Goal: Task Accomplishment & Management: Manage account settings

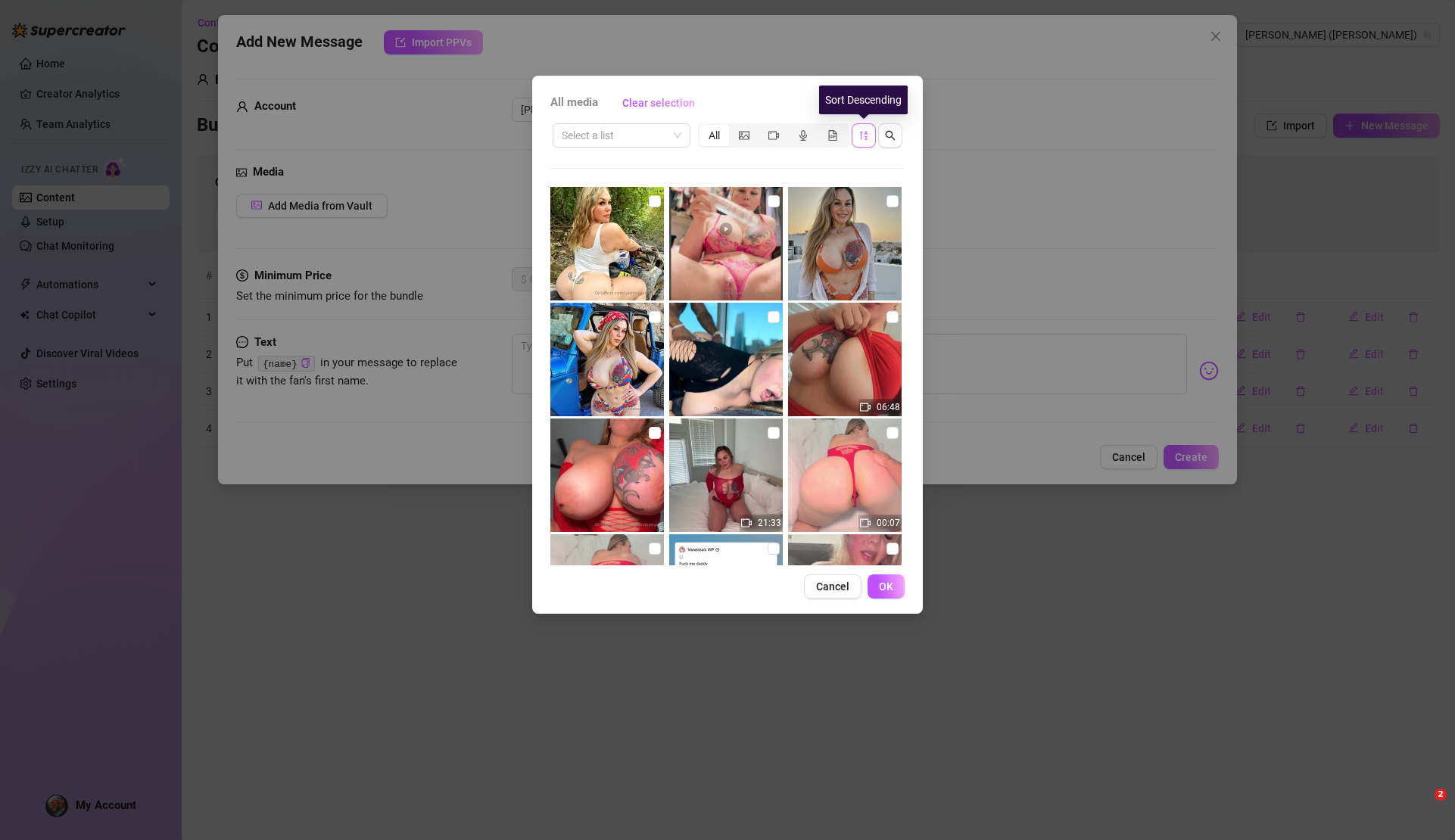
click at [871, 139] on button "button" at bounding box center [864, 135] width 24 height 24
click at [865, 137] on icon "sort-descending" at bounding box center [864, 135] width 11 height 11
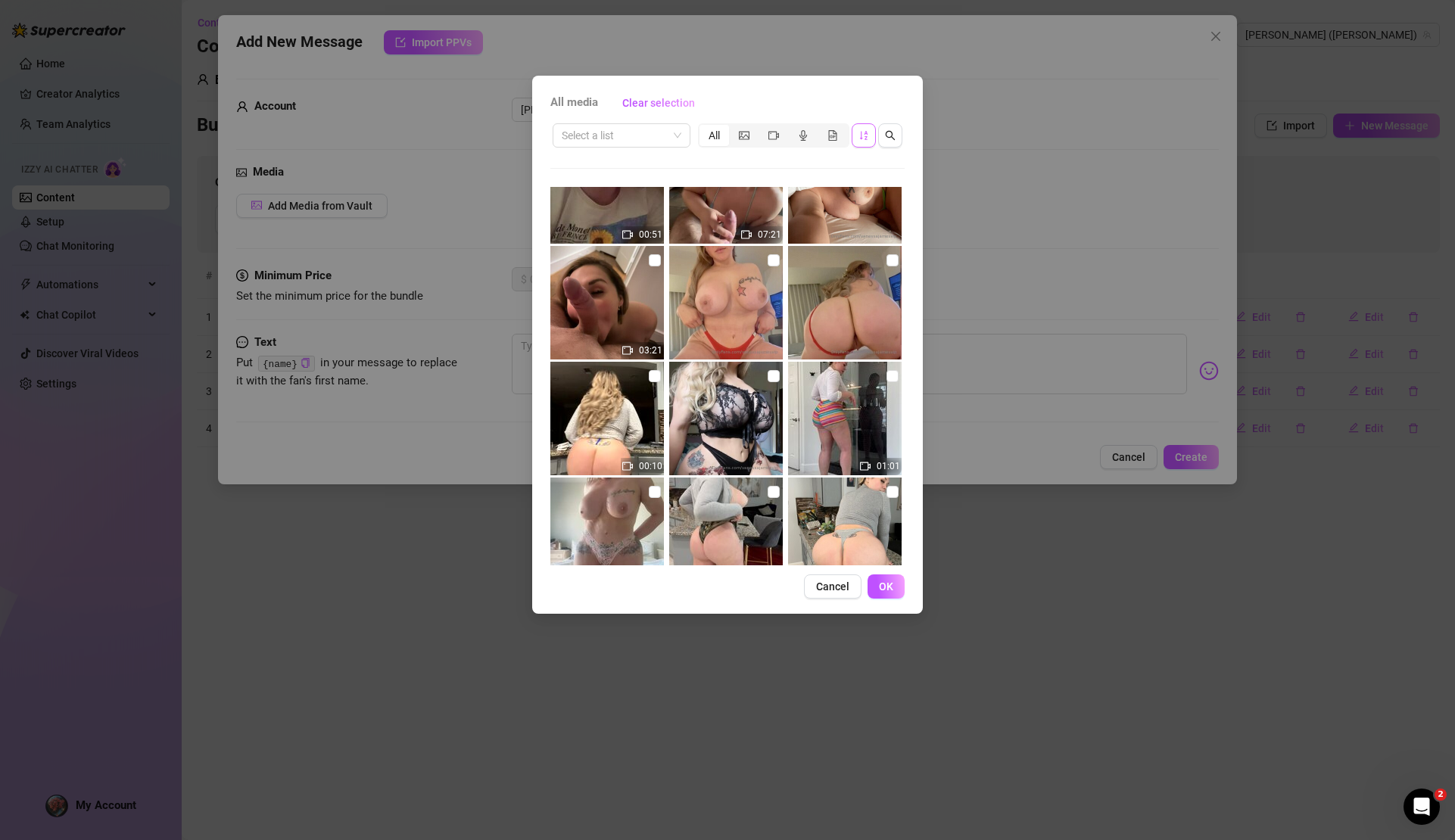
scroll to position [4158, 0]
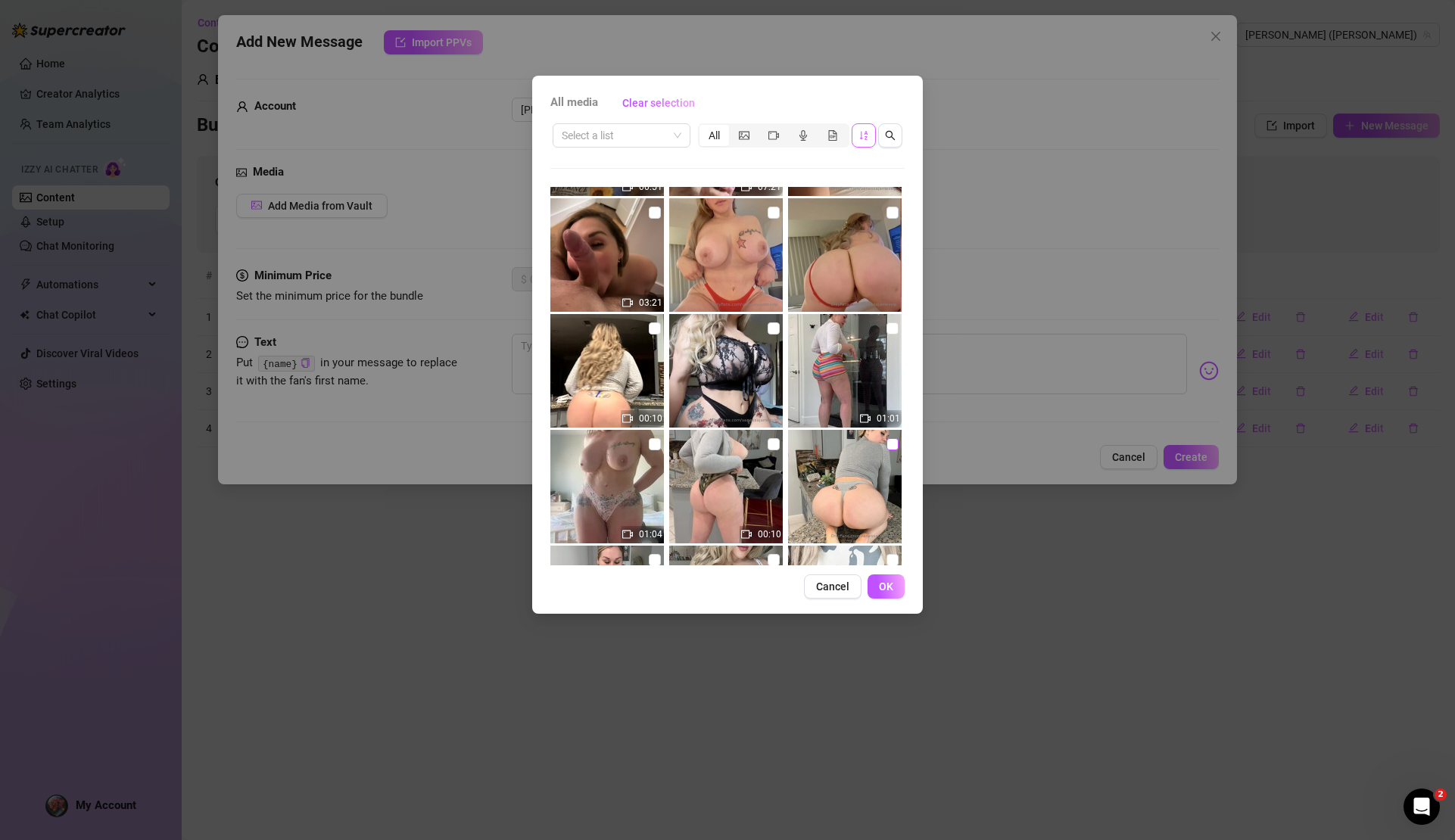
click at [887, 445] on input "checkbox" at bounding box center [892, 444] width 13 height 13
checkbox input "true"
click at [891, 583] on span "OK" at bounding box center [886, 586] width 14 height 13
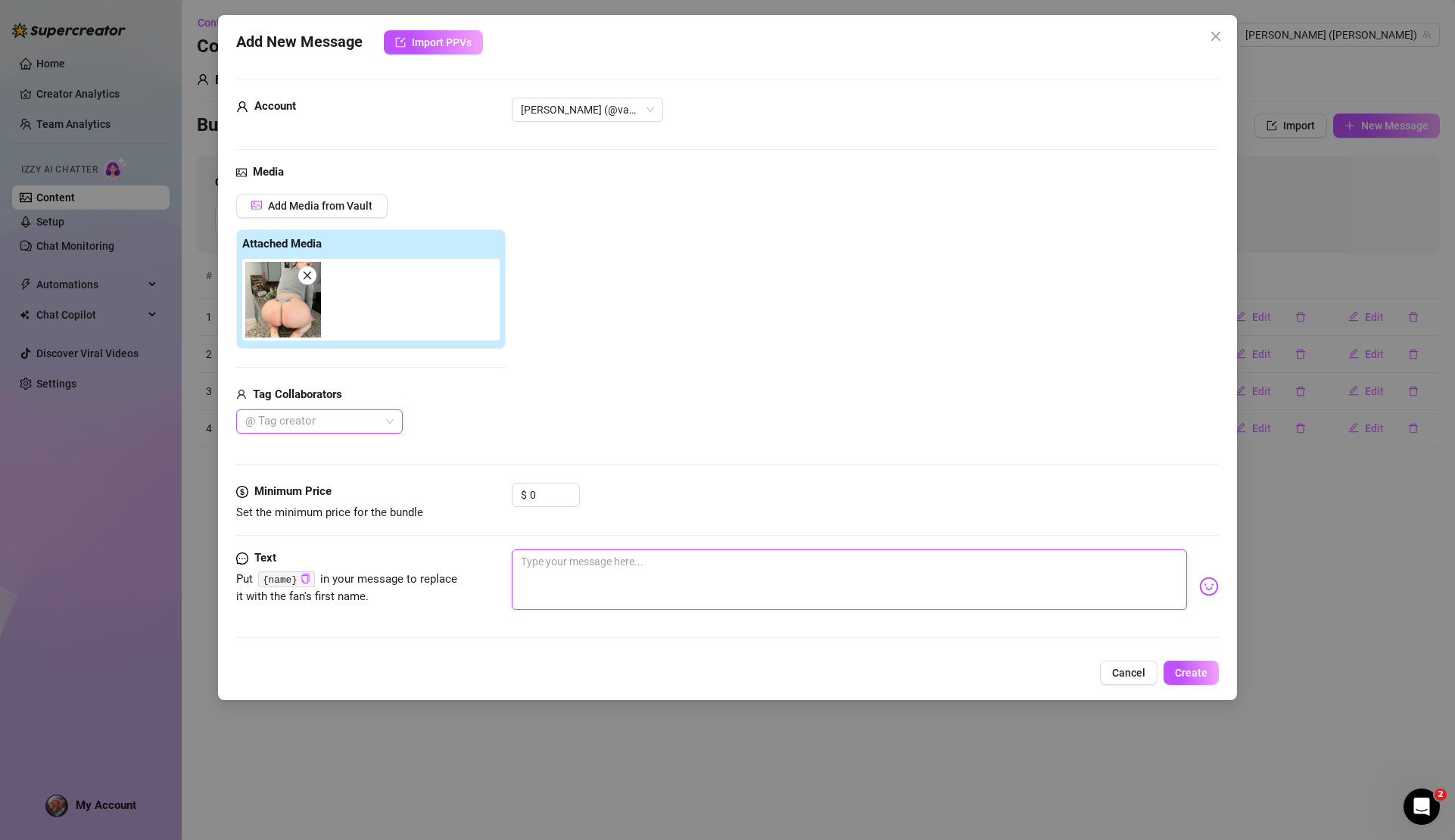
click at [581, 566] on textarea at bounding box center [849, 580] width 674 height 61
type textarea "h"
type textarea "he"
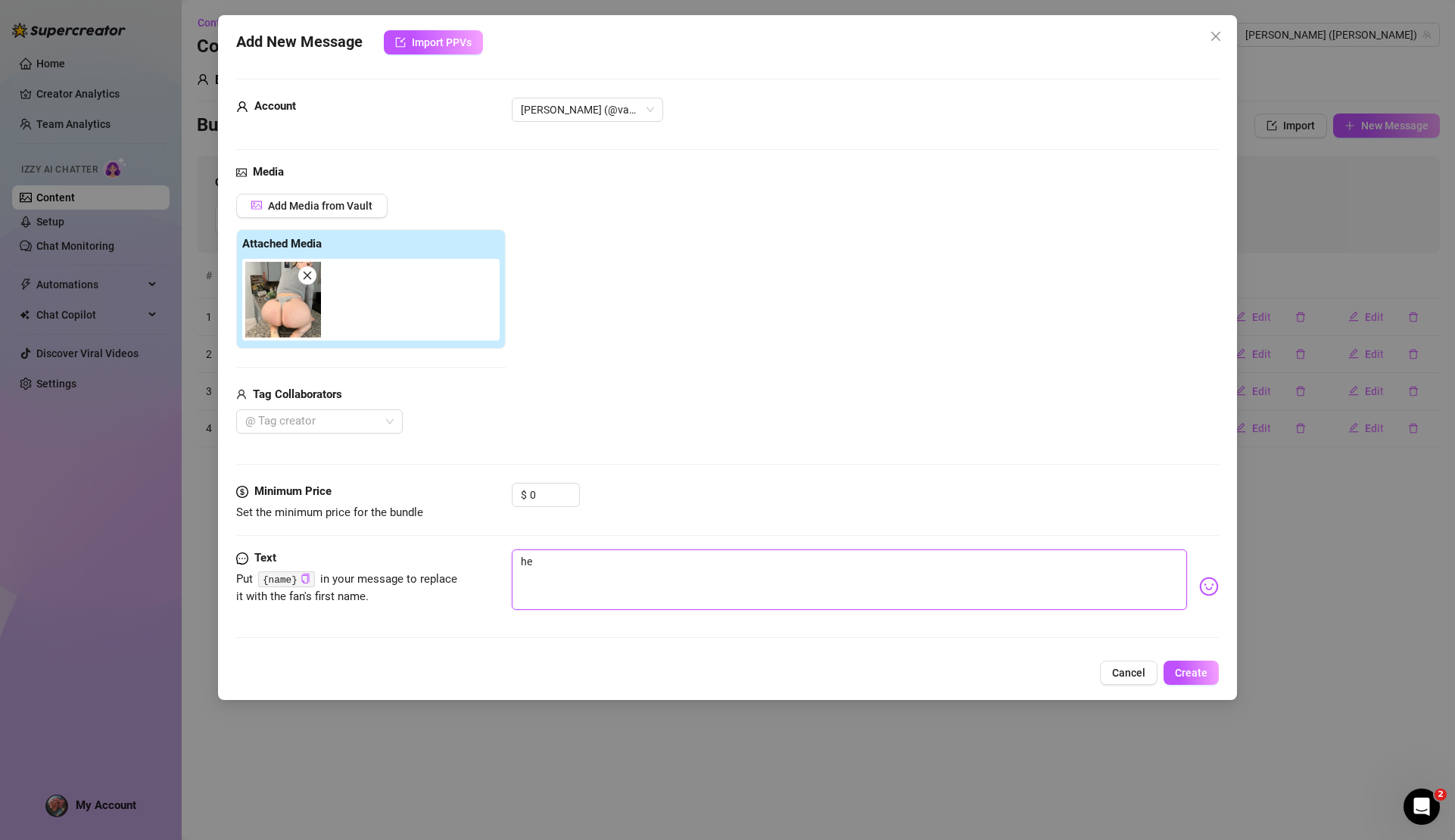
type textarea "hey"
type textarea "hey t"
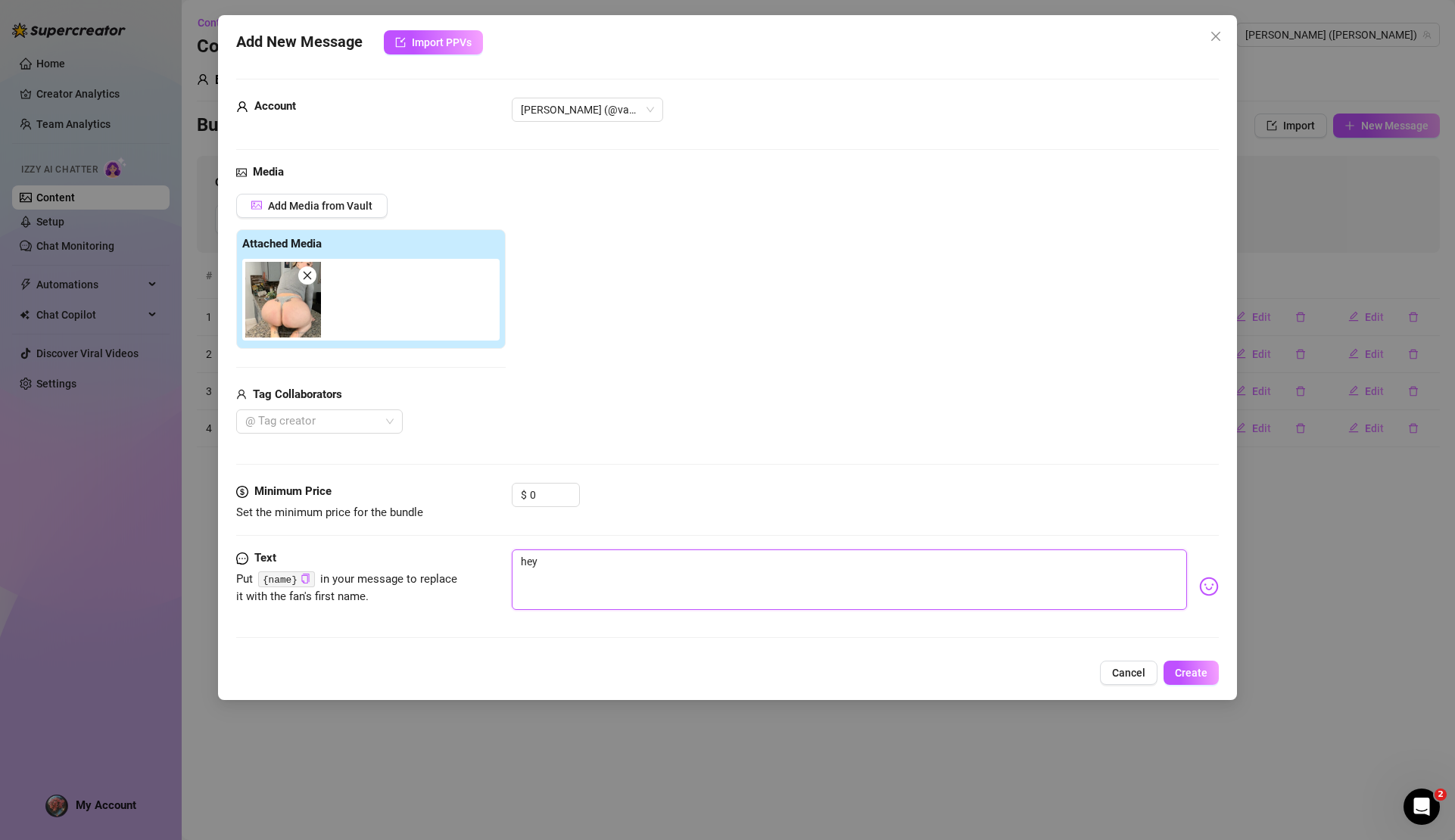
type textarea "hey t"
type textarea "hey th"
type textarea "hey the"
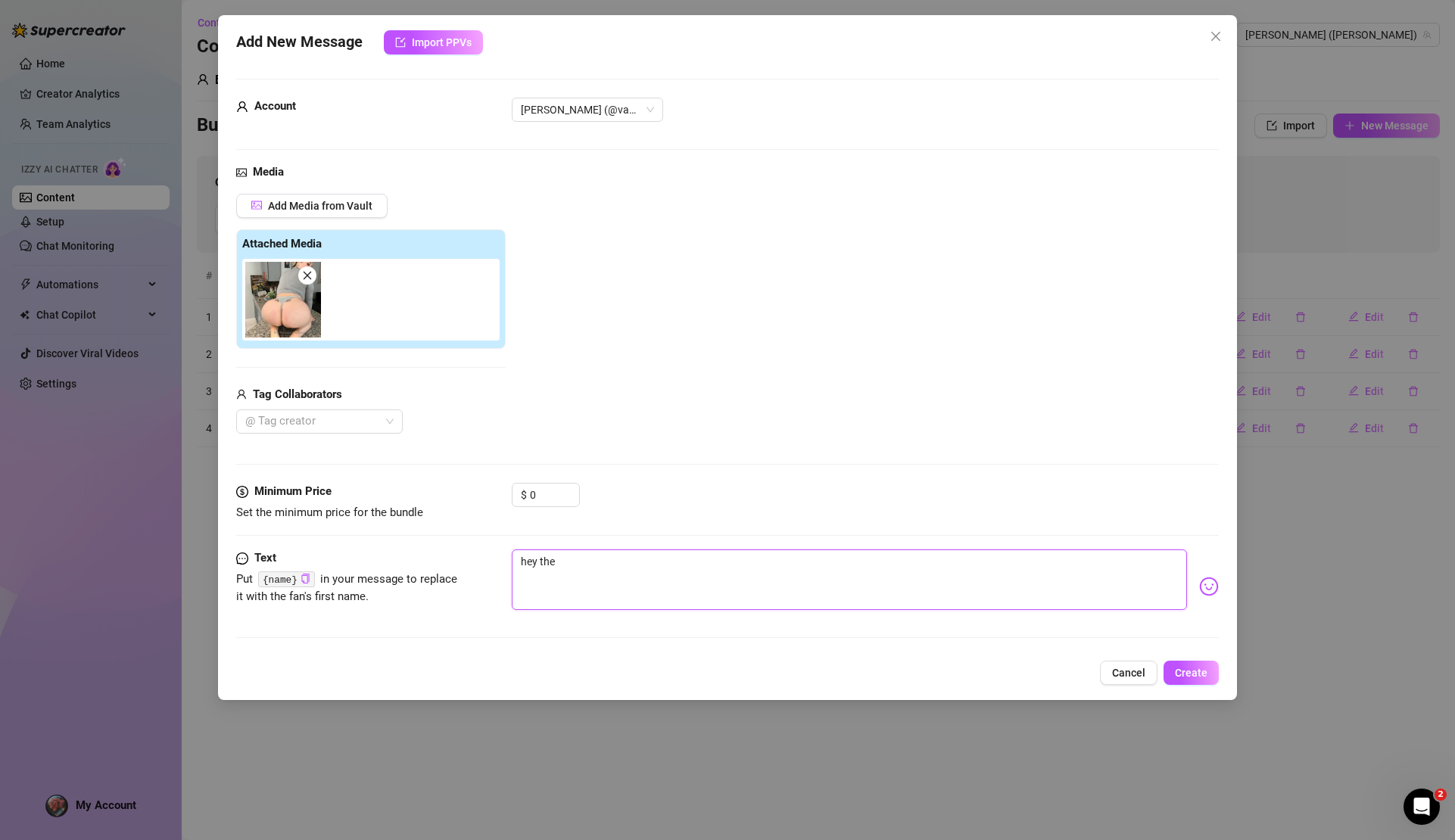
type textarea "hey thee"
type textarea "hey theer"
type textarea "hey thee"
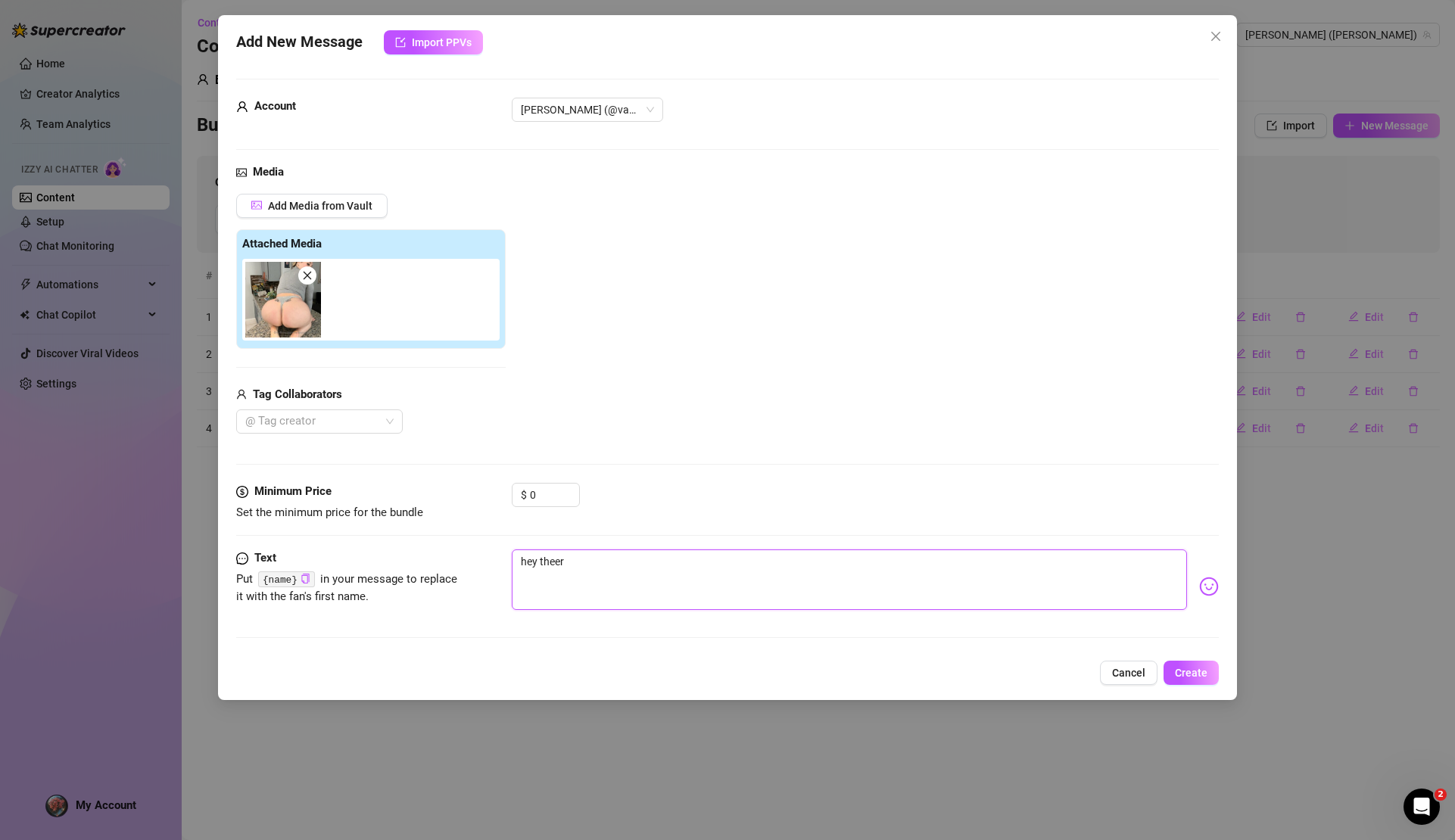
type textarea "hey thee"
type textarea "hey the"
type textarea "hey ther"
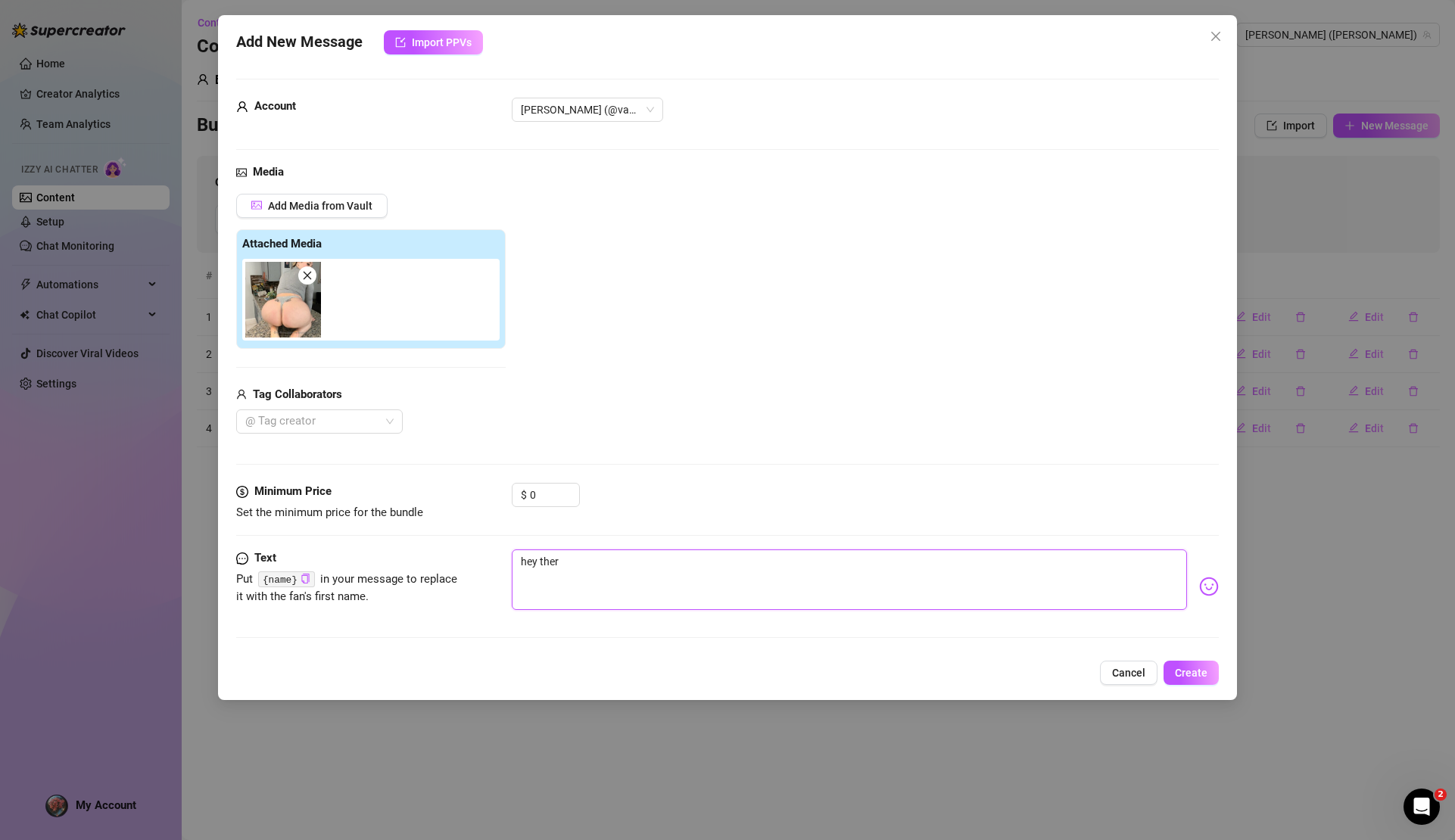
type textarea "hey there"
type textarea "hey there,"
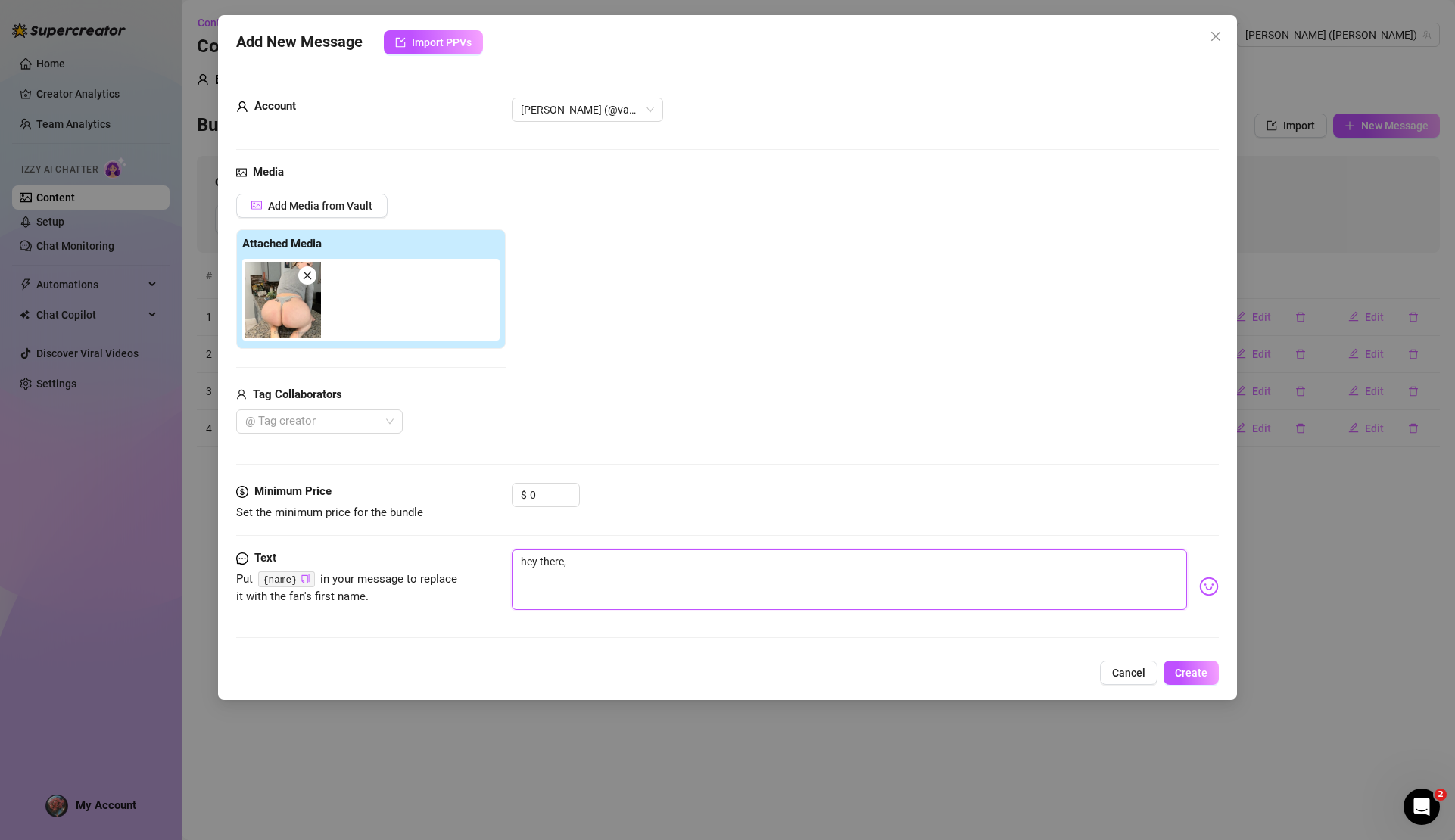
type textarea "hey there,"
type textarea "hey there, w"
type textarea "hey there, wh"
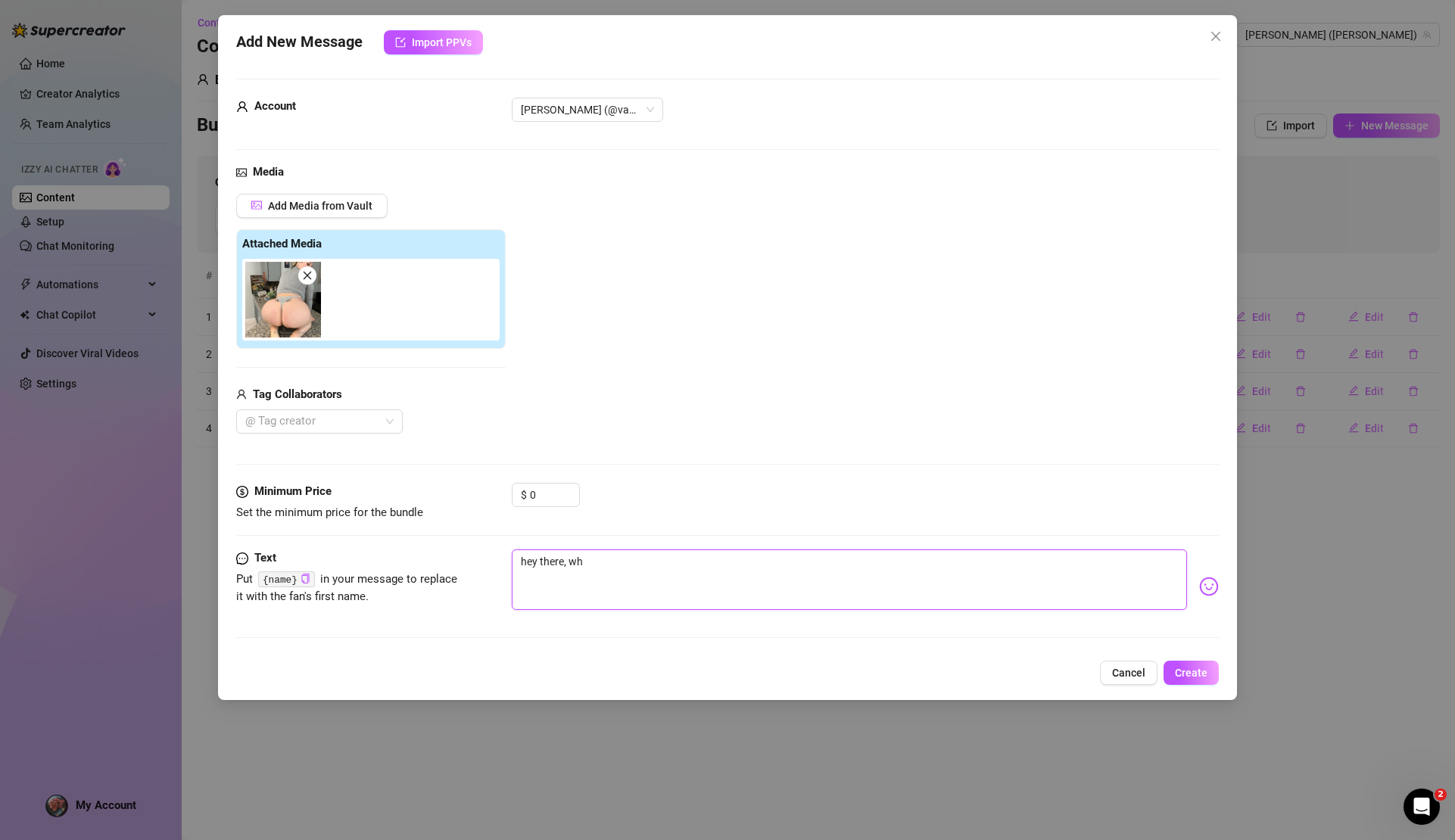
type textarea "hey there, wha"
type textarea "hey there, what"
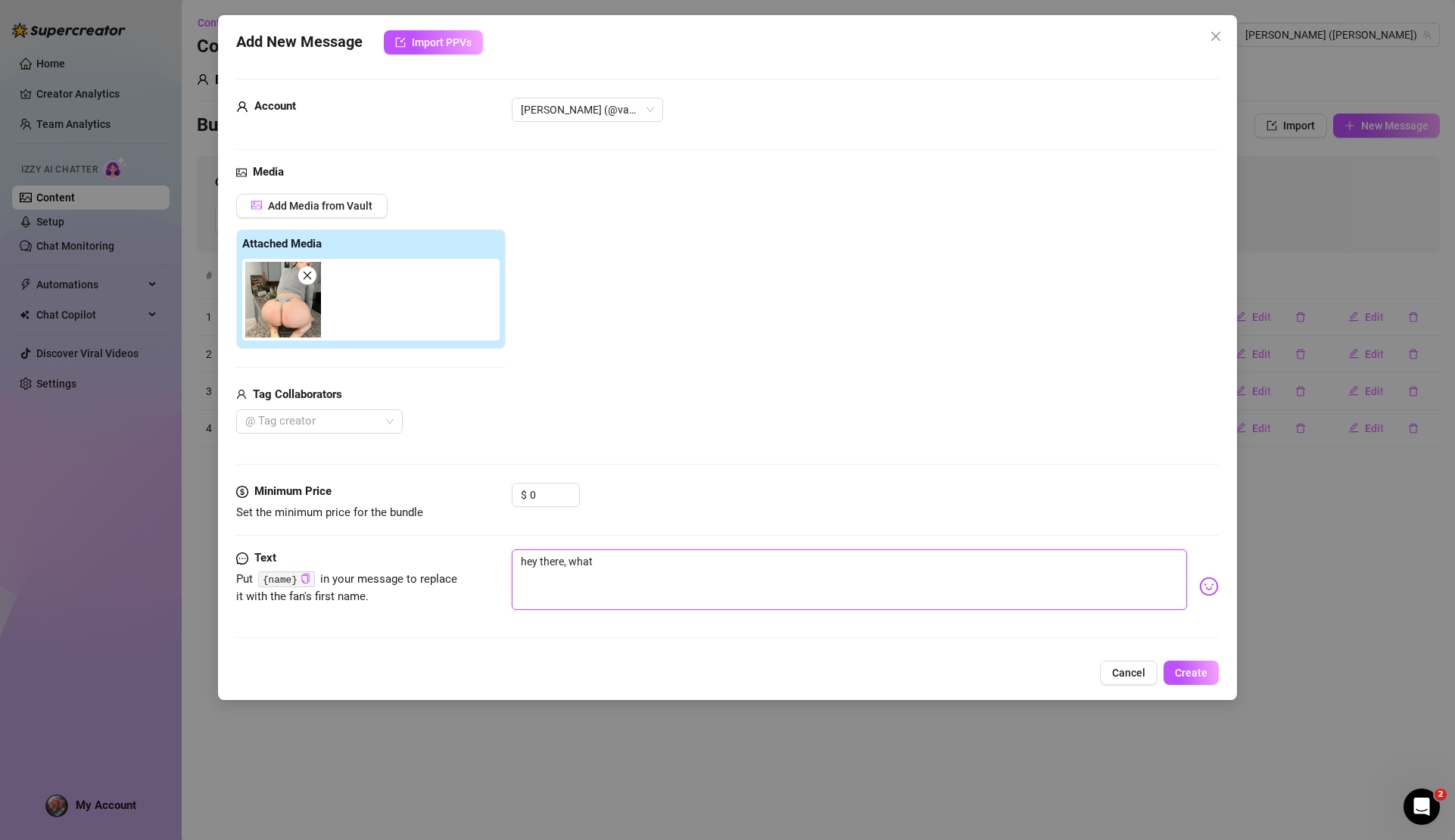
type textarea "hey there, what"
type textarea "hey there, what a"
type textarea "hey there, what ar"
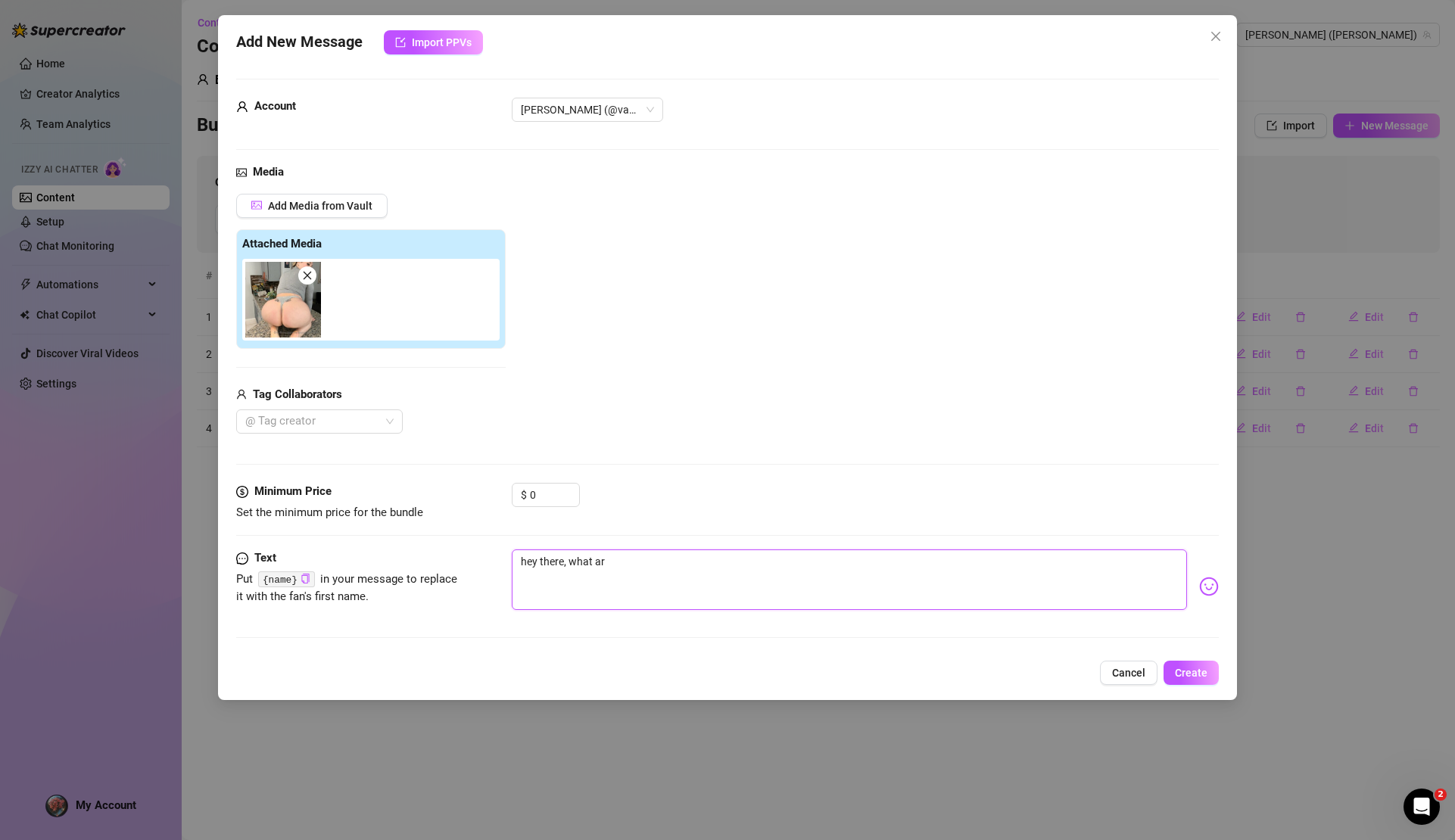
type textarea "hey there, what are"
type textarea "hey there, what are y"
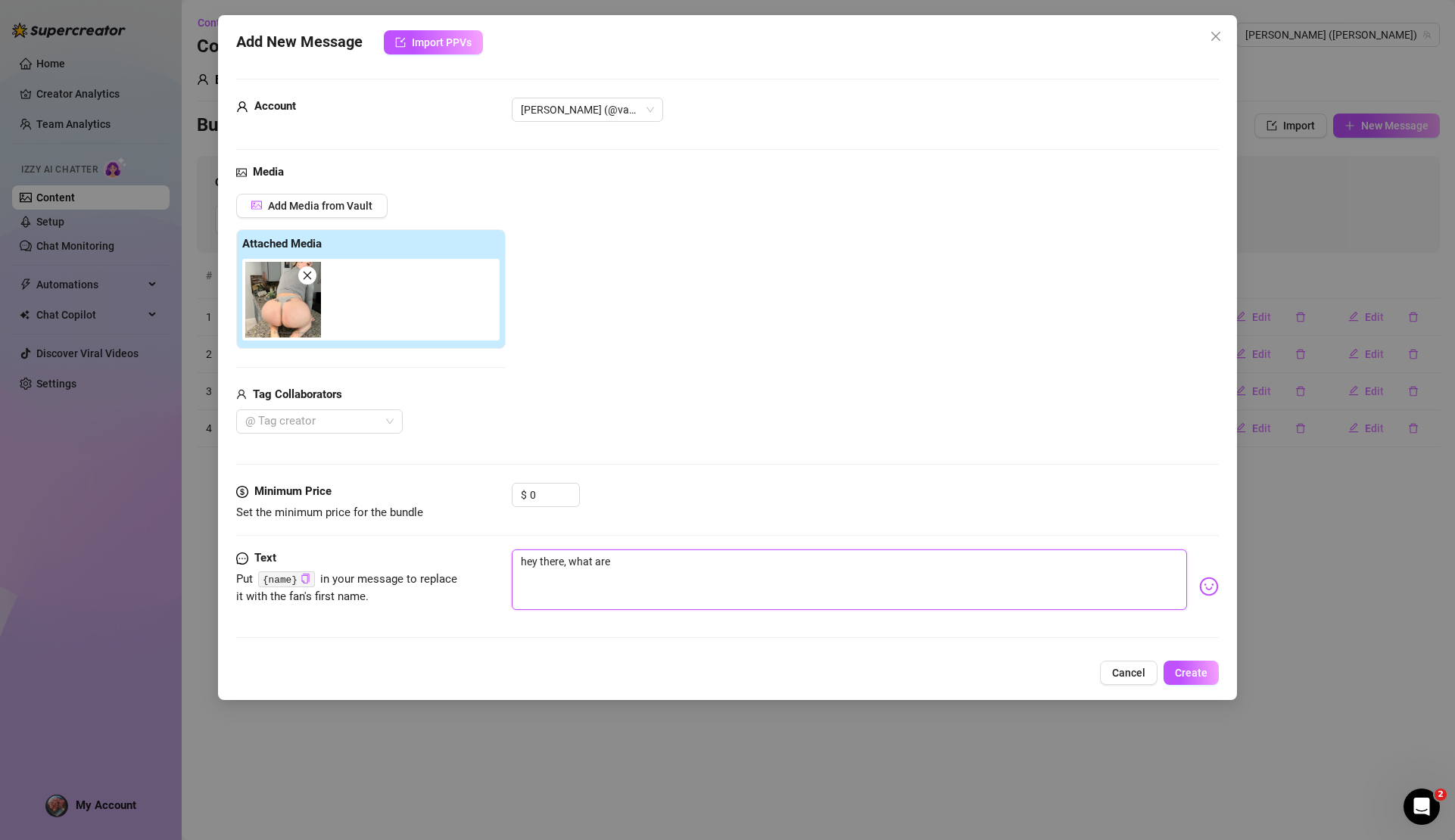
type textarea "hey there, what are y"
type textarea "hey there, what are yo"
type textarea "hey there, what are you"
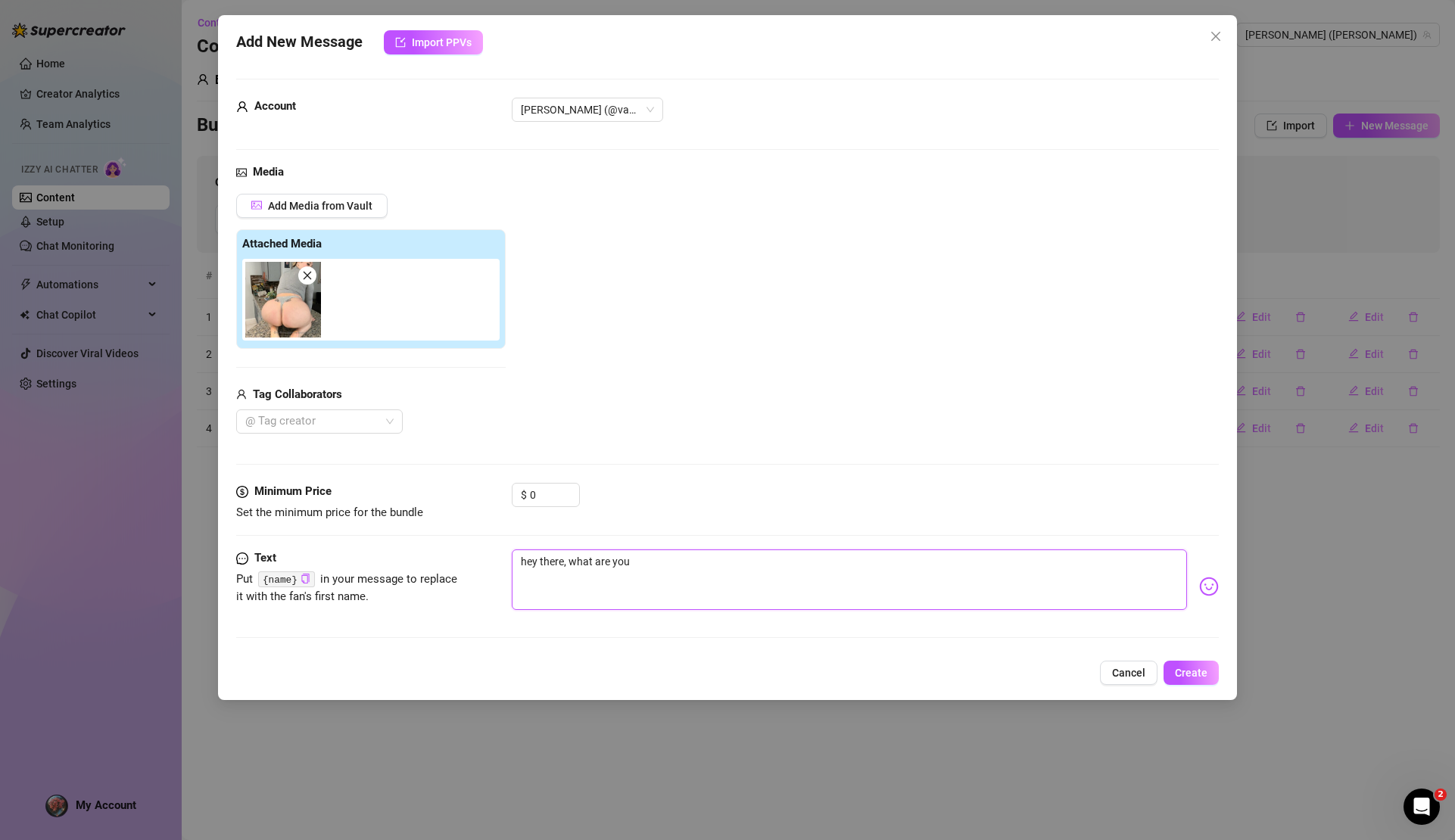
type textarea "hey there, what are you"
type textarea "hey there, what are you u"
type textarea "hey there, what are you up"
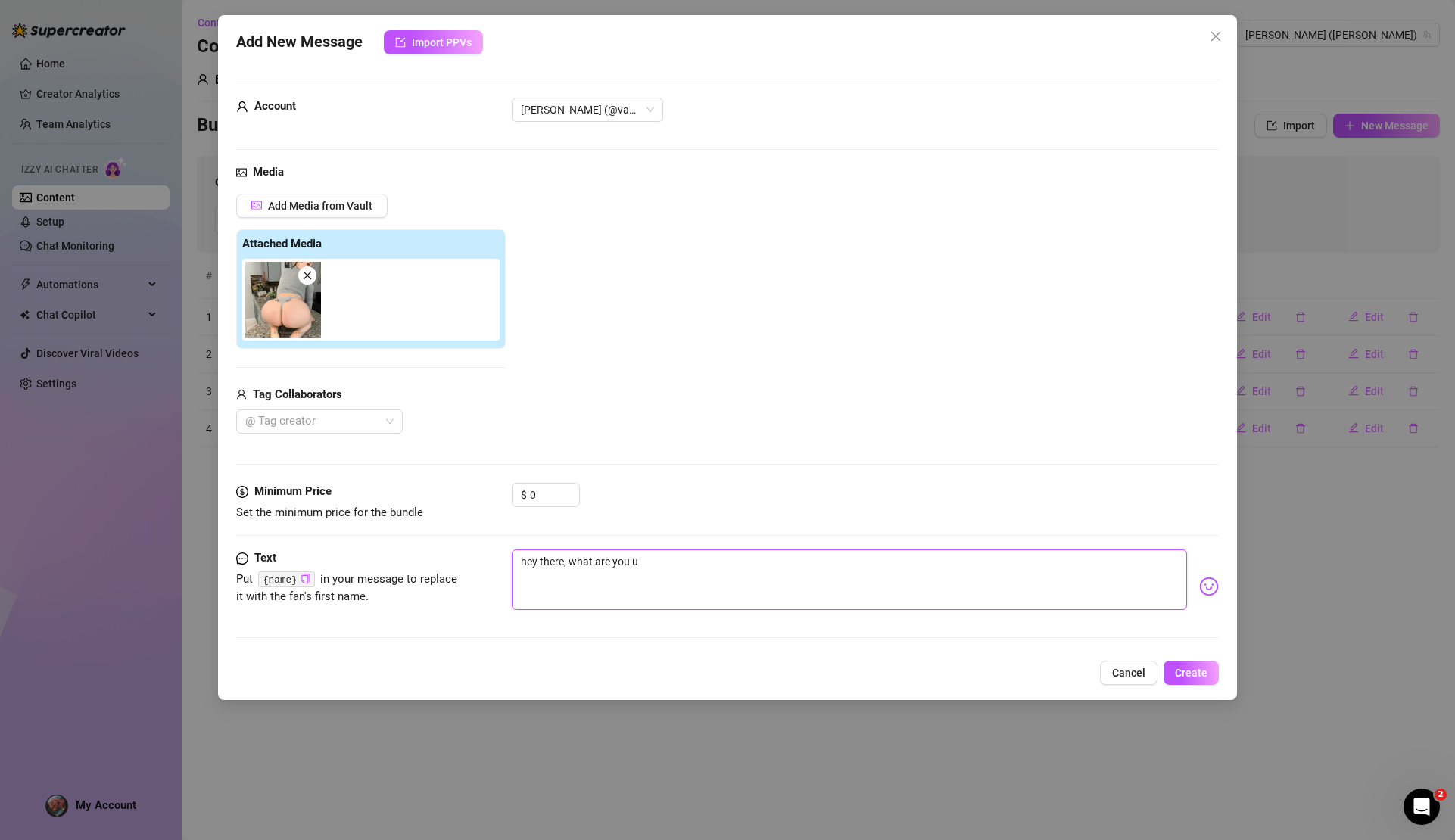
type textarea "hey there, what are you up"
type textarea "hey there, what are you up t"
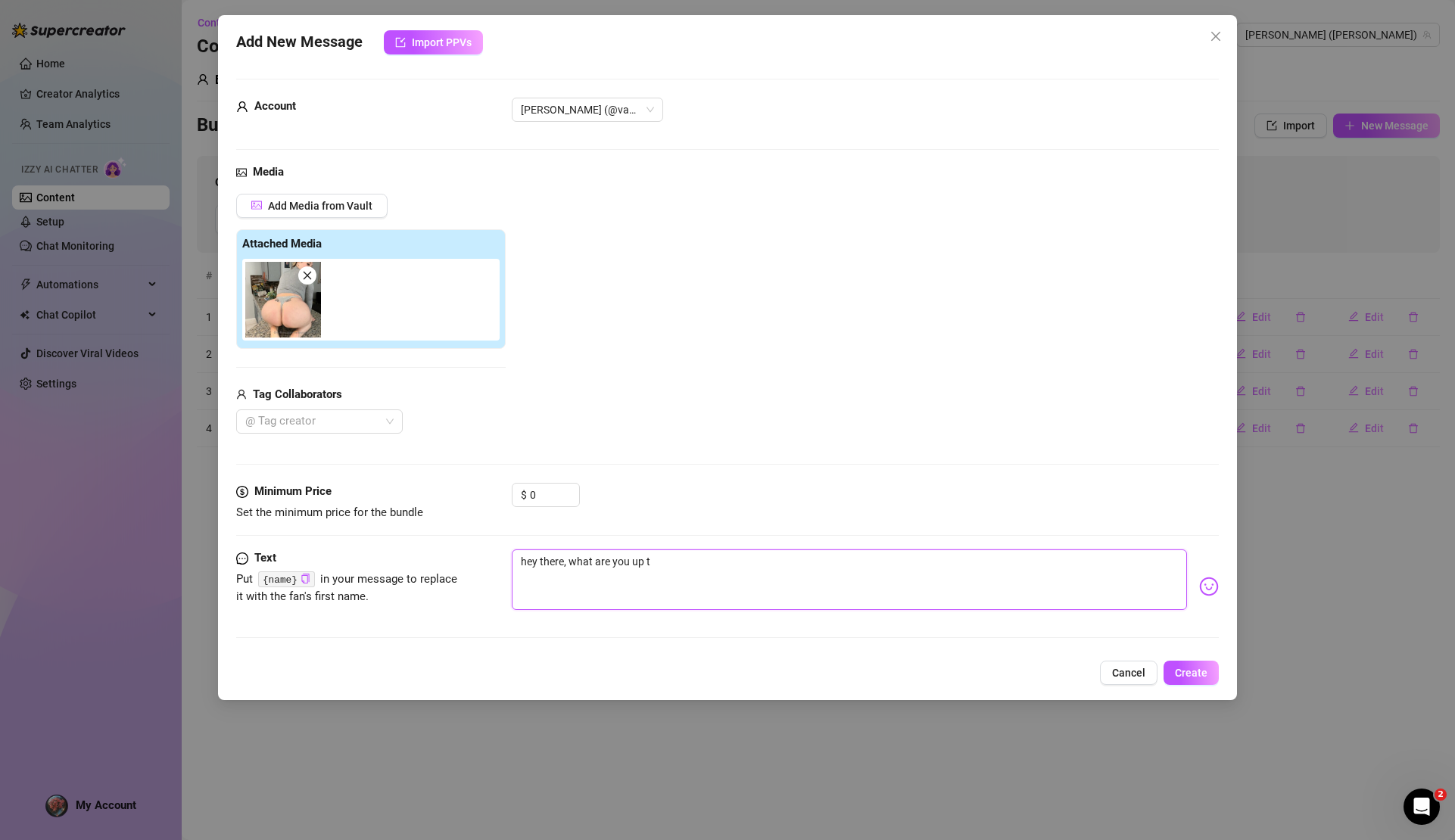
type textarea "hey there, what are you up to"
type textarea "hey there, what are you up to?"
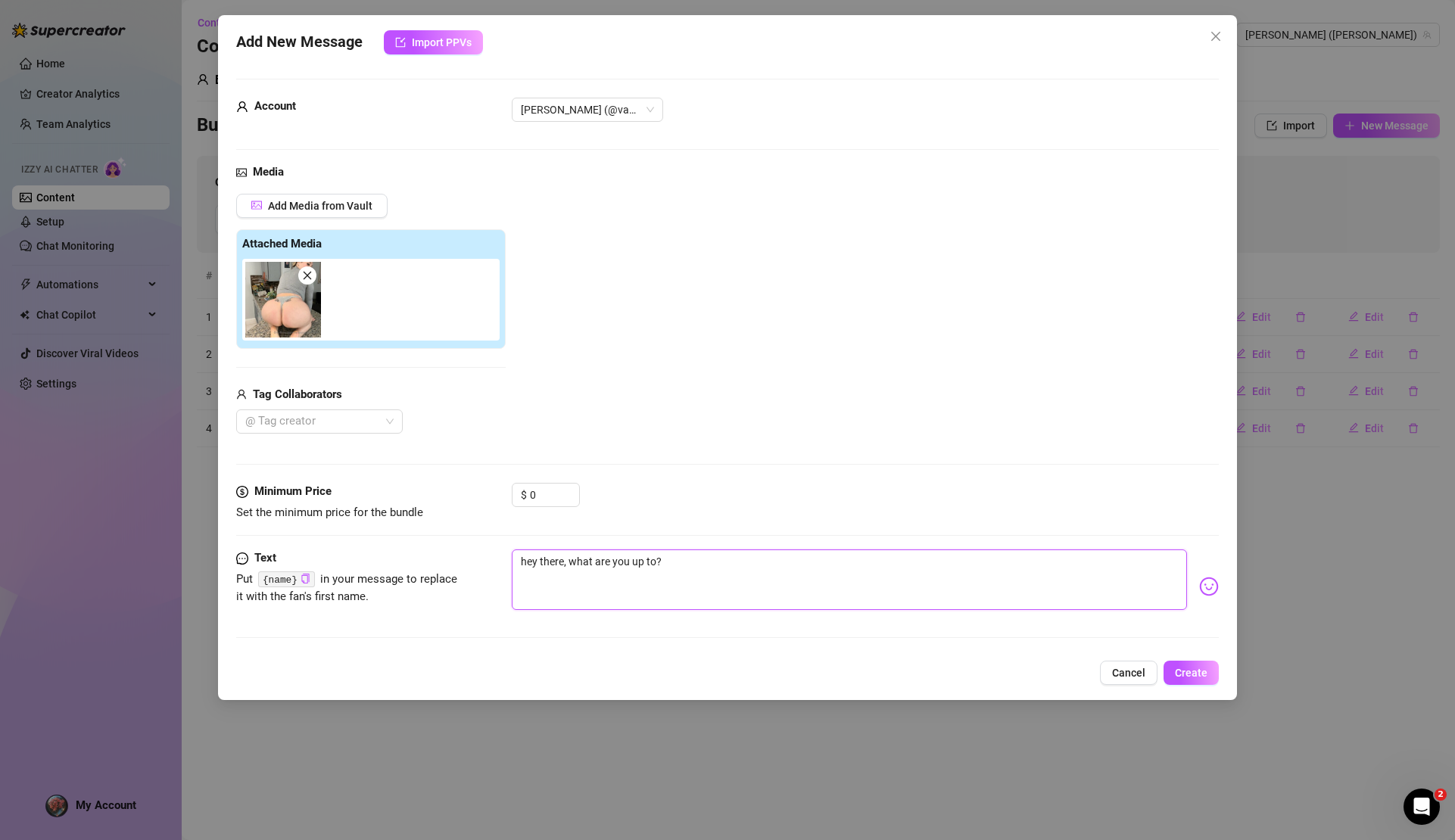
type textarea "hey there, what are you up to?"
type textarea "hey there, what are you up to? o"
type textarea "hey there, what are you up to? oi"
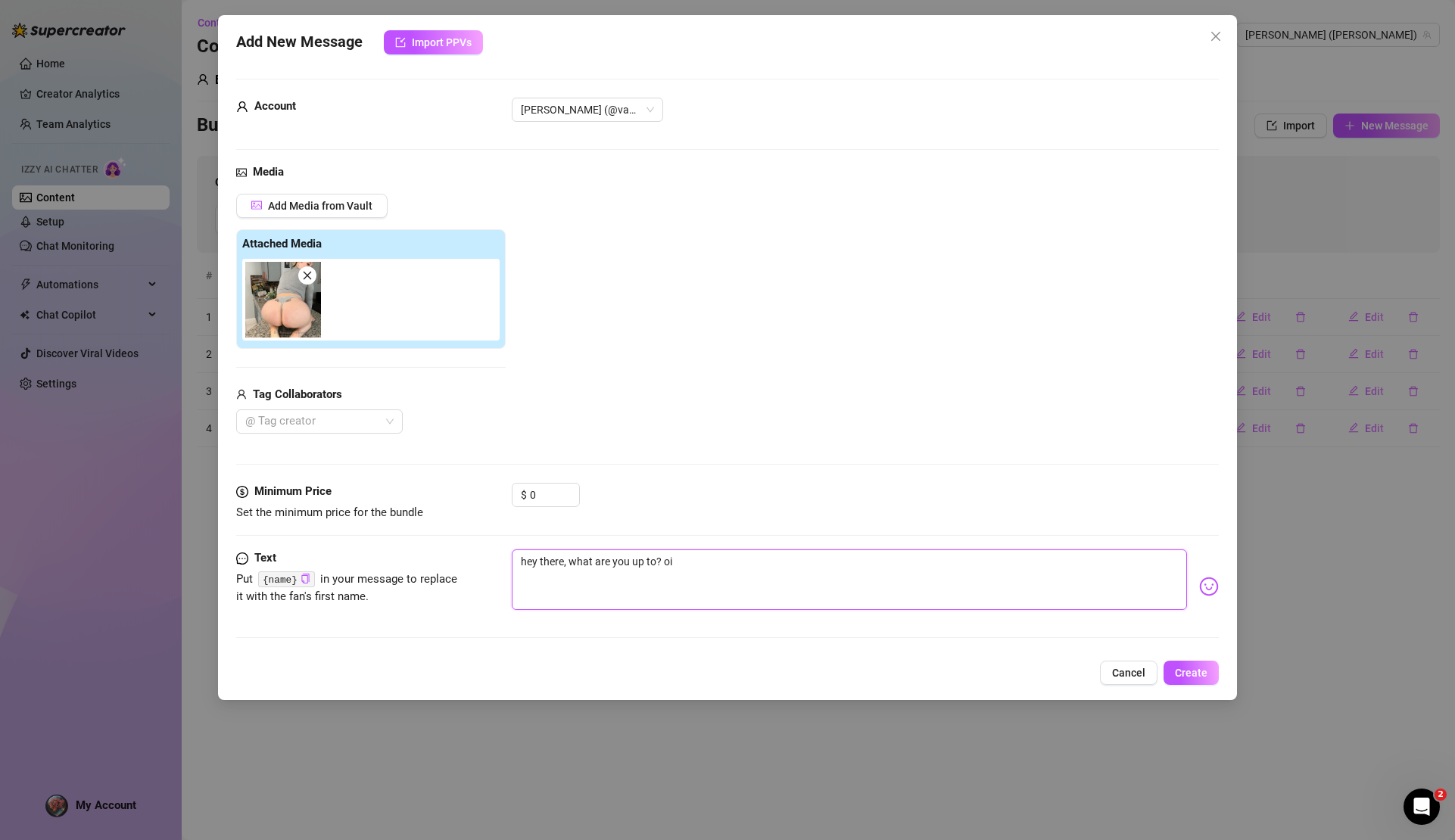
type textarea "hey there, what are you up to? ois"
type textarea "hey there, what are you up to? oi"
type textarea "hey there, what are you up to? o"
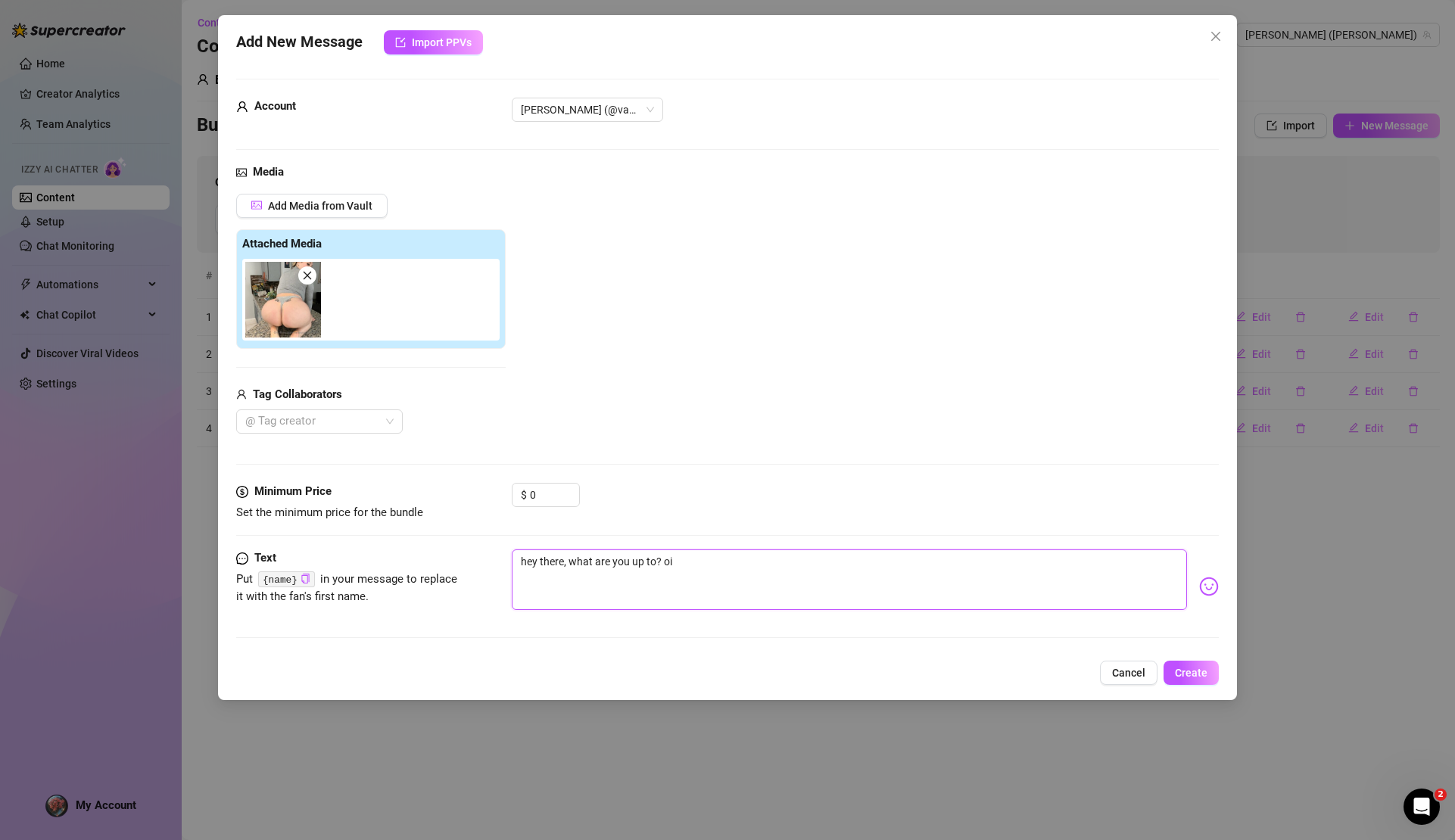
type textarea "hey there, what are you up to? o"
type textarea "hey there, what are you up to?"
type textarea "hey there, what are you up to? i"
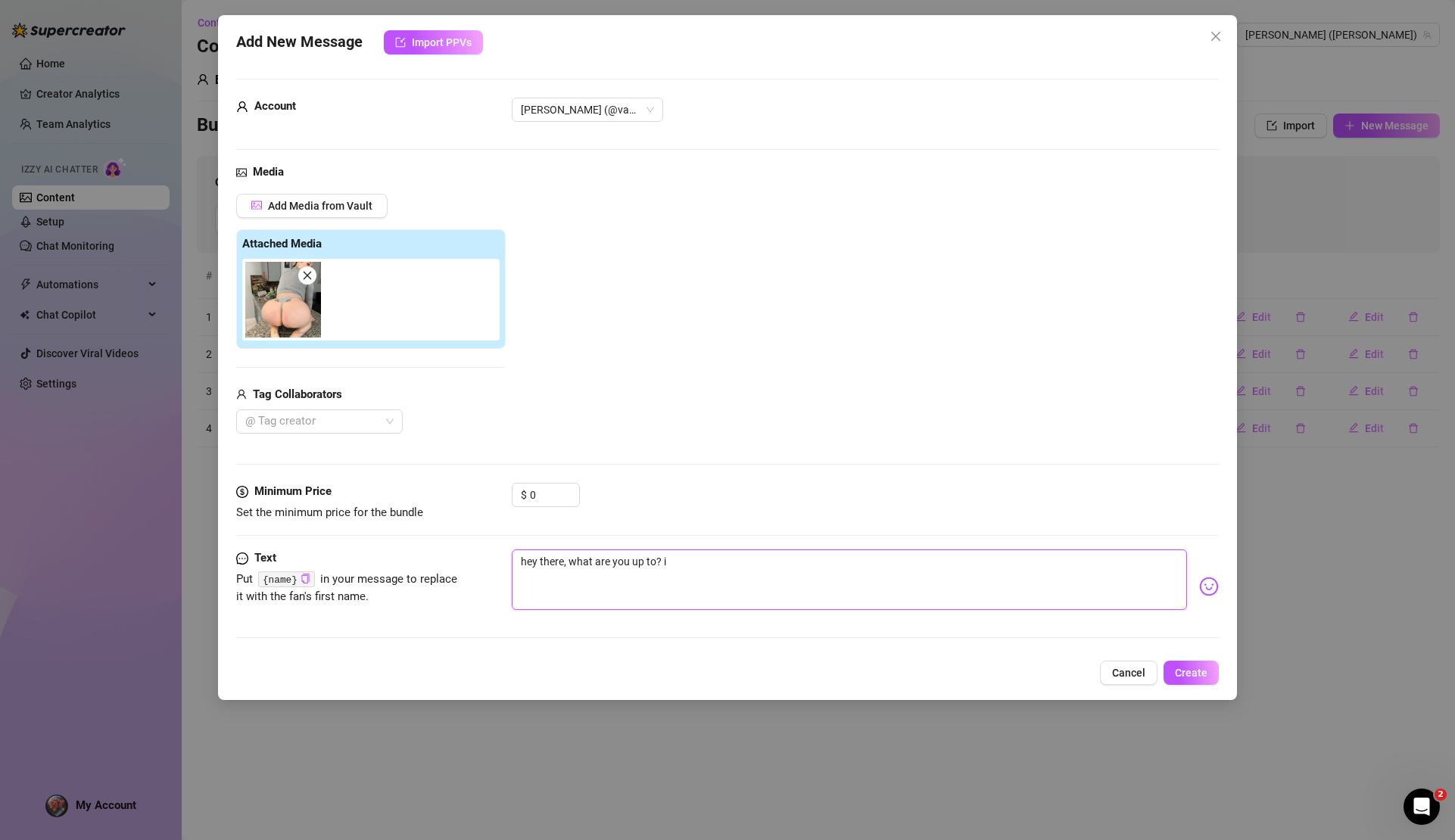
type textarea "hey there, what are you up to? is"
type textarea "hey there, what are you up to? is i"
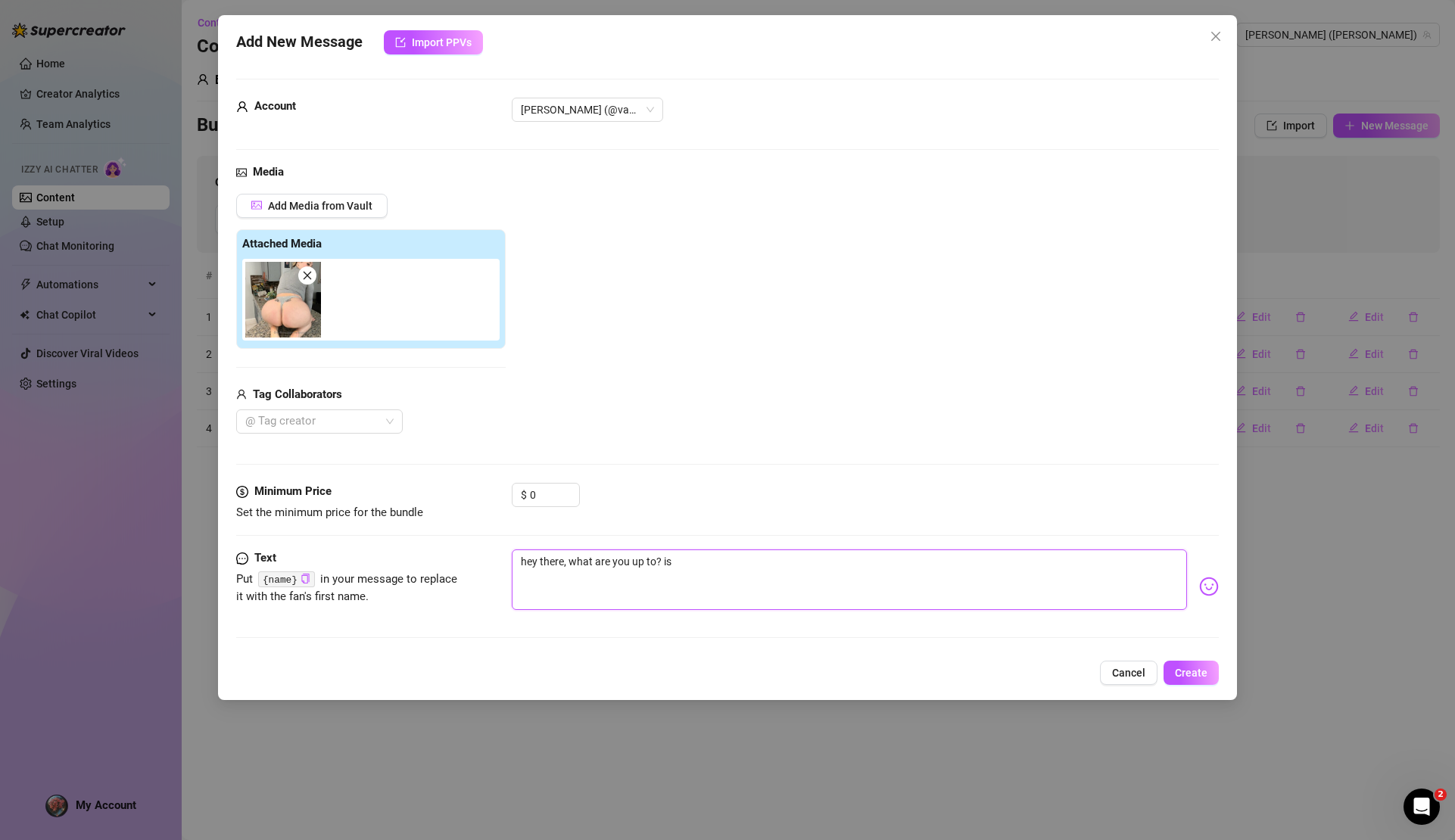
type textarea "hey there, what are you up to? is i"
type textarea "hey there, what are you up to? is it"
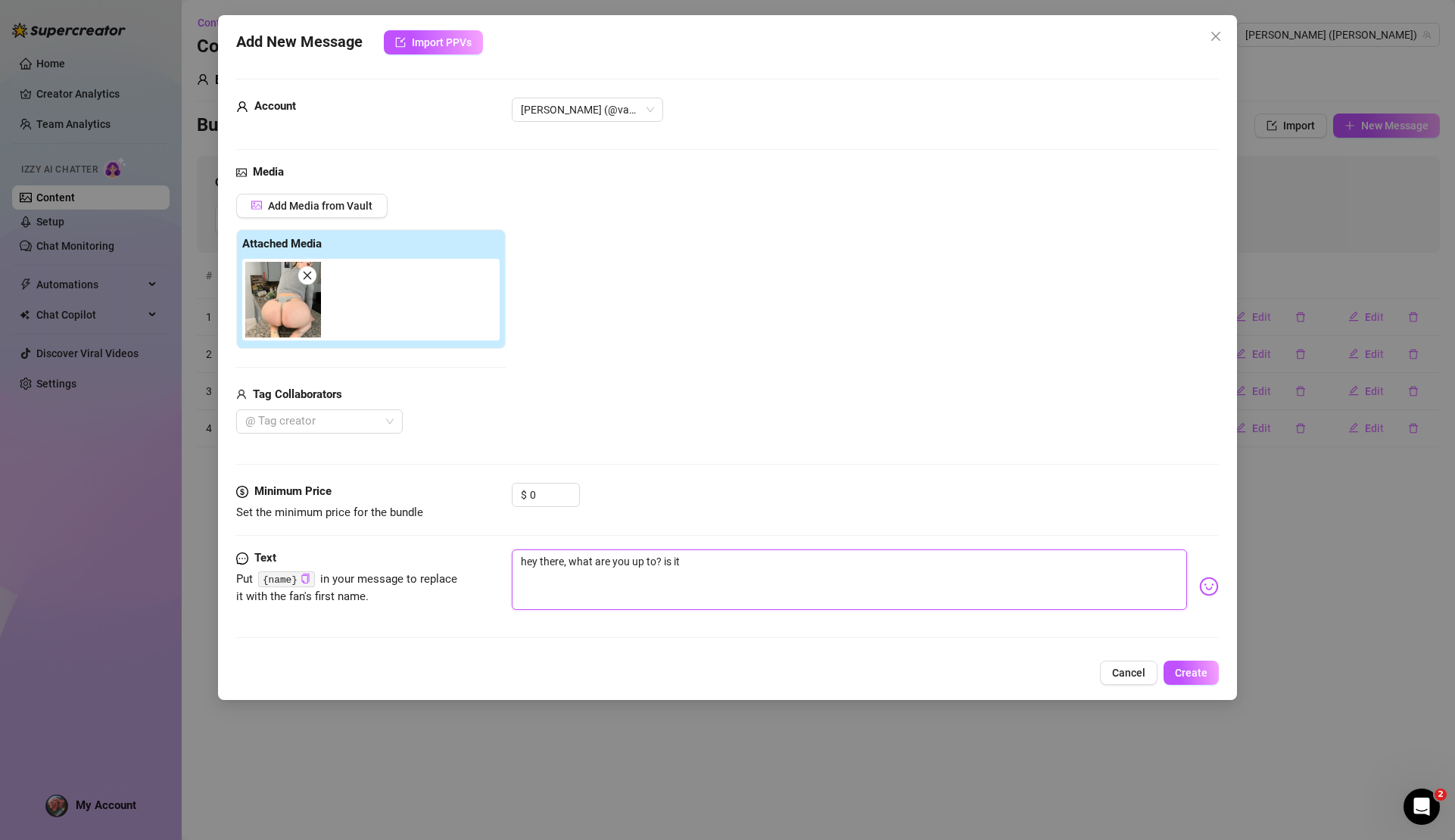
type textarea "hey there, what are you up to? is it c"
type textarea "hey there, what are you up to? is it co"
type textarea "hey there, what are you up to? is it coo"
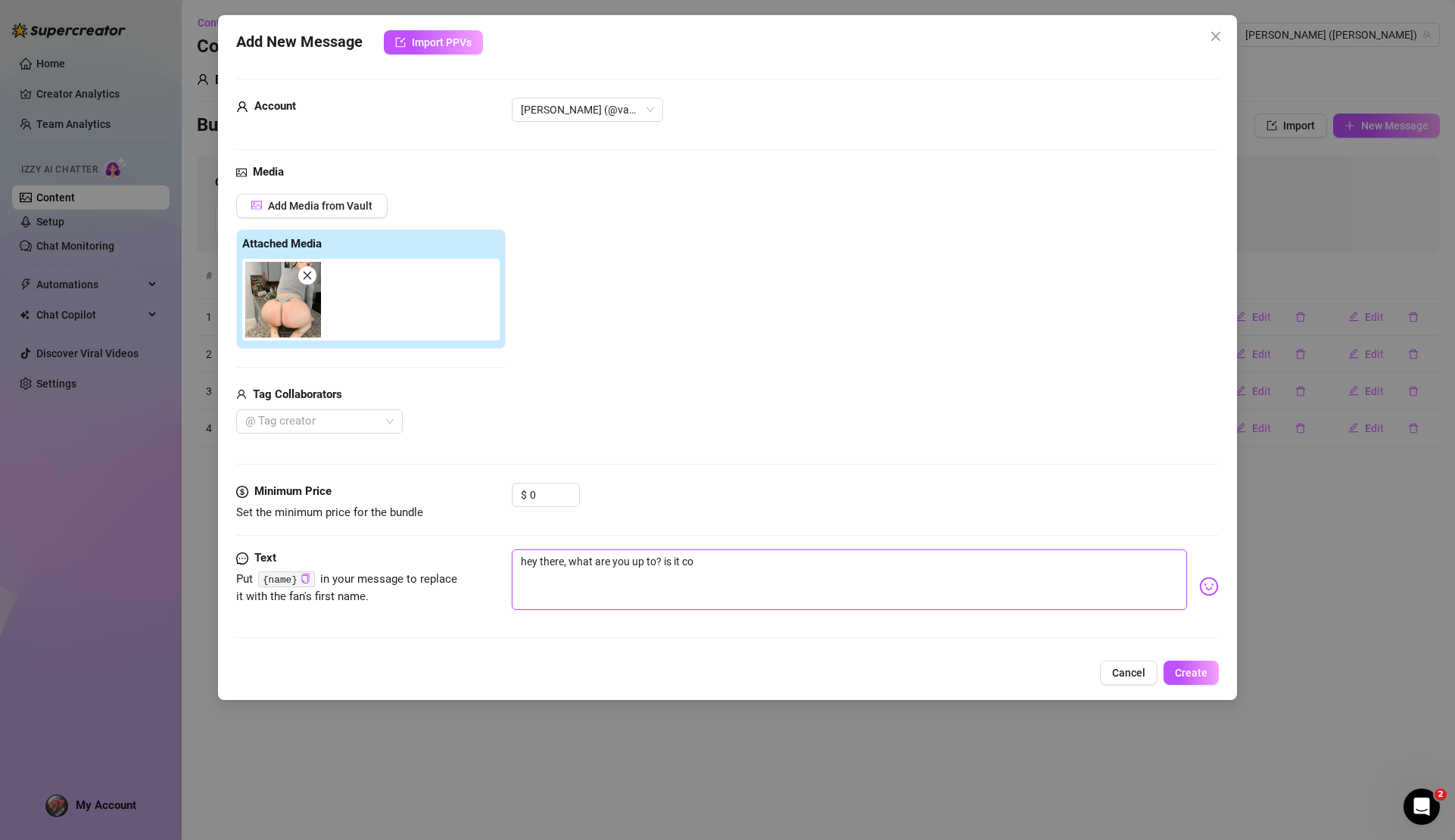
type textarea "hey there, what are you up to? is it coo"
type textarea "hey there, what are you up to? is it cool"
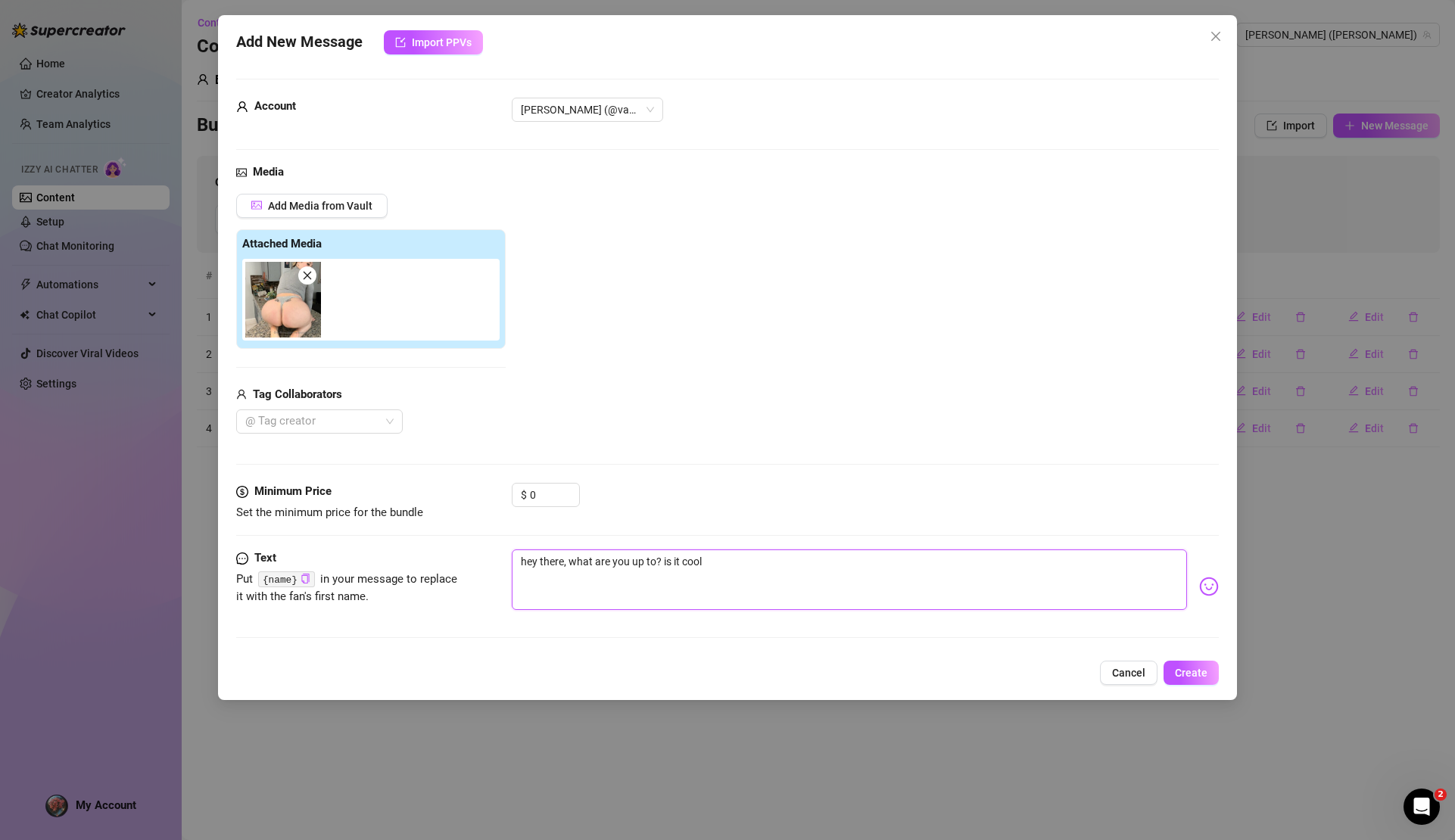
type textarea "hey there, what are you up to? is it cool i"
type textarea "hey there, what are you up to? is it cool if"
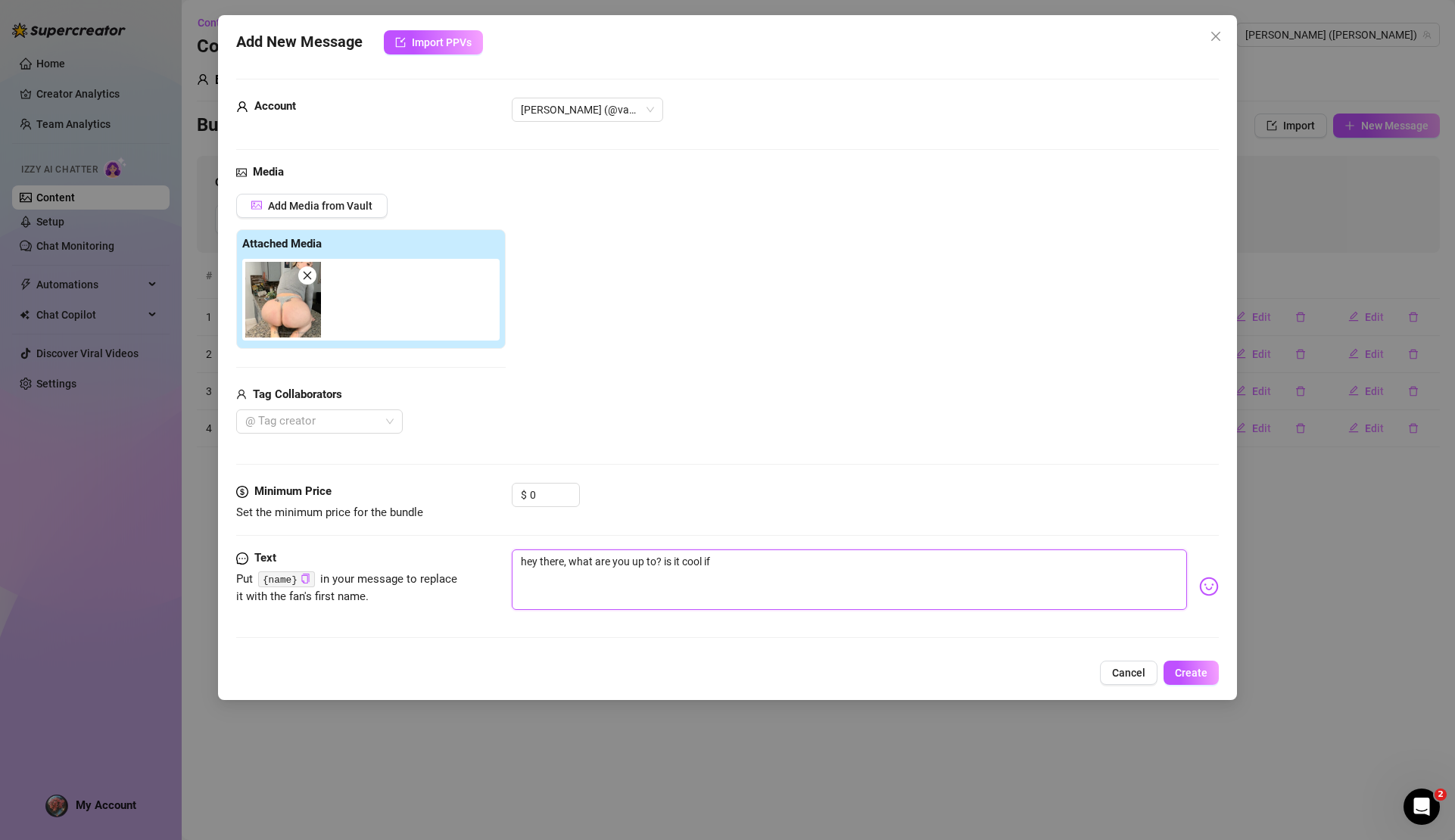
type textarea "hey there, what are you up to? is it cool if"
type textarea "hey there, what are you up to? is it cool if i"
type textarea "hey there, what are you up to? is it cool if I"
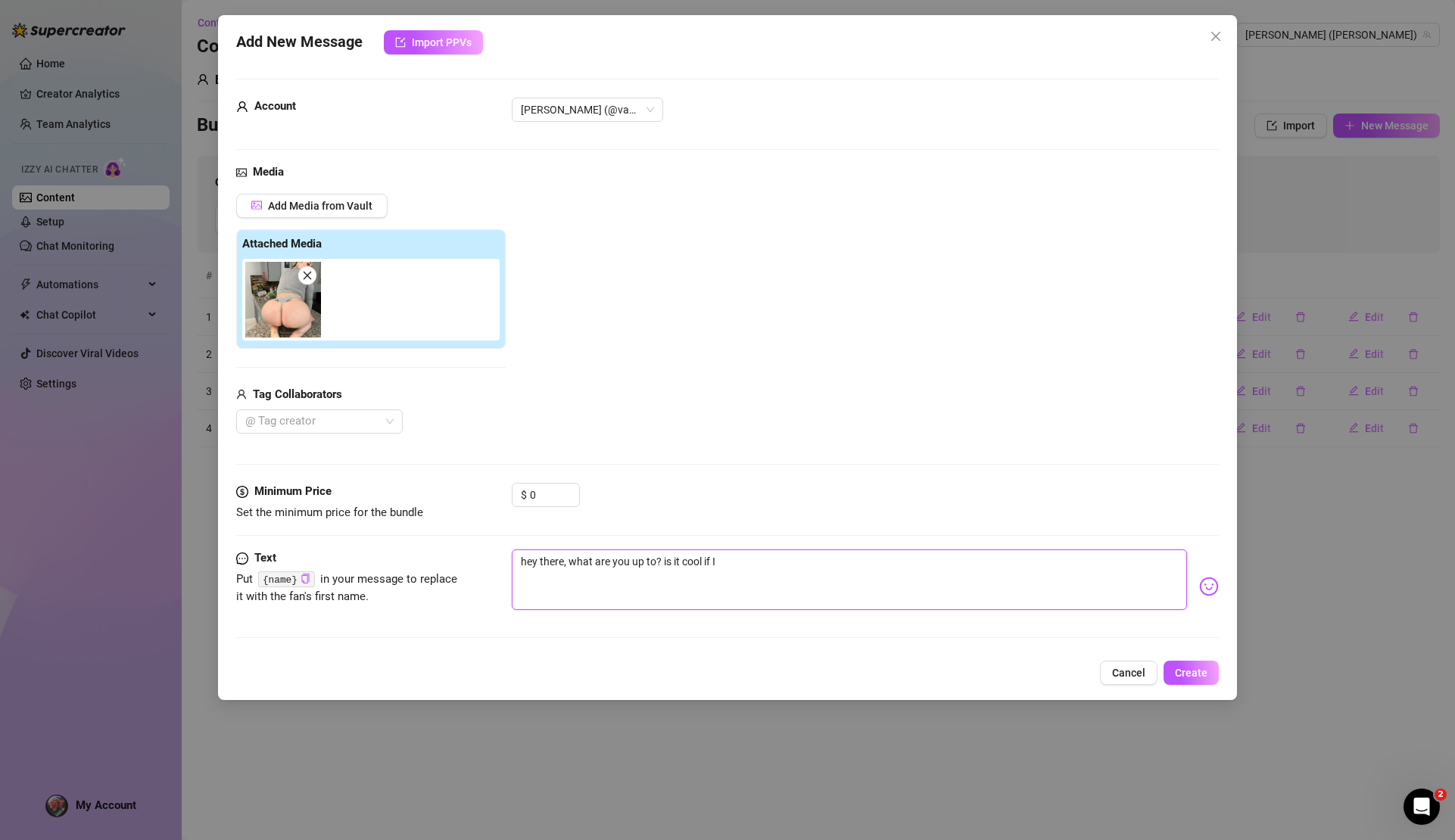
type textarea "hey there, what are you up to? is it cool if I g"
type textarea "hey there, what are you up to? is it cool if I gt"
type textarea "hey there, what are you up to? is it cool if I g"
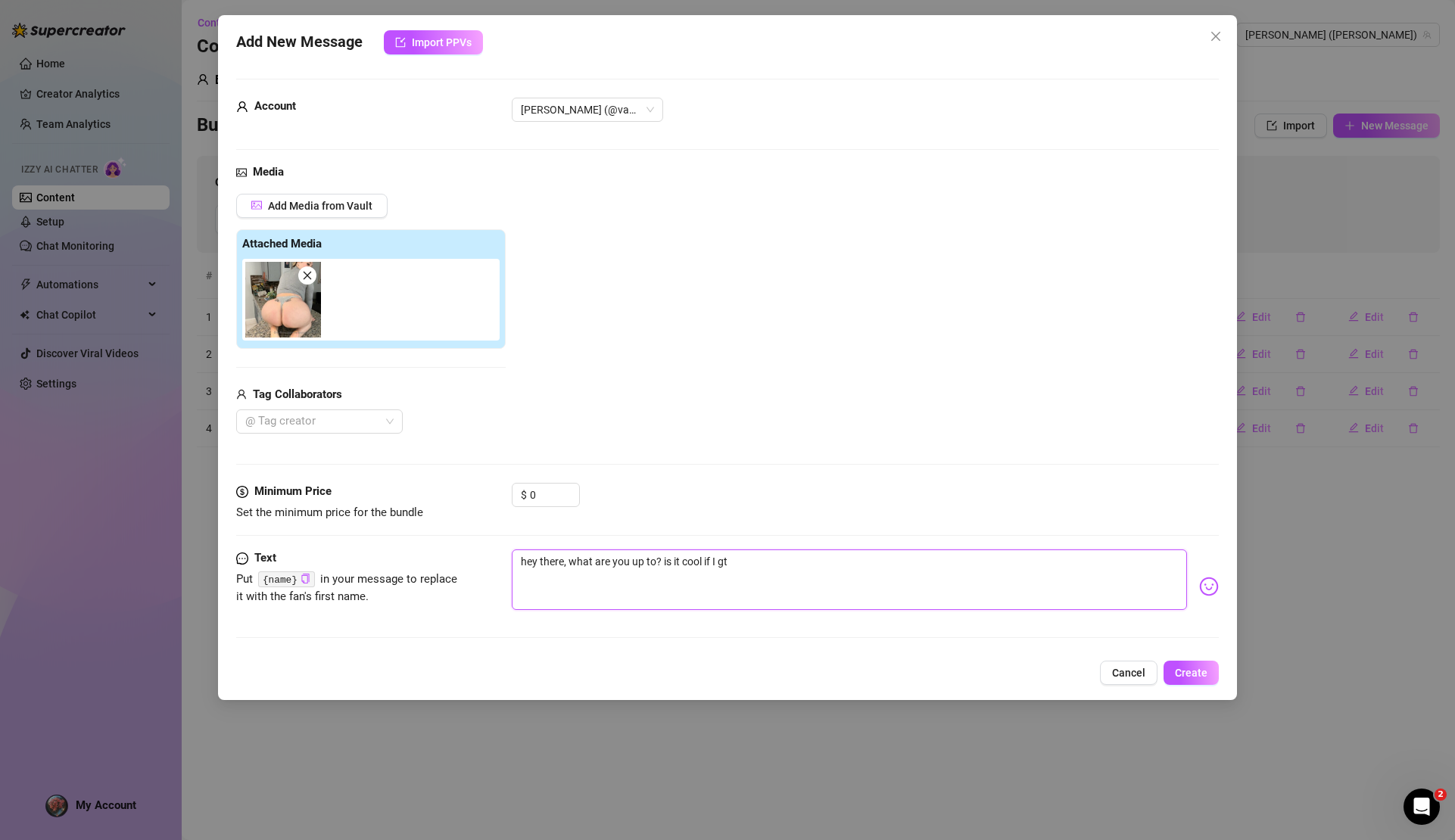
type textarea "hey there, what are you up to? is it cool if I g"
type textarea "hey there, what are you up to? is it cool if I ge"
type textarea "hey there, what are you up to? is it cool if I get"
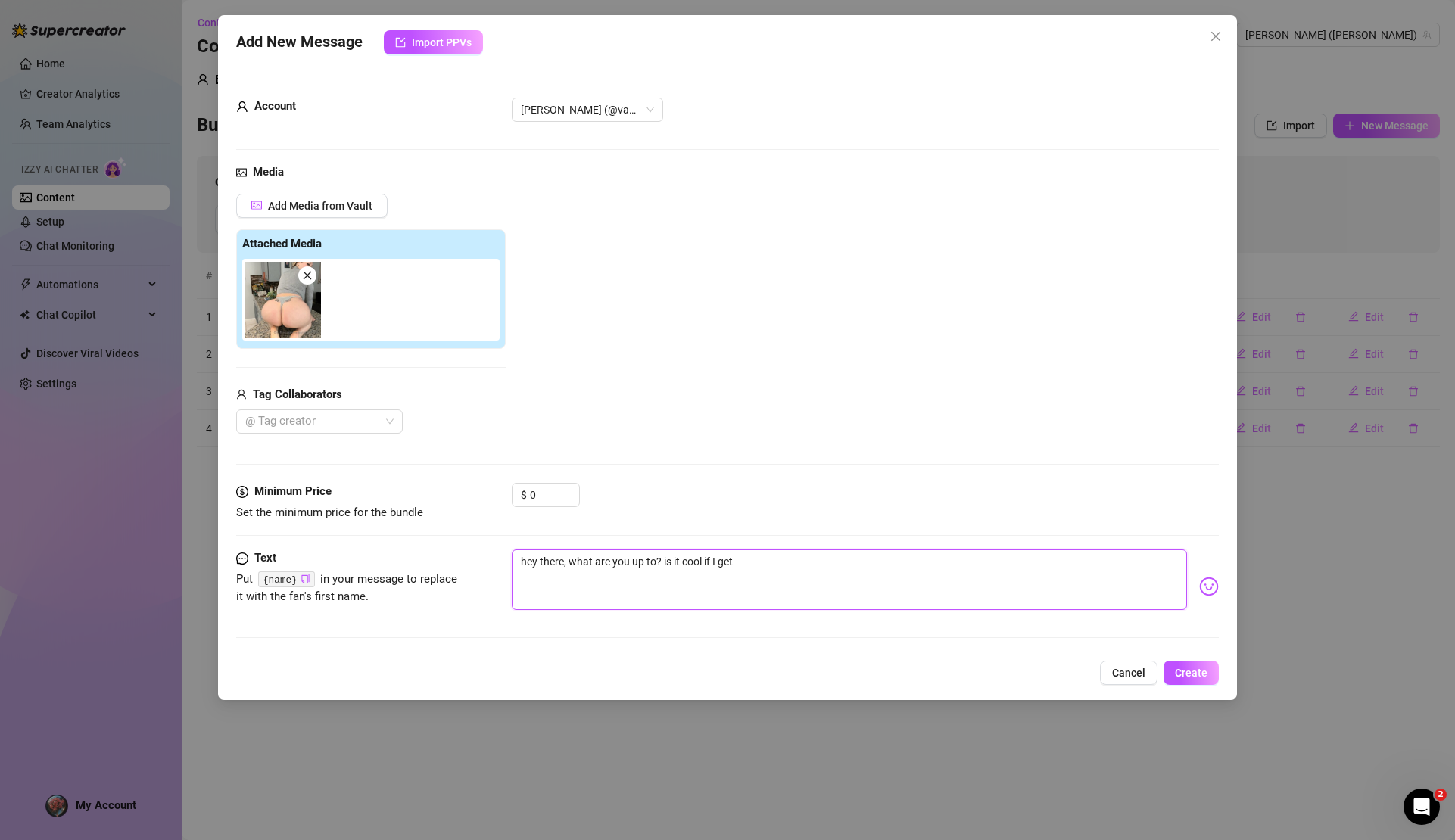
type textarea "hey there, what are you up to? is it cool if I get"
type textarea "hey there, what are you up to? is it cool if I get o"
type textarea "hey there, what are you up to? is it cool if I get on"
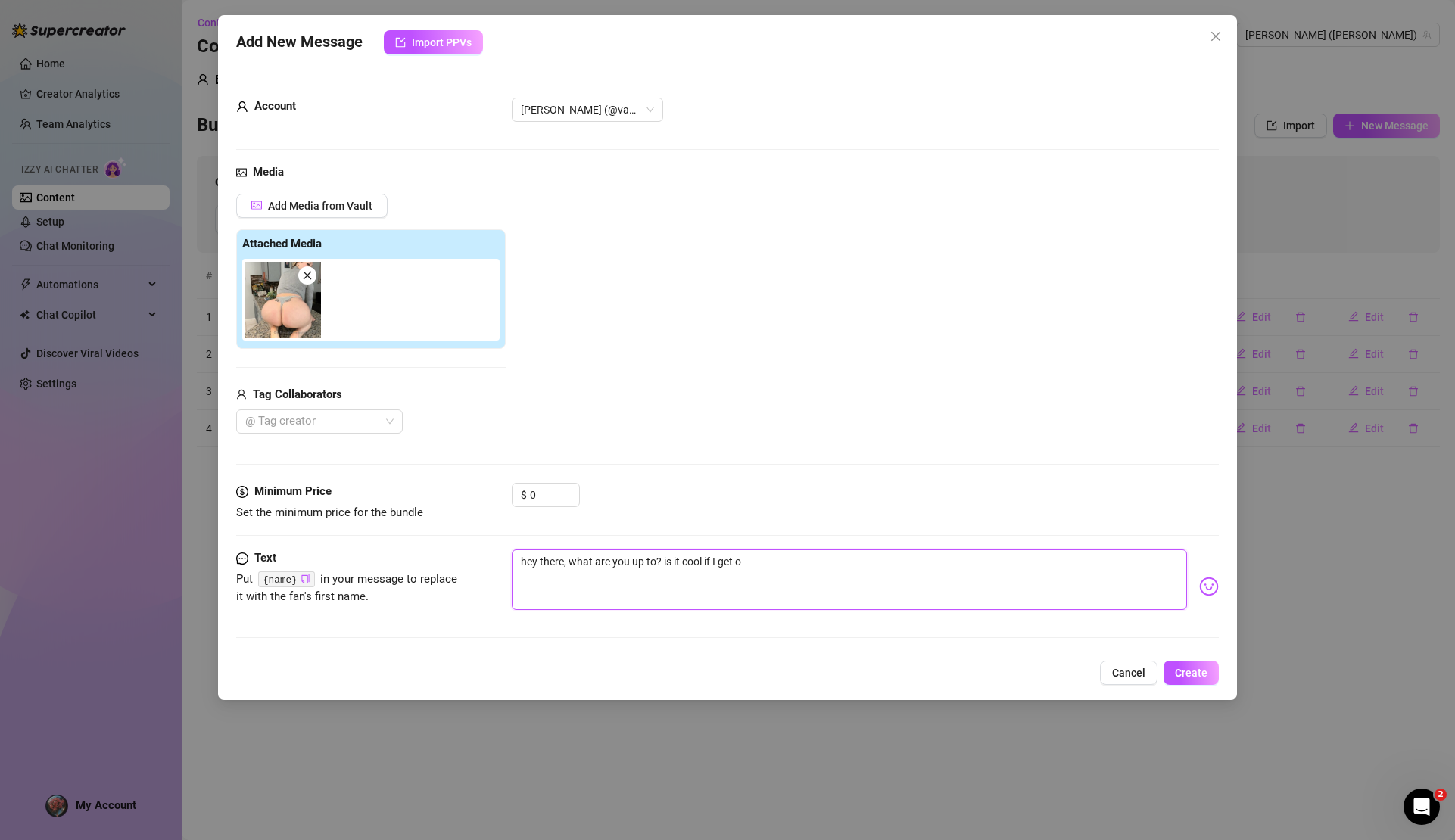
type textarea "hey there, what are you up to? is it cool if I get on"
type textarea "hey there, what are you up to? is it cool if I get on h"
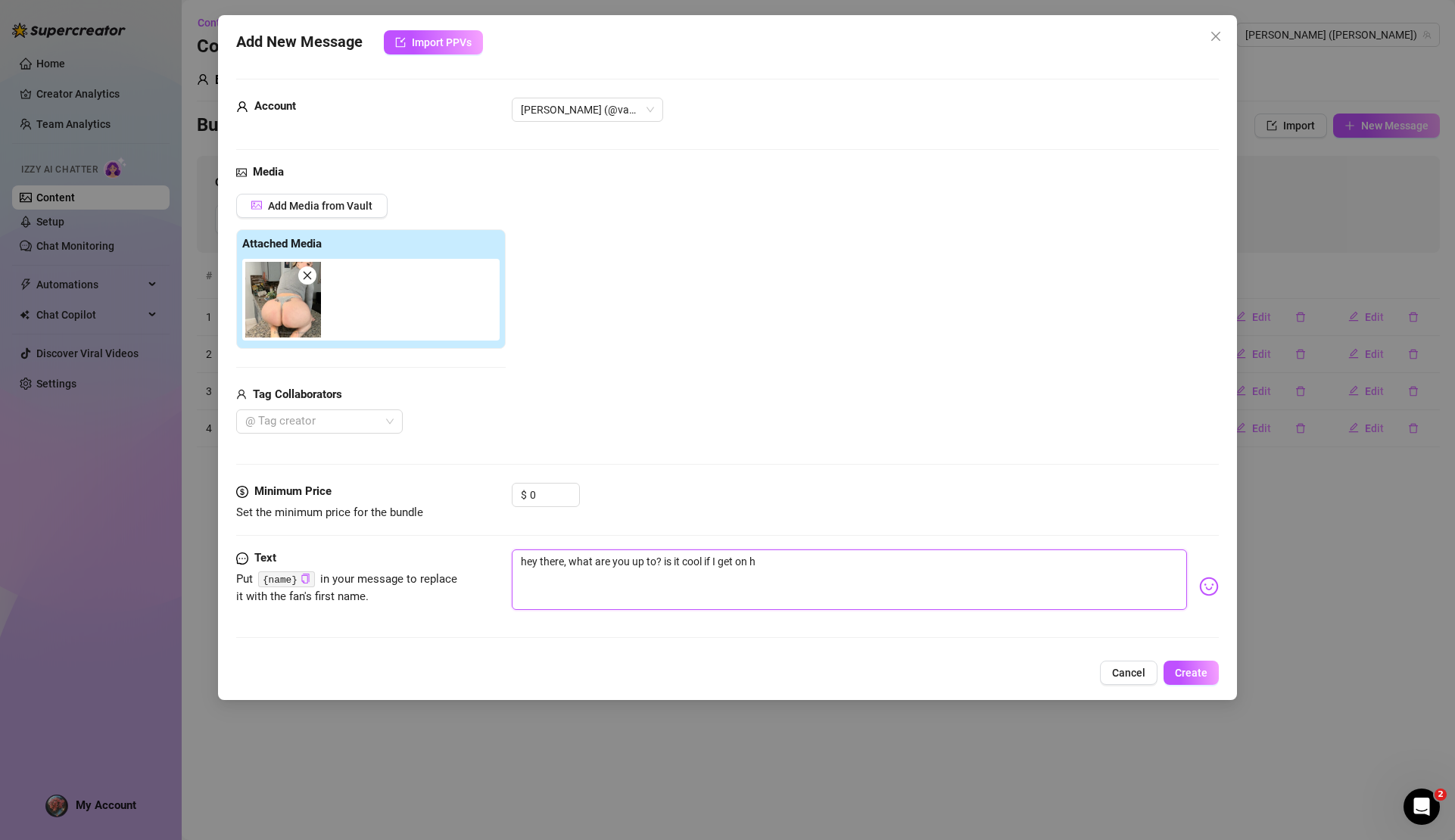
type textarea "hey there, what are you up to? is it cool if I get on hy"
type textarea "hey there, what are you up to? is it cool if I get on hyo"
type textarea "hey there, what are you up to? is it cool if I get on hyou"
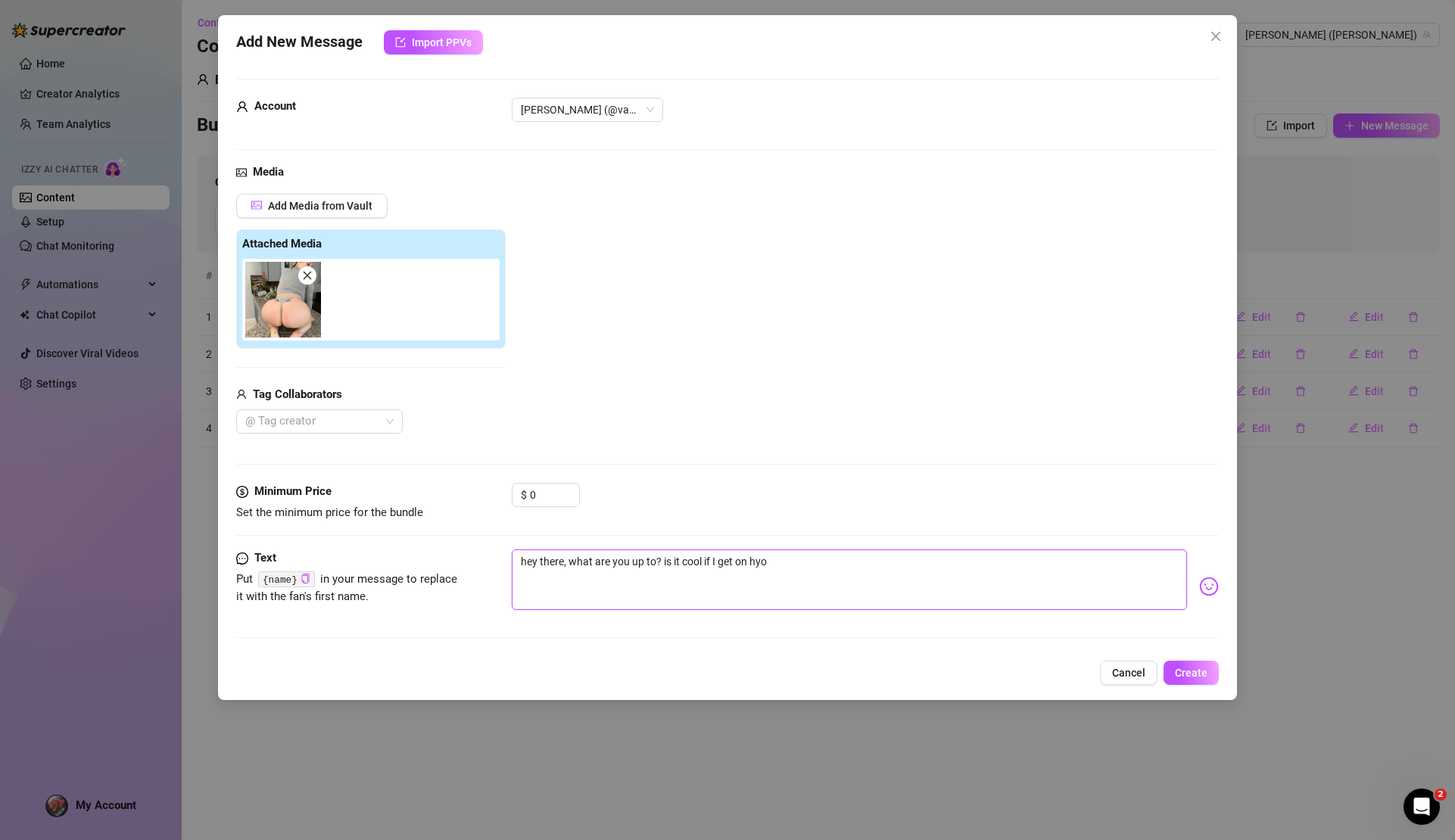
type textarea "hey there, what are you up to? is it cool if I get on hyou"
type textarea "hey there, what are you up to? is it cool if I get on hyour"
type textarea "hey there, what are you up to? is it cool if I get on your"
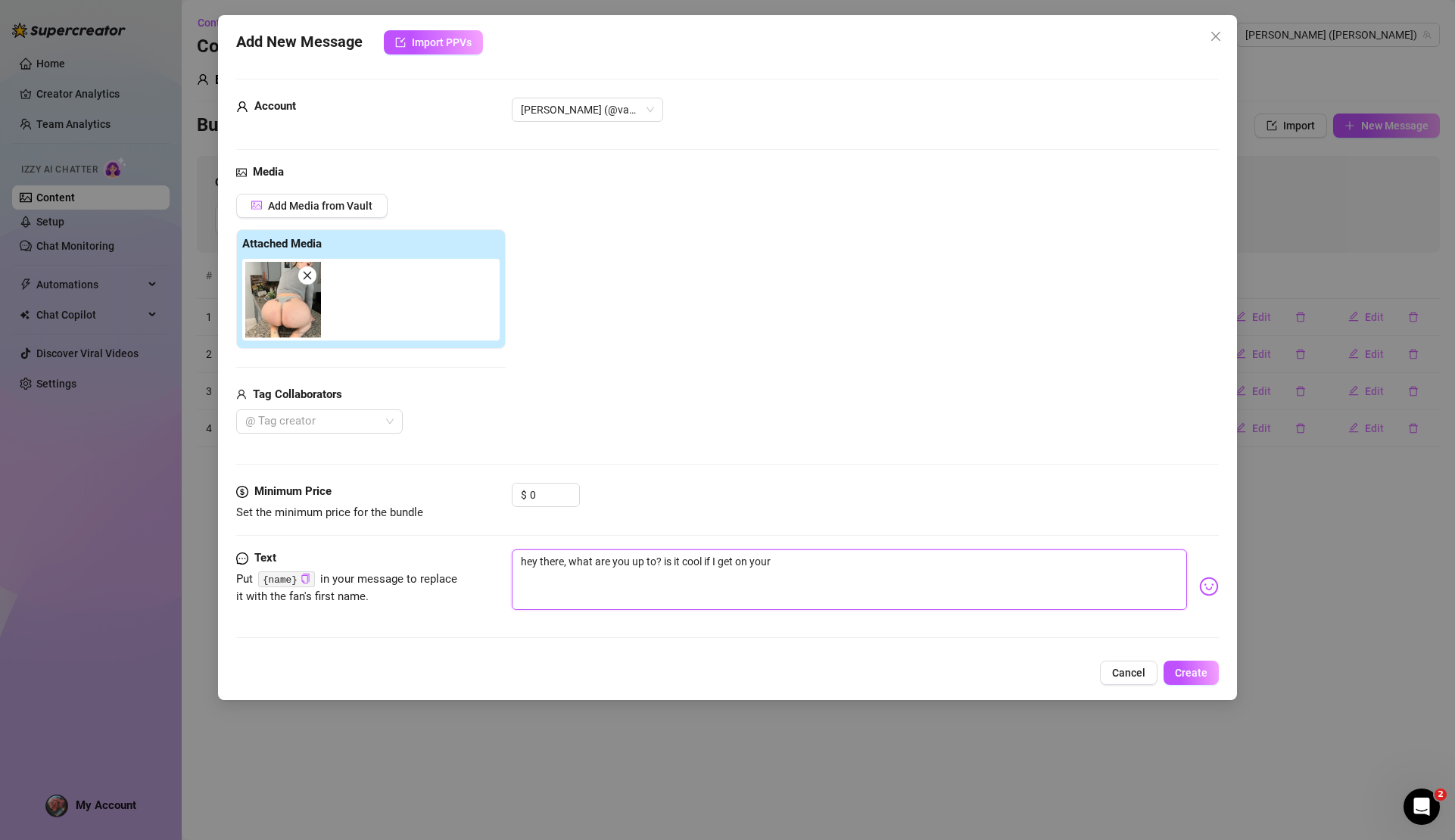
type textarea "hey there, what are you up to? is it cool if I get on your"
type textarea "hey there, what are you up to? is it cool if I get on your k"
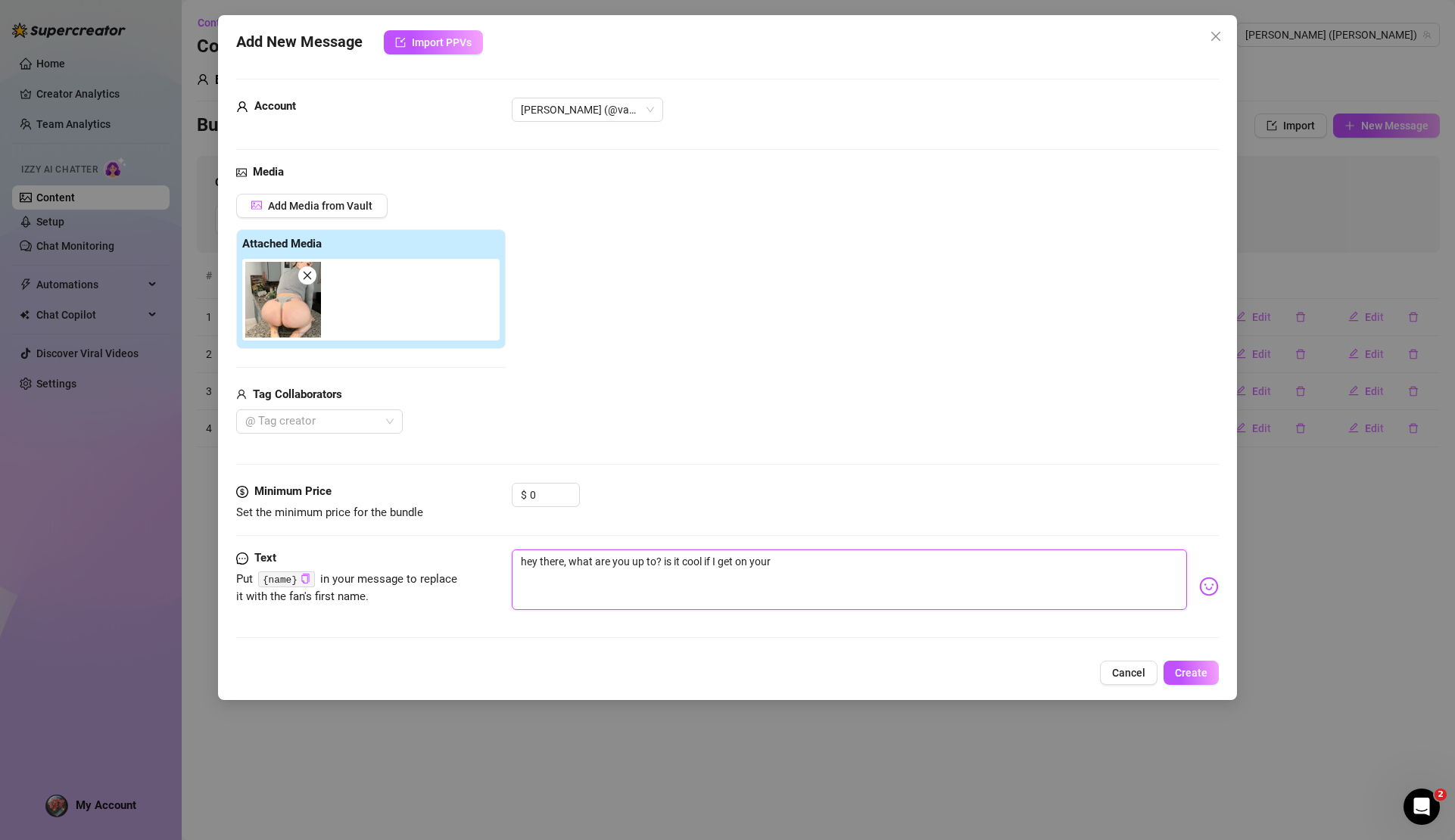
type textarea "hey there, what are you up to? is it cool if I get on your k"
type textarea "hey there, what are you up to? is it cool if I get on your ki"
type textarea "hey there, what are you up to? is it cool if I get on your kit"
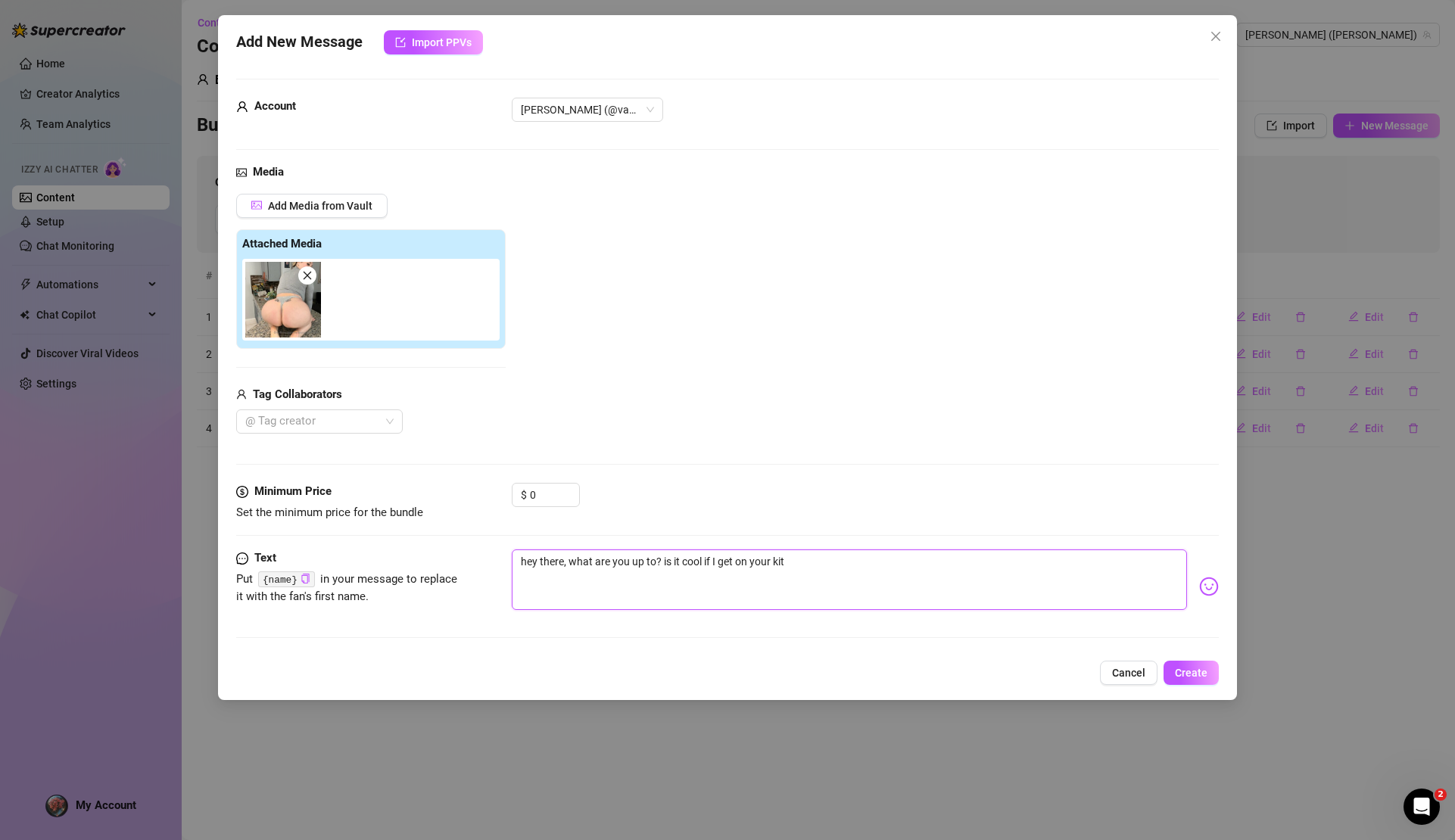
type textarea "hey there, what are you up to? is it cool if I get on your kitc"
type textarea "hey there, what are you up to? is it cool if I get on your kitch"
type textarea "hey there, what are you up to? is it cool if I get on your kitche"
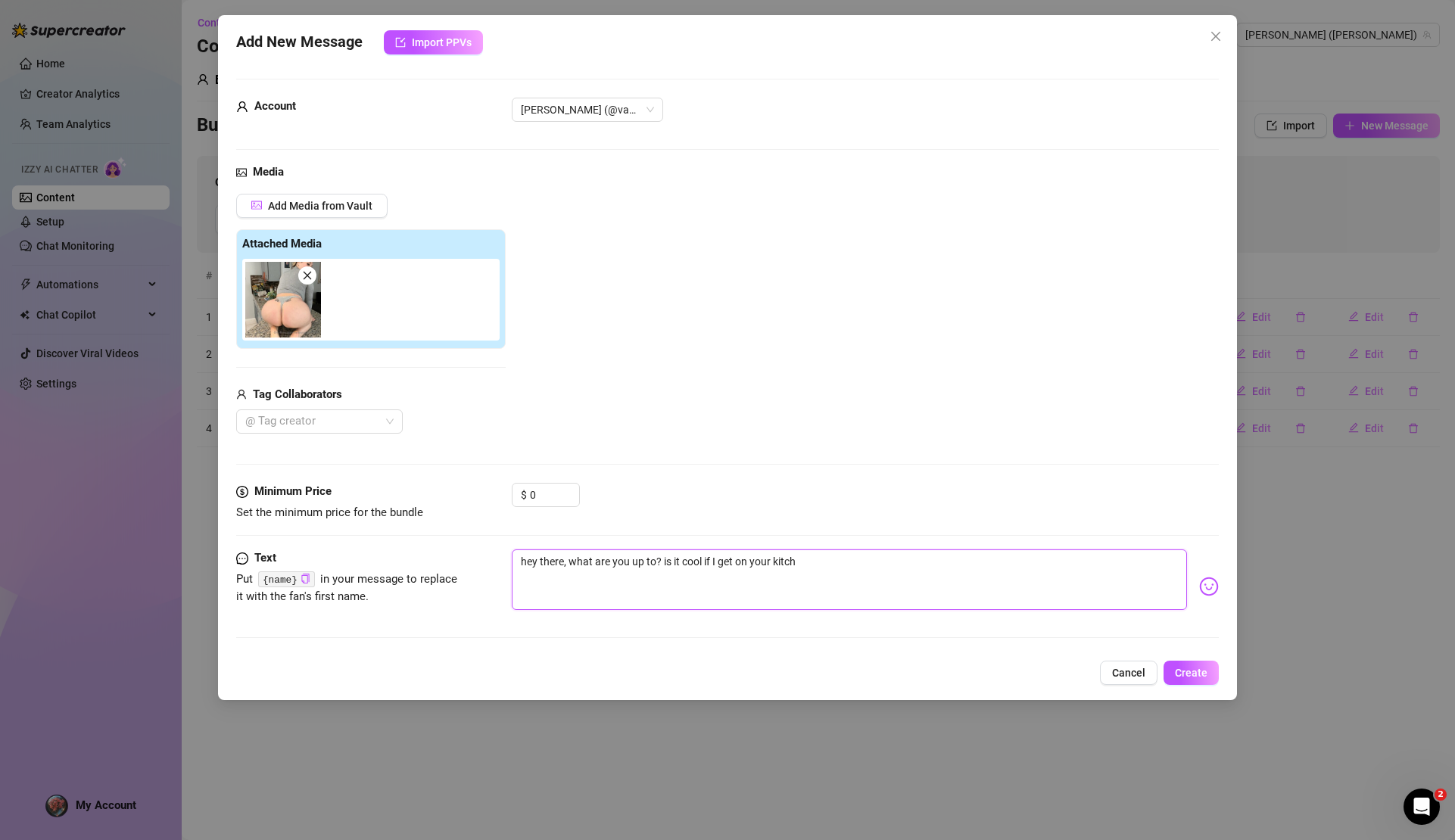
type textarea "hey there, what are you up to? is it cool if I get on your kitche"
type textarea "hey there, what are you up to? is it cool if I get on your kitchen"
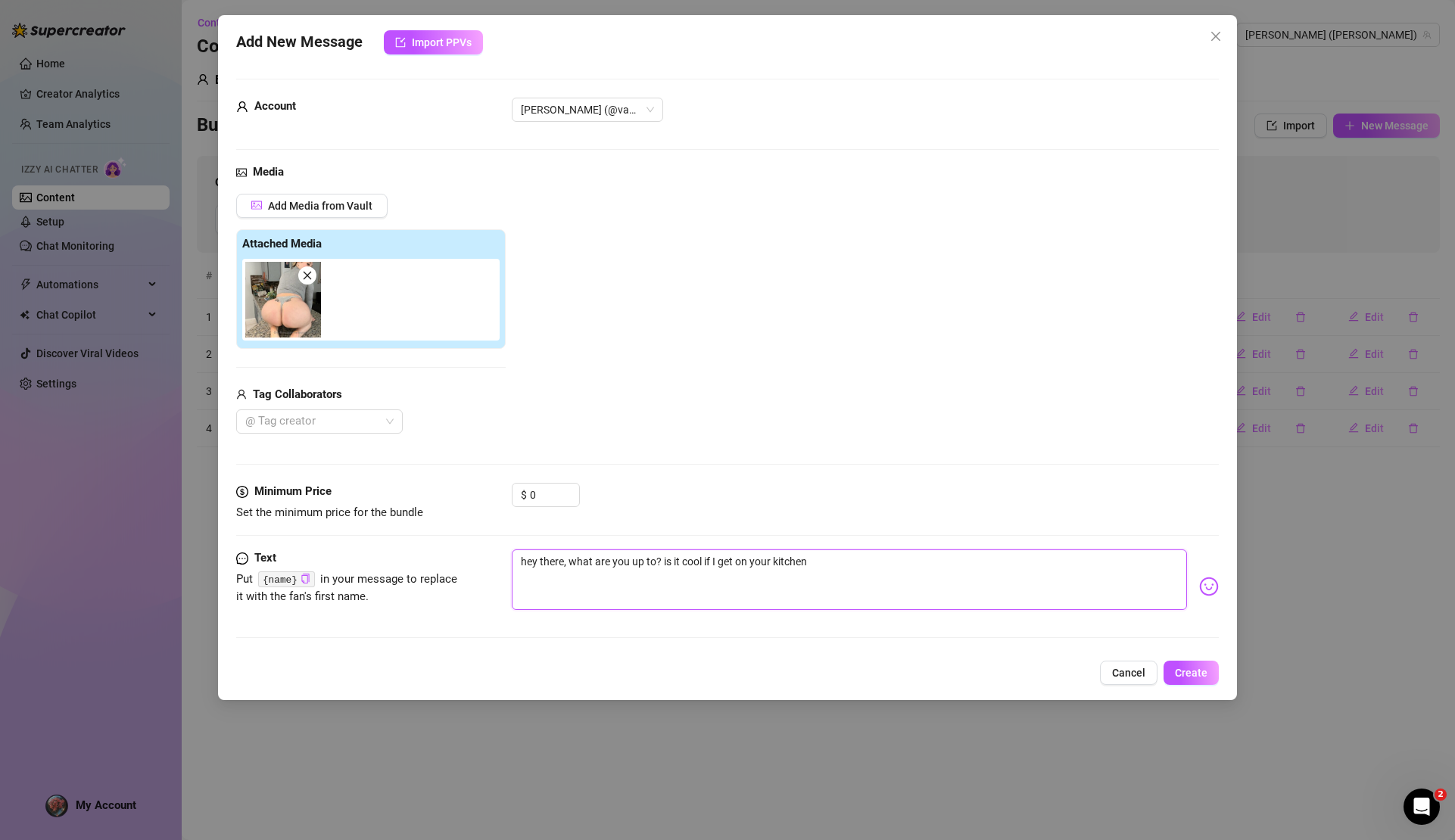
type textarea "hey there, what are you up to? is it cool if I get on your kitchen c"
type textarea "hey there, what are you up to? is it cool if I get on your kitchen co"
type textarea "hey there, what are you up to? is it cool if I get on your kitchen cou"
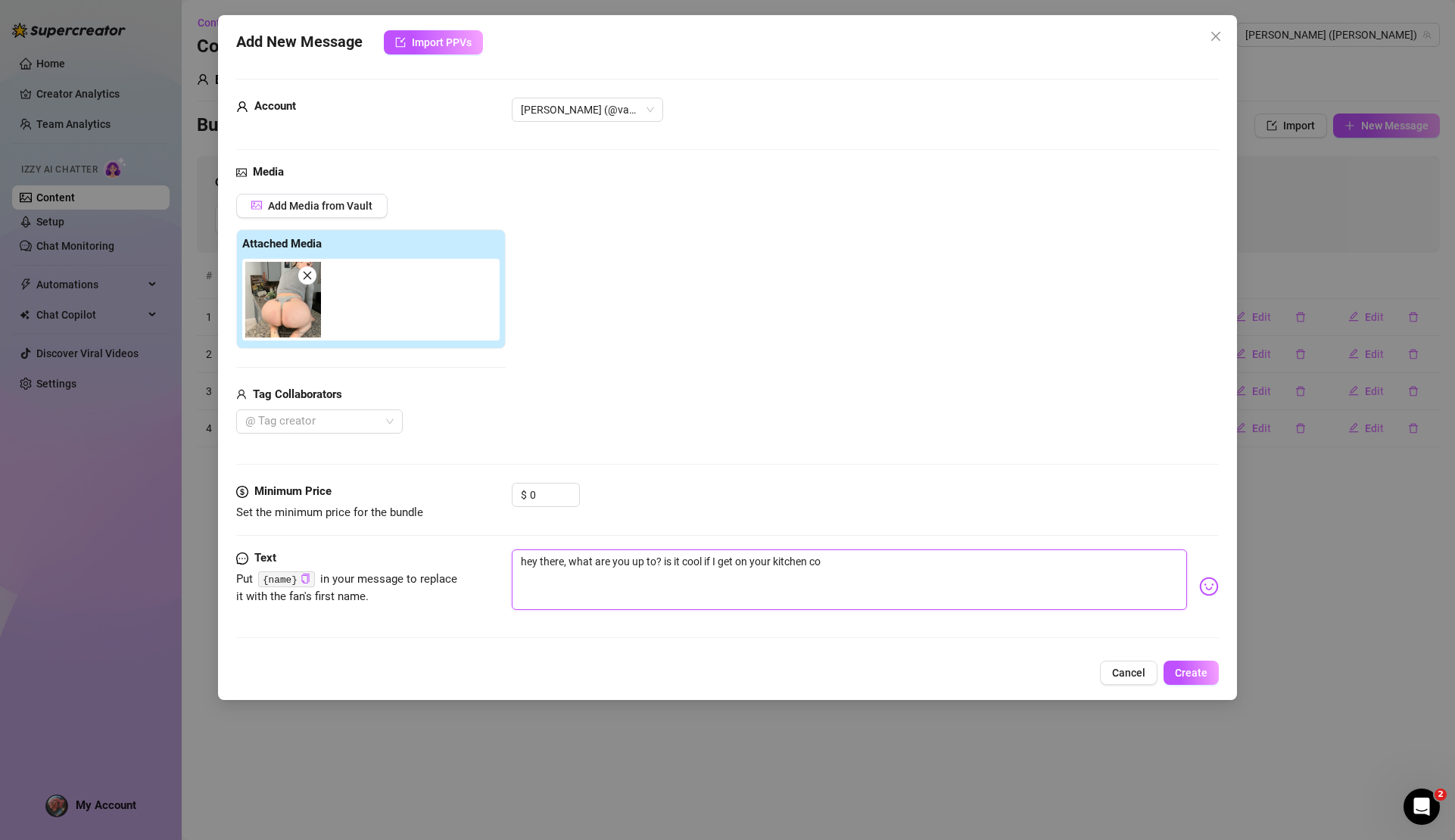
type textarea "hey there, what are you up to? is it cool if I get on your kitchen cou"
type textarea "hey there, what are you up to? is it cool if I get on your kitchen coun"
type textarea "hey there, what are you up to? is it cool if I get on your kitchen count"
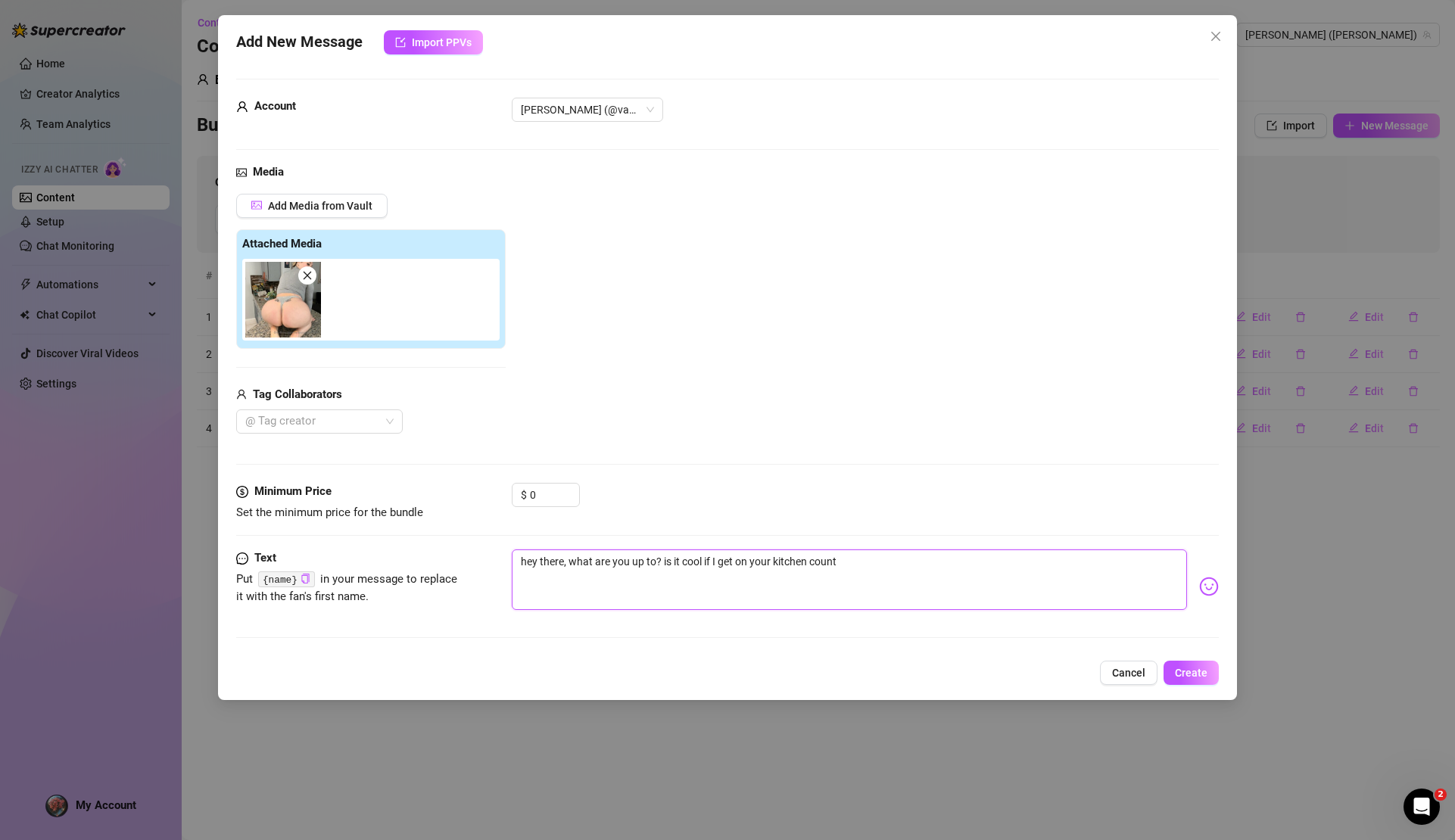
type textarea "hey there, what are you up to? is it cool if I get on your kitchen counte"
type textarea "hey there, what are you up to? is it cool if I get on your kitchen counter"
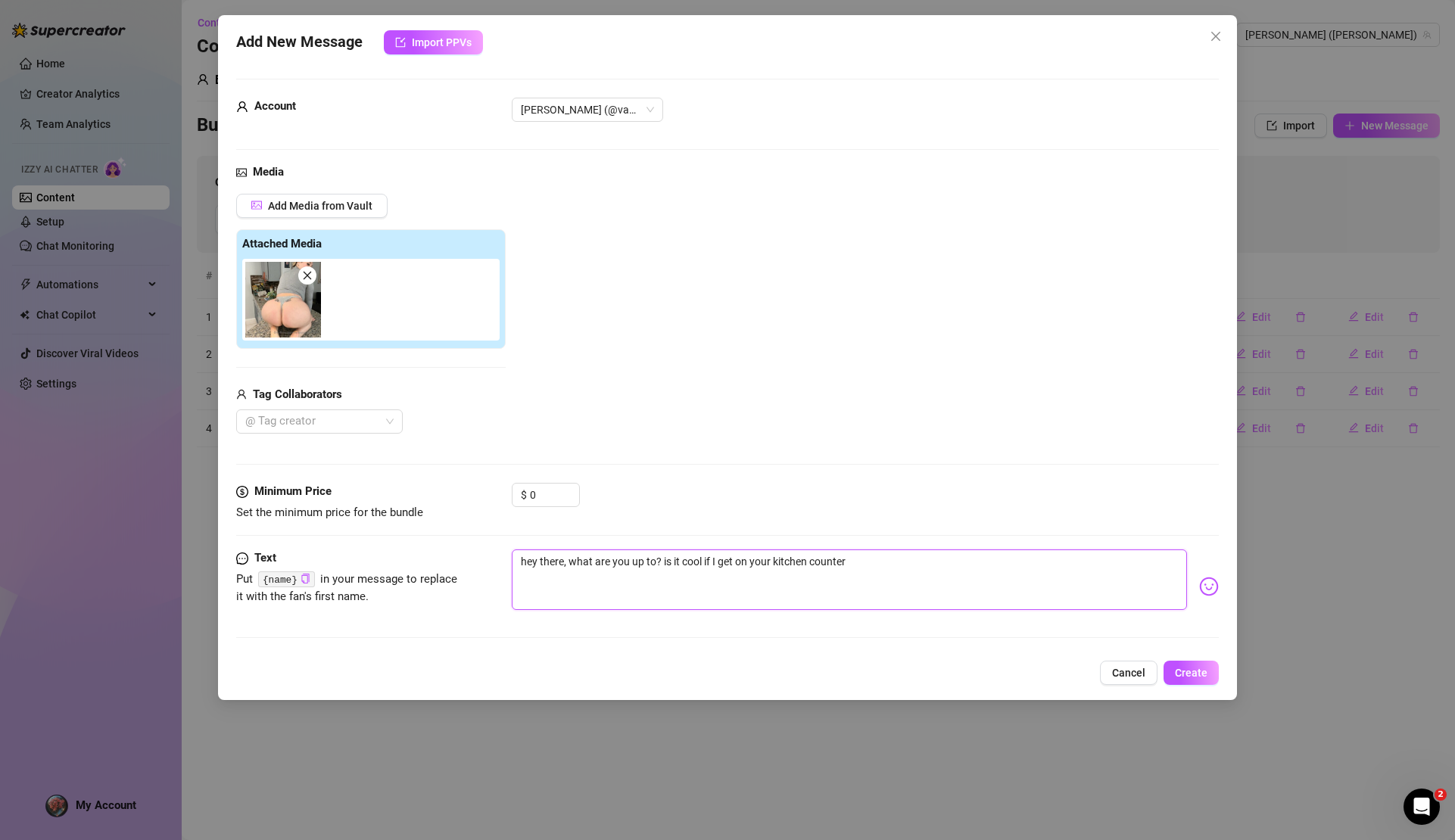
type textarea "hey there, what are you up to? is it cool if I get on your kitchen counter"
type textarea "hey there, what are you up to? is it cool if I get on your kitchen counter l"
type textarea "hey there, what are you up to? is it cool if I get on your kitchen counter lo"
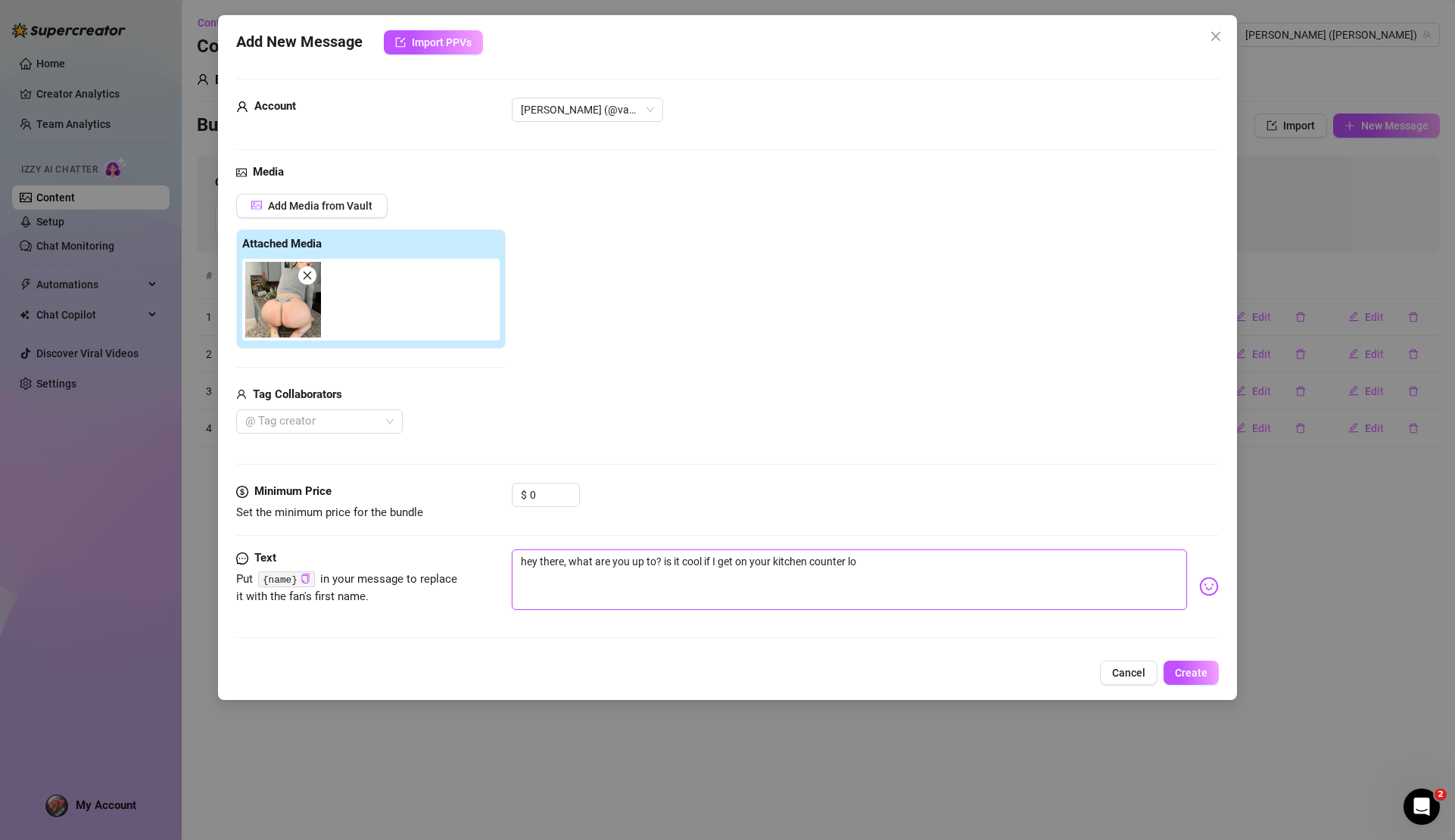
type textarea "hey there, what are you up to? is it cool if I get on your kitchen counter lol"
type textarea "hey there, what are you up to? is it cool if I get on your kitchen counter lol!"
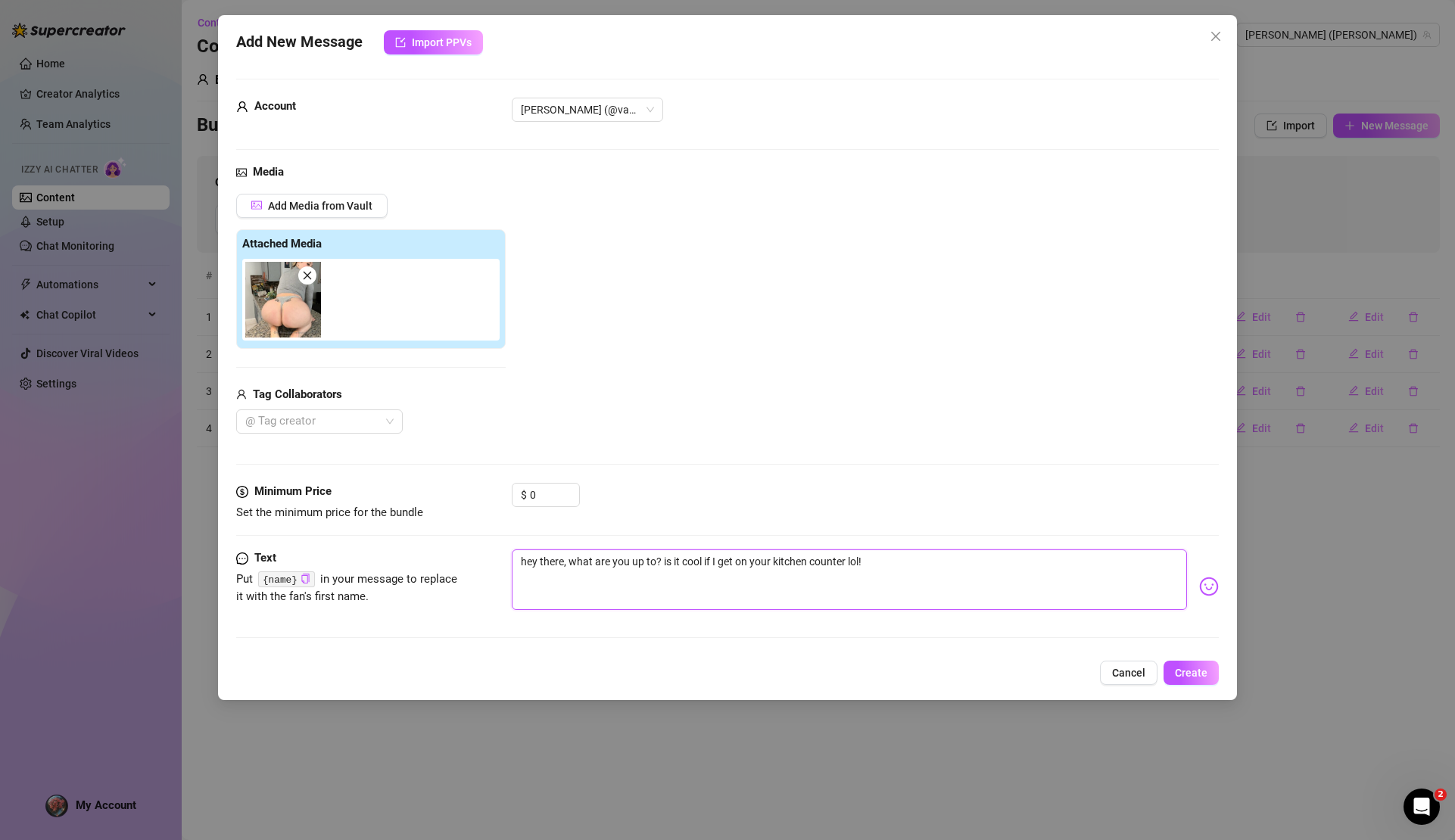
type textarea "hey there, what are you up to? is it cool if I get on your kitchen counter lol!"
type textarea "hey there, what are you up to? is it cool if I get on your kitchen counter lol!…"
type textarea "hey there, what are you up to? is it cool if I get on your kitchen counter lol!"
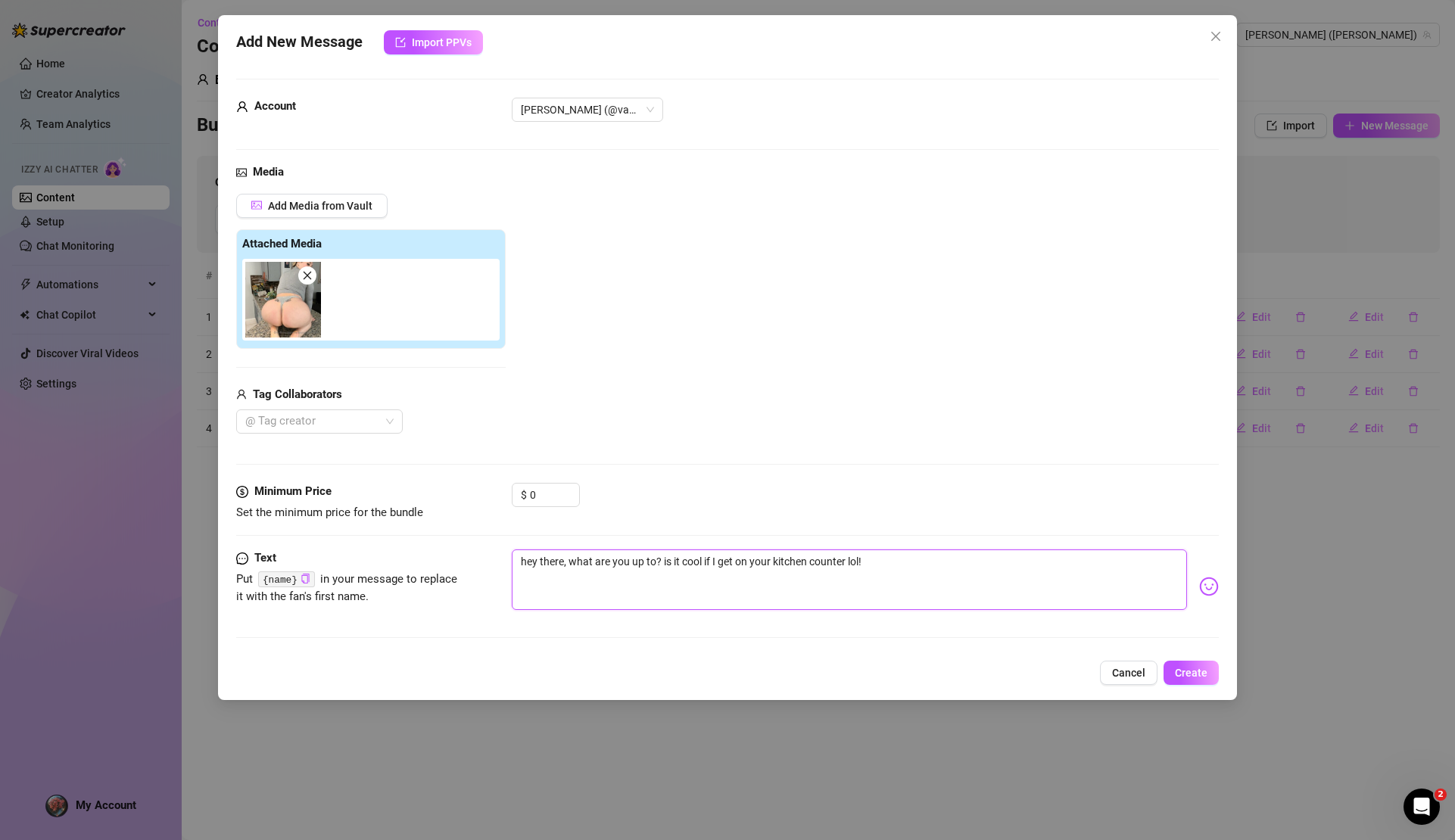
type textarea "hey there, what are you up to? is it cool if I get on your kitchen counter lol!…"
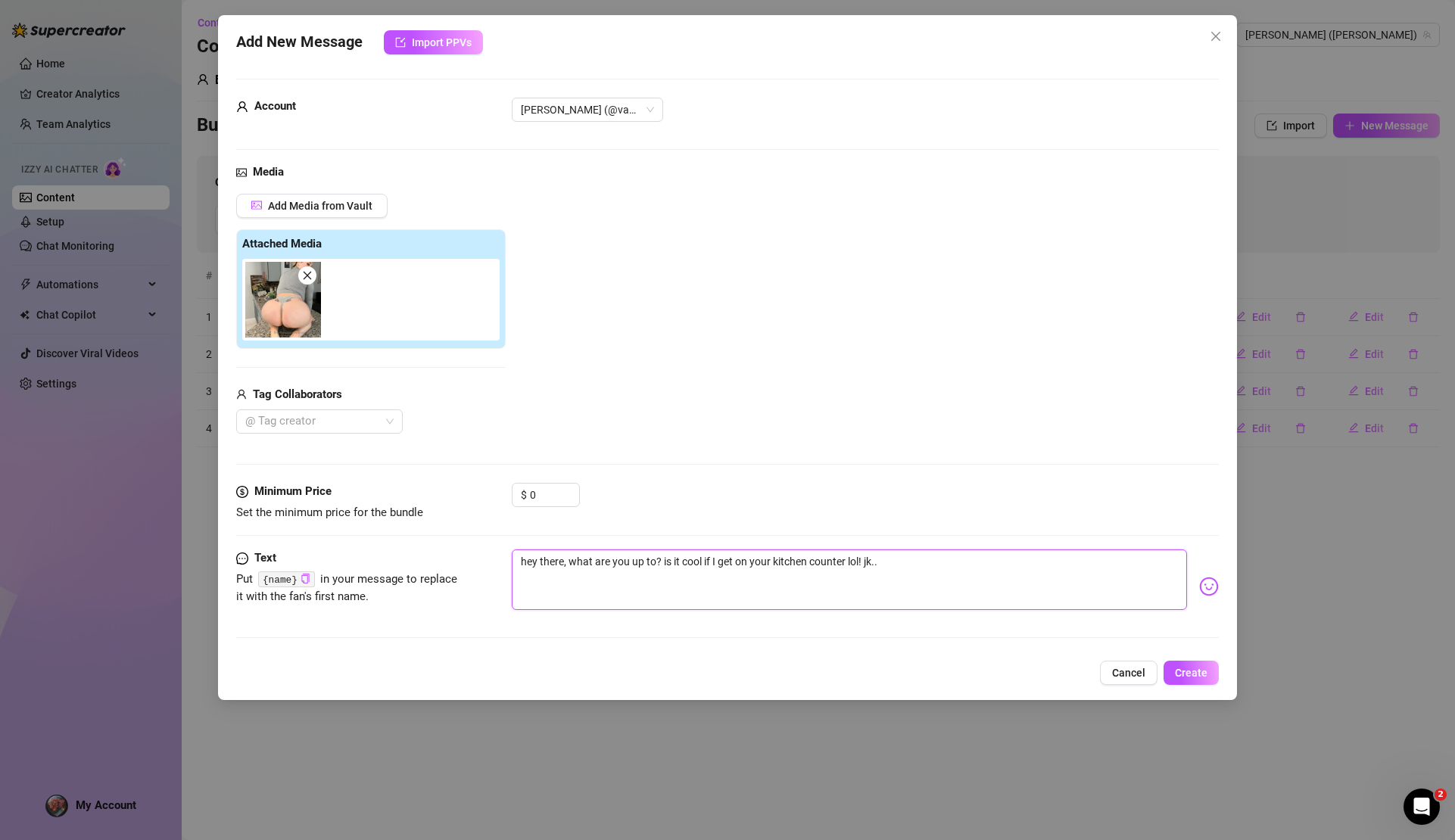
drag, startPoint x: 661, startPoint y: 557, endPoint x: 570, endPoint y: 562, distance: 91.1
click at [570, 562] on textarea "hey there, what are you up to? is it cool if I get on your kitchen counter lol!…" at bounding box center [849, 580] width 674 height 61
click at [805, 564] on textarea "hey there, is it cool if I get on your kitchen counter lol! jk.." at bounding box center [849, 580] width 674 height 61
paste textarea "what are you up to?"
click at [1187, 674] on span "Create" at bounding box center [1192, 672] width 33 height 13
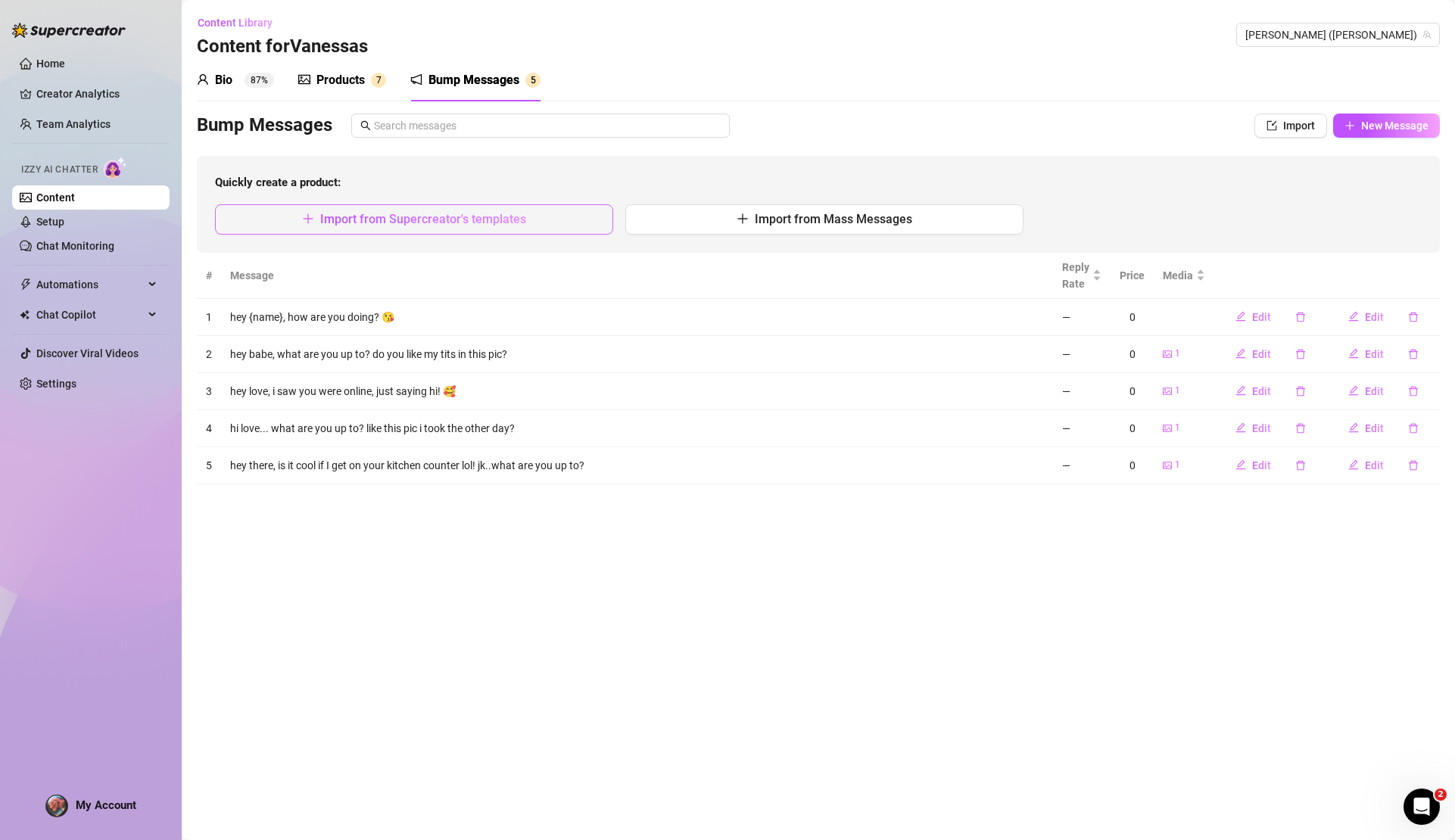
click at [425, 227] on button "Import from Supercreator's templates" at bounding box center [414, 219] width 398 height 30
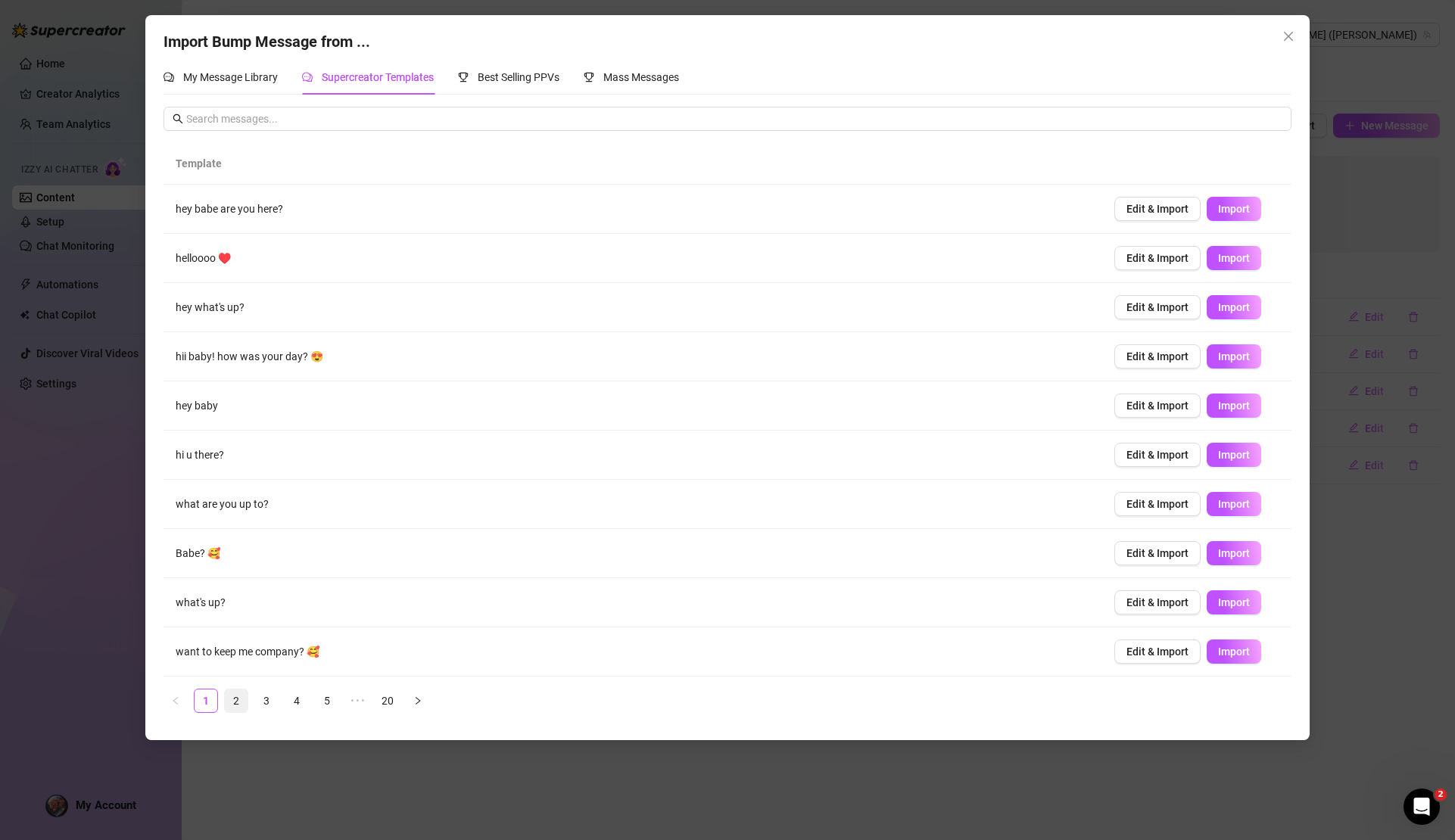
click at [228, 699] on link "2" at bounding box center [236, 701] width 23 height 23
click at [261, 700] on link "3" at bounding box center [266, 701] width 23 height 23
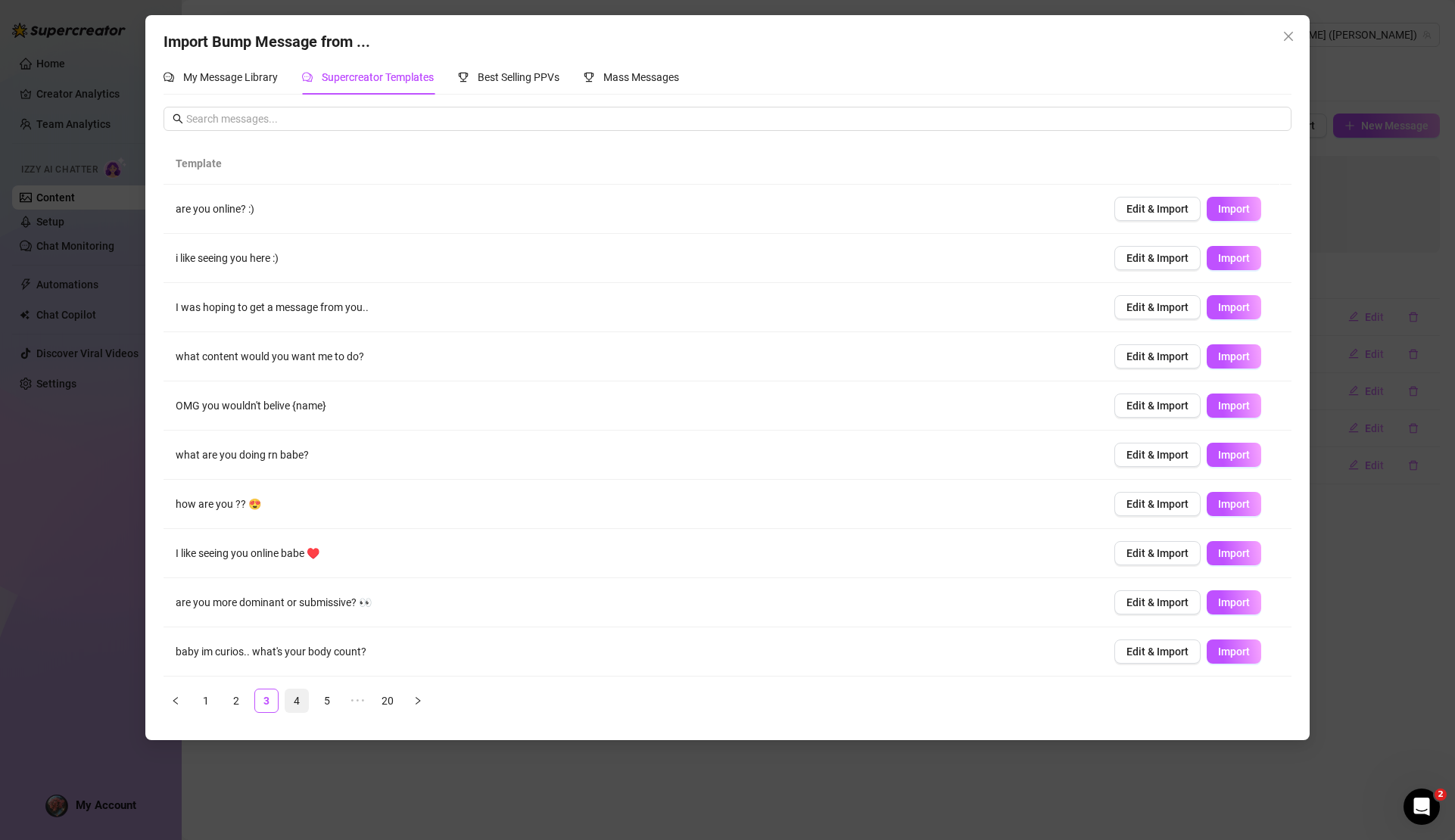
click at [299, 702] on link "4" at bounding box center [297, 701] width 23 height 23
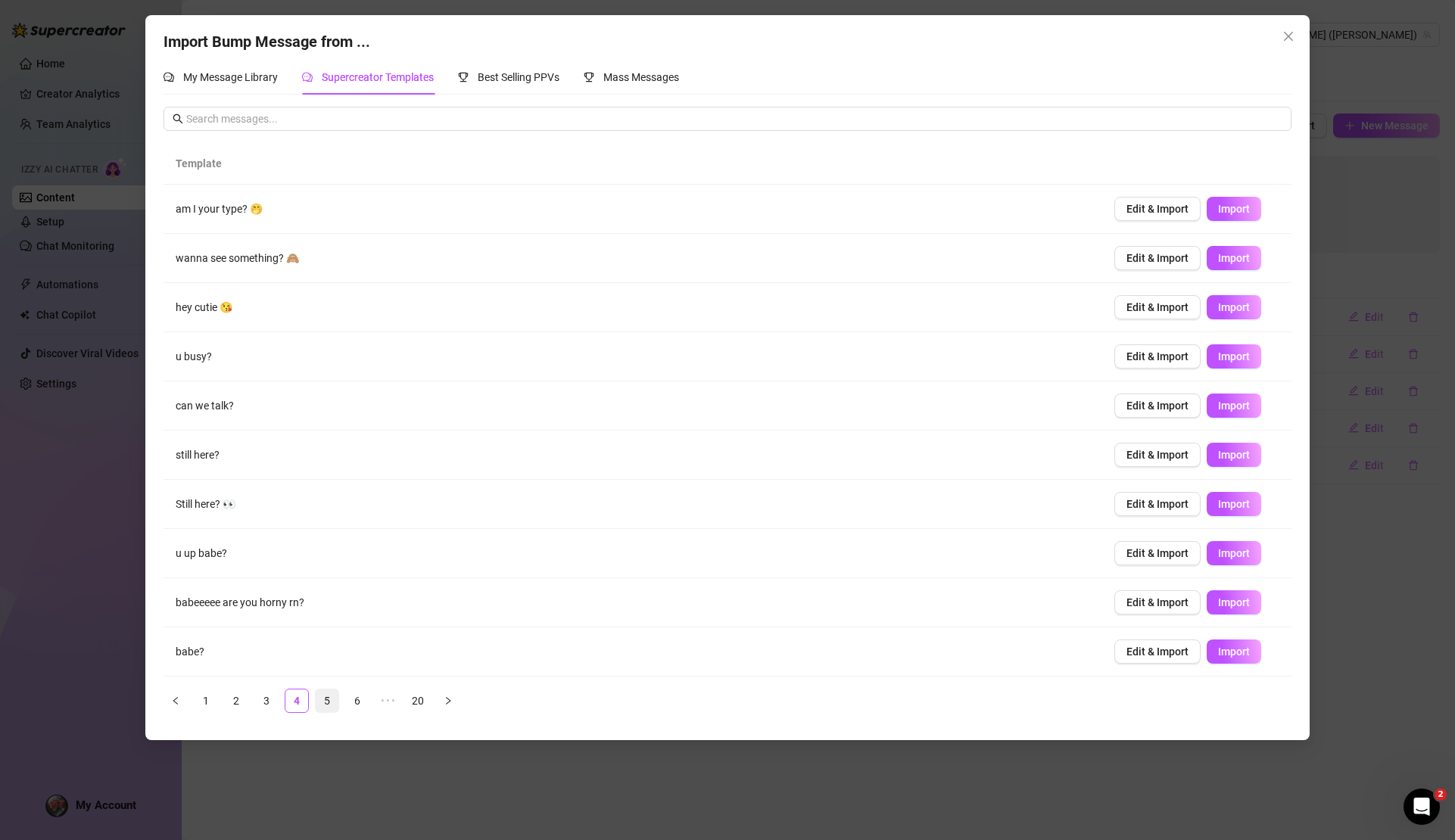
click at [332, 705] on link "5" at bounding box center [327, 701] width 23 height 23
click at [361, 699] on link "6" at bounding box center [358, 701] width 23 height 23
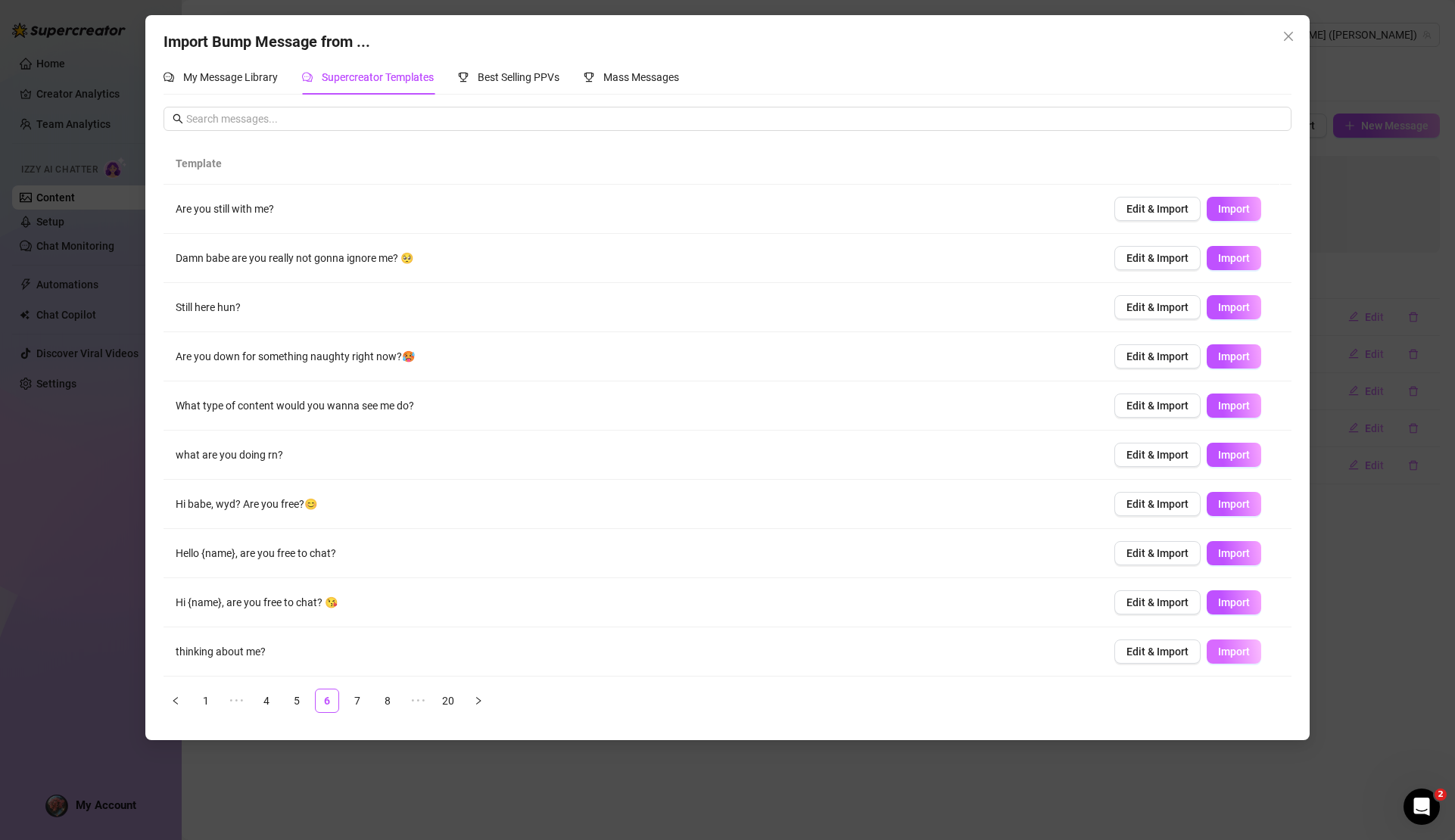
click at [1223, 658] on button "Import" at bounding box center [1234, 651] width 55 height 24
click at [359, 698] on link "7" at bounding box center [358, 701] width 23 height 23
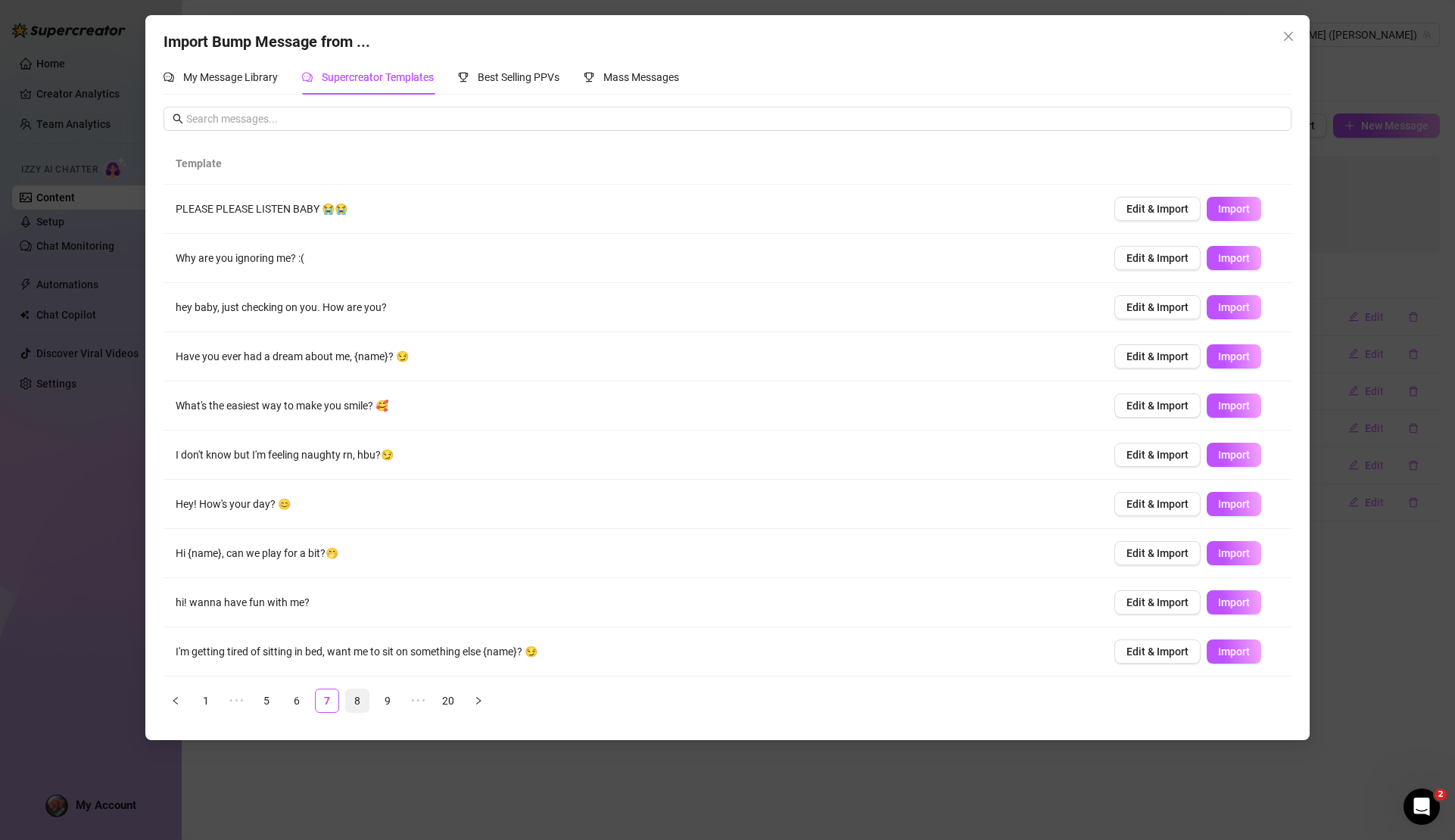
click at [351, 698] on link "8" at bounding box center [358, 701] width 23 height 23
click at [360, 701] on link "9" at bounding box center [358, 701] width 23 height 23
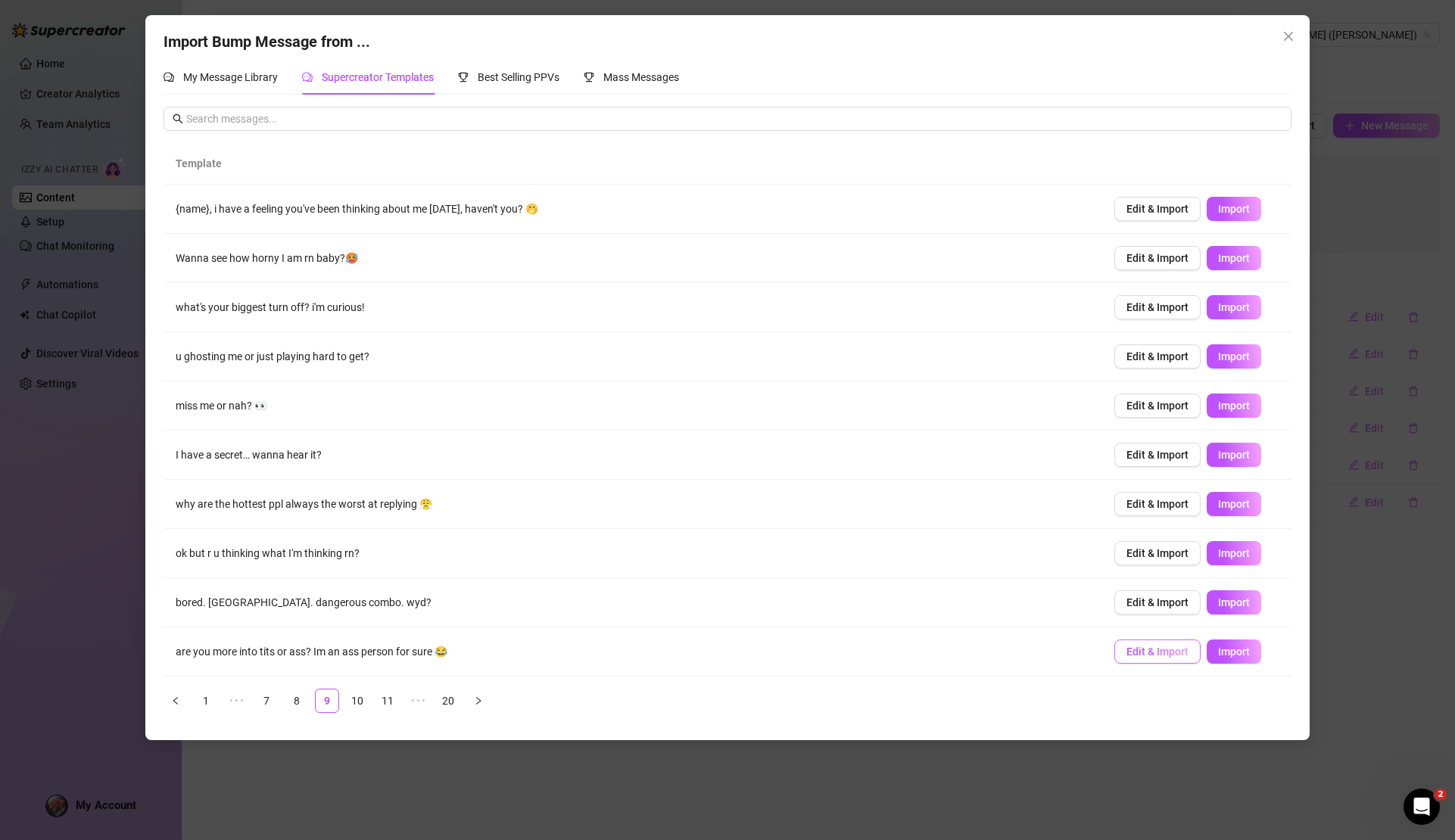
click at [1161, 656] on span "Edit & Import" at bounding box center [1158, 651] width 62 height 13
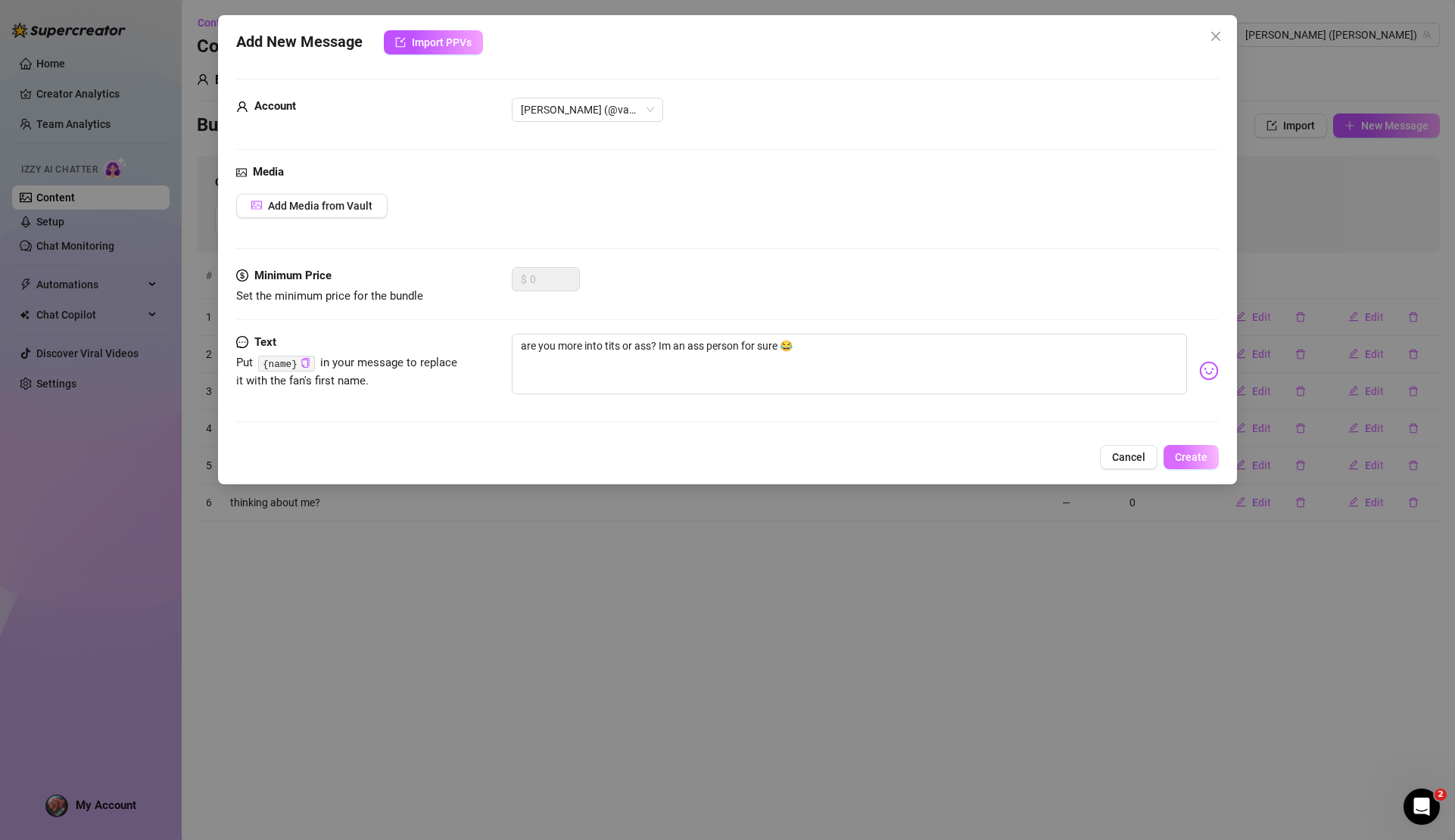
click at [1181, 455] on span "Create" at bounding box center [1192, 457] width 33 height 13
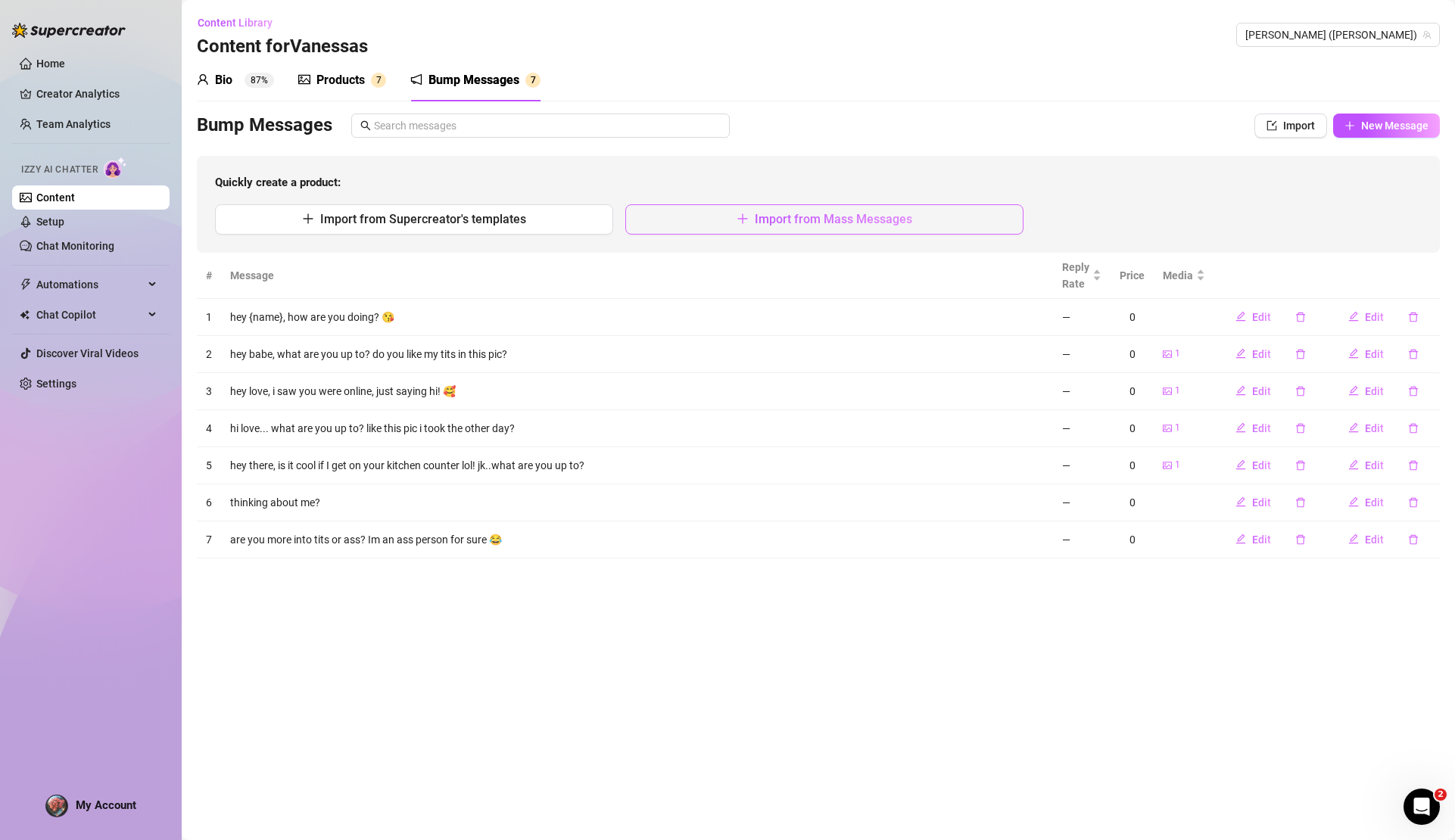
click at [814, 213] on span "Import from Mass Messages" at bounding box center [833, 219] width 157 height 14
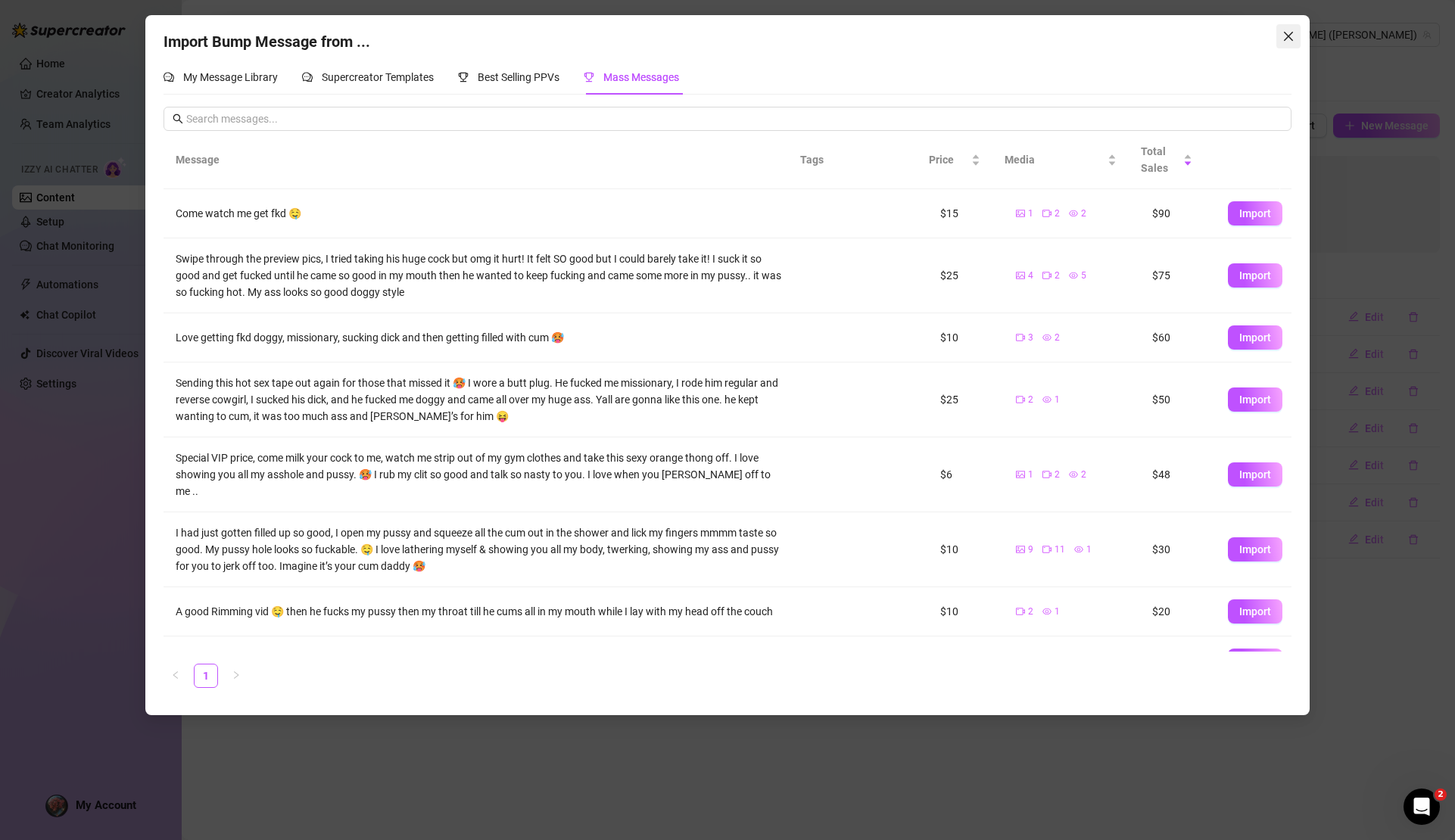
click at [1298, 37] on span "Close" at bounding box center [1288, 36] width 24 height 13
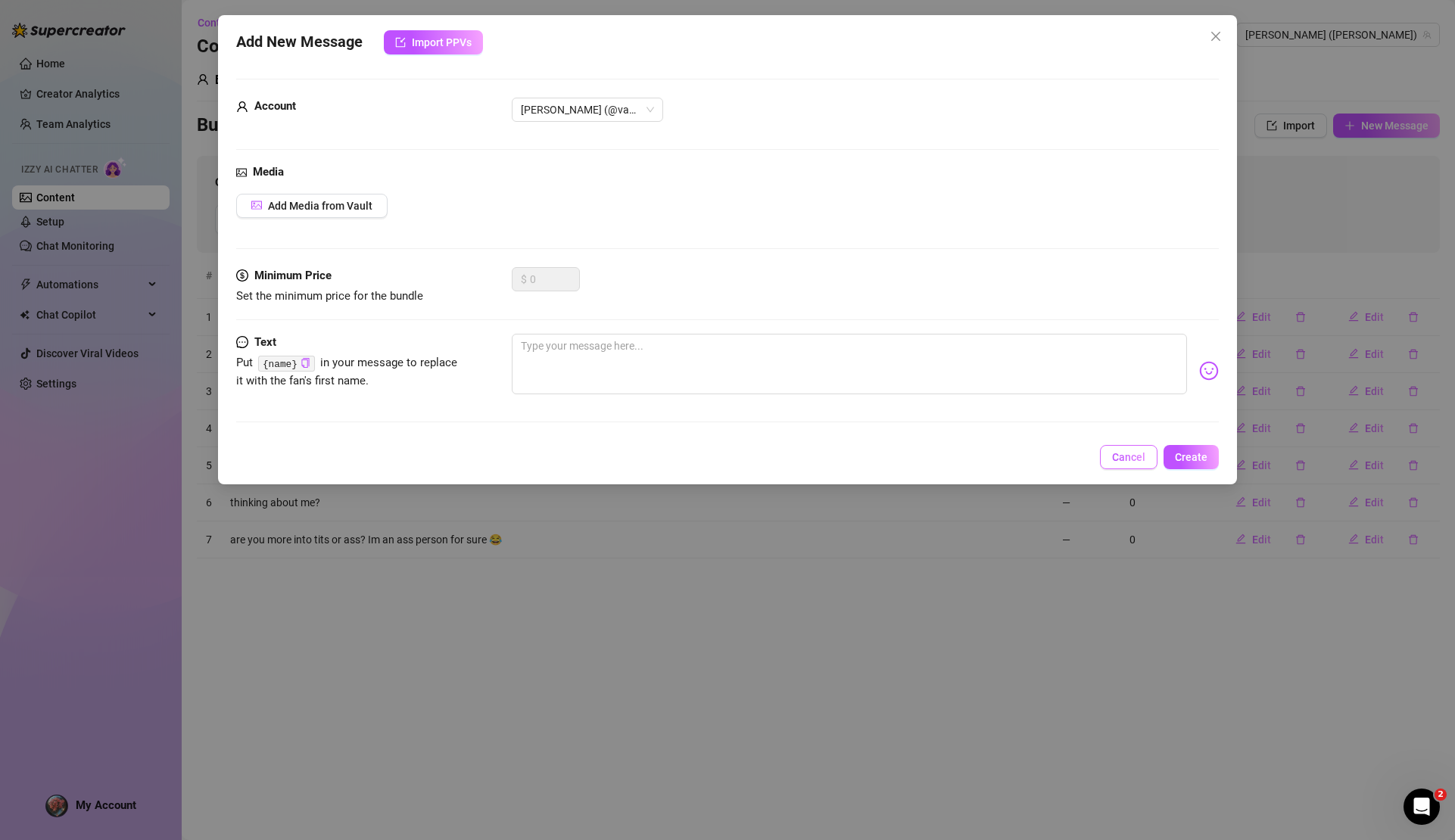
click at [1124, 452] on span "Cancel" at bounding box center [1129, 457] width 34 height 13
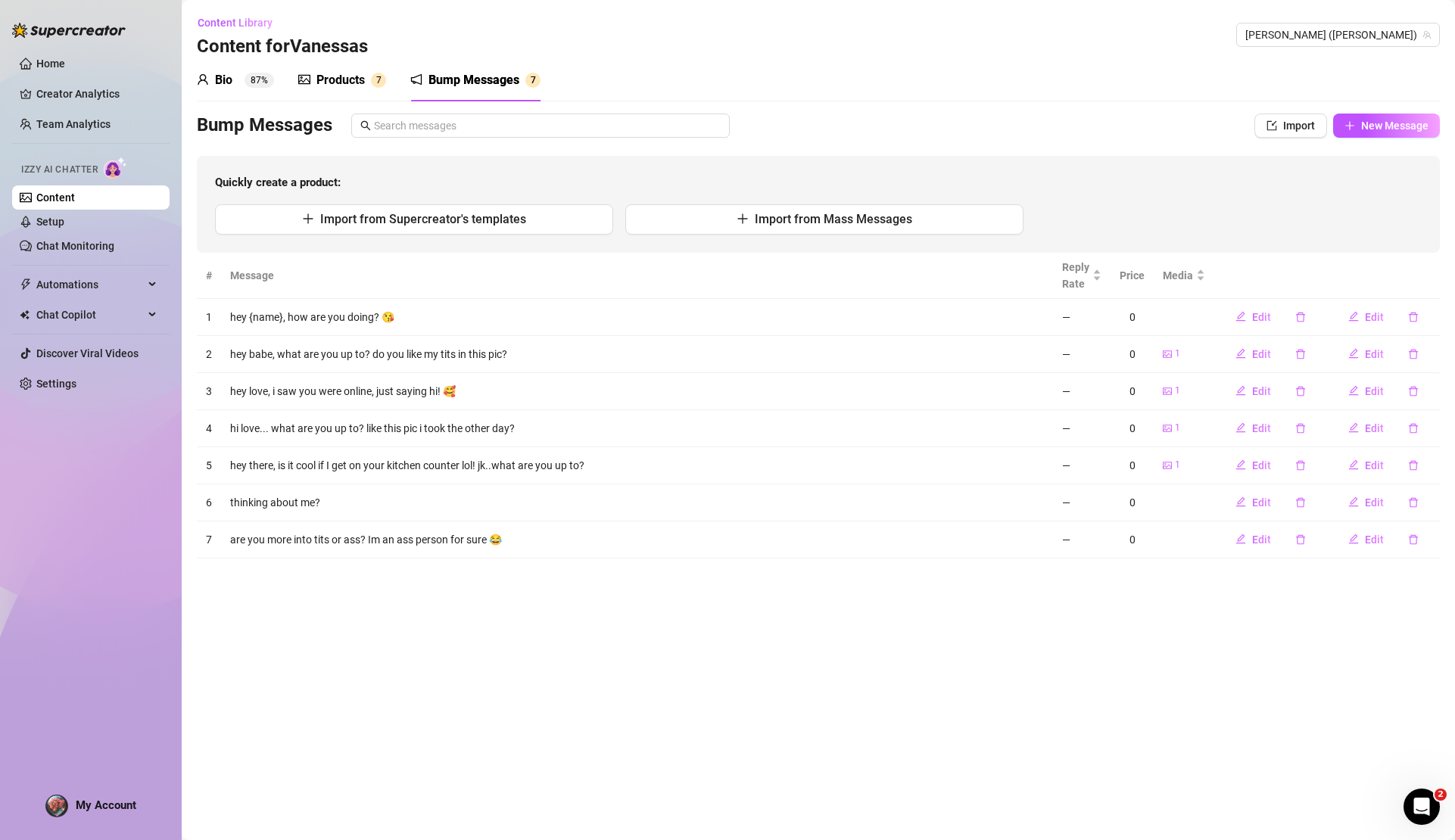
click at [336, 73] on div "Products" at bounding box center [341, 80] width 48 height 18
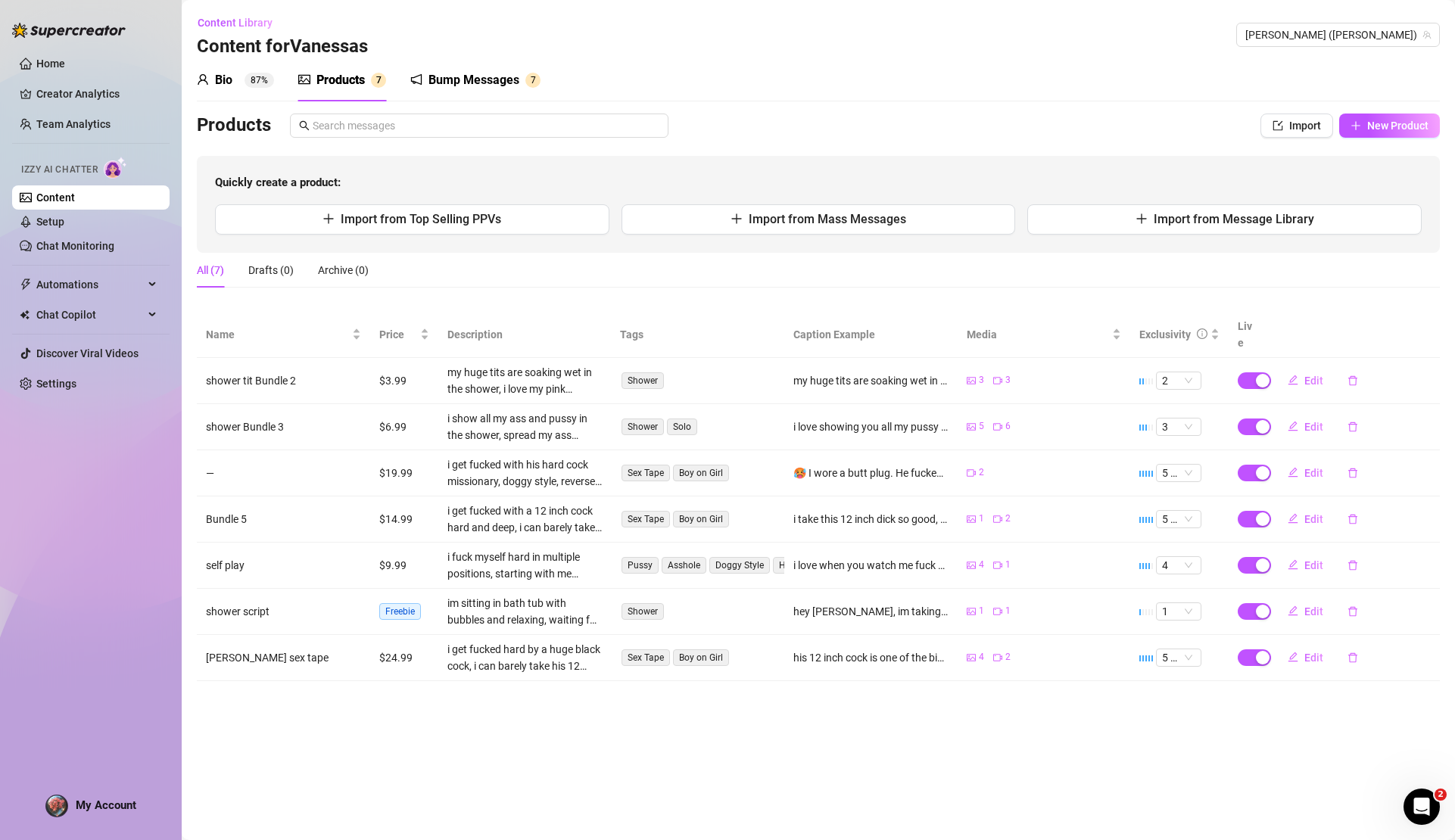
click at [453, 83] on div "Bump Messages" at bounding box center [474, 80] width 91 height 18
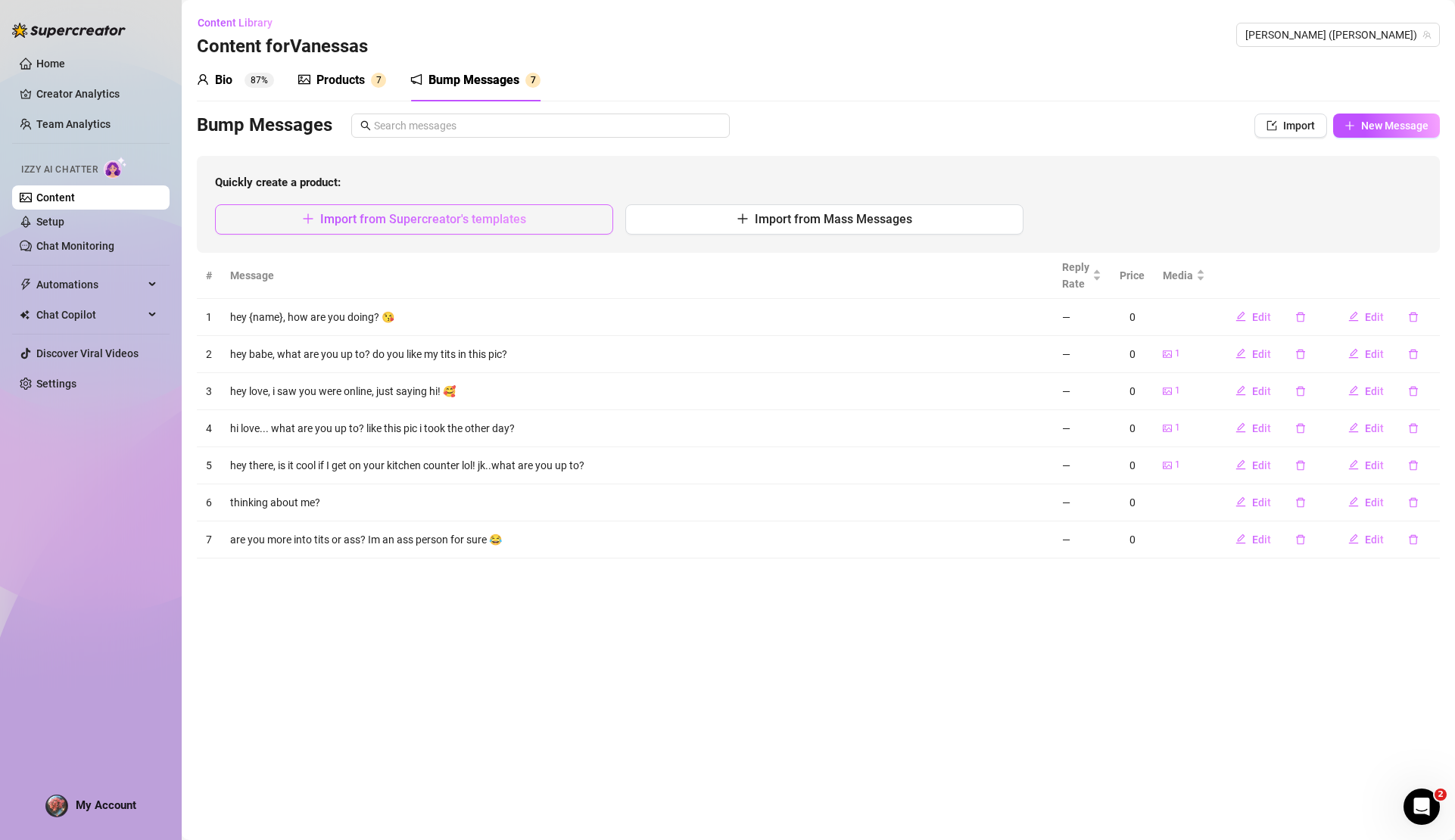
click at [476, 209] on button "Import from Supercreator's templates" at bounding box center [414, 219] width 398 height 30
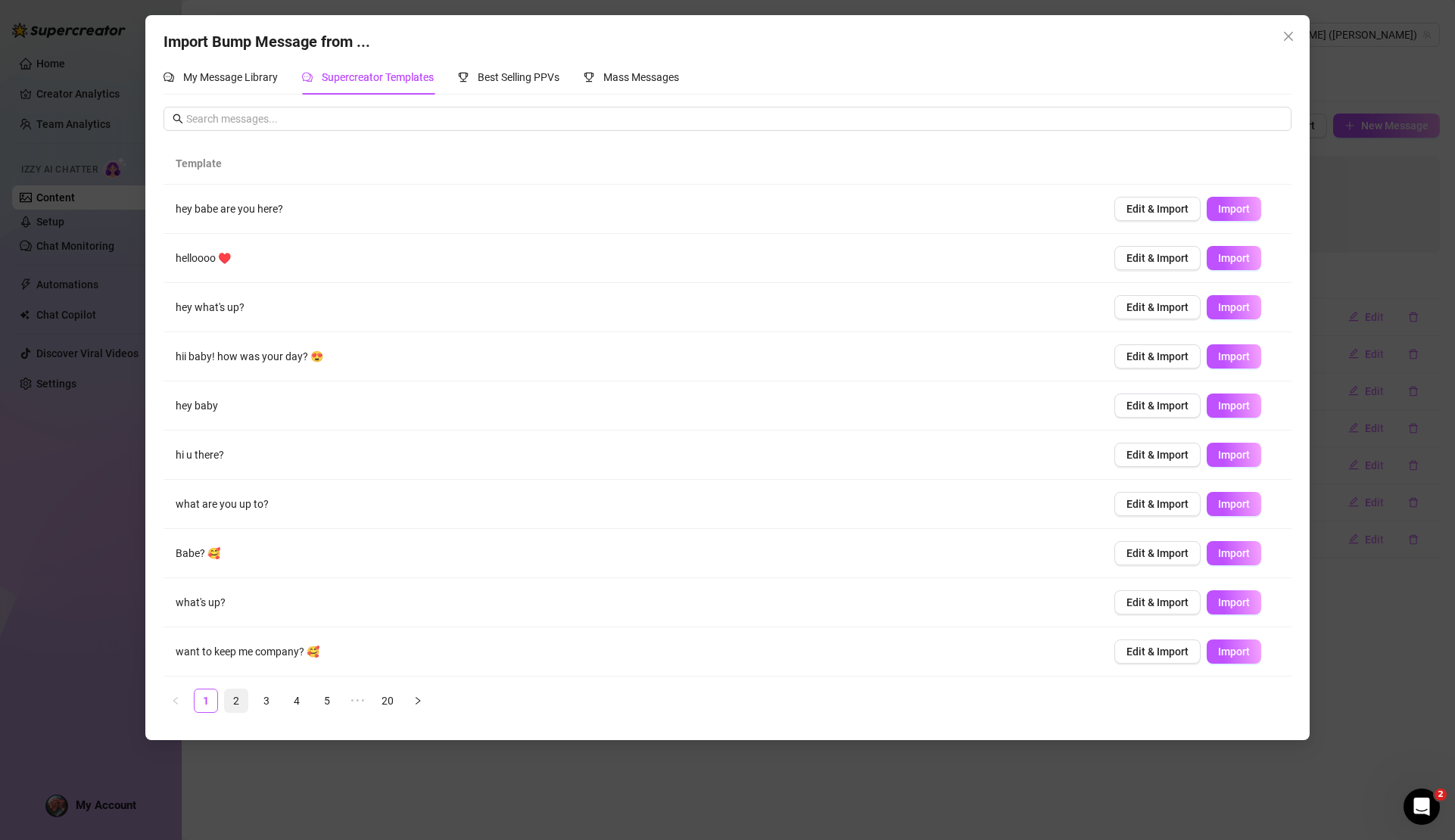
click at [235, 701] on link "2" at bounding box center [236, 701] width 23 height 23
click at [1295, 41] on span "Close" at bounding box center [1288, 36] width 24 height 13
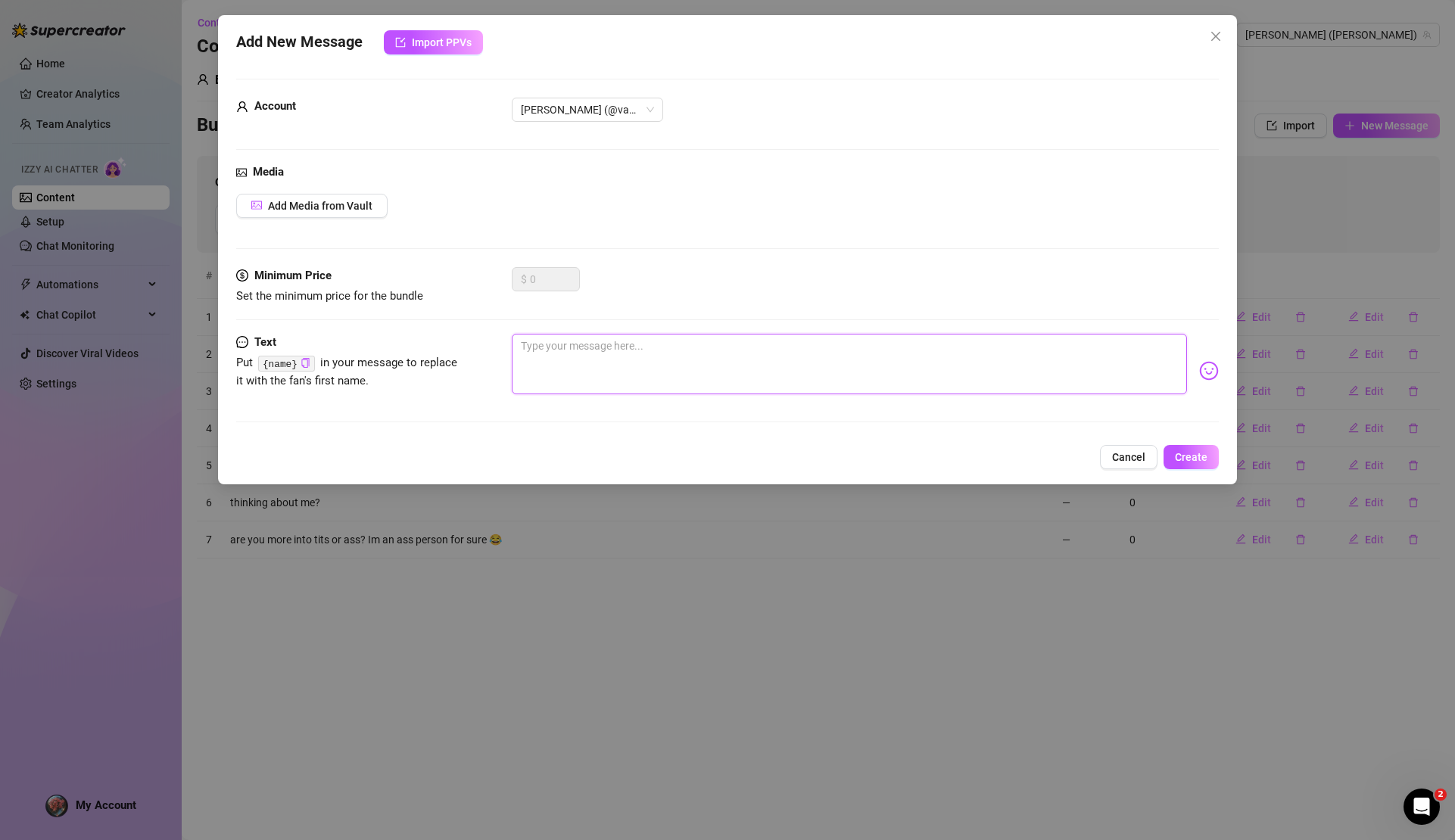
click at [538, 362] on textarea at bounding box center [849, 364] width 674 height 61
click at [632, 343] on textarea "how's it going? how's the day been?" at bounding box center [849, 364] width 674 height 61
click at [1196, 460] on span "Create" at bounding box center [1192, 457] width 33 height 13
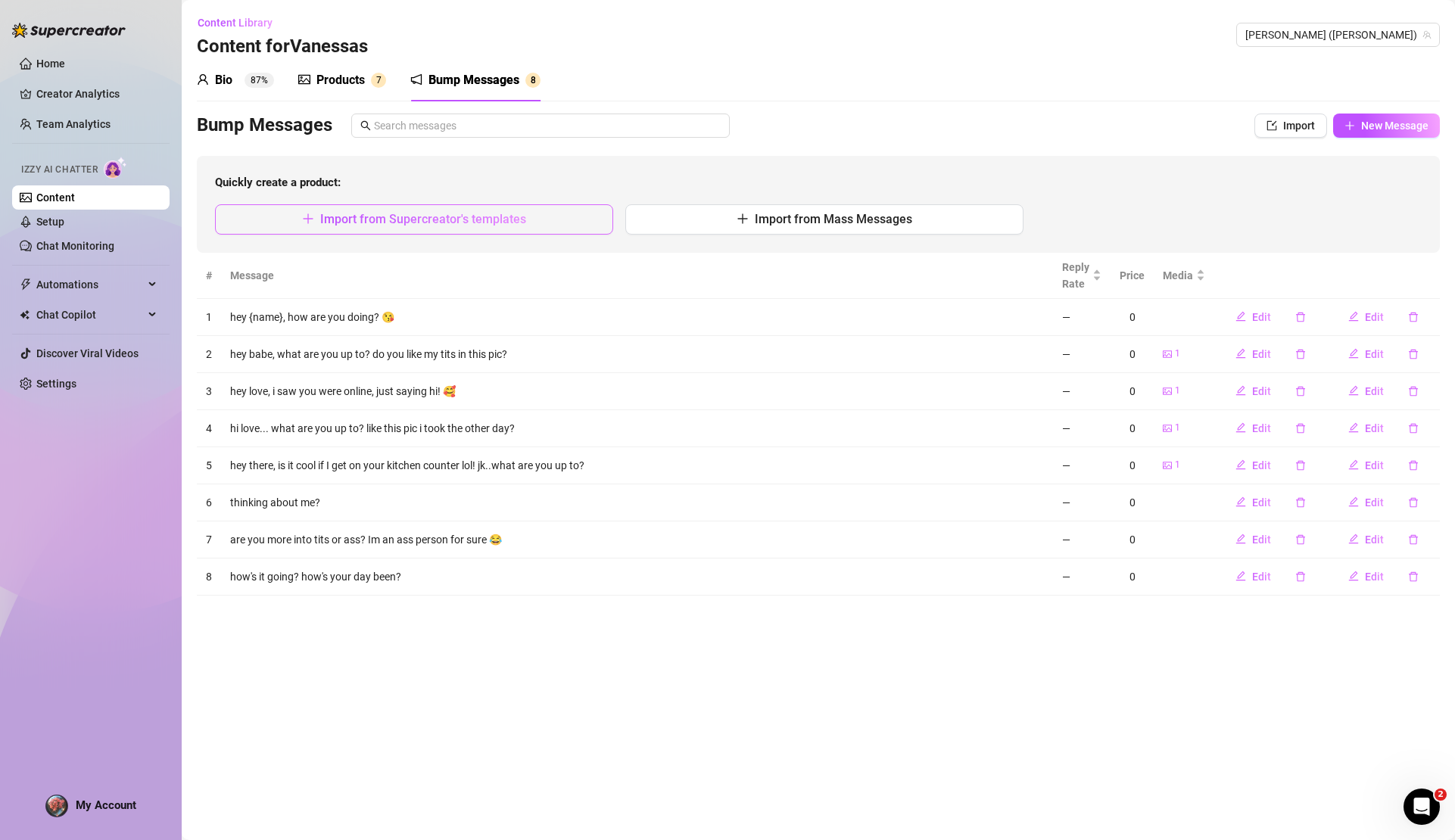
click at [458, 224] on span "Import from Supercreator's templates" at bounding box center [423, 219] width 206 height 14
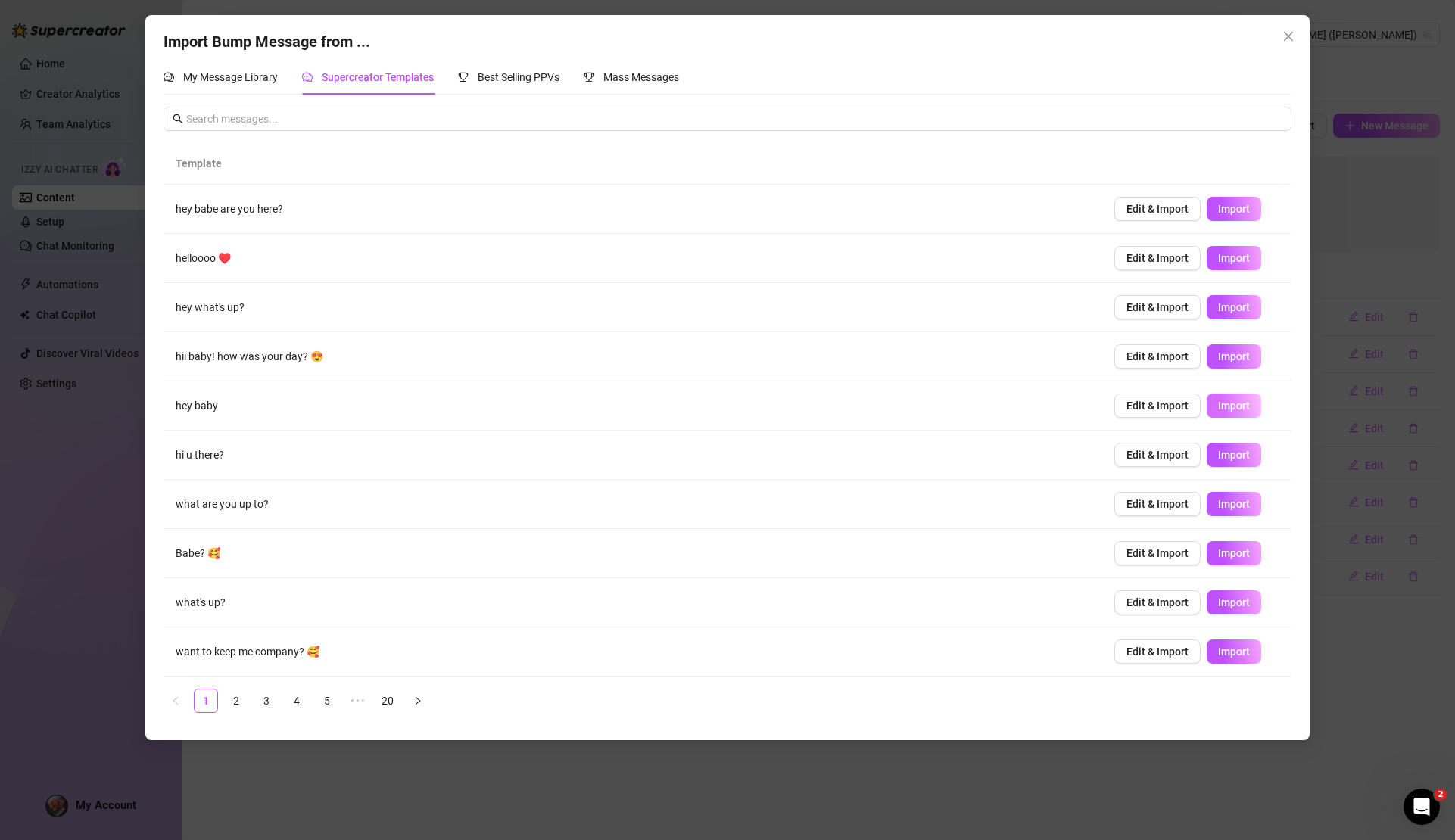
click at [1225, 414] on button "Import" at bounding box center [1234, 405] width 55 height 24
click at [1285, 34] on icon "close" at bounding box center [1288, 36] width 13 height 13
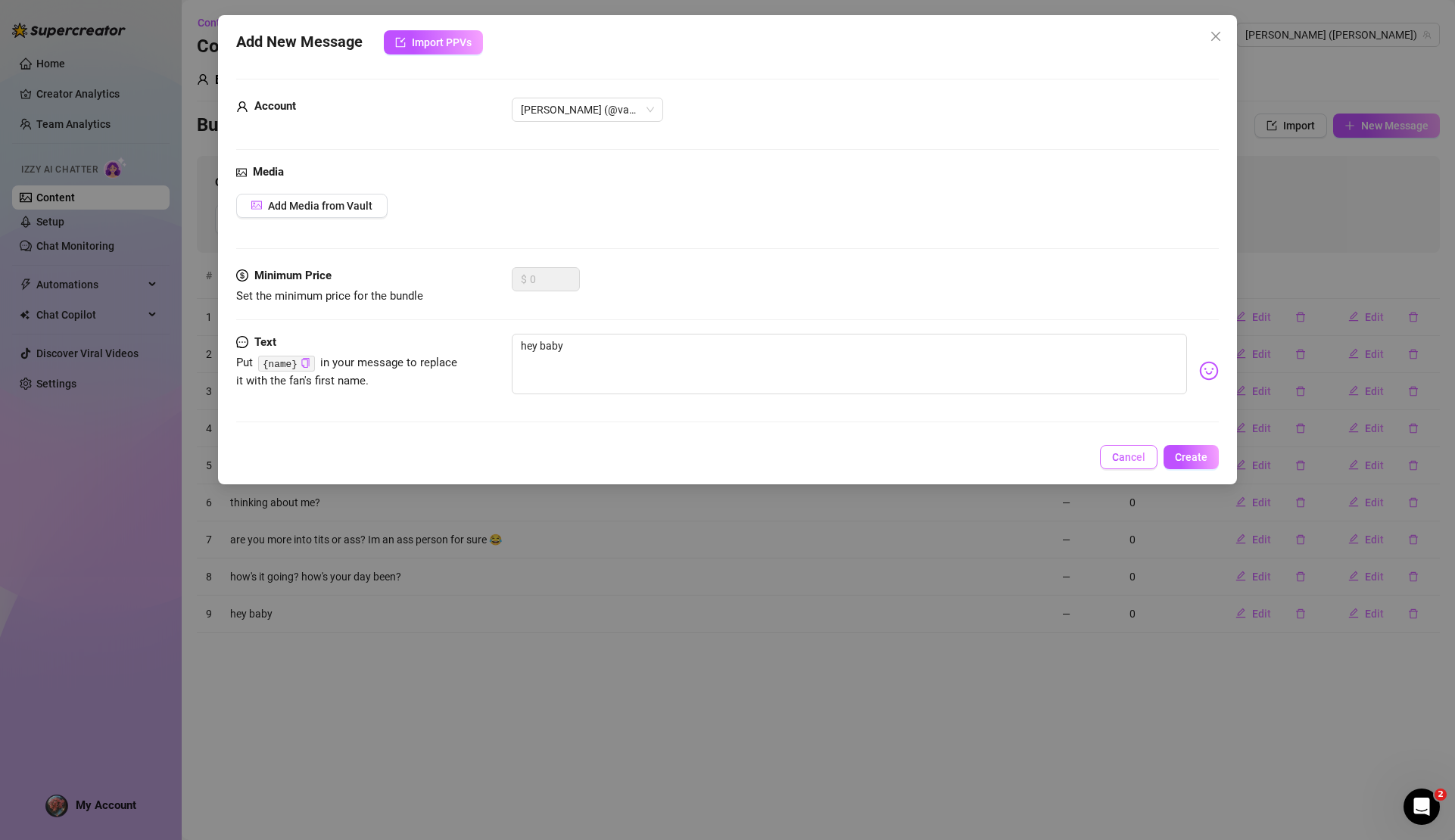
click at [1152, 456] on button "Cancel" at bounding box center [1129, 456] width 58 height 24
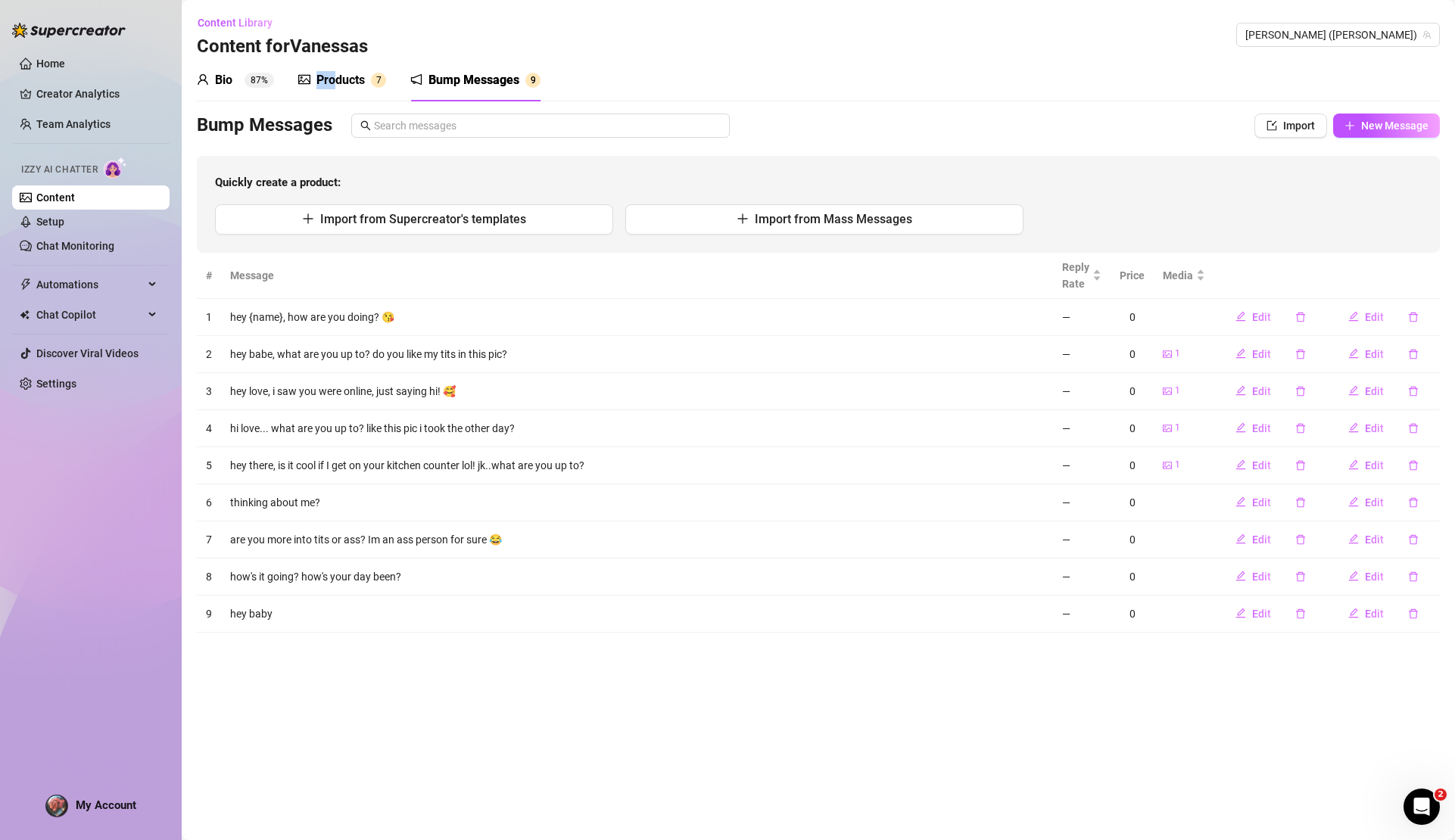
click at [337, 70] on div "Products 7" at bounding box center [342, 80] width 88 height 42
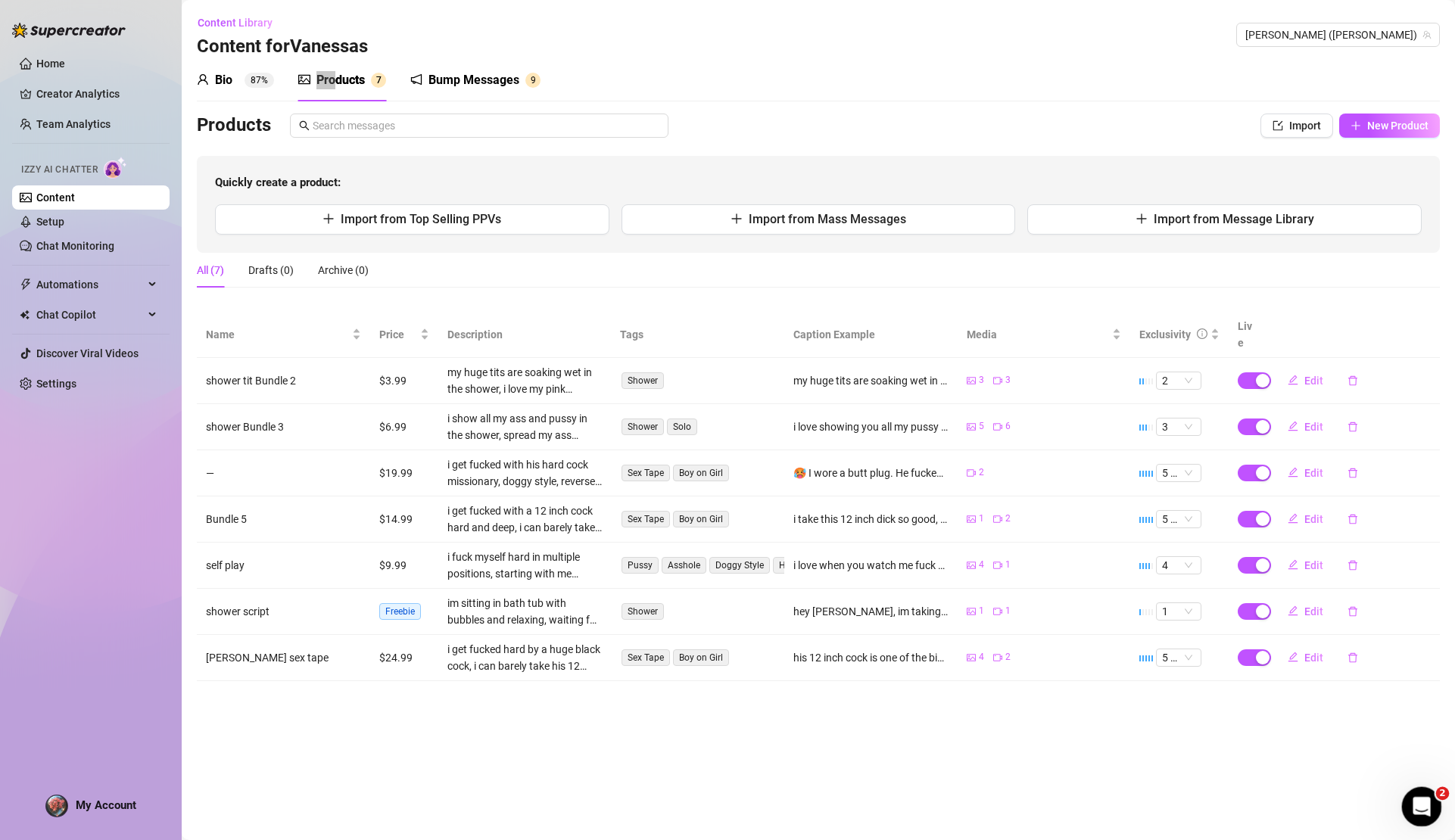
click at [1427, 800] on icon "Open Intercom Messenger" at bounding box center [1420, 805] width 25 height 25
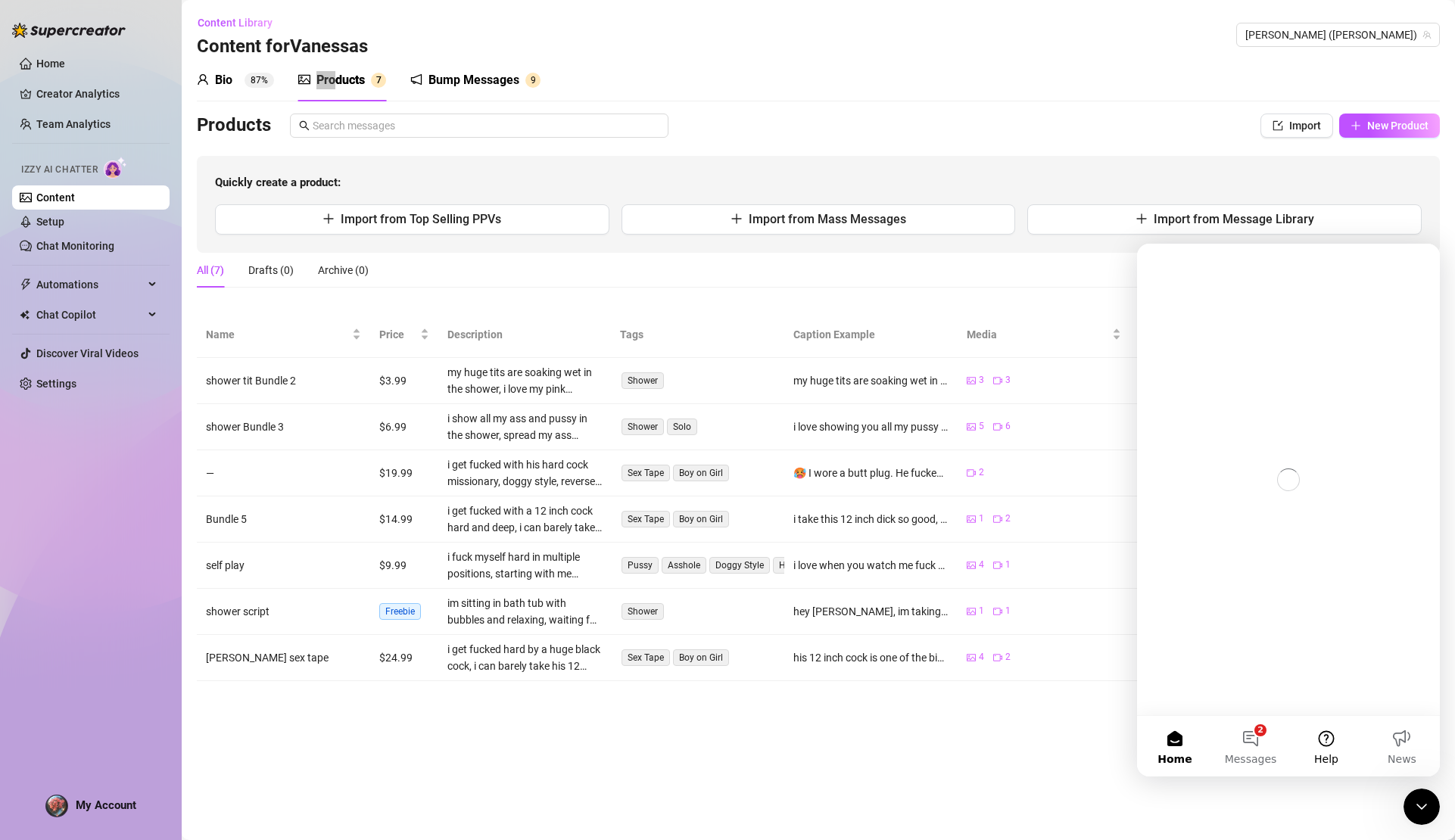
scroll to position [0, 0]
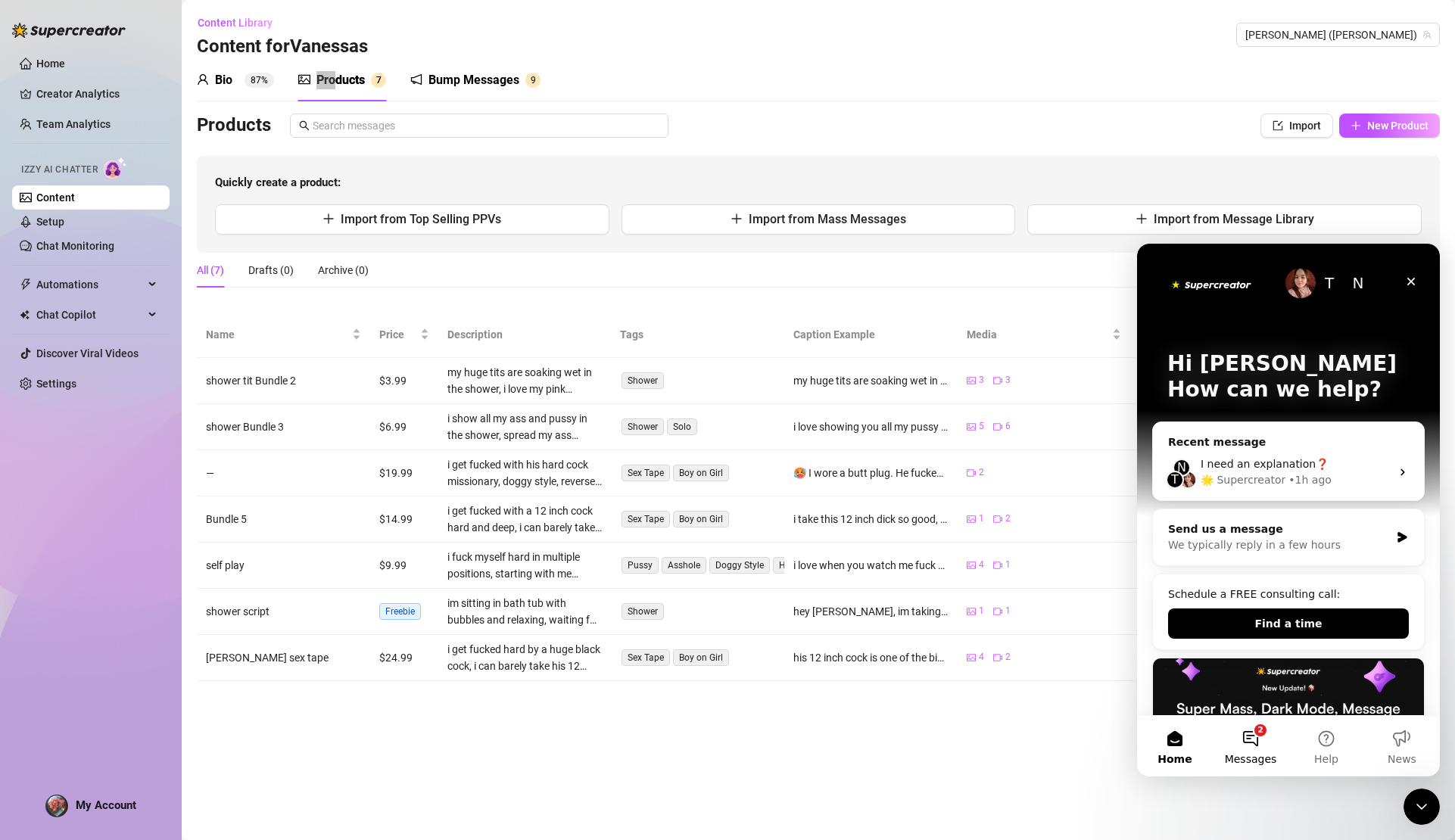
click at [1258, 747] on button "2 Messages" at bounding box center [1250, 745] width 75 height 61
click at [1285, 480] on div "🌟 Supercreator • 1h ago" at bounding box center [1296, 480] width 190 height 15
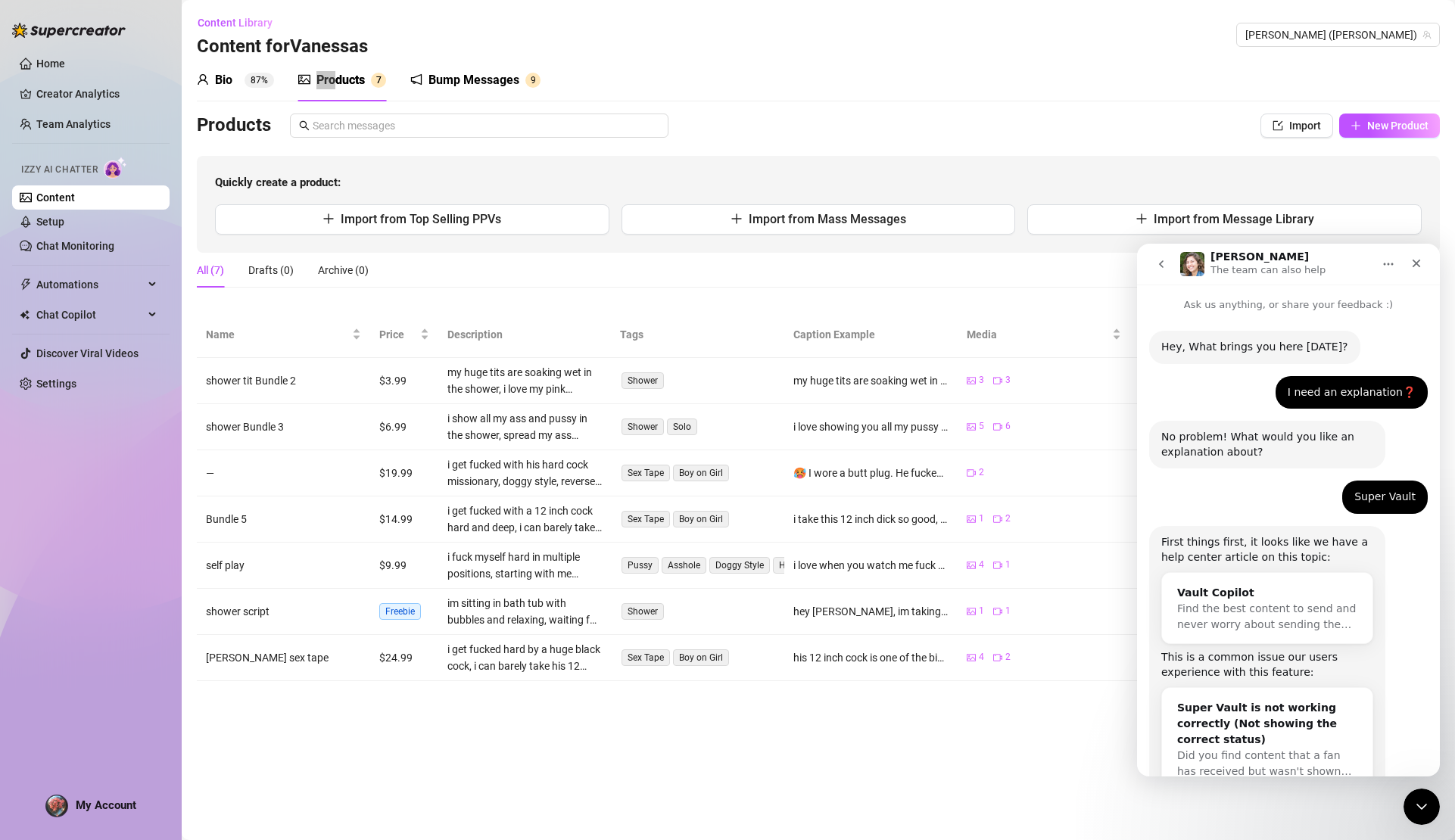
click at [1369, 828] on button "I still need help :(" at bounding box center [1362, 843] width 115 height 30
click at [1365, 822] on div "I still need help :(" at bounding box center [1370, 829] width 93 height 15
click at [1286, 812] on div "I still need help :( [PERSON_NAME] • Just now" at bounding box center [1288, 837] width 279 height 51
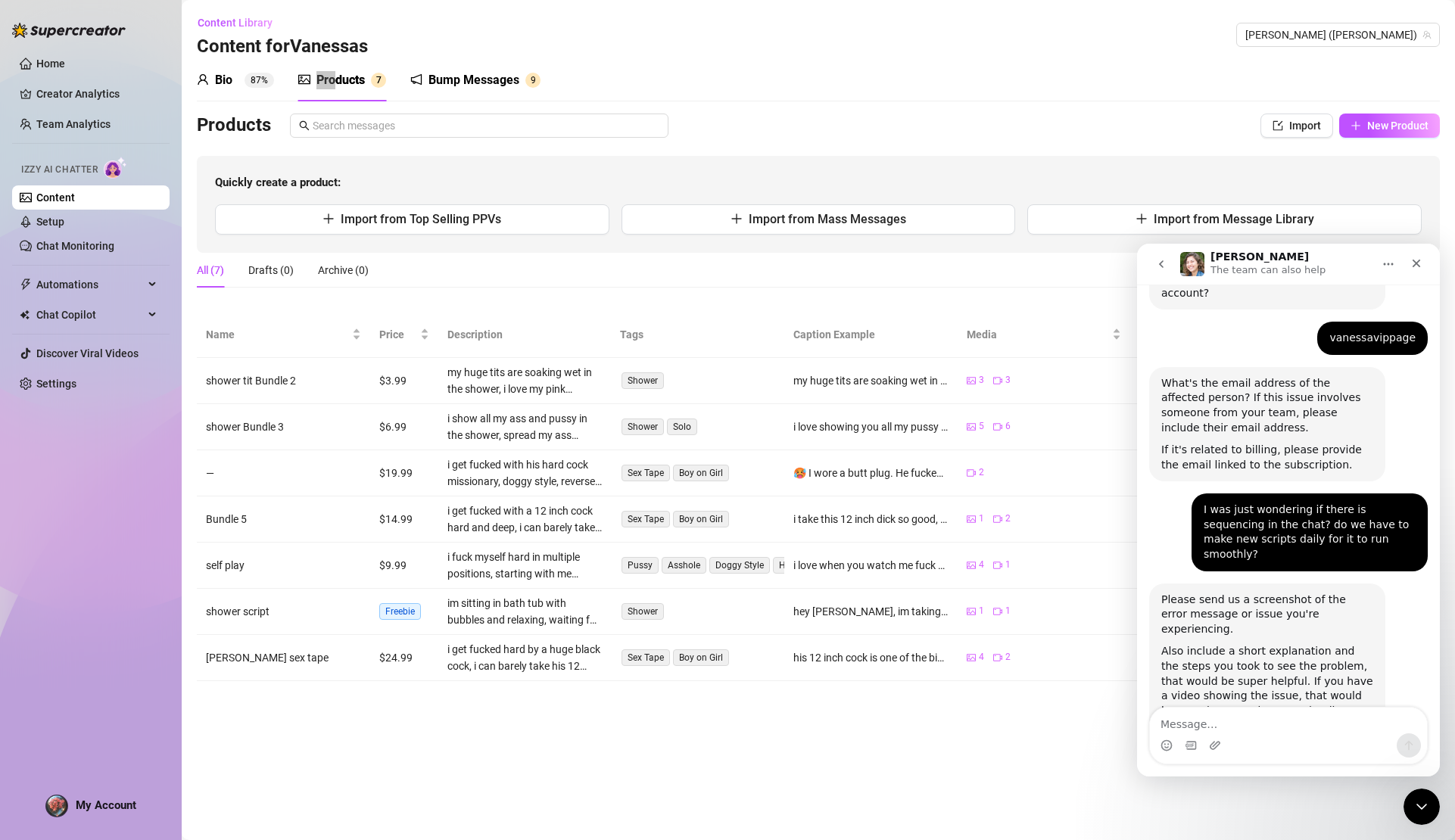
scroll to position [619, 0]
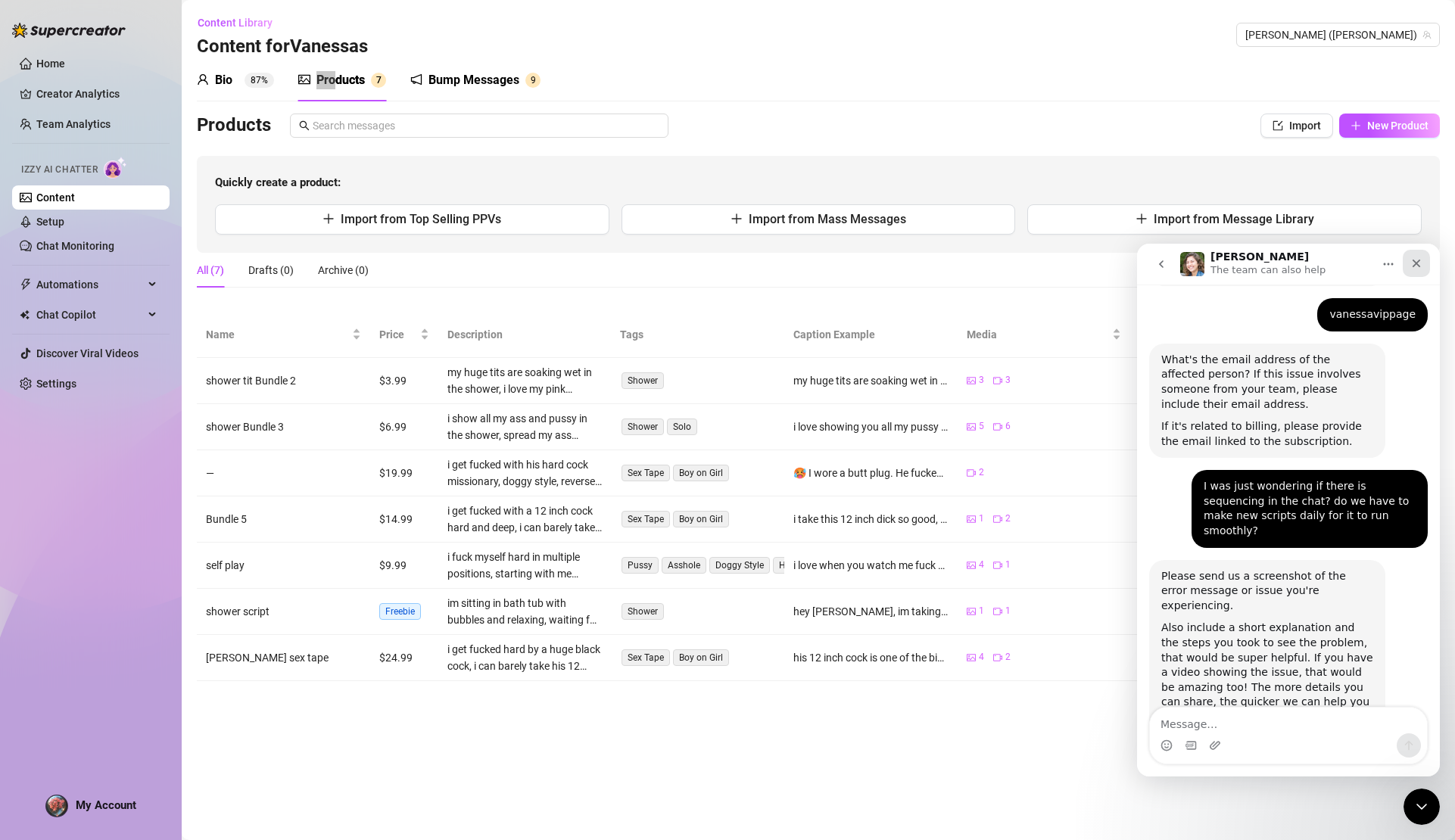
click at [1419, 267] on icon "Close" at bounding box center [1416, 263] width 13 height 13
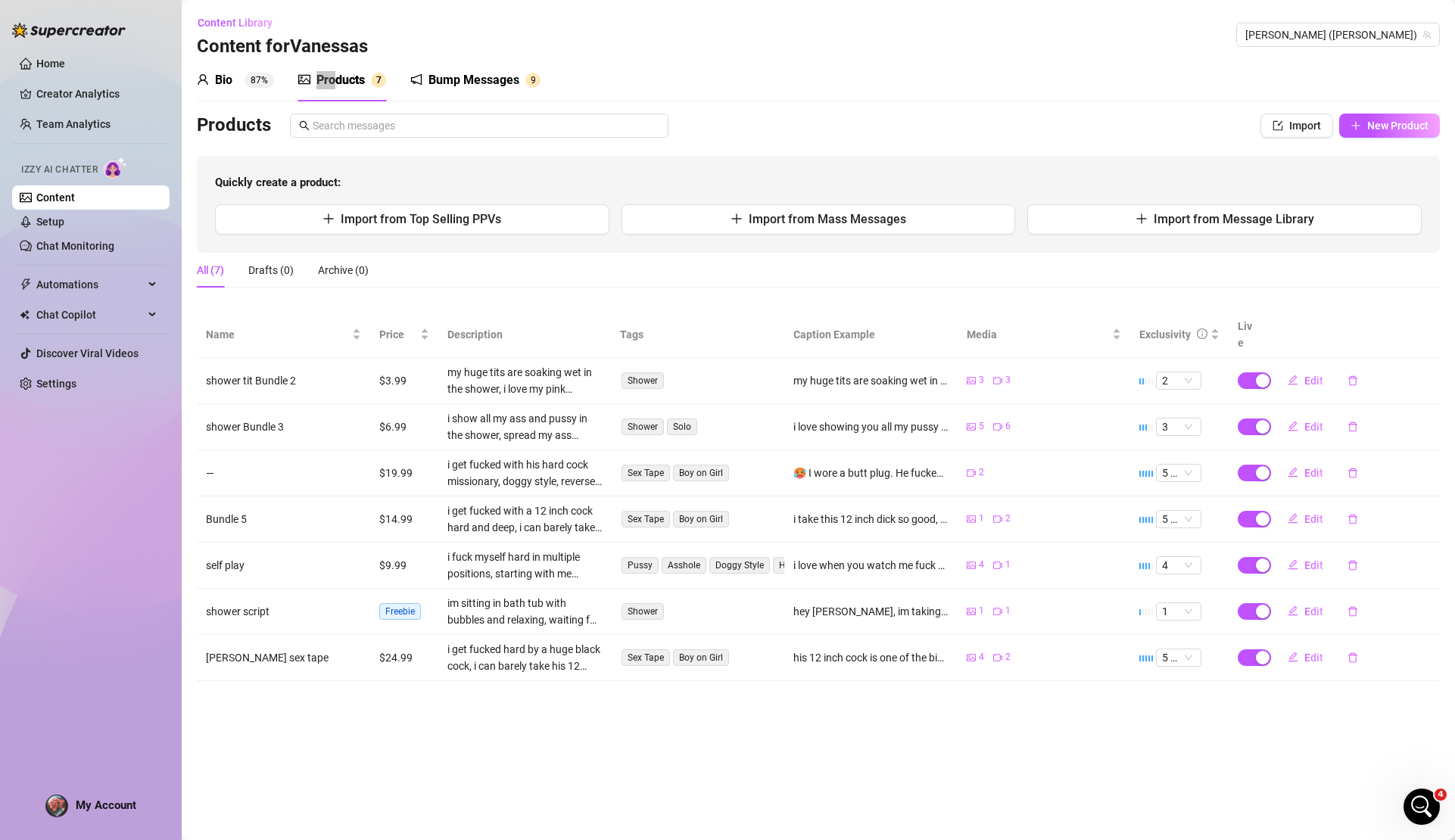
scroll to position [0, 0]
click at [81, 288] on span "Automations" at bounding box center [90, 285] width 107 height 24
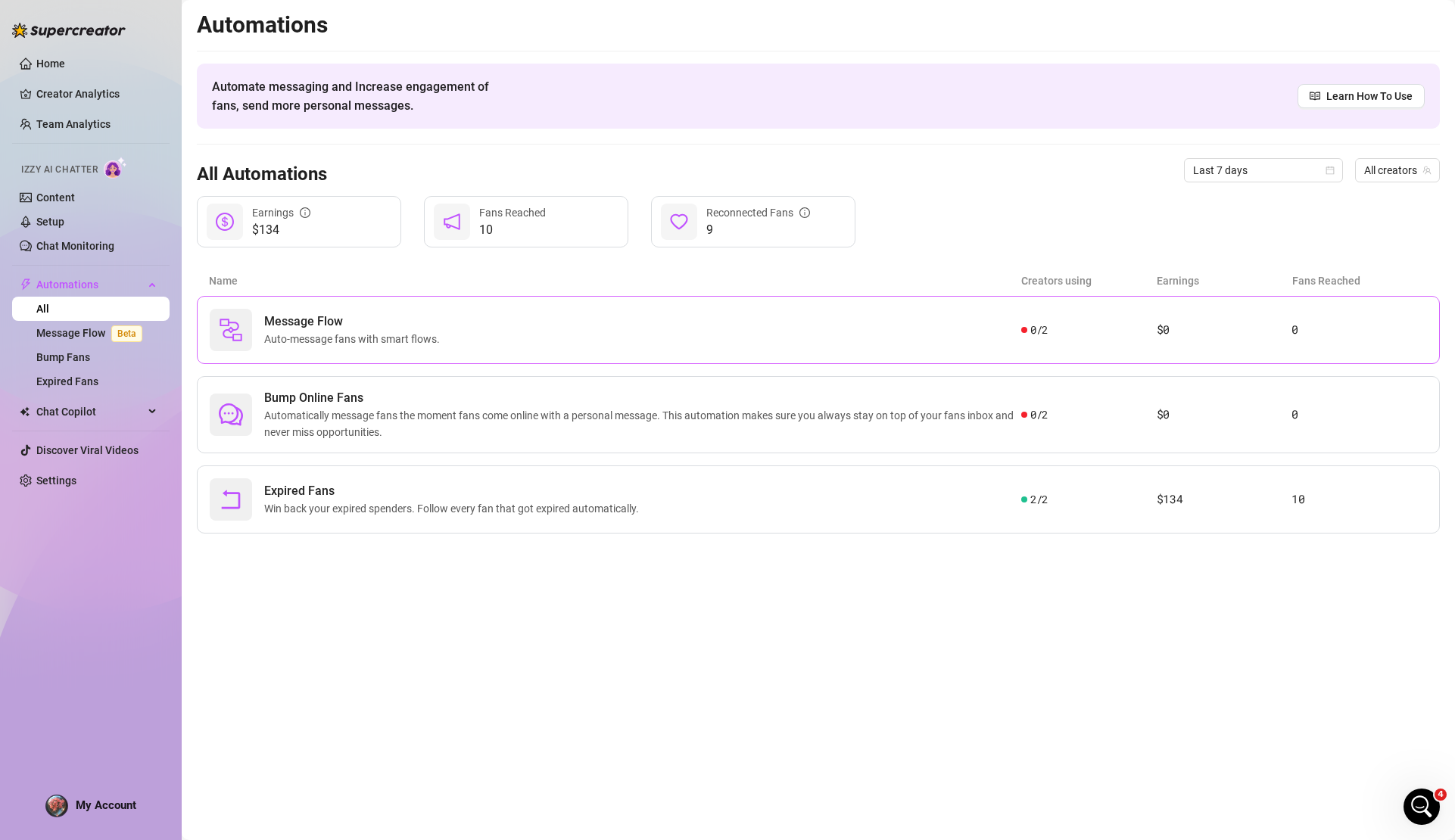
click at [431, 343] on span "Auto-message fans with smart flows." at bounding box center [355, 339] width 181 height 16
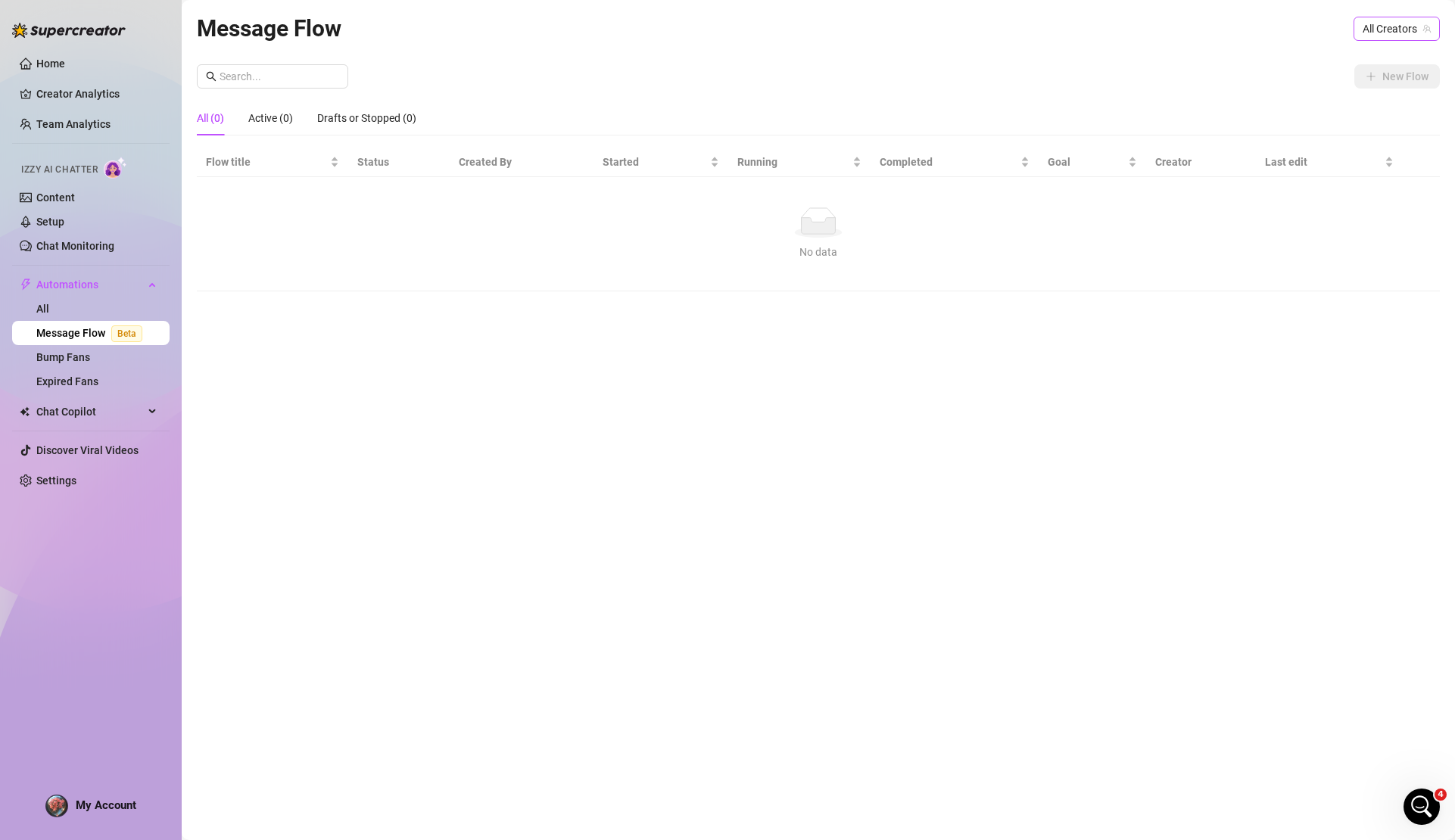
click at [1388, 32] on span "All Creators" at bounding box center [1397, 29] width 69 height 23
click at [1302, 88] on span "( vanessavippage )" at bounding box center [1314, 83] width 84 height 16
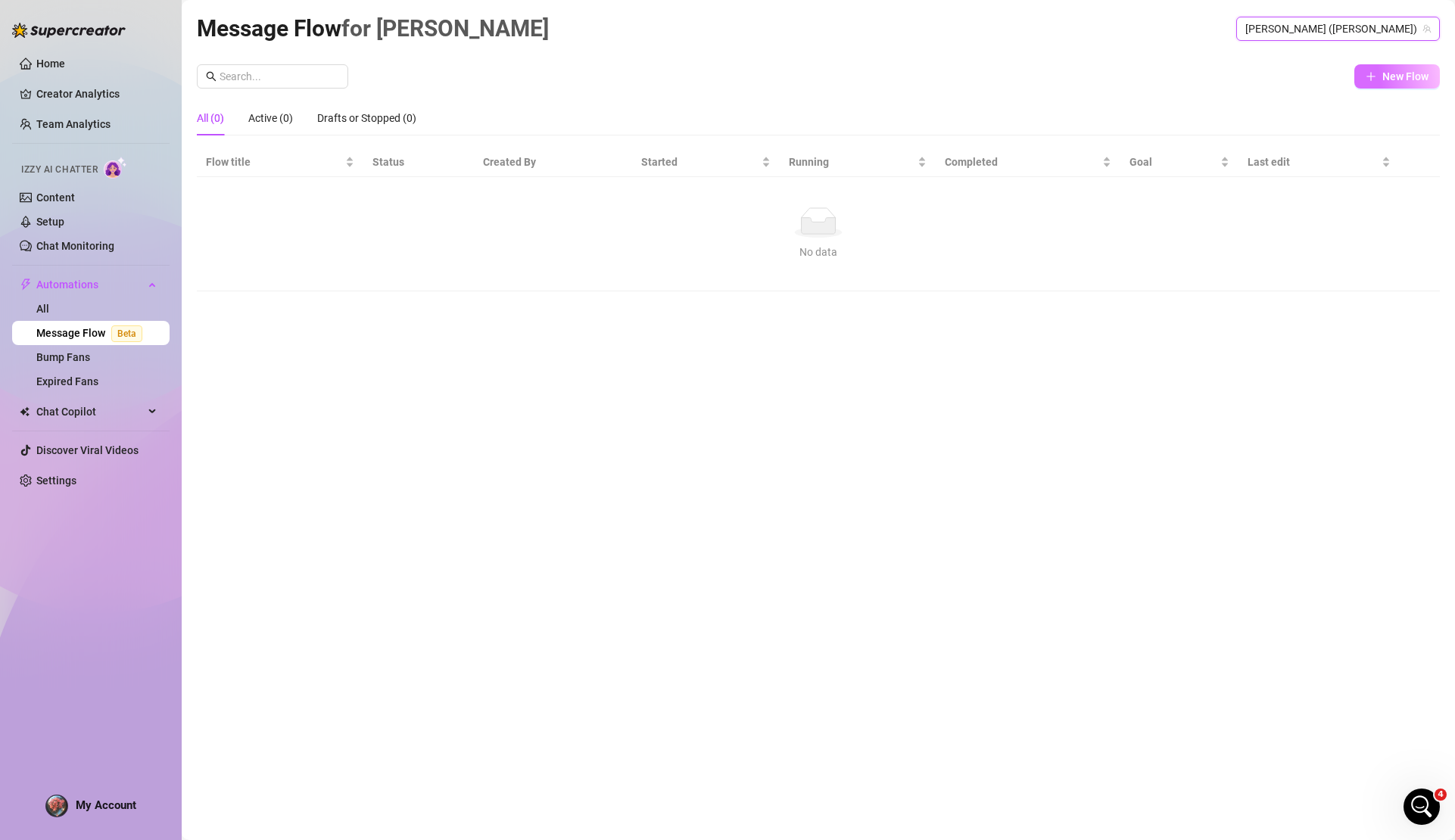
click at [1414, 78] on span "New Flow" at bounding box center [1406, 76] width 46 height 13
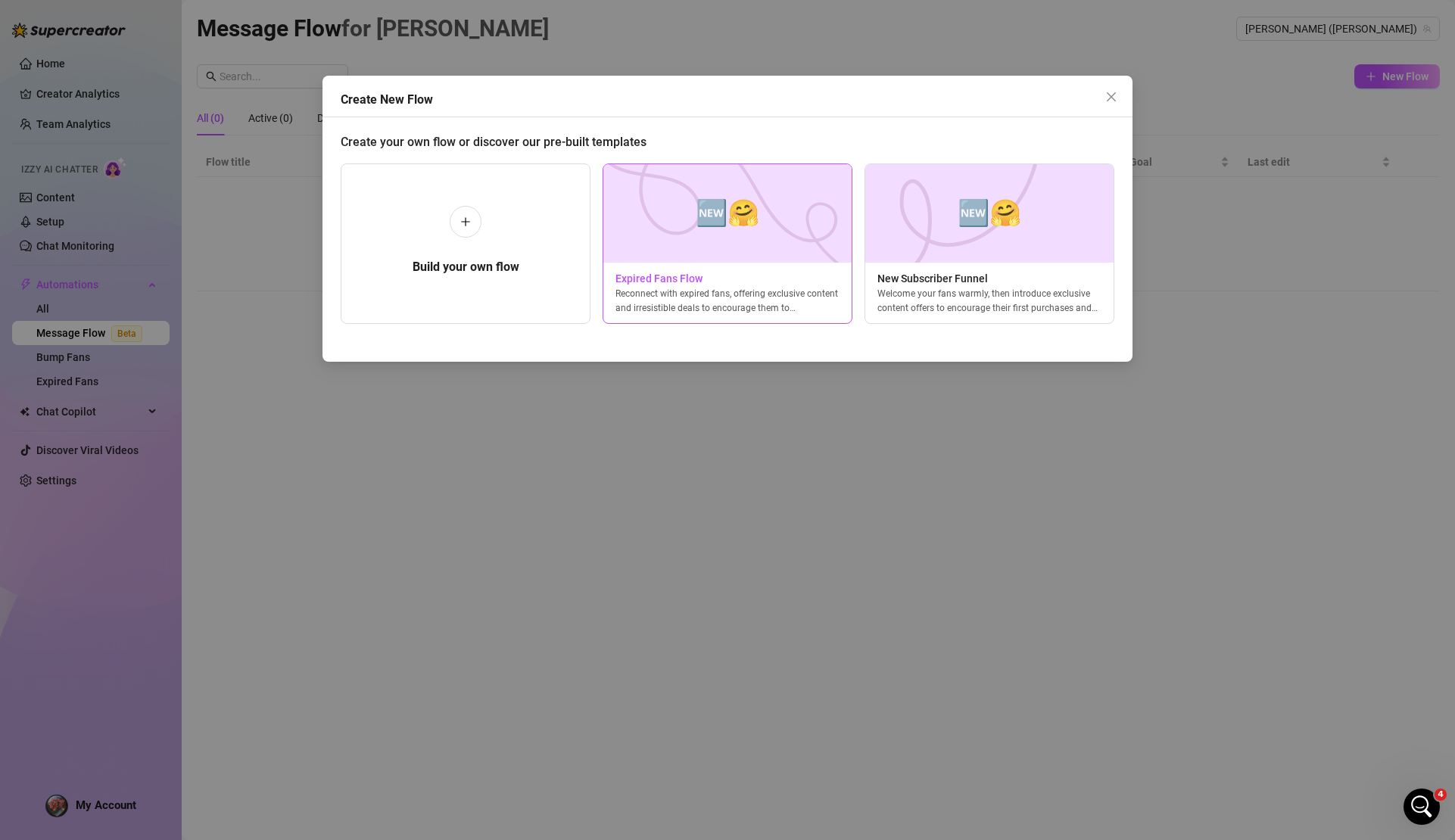
click at [748, 254] on img at bounding box center [728, 213] width 250 height 98
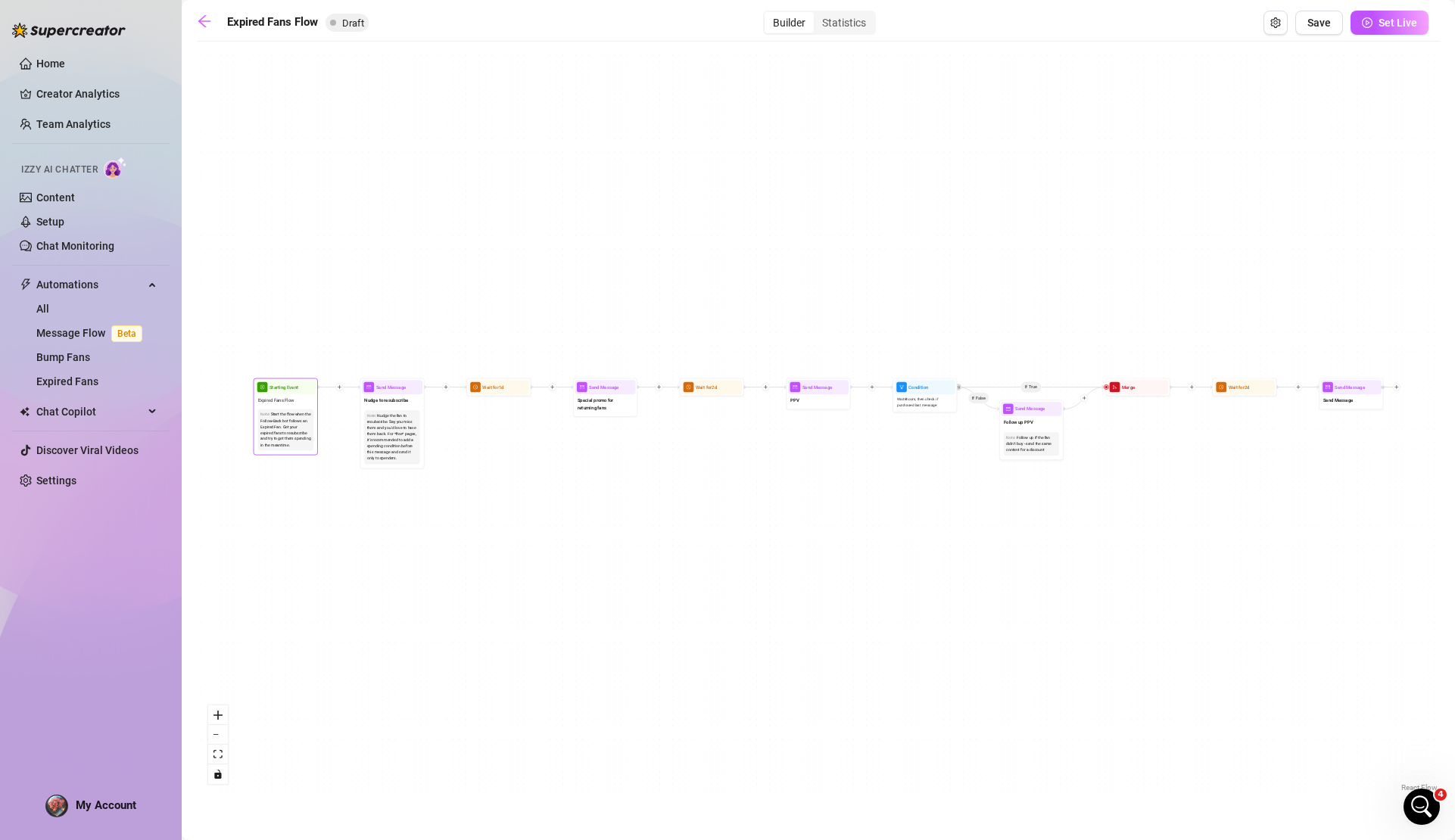
click at [284, 415] on div "Start the flow when the Follow-Back bot follows an Expired Fan. Get your expire…" at bounding box center [286, 430] width 51 height 37
click at [288, 402] on span "Expired Fans Flow" at bounding box center [277, 399] width 37 height 7
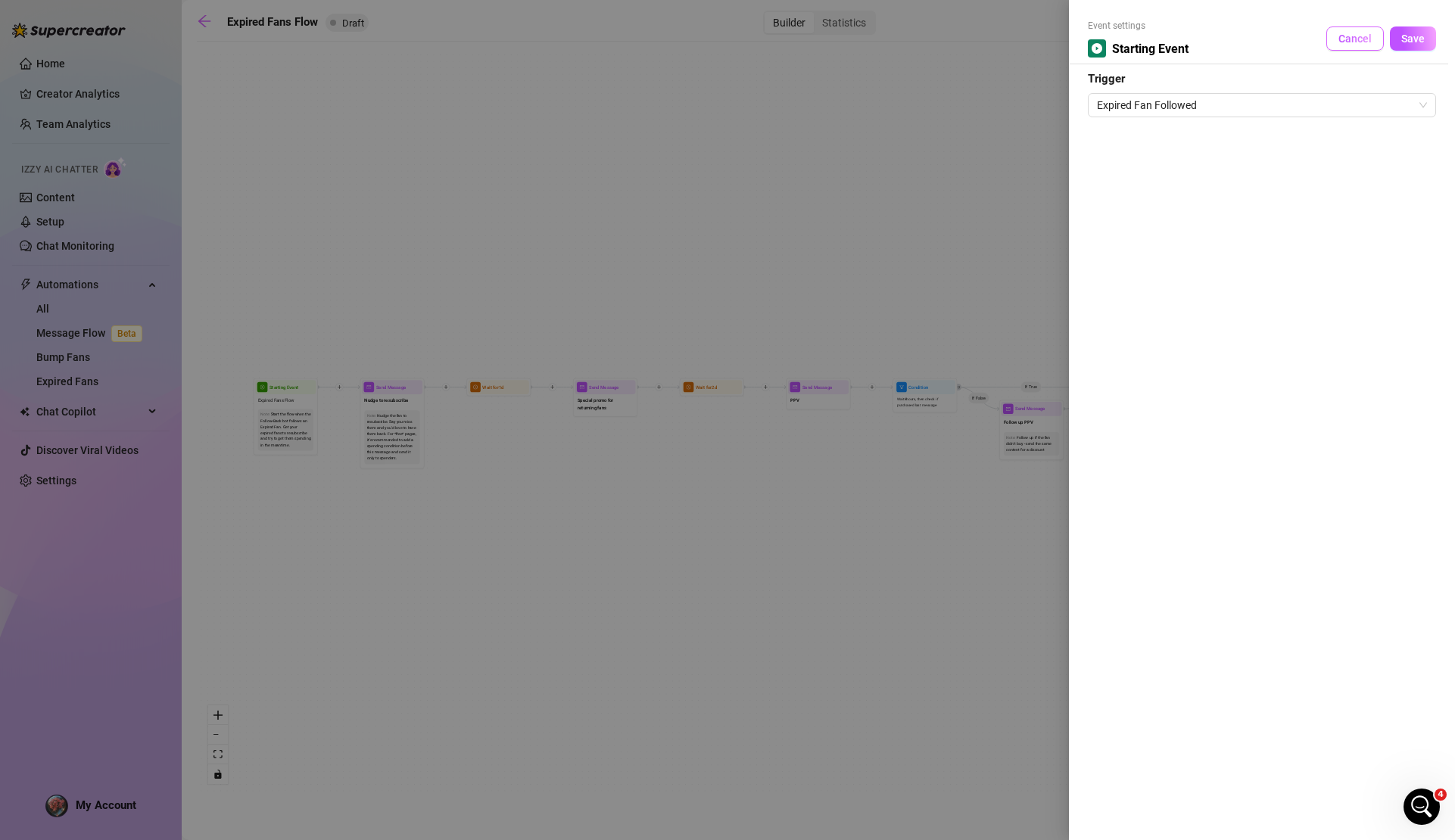
click at [1359, 46] on button "Cancel" at bounding box center [1356, 38] width 58 height 24
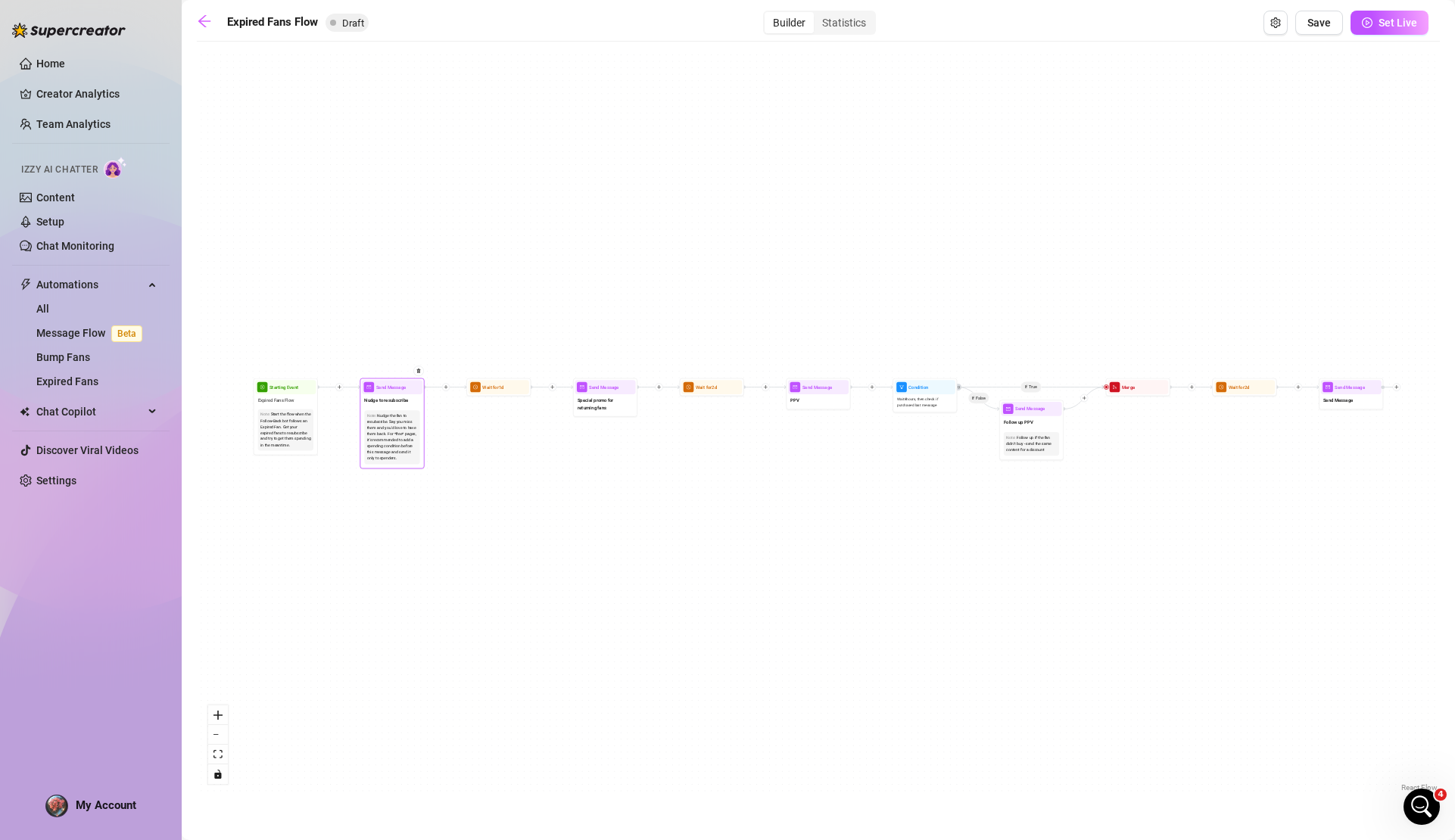
click at [404, 438] on div "Nudge the fan to resubscribe. Say you miss them and you'd love to have them bac…" at bounding box center [393, 438] width 51 height 48
click at [409, 398] on div "Nudge to resubscribe" at bounding box center [392, 401] width 61 height 14
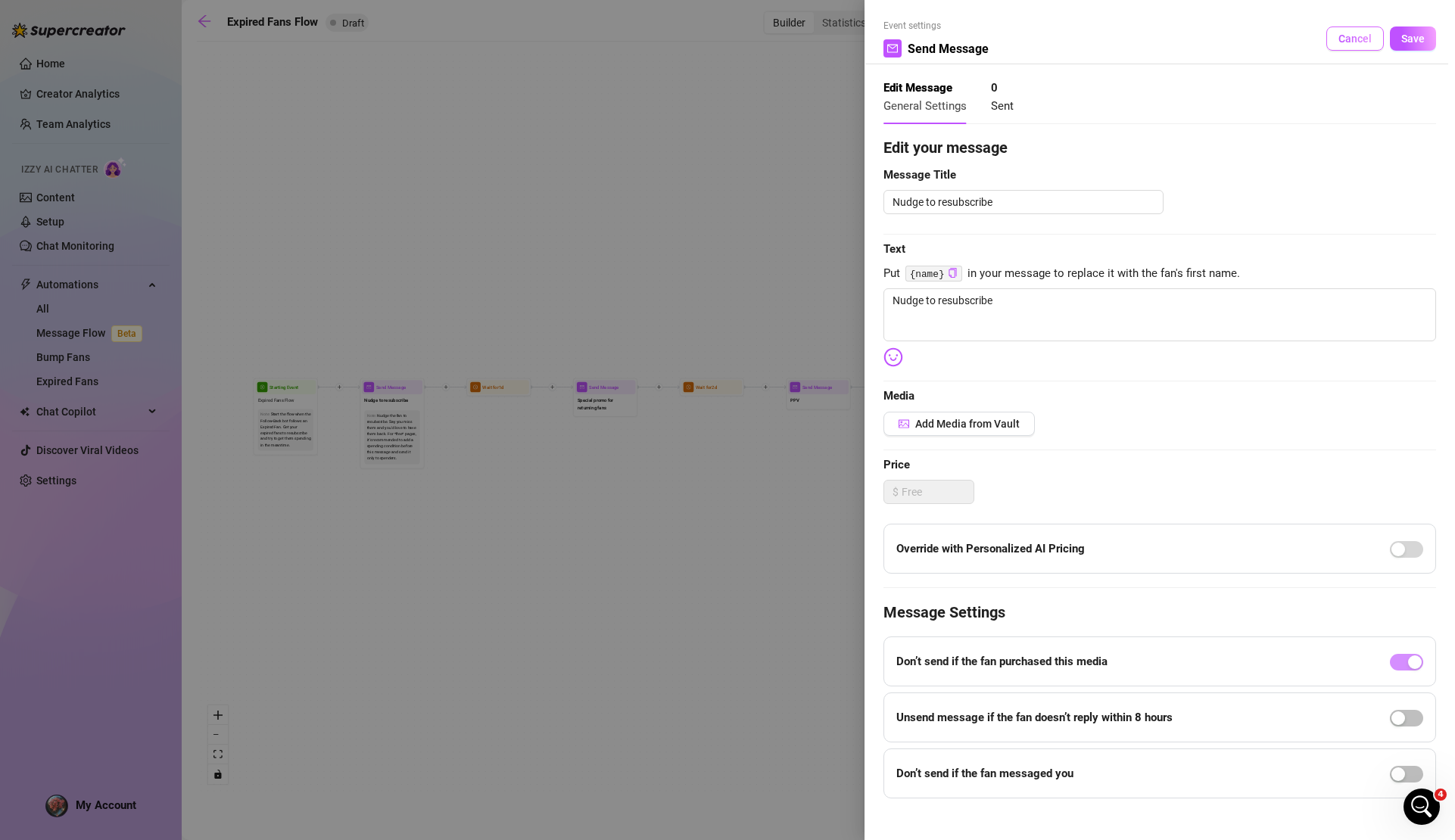
click at [1331, 46] on button "Cancel" at bounding box center [1356, 38] width 58 height 24
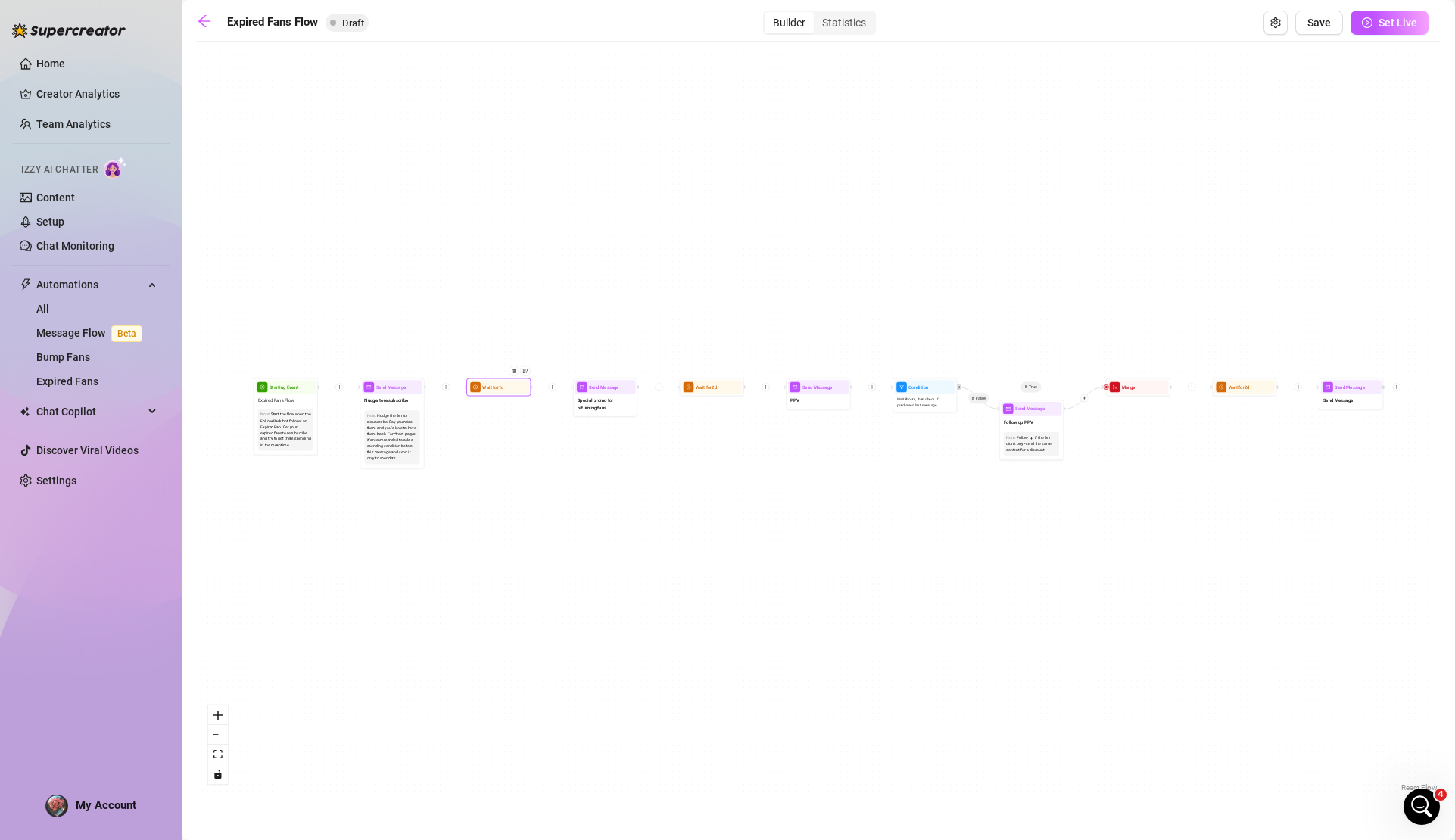
click at [521, 392] on div at bounding box center [515, 376] width 28 height 34
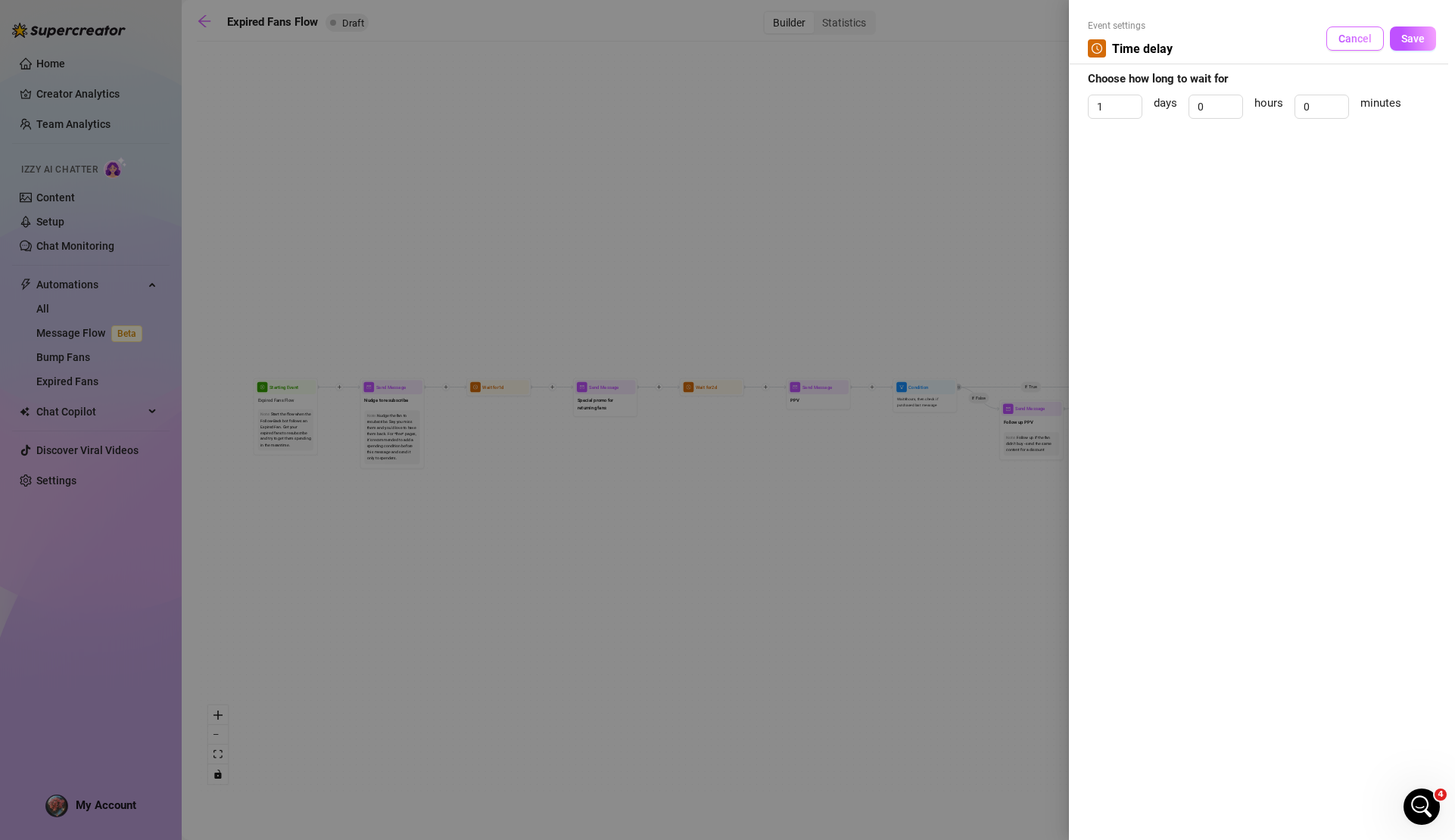
click at [1361, 41] on span "Cancel" at bounding box center [1356, 39] width 34 height 13
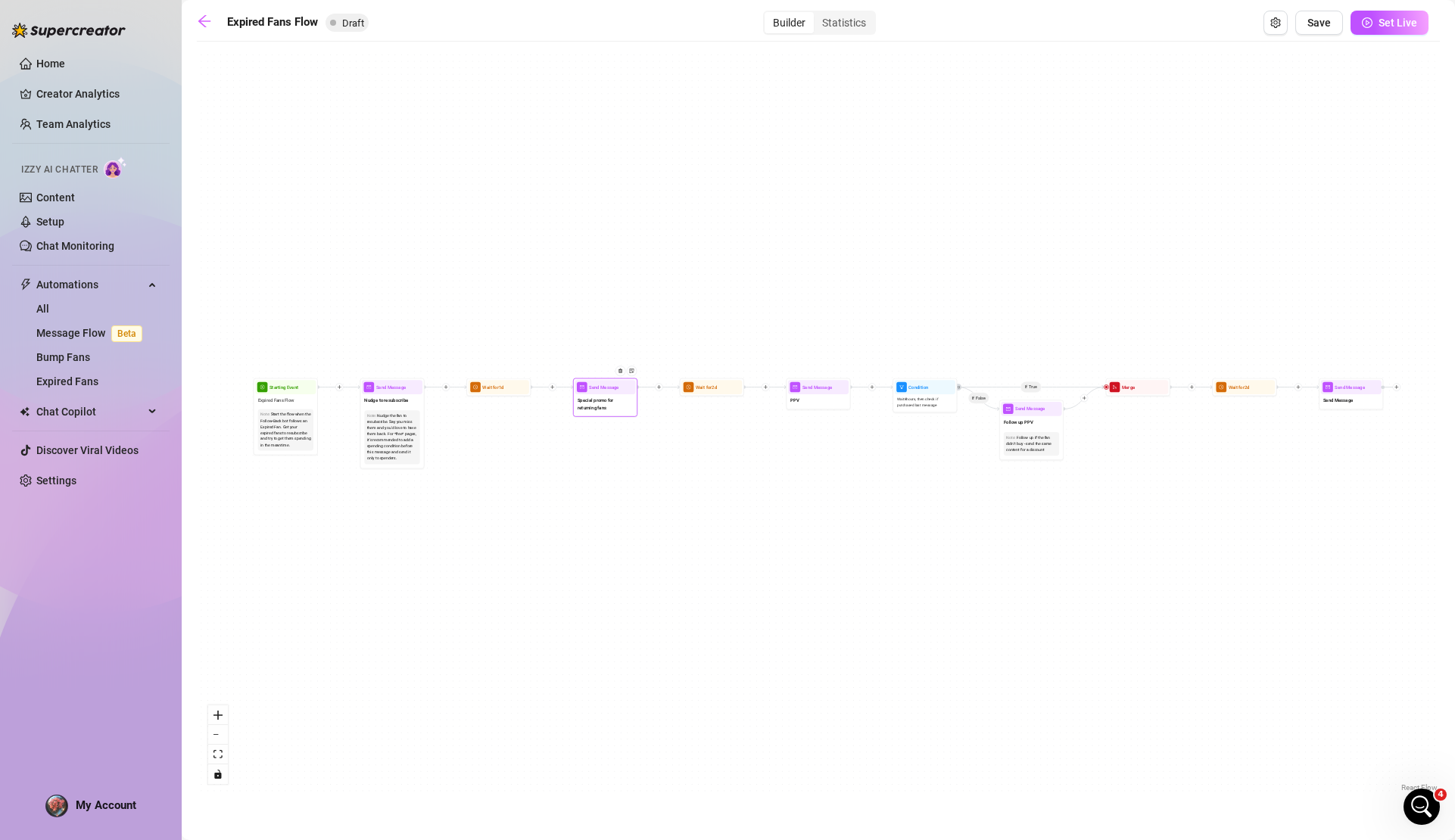
click at [611, 399] on span "Special promo for returning fans" at bounding box center [605, 403] width 55 height 14
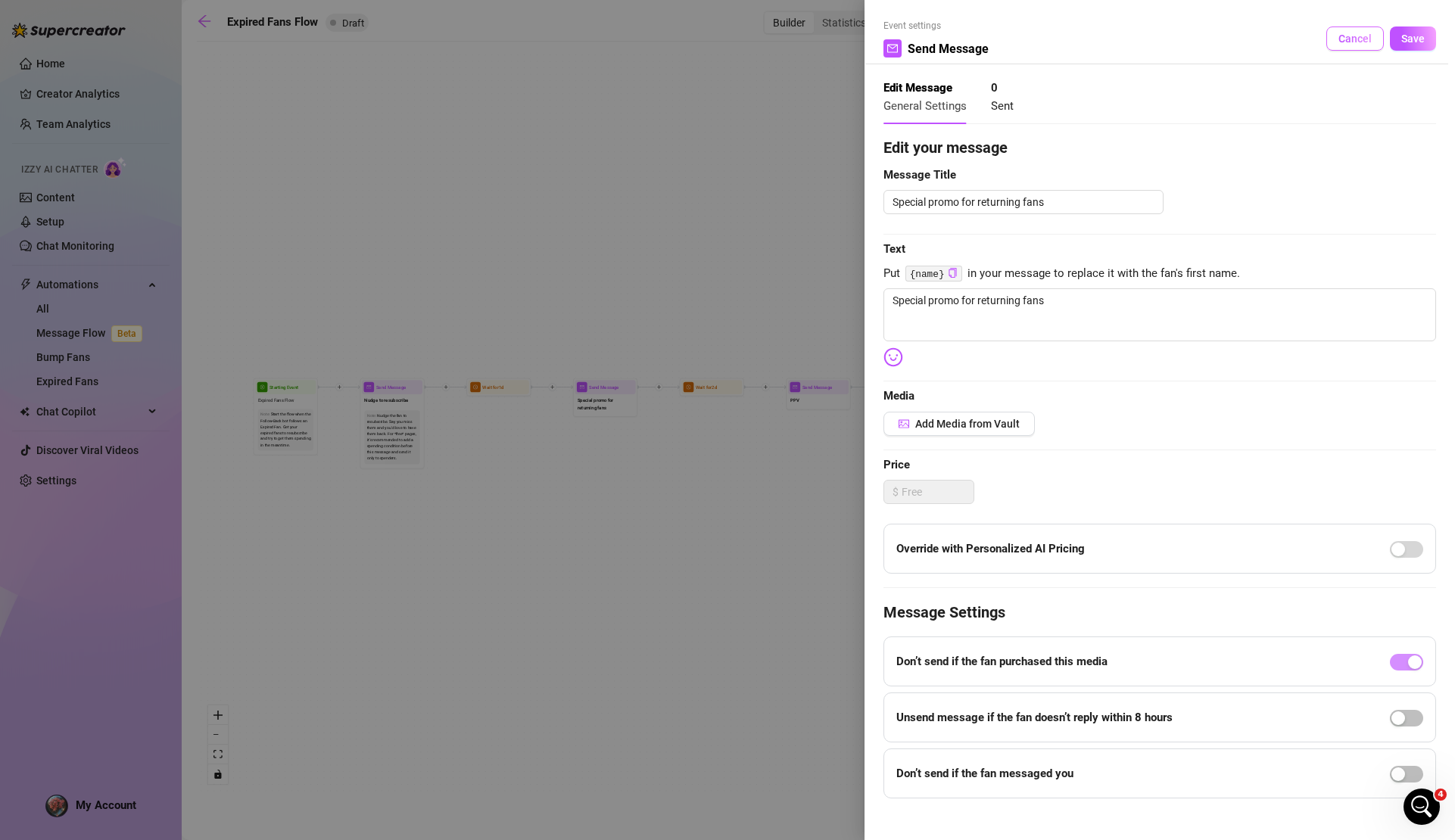
click at [1350, 40] on span "Cancel" at bounding box center [1356, 39] width 34 height 13
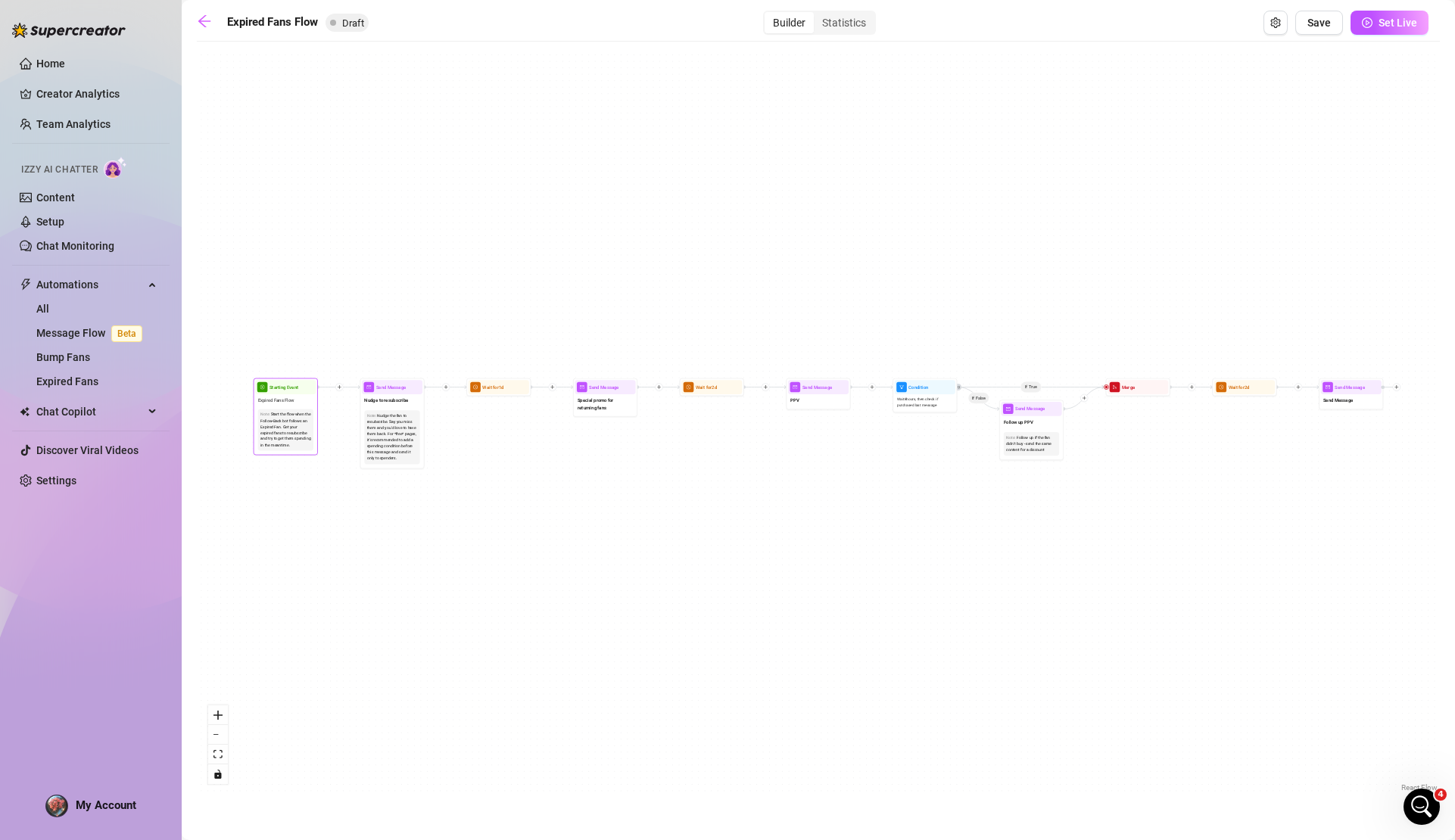
click at [297, 427] on div "Start the flow when the Follow-Back bot follows an Expired Fan. Get your expire…" at bounding box center [286, 430] width 51 height 37
click at [278, 407] on div "Note: Start the flow when the Follow-Back bot follows an Expired Fan. Get your …" at bounding box center [285, 429] width 61 height 47
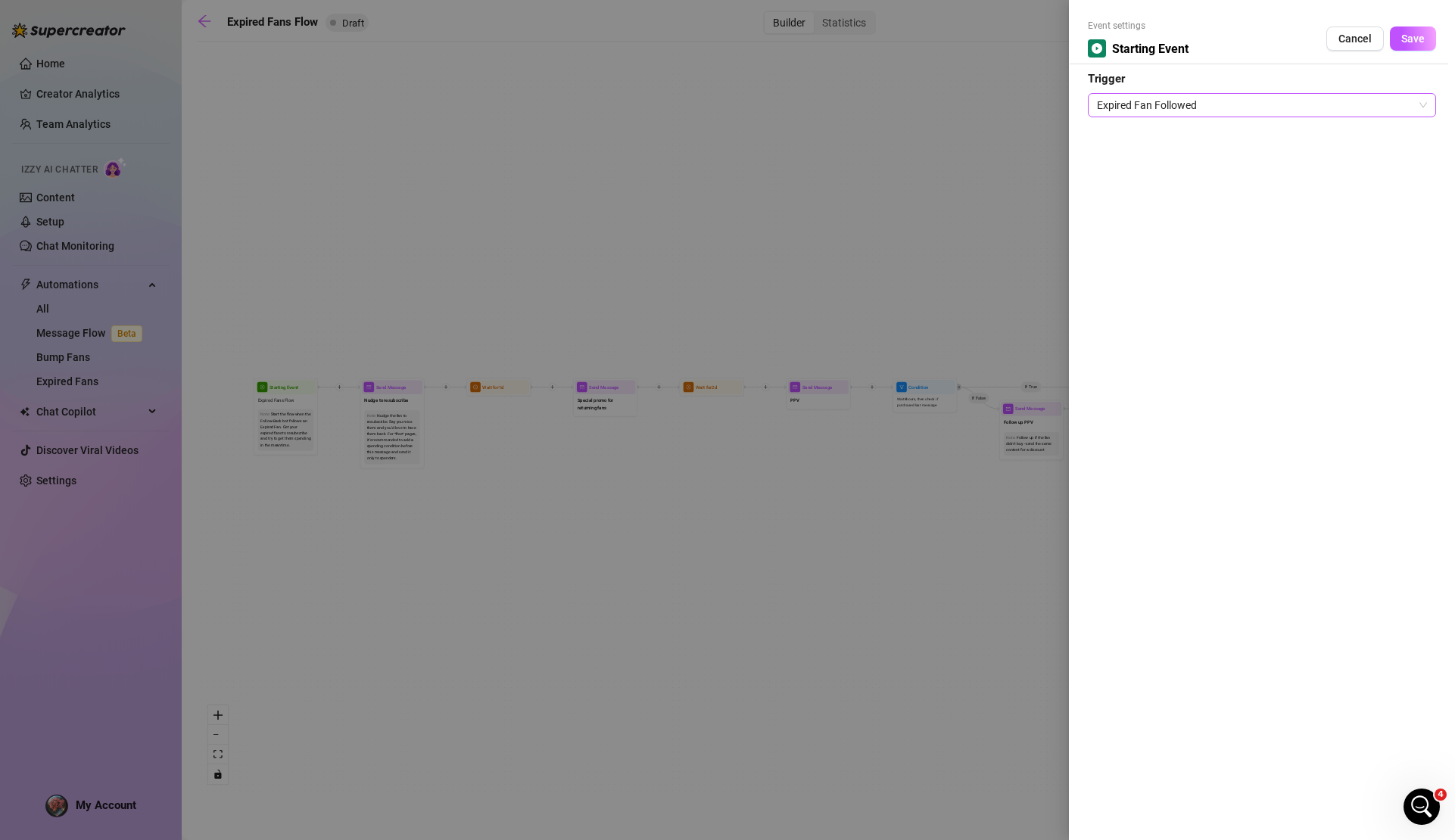
click at [1237, 107] on span "Expired Fan Followed" at bounding box center [1262, 105] width 330 height 23
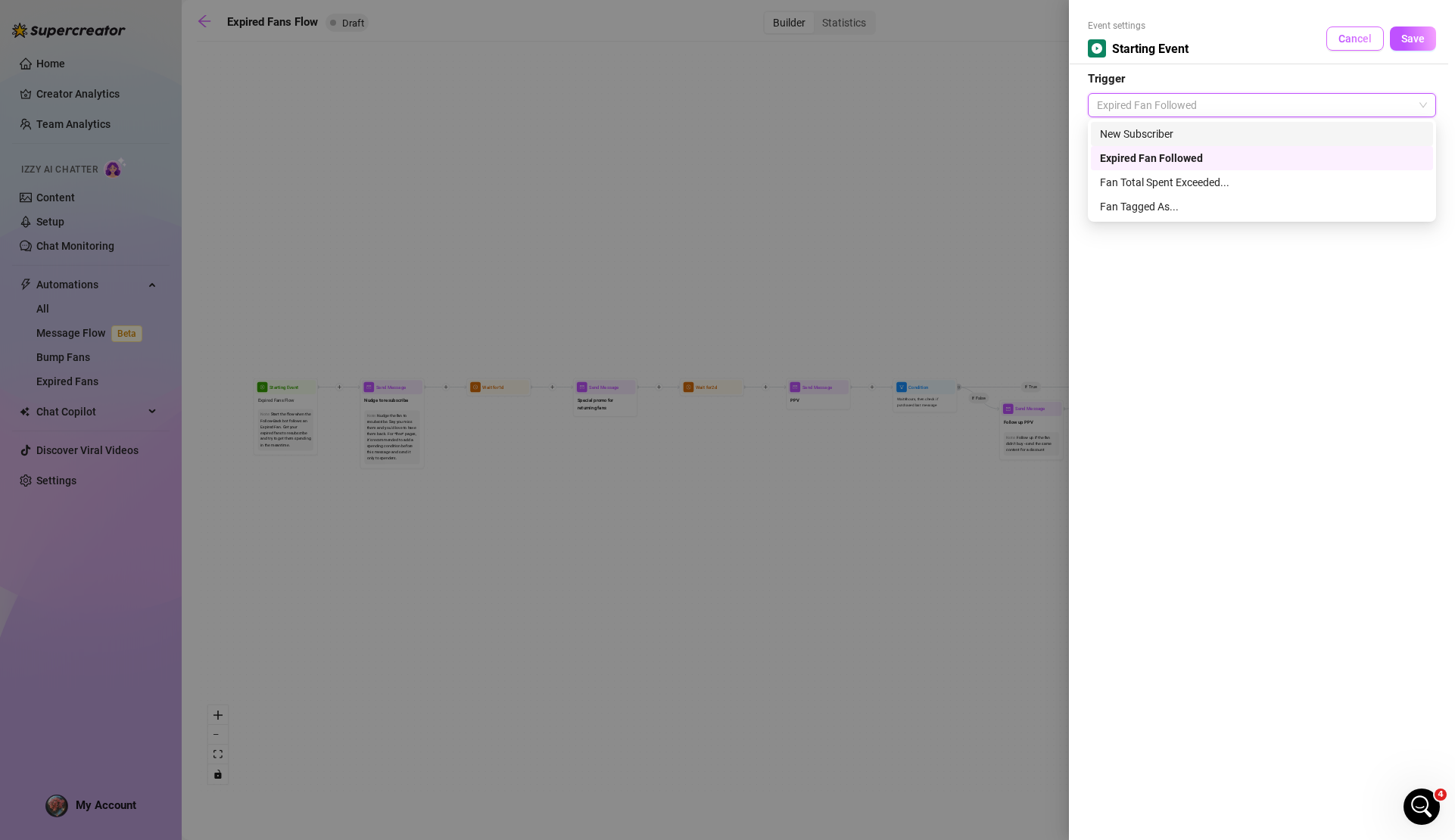
click at [1350, 40] on span "Cancel" at bounding box center [1356, 39] width 34 height 13
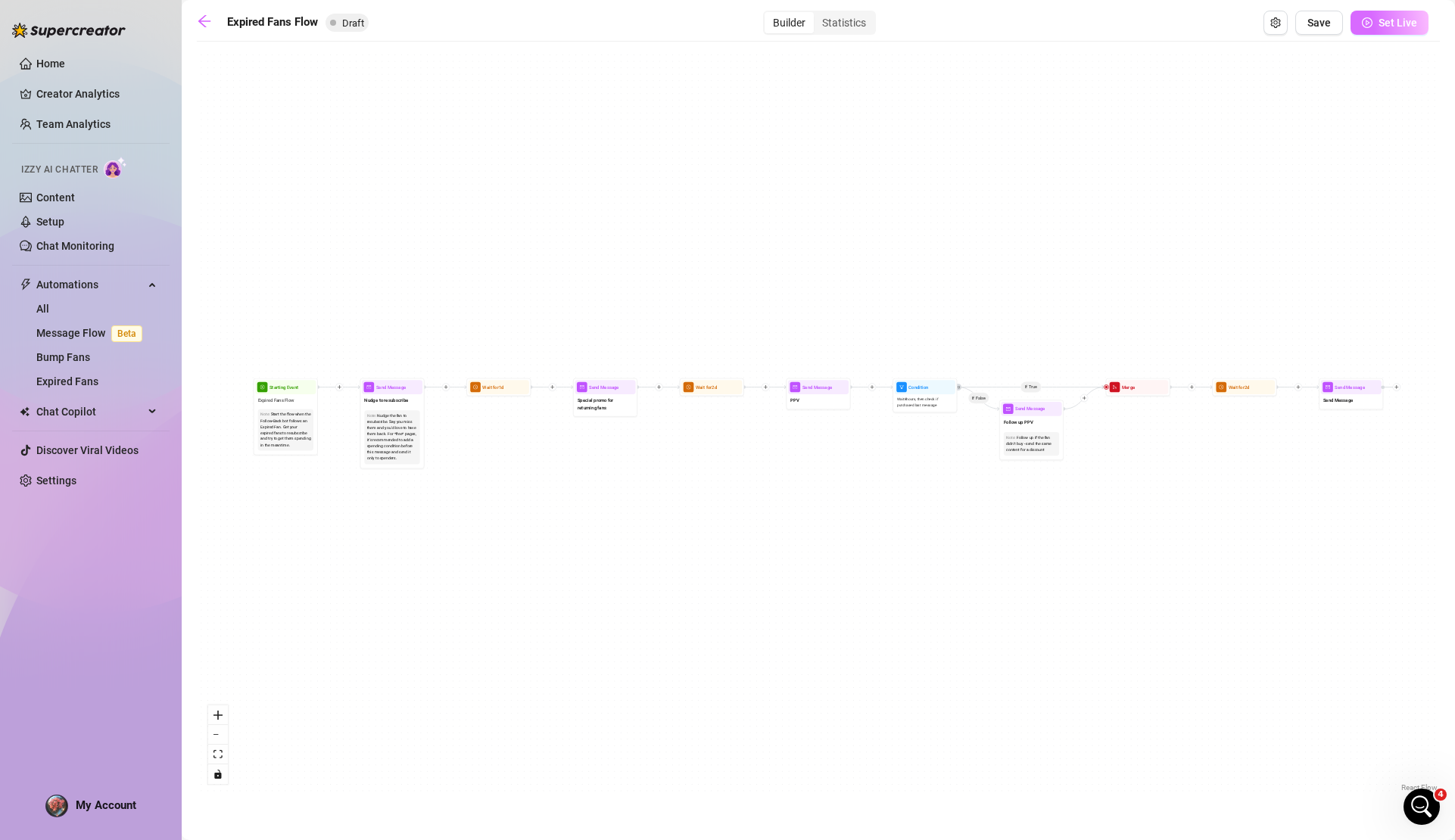
click at [1385, 30] on button "Set Live" at bounding box center [1389, 22] width 78 height 24
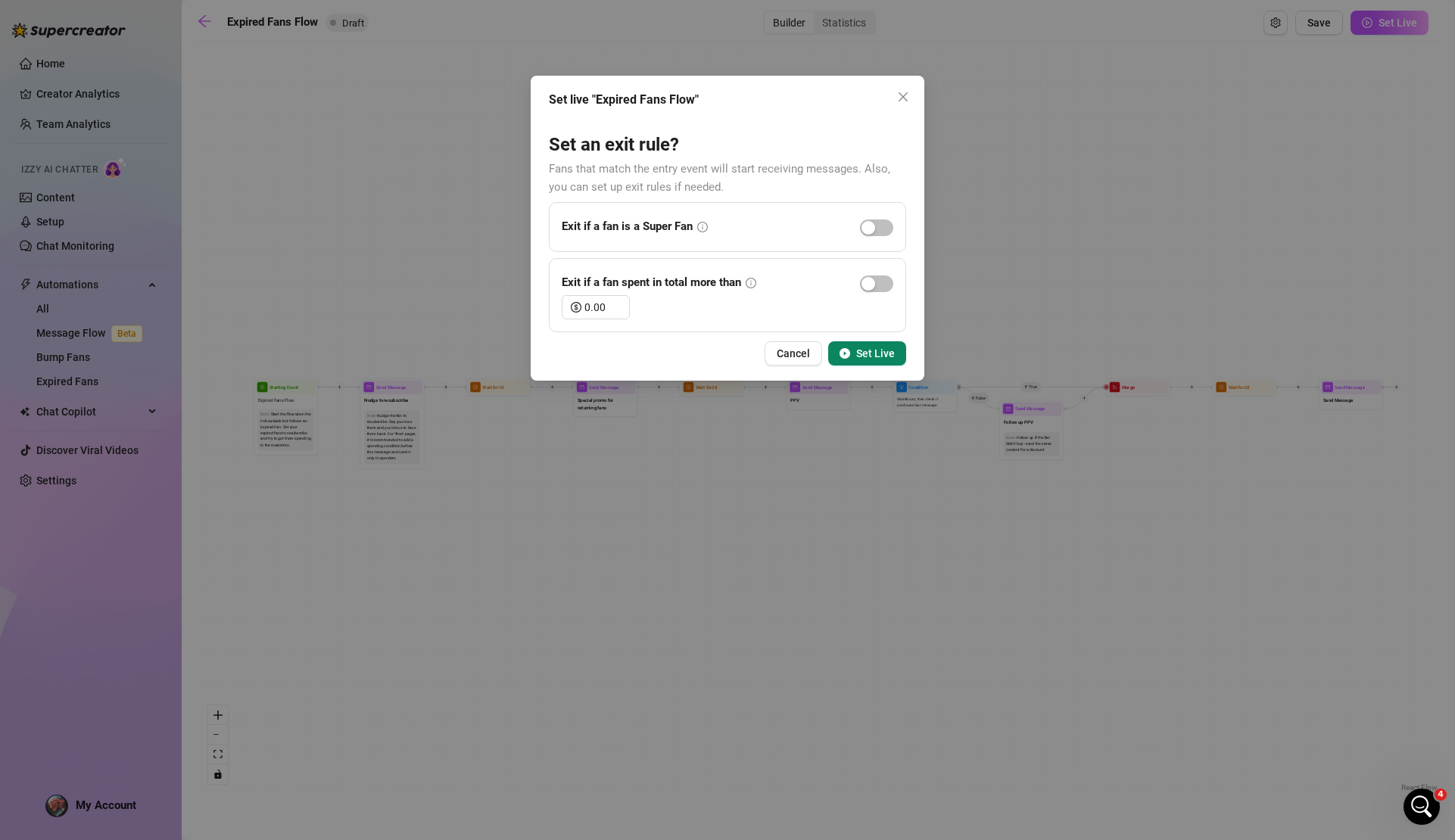
click at [701, 226] on icon "info-circle" at bounding box center [702, 227] width 11 height 11
click at [794, 356] on span "Cancel" at bounding box center [793, 353] width 34 height 13
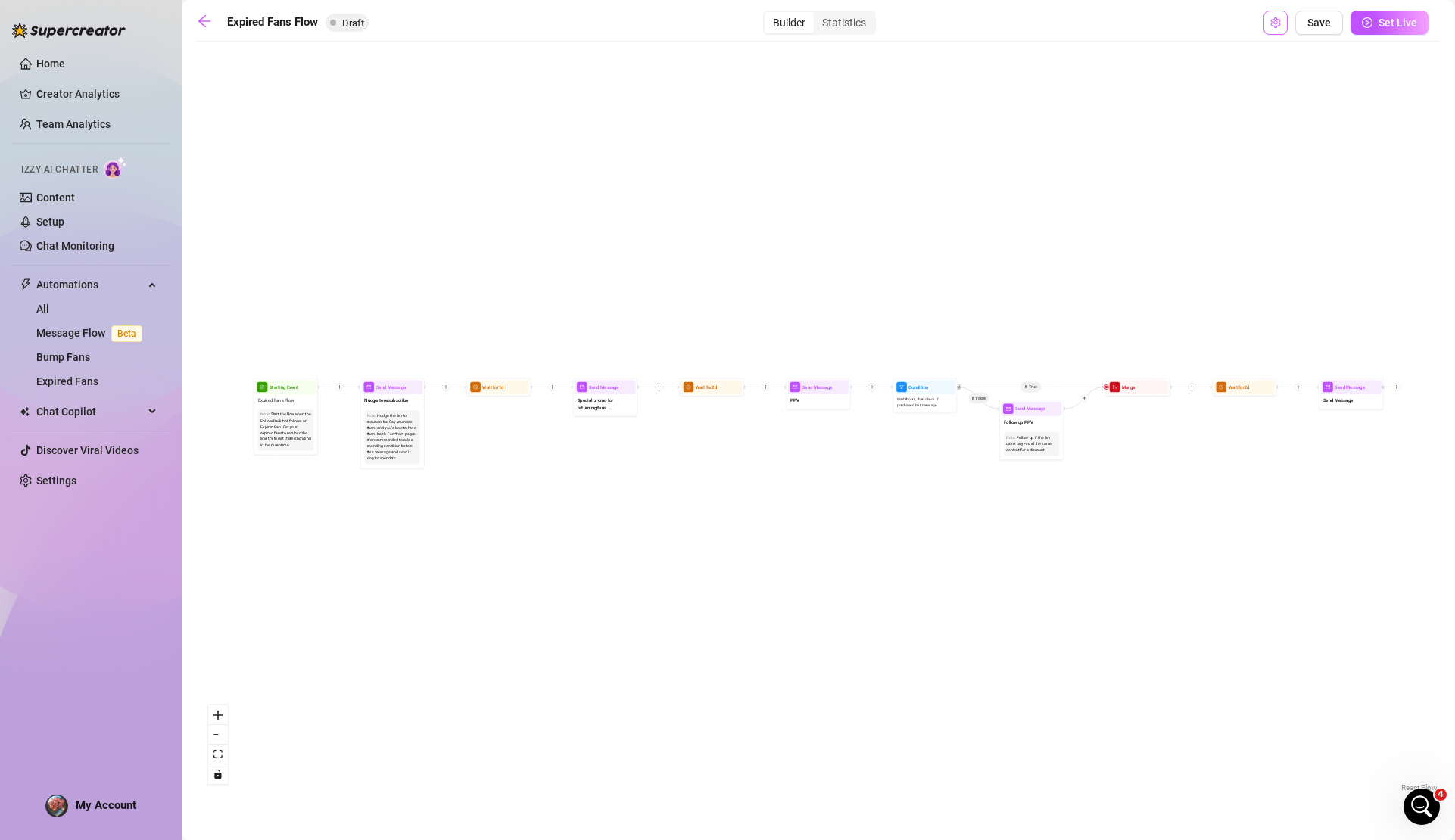
click at [1273, 25] on icon "setting" at bounding box center [1276, 22] width 10 height 11
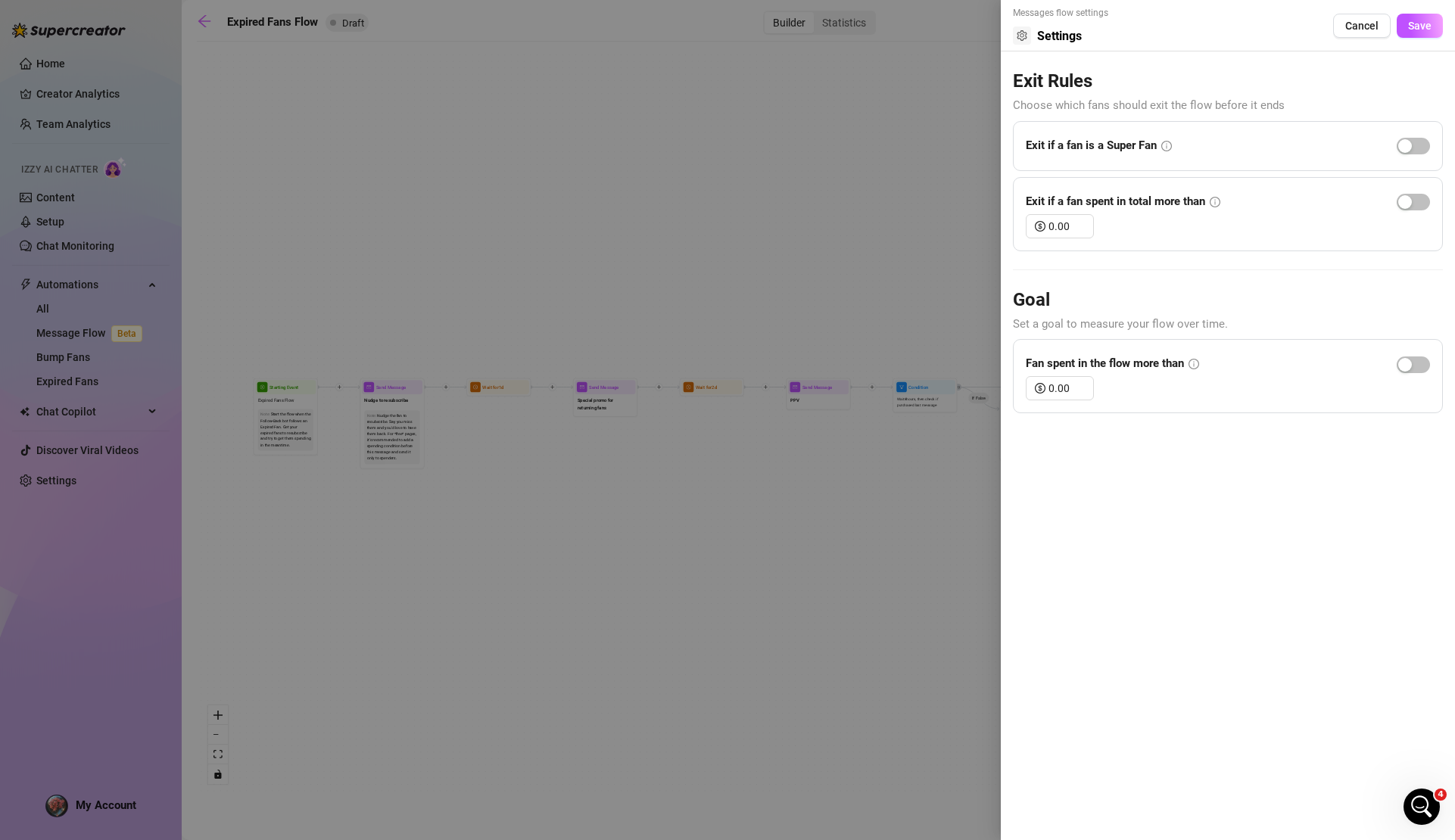
click at [950, 149] on div at bounding box center [728, 420] width 1455 height 840
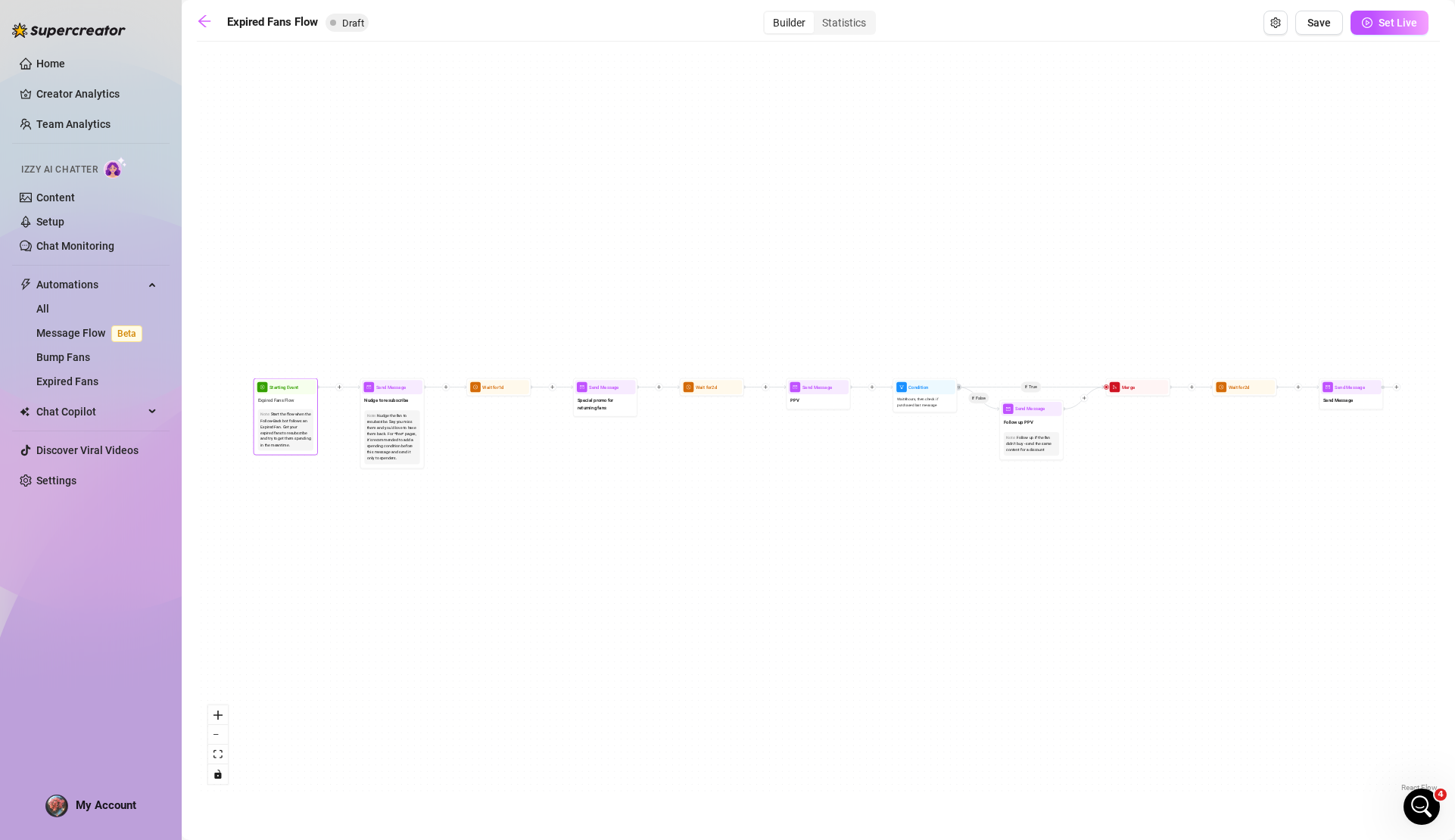
click at [294, 439] on div "Start the flow when the Follow-Back bot follows an Expired Fan. Get your expire…" at bounding box center [286, 430] width 51 height 37
click at [286, 399] on span "Expired Fans Flow" at bounding box center [277, 399] width 37 height 7
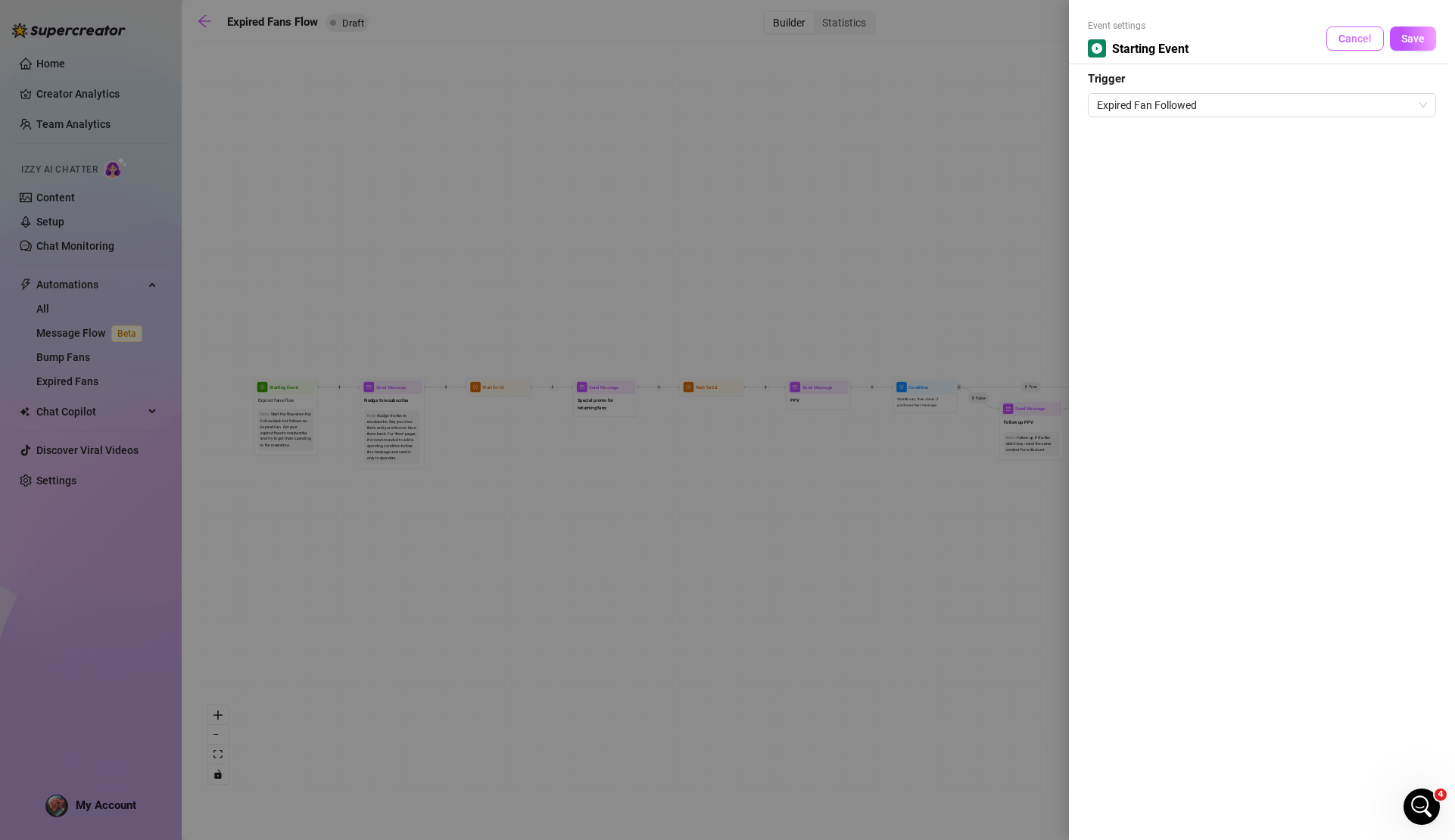
click at [1370, 40] on span "Cancel" at bounding box center [1356, 39] width 34 height 13
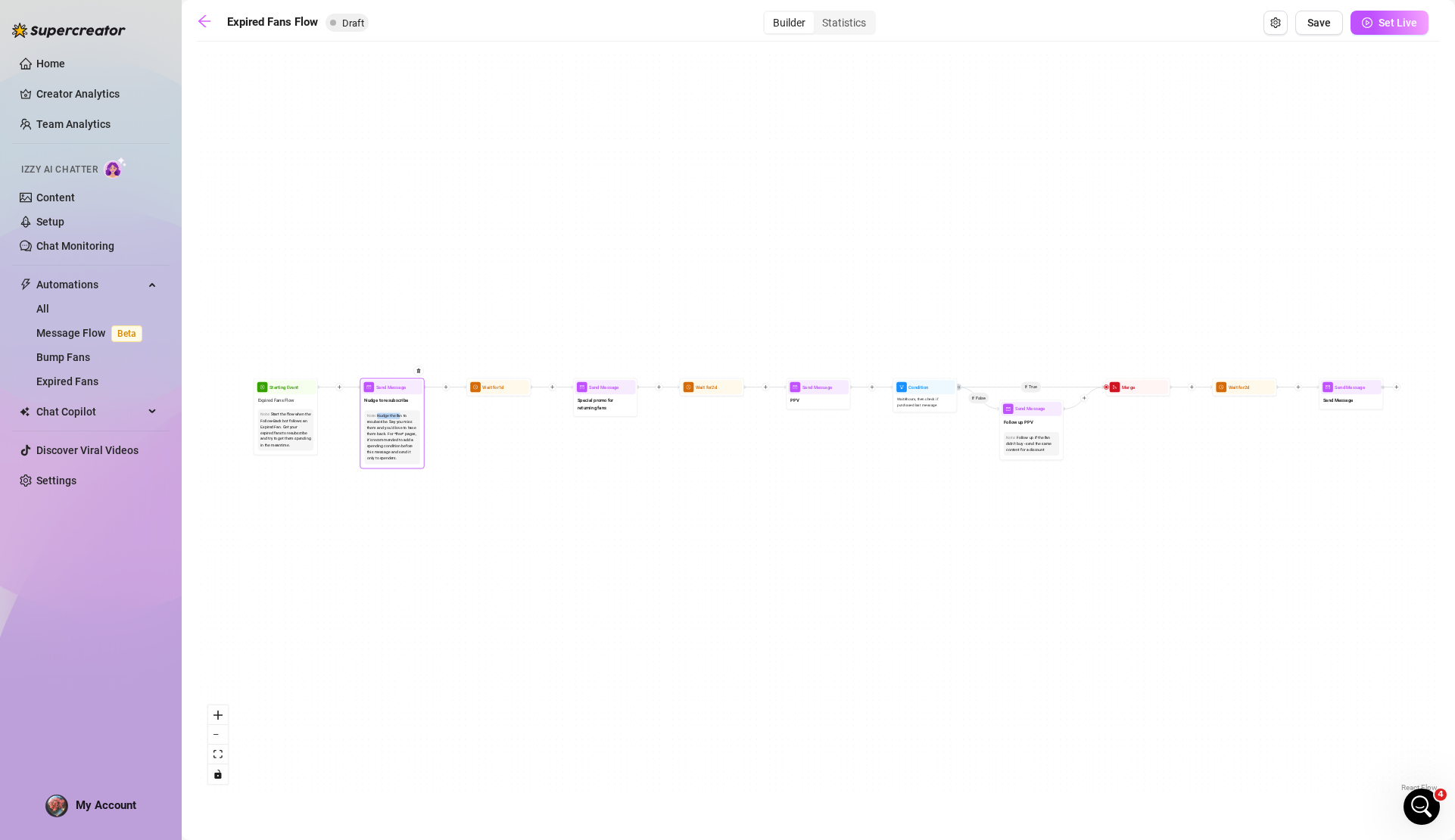
click at [399, 413] on div "Note: Nudge the fan to resubscribe. Say you miss them and you'd love to have th…" at bounding box center [391, 437] width 55 height 54
click at [390, 406] on div "Nudge to resubscribe" at bounding box center [392, 401] width 61 height 14
click at [399, 425] on div "Nudge the fan to resubscribe. Say you miss them and you'd love to have them bac…" at bounding box center [393, 438] width 51 height 48
click at [405, 441] on div "Nudge the fan to resubscribe. Say you miss them and you'd love to have them bac…" at bounding box center [393, 438] width 51 height 48
click at [403, 437] on div "Nudge the fan to resubscribe. Say you miss them and you'd love to have them bac…" at bounding box center [393, 438] width 51 height 48
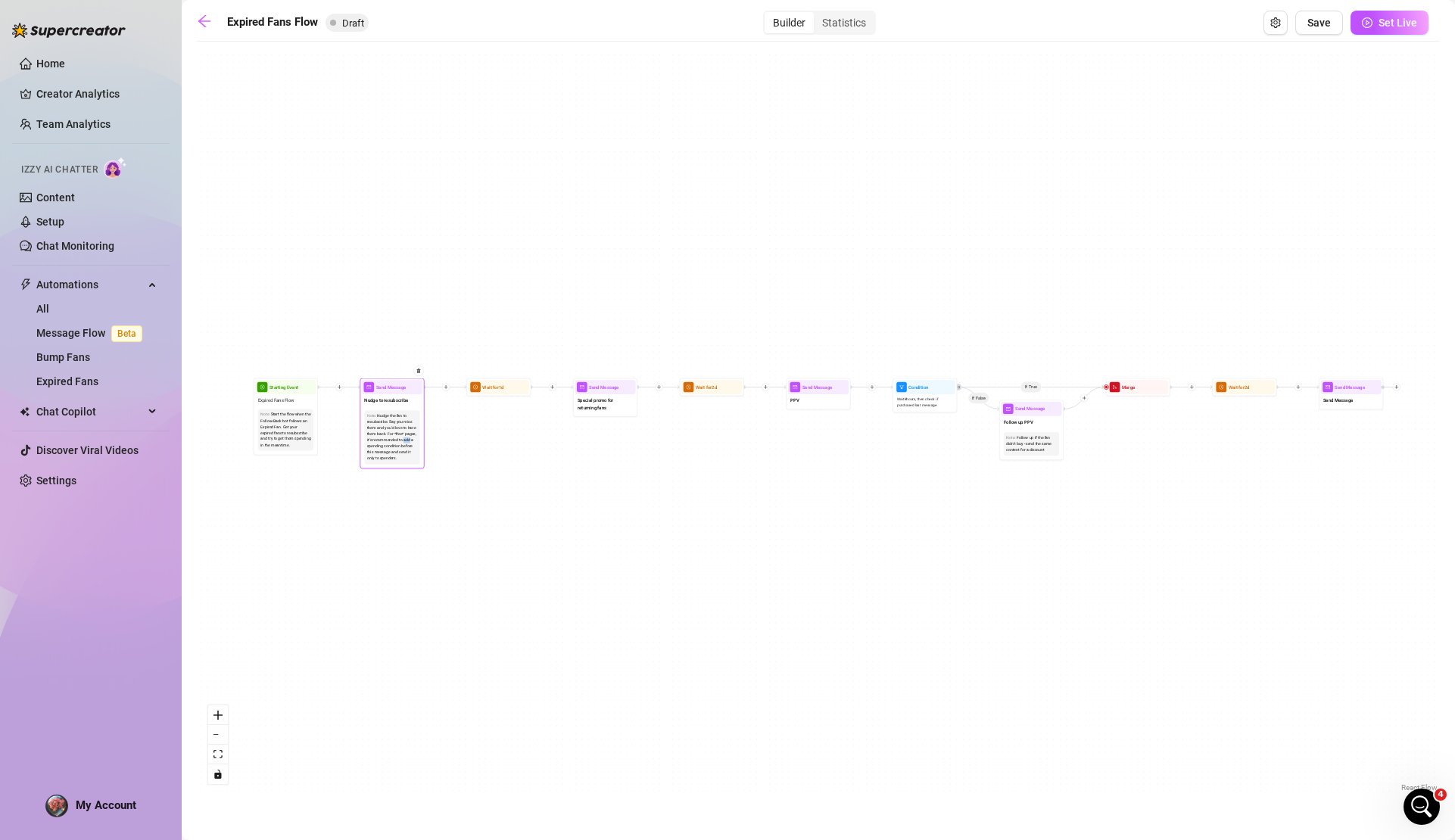
click at [403, 437] on div "Nudge the fan to resubscribe. Say you miss them and you'd love to have them bac…" at bounding box center [393, 438] width 51 height 48
click at [421, 376] on div at bounding box center [415, 376] width 16 height 34
click at [372, 426] on div "Nudge the fan to resubscribe. Say you miss them and you'd love to have them bac…" at bounding box center [393, 438] width 51 height 48
click at [385, 413] on div "Note: Nudge the fan to resubscribe. Say you miss them and you'd love to have th…" at bounding box center [391, 437] width 55 height 54
click at [379, 402] on span "Nudge to resubscribe" at bounding box center [386, 399] width 44 height 7
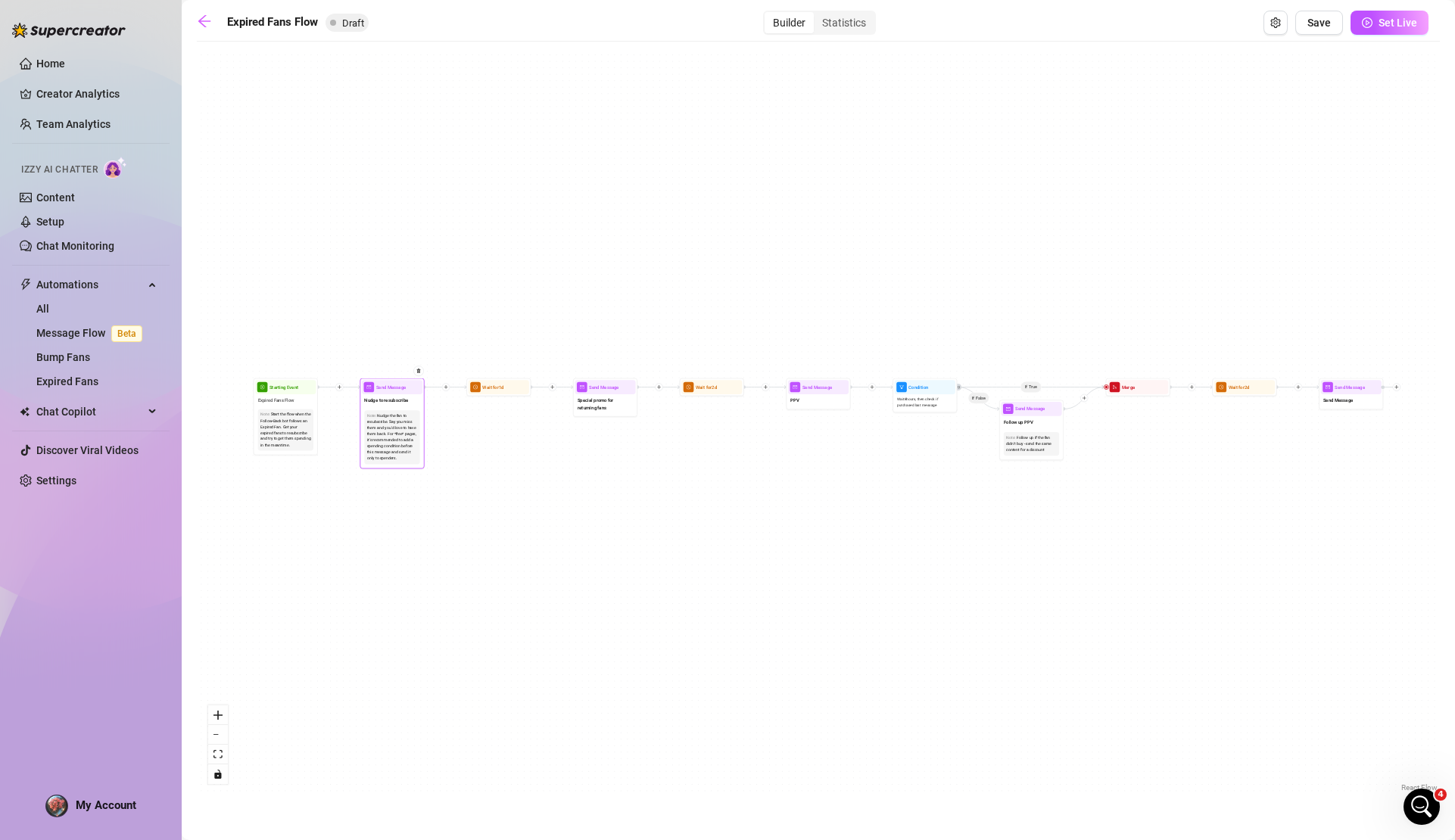
click at [375, 395] on div "Nudge to resubscribe" at bounding box center [392, 401] width 61 height 14
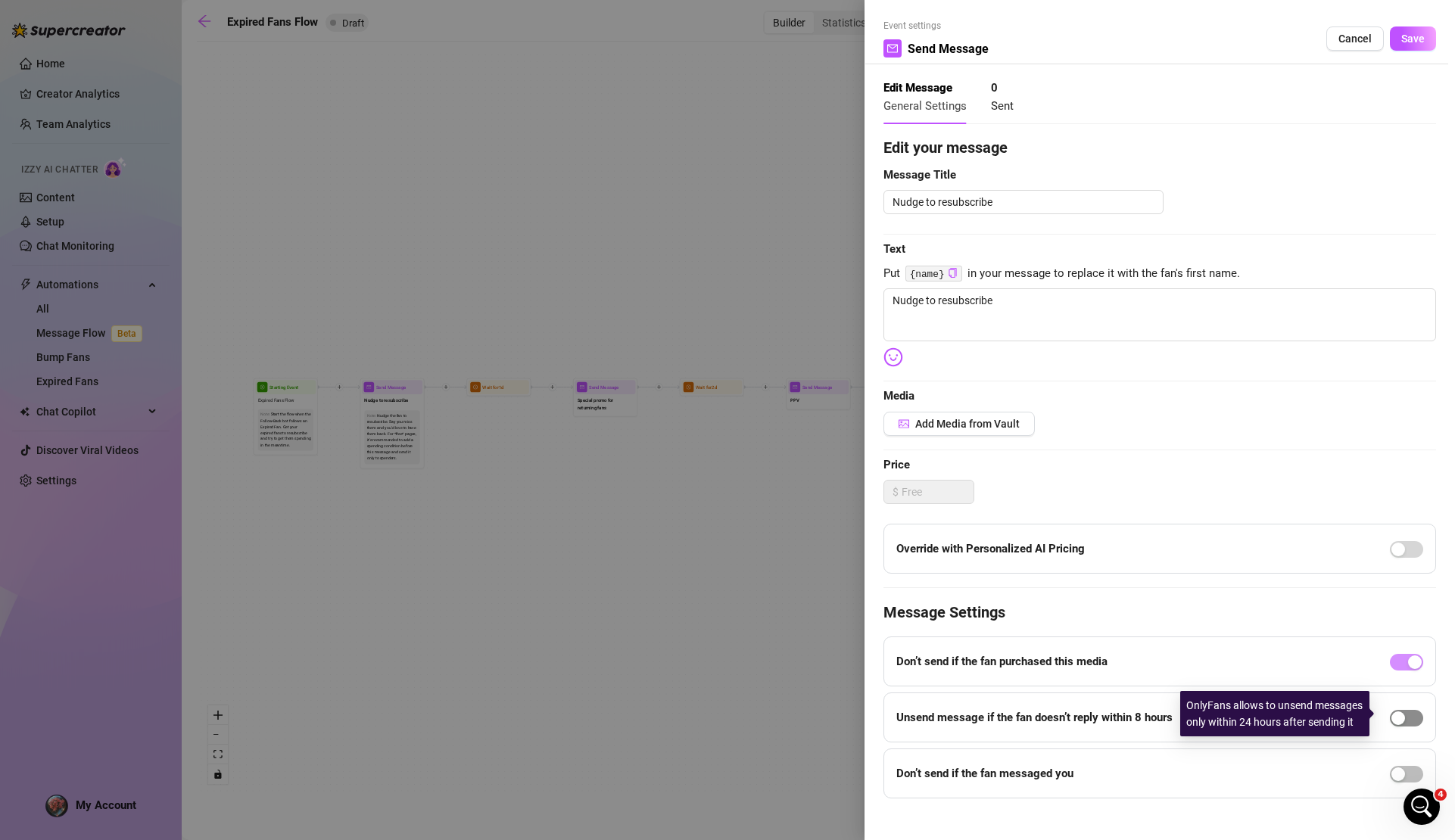
click at [1391, 718] on div "button" at bounding box center [1398, 718] width 14 height 14
drag, startPoint x: 1012, startPoint y: 203, endPoint x: 882, endPoint y: 202, distance: 130.0
click at [882, 202] on div "Event settings Send Message Cancel Save Edit Message General Settings 0 Sent Ed…" at bounding box center [1160, 420] width 590 height 840
click at [1339, 40] on span "Cancel" at bounding box center [1356, 39] width 34 height 13
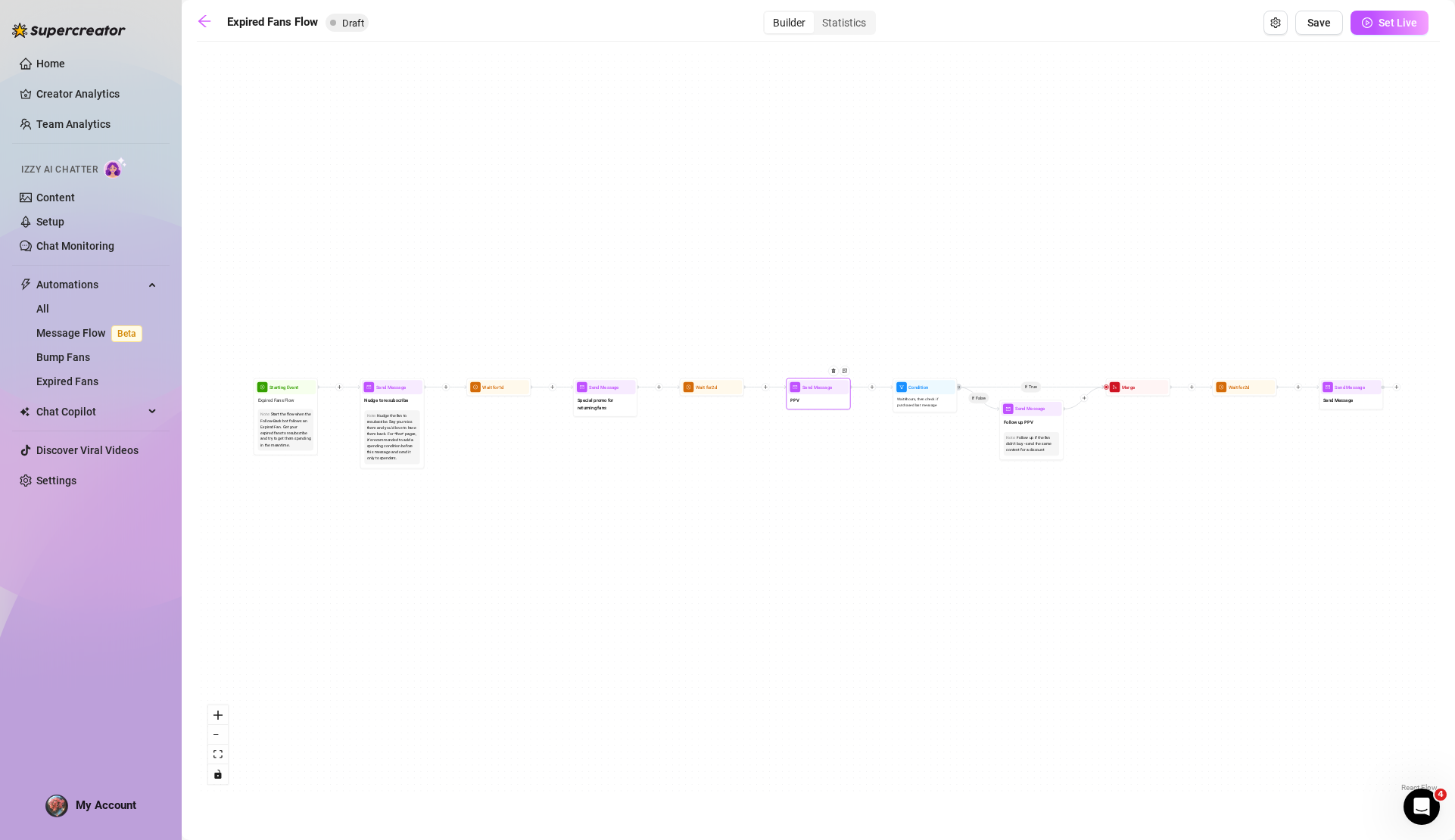
click at [804, 403] on div "PPV" at bounding box center [818, 401] width 61 height 14
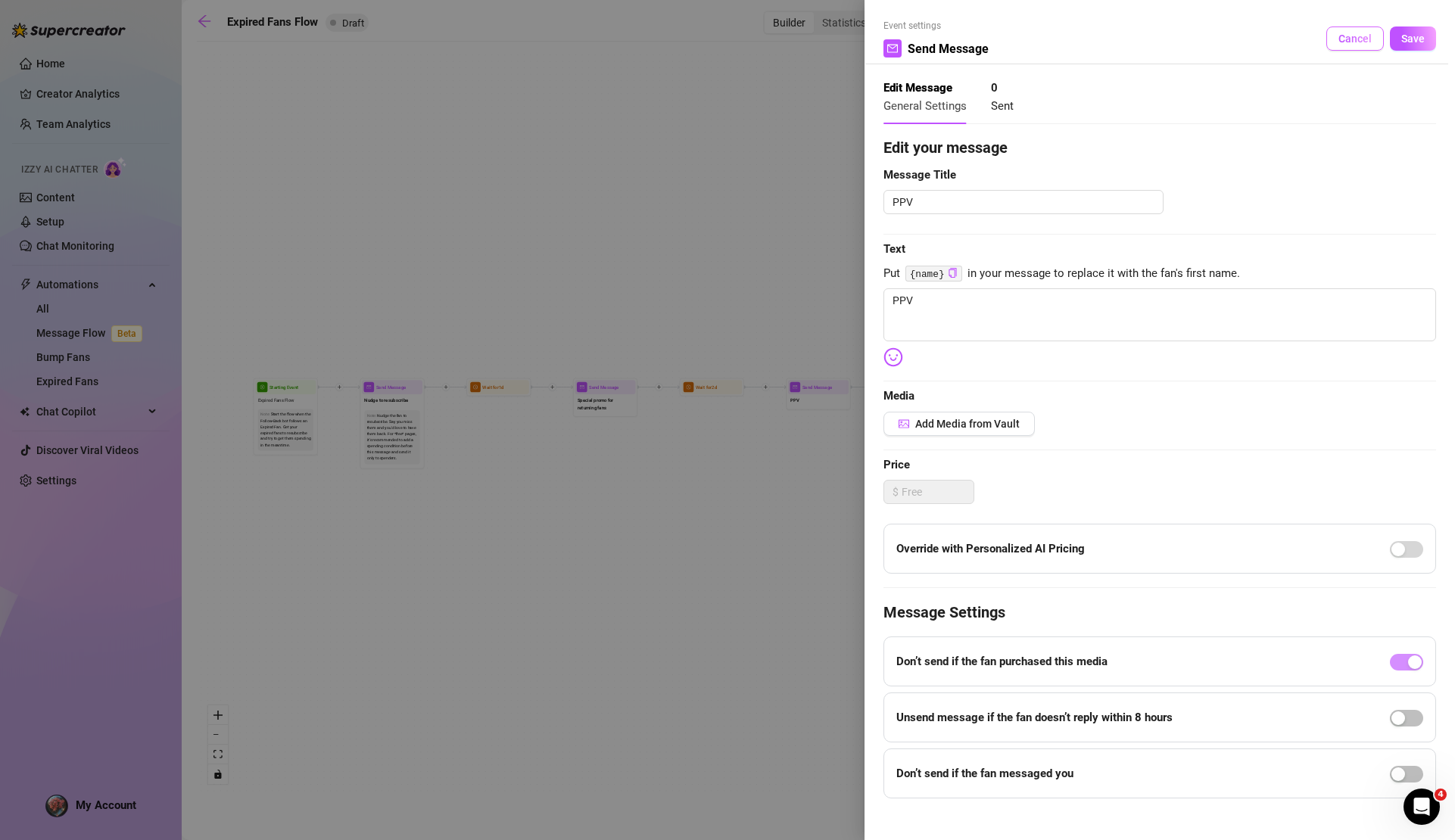
click at [1339, 37] on span "Cancel" at bounding box center [1356, 39] width 34 height 13
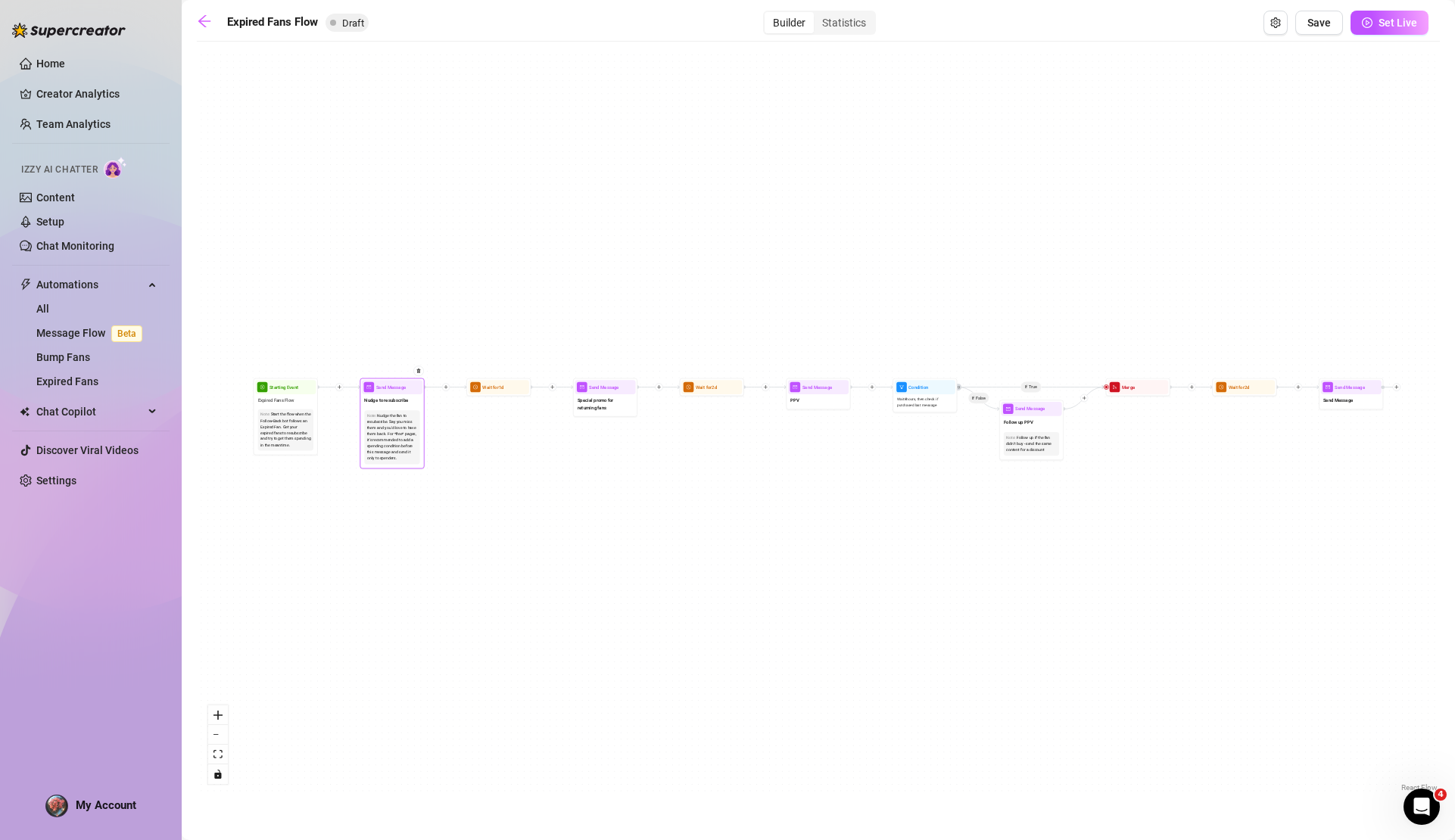
click at [410, 414] on div "Nudge the fan to resubscribe. Say you miss them and you'd love to have them bac…" at bounding box center [393, 438] width 51 height 48
click at [393, 396] on div "Nudge to resubscribe" at bounding box center [392, 401] width 61 height 14
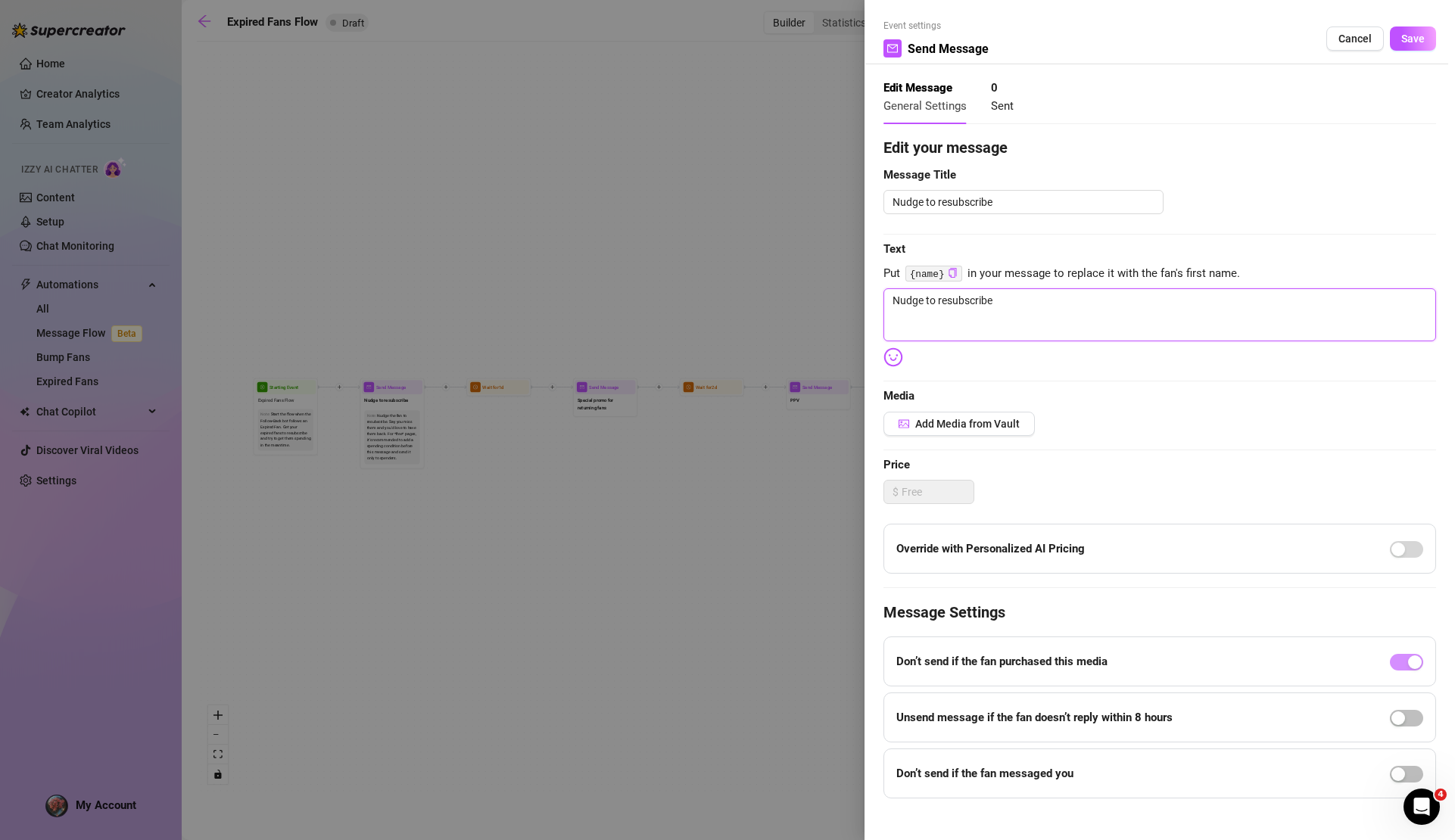
drag, startPoint x: 1008, startPoint y: 303, endPoint x: 833, endPoint y: 294, distance: 175.2
click at [833, 294] on div "Event settings Send Message Cancel Save Edit Message General Settings 0 Sent Ed…" at bounding box center [728, 420] width 1455 height 840
click at [1409, 33] on span "Save" at bounding box center [1414, 39] width 23 height 13
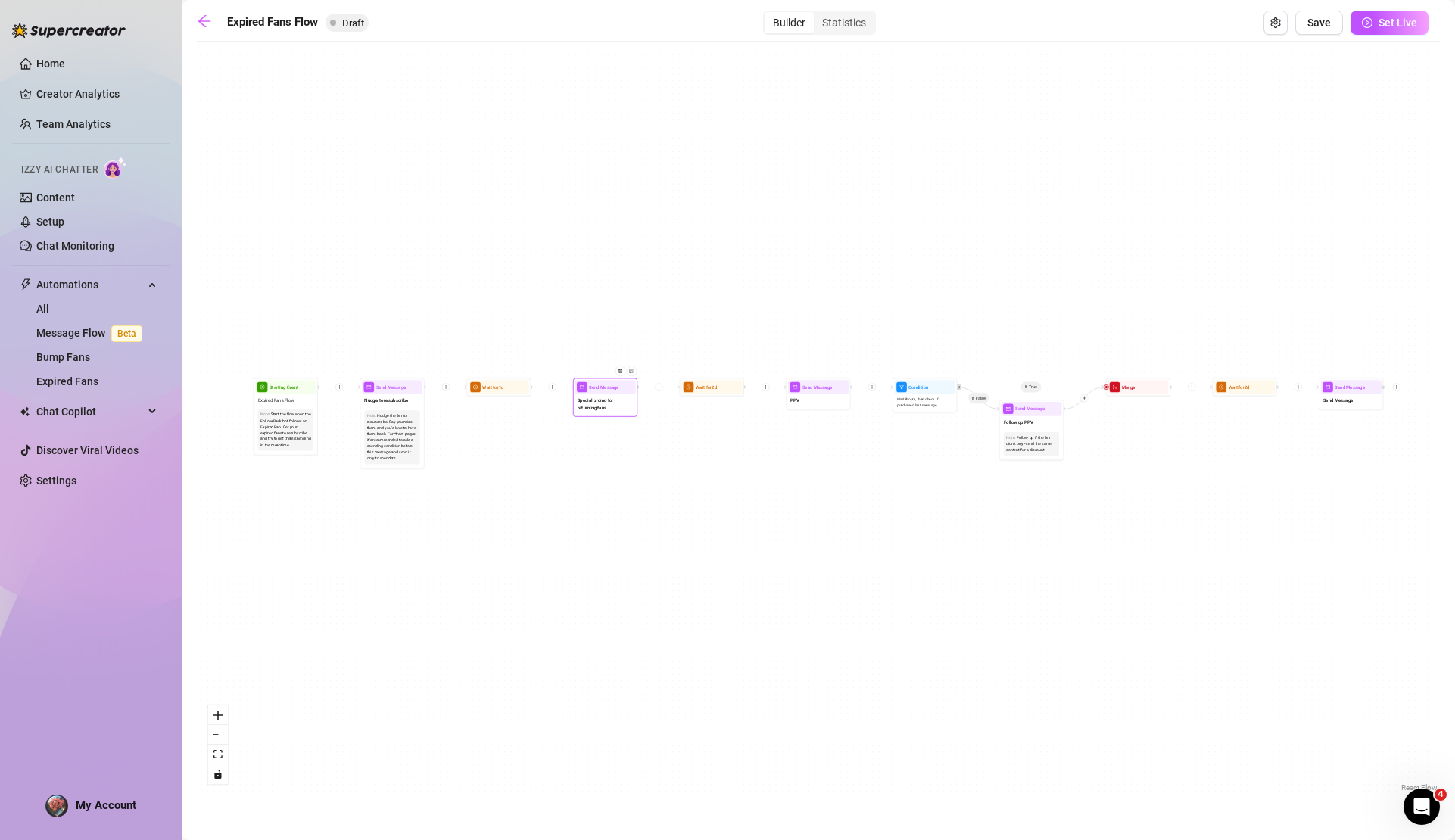
click at [607, 407] on span "Special promo for returning fans" at bounding box center [605, 403] width 55 height 14
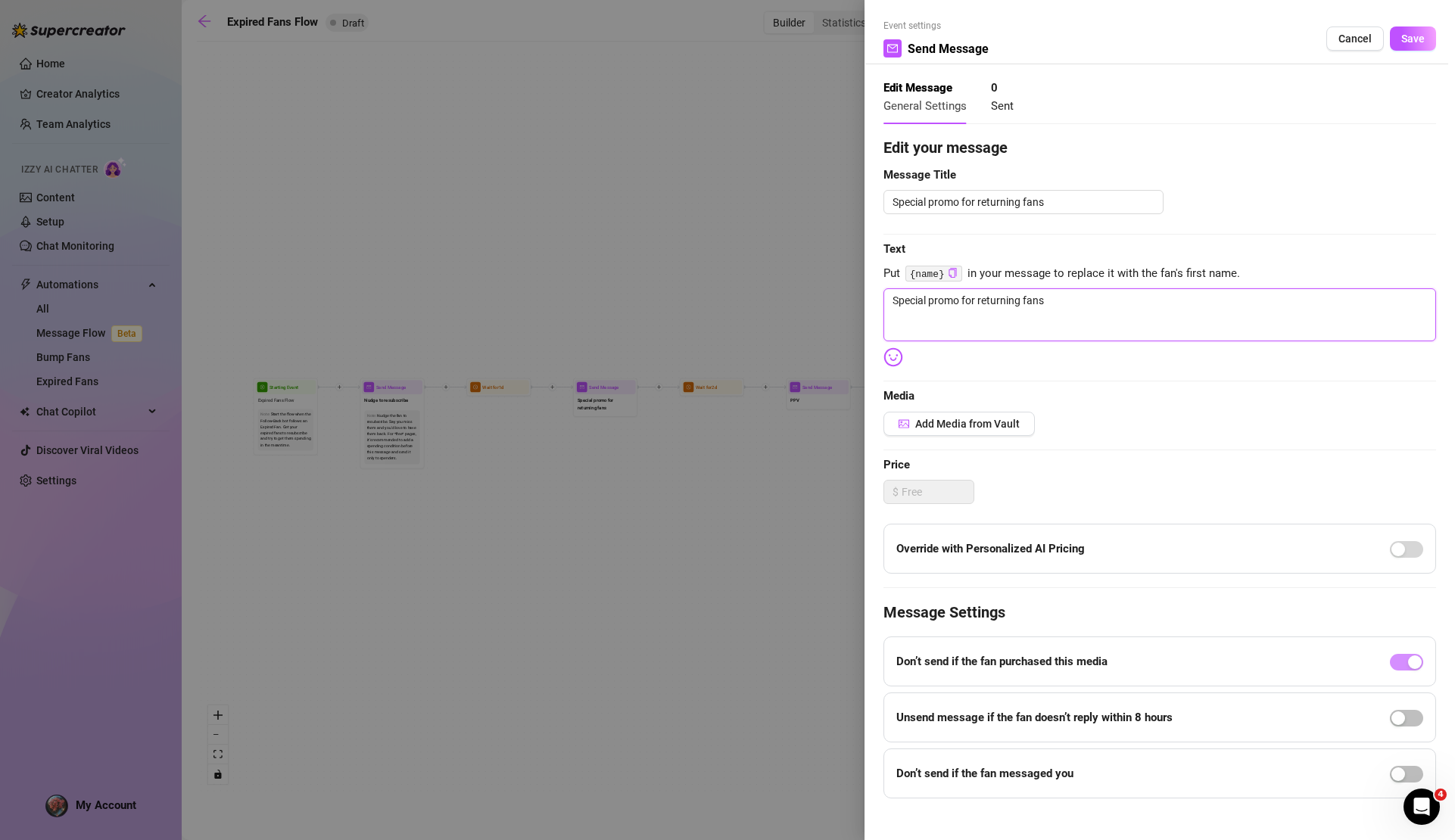
drag, startPoint x: 1084, startPoint y: 300, endPoint x: 837, endPoint y: 286, distance: 247.4
click at [837, 286] on div "Event settings Send Message Cancel Save Edit Message General Settings 0 Sent Ed…" at bounding box center [728, 420] width 1455 height 840
click at [1402, 37] on span "Save" at bounding box center [1414, 39] width 23 height 13
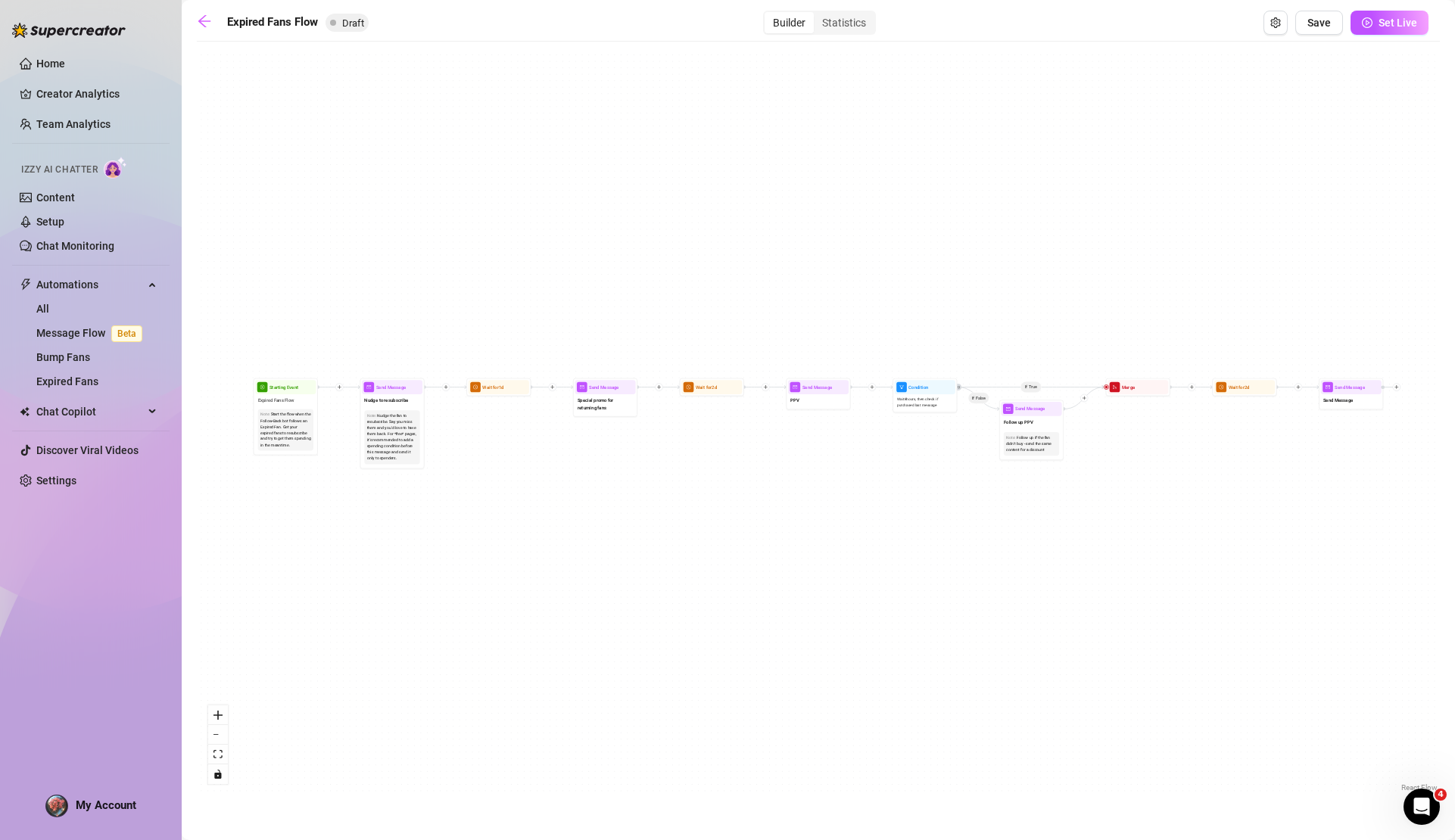
click at [709, 396] on div "If True If False Send Message Send Message Wait for 2d Merge Send Message Follo…" at bounding box center [818, 422] width 1244 height 746
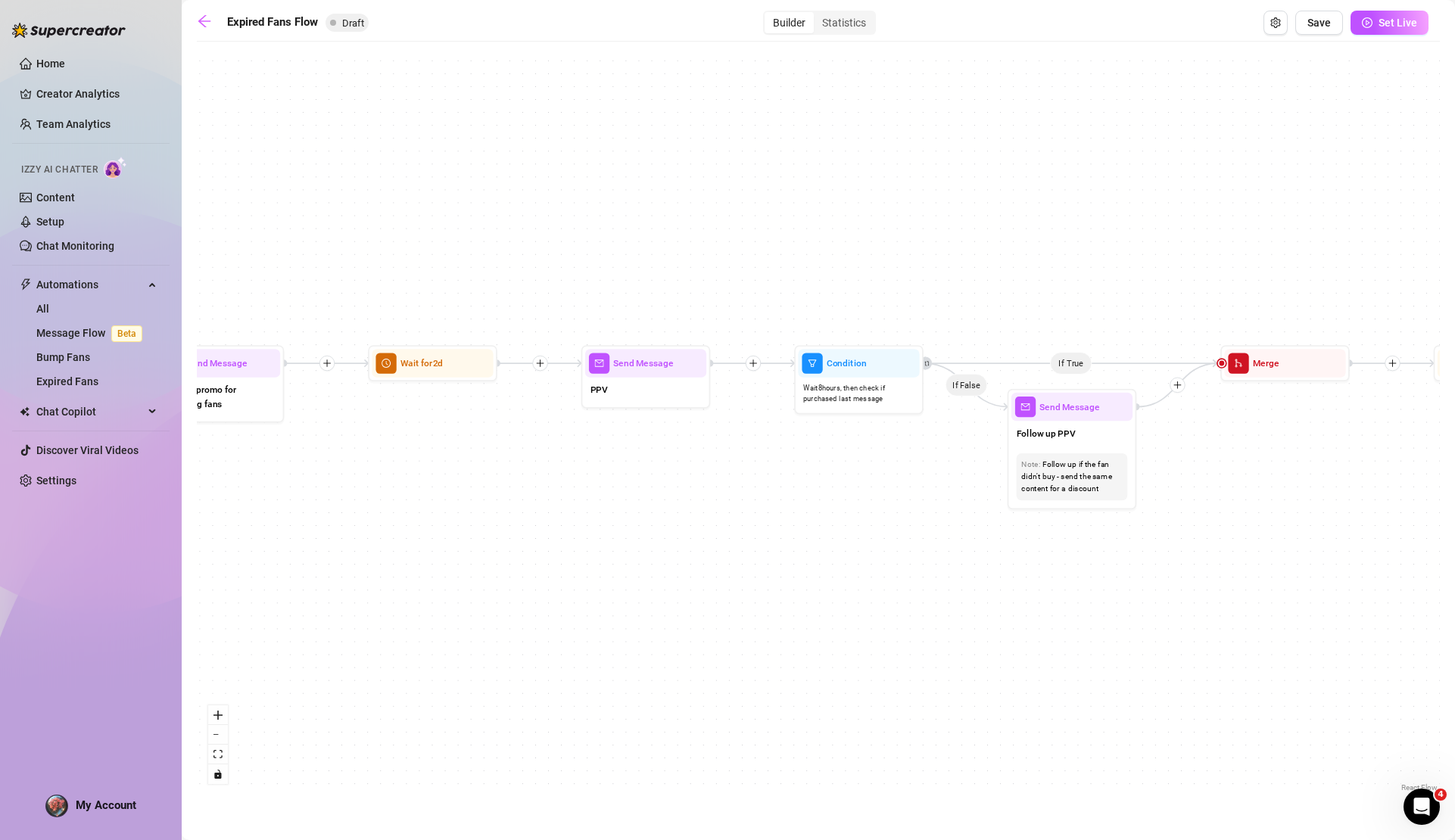
drag, startPoint x: 1142, startPoint y: 477, endPoint x: 888, endPoint y: 466, distance: 254.2
click at [888, 466] on div "If True If False Send Message Send Message Wait for 2d Merge Send Message Follo…" at bounding box center [818, 422] width 1244 height 746
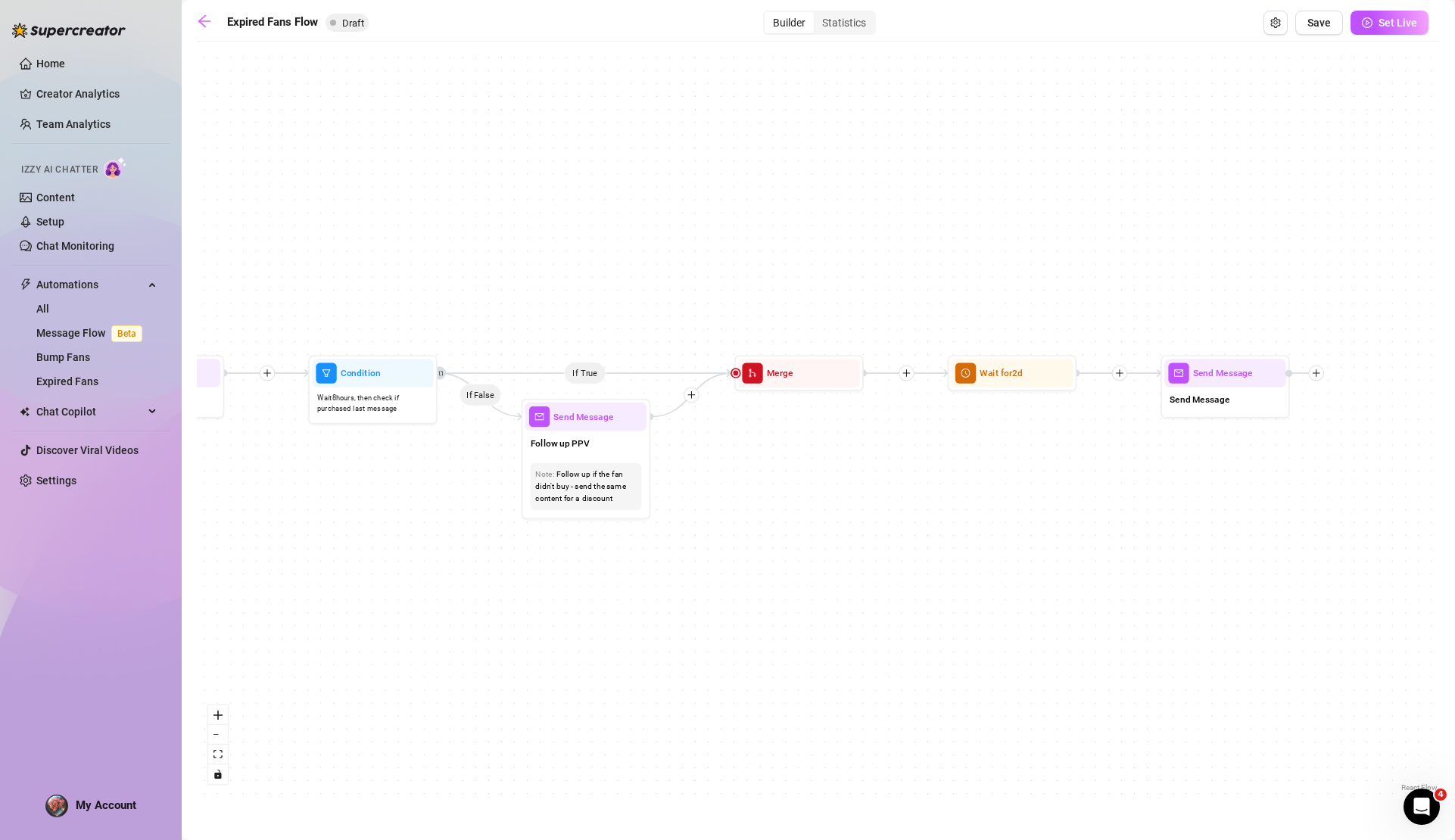
drag, startPoint x: 1357, startPoint y: 461, endPoint x: 832, endPoint y: 475, distance: 525.2
click at [832, 475] on div "If True If False Send Message Send Message Wait for 2d Merge Send Message Follo…" at bounding box center [818, 422] width 1244 height 746
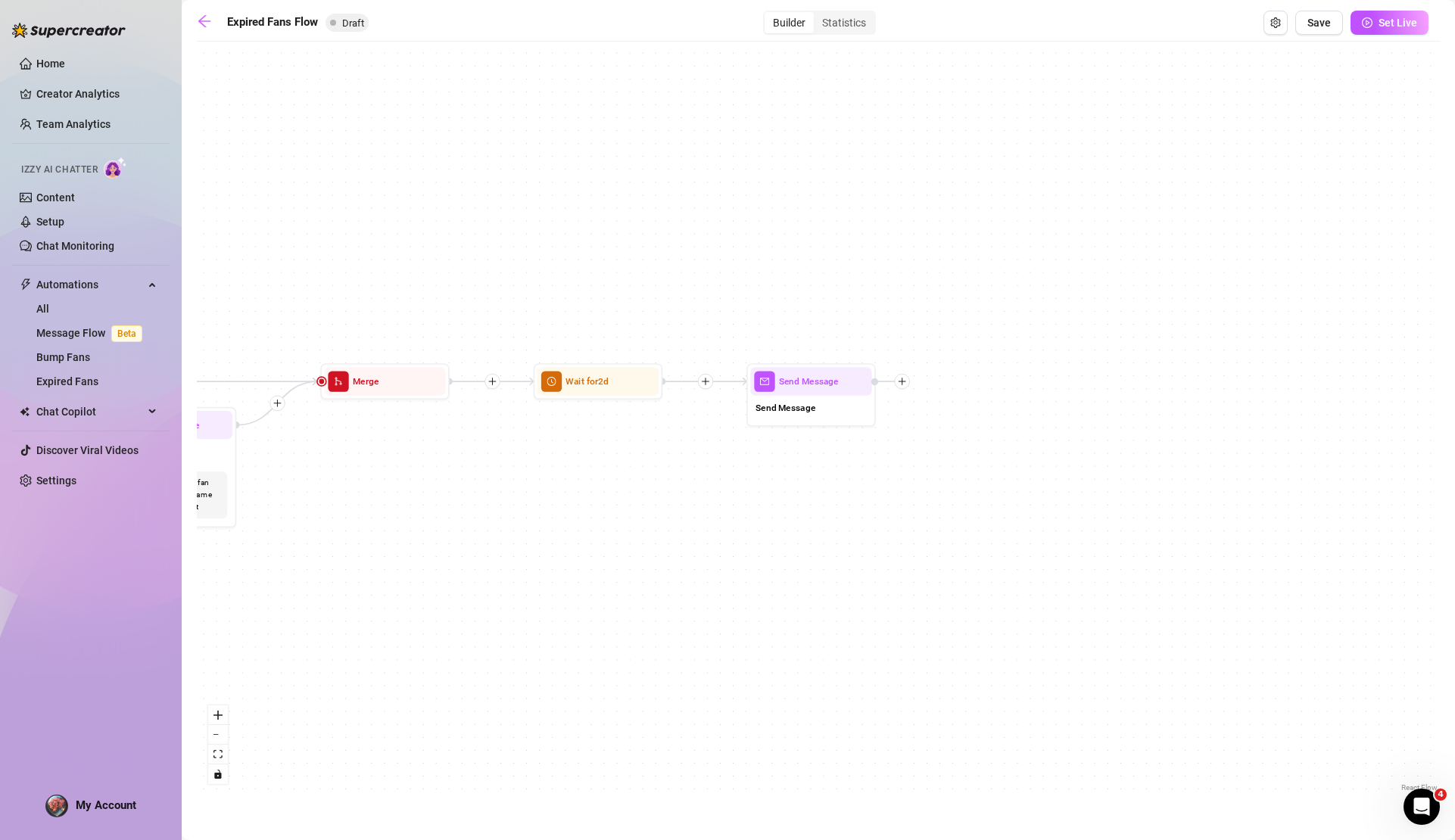
drag, startPoint x: 1162, startPoint y: 462, endPoint x: 894, endPoint y: 473, distance: 268.2
click at [894, 473] on div "If True If False Send Message Send Message Wait for 2d Merge Send Message Follo…" at bounding box center [818, 422] width 1244 height 746
click at [821, 384] on div at bounding box center [846, 359] width 56 height 66
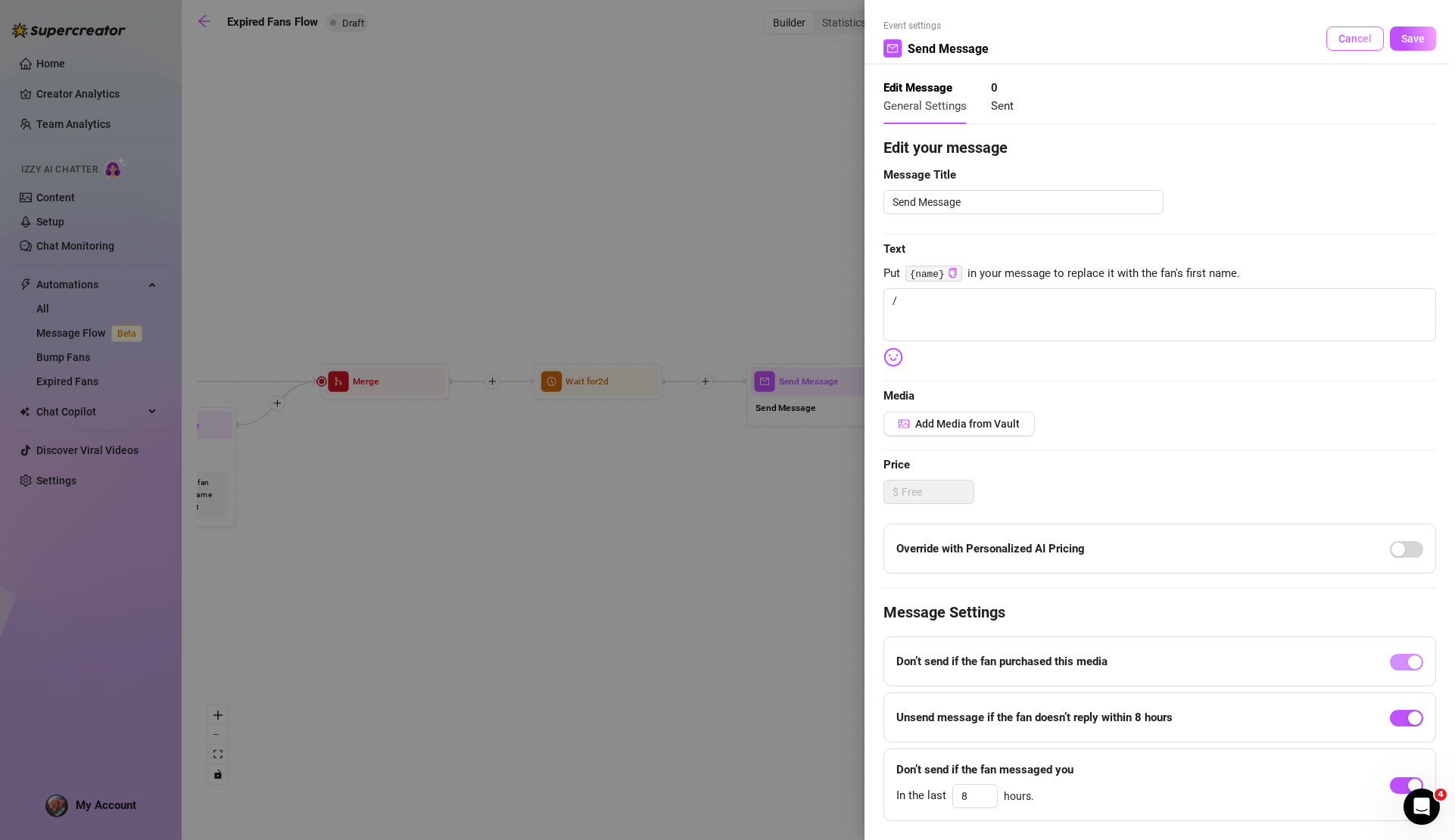
click at [1331, 31] on button "Cancel" at bounding box center [1356, 38] width 58 height 24
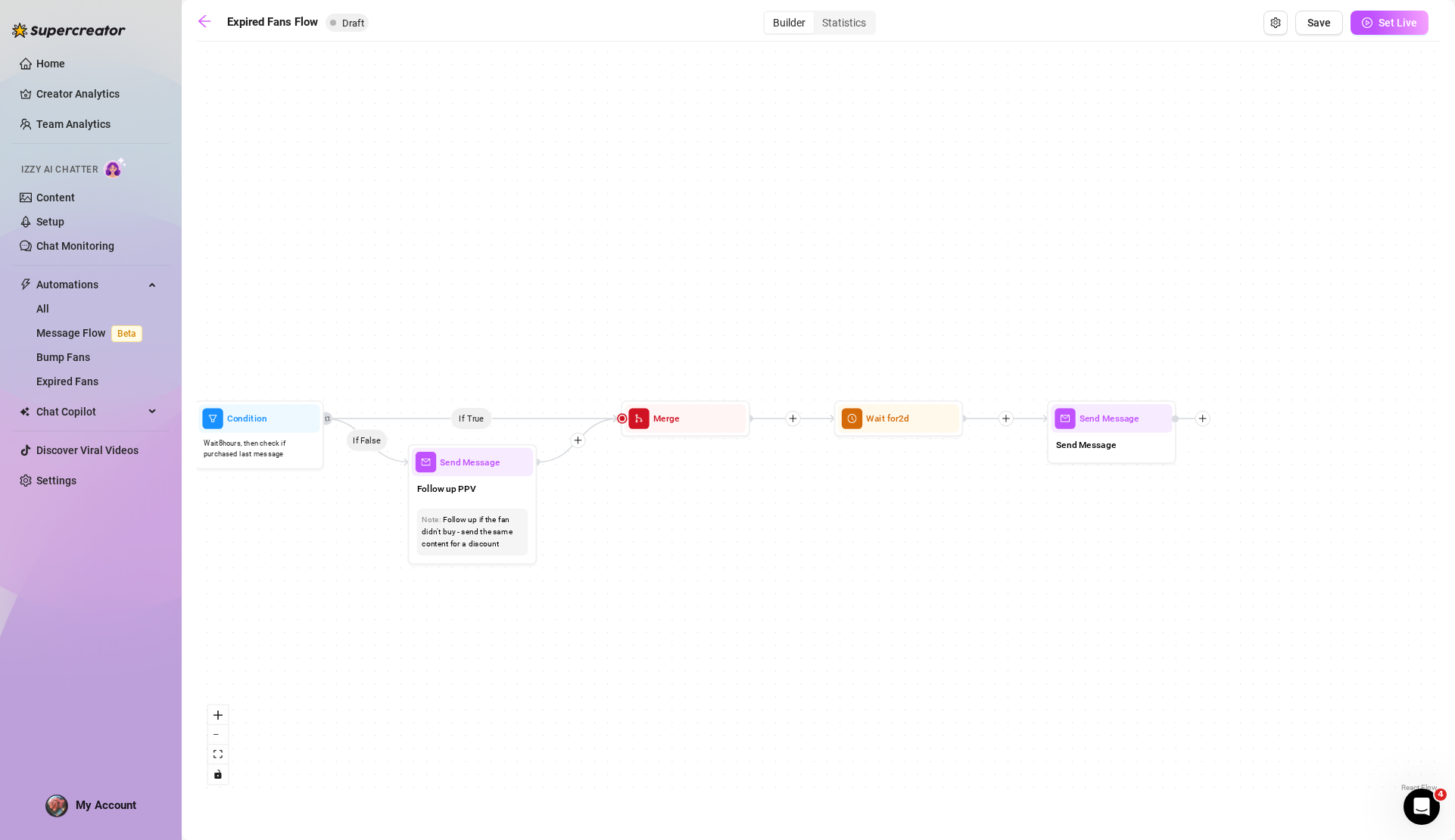
drag, startPoint x: 790, startPoint y: 150, endPoint x: 1377, endPoint y: 195, distance: 588.7
click at [1377, 195] on div "If True If False Send Message Send Message Wait for 2d Merge Send Message Follo…" at bounding box center [818, 422] width 1244 height 746
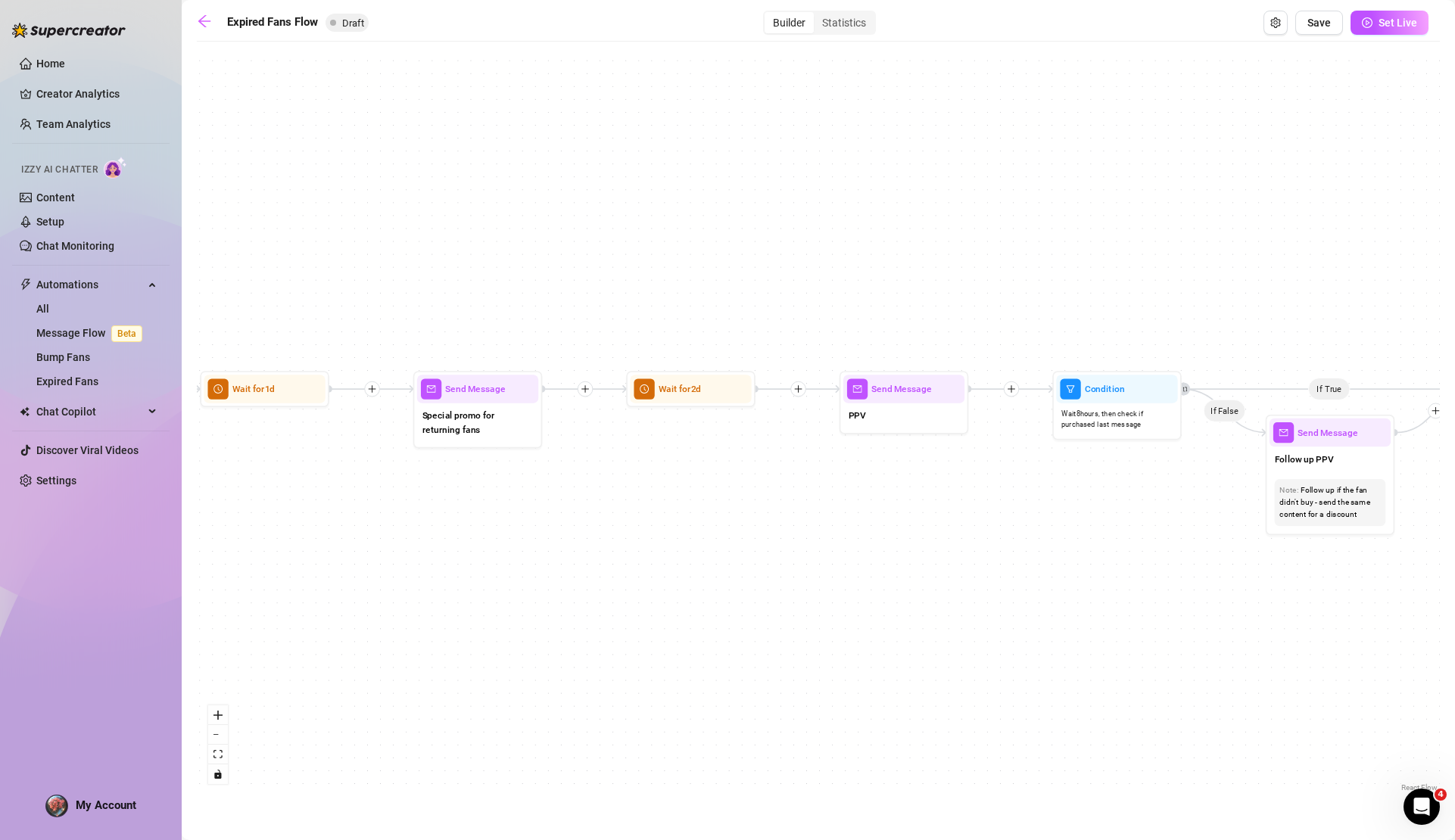
drag, startPoint x: 734, startPoint y: 202, endPoint x: 1300, endPoint y: 163, distance: 567.3
click at [1301, 164] on div "If True If False Send Message Send Message Wait for 2d Merge Send Message Follo…" at bounding box center [818, 422] width 1244 height 746
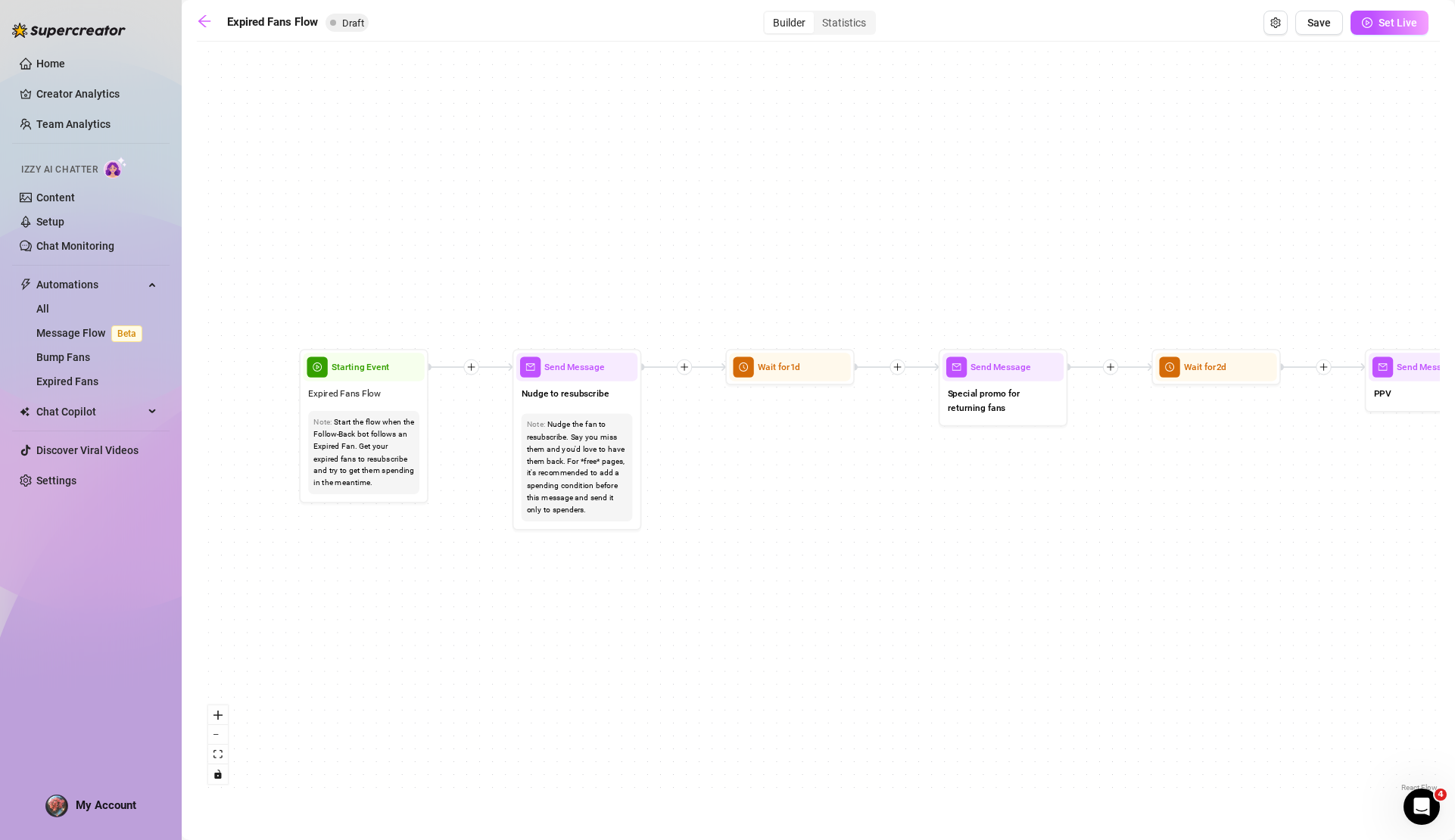
drag, startPoint x: 726, startPoint y: 176, endPoint x: 1240, endPoint y: 156, distance: 514.4
click at [1254, 154] on div "If True If False Send Message Send Message Wait for 2d Merge Send Message Follo…" at bounding box center [818, 422] width 1244 height 746
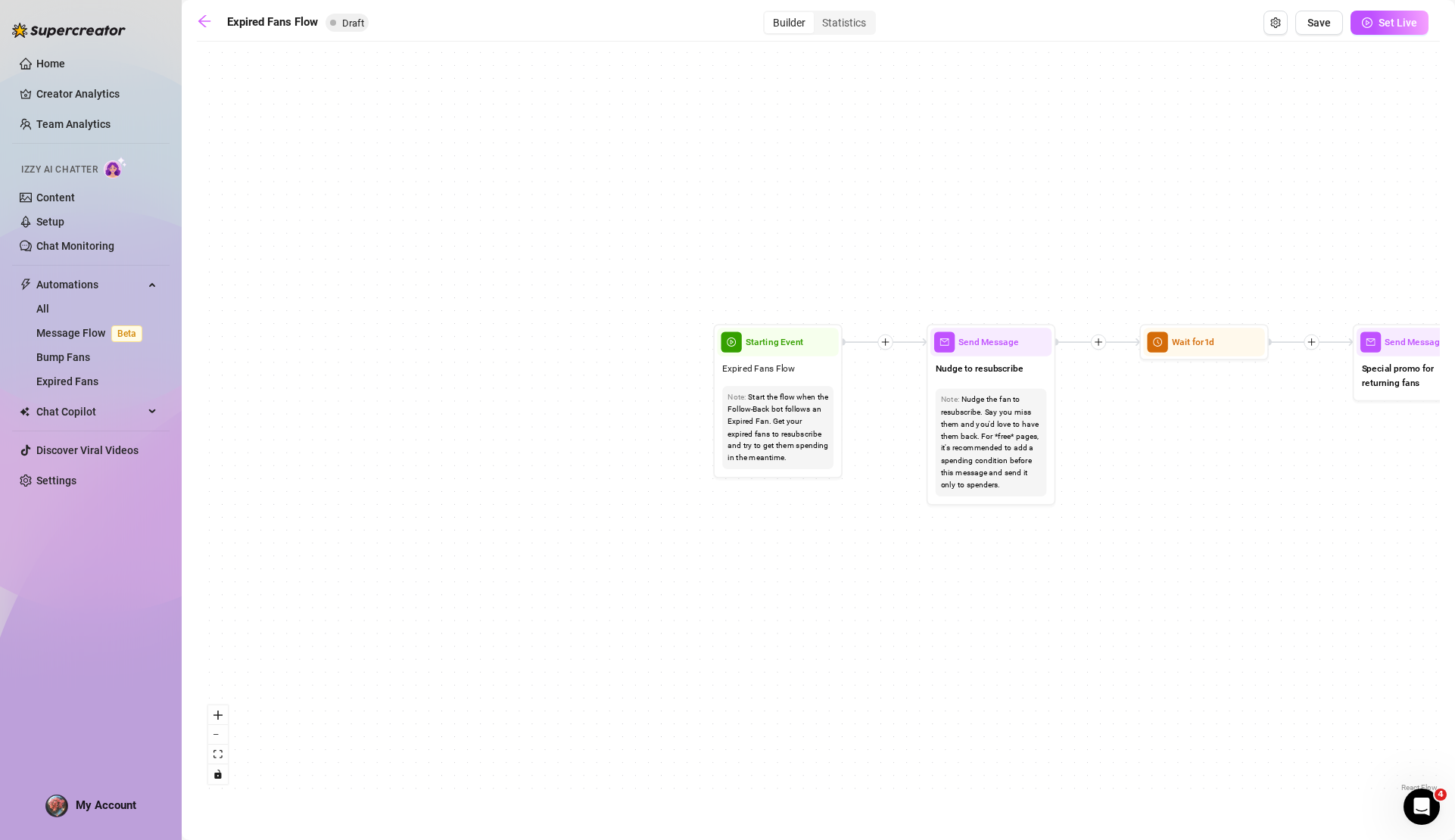
drag, startPoint x: 810, startPoint y: 176, endPoint x: 1224, endPoint y: 150, distance: 414.8
click at [1224, 150] on div "If True If False Send Message Send Message Wait for 2d Merge Send Message Follo…" at bounding box center [818, 422] width 1244 height 746
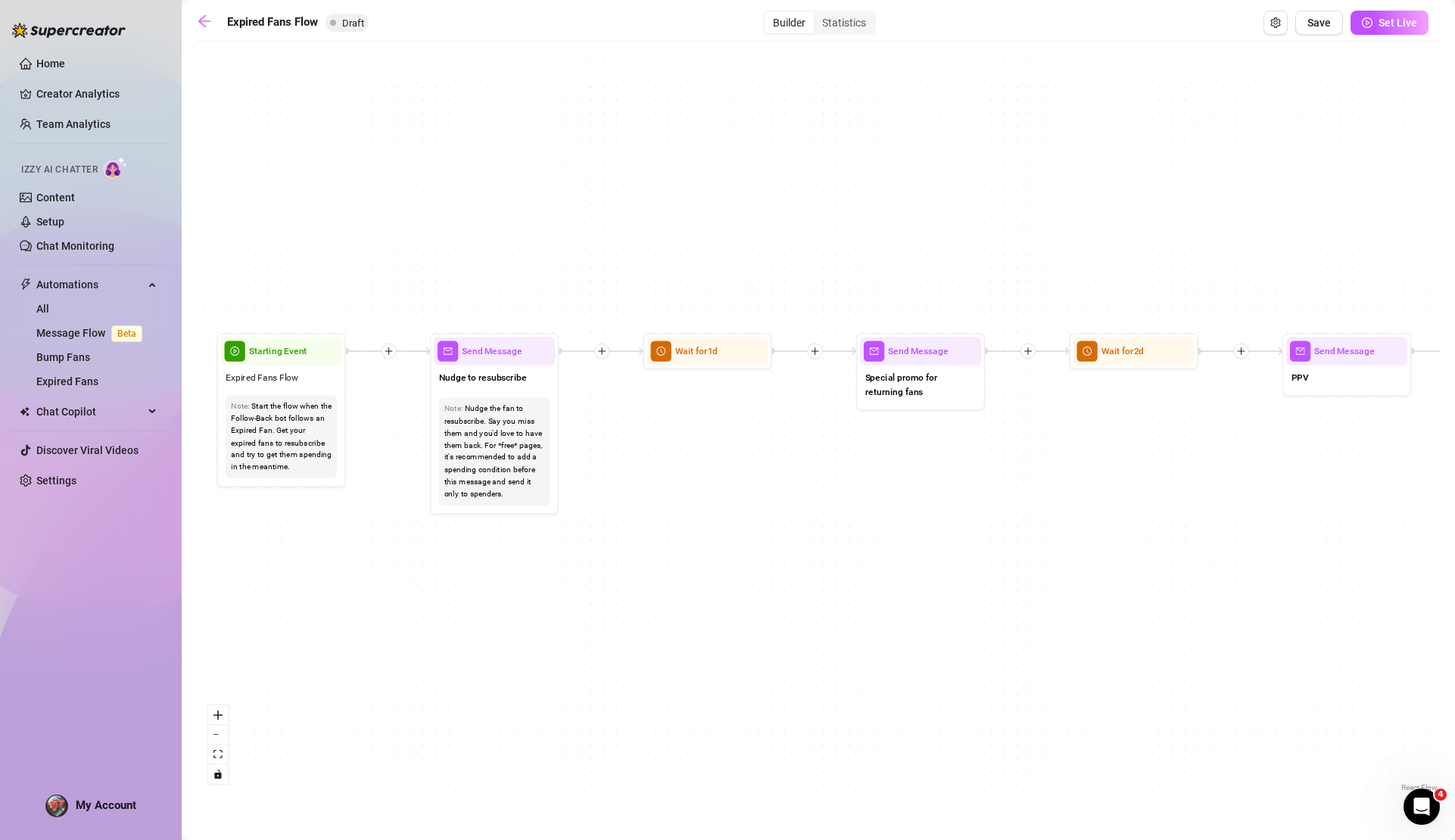
drag, startPoint x: 830, startPoint y: 170, endPoint x: 389, endPoint y: 179, distance: 441.1
click at [389, 179] on div "If True If False Send Message Send Message Wait for 2d Merge Send Message Follo…" at bounding box center [818, 422] width 1244 height 746
click at [342, 23] on span "Draft" at bounding box center [346, 22] width 43 height 18
click at [1283, 24] on button "Open Exit Rules" at bounding box center [1276, 22] width 24 height 24
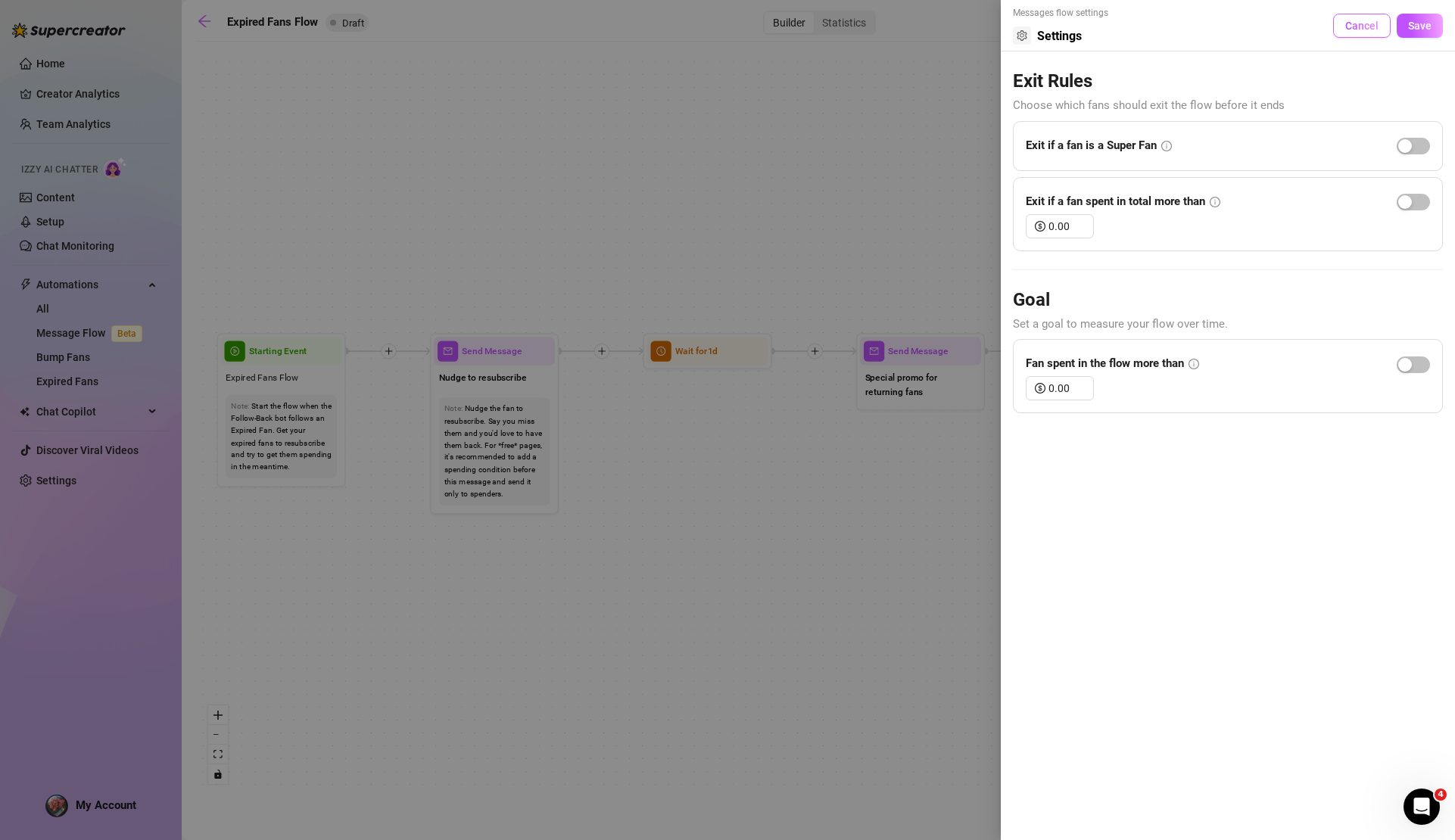
click at [1363, 26] on span "Cancel" at bounding box center [1362, 25] width 34 height 13
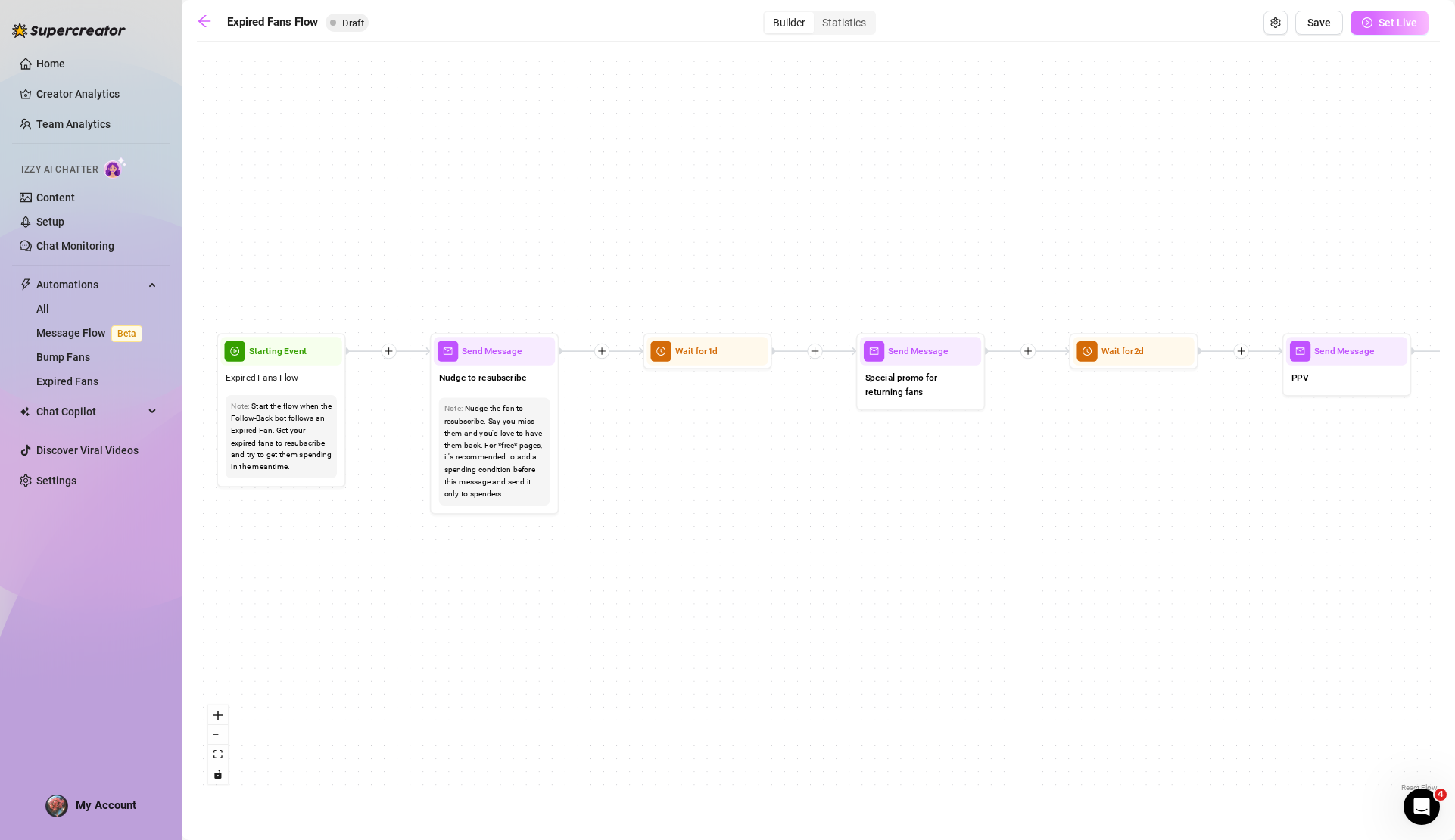
click at [1377, 19] on button "Set Live" at bounding box center [1389, 22] width 78 height 24
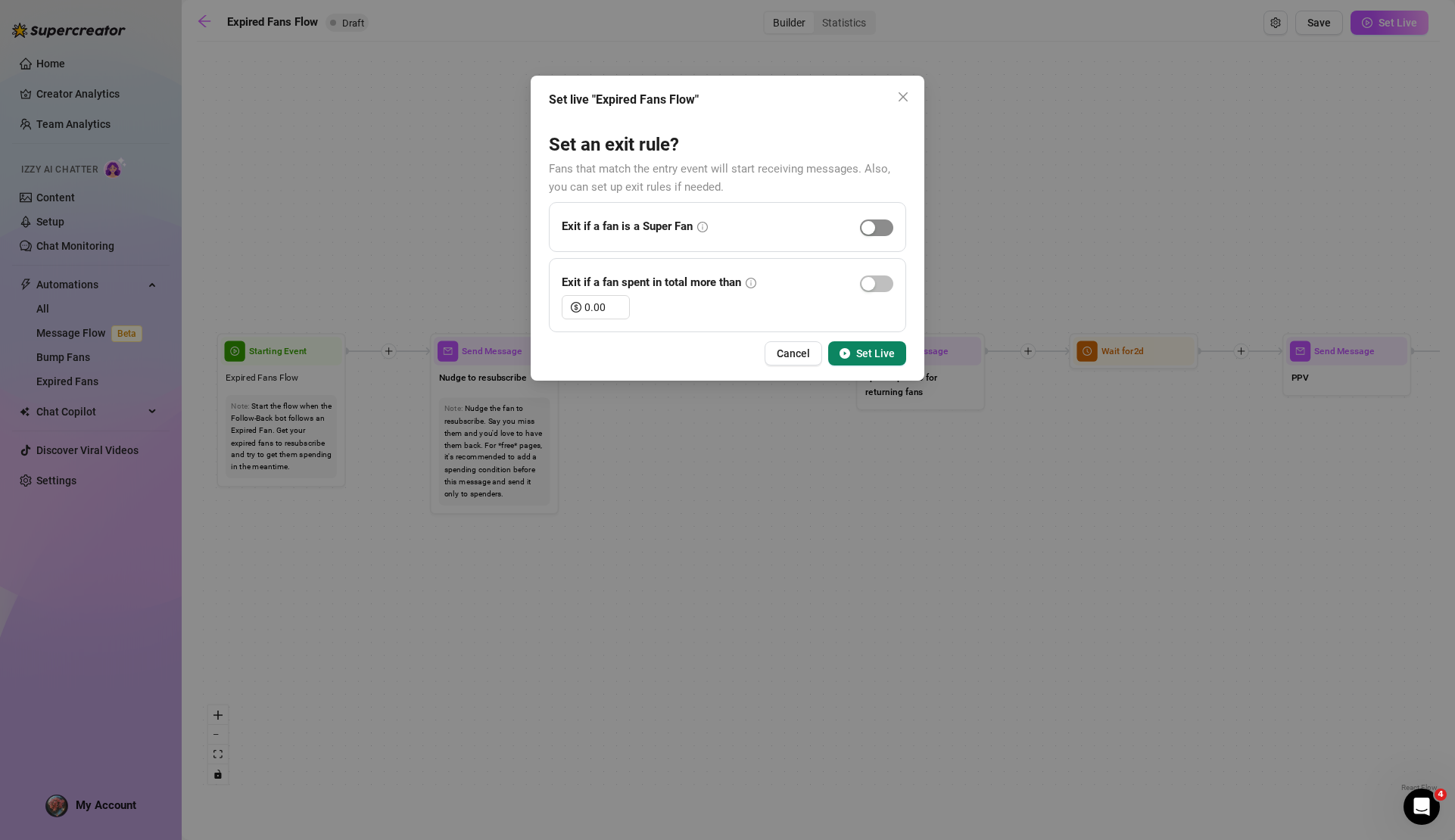
click at [869, 230] on div "button" at bounding box center [868, 228] width 14 height 14
click at [619, 302] on icon "up" at bounding box center [620, 303] width 5 height 5
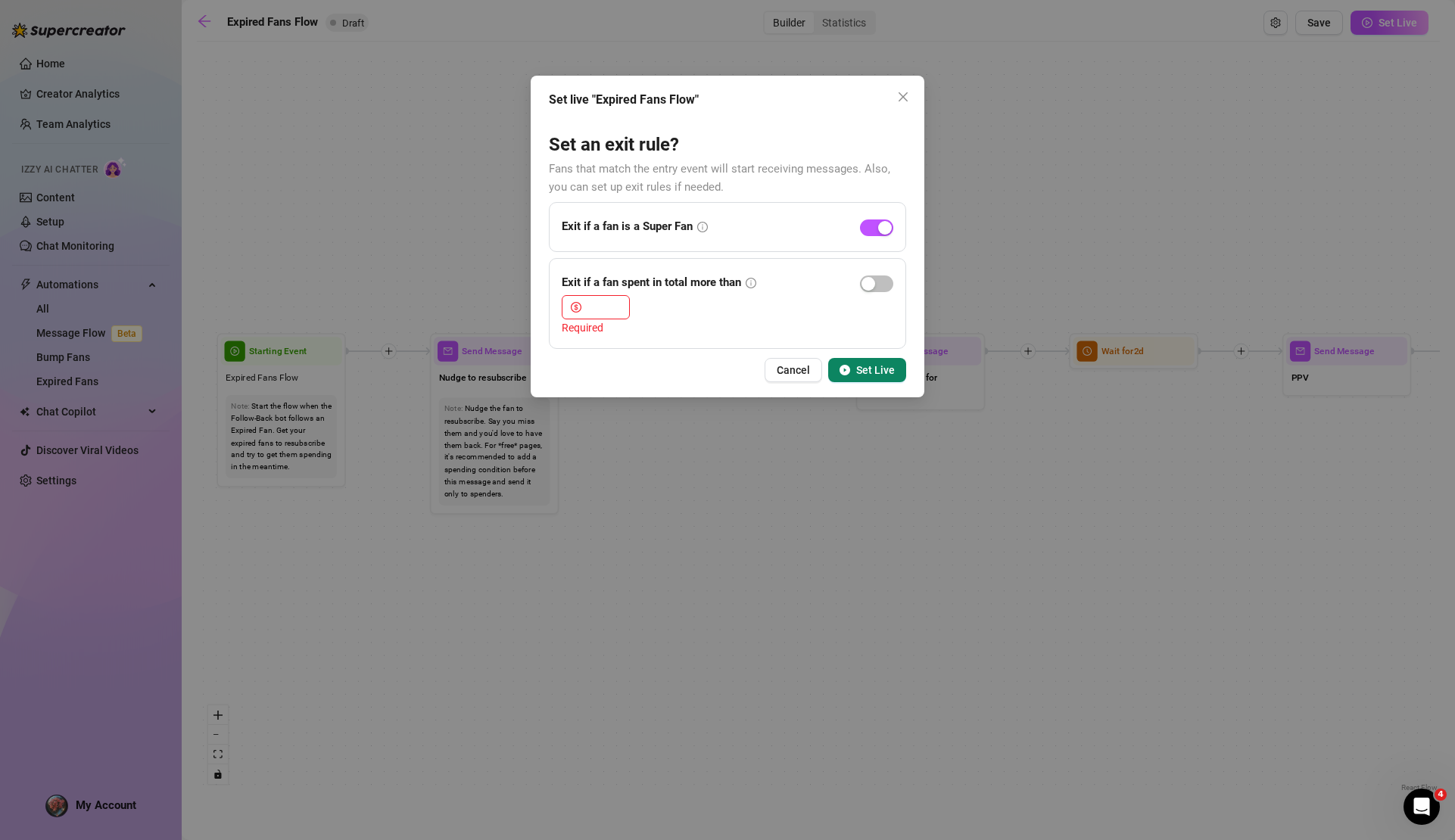
click at [863, 366] on span "Set Live" at bounding box center [876, 369] width 39 height 13
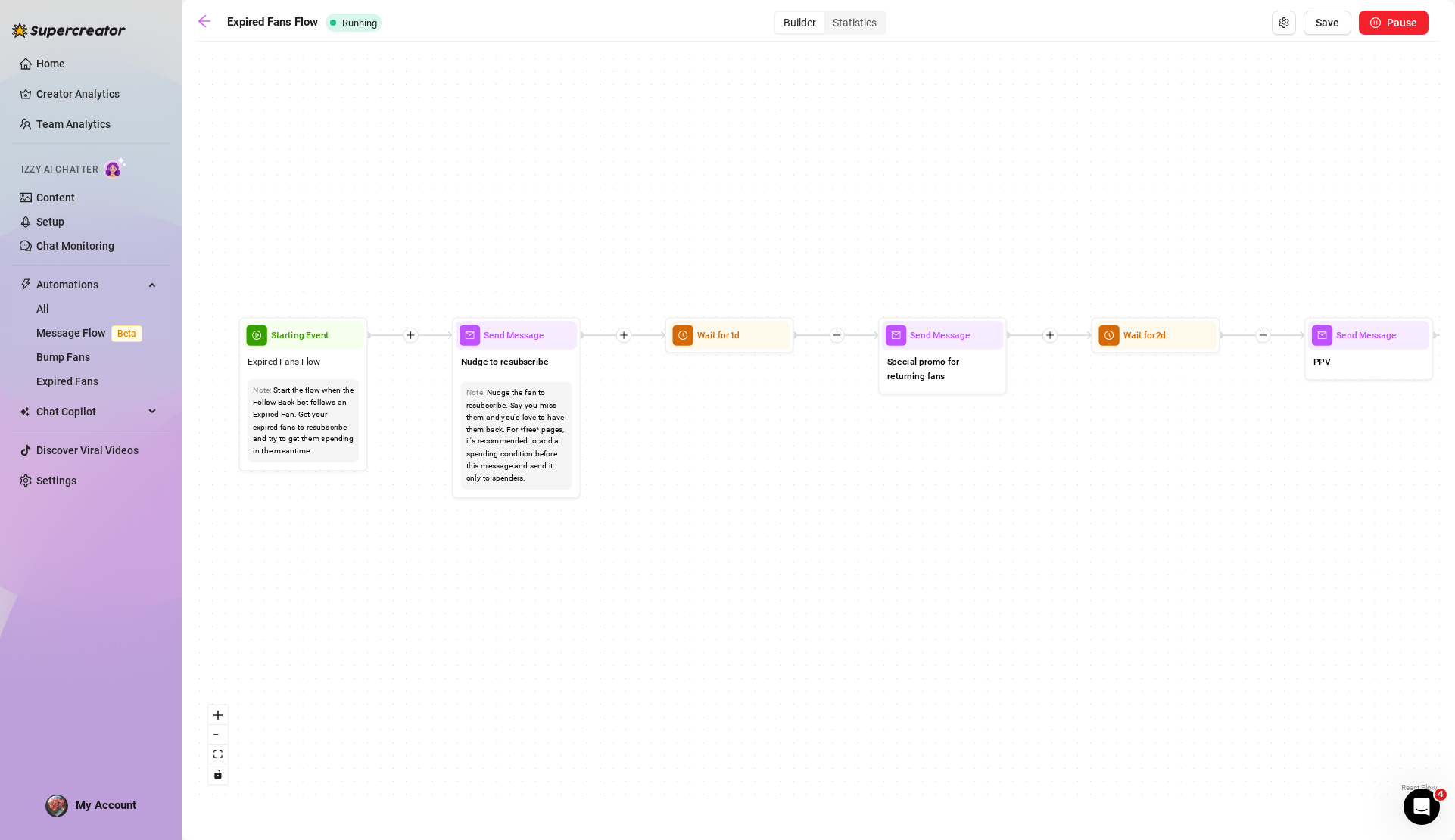
drag, startPoint x: 338, startPoint y: 547, endPoint x: 352, endPoint y: 528, distance: 23.6
click at [356, 529] on div "If True If False Send Message Send Message Wait for 2d Merge Send Message Follo…" at bounding box center [818, 422] width 1244 height 746
click at [325, 524] on div "If True If False Send Message Send Message Wait for 2d Merge Send Message Follo…" at bounding box center [818, 422] width 1244 height 746
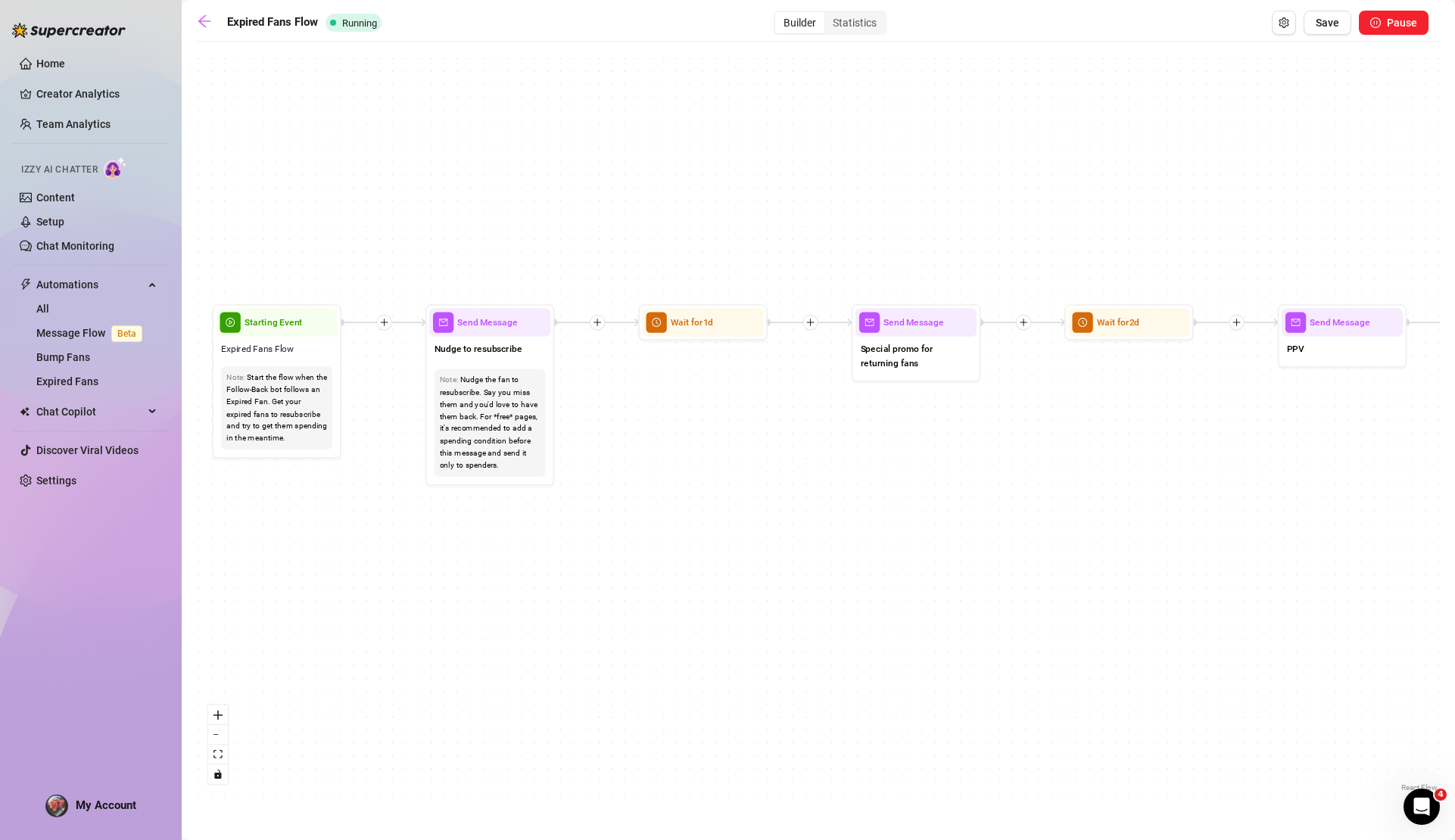
drag, startPoint x: 742, startPoint y: 540, endPoint x: 747, endPoint y: 533, distance: 8.6
click at [747, 533] on div "If True If False Send Message Send Message Wait for 2d Merge Send Message Follo…" at bounding box center [818, 422] width 1244 height 746
click at [310, 352] on div "Expired Fans Flow" at bounding box center [277, 348] width 122 height 24
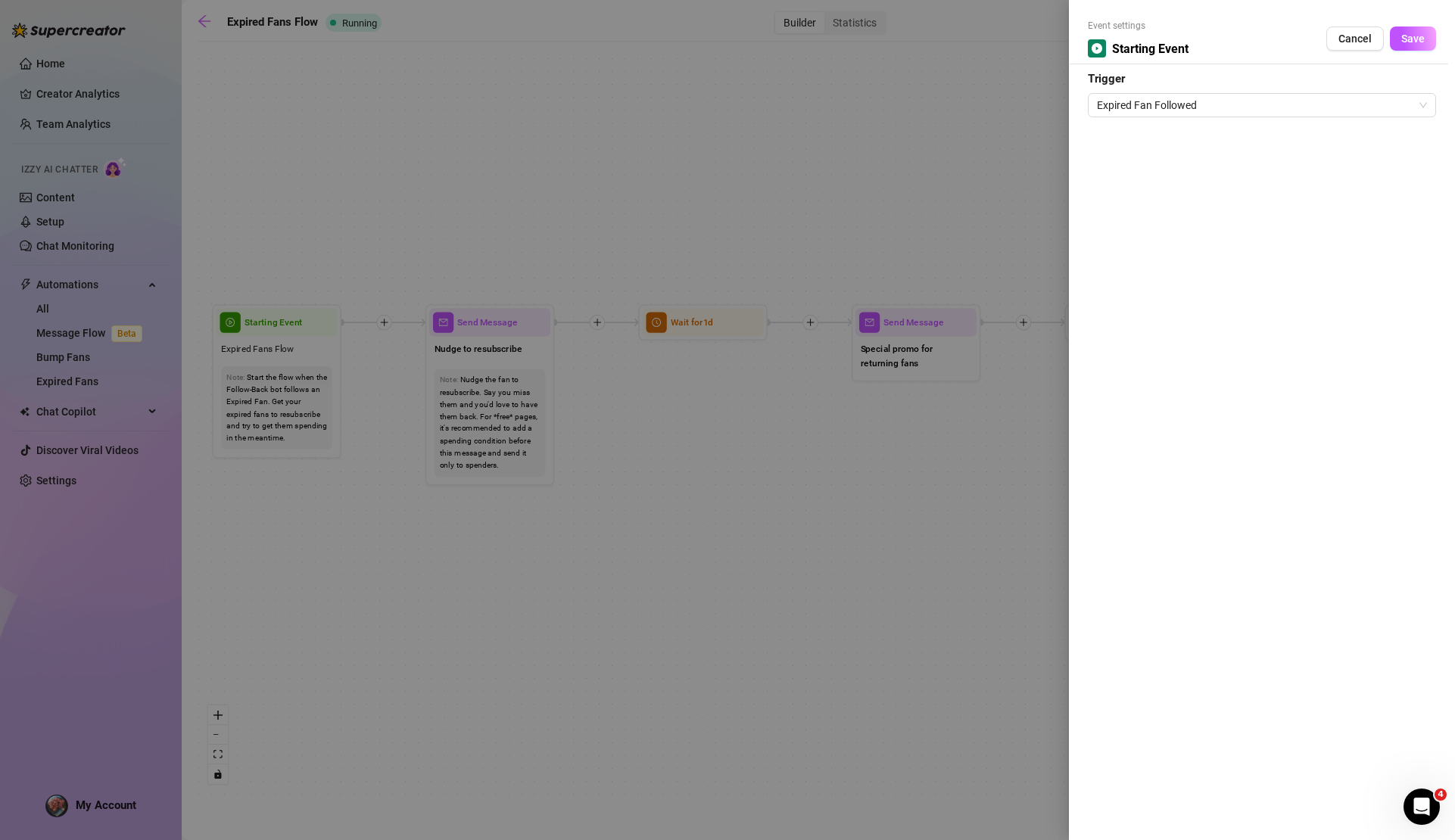
click at [999, 143] on div at bounding box center [728, 420] width 1455 height 840
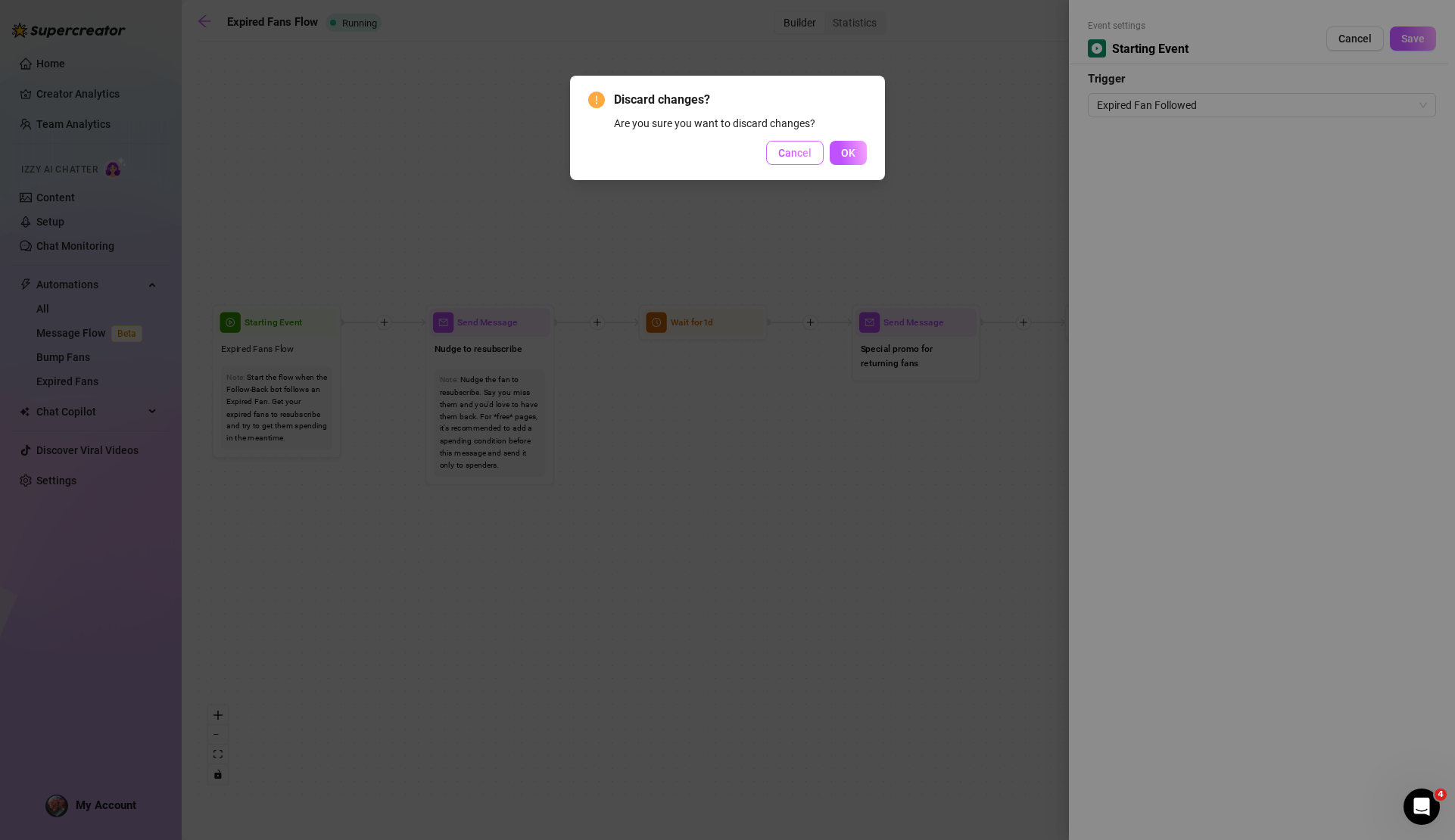
click at [797, 155] on span "Cancel" at bounding box center [795, 152] width 34 height 13
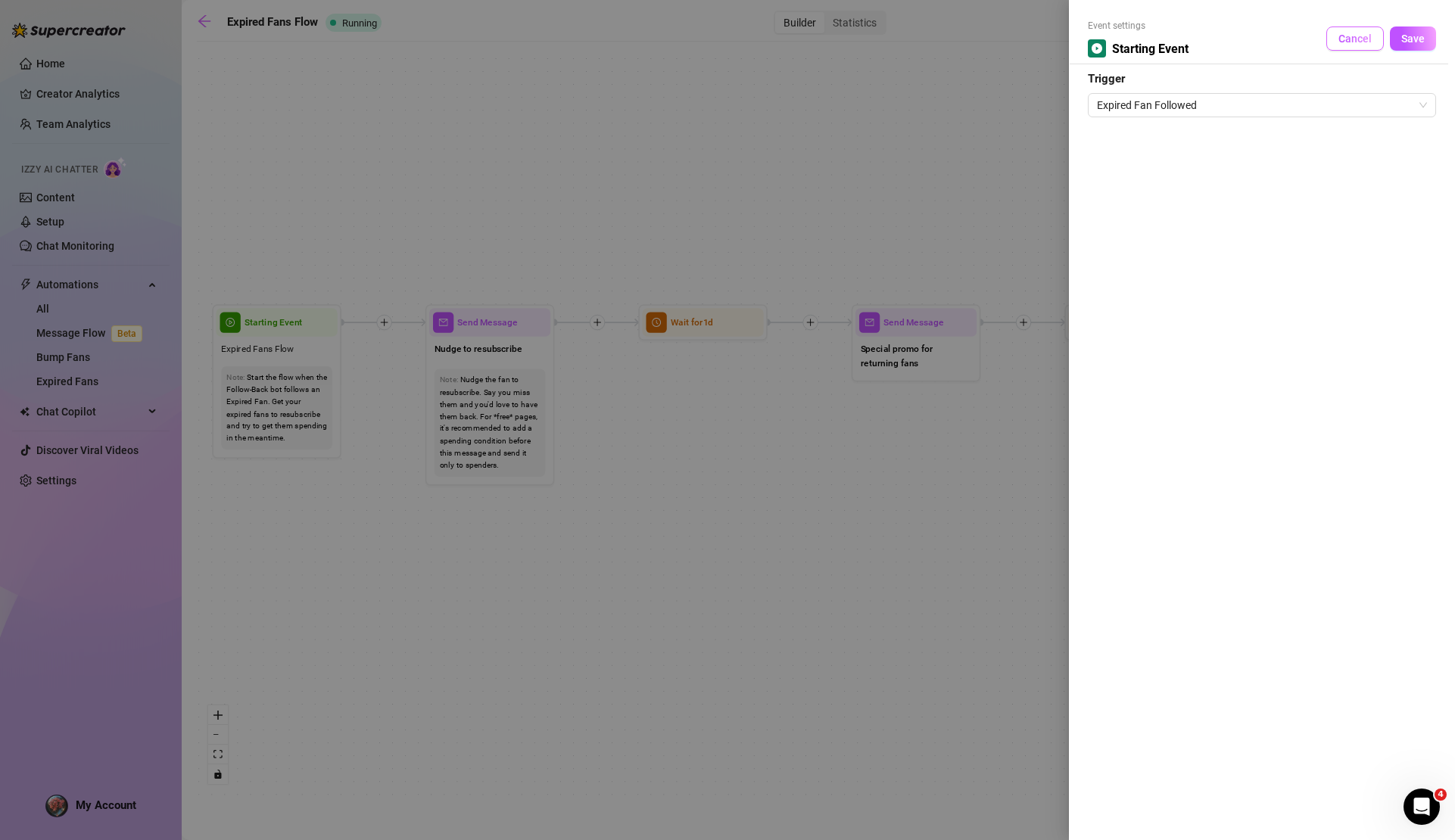
click at [1350, 37] on span "Cancel" at bounding box center [1356, 39] width 34 height 13
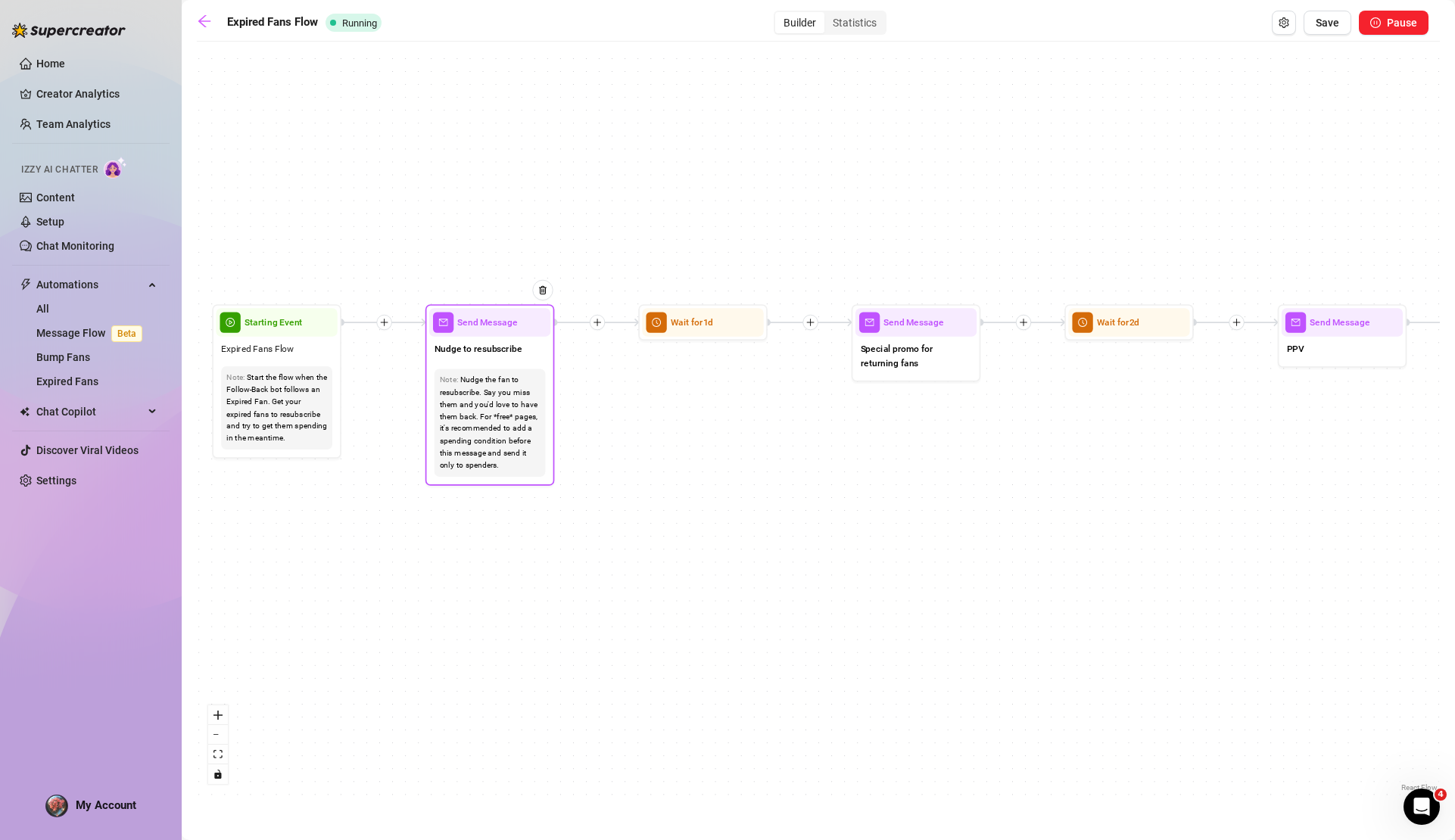
click at [535, 365] on div "Note: Nudge the fan to resubscribe. Say you miss them and you'd love to have th…" at bounding box center [490, 422] width 122 height 118
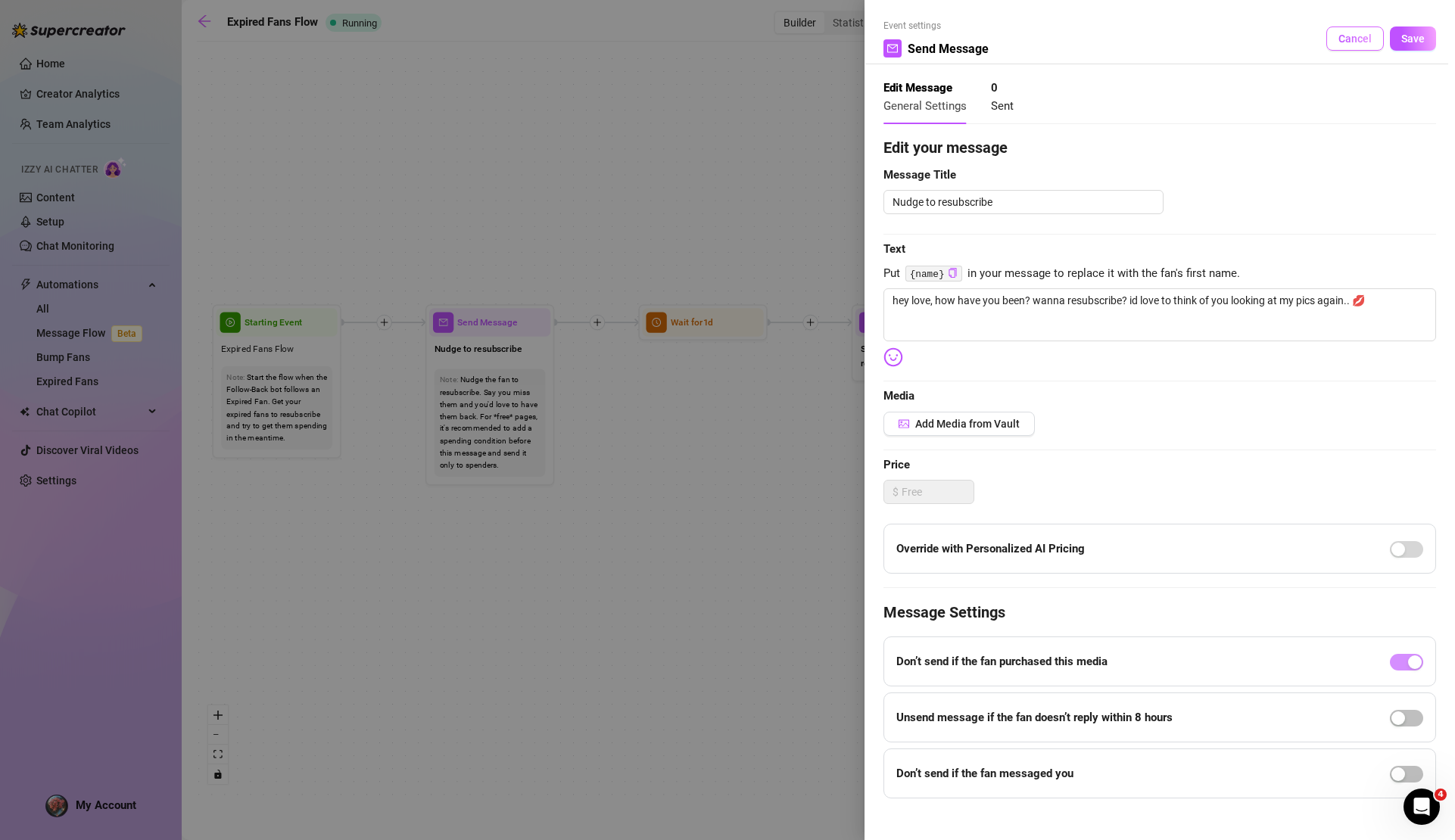
click at [1347, 34] on span "Cancel" at bounding box center [1356, 39] width 34 height 13
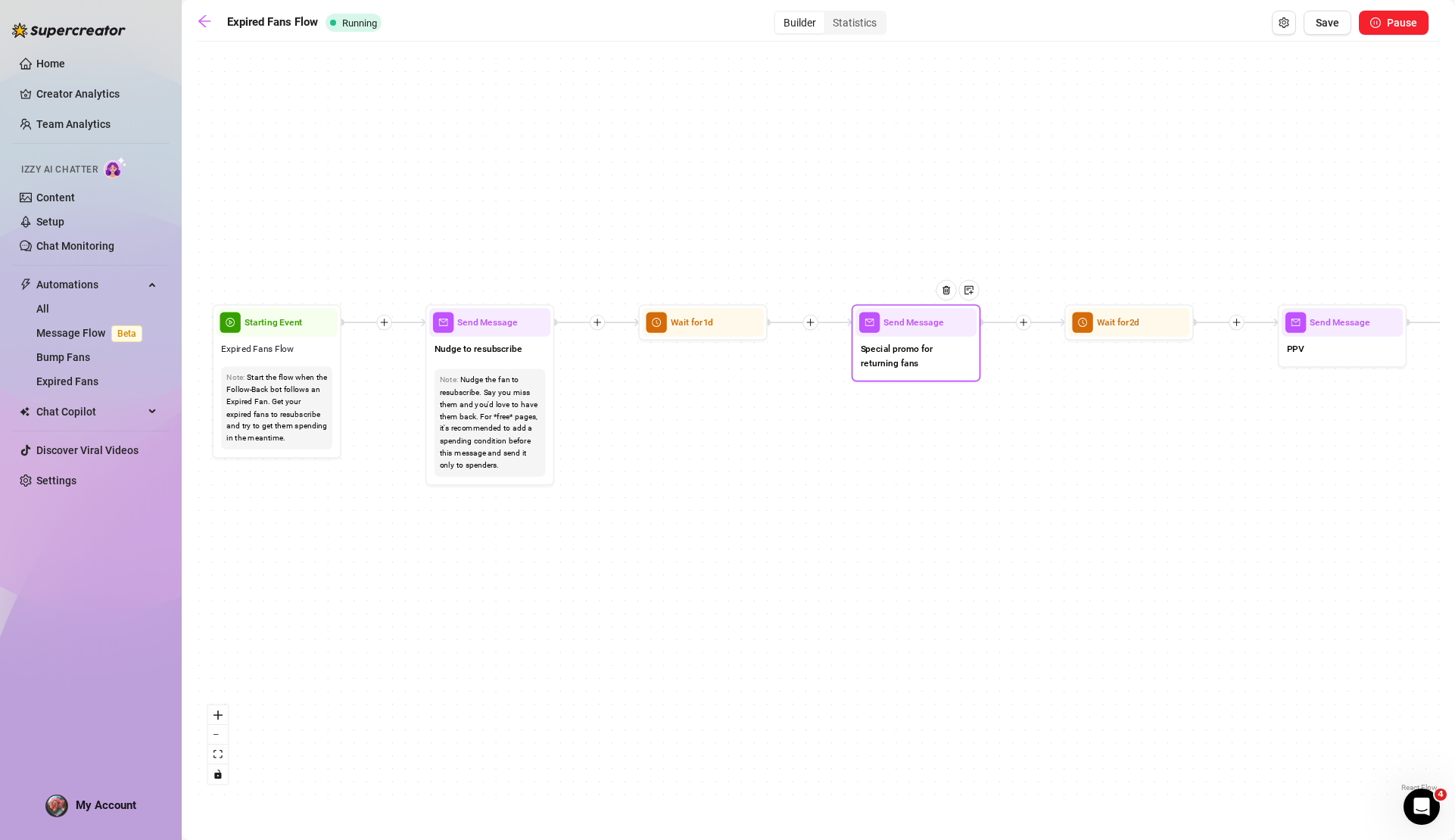
click at [951, 366] on span "Special promo for returning fans" at bounding box center [916, 357] width 111 height 29
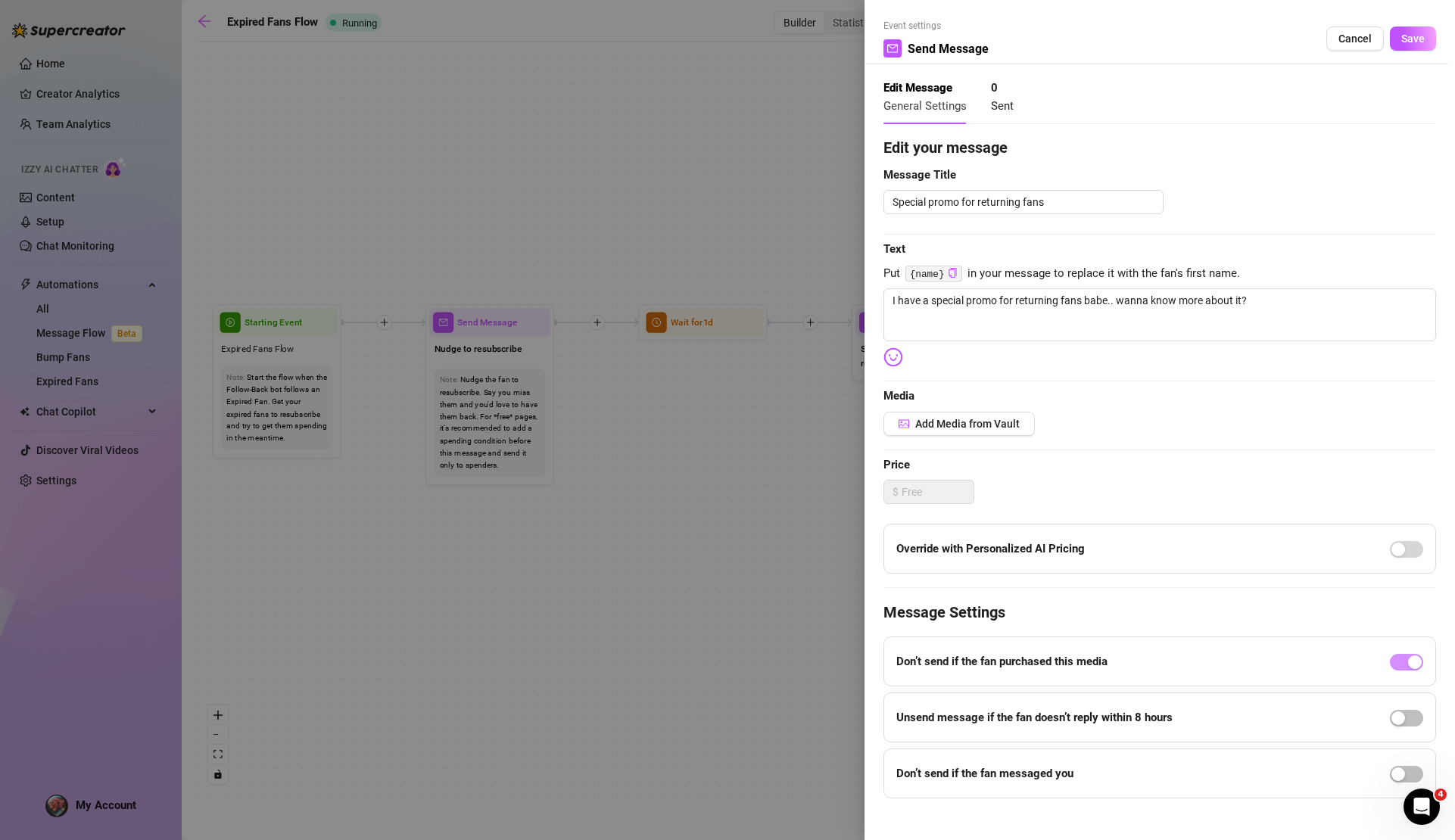
click at [835, 152] on div at bounding box center [728, 420] width 1455 height 840
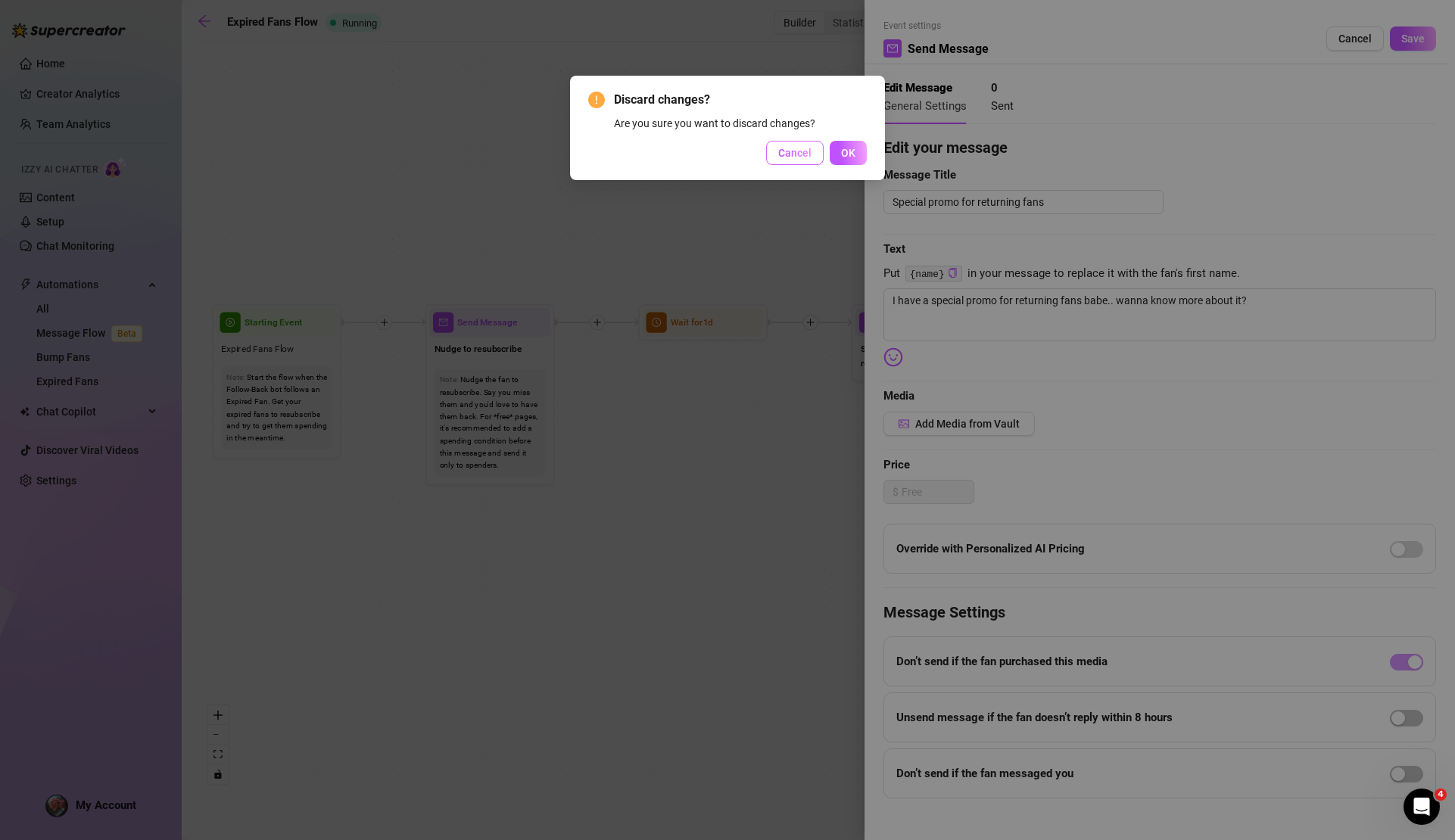
click at [802, 146] on button "Cancel" at bounding box center [795, 152] width 58 height 24
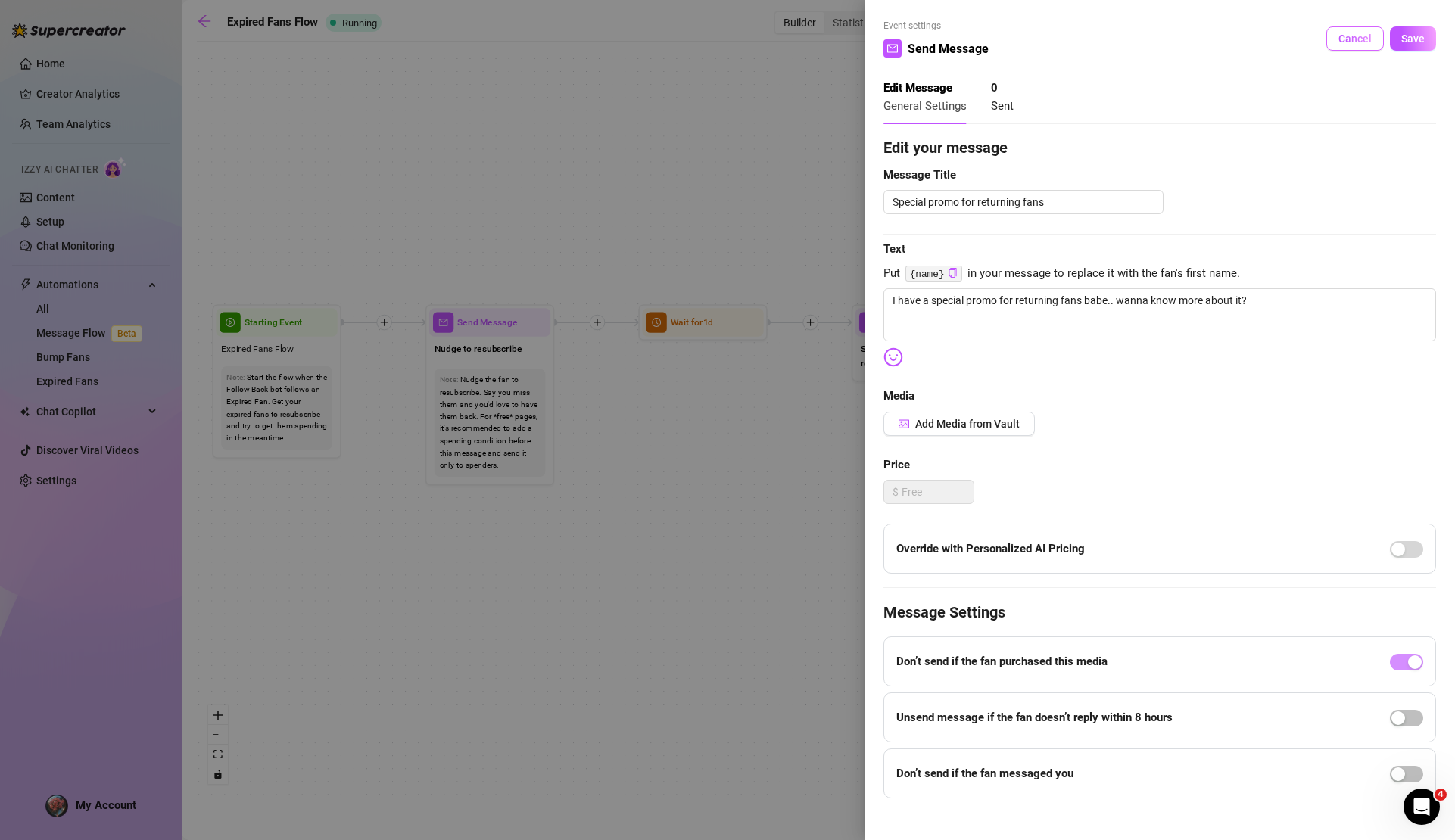
click at [1342, 38] on span "Cancel" at bounding box center [1356, 39] width 34 height 13
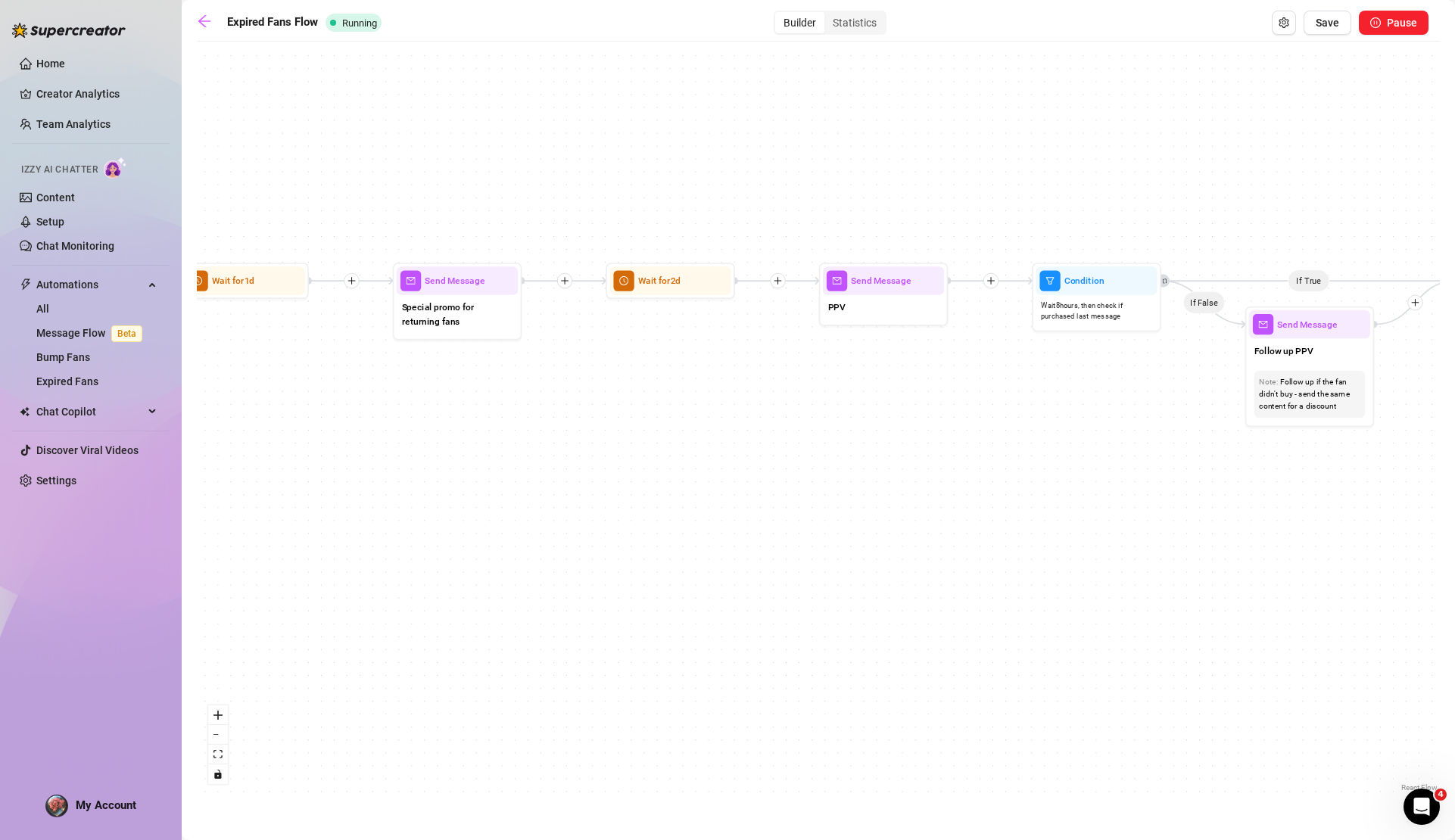
drag, startPoint x: 1196, startPoint y: 365, endPoint x: 776, endPoint y: 320, distance: 422.4
click at [775, 318] on div "If True If False Send Message Send Message Wait for 2d Merge Send Message Follo…" at bounding box center [818, 422] width 1244 height 746
click at [91, 378] on link "Expired Fans" at bounding box center [68, 381] width 62 height 13
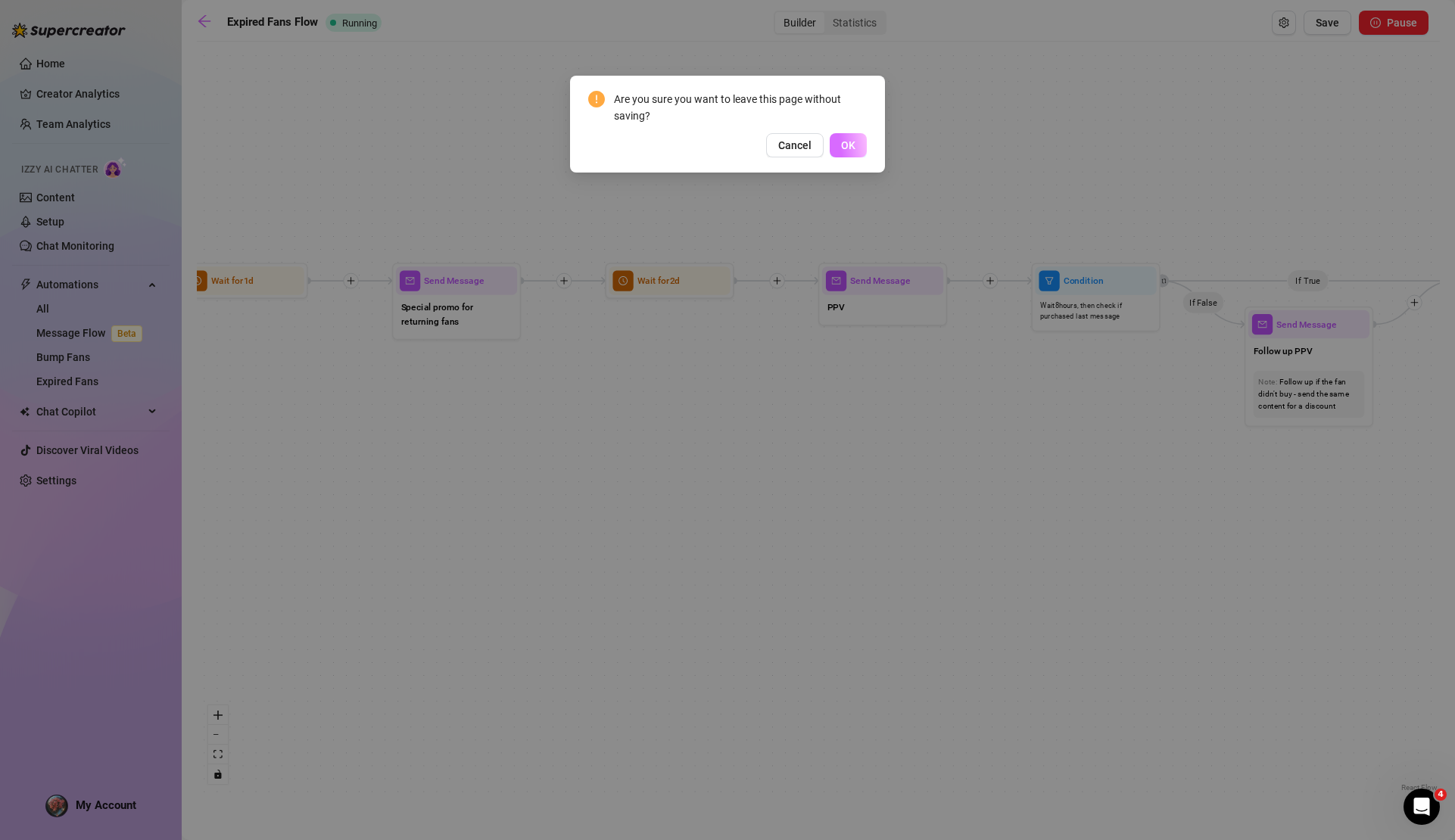
click at [854, 148] on span "OK" at bounding box center [848, 145] width 14 height 13
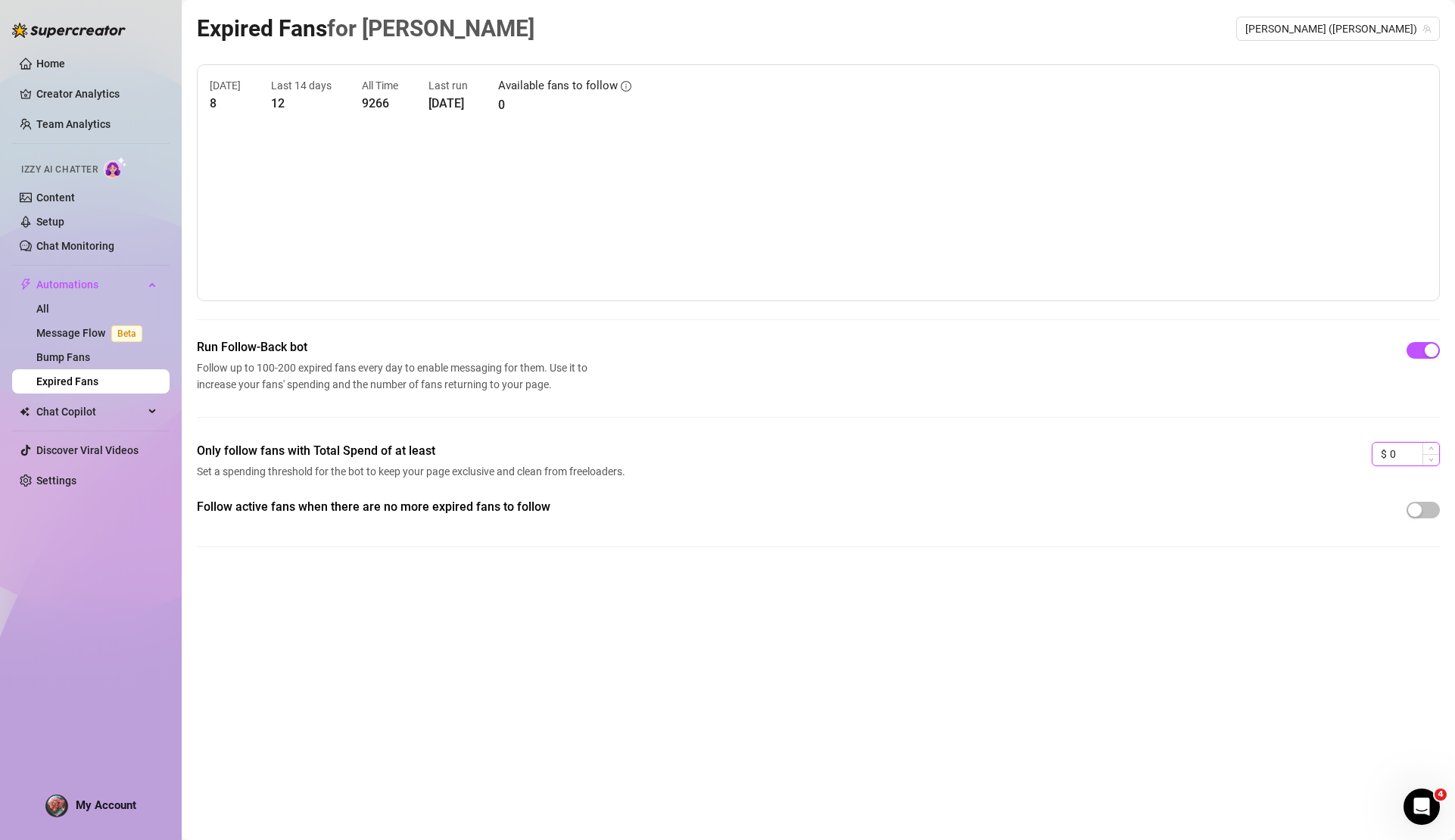
click at [1396, 459] on input "0" at bounding box center [1414, 454] width 49 height 23
click at [1427, 447] on span "Increase Value" at bounding box center [1431, 449] width 16 height 14
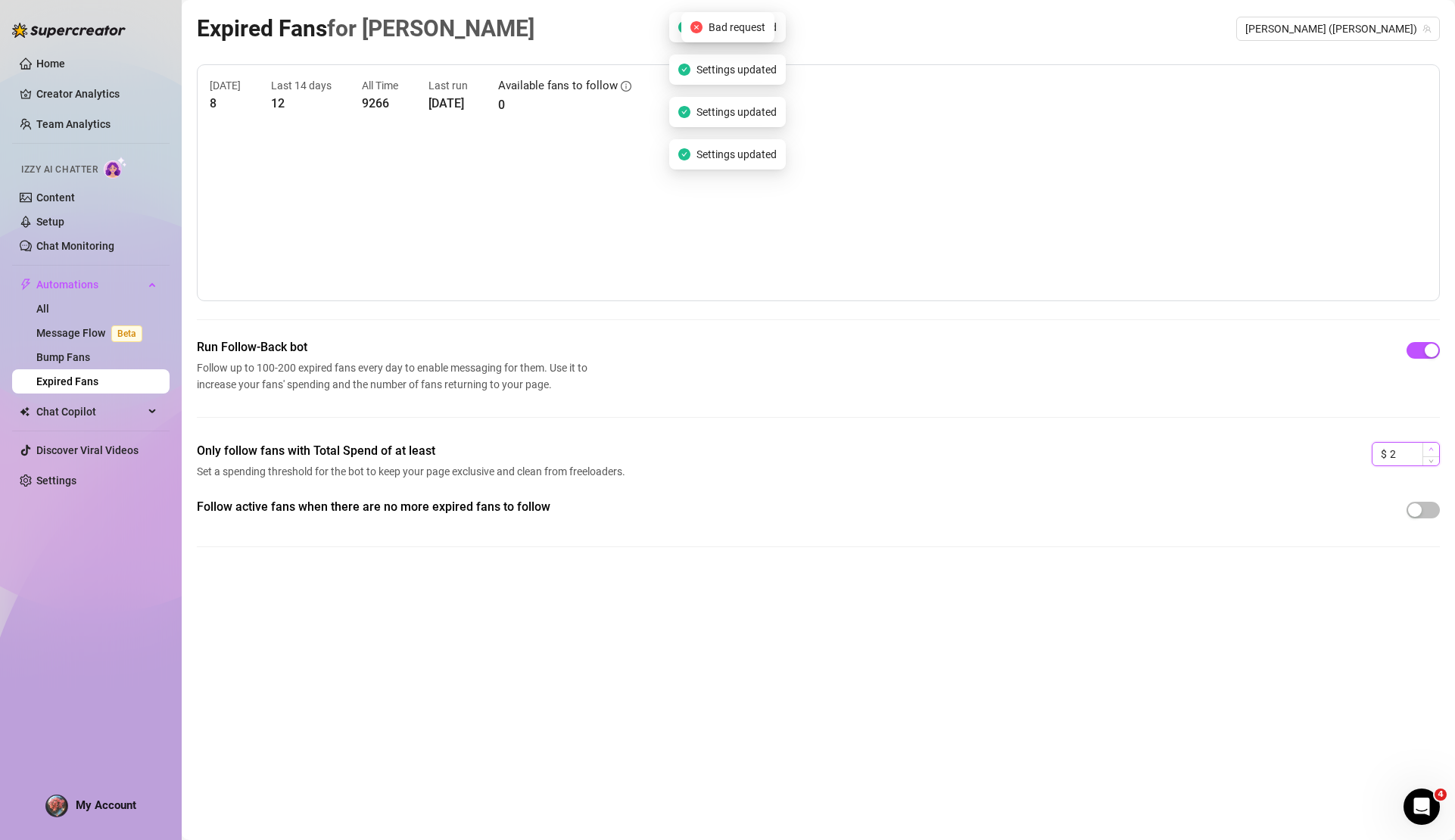
click at [1427, 447] on span "Increase Value" at bounding box center [1431, 449] width 16 height 14
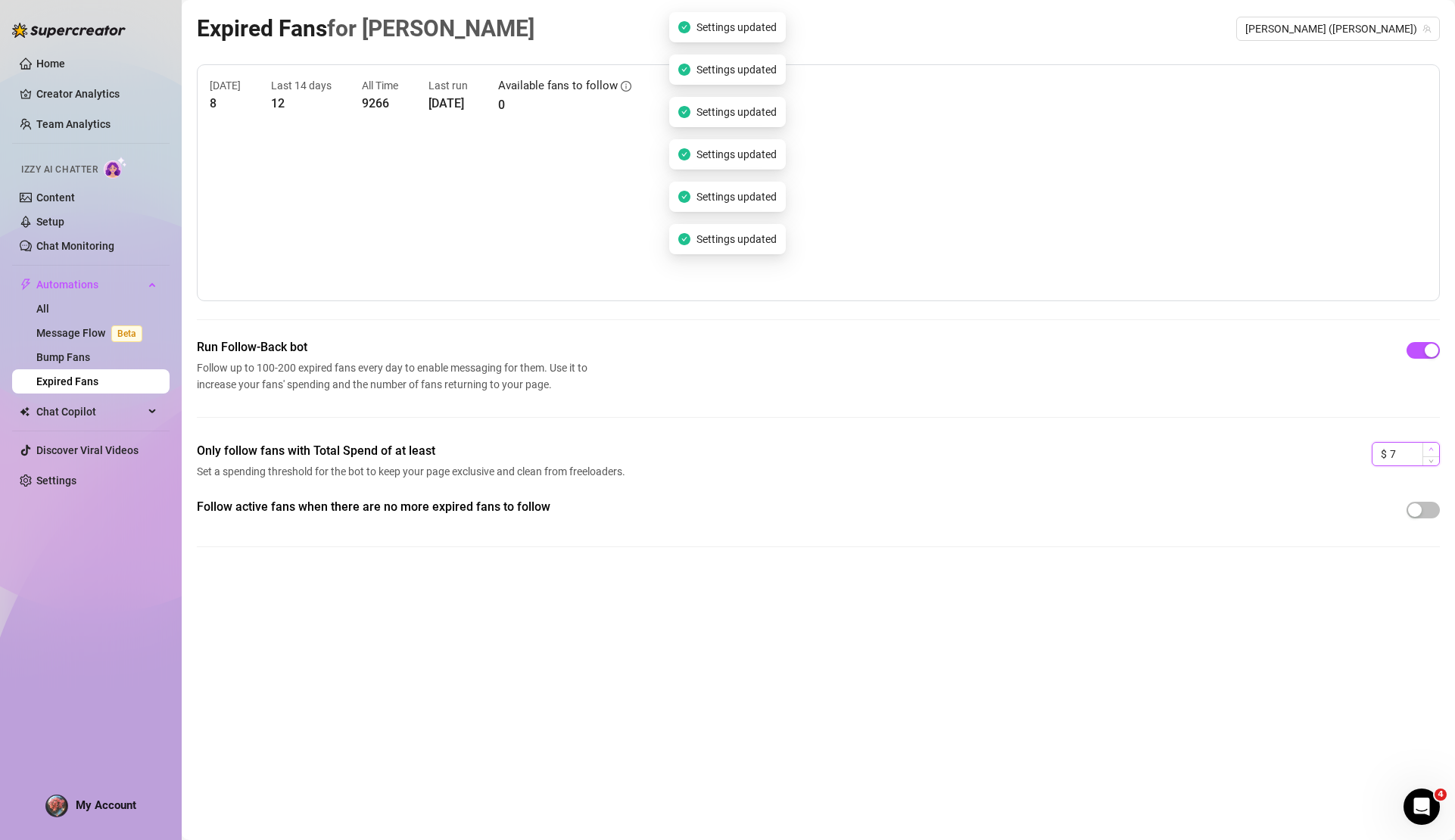
click at [1427, 447] on span "Increase Value" at bounding box center [1431, 449] width 16 height 14
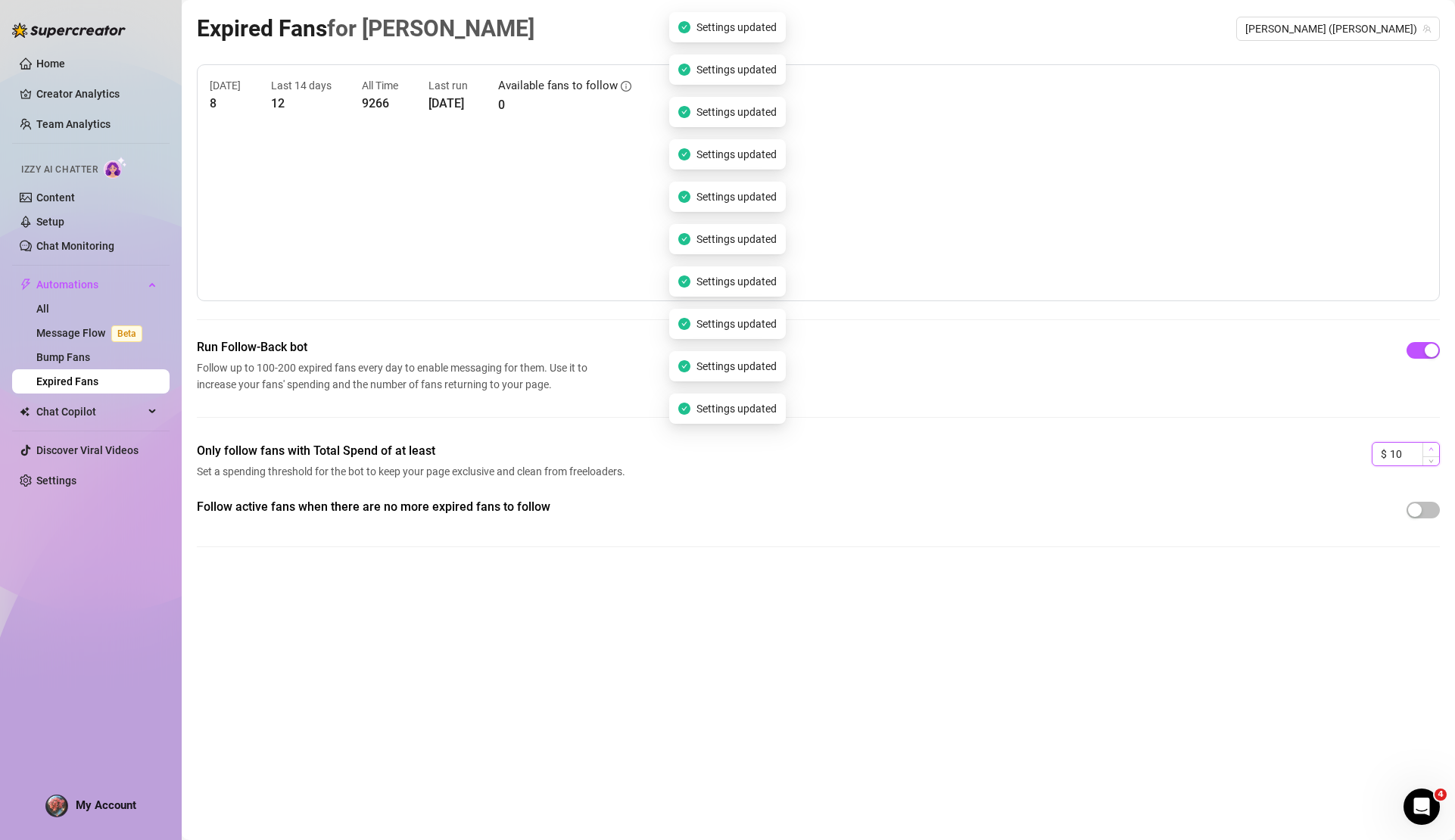
click at [1427, 447] on span "Increase Value" at bounding box center [1431, 449] width 16 height 14
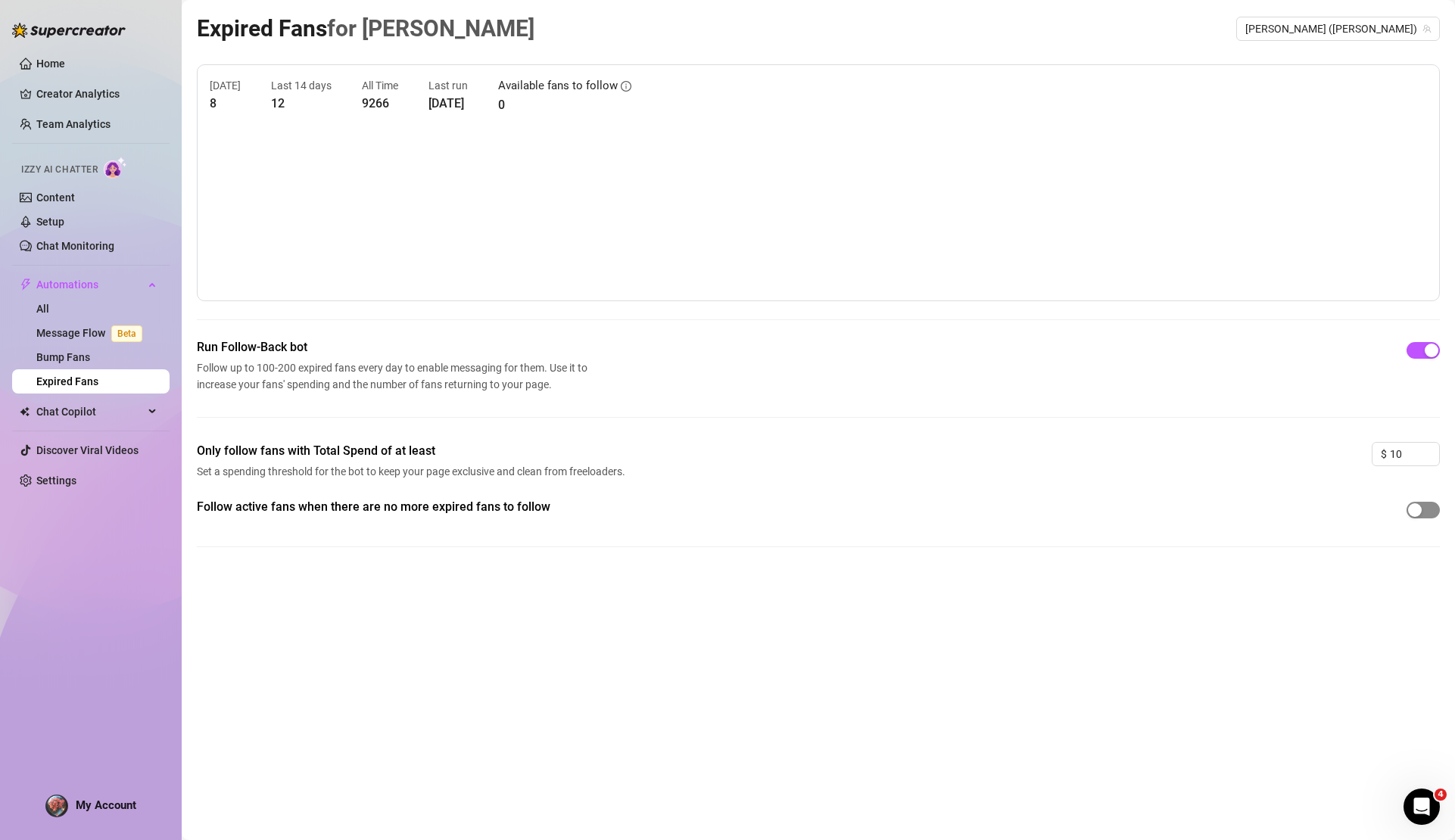
click at [1413, 507] on div "button" at bounding box center [1415, 510] width 14 height 14
click at [1432, 448] on icon "up" at bounding box center [1432, 449] width 5 height 3
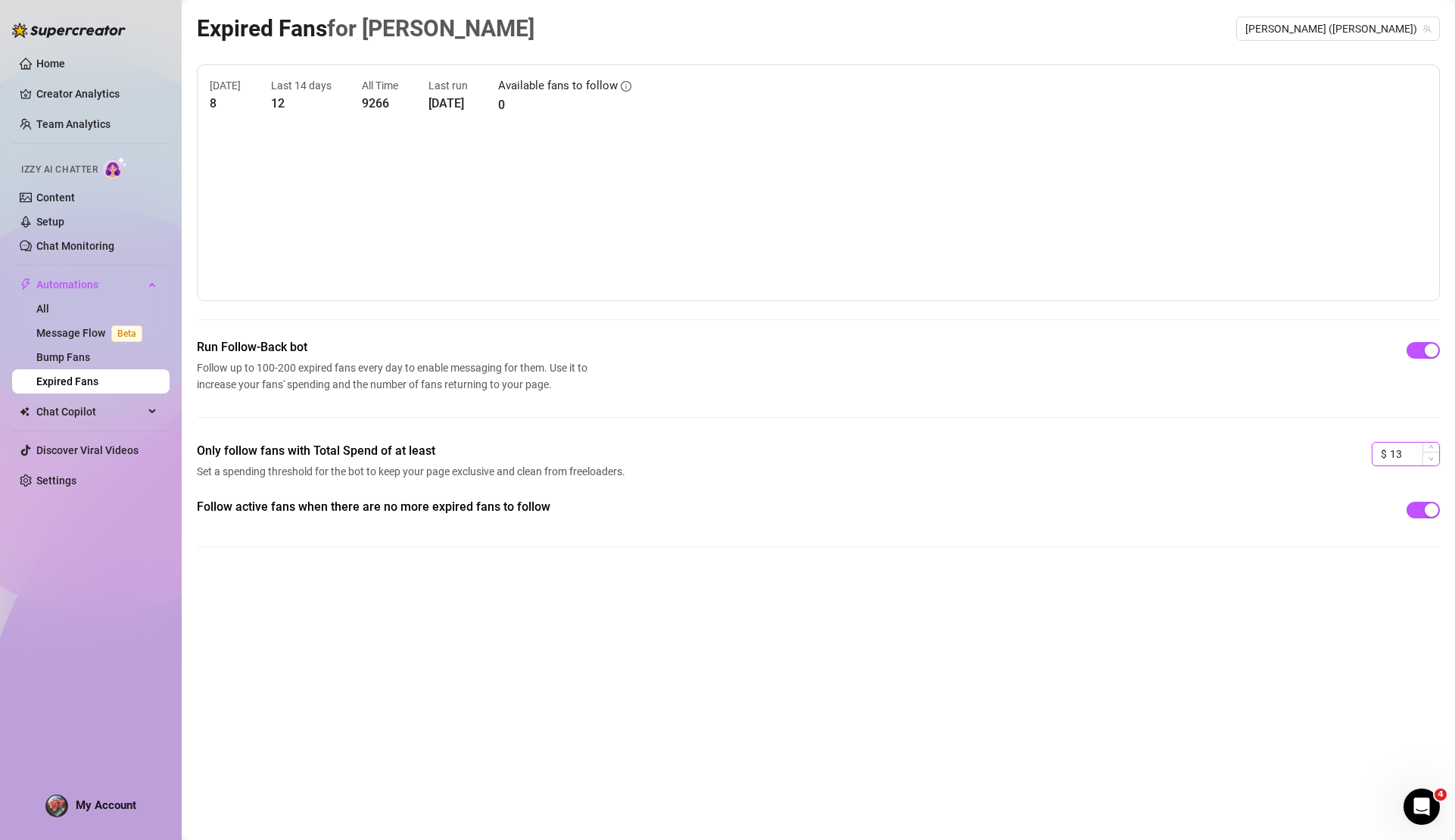
click at [1431, 456] on icon "down" at bounding box center [1431, 458] width 5 height 5
click at [49, 312] on link "All" at bounding box center [42, 309] width 13 height 13
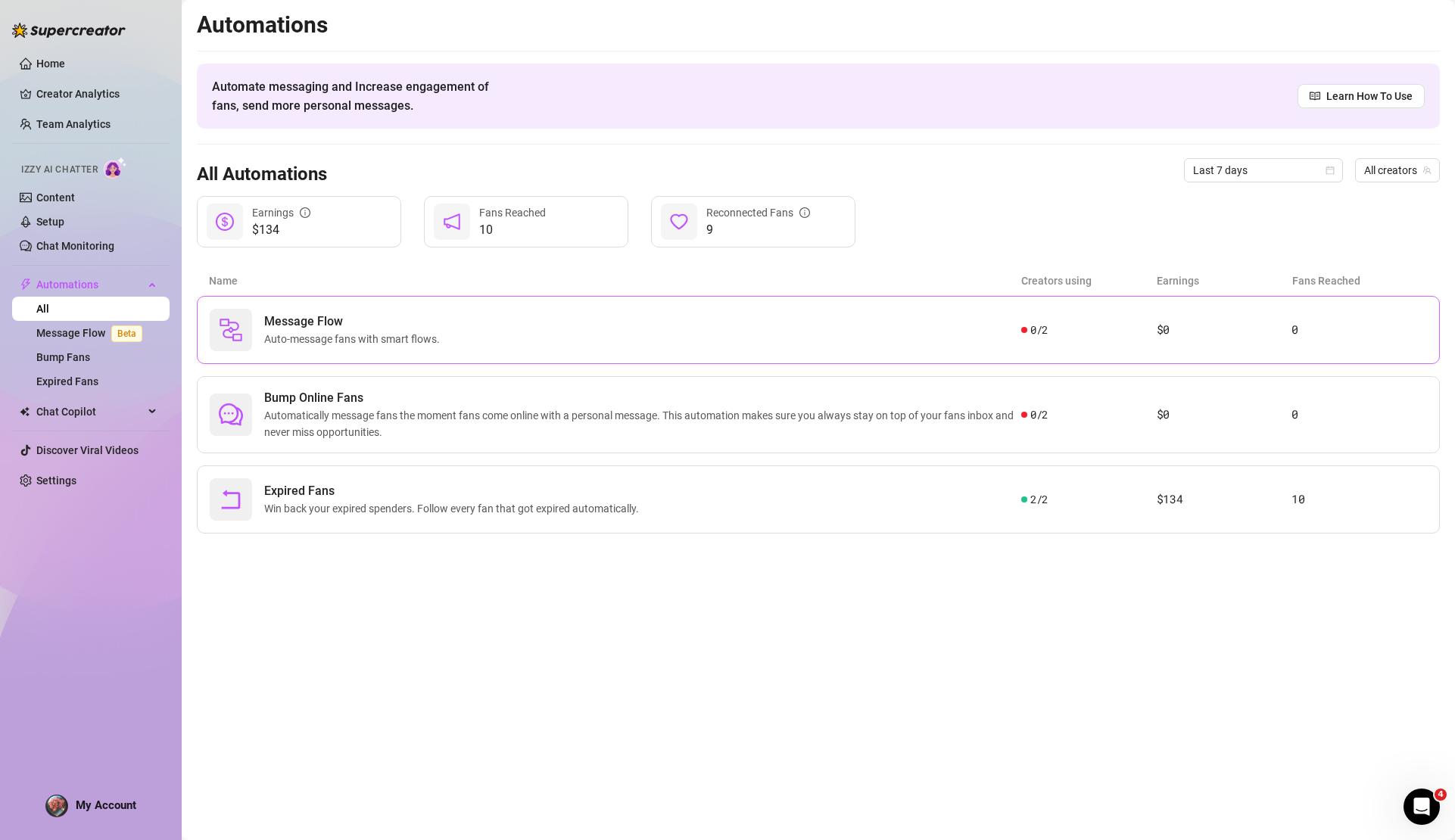
click at [426, 343] on span "Auto-message fans with smart flows." at bounding box center [355, 339] width 181 height 16
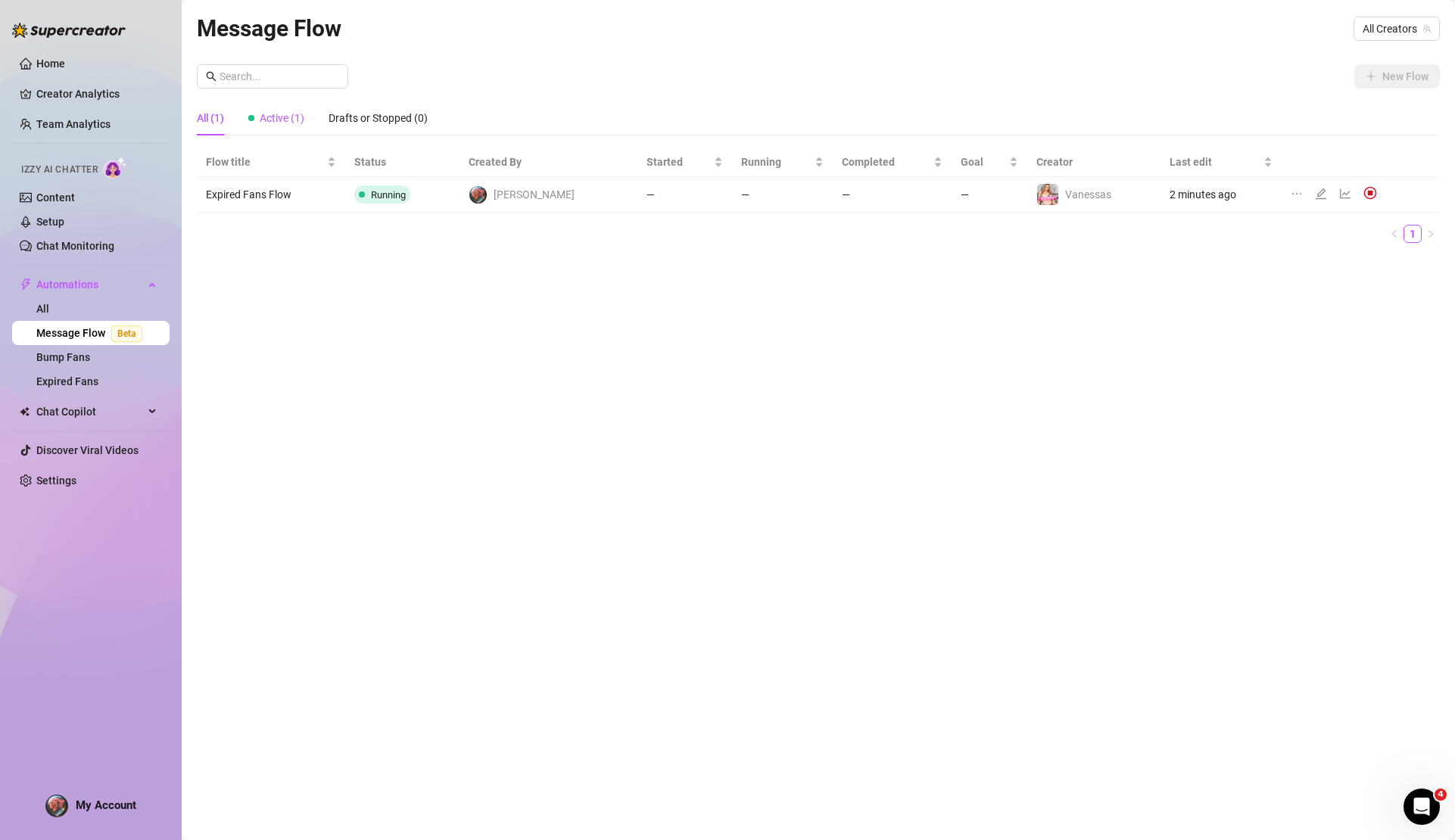
click at [299, 115] on span "Active (1)" at bounding box center [282, 118] width 44 height 13
click at [220, 116] on div "All (1)" at bounding box center [210, 118] width 27 height 16
click at [523, 204] on td "[PERSON_NAME]" at bounding box center [548, 195] width 178 height 36
click at [1316, 194] on icon "edit" at bounding box center [1321, 193] width 11 height 11
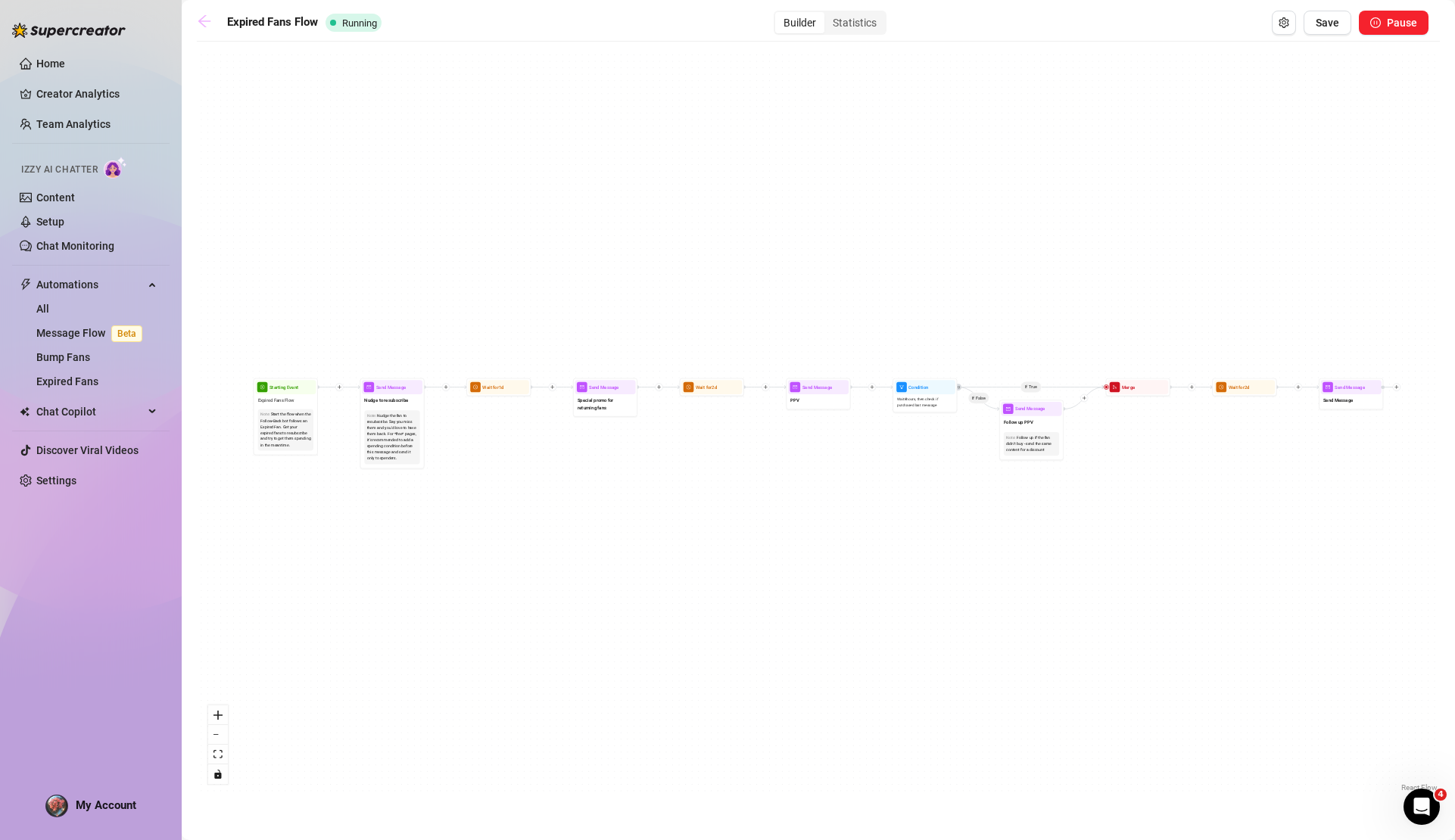
click at [206, 19] on icon "arrow-left" at bounding box center [205, 21] width 15 height 15
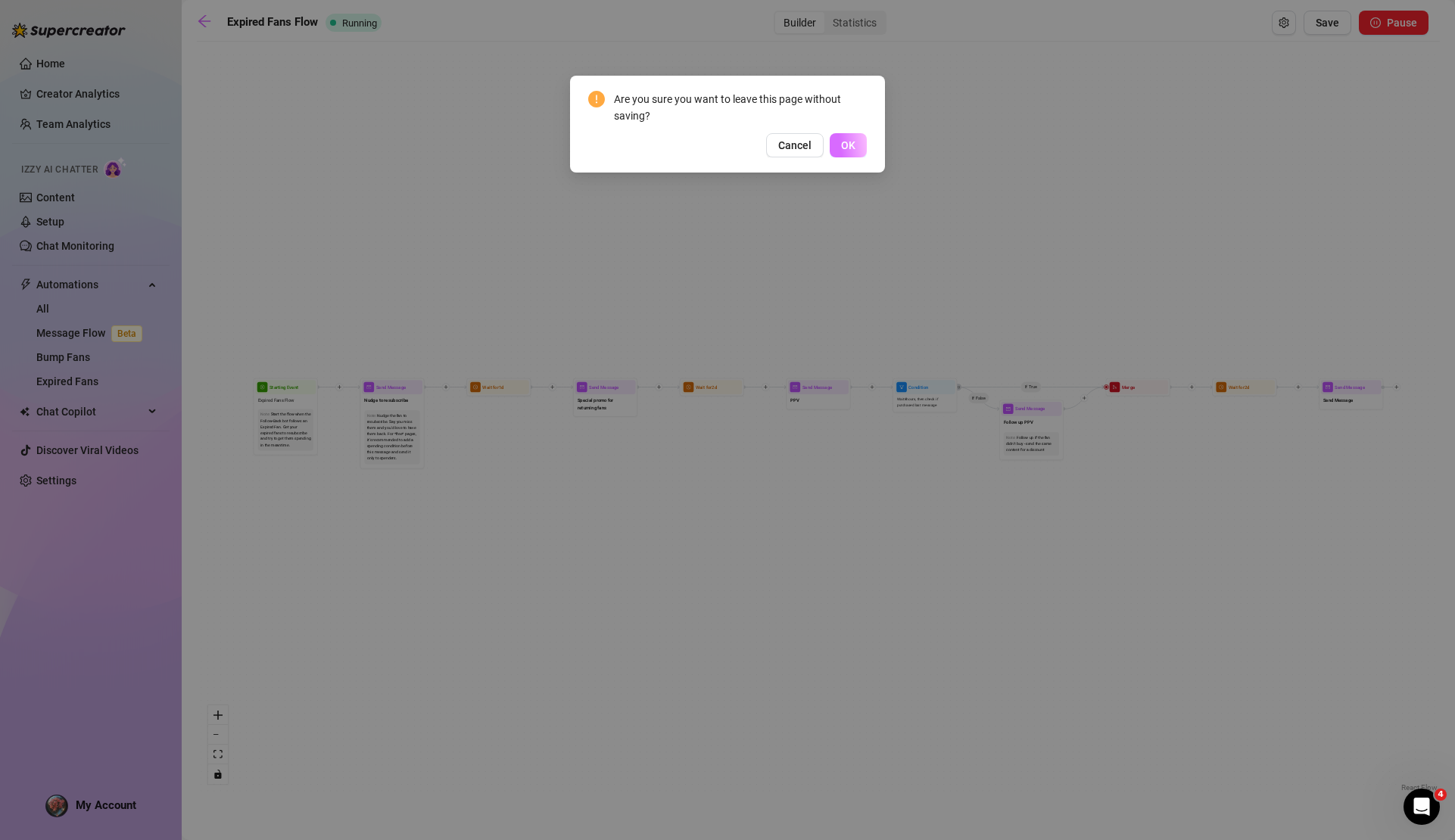
drag, startPoint x: 804, startPoint y: 148, endPoint x: 850, endPoint y: 146, distance: 46.0
click at [850, 146] on div "Cancel OK" at bounding box center [728, 145] width 279 height 24
click at [847, 146] on span "OK" at bounding box center [848, 145] width 14 height 13
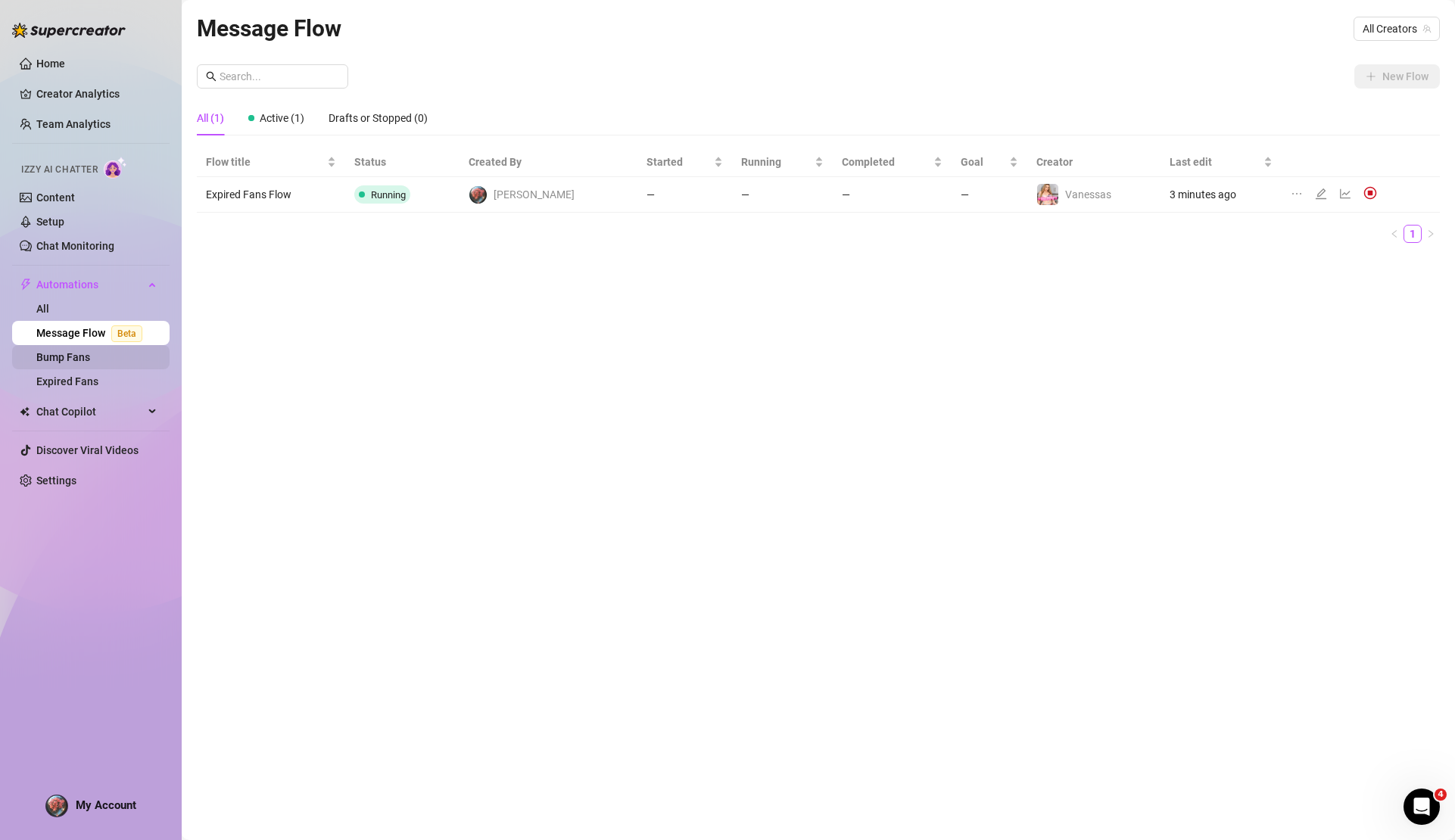
click at [83, 355] on link "Bump Fans" at bounding box center [64, 357] width 54 height 13
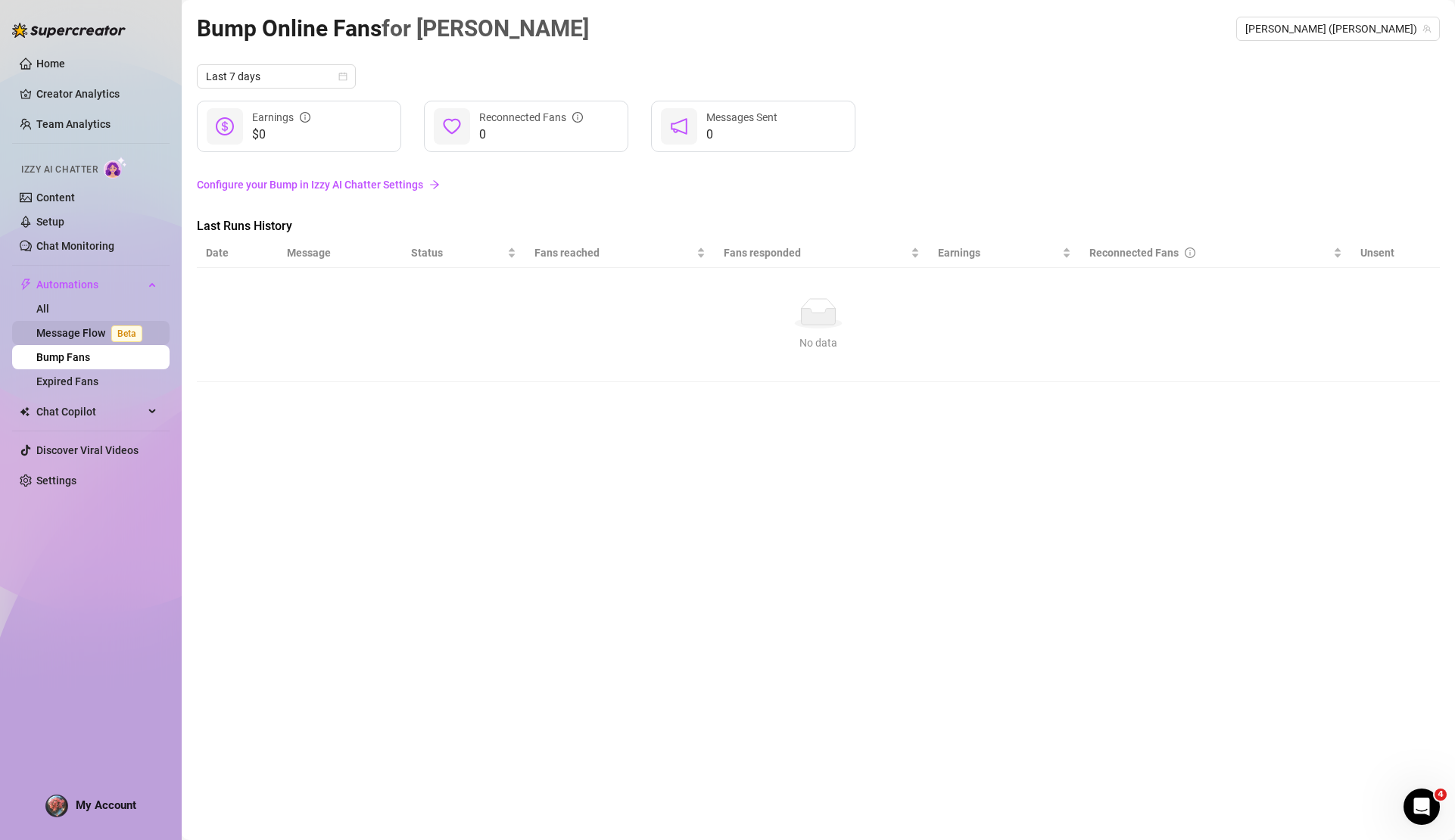
click at [97, 338] on link "Message Flow Beta" at bounding box center [93, 333] width 112 height 13
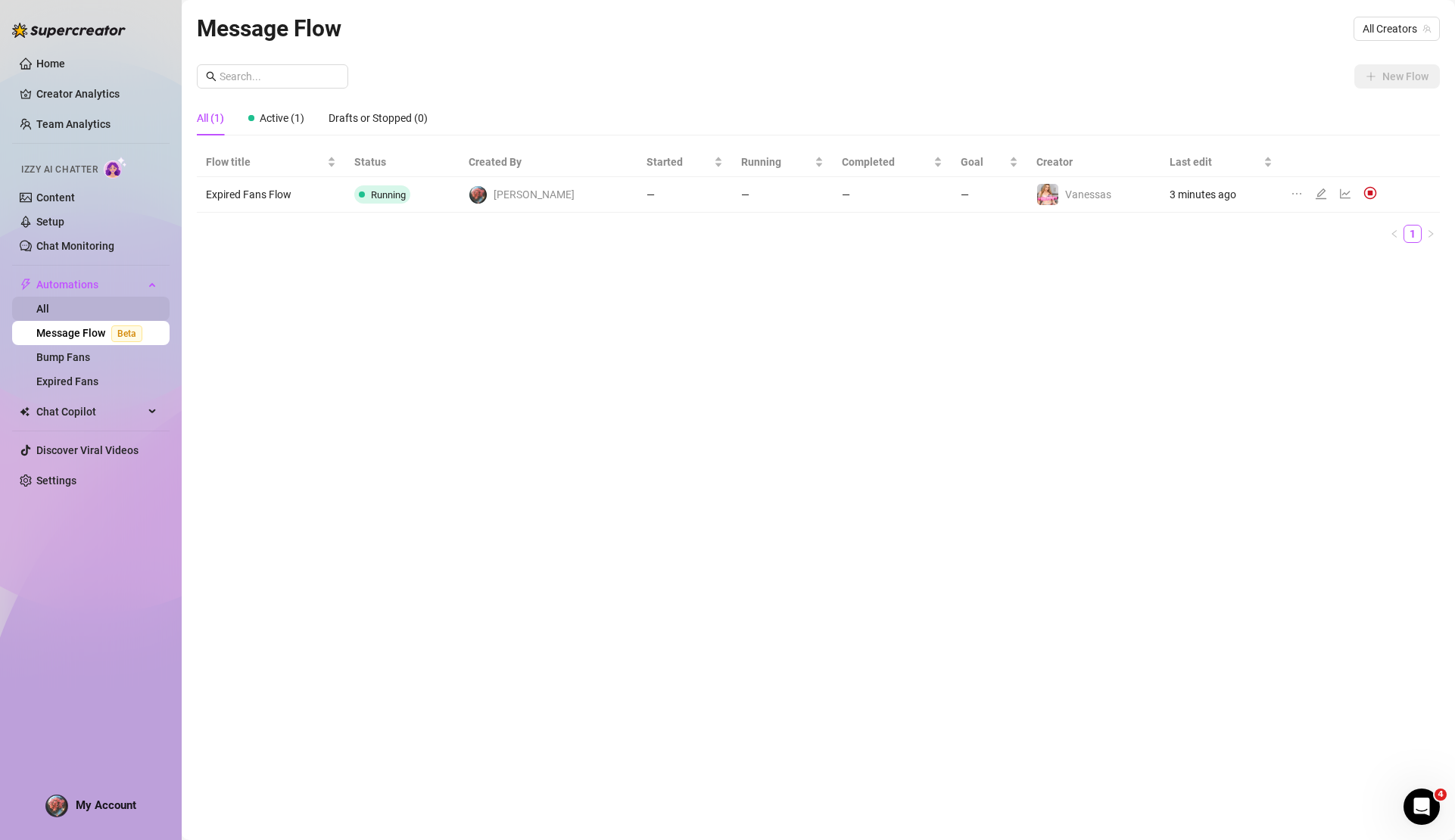
click at [49, 304] on link "All" at bounding box center [42, 309] width 13 height 13
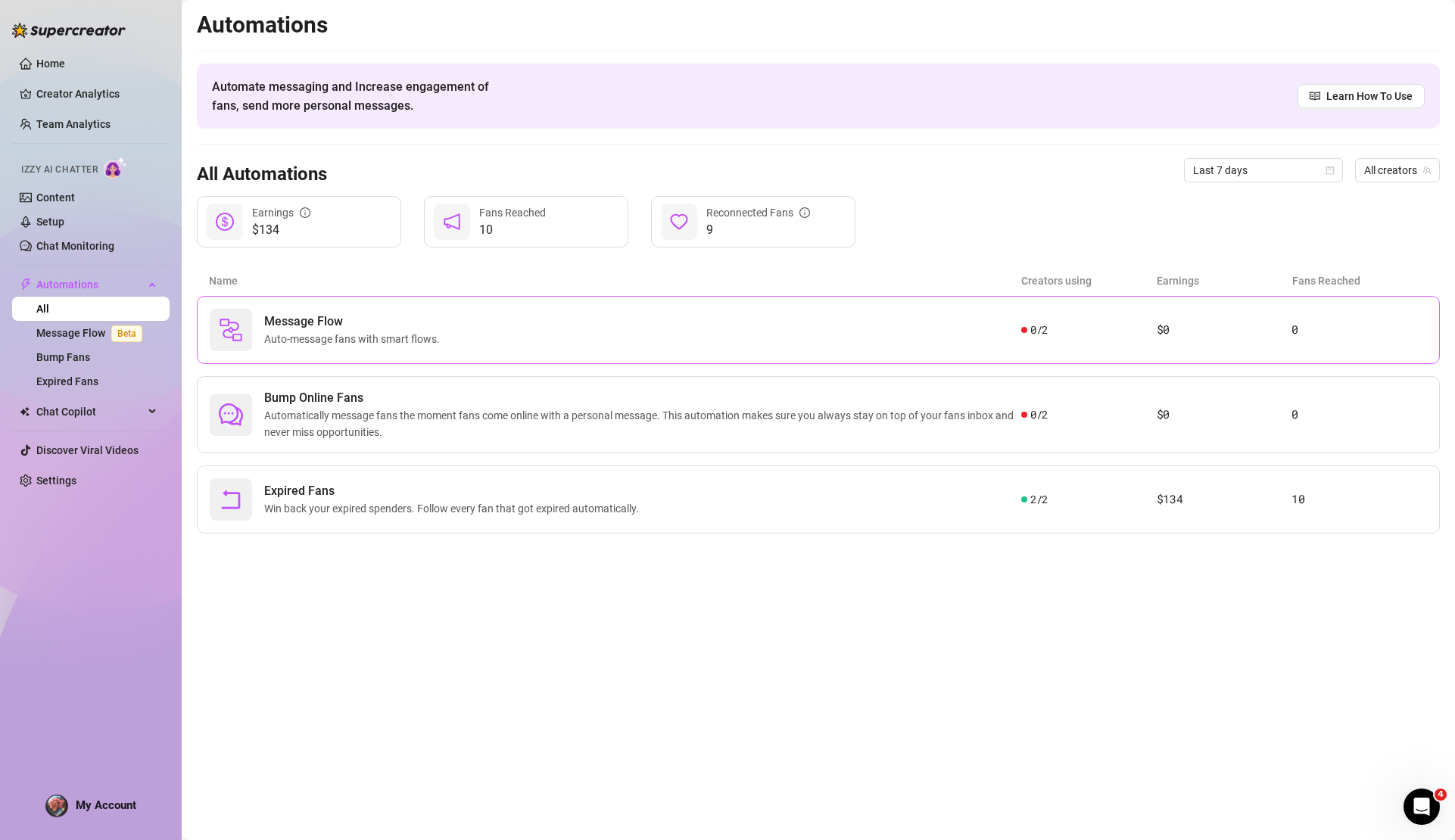
click at [389, 312] on span "Message Flow" at bounding box center [355, 321] width 181 height 18
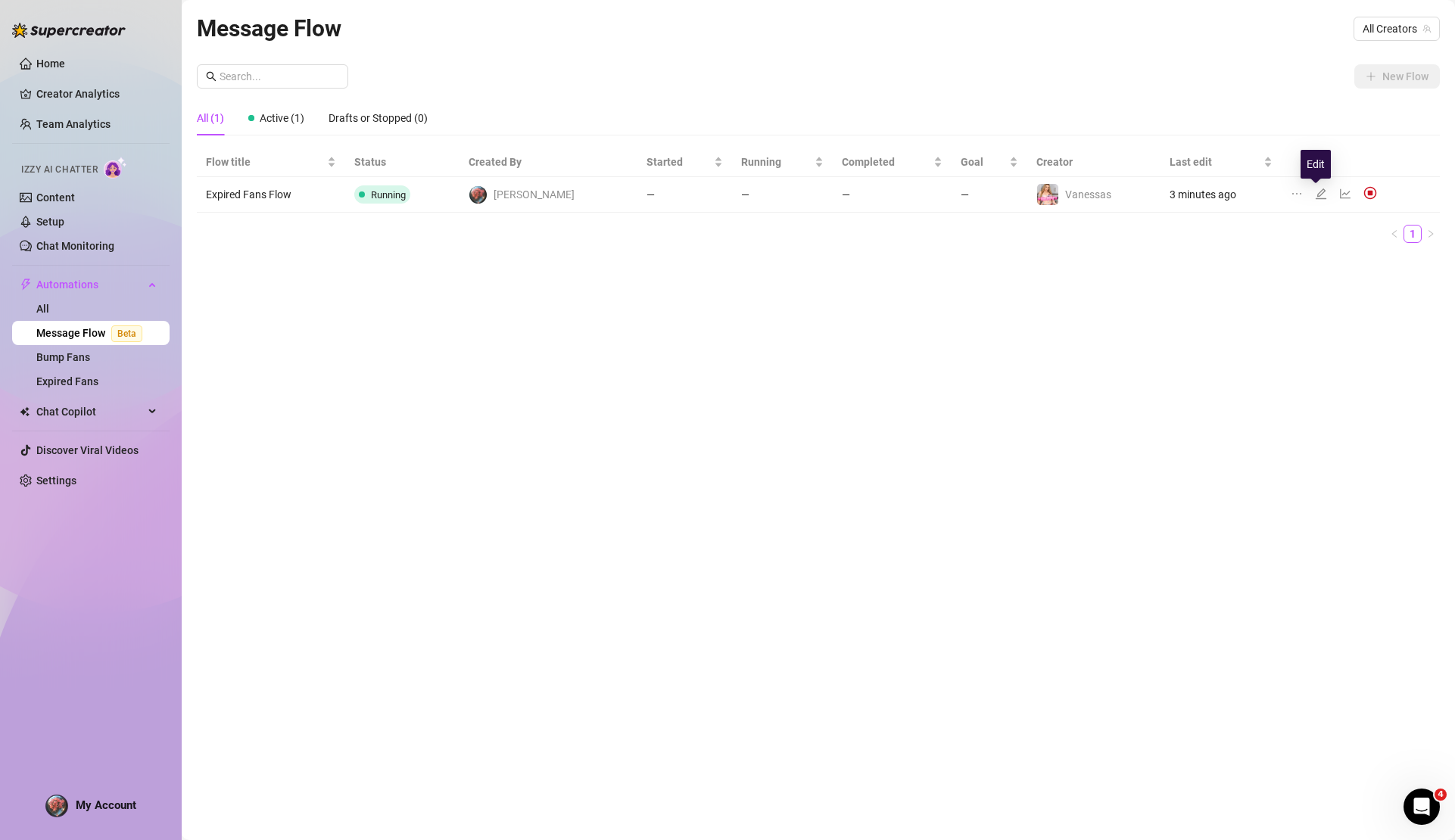
click at [1315, 192] on icon "edit" at bounding box center [1321, 194] width 13 height 13
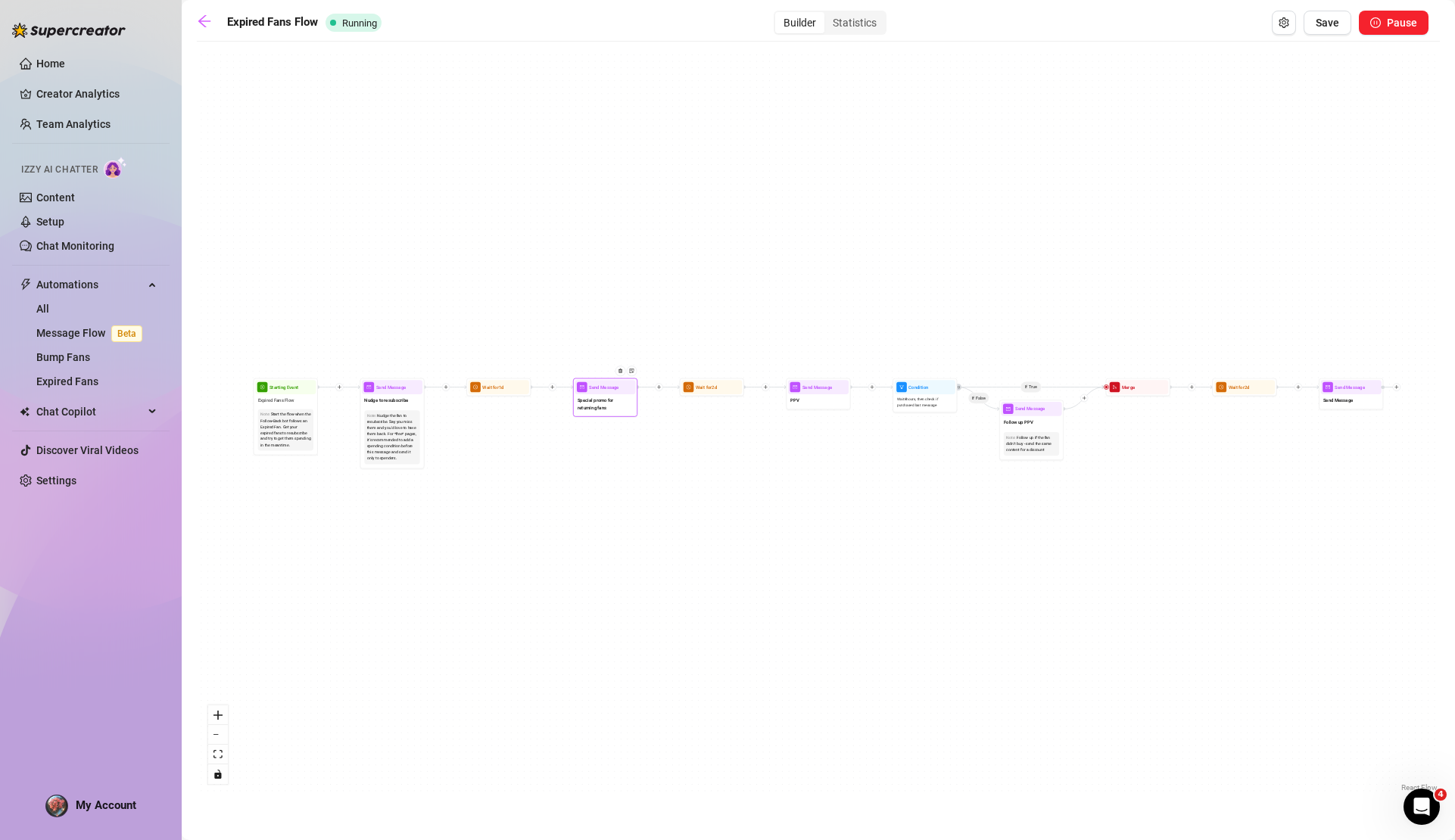
click at [600, 414] on div "Special promo for returning fans" at bounding box center [605, 404] width 61 height 20
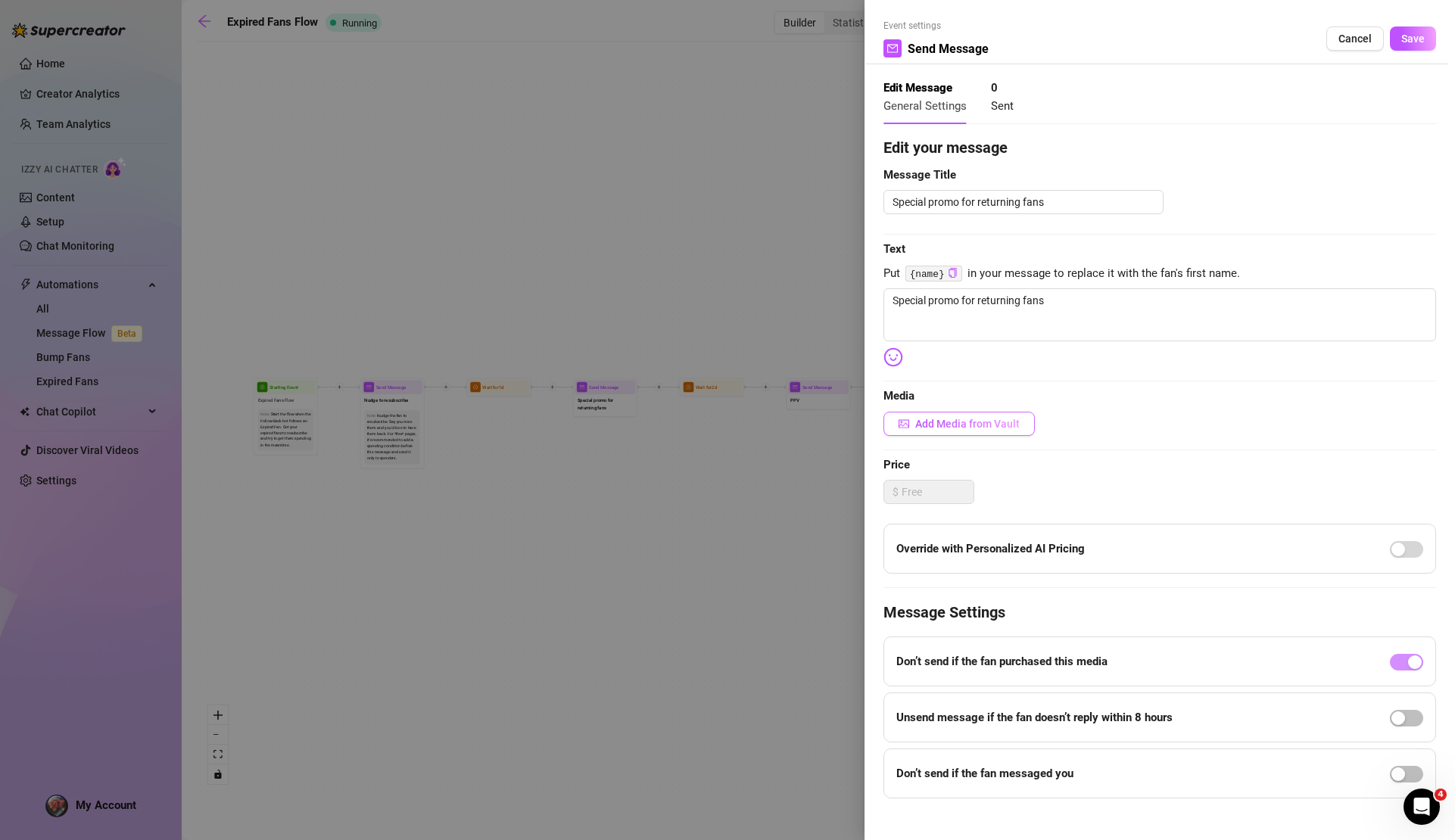
click at [988, 421] on span "Add Media from Vault" at bounding box center [968, 423] width 104 height 13
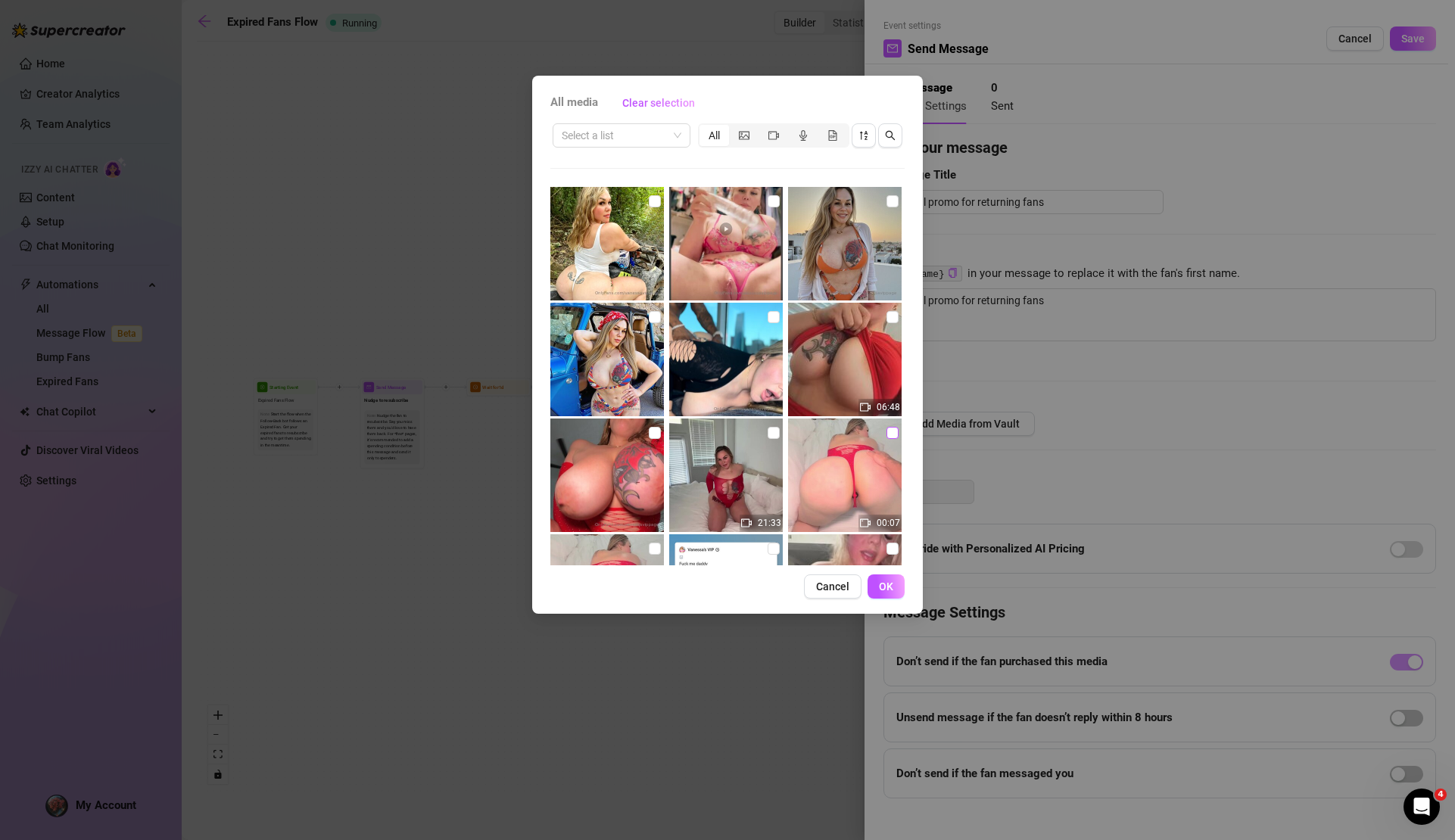
click at [887, 431] on input "checkbox" at bounding box center [892, 433] width 13 height 13
click at [835, 589] on span "Cancel" at bounding box center [833, 586] width 34 height 13
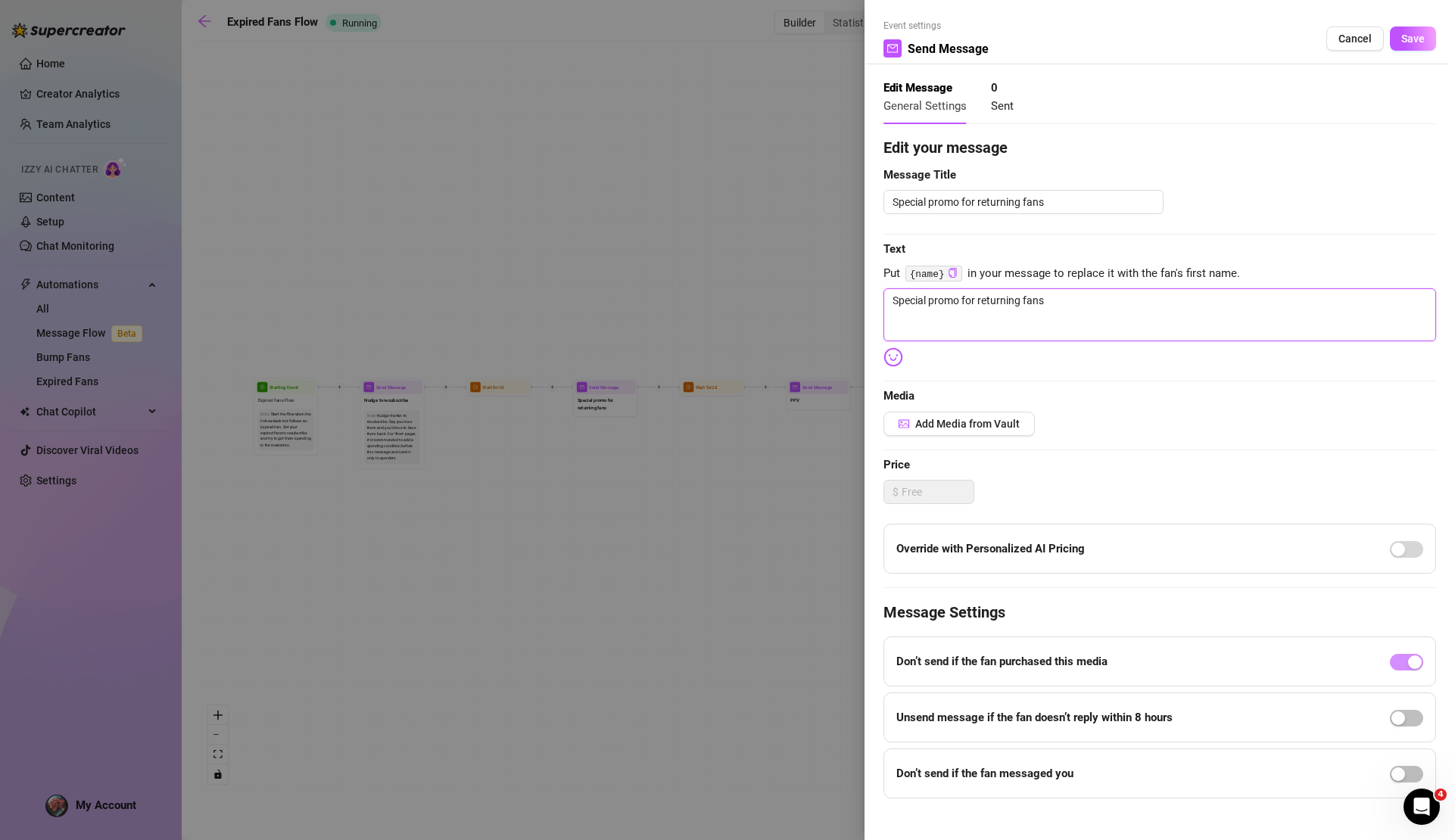
click at [1086, 298] on textarea "Special promo for returning fans" at bounding box center [1160, 314] width 553 height 53
click at [890, 298] on textarea "Special promo for returning fans" at bounding box center [1160, 314] width 553 height 53
click at [1160, 300] on textarea "hey love I have a special promo for returning fans" at bounding box center [1160, 314] width 553 height 53
drag, startPoint x: 1315, startPoint y: 297, endPoint x: 1273, endPoint y: 296, distance: 42.0
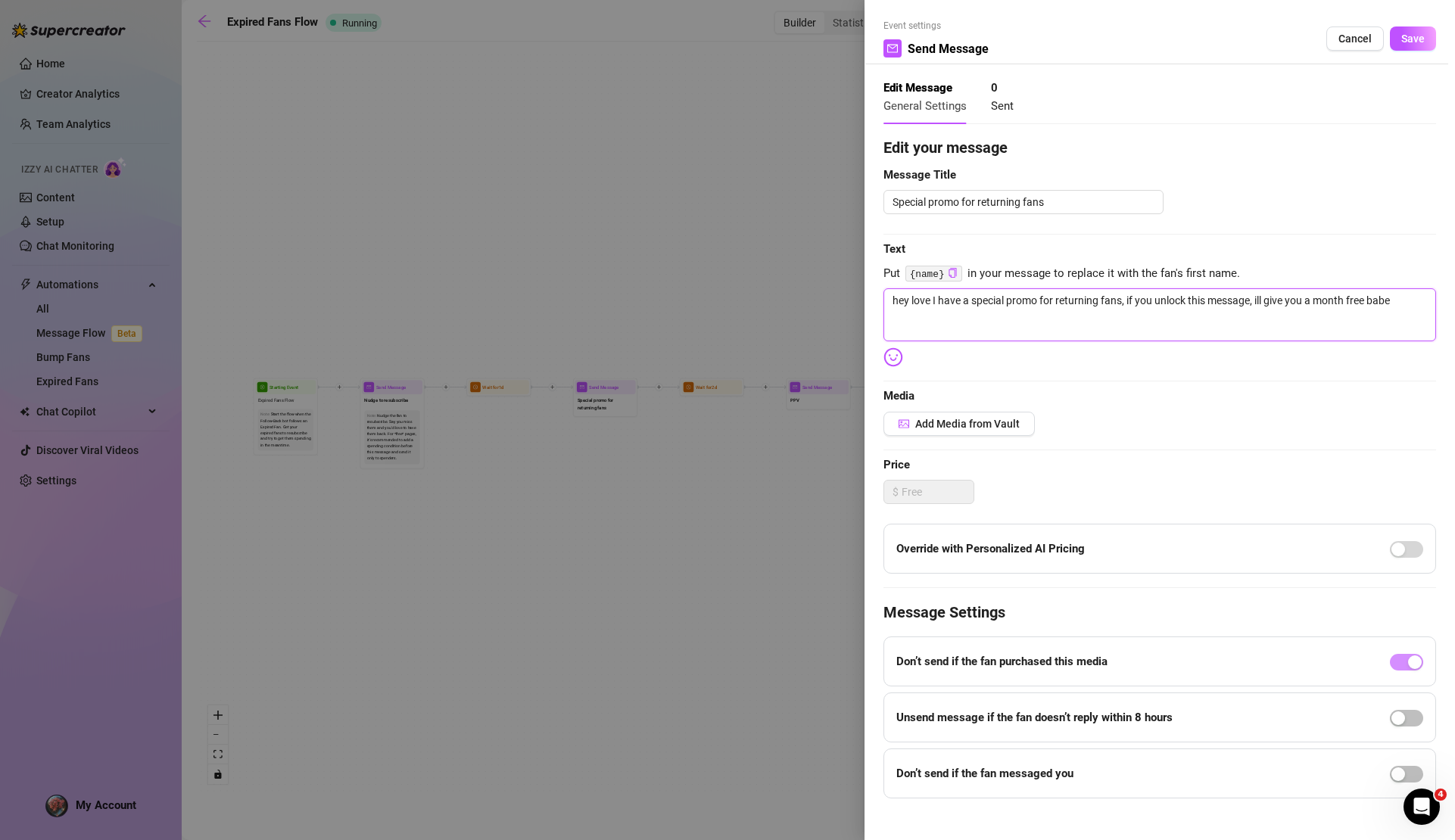
click at [1273, 296] on textarea "hey love I have a special promo for returning fans, if you unlock this message,…" at bounding box center [1160, 314] width 553 height 53
click at [1394, 297] on textarea "hey love I have a special promo for returning fans, if you unlock this message,…" at bounding box center [1160, 314] width 553 height 53
click at [966, 423] on span "Add Media from Vault" at bounding box center [968, 423] width 104 height 13
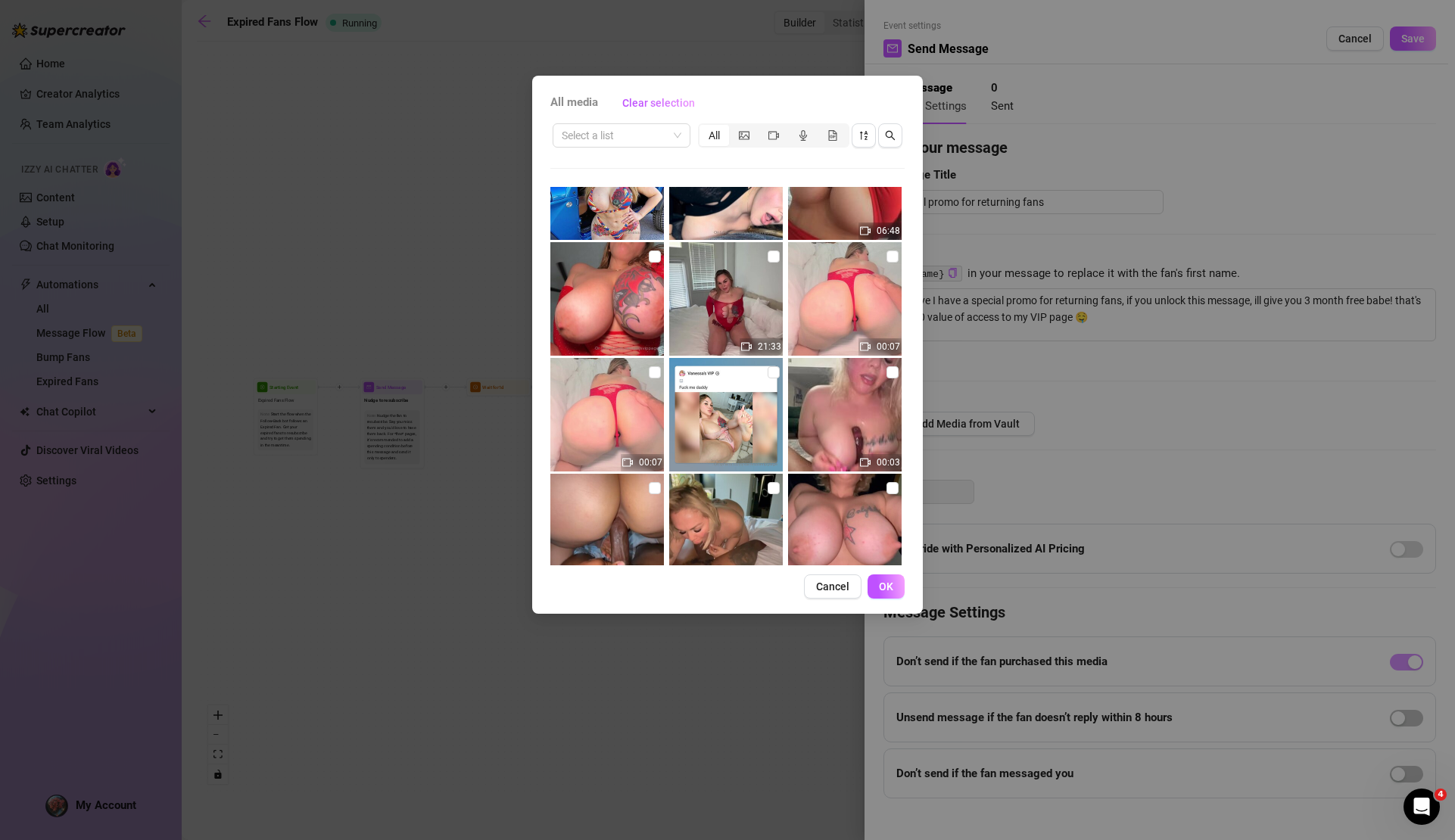
scroll to position [176, 0]
click at [768, 255] on input "checkbox" at bounding box center [774, 257] width 13 height 13
click at [887, 259] on span at bounding box center [892, 257] width 13 height 13
click at [887, 259] on input "checkbox" at bounding box center [892, 257] width 13 height 13
click at [656, 255] on span at bounding box center [655, 257] width 13 height 13
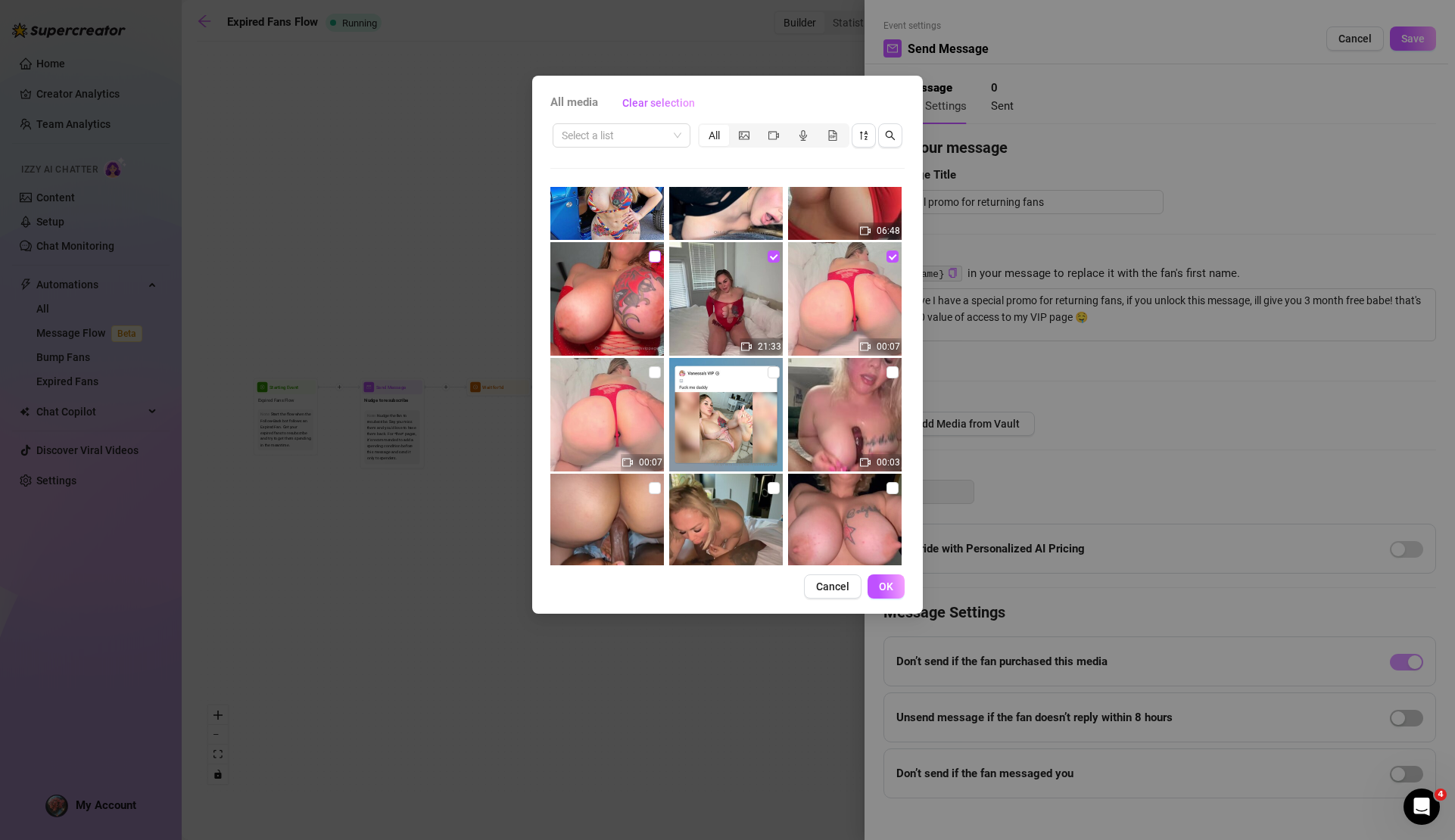
click at [656, 255] on input "checkbox" at bounding box center [655, 257] width 13 height 13
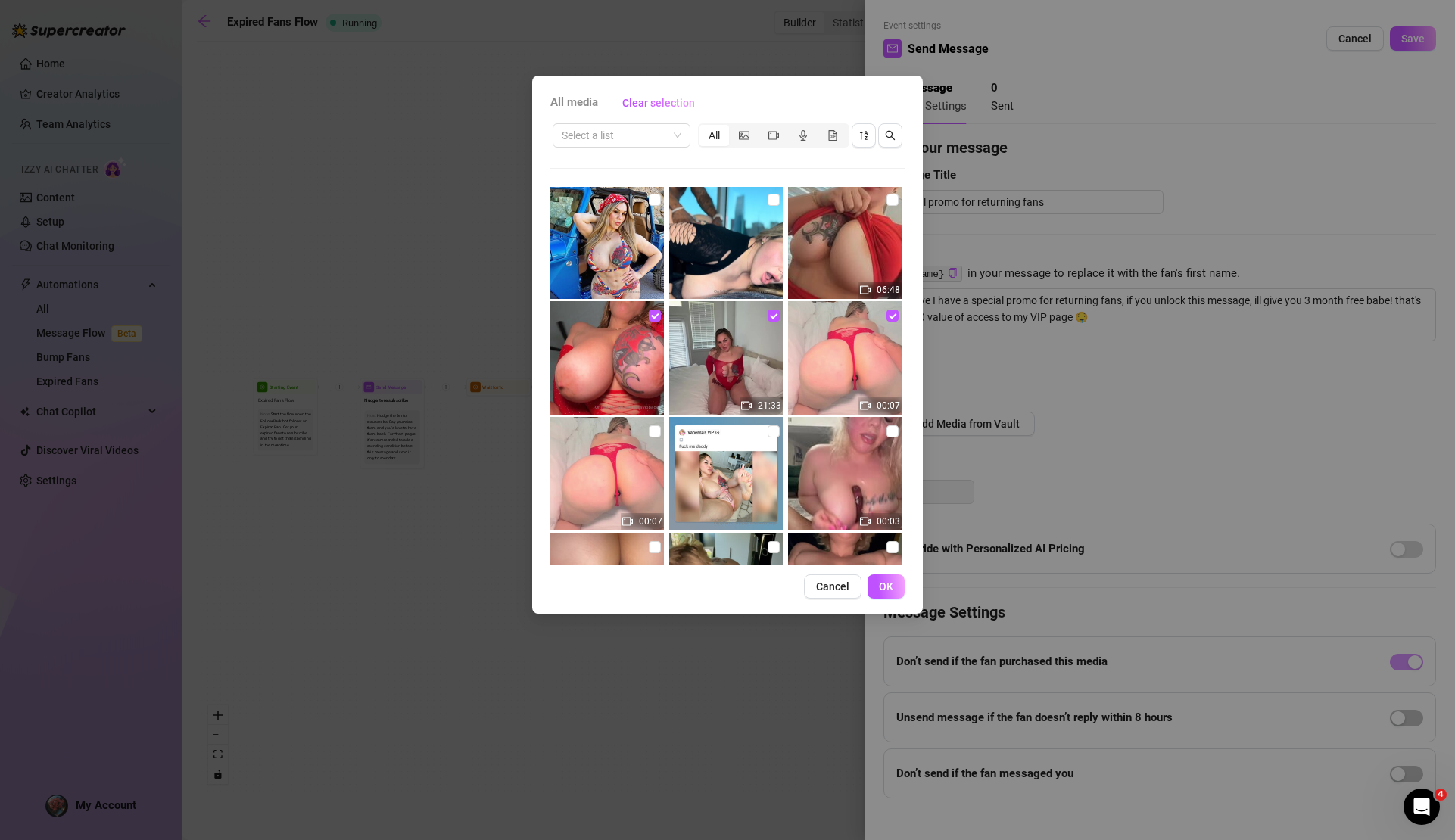
scroll to position [234, 0]
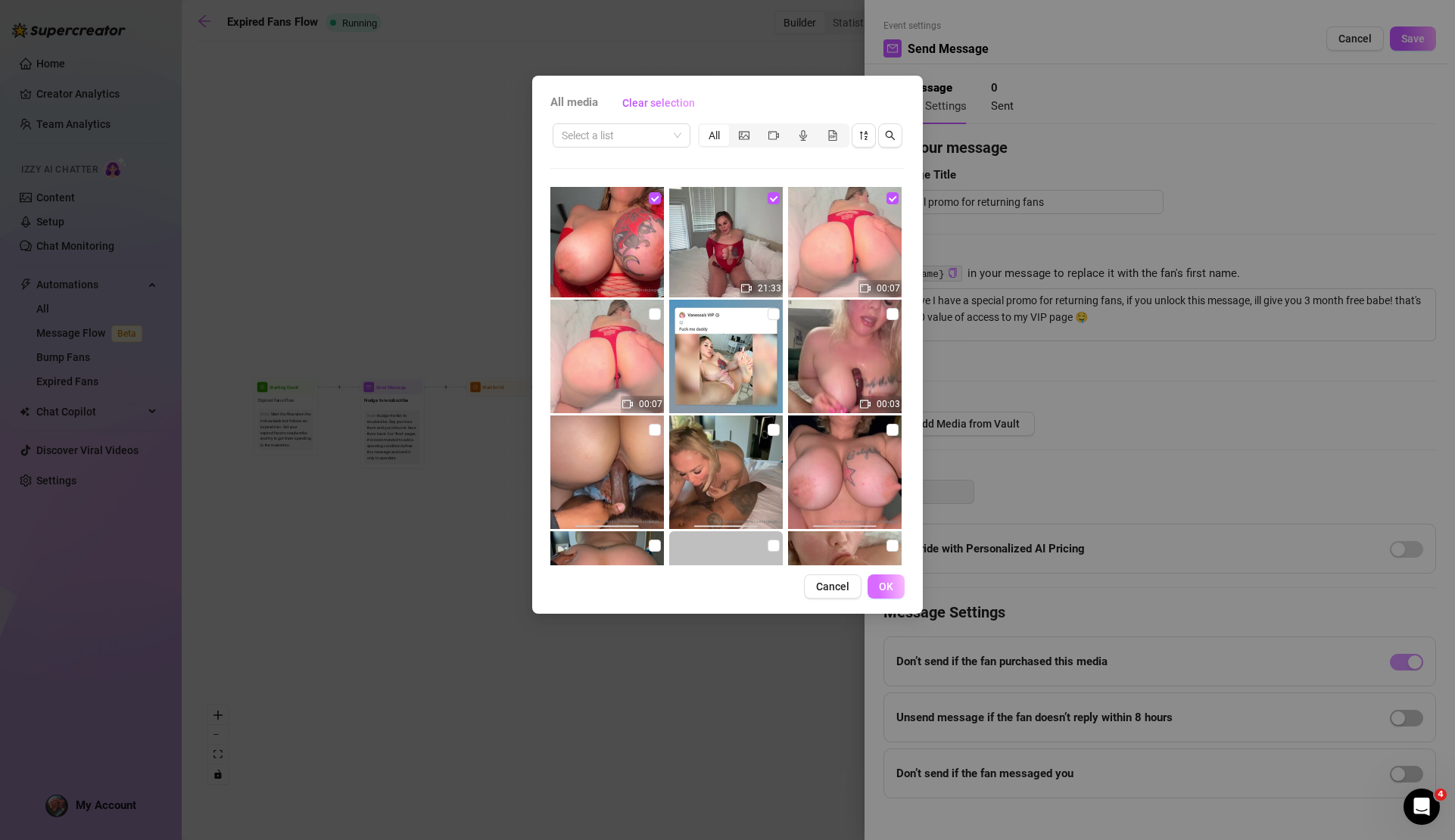
click at [891, 592] on button "OK" at bounding box center [886, 586] width 37 height 24
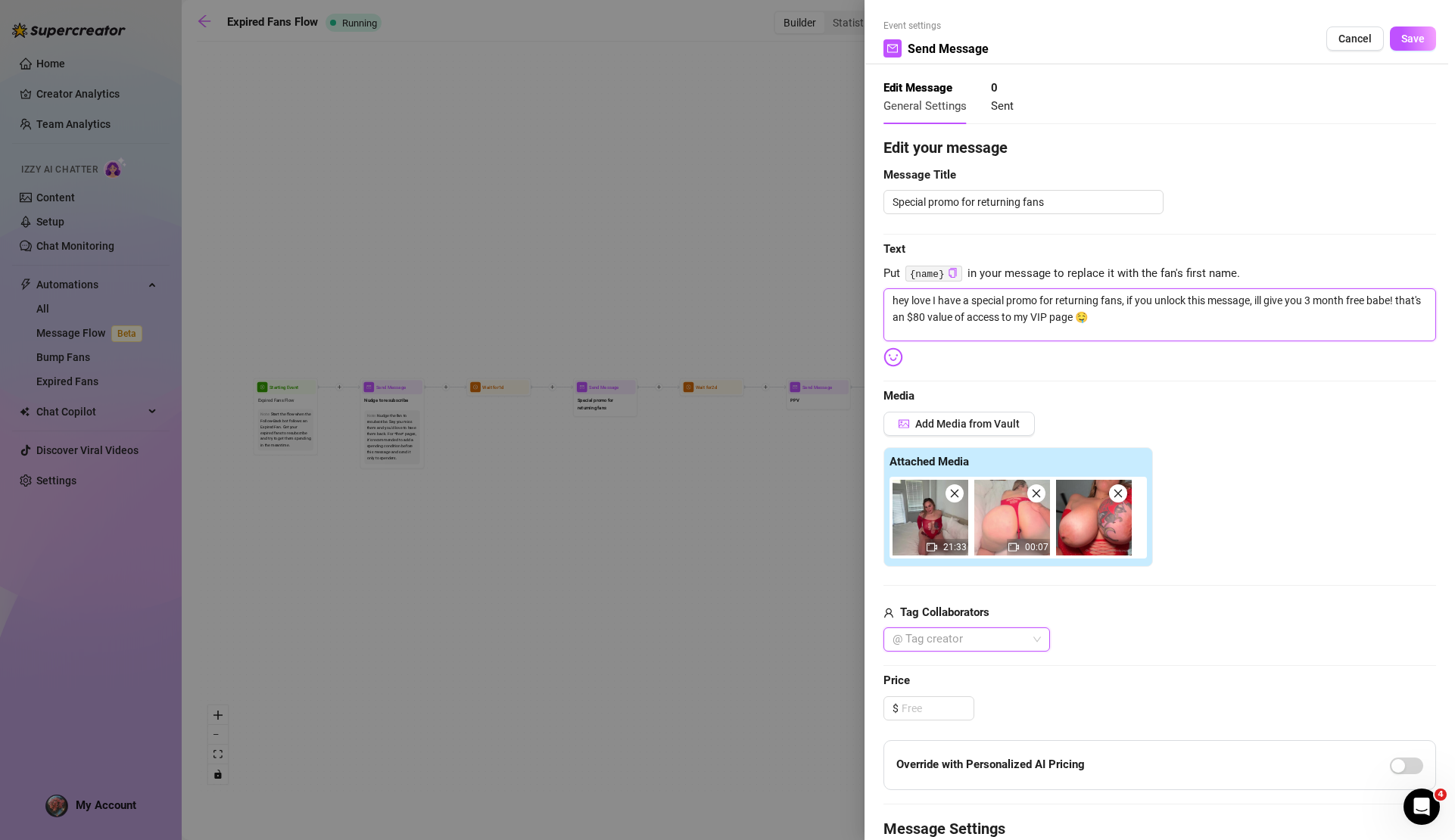
click at [1317, 300] on textarea "hey love I have a special promo for returning fans, if you unlock this message,…" at bounding box center [1160, 314] width 553 height 53
drag, startPoint x: 953, startPoint y: 314, endPoint x: 943, endPoint y: 314, distance: 10.0
click at [943, 314] on textarea "hey love I have a special promo for returning fans, if you unlock this message,…" at bounding box center [1160, 314] width 553 height 53
click at [1320, 294] on textarea "hey love I have a special promo for returning fans, if you unlock this message,…" at bounding box center [1160, 314] width 553 height 53
click at [1348, 298] on textarea "hey love I have a special promo for returning fans, if you unlock this message,…" at bounding box center [1160, 314] width 553 height 53
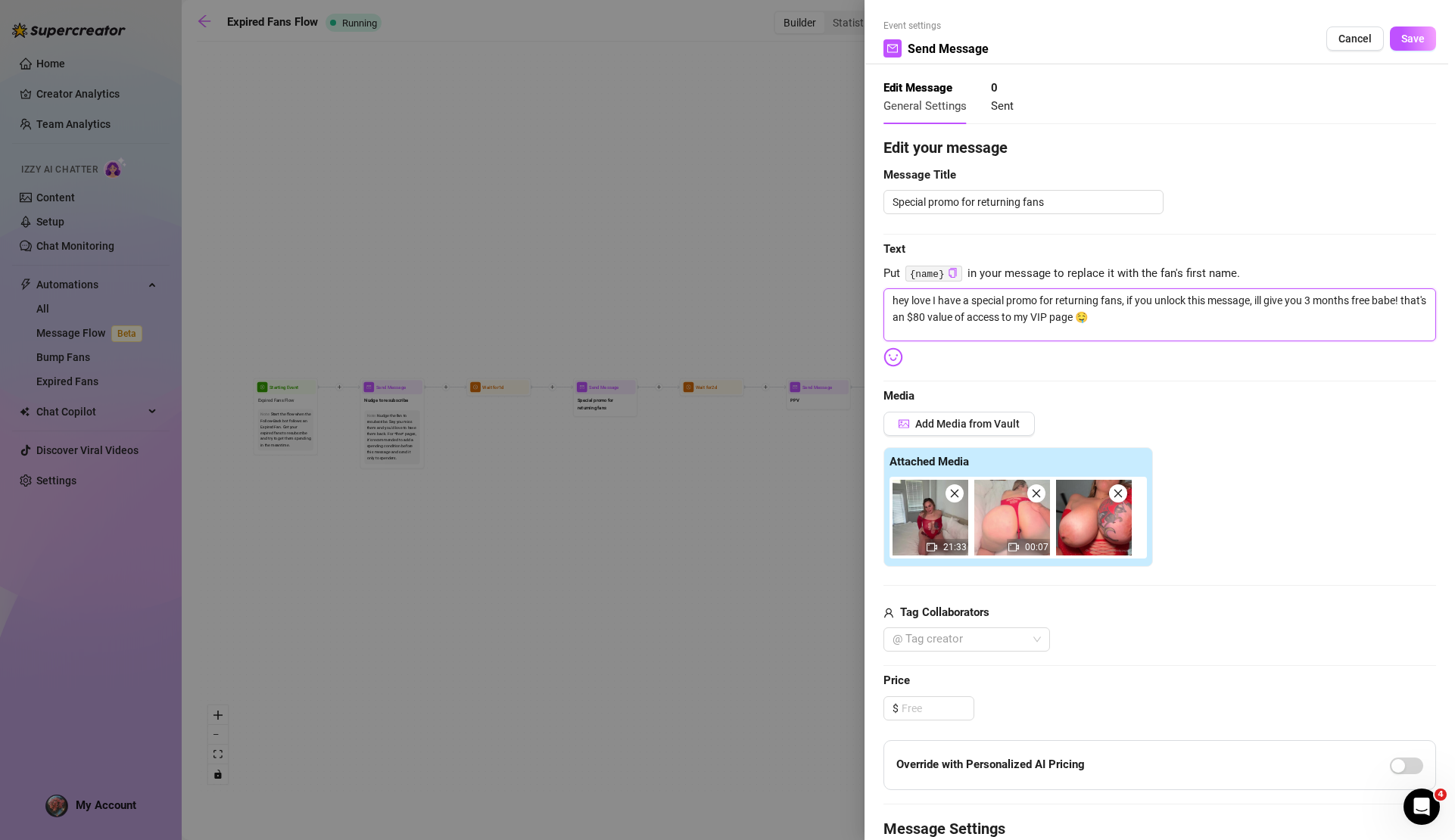
click at [1146, 325] on textarea "hey love I have a special promo for returning fans, if you unlock this message,…" at bounding box center [1160, 314] width 553 height 53
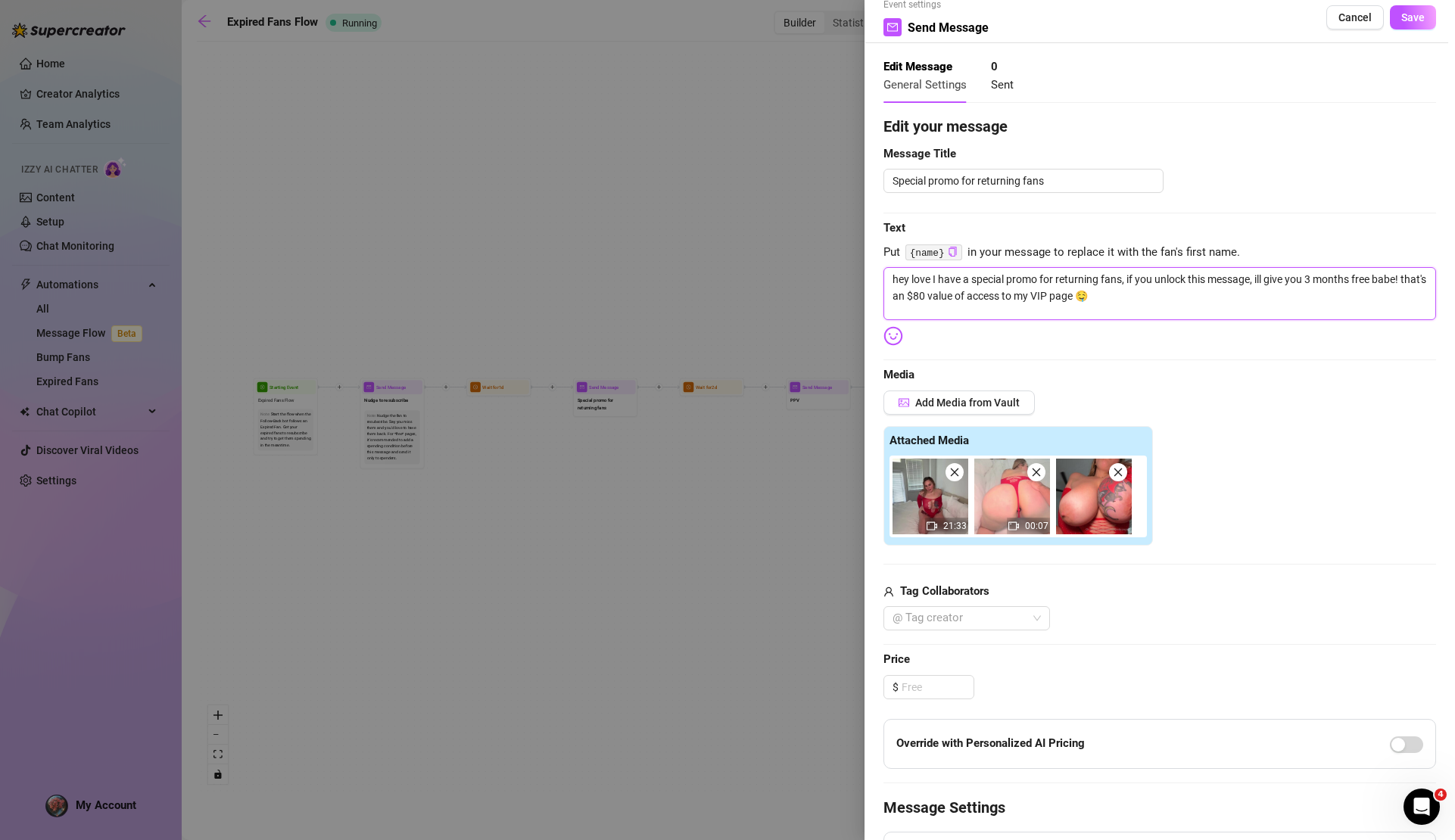
scroll to position [79, 0]
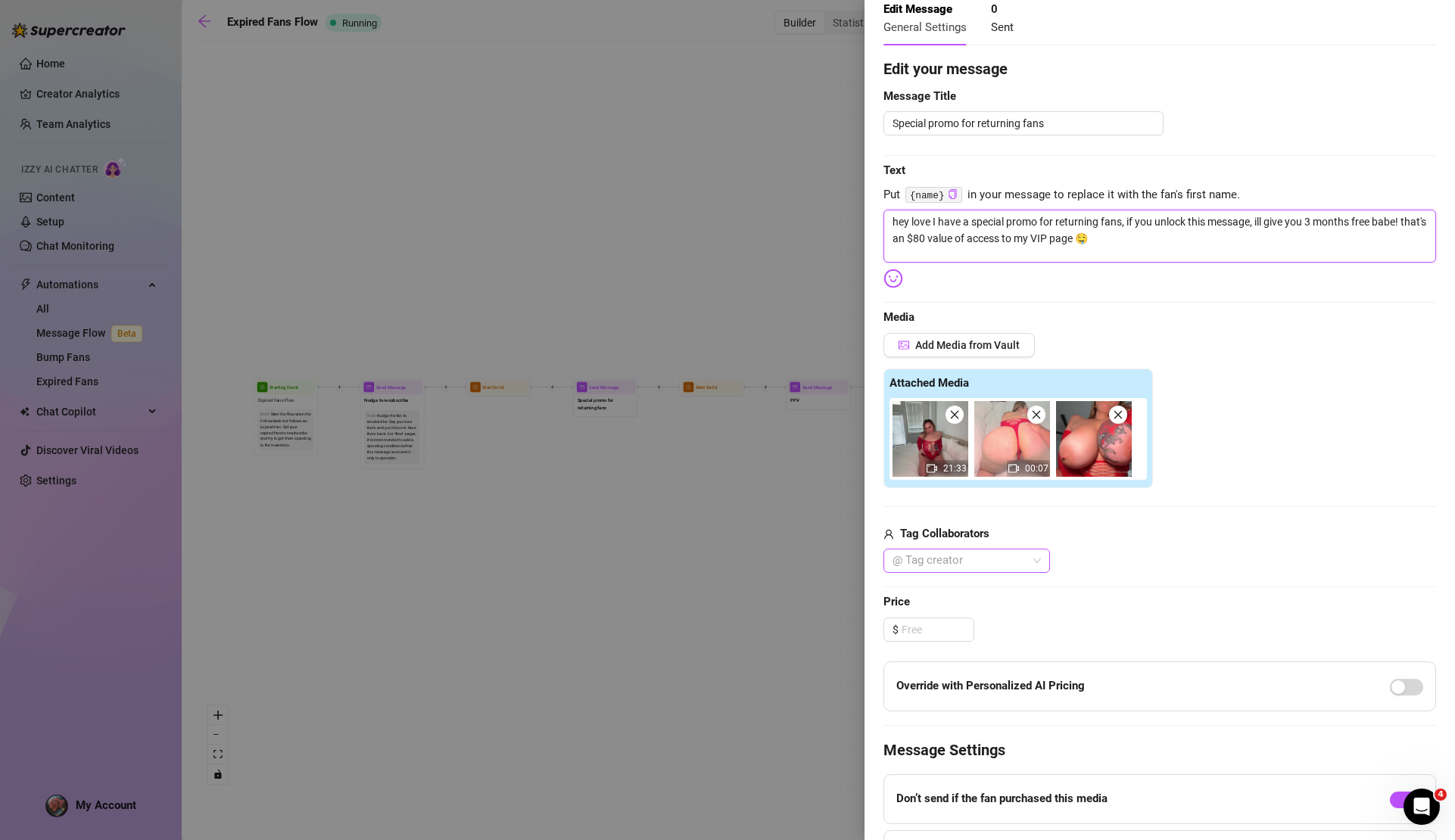
click at [1032, 557] on div "@ Tag creator" at bounding box center [967, 560] width 167 height 24
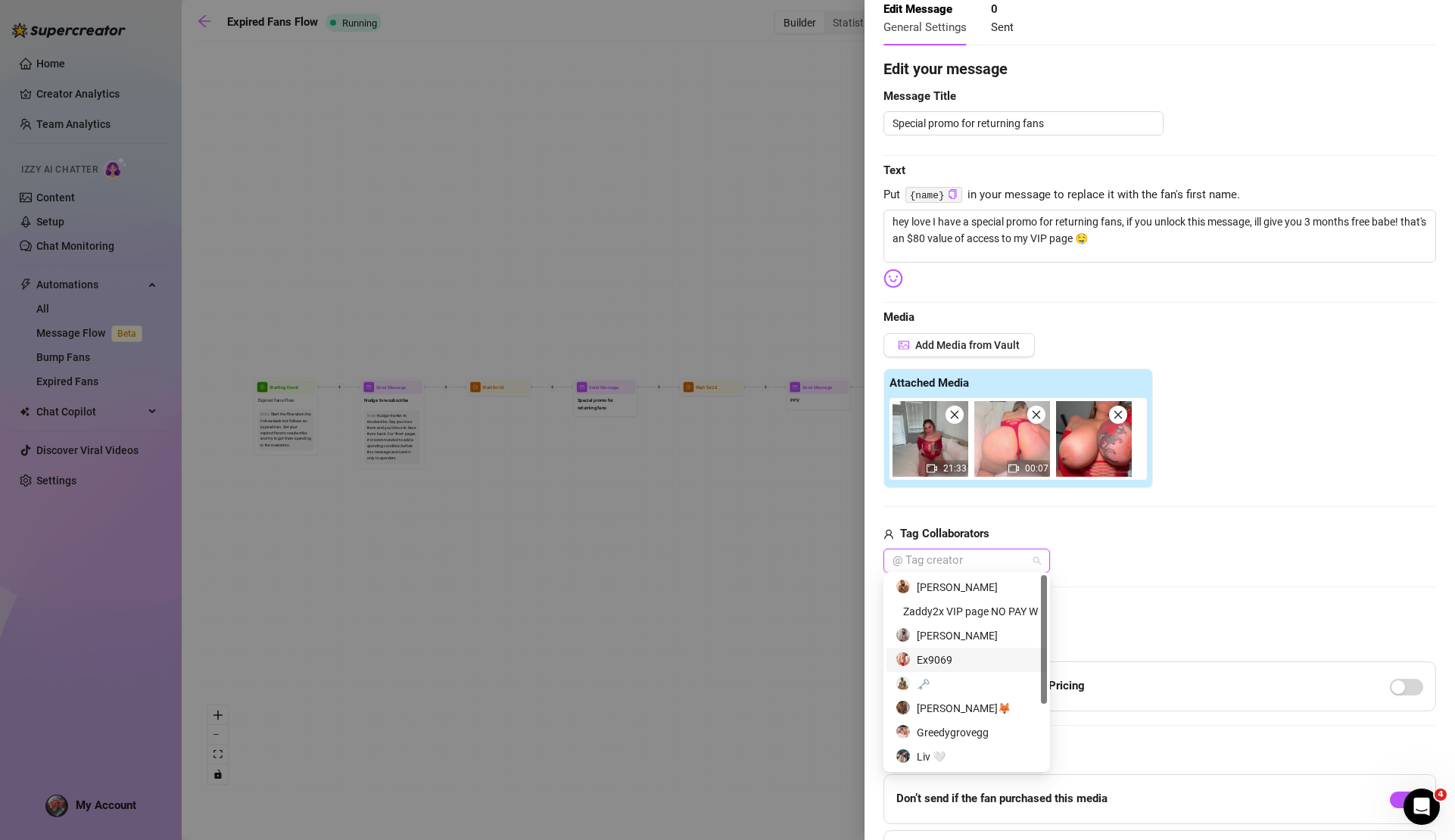
click at [979, 663] on div "Ex9069" at bounding box center [967, 660] width 143 height 16
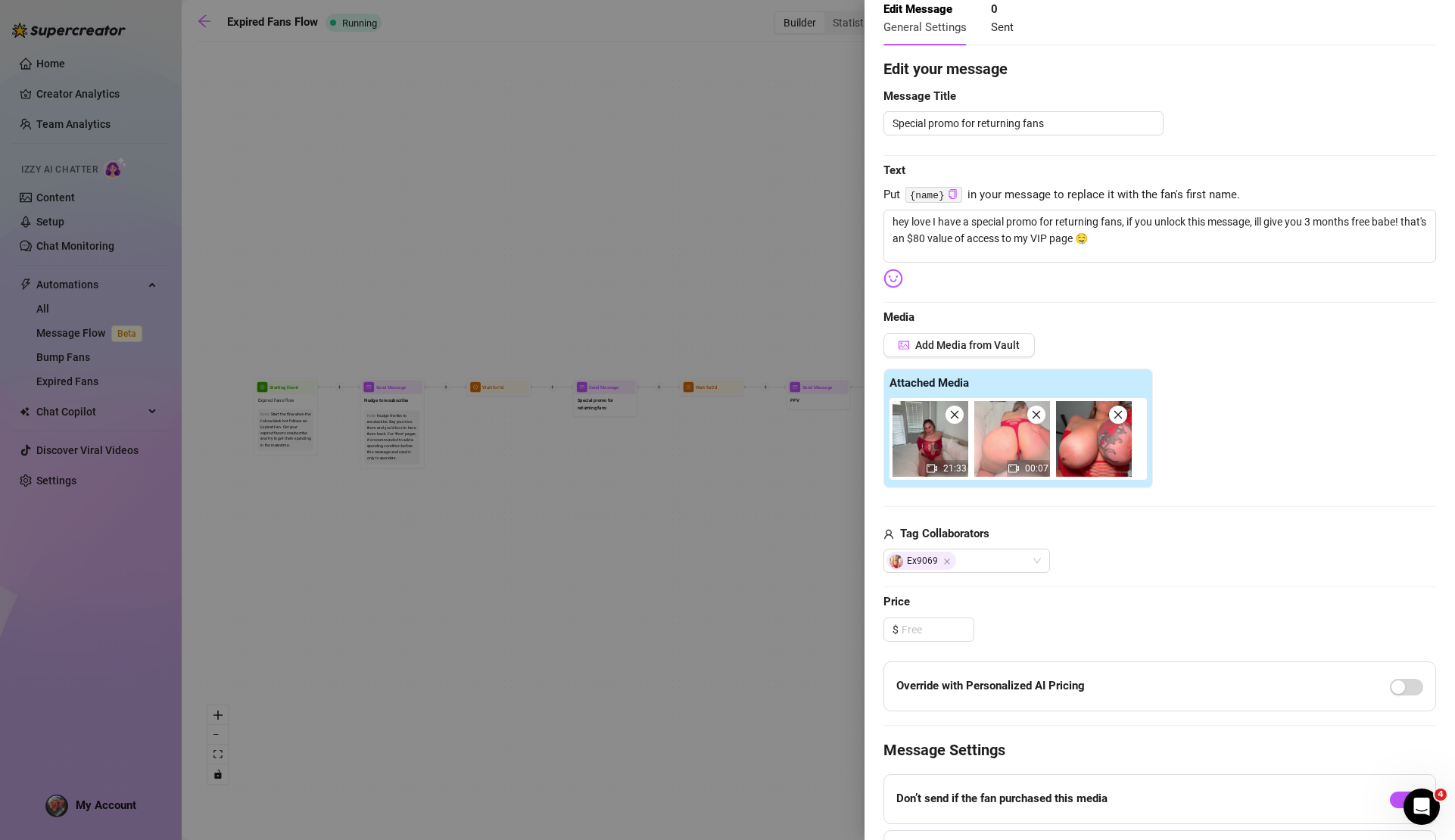
click at [1118, 617] on div "$" at bounding box center [1160, 629] width 553 height 24
click at [963, 632] on icon "down" at bounding box center [965, 634] width 5 height 5
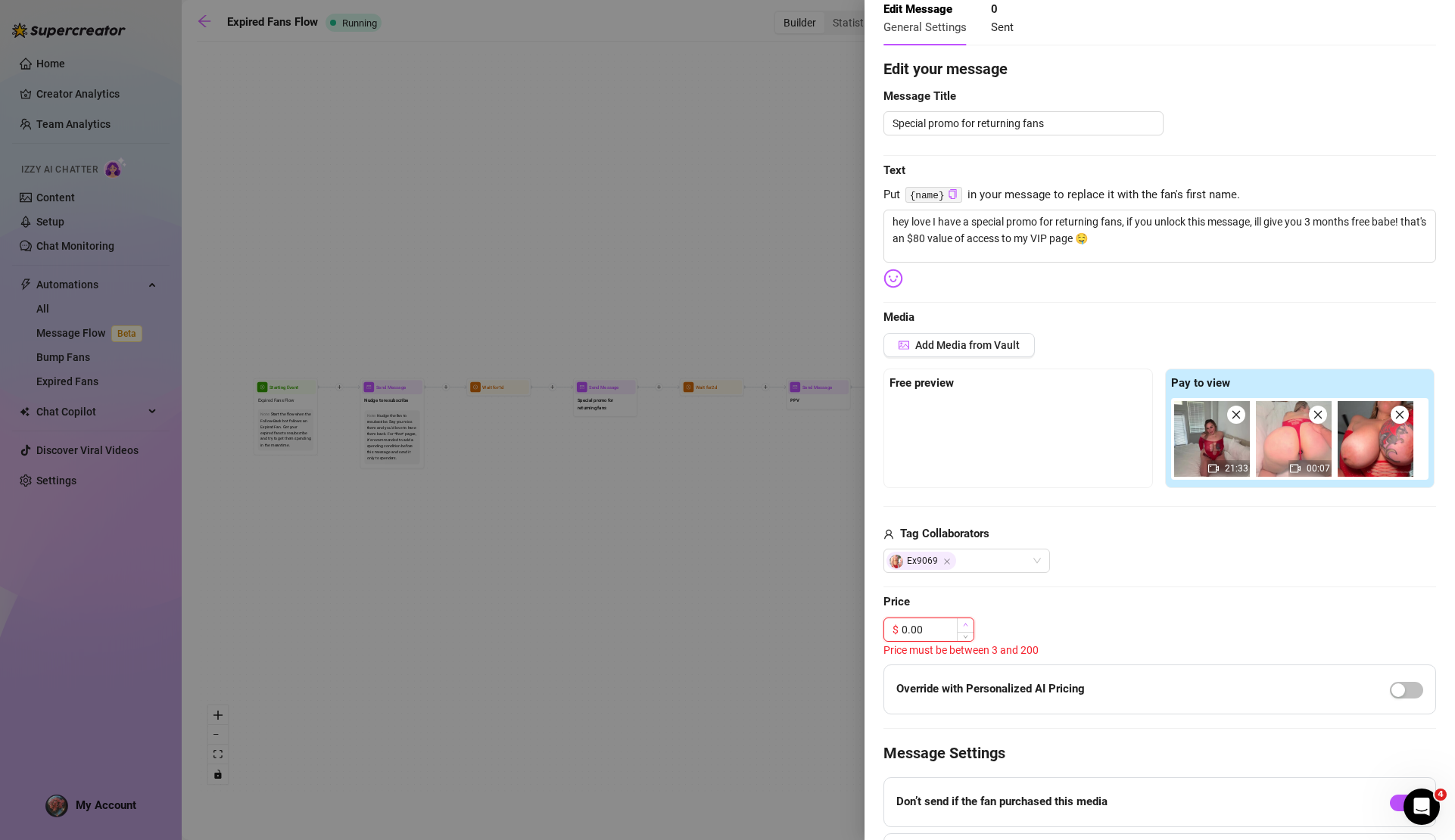
click at [968, 622] on icon "up" at bounding box center [965, 624] width 5 height 5
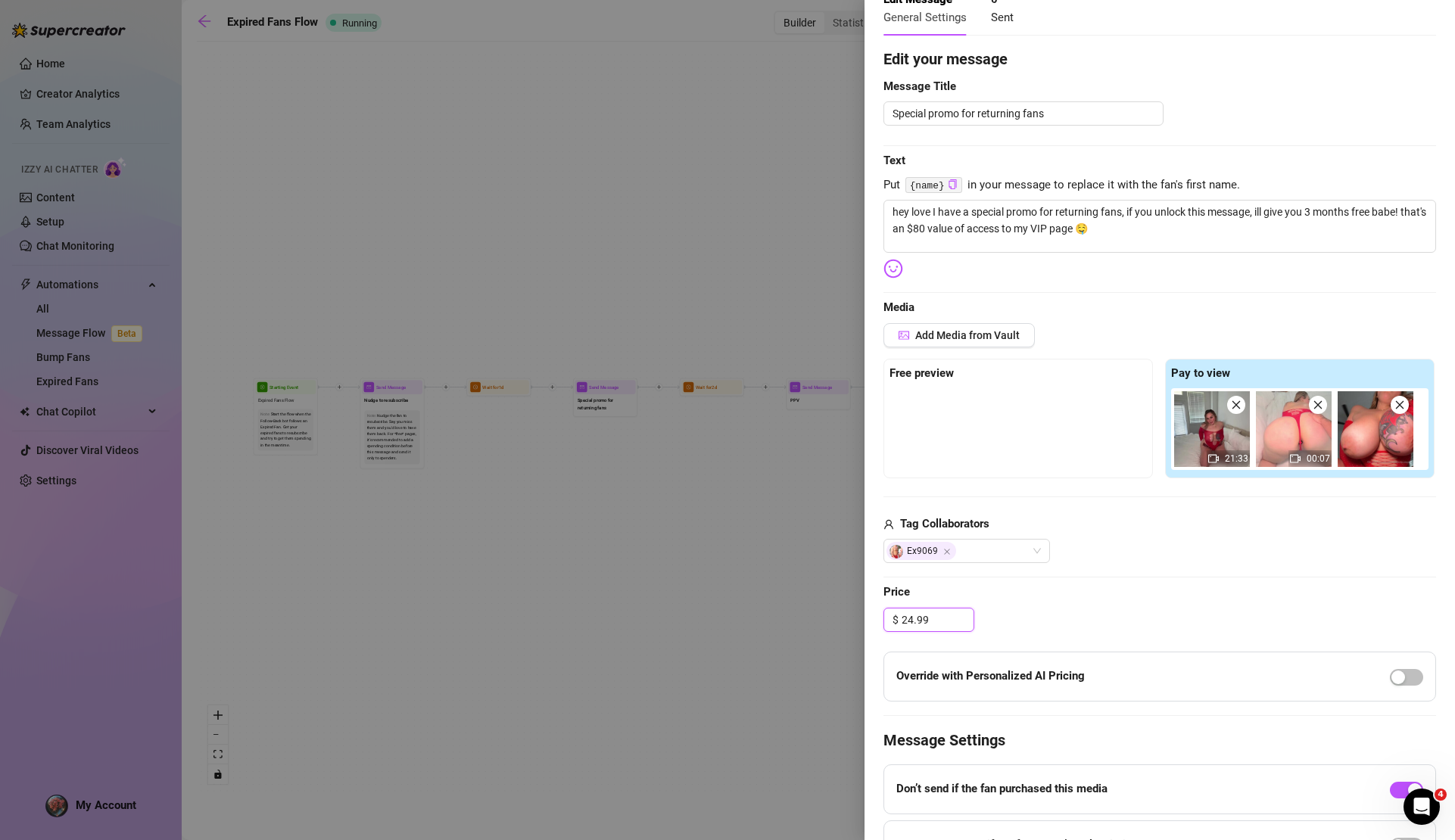
scroll to position [108, 0]
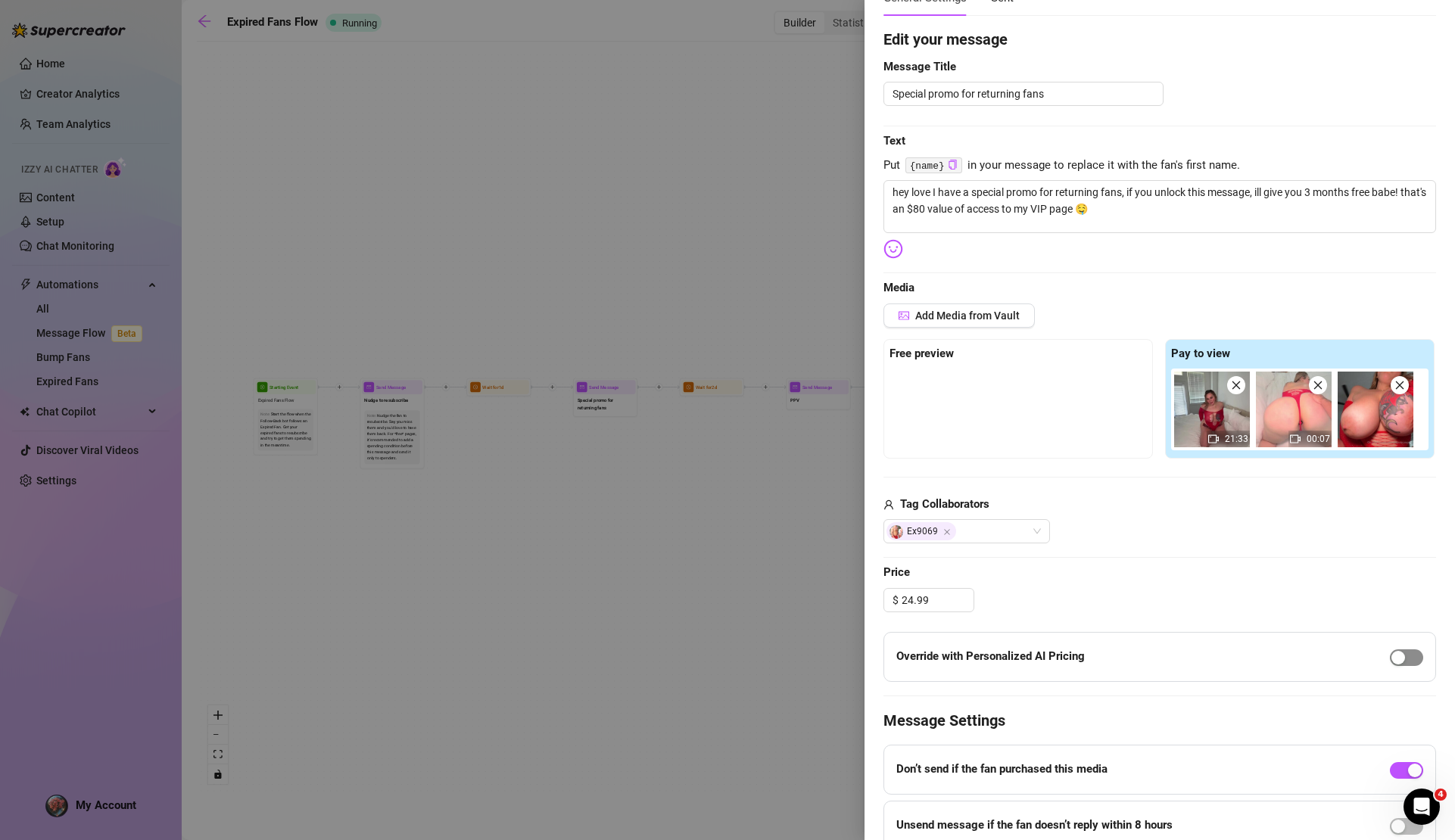
click at [1391, 654] on div "button" at bounding box center [1398, 658] width 14 height 14
click at [1409, 652] on div "button" at bounding box center [1415, 658] width 14 height 14
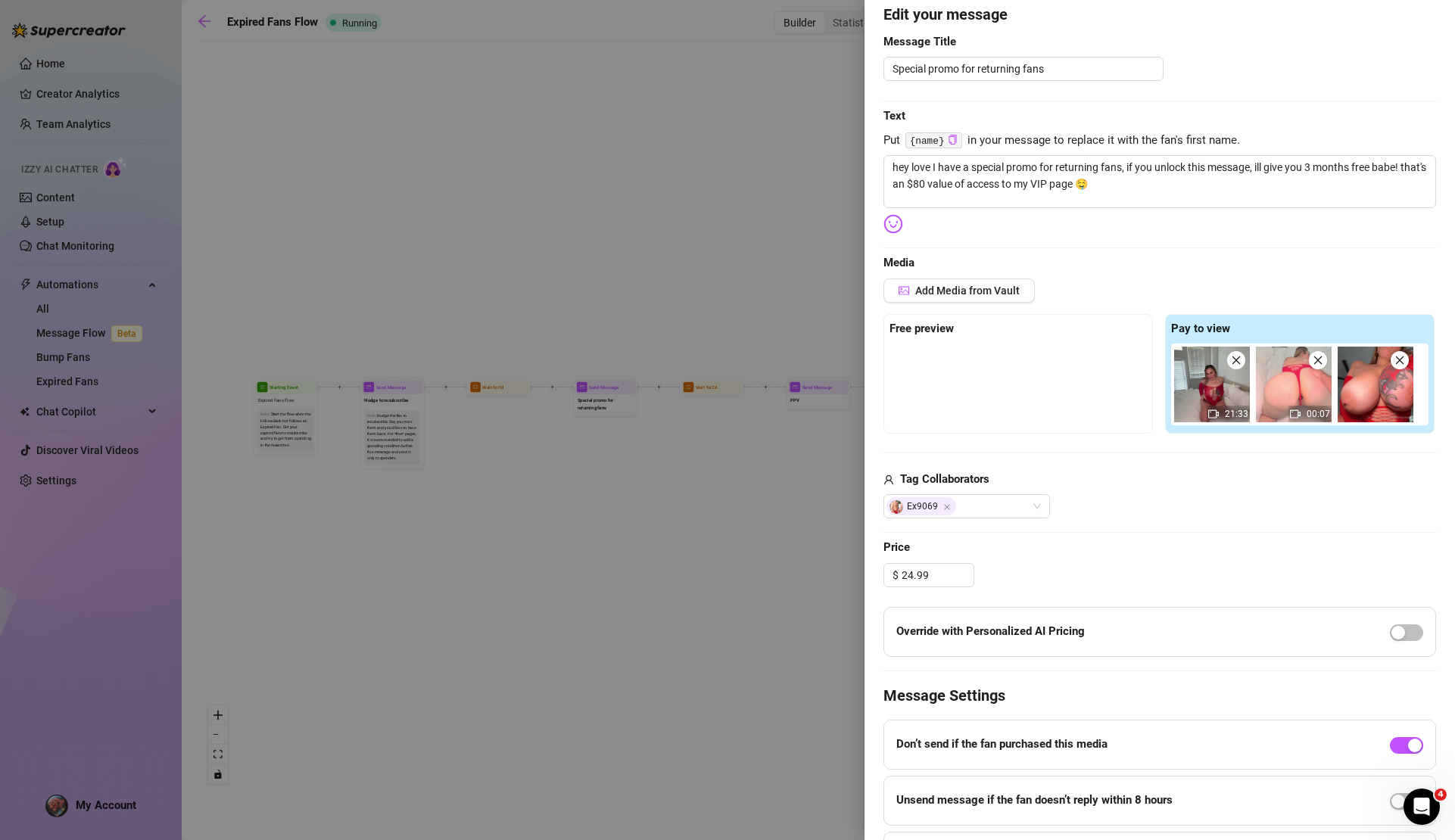
scroll to position [227, 0]
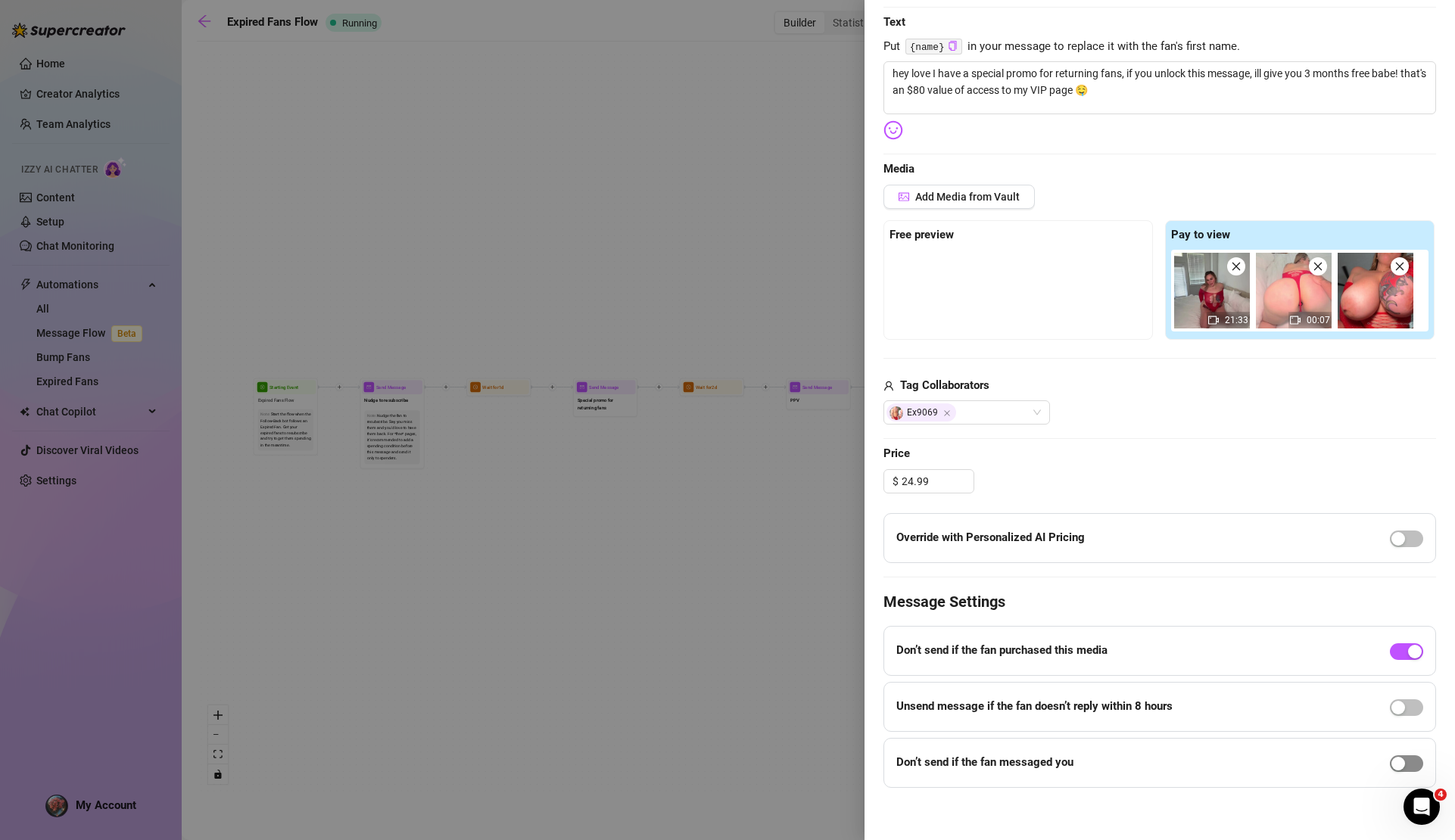
click at [1394, 762] on button "button" at bounding box center [1407, 763] width 34 height 16
click at [1391, 701] on div "button" at bounding box center [1398, 708] width 14 height 14
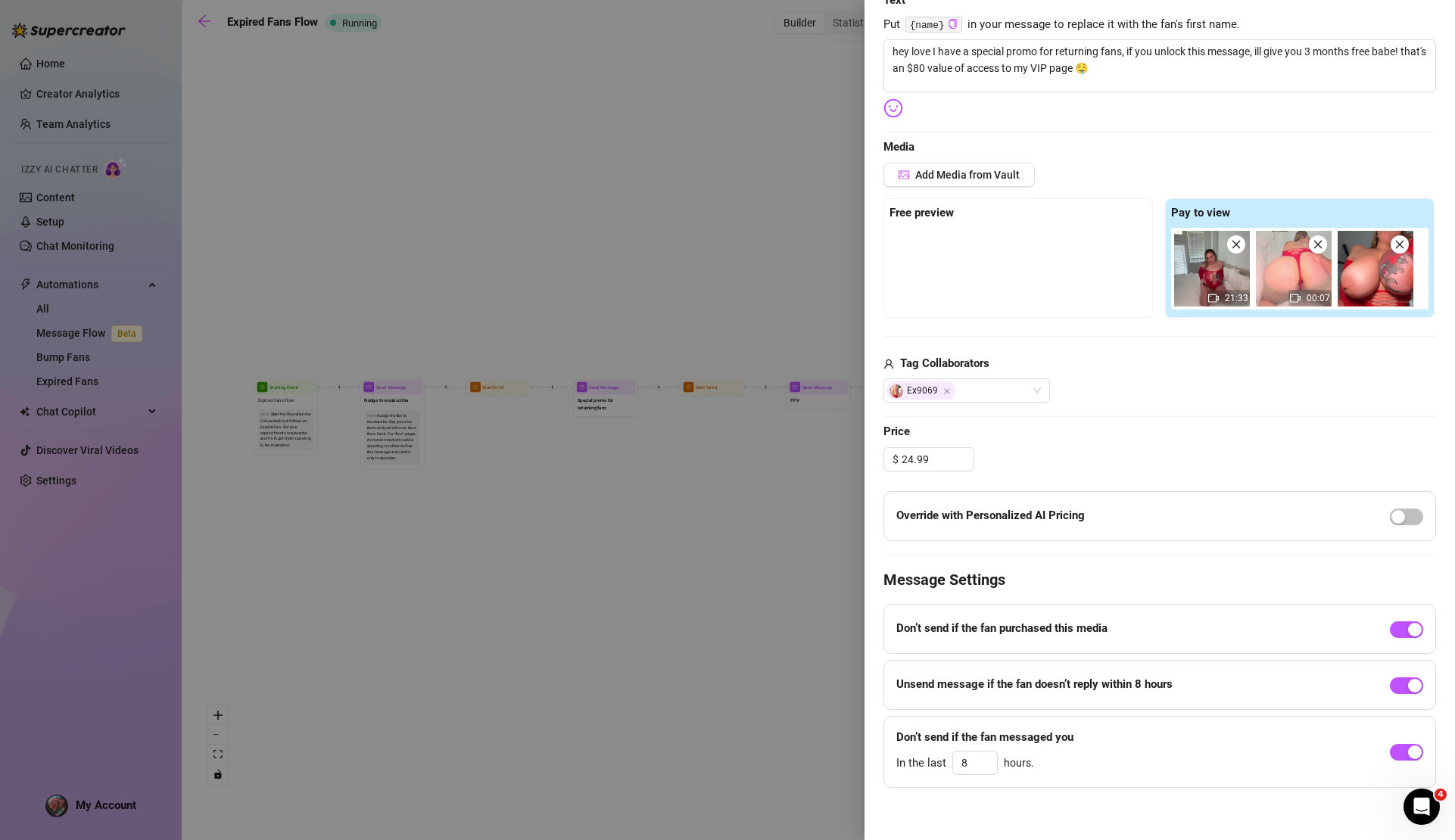
scroll to position [0, 0]
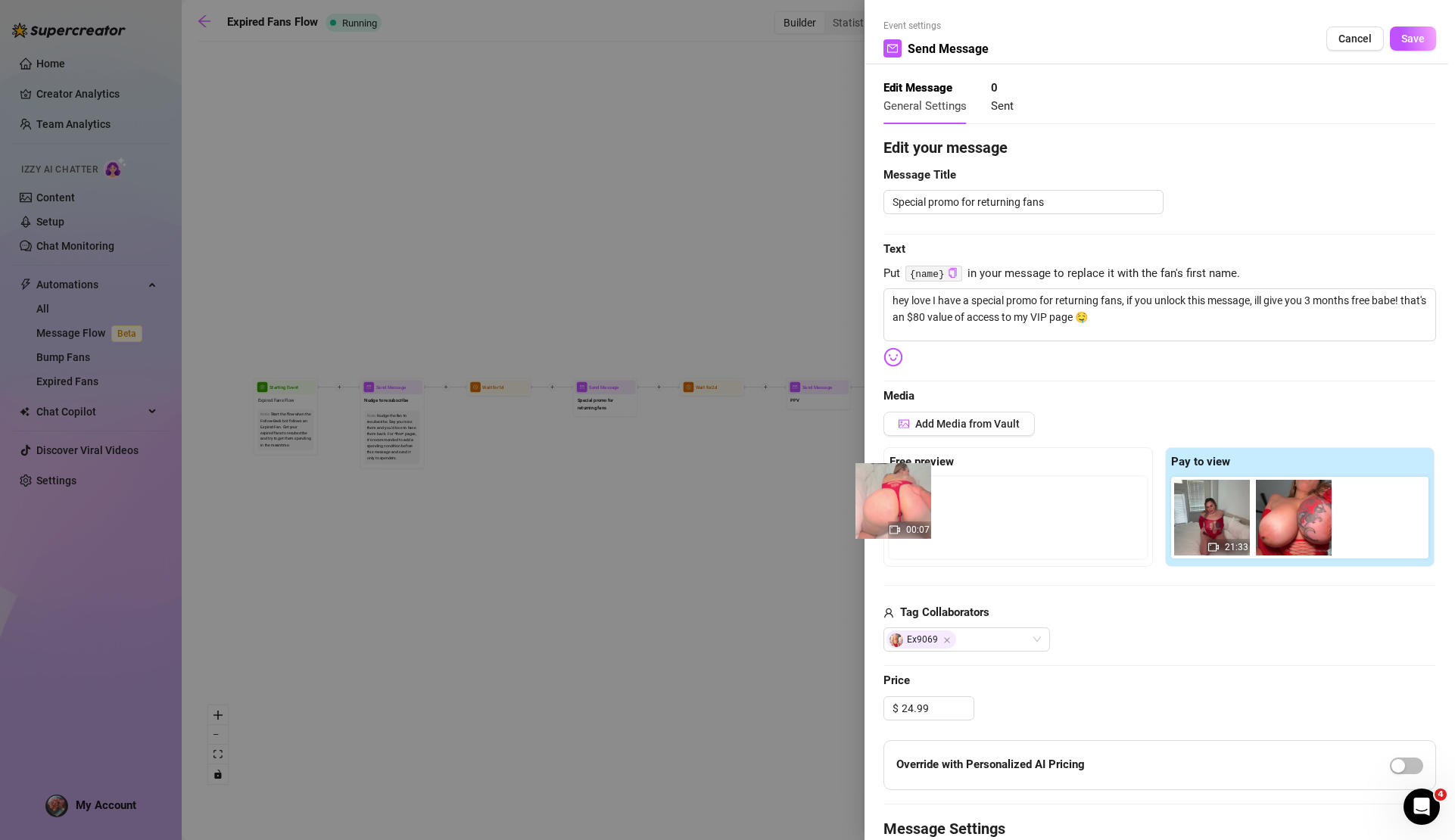
drag, startPoint x: 1308, startPoint y: 519, endPoint x: 912, endPoint y: 506, distance: 396.2
click at [912, 506] on div "Free preview Pay to view 21:33 00:07" at bounding box center [1160, 507] width 553 height 120
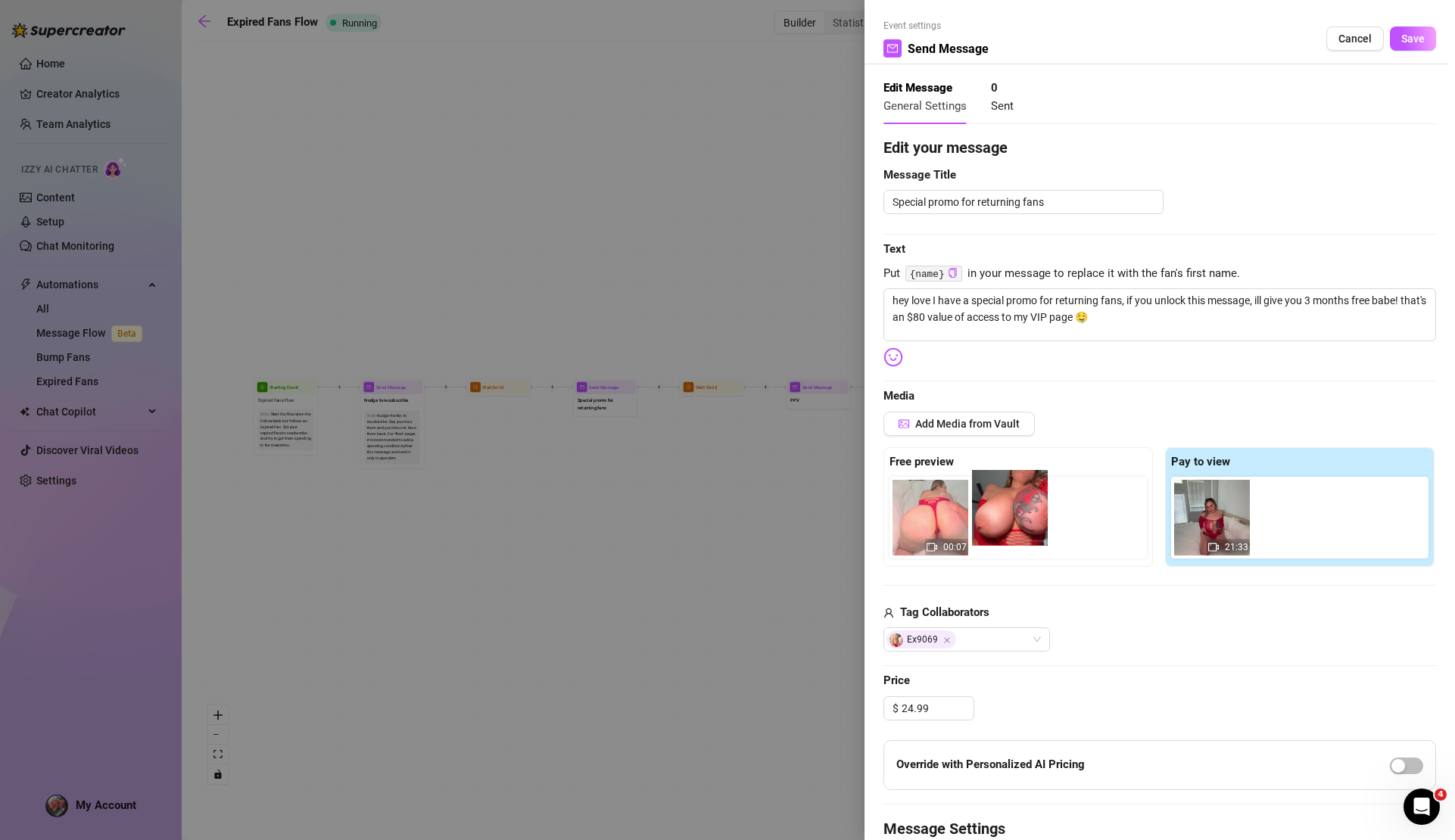
drag, startPoint x: 1289, startPoint y: 513, endPoint x: 1008, endPoint y: 508, distance: 281.0
click at [1008, 508] on div "Free preview 00:07 Pay to view 21:33" at bounding box center [1160, 507] width 553 height 120
click at [1409, 41] on span "Save" at bounding box center [1414, 39] width 23 height 13
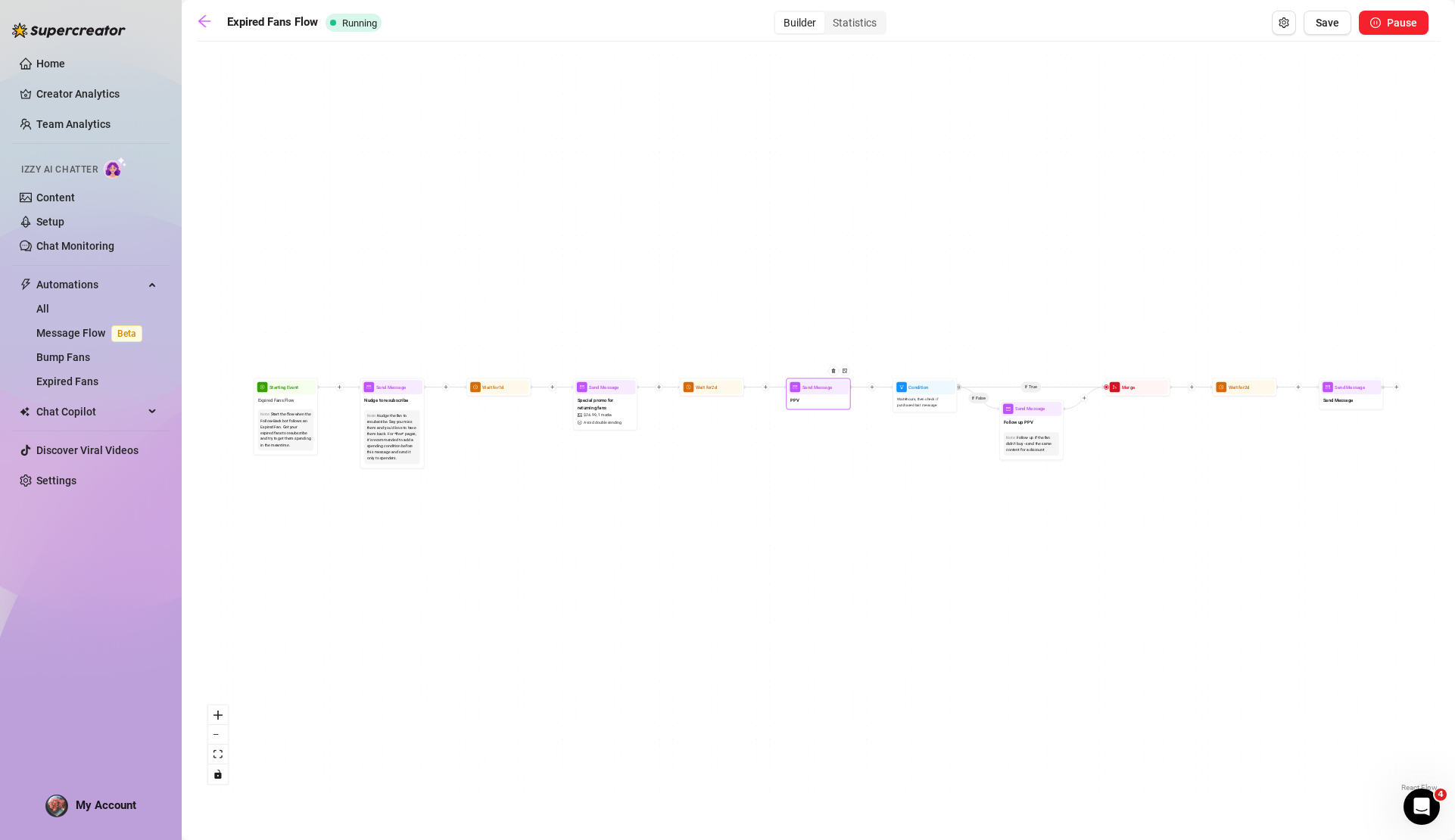
click at [824, 401] on div "PPV" at bounding box center [818, 401] width 61 height 14
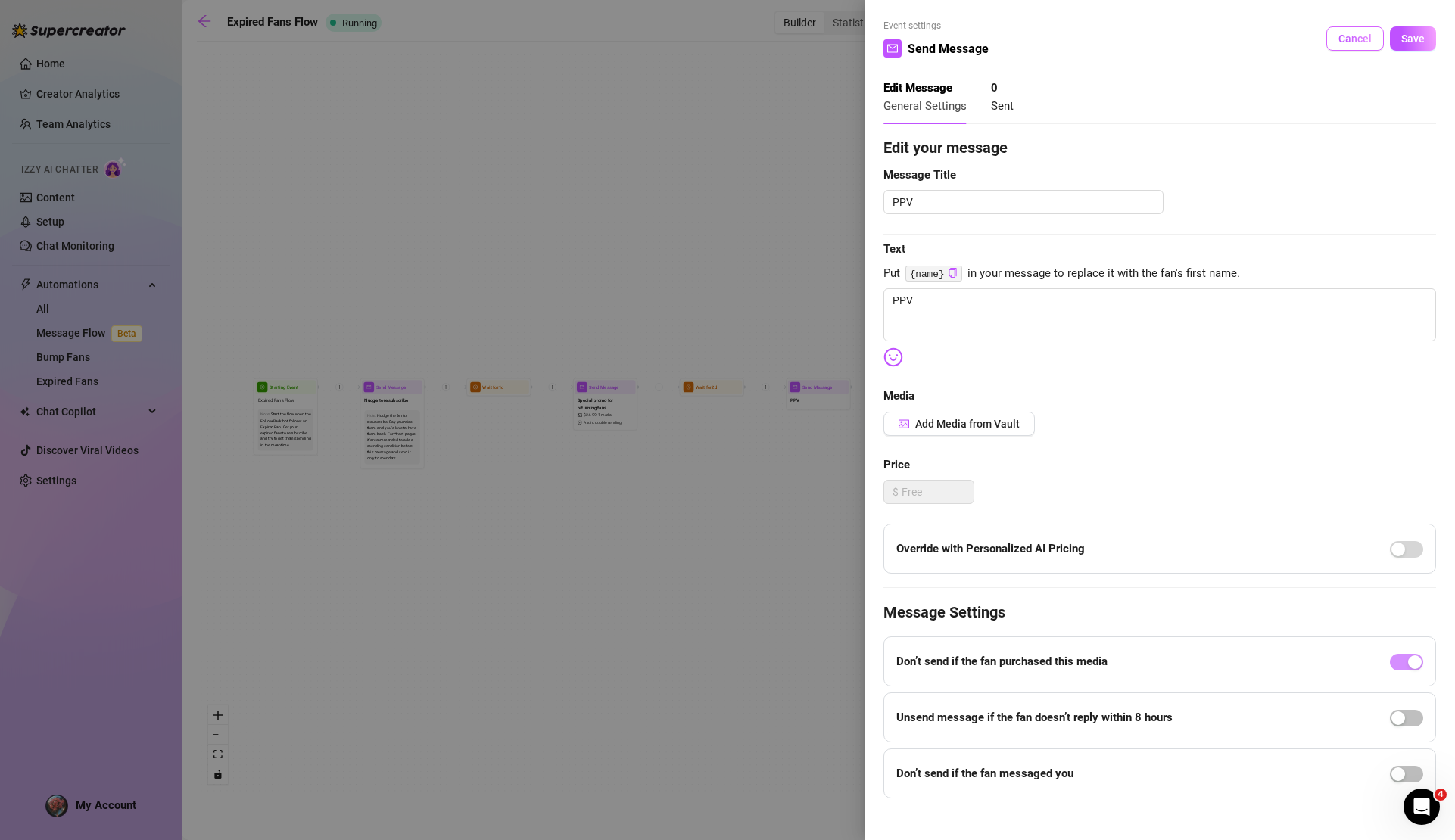
click at [1361, 41] on button "Cancel" at bounding box center [1356, 38] width 58 height 24
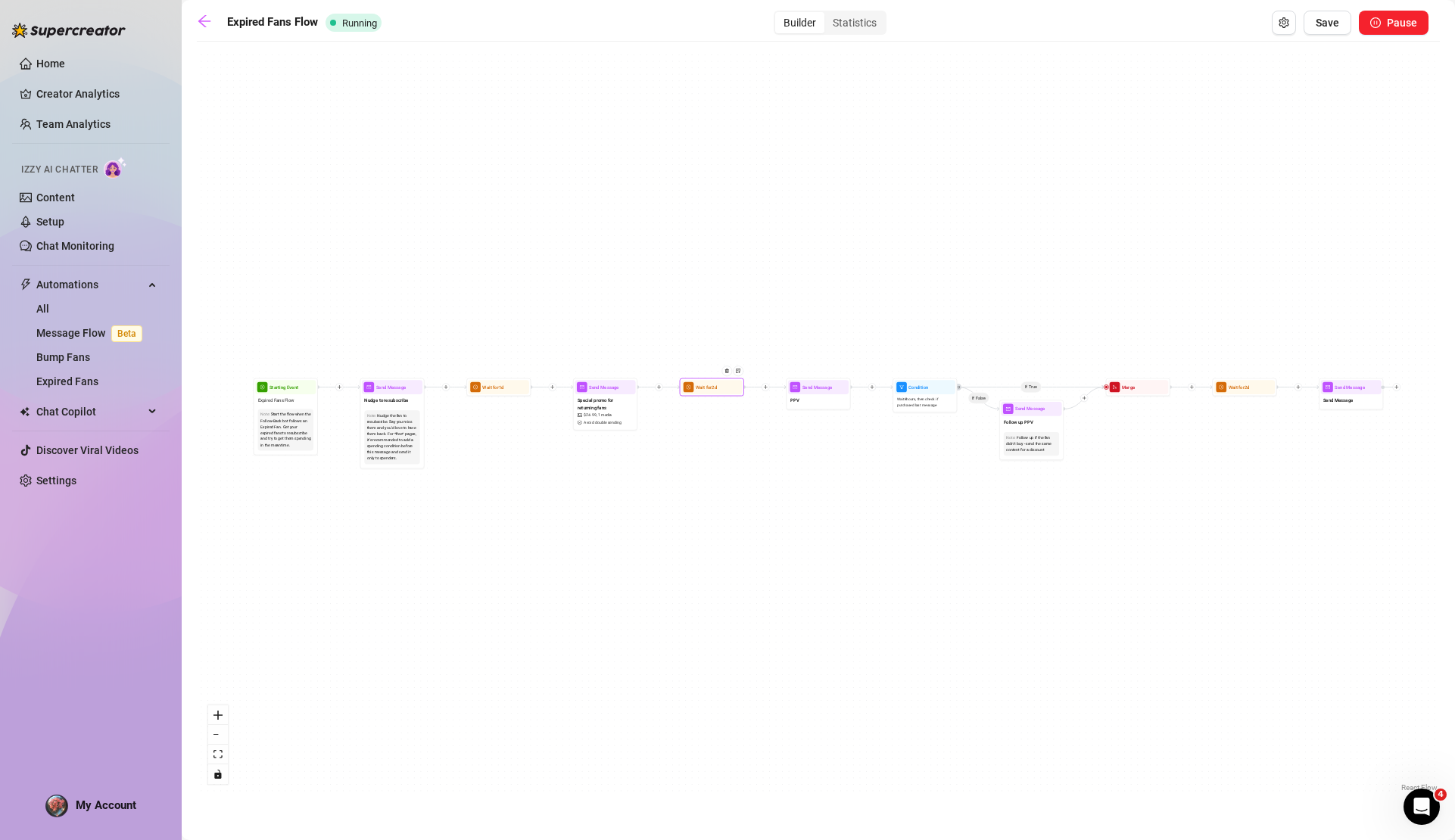
click at [727, 393] on div "Wait for 2d" at bounding box center [711, 387] width 61 height 14
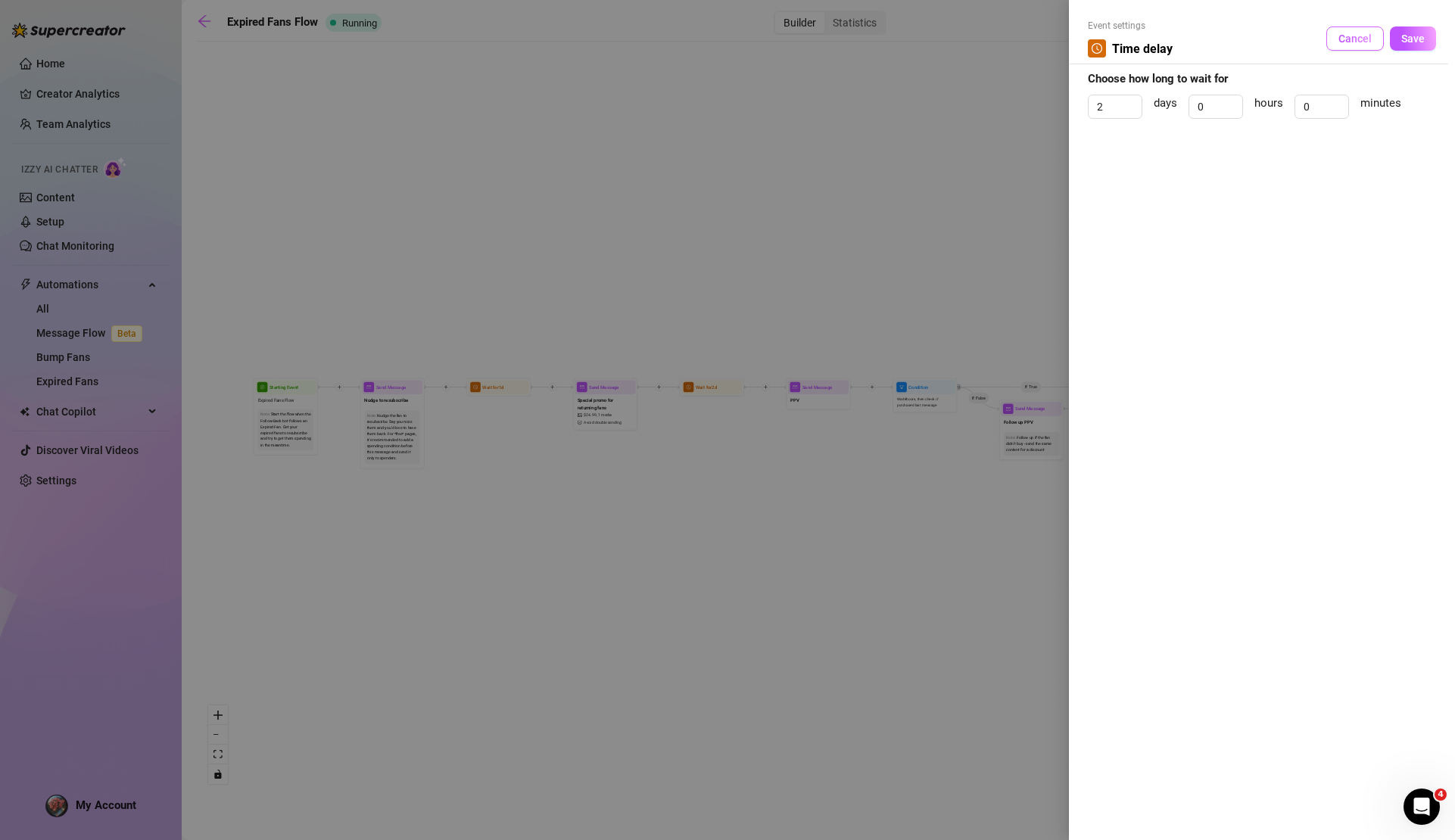
click at [1350, 34] on span "Cancel" at bounding box center [1356, 39] width 34 height 13
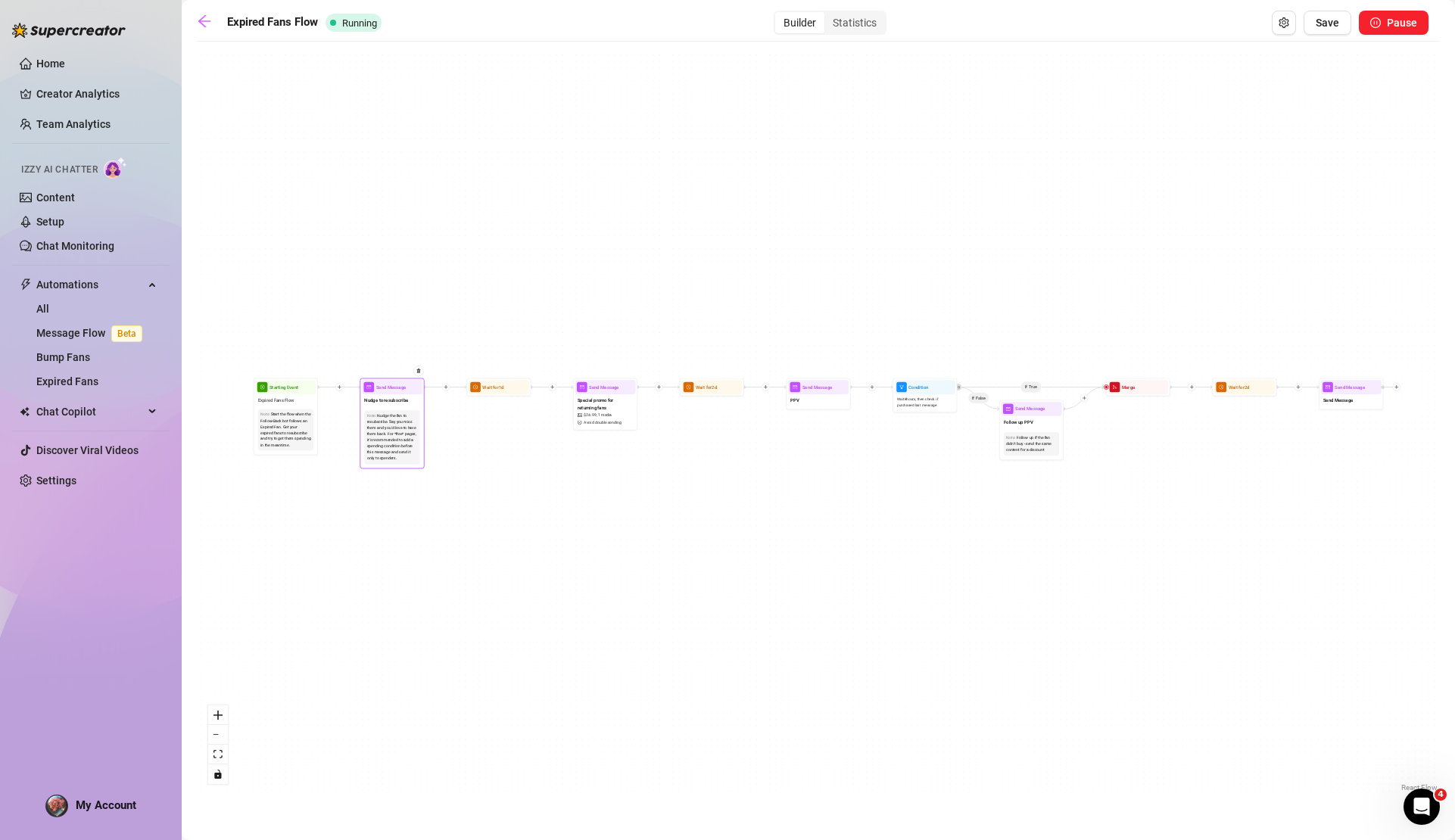
click at [404, 400] on span "Nudge to resubscribe" at bounding box center [386, 399] width 44 height 7
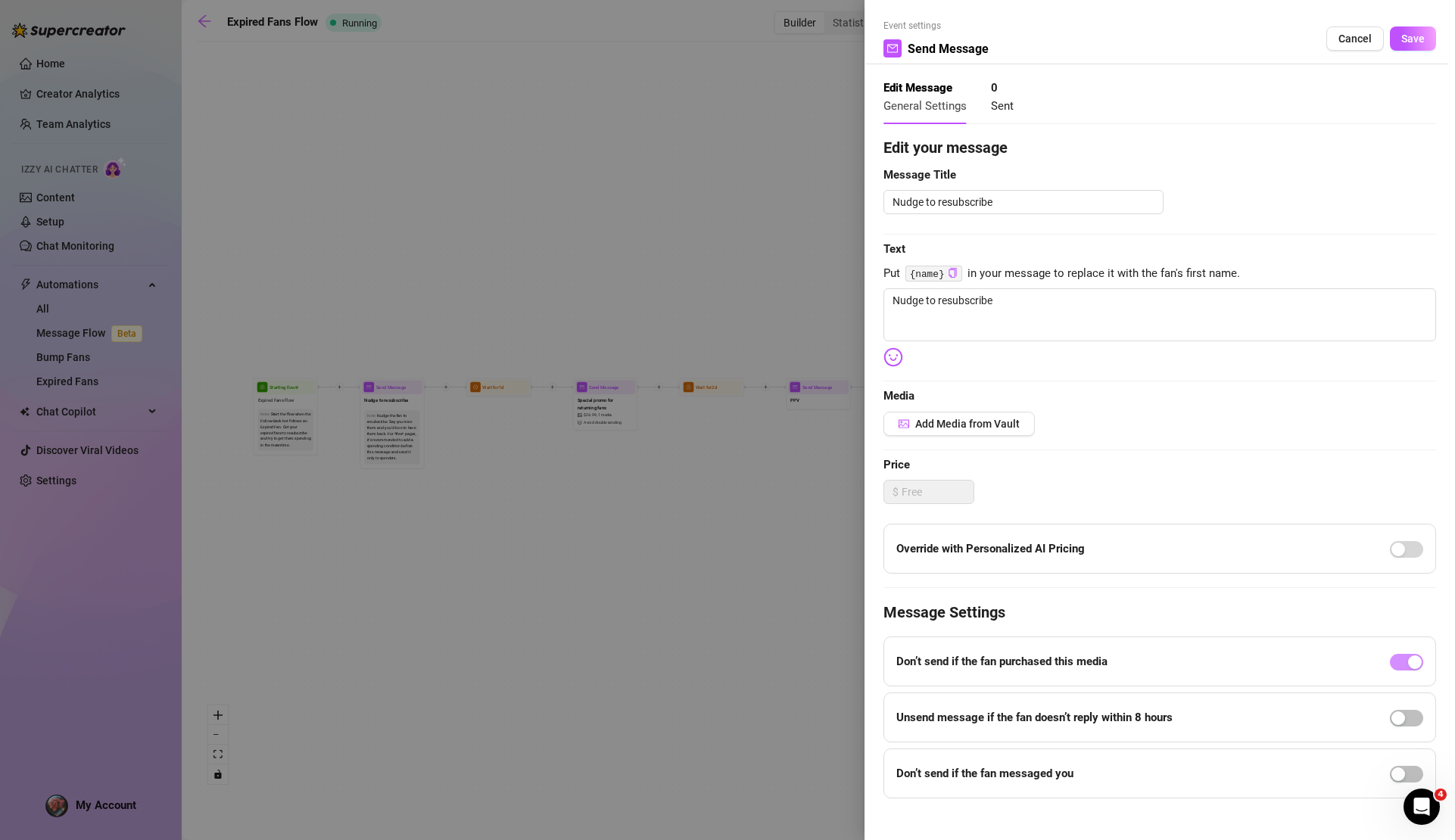
click at [266, 426] on div at bounding box center [728, 420] width 1455 height 840
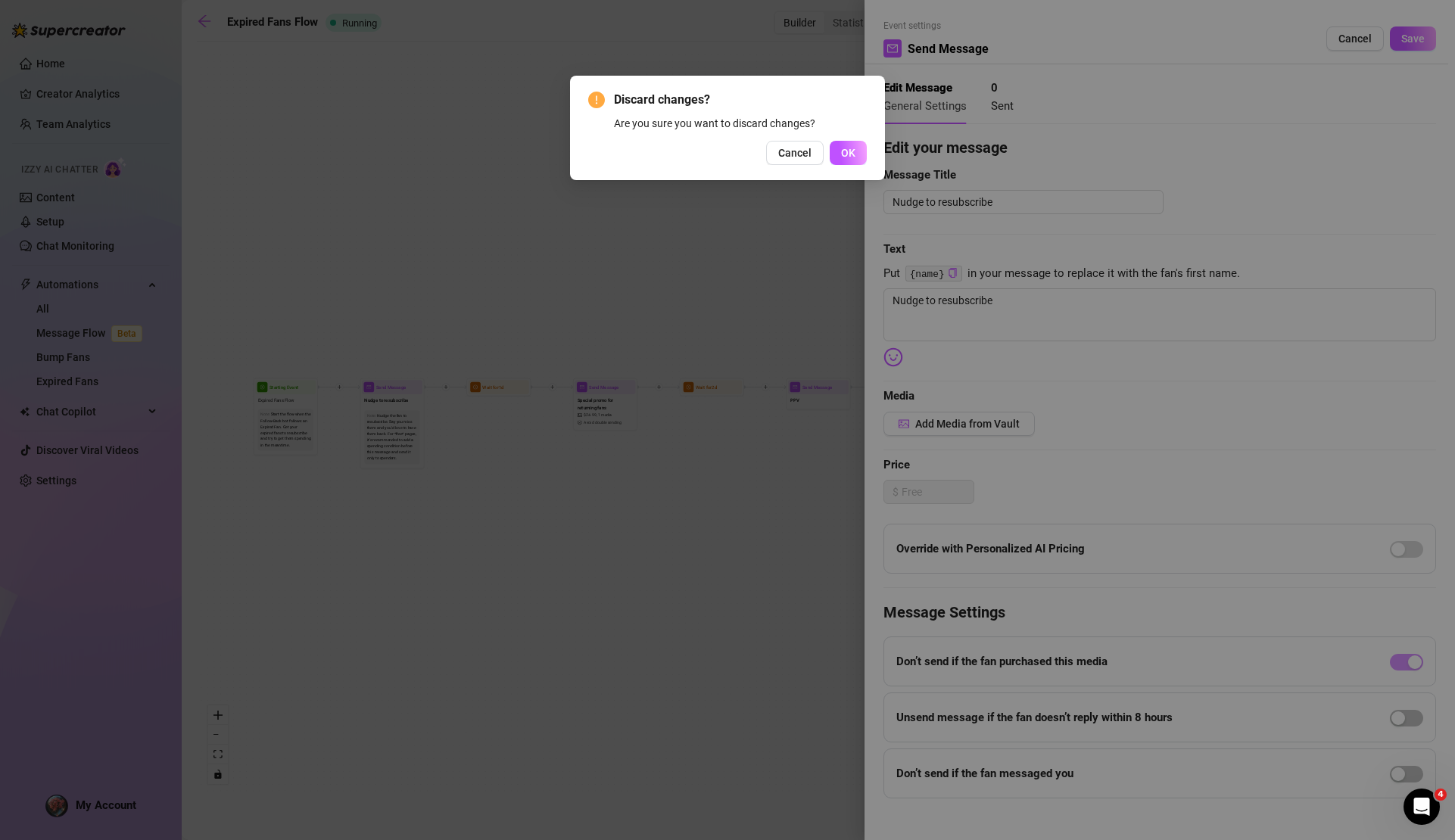
click at [276, 410] on div "Discard changes? Are you sure you want to discard changes? Cancel OK" at bounding box center [728, 420] width 1455 height 840
click at [846, 154] on span "OK" at bounding box center [848, 152] width 14 height 13
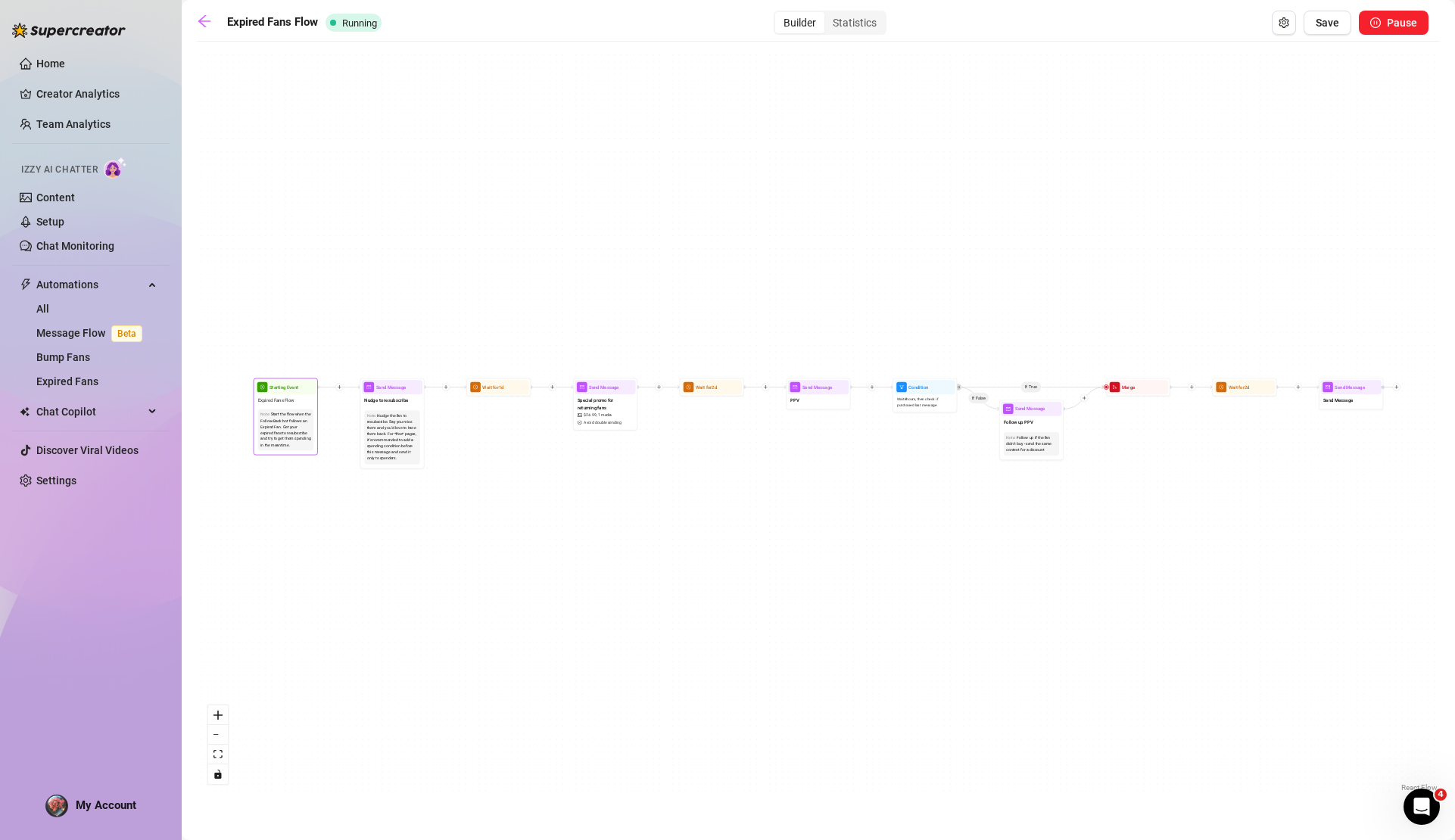
click at [303, 431] on div "Start the flow when the Follow-Back bot follows an Expired Fan. Get your expire…" at bounding box center [286, 430] width 51 height 37
click at [294, 421] on div "Start the flow when the Follow-Back bot follows an Expired Fan. Get your expire…" at bounding box center [286, 430] width 51 height 37
click at [287, 394] on div "Expired Fans Flow" at bounding box center [285, 400] width 61 height 13
click at [272, 391] on span "Starting Event" at bounding box center [284, 387] width 29 height 7
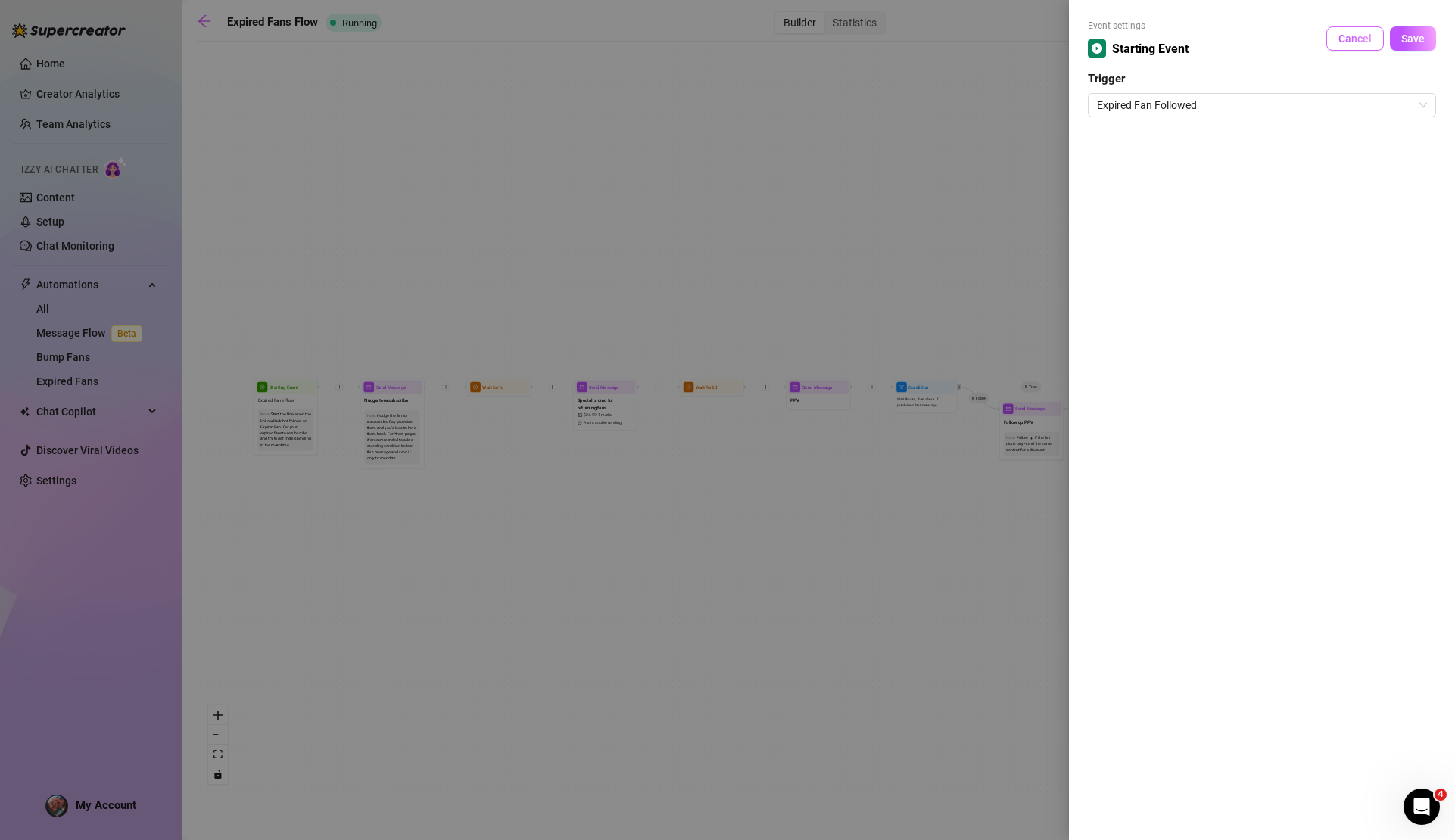
click at [1359, 41] on span "Cancel" at bounding box center [1356, 39] width 34 height 13
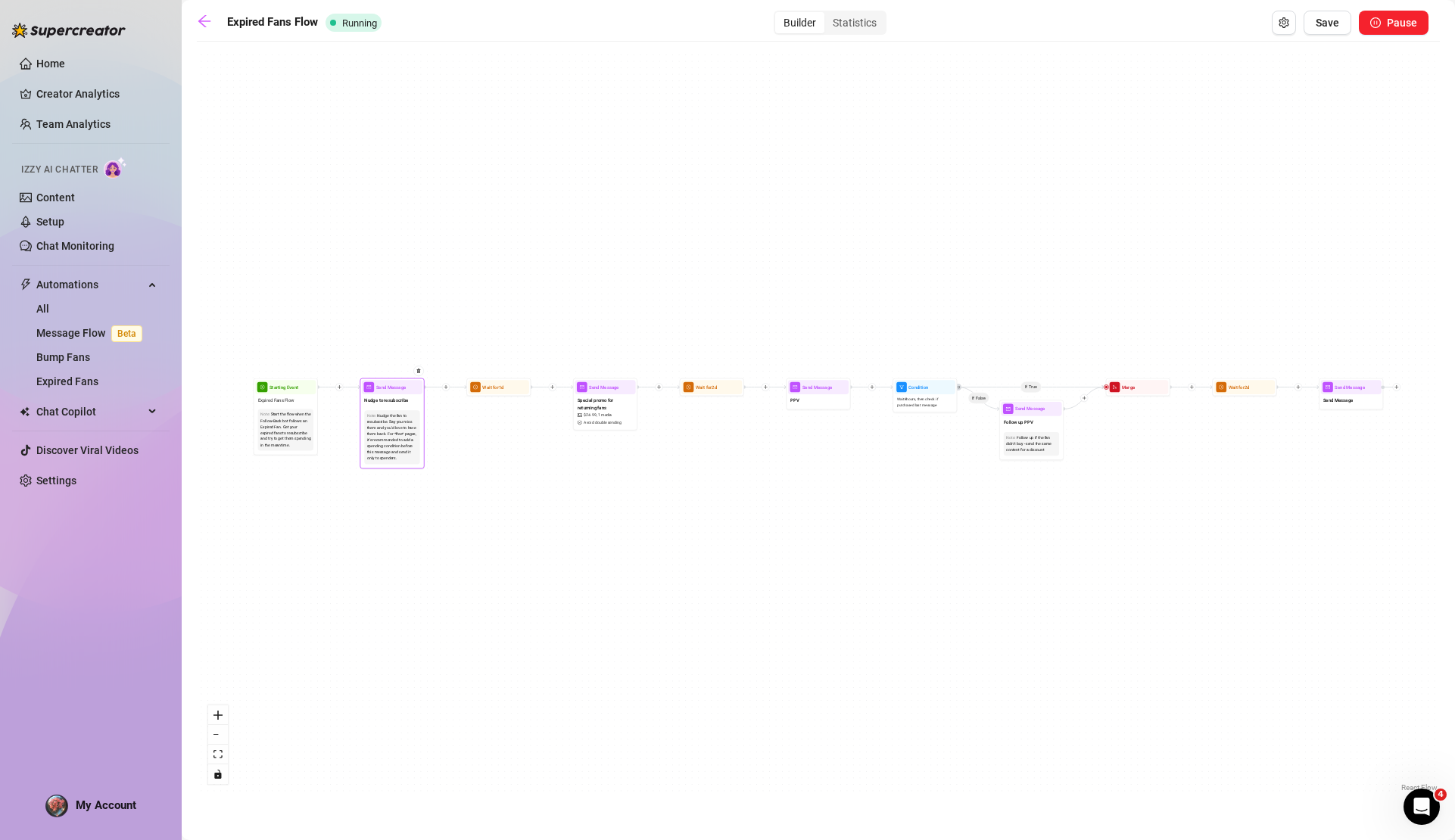
click at [388, 402] on span "Nudge to resubscribe" at bounding box center [386, 399] width 44 height 7
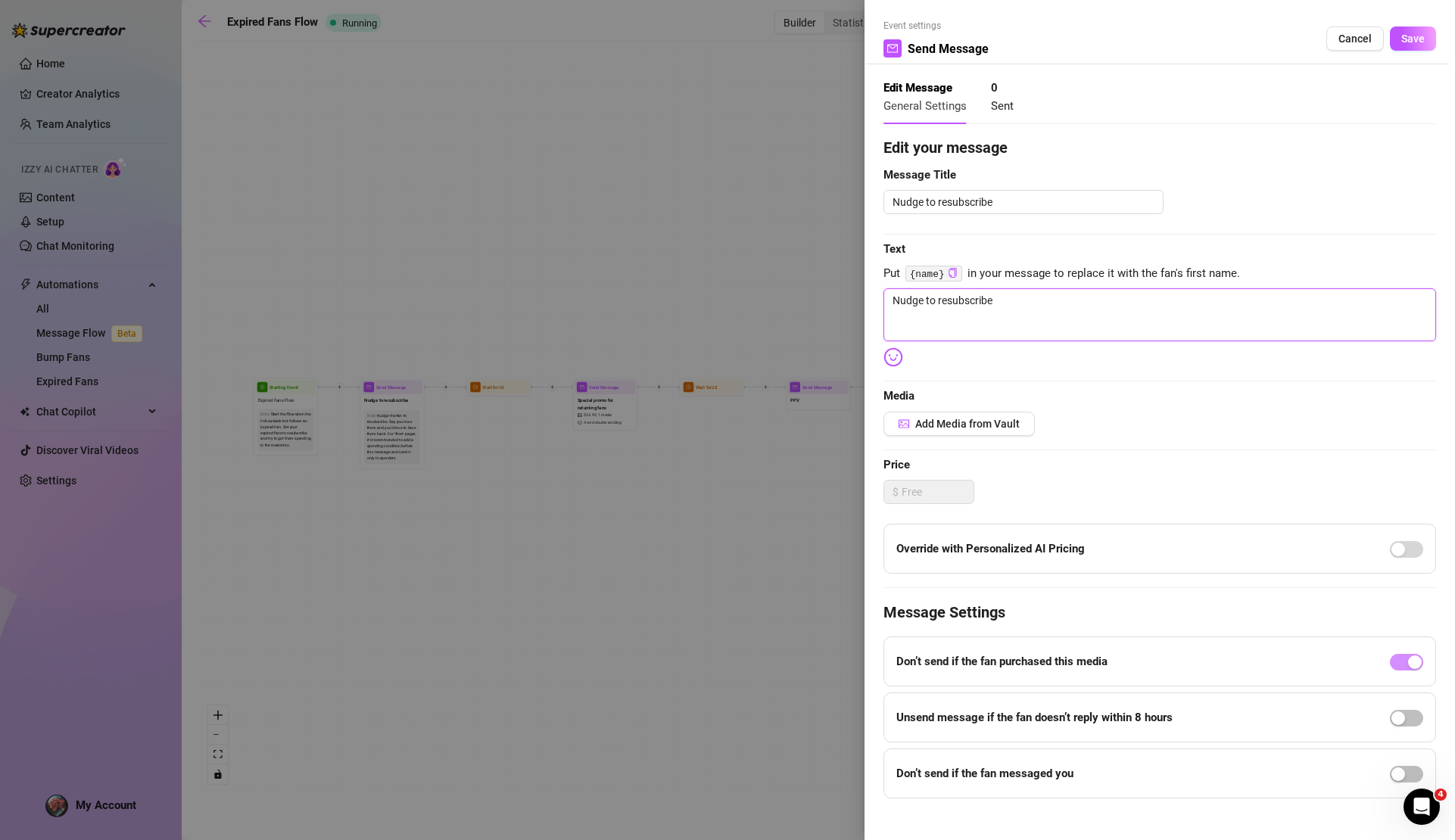
drag, startPoint x: 1031, startPoint y: 301, endPoint x: 867, endPoint y: 294, distance: 164.1
click at [867, 294] on div "Event settings Send Message Cancel Save Edit Message General Settings 0 Sent Ed…" at bounding box center [1160, 420] width 590 height 840
click at [1402, 40] on span "Save" at bounding box center [1414, 39] width 23 height 13
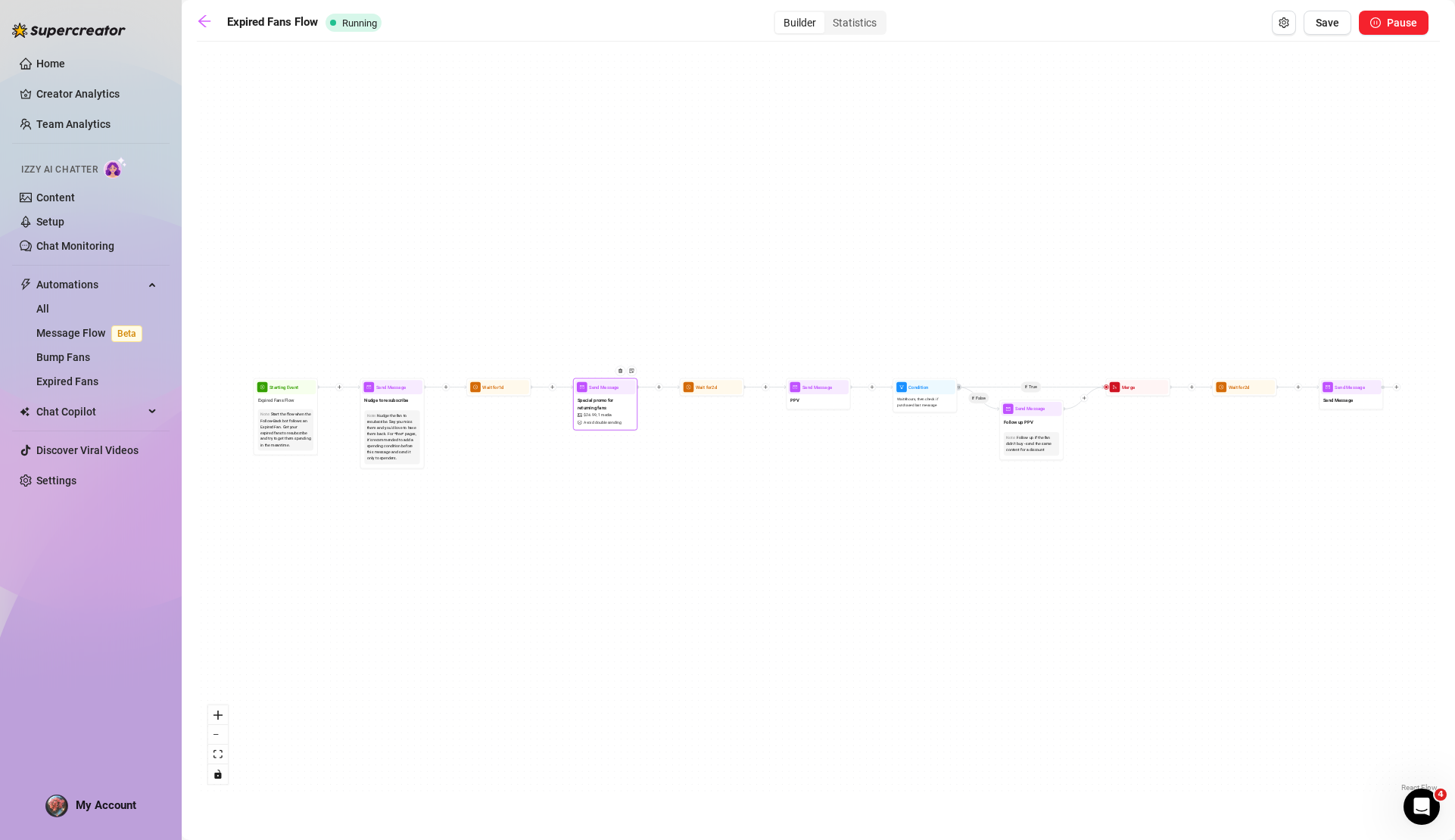
click at [596, 410] on span "Special promo for returning fans" at bounding box center [605, 403] width 55 height 14
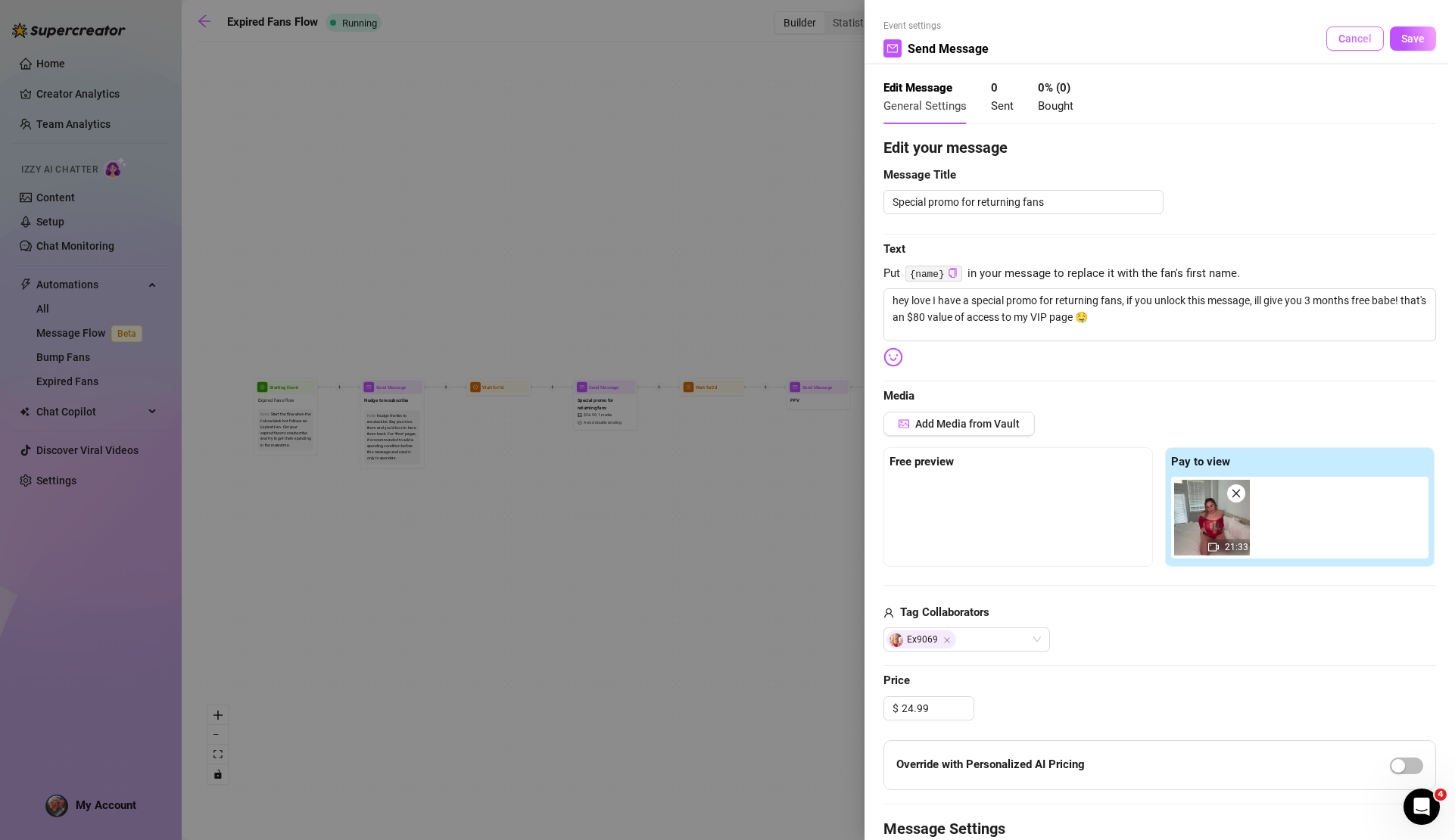
click at [1339, 41] on span "Cancel" at bounding box center [1356, 39] width 34 height 13
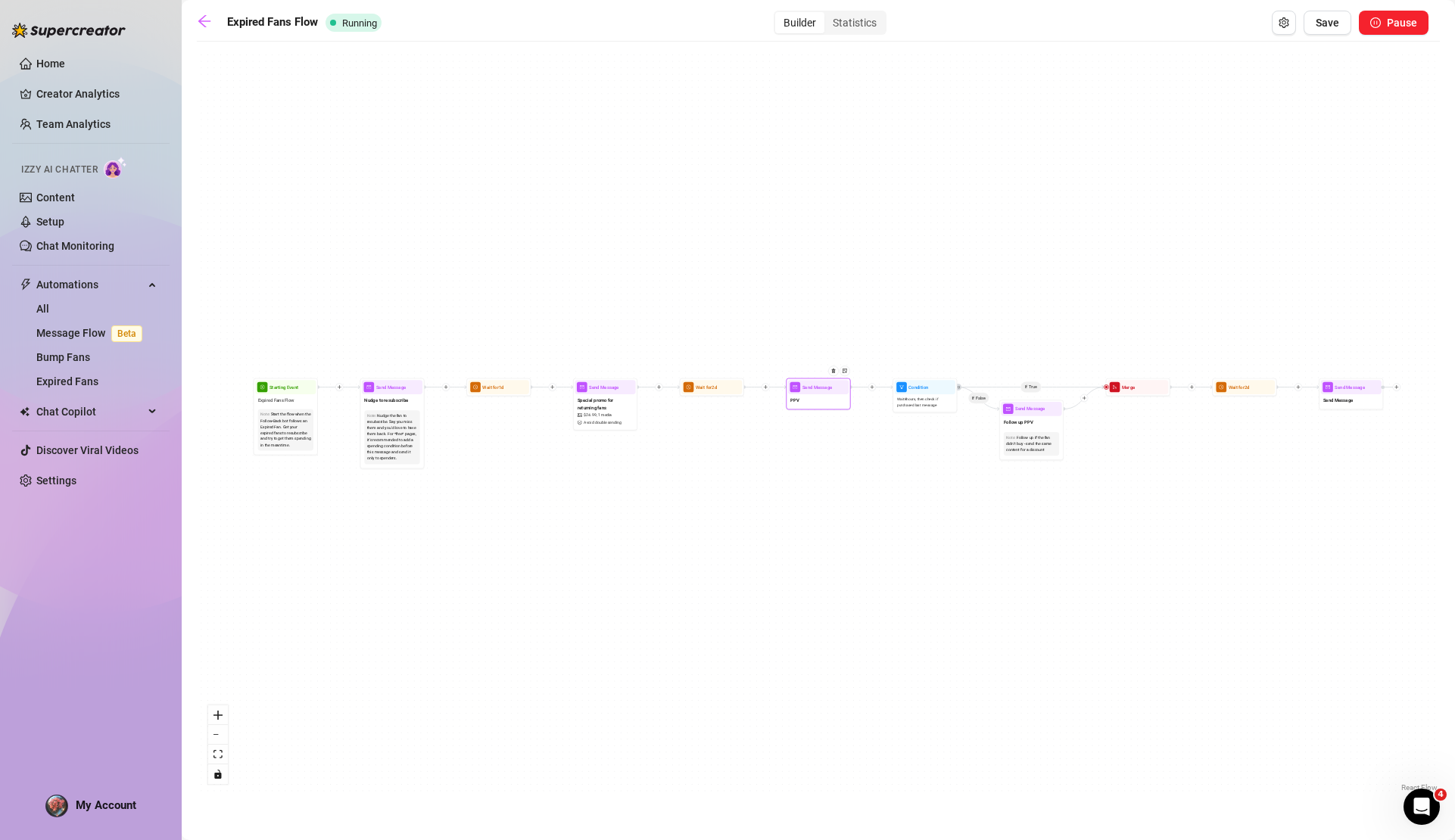
click at [818, 406] on div "PPV" at bounding box center [818, 401] width 61 height 14
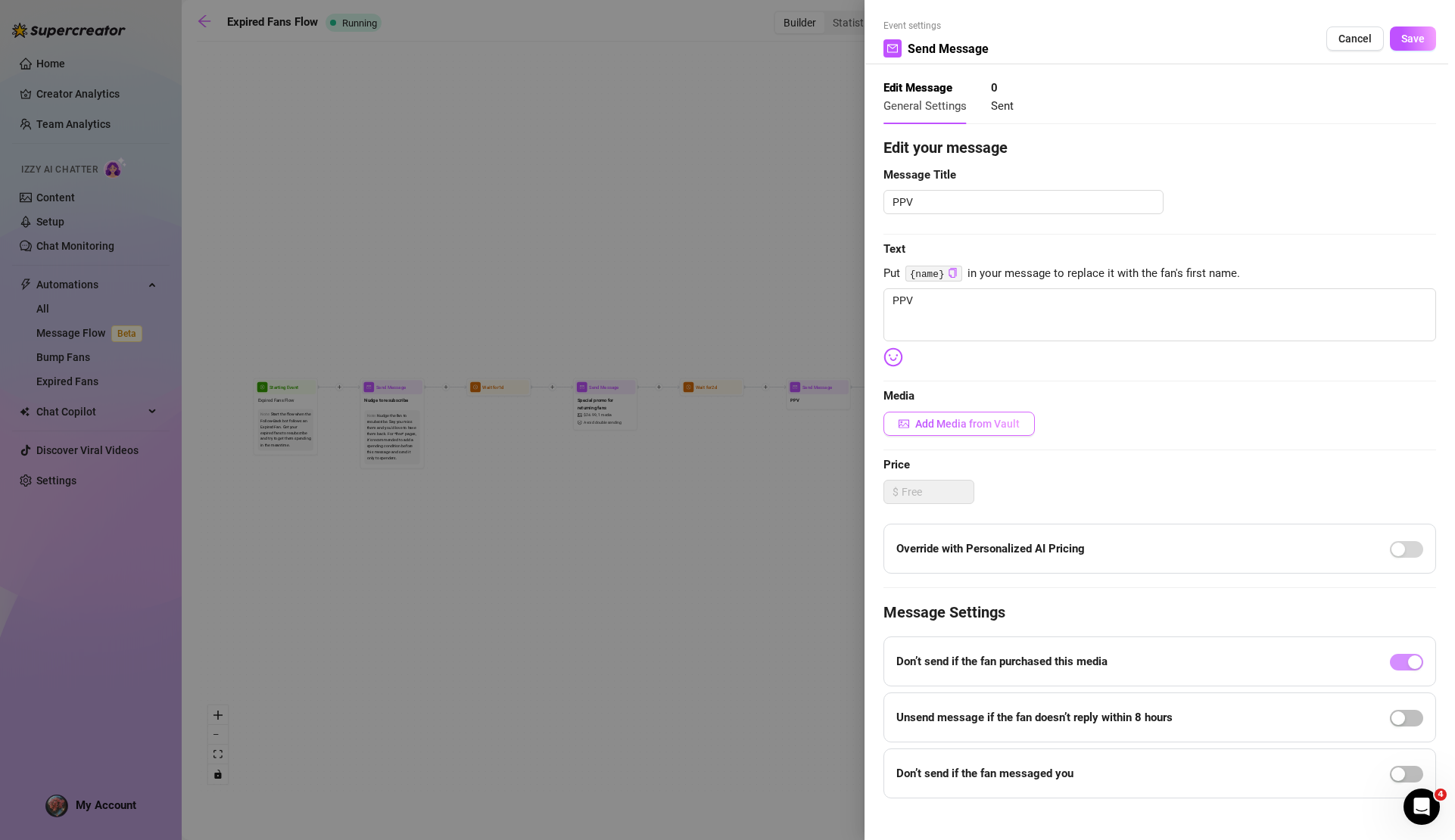
click at [999, 420] on span "Add Media from Vault" at bounding box center [968, 423] width 104 height 13
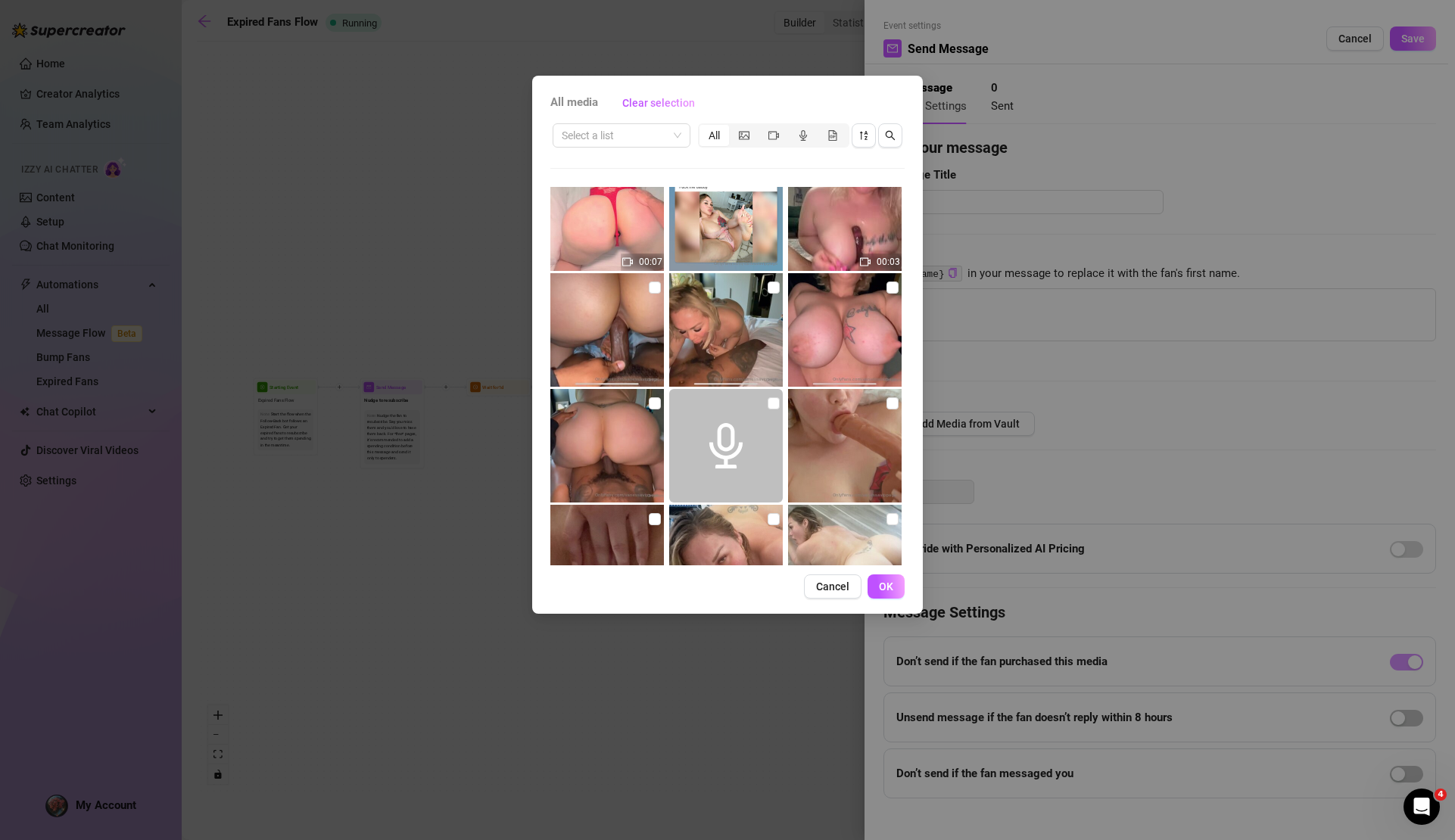
scroll to position [1043, 0]
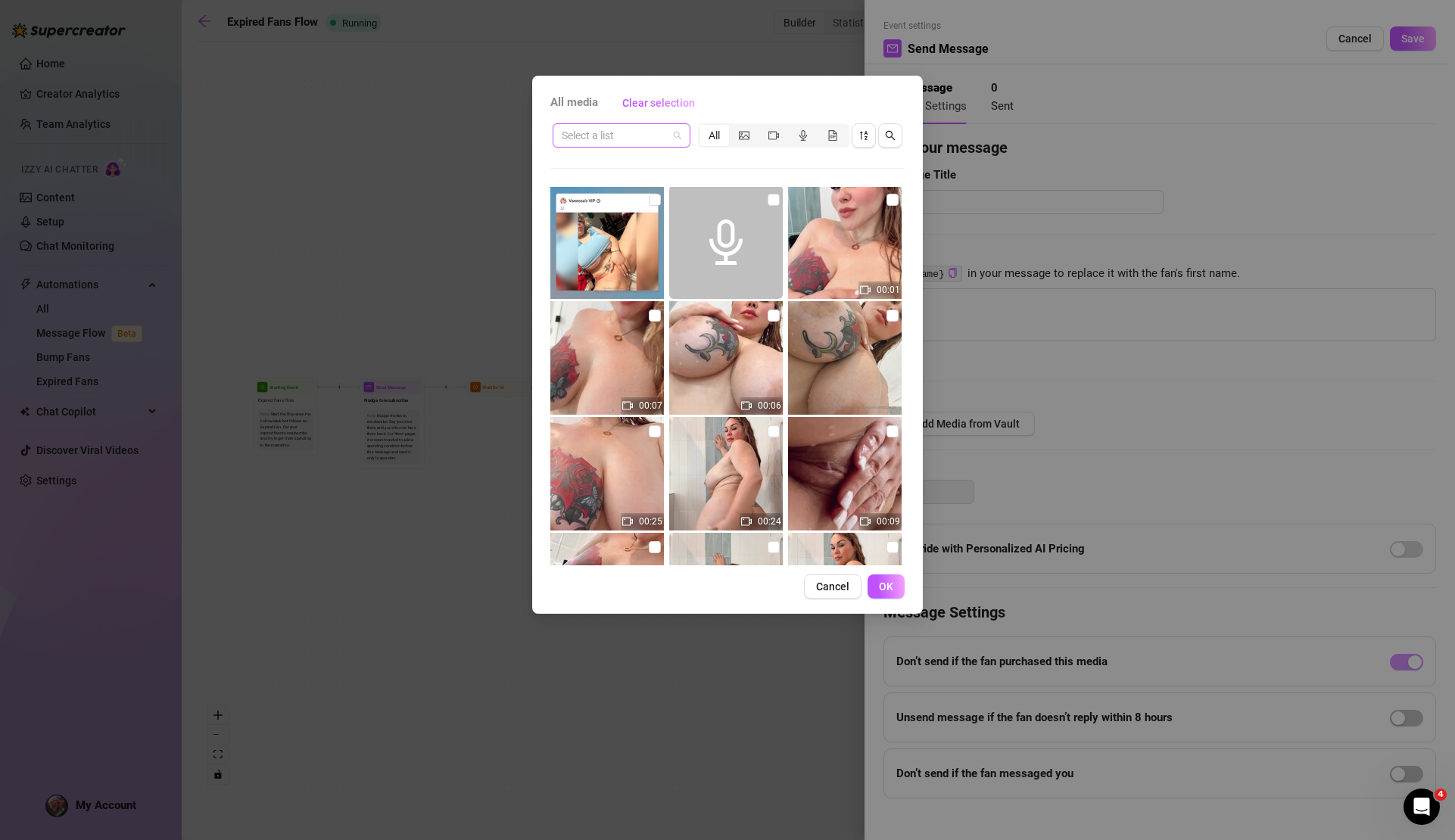
click at [684, 139] on div "Select a list" at bounding box center [621, 135] width 138 height 24
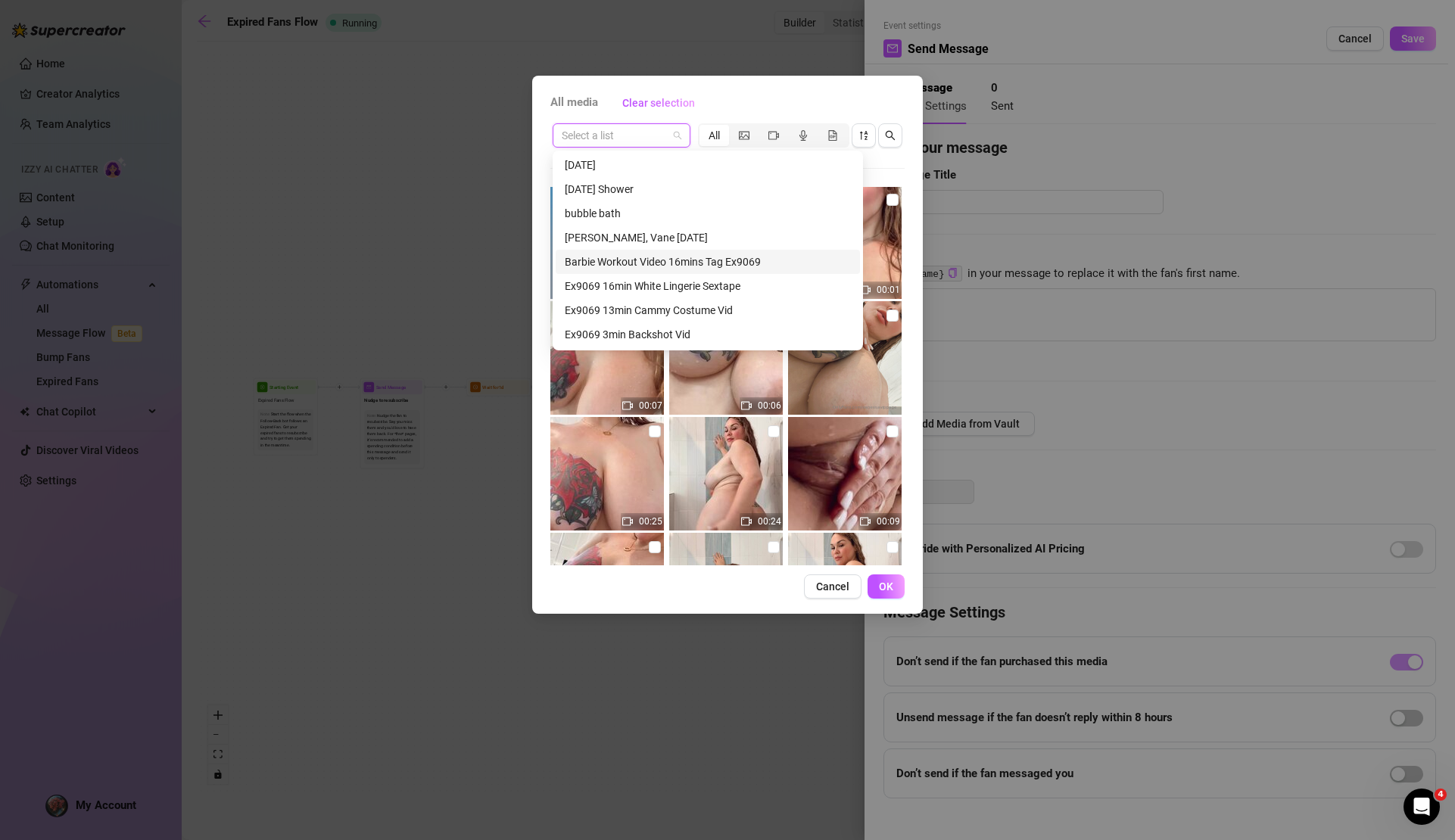
scroll to position [198, 0]
click at [673, 230] on div "[PERSON_NAME], Vane [DATE]" at bounding box center [707, 234] width 287 height 16
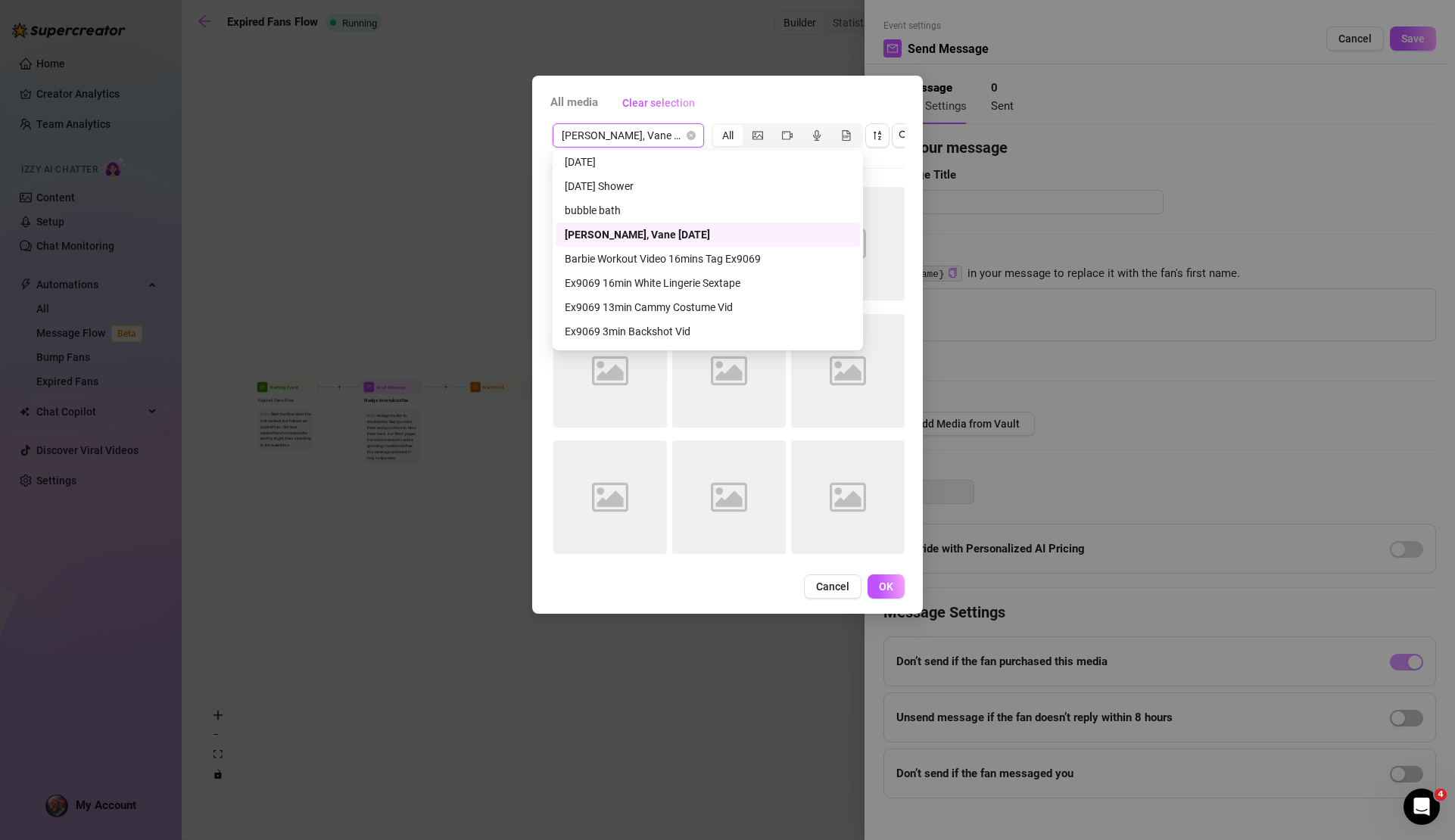
scroll to position [0, 0]
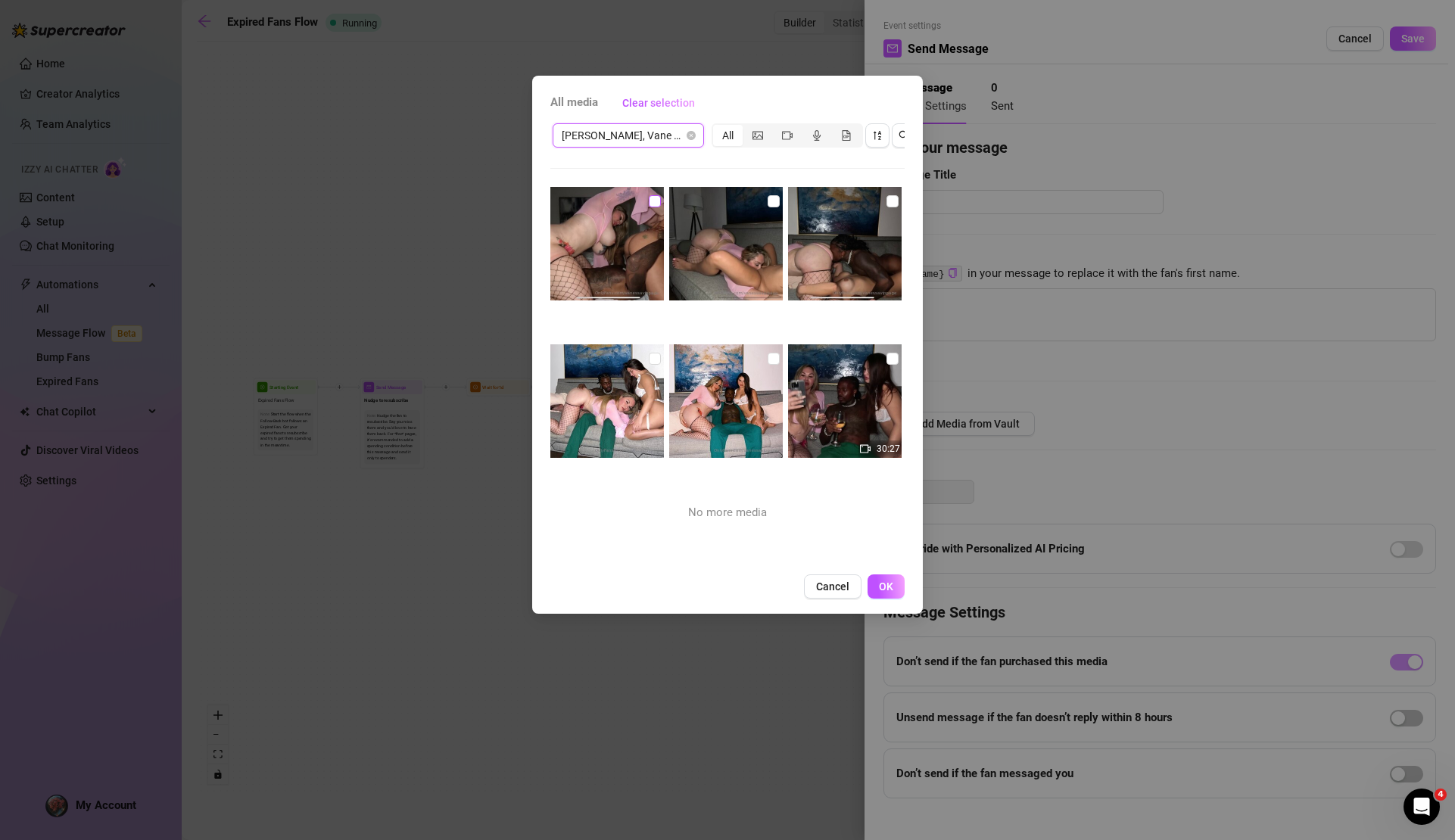
click at [652, 205] on span at bounding box center [655, 201] width 13 height 13
click at [652, 205] on input "checkbox" at bounding box center [655, 201] width 13 height 13
click at [772, 203] on span at bounding box center [774, 201] width 13 height 13
click at [772, 203] on input "checkbox" at bounding box center [774, 201] width 13 height 13
click at [887, 202] on span at bounding box center [892, 201] width 13 height 13
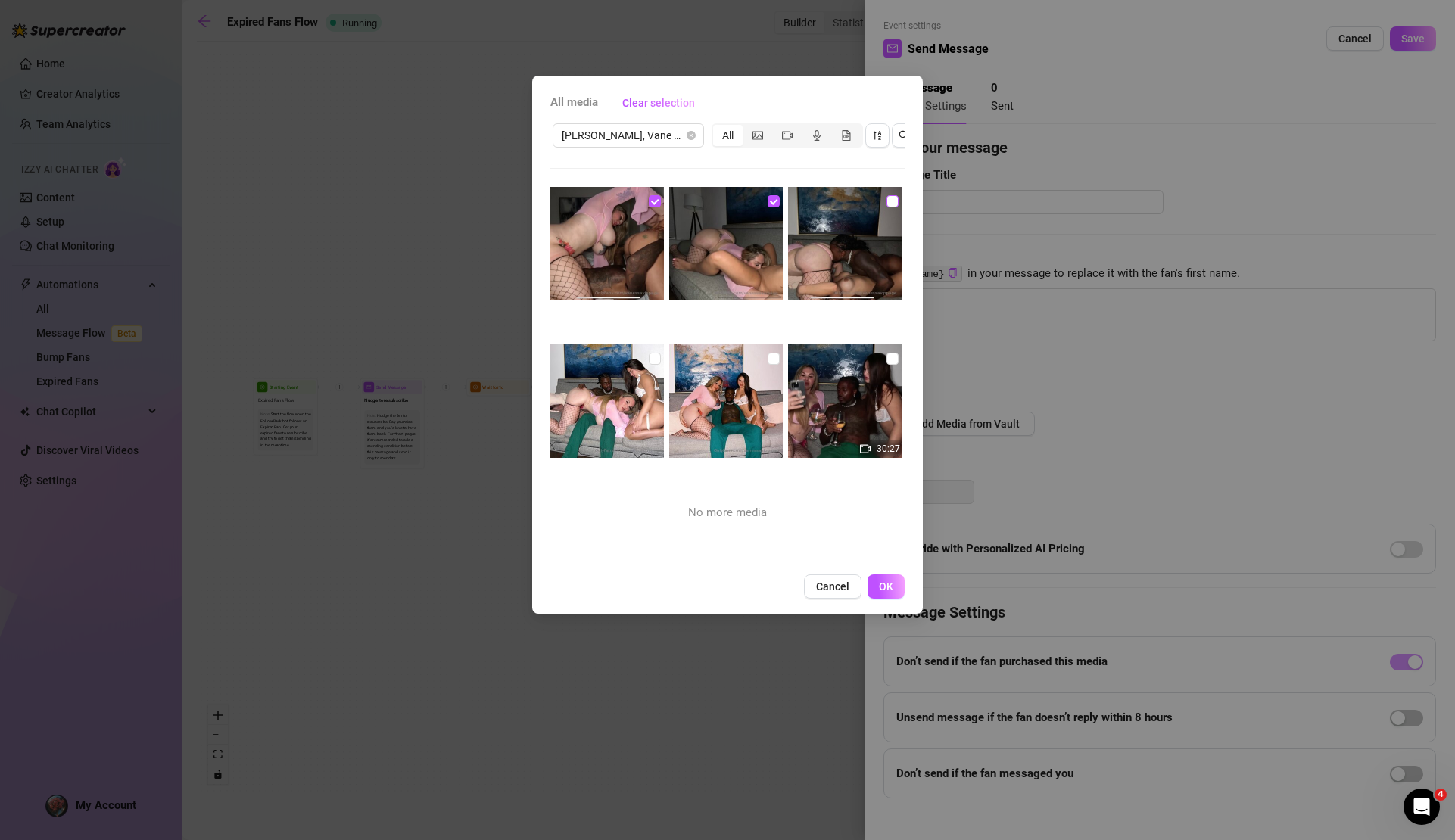
click at [887, 202] on input "checkbox" at bounding box center [892, 201] width 13 height 13
click at [887, 354] on input "checkbox" at bounding box center [892, 359] width 13 height 13
click at [768, 361] on input "checkbox" at bounding box center [774, 359] width 13 height 13
click at [649, 362] on span at bounding box center [655, 359] width 13 height 13
click at [649, 362] on input "checkbox" at bounding box center [655, 359] width 13 height 13
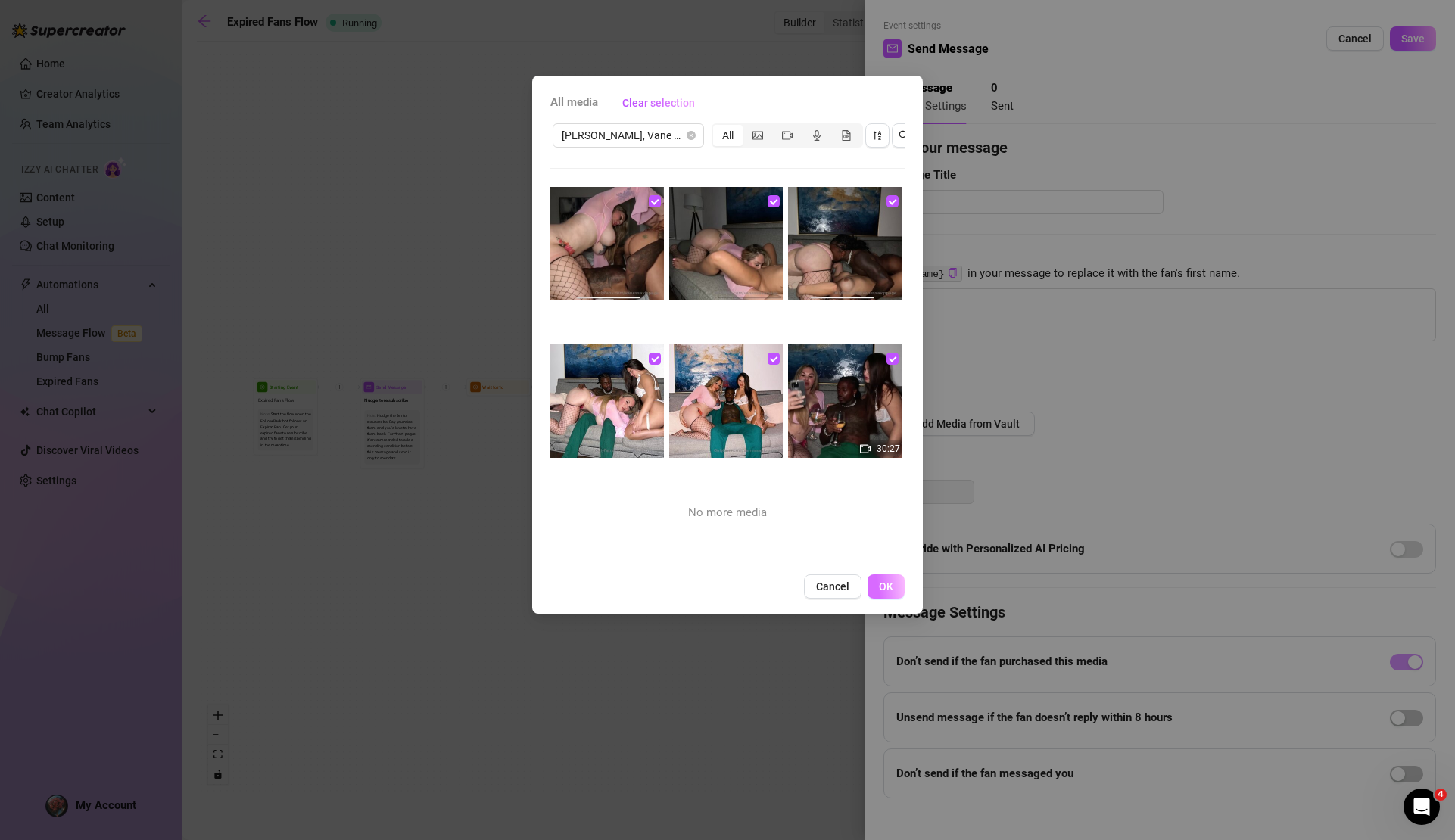
click at [883, 592] on span "OK" at bounding box center [886, 586] width 14 height 13
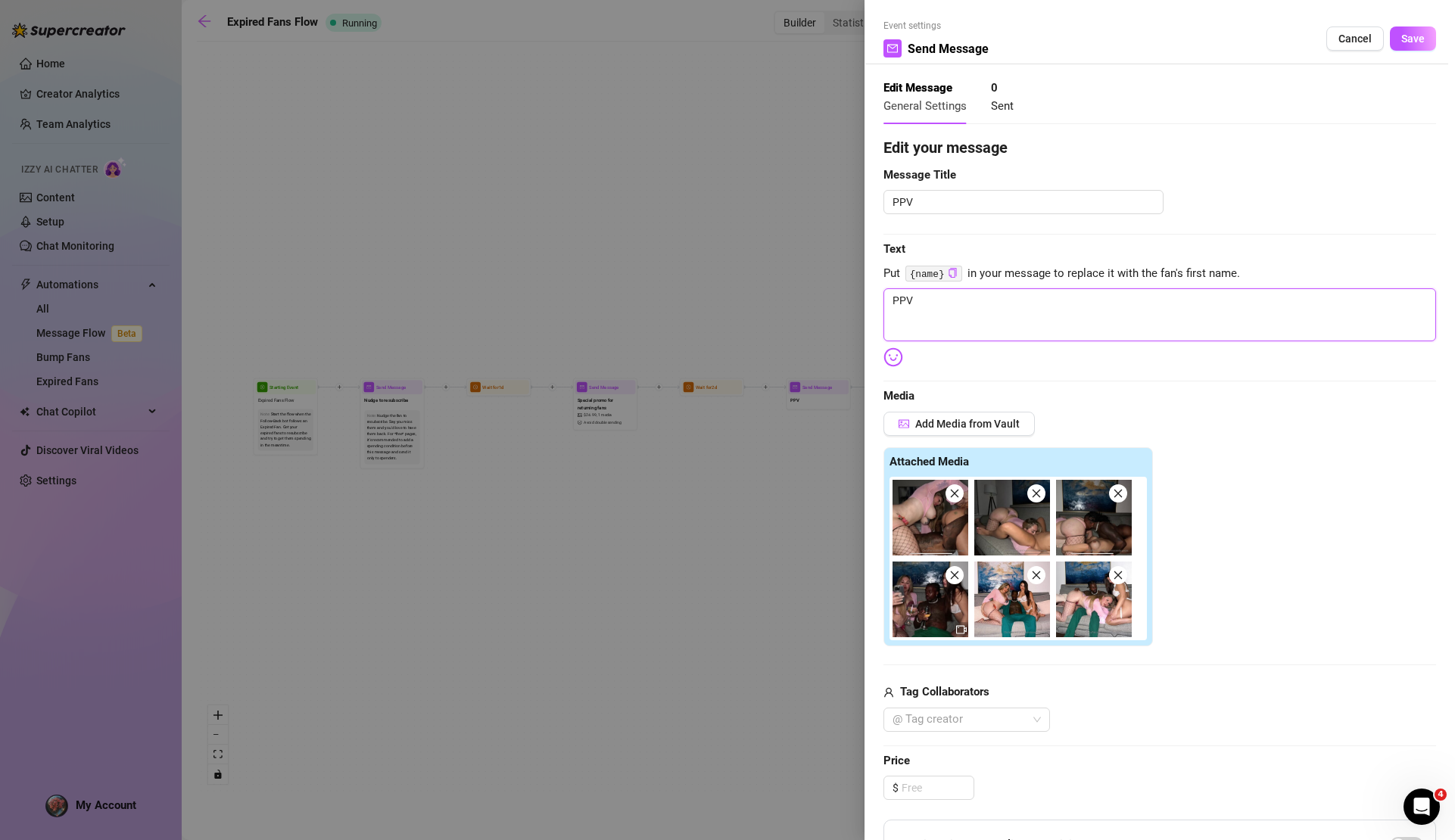
drag, startPoint x: 953, startPoint y: 304, endPoint x: 871, endPoint y: 292, distance: 82.9
click at [871, 292] on div "Event settings Send Message Cancel Save Edit Message General Settings 0 Sent Ed…" at bounding box center [1160, 420] width 590 height 840
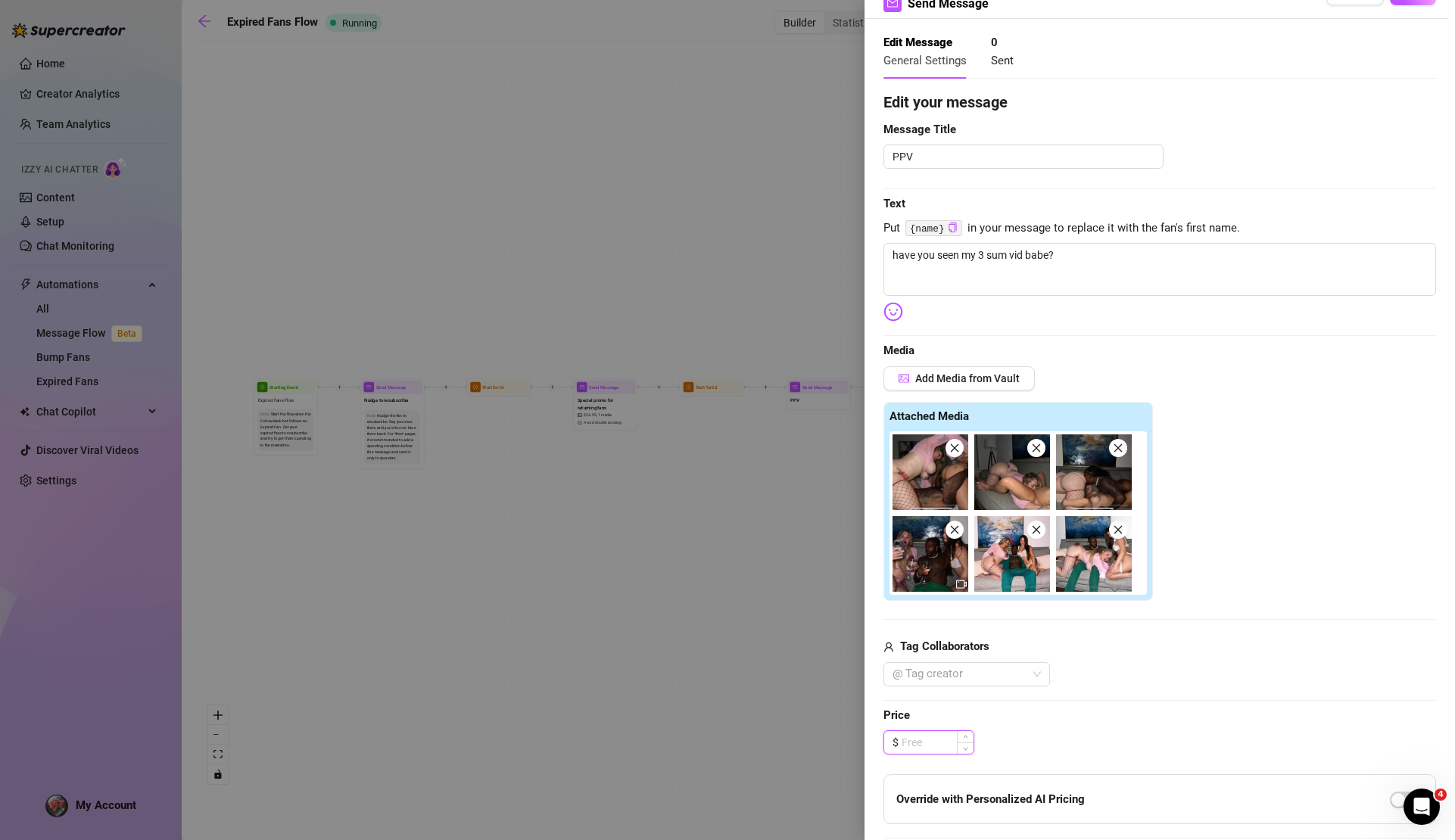
click at [931, 737] on input at bounding box center [938, 743] width 72 height 23
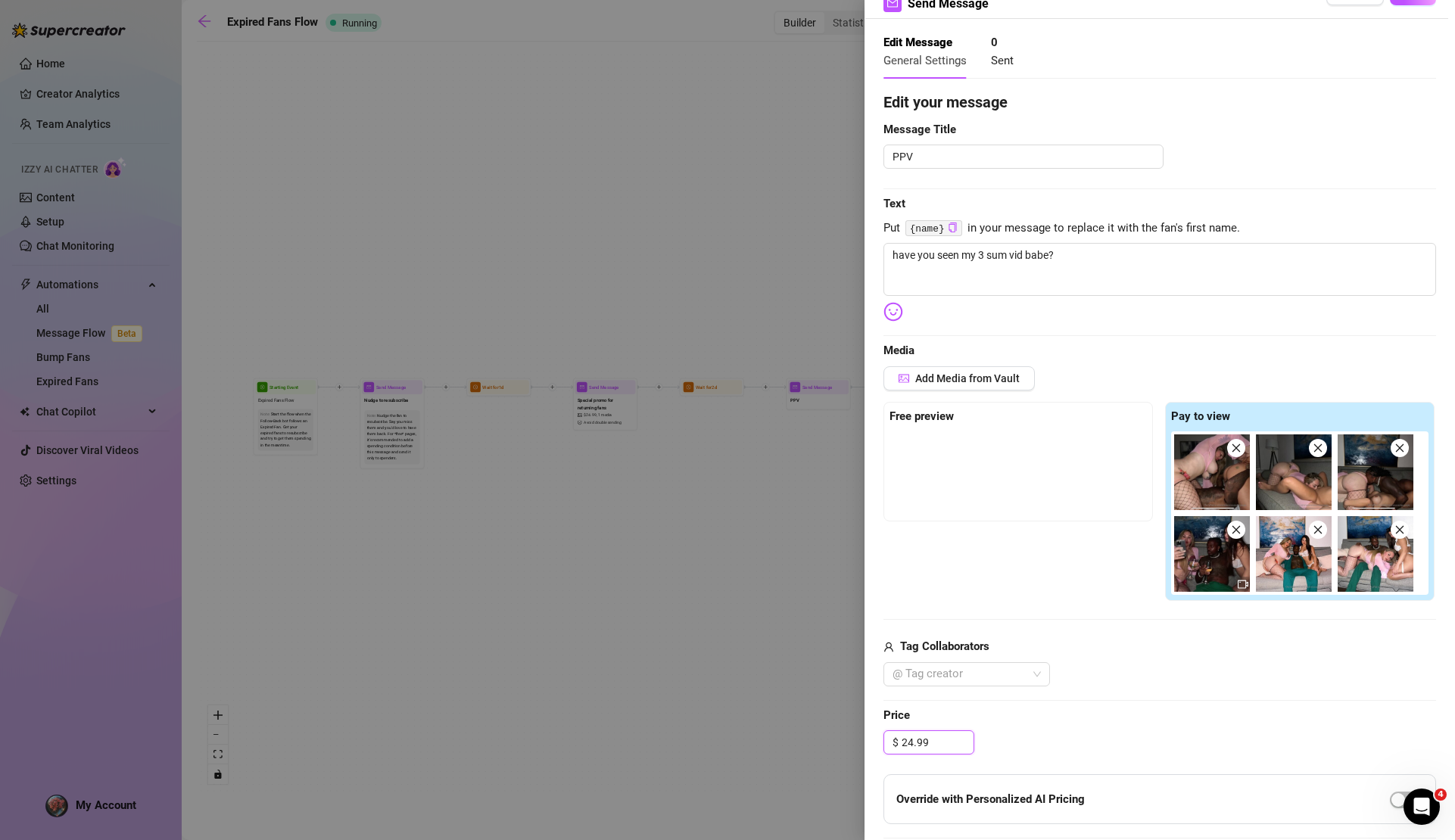
scroll to position [308, 0]
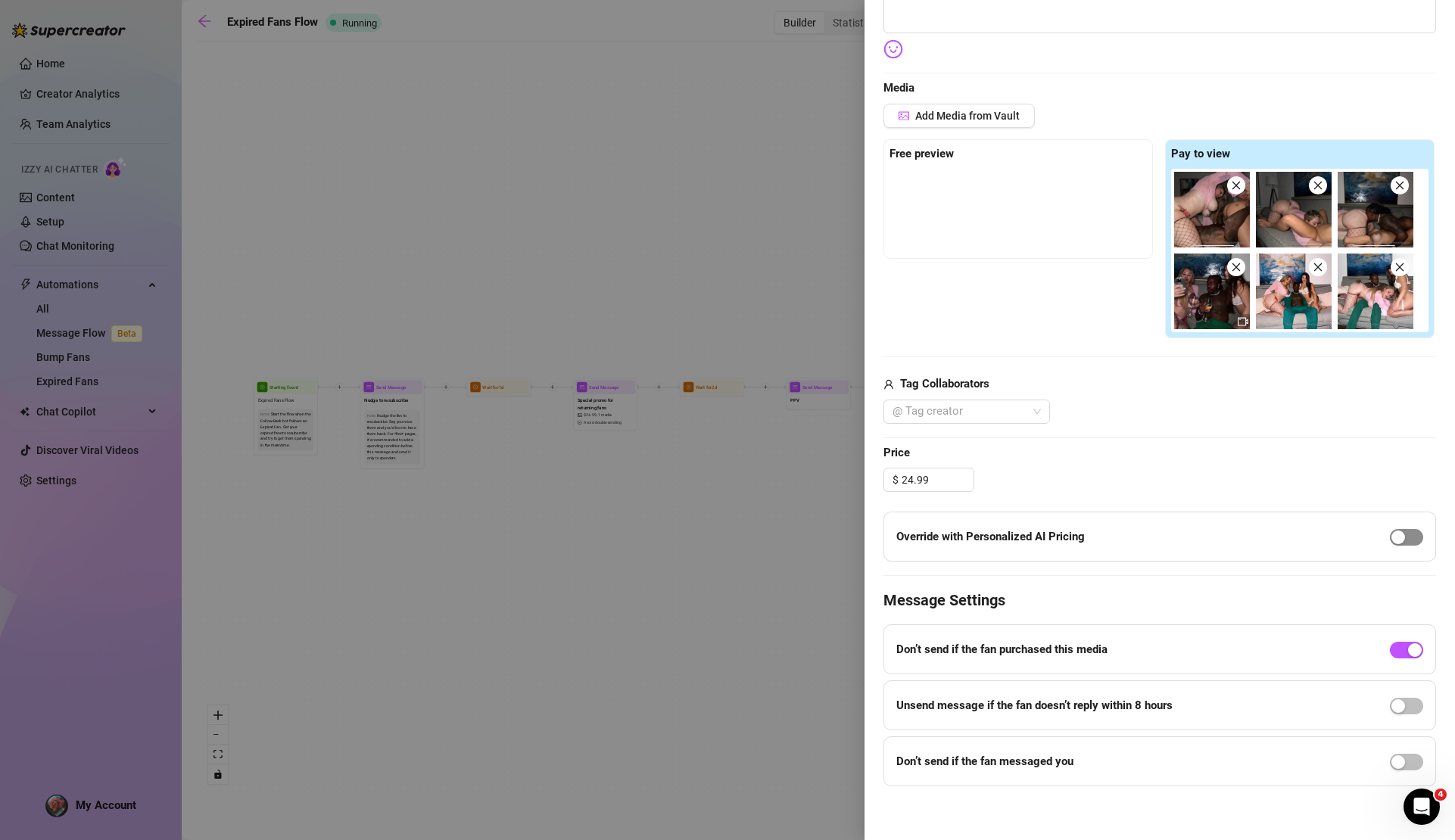
click at [1391, 539] on div "button" at bounding box center [1398, 537] width 14 height 14
click at [1020, 404] on div at bounding box center [959, 412] width 145 height 21
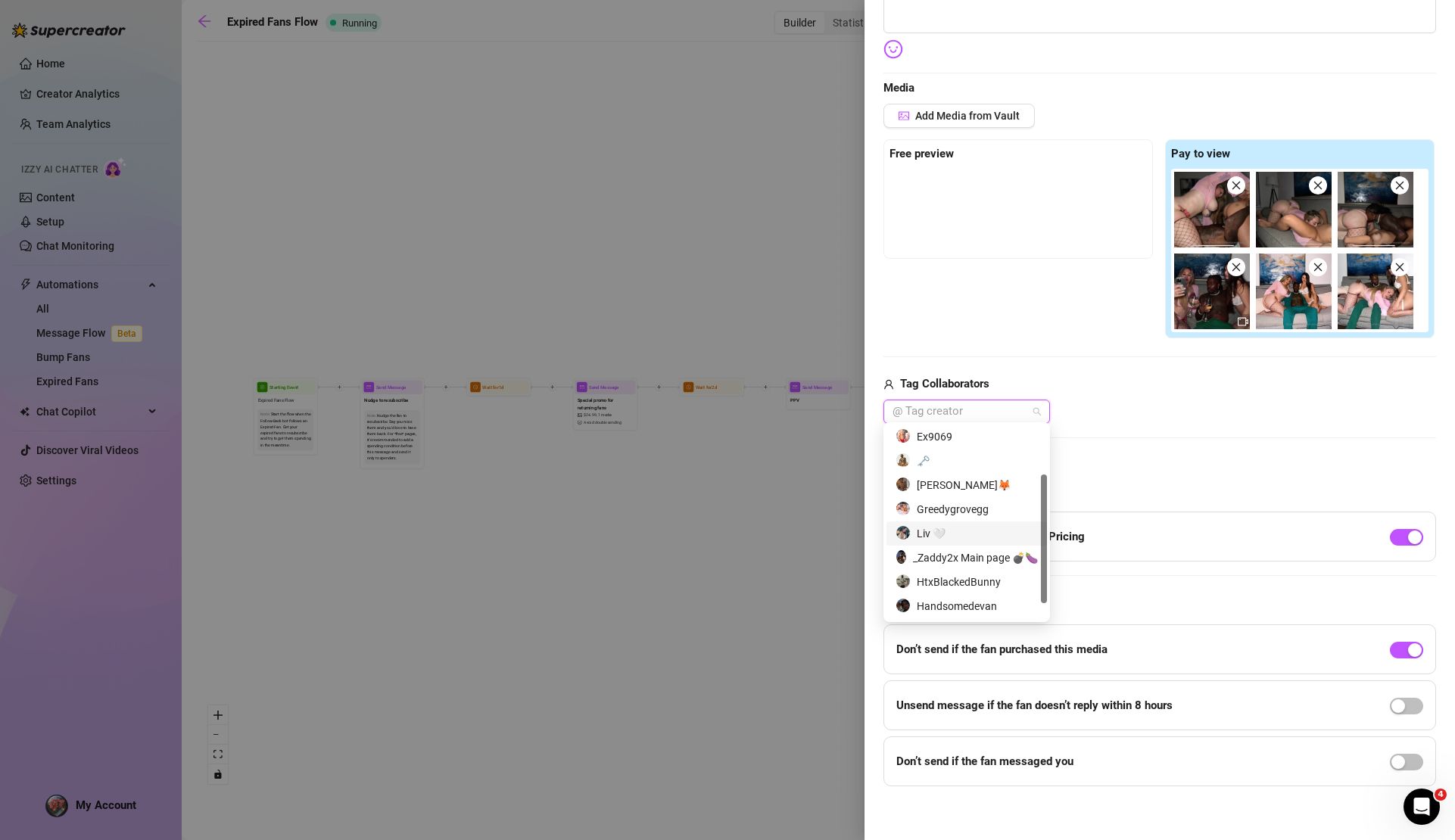
scroll to position [96, 0]
click at [987, 612] on div "[PERSON_NAME]’s VIP" at bounding box center [967, 607] width 143 height 16
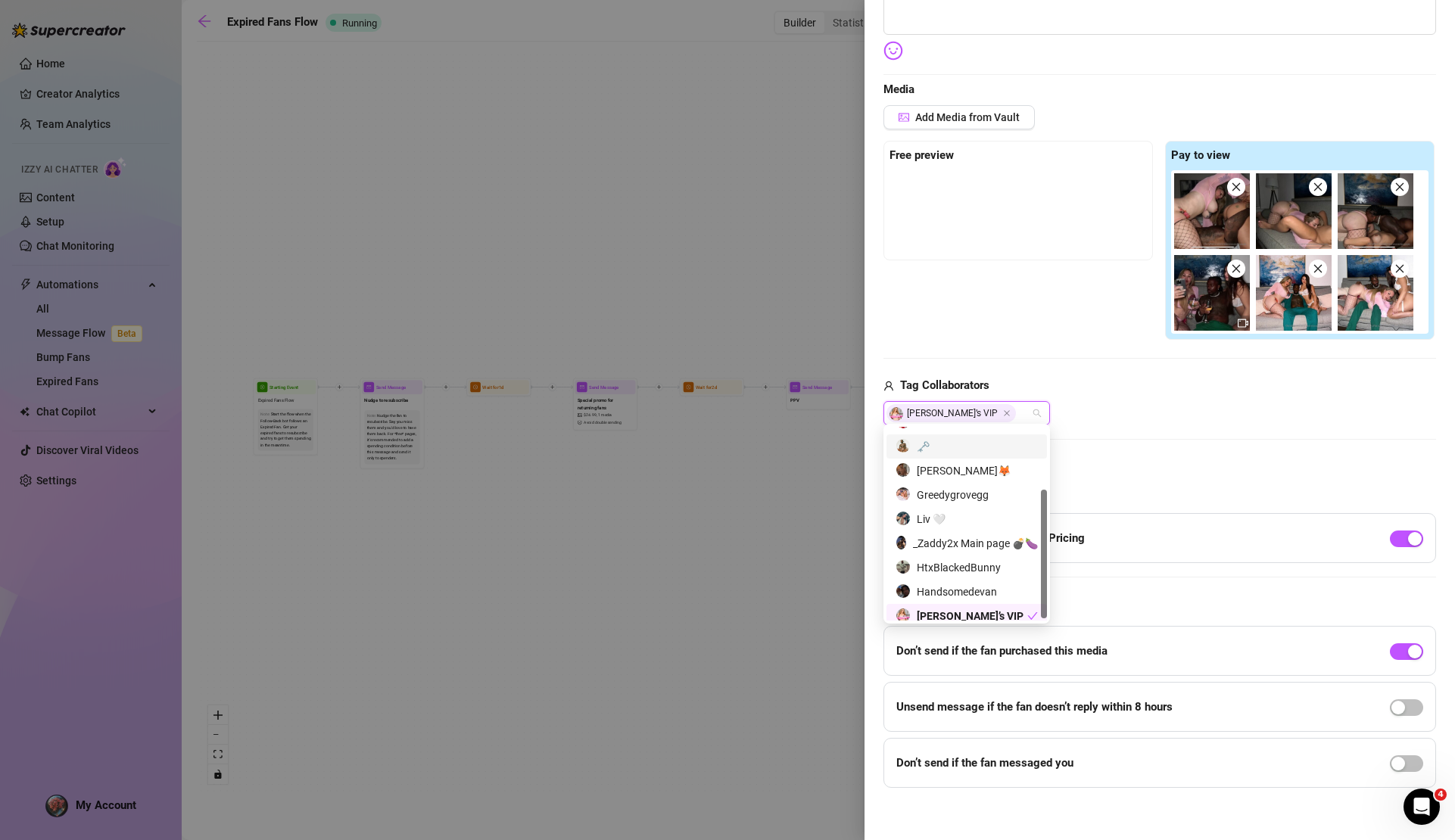
scroll to position [0, 0]
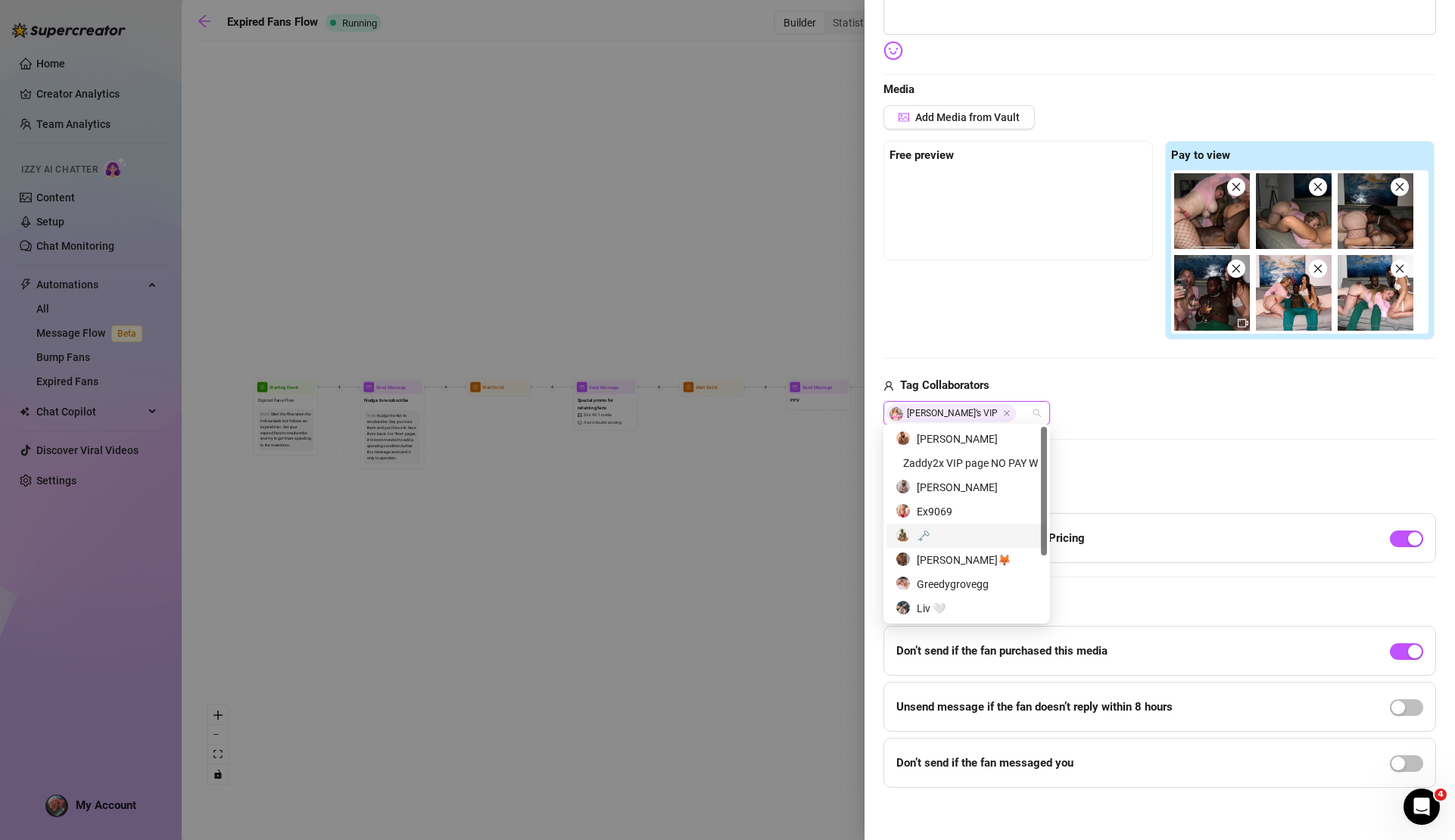
click at [962, 536] on div "🗝️" at bounding box center [967, 535] width 143 height 16
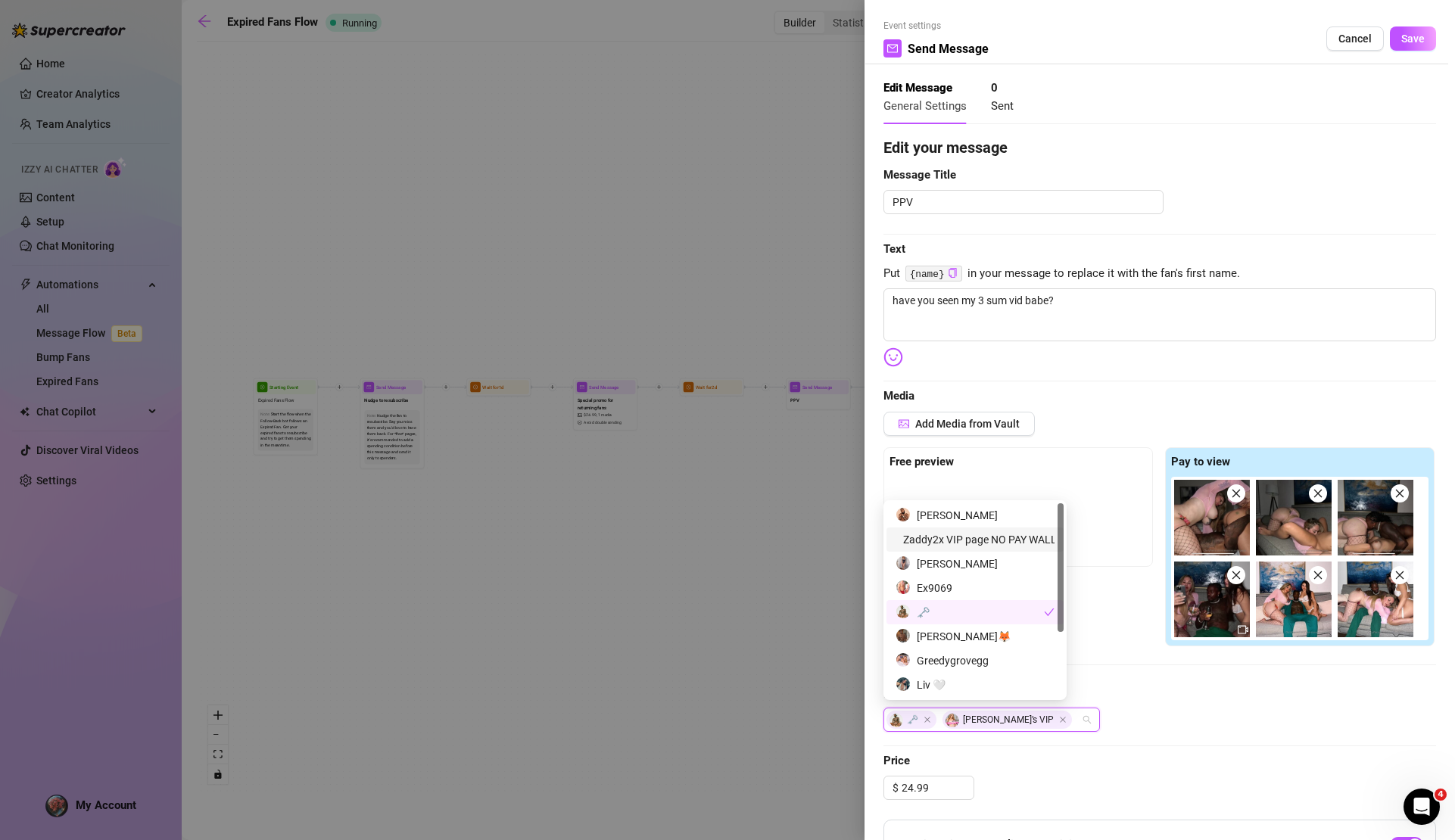
click at [1126, 477] on div at bounding box center [1021, 479] width 263 height 6
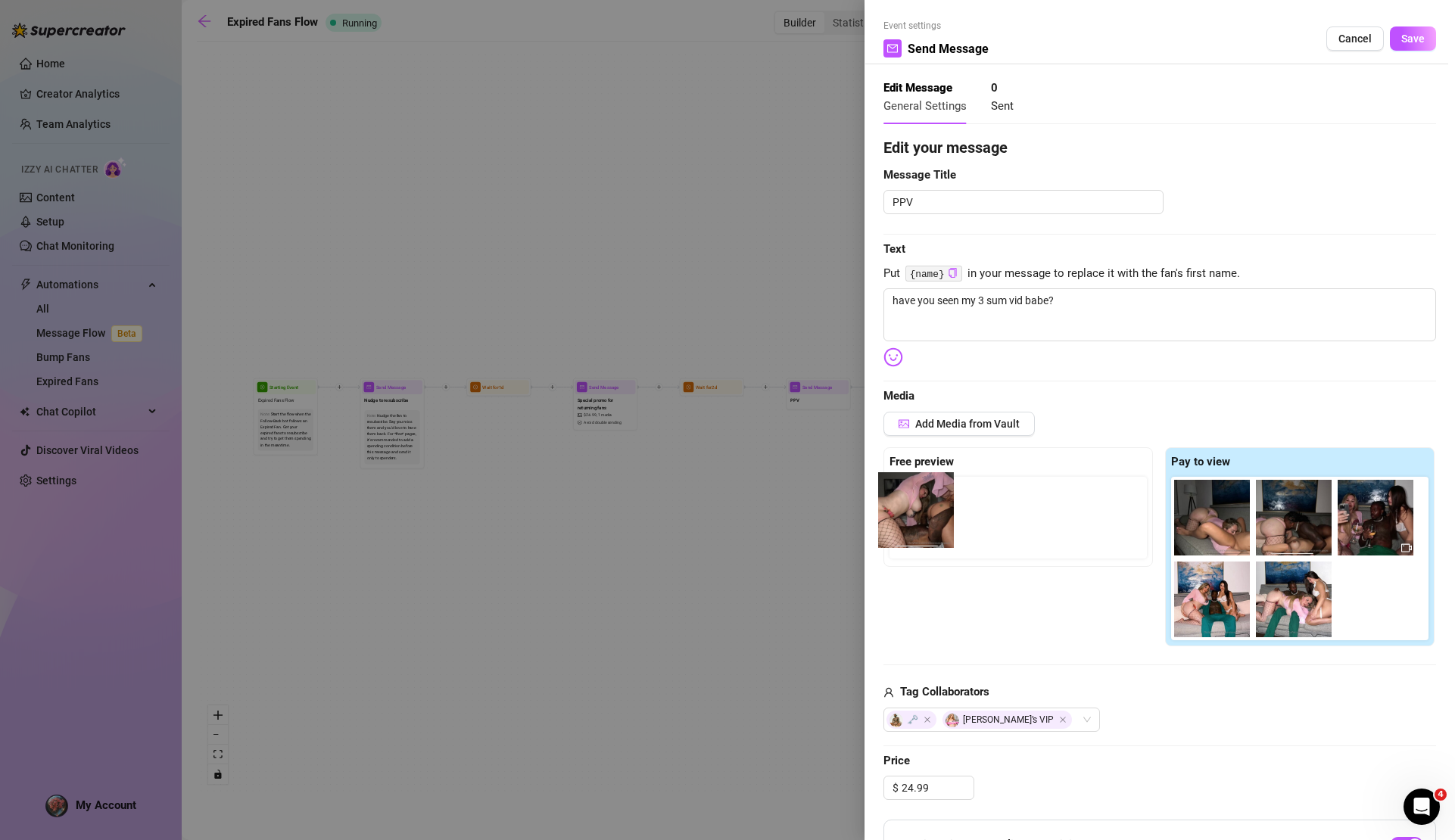
drag, startPoint x: 1222, startPoint y: 512, endPoint x: 922, endPoint y: 507, distance: 300.0
click at [922, 507] on div "Free preview Pay to view" at bounding box center [1160, 547] width 553 height 200
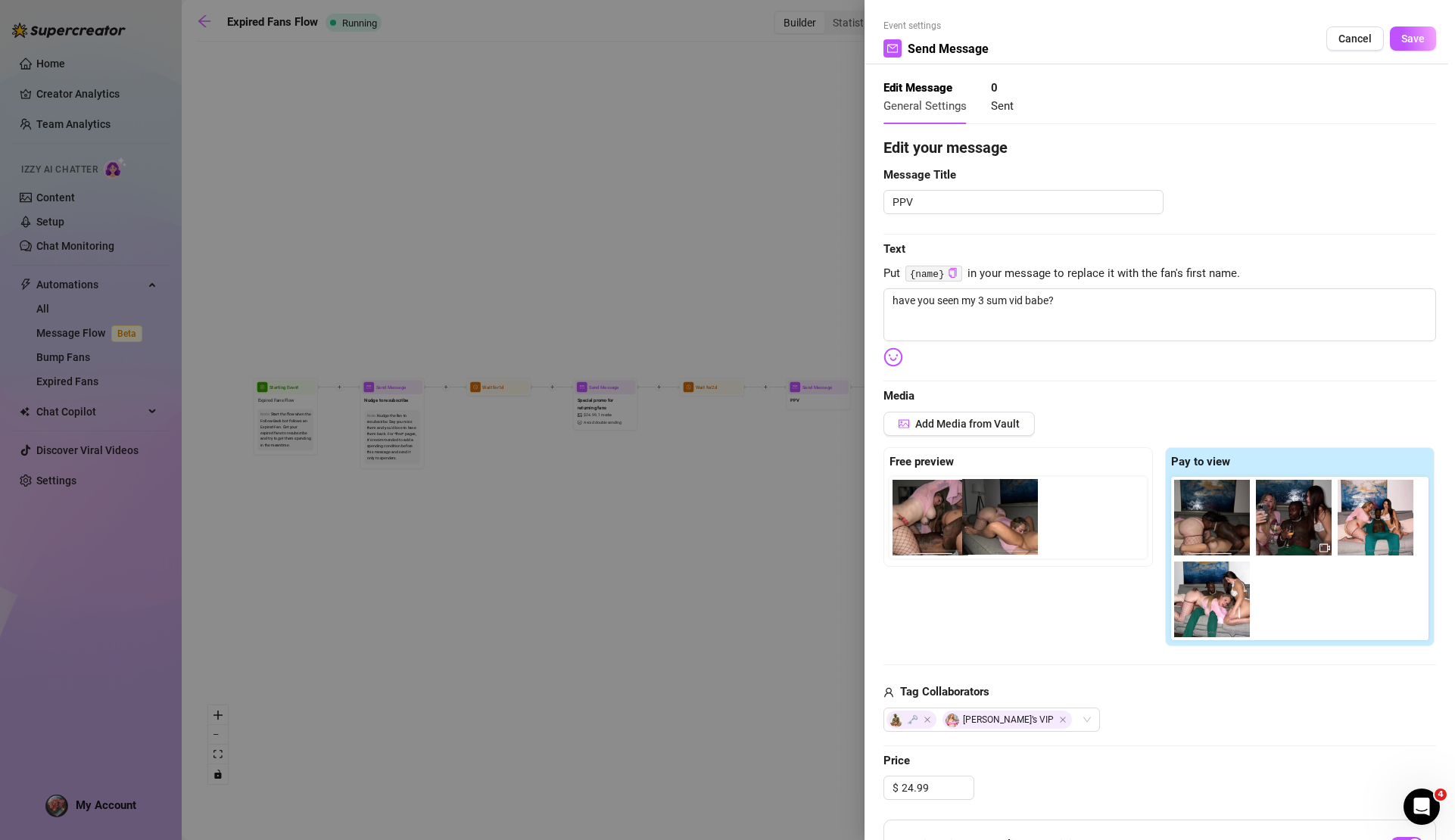
drag, startPoint x: 1212, startPoint y: 519, endPoint x: 1002, endPoint y: 523, distance: 210.0
click at [1002, 523] on div "Free preview Pay to view" at bounding box center [1160, 547] width 553 height 200
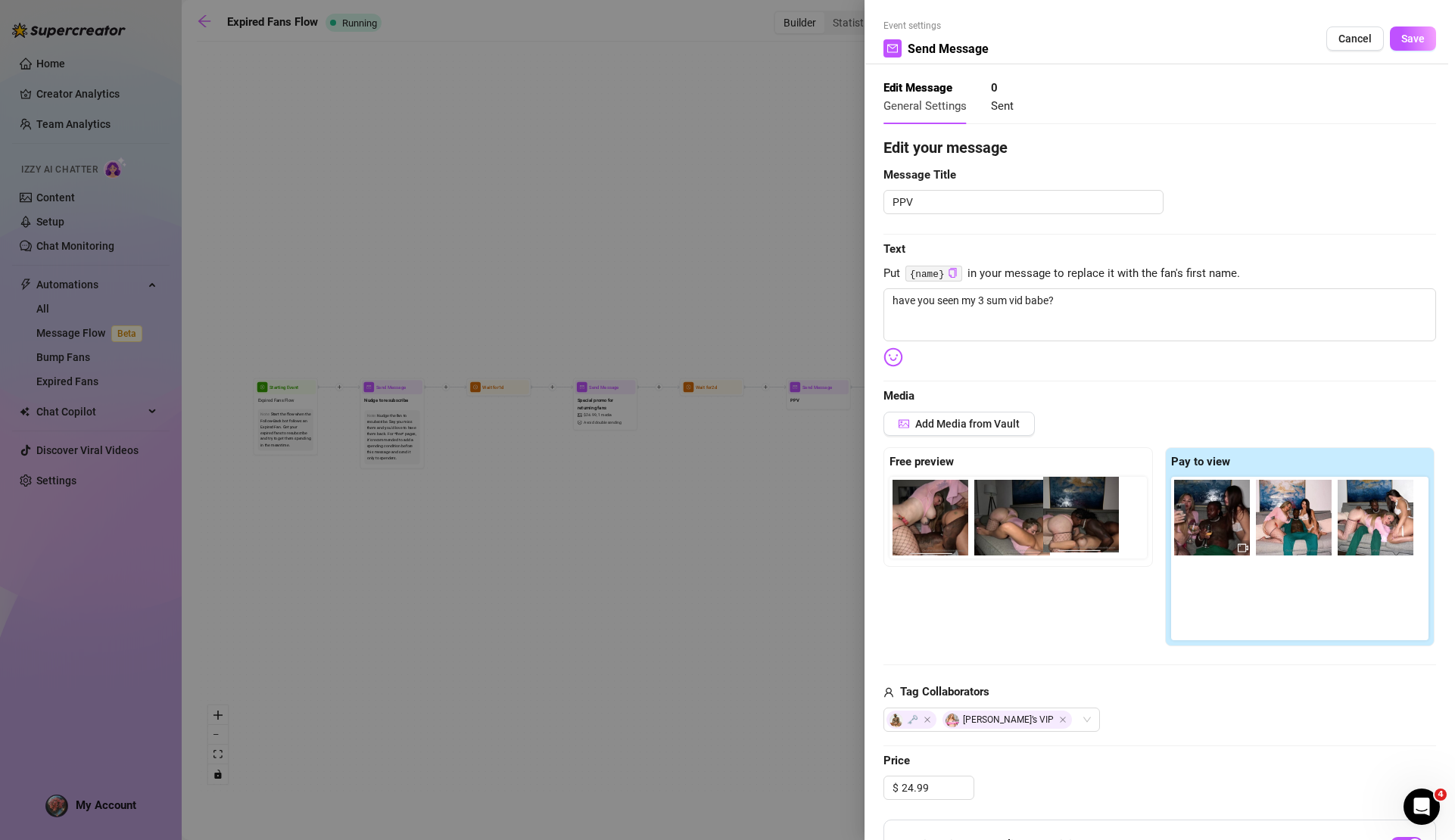
drag, startPoint x: 1217, startPoint y: 524, endPoint x: 1089, endPoint y: 526, distance: 128.0
click at [1085, 525] on div "Free preview Pay to view" at bounding box center [1160, 547] width 553 height 200
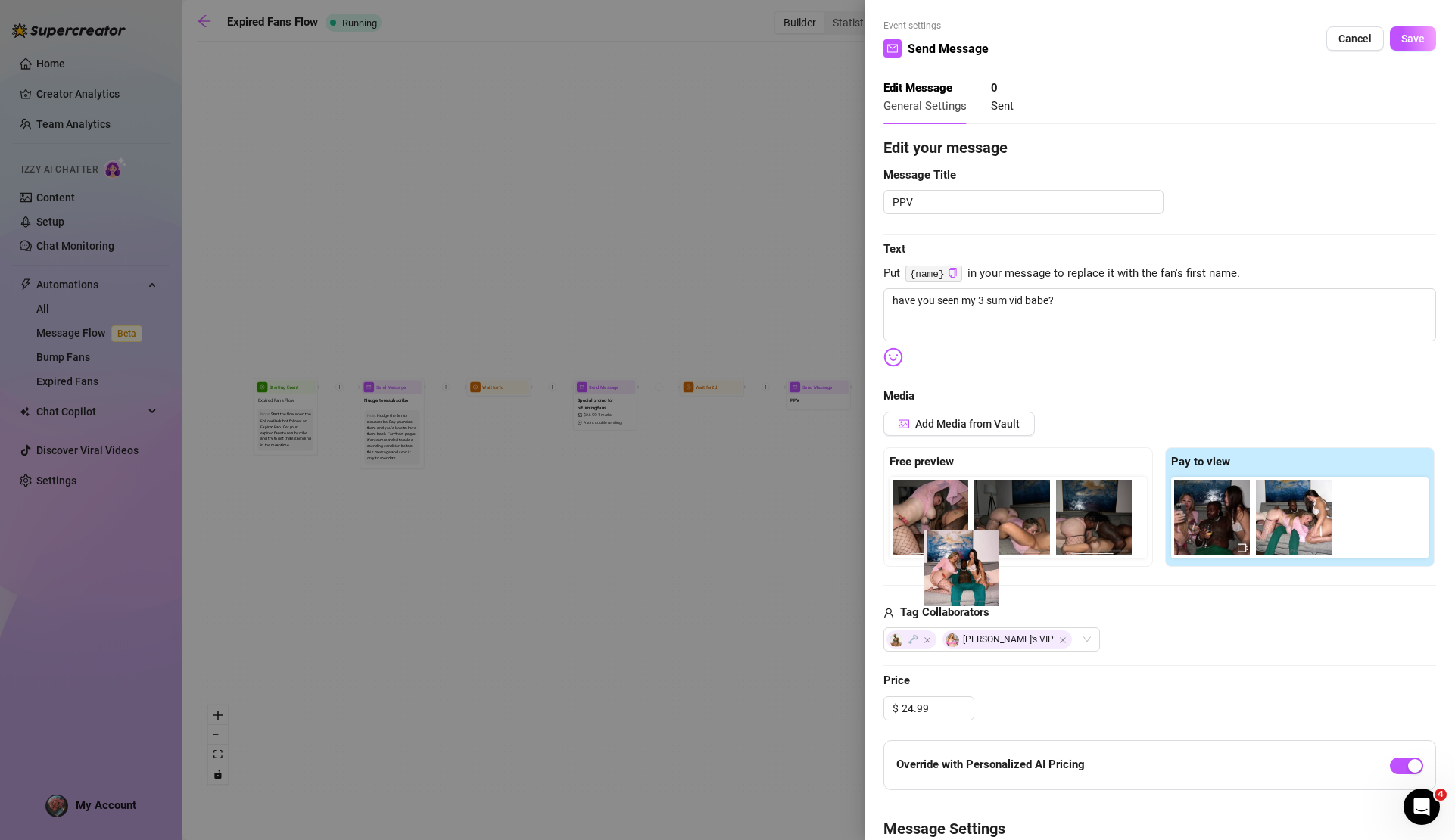
drag, startPoint x: 1296, startPoint y: 525, endPoint x: 961, endPoint y: 579, distance: 339.3
click at [961, 579] on div "Add Media from Vault Free preview Pay to view Tag Collaborators 🗝️ [PERSON_NAME…" at bounding box center [1160, 532] width 553 height 241
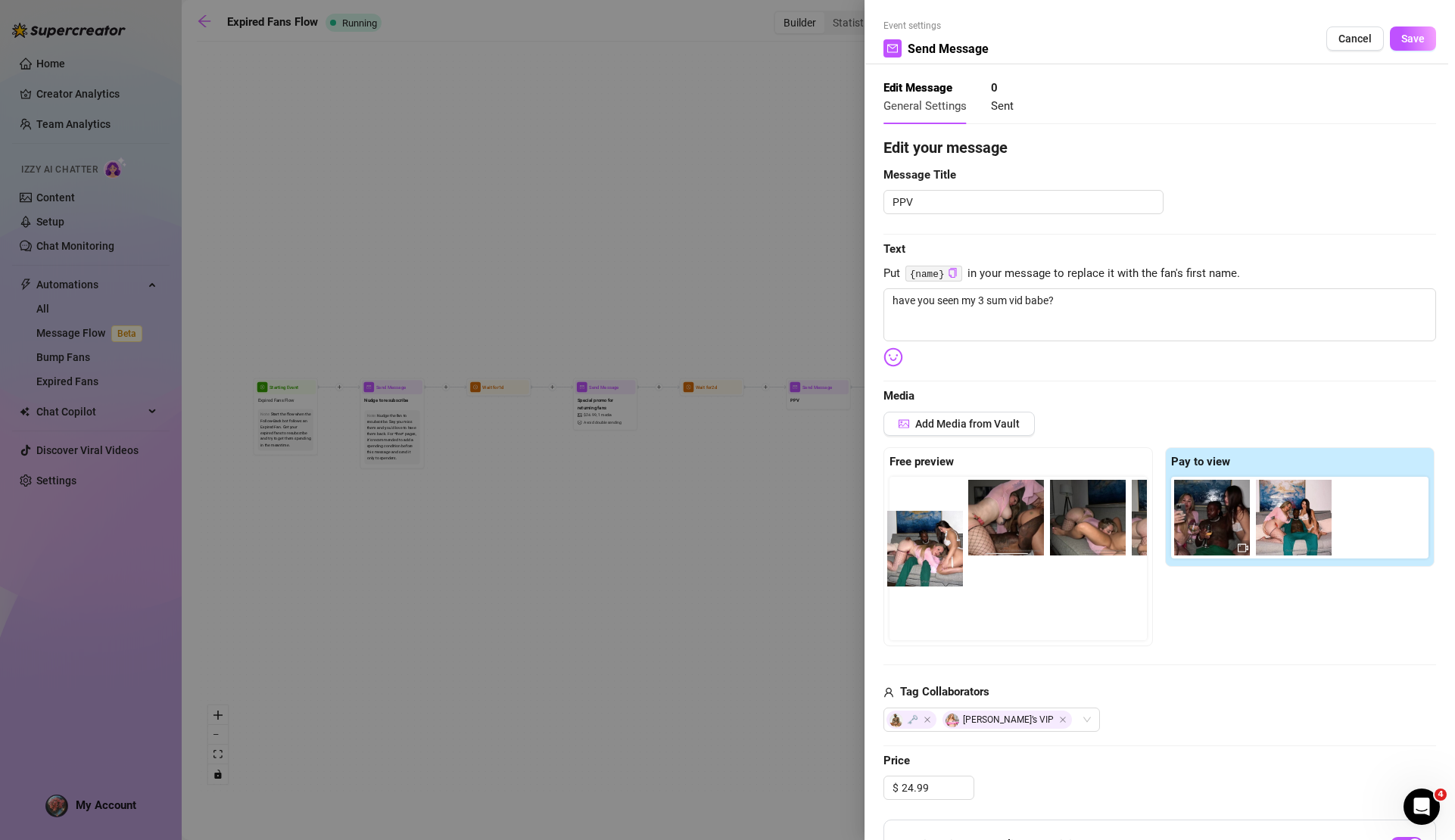
drag, startPoint x: 1364, startPoint y: 518, endPoint x: 909, endPoint y: 556, distance: 456.6
click at [909, 556] on div "Free preview Pay to view" at bounding box center [1160, 547] width 553 height 200
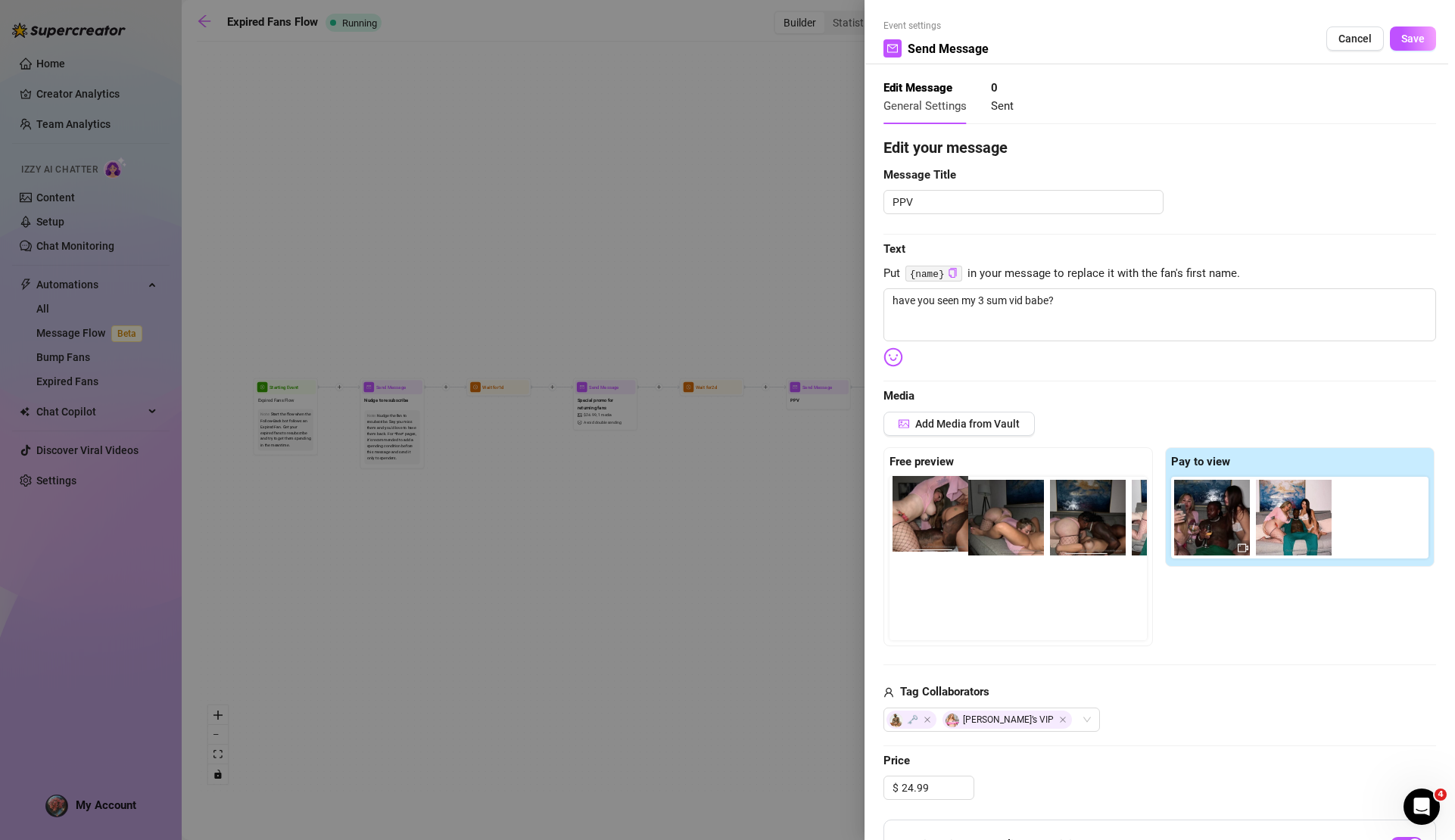
click at [918, 518] on div at bounding box center [1021, 558] width 263 height 164
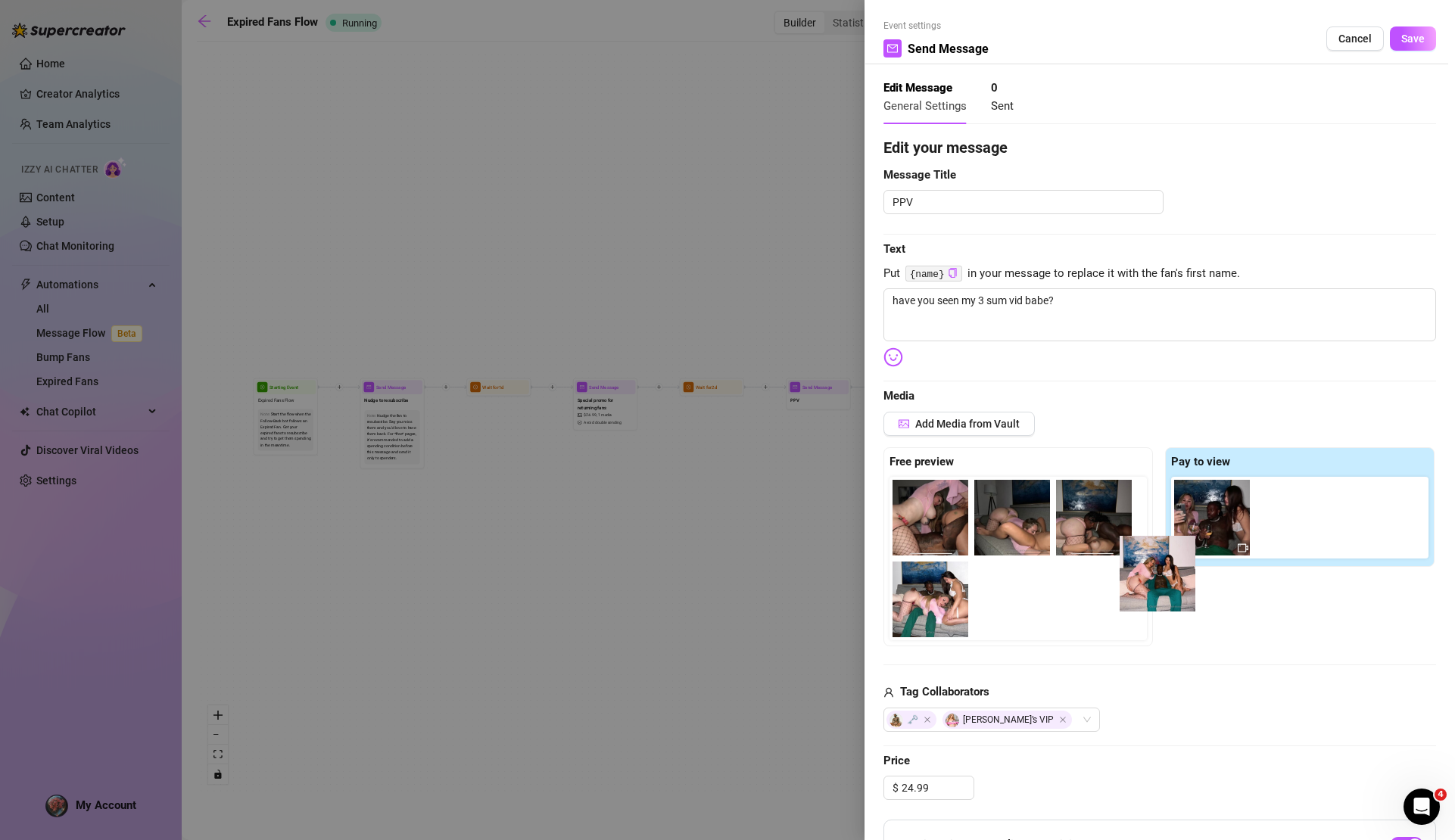
scroll to position [0, 13]
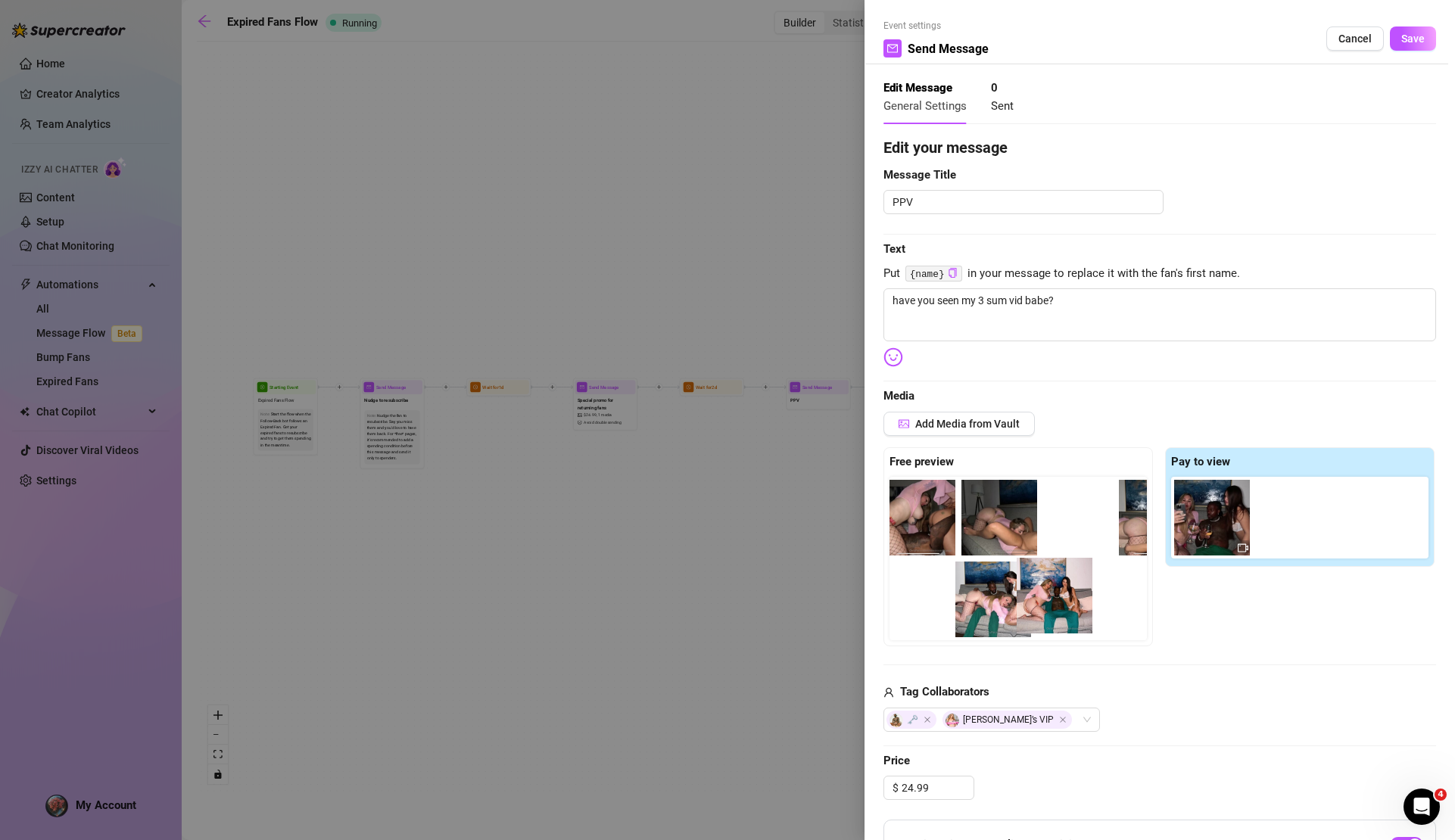
drag, startPoint x: 1293, startPoint y: 519, endPoint x: 1054, endPoint y: 605, distance: 254.0
click at [1054, 605] on div "Free preview Pay to view" at bounding box center [1160, 547] width 553 height 200
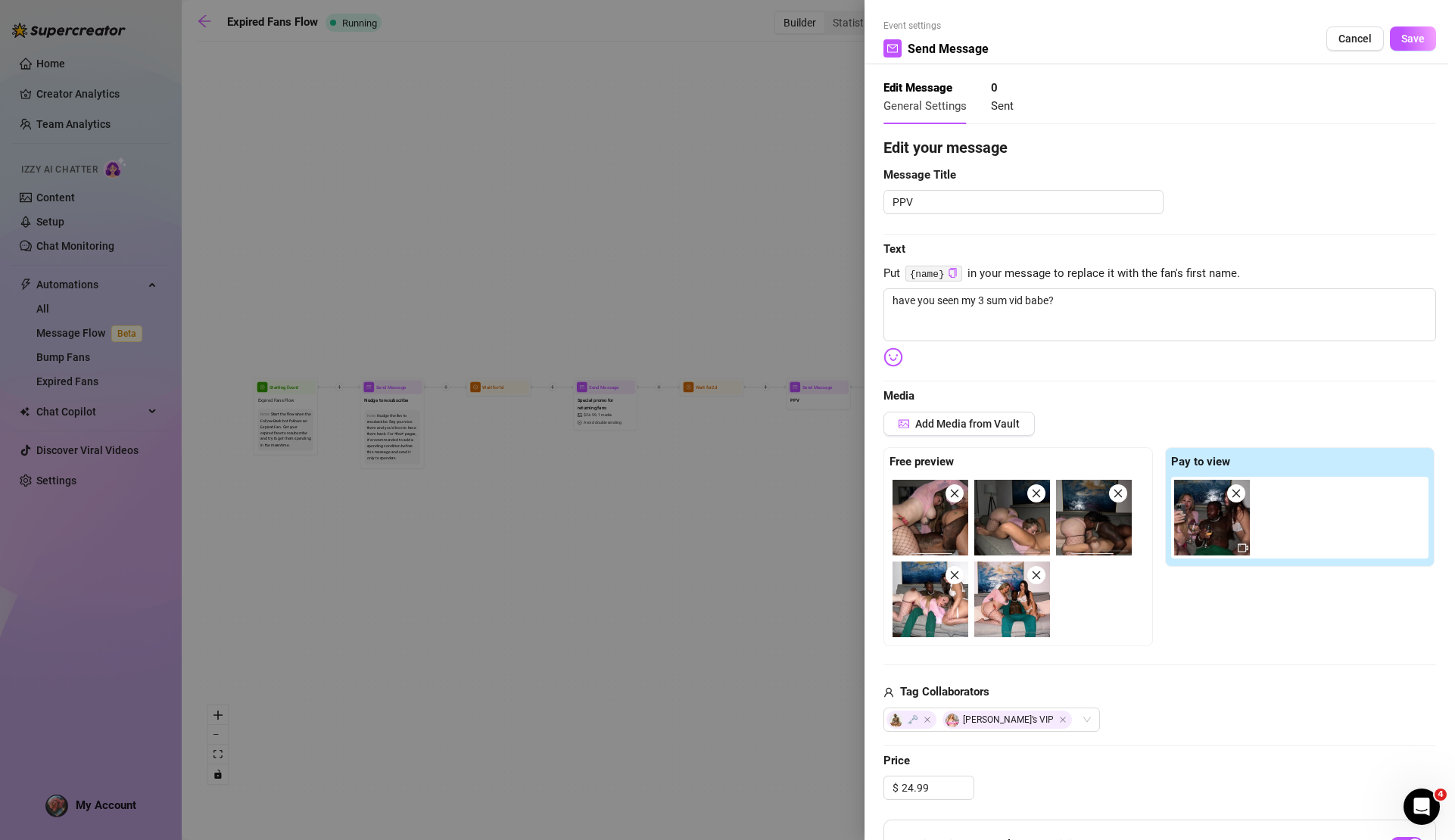
scroll to position [0, 0]
click at [1075, 310] on textarea "have you seen my 3 sum vid babe?" at bounding box center [1160, 314] width 553 height 53
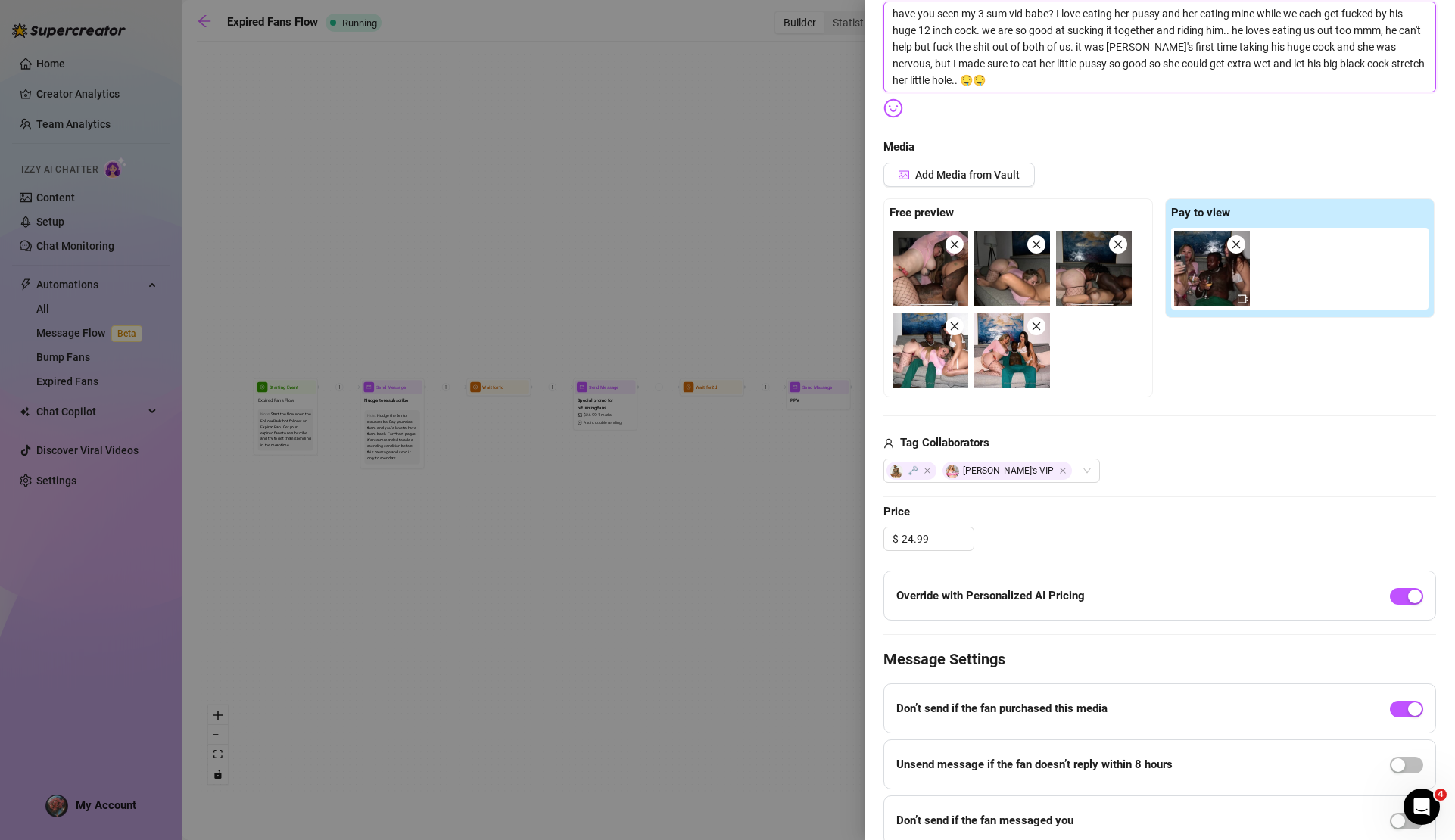
scroll to position [344, 0]
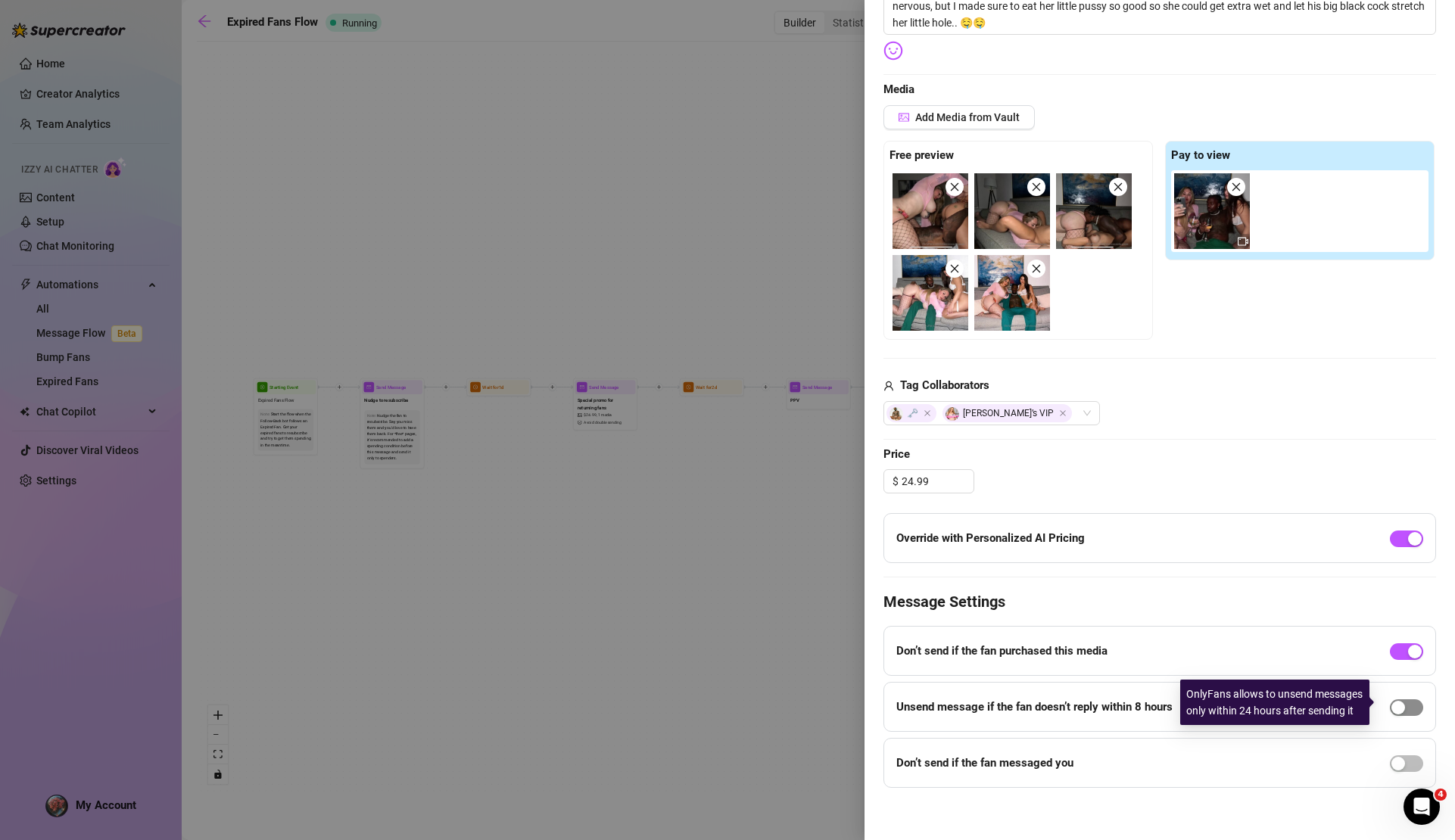
click at [1391, 707] on div "button" at bounding box center [1398, 708] width 14 height 14
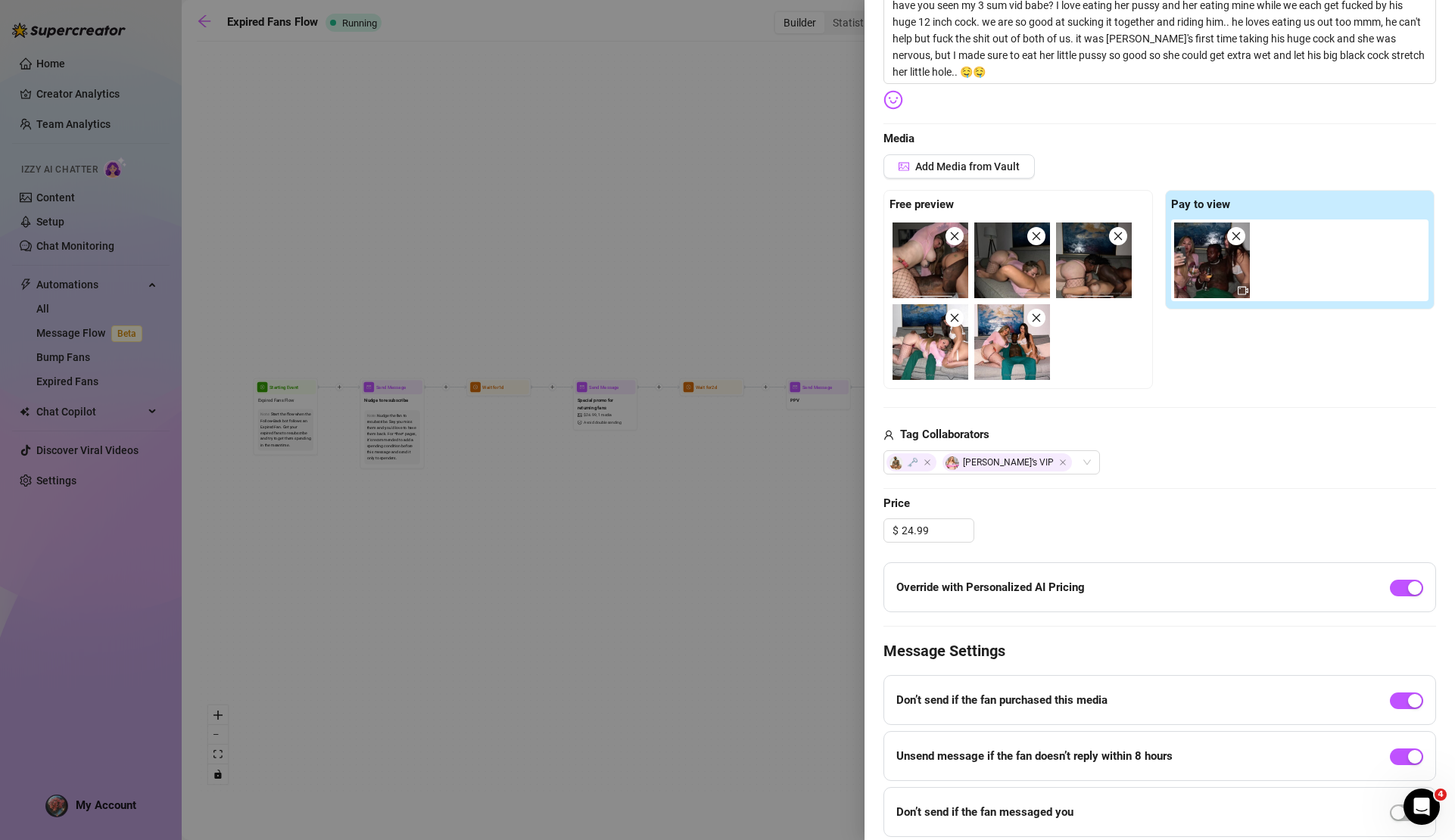
scroll to position [0, 0]
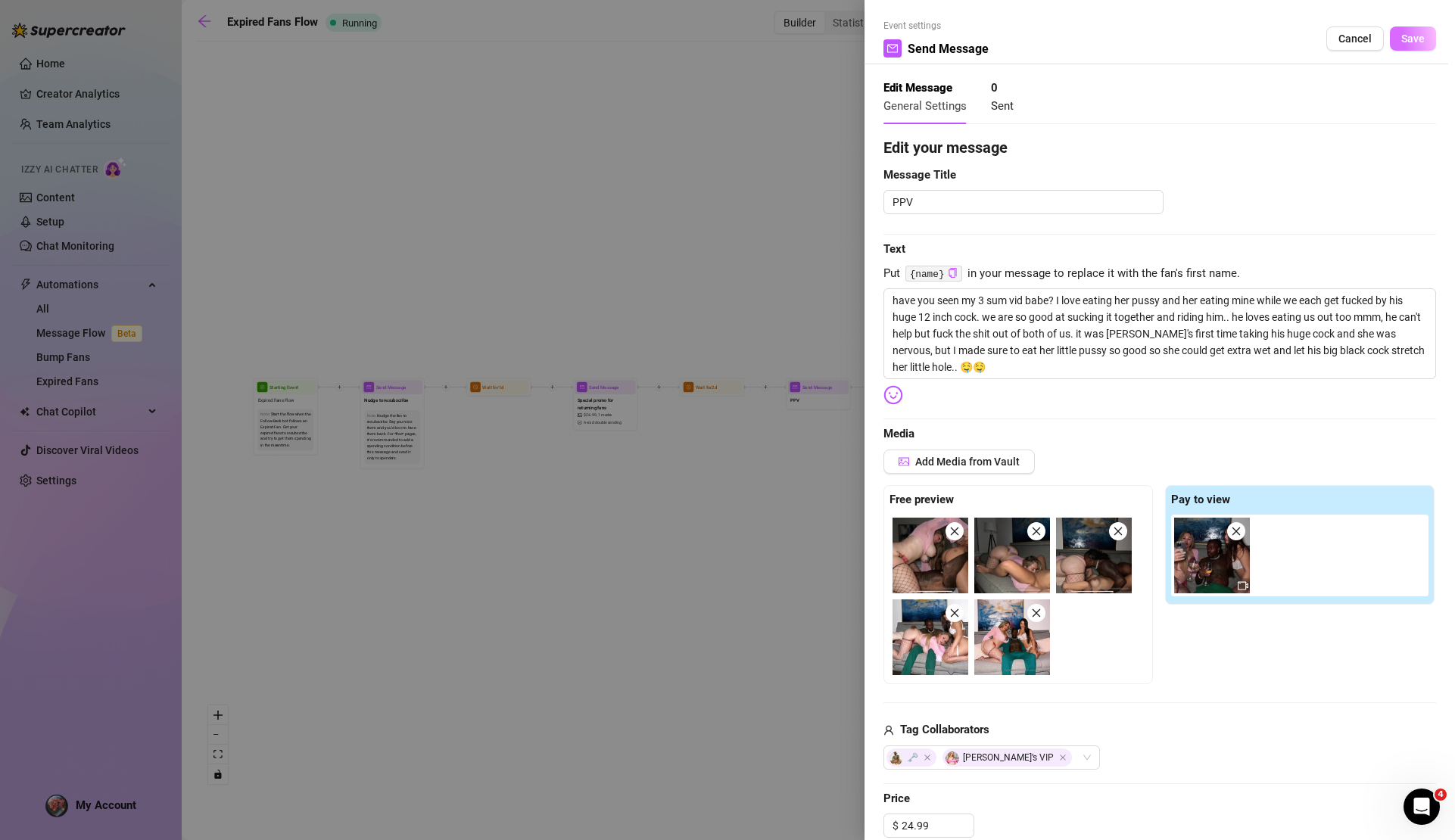
click at [1403, 43] on span "Save" at bounding box center [1414, 39] width 23 height 13
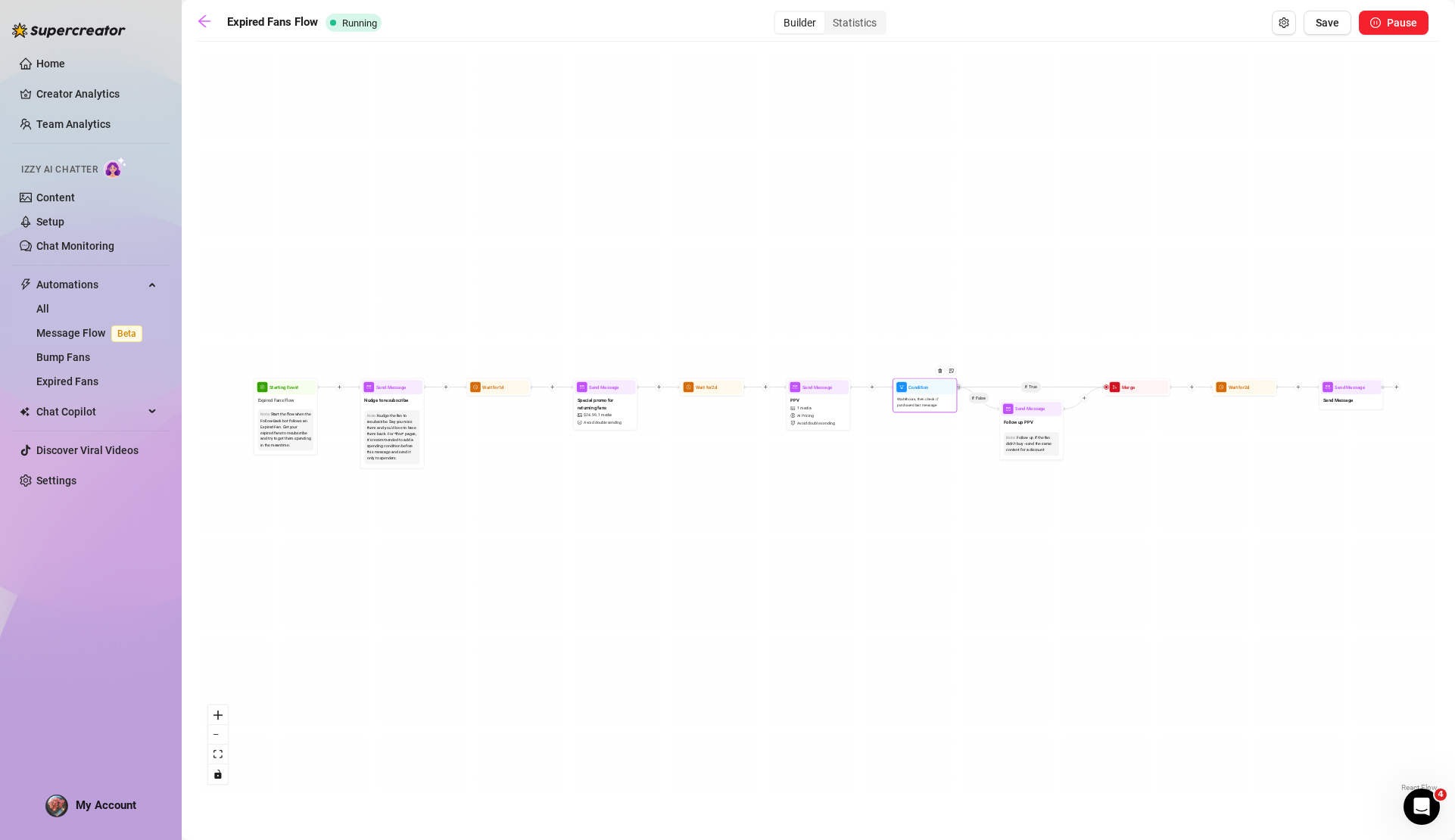
click at [942, 402] on span "Wait 8 hours, then check if purchased last message" at bounding box center [924, 402] width 55 height 12
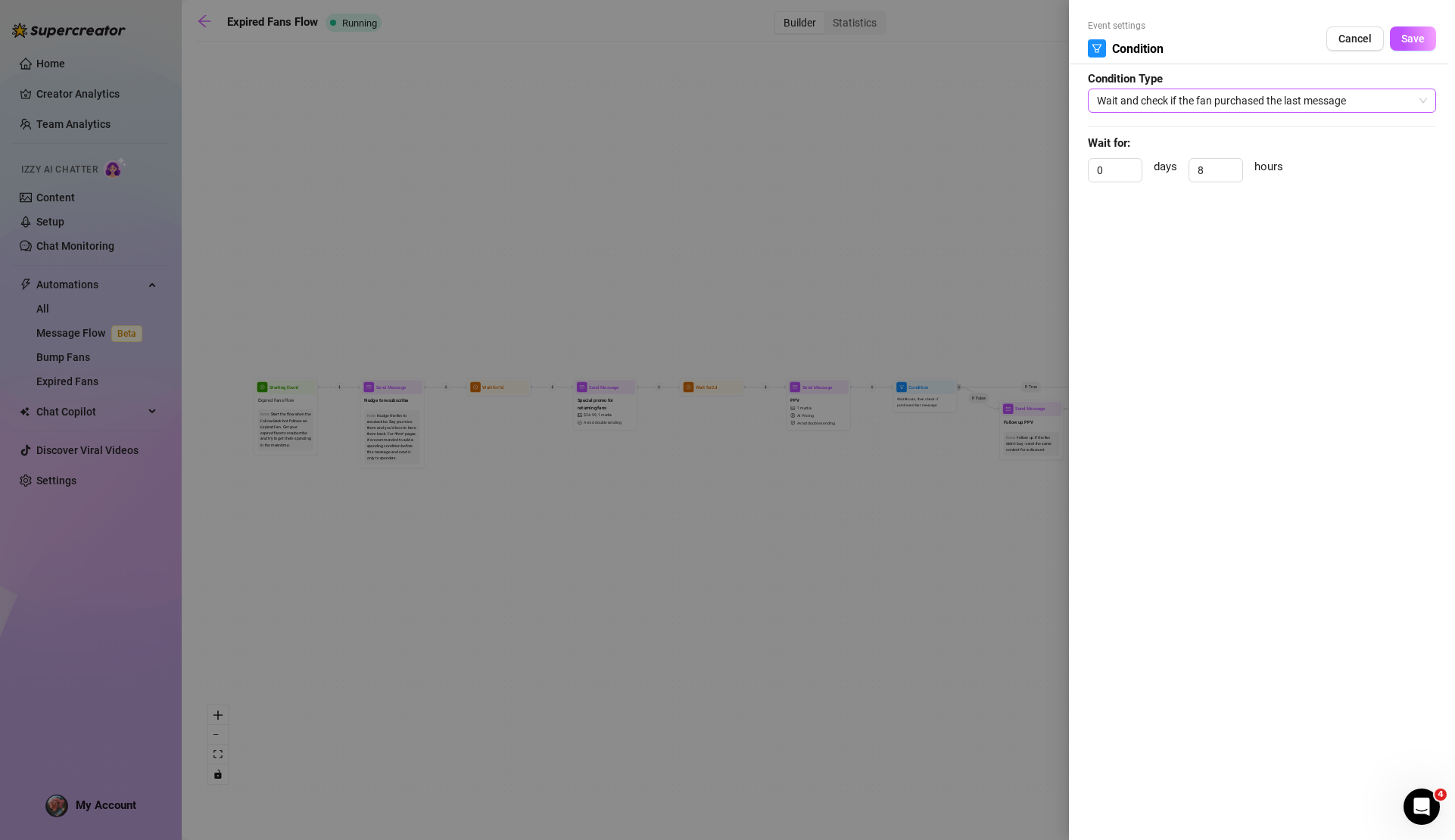
click at [1185, 103] on span "Wait and check if the fan purchased the last message" at bounding box center [1262, 101] width 330 height 23
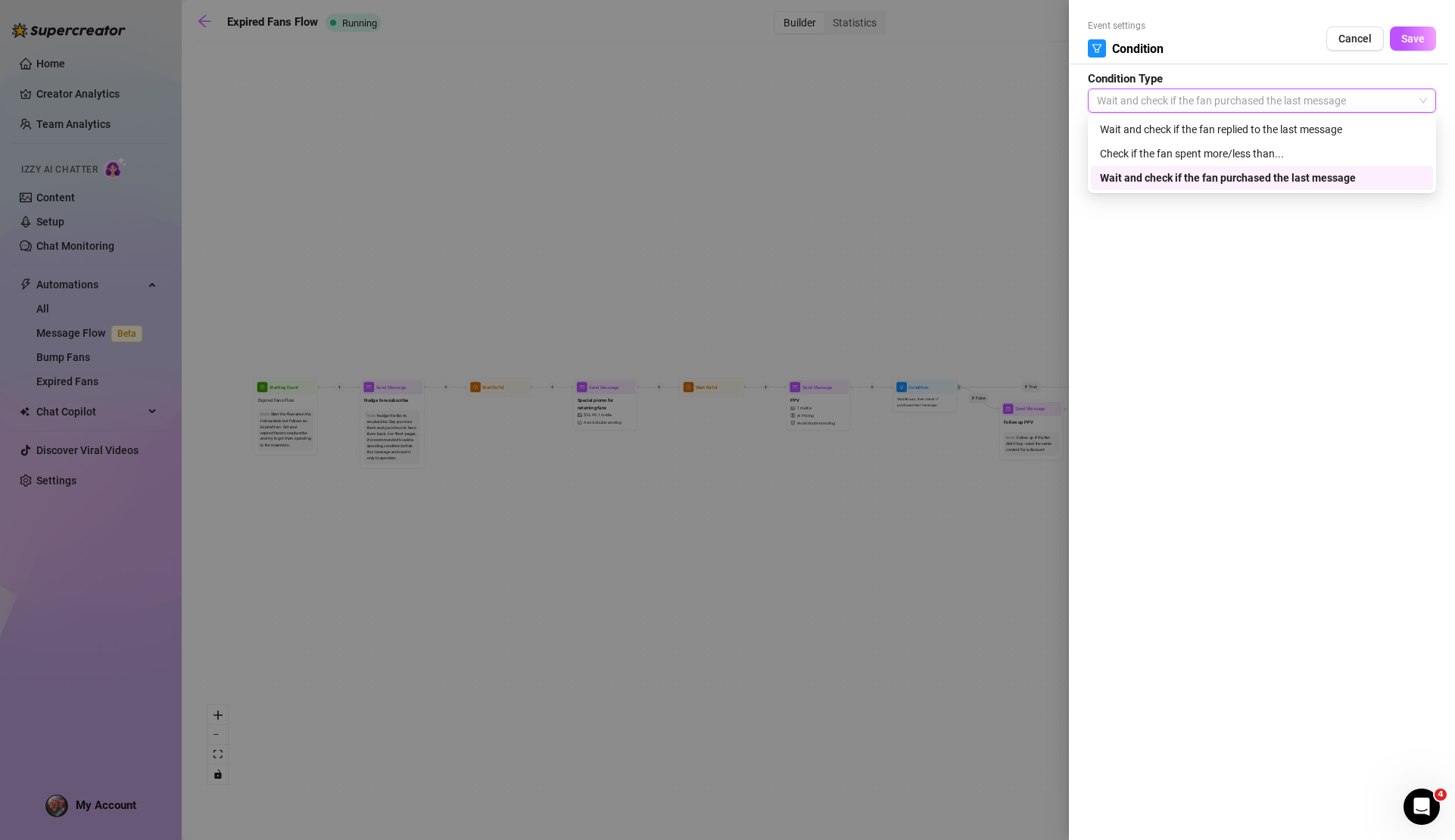
click at [1215, 230] on div "Event settings Condition Cancel Save Condition Type Wait and check if the fan p…" at bounding box center [1262, 420] width 386 height 840
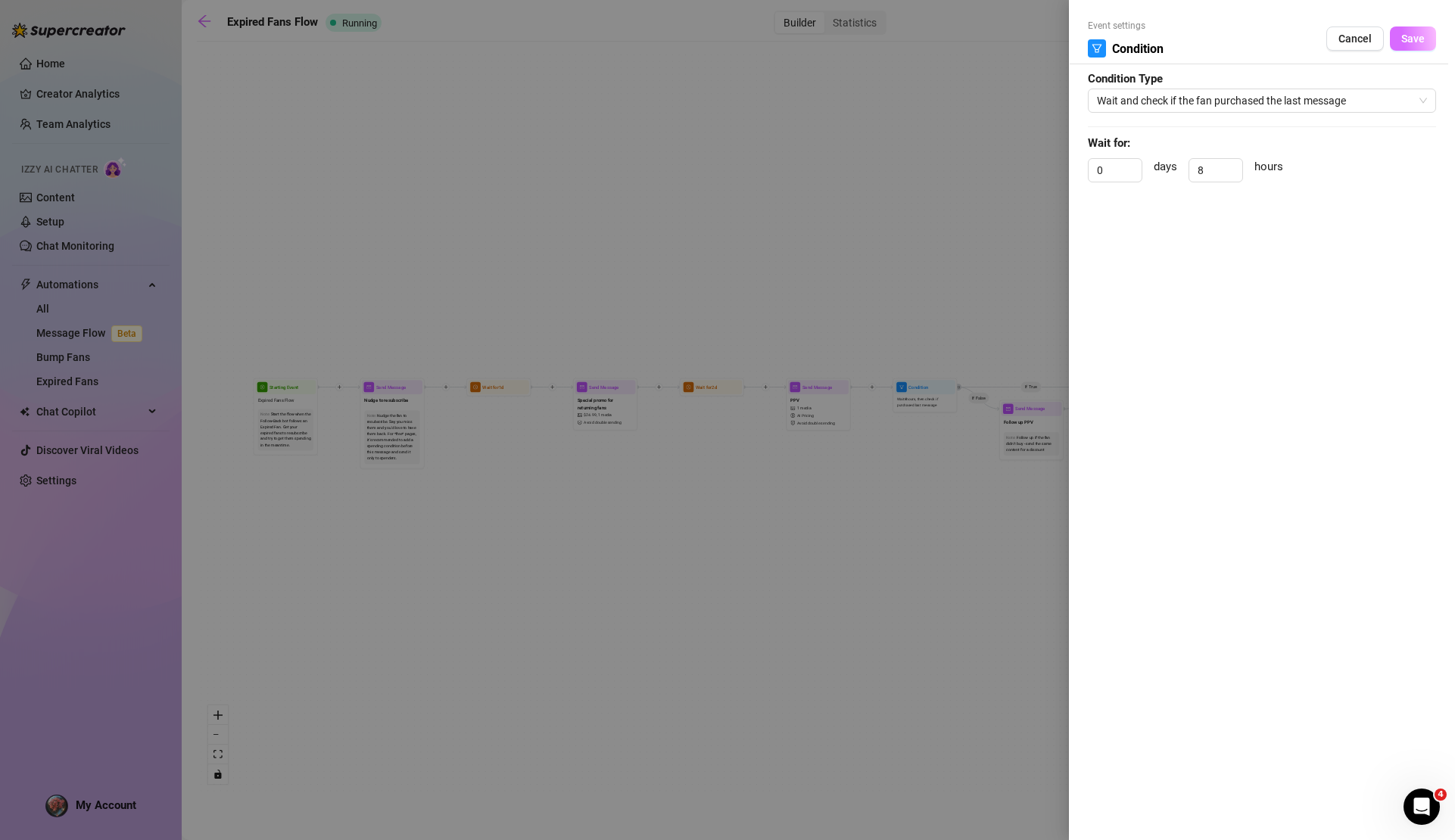
click at [1412, 35] on span "Save" at bounding box center [1414, 39] width 23 height 13
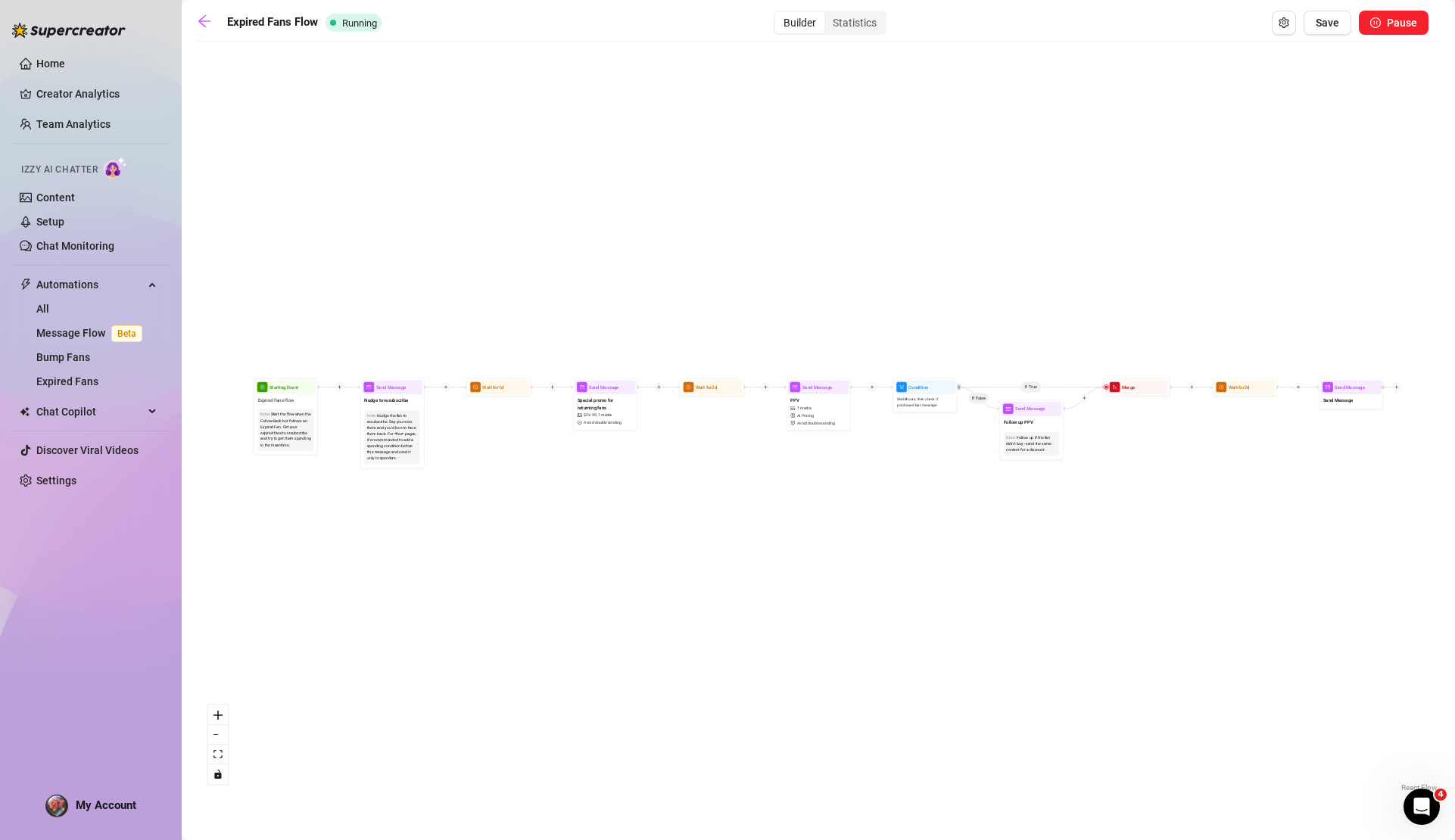
click at [705, 396] on div "If True If False Send Message Send Message Wait for 2d Merge Send Message Follo…" at bounding box center [818, 422] width 1244 height 746
click at [712, 394] on div "Wait for 2d" at bounding box center [712, 387] width 65 height 18
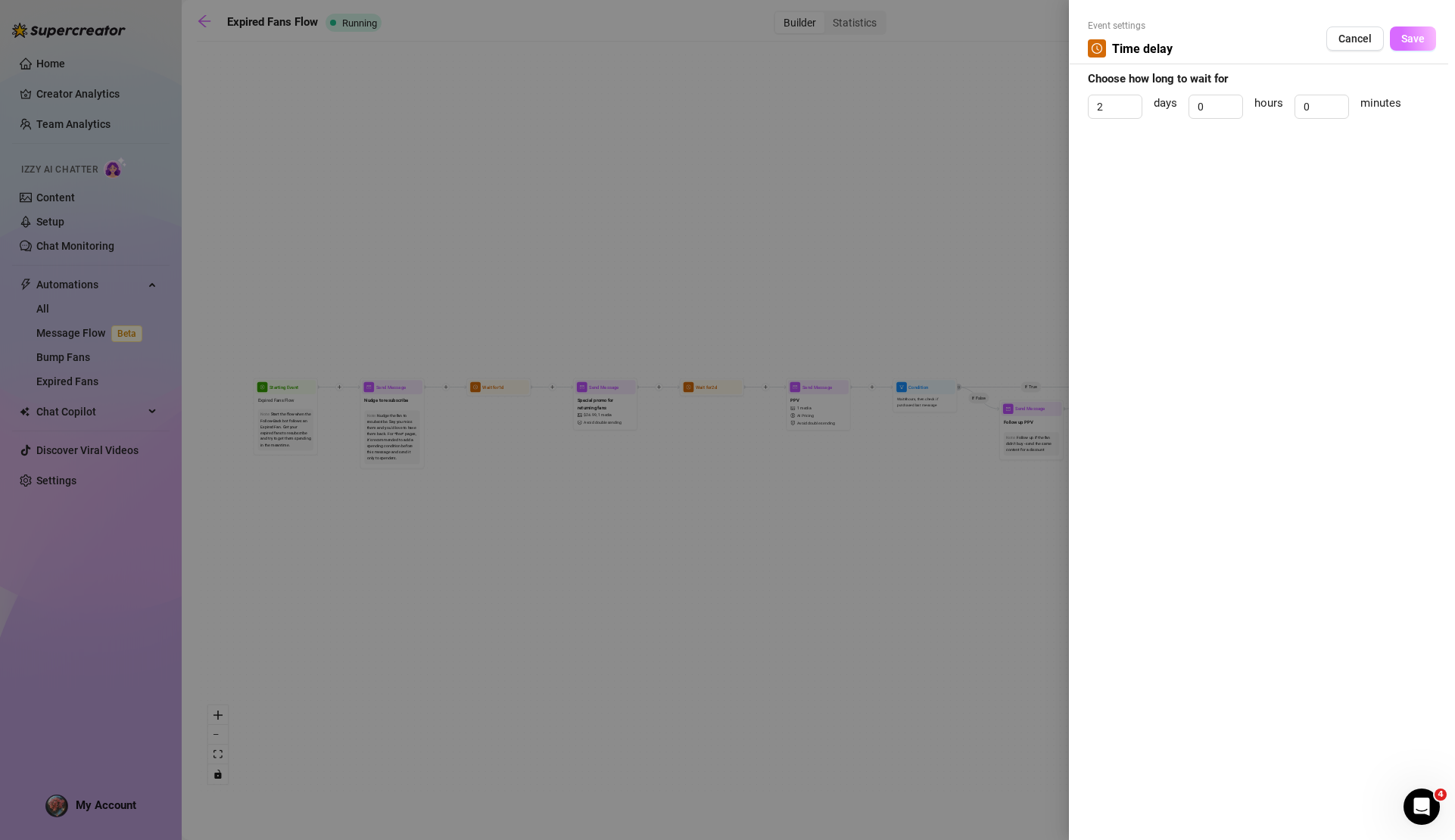
click at [1419, 42] on span "Save" at bounding box center [1414, 39] width 23 height 13
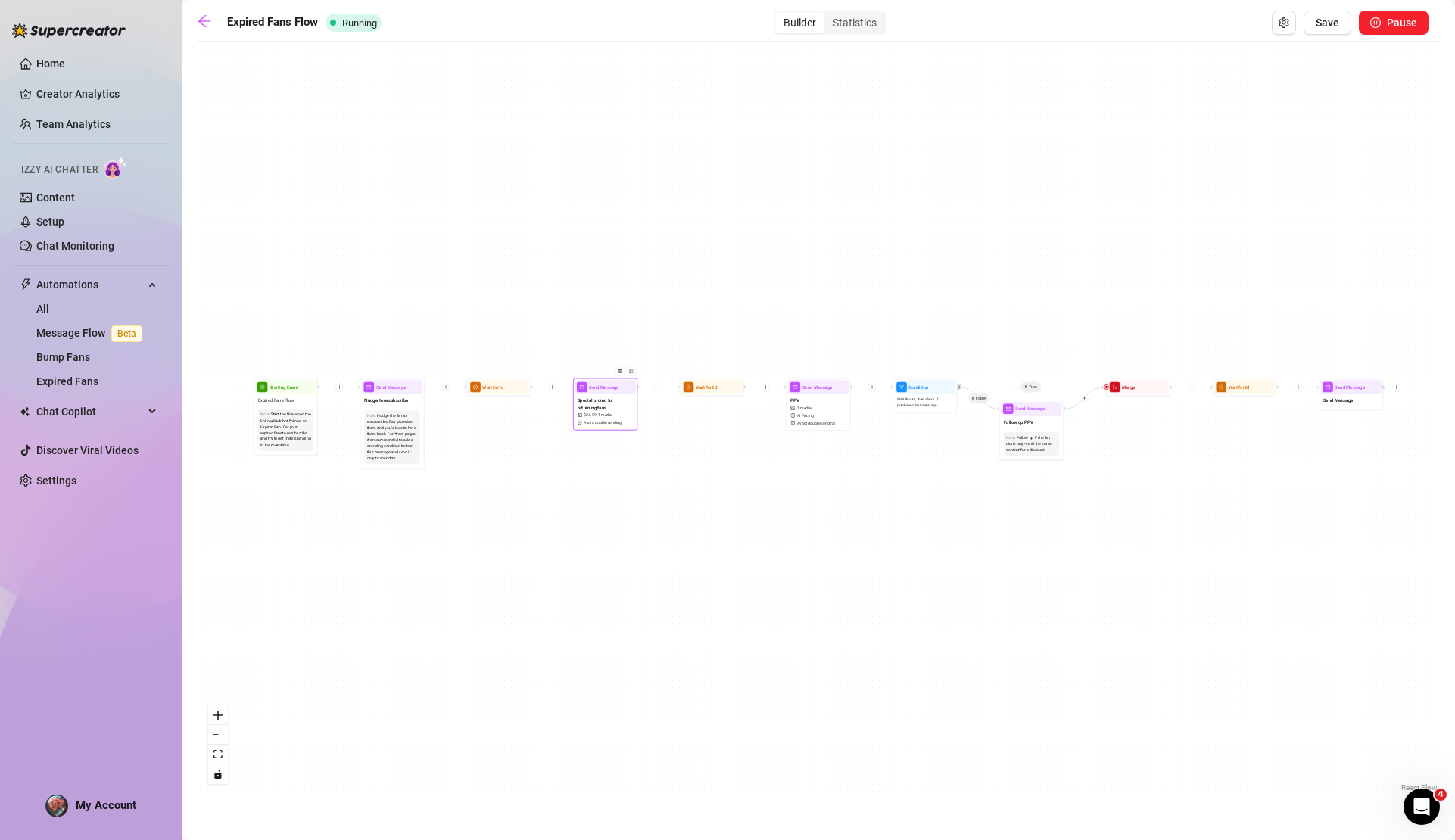
click at [616, 420] on span "Avoid double sending" at bounding box center [602, 423] width 38 height 6
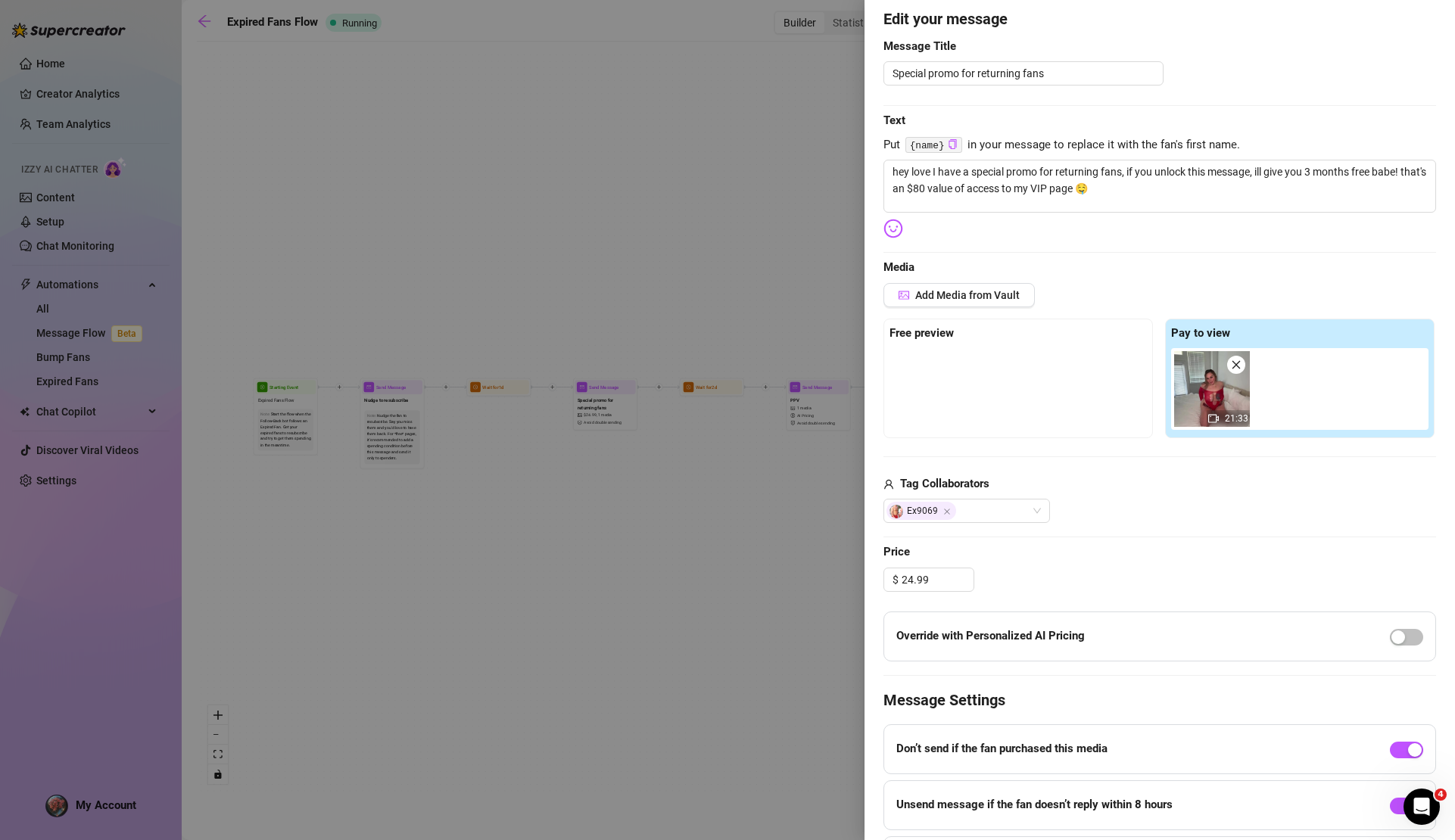
scroll to position [249, 0]
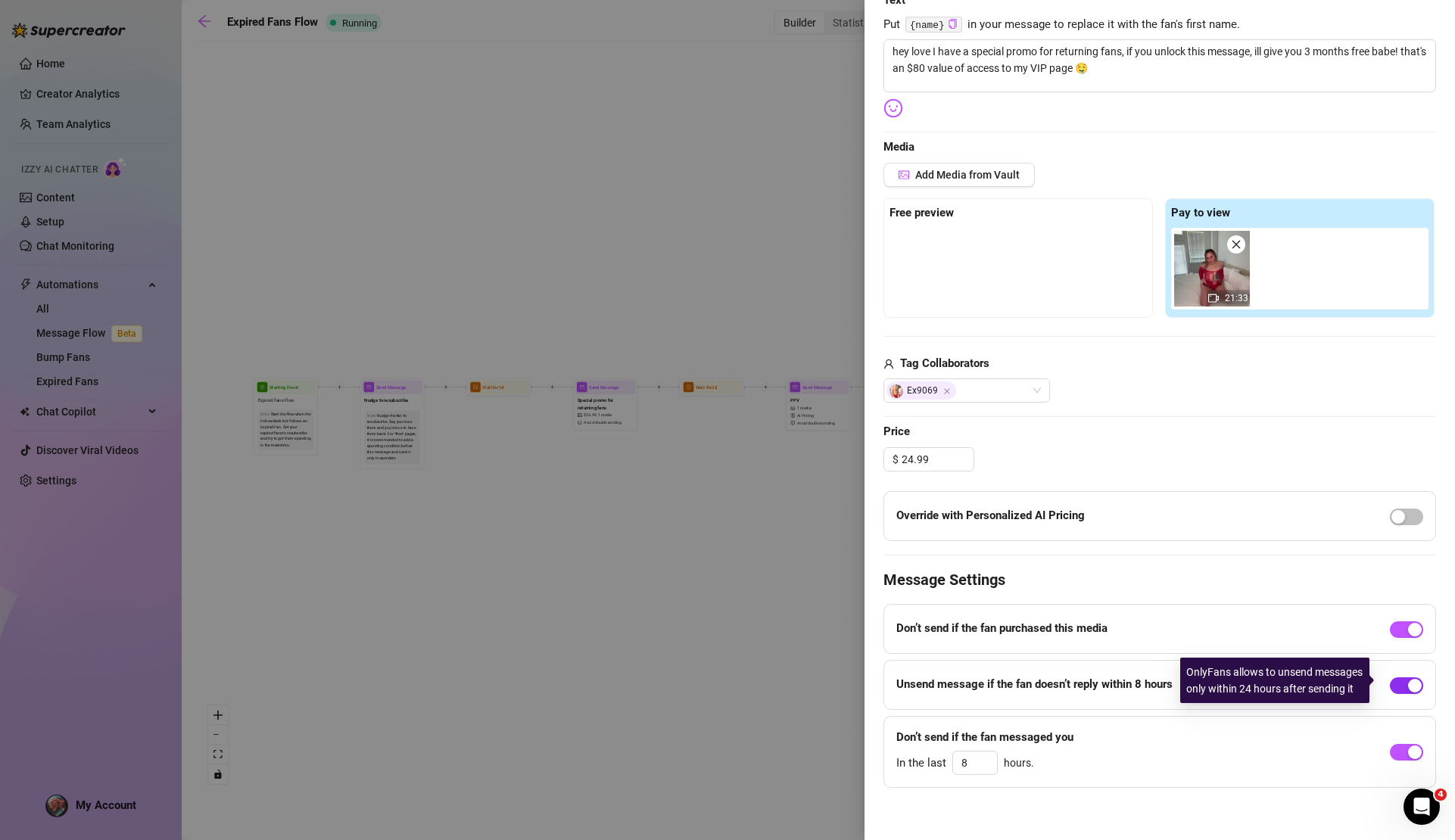
click at [1409, 679] on div "button" at bounding box center [1415, 686] width 14 height 14
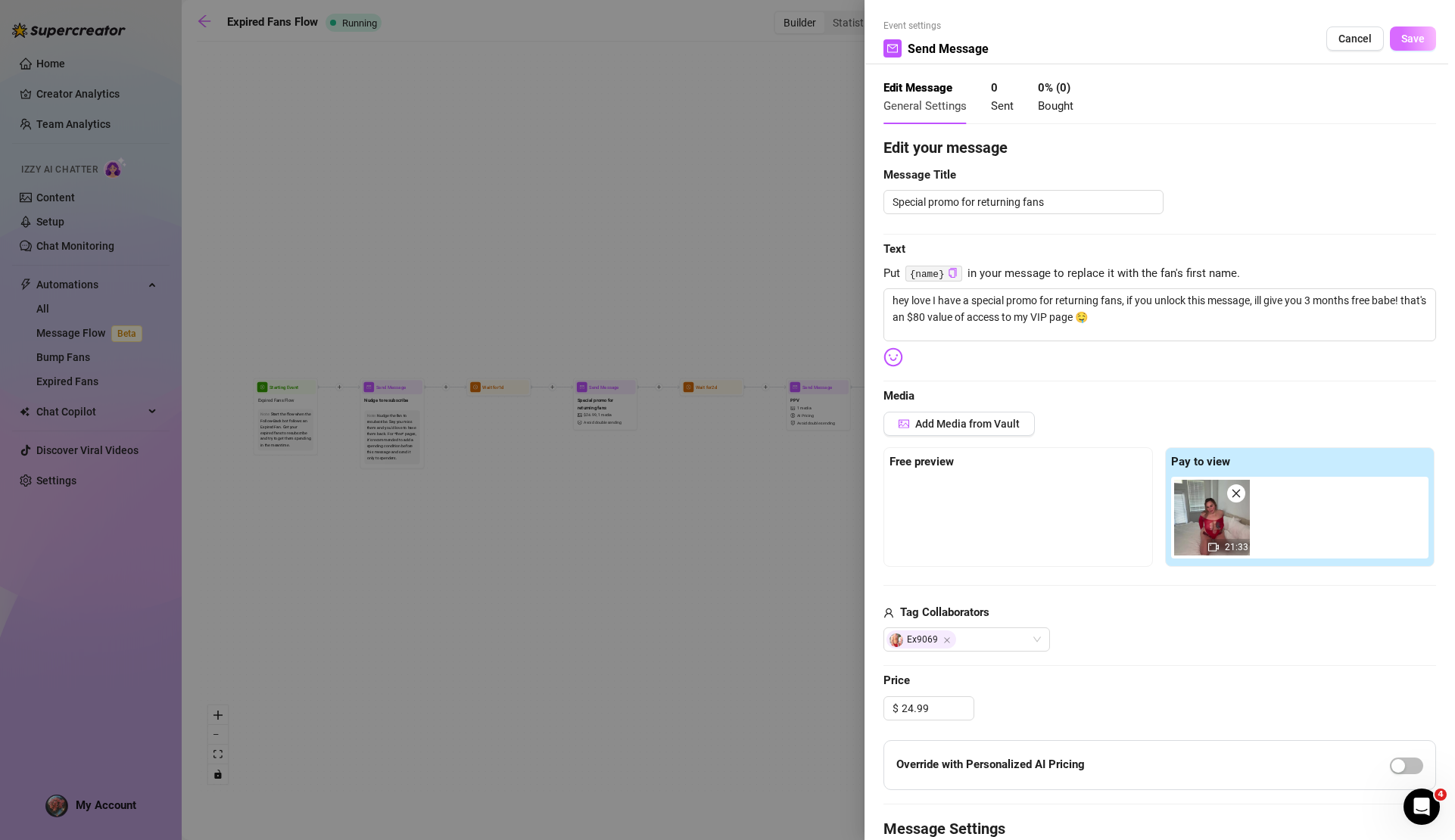
click at [1414, 39] on button "Save" at bounding box center [1414, 38] width 46 height 24
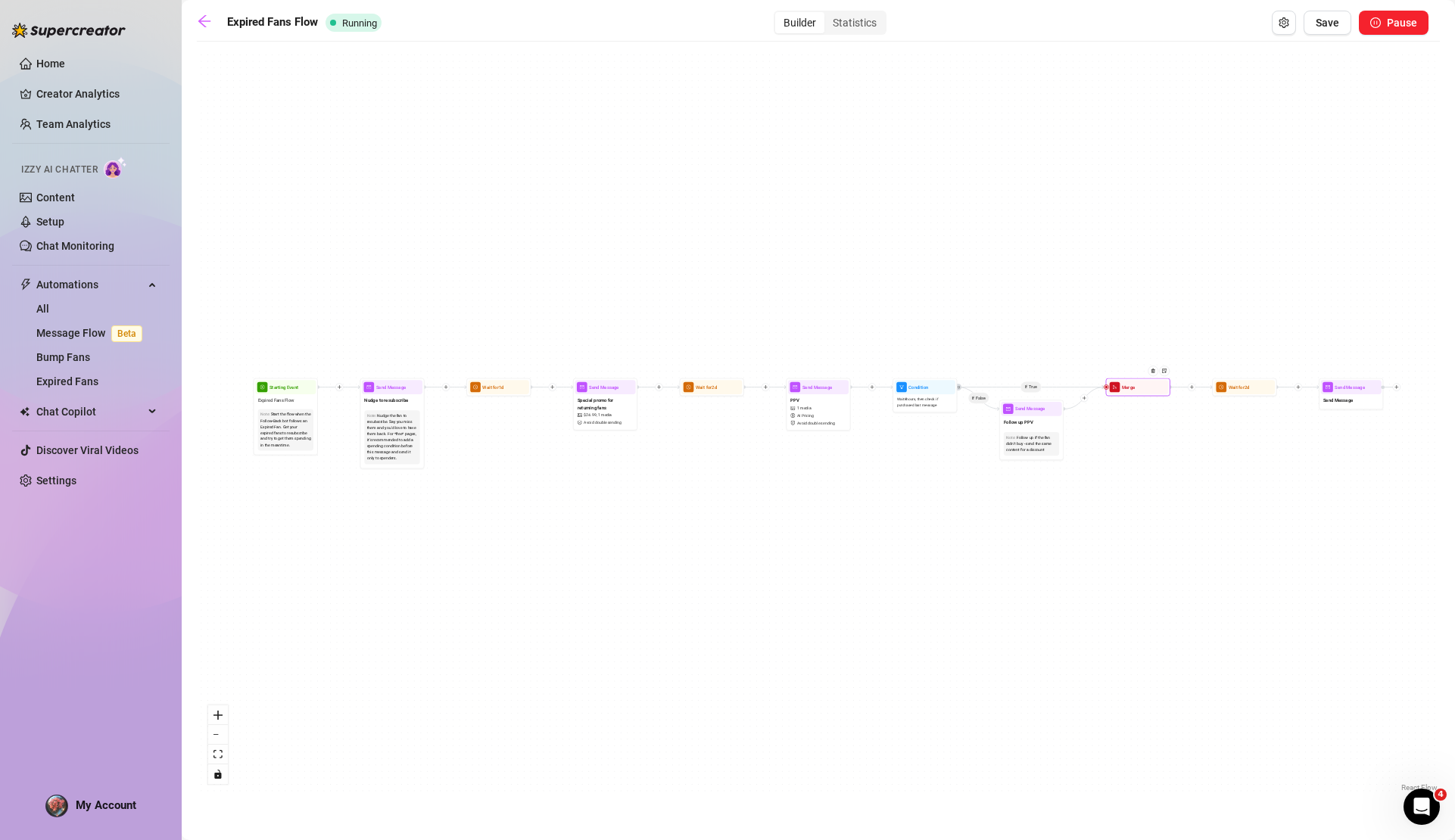
click at [1147, 392] on div at bounding box center [1155, 376] width 28 height 34
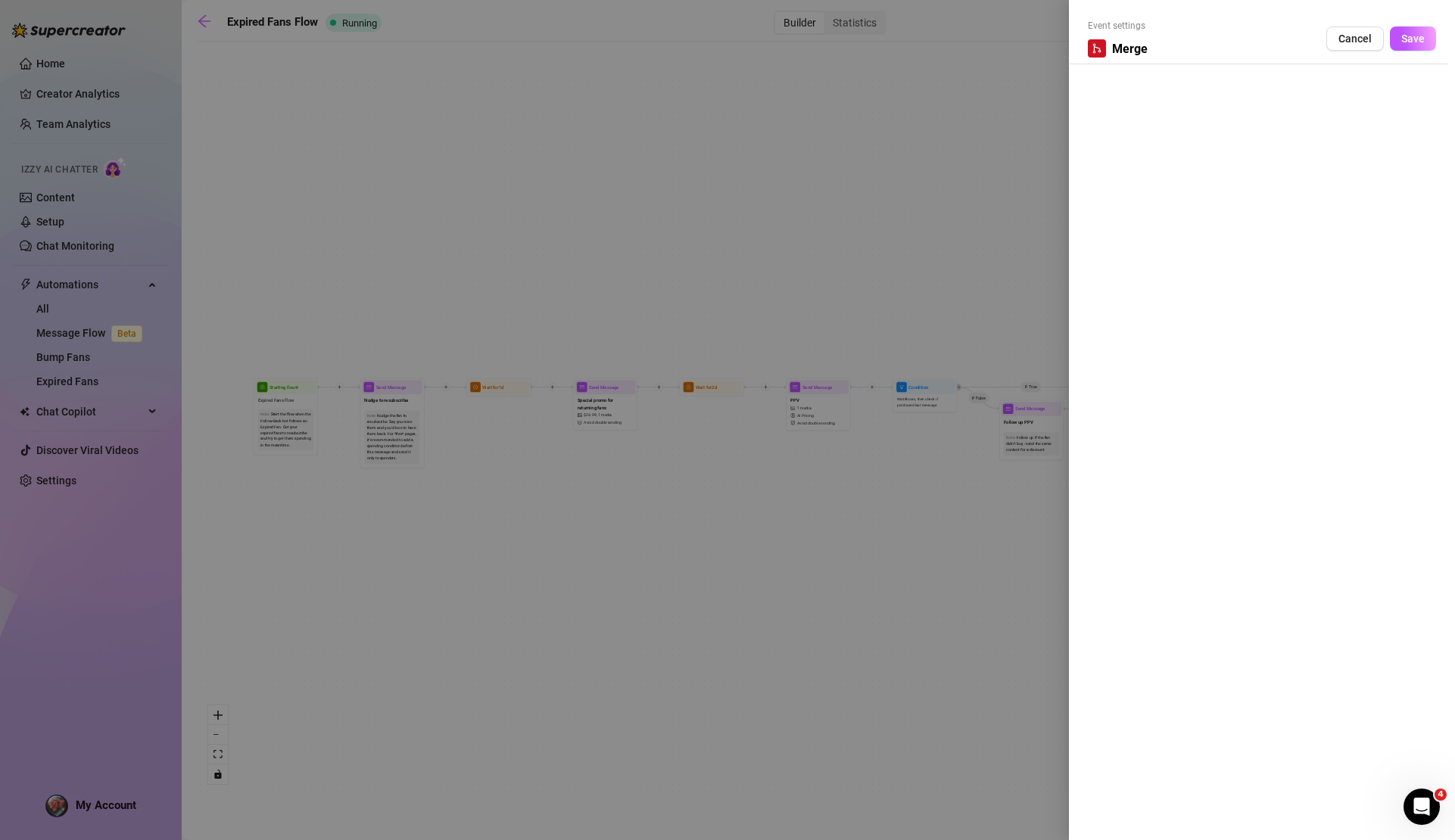
click at [1100, 47] on icon "merge" at bounding box center [1097, 48] width 11 height 11
click at [1357, 43] on span "Cancel" at bounding box center [1356, 39] width 34 height 13
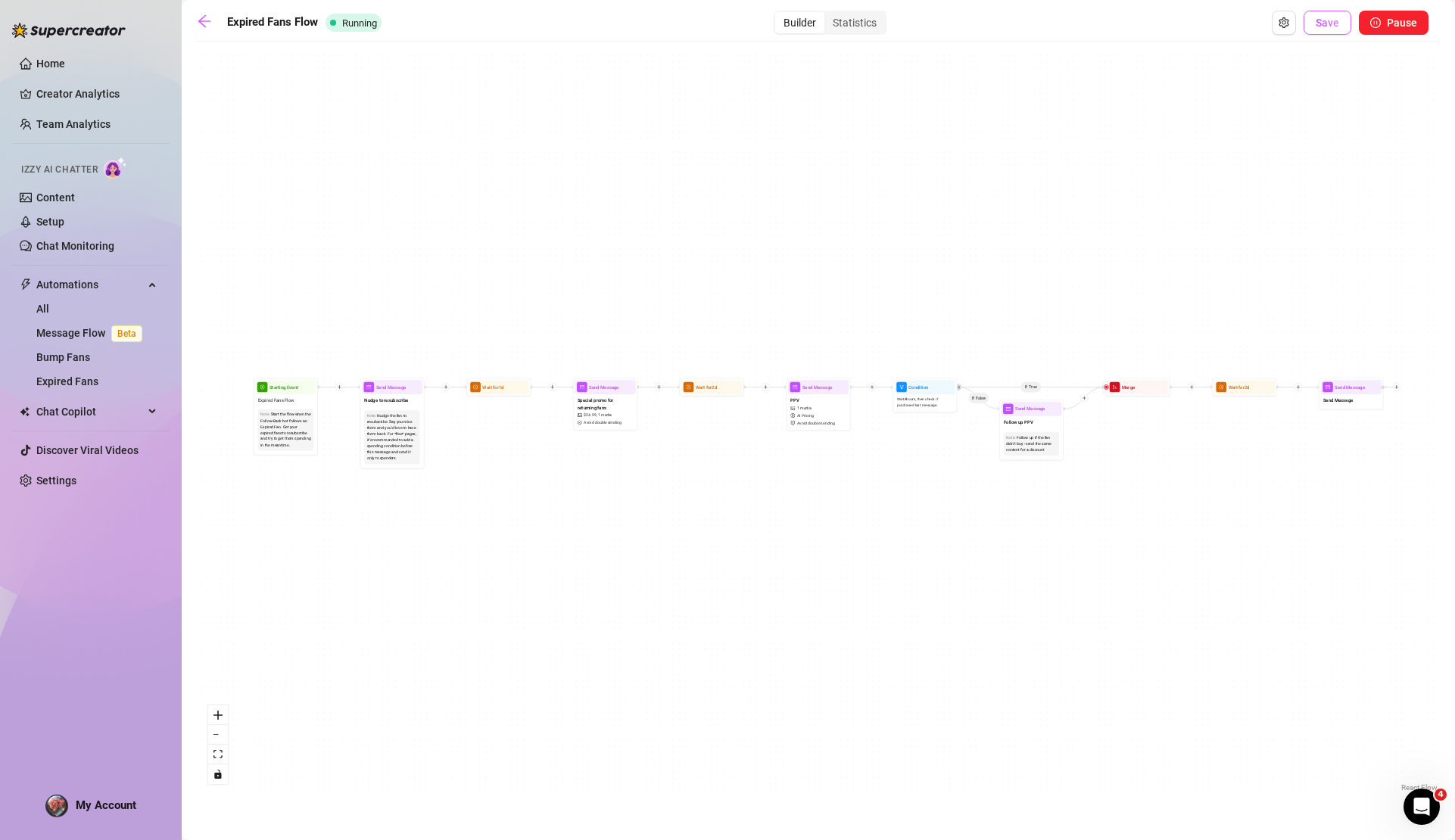
click at [1337, 26] on span "Save" at bounding box center [1328, 22] width 23 height 13
click at [47, 192] on link "Content" at bounding box center [56, 198] width 39 height 13
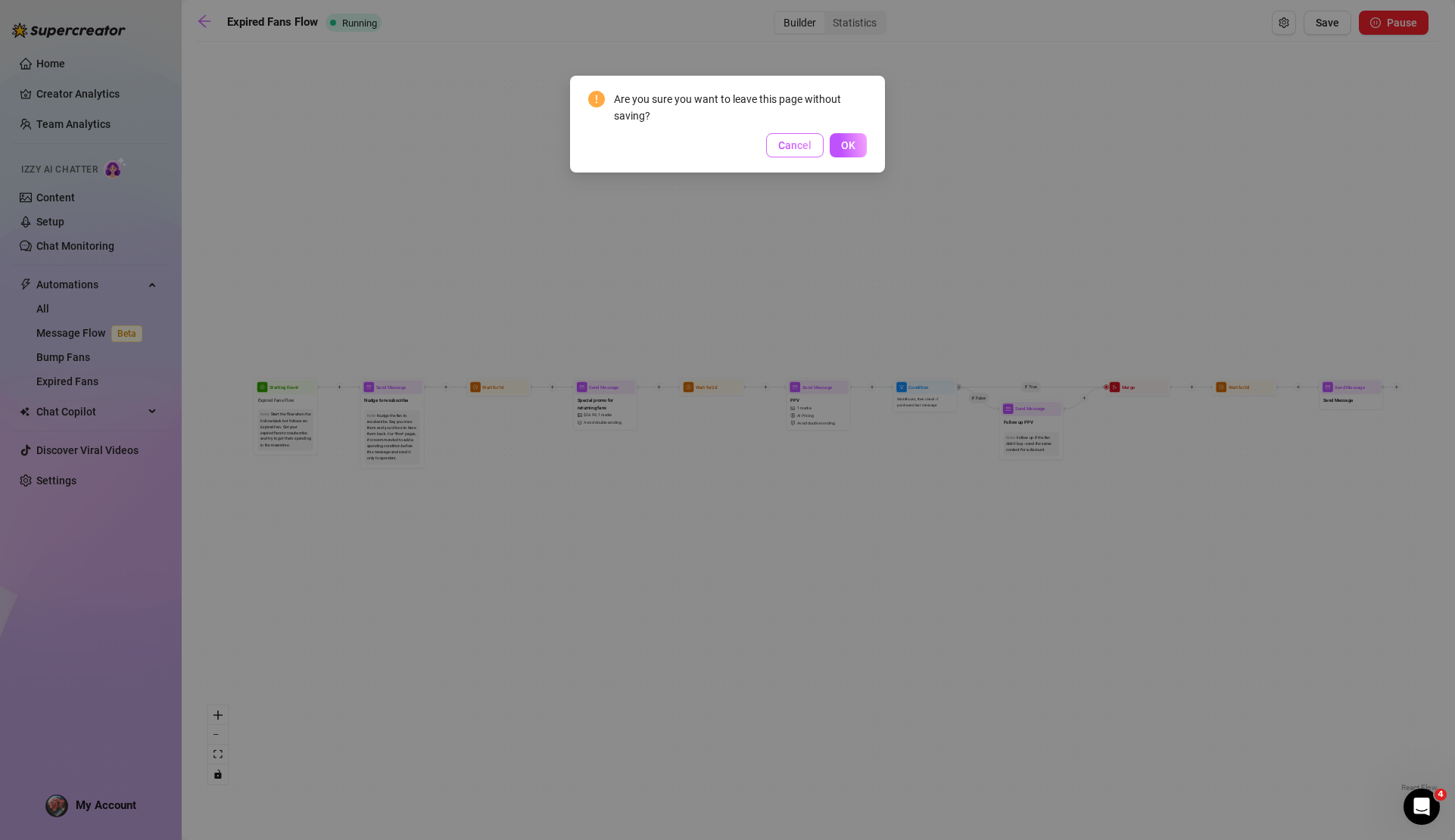
click at [803, 149] on span "Cancel" at bounding box center [795, 145] width 34 height 13
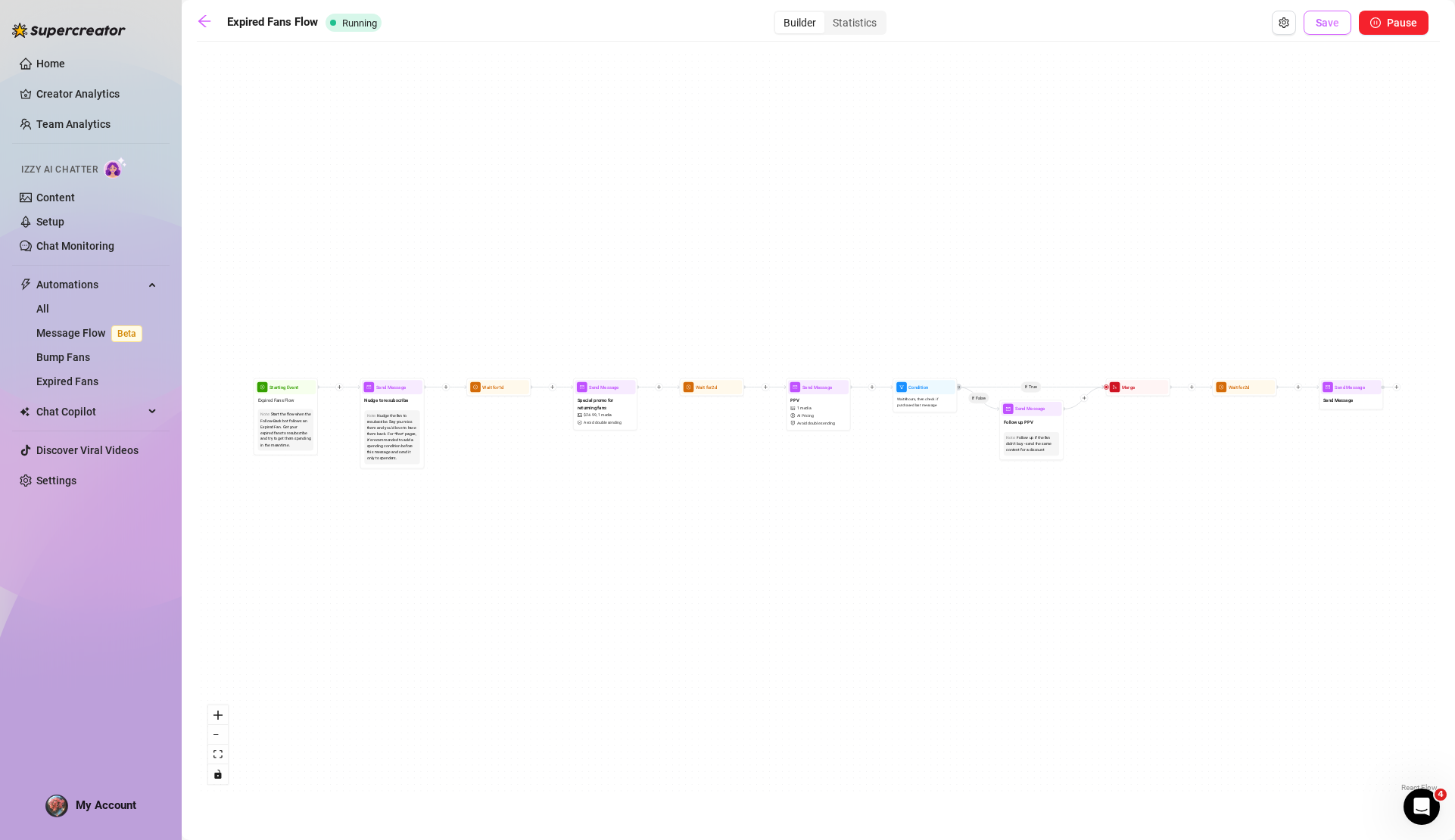
click at [1335, 12] on button "Save" at bounding box center [1327, 22] width 47 height 24
click at [55, 417] on span "Chat Copilot" at bounding box center [90, 411] width 107 height 24
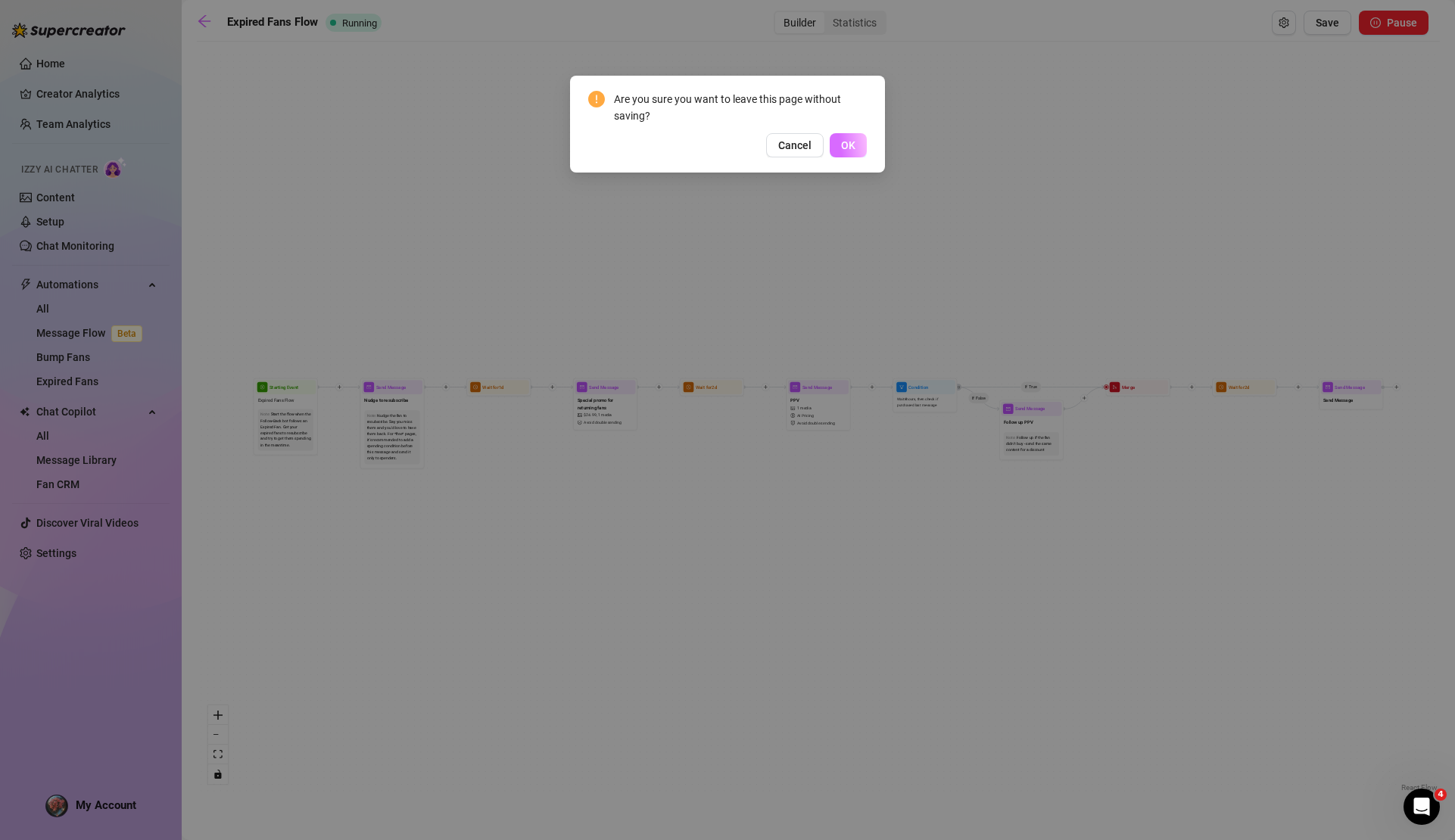
click at [847, 143] on span "OK" at bounding box center [848, 145] width 14 height 13
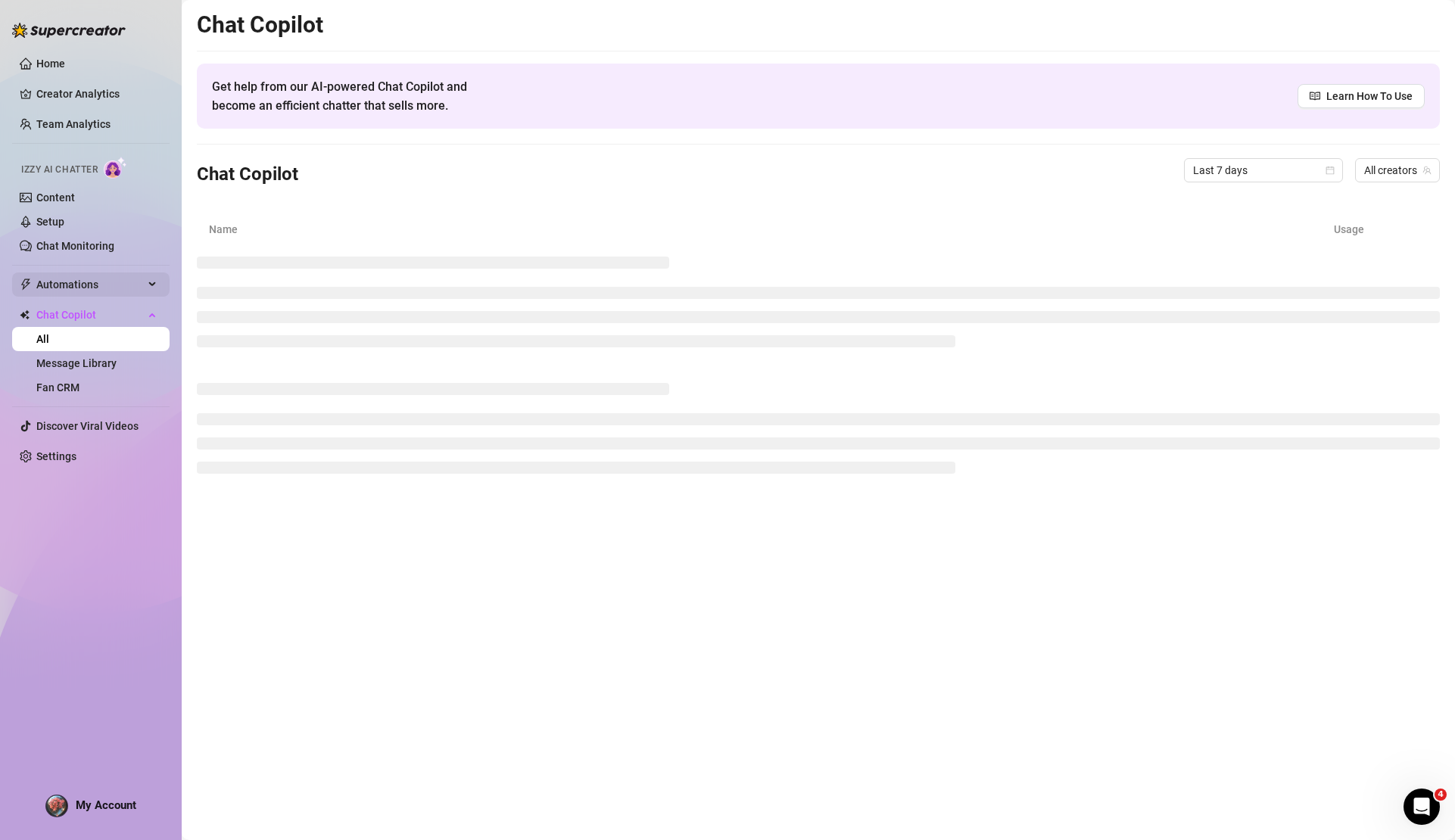
click at [102, 284] on span "Automations" at bounding box center [90, 285] width 107 height 24
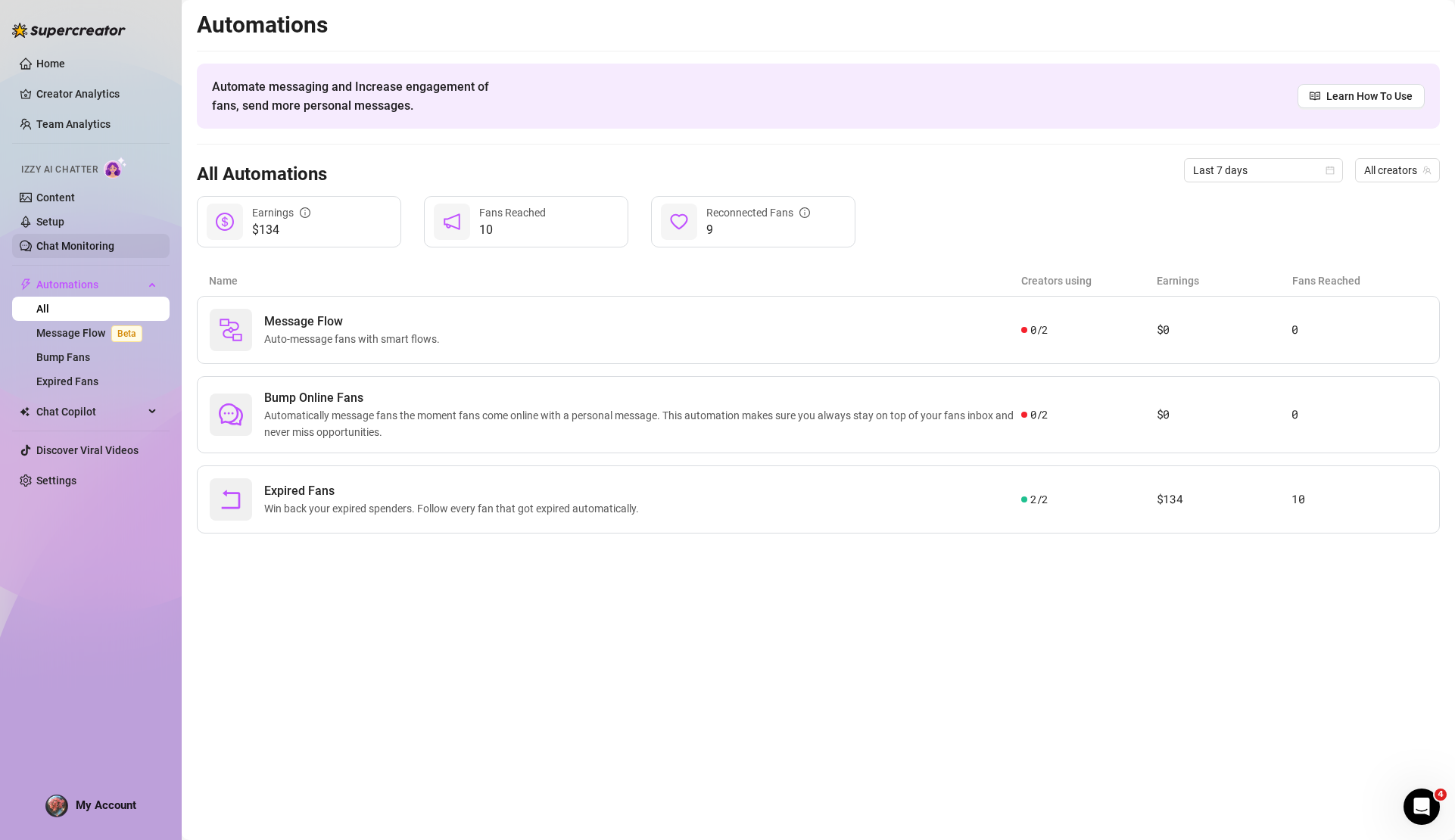
click at [77, 242] on link "Chat Monitoring" at bounding box center [75, 246] width 78 height 13
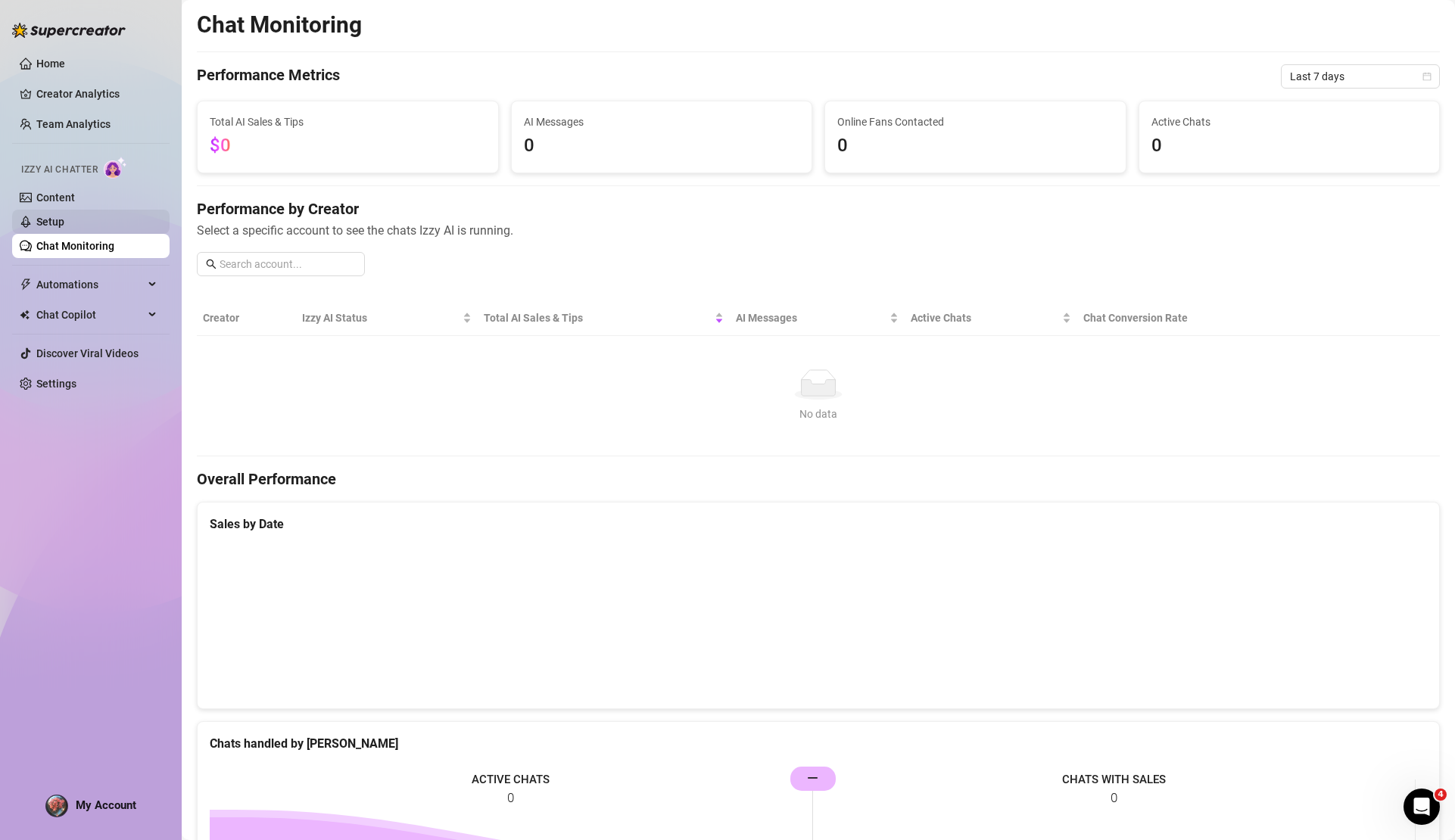
click at [65, 225] on link "Setup" at bounding box center [50, 222] width 28 height 13
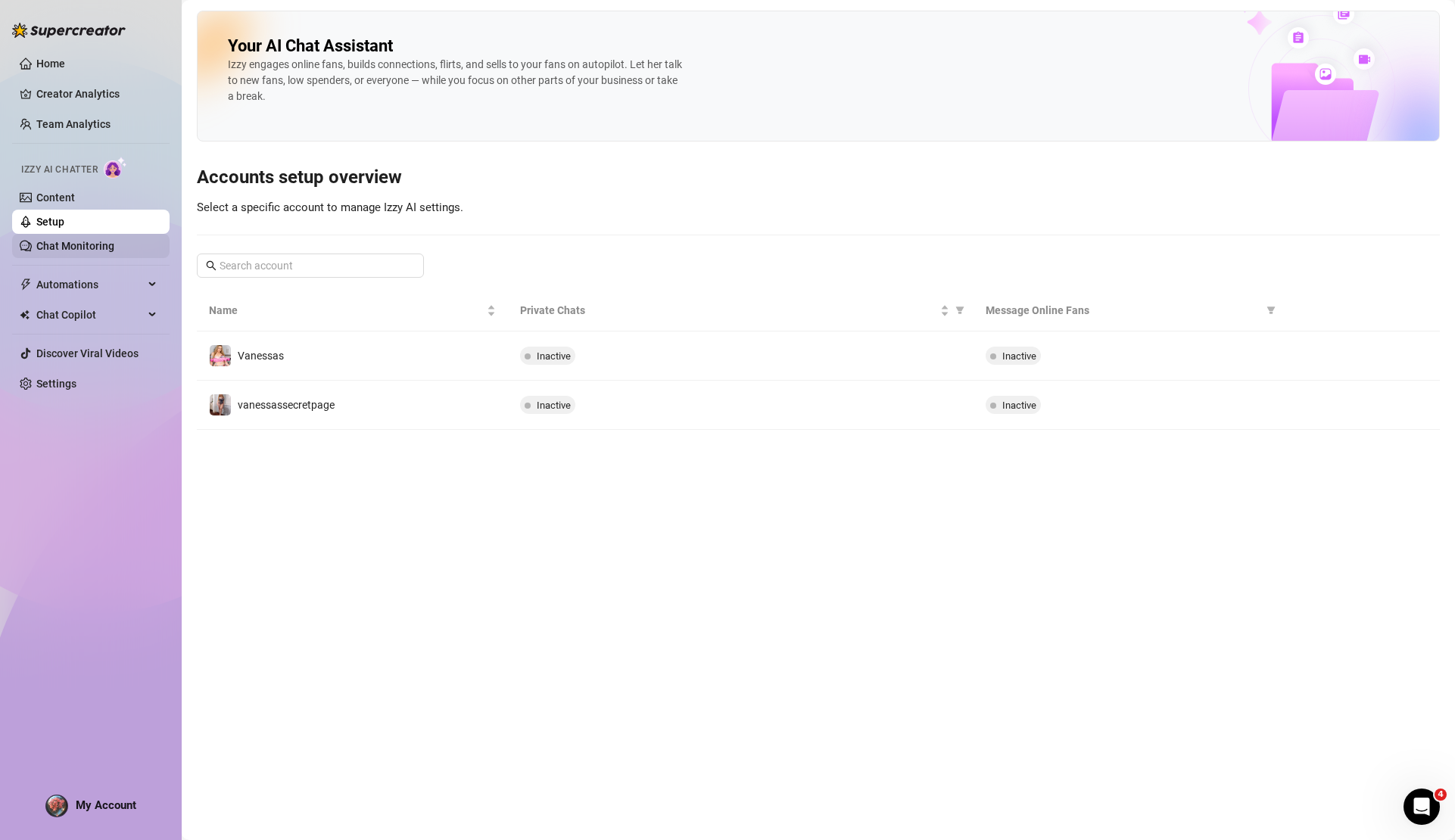
click at [79, 249] on link "Chat Monitoring" at bounding box center [75, 246] width 78 height 13
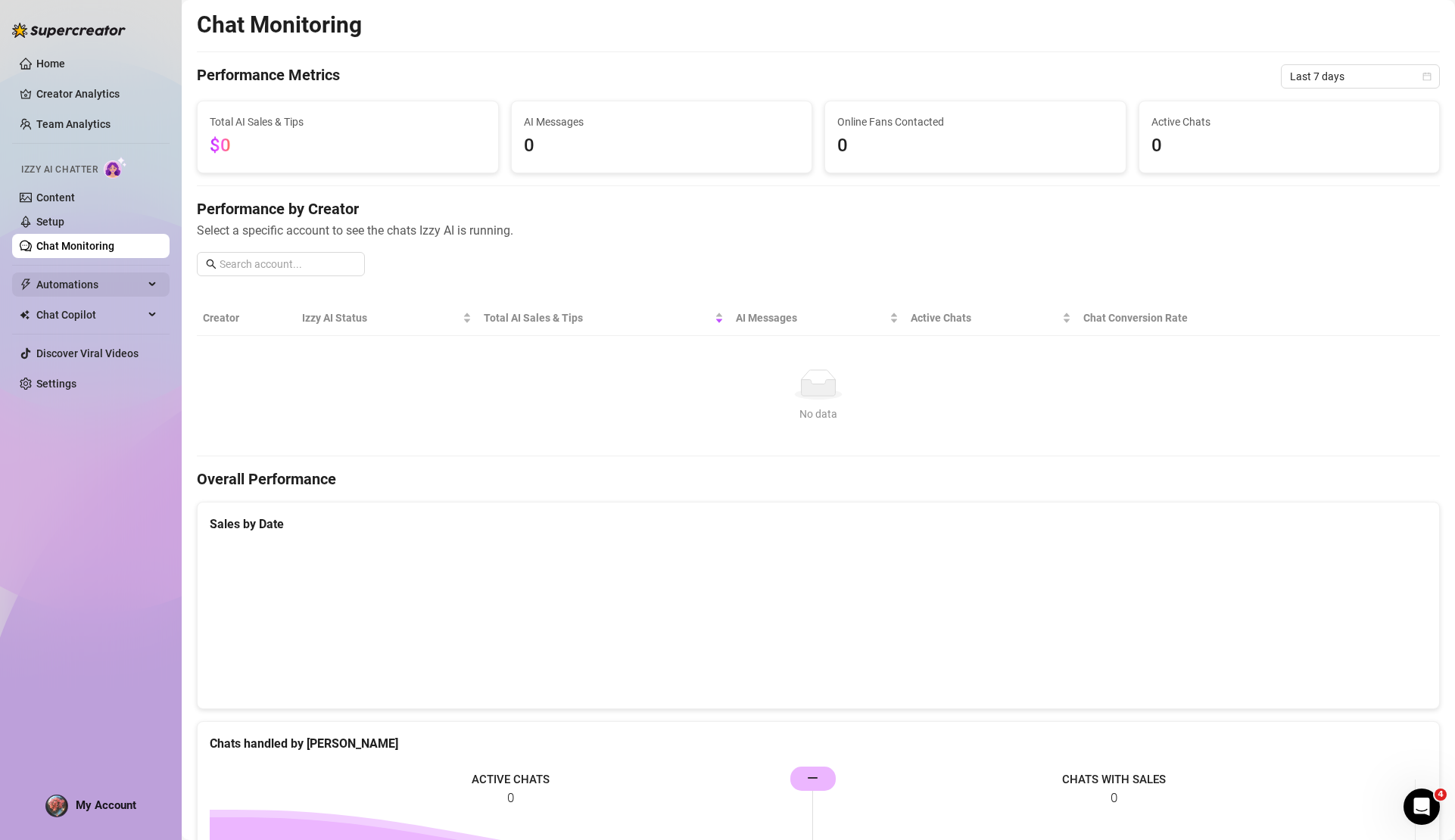
click at [75, 282] on span "Automations" at bounding box center [90, 285] width 107 height 24
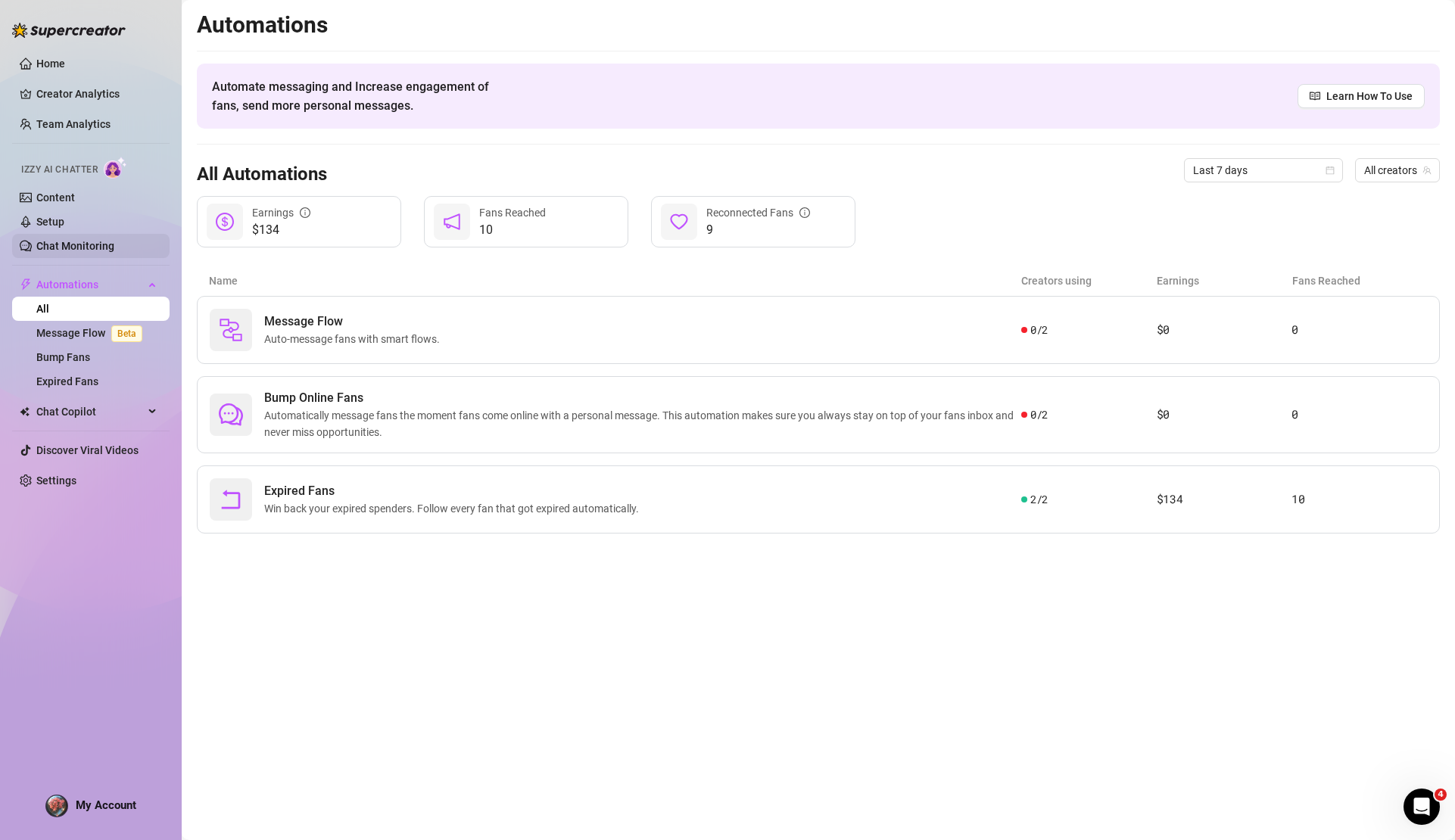
click at [88, 250] on link "Chat Monitoring" at bounding box center [75, 246] width 78 height 13
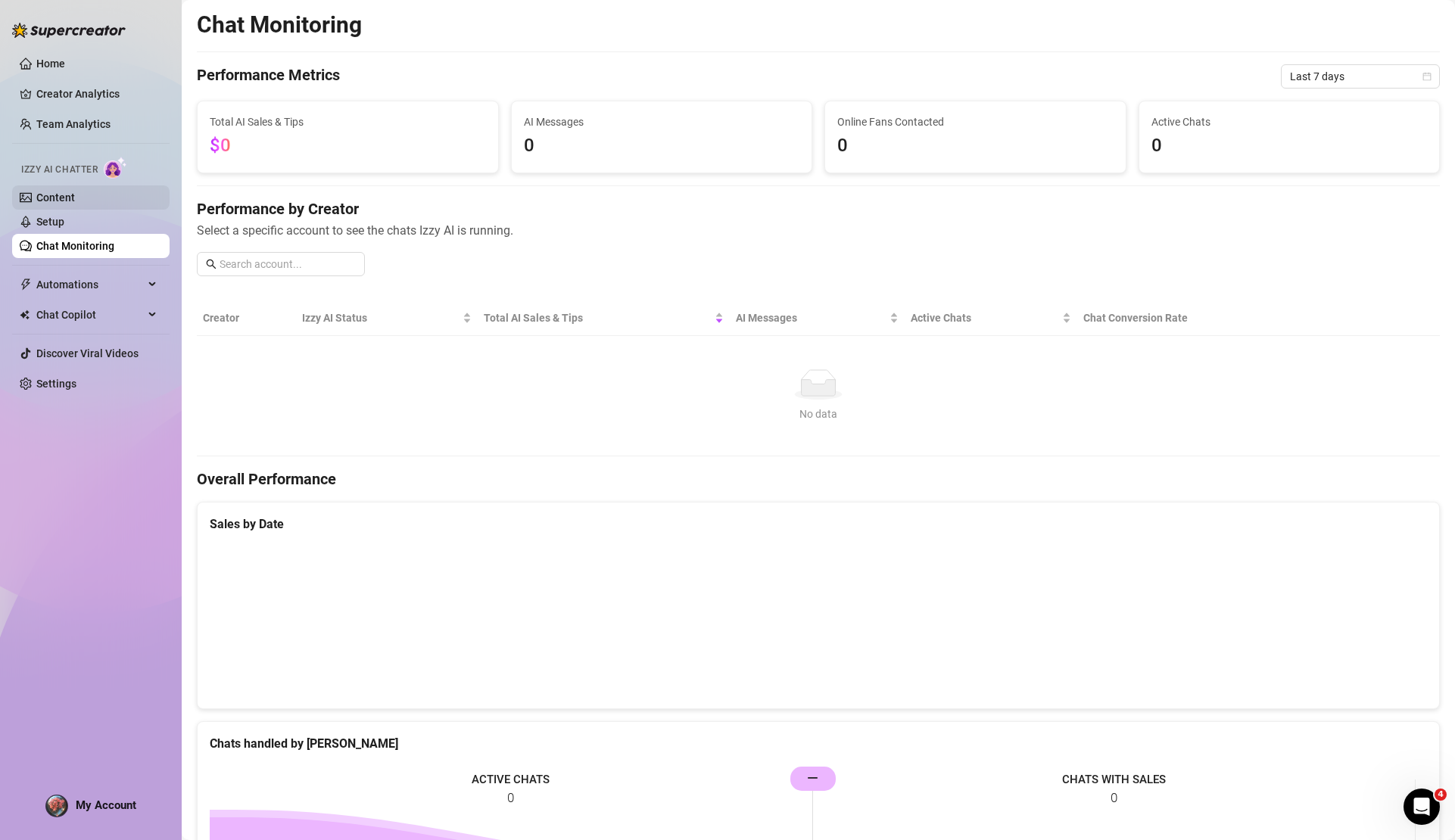
click at [69, 193] on link "Content" at bounding box center [56, 198] width 39 height 13
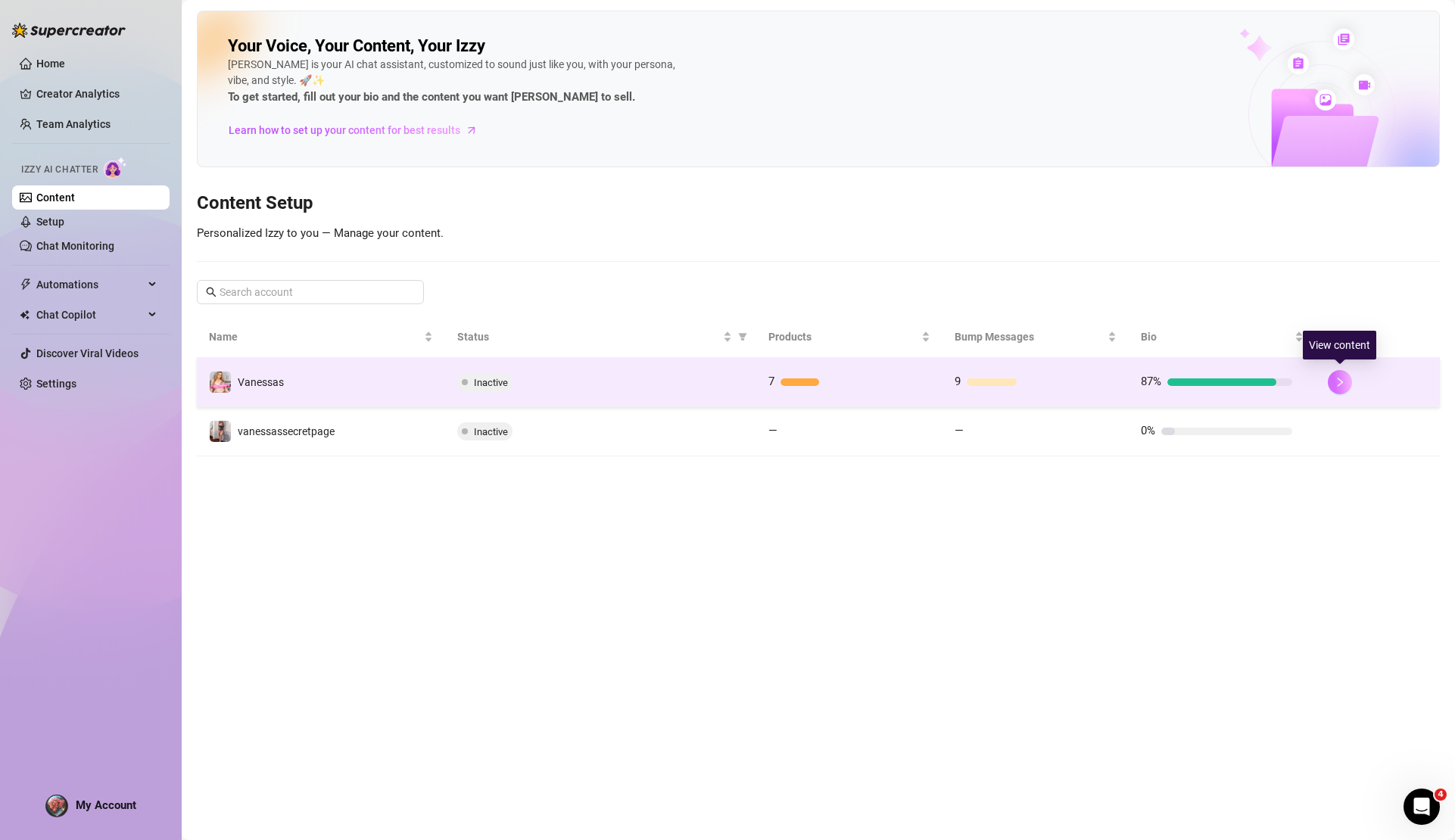
click at [1346, 387] on button "button" at bounding box center [1340, 382] width 24 height 24
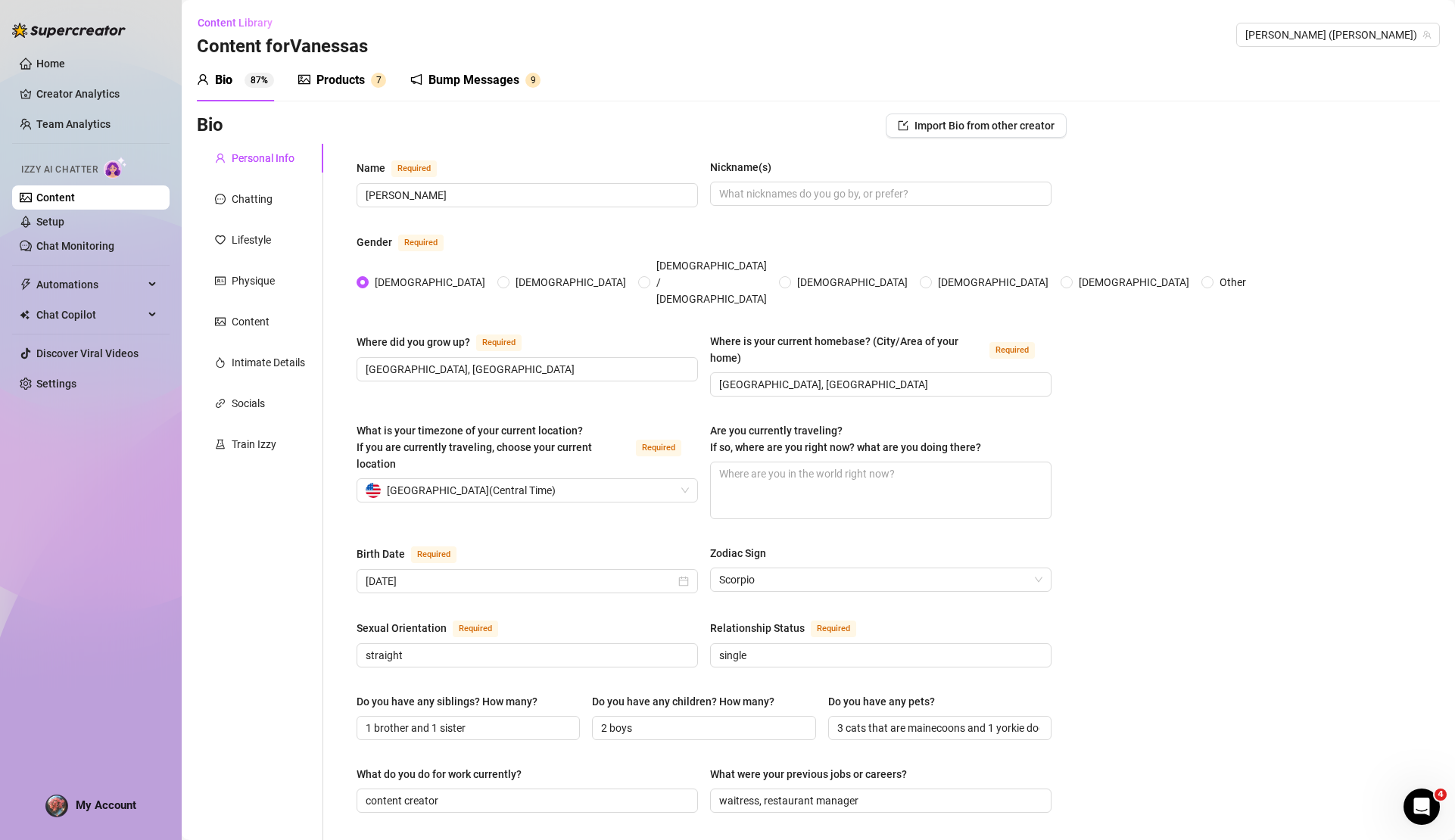
click at [350, 83] on div "Products" at bounding box center [341, 80] width 48 height 18
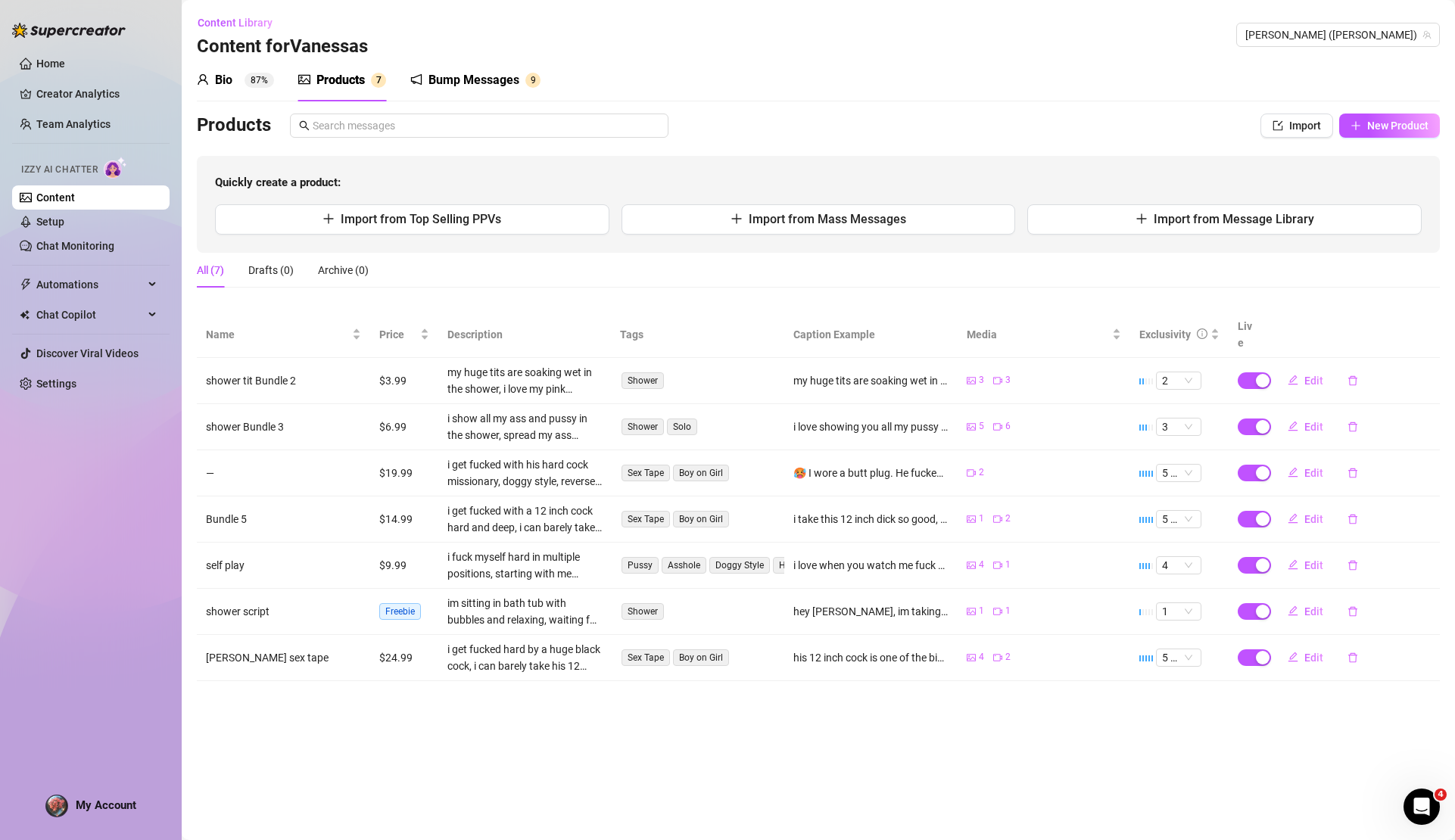
click at [238, 76] on div "Bio 87%" at bounding box center [235, 80] width 77 height 18
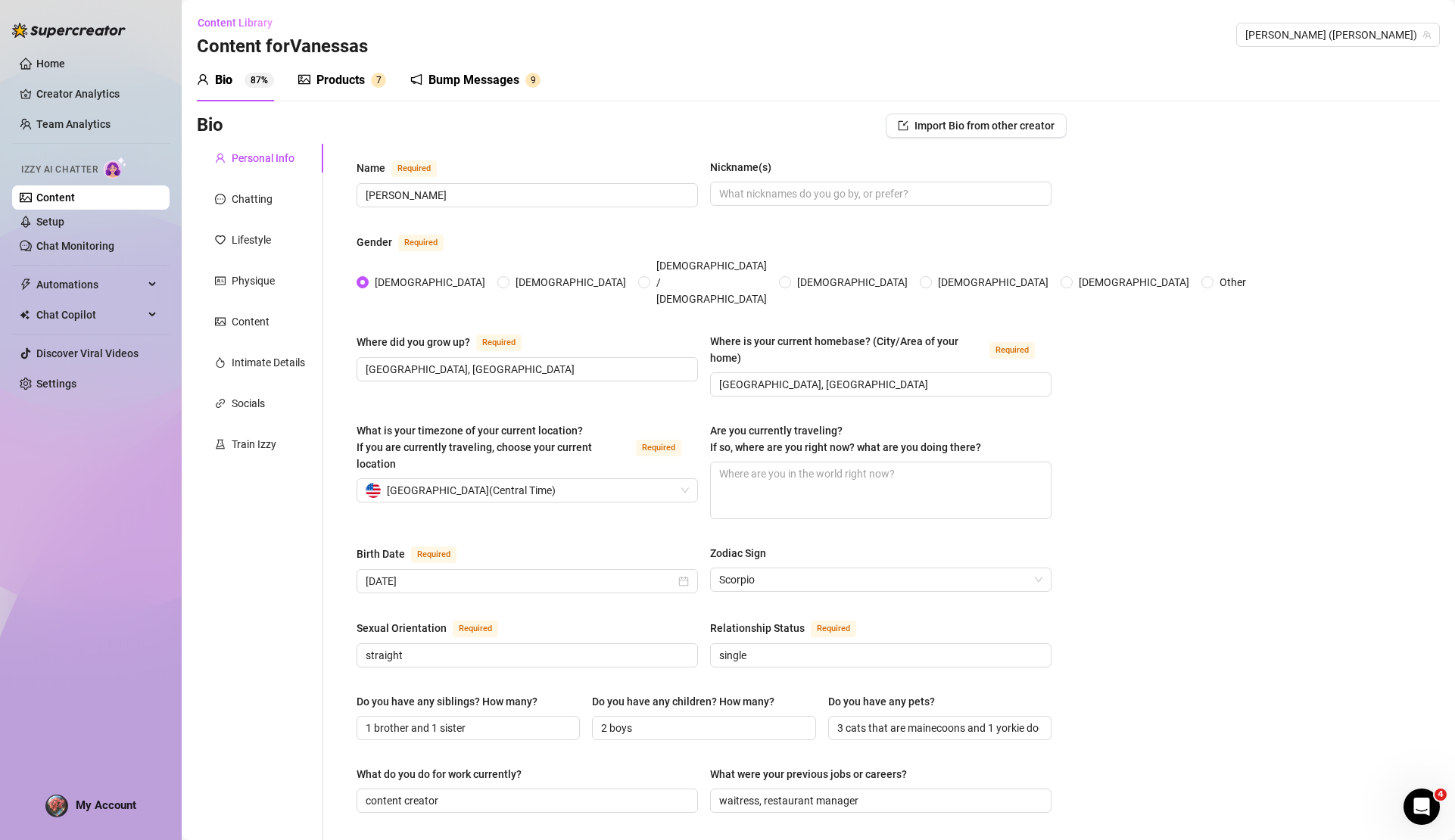
click at [464, 84] on div "Bump Messages" at bounding box center [474, 80] width 91 height 18
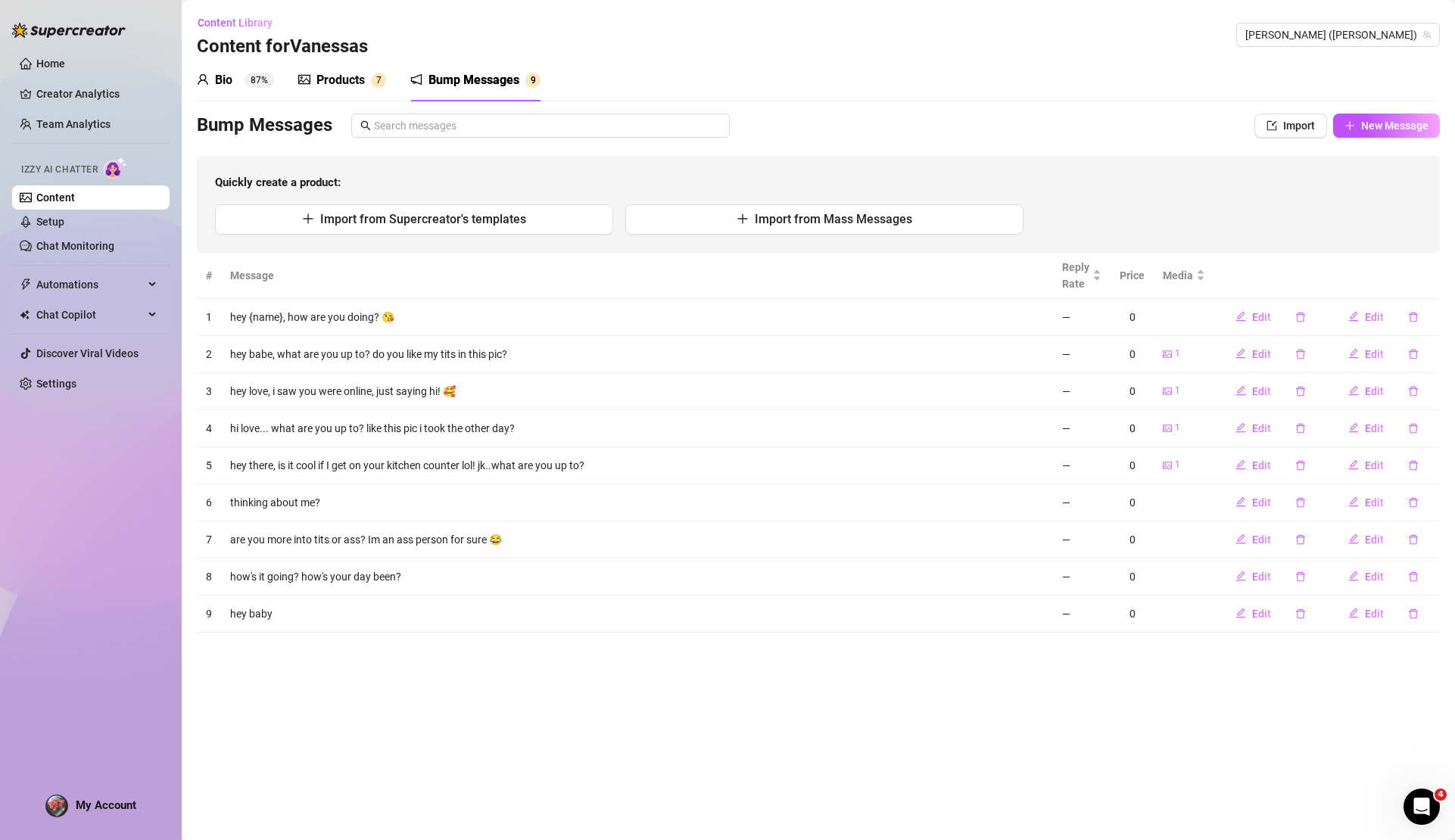
click at [343, 81] on div "Products" at bounding box center [341, 80] width 48 height 18
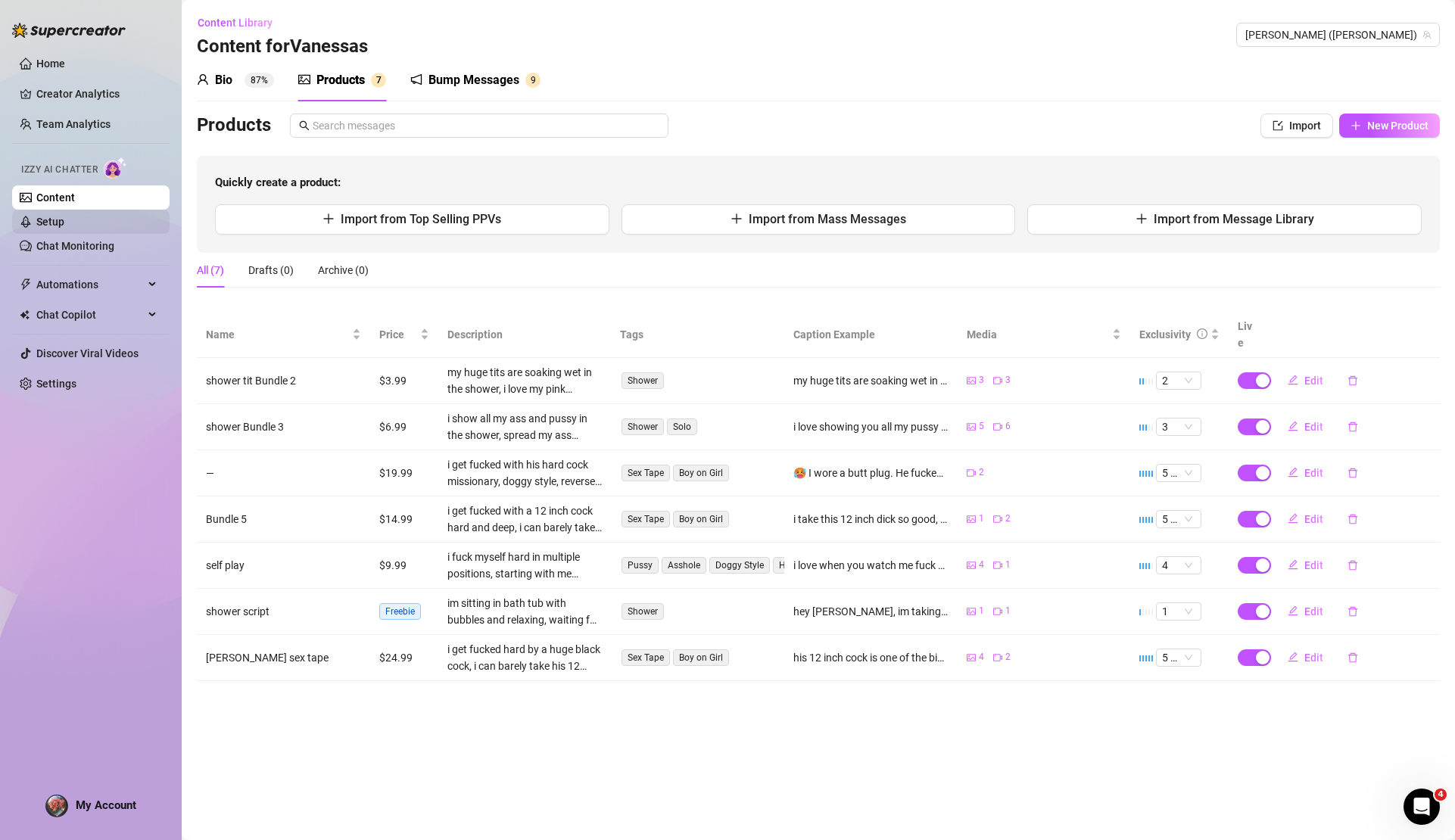
click at [65, 216] on link "Setup" at bounding box center [50, 222] width 28 height 13
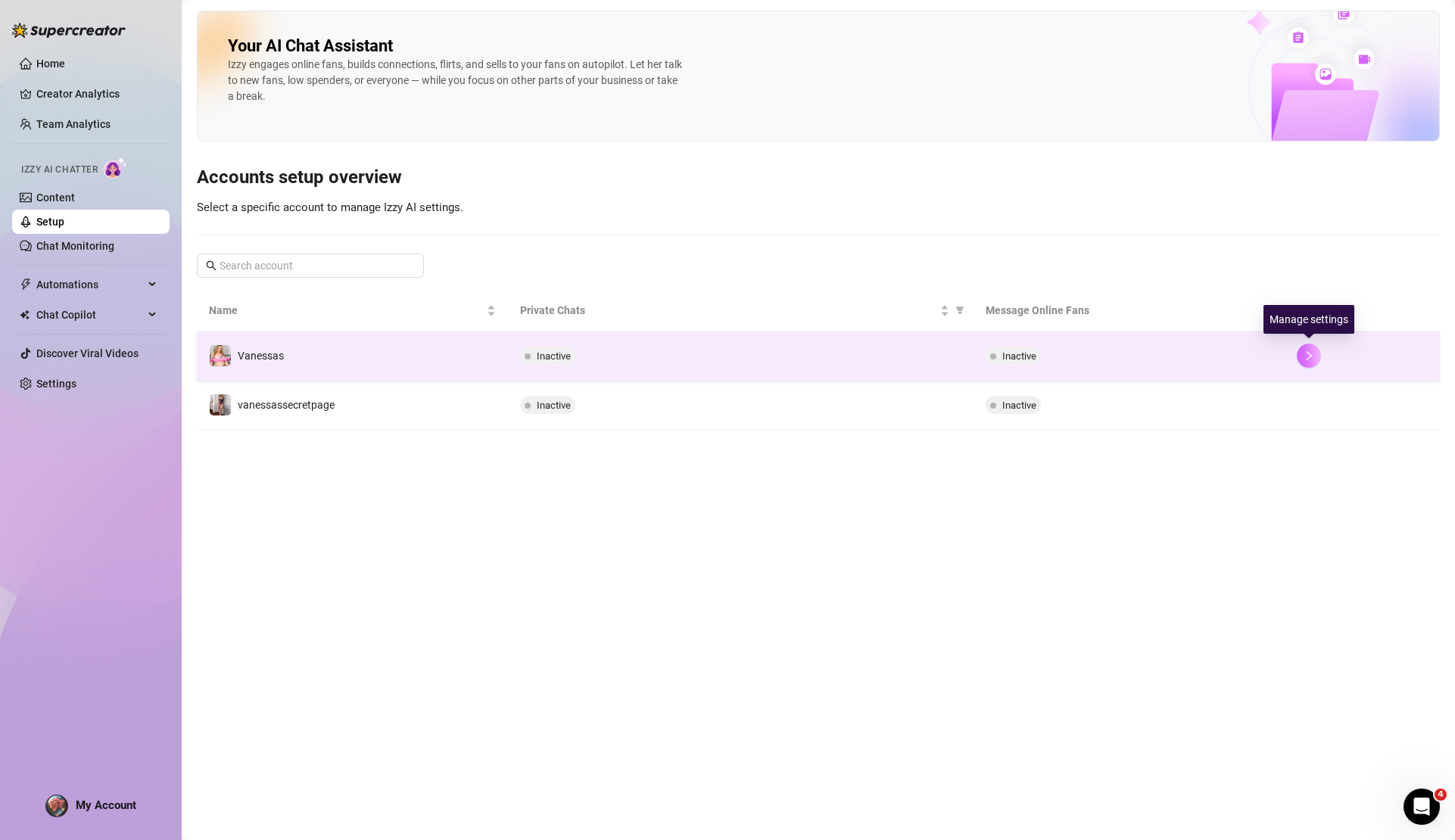
click at [1304, 349] on button "button" at bounding box center [1308, 355] width 24 height 24
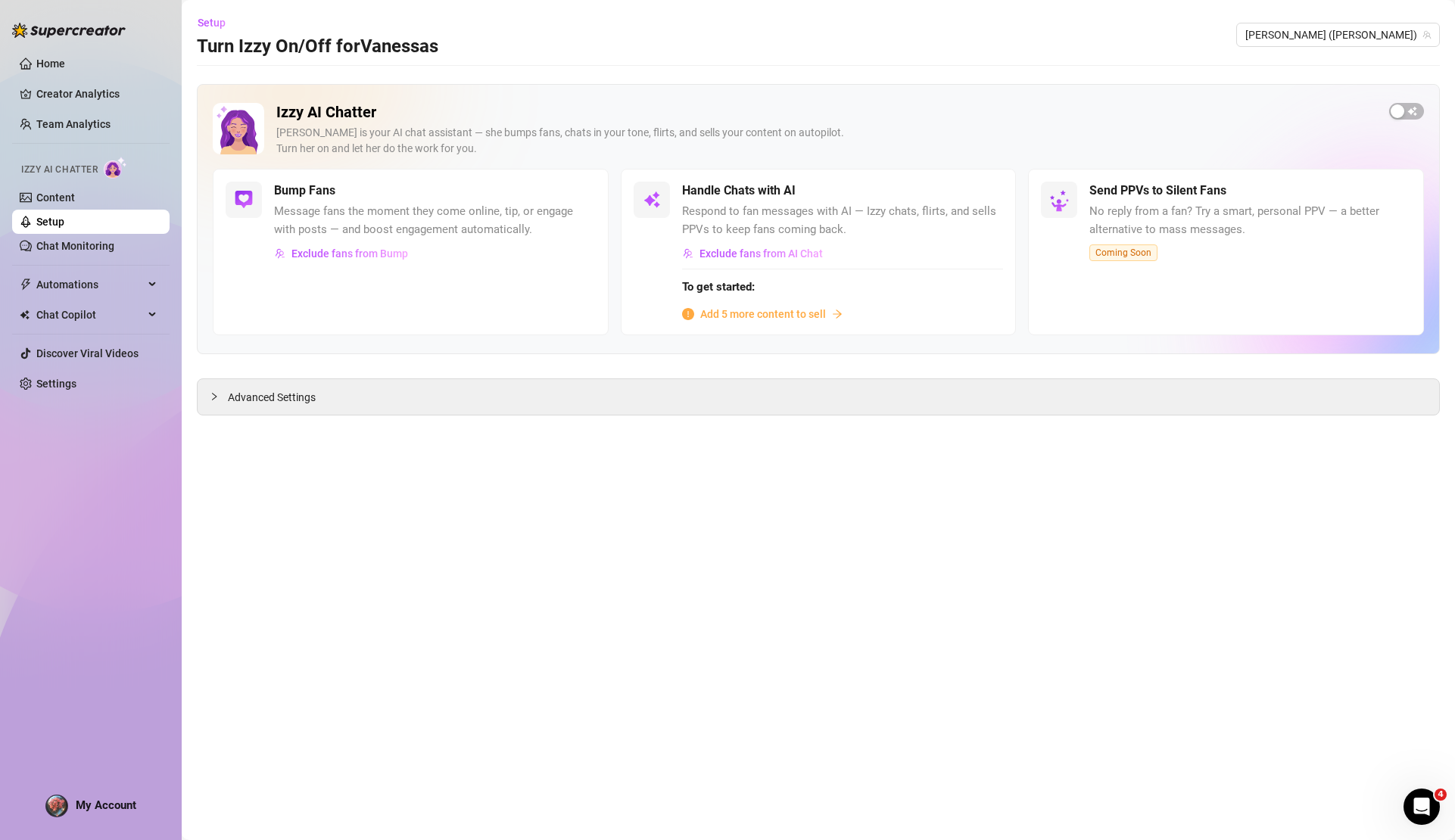
click at [772, 316] on span "Add 5 more content to sell" at bounding box center [763, 313] width 125 height 16
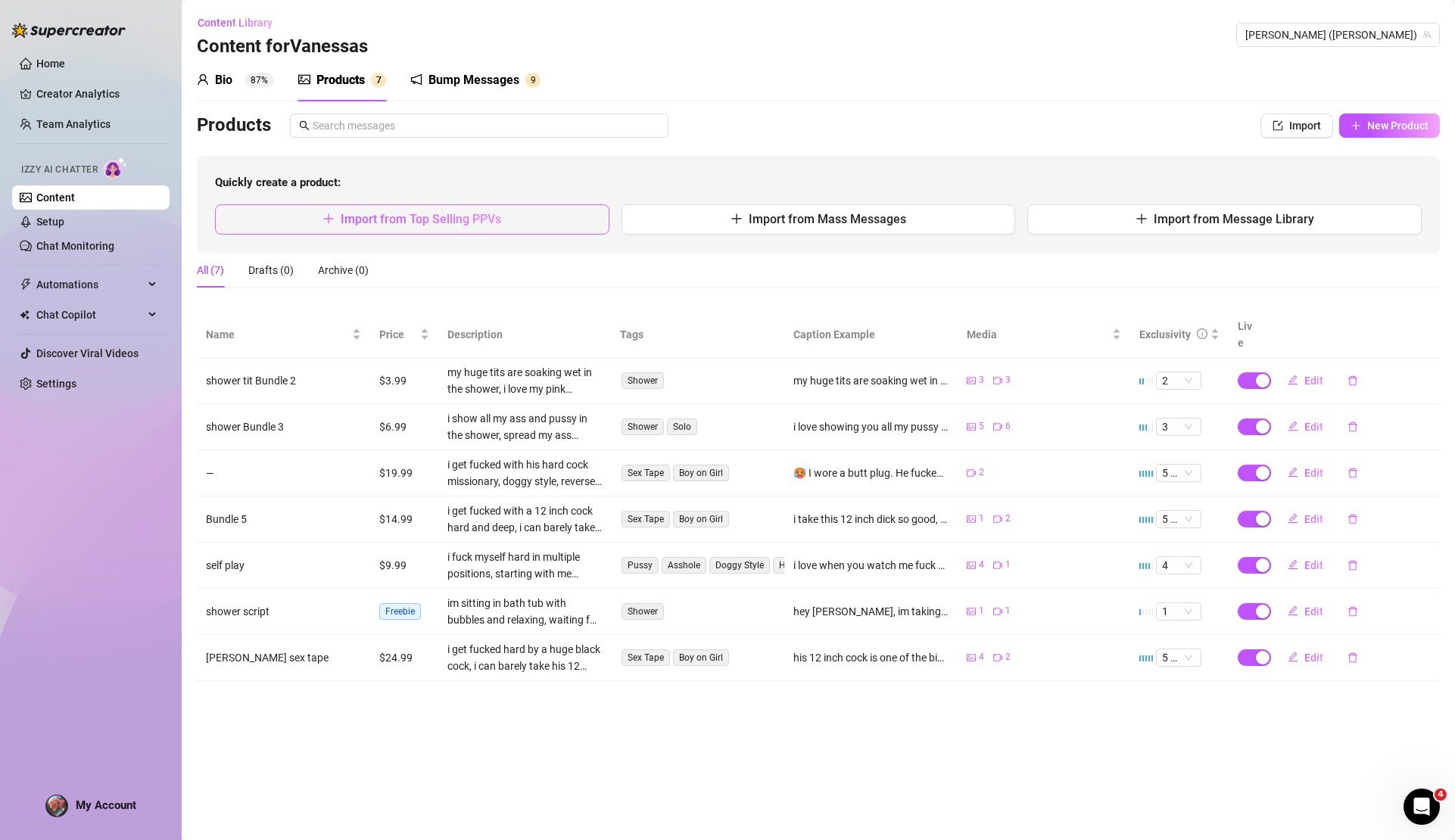
click at [526, 230] on button "Import from Top Selling PPVs" at bounding box center [412, 219] width 395 height 30
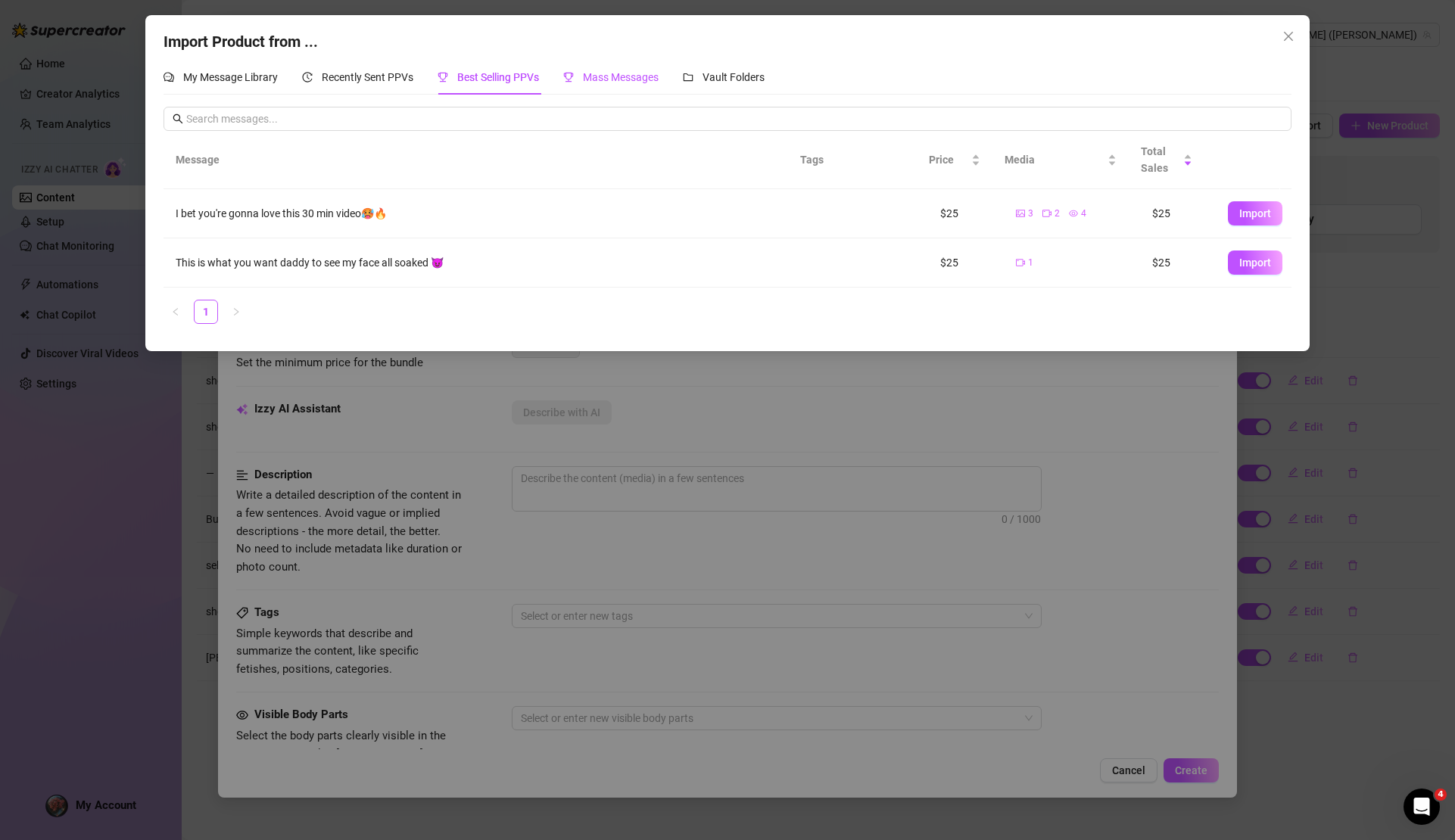
click at [587, 72] on span "Mass Messages" at bounding box center [620, 77] width 75 height 13
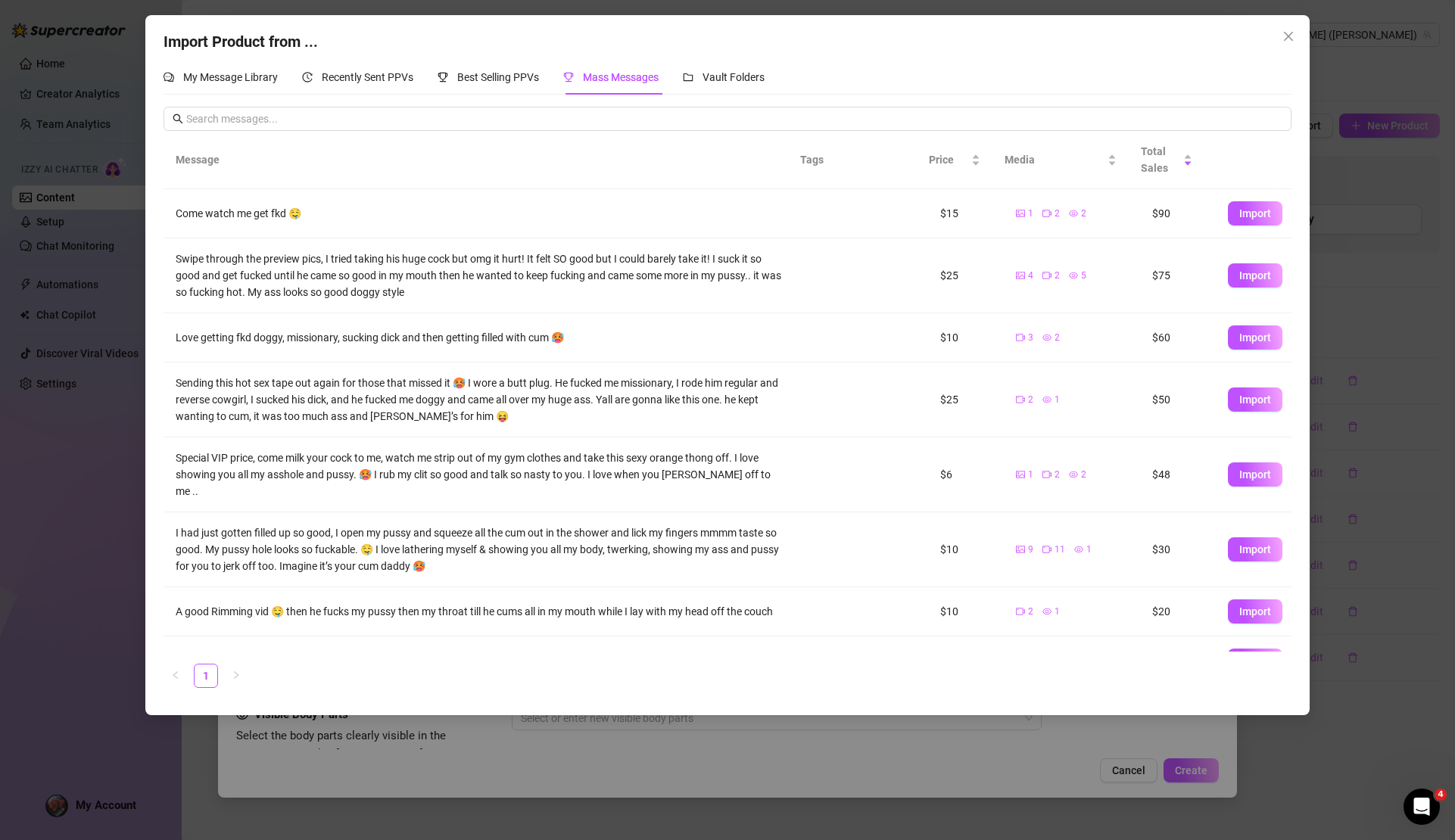
click at [617, 74] on span "Mass Messages" at bounding box center [620, 77] width 75 height 13
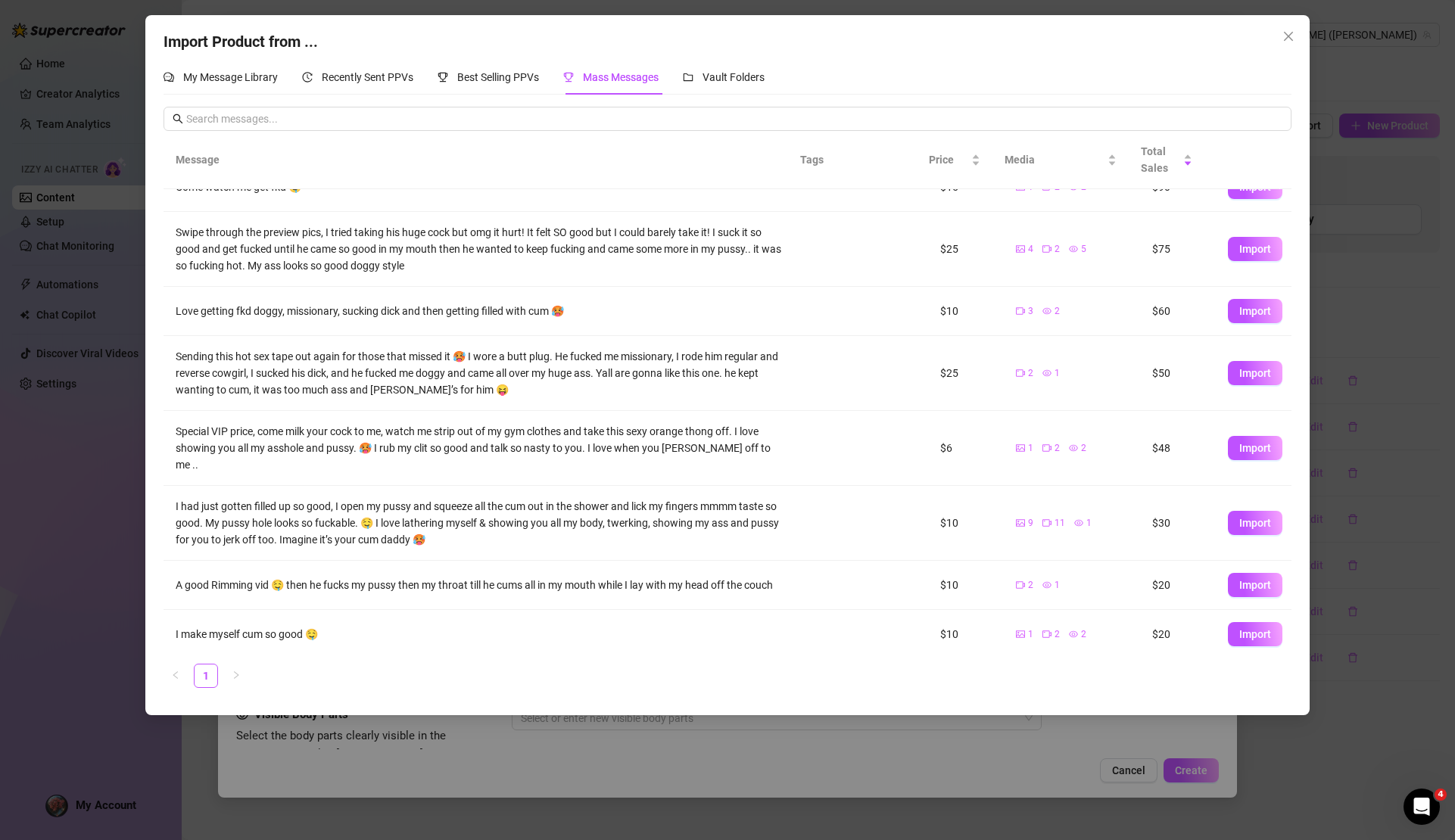
scroll to position [85, 0]
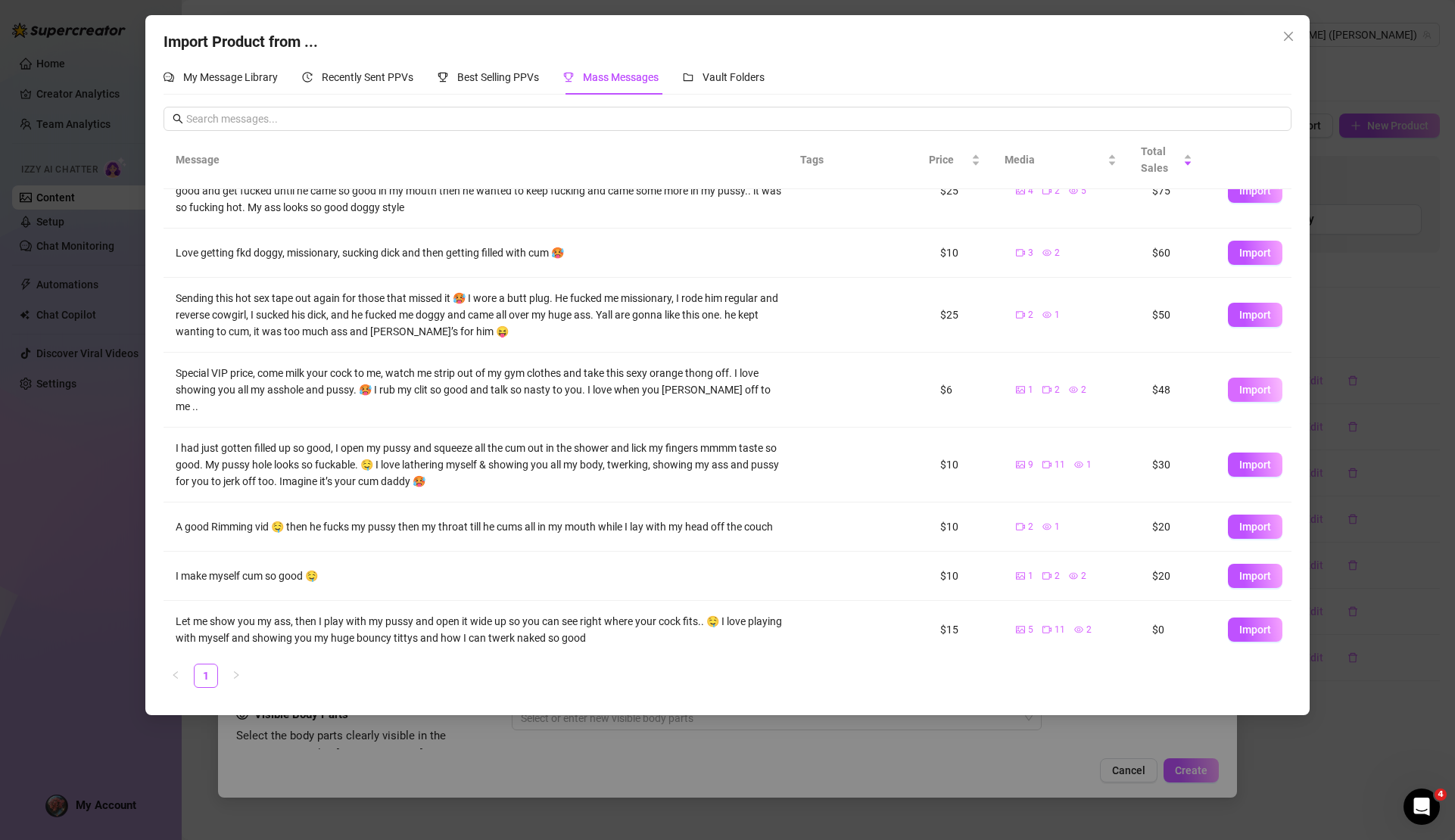
click at [1238, 388] on button "Import" at bounding box center [1255, 390] width 55 height 24
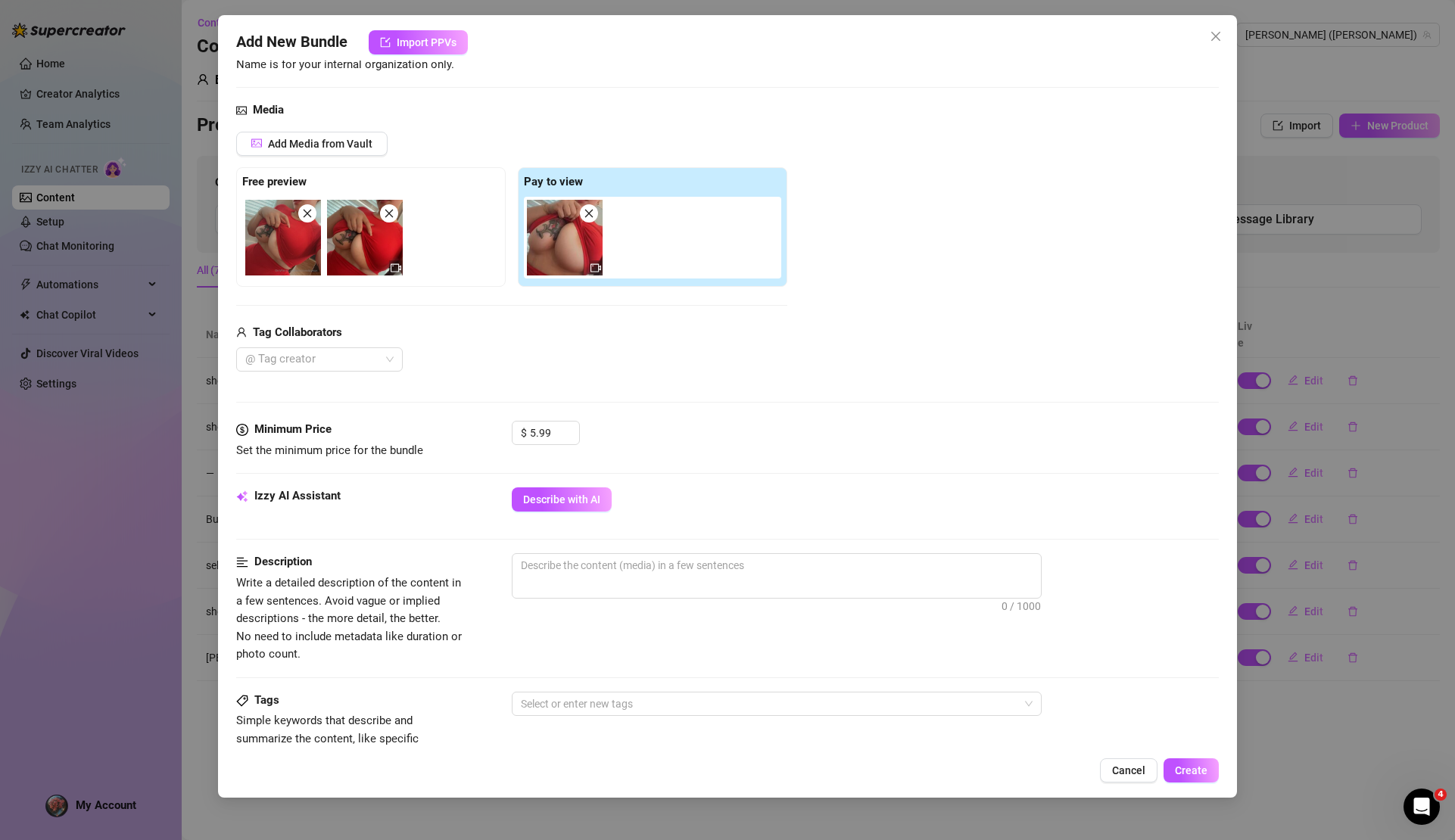
scroll to position [0, 0]
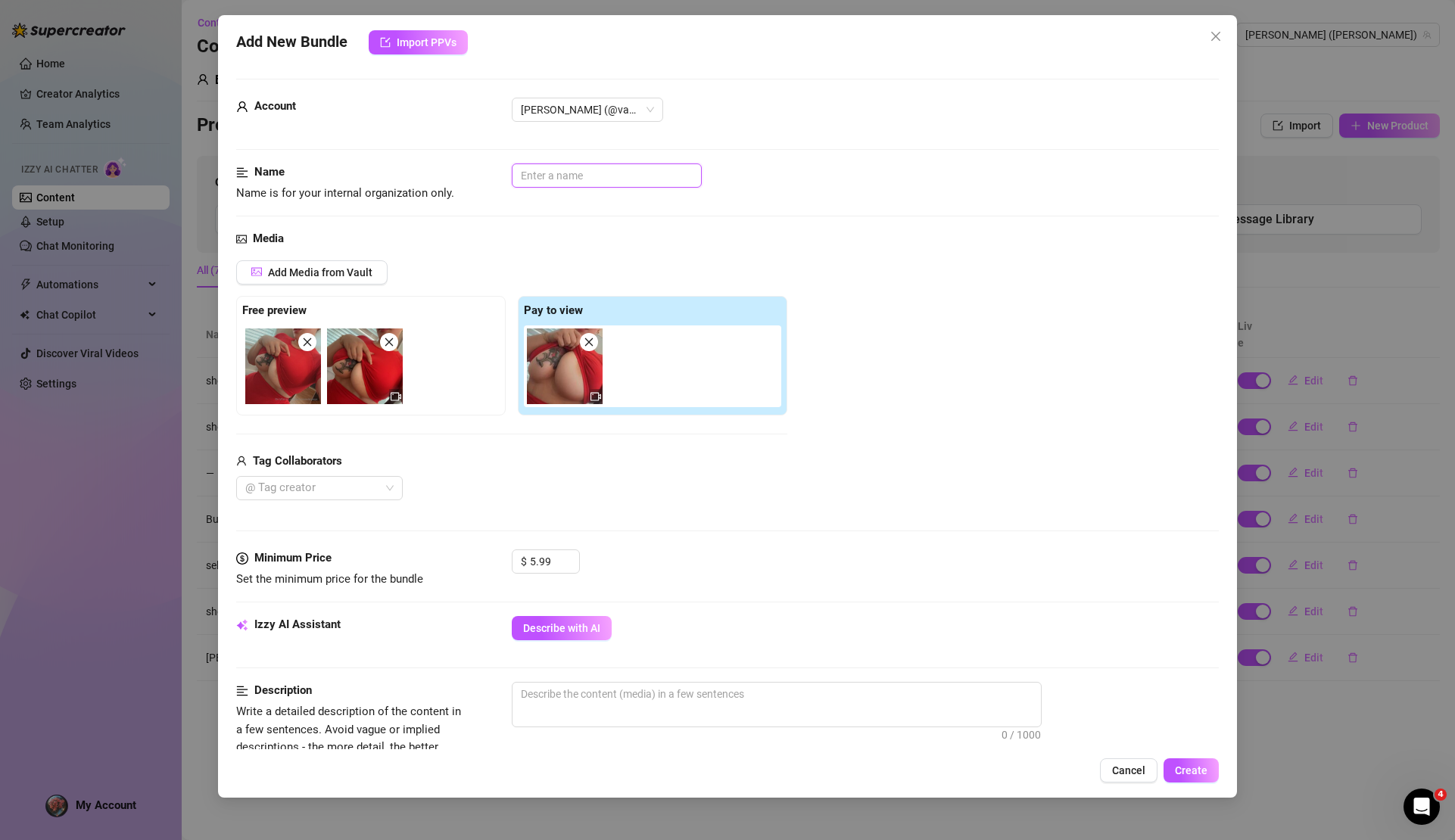
click at [575, 178] on input "text" at bounding box center [607, 176] width 190 height 24
click at [1141, 773] on span "Cancel" at bounding box center [1129, 771] width 34 height 13
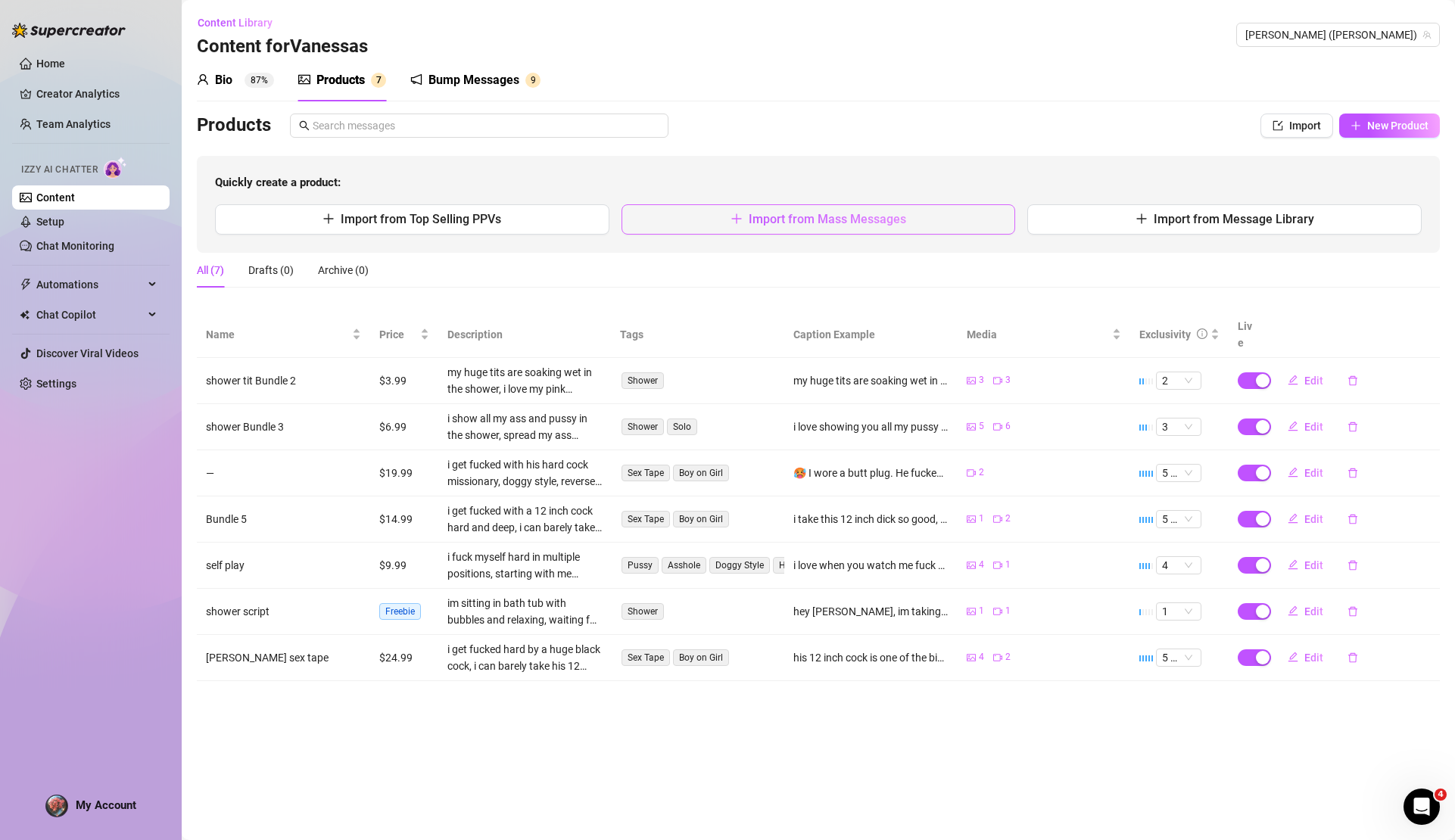
click at [808, 228] on button "Import from Mass Messages" at bounding box center [818, 219] width 395 height 30
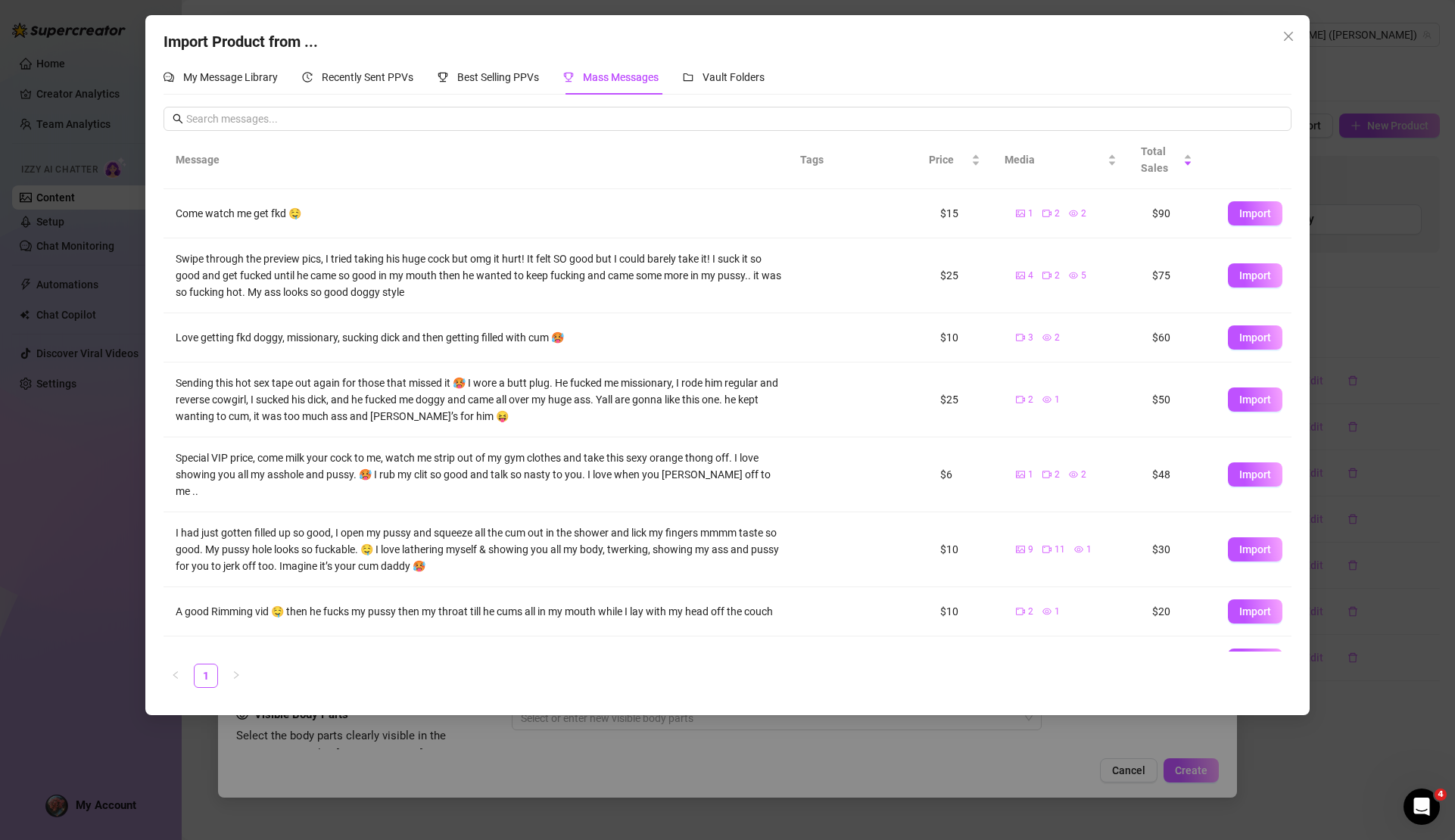
scroll to position [47, 0]
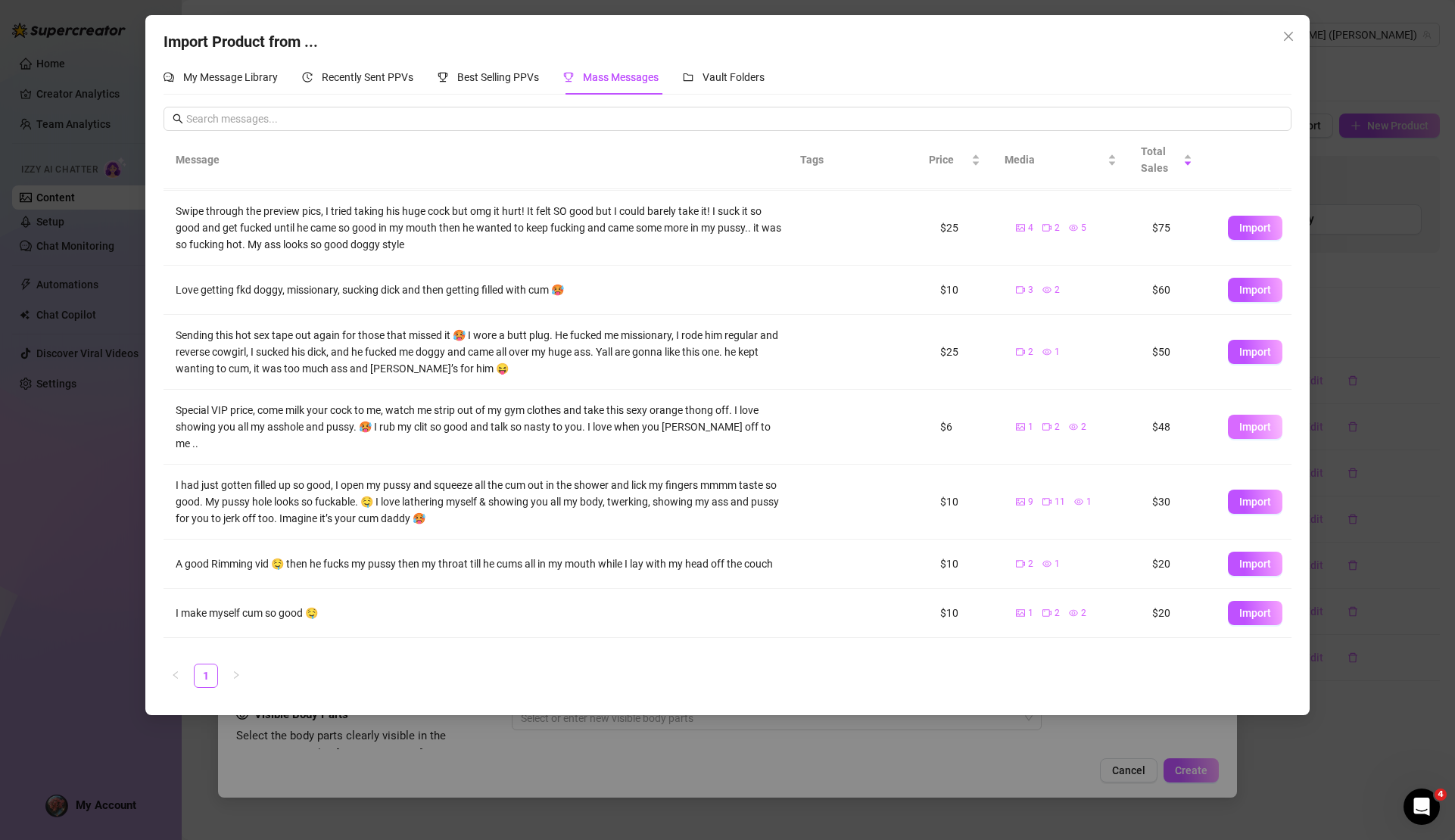
click at [1251, 421] on span "Import" at bounding box center [1255, 426] width 32 height 13
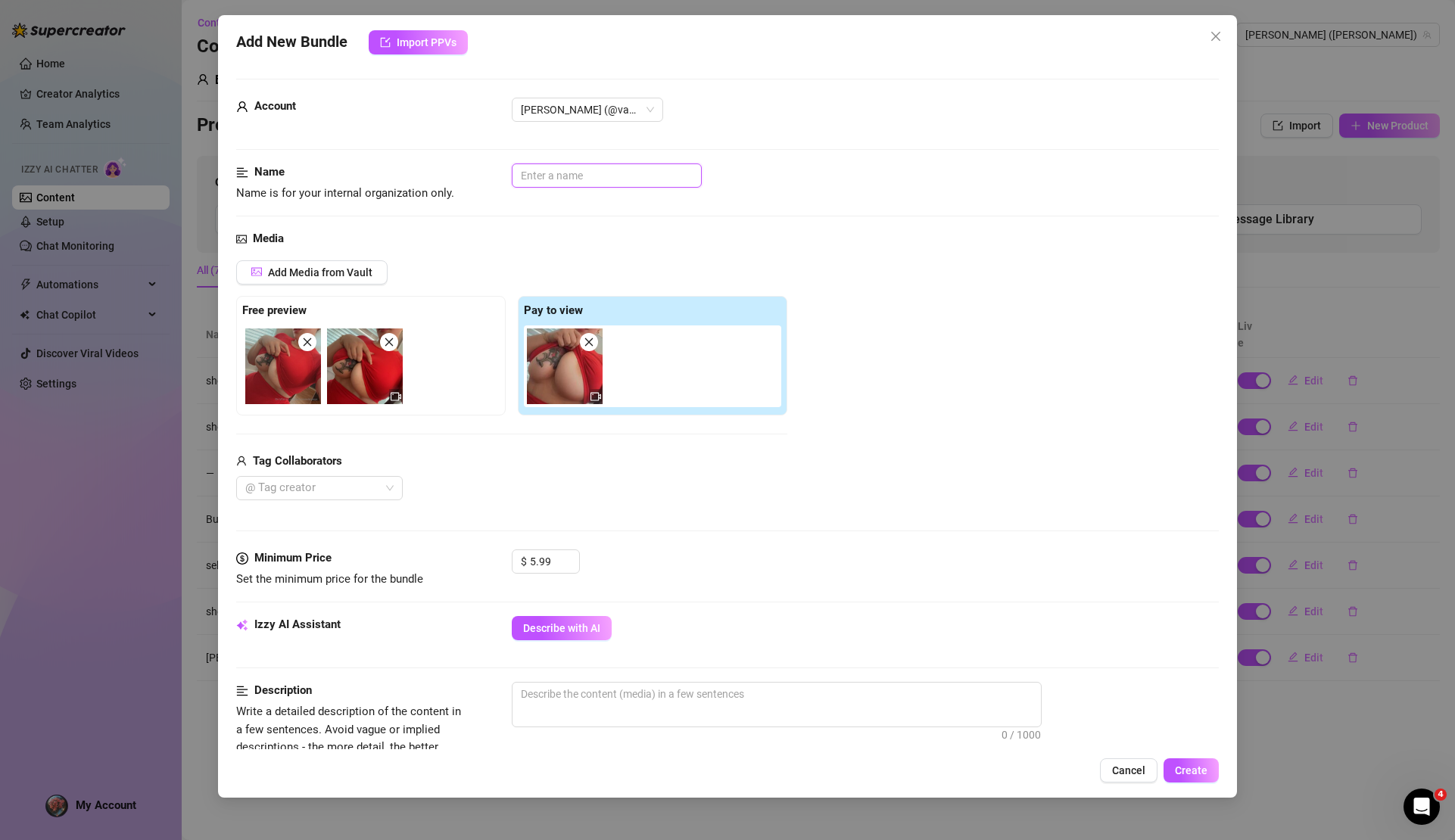
click at [562, 177] on input "text" at bounding box center [607, 176] width 190 height 24
click at [523, 175] on input "workout outfit strip" at bounding box center [607, 176] width 190 height 24
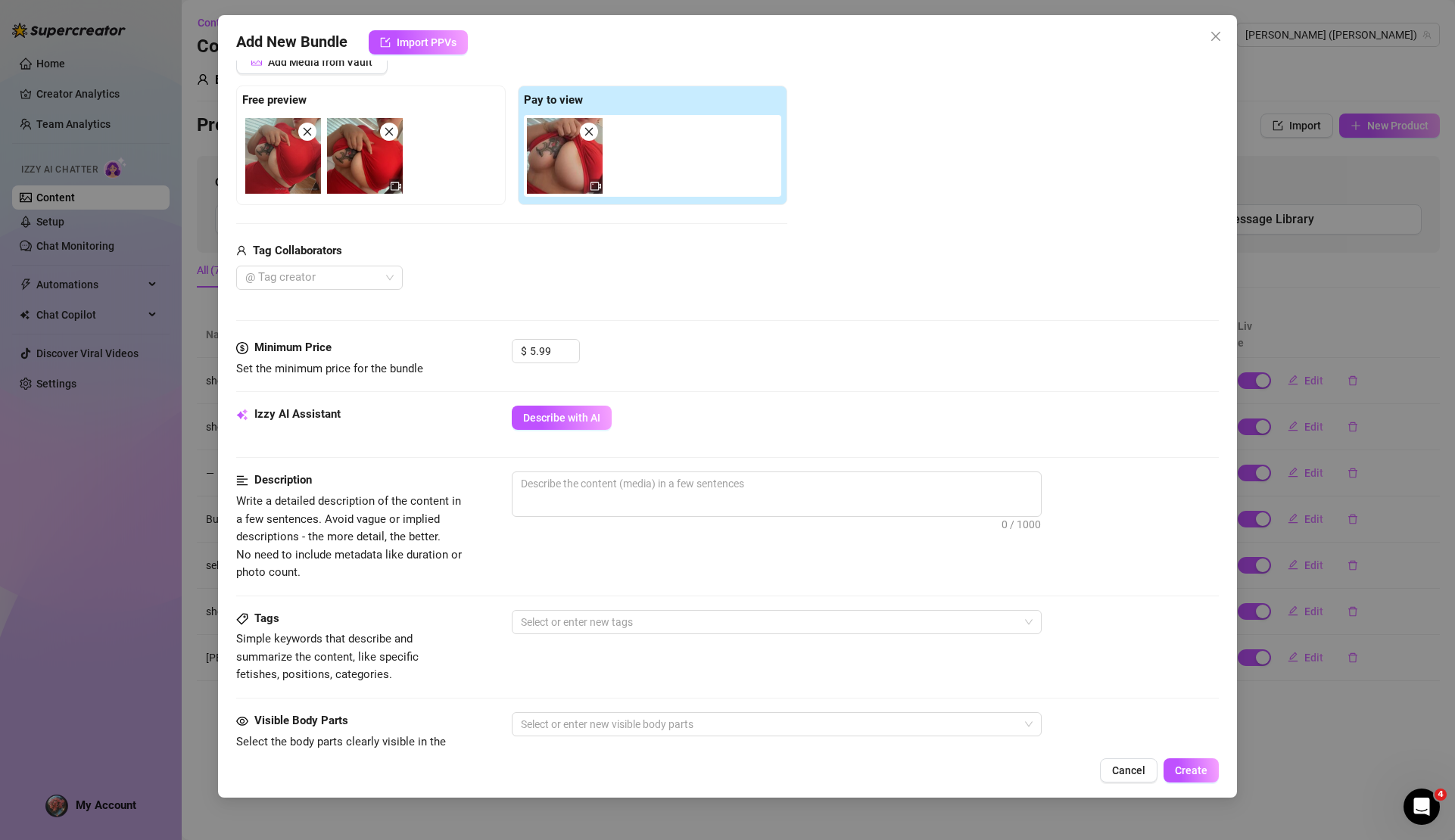
scroll to position [289, 0]
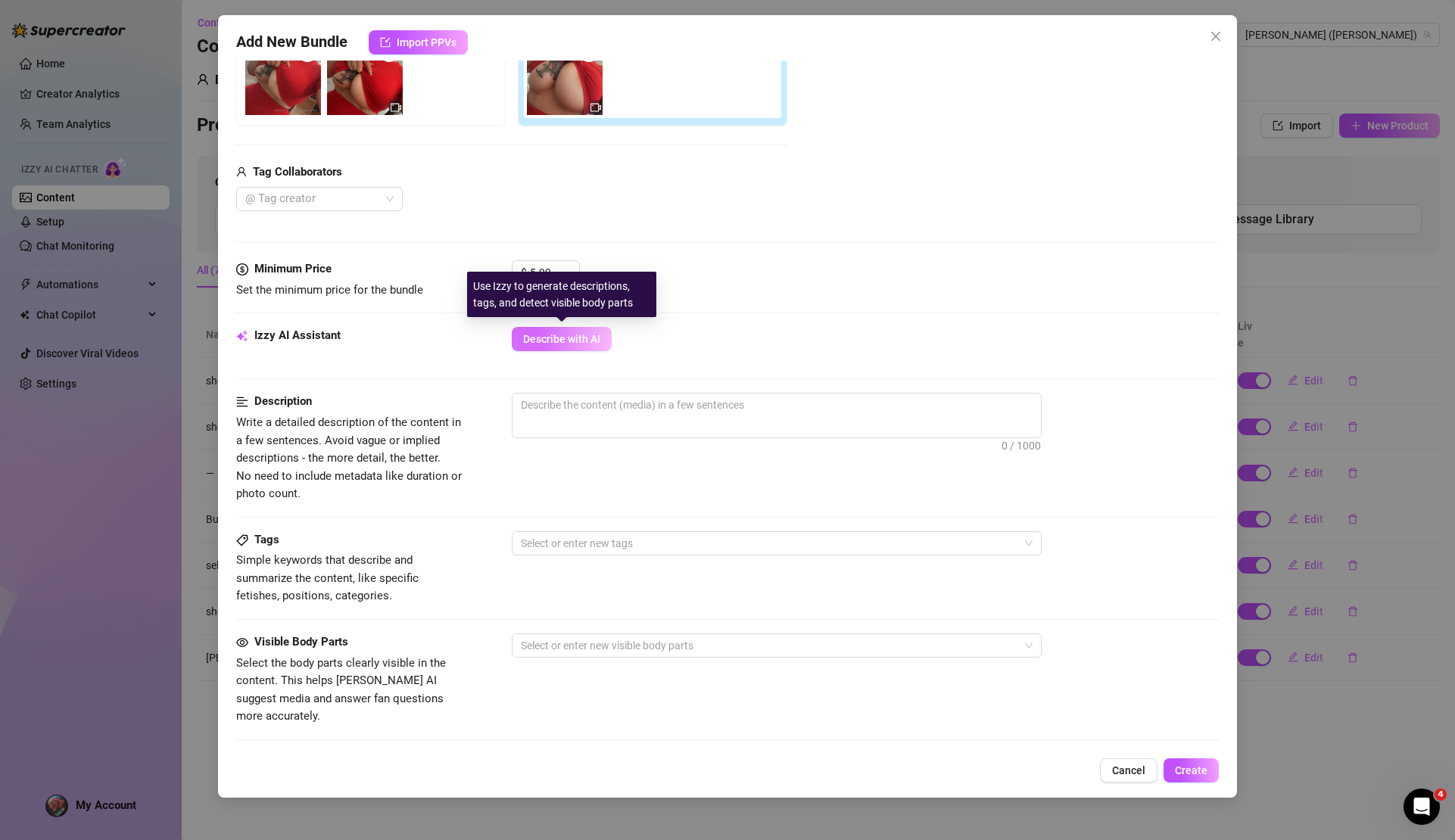
click at [556, 343] on span "Describe with AI" at bounding box center [562, 339] width 77 height 13
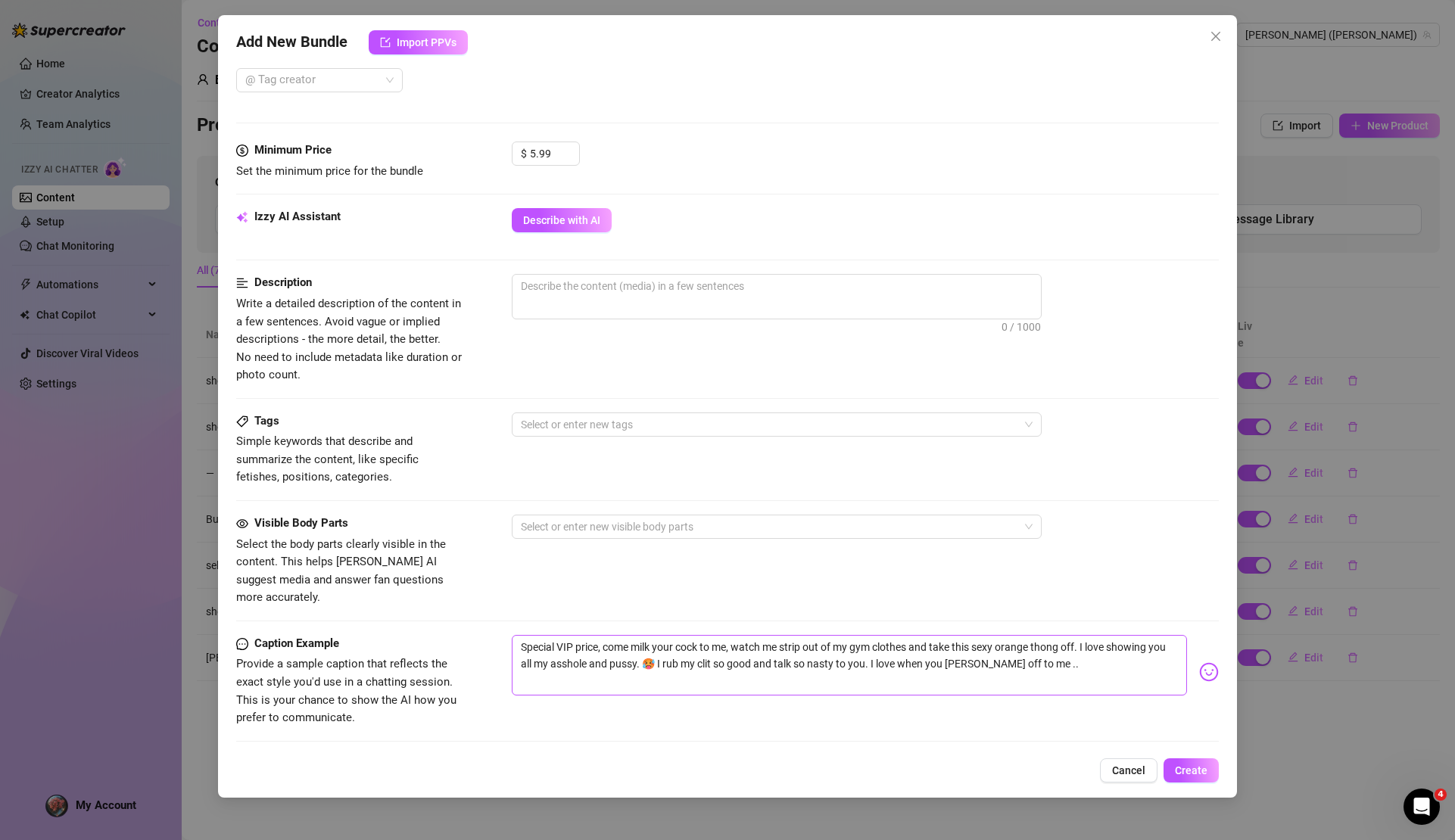
scroll to position [411, 0]
drag, startPoint x: 604, startPoint y: 623, endPoint x: 485, endPoint y: 616, distance: 119.2
click at [485, 632] on div "Caption Example Provide a sample caption that reflects the exact style you'd us…" at bounding box center [728, 678] width 982 height 93
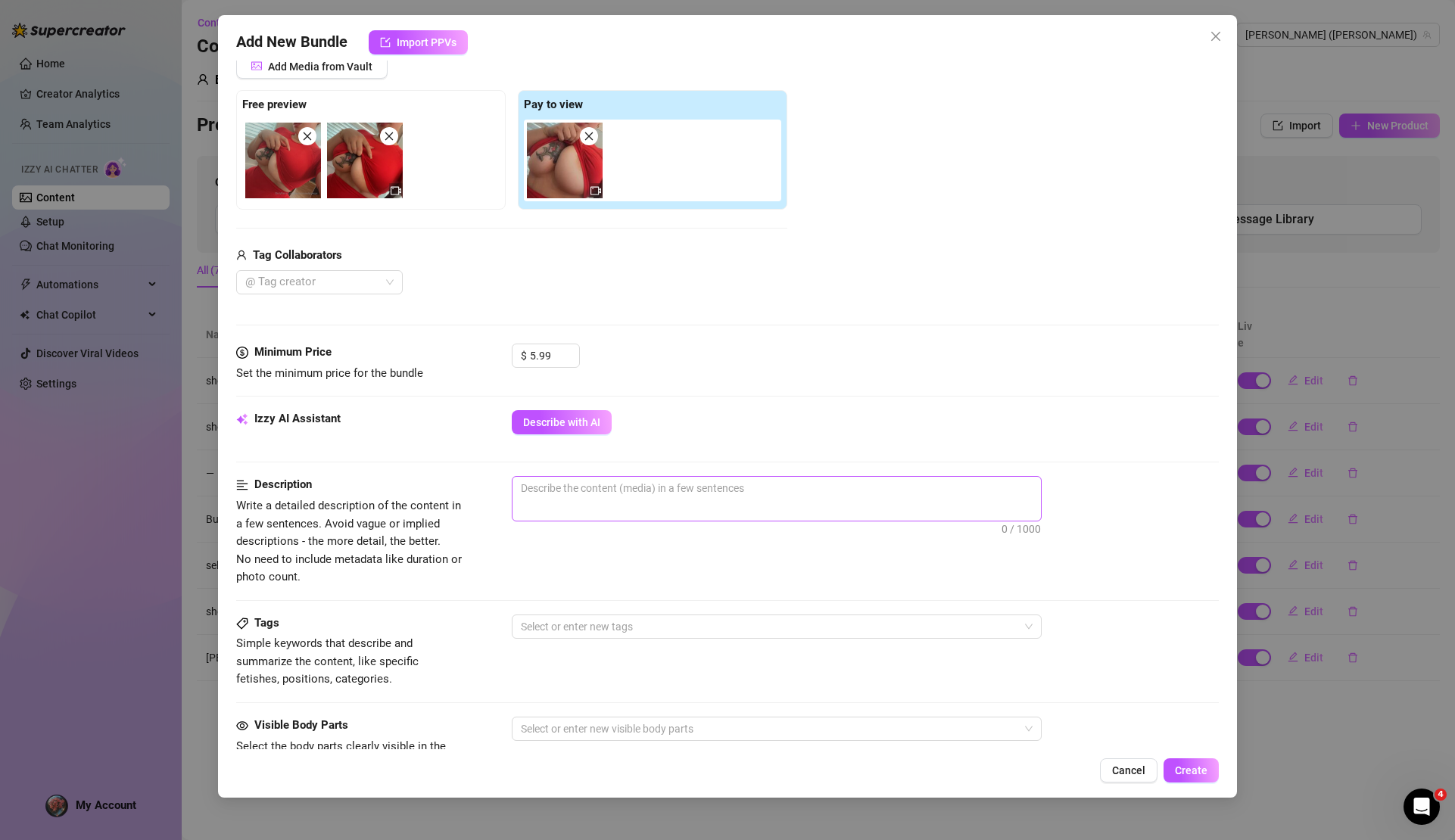
scroll to position [209, 0]
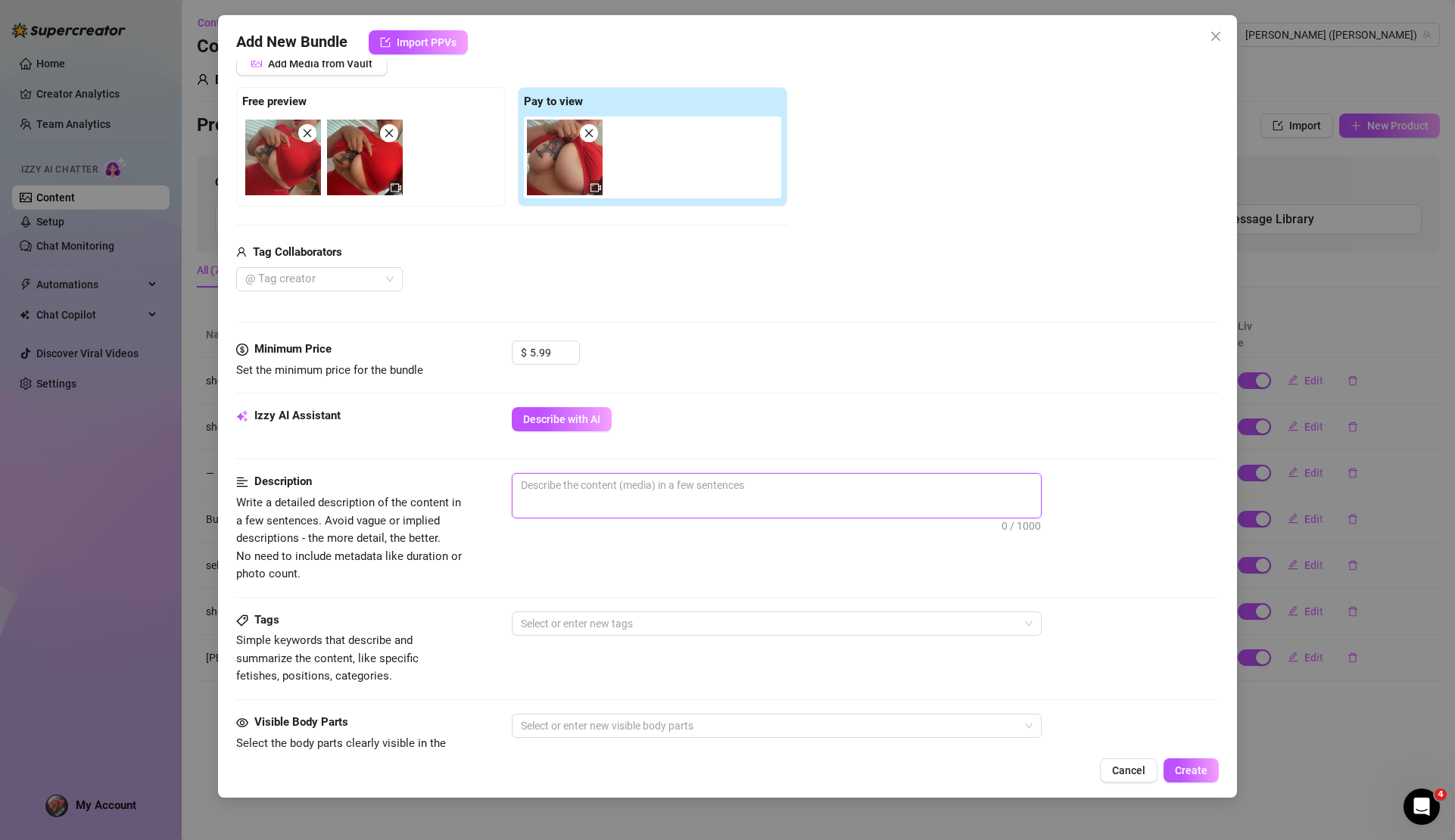
click at [540, 479] on textarea at bounding box center [777, 485] width 529 height 23
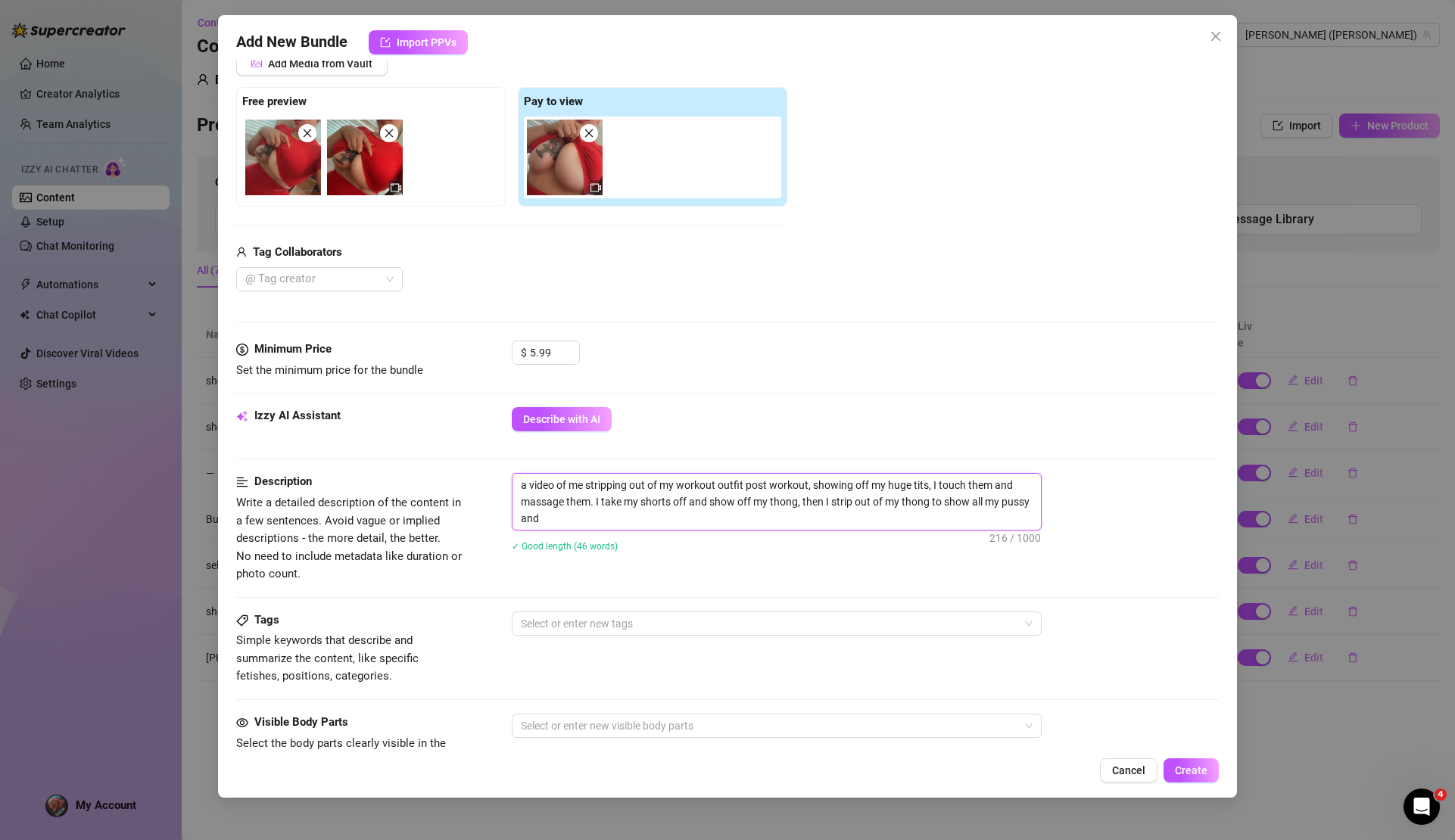
scroll to position [0, 0]
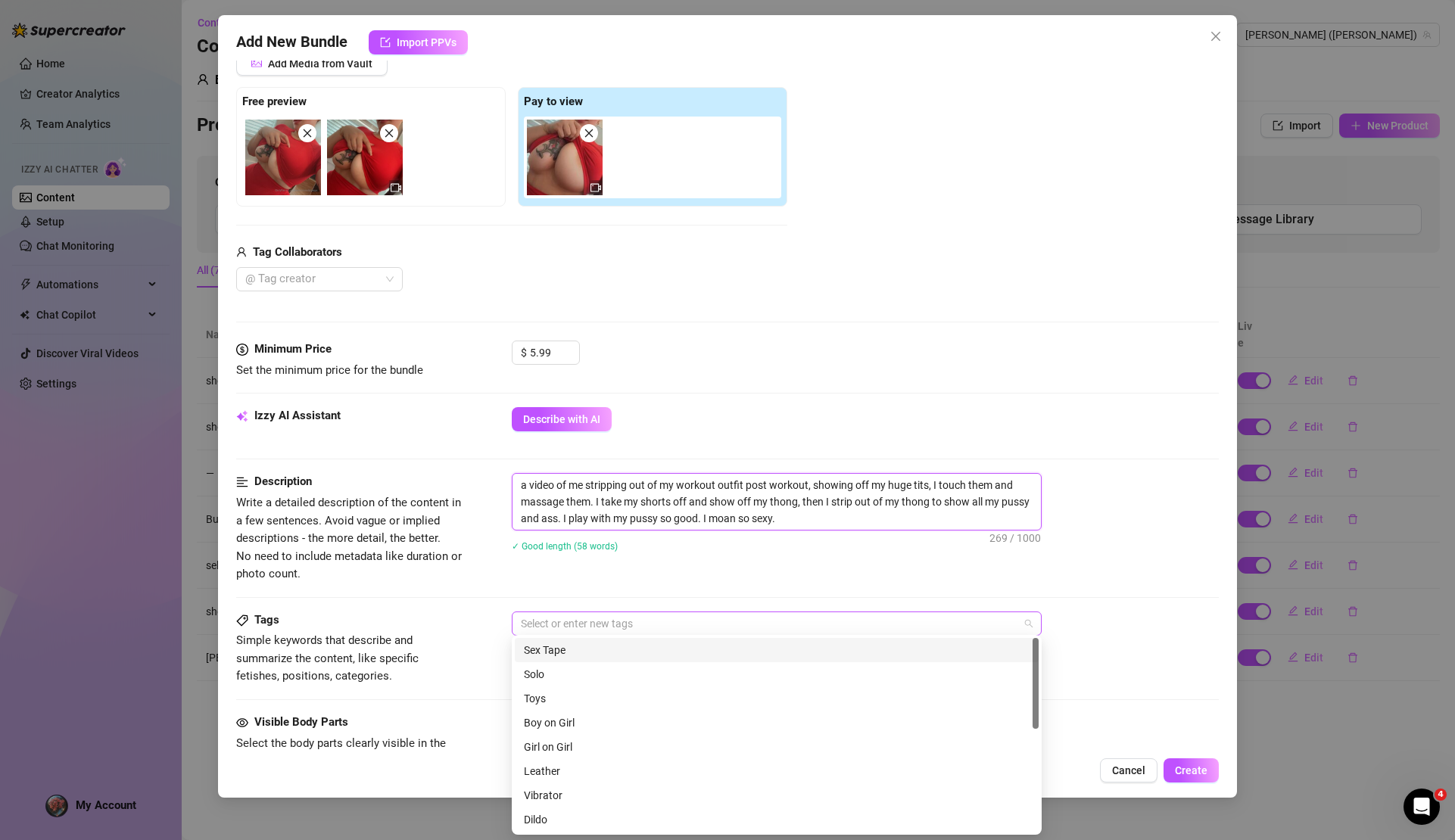
click at [590, 617] on div at bounding box center [769, 624] width 508 height 21
click at [564, 670] on div "Solo" at bounding box center [777, 674] width 506 height 16
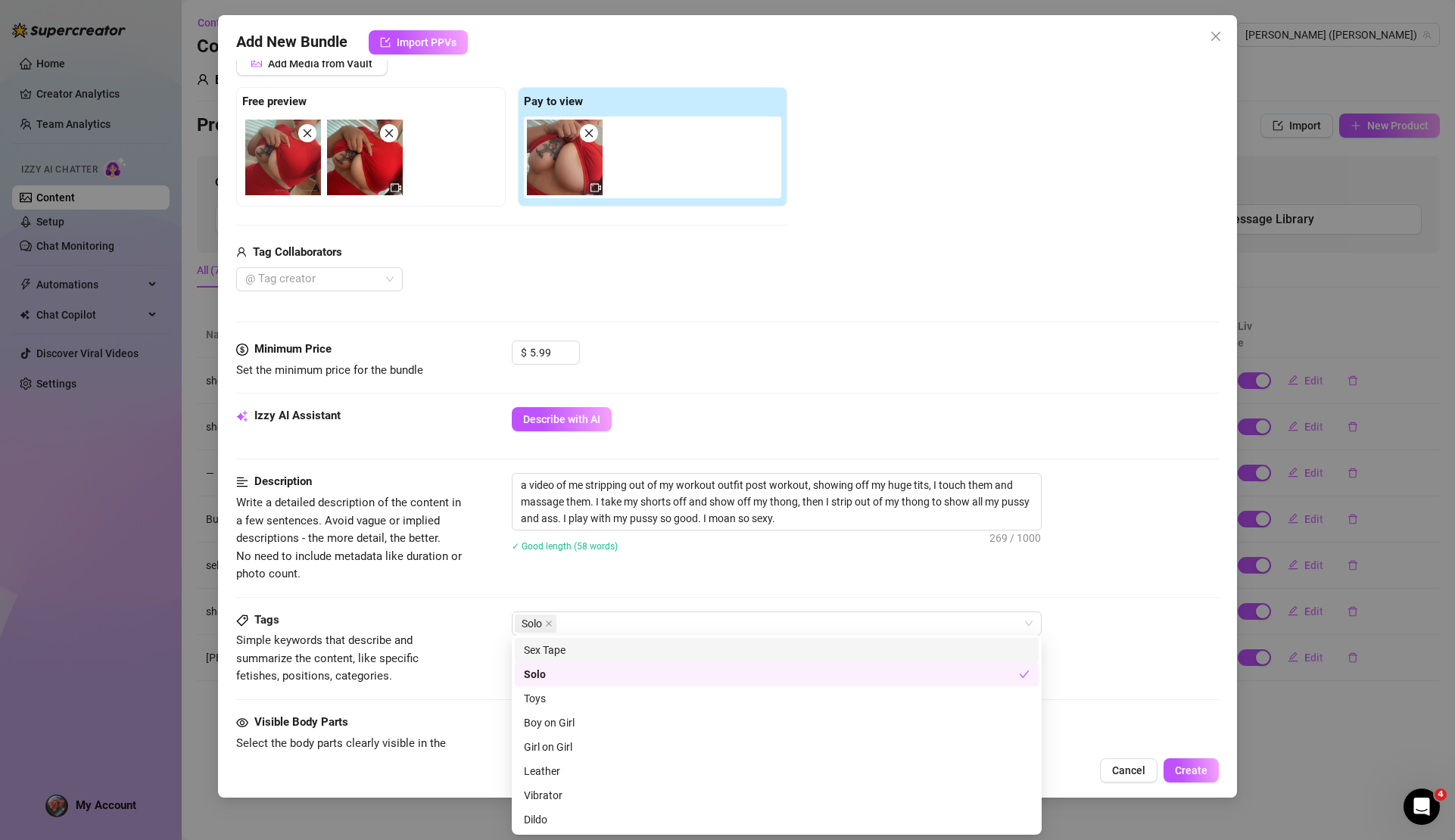
click at [498, 612] on div "Tags Simple keywords that describe and summarize the content, like specific fet…" at bounding box center [728, 648] width 982 height 74
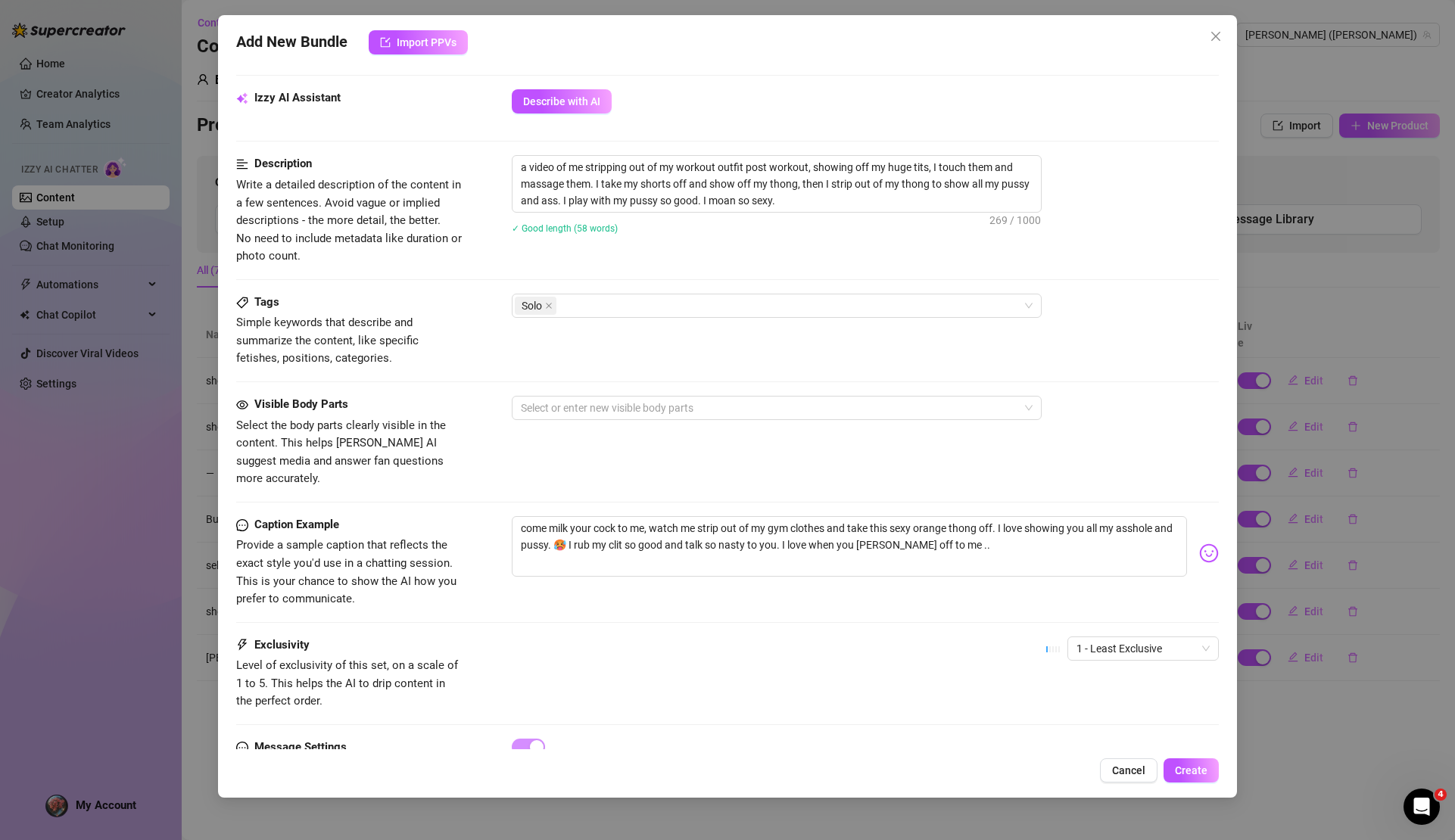
scroll to position [571, 0]
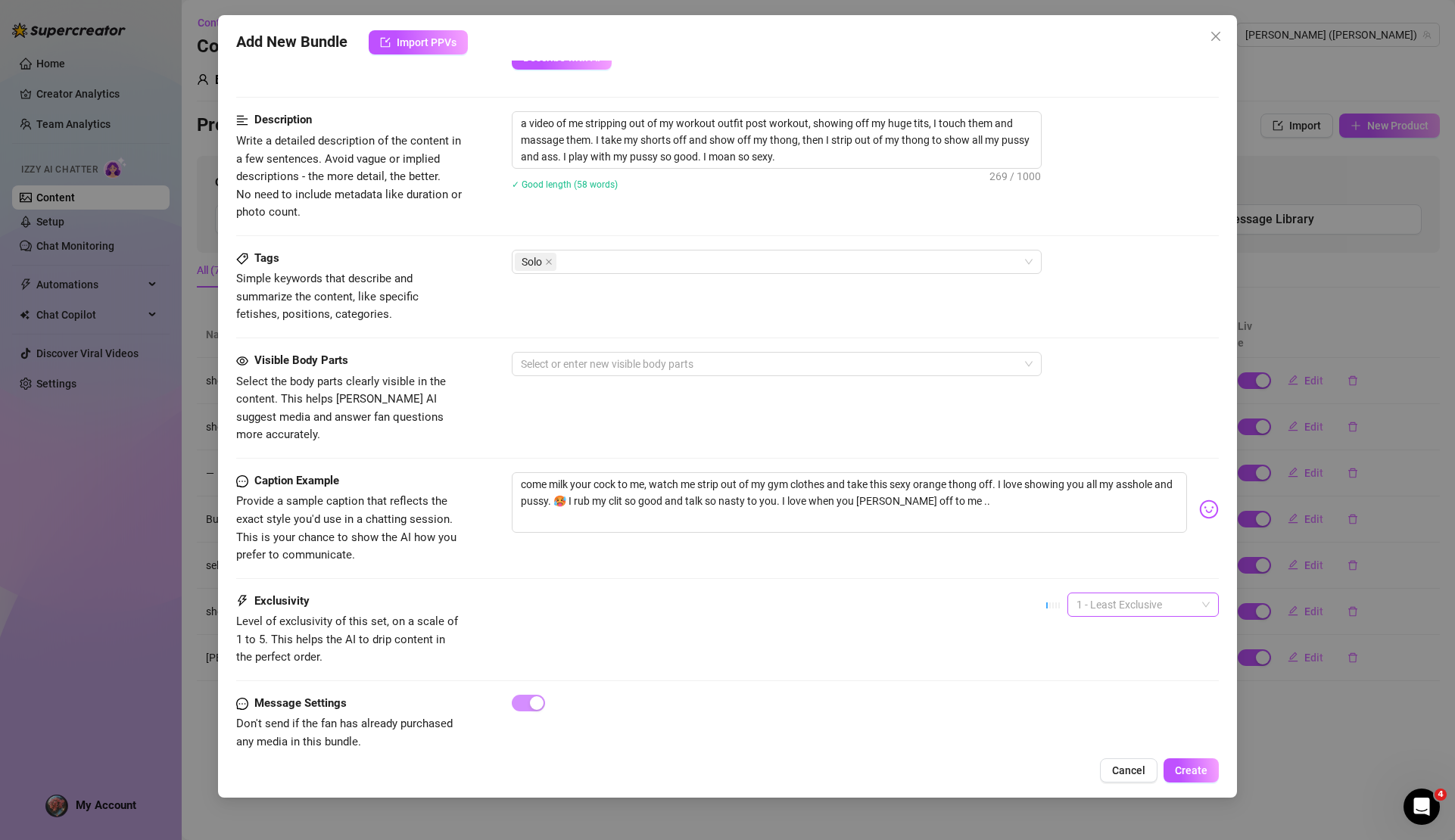
click at [1112, 593] on span "1 - Least Exclusive" at bounding box center [1143, 605] width 133 height 23
click at [1124, 652] on div "3" at bounding box center [1132, 656] width 127 height 16
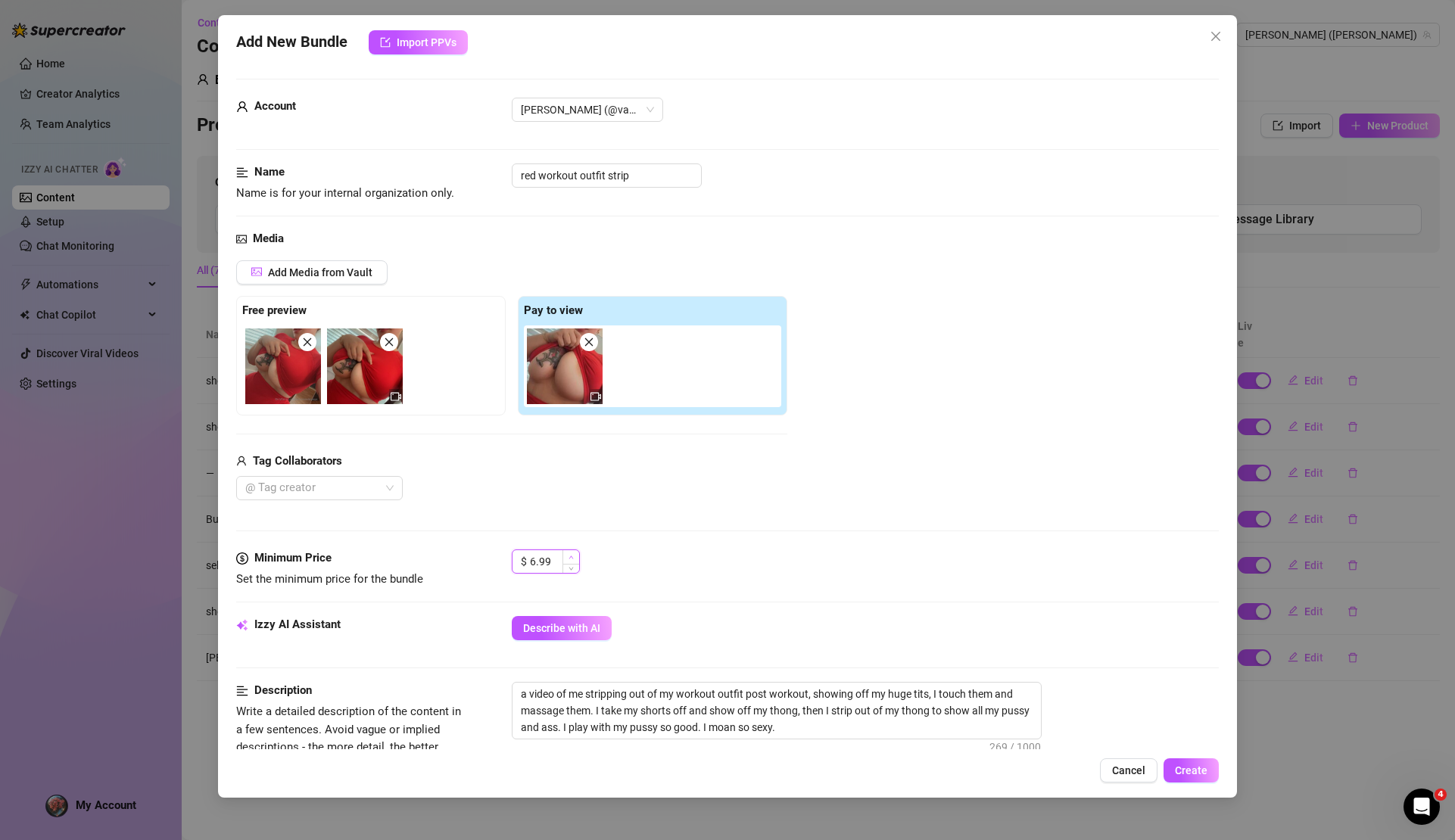
click at [572, 555] on icon "up" at bounding box center [570, 556] width 5 height 5
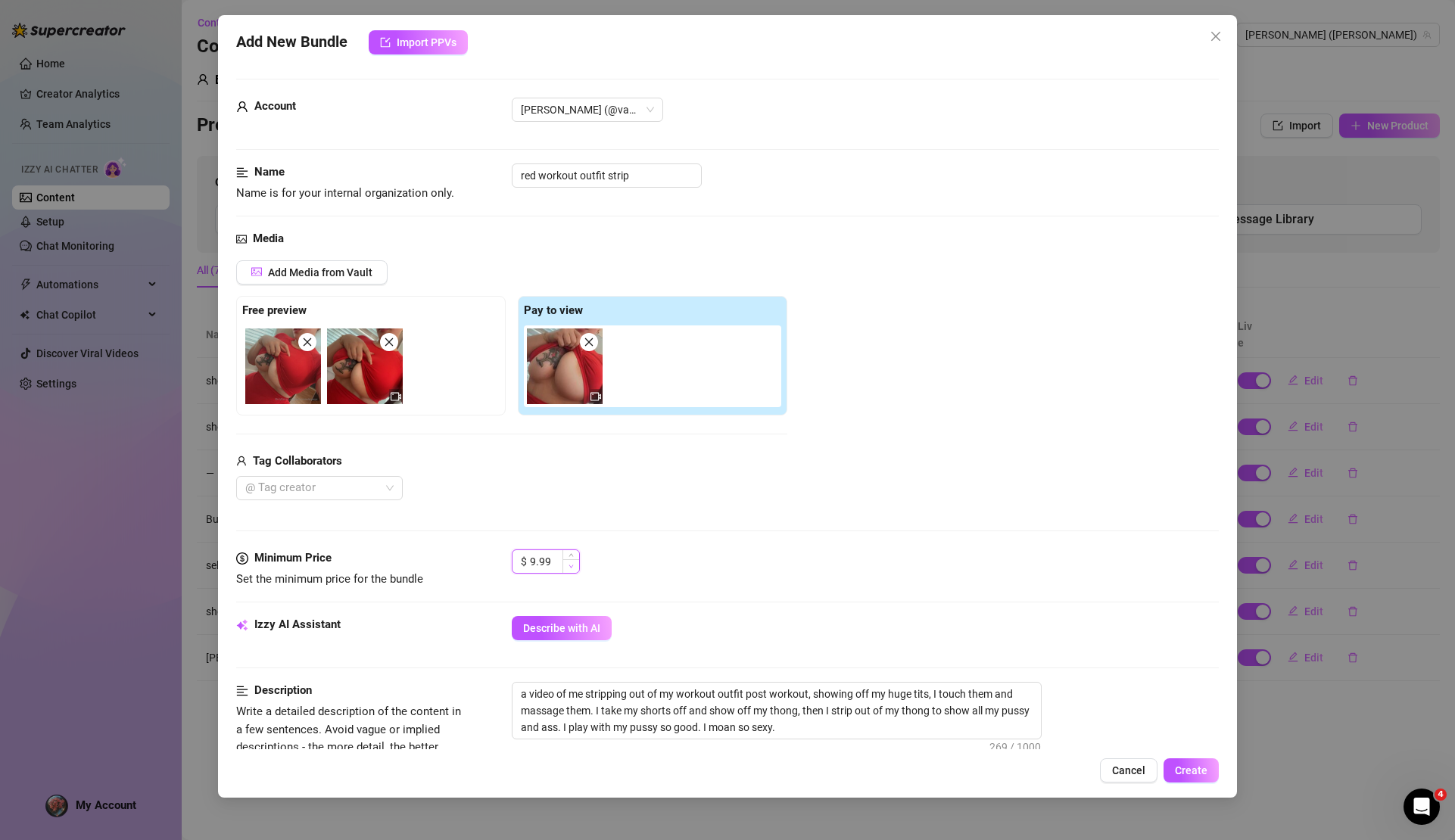
click at [575, 568] on span "Decrease Value" at bounding box center [570, 566] width 16 height 14
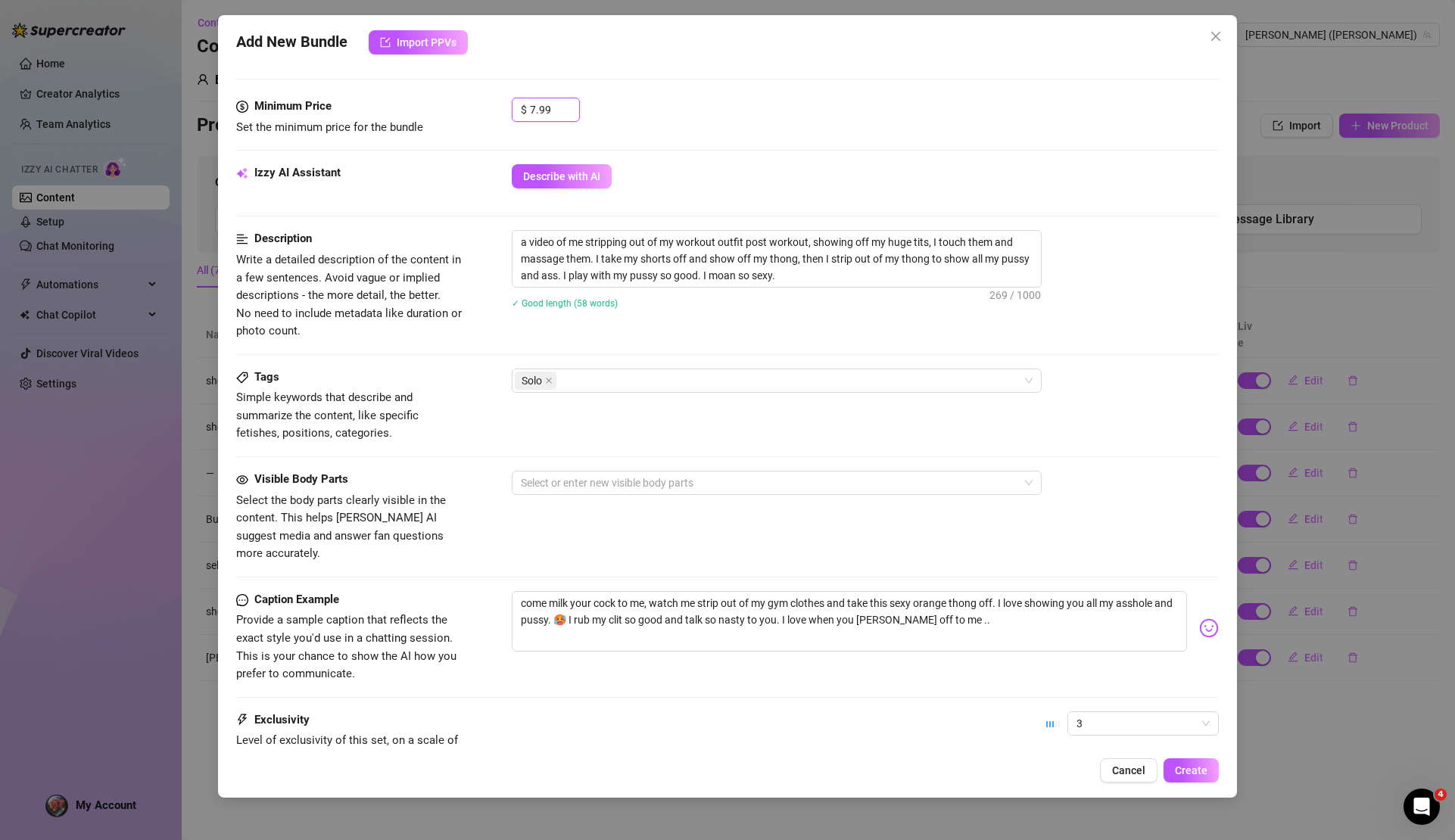
scroll to position [256, 0]
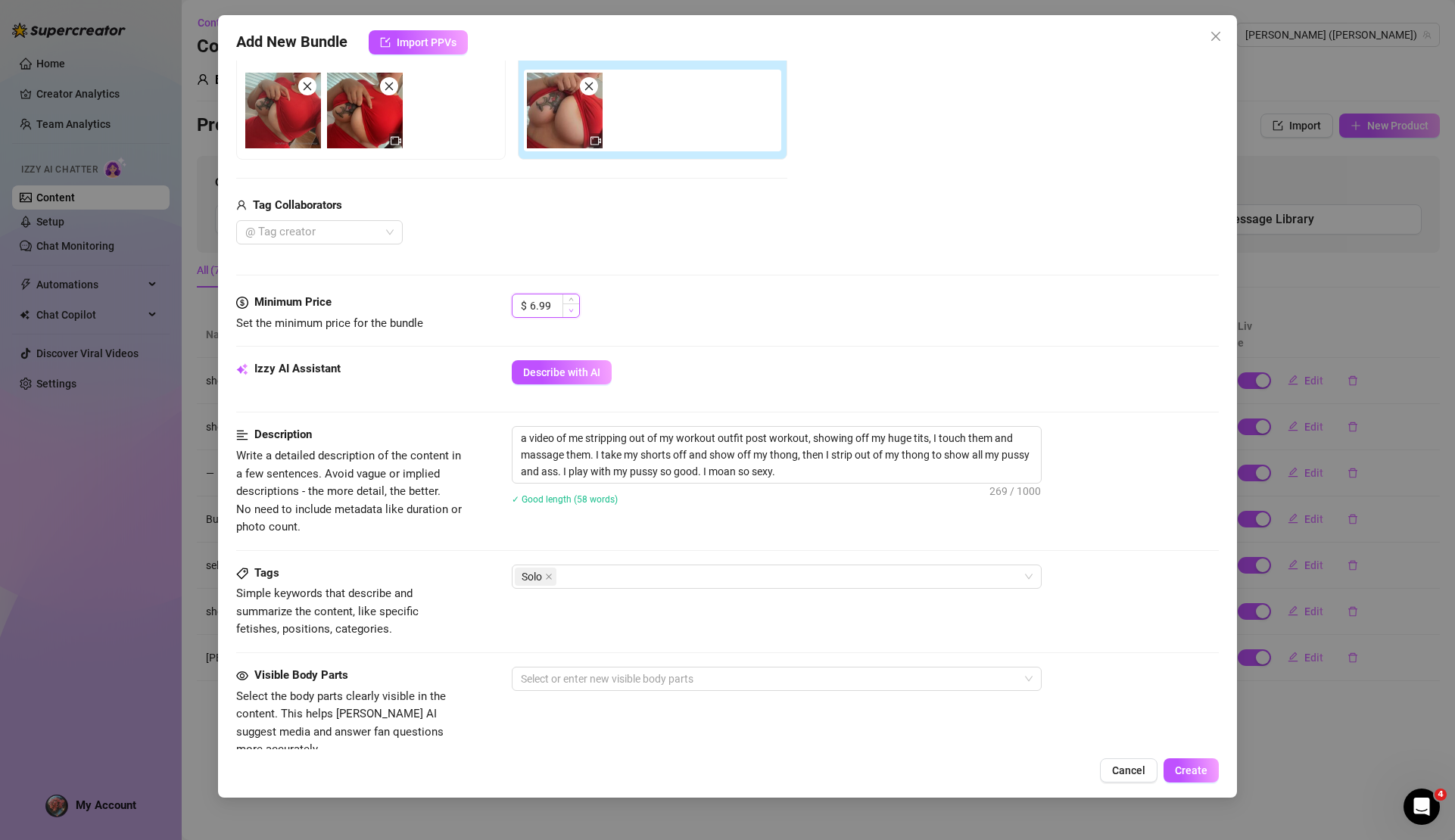
click at [575, 312] on span "Decrease Value" at bounding box center [570, 311] width 16 height 14
click at [1192, 776] on button "Create" at bounding box center [1191, 770] width 55 height 24
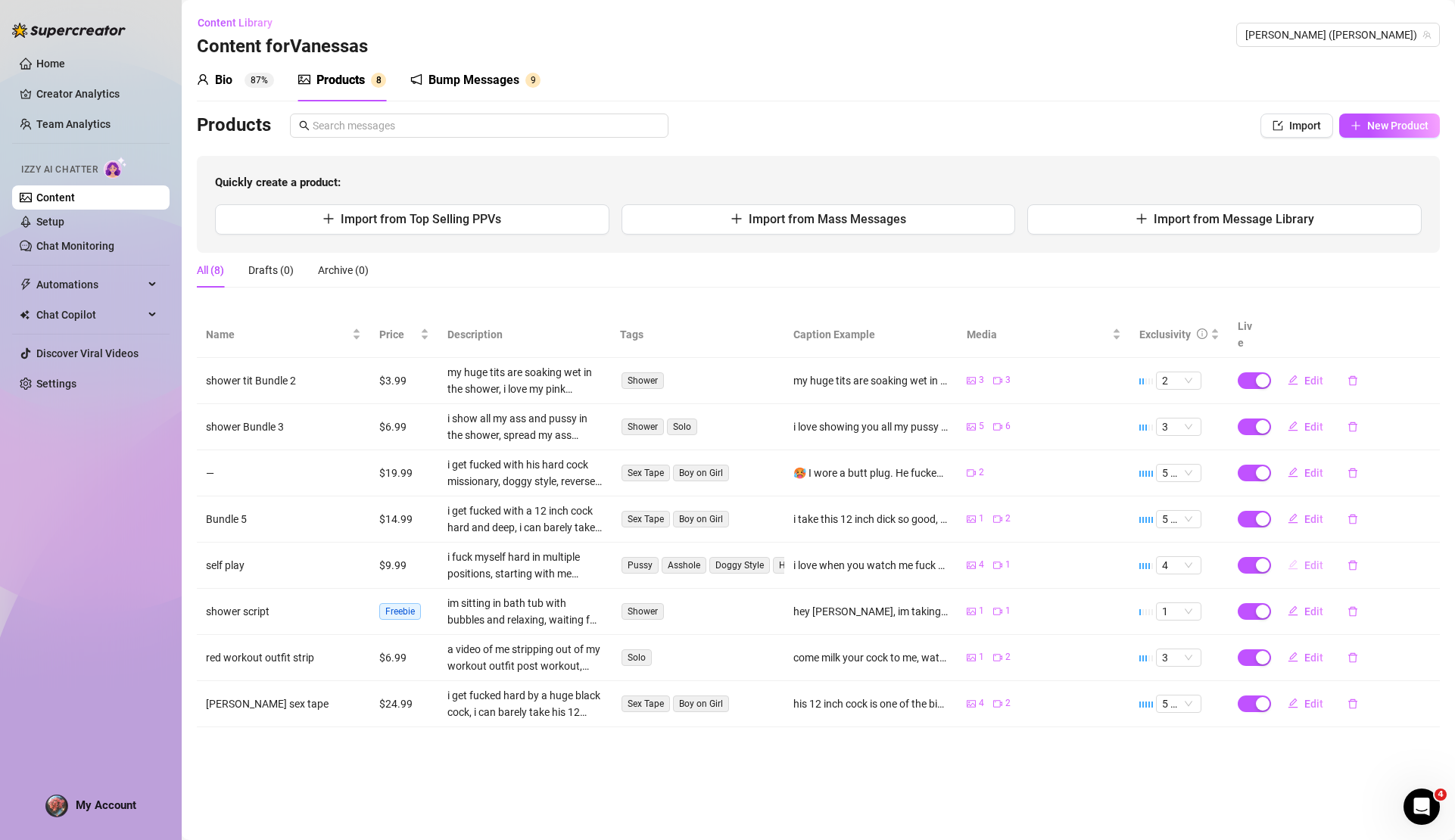
click at [1321, 559] on span "Edit" at bounding box center [1314, 565] width 19 height 13
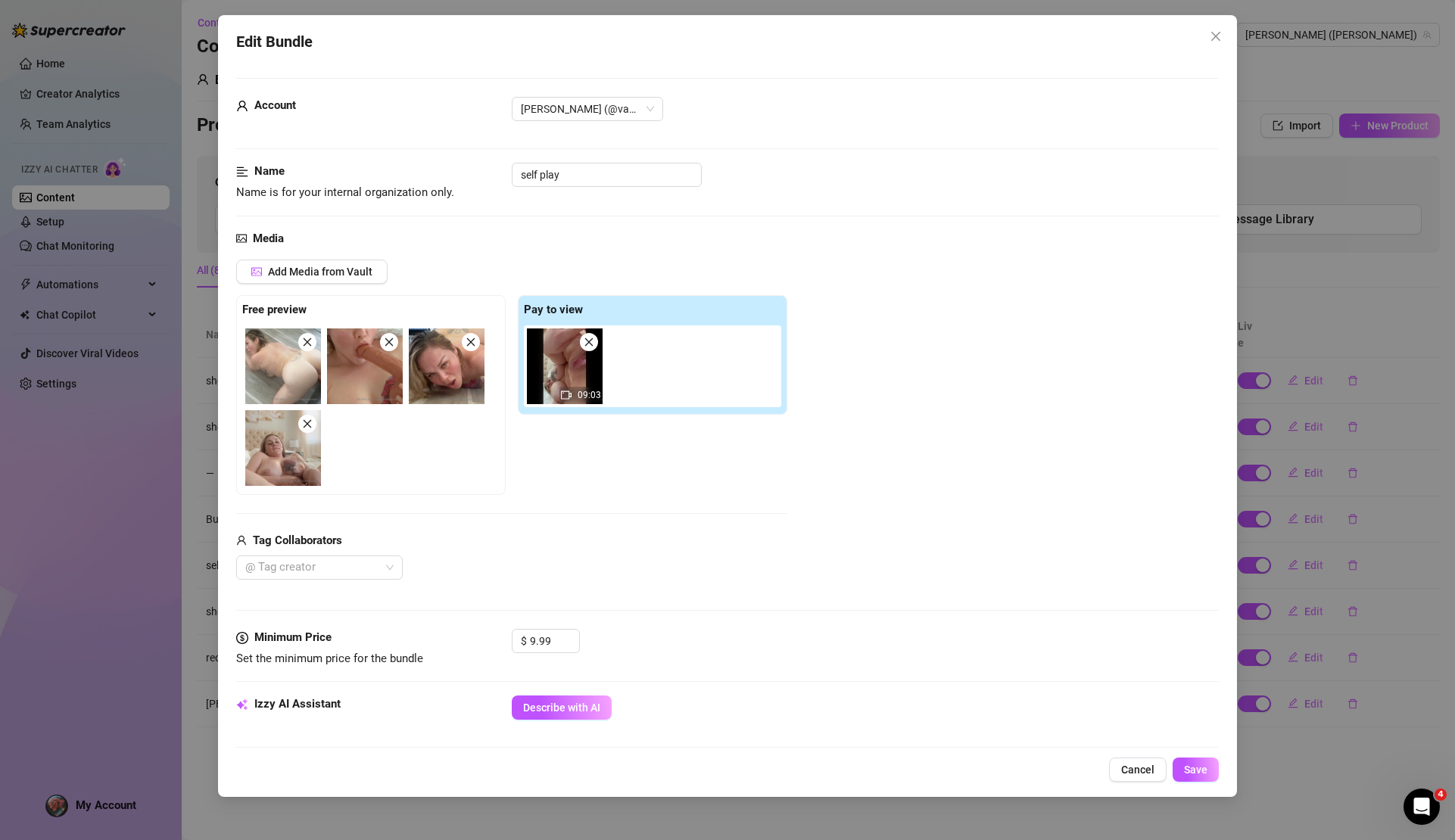
scroll to position [479, 0]
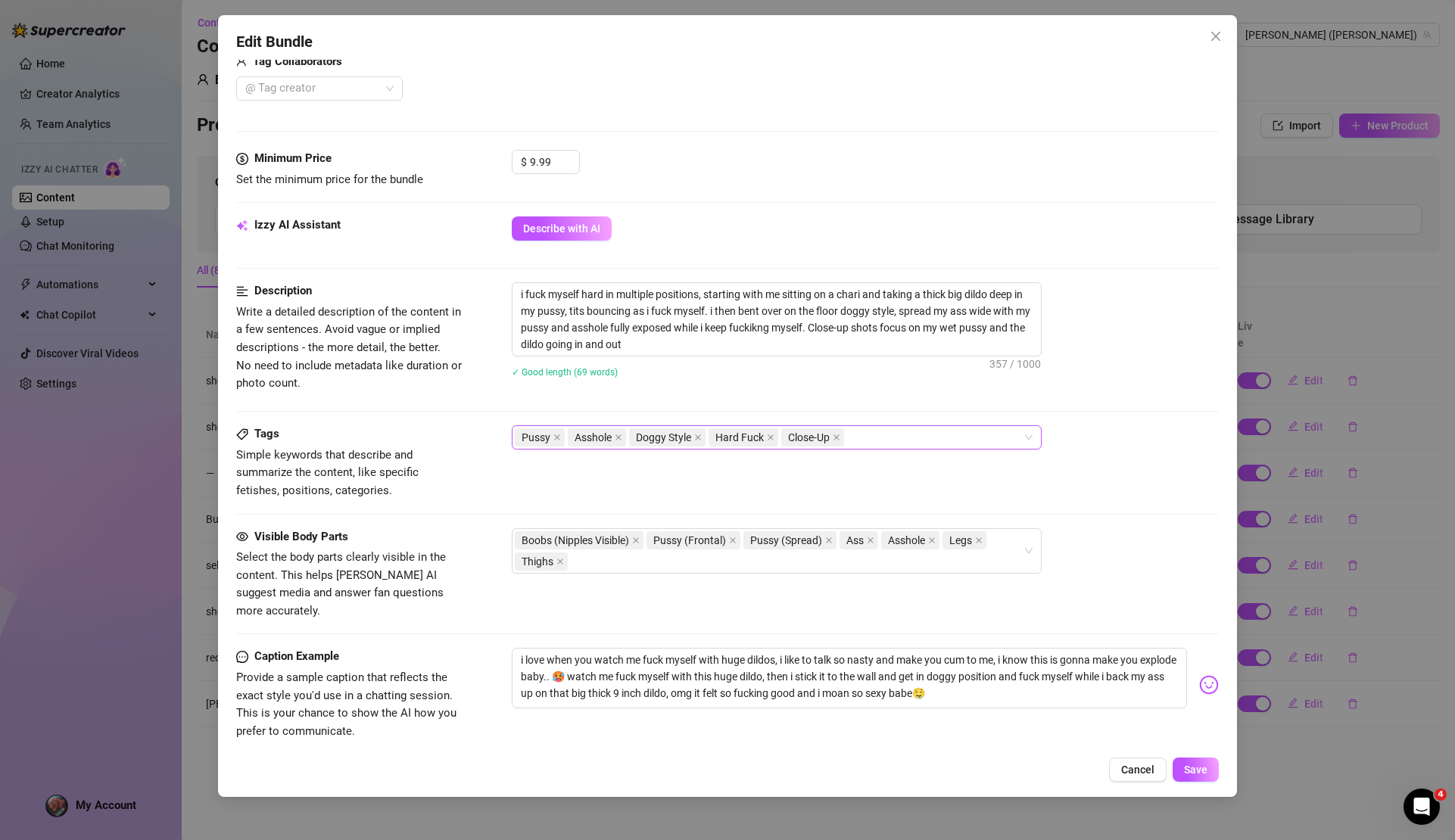
click at [880, 434] on div "Pussy Asshole Doggy Style Hard Fuck Close-Up" at bounding box center [769, 438] width 508 height 21
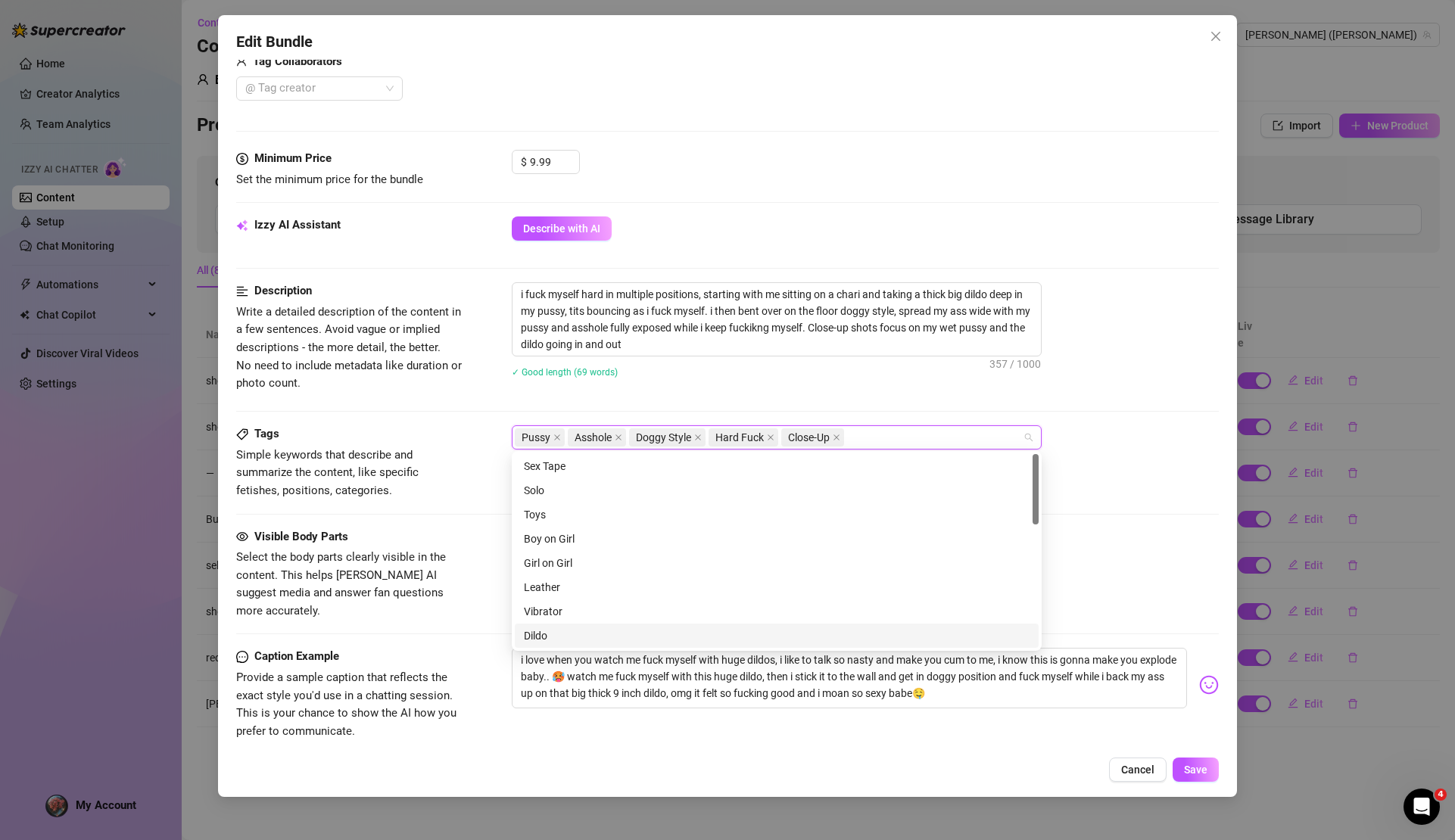
click at [583, 640] on div "Dildo" at bounding box center [777, 636] width 506 height 16
click at [1209, 775] on button "Save" at bounding box center [1196, 770] width 46 height 24
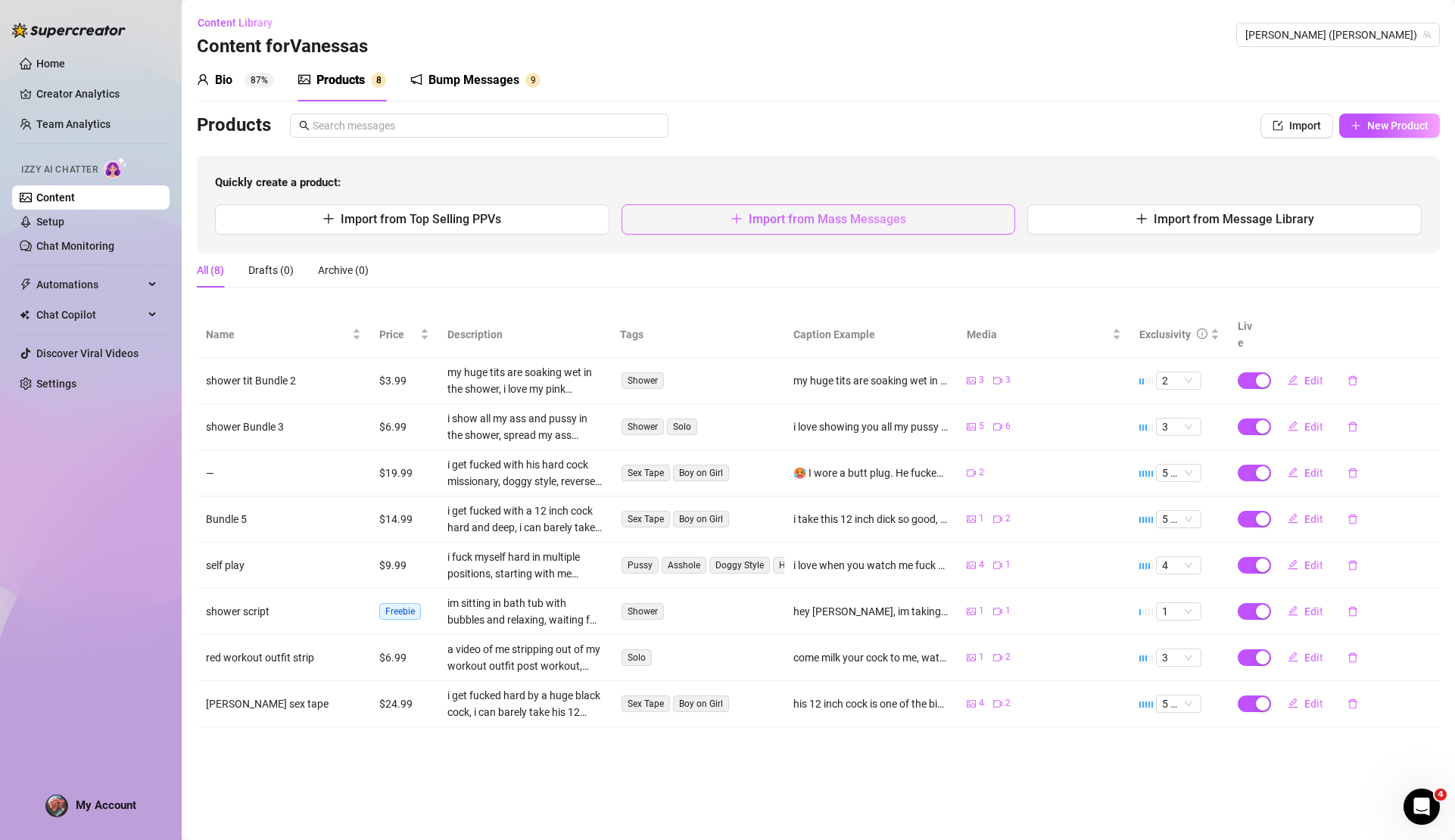
click at [671, 223] on button "Import from Mass Messages" at bounding box center [818, 219] width 395 height 30
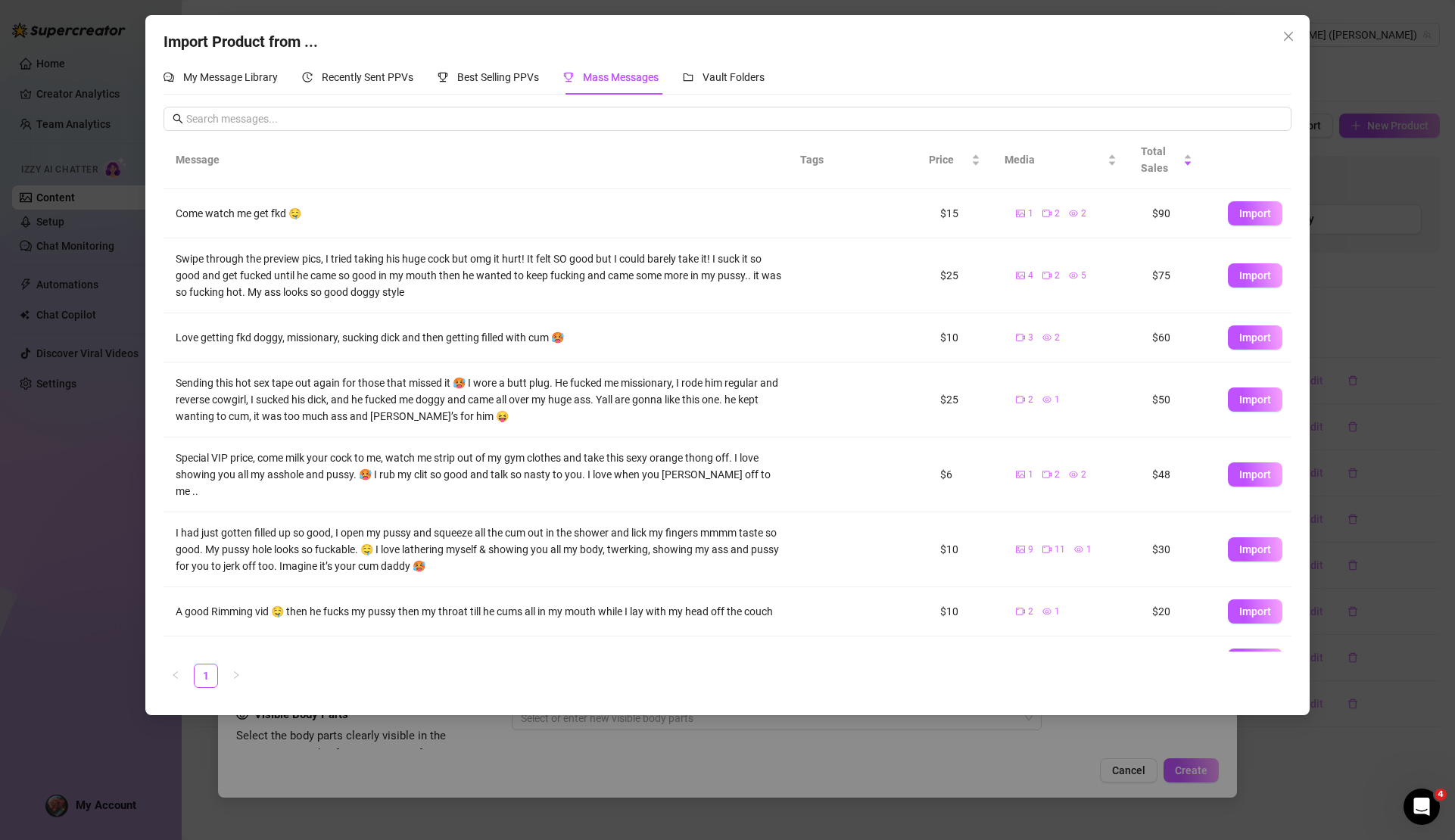
scroll to position [3, 0]
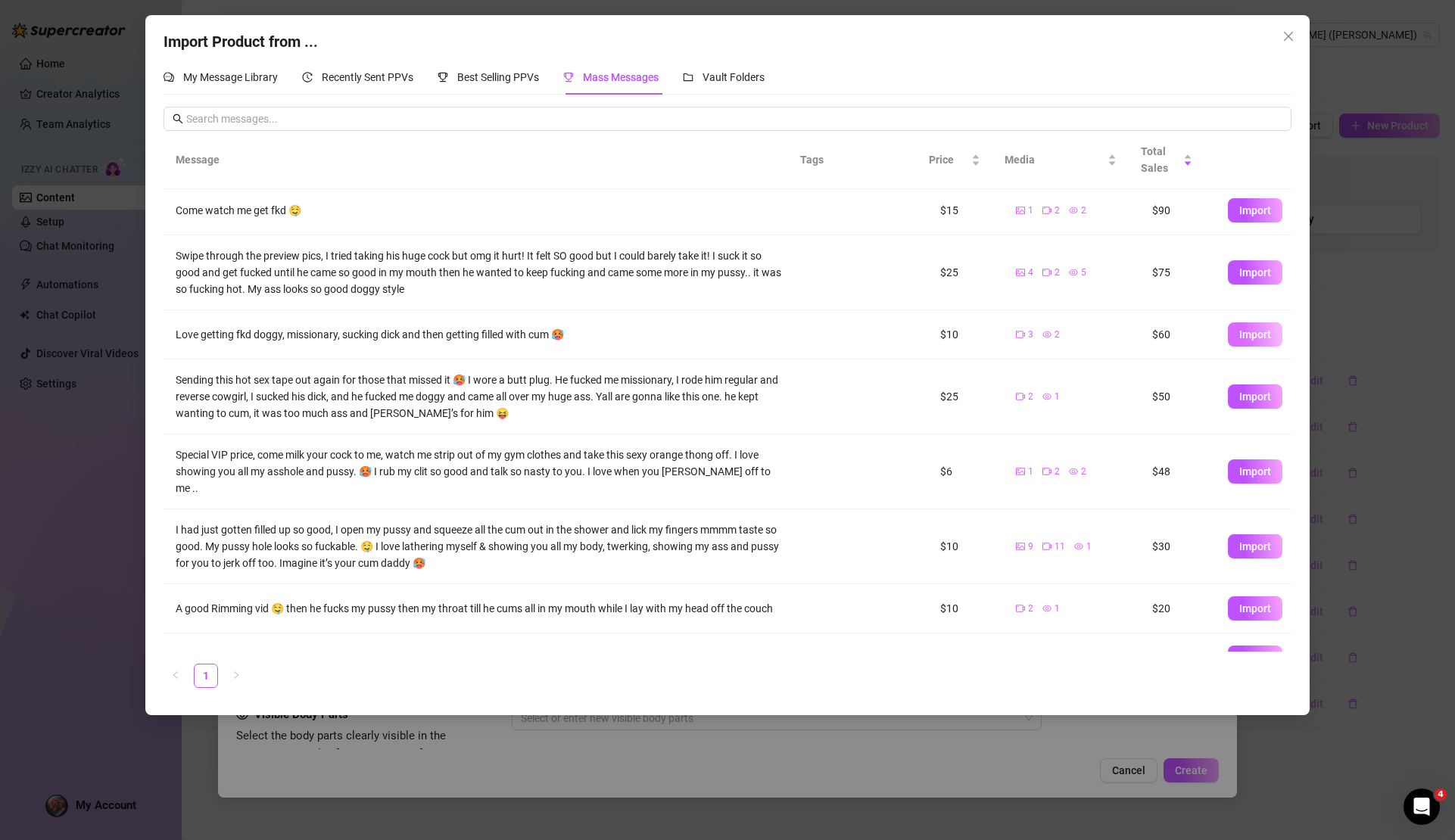
click at [1258, 333] on span "Import" at bounding box center [1255, 335] width 32 height 13
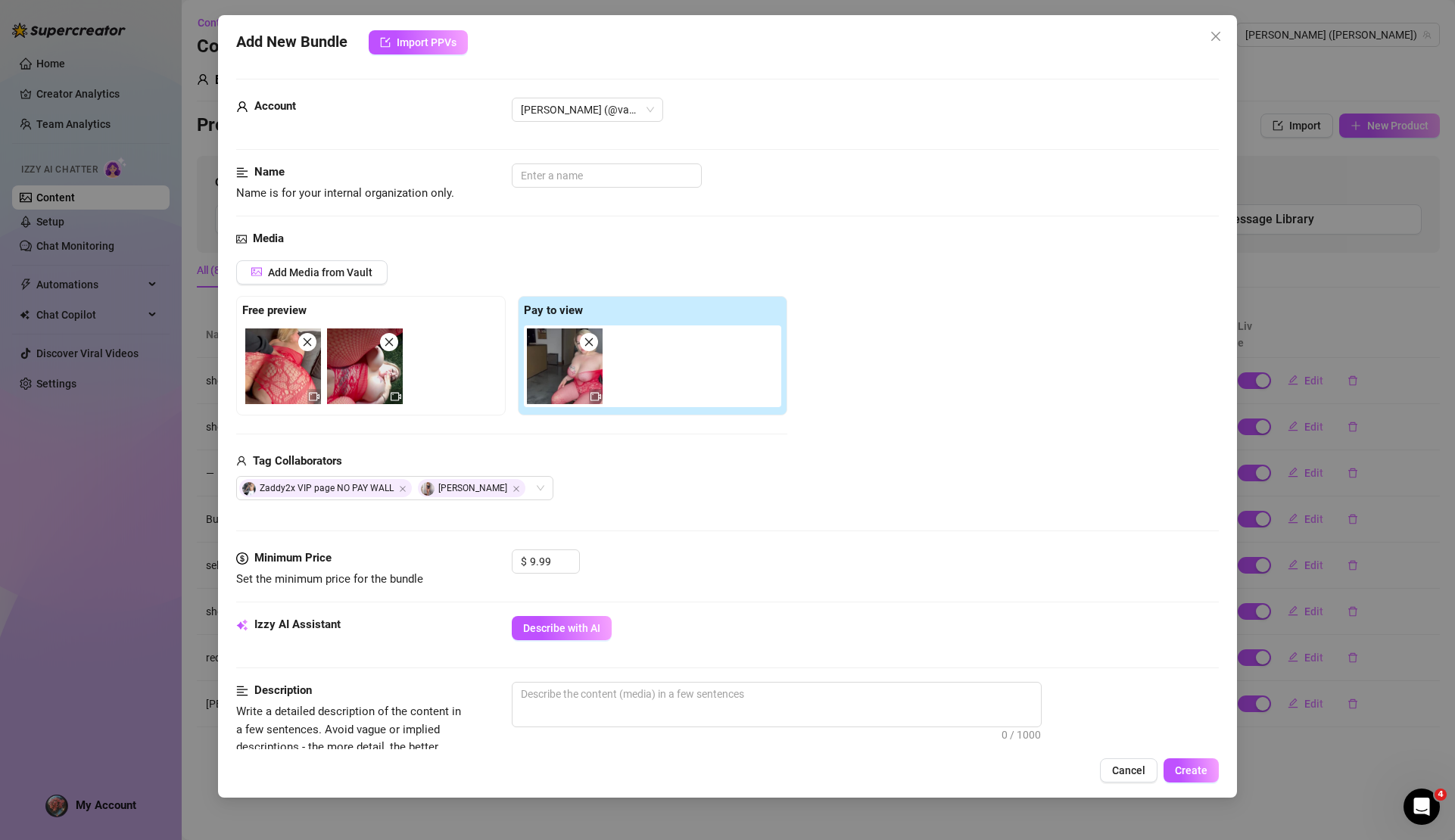
scroll to position [107, 0]
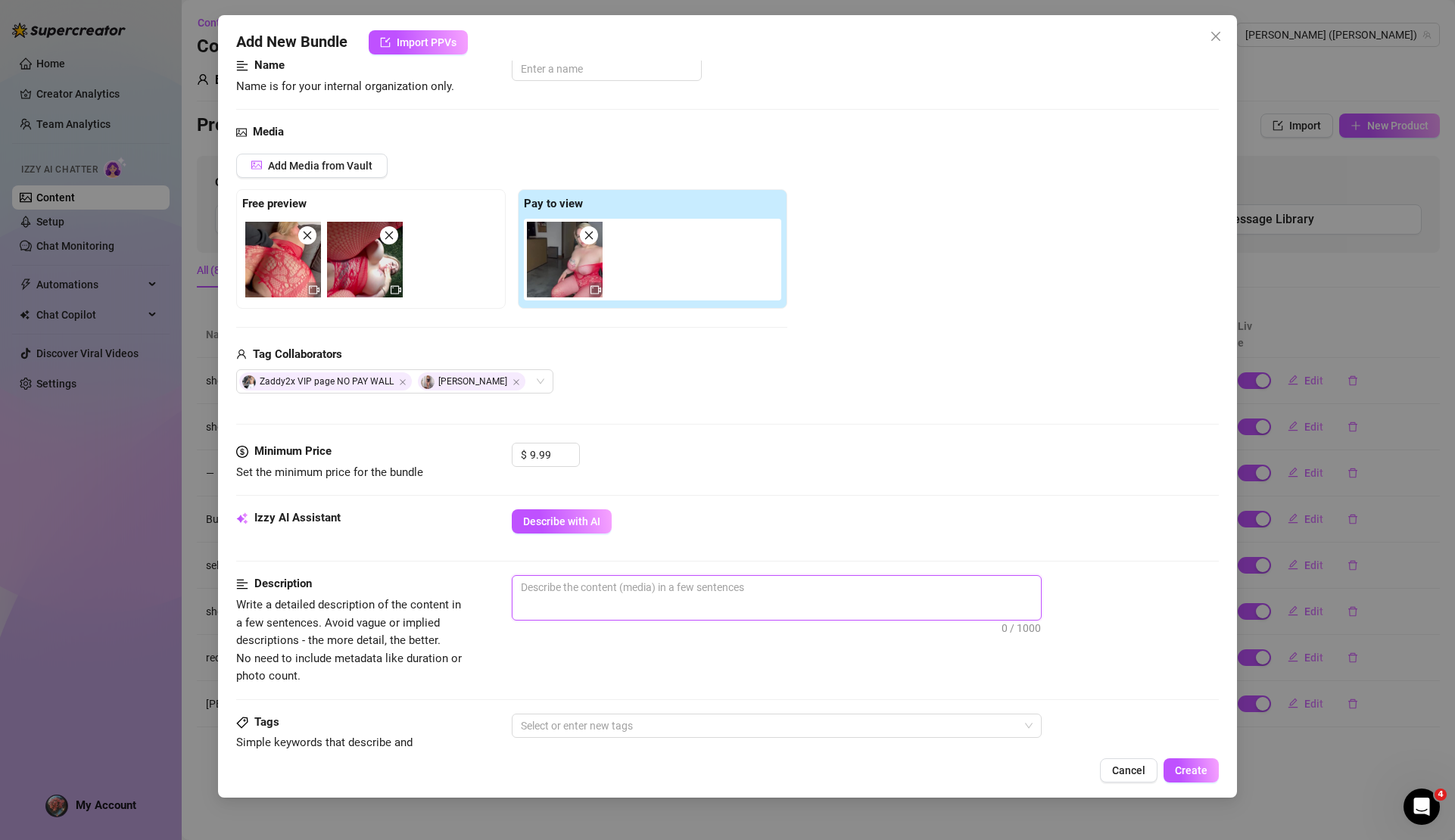
click at [677, 583] on textarea at bounding box center [777, 587] width 529 height 23
click at [536, 603] on textarea "I get fucked by a BBC doggy style and moan so loud, I can barely handle it. he …" at bounding box center [777, 595] width 529 height 40
click at [872, 584] on textarea "I get fucked by a BBC doggy style and moan so loud, I can barely handle it. he …" at bounding box center [777, 595] width 529 height 40
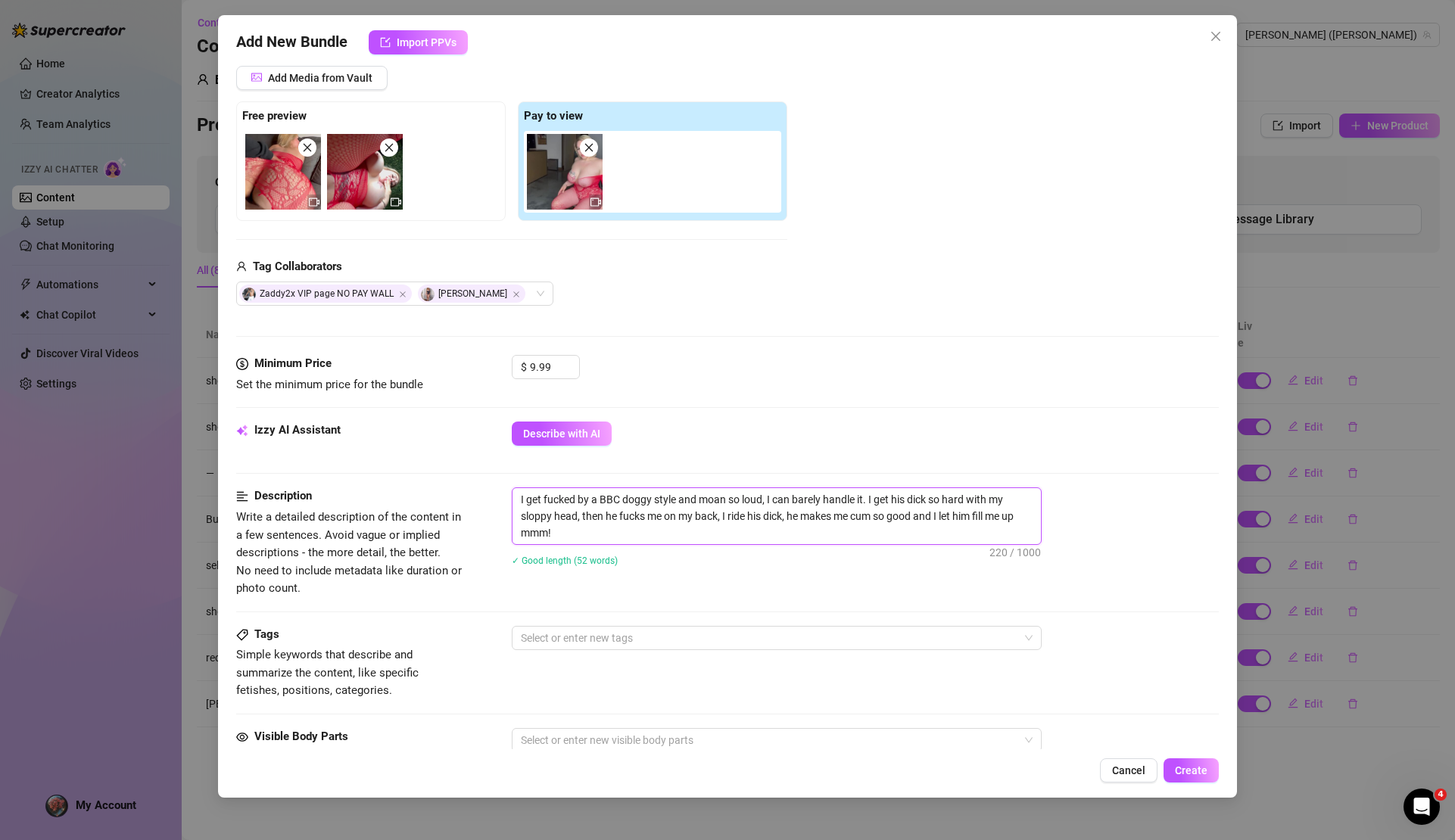
scroll to position [420, 0]
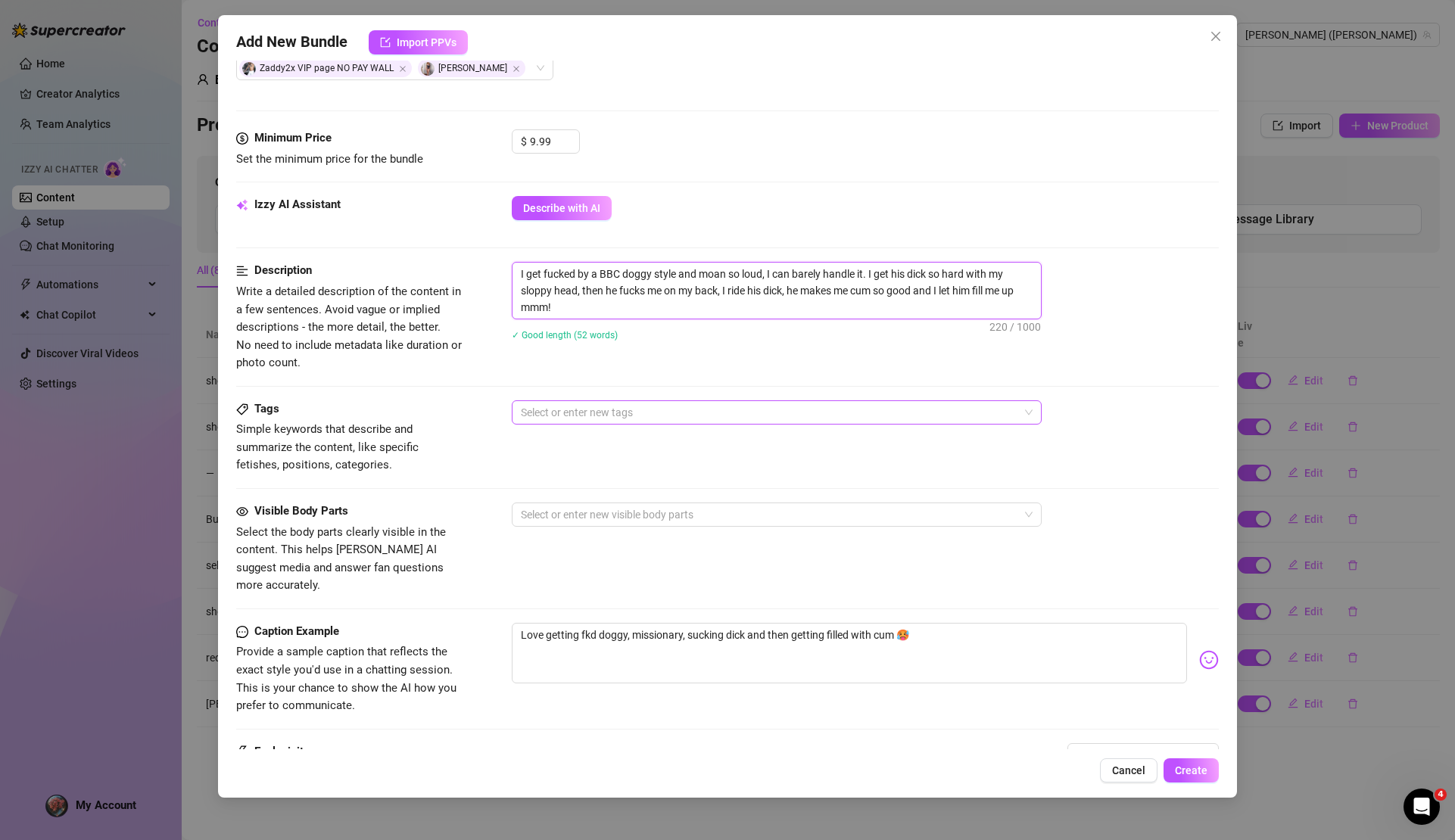
click at [659, 412] on div at bounding box center [769, 413] width 508 height 21
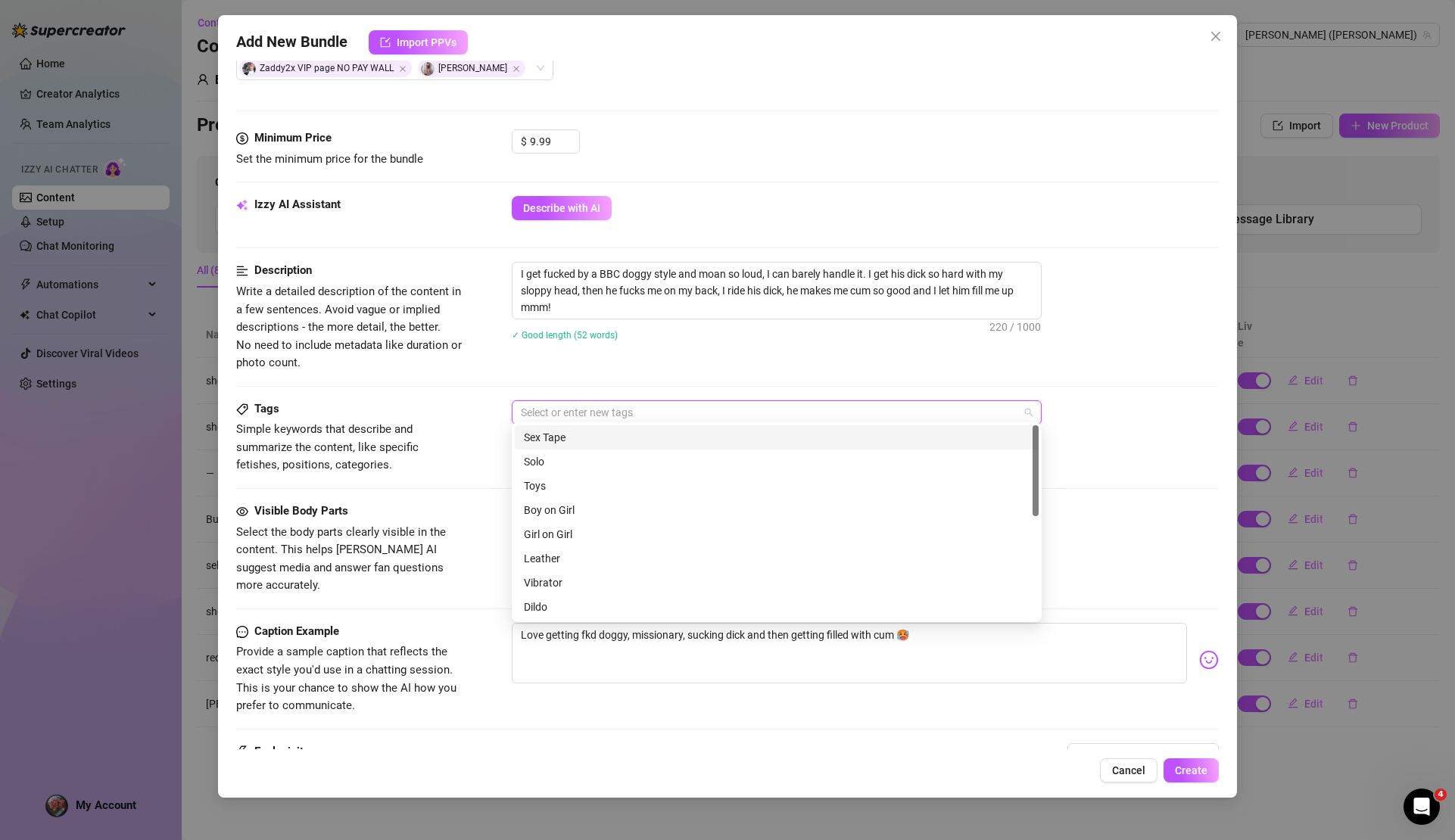
click at [618, 431] on div "Sex Tape" at bounding box center [777, 437] width 506 height 16
click at [618, 518] on div "Boy on Girl" at bounding box center [777, 509] width 506 height 16
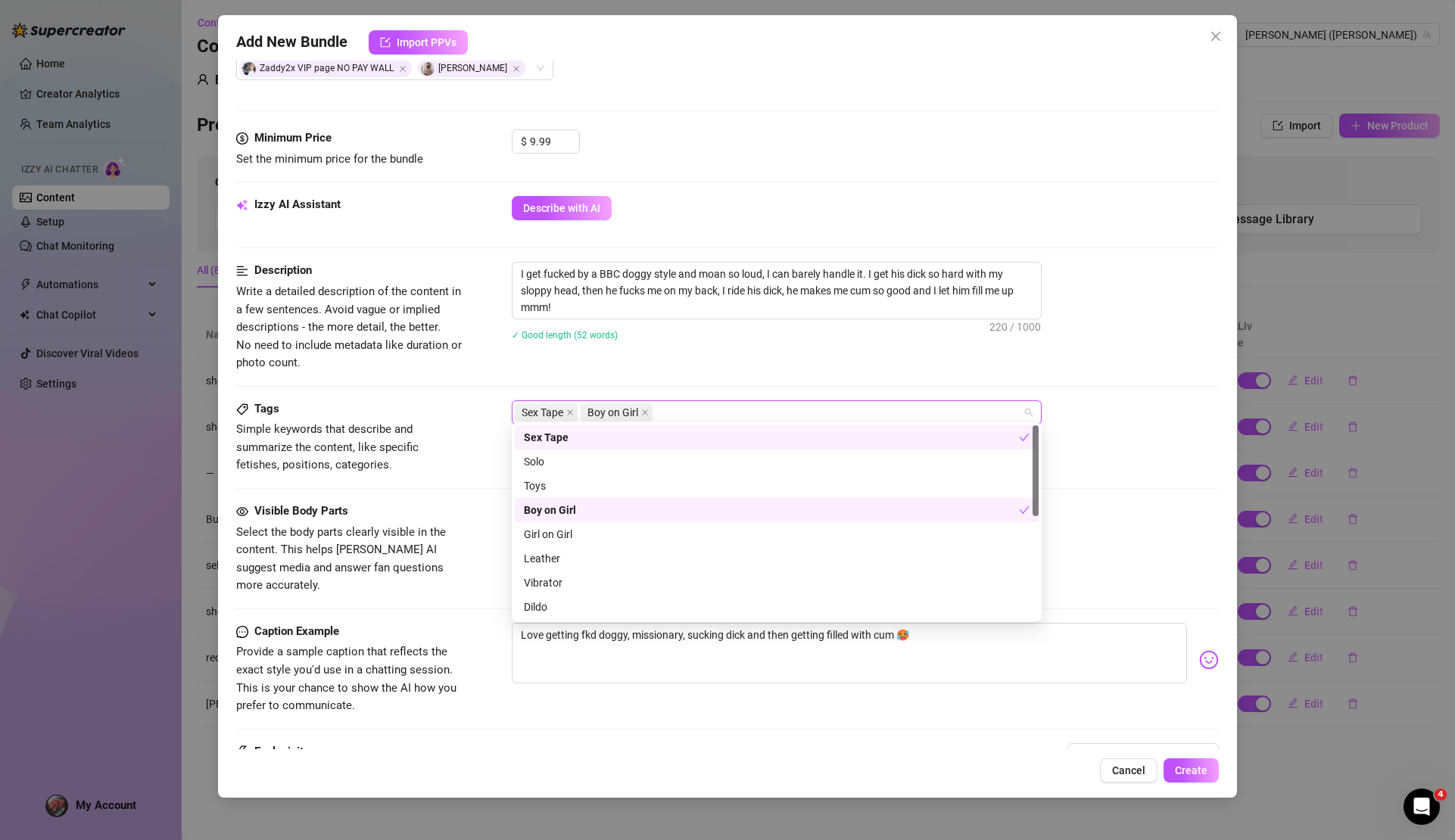
click at [487, 469] on div "Tags Simple keywords that describe and summarize the content, like specific fet…" at bounding box center [728, 451] width 982 height 102
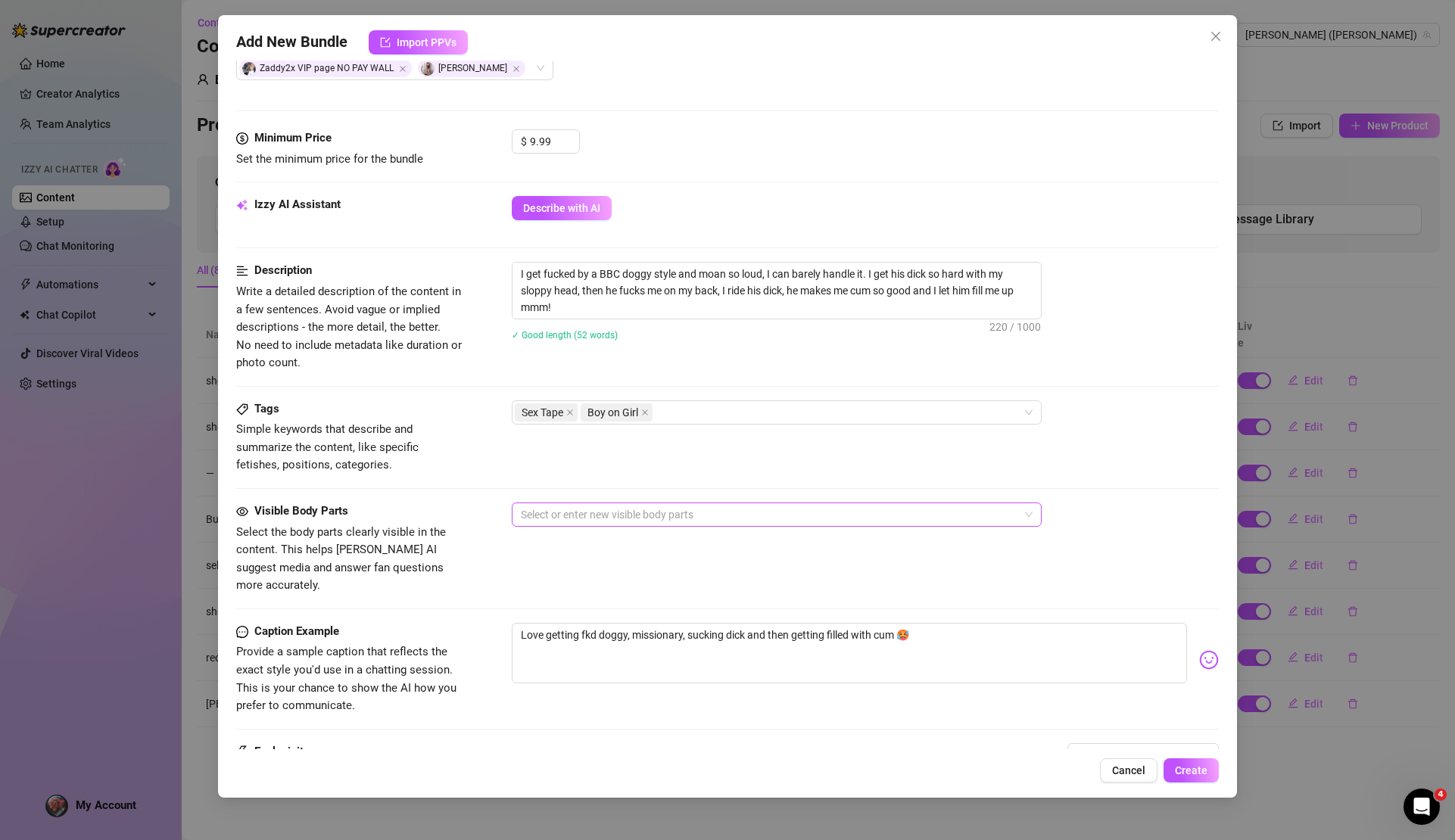
click at [592, 504] on div at bounding box center [769, 515] width 508 height 21
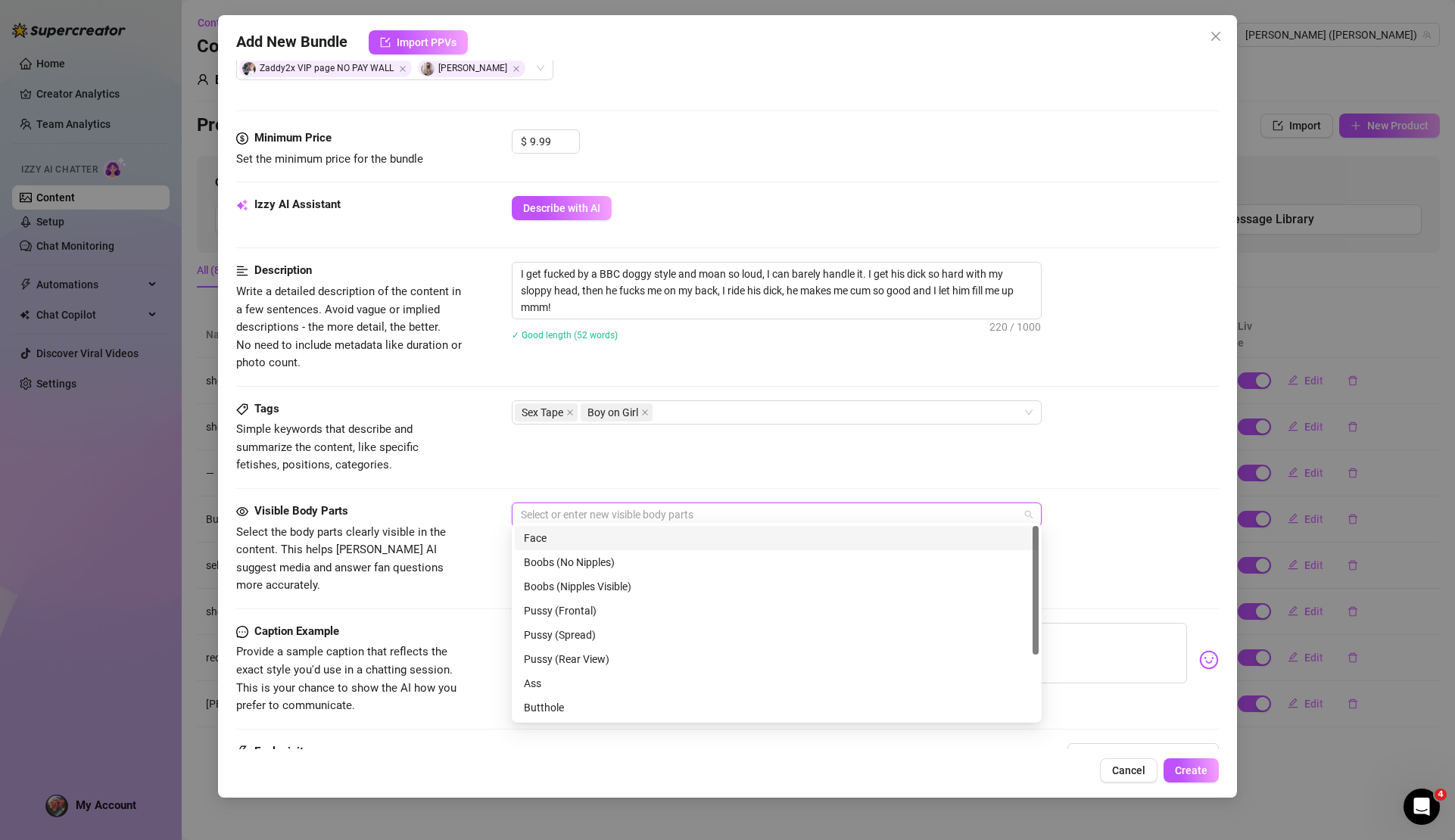
click at [579, 540] on div "Face" at bounding box center [777, 537] width 506 height 16
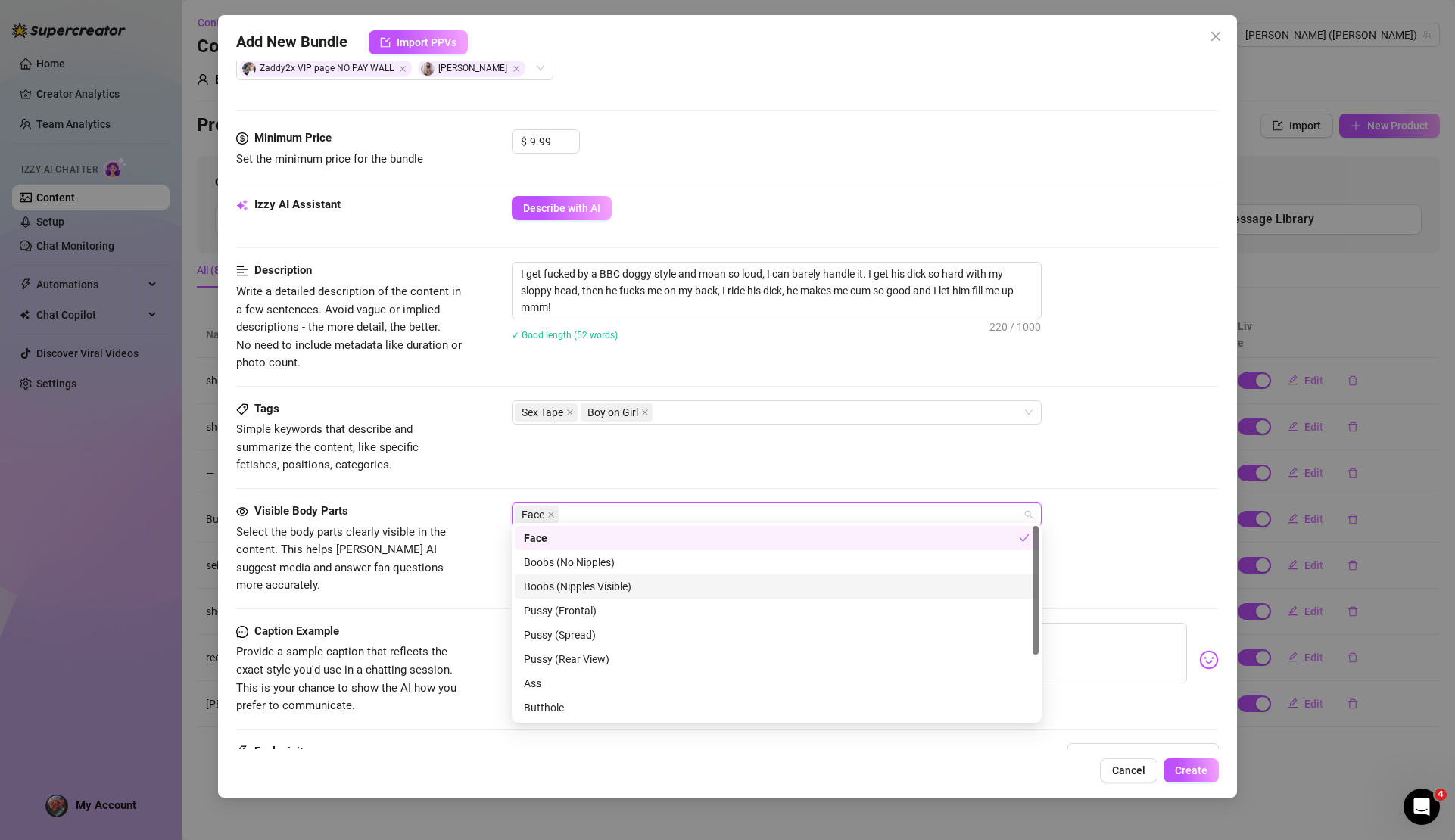
click at [628, 585] on div "Boobs (Nipples Visible)" at bounding box center [777, 586] width 506 height 16
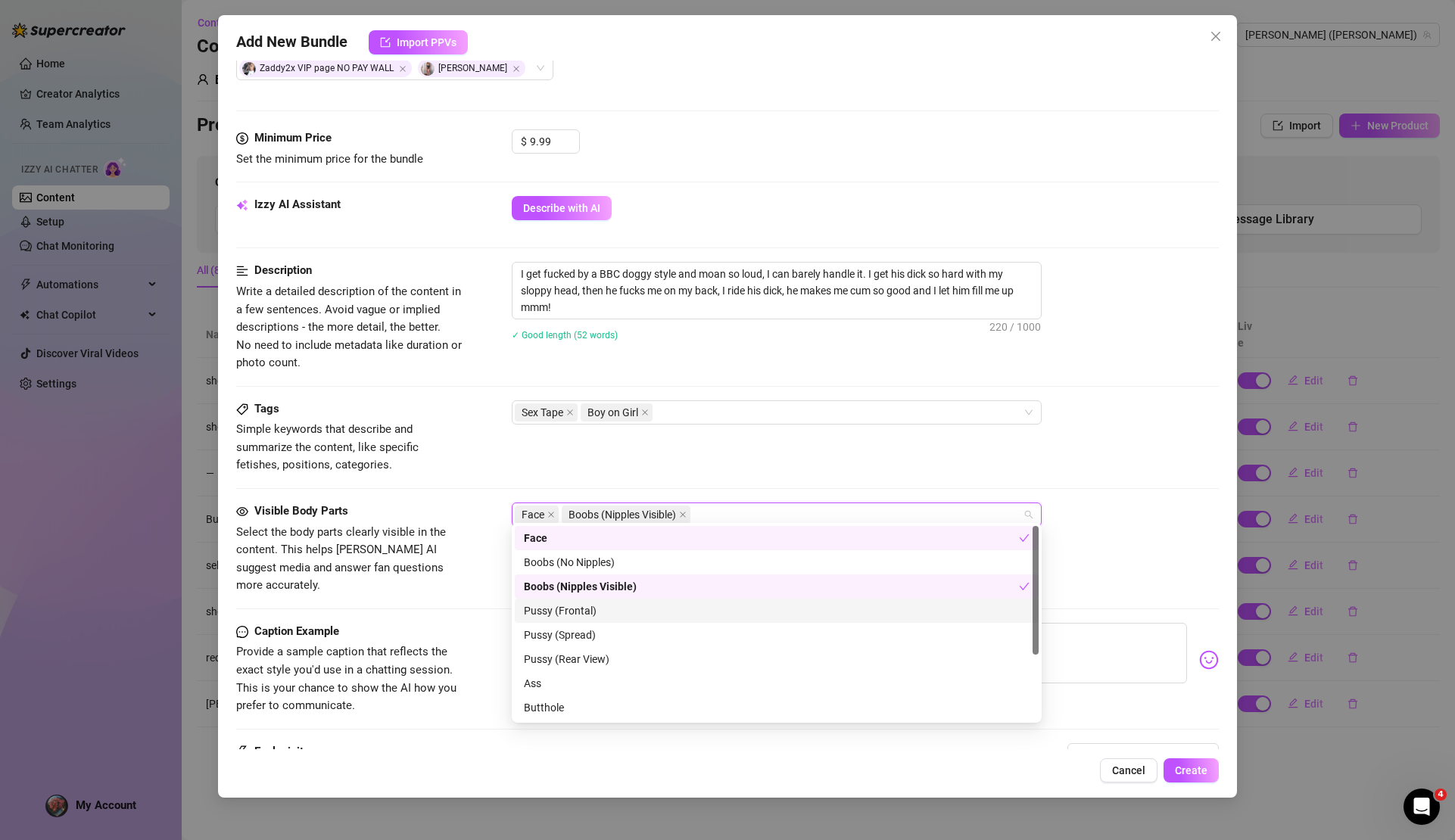
click at [624, 610] on div "Pussy (Frontal)" at bounding box center [777, 610] width 506 height 16
click at [627, 632] on div "Pussy (Spread)" at bounding box center [777, 635] width 506 height 16
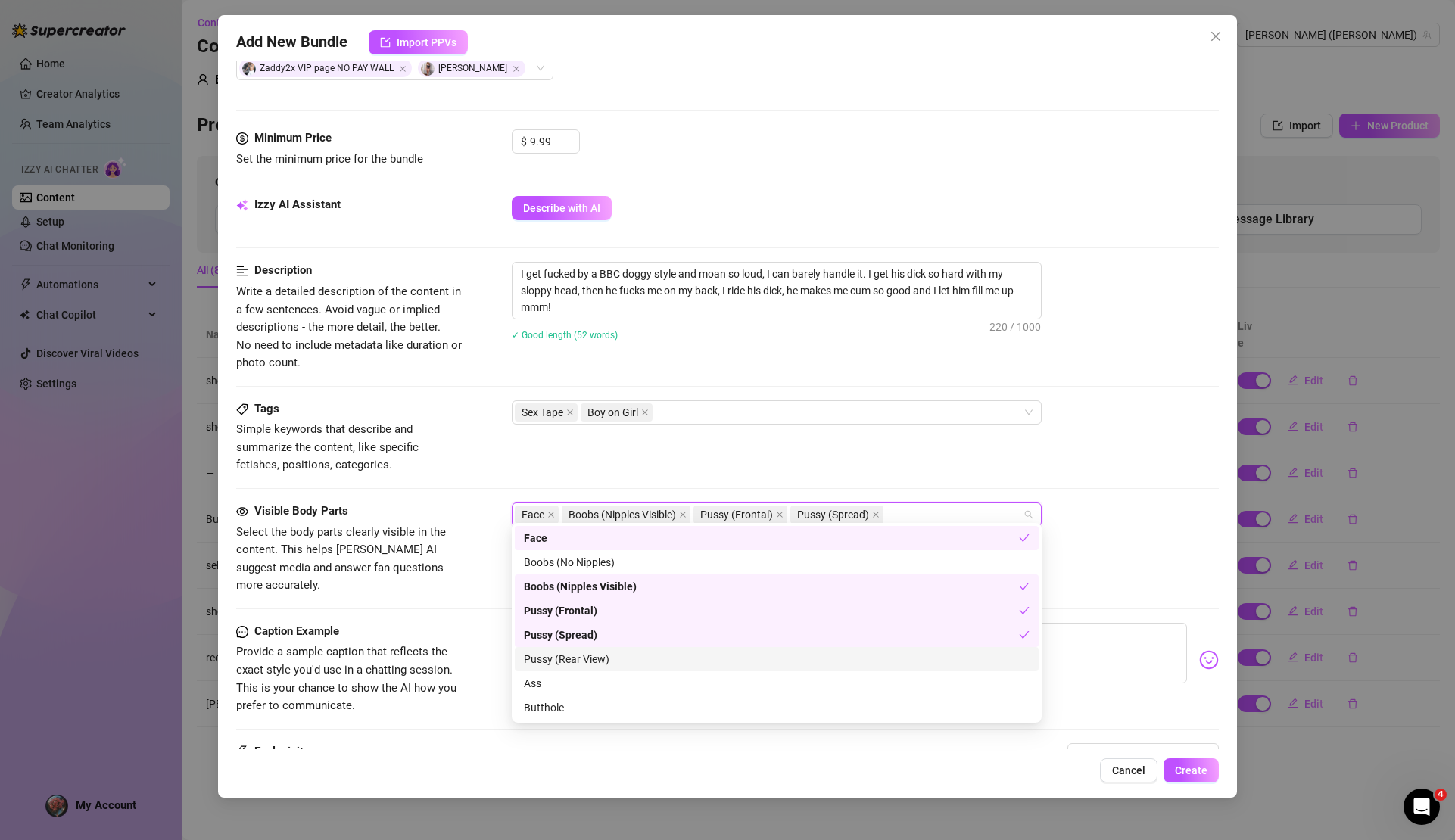
click at [624, 666] on div "Pussy (Rear View)" at bounding box center [777, 659] width 506 height 16
click at [618, 692] on div "Ass" at bounding box center [777, 683] width 524 height 24
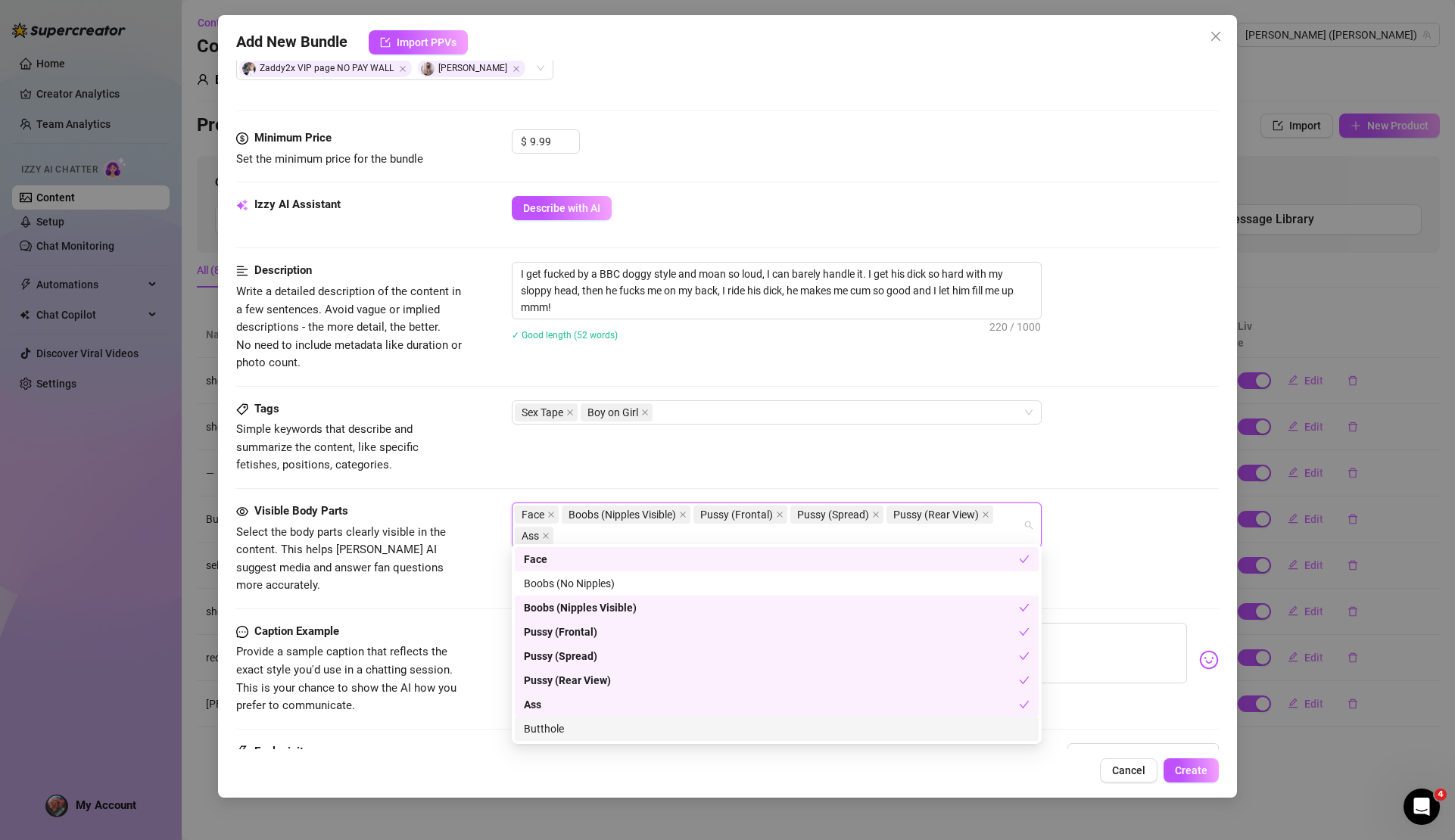
click at [622, 732] on div "Butthole" at bounding box center [777, 728] width 506 height 16
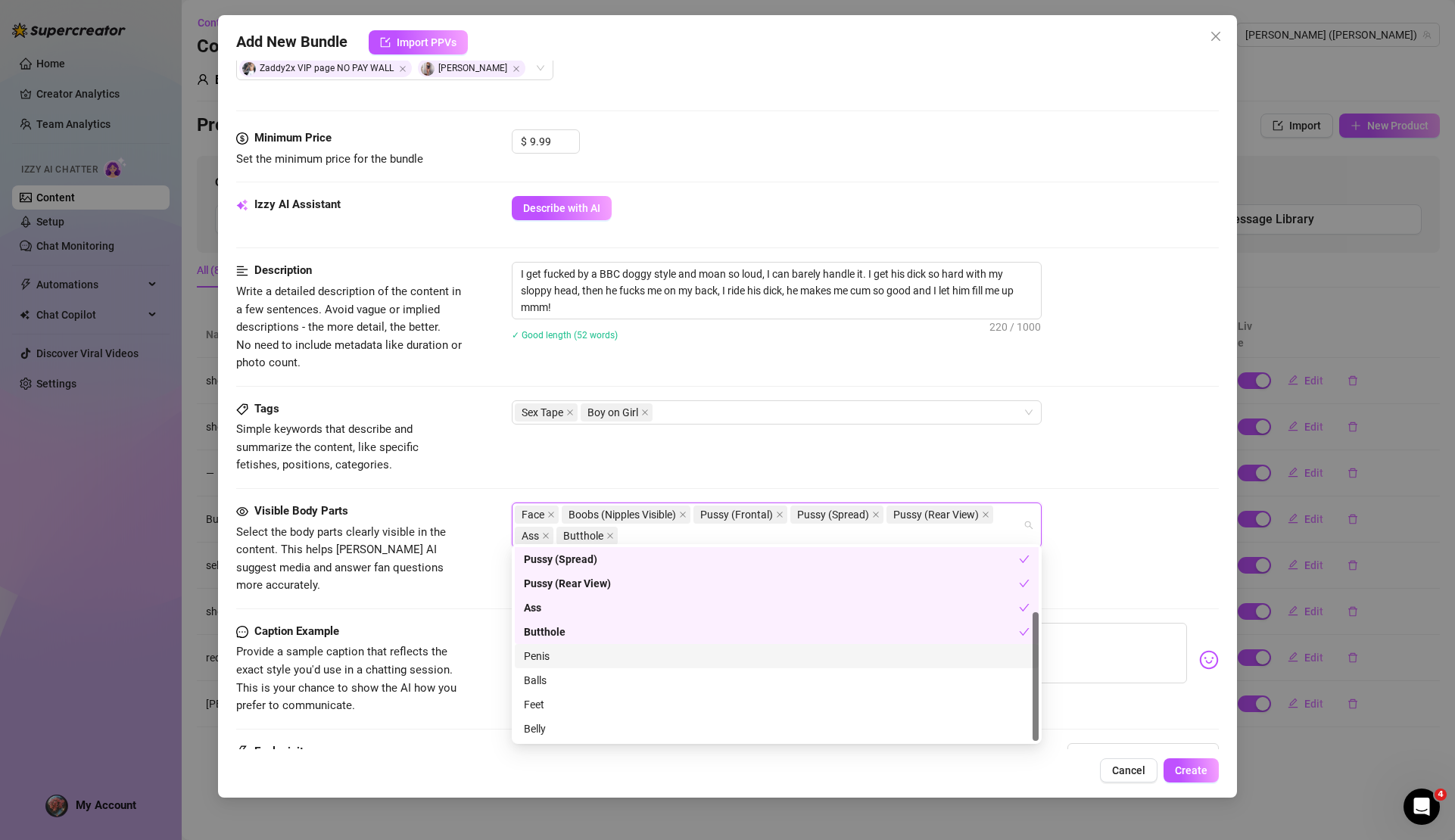
click at [563, 661] on div "Penis" at bounding box center [777, 656] width 506 height 16
click at [557, 683] on div "Balls" at bounding box center [777, 680] width 506 height 16
click at [1110, 543] on div "Visible Body Parts Select the body parts clearly visible in the content. This h…" at bounding box center [728, 549] width 982 height 93
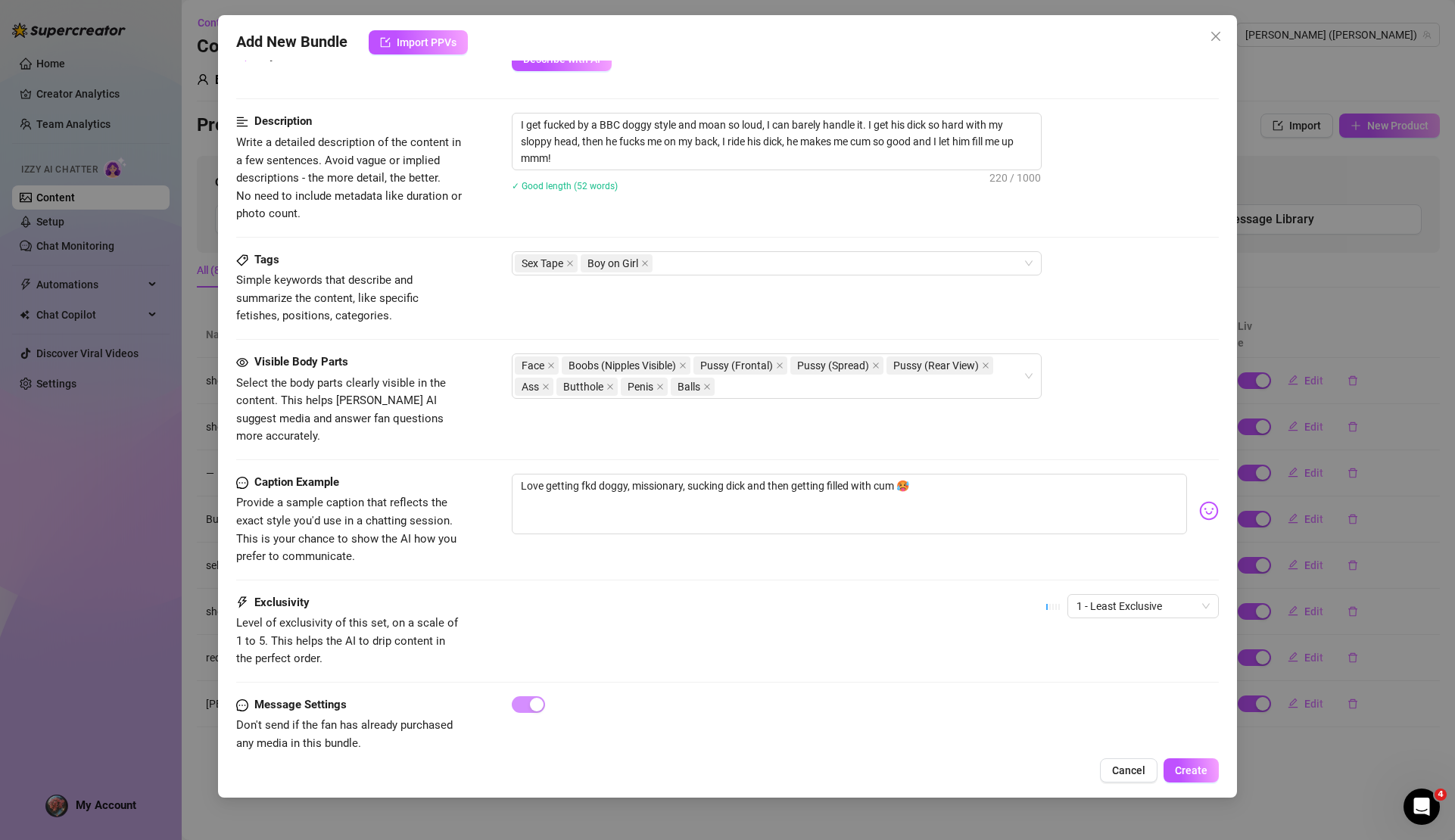
scroll to position [569, 0]
click at [752, 474] on textarea "Love getting fkd doggy, missionary, sucking dick and then getting filled with c…" at bounding box center [849, 503] width 674 height 61
click at [1202, 594] on div "1 - Least Exclusive" at bounding box center [1143, 606] width 151 height 24
click at [1135, 709] on div "5 - Most Exclusive 🔥" at bounding box center [1132, 704] width 127 height 16
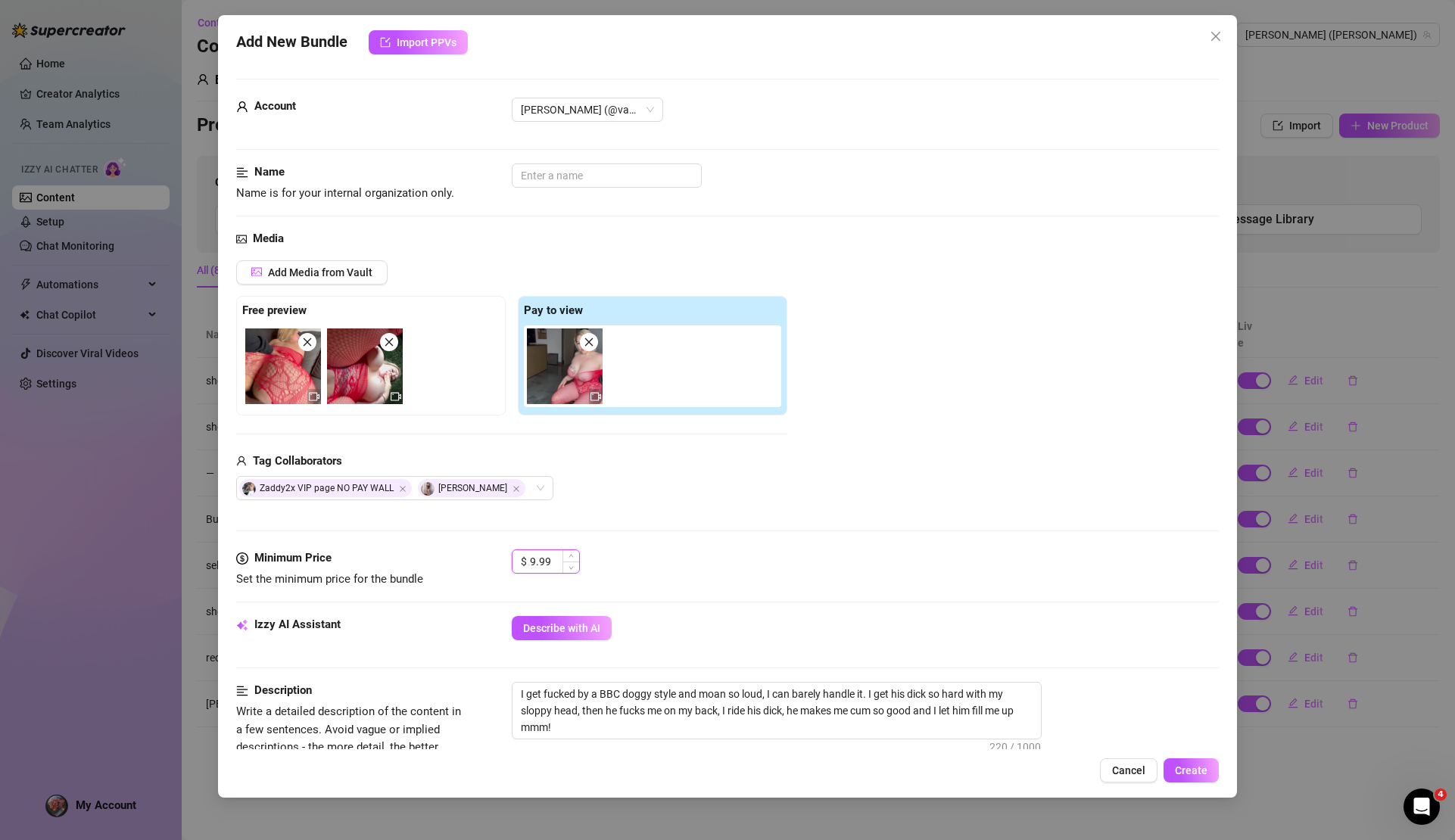
click at [562, 555] on input "9.99" at bounding box center [554, 562] width 49 height 23
click at [1184, 772] on span "Create" at bounding box center [1192, 771] width 33 height 13
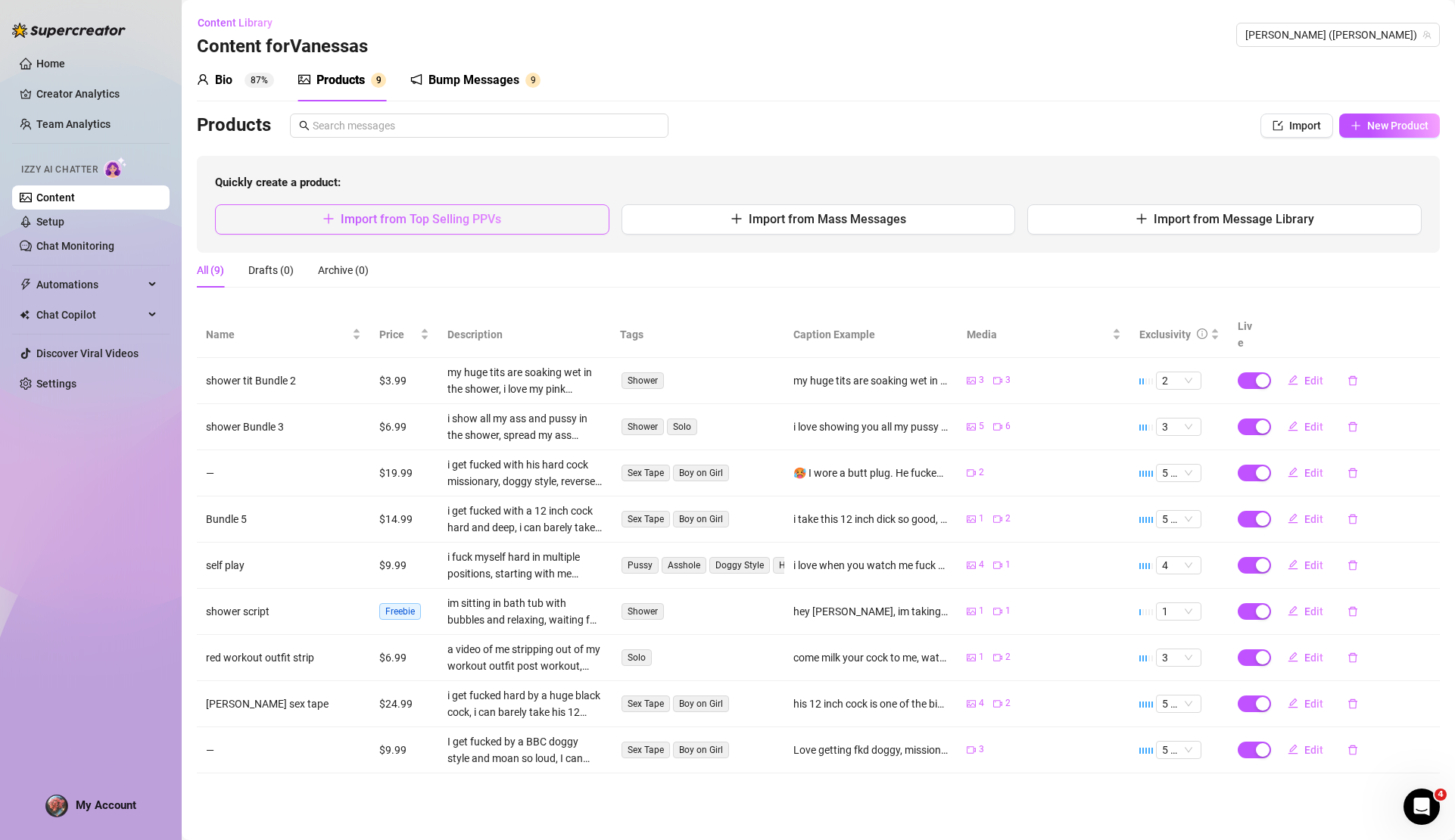
click at [506, 223] on button "Import from Top Selling PPVs" at bounding box center [412, 219] width 395 height 30
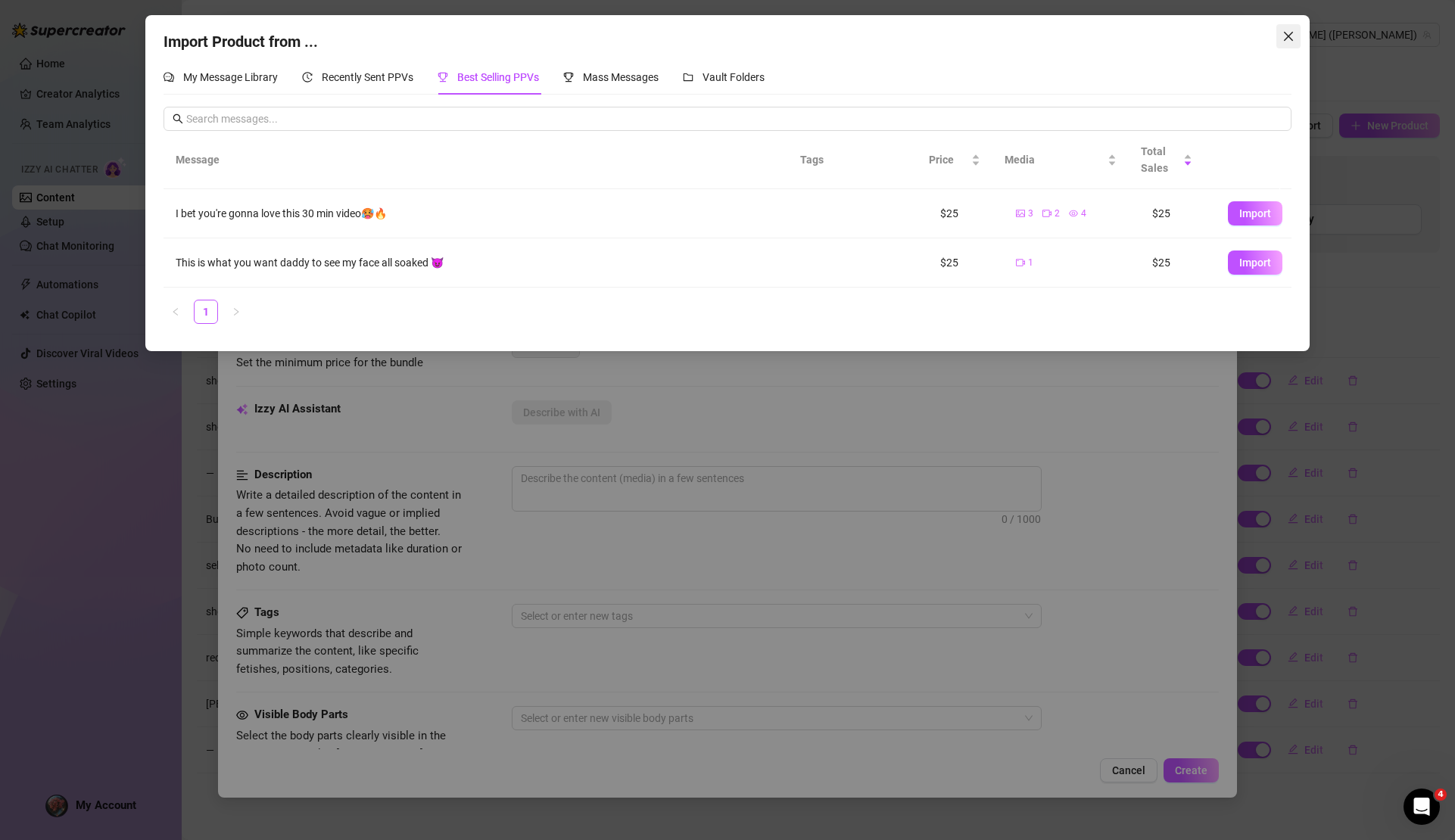
click at [1287, 30] on button "Close" at bounding box center [1288, 36] width 24 height 24
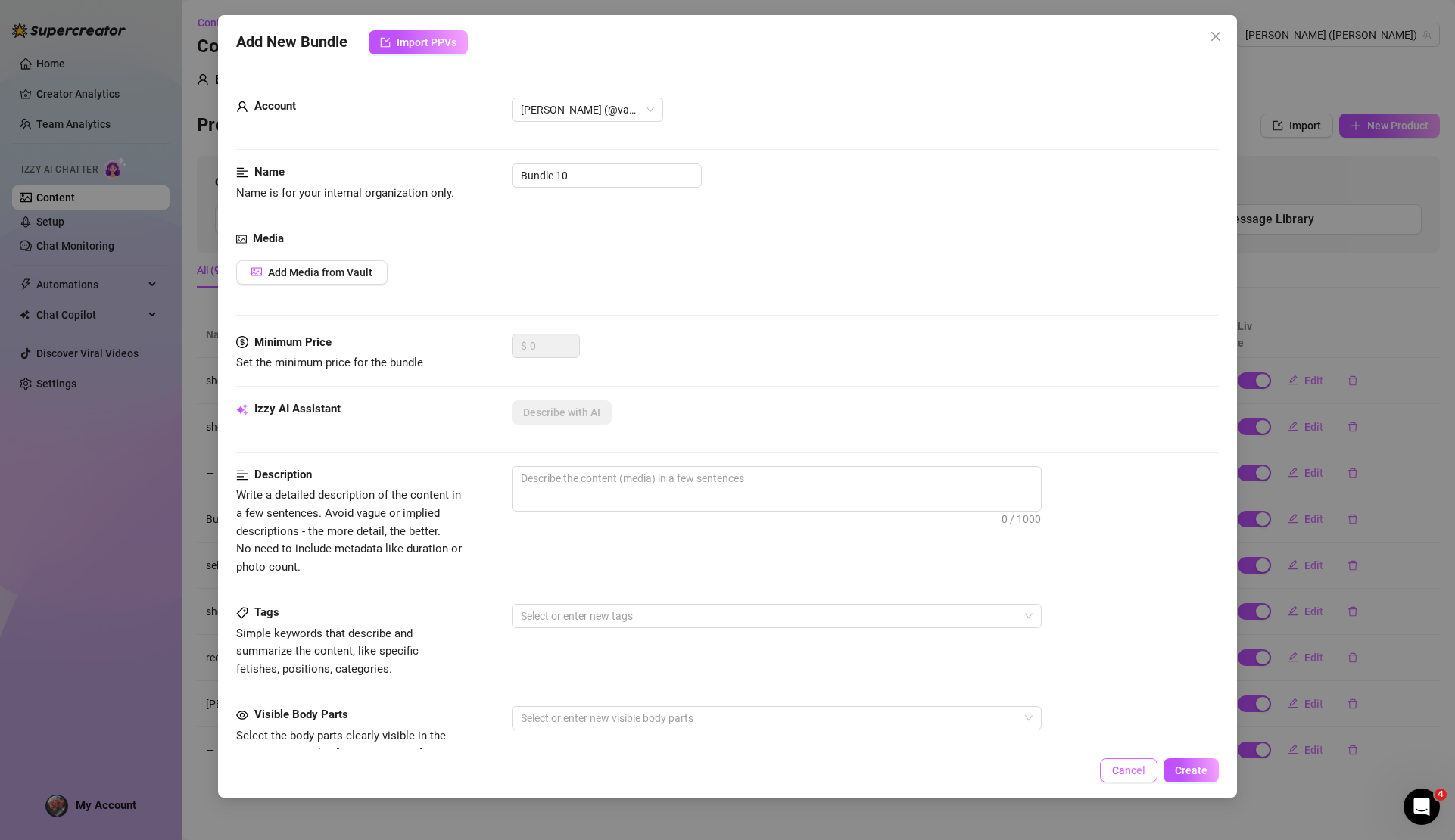
click at [1131, 770] on span "Cancel" at bounding box center [1129, 771] width 34 height 13
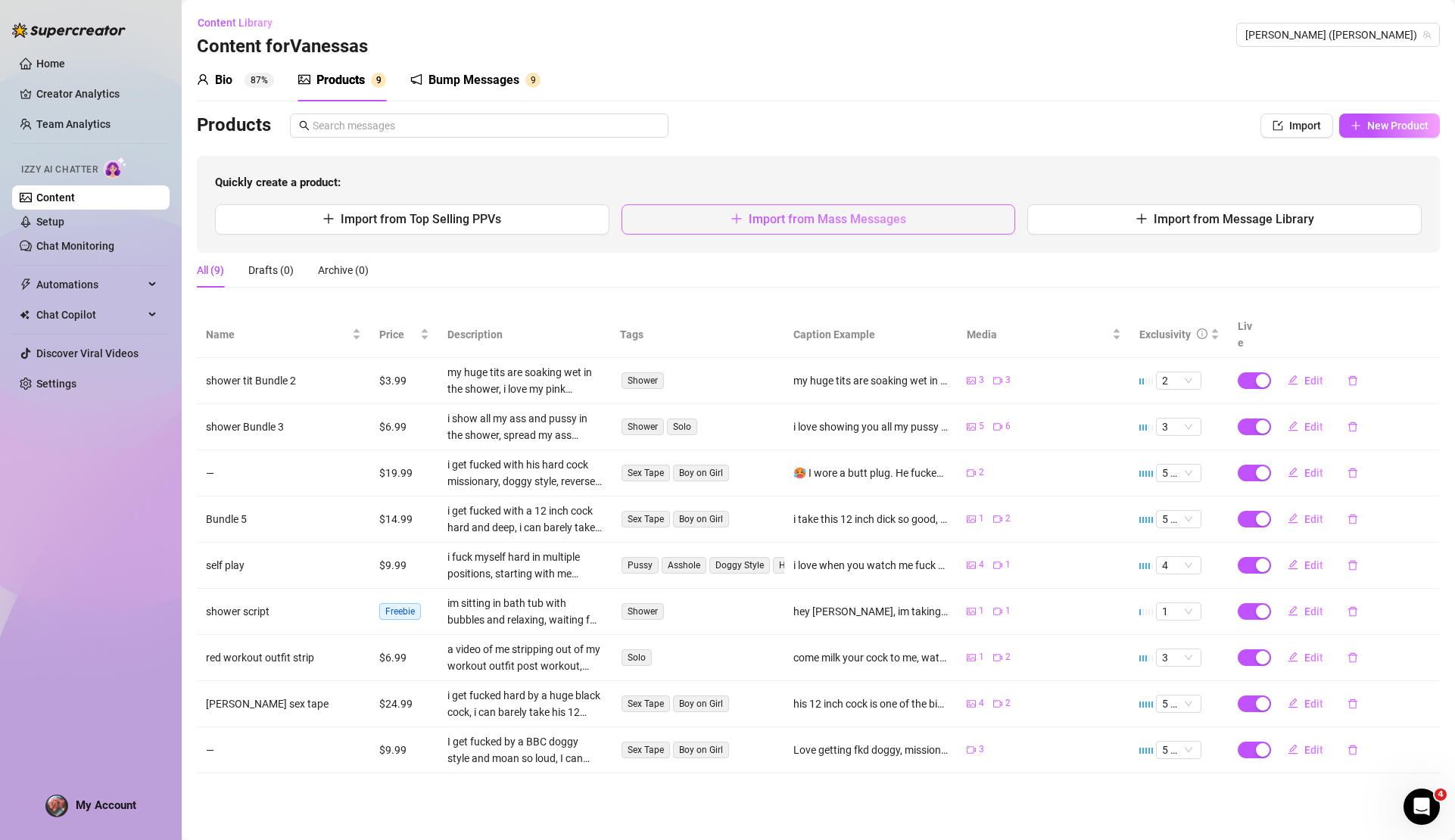
click at [760, 220] on span "Import from Mass Messages" at bounding box center [827, 219] width 157 height 14
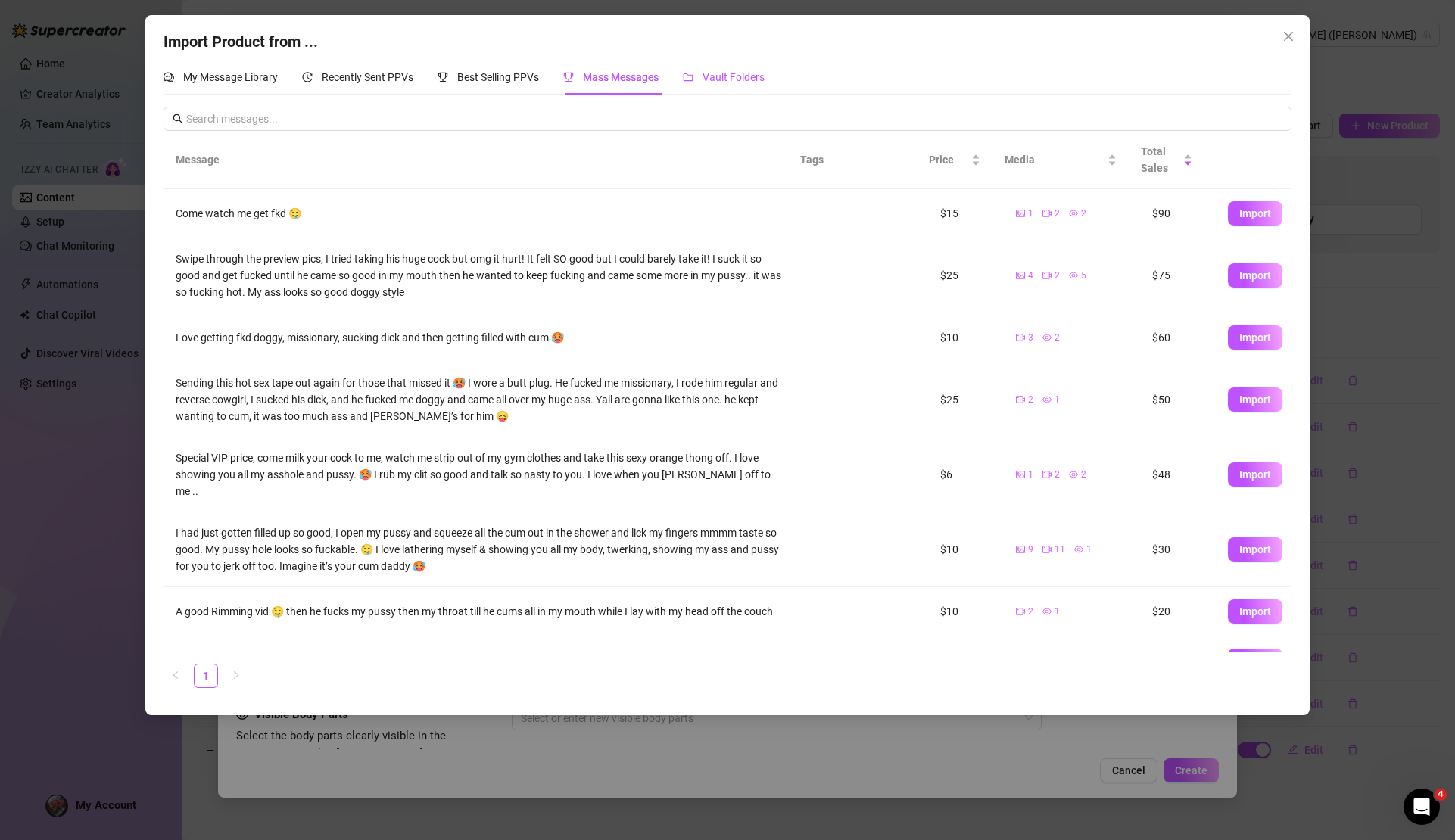
click at [730, 77] on span "Vault Folders" at bounding box center [733, 77] width 62 height 13
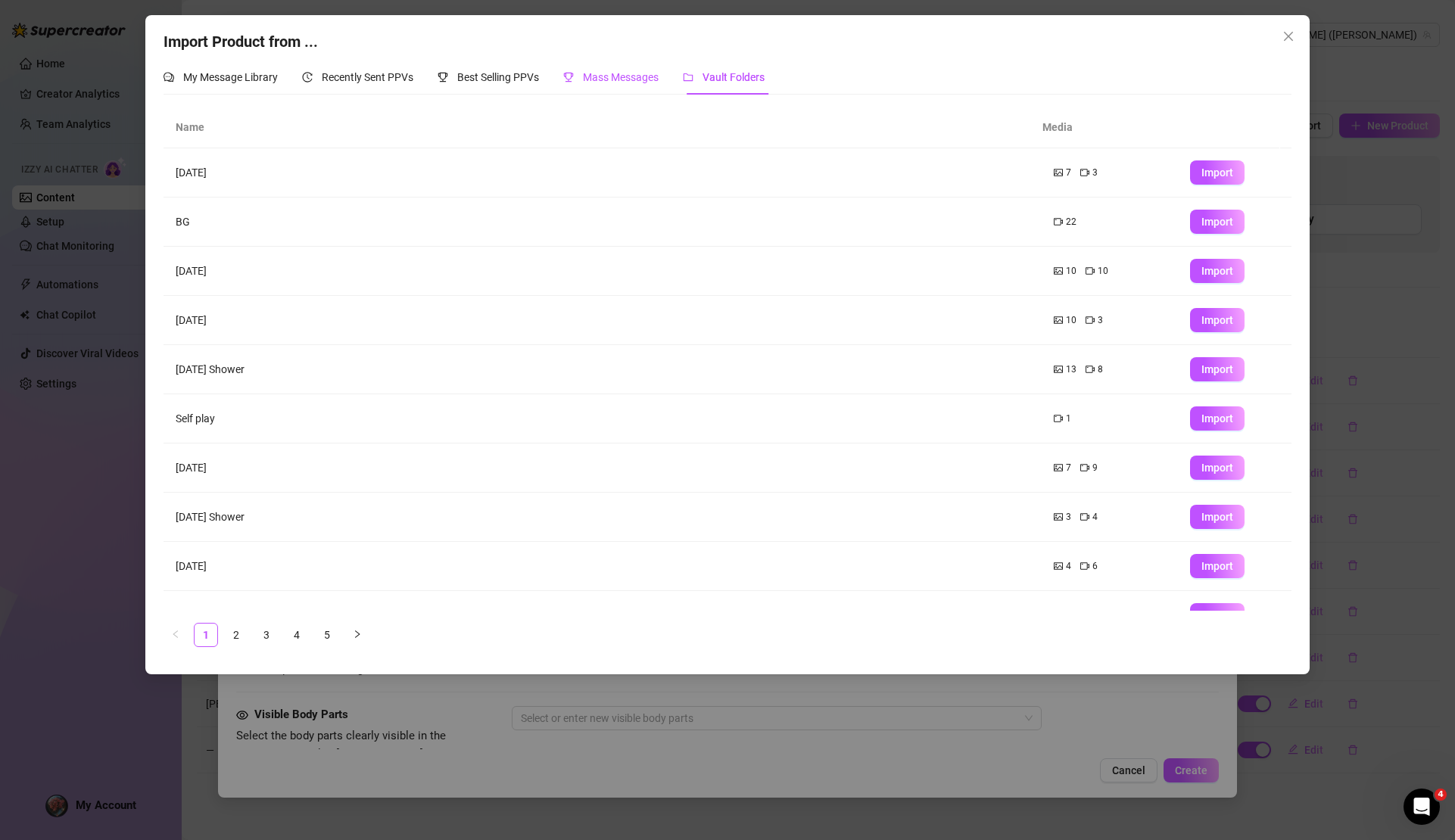
click at [641, 82] on span "Mass Messages" at bounding box center [620, 77] width 75 height 13
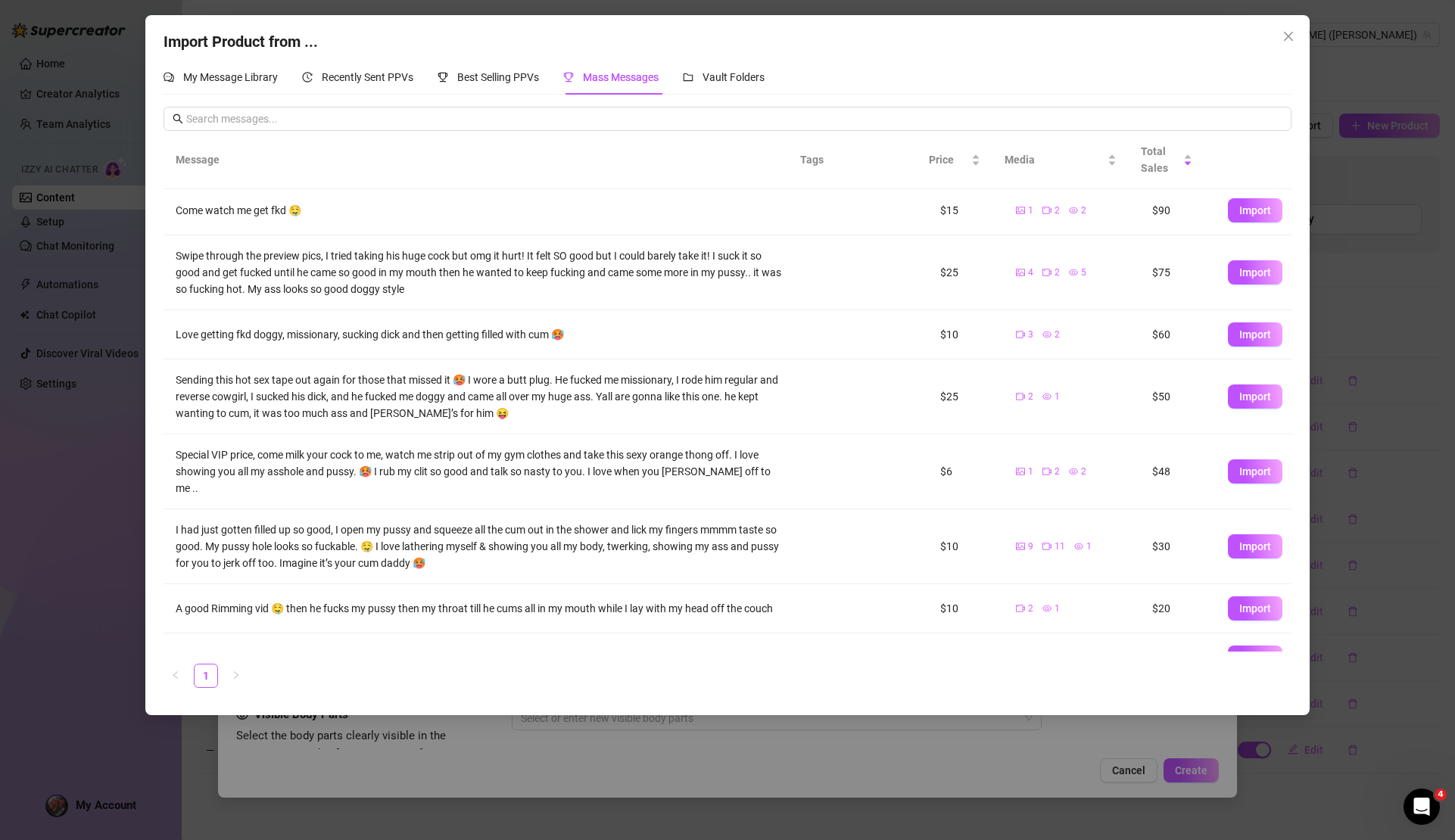
scroll to position [85, 0]
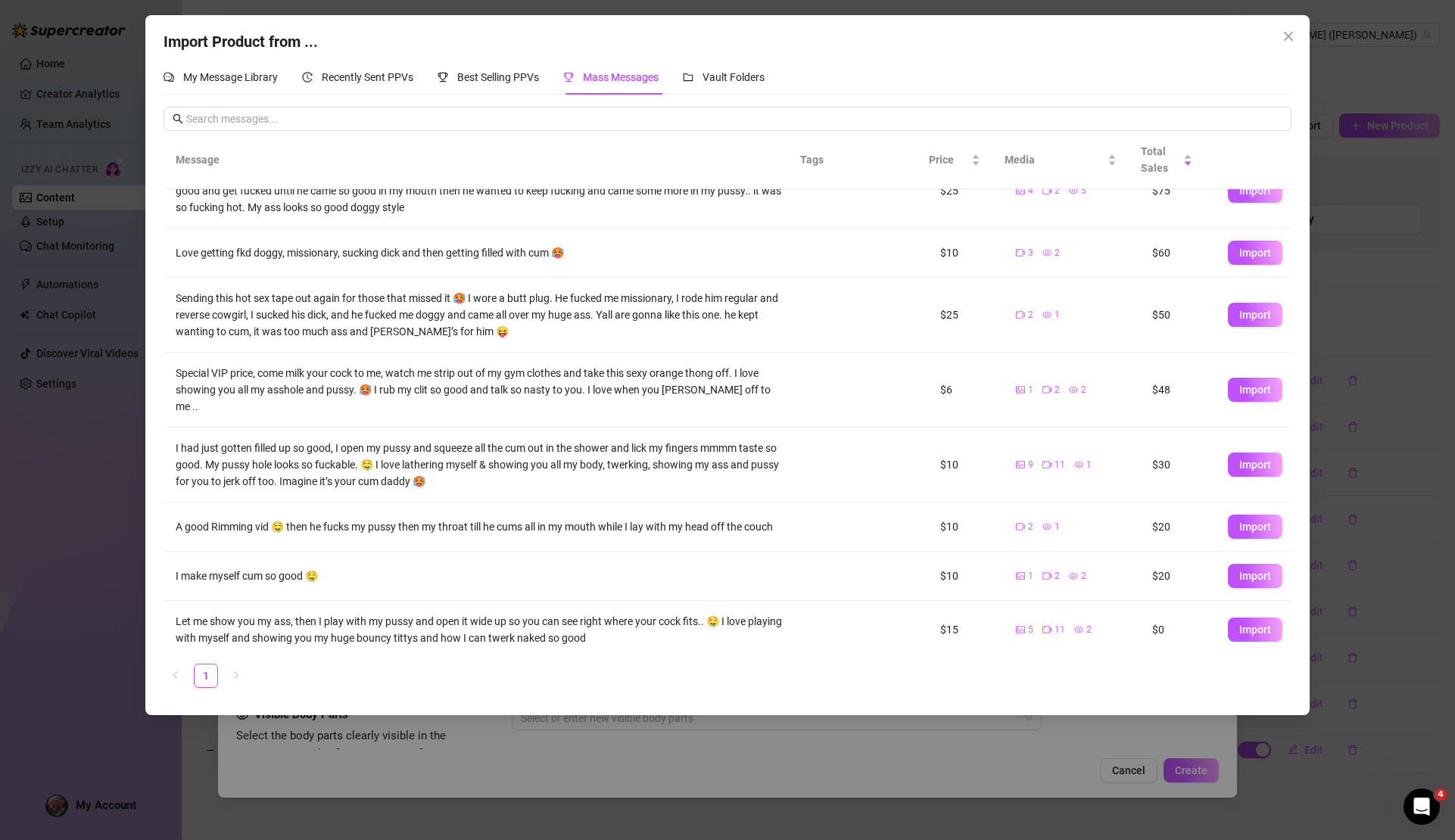
click at [1357, 334] on div "Import Product from ... My Message Library Recently Sent PPVs Best Selling PPVs…" at bounding box center [728, 420] width 1455 height 840
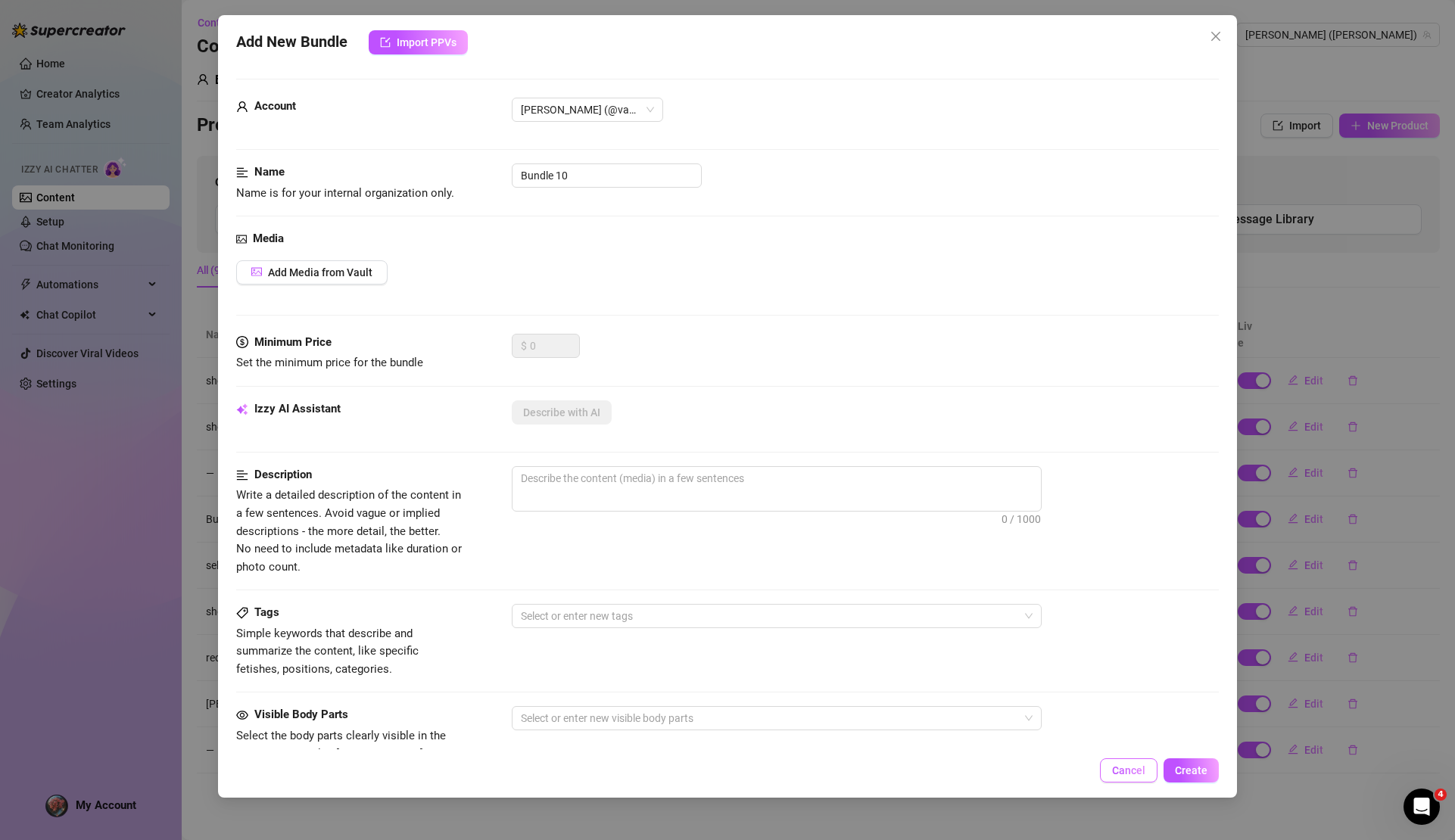
click at [1123, 773] on span "Cancel" at bounding box center [1129, 771] width 34 height 13
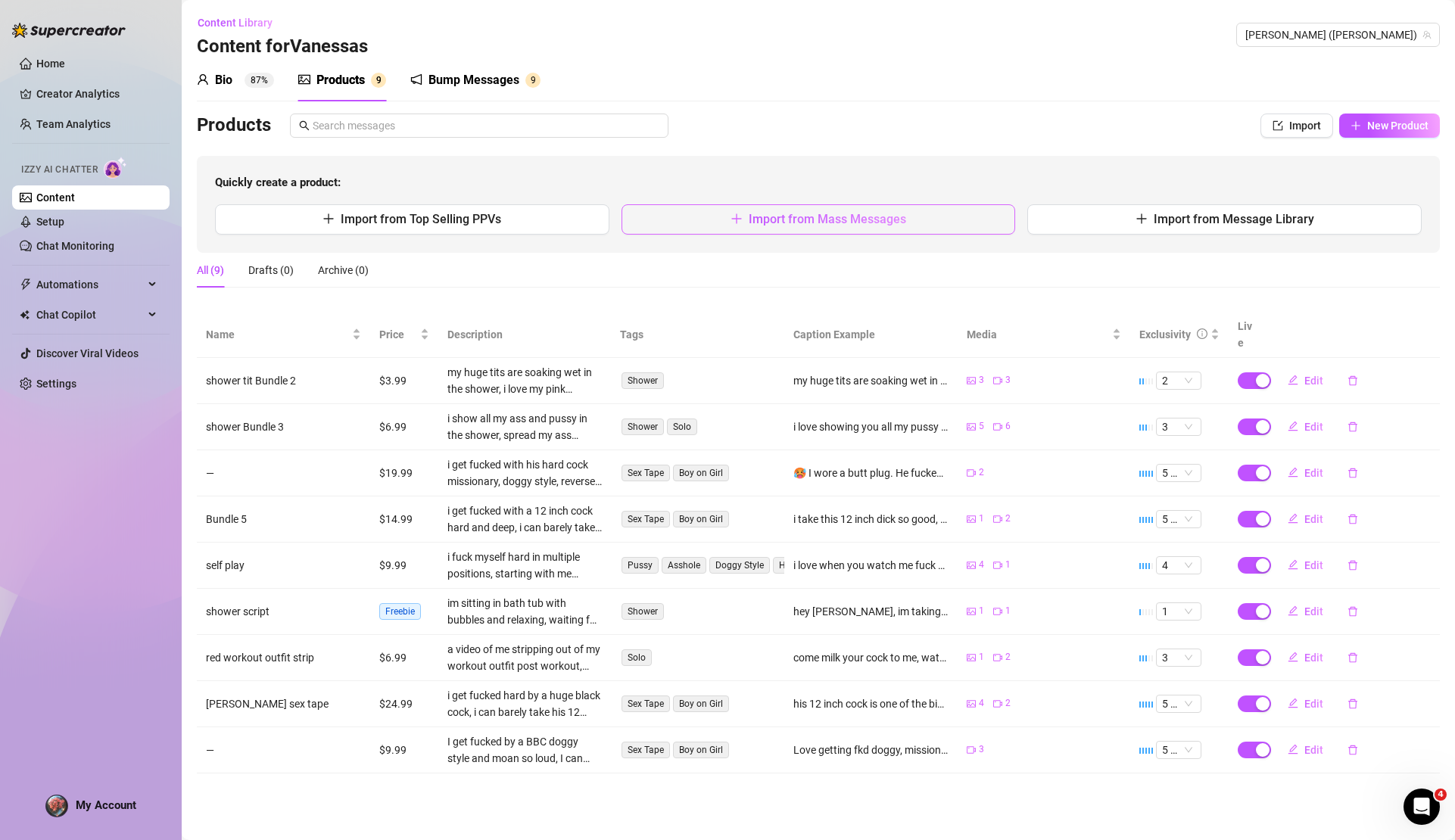
click at [717, 219] on button "Import from Mass Messages" at bounding box center [818, 219] width 395 height 30
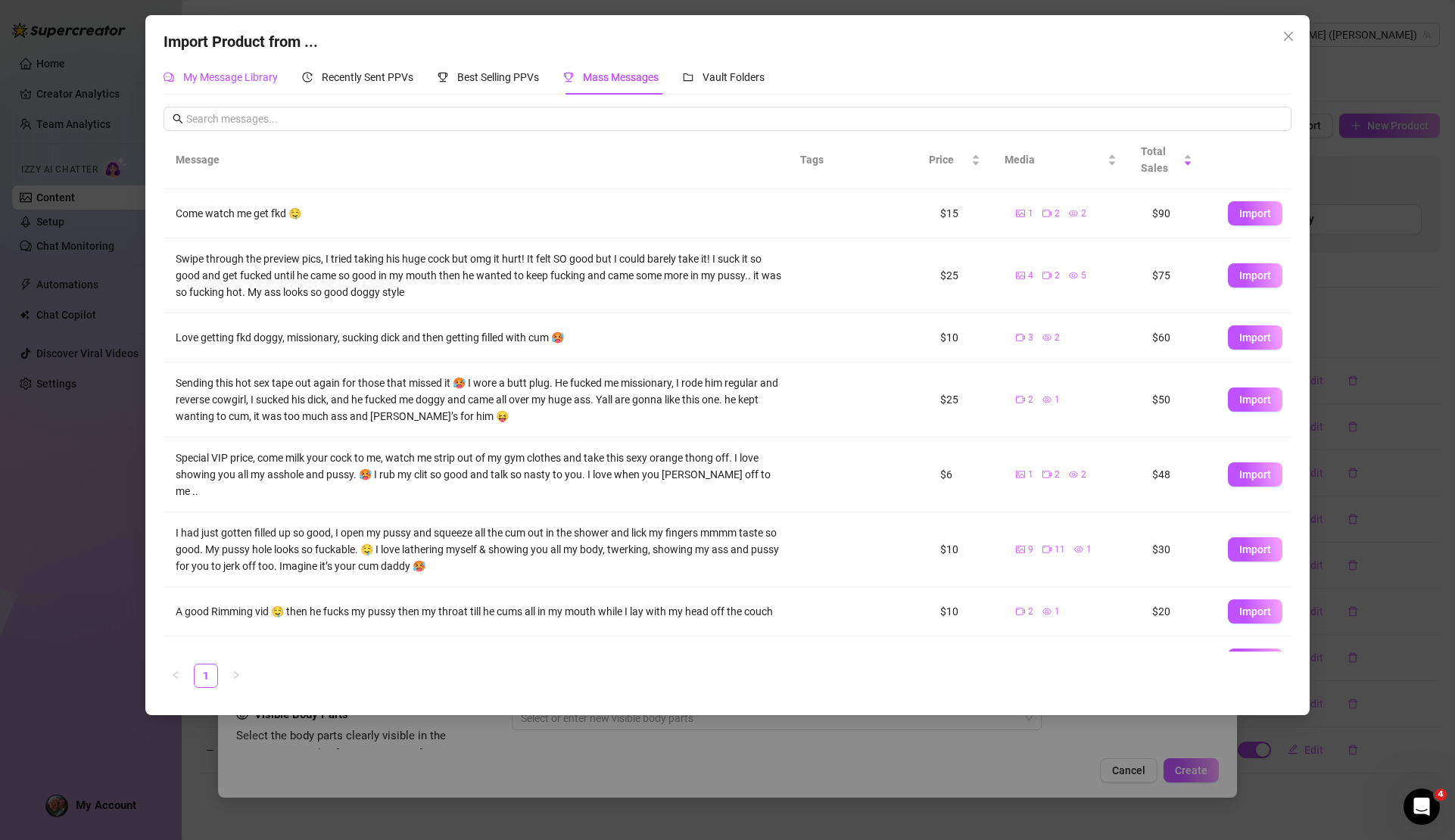
click at [235, 80] on span "My Message Library" at bounding box center [231, 77] width 95 height 13
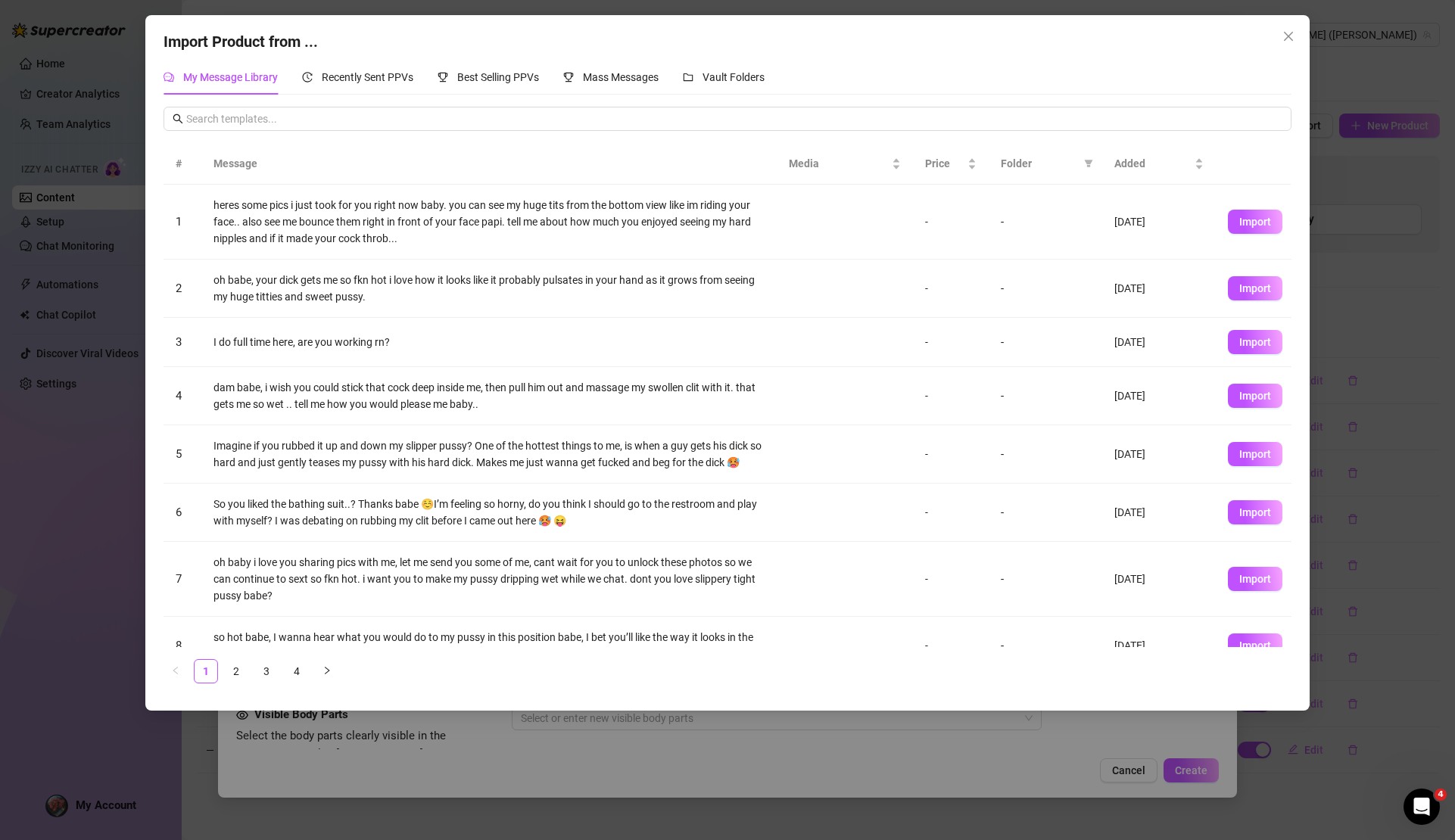
click at [248, 79] on span "My Message Library" at bounding box center [231, 77] width 95 height 13
click at [1240, 460] on span "Import" at bounding box center [1255, 454] width 32 height 13
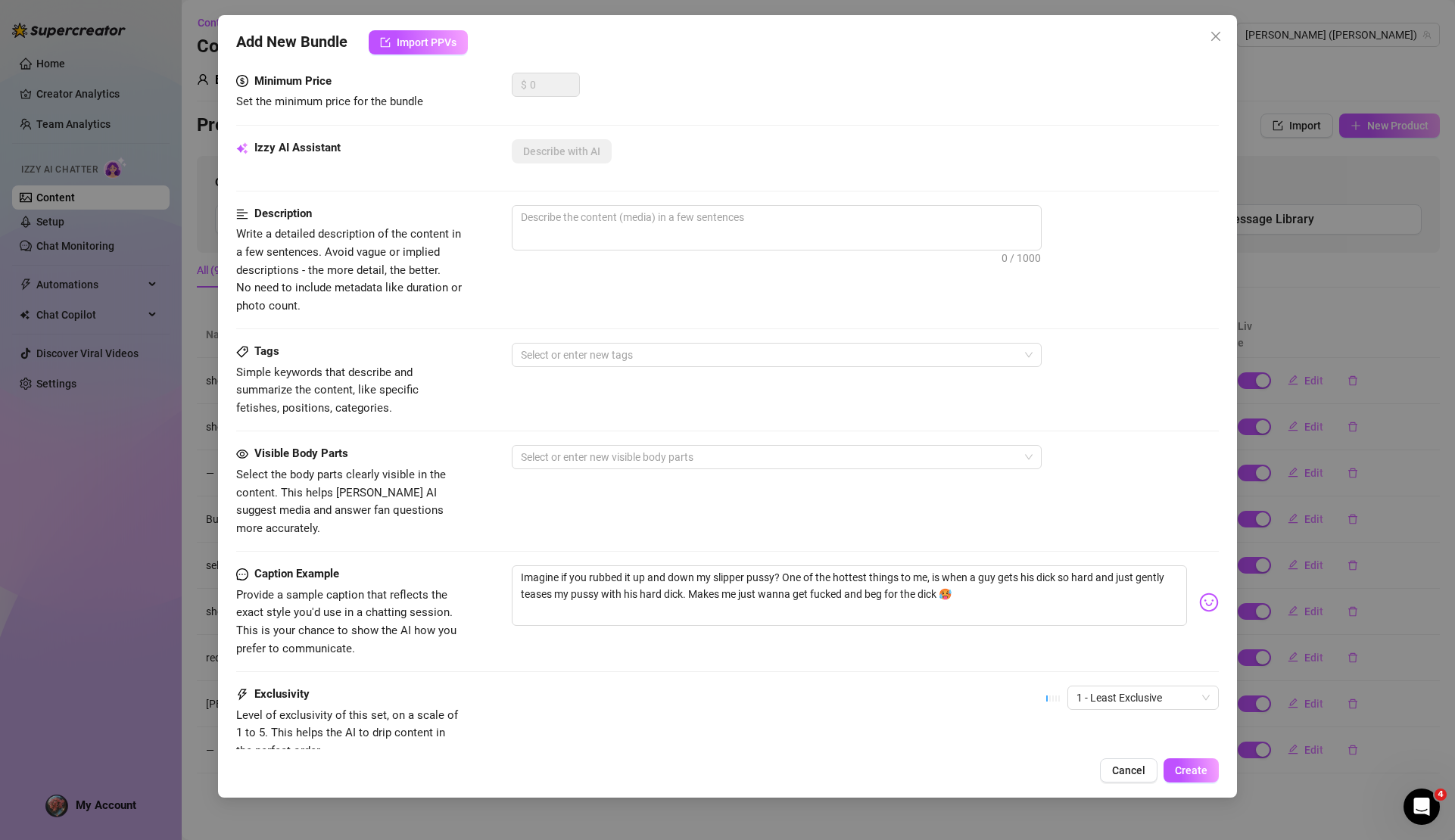
scroll to position [0, 0]
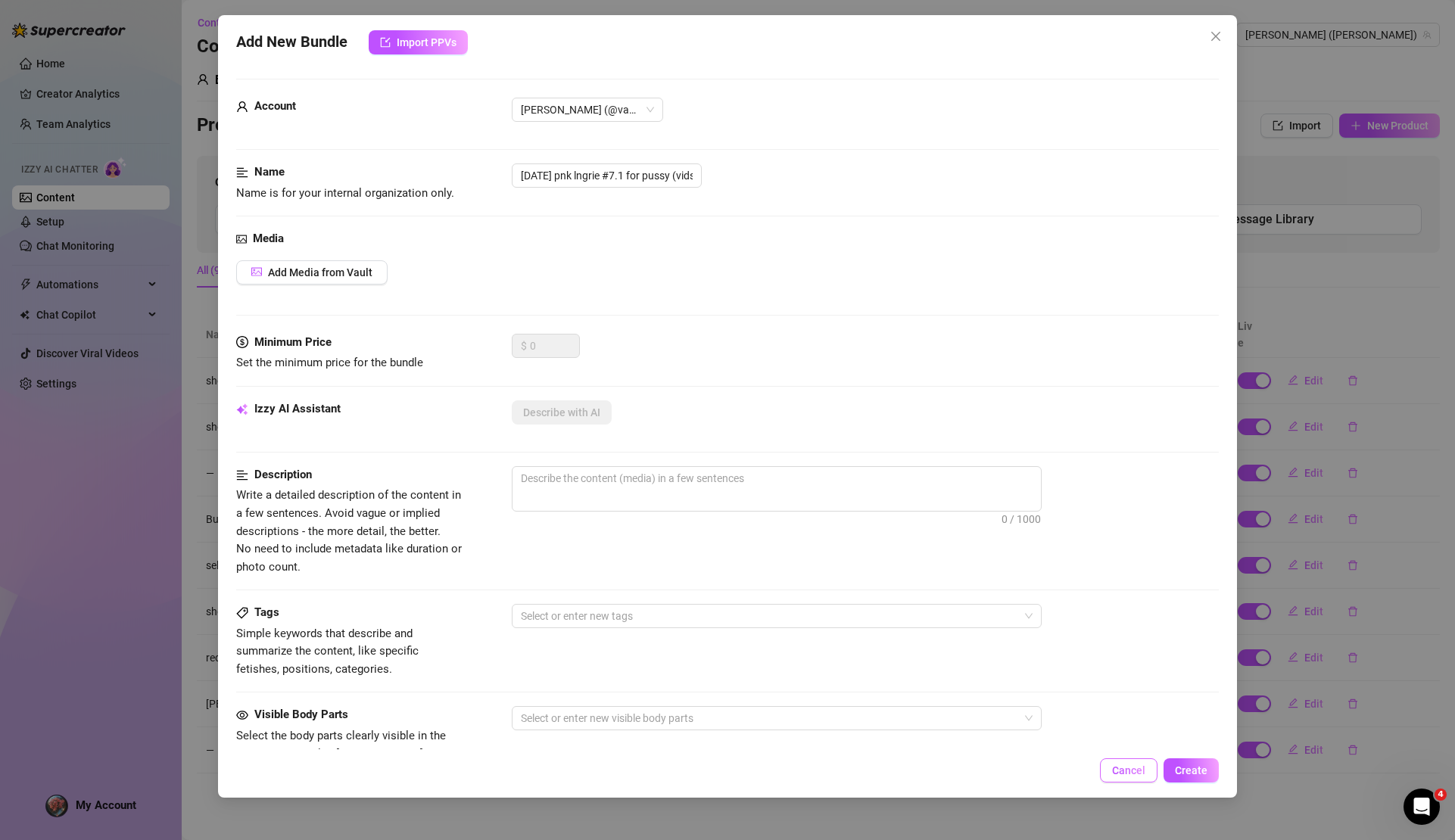
click at [1121, 772] on span "Cancel" at bounding box center [1129, 771] width 34 height 13
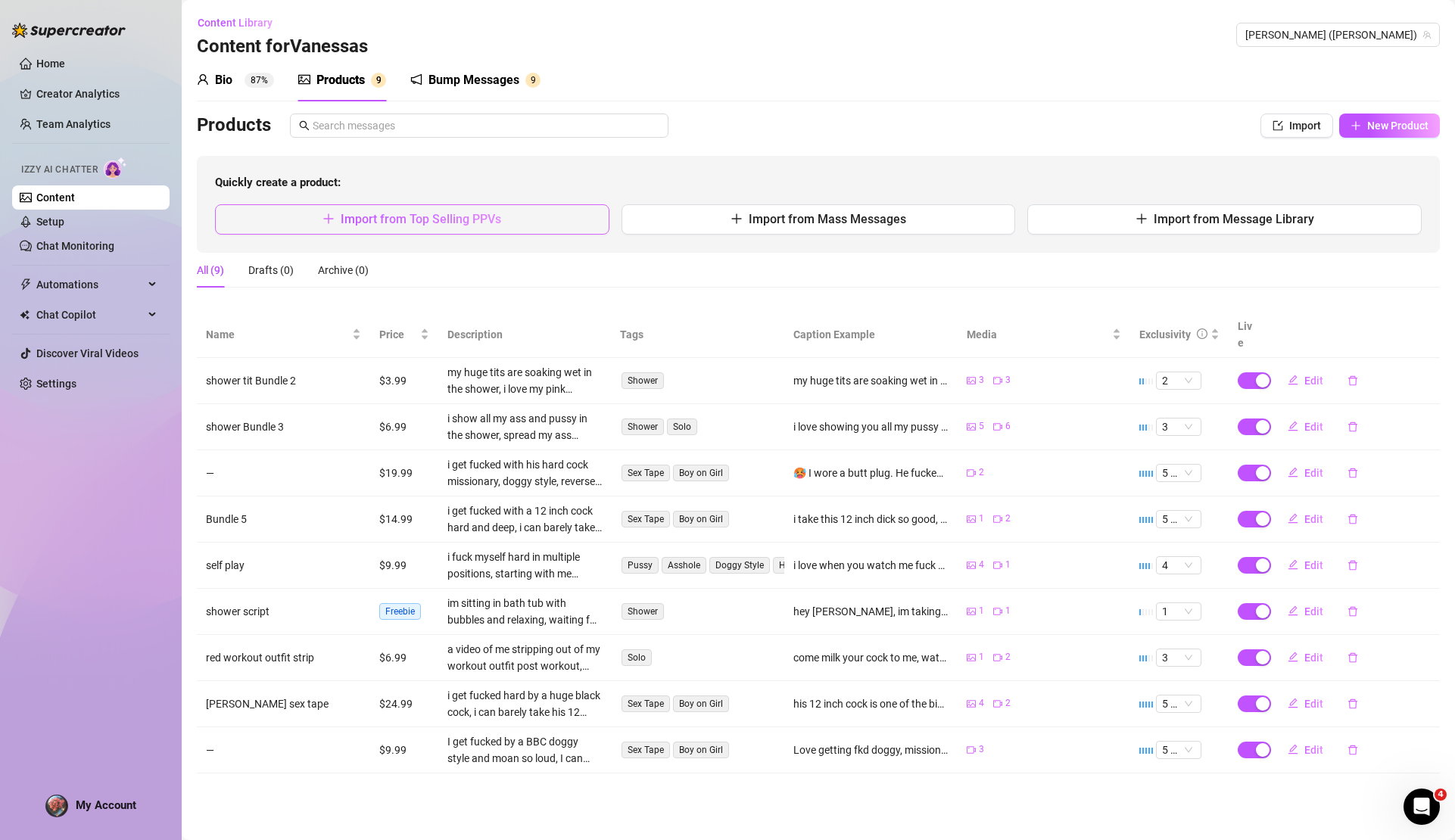
click at [389, 218] on span "Import from Top Selling PPVs" at bounding box center [421, 219] width 160 height 14
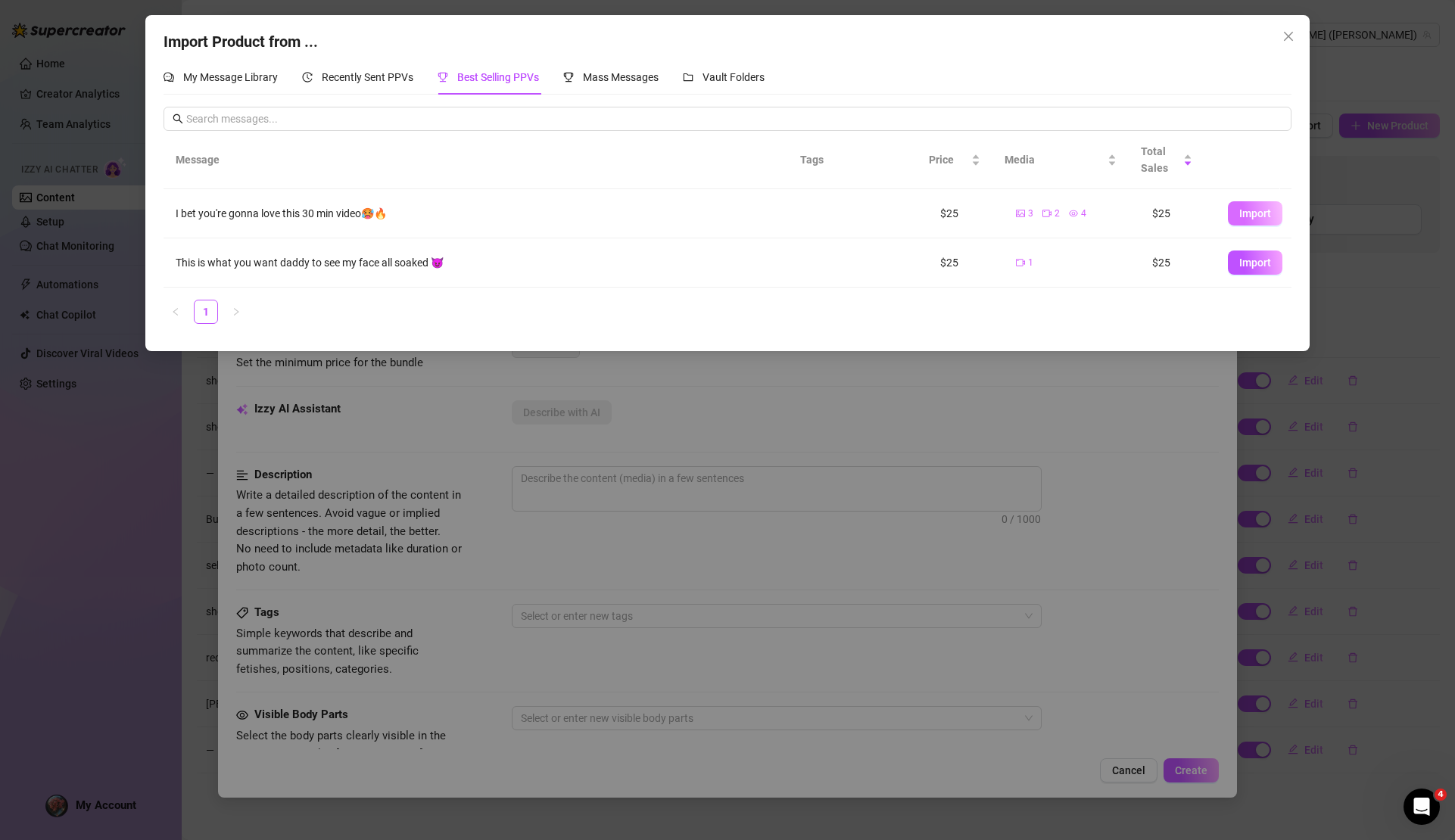
click at [1248, 214] on span "Import" at bounding box center [1255, 213] width 32 height 13
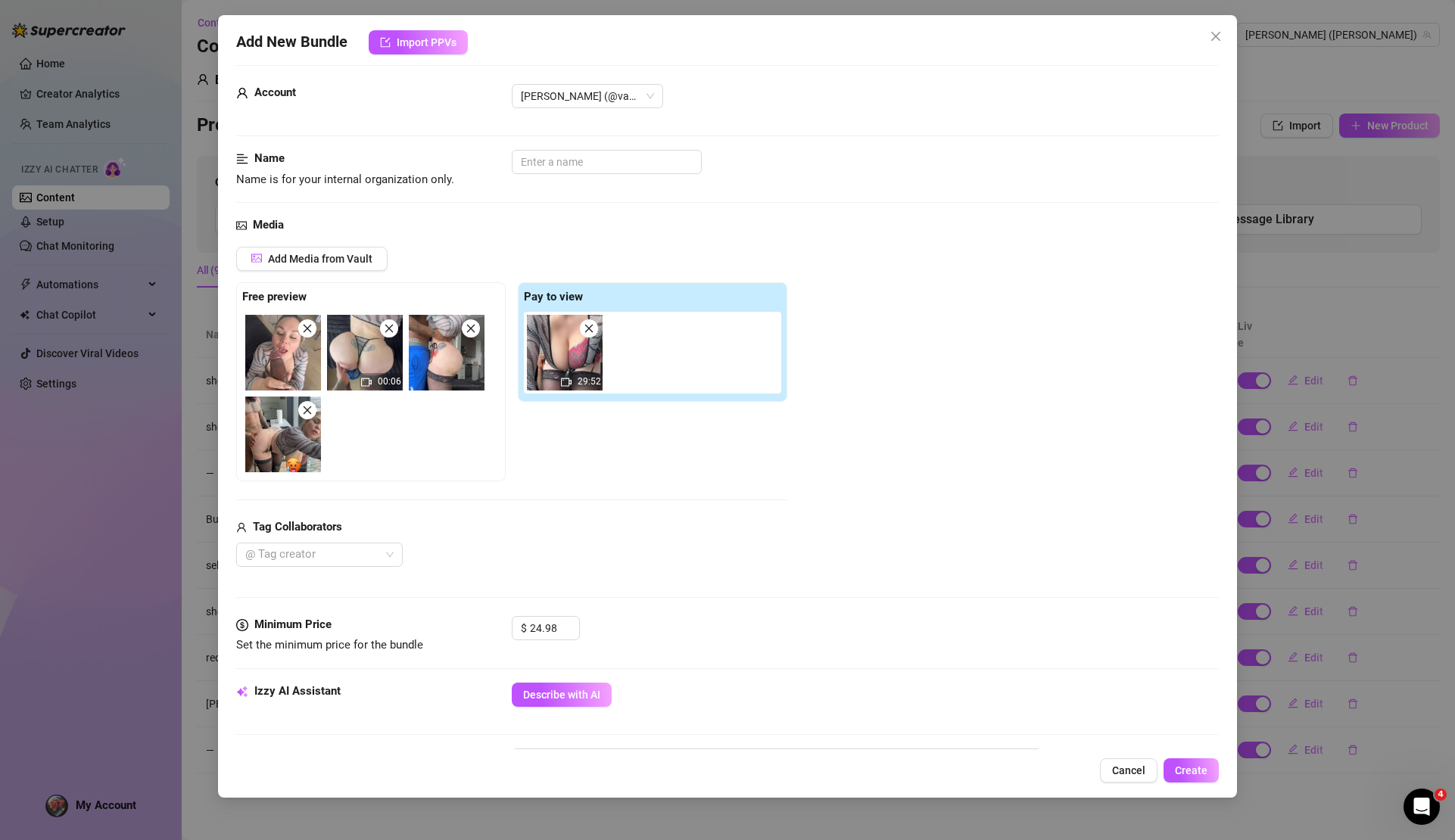
scroll to position [408, 0]
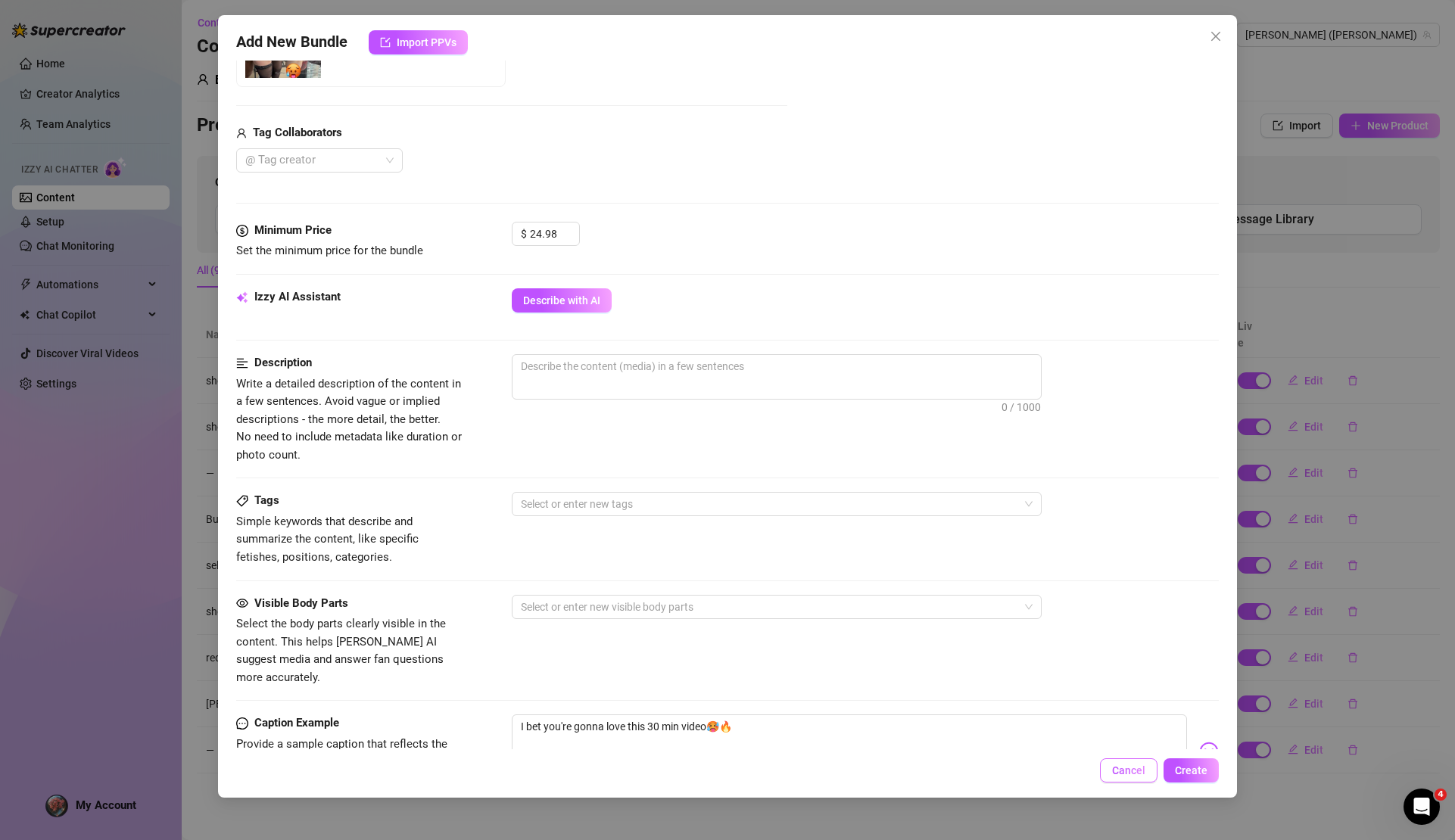
click at [1127, 766] on span "Cancel" at bounding box center [1129, 771] width 34 height 13
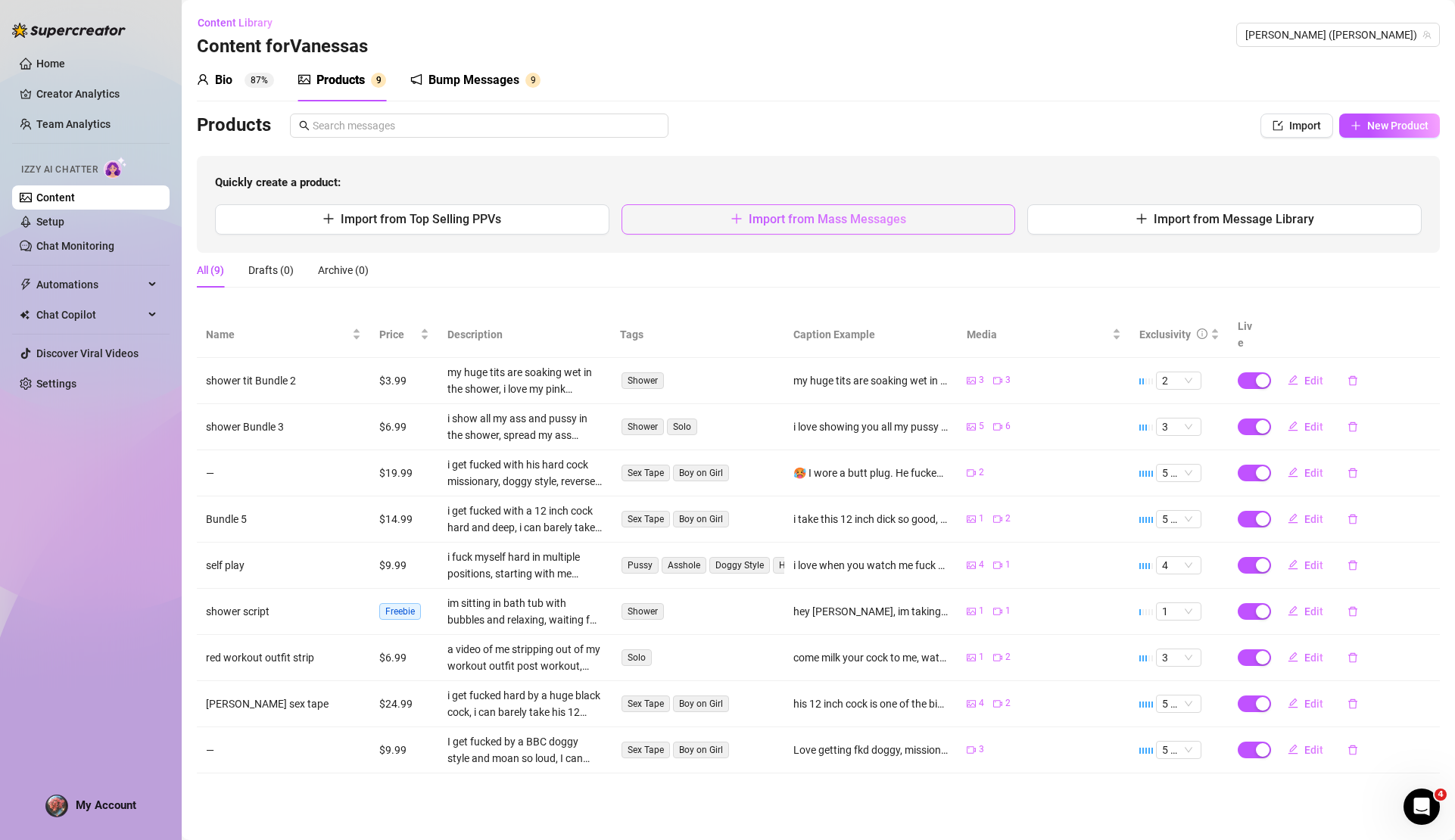
click at [727, 222] on button "Import from Mass Messages" at bounding box center [818, 219] width 395 height 30
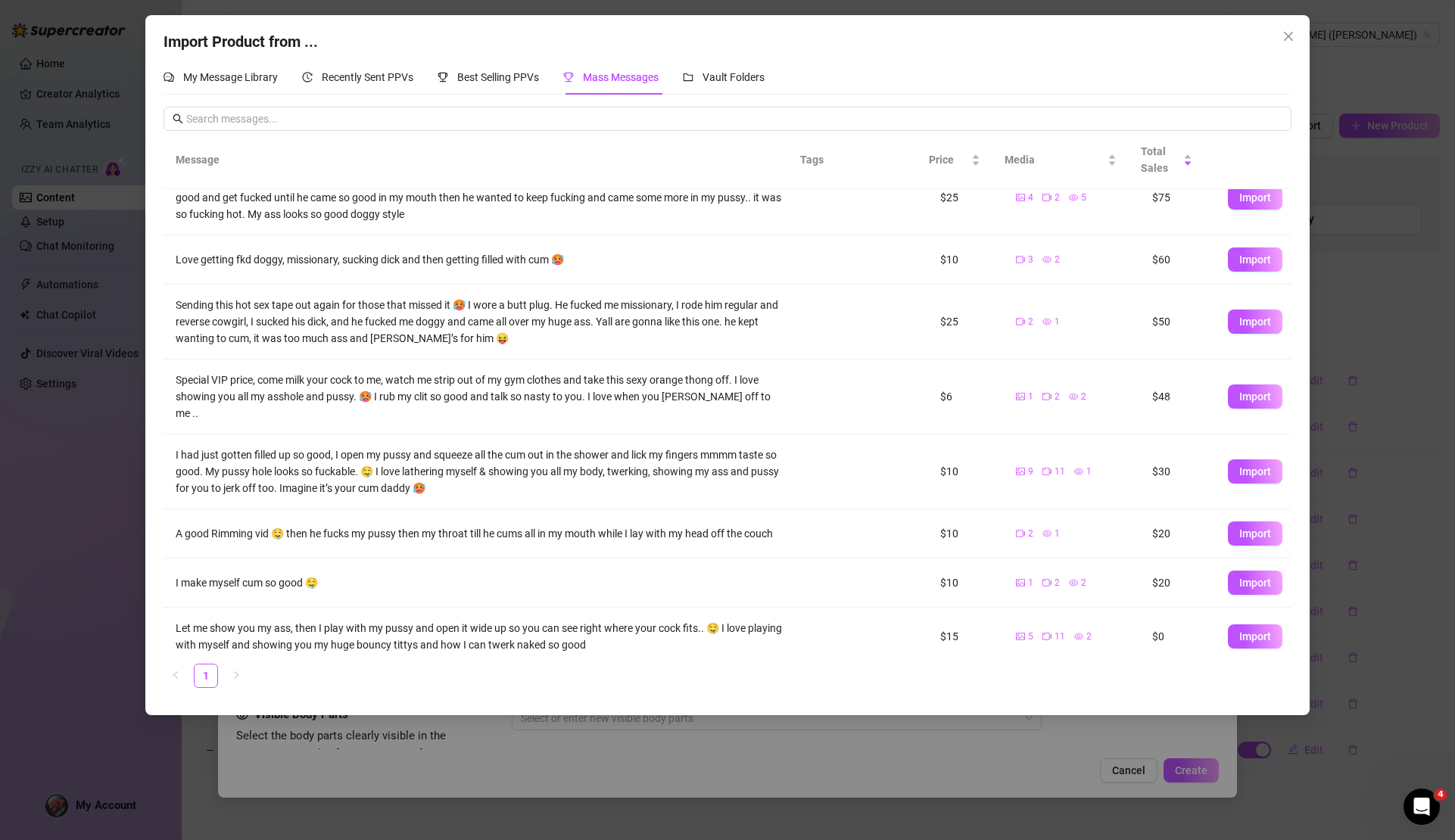
scroll to position [85, 0]
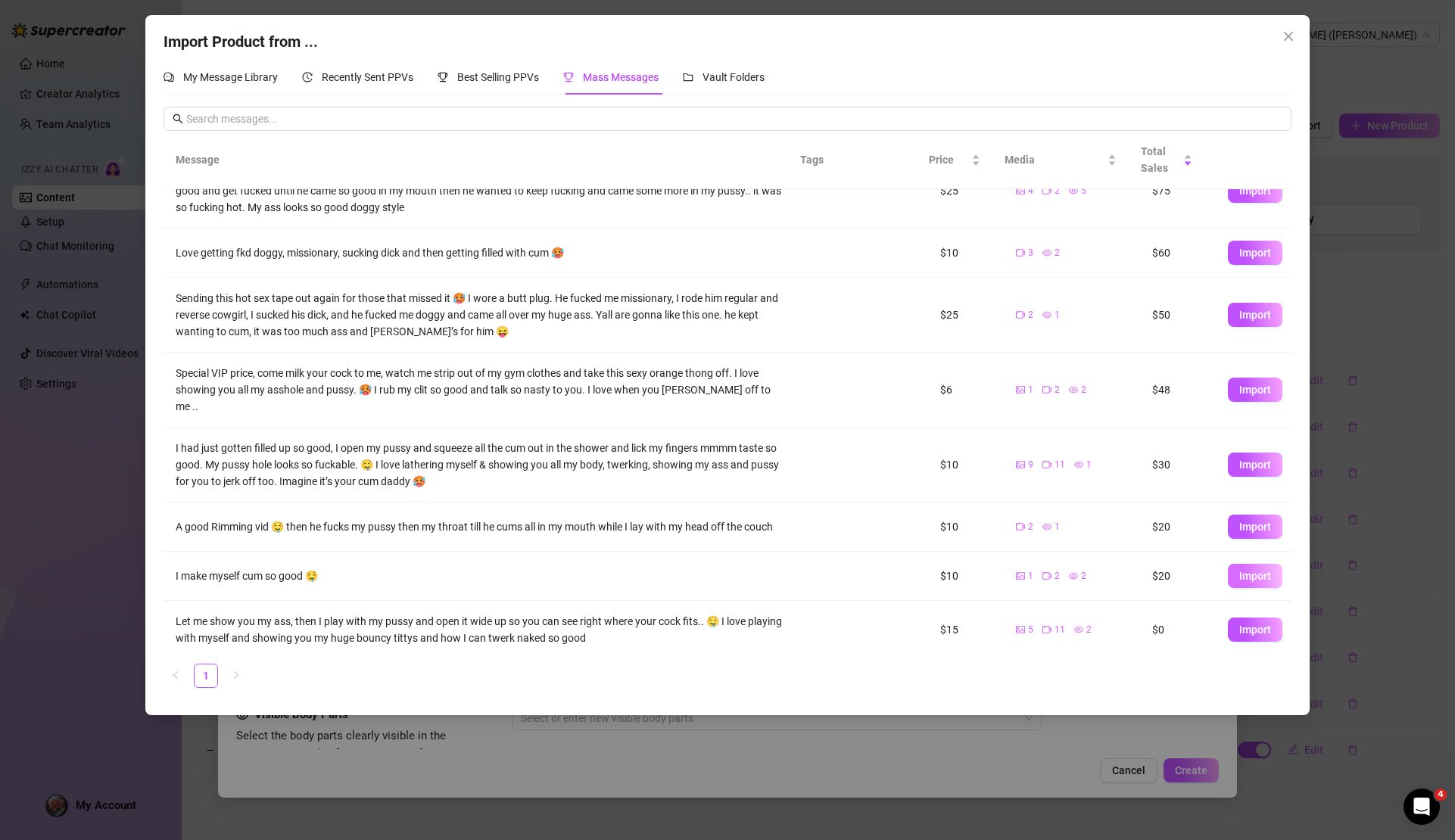
click at [1249, 574] on span "Import" at bounding box center [1255, 576] width 32 height 13
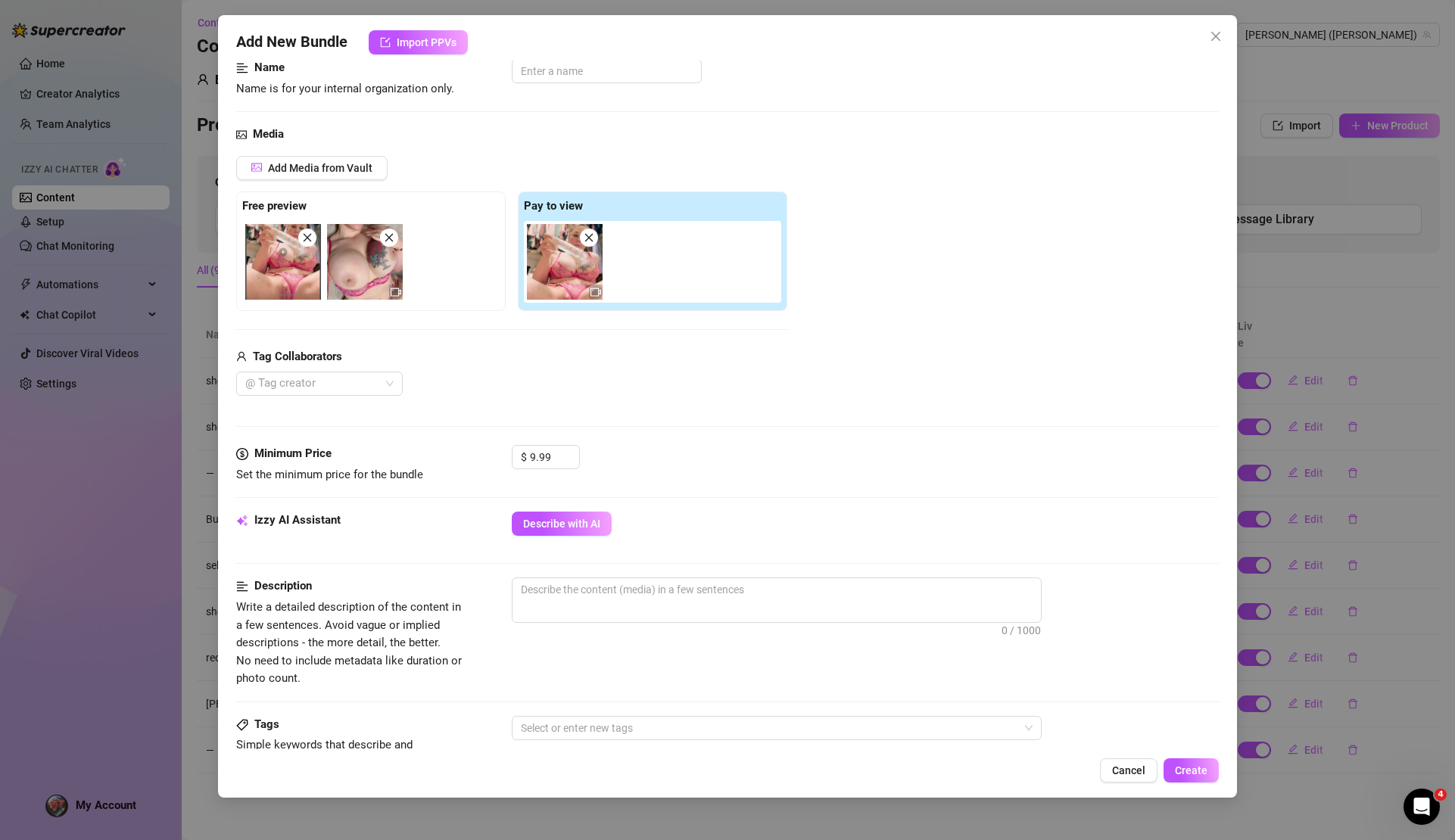
scroll to position [222, 0]
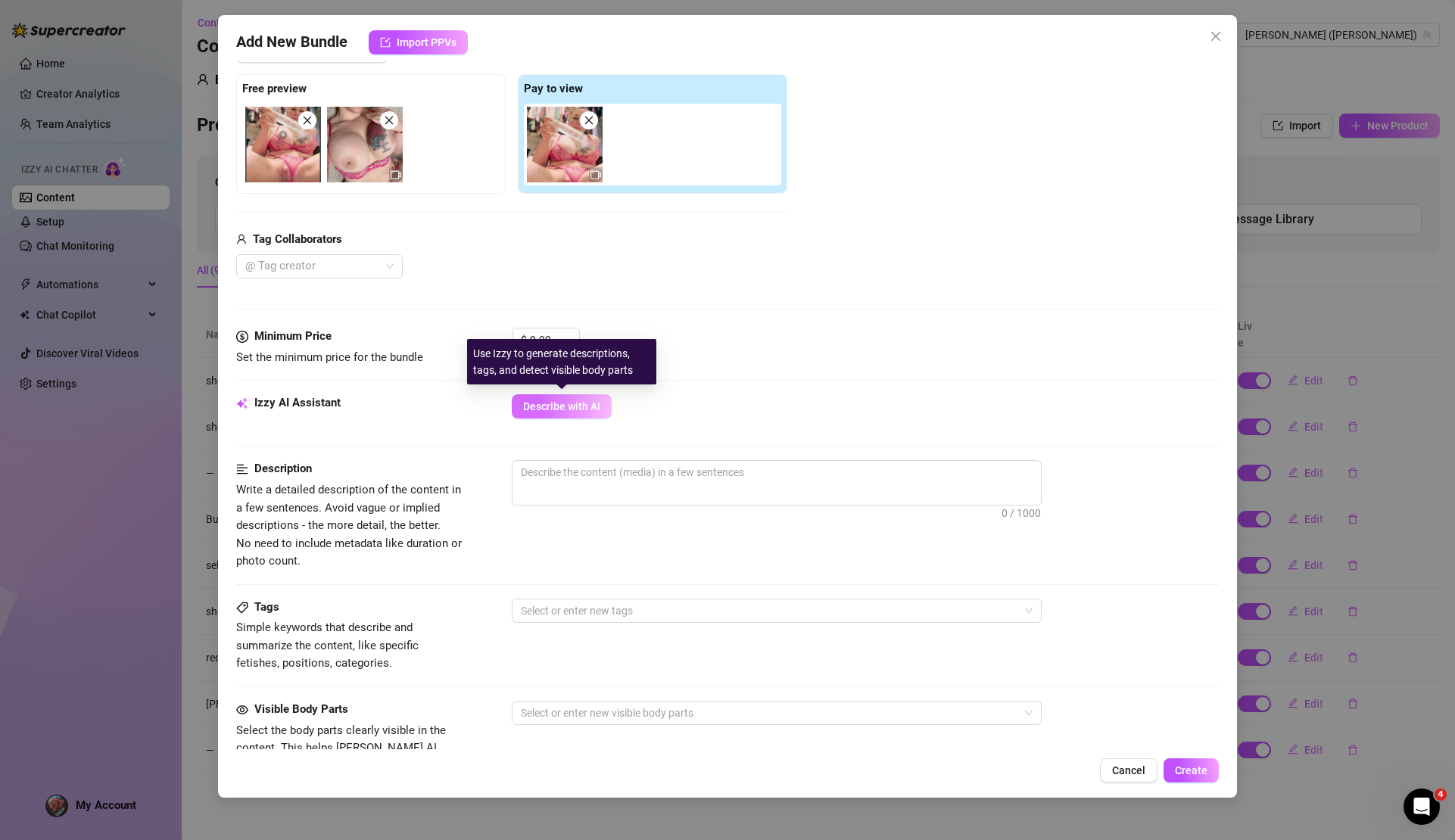
click at [562, 403] on span "Describe with AI" at bounding box center [562, 406] width 77 height 13
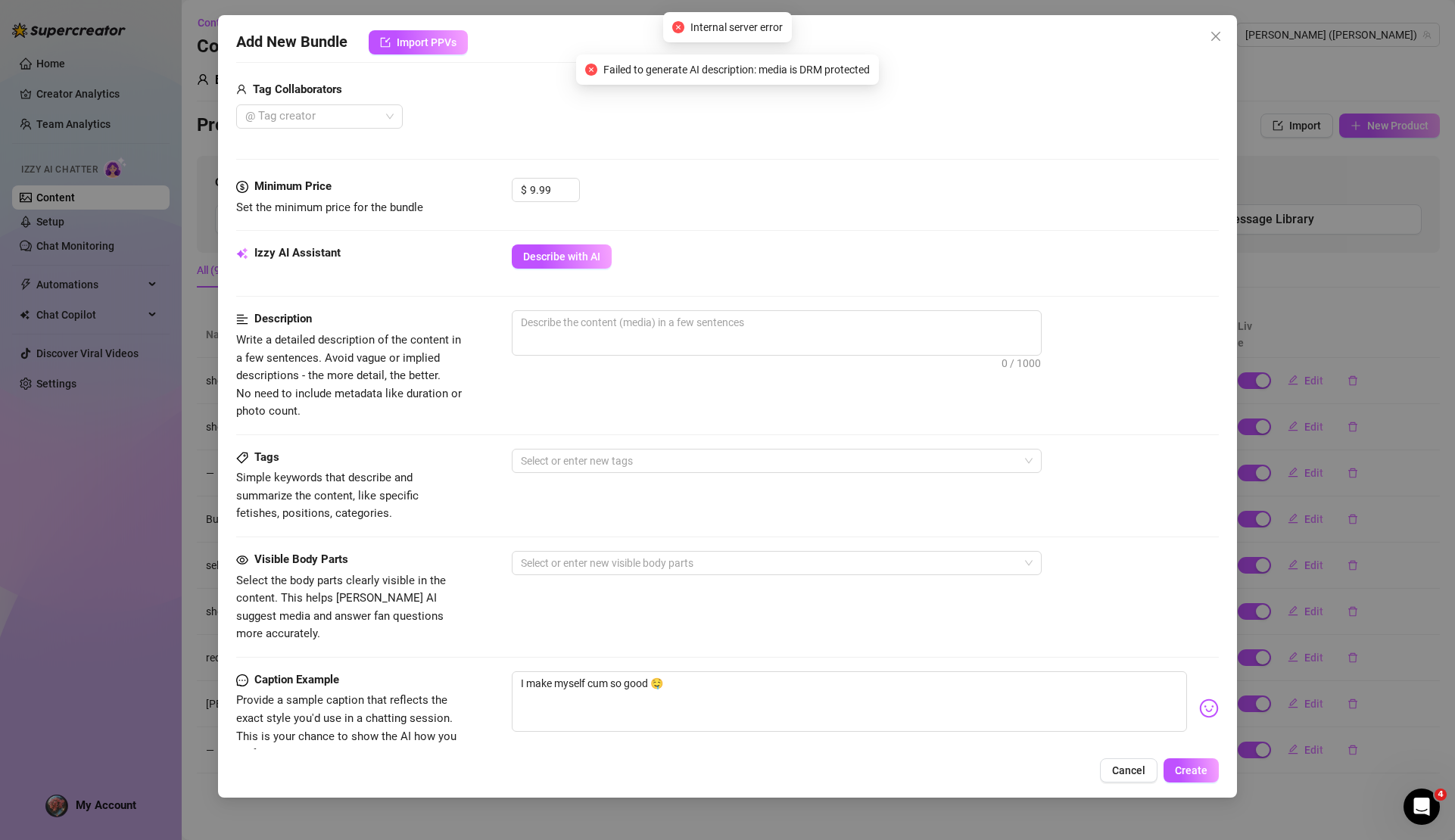
scroll to position [528, 0]
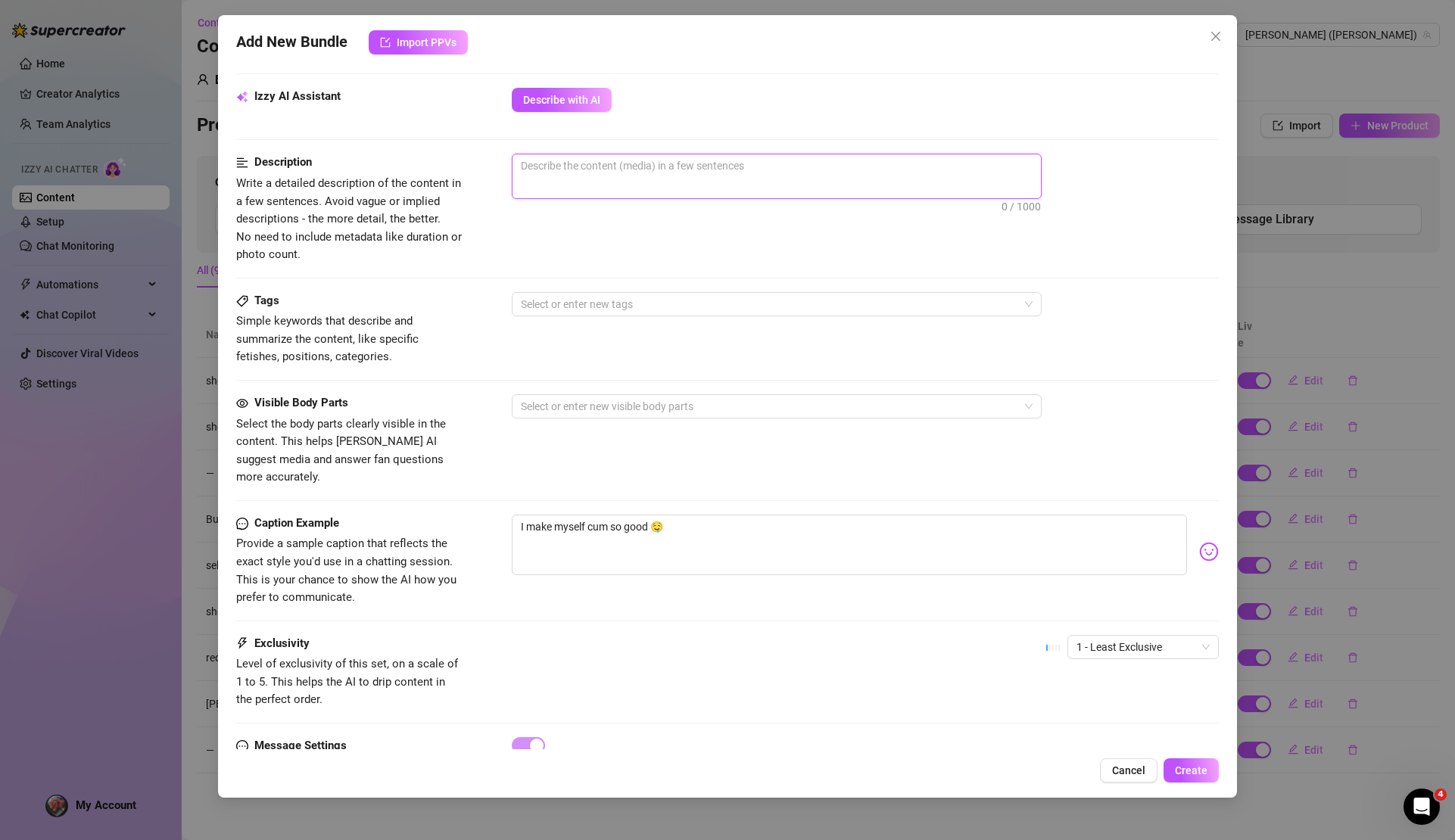
click at [609, 173] on textarea at bounding box center [777, 166] width 529 height 23
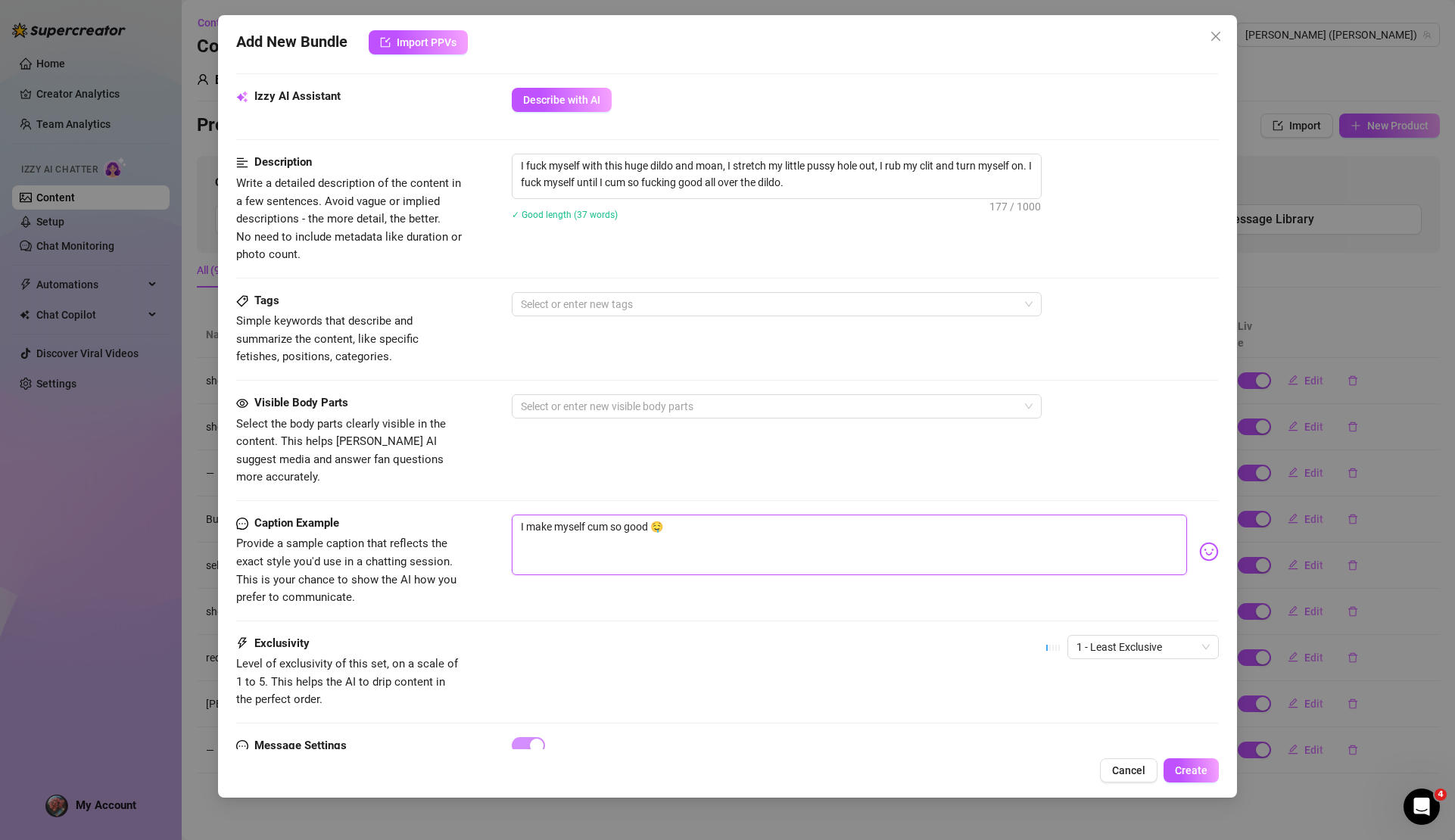
click at [702, 515] on textarea "I make myself cum so good 🤤" at bounding box center [849, 545] width 674 height 61
click at [1139, 636] on span "1 - Least Exclusive" at bounding box center [1143, 647] width 133 height 23
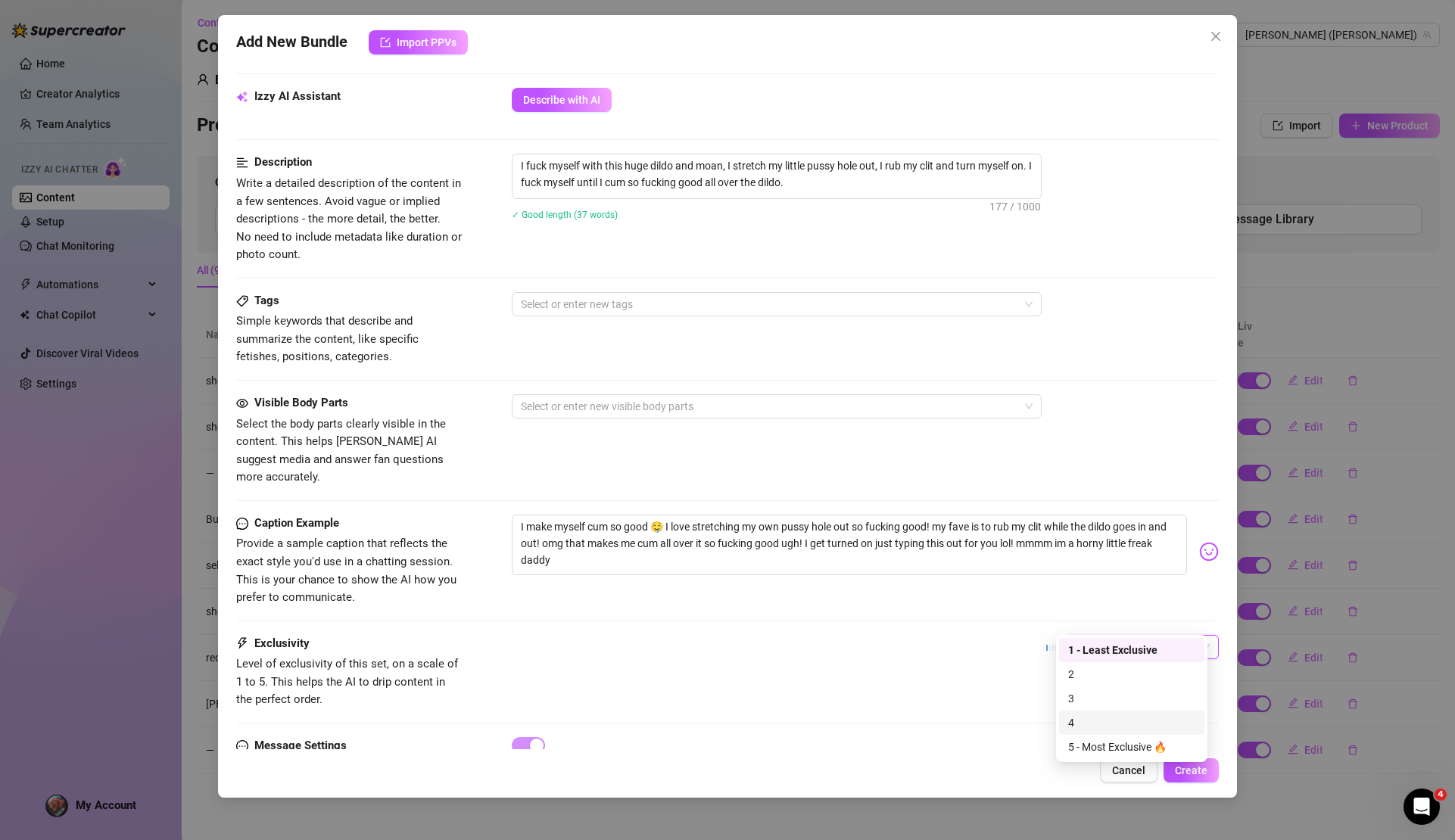
click at [1104, 724] on div "4" at bounding box center [1132, 722] width 127 height 16
click at [1194, 772] on span "Create" at bounding box center [1192, 771] width 33 height 13
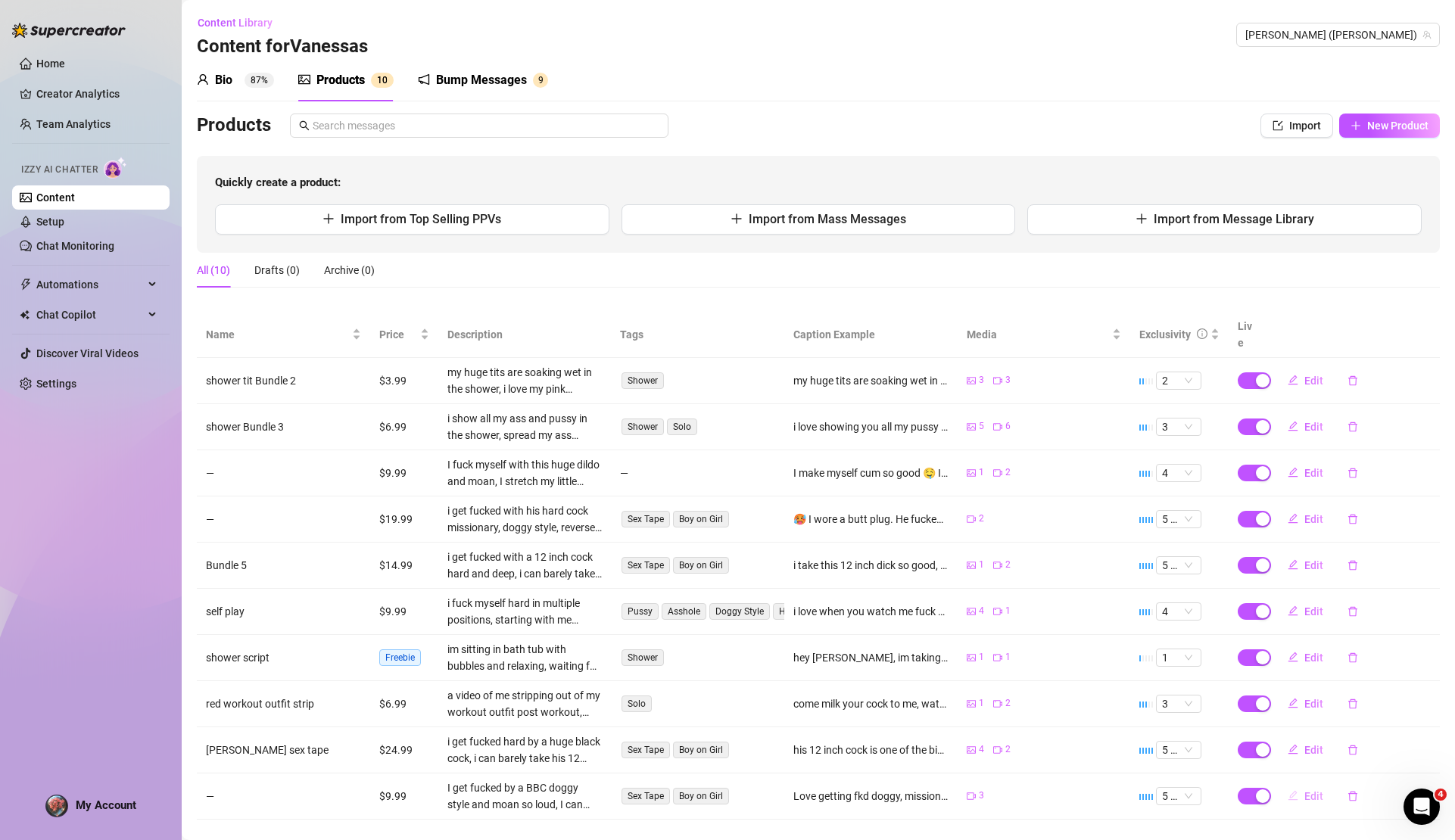
click at [1307, 790] on span "Edit" at bounding box center [1314, 796] width 19 height 13
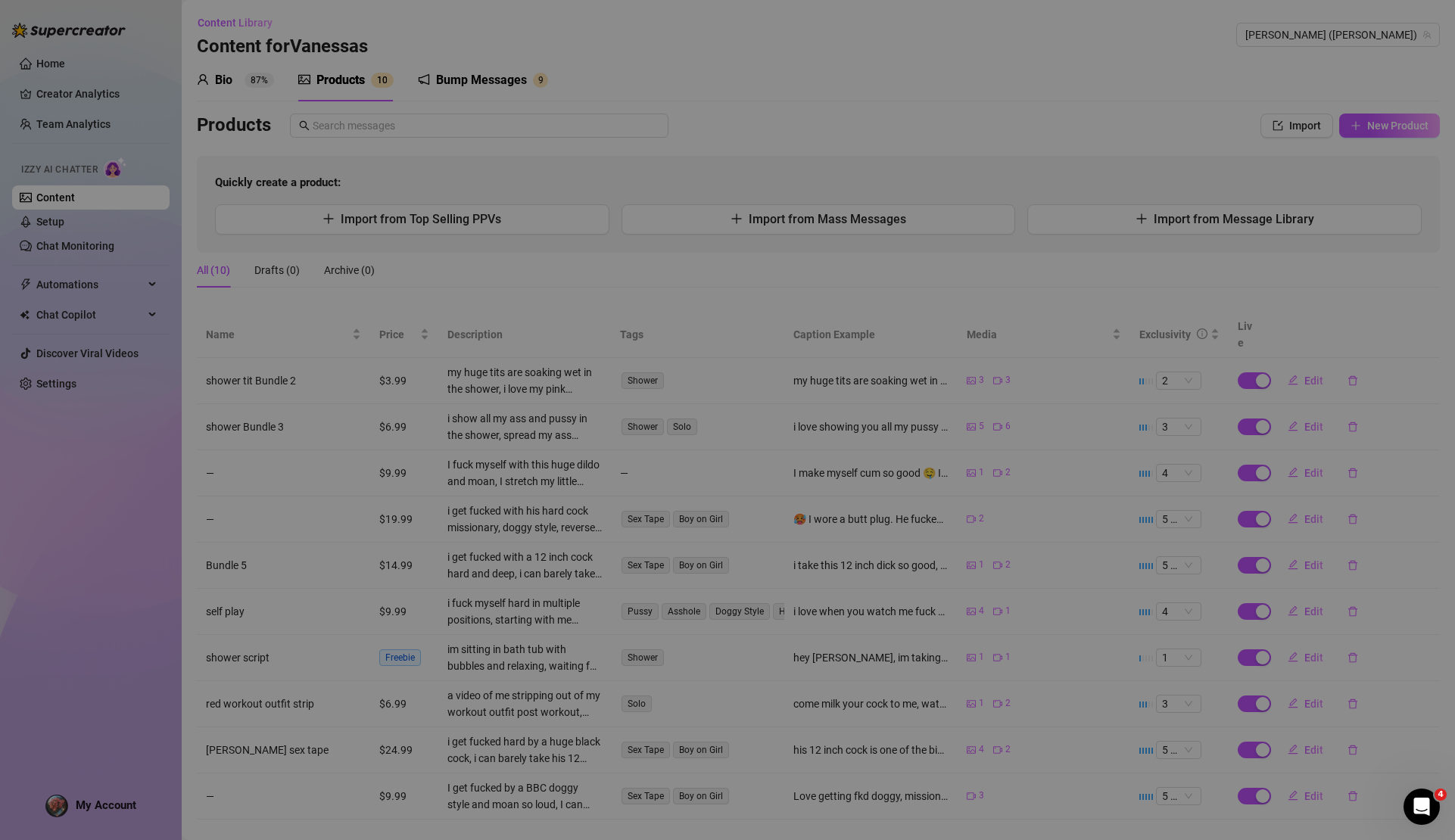
click at [1301, 781] on div "Edit Bundle Account [PERSON_NAME] (@vanessavippage) Name Name is for your inter…" at bounding box center [728, 420] width 1455 height 840
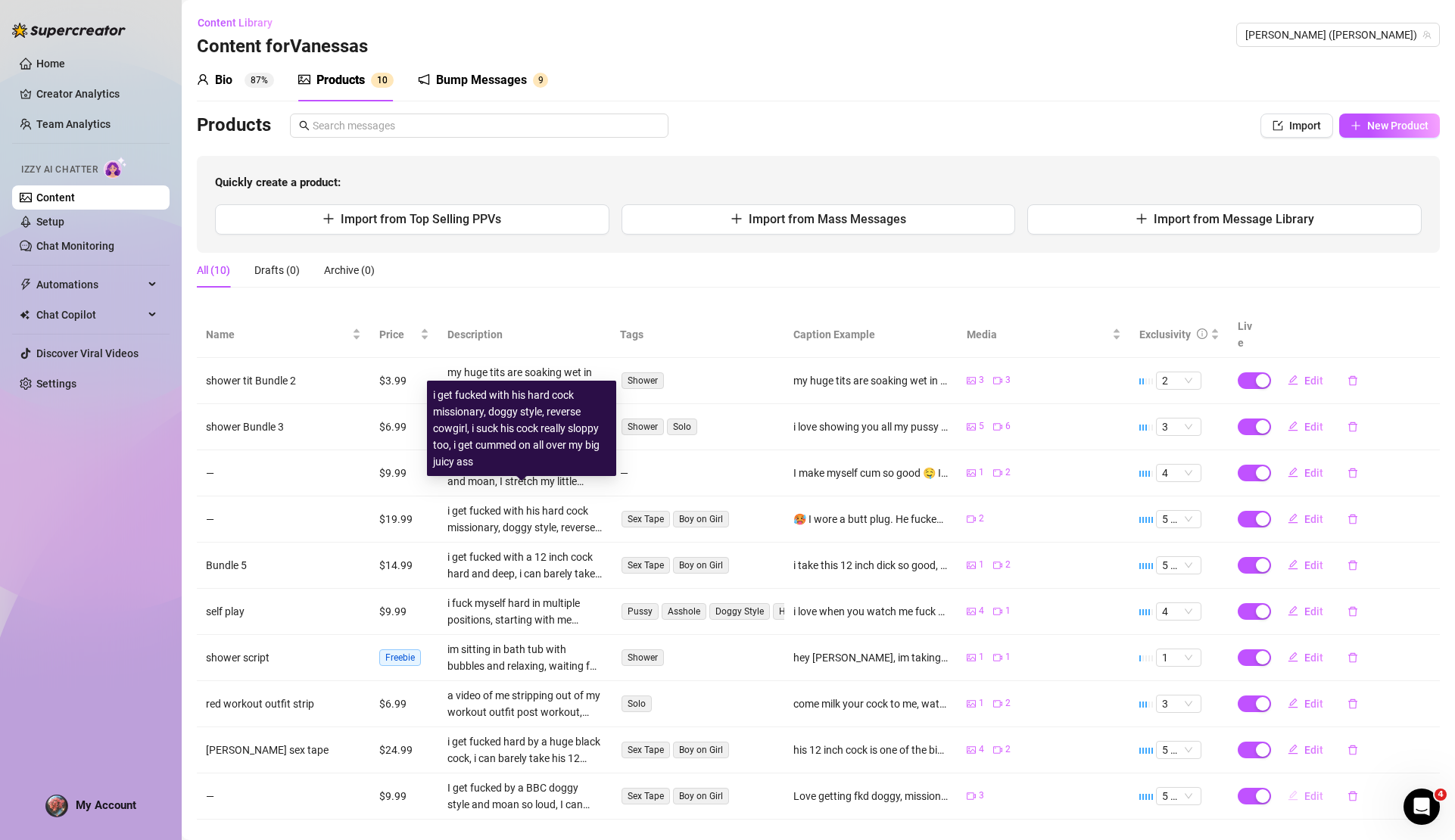
click at [1304, 790] on span "Edit" at bounding box center [1314, 796] width 19 height 13
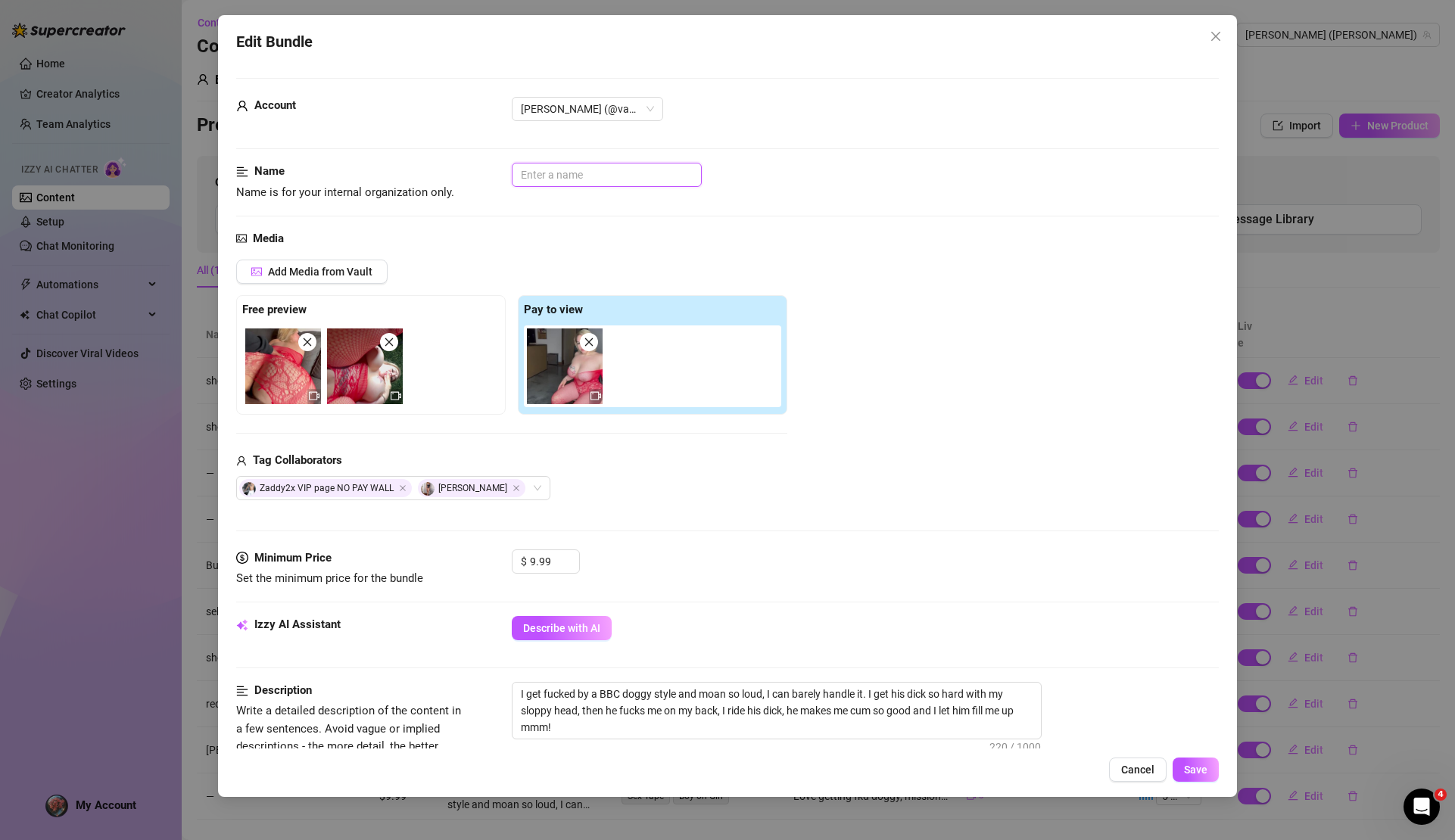
click at [582, 175] on input "text" at bounding box center [607, 175] width 190 height 24
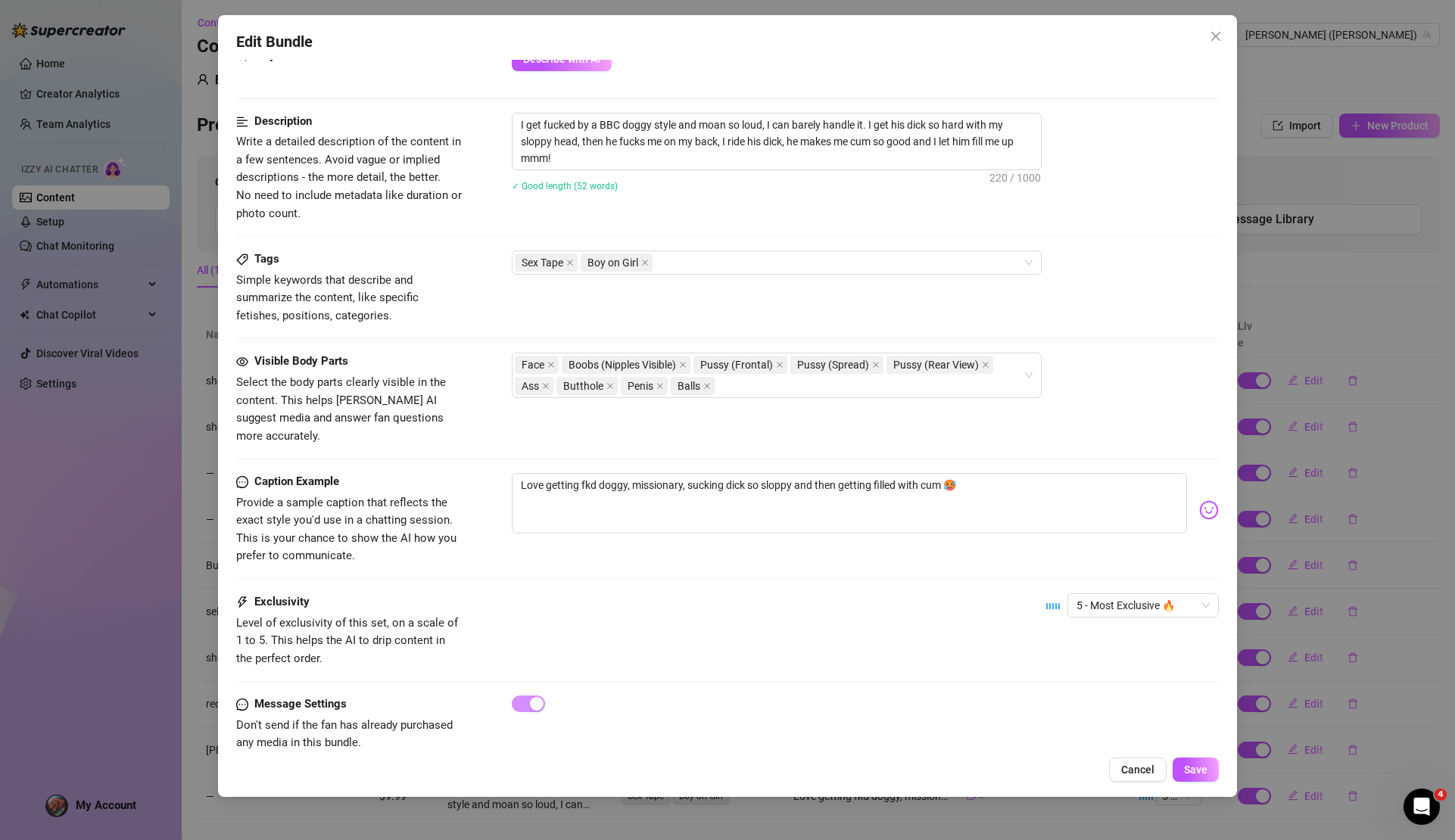
scroll to position [569, 0]
click at [1193, 772] on span "Save" at bounding box center [1195, 770] width 23 height 13
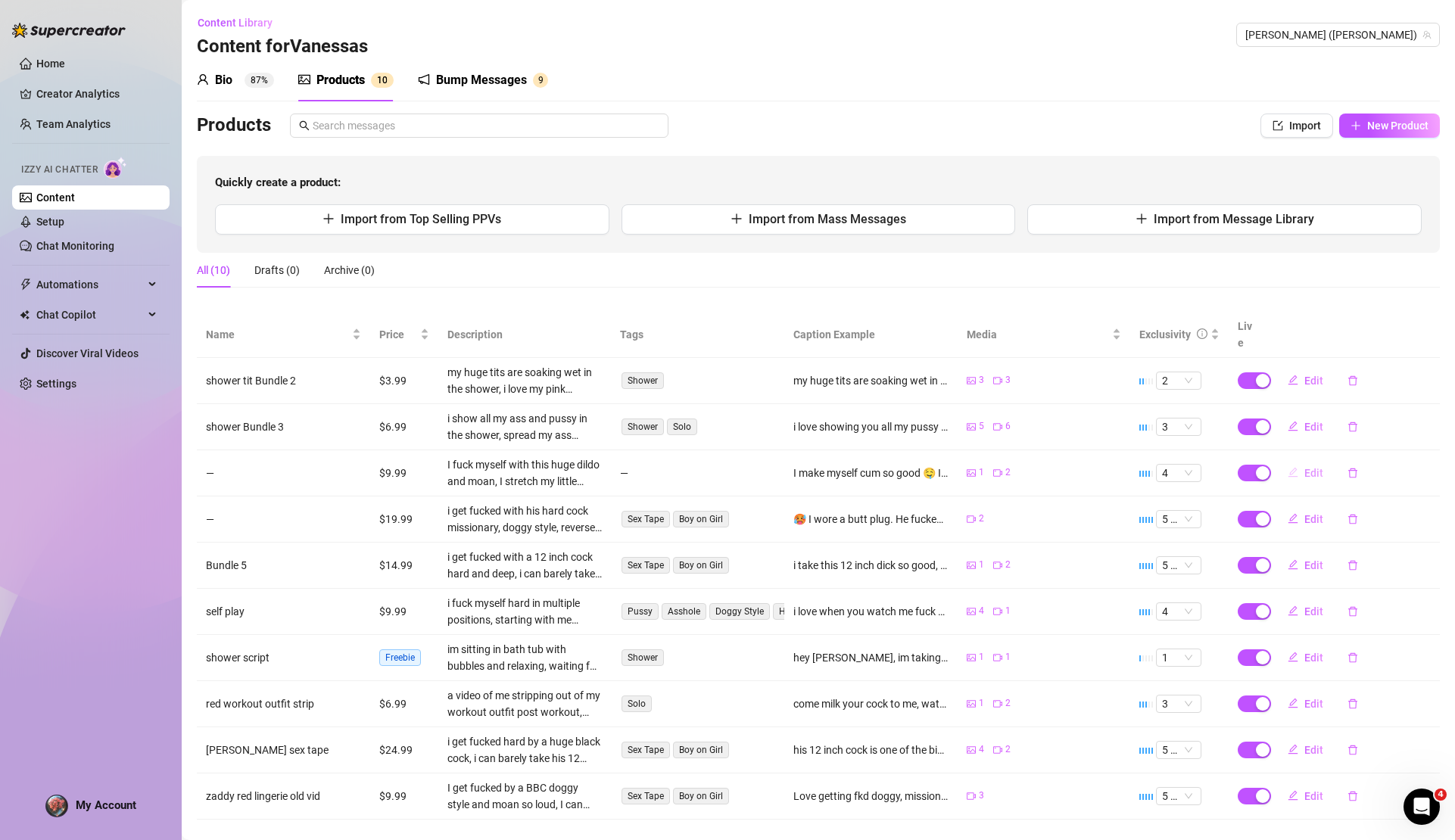
click at [1304, 467] on span "Edit" at bounding box center [1314, 473] width 19 height 13
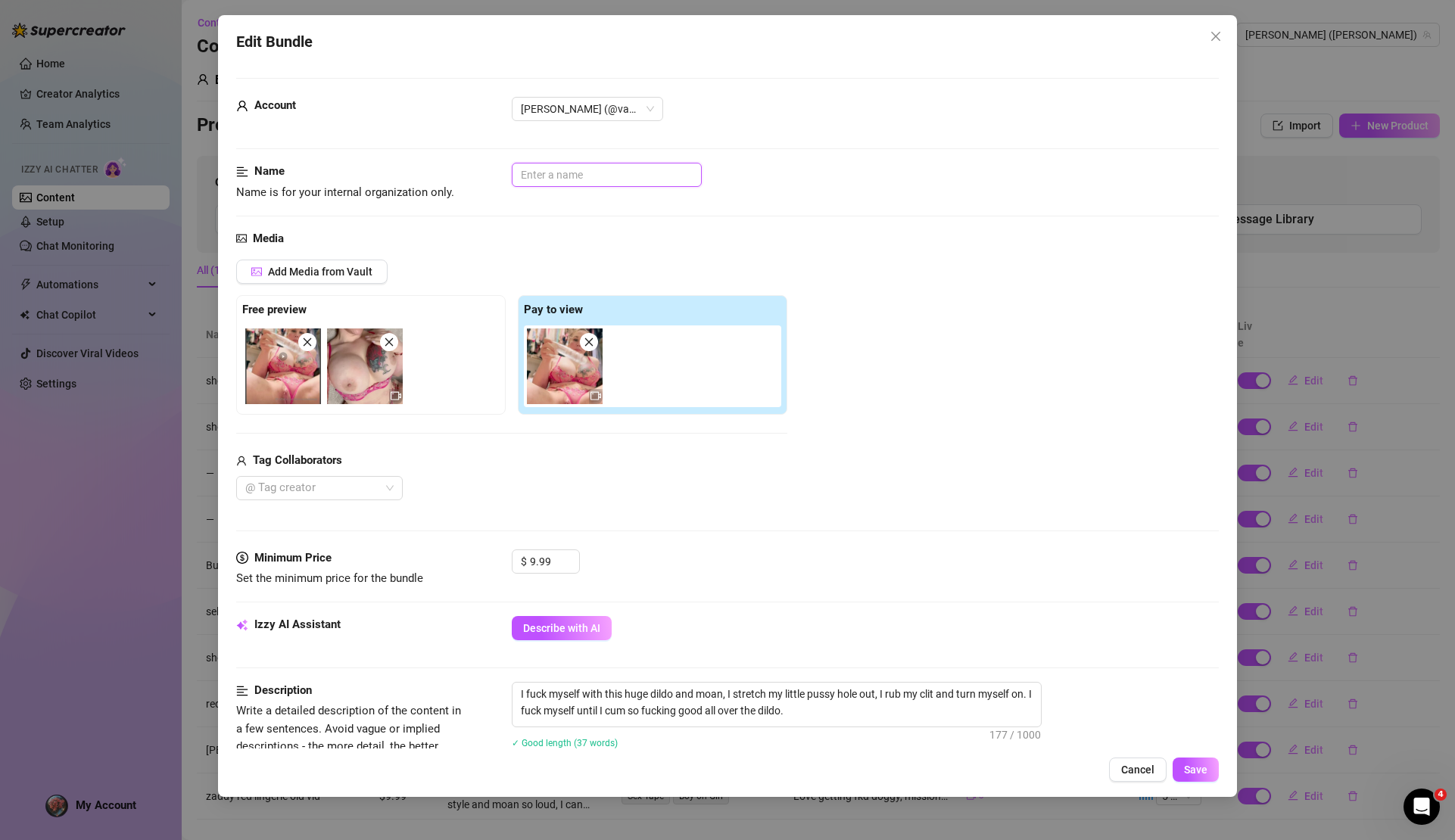
click at [538, 179] on input "text" at bounding box center [607, 175] width 190 height 24
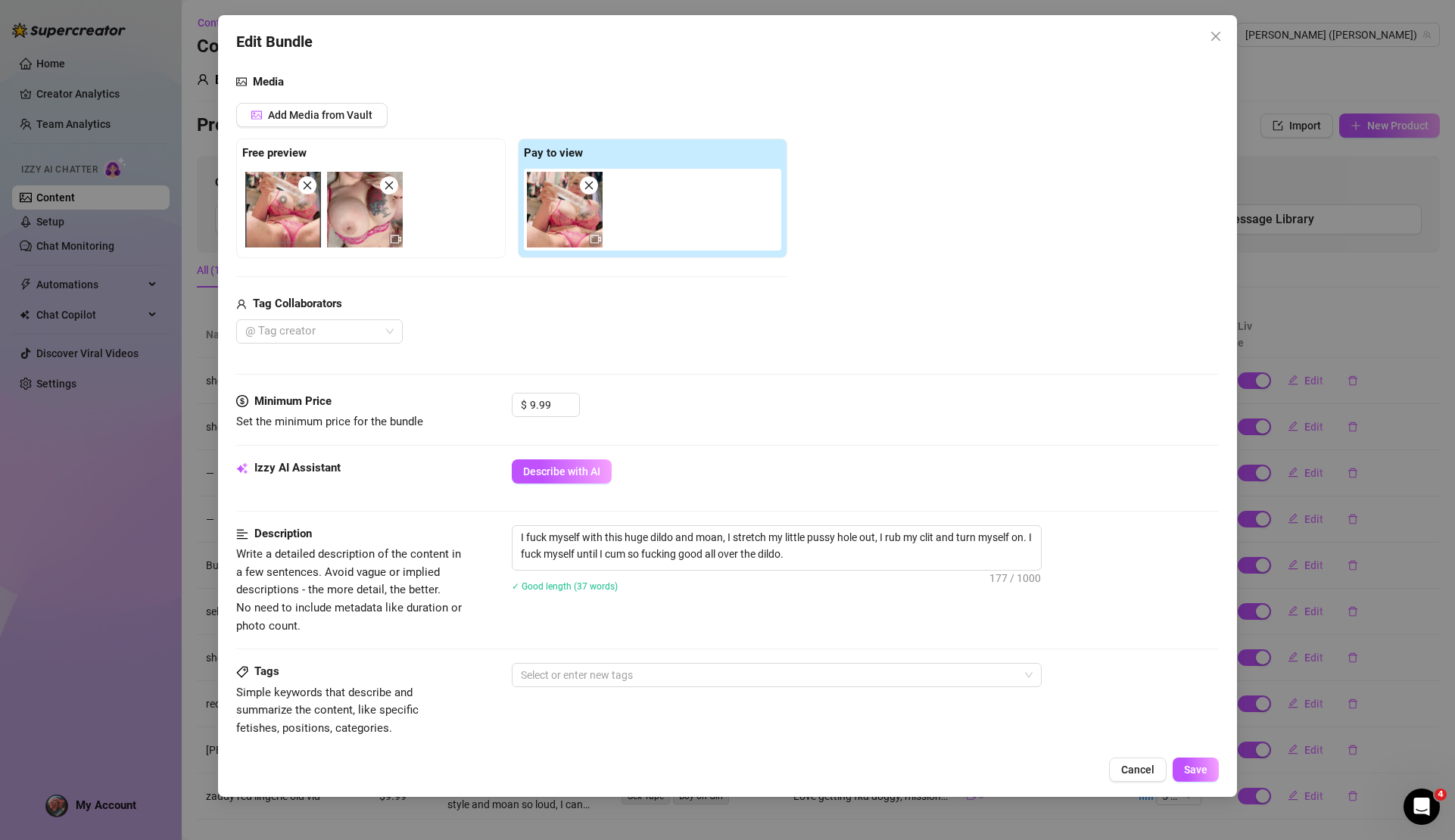
scroll to position [449, 0]
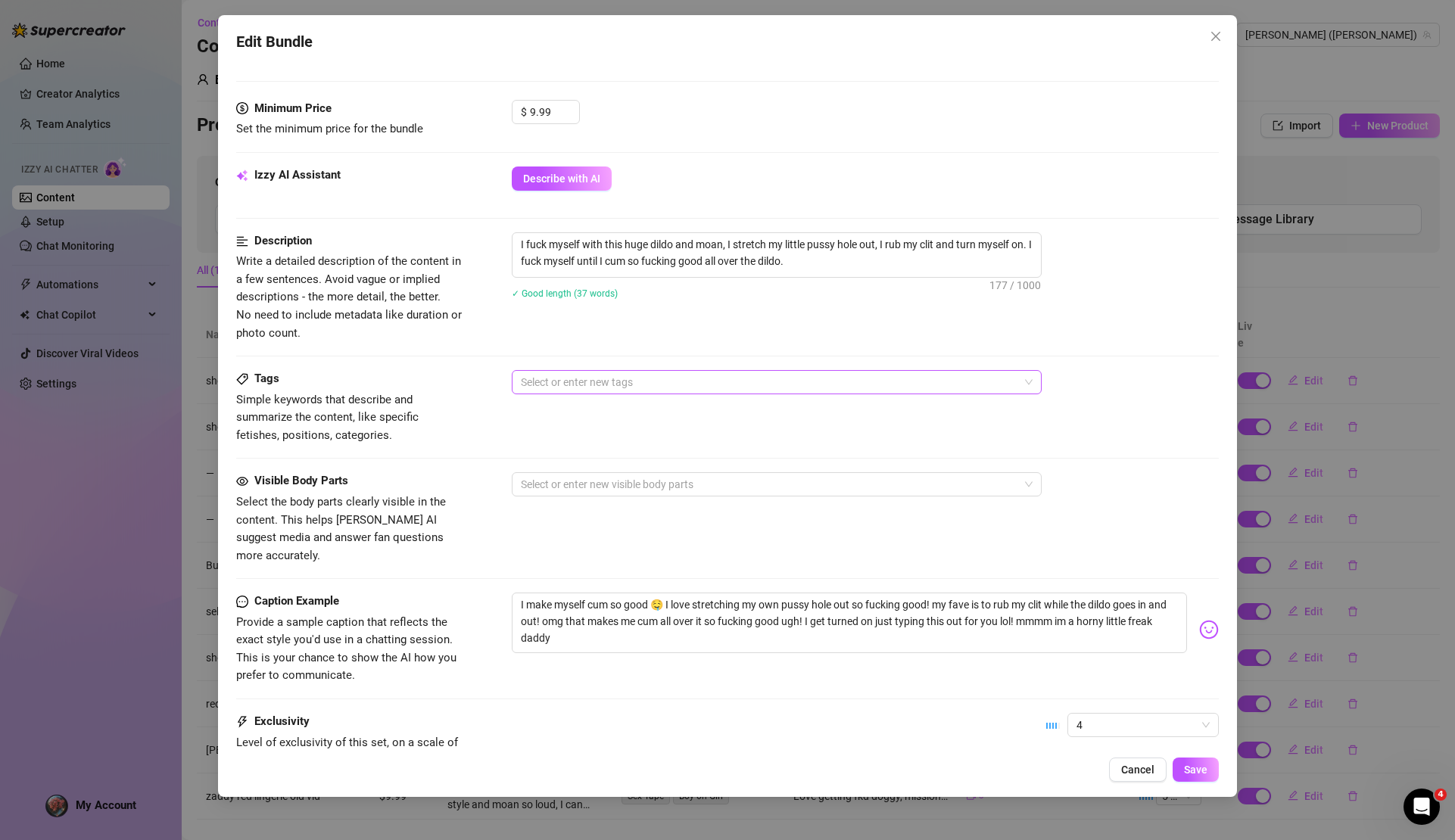
click at [532, 384] on div at bounding box center [769, 382] width 508 height 21
click at [547, 454] on div "Toys" at bounding box center [777, 456] width 506 height 16
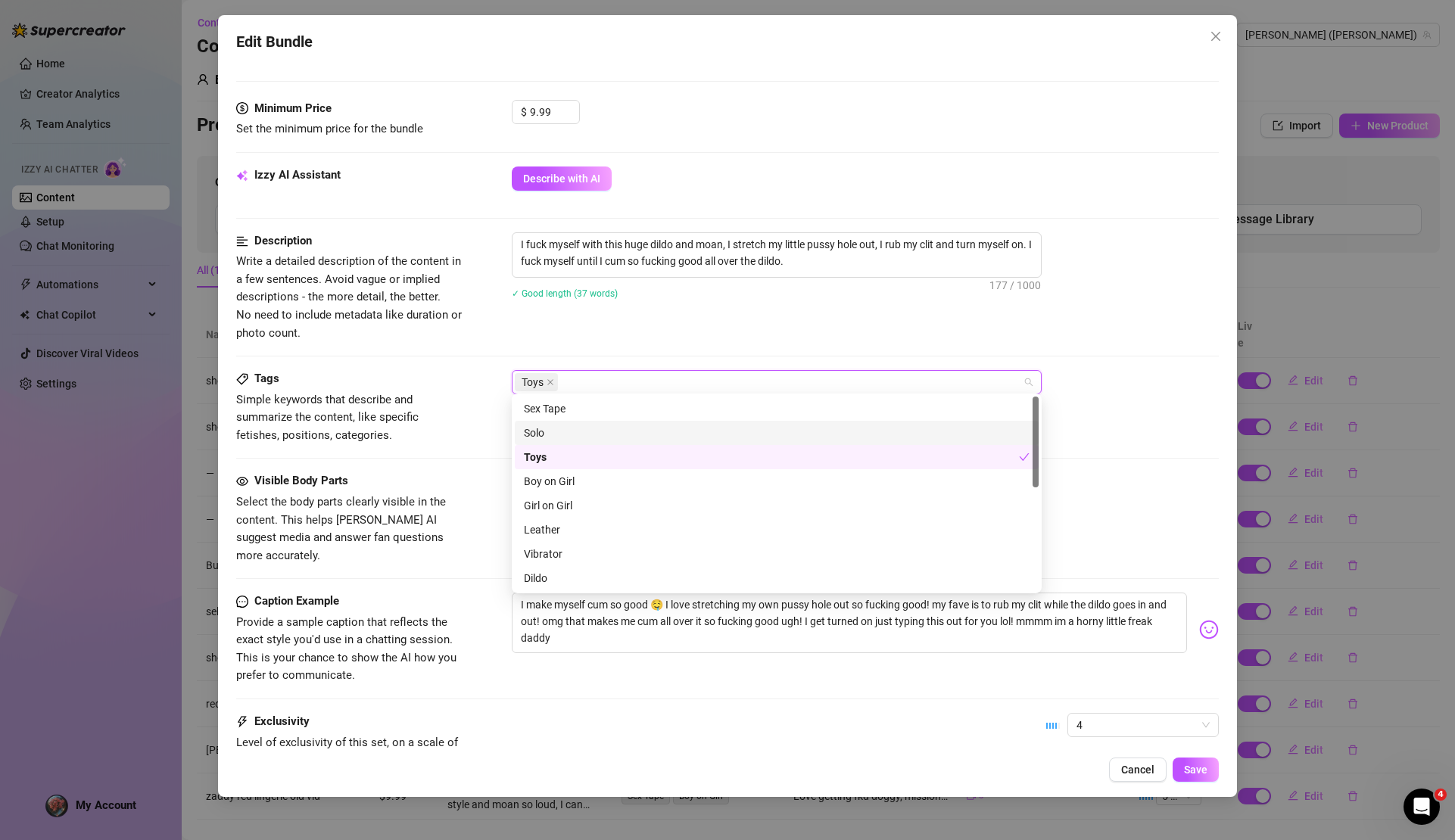
click at [547, 432] on div "Solo" at bounding box center [777, 432] width 506 height 16
click at [558, 574] on div "Dildo" at bounding box center [777, 578] width 506 height 16
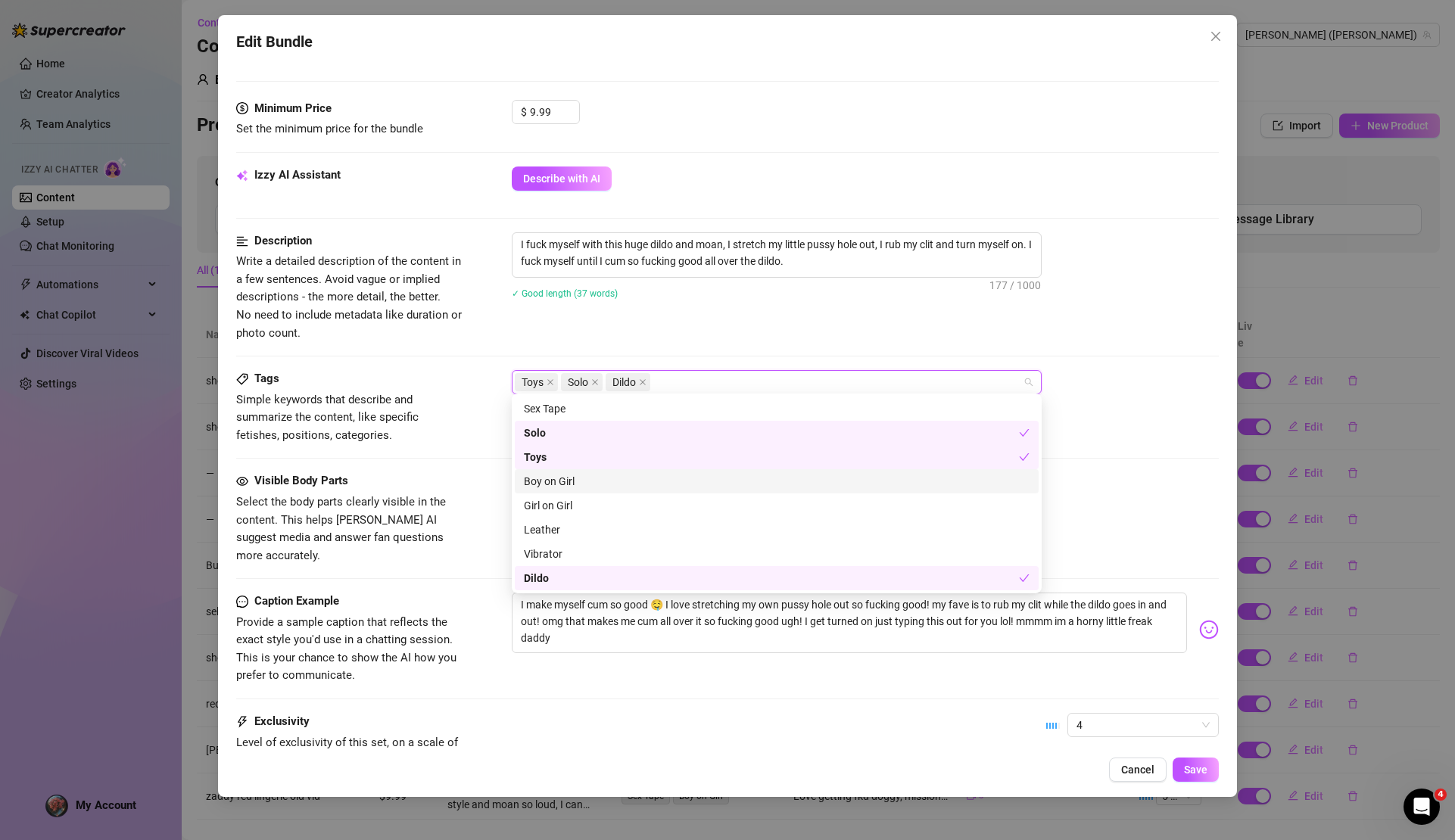
click at [1112, 424] on div "Tags Simple keywords that describe and summarize the content, like specific fet…" at bounding box center [728, 407] width 982 height 74
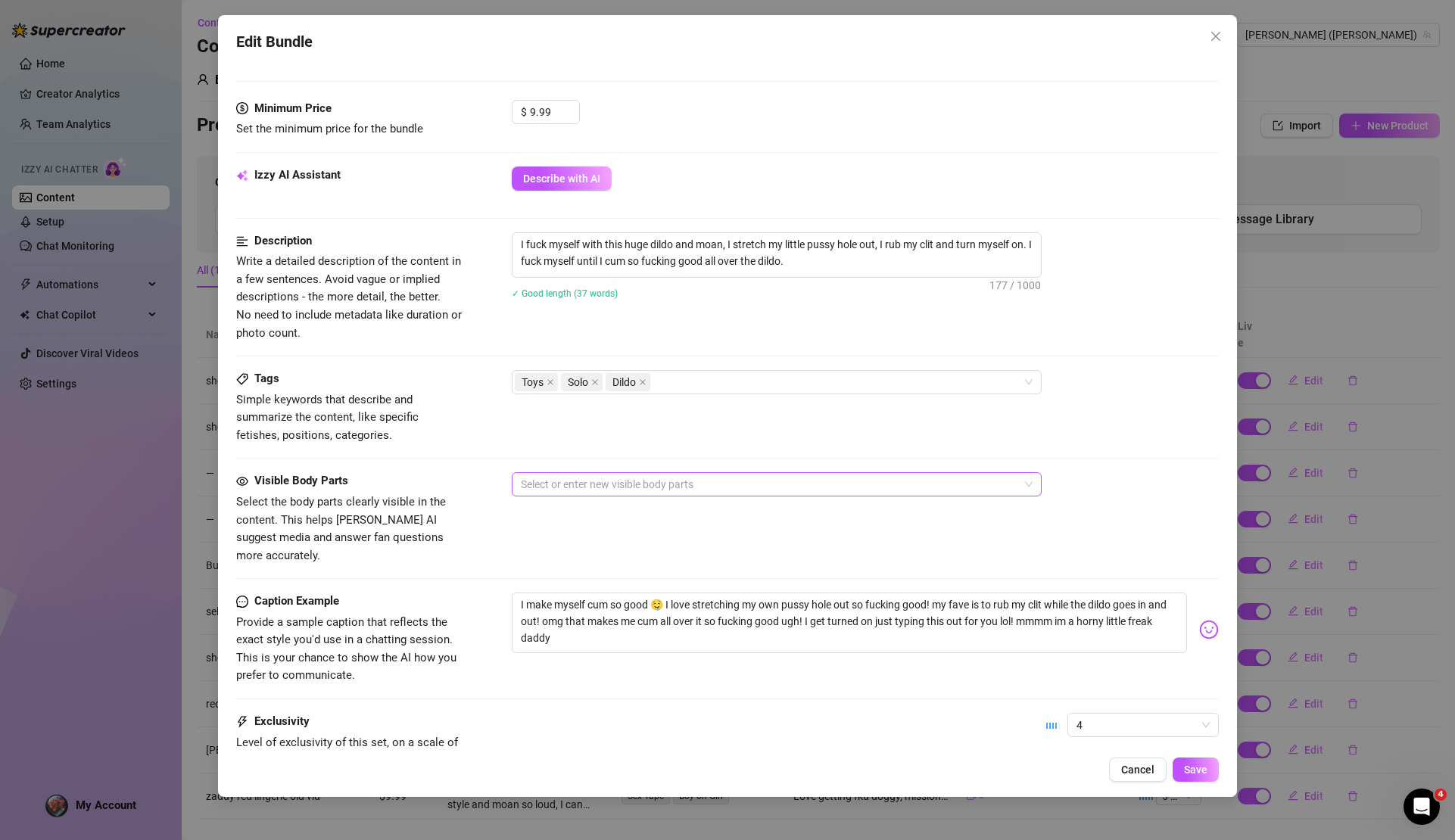
click at [534, 483] on div at bounding box center [769, 484] width 508 height 21
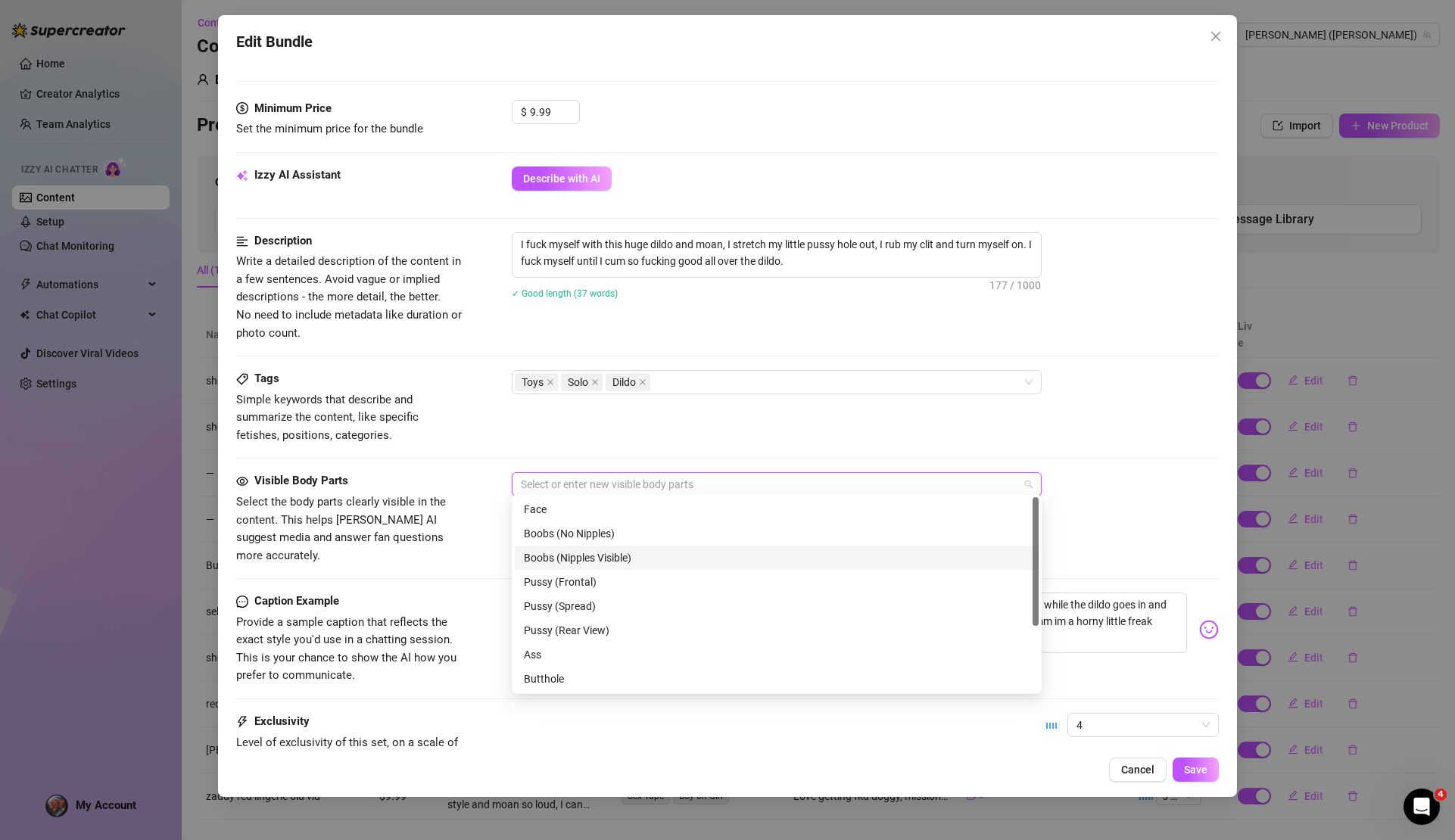
click at [564, 554] on div "Boobs (Nipples Visible)" at bounding box center [777, 557] width 506 height 16
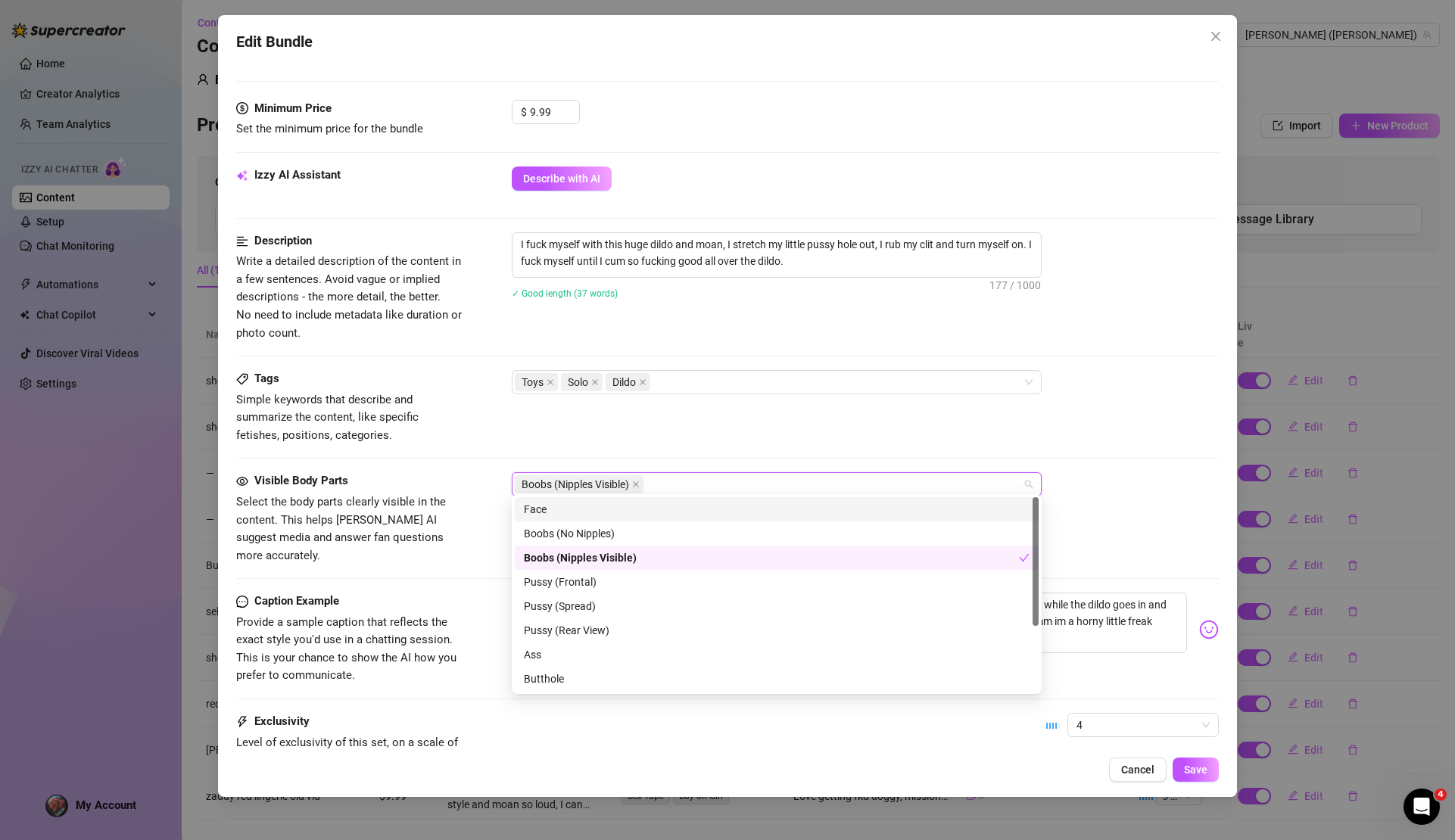
click at [551, 507] on div "Face" at bounding box center [777, 509] width 506 height 16
click at [572, 583] on div "Pussy (Frontal)" at bounding box center [777, 582] width 506 height 16
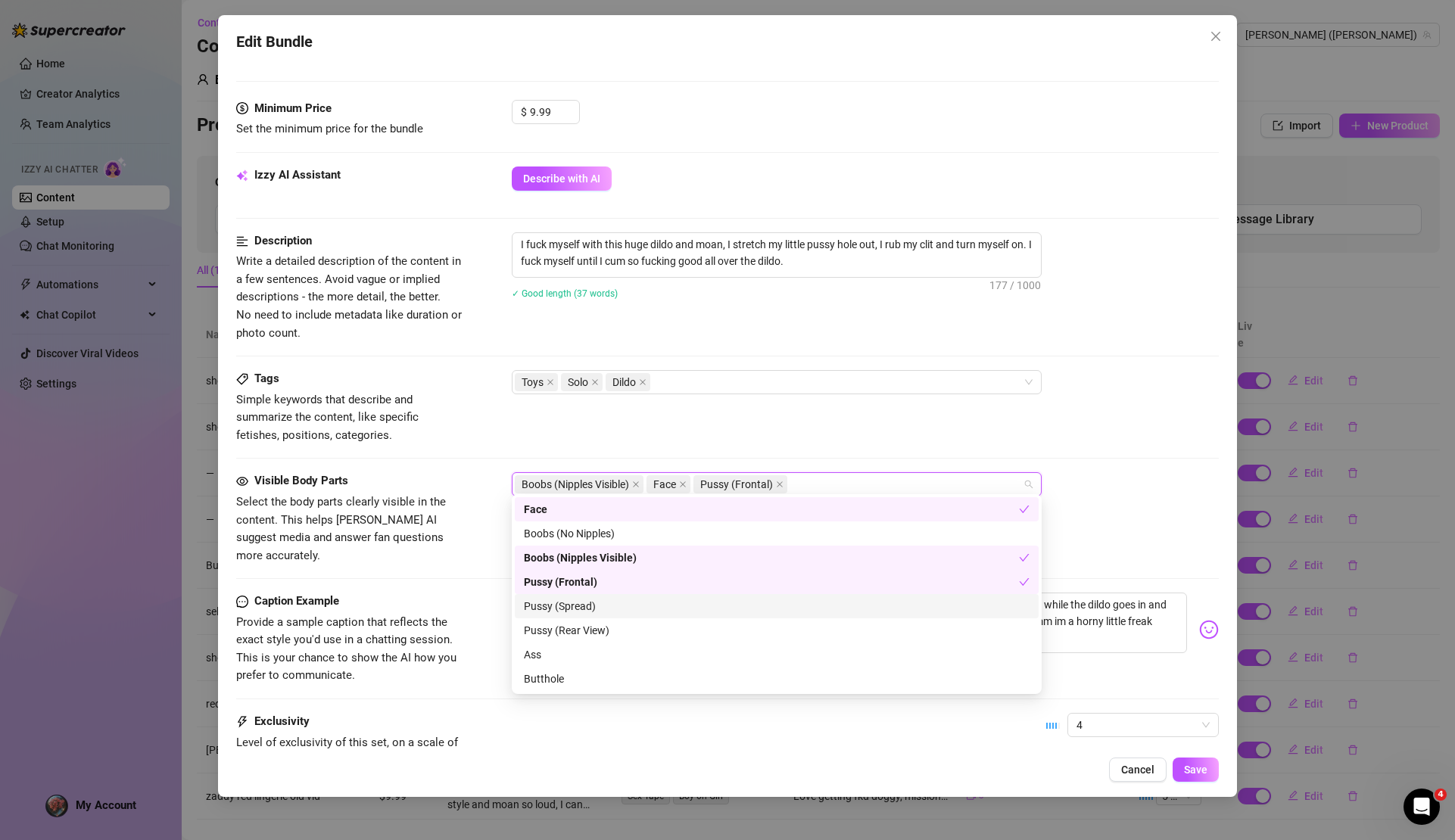
click at [570, 613] on div "Pussy (Spread)" at bounding box center [777, 606] width 506 height 16
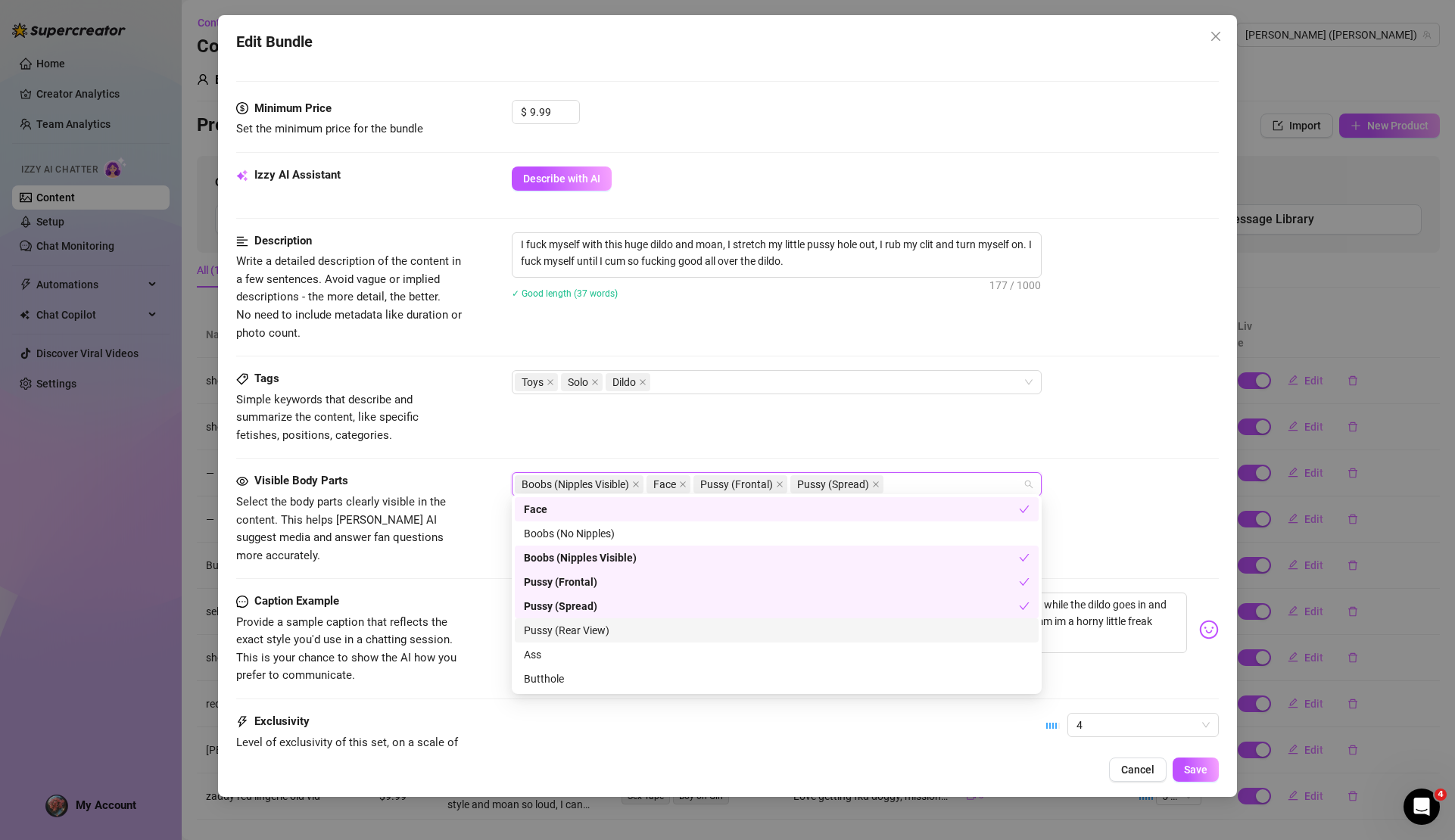
click at [575, 635] on div "Pussy (Rear View)" at bounding box center [777, 630] width 506 height 16
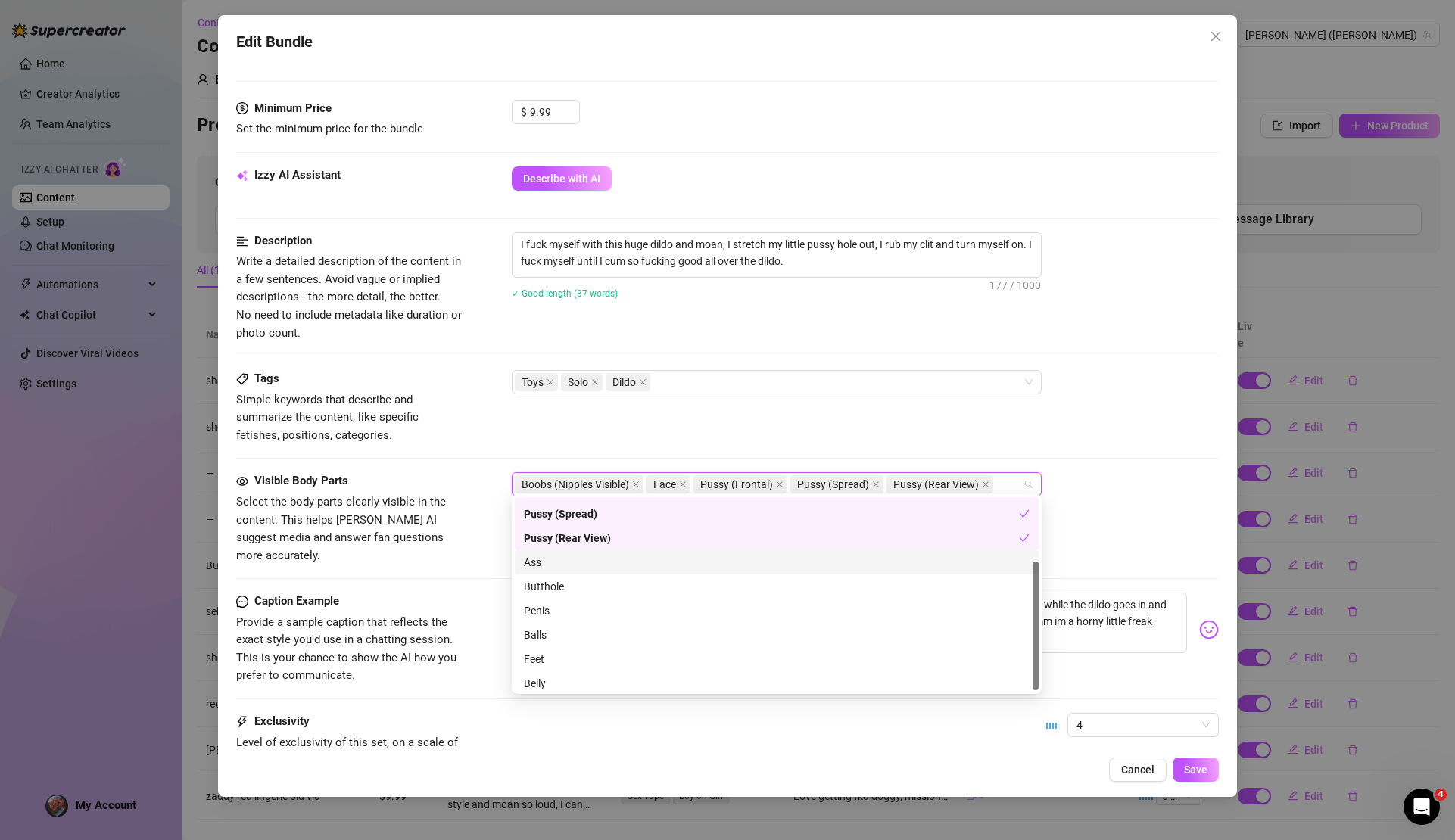
scroll to position [96, 0]
click at [1083, 503] on div "Visible Body Parts Select the body parts clearly visible in the content. This h…" at bounding box center [728, 519] width 982 height 93
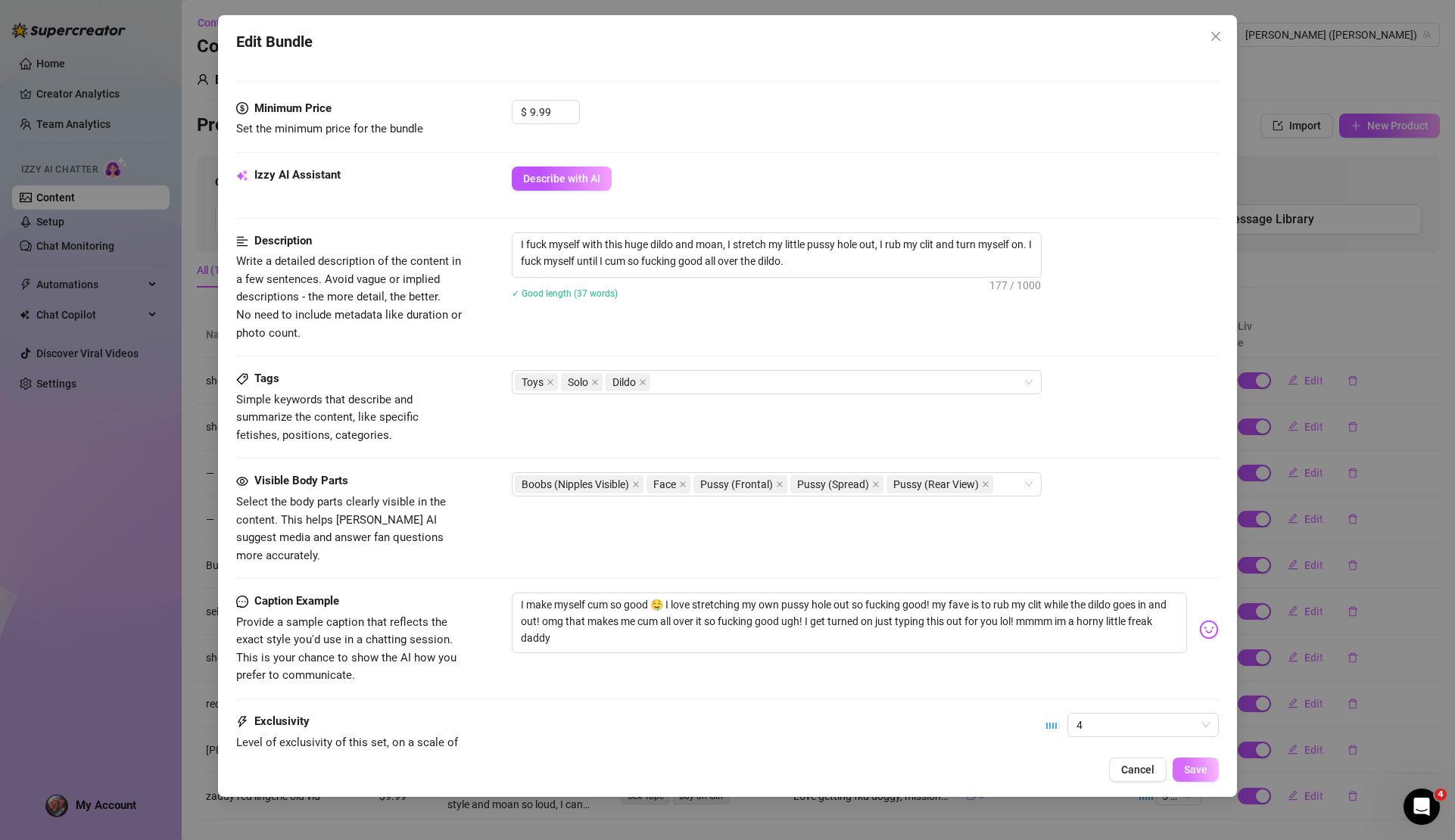
click at [1191, 769] on span "Save" at bounding box center [1195, 770] width 23 height 13
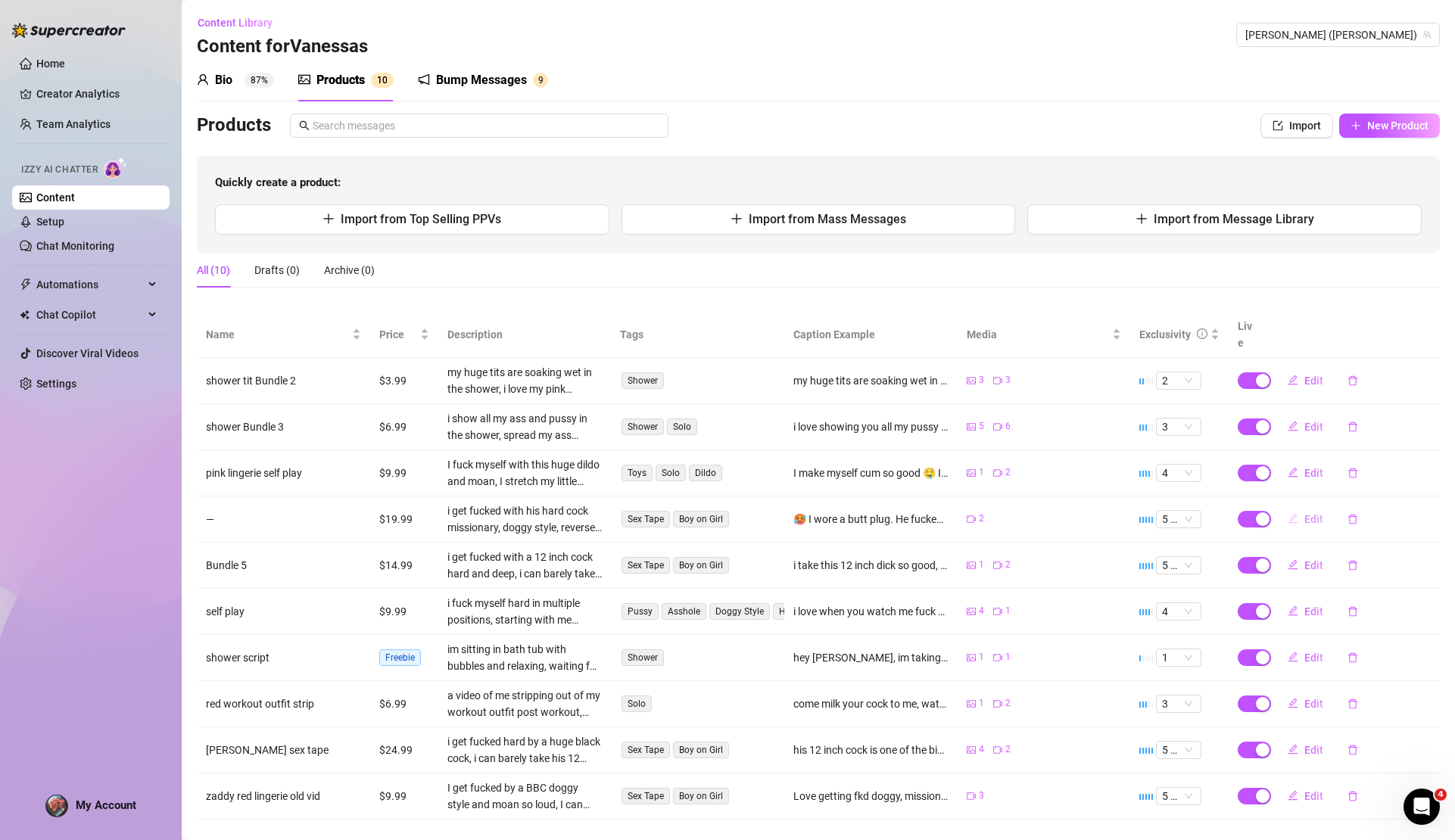
click at [1312, 513] on span "Edit" at bounding box center [1314, 519] width 19 height 13
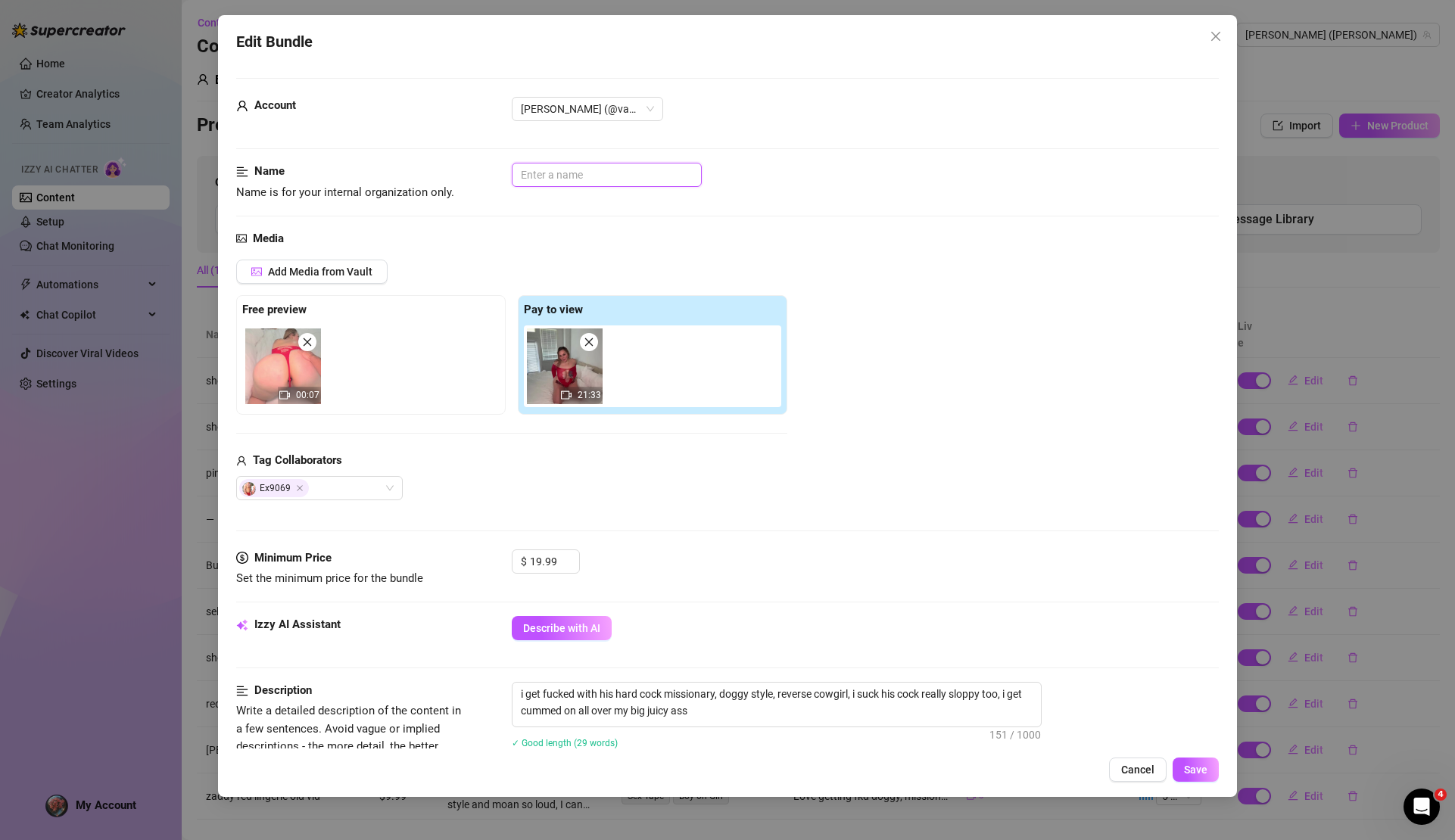
click at [554, 167] on input "text" at bounding box center [607, 175] width 190 height 24
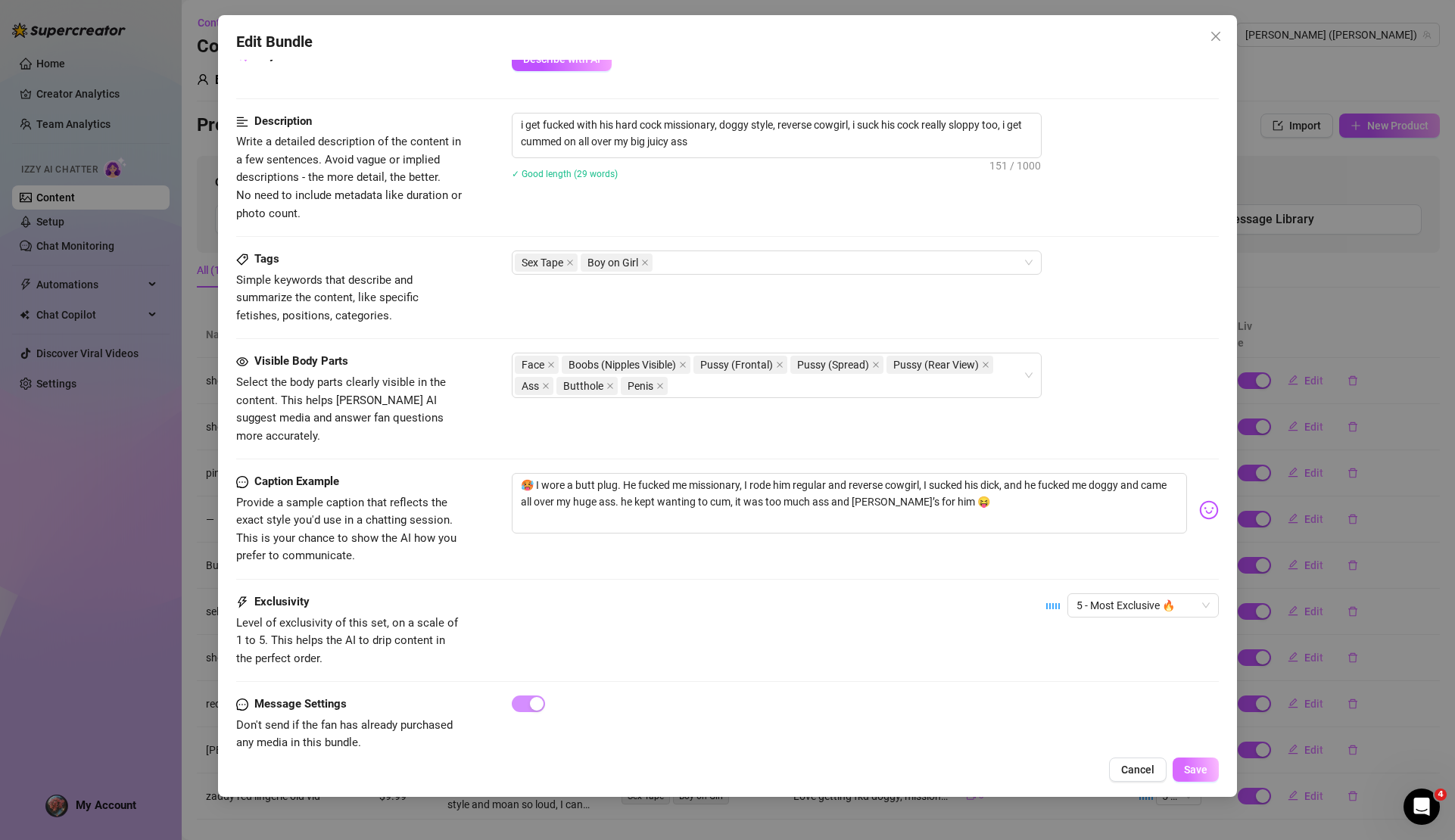
click at [1190, 765] on span "Save" at bounding box center [1195, 770] width 23 height 13
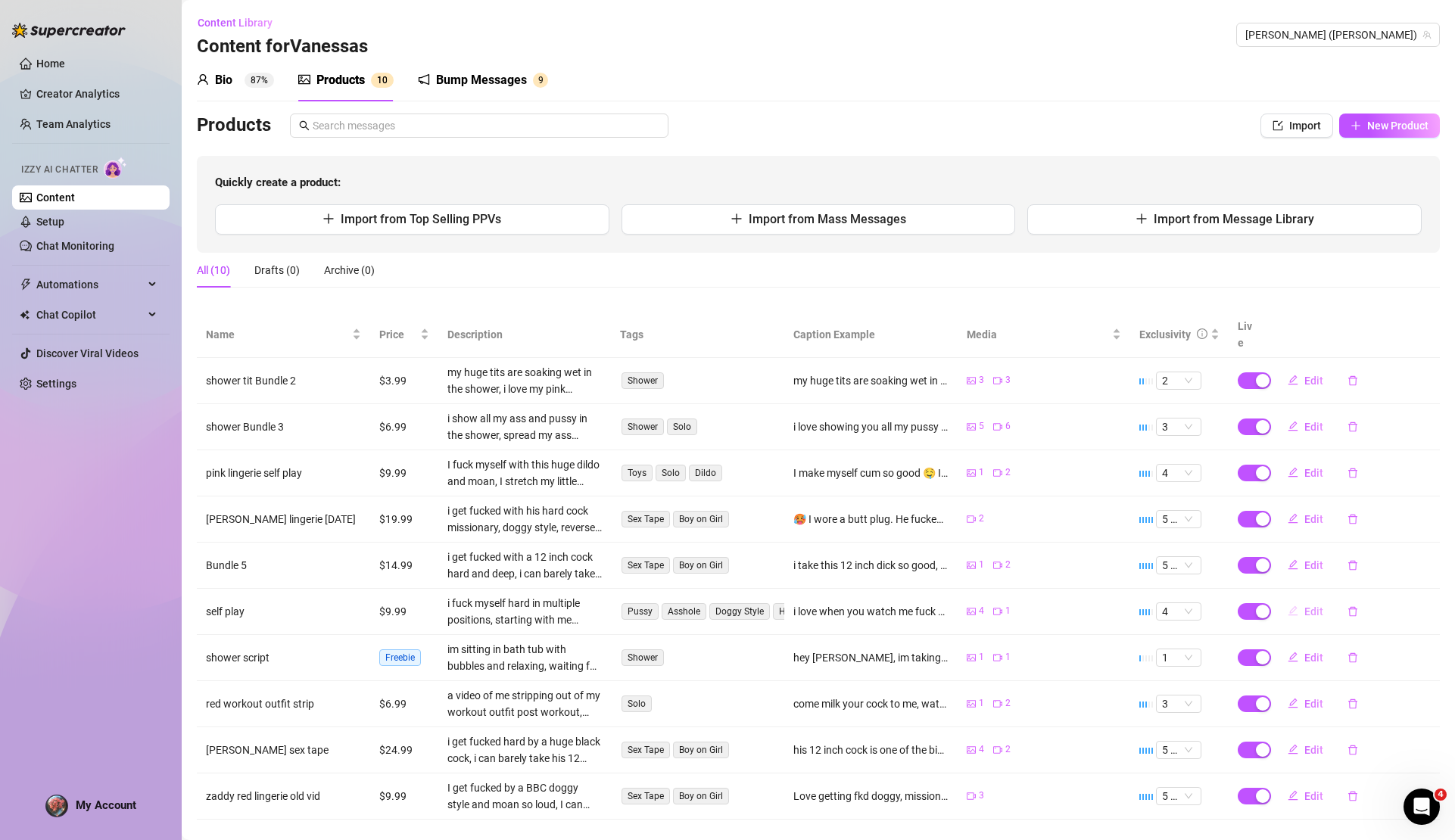
click at [1304, 606] on span "Edit" at bounding box center [1314, 611] width 19 height 13
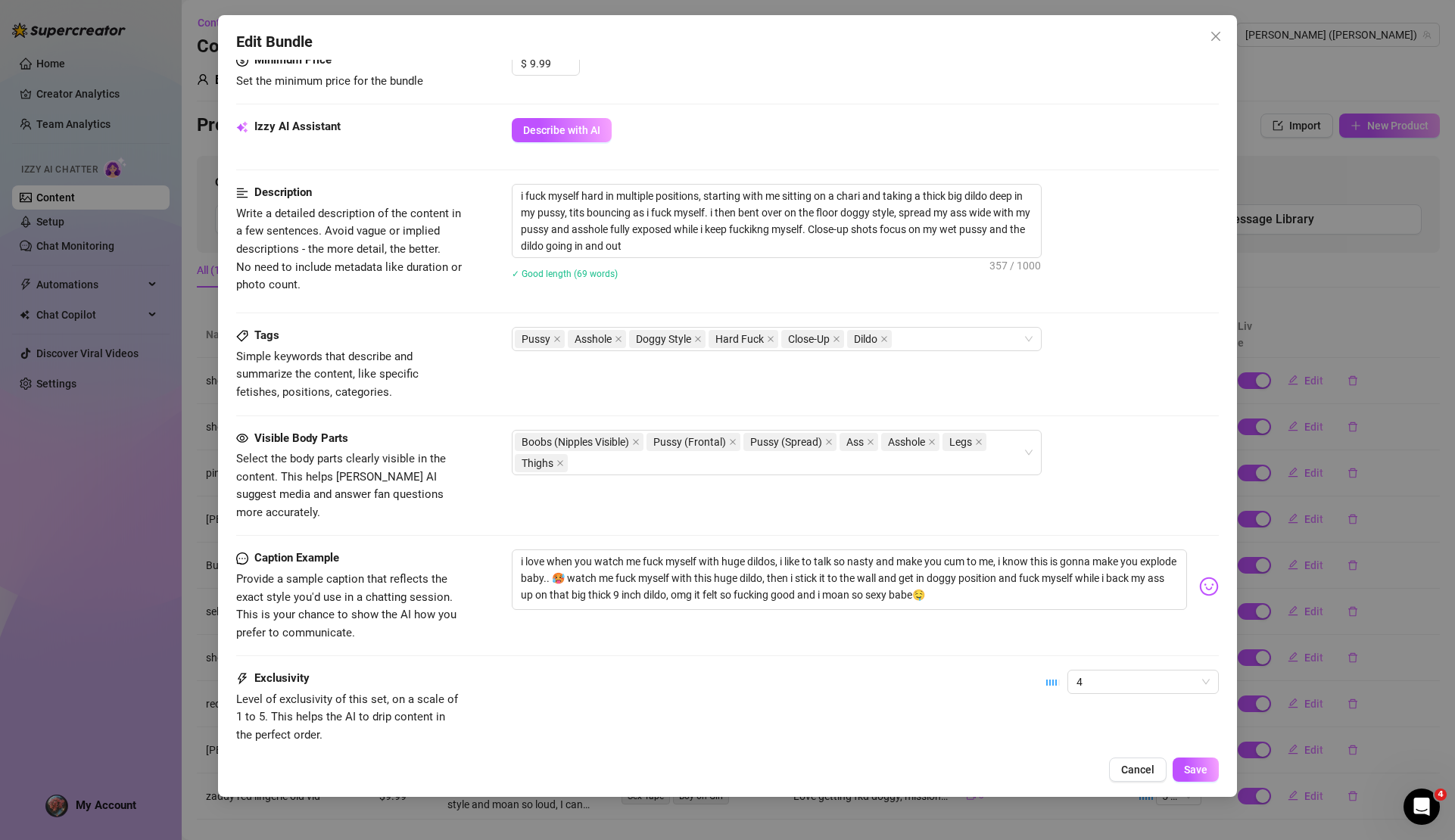
scroll to position [658, 0]
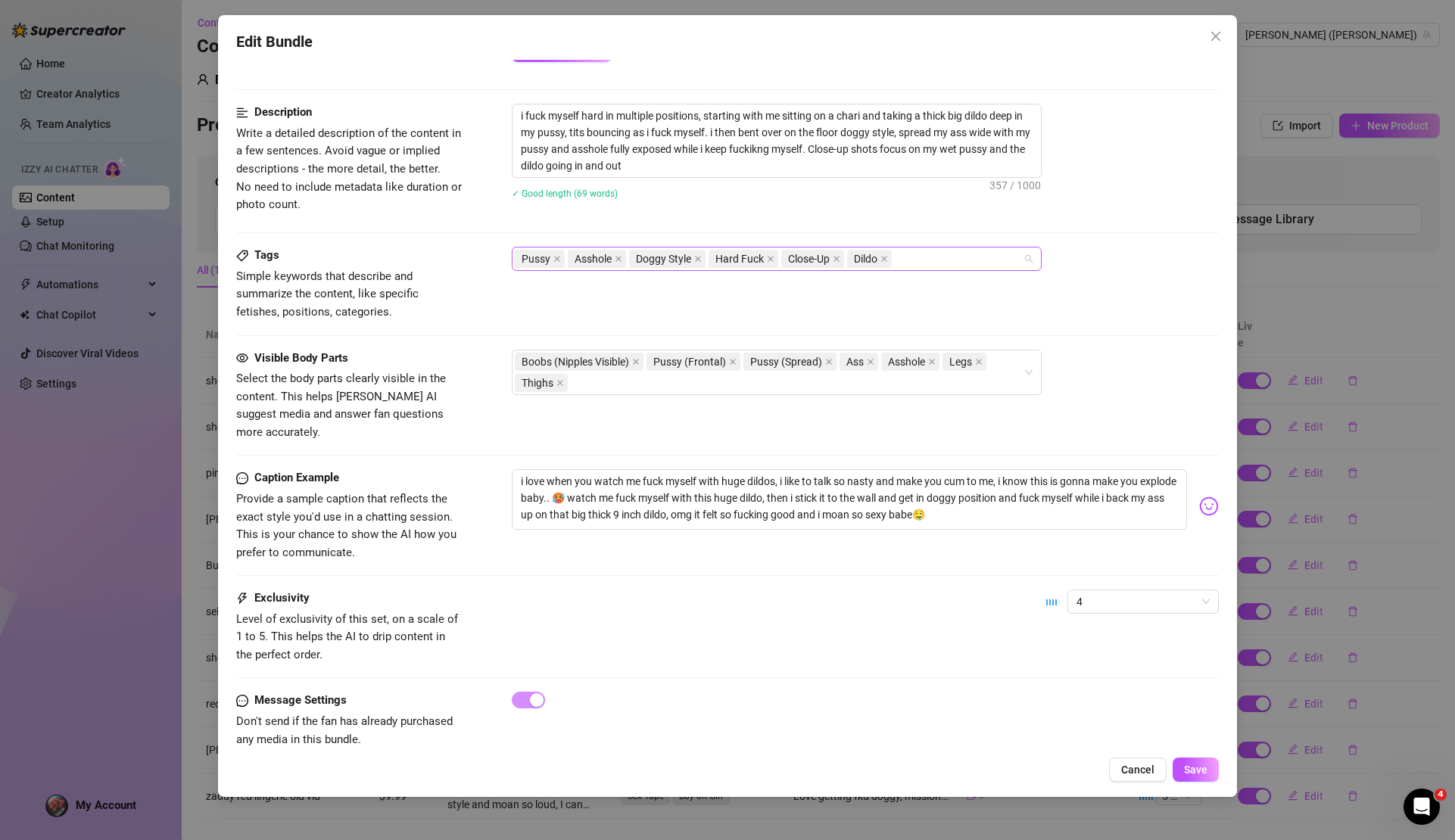
click at [952, 266] on div "Pussy Asshole Doggy Style Hard Fuck Close-Up Dildo" at bounding box center [769, 258] width 508 height 21
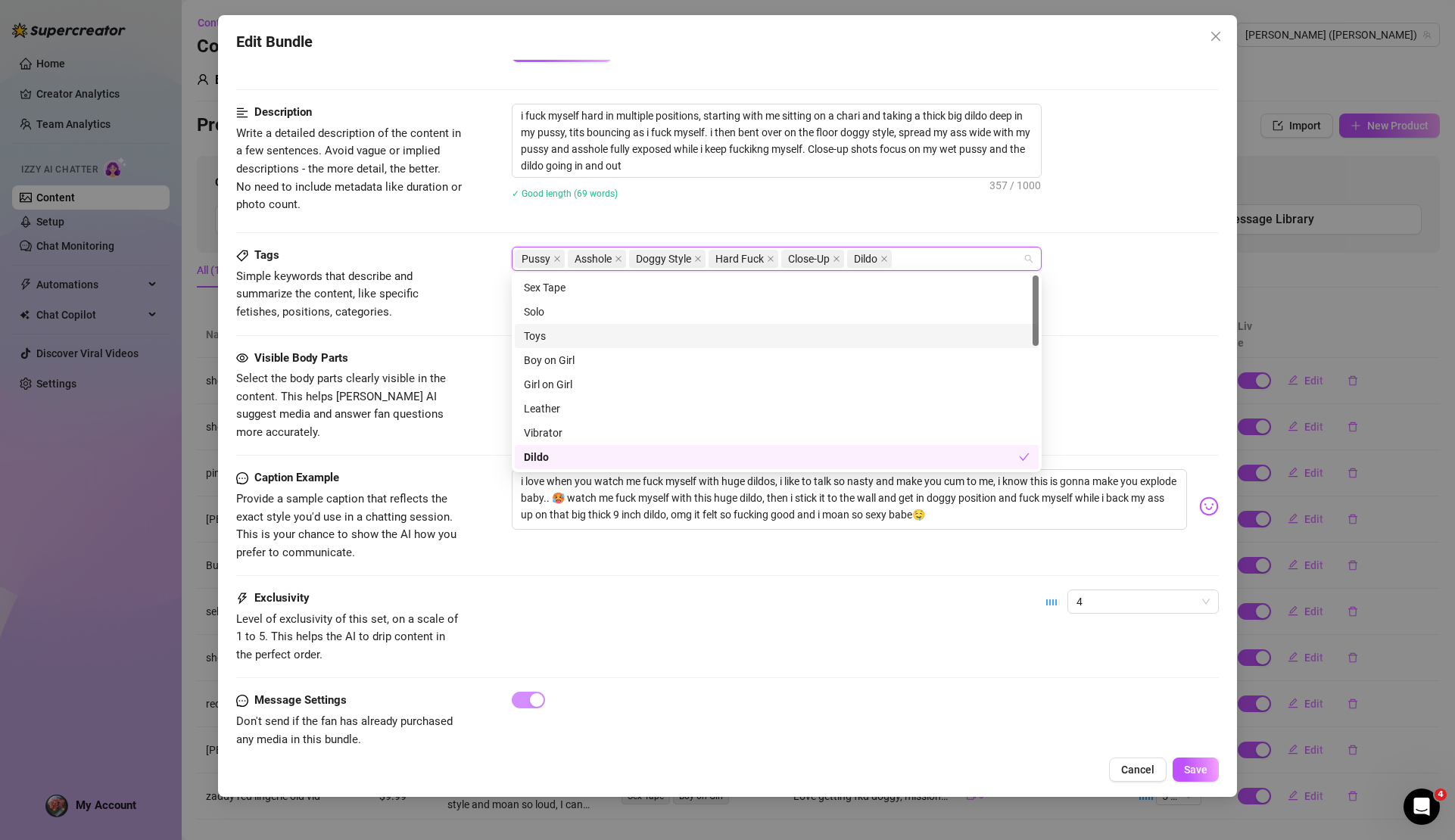
click at [738, 333] on div "Toys" at bounding box center [777, 336] width 506 height 16
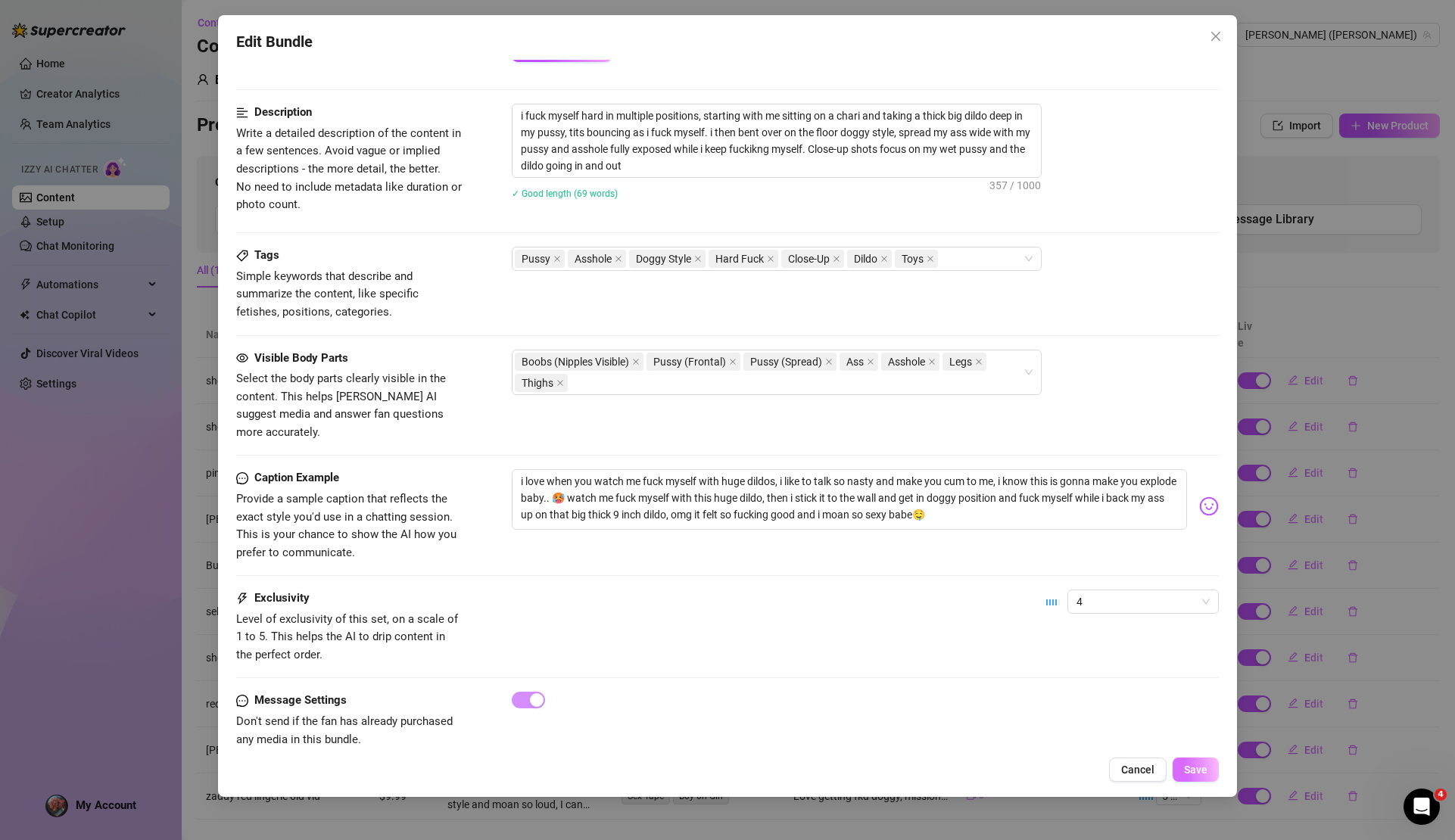
click at [1205, 765] on span "Save" at bounding box center [1195, 770] width 23 height 13
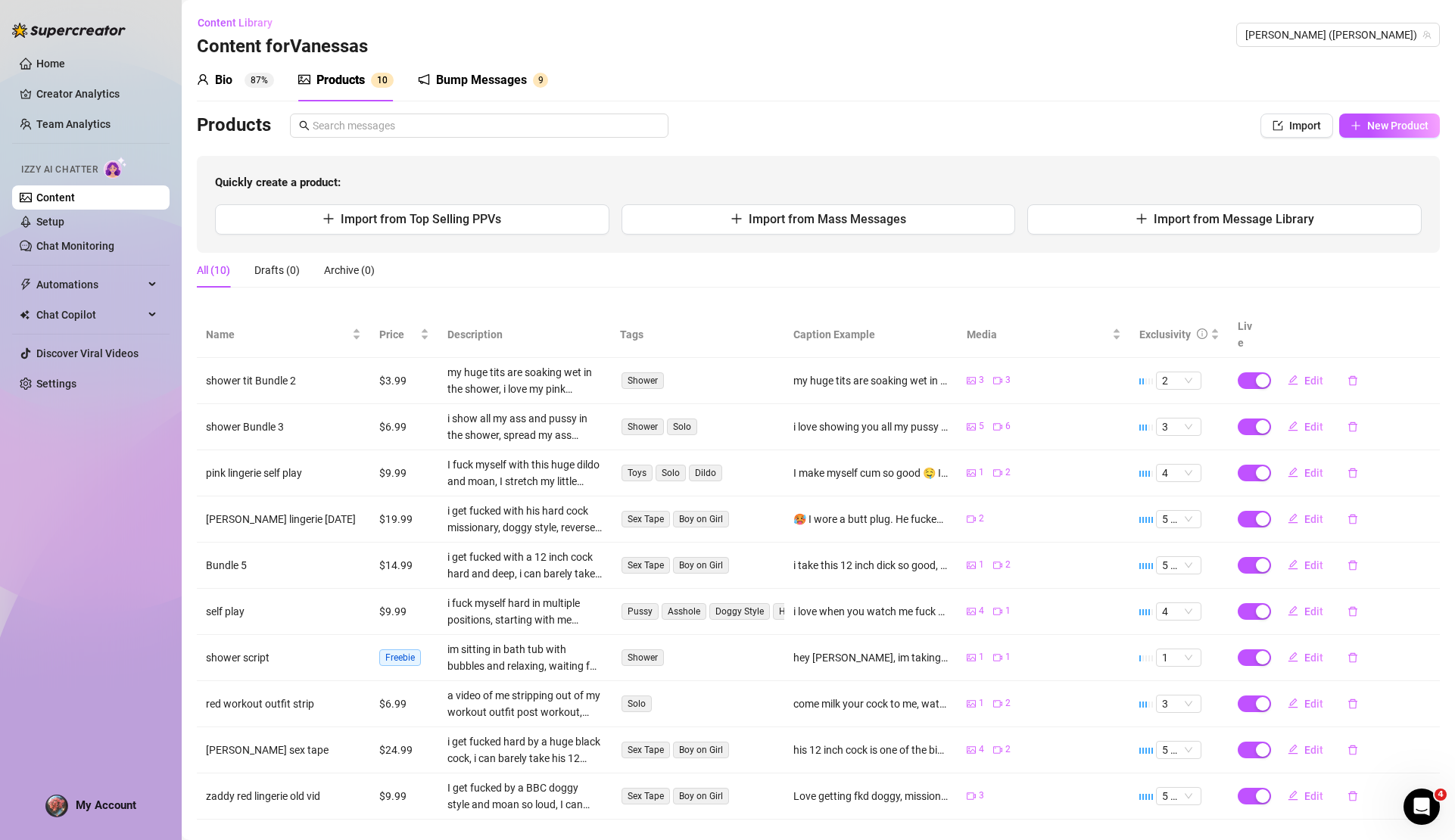
scroll to position [8, 0]
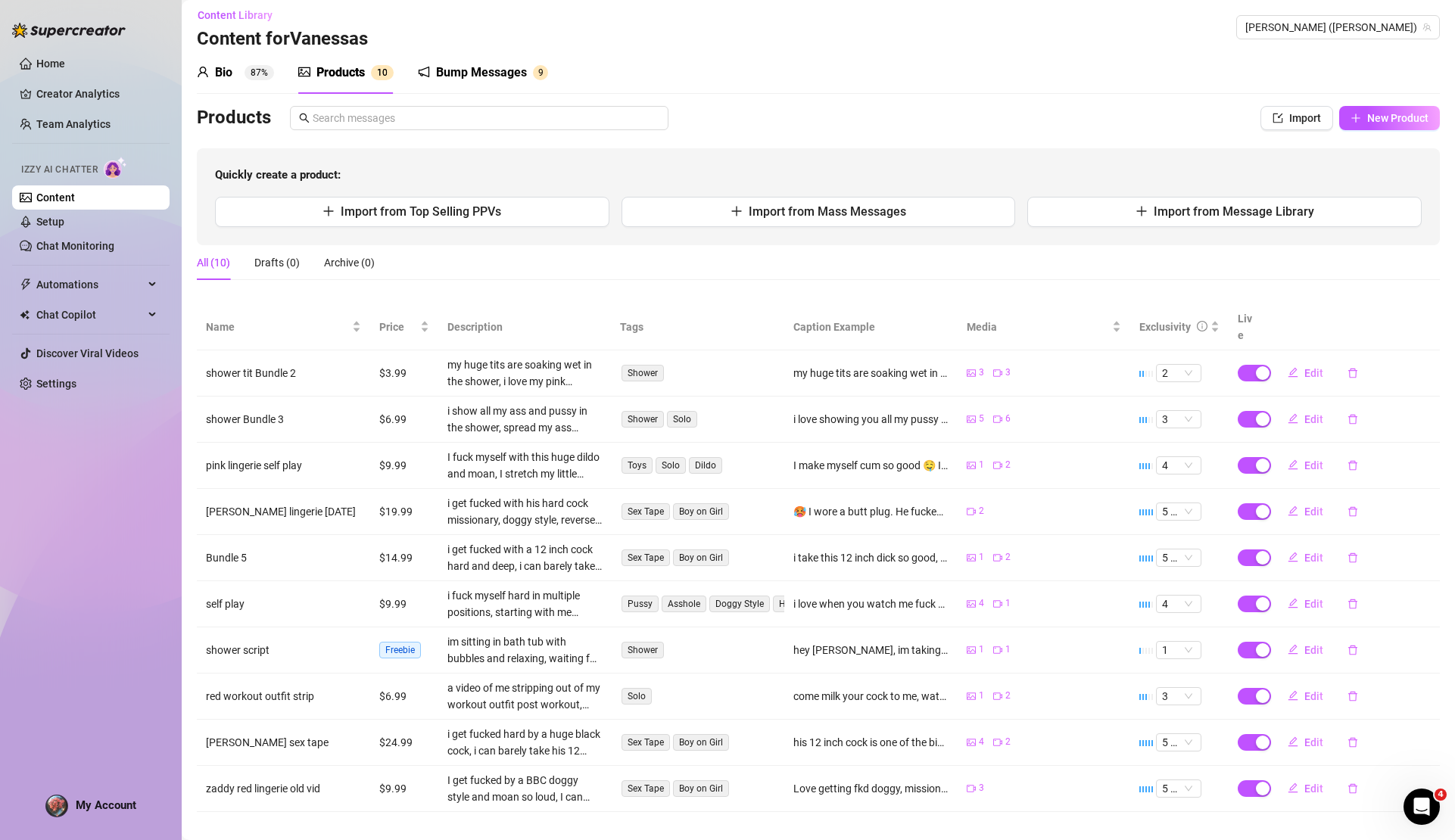
drag, startPoint x: 1088, startPoint y: 213, endPoint x: 954, endPoint y: 116, distance: 165.4
click at [954, 116] on div "Products Import New Product Quickly create a product: Import from Top Selling P…" at bounding box center [818, 176] width 1244 height 139
click at [865, 200] on button "Import from Mass Messages" at bounding box center [818, 211] width 395 height 30
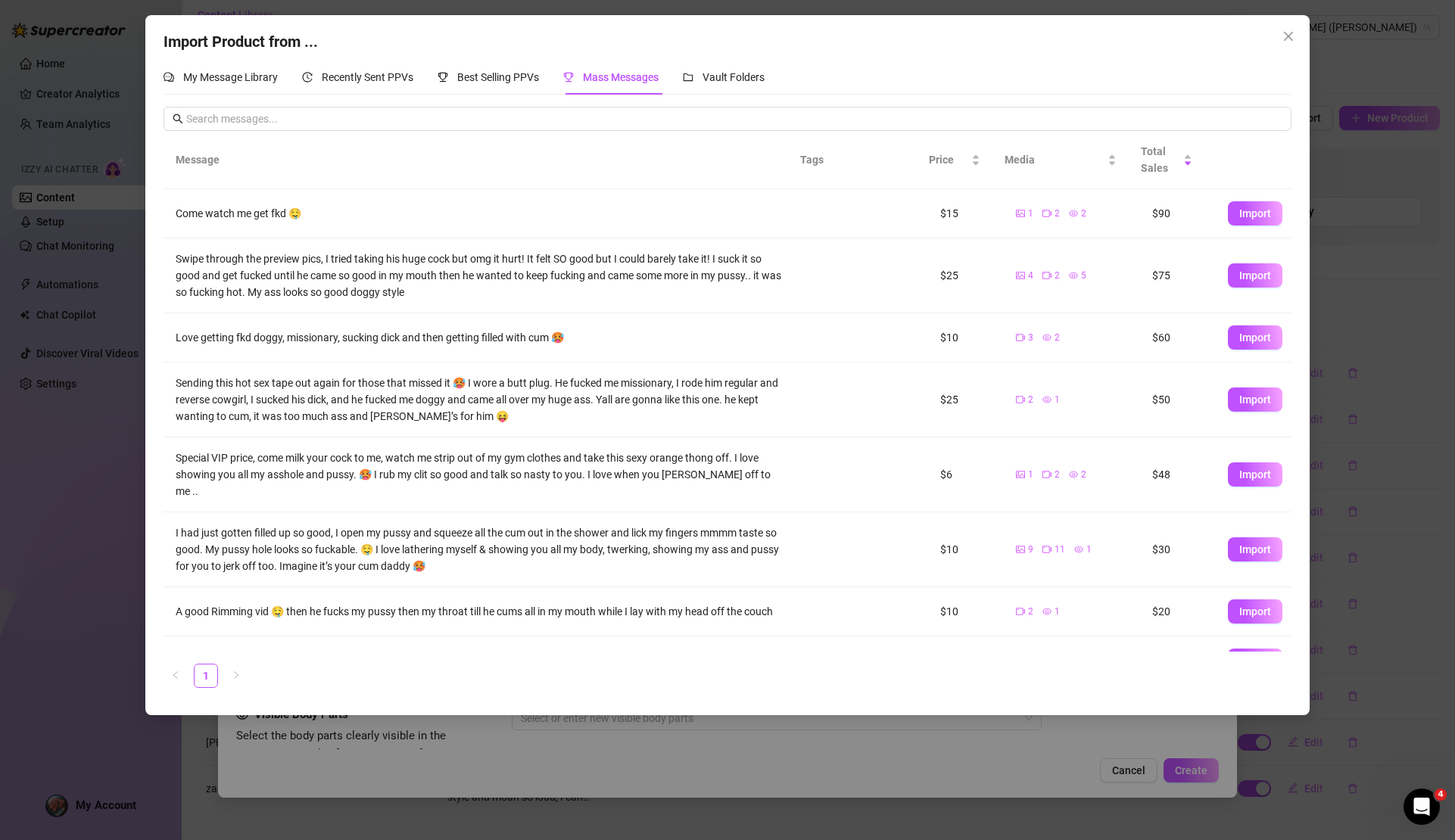
scroll to position [85, 0]
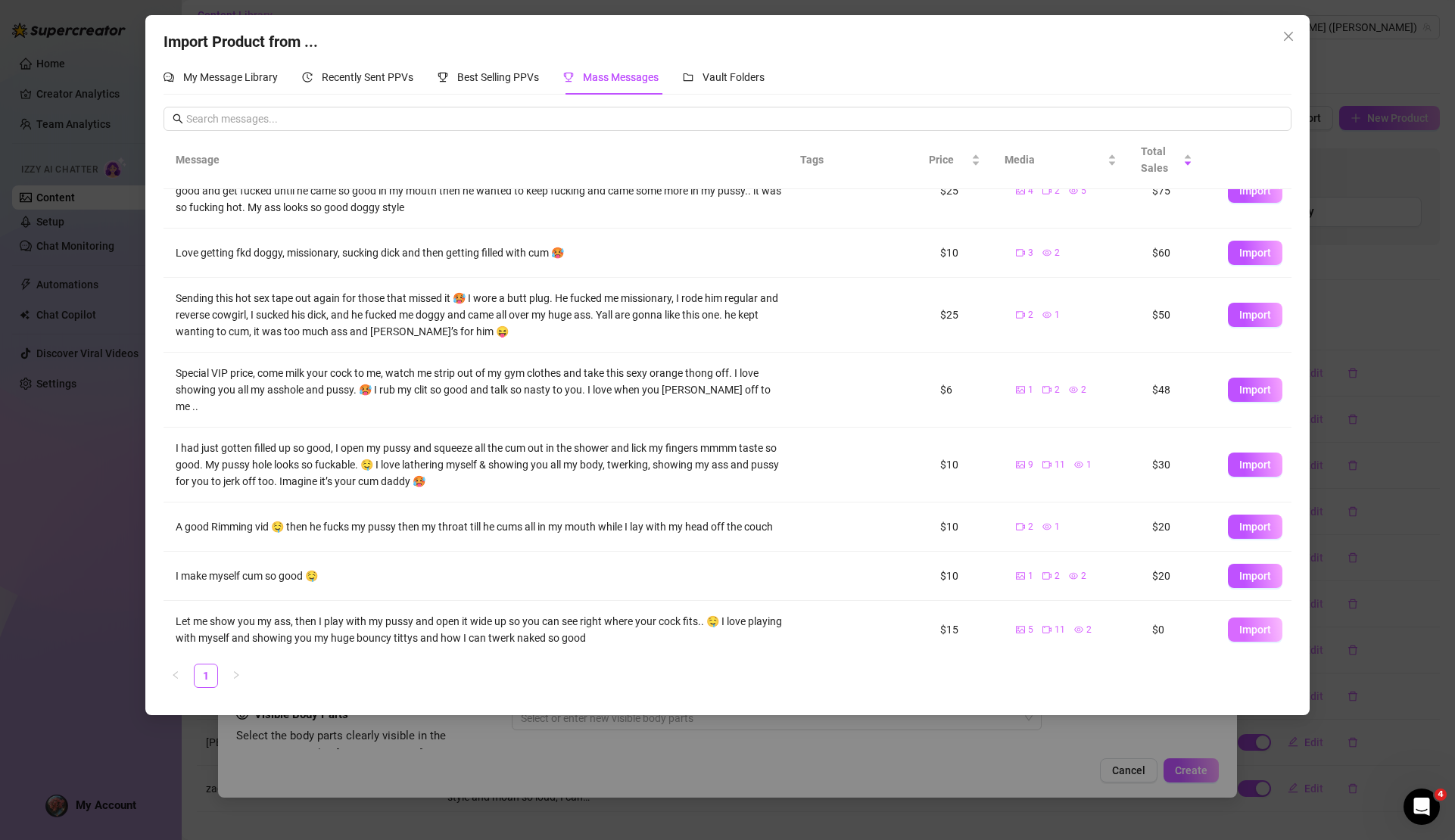
click at [1240, 624] on span "Import" at bounding box center [1255, 630] width 32 height 13
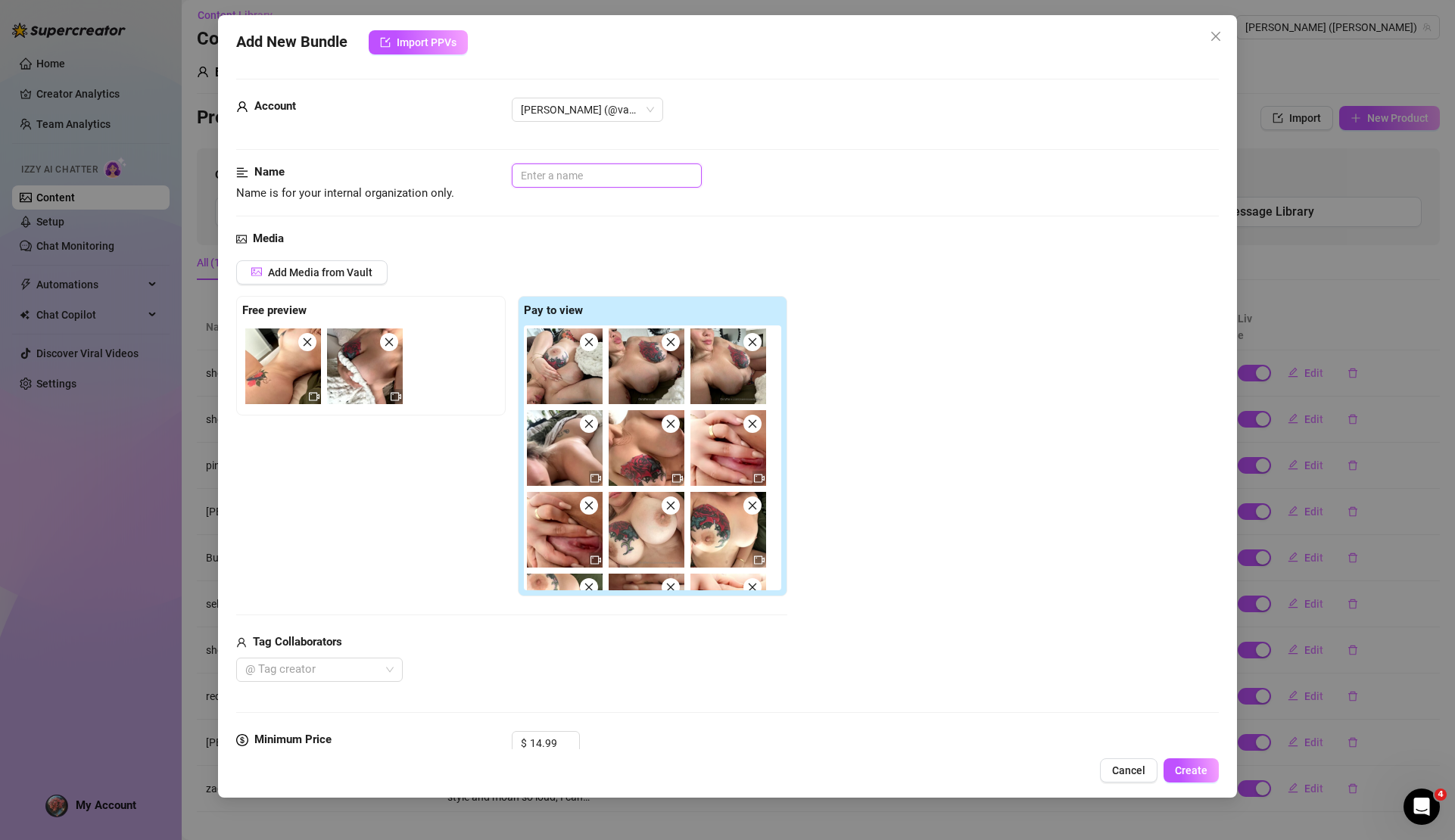
click at [570, 181] on input "text" at bounding box center [607, 176] width 190 height 24
drag, startPoint x: 564, startPoint y: 737, endPoint x: 509, endPoint y: 741, distance: 55.1
click at [509, 741] on div "Minimum Price Set the minimum price for the bundle $ 15.99" at bounding box center [728, 750] width 982 height 39
click at [539, 175] on input "text" at bounding box center [607, 176] width 190 height 24
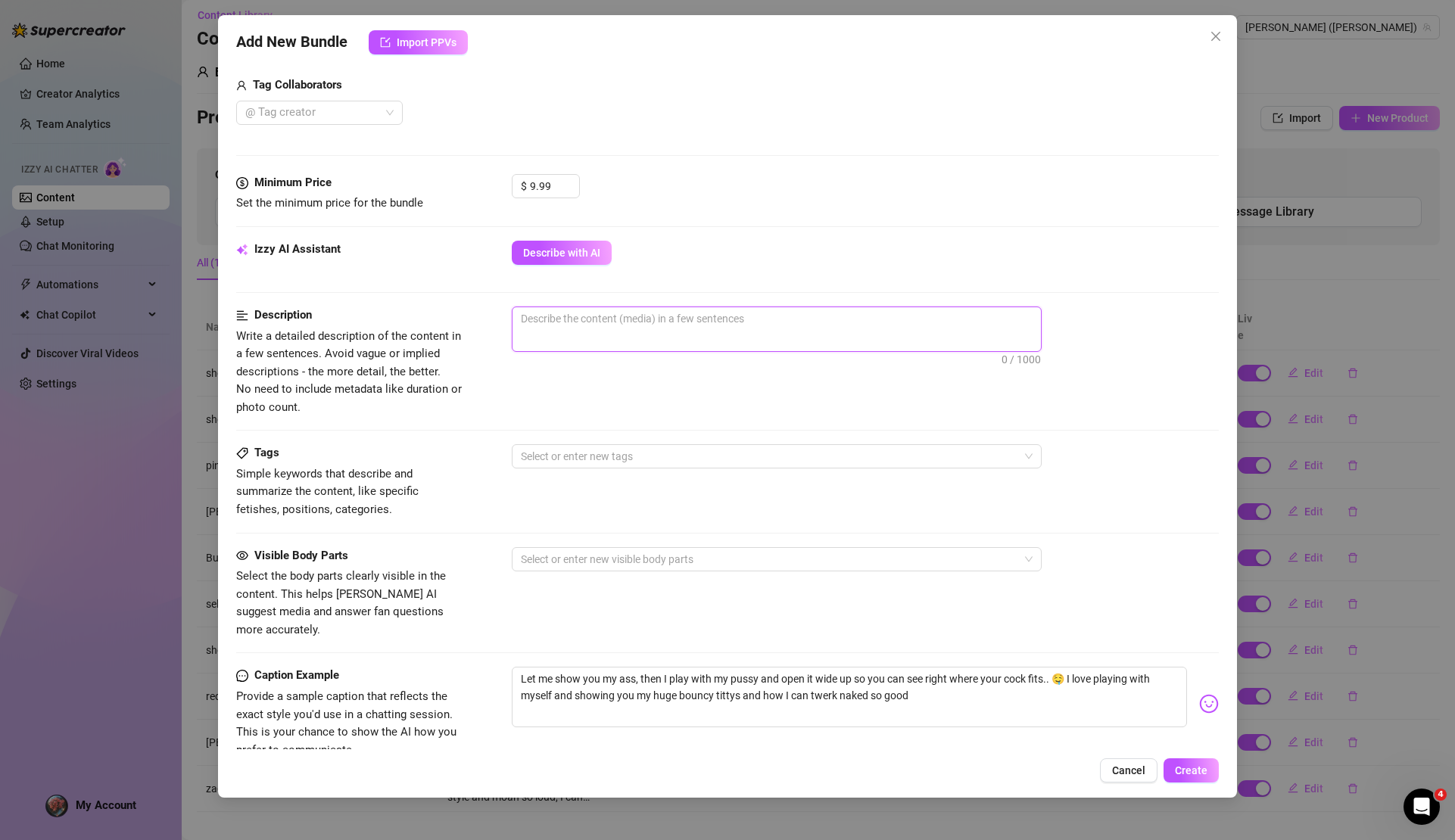
click at [616, 324] on textarea at bounding box center [777, 319] width 529 height 23
drag, startPoint x: 940, startPoint y: 674, endPoint x: 518, endPoint y: 650, distance: 422.7
click at [518, 666] on textarea "Let me show you my ass, then I play with my pussy and open it wide up so you ca…" at bounding box center [849, 696] width 674 height 61
click at [573, 633] on div "Visible Body Parts Select the body parts clearly visible in the content. This h…" at bounding box center [728, 607] width 982 height 121
click at [625, 320] on textarea at bounding box center [777, 319] width 529 height 23
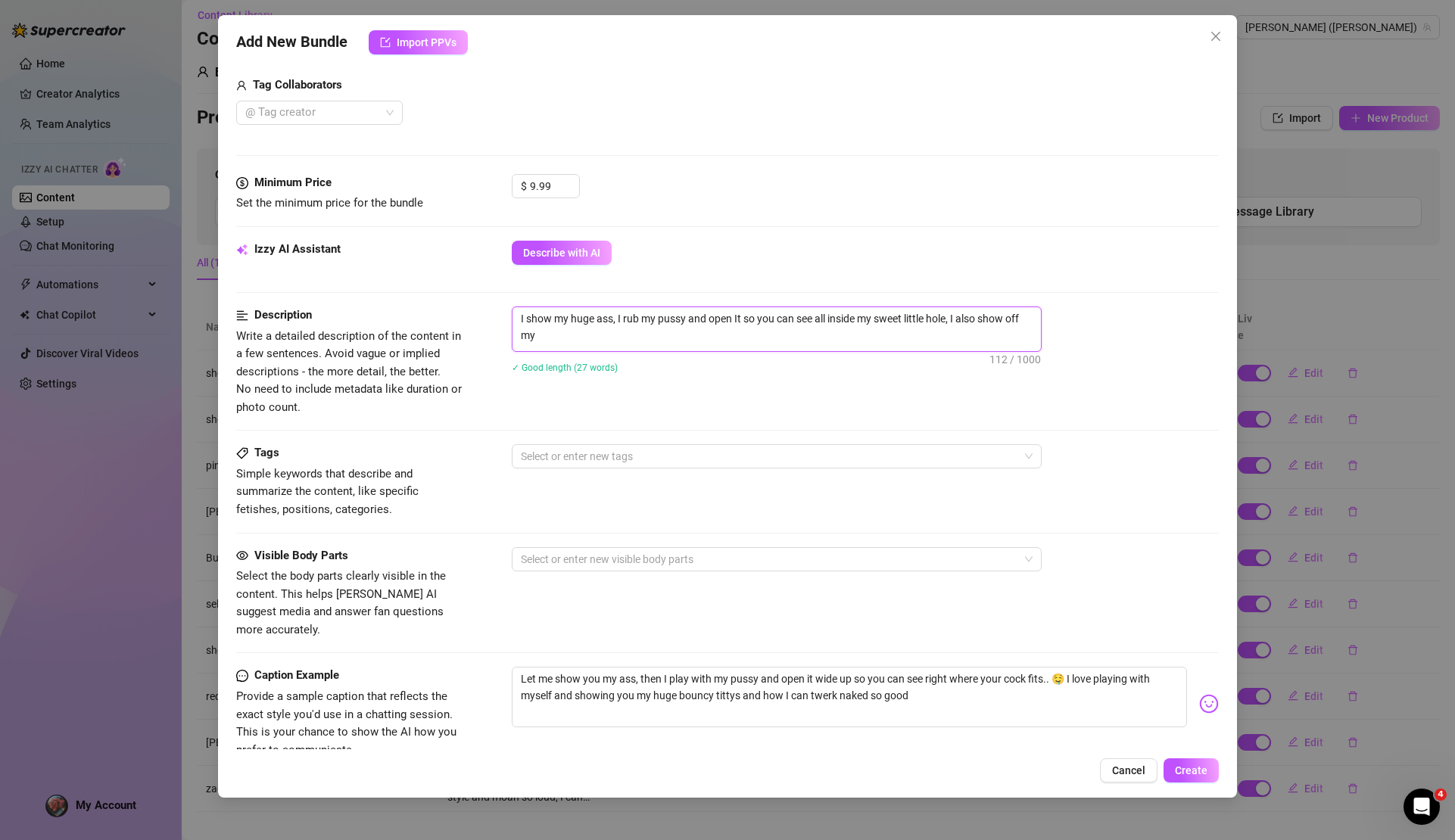
scroll to position [0, 0]
click at [1197, 768] on span "Create" at bounding box center [1192, 771] width 33 height 13
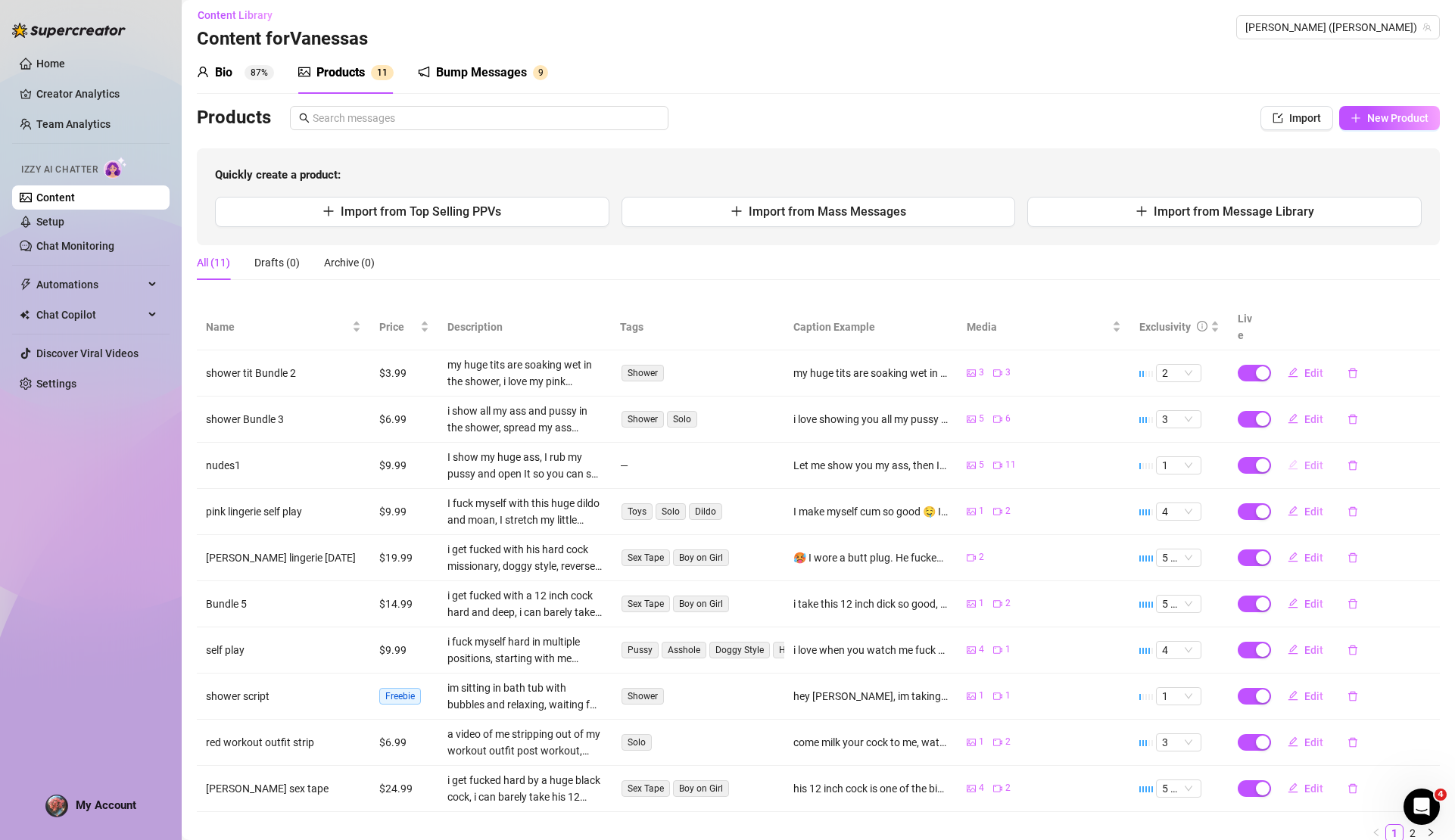
click at [1304, 459] on span "Edit" at bounding box center [1314, 465] width 19 height 13
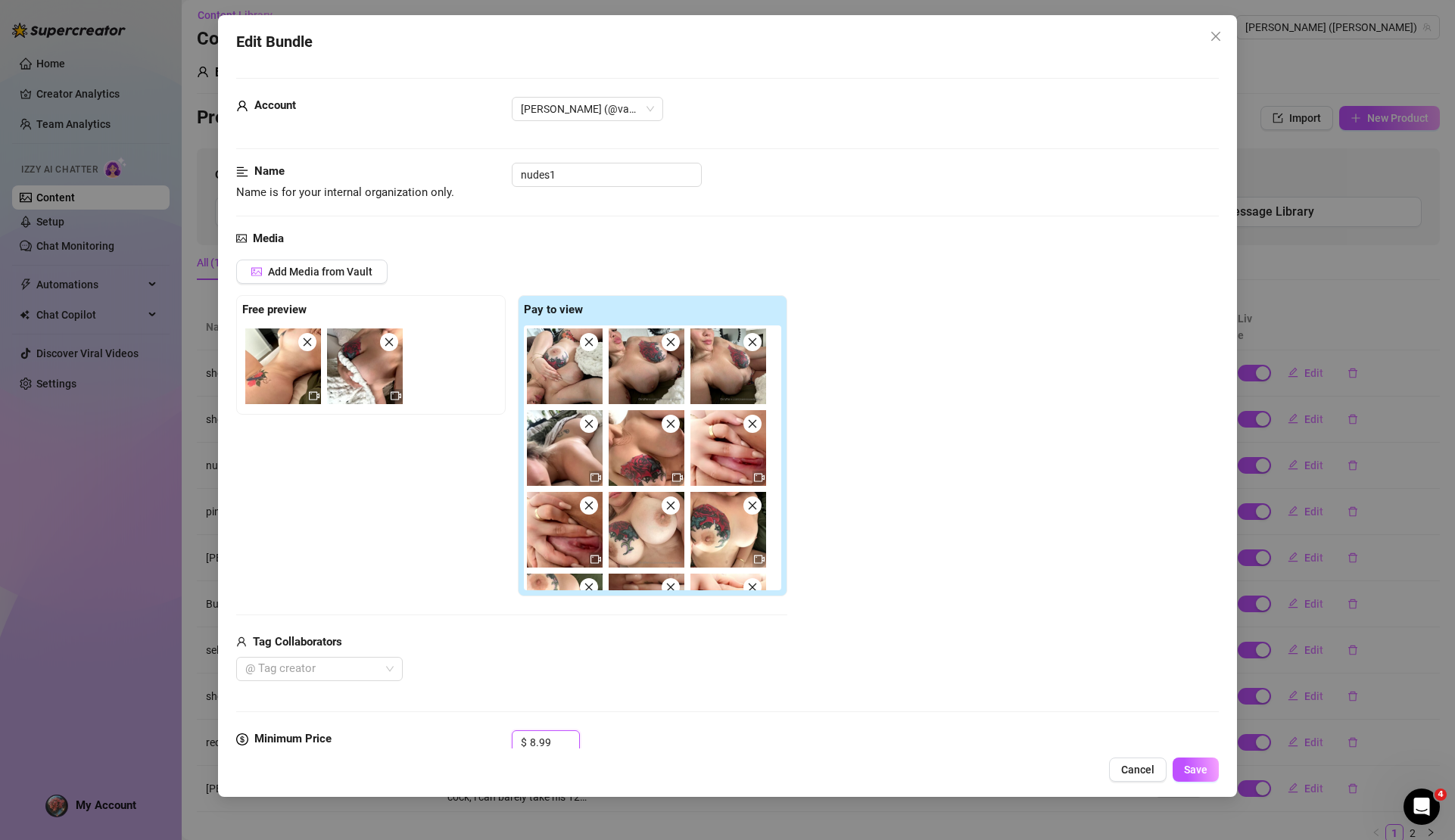
drag, startPoint x: 569, startPoint y: 745, endPoint x: 510, endPoint y: 743, distance: 59.0
click at [510, 743] on div "Minimum Price Set the minimum price for the bundle $ 8.99" at bounding box center [728, 749] width 982 height 39
click at [572, 747] on icon "down" at bounding box center [571, 747] width 5 height 3
click at [571, 745] on icon "down" at bounding box center [570, 746] width 5 height 5
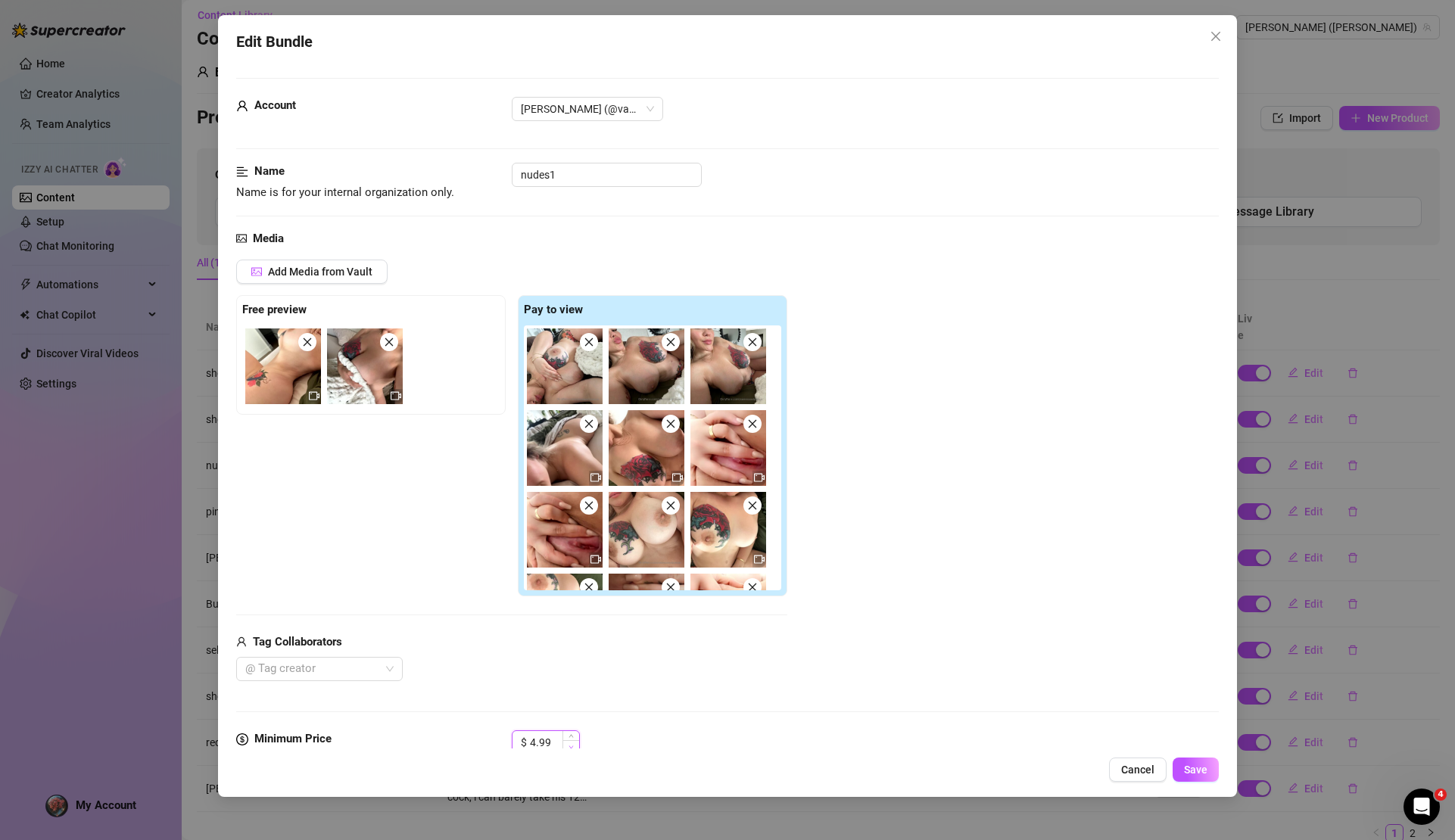
click at [571, 745] on icon "down" at bounding box center [570, 746] width 5 height 5
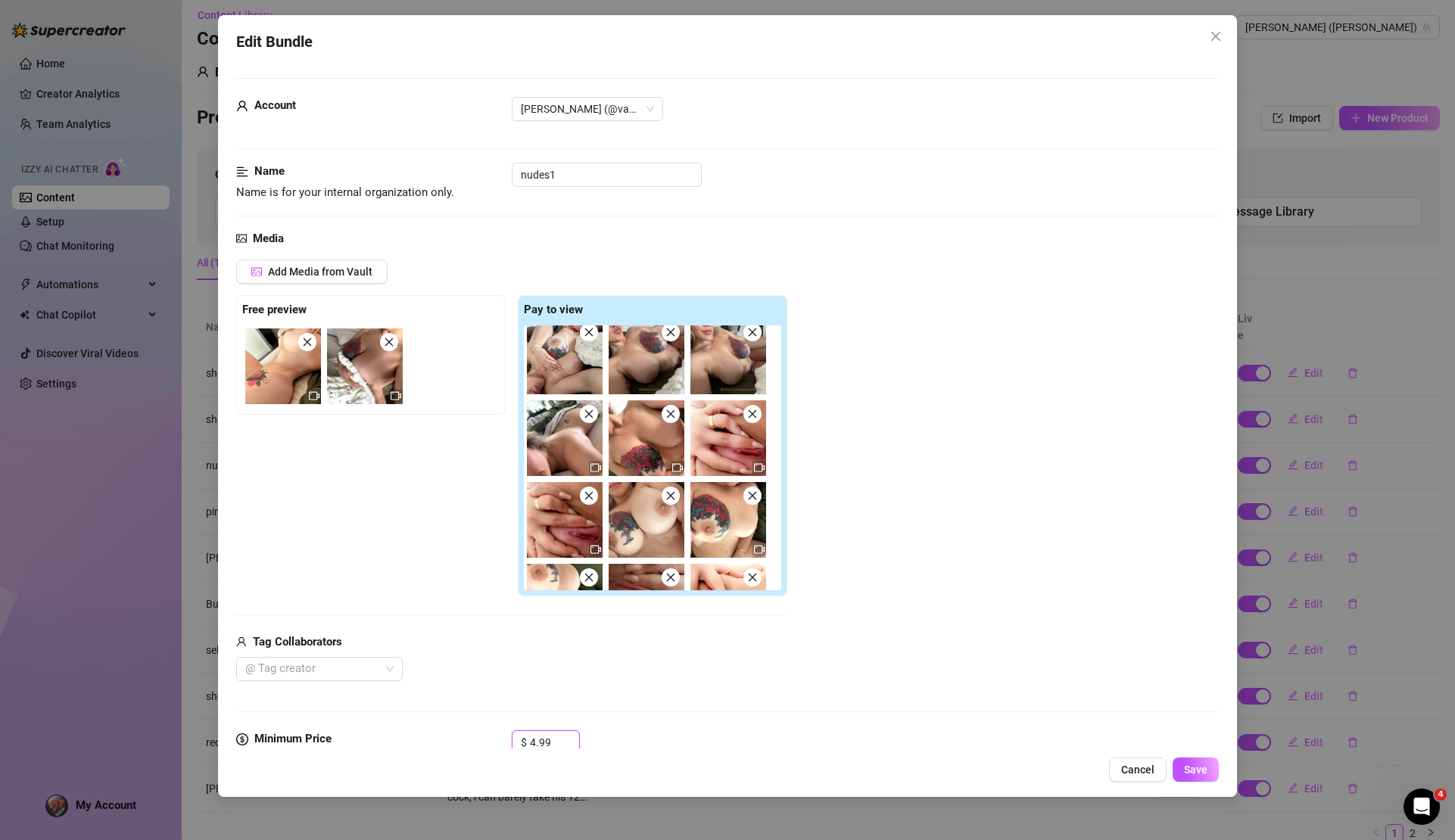
scroll to position [30, 0]
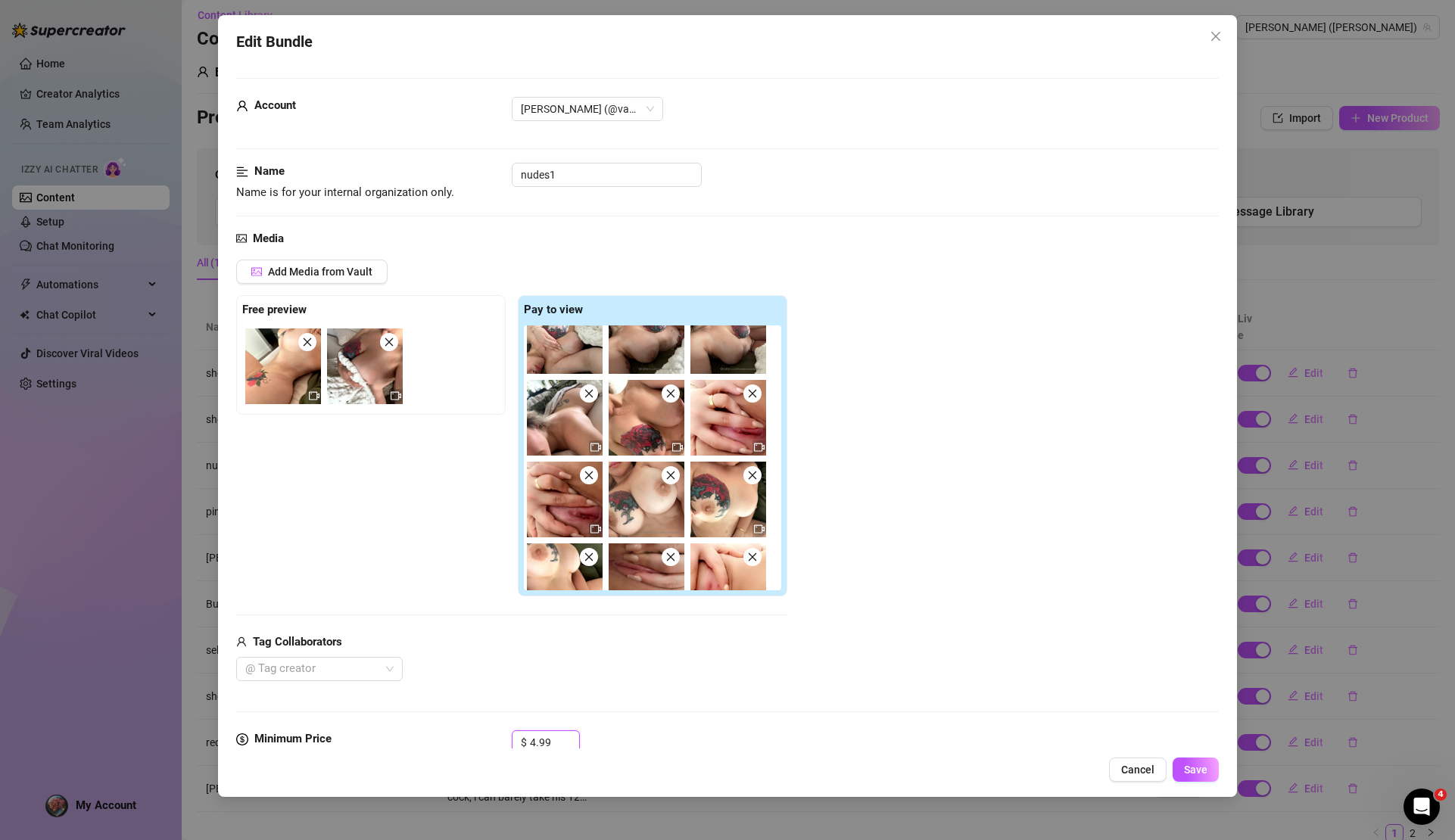
click at [756, 402] on img at bounding box center [728, 418] width 75 height 75
click at [755, 393] on icon "close" at bounding box center [753, 393] width 11 height 11
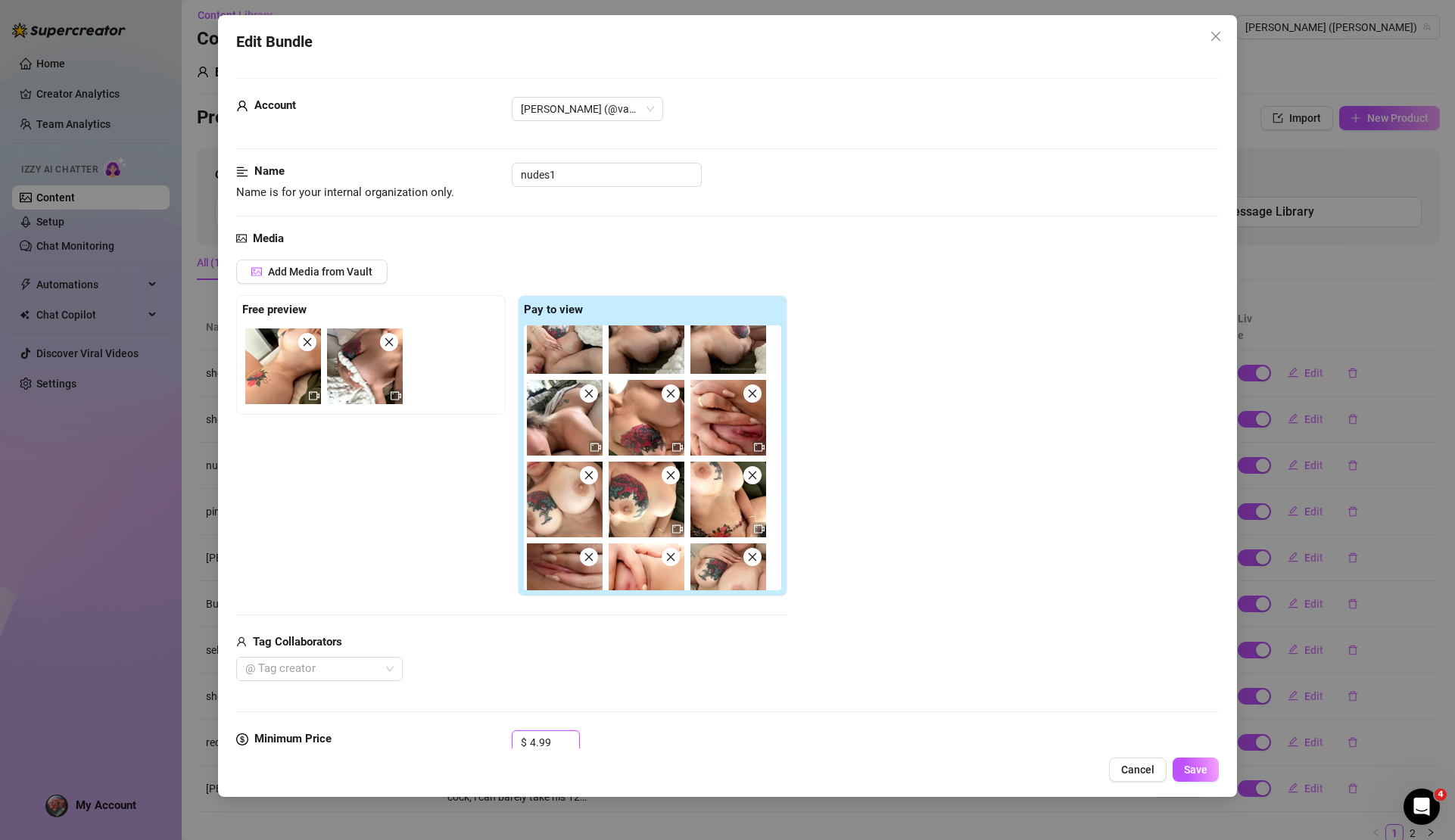
click at [755, 393] on icon "close" at bounding box center [753, 393] width 11 height 11
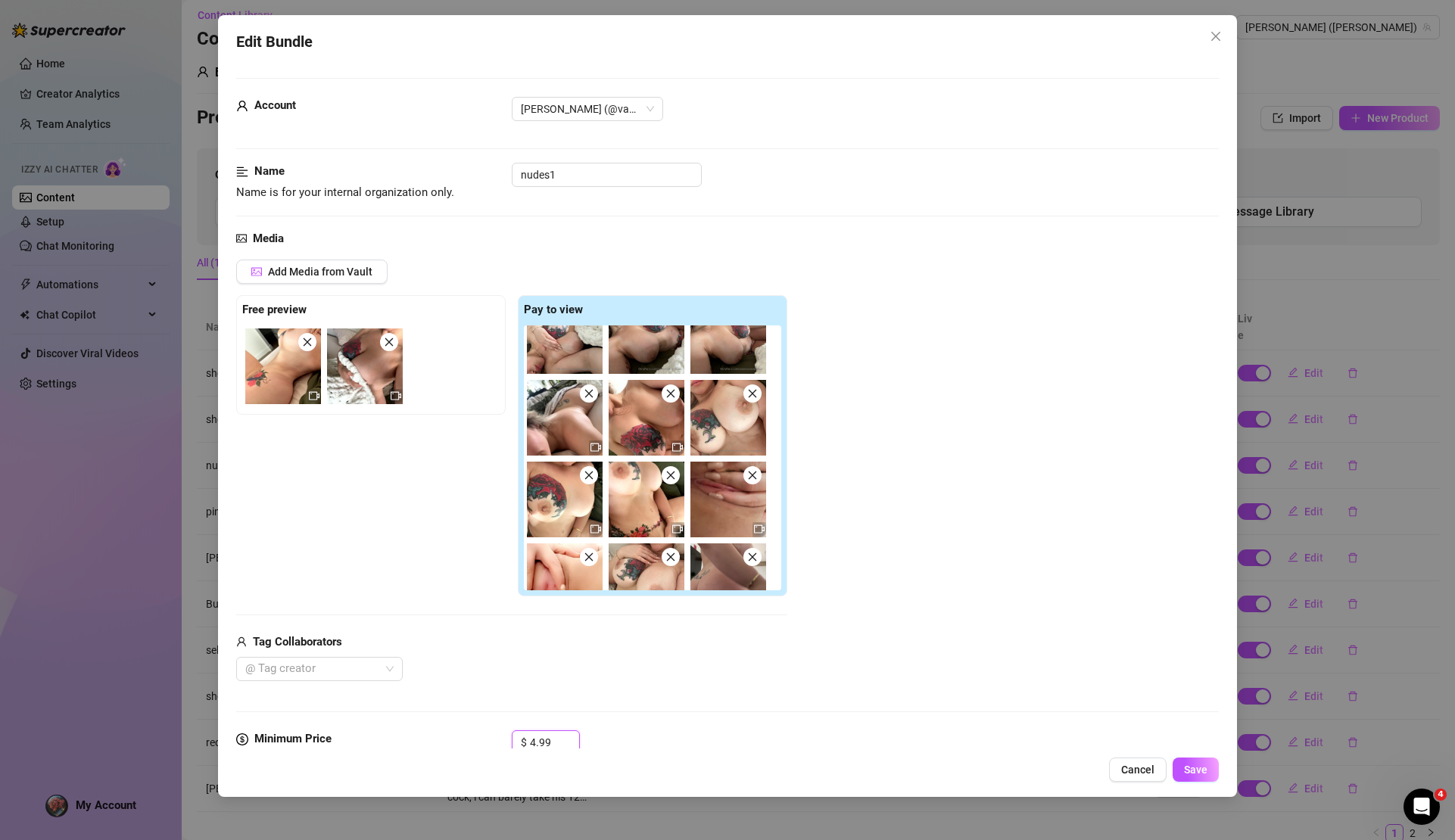
click at [593, 401] on img at bounding box center [564, 418] width 75 height 75
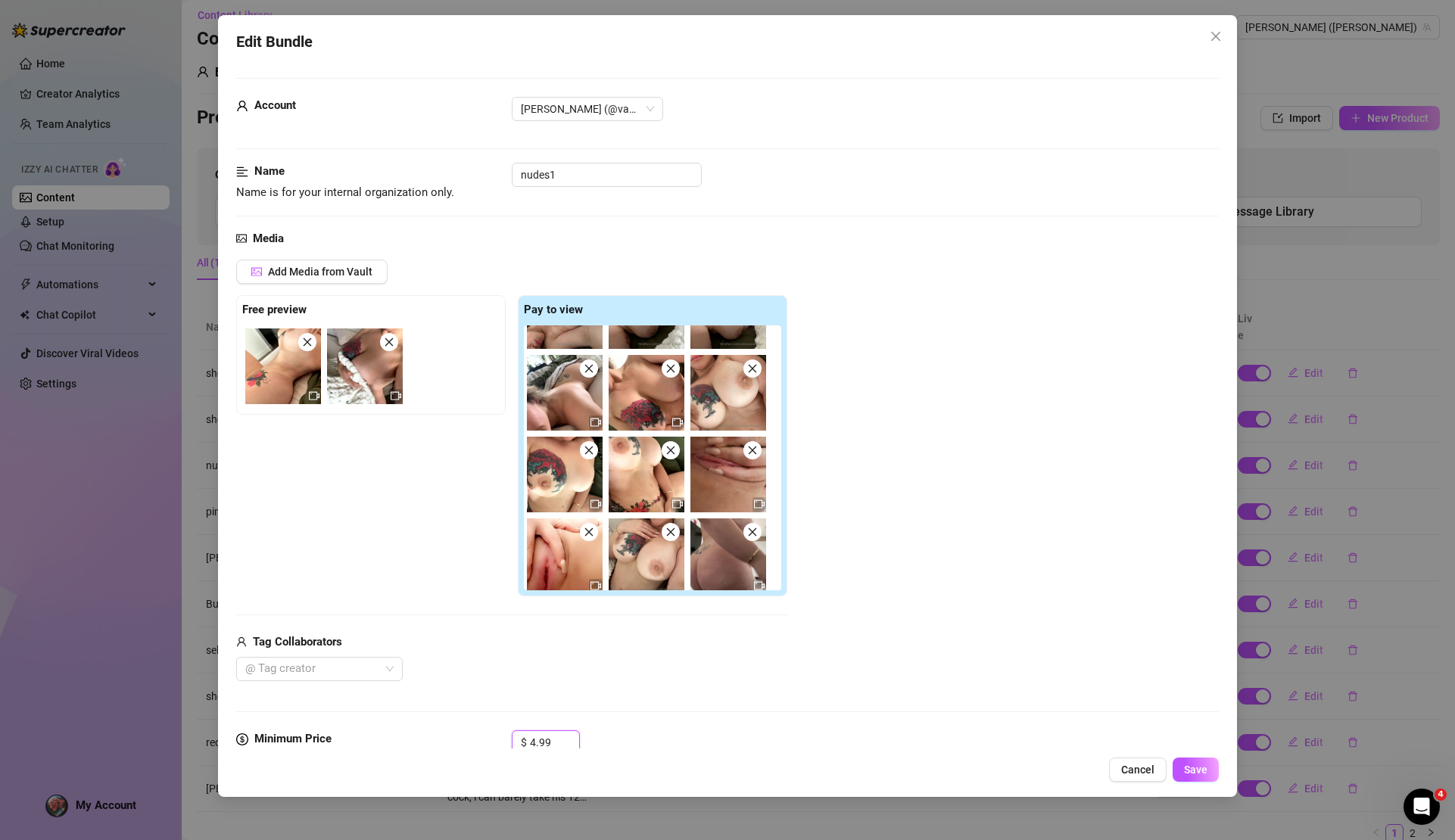
click at [755, 452] on icon "close" at bounding box center [753, 449] width 11 height 11
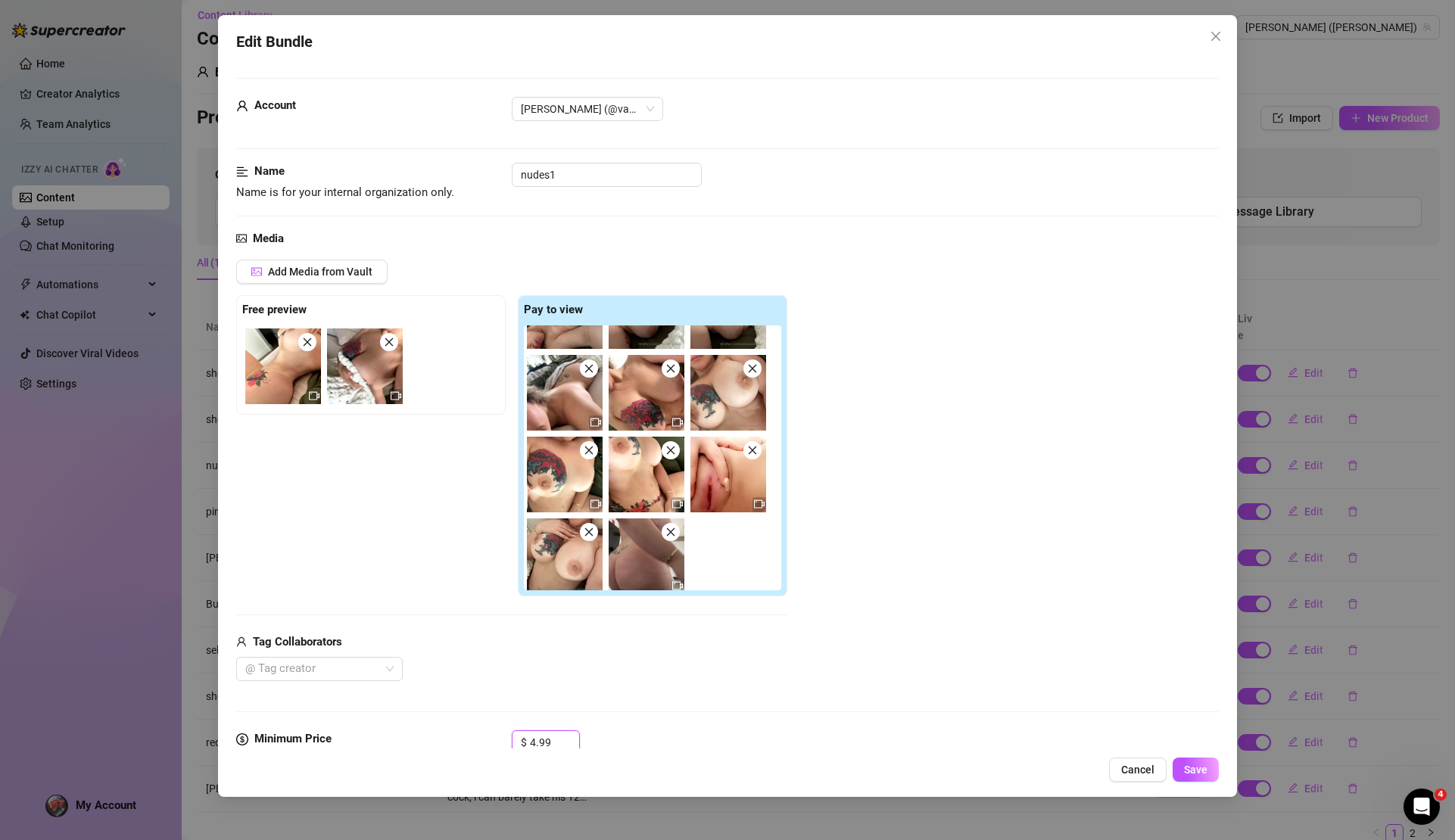
scroll to position [62, 0]
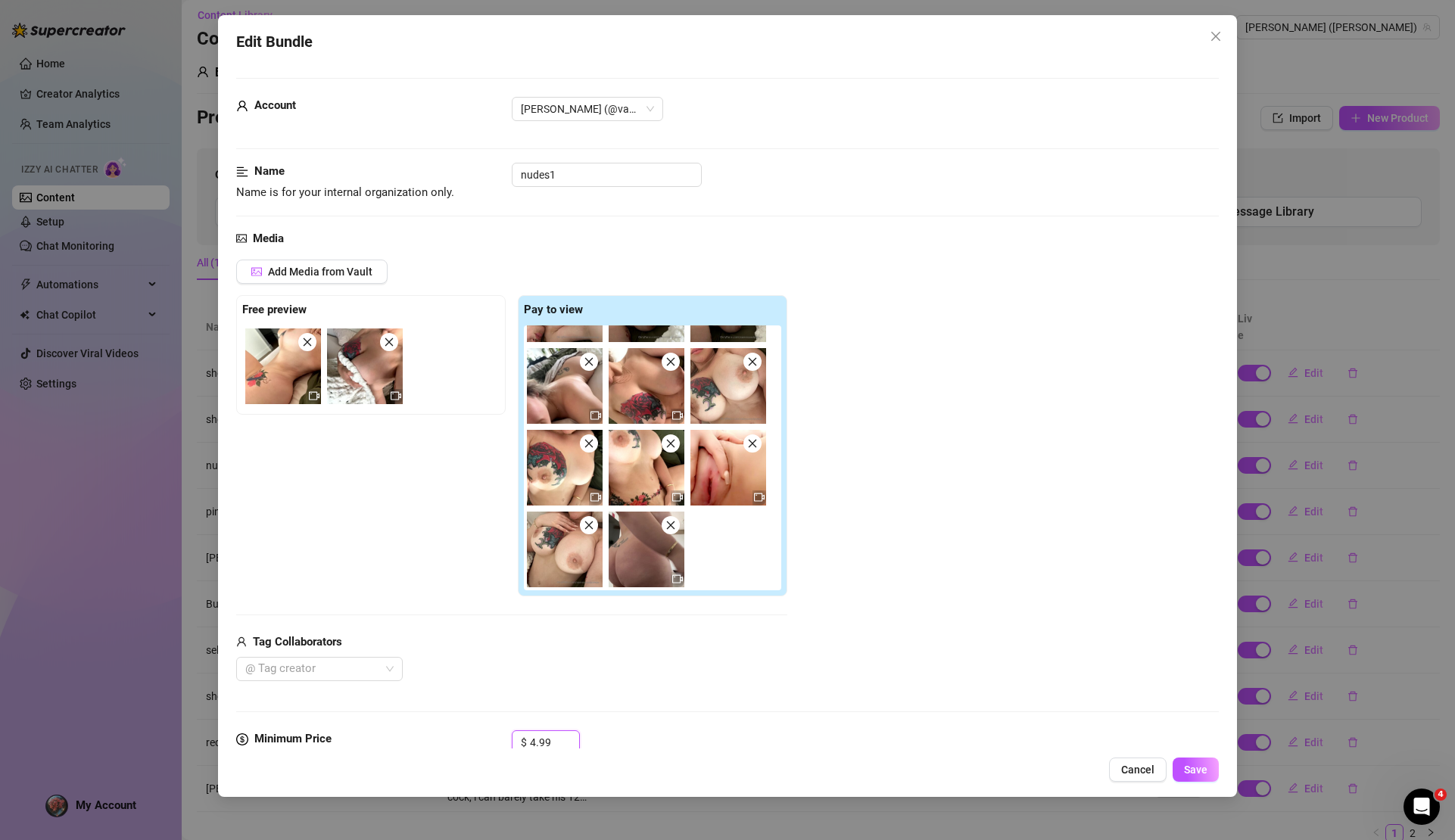
click at [593, 445] on icon "close" at bounding box center [589, 443] width 11 height 11
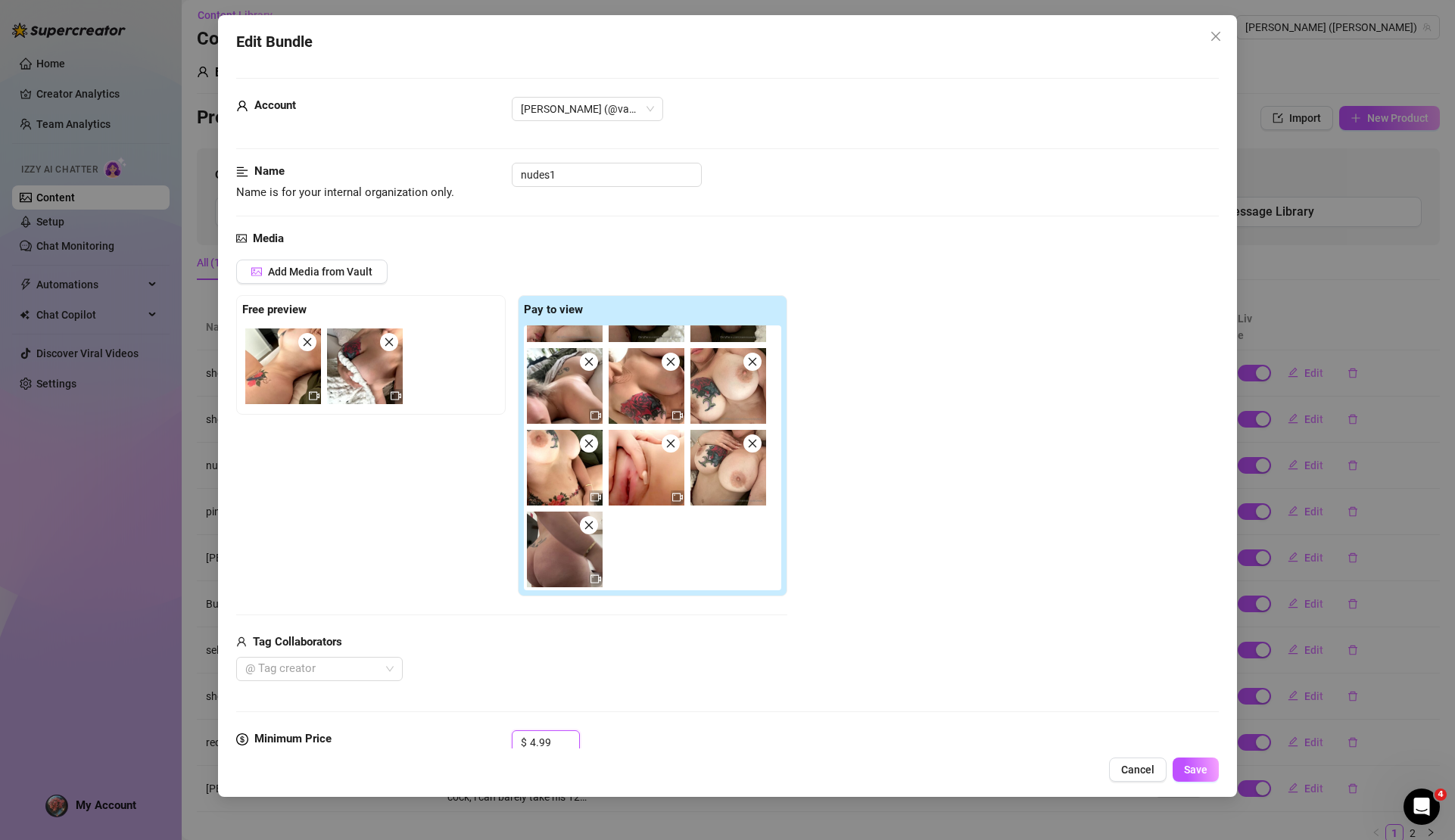
click at [595, 445] on span at bounding box center [589, 443] width 18 height 18
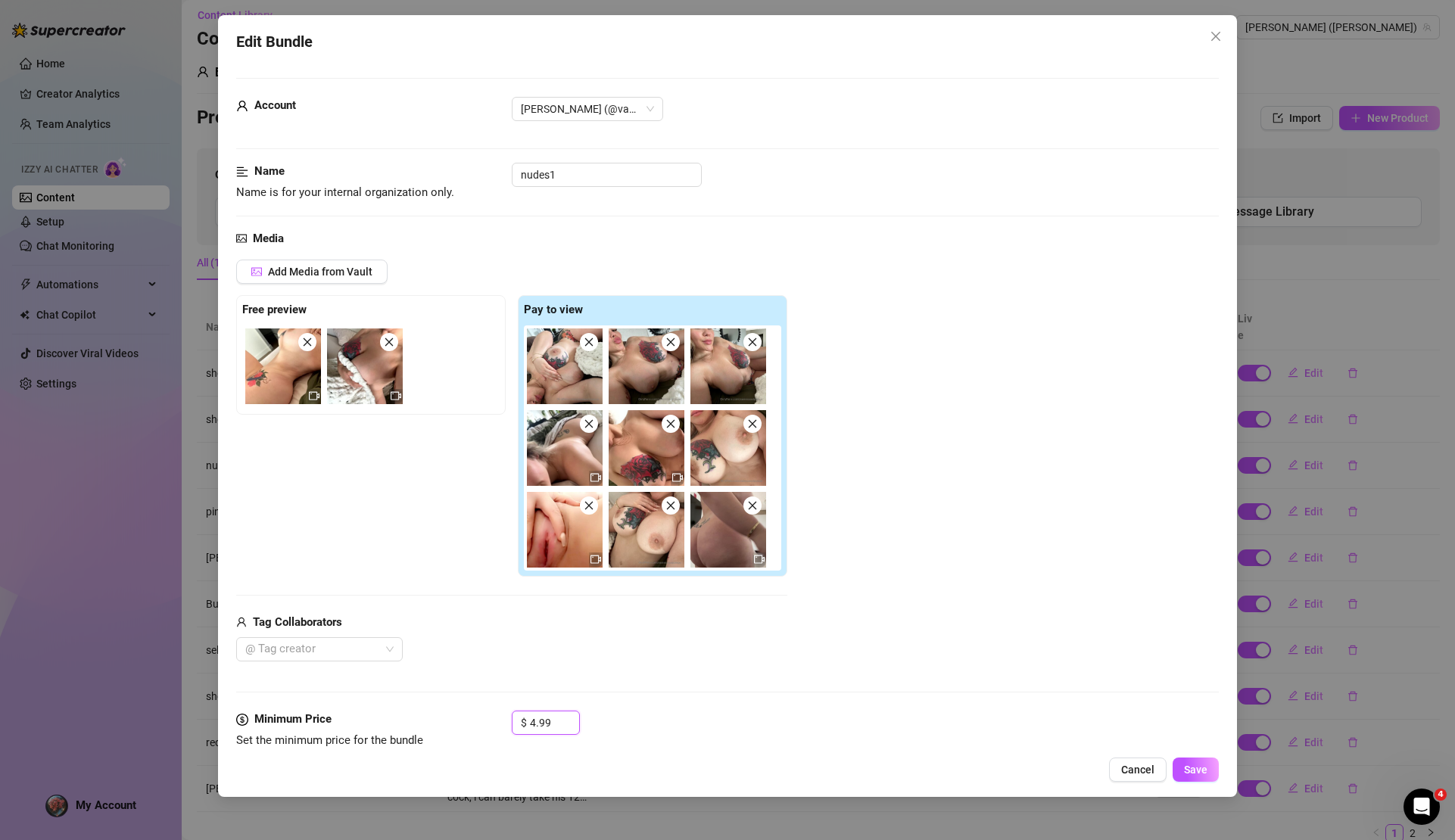
scroll to position [0, 0]
click at [585, 508] on span at bounding box center [589, 505] width 18 height 18
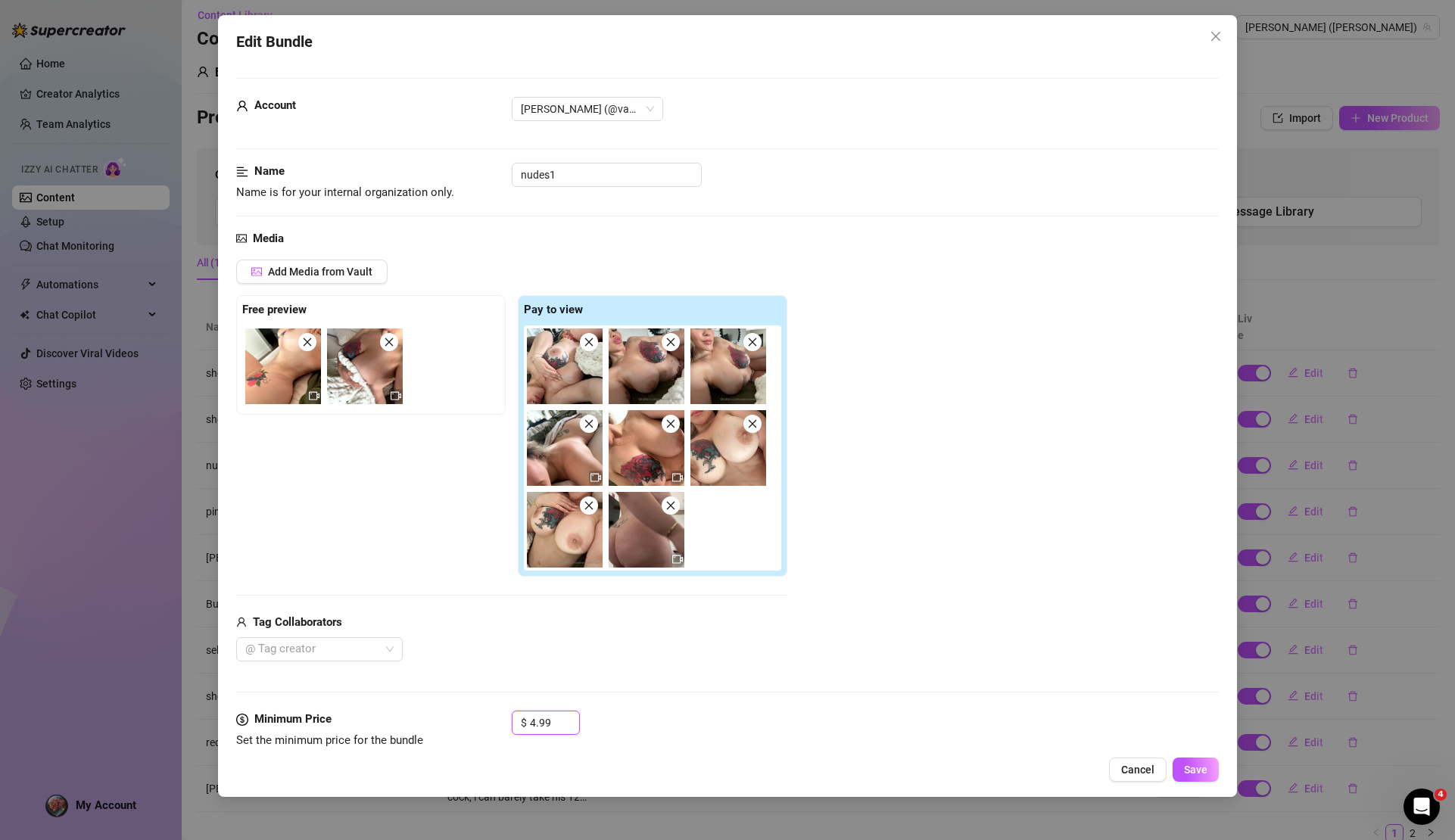
click at [673, 506] on icon "close" at bounding box center [671, 505] width 9 height 9
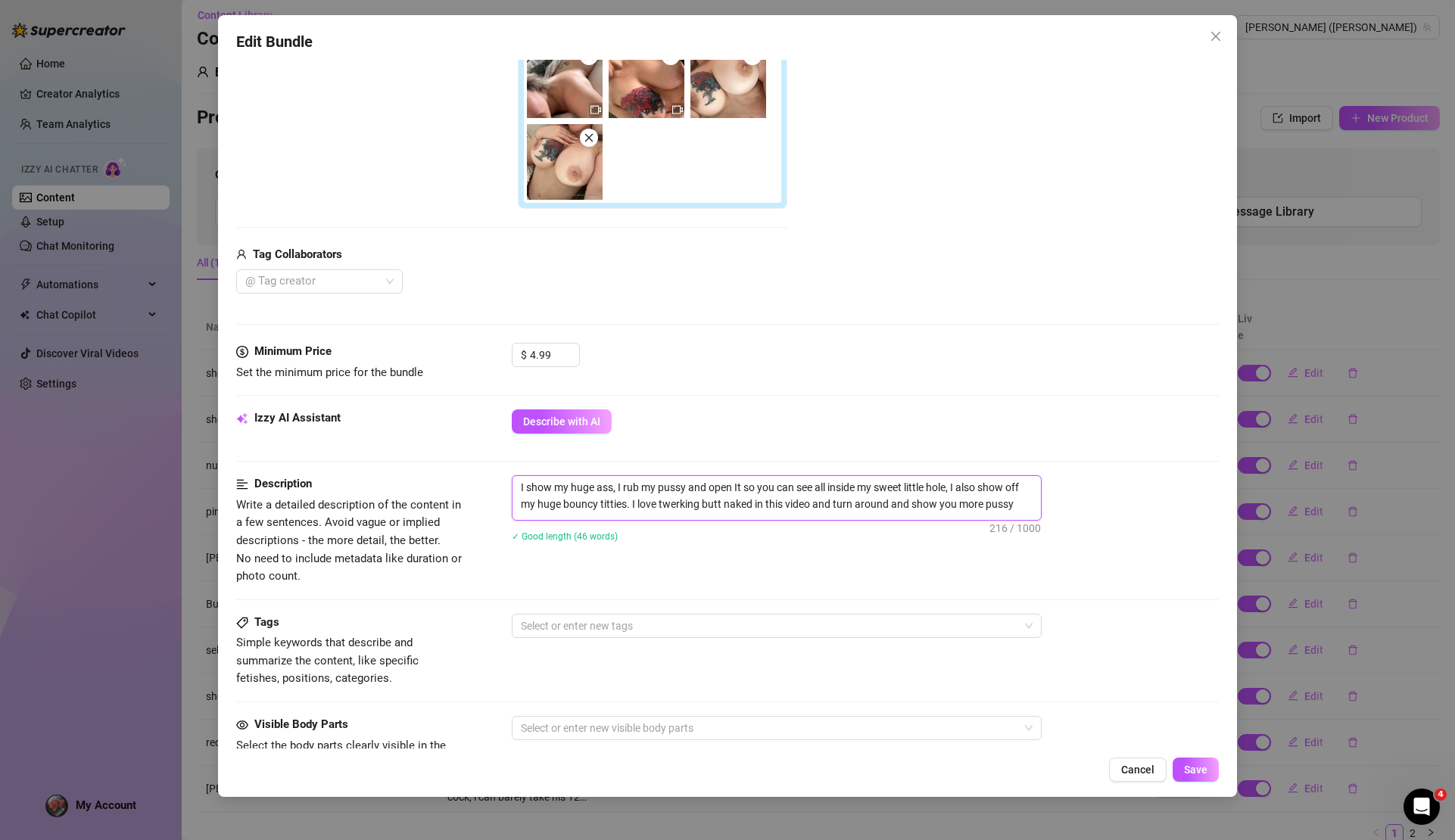
drag, startPoint x: 519, startPoint y: 490, endPoint x: 949, endPoint y: 551, distance: 434.3
click at [949, 551] on div "I show my huge ass, I rub my pussy and open It so you can see all inside my swe…" at bounding box center [865, 518] width 706 height 86
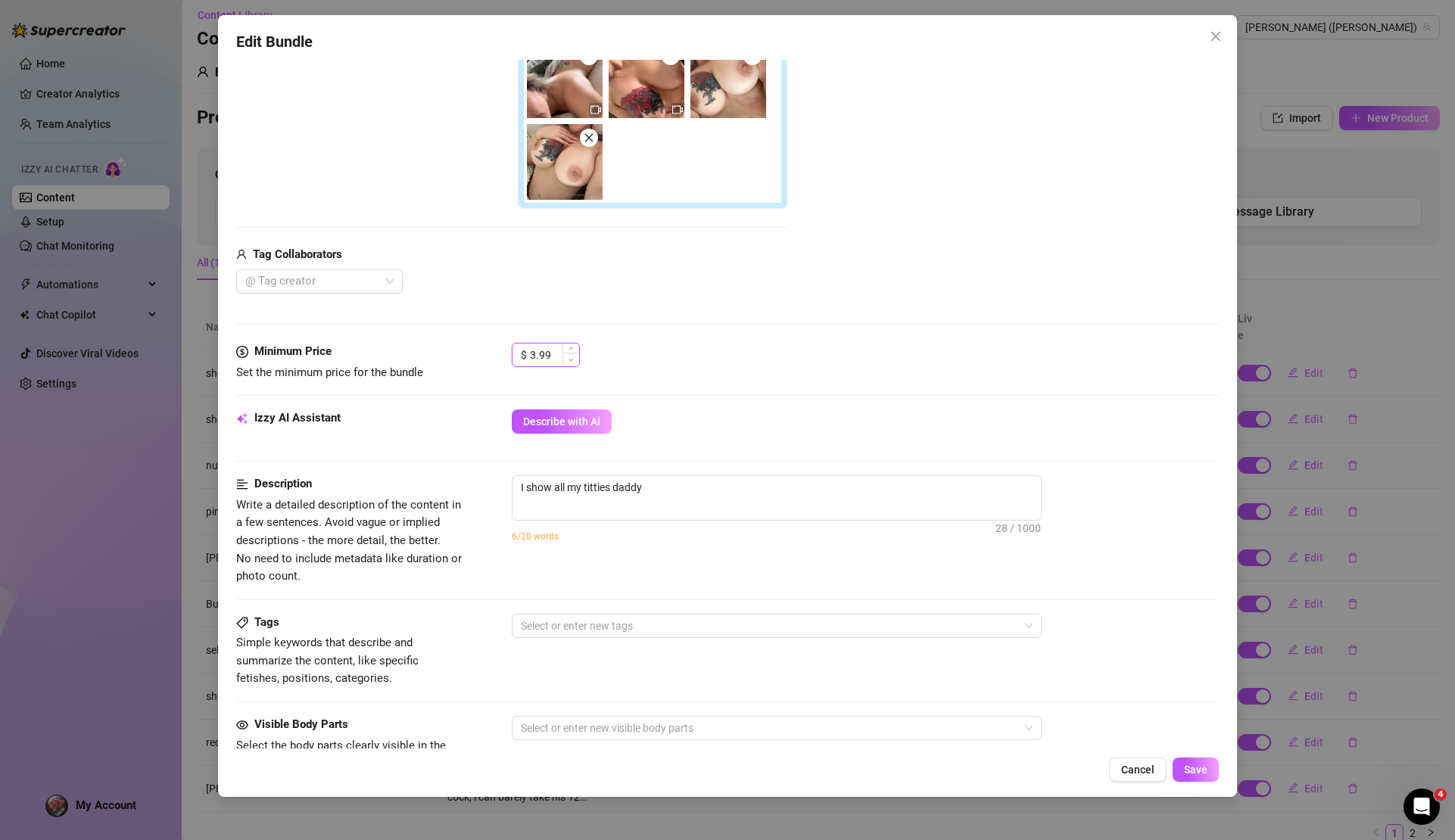
click at [574, 364] on span "Decrease Value" at bounding box center [570, 360] width 16 height 14
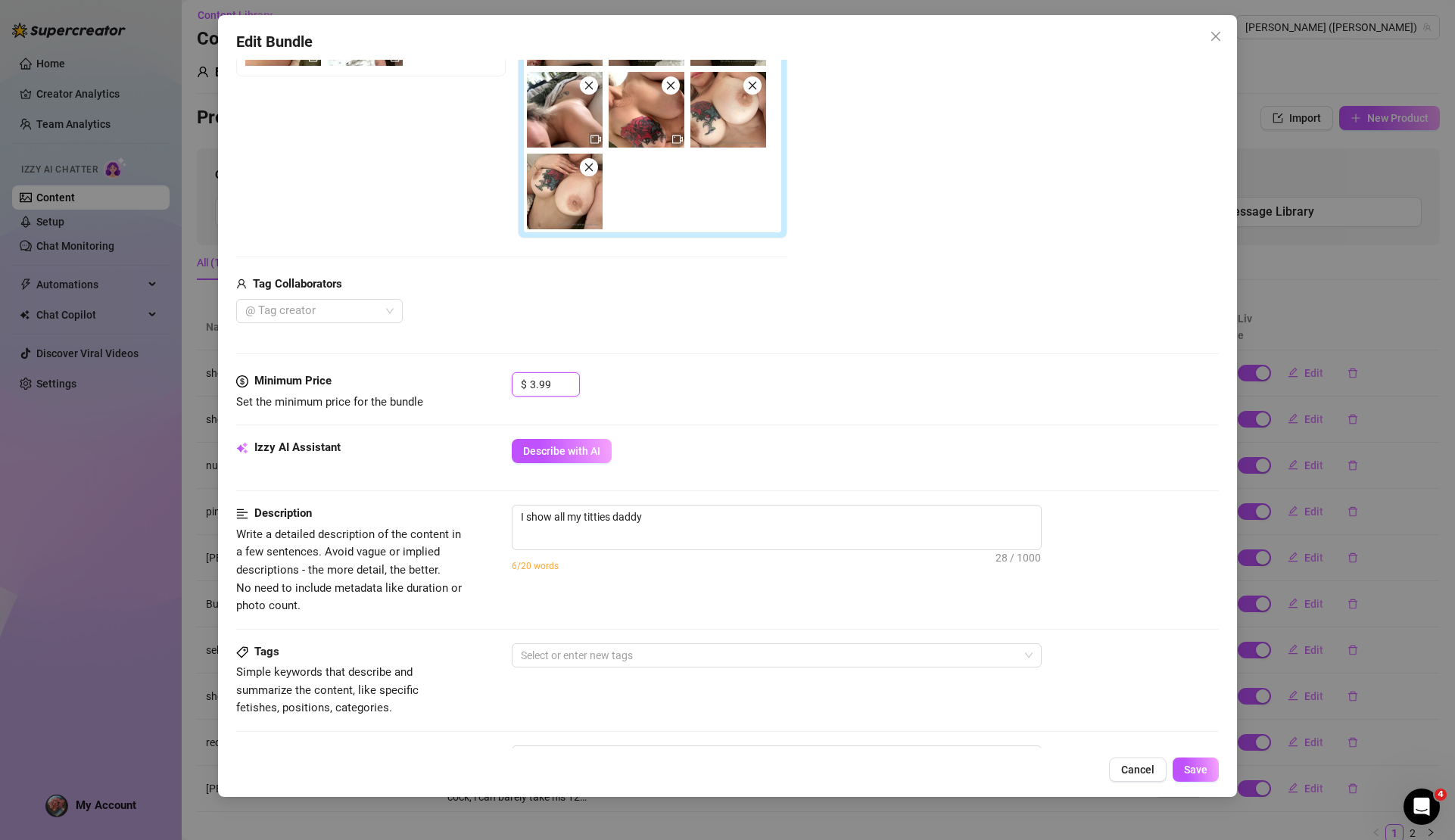
scroll to position [0, 0]
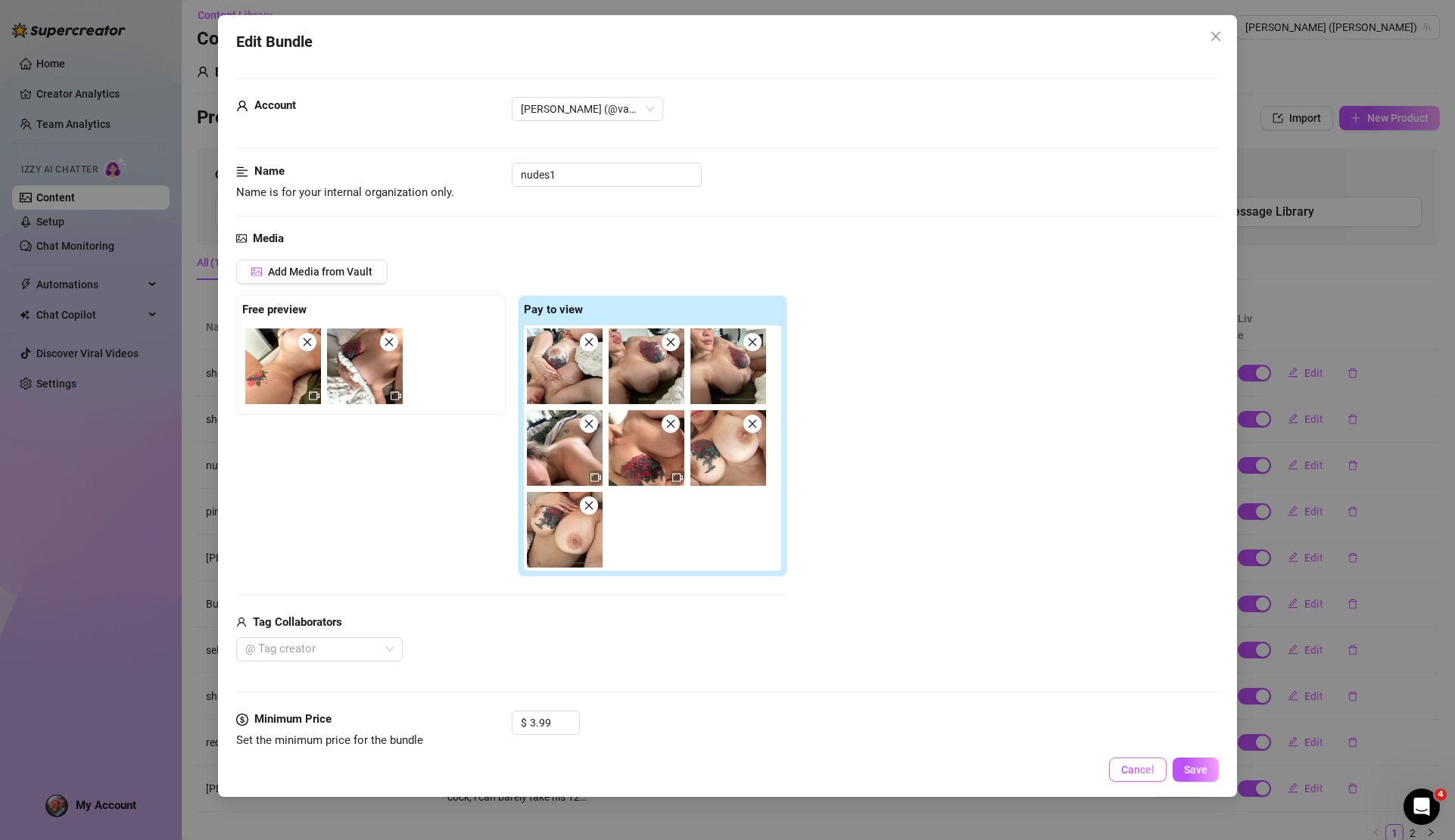
click at [1138, 769] on span "Cancel" at bounding box center [1138, 770] width 34 height 13
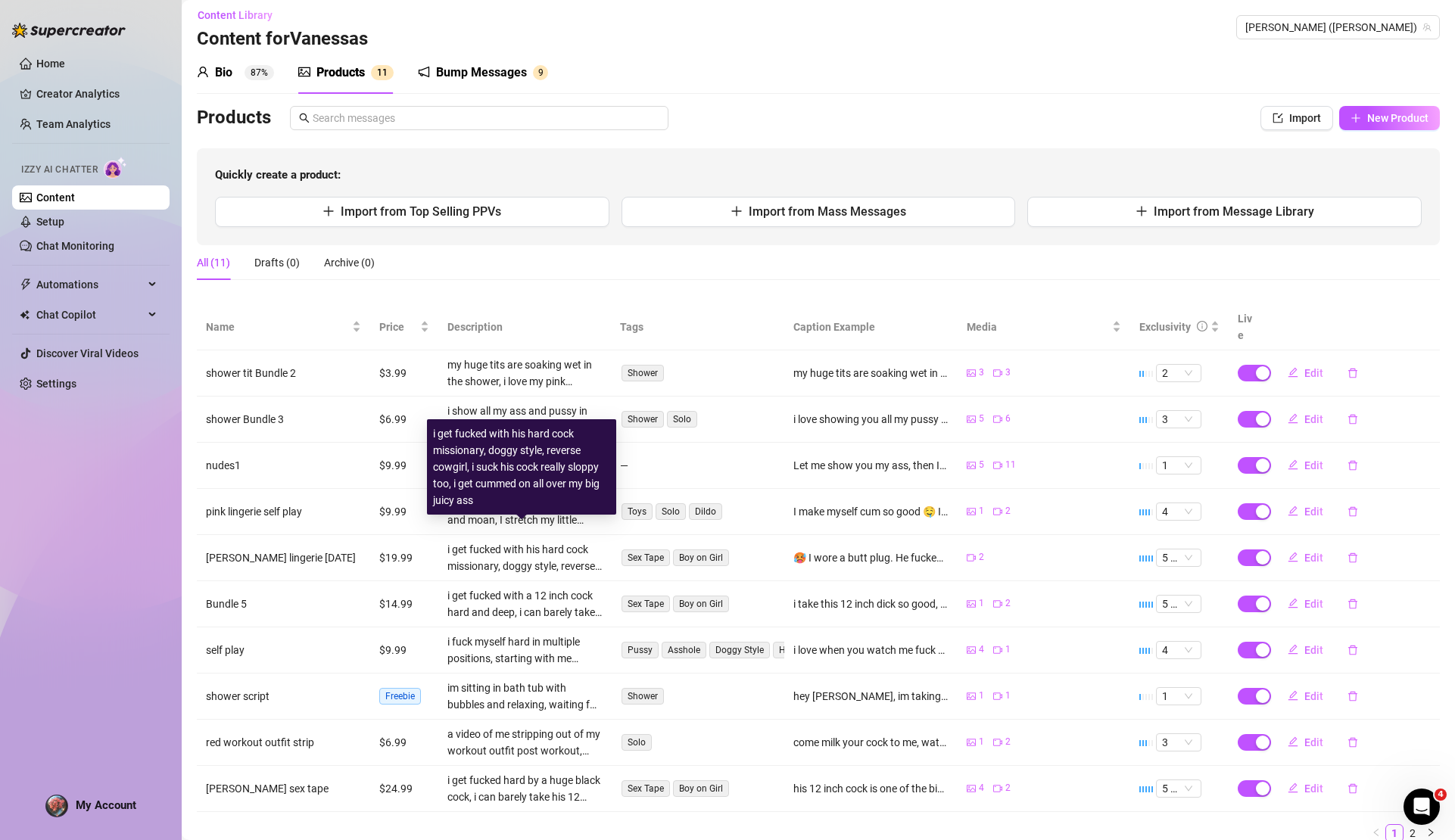
scroll to position [11, 0]
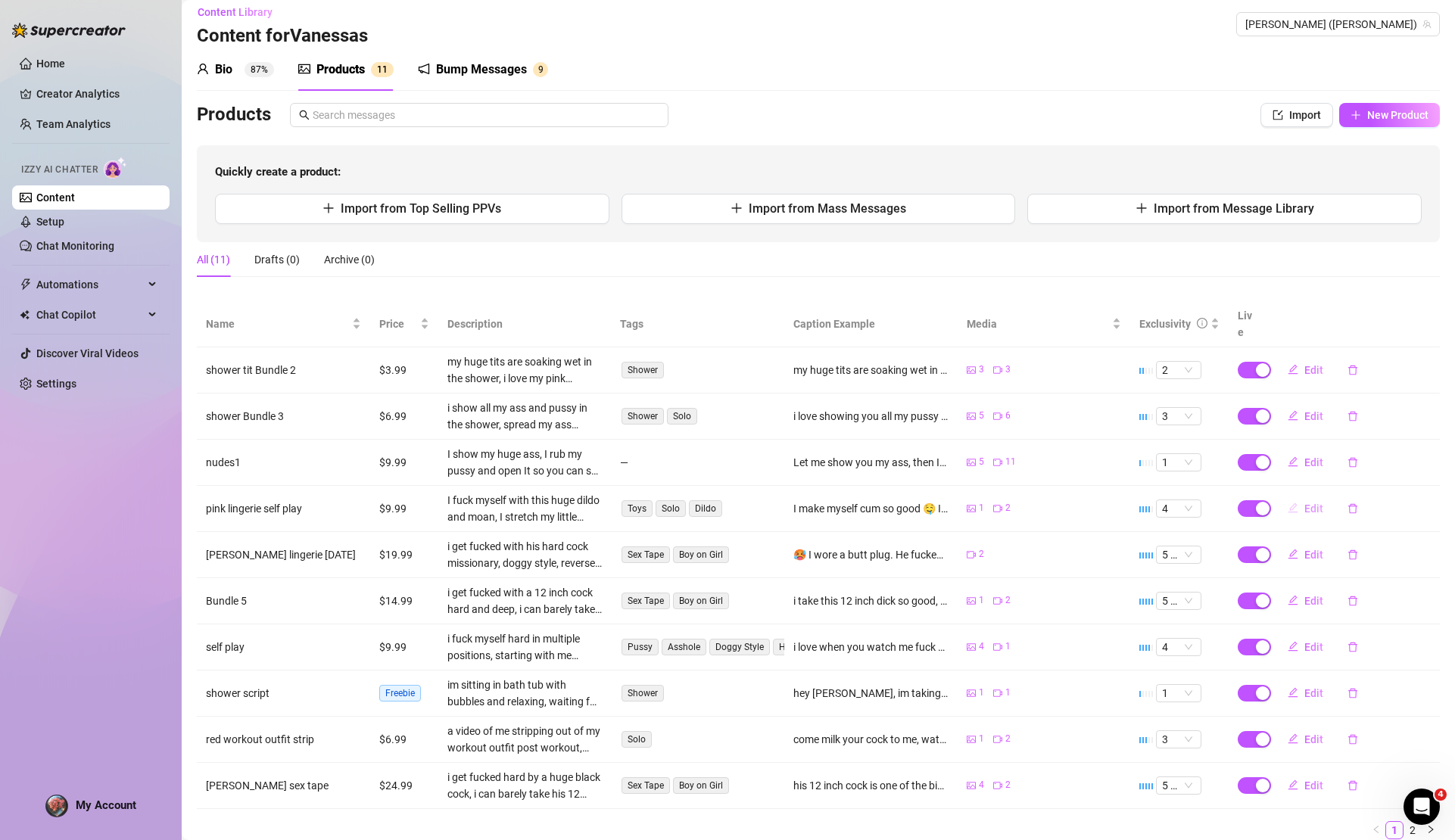
click at [1307, 502] on span "Edit" at bounding box center [1314, 508] width 19 height 13
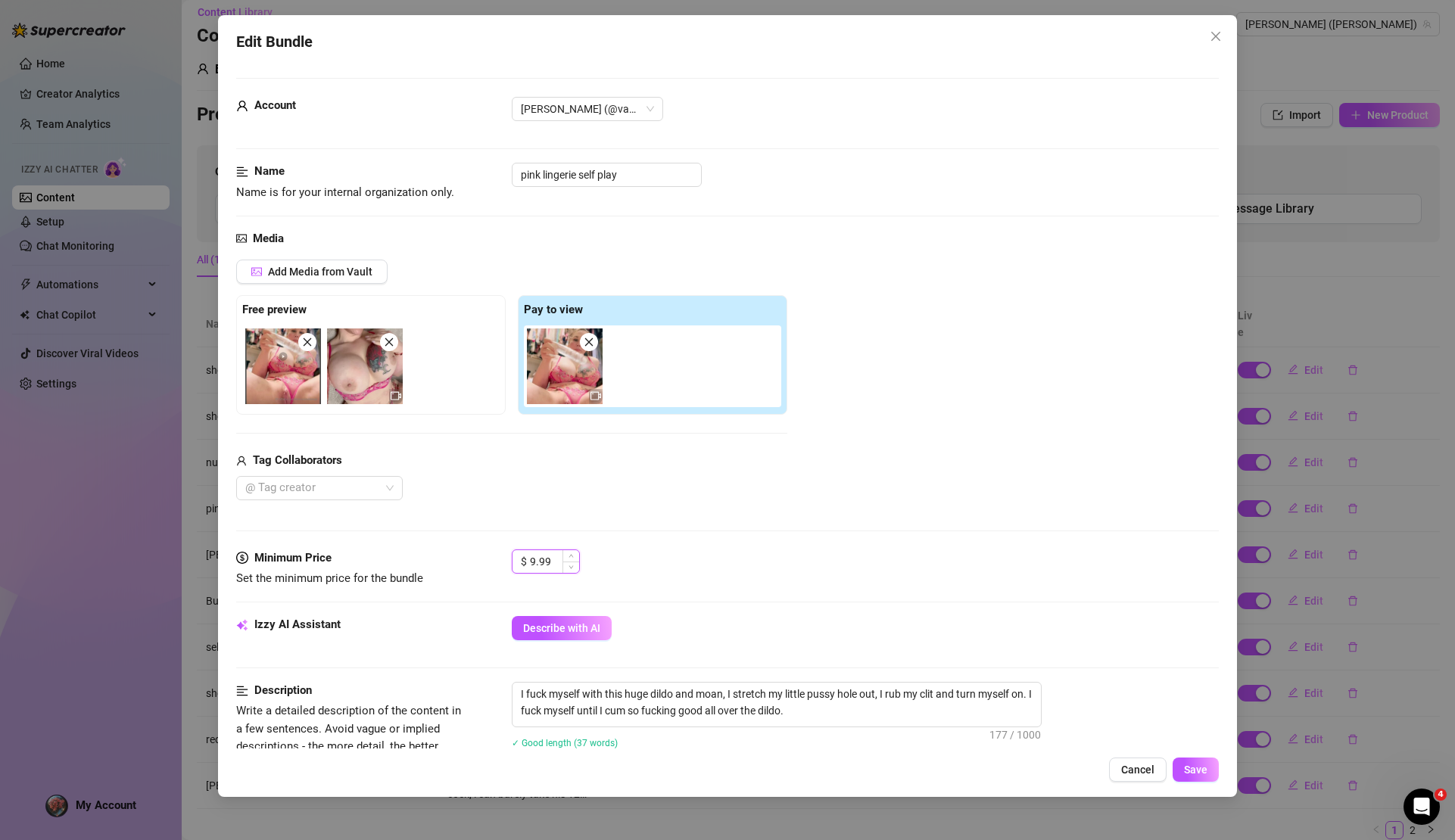
drag, startPoint x: 558, startPoint y: 560, endPoint x: 513, endPoint y: 560, distance: 45.0
click at [513, 560] on div "$ 9.99" at bounding box center [546, 561] width 69 height 24
click at [574, 568] on icon "down" at bounding box center [570, 566] width 5 height 5
click at [576, 554] on span "Increase Value" at bounding box center [570, 557] width 16 height 14
click at [1149, 762] on button "Cancel" at bounding box center [1139, 770] width 58 height 24
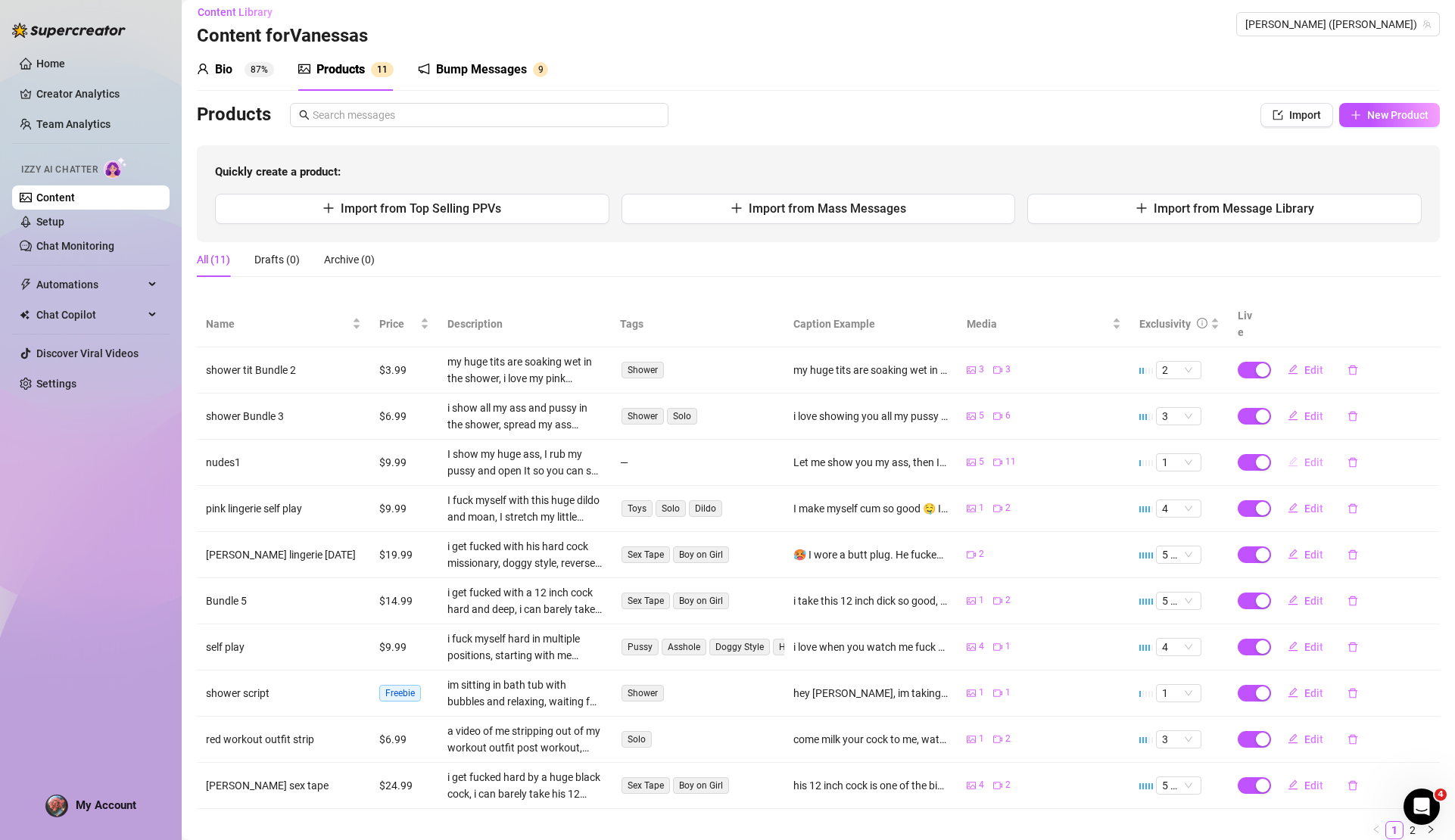
click at [1303, 451] on button "Edit" at bounding box center [1305, 462] width 60 height 24
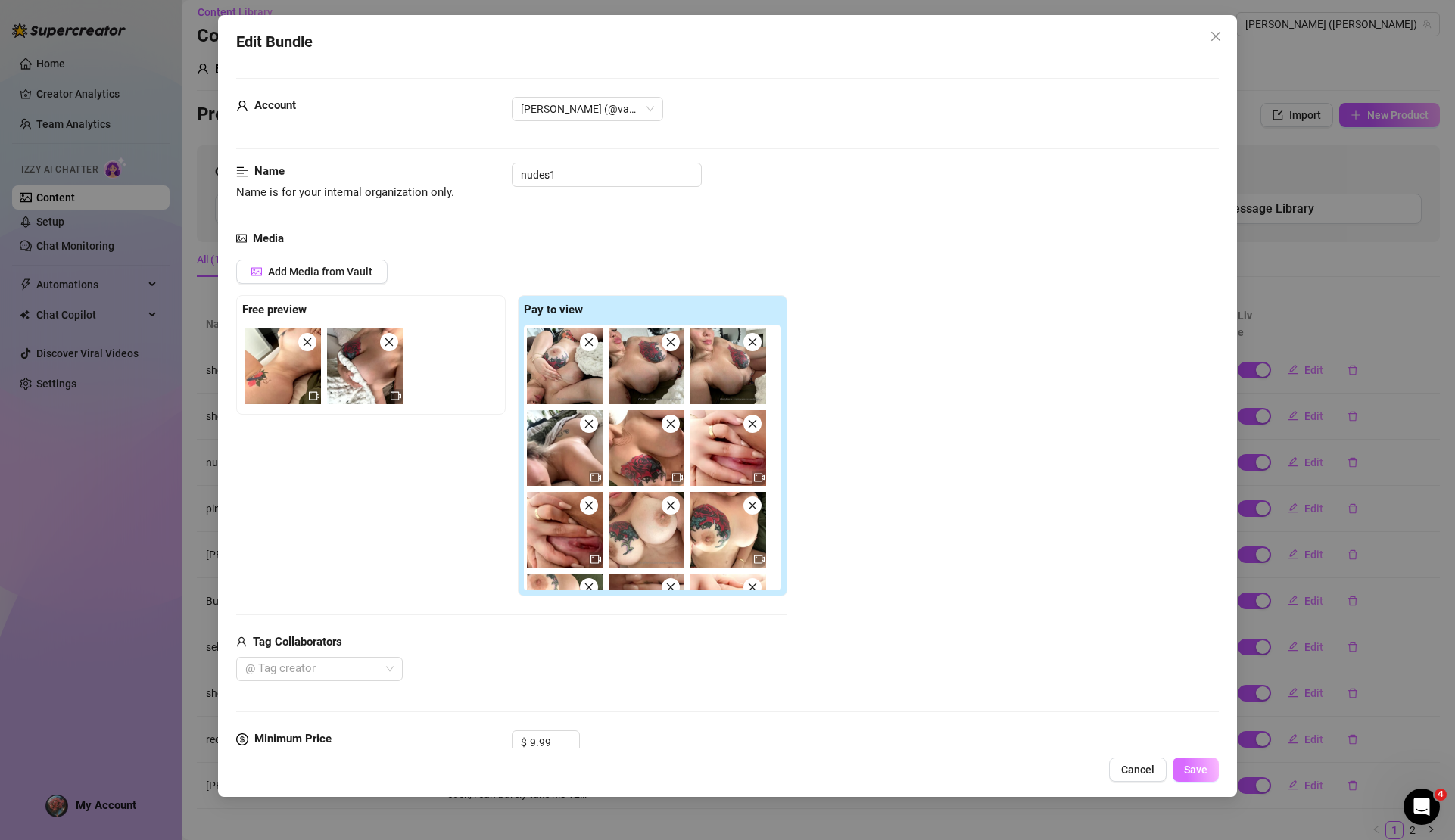
click at [1185, 769] on span "Save" at bounding box center [1195, 770] width 23 height 13
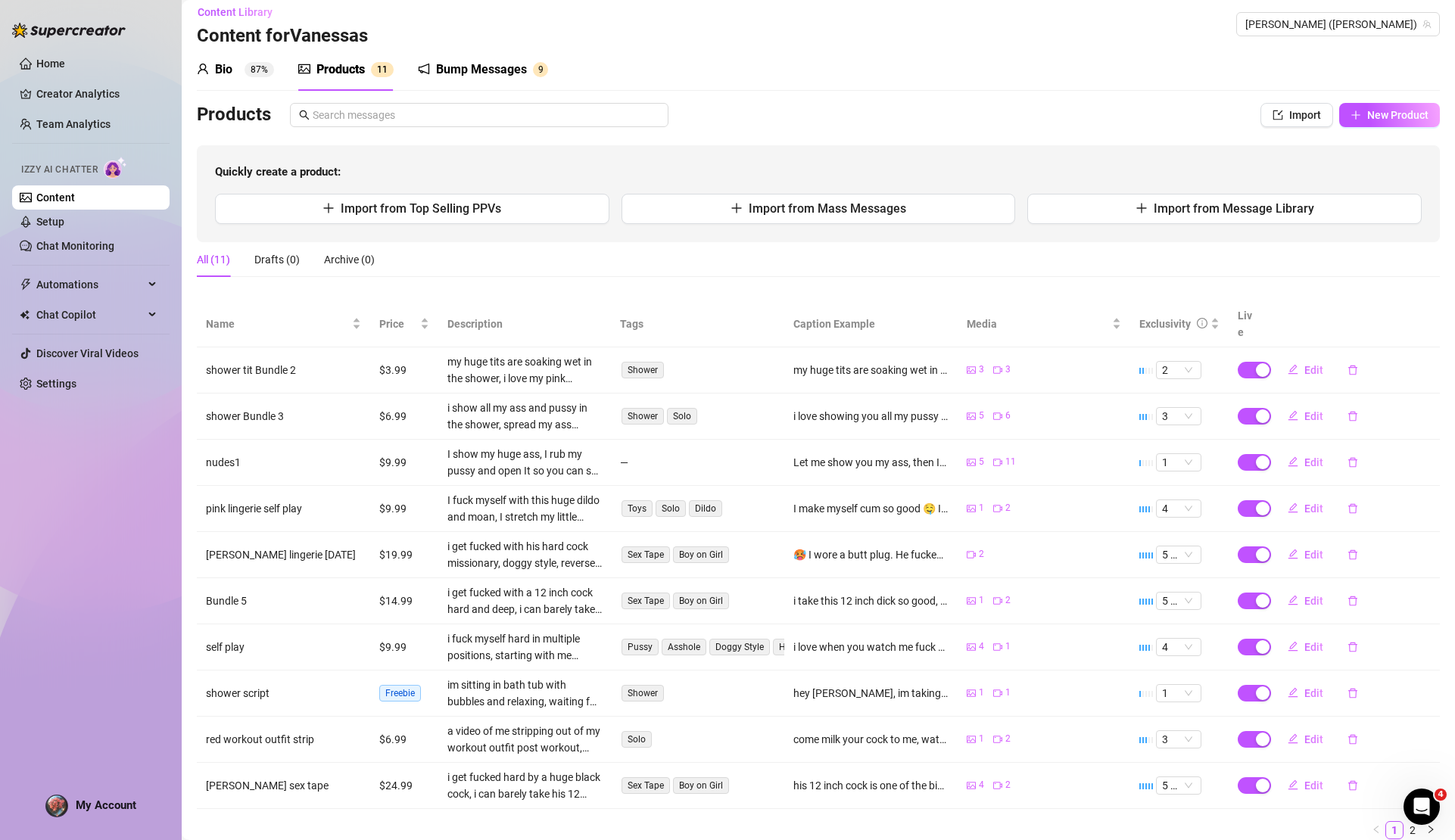
click at [1198, 772] on td "5 🔥" at bounding box center [1180, 786] width 98 height 46
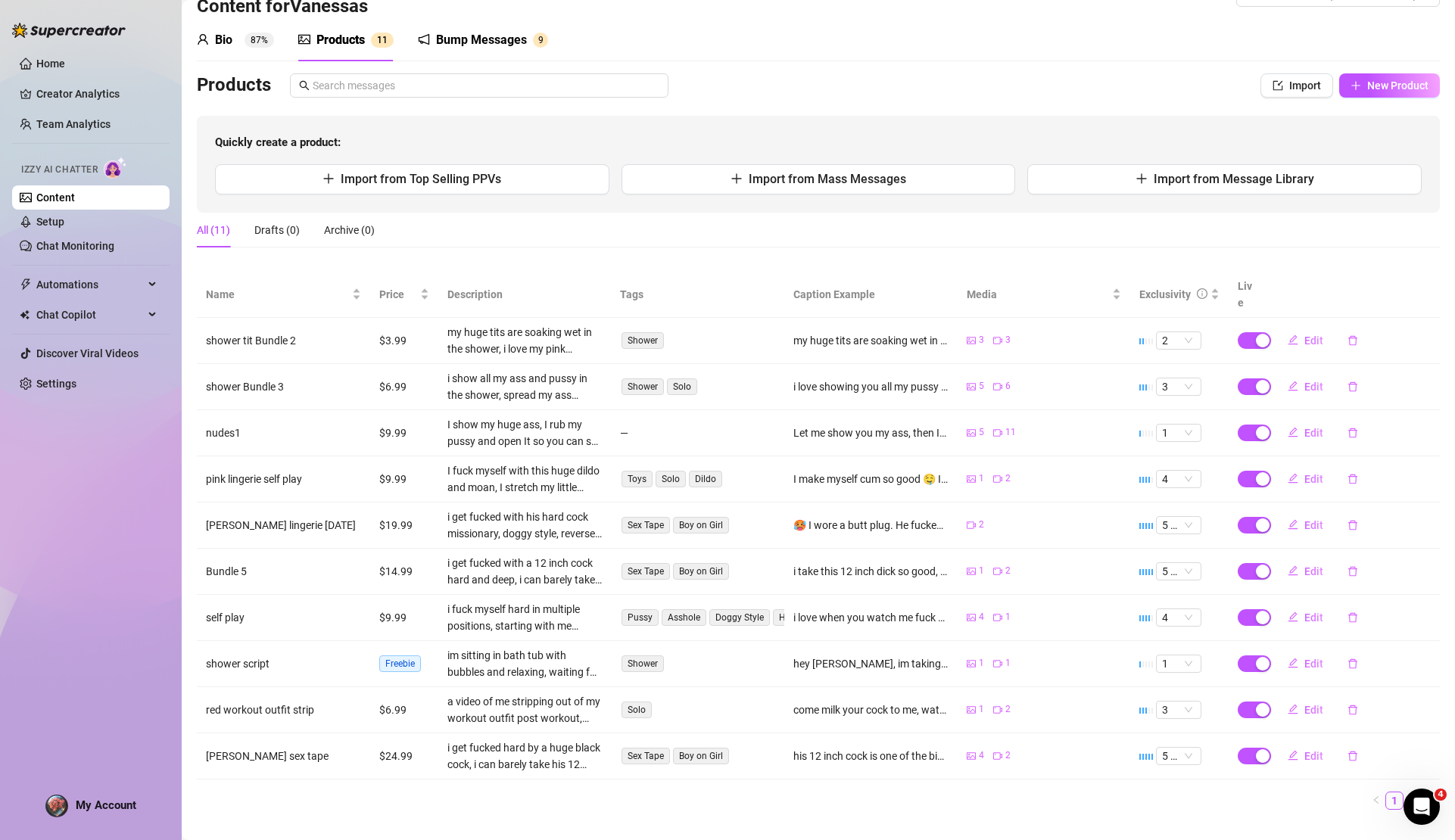
scroll to position [0, 0]
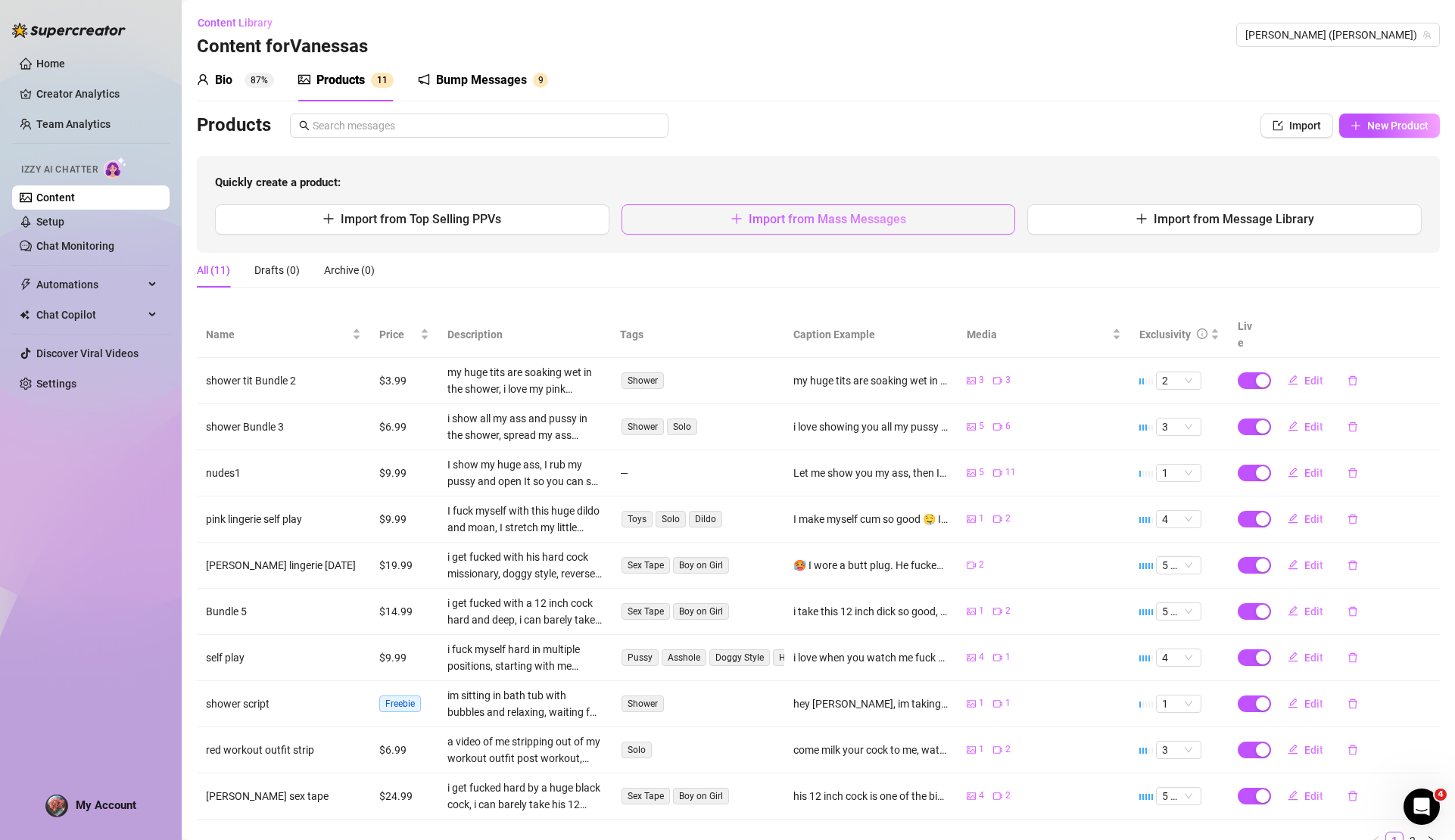
click at [759, 214] on span "Import from Mass Messages" at bounding box center [827, 219] width 157 height 14
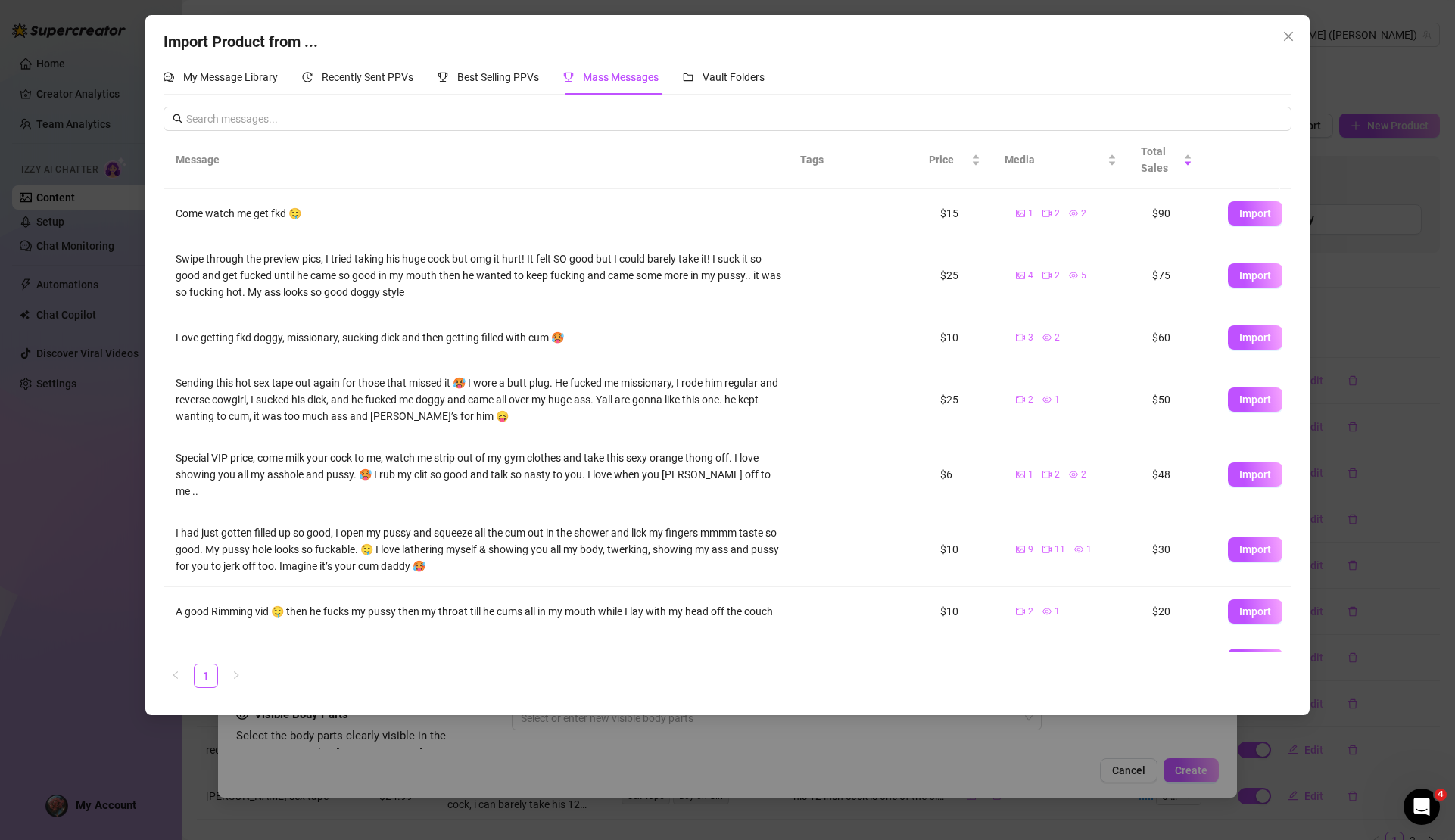
scroll to position [85, 0]
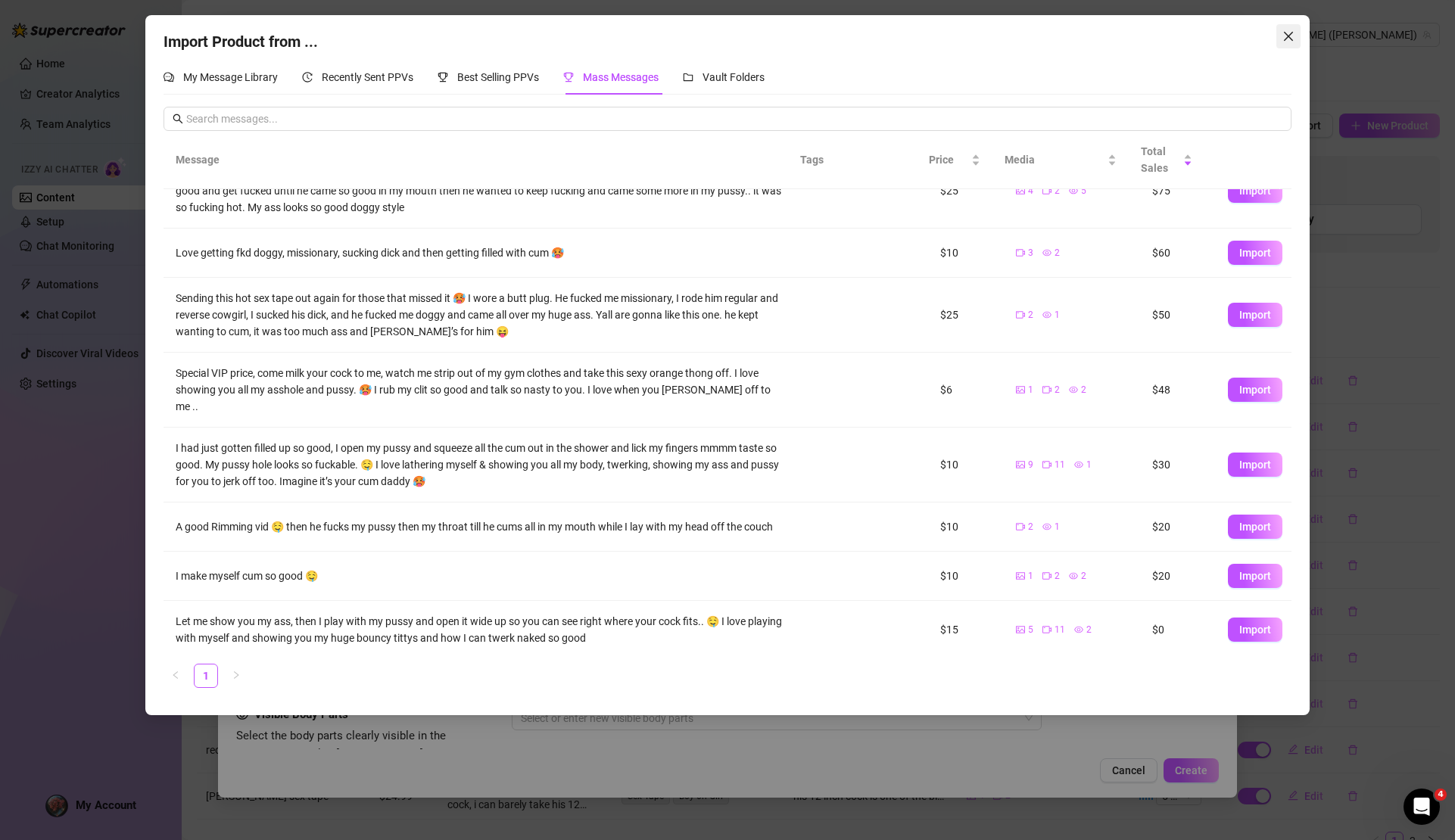
click at [1288, 40] on icon "close" at bounding box center [1288, 36] width 13 height 13
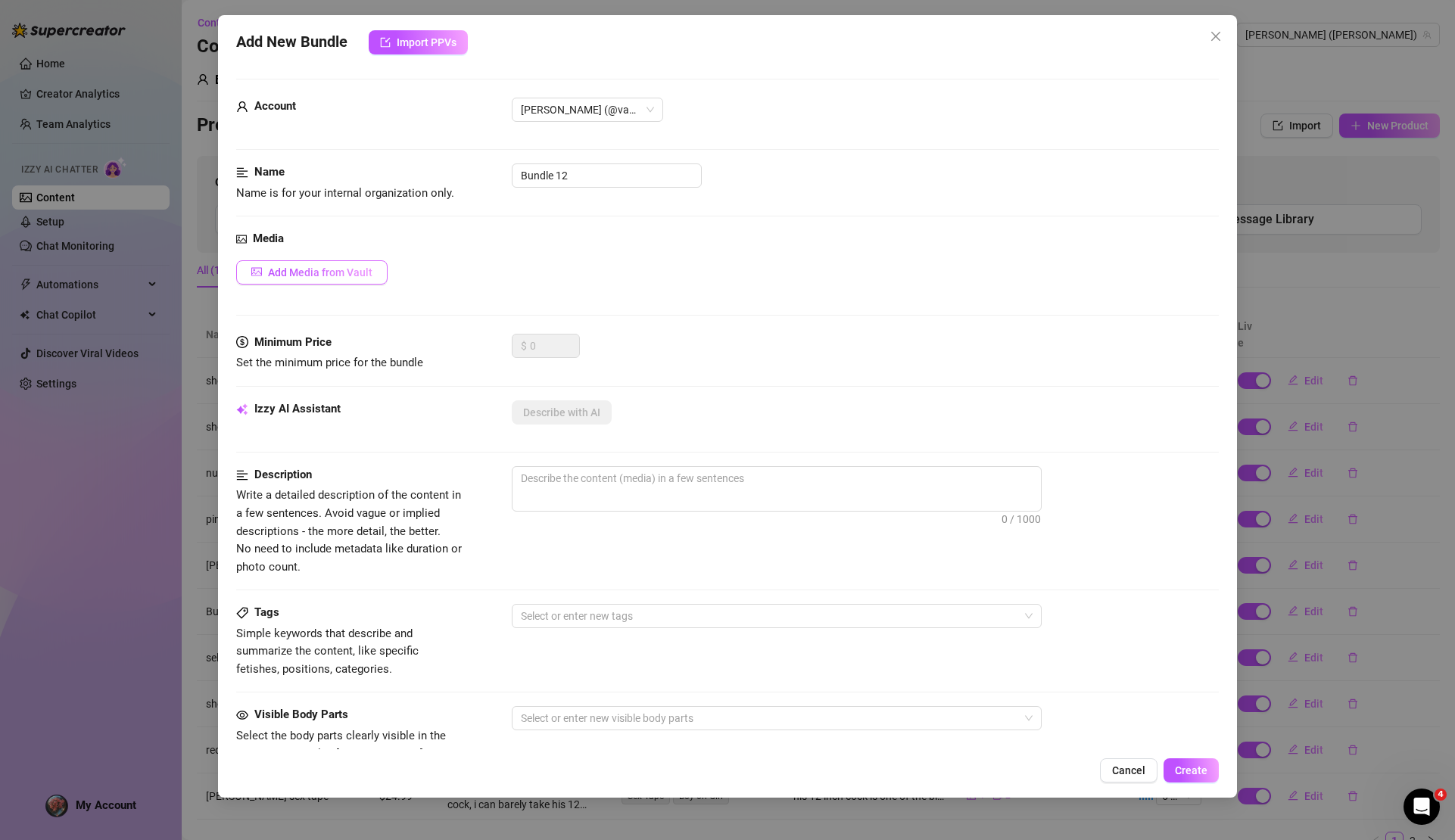
click at [361, 266] on span "Add Media from Vault" at bounding box center [320, 272] width 104 height 13
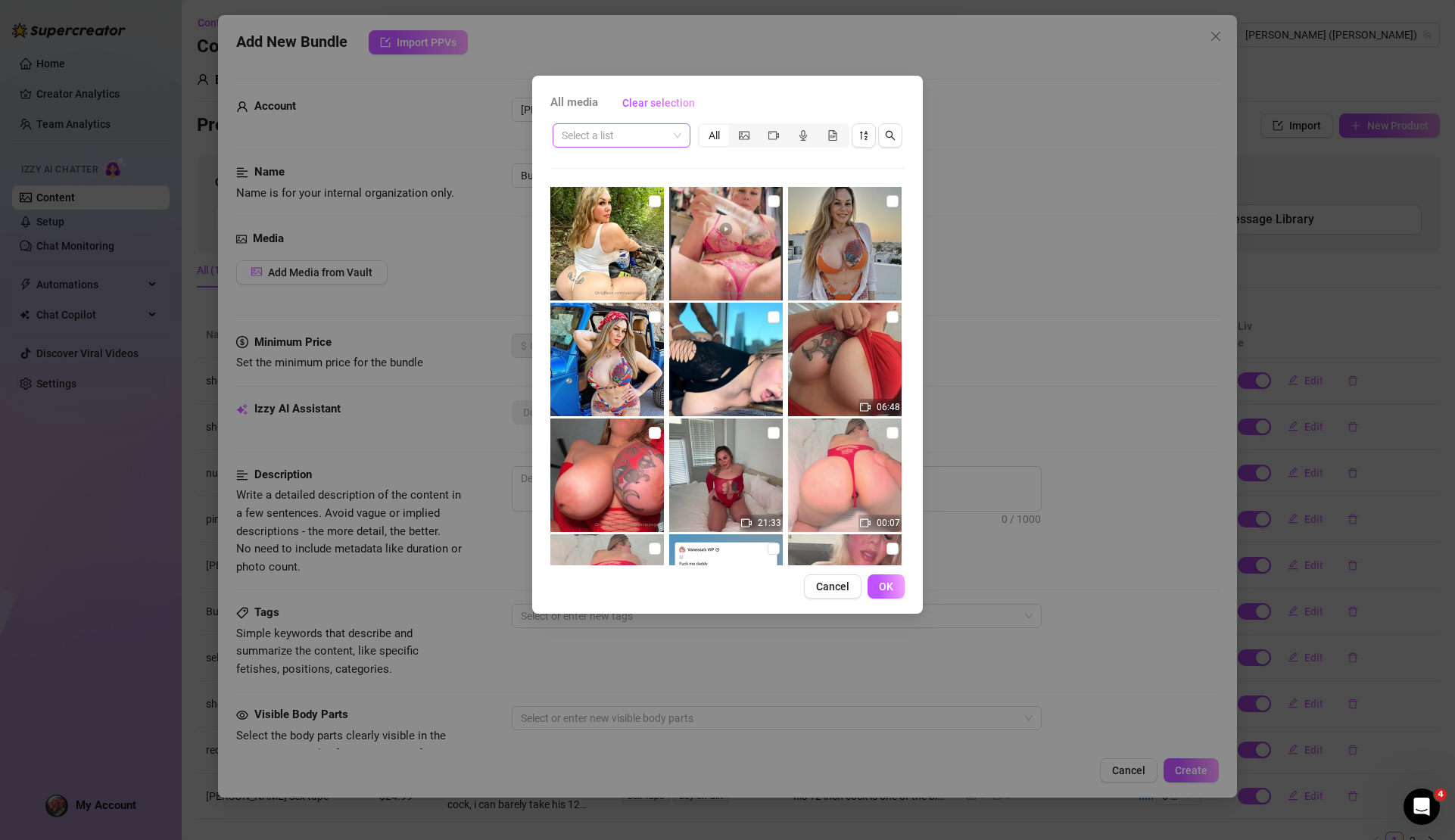
click at [670, 141] on span at bounding box center [621, 136] width 120 height 23
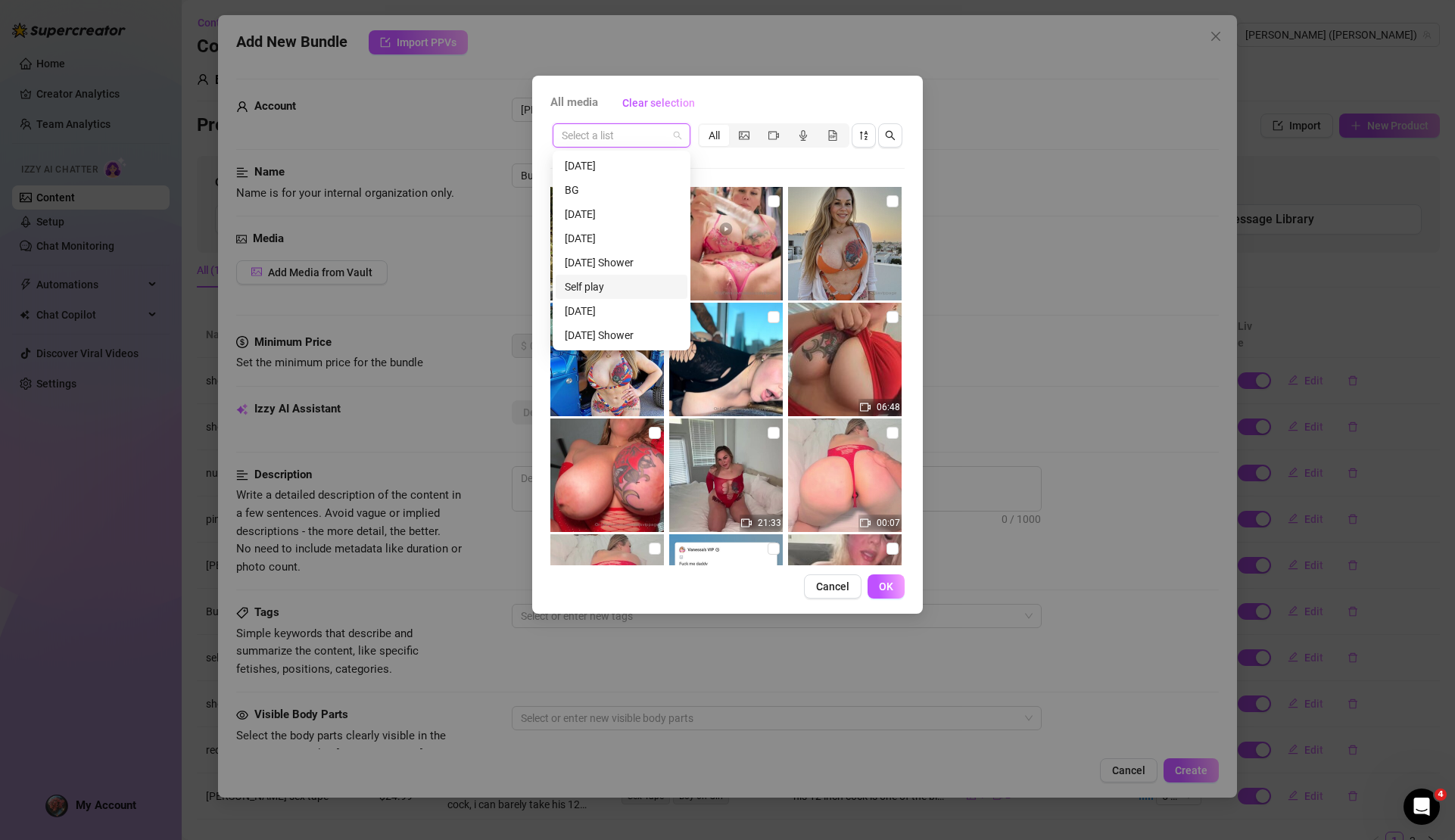
click at [628, 284] on div "Self play" at bounding box center [621, 286] width 114 height 16
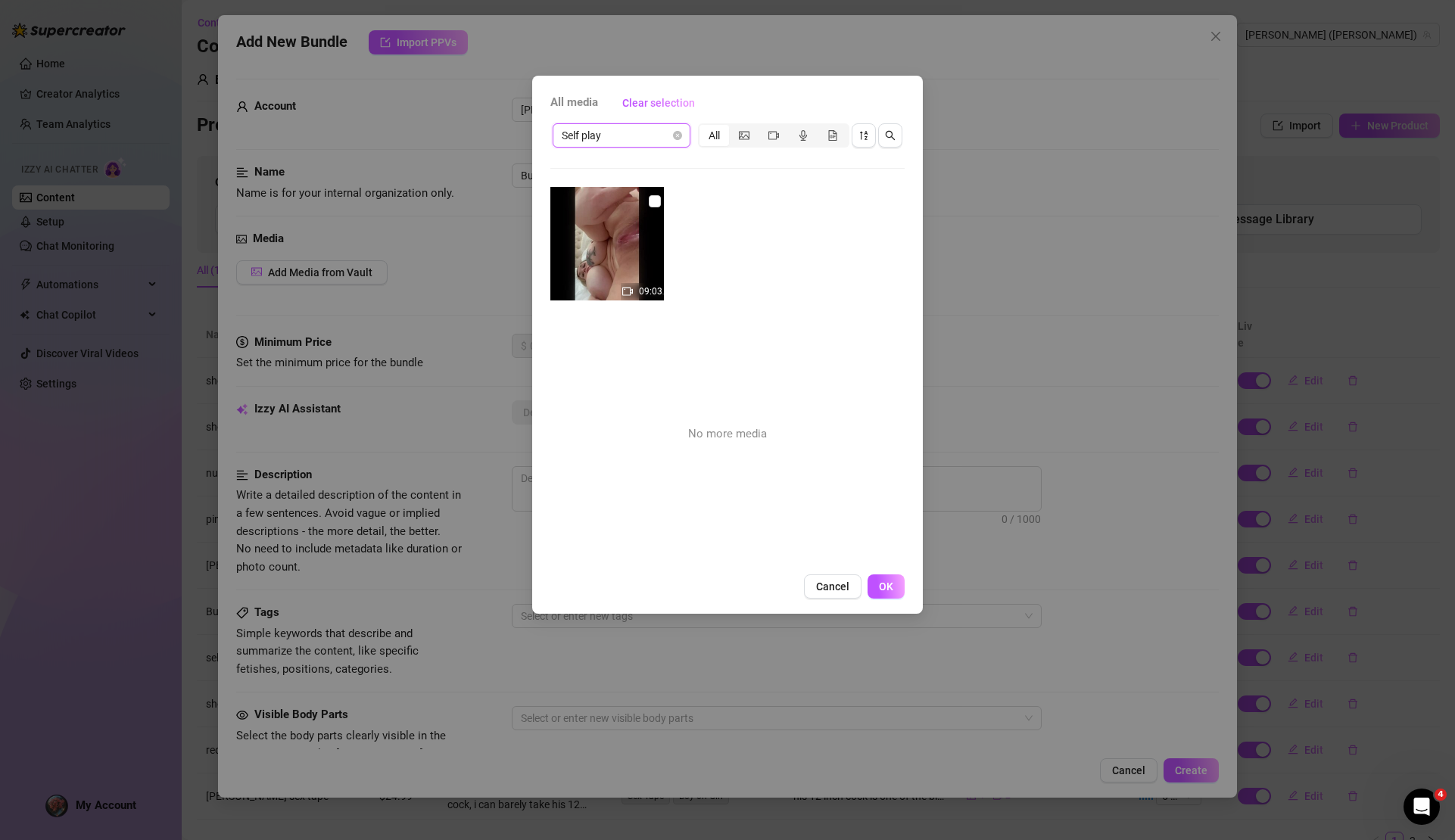
click at [671, 137] on span "Self play" at bounding box center [621, 136] width 120 height 23
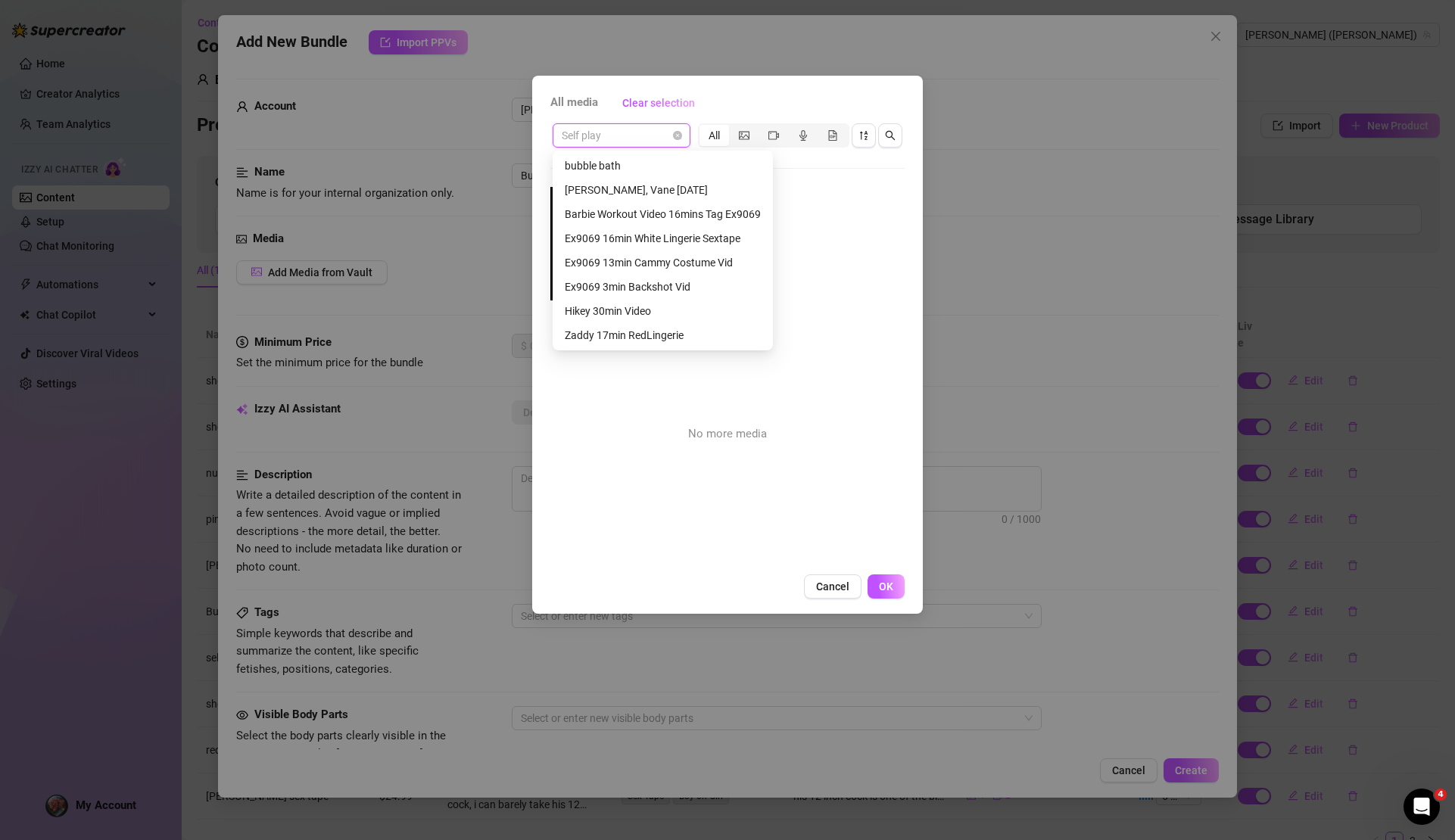
scroll to position [290, 0]
click at [665, 333] on div "htx 16min Vid" at bounding box center [707, 335] width 287 height 16
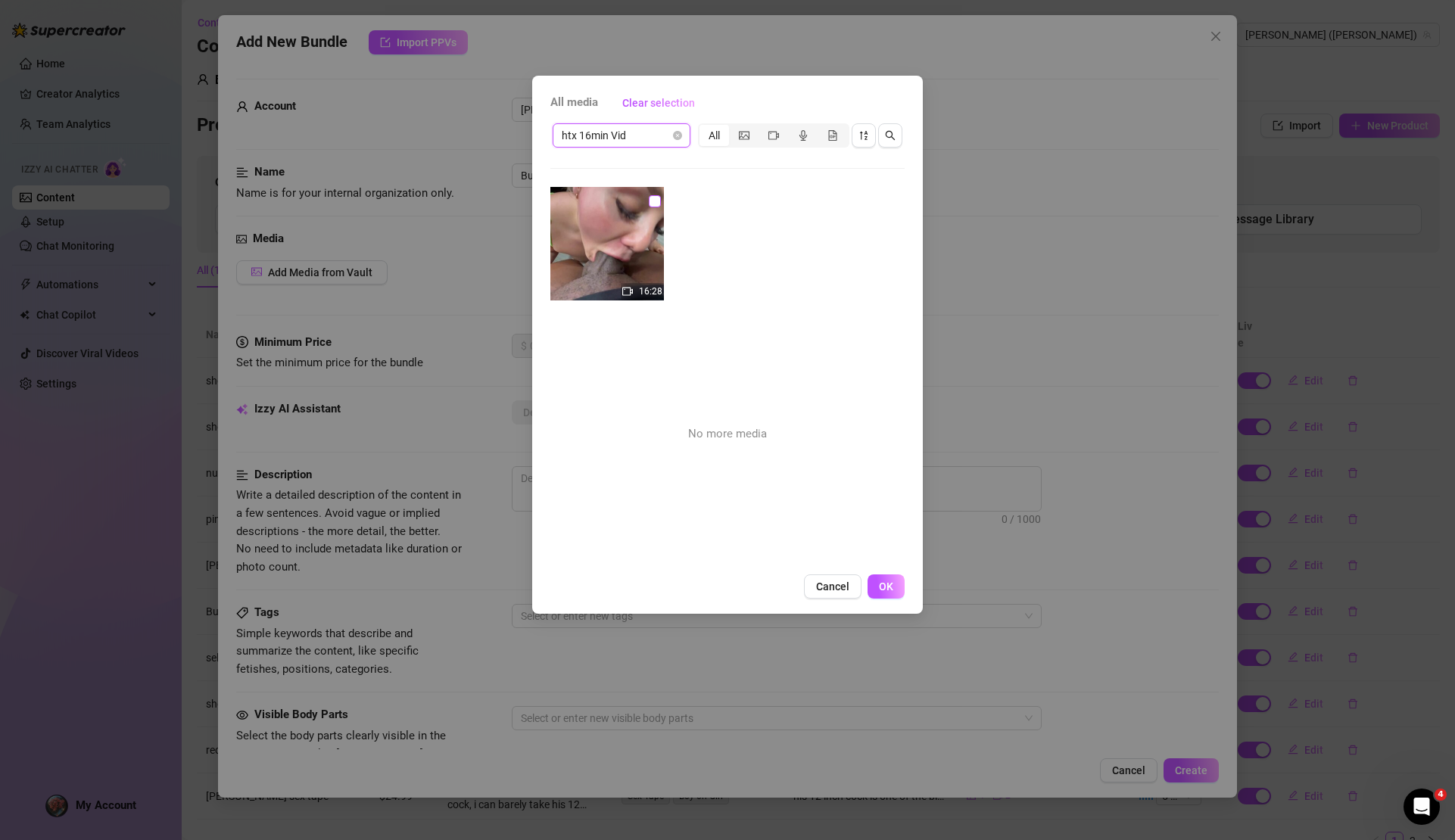
click at [650, 198] on input "checkbox" at bounding box center [655, 201] width 13 height 13
click at [884, 584] on span "OK" at bounding box center [886, 586] width 14 height 13
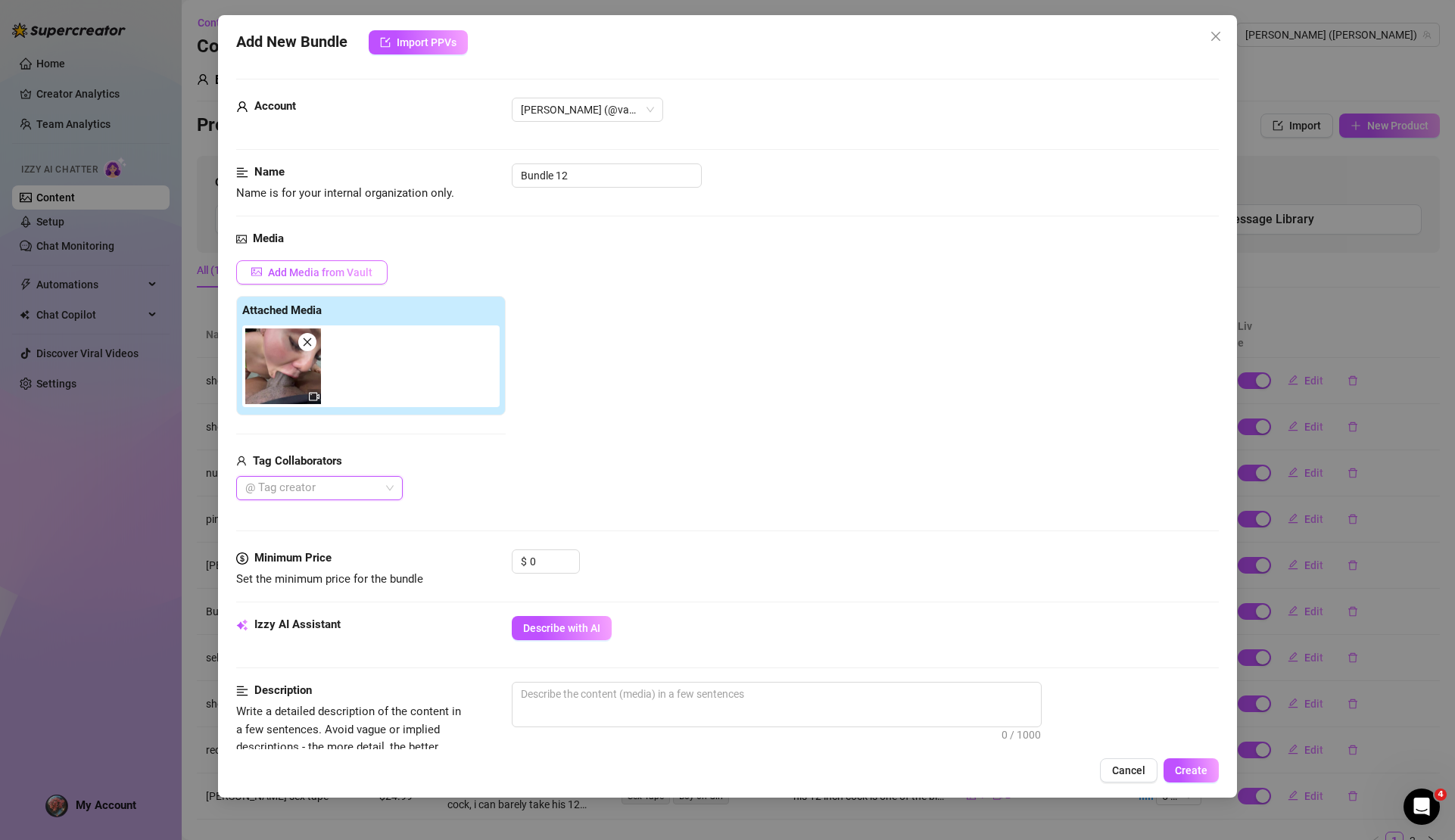
click at [352, 271] on span "Add Media from Vault" at bounding box center [320, 272] width 104 height 13
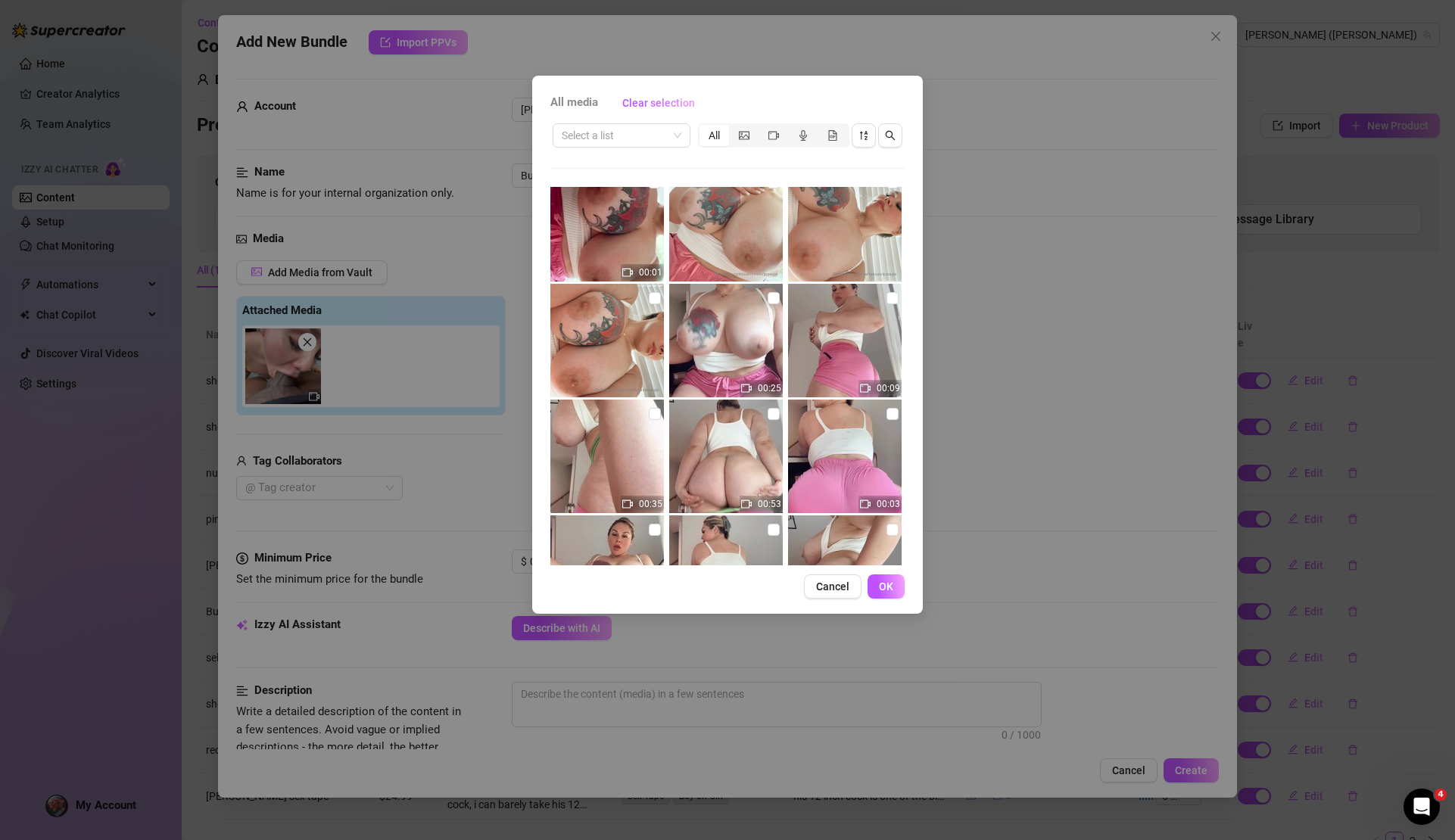
scroll to position [2424, 0]
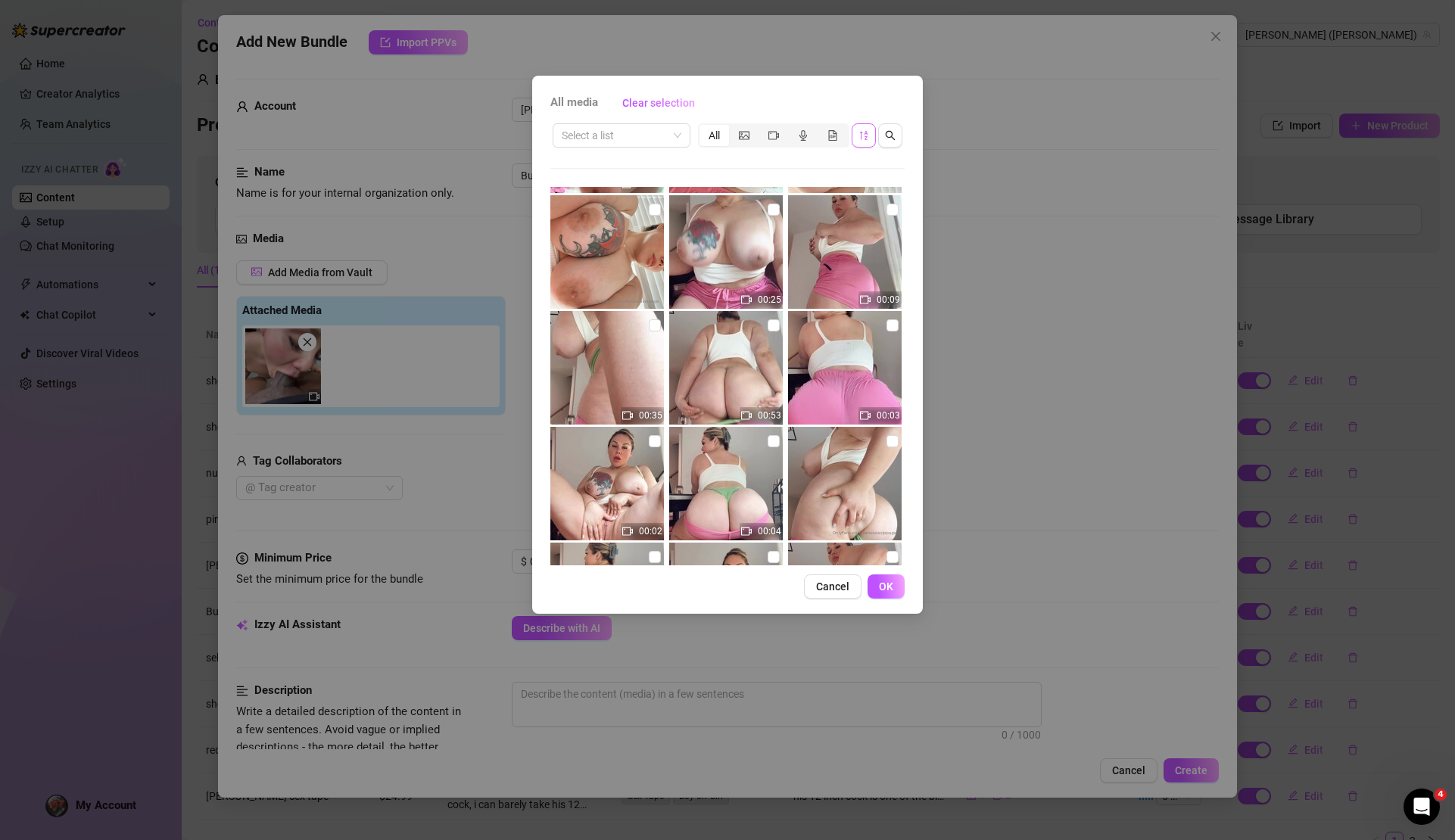
click at [865, 136] on icon "sort-descending" at bounding box center [865, 135] width 8 height 9
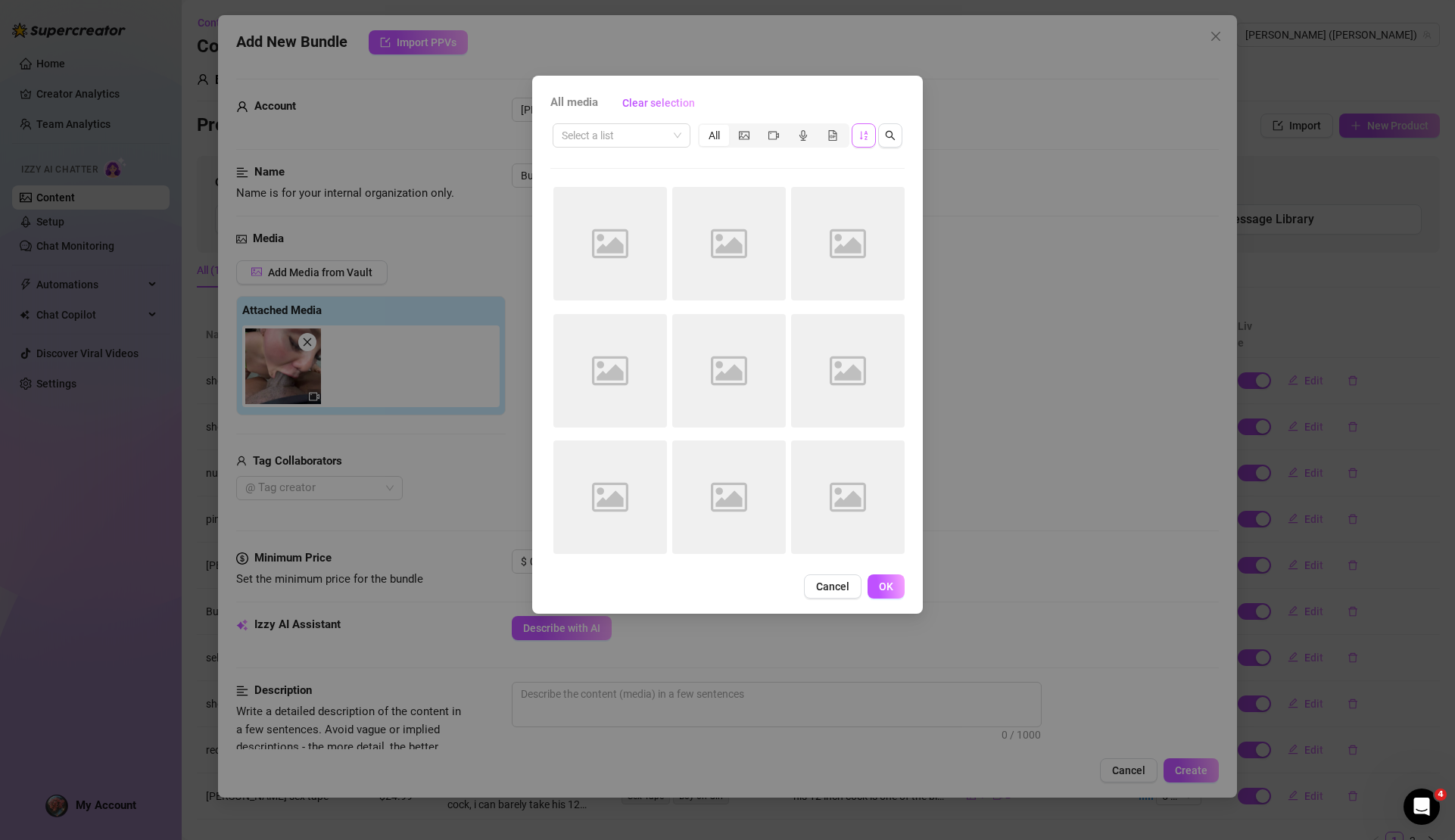
click at [869, 132] on button "button" at bounding box center [864, 135] width 24 height 24
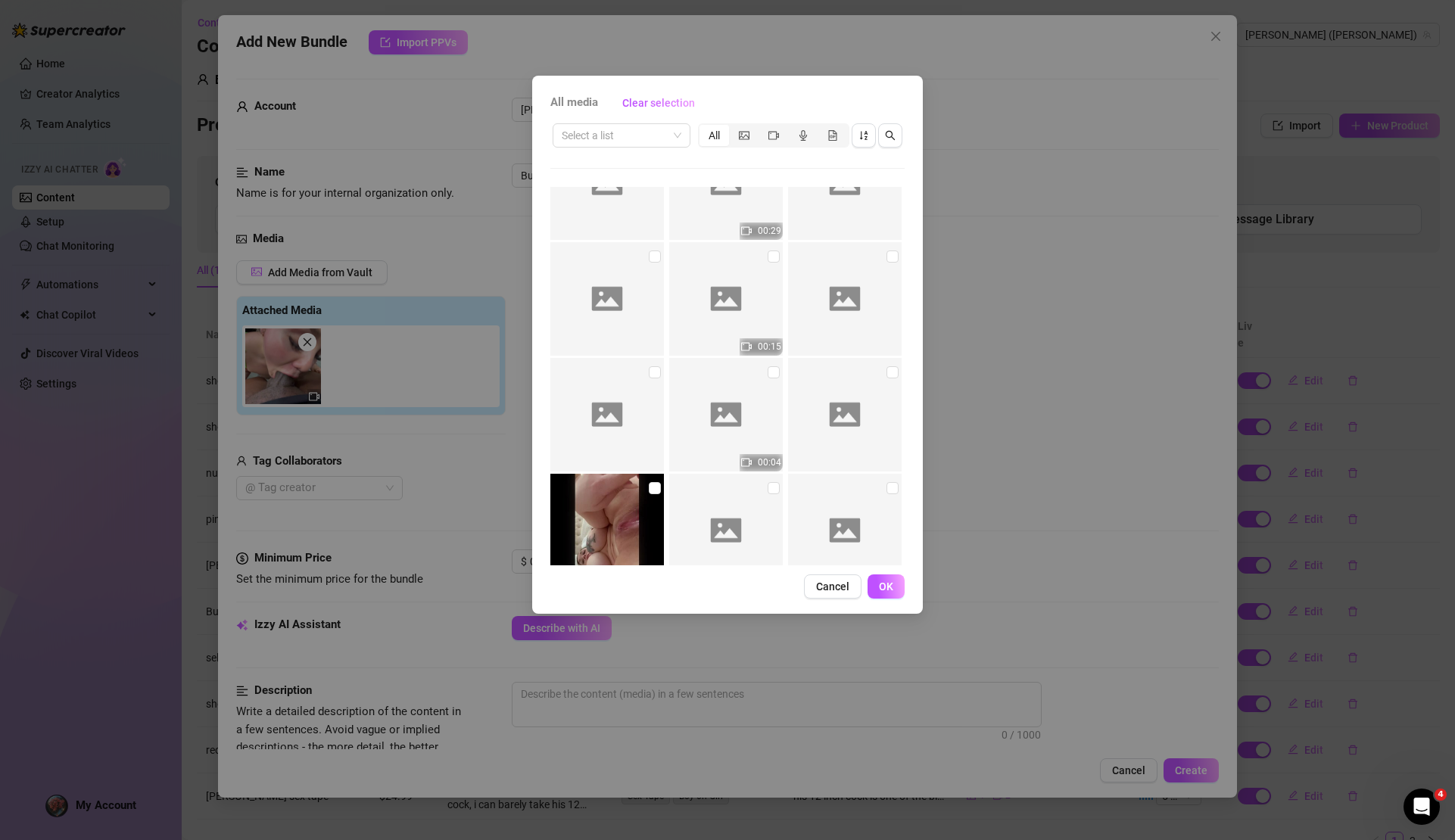
scroll to position [12614, 0]
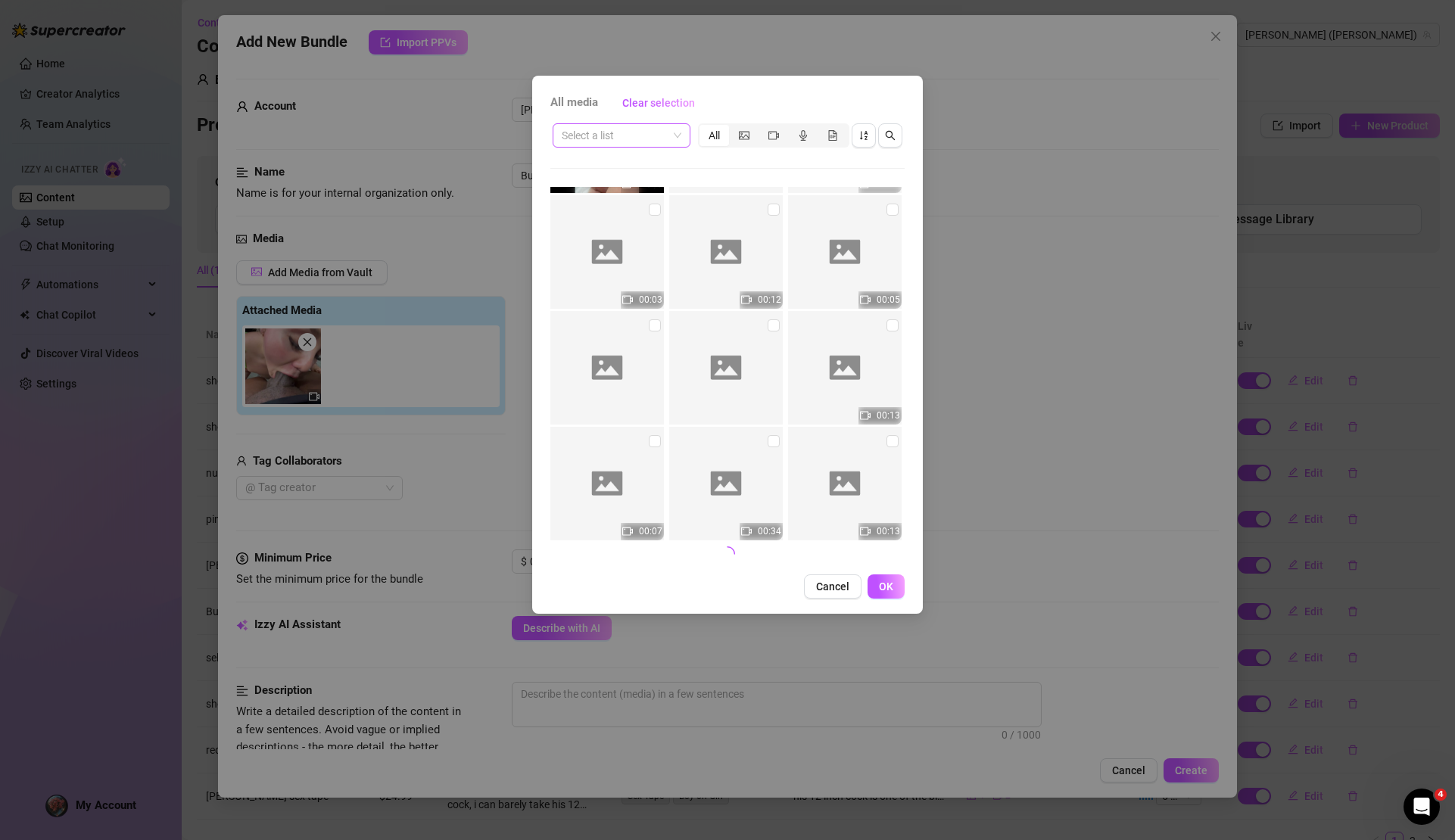
click at [685, 139] on div "Select a list" at bounding box center [621, 135] width 138 height 24
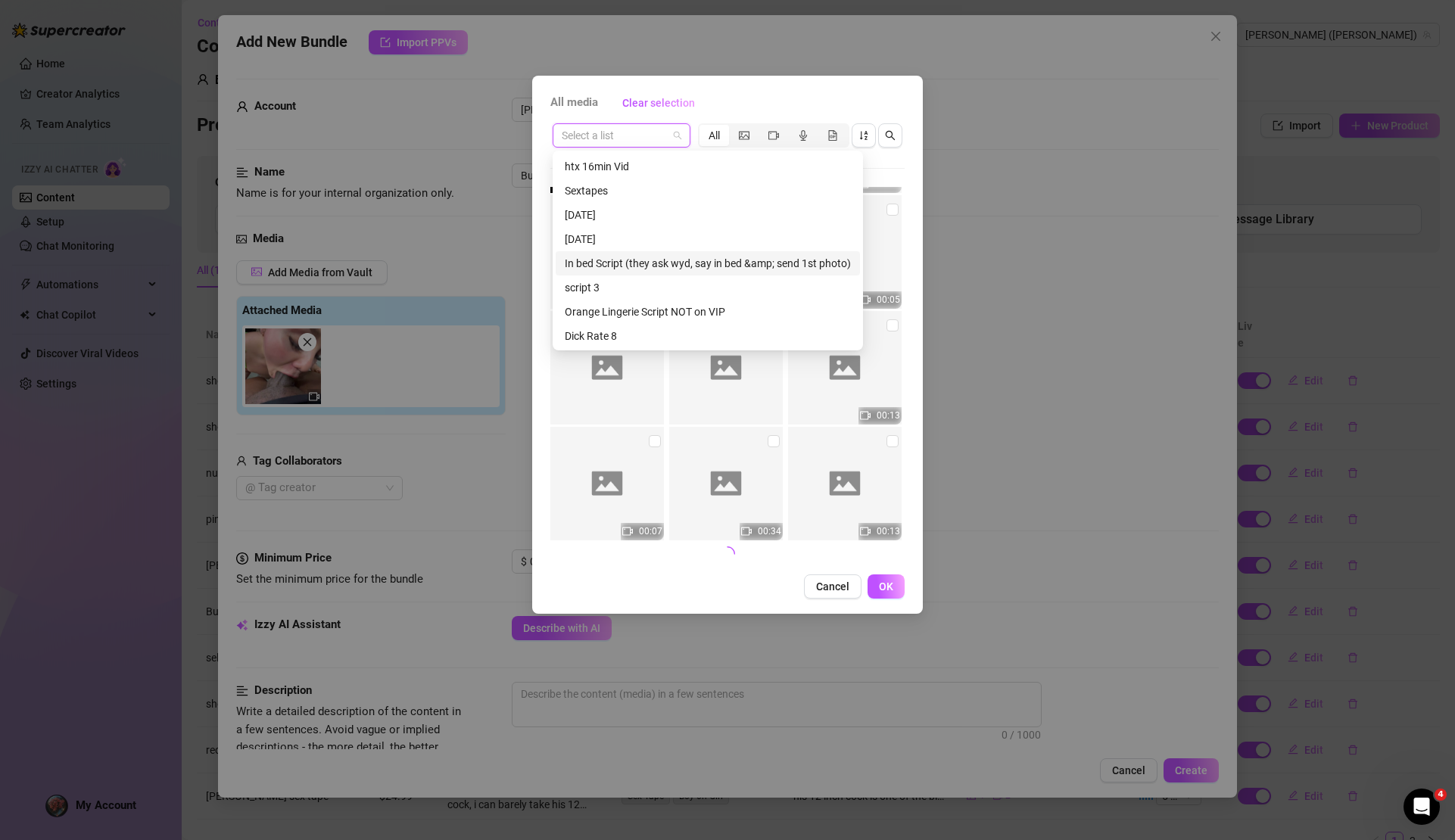
scroll to position [402, 0]
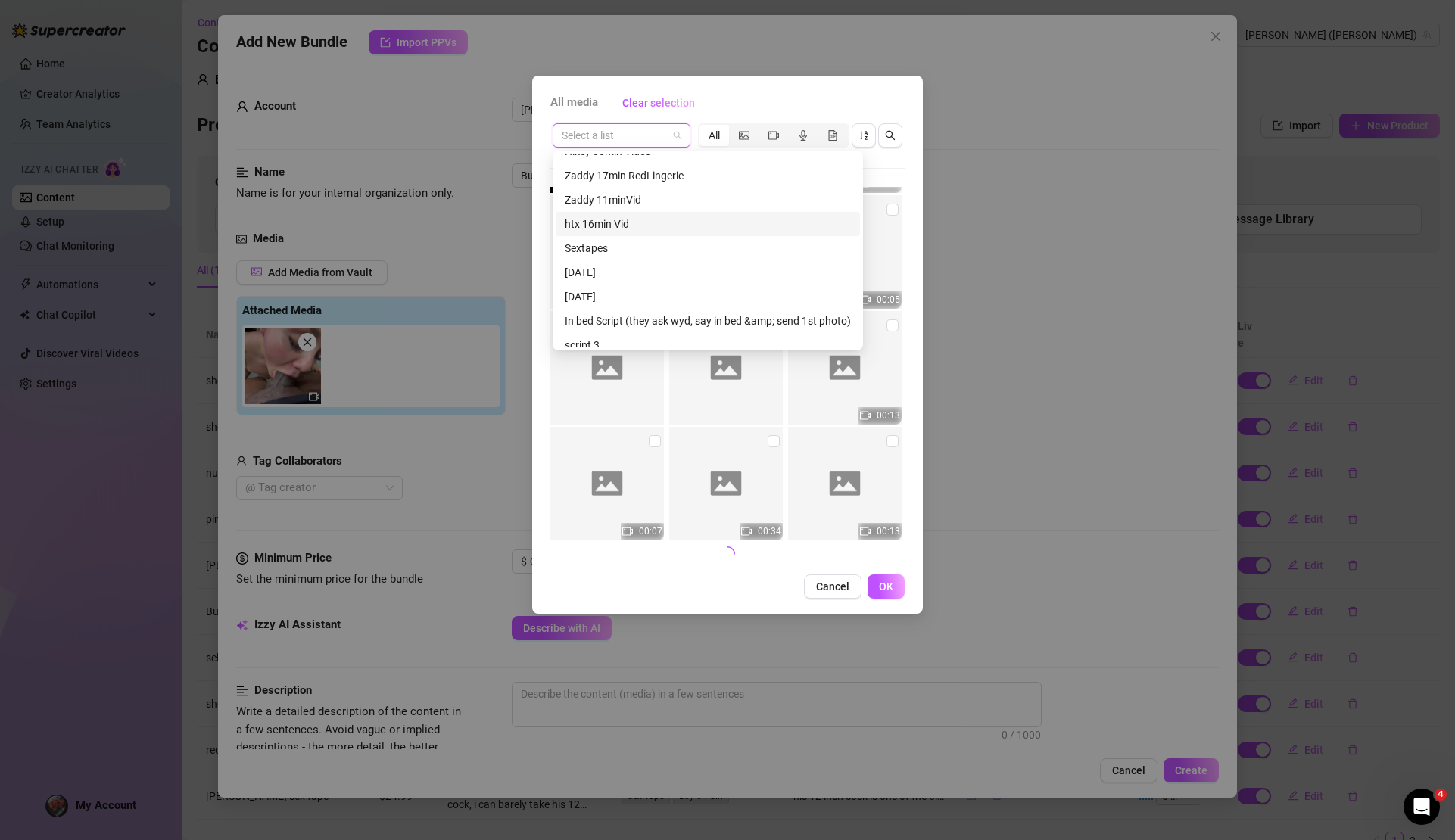
click at [686, 227] on div "htx 16min Vid" at bounding box center [707, 224] width 287 height 16
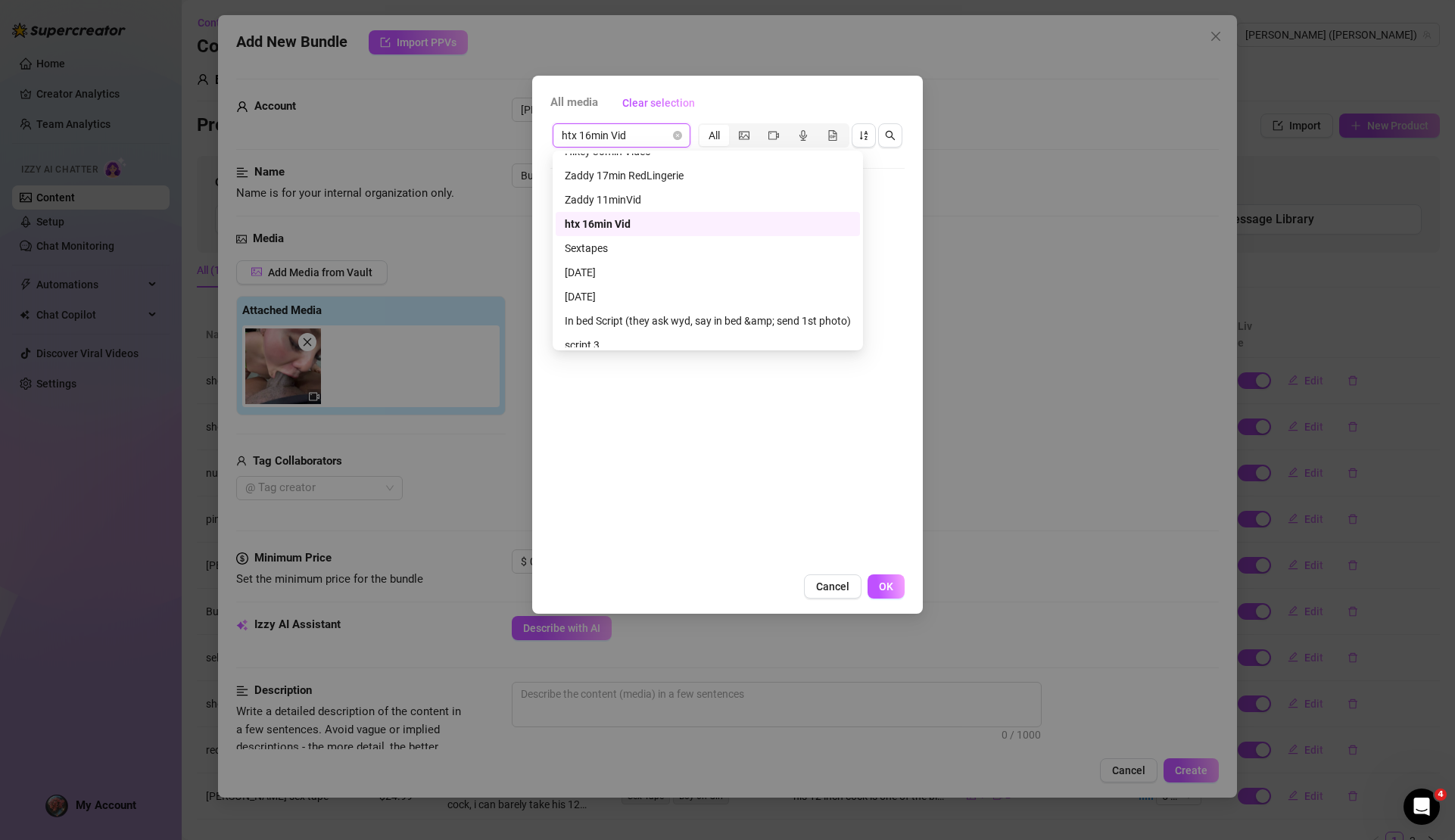
scroll to position [0, 0]
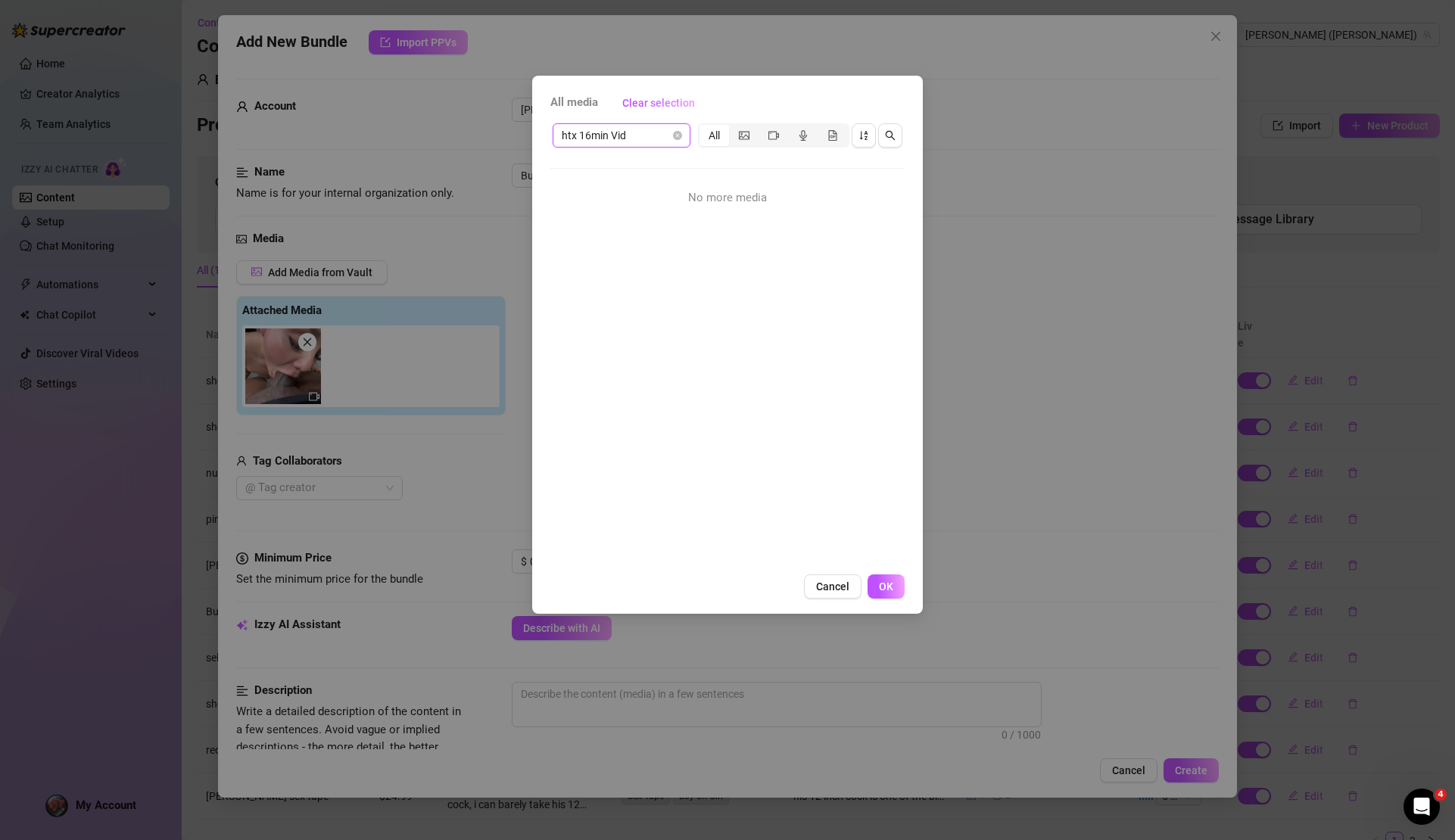
click at [673, 136] on span "htx 16min Vid" at bounding box center [621, 136] width 120 height 23
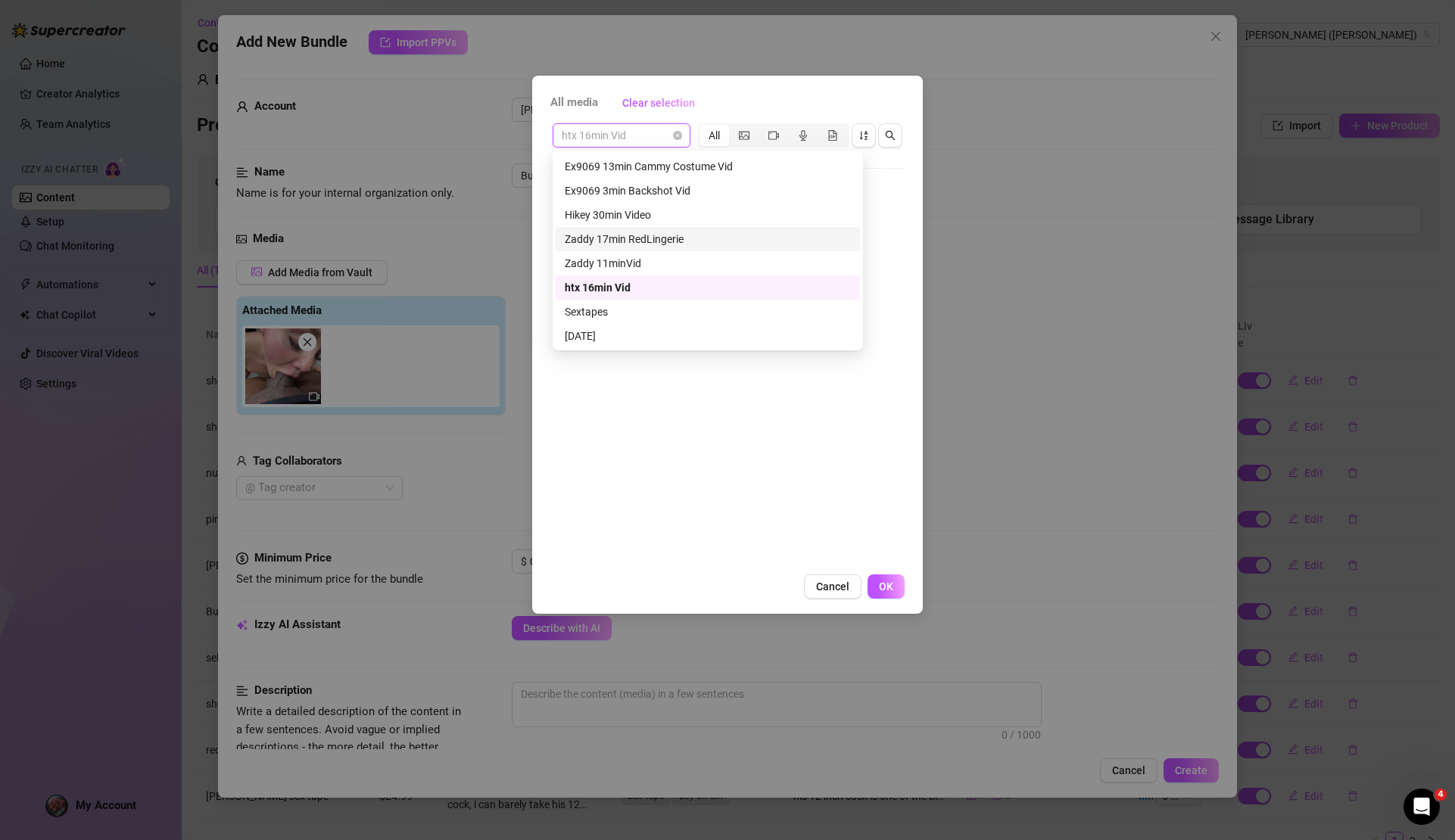
scroll to position [311, 0]
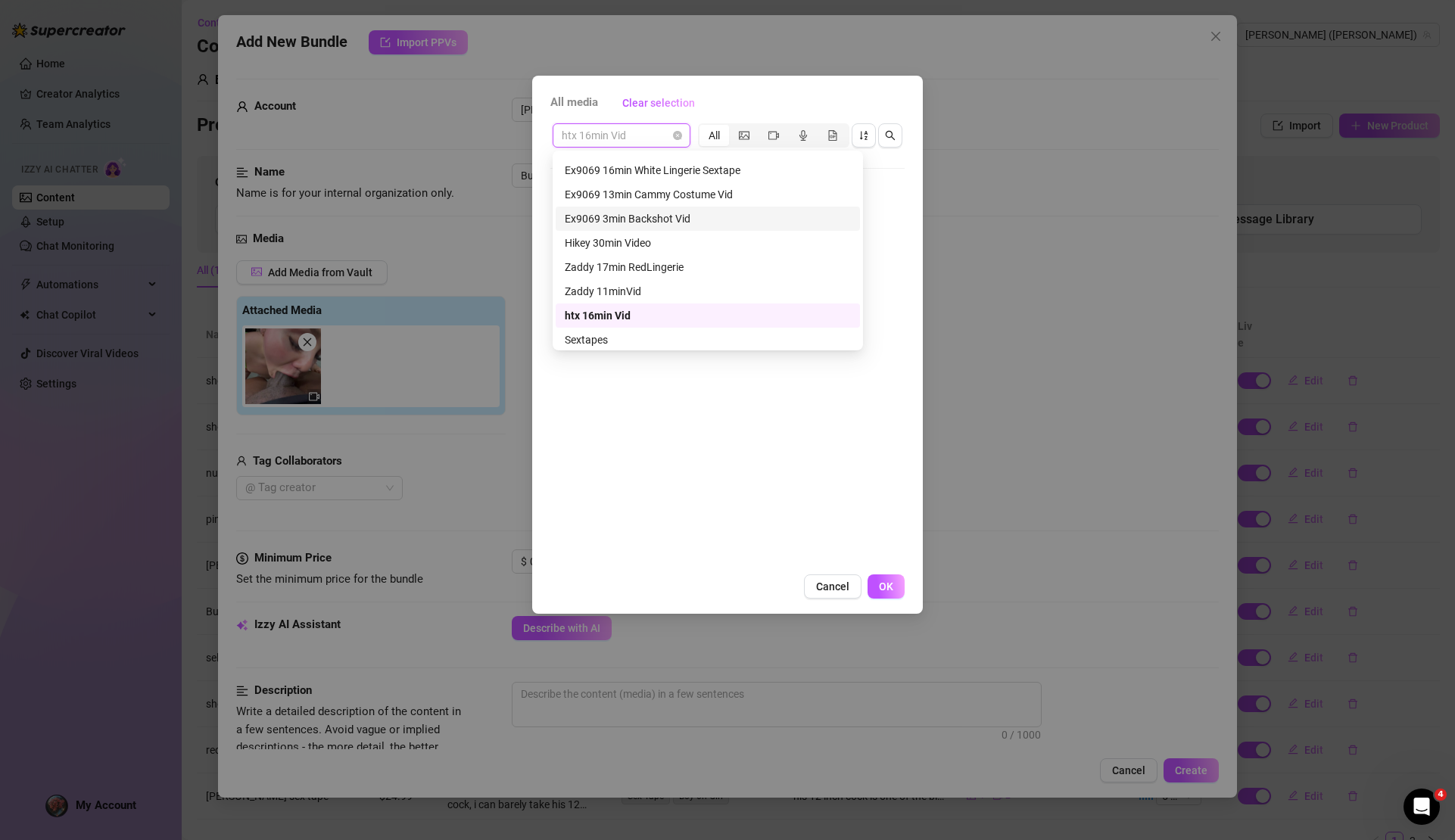
click at [671, 220] on div "Ex9069 3min Backshot Vid" at bounding box center [707, 218] width 287 height 16
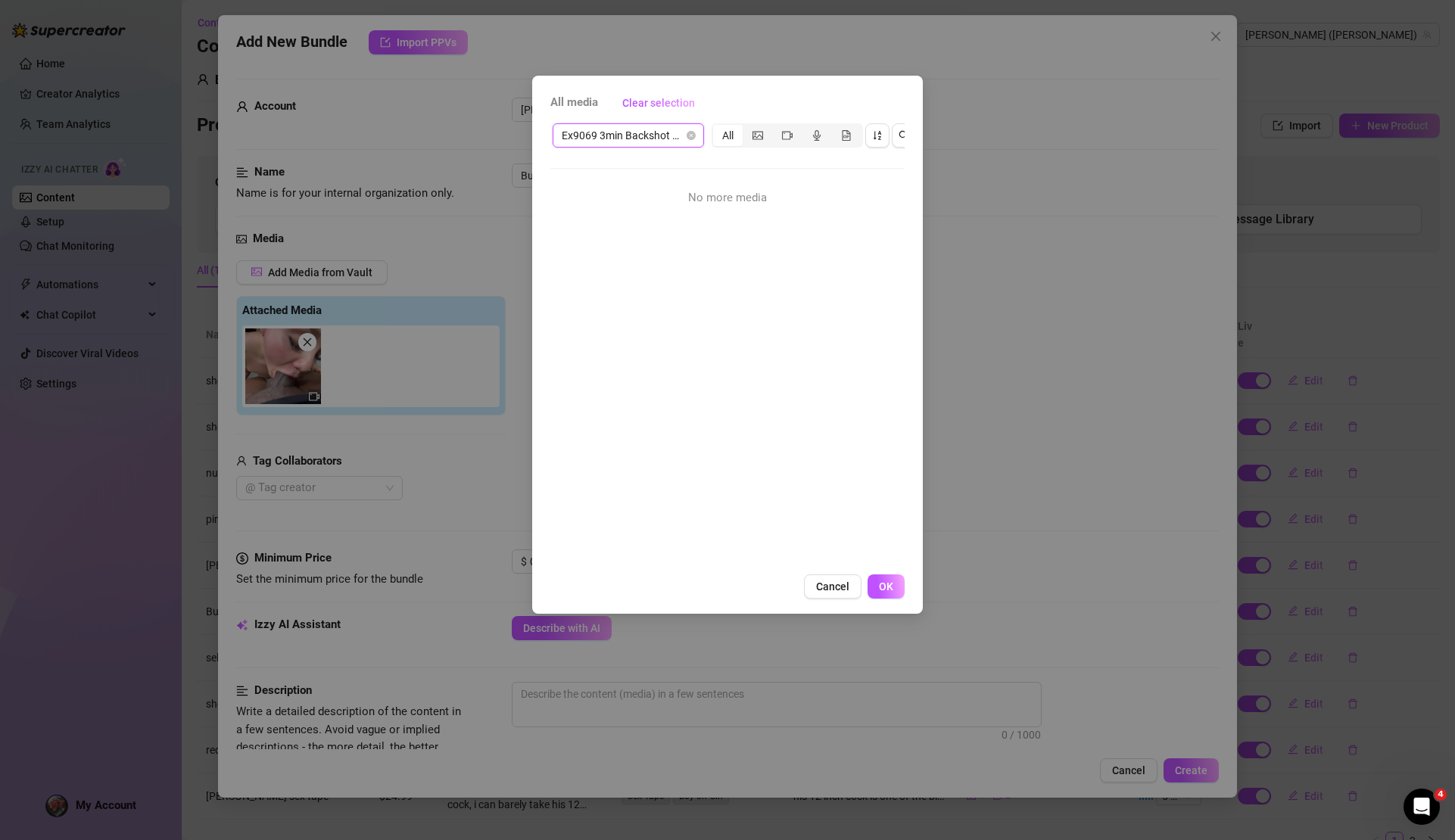
click at [733, 134] on div "All" at bounding box center [728, 135] width 30 height 21
click at [717, 127] on input "All" at bounding box center [717, 127] width 0 height 0
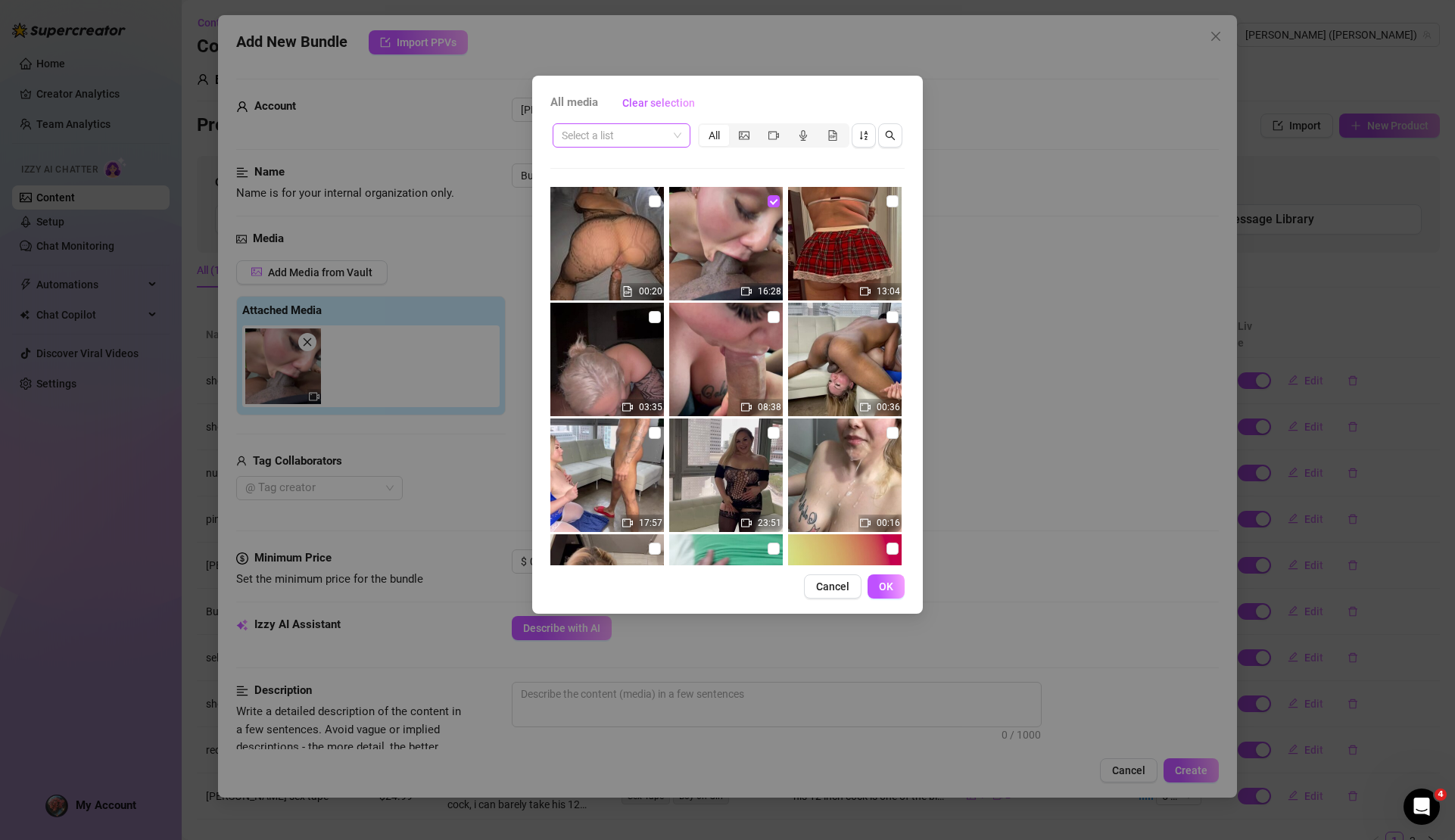
click at [686, 146] on div "Select a list" at bounding box center [621, 135] width 138 height 24
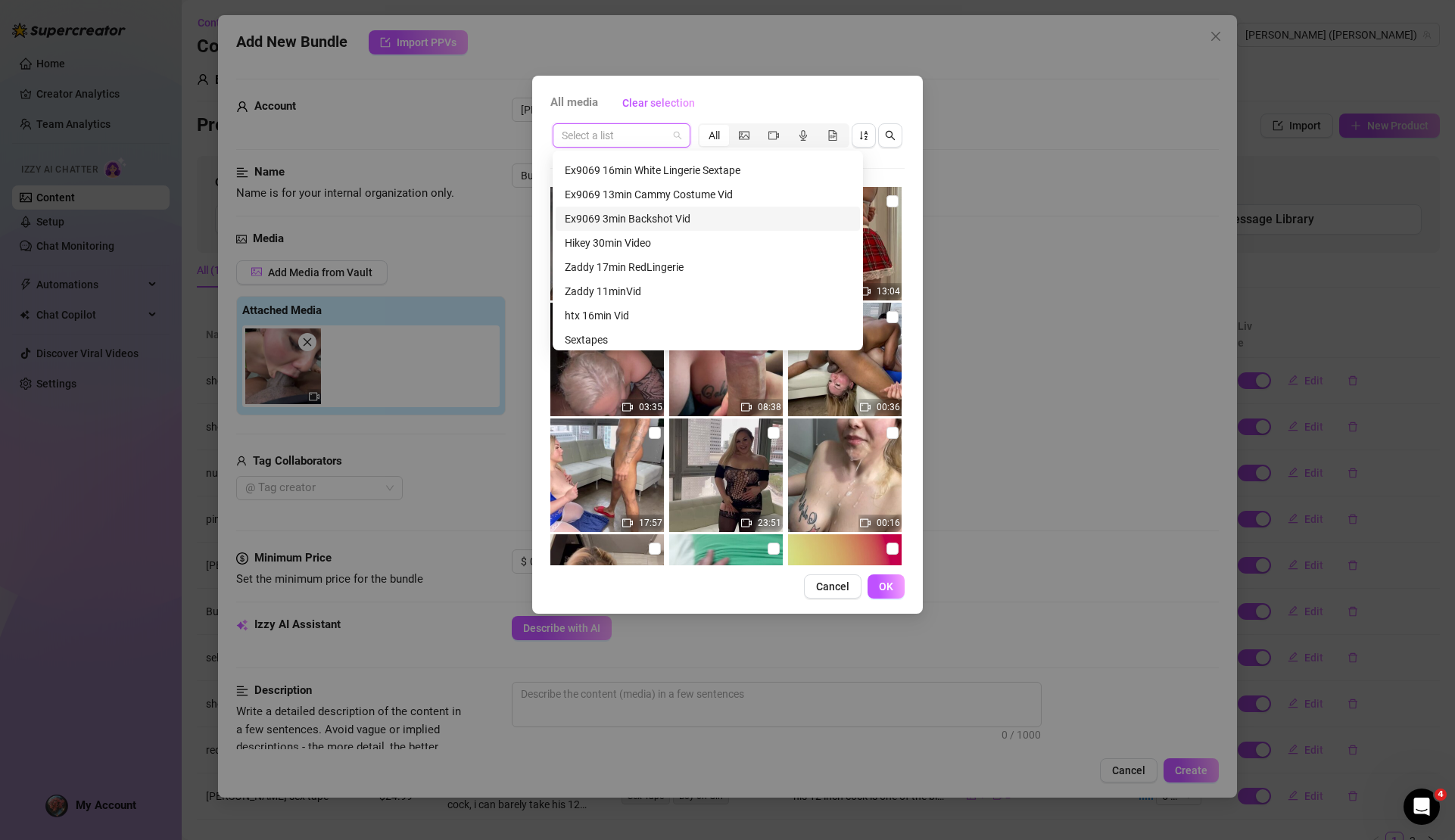
click at [674, 139] on span at bounding box center [621, 136] width 120 height 23
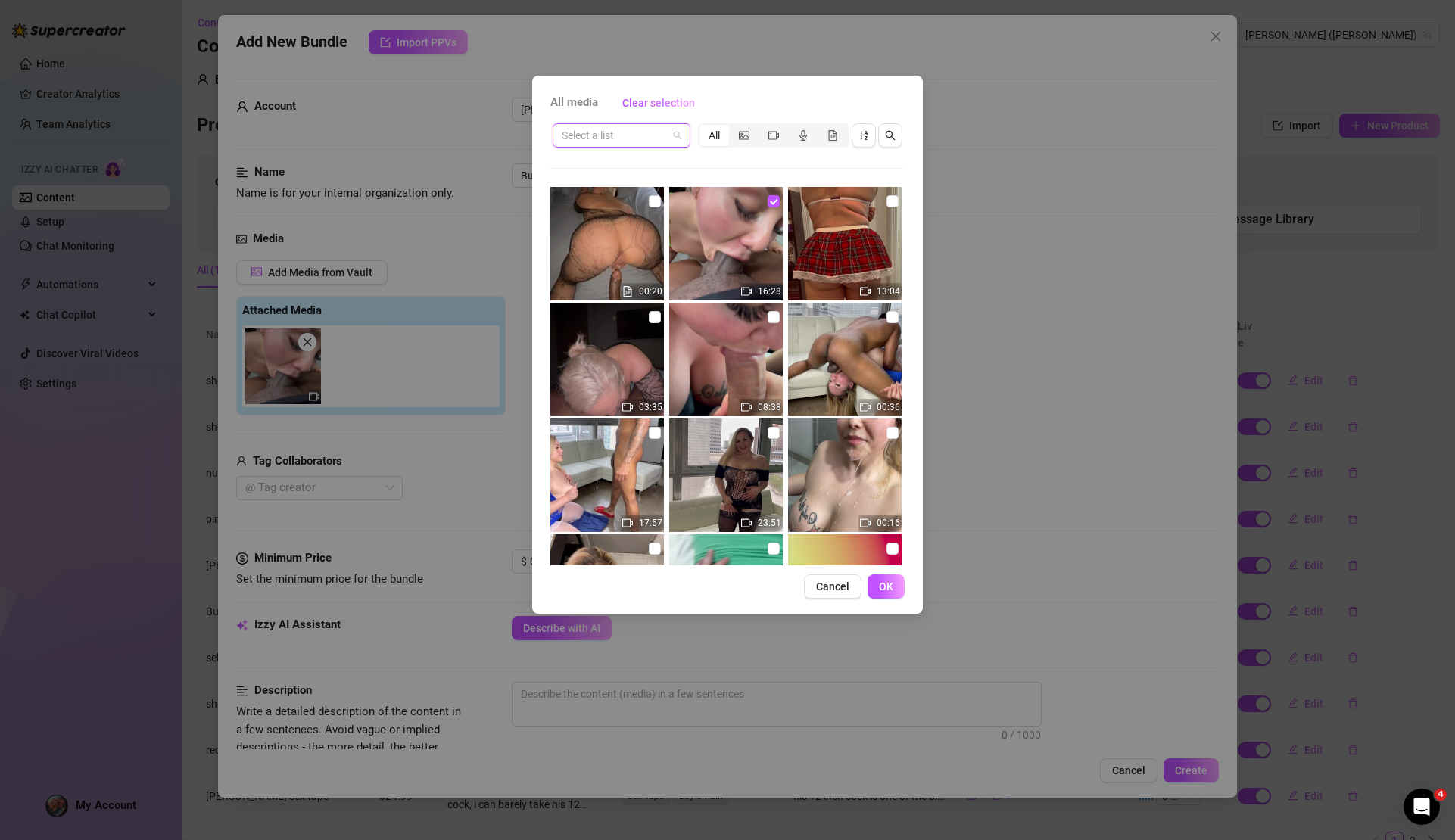
click at [685, 136] on div "Select a list" at bounding box center [621, 135] width 138 height 24
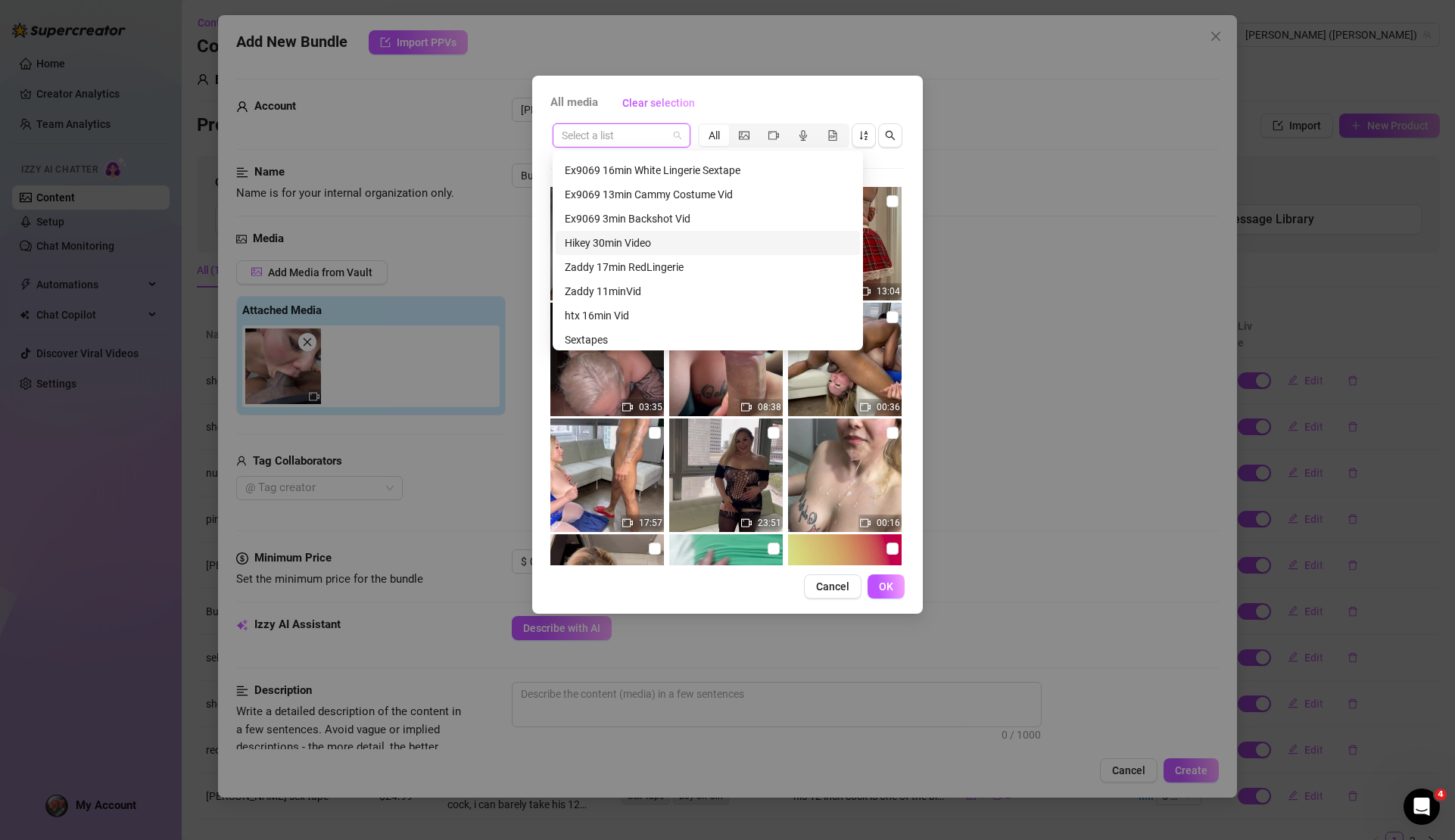
scroll to position [135, 0]
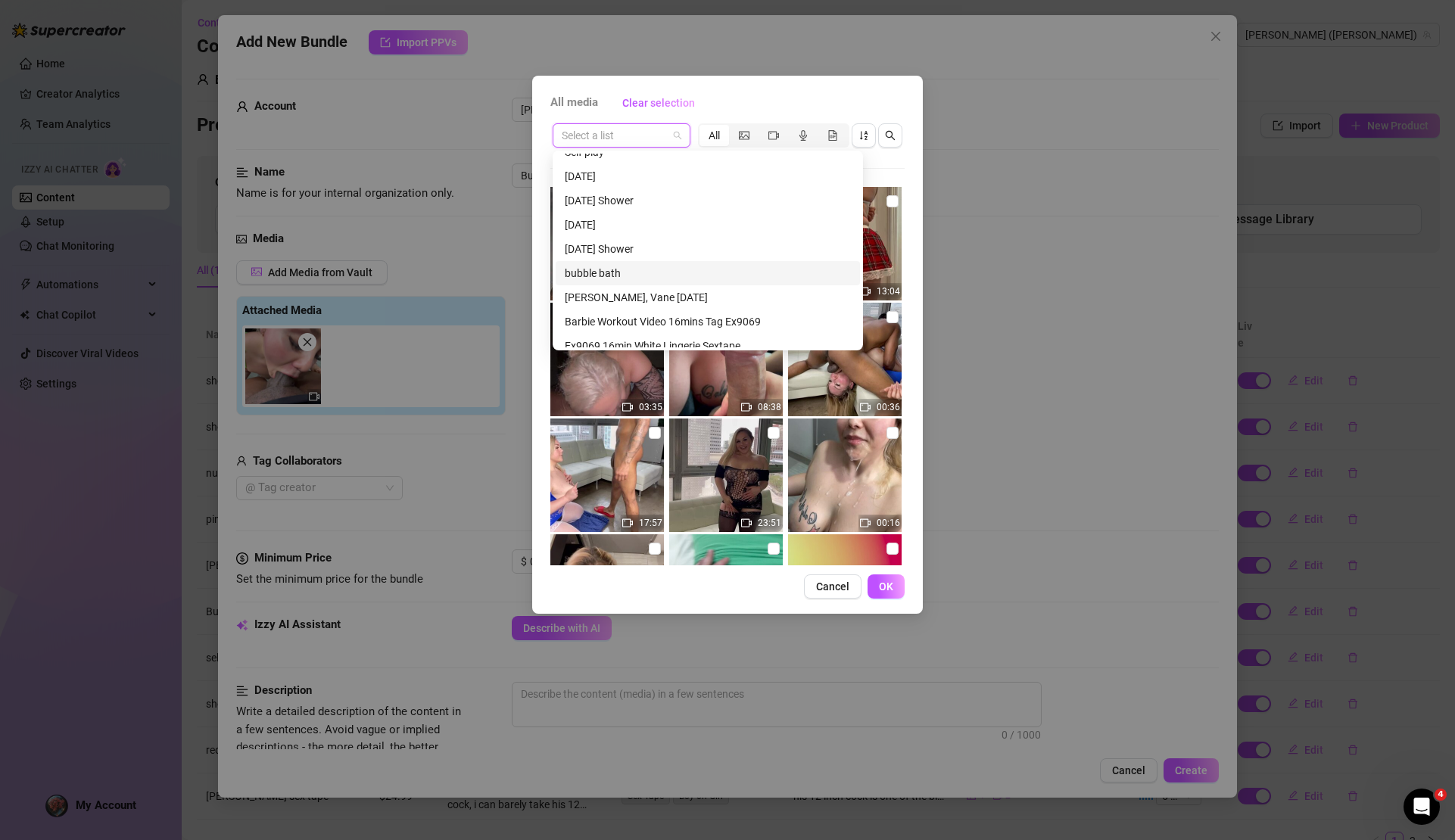
click at [659, 267] on div "bubble bath" at bounding box center [707, 273] width 287 height 16
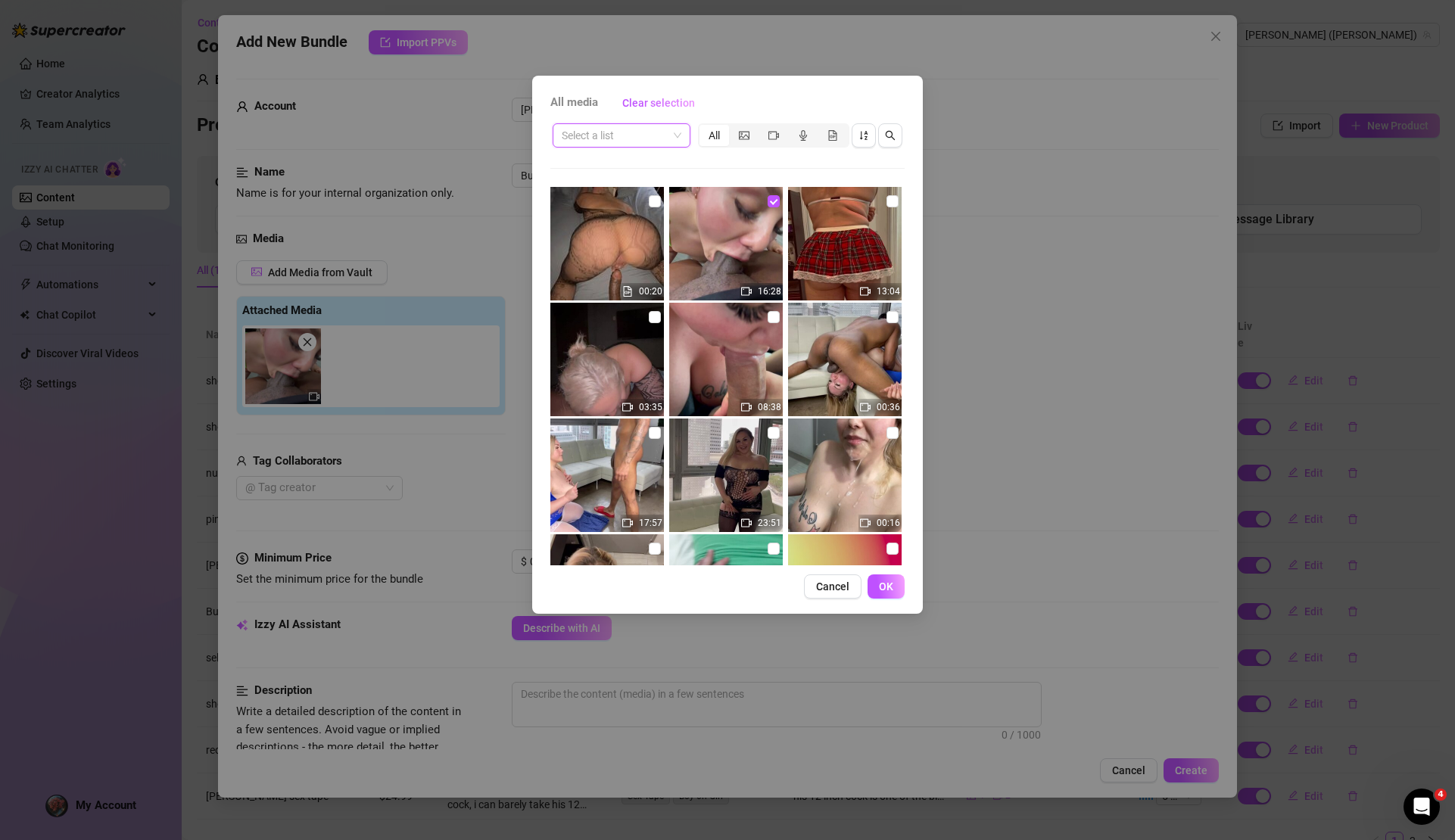
click at [657, 142] on input "search" at bounding box center [615, 136] width 106 height 23
drag, startPoint x: 631, startPoint y: 139, endPoint x: 645, endPoint y: 138, distance: 14.0
click at [631, 139] on input "search" at bounding box center [615, 136] width 106 height 23
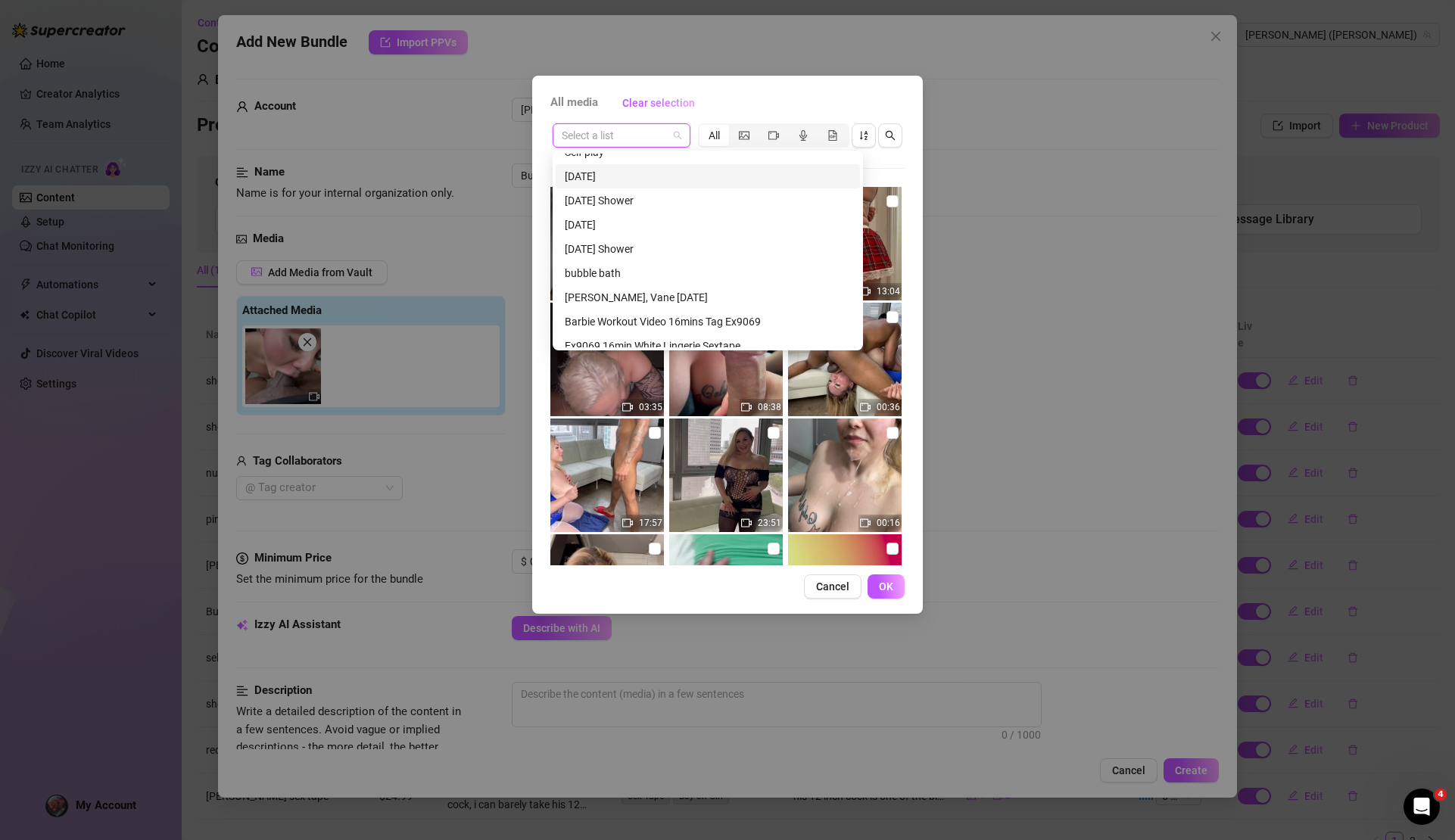
scroll to position [0, 0]
click at [638, 186] on div "BG" at bounding box center [707, 189] width 287 height 16
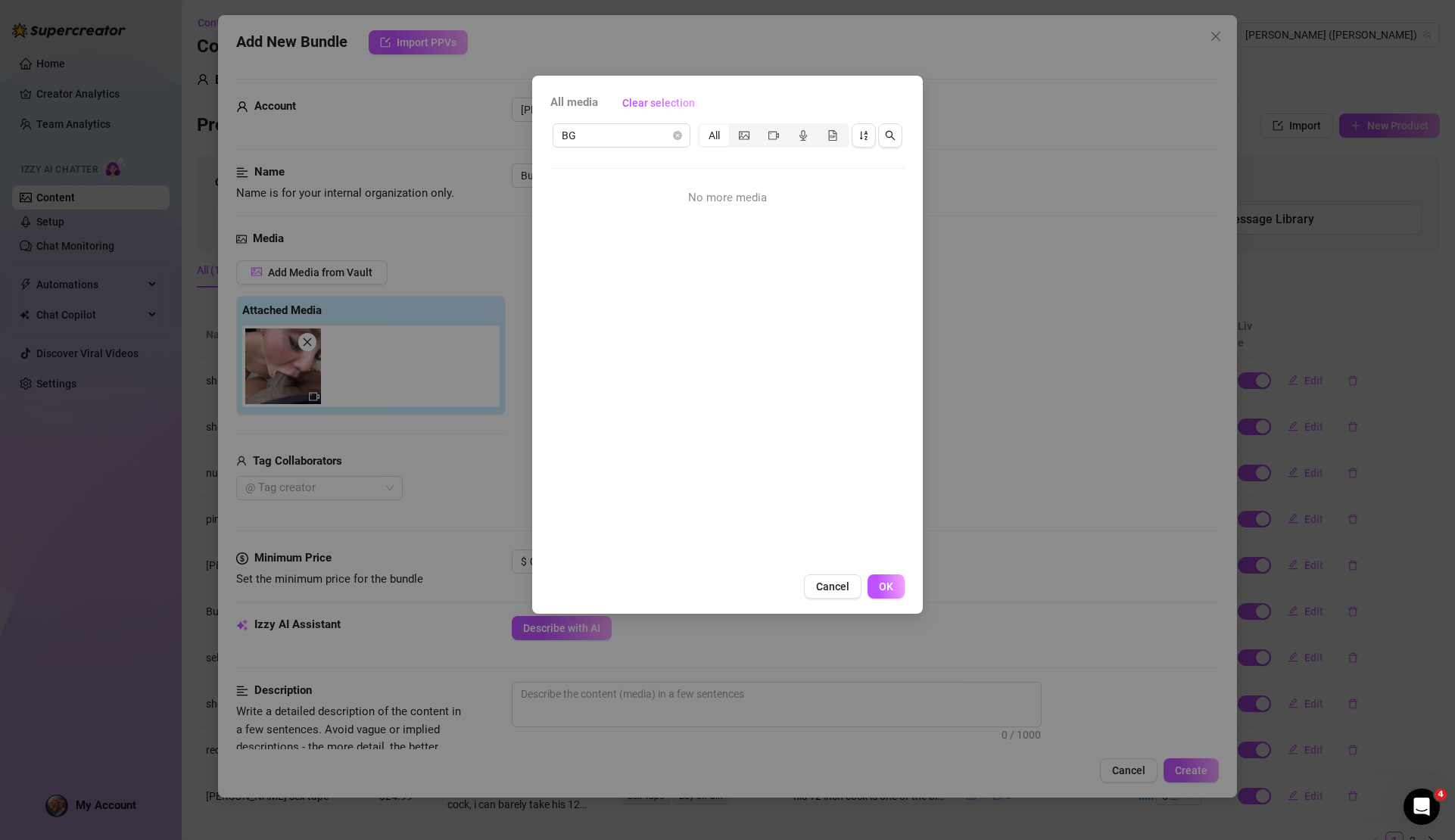
click at [568, 102] on span "All media" at bounding box center [574, 102] width 47 height 18
click at [843, 596] on button "Cancel" at bounding box center [833, 586] width 58 height 24
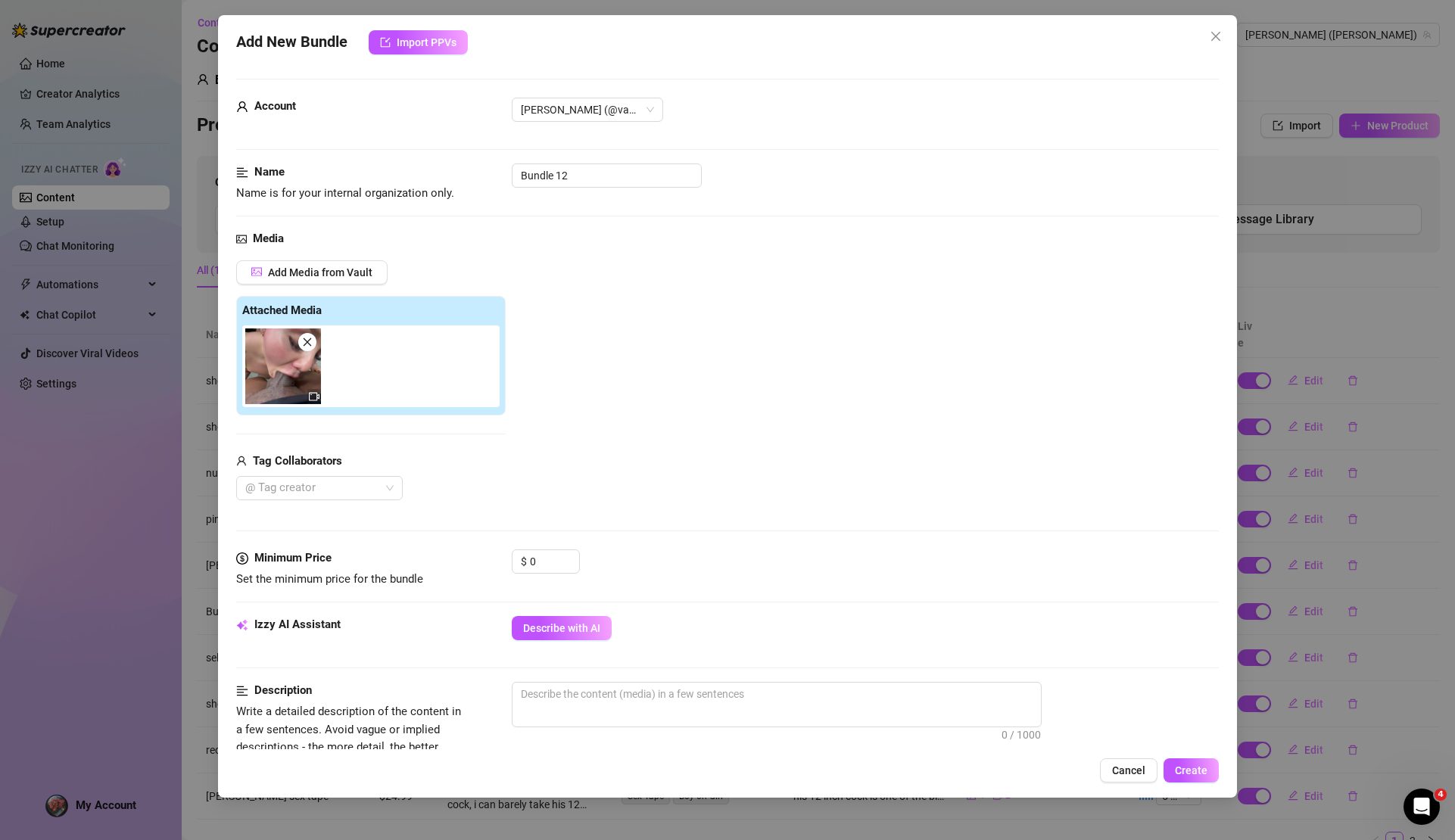
click at [835, 582] on div "$ 0" at bounding box center [865, 568] width 706 height 38
click at [309, 342] on icon "close" at bounding box center [308, 342] width 9 height 9
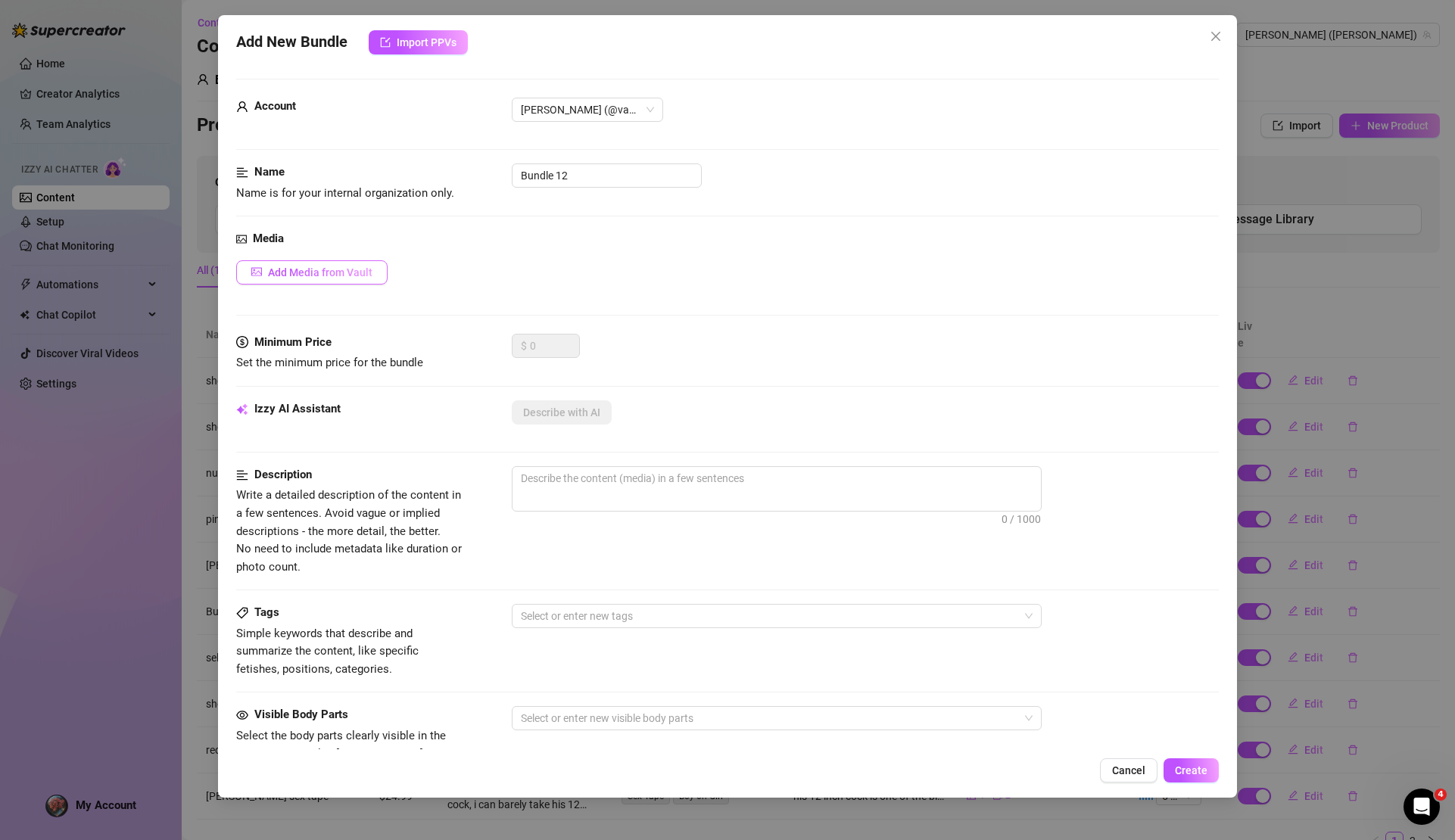
click at [339, 272] on span "Add Media from Vault" at bounding box center [320, 272] width 104 height 13
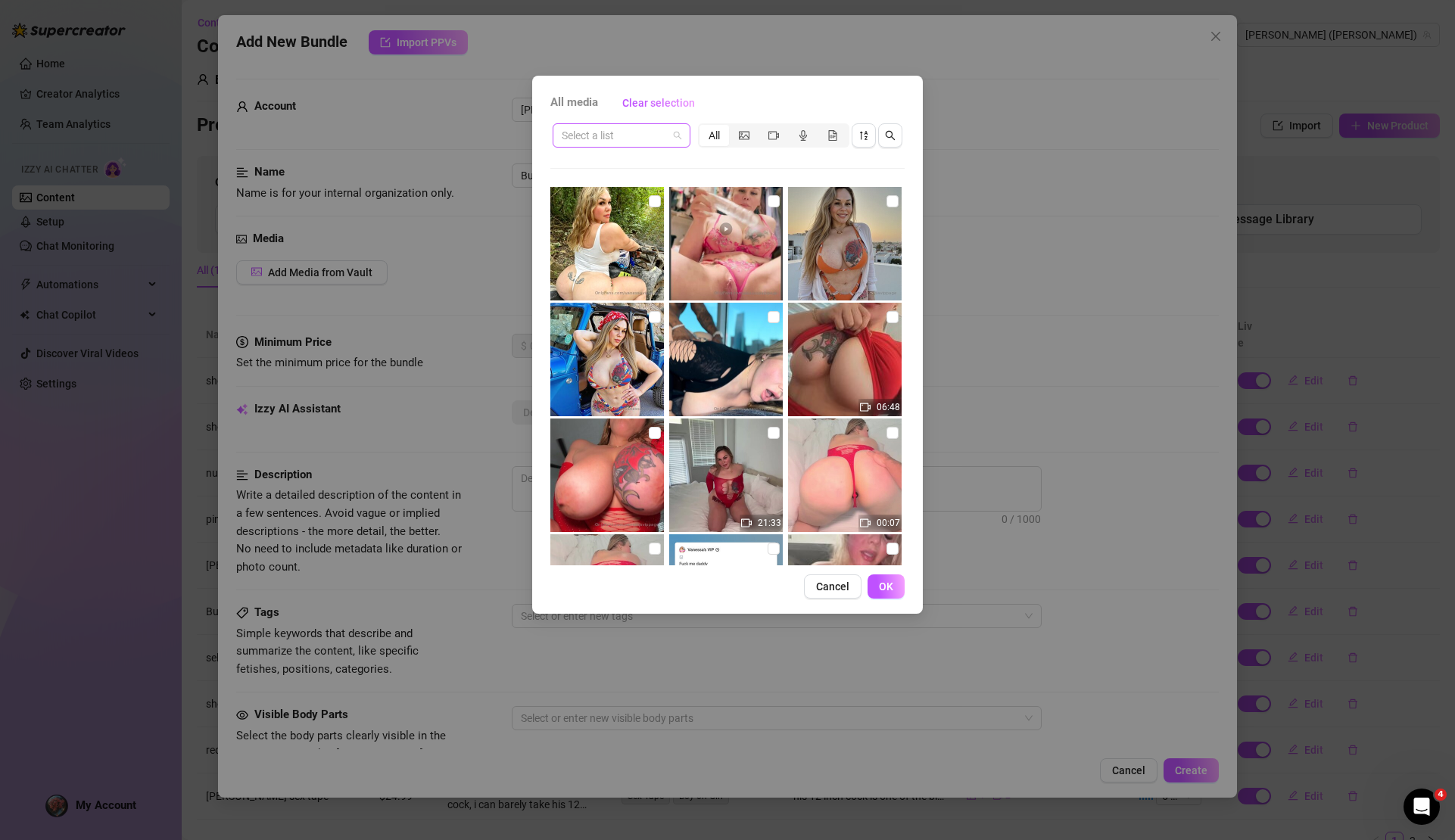
click at [675, 134] on span at bounding box center [621, 136] width 120 height 23
click at [679, 139] on span at bounding box center [621, 136] width 120 height 23
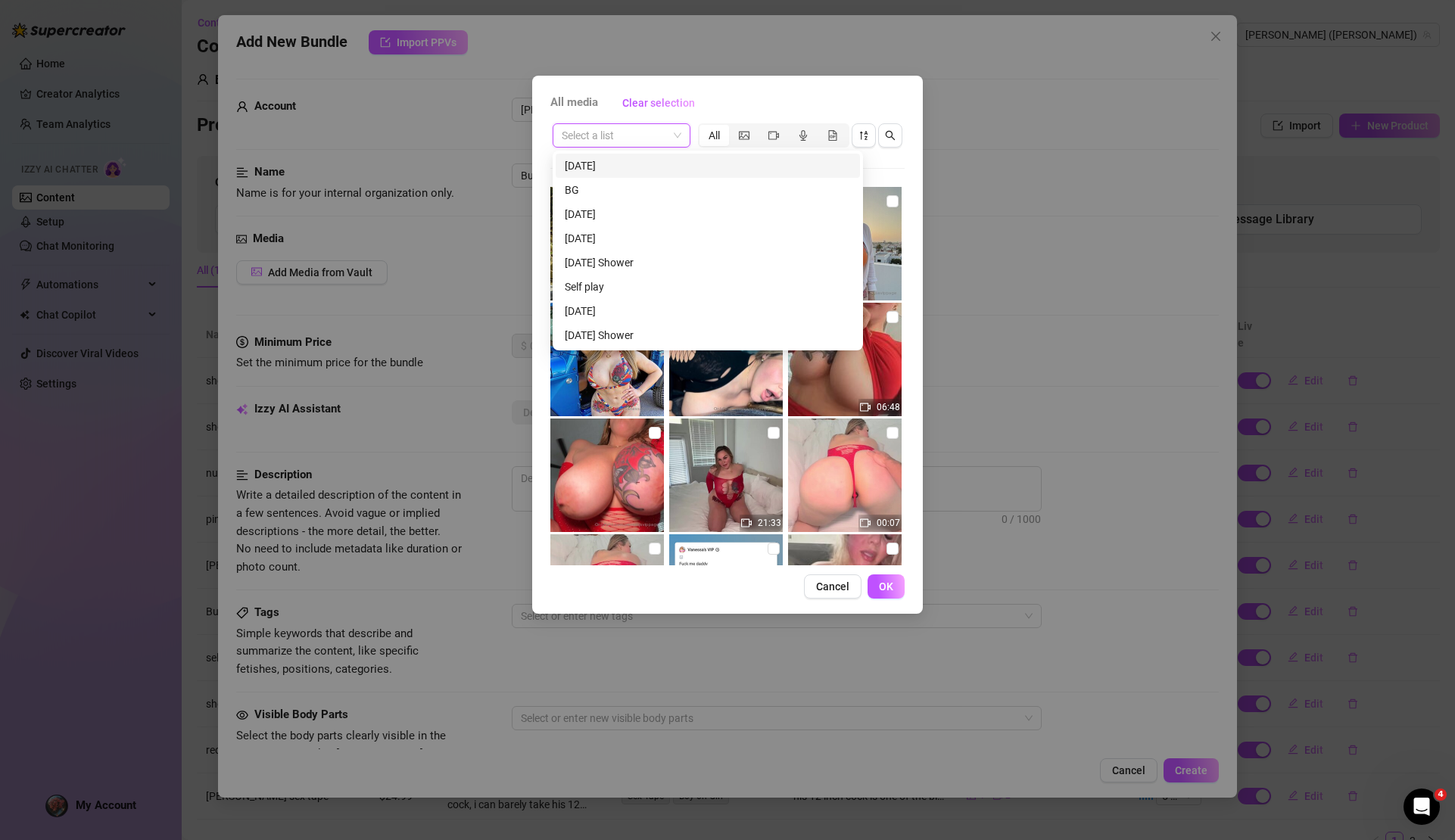
click at [682, 133] on div "Select a list" at bounding box center [621, 135] width 138 height 24
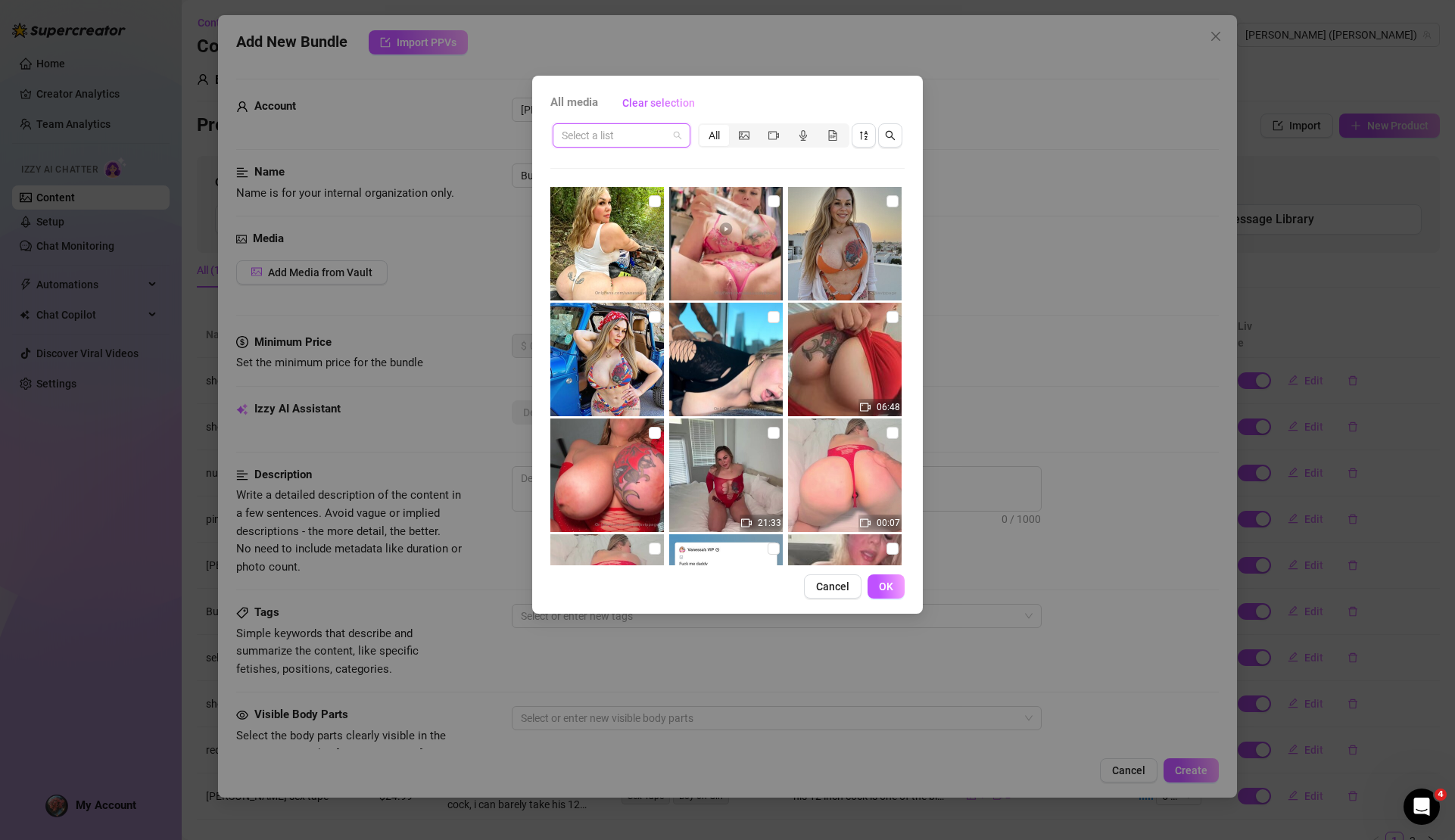
click at [652, 135] on input "search" at bounding box center [615, 136] width 106 height 23
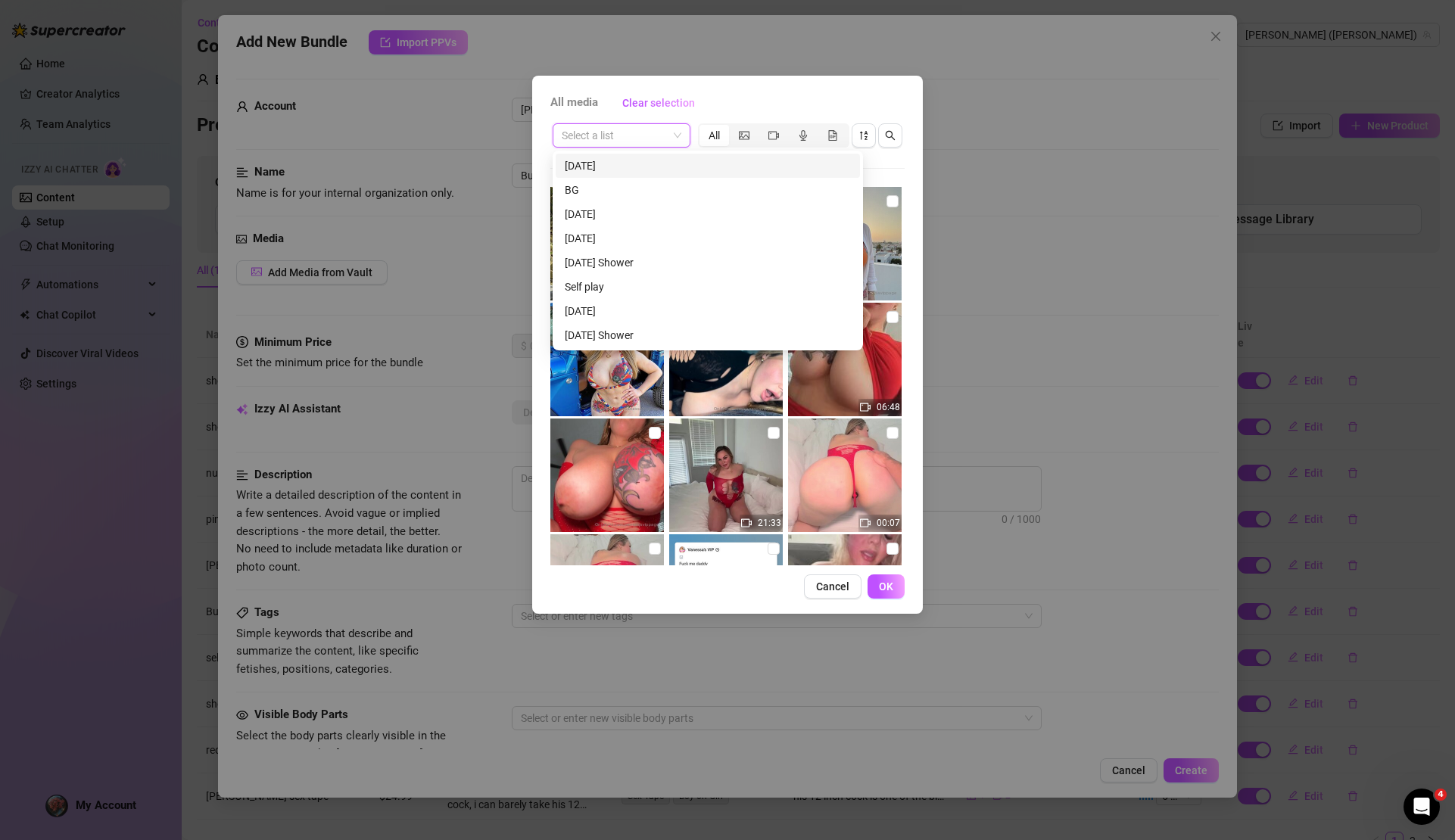
click at [719, 132] on div "All" at bounding box center [714, 135] width 30 height 21
click at [703, 127] on input "All" at bounding box center [703, 127] width 0 height 0
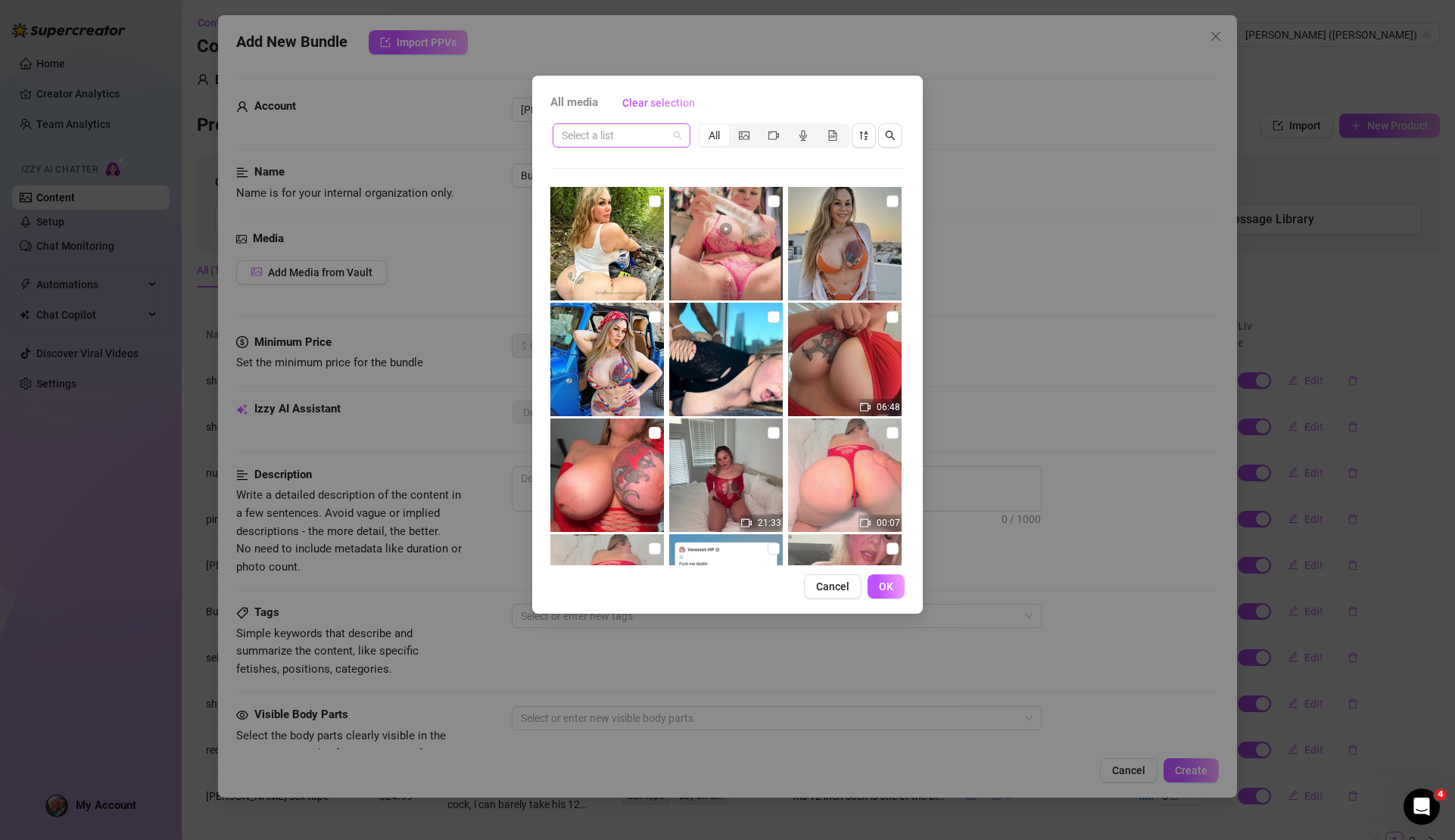
click at [646, 134] on input "search" at bounding box center [615, 136] width 106 height 23
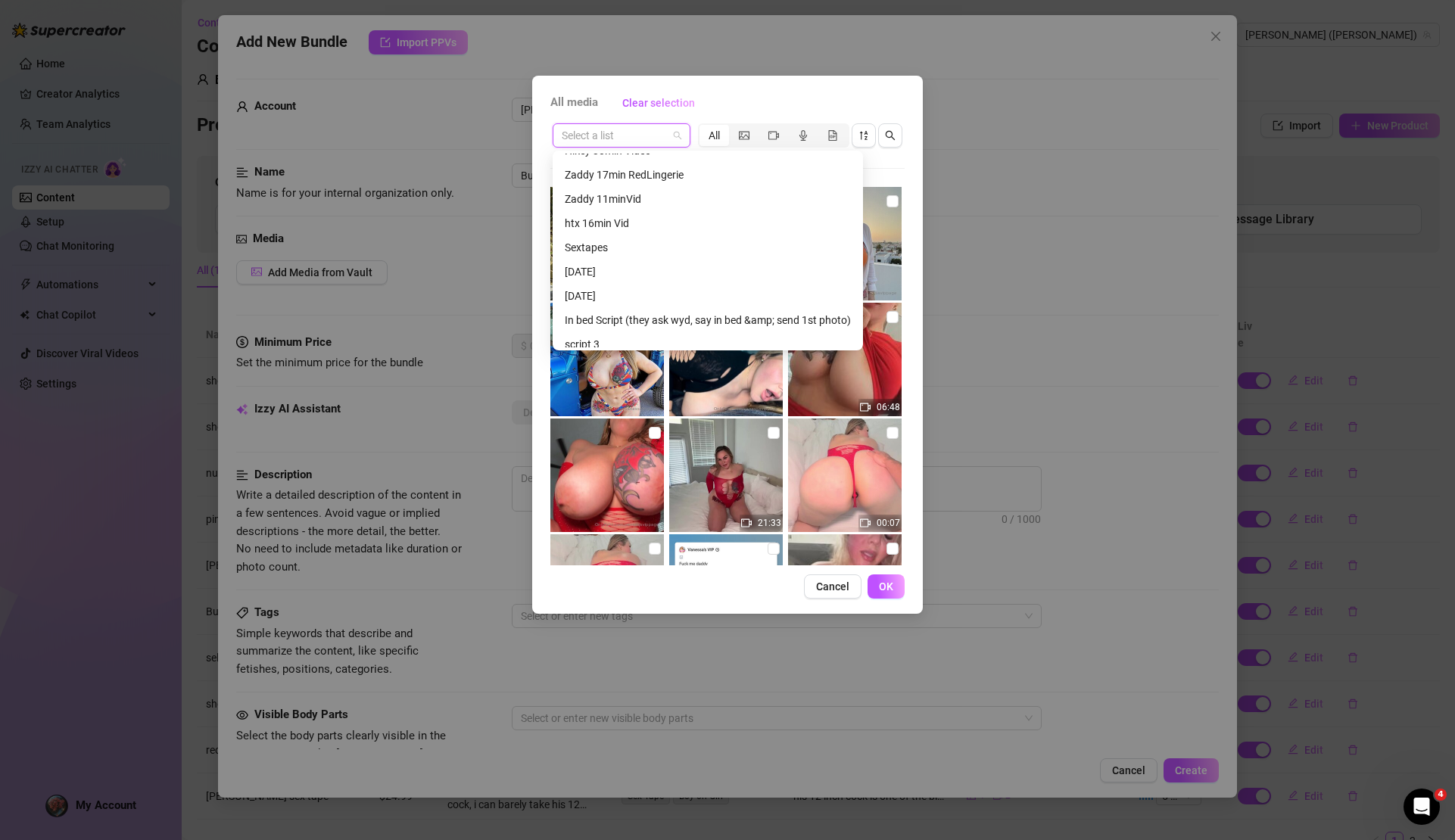
scroll to position [399, 0]
click at [618, 203] on div "Zaddy 11minVid" at bounding box center [707, 202] width 287 height 16
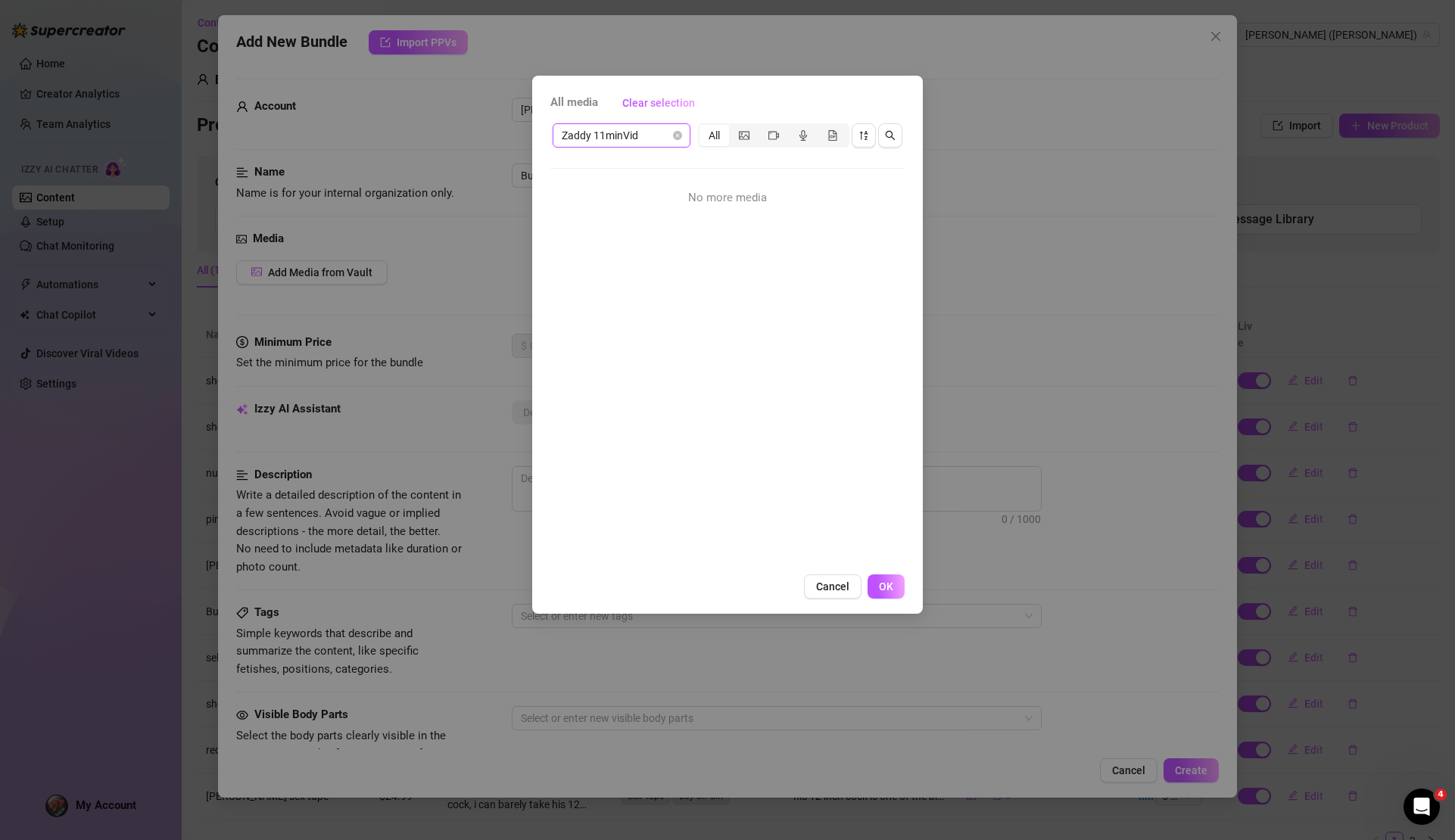
click at [819, 591] on span "Cancel" at bounding box center [833, 586] width 34 height 13
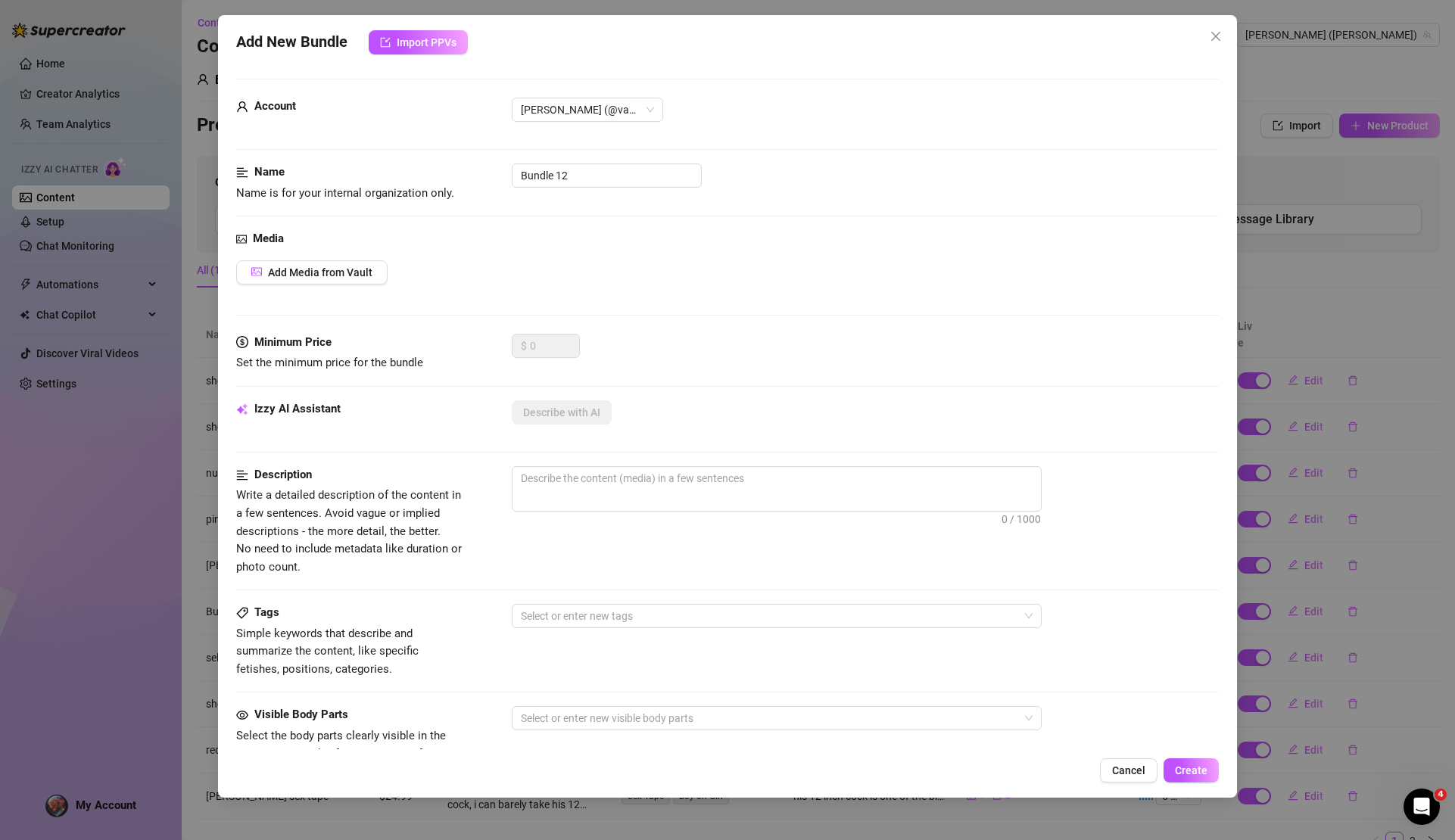
click at [838, 586] on div "Description Write a detailed description of the content in a few sentences. Avo…" at bounding box center [728, 534] width 982 height 138
click at [347, 273] on span "Add Media from Vault" at bounding box center [320, 272] width 104 height 13
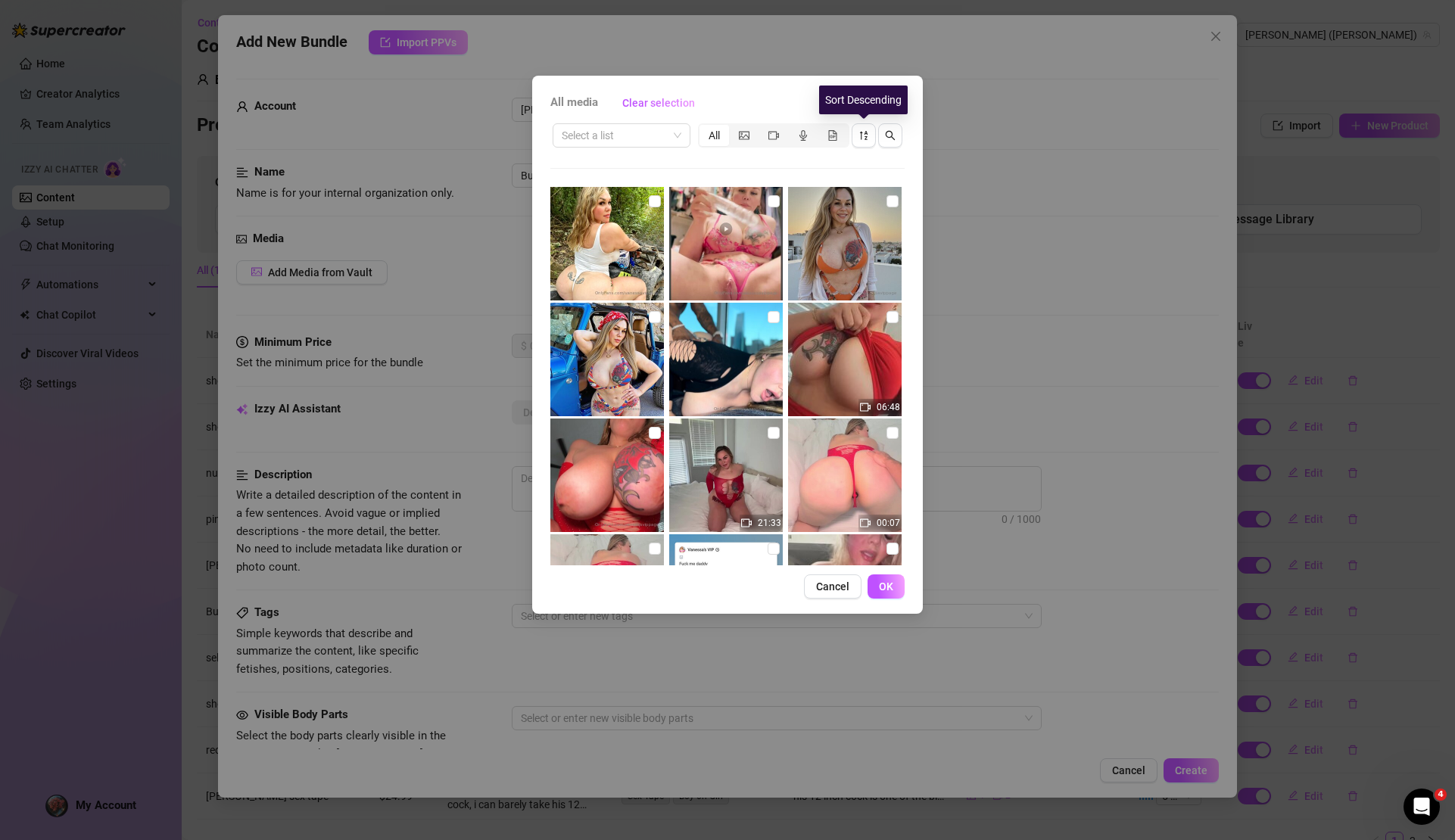
scroll to position [663, 0]
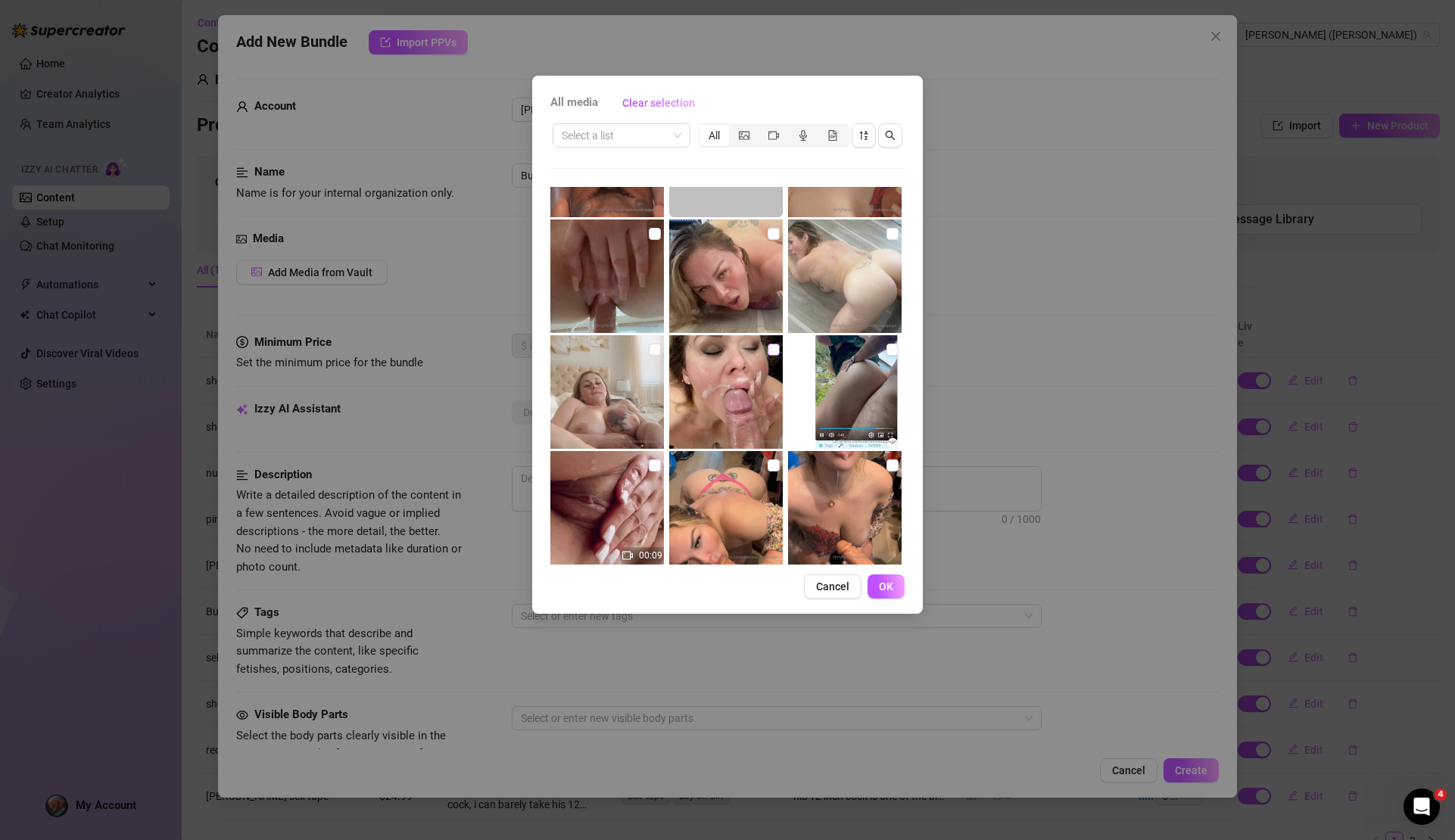
click at [769, 352] on input "checkbox" at bounding box center [774, 349] width 13 height 13
click at [865, 135] on icon "sort-descending" at bounding box center [864, 135] width 11 height 11
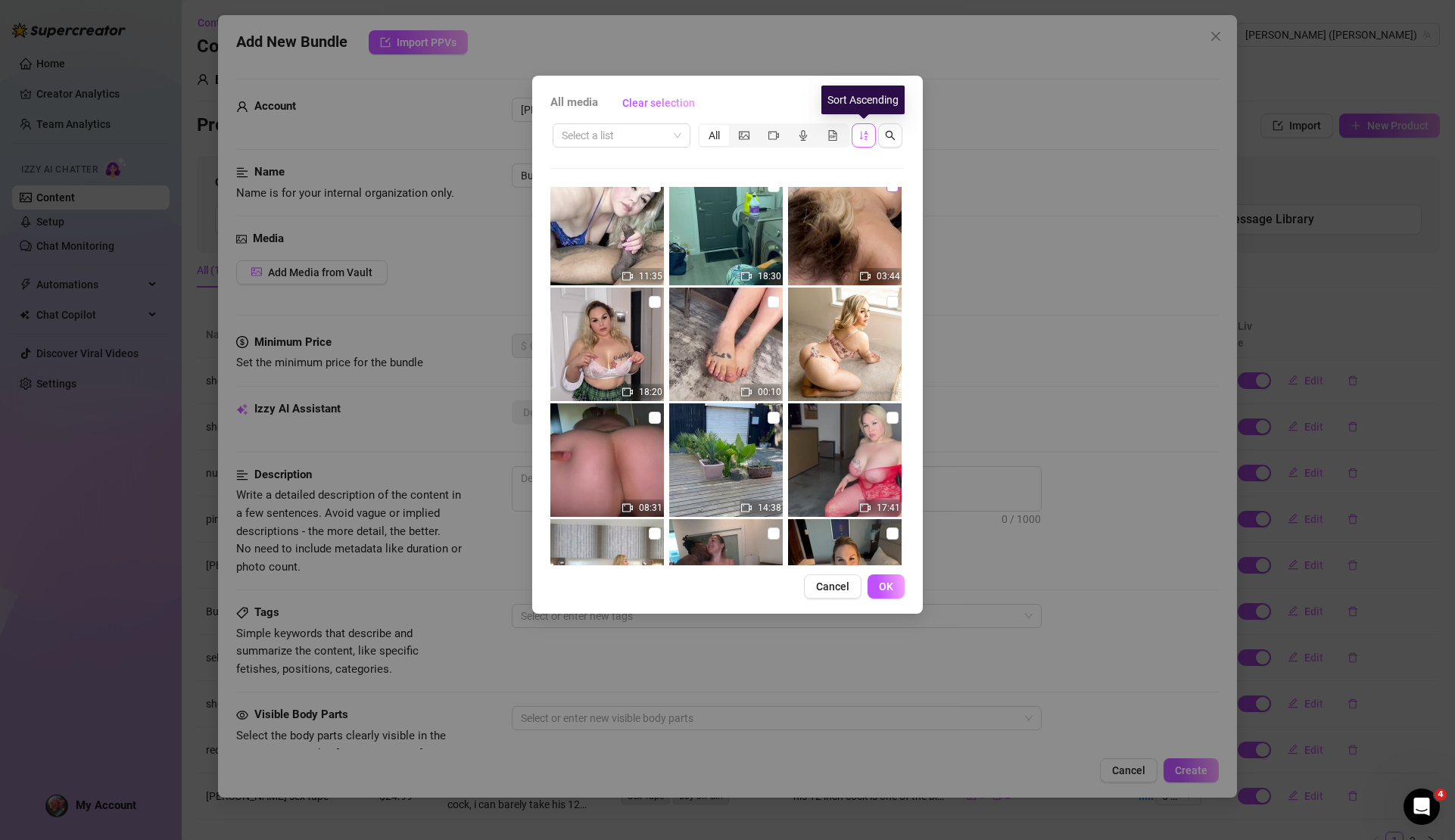
scroll to position [403, 0]
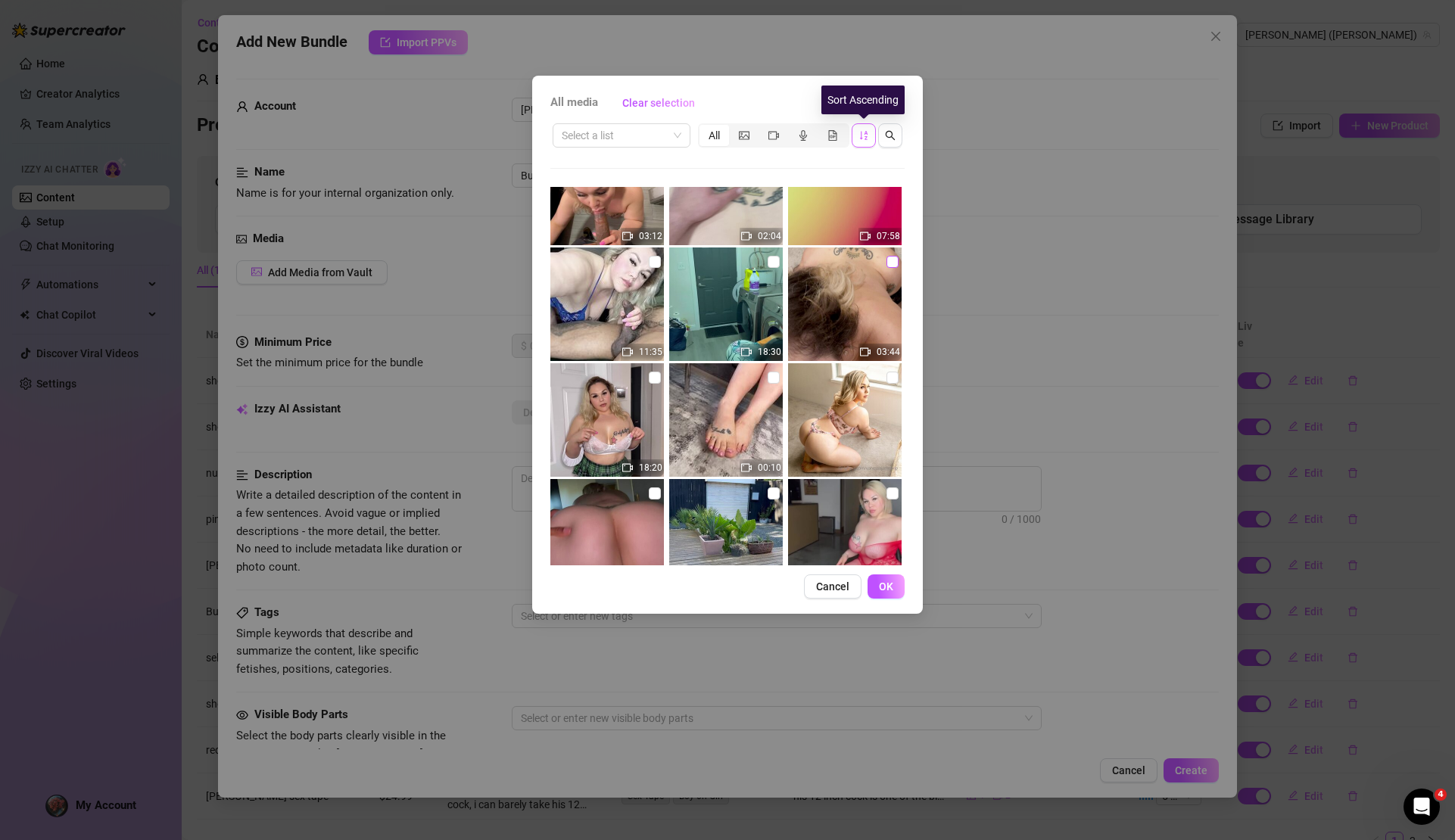
click at [887, 265] on span at bounding box center [892, 261] width 13 height 13
click at [887, 265] on input "checkbox" at bounding box center [892, 261] width 13 height 13
click at [892, 583] on span "OK" at bounding box center [886, 586] width 14 height 13
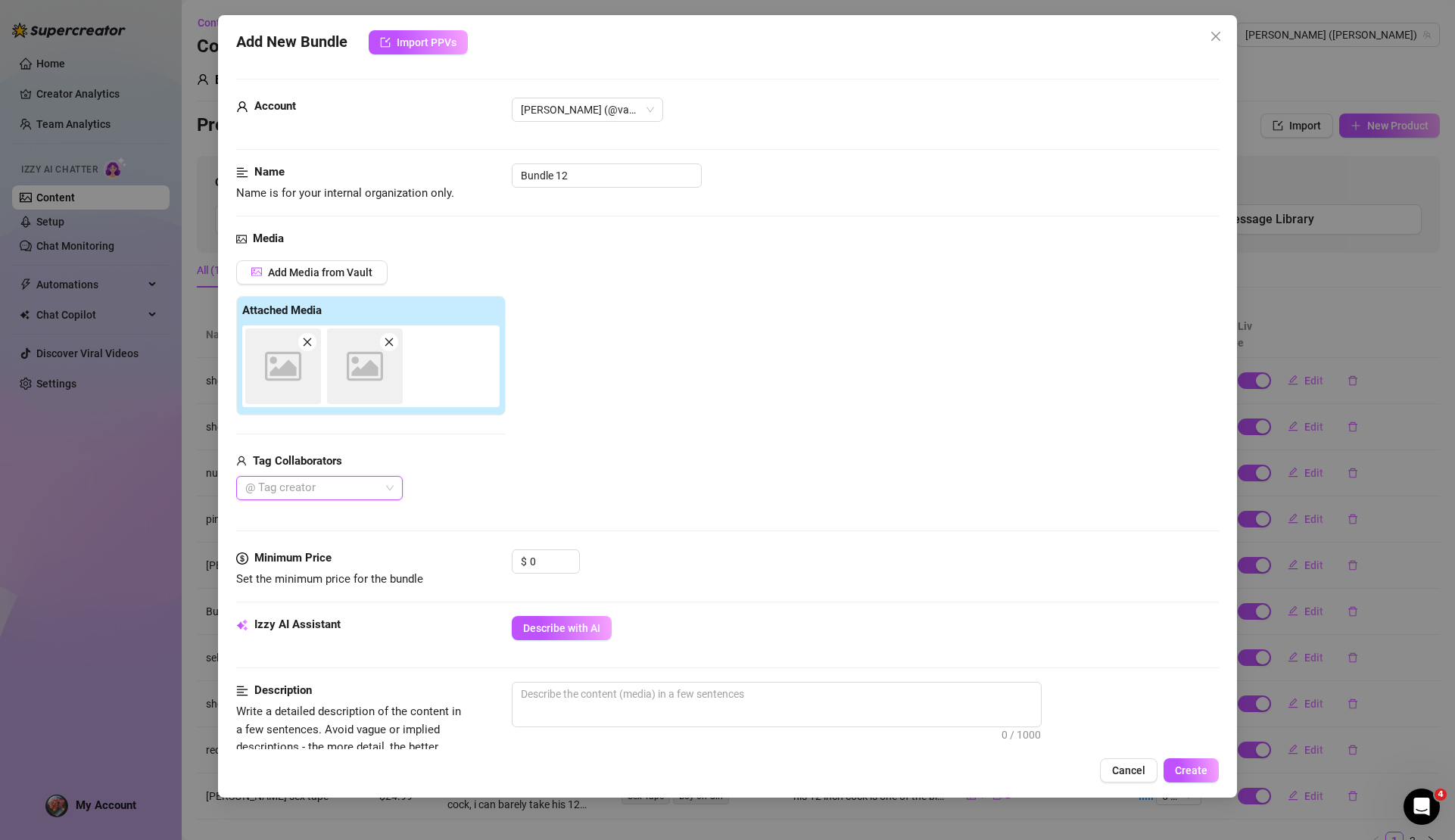
click at [244, 488] on div at bounding box center [243, 488] width 9 height 18
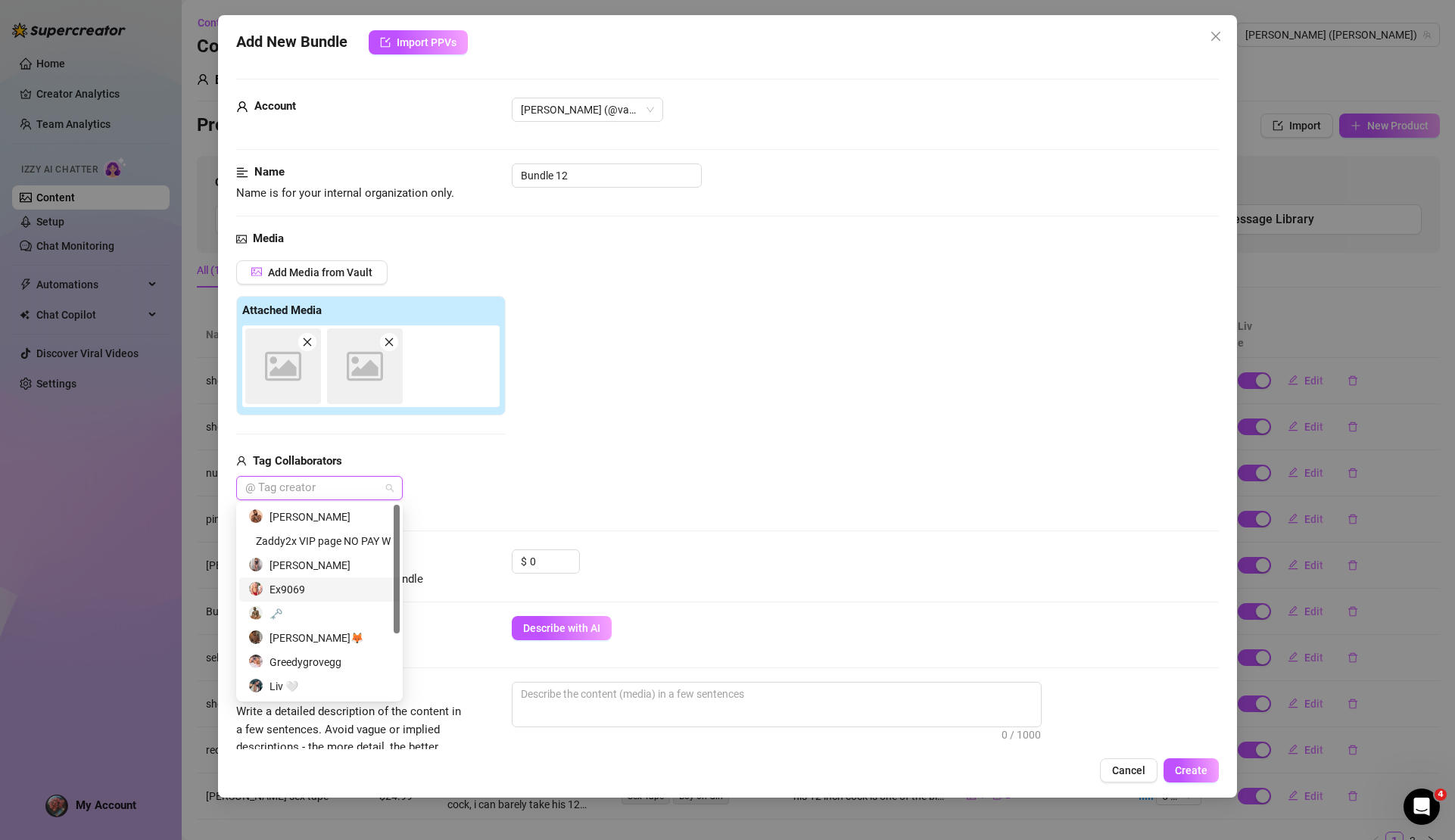
click at [317, 585] on div "Ex9069" at bounding box center [319, 589] width 143 height 16
click at [540, 561] on input "0" at bounding box center [554, 562] width 49 height 23
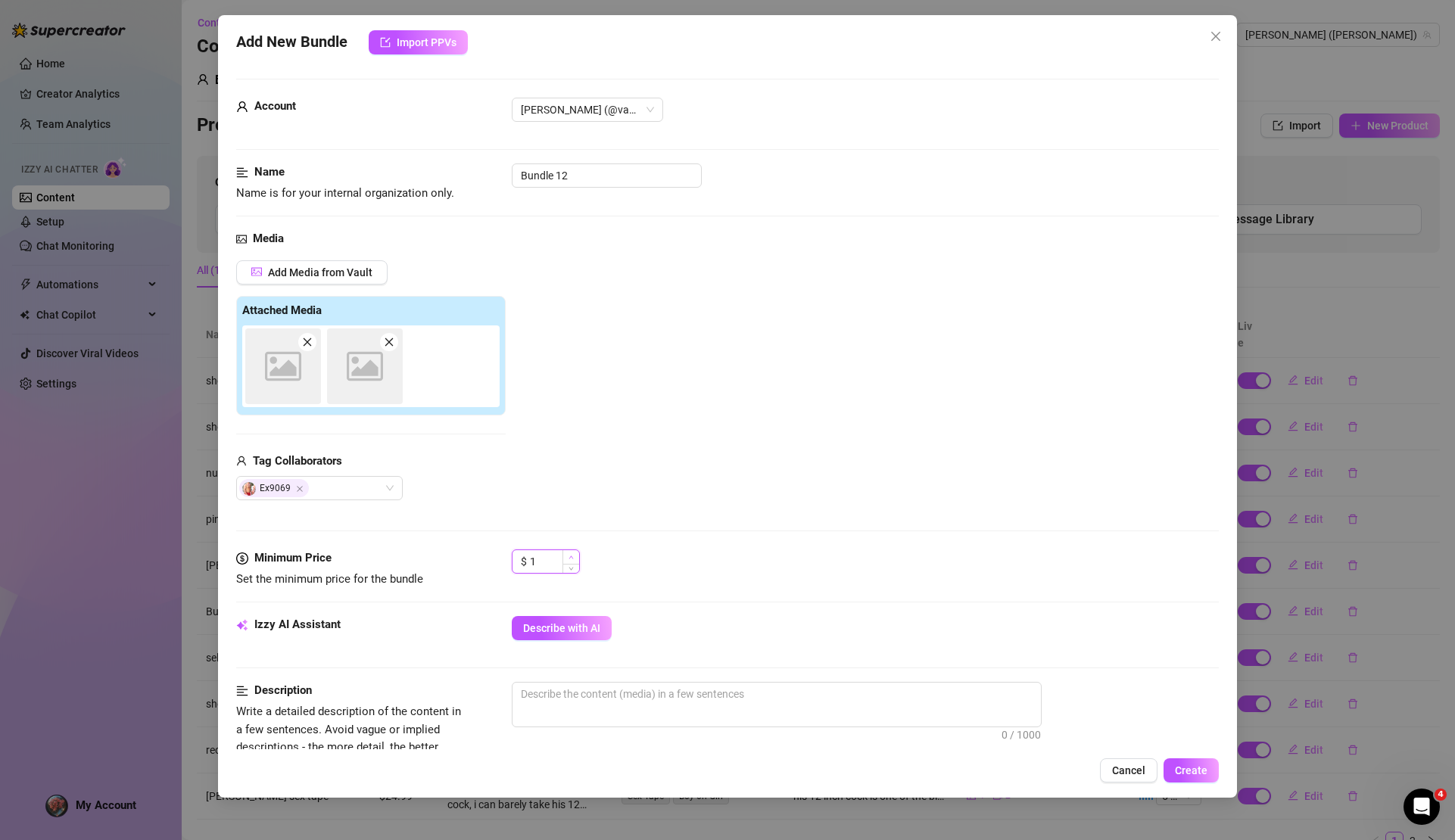
click at [573, 551] on span "Increase Value" at bounding box center [570, 557] width 16 height 14
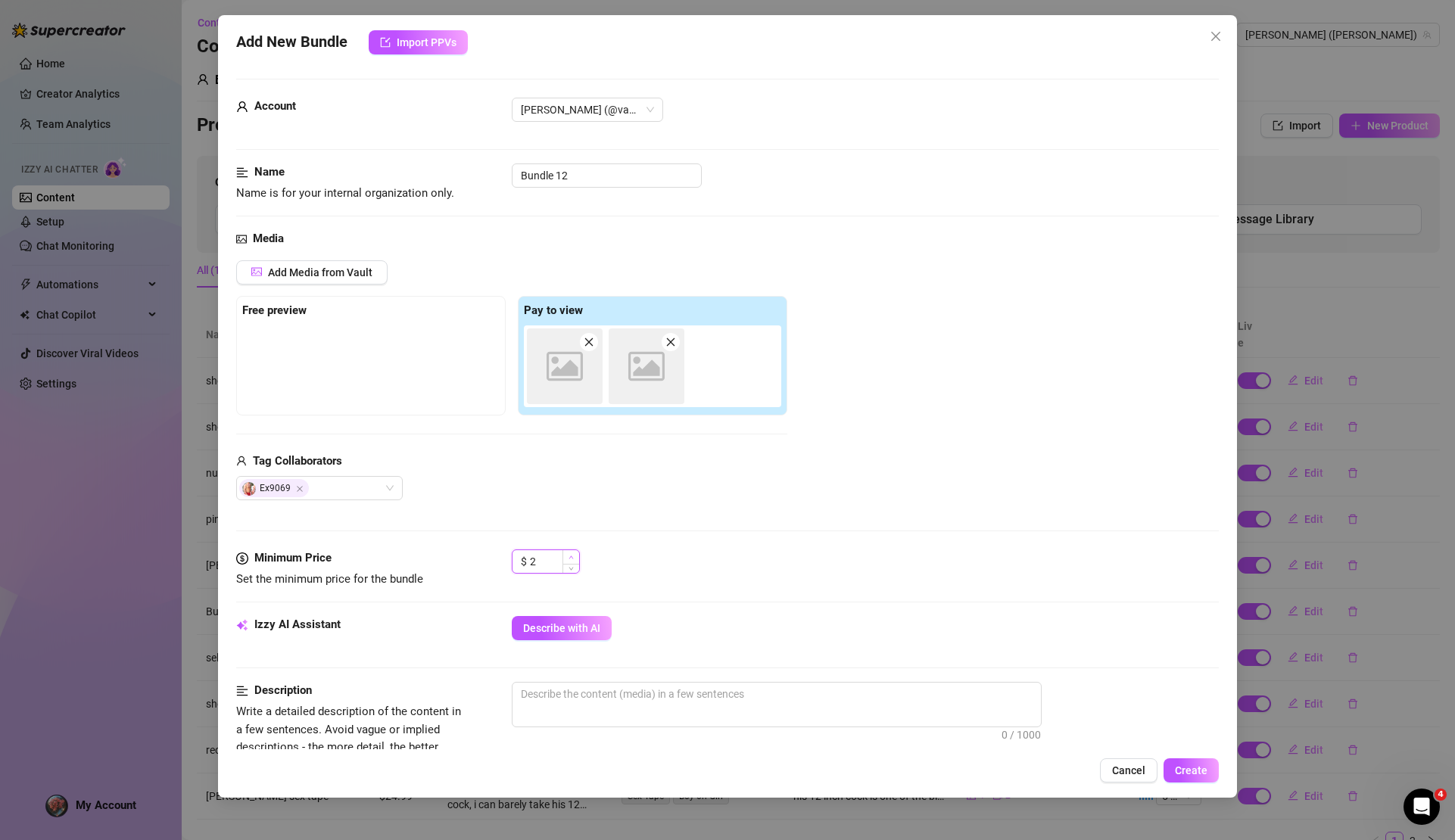
click at [573, 551] on span "Increase Value" at bounding box center [570, 557] width 16 height 14
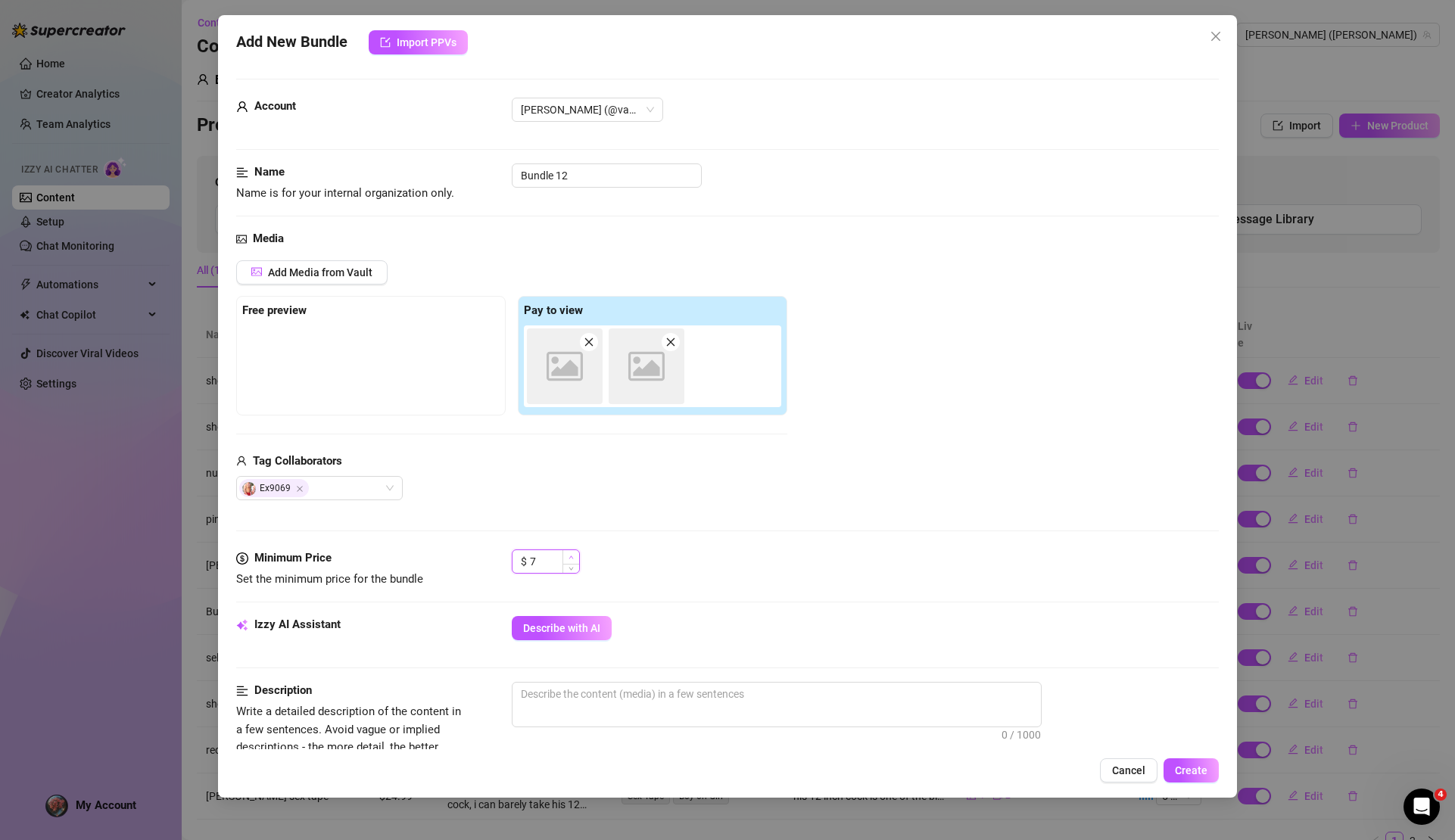
click at [573, 551] on span "Increase Value" at bounding box center [570, 557] width 16 height 14
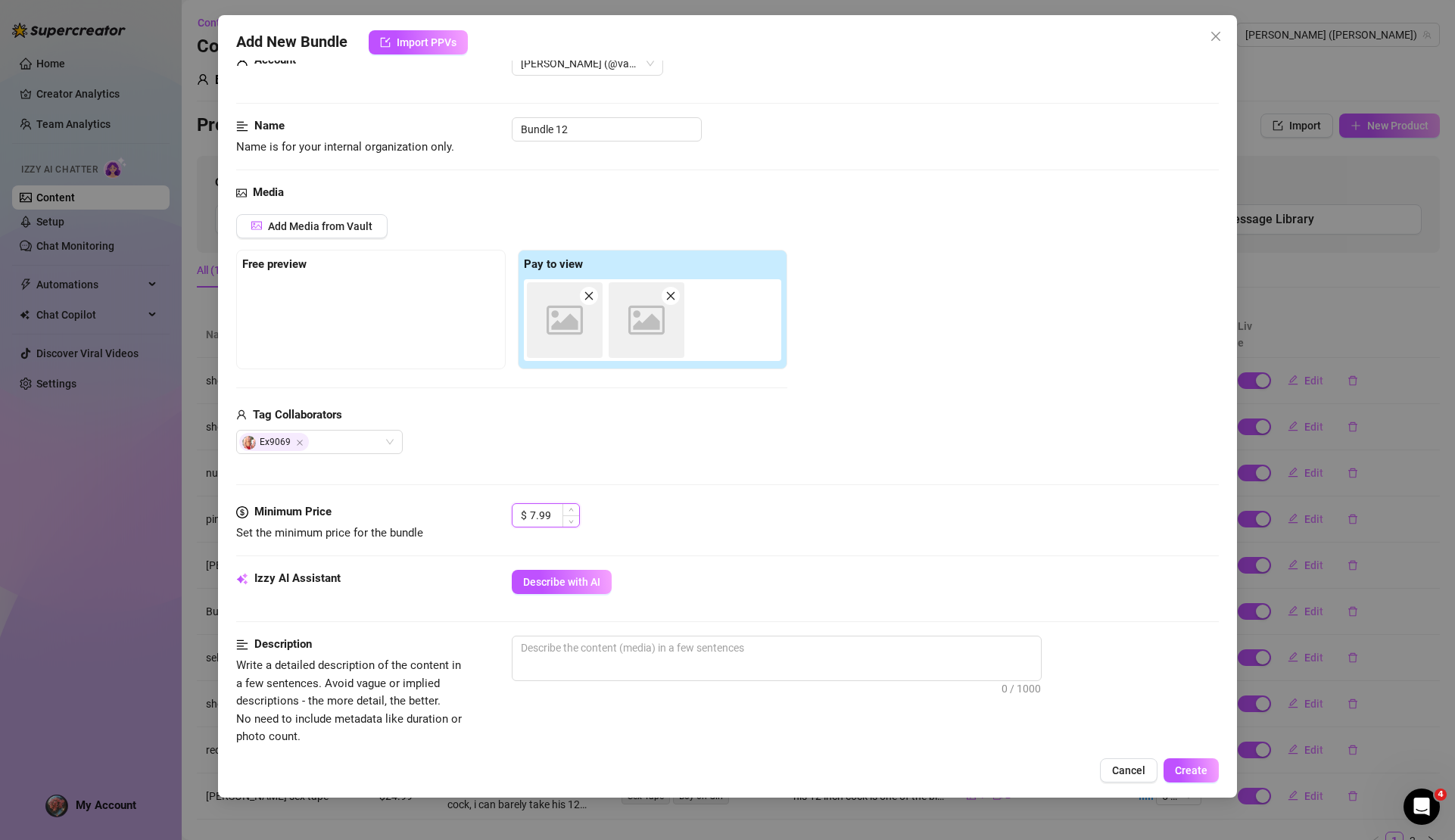
scroll to position [86, 0]
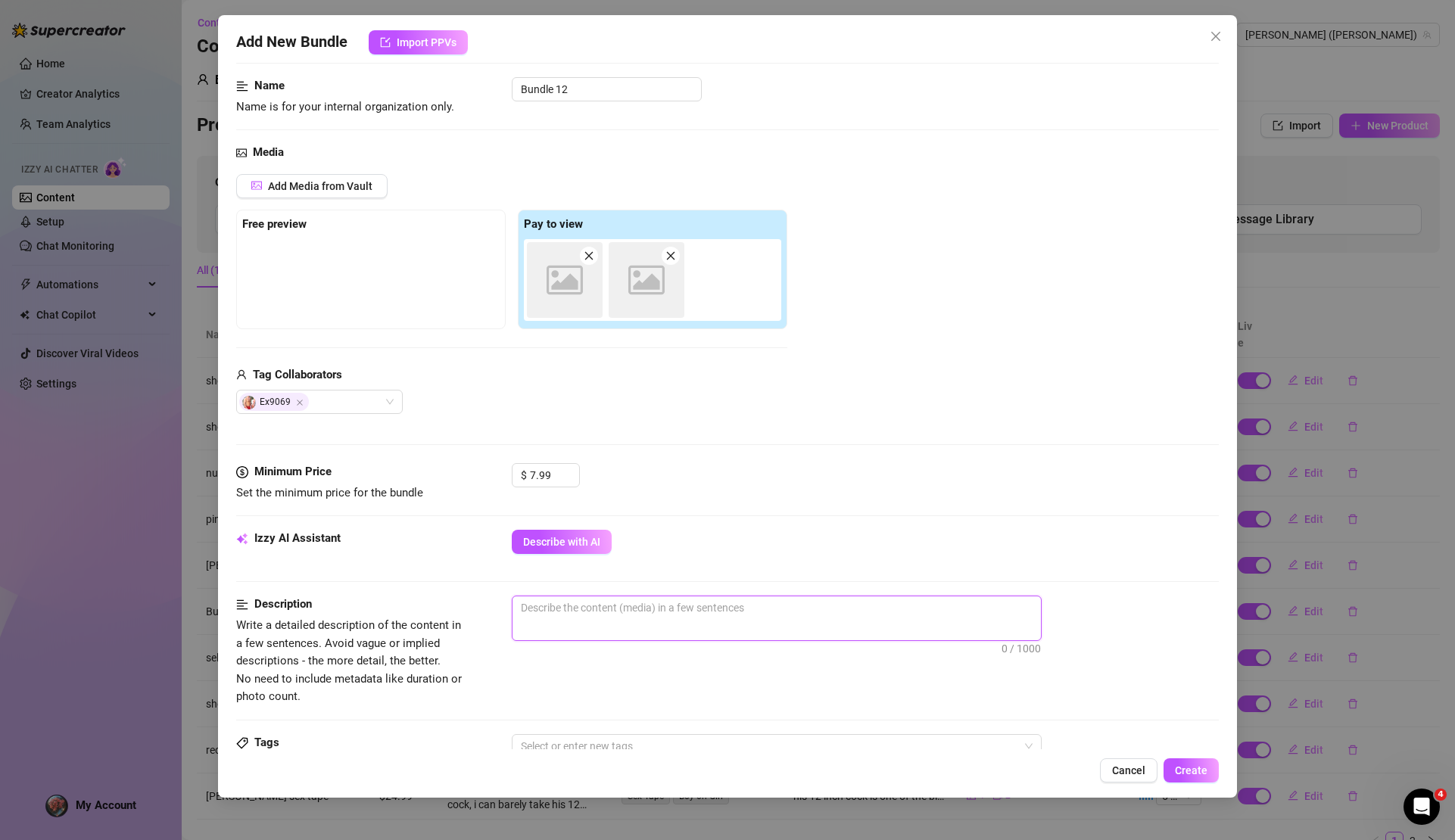
click at [551, 606] on textarea at bounding box center [777, 608] width 529 height 23
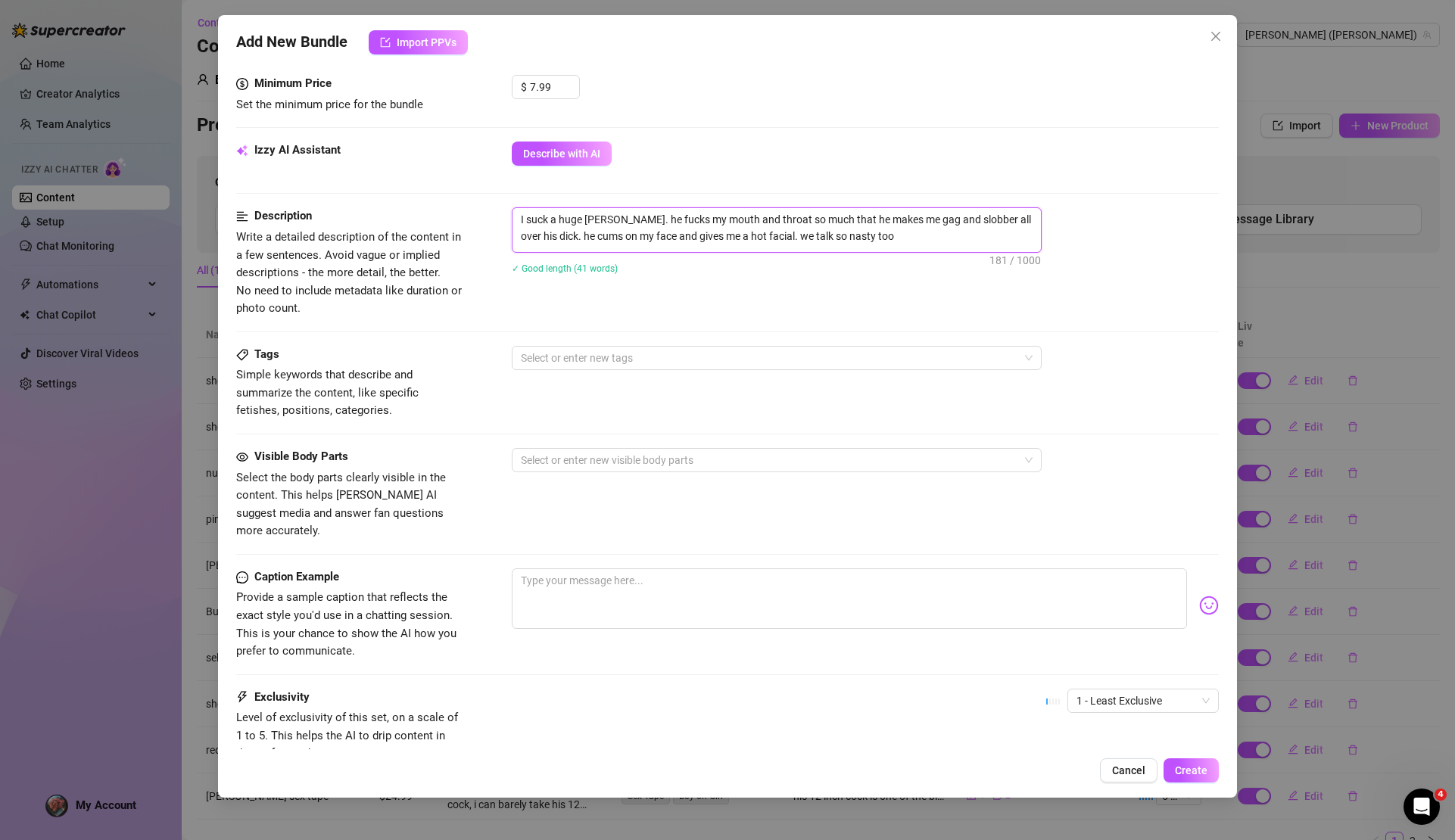
scroll to position [503, 0]
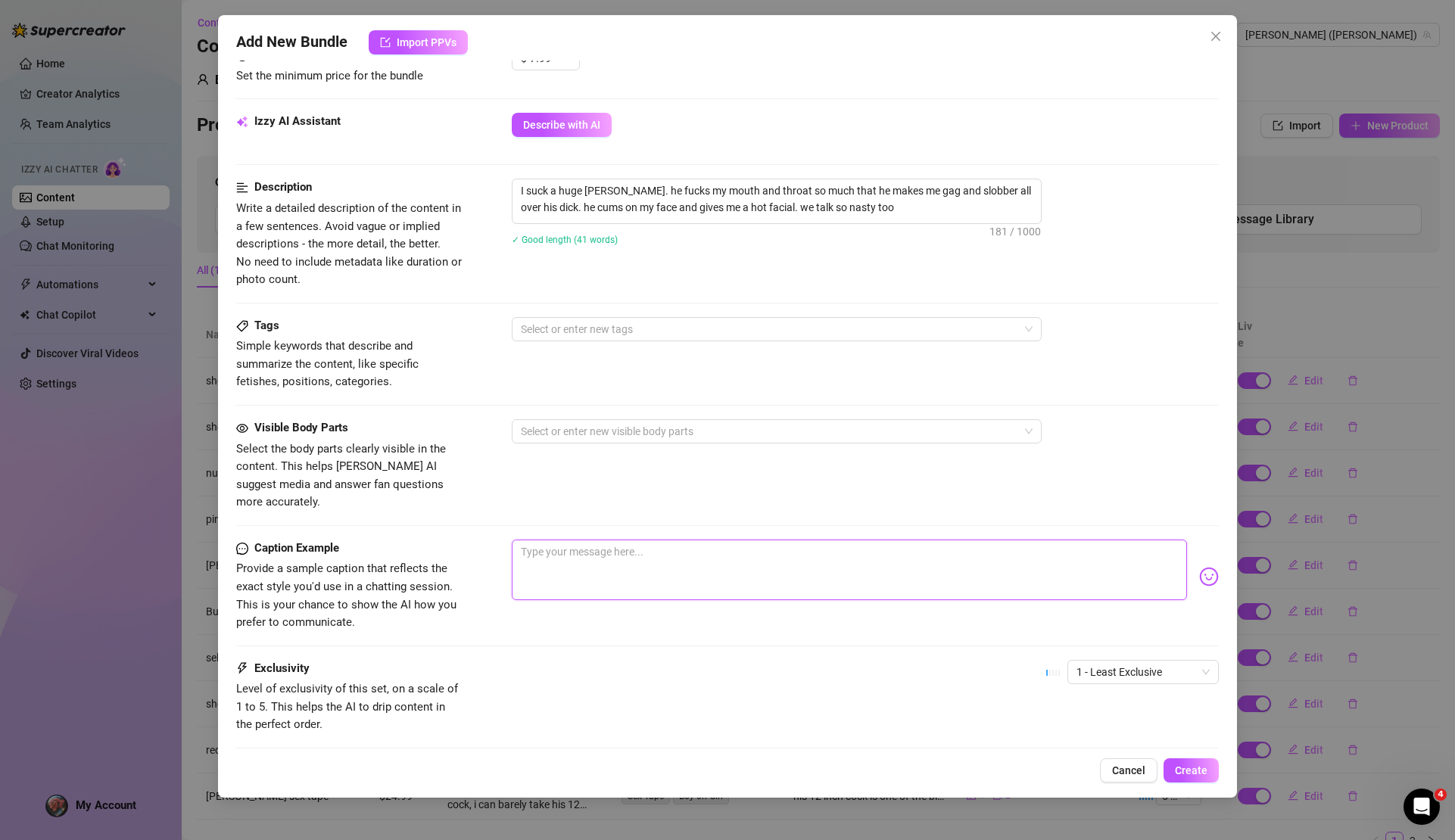
click at [661, 540] on textarea at bounding box center [849, 570] width 674 height 61
click at [962, 540] on textarea "I love when he fucks my throat with his huge white cock, he makes me gag until …" at bounding box center [849, 570] width 674 height 61
click at [1126, 540] on textarea "I love when he fucks my throat with his huge white cock, he makes me gag until …" at bounding box center [849, 570] width 674 height 61
click at [1113, 540] on textarea "I love when he fucks my throat with his huge white cock, he makes me gag until …" at bounding box center [849, 570] width 674 height 61
click at [1118, 540] on textarea "I love when he fucks my throat with his huge white cock, he makes me gag until …" at bounding box center [849, 570] width 674 height 61
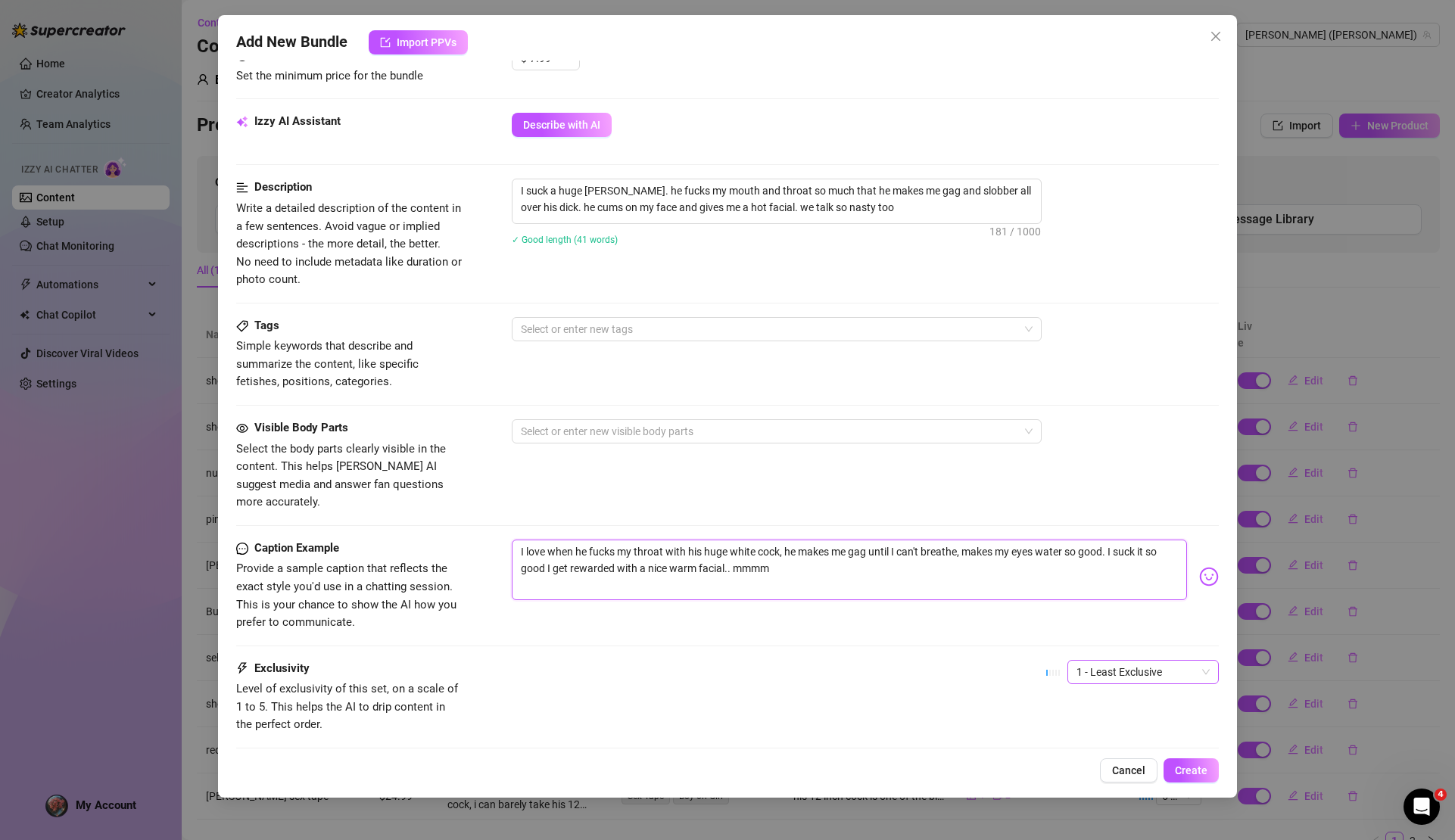
click at [1164, 661] on span "1 - Least Exclusive" at bounding box center [1143, 672] width 133 height 23
click at [1128, 747] on div "4" at bounding box center [1132, 745] width 127 height 16
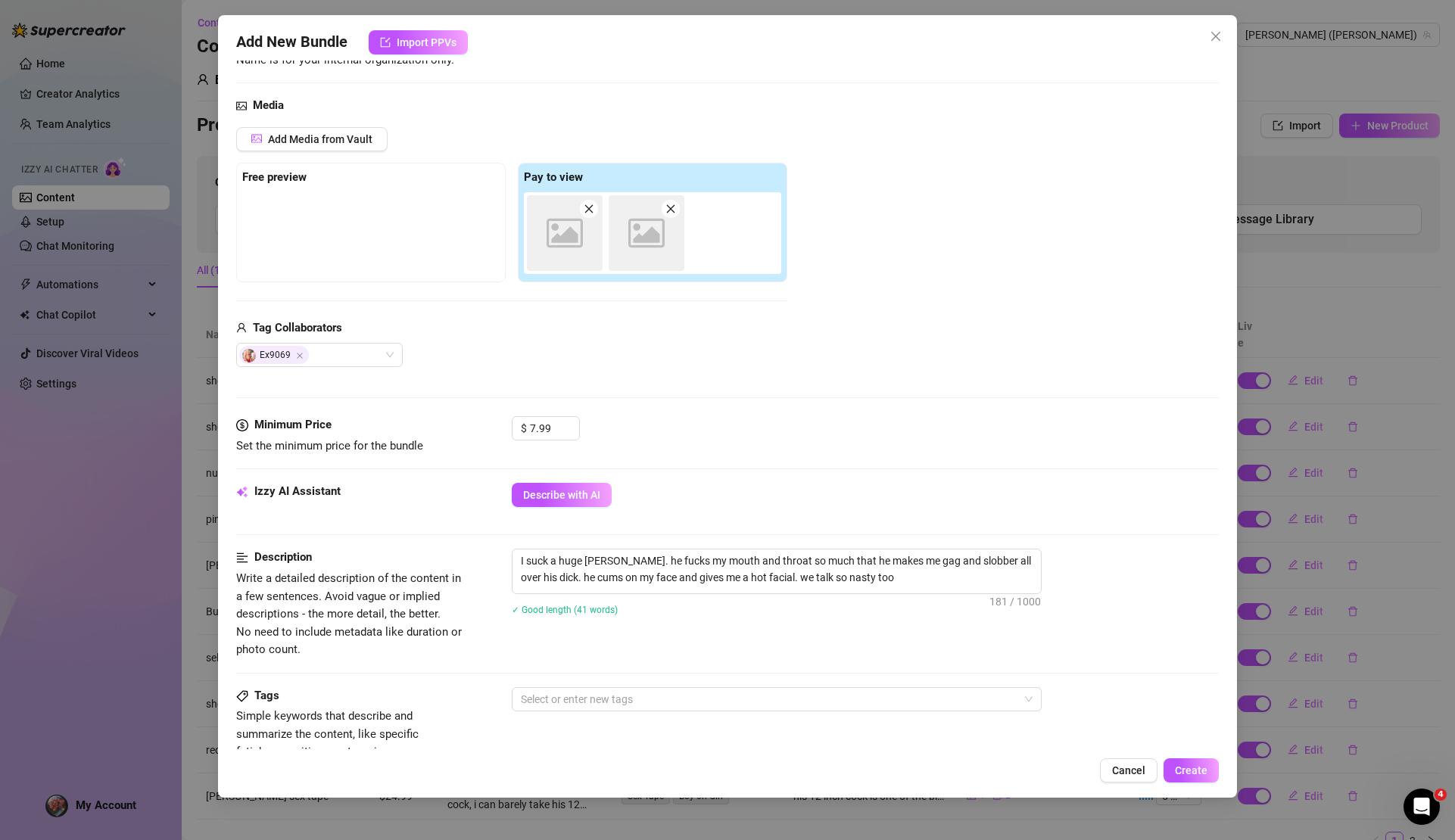
scroll to position [461, 0]
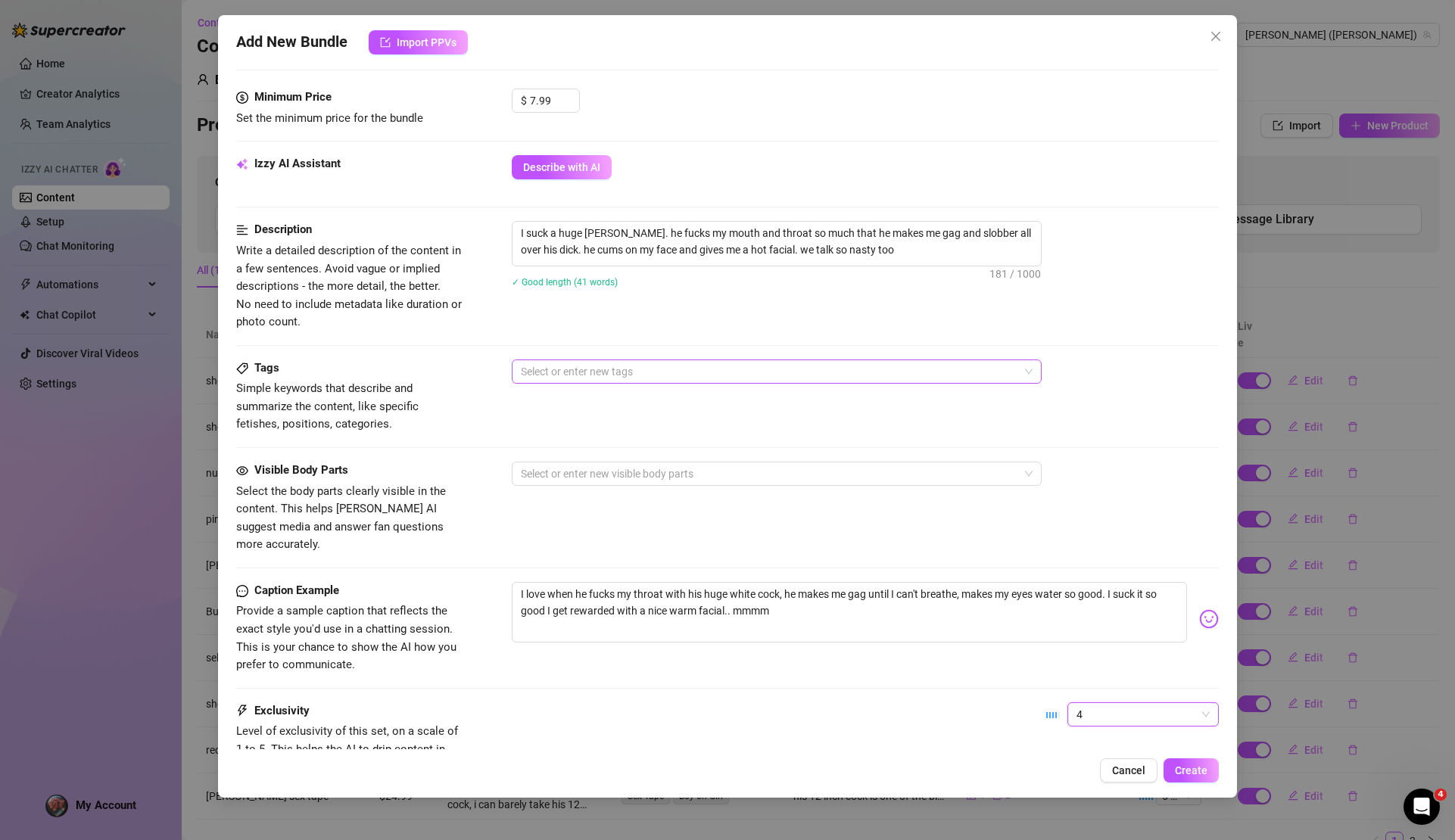
click at [568, 362] on div at bounding box center [769, 371] width 508 height 21
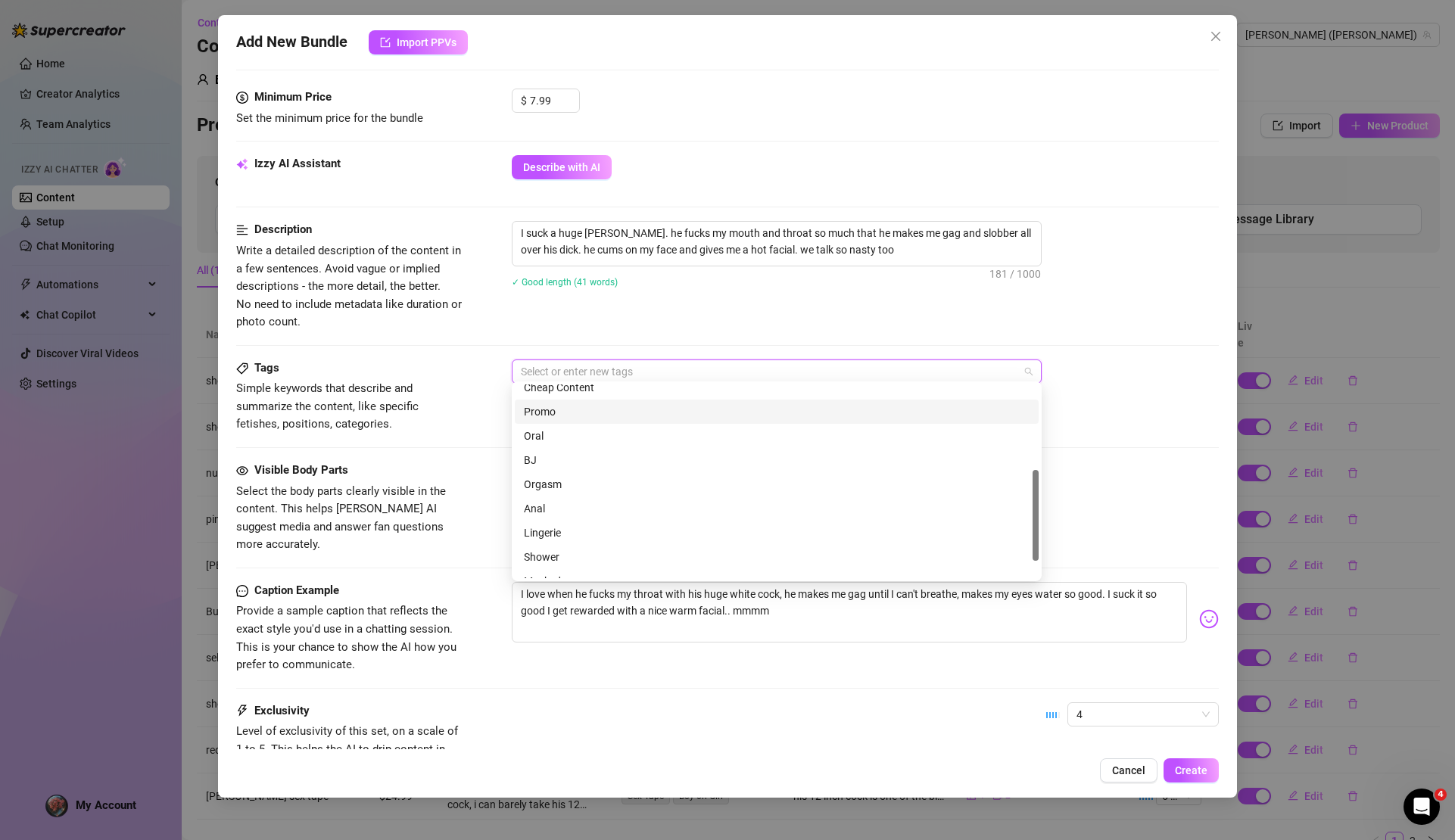
scroll to position [181, 0]
click at [571, 461] on div "Oral" at bounding box center [777, 457] width 506 height 16
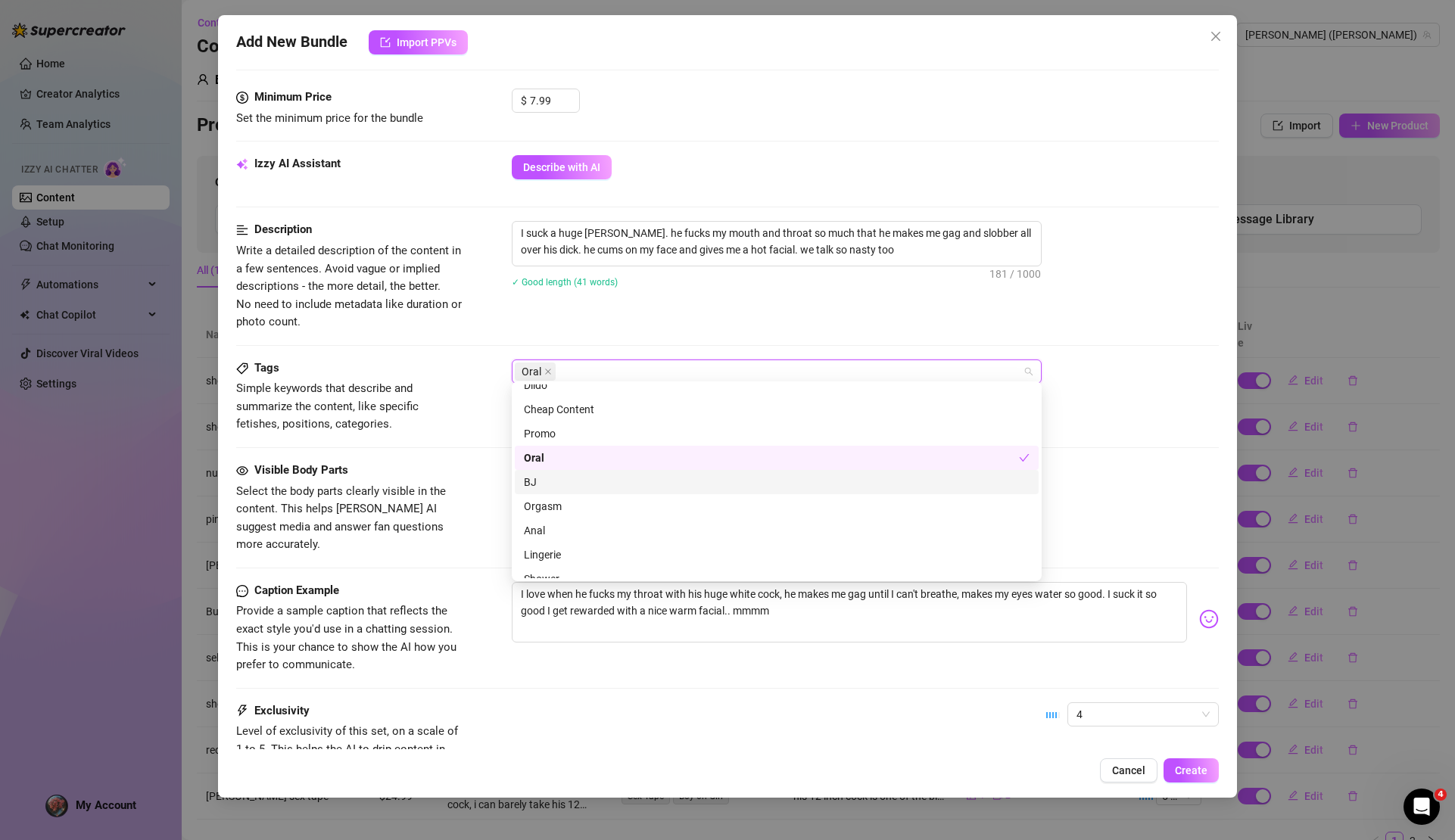
click at [575, 476] on div "BJ" at bounding box center [777, 481] width 506 height 16
click at [581, 412] on div "Cheap Content" at bounding box center [777, 409] width 506 height 16
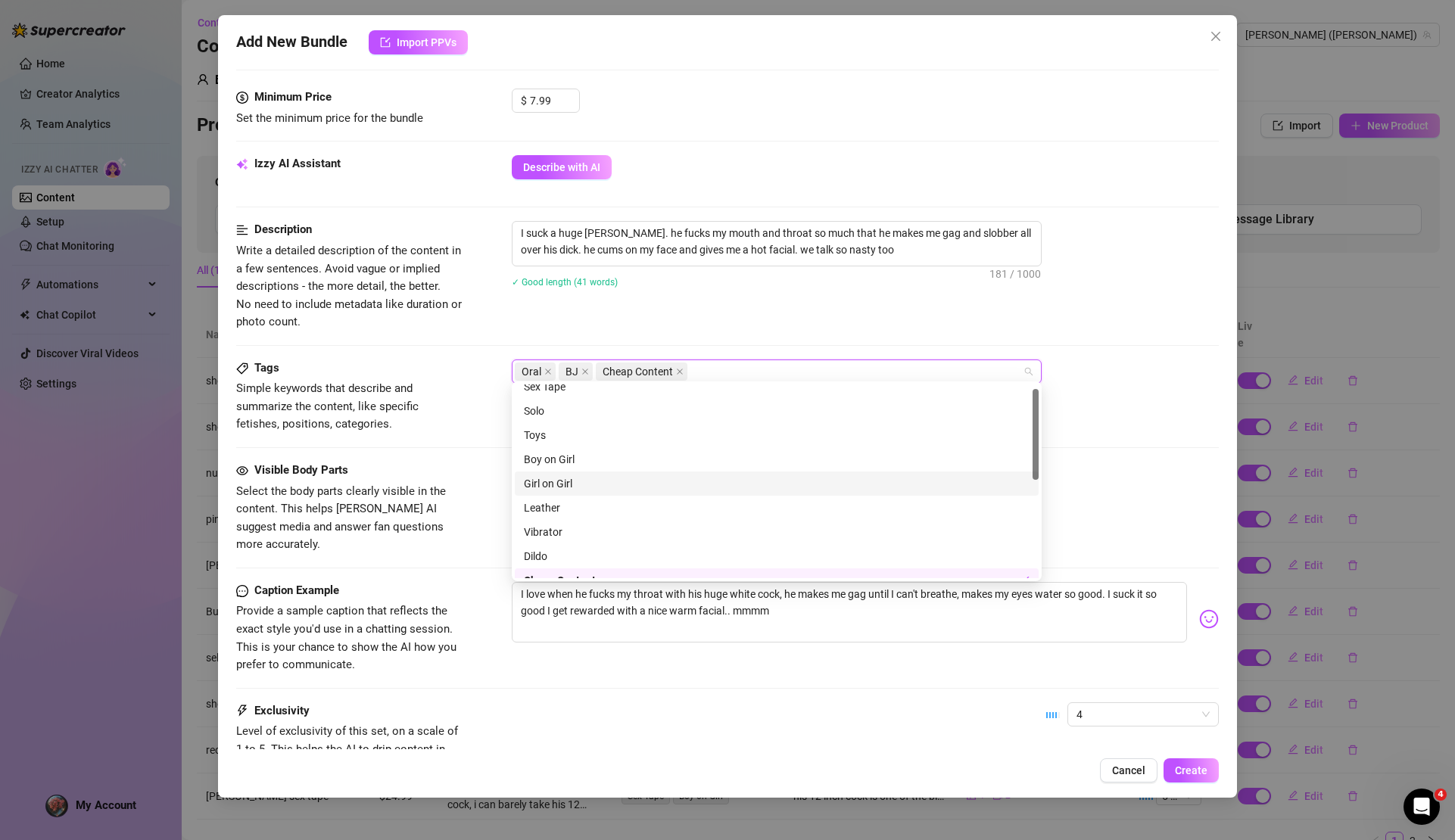
scroll to position [0, 0]
click at [656, 471] on div "Boy on Girl" at bounding box center [777, 469] width 506 height 16
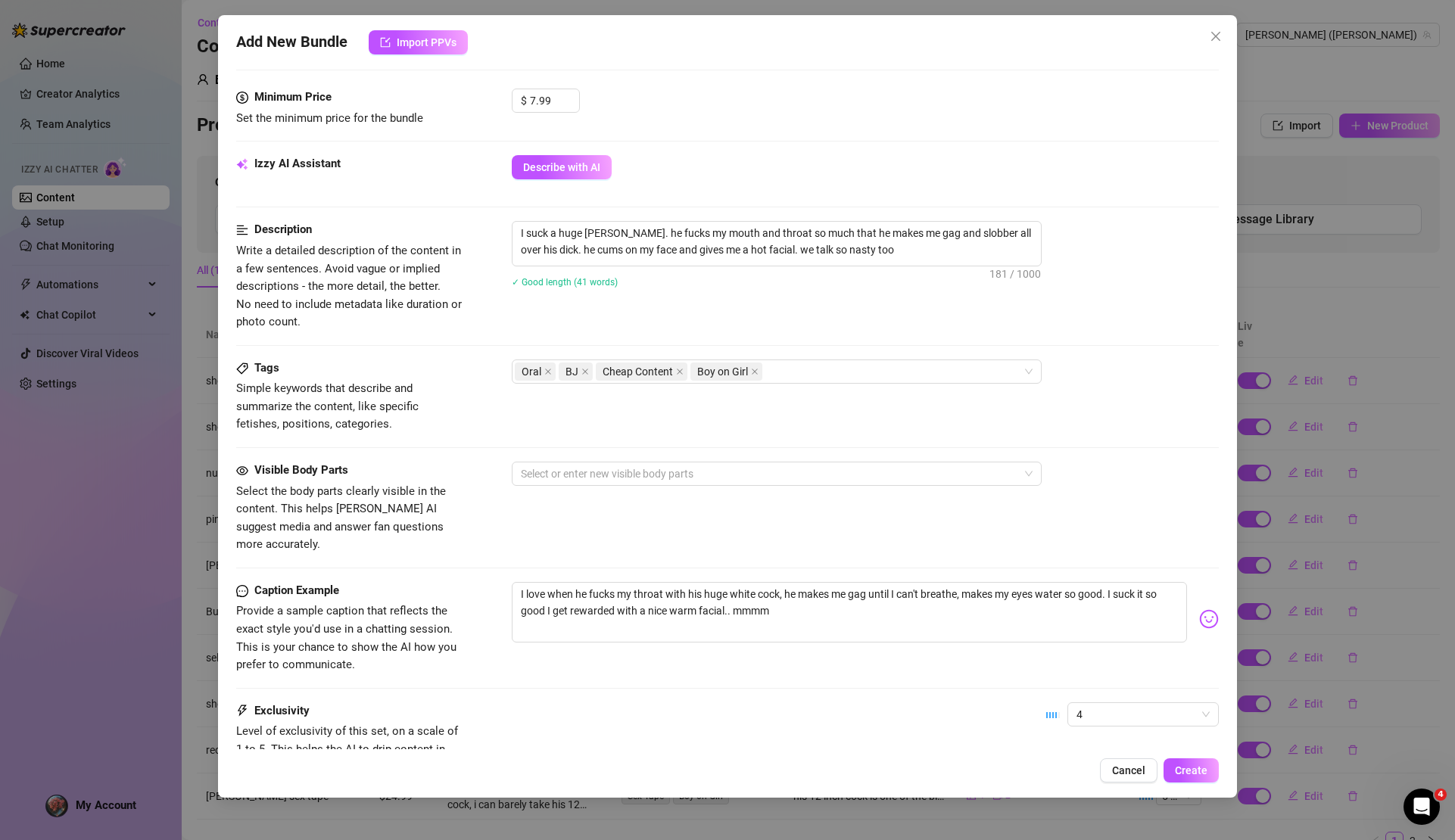
click at [746, 330] on div "Description Write a detailed description of the content in a few sentences. Avo…" at bounding box center [728, 289] width 982 height 138
click at [592, 453] on div "Tags Simple keywords that describe and summarize the content, like specific fet…" at bounding box center [728, 411] width 982 height 102
click at [596, 463] on div at bounding box center [769, 474] width 508 height 21
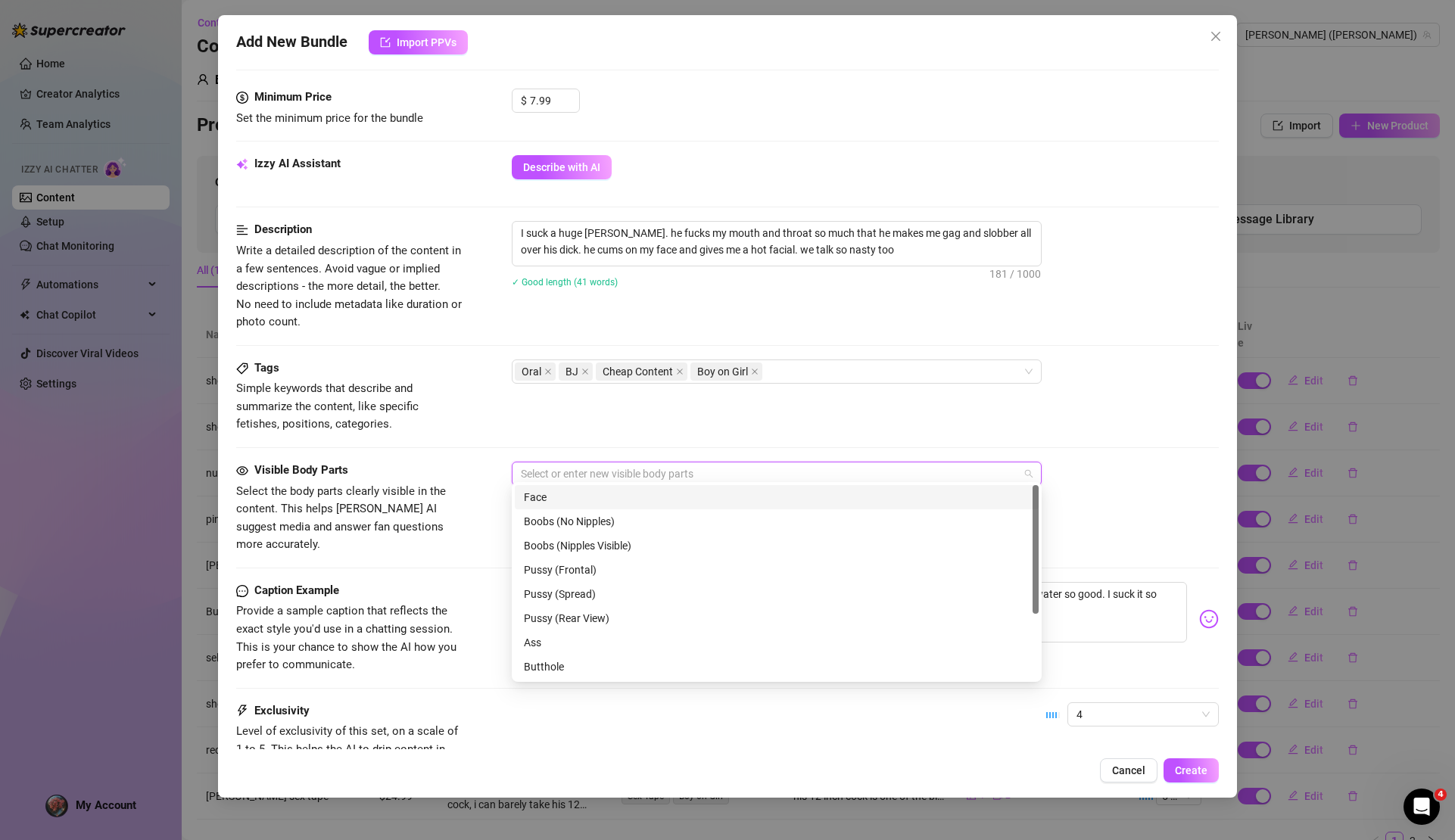
click at [598, 466] on div at bounding box center [769, 474] width 508 height 21
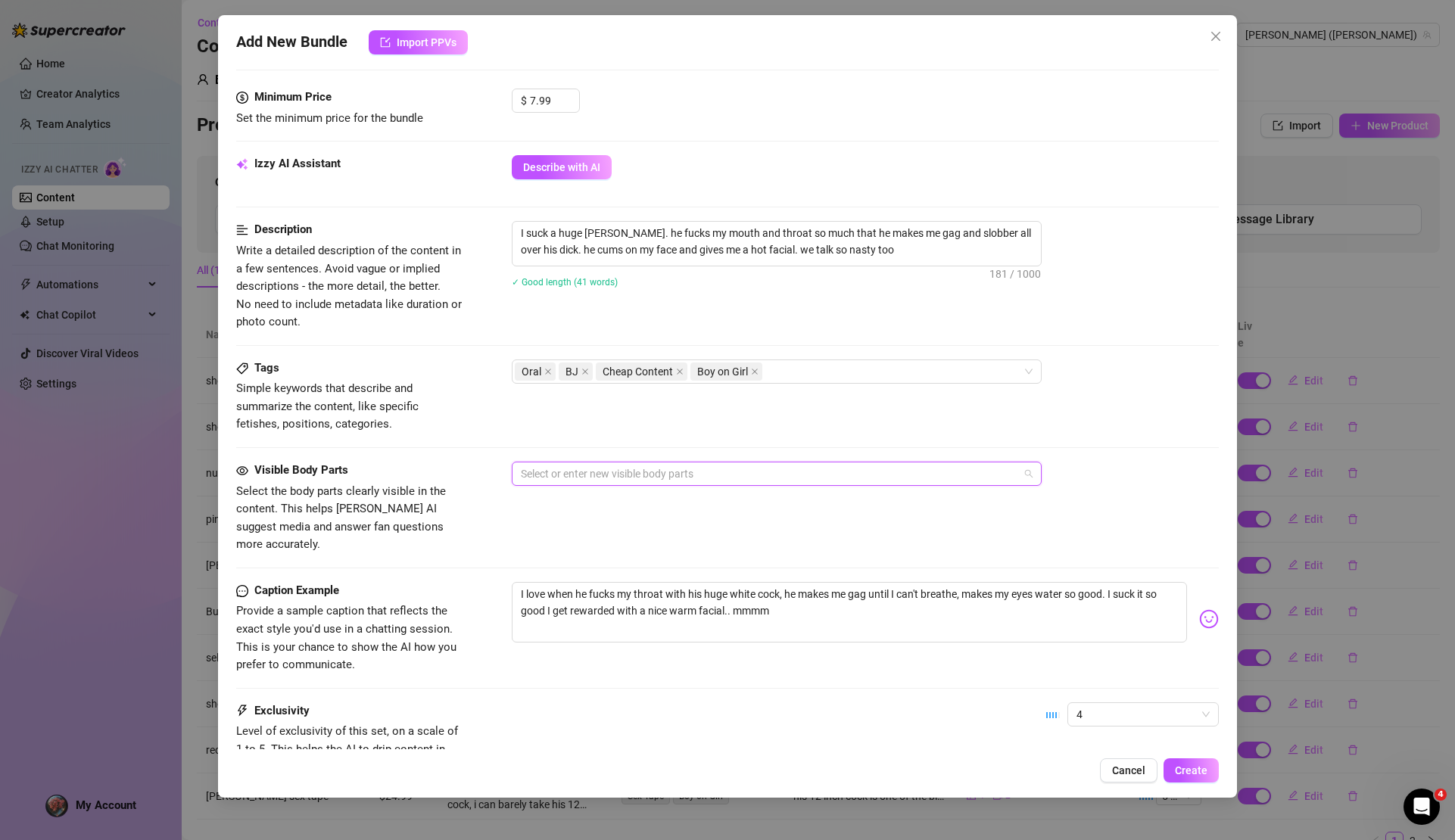
click at [596, 469] on div at bounding box center [769, 474] width 508 height 21
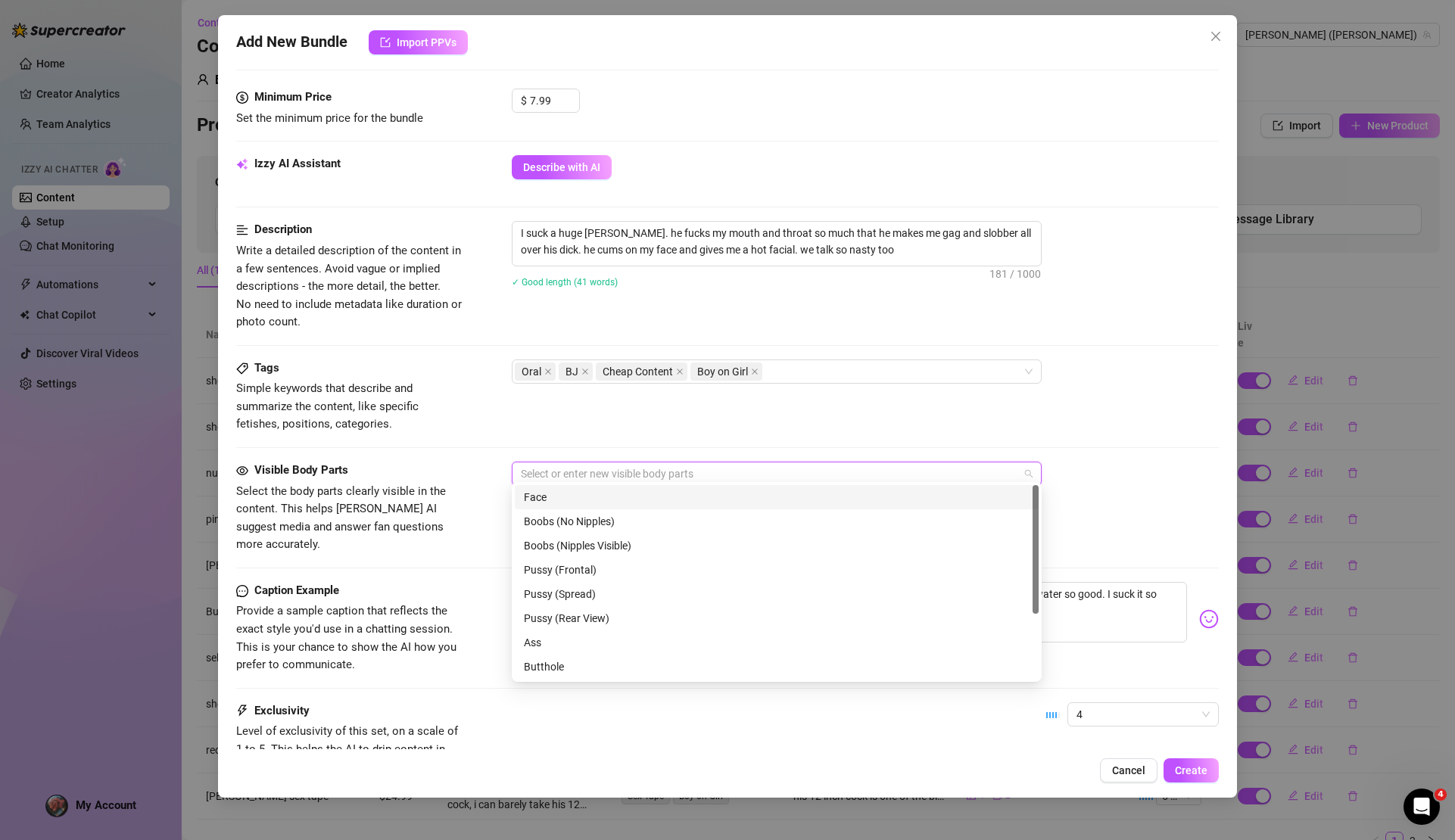
click at [596, 469] on div at bounding box center [769, 474] width 508 height 21
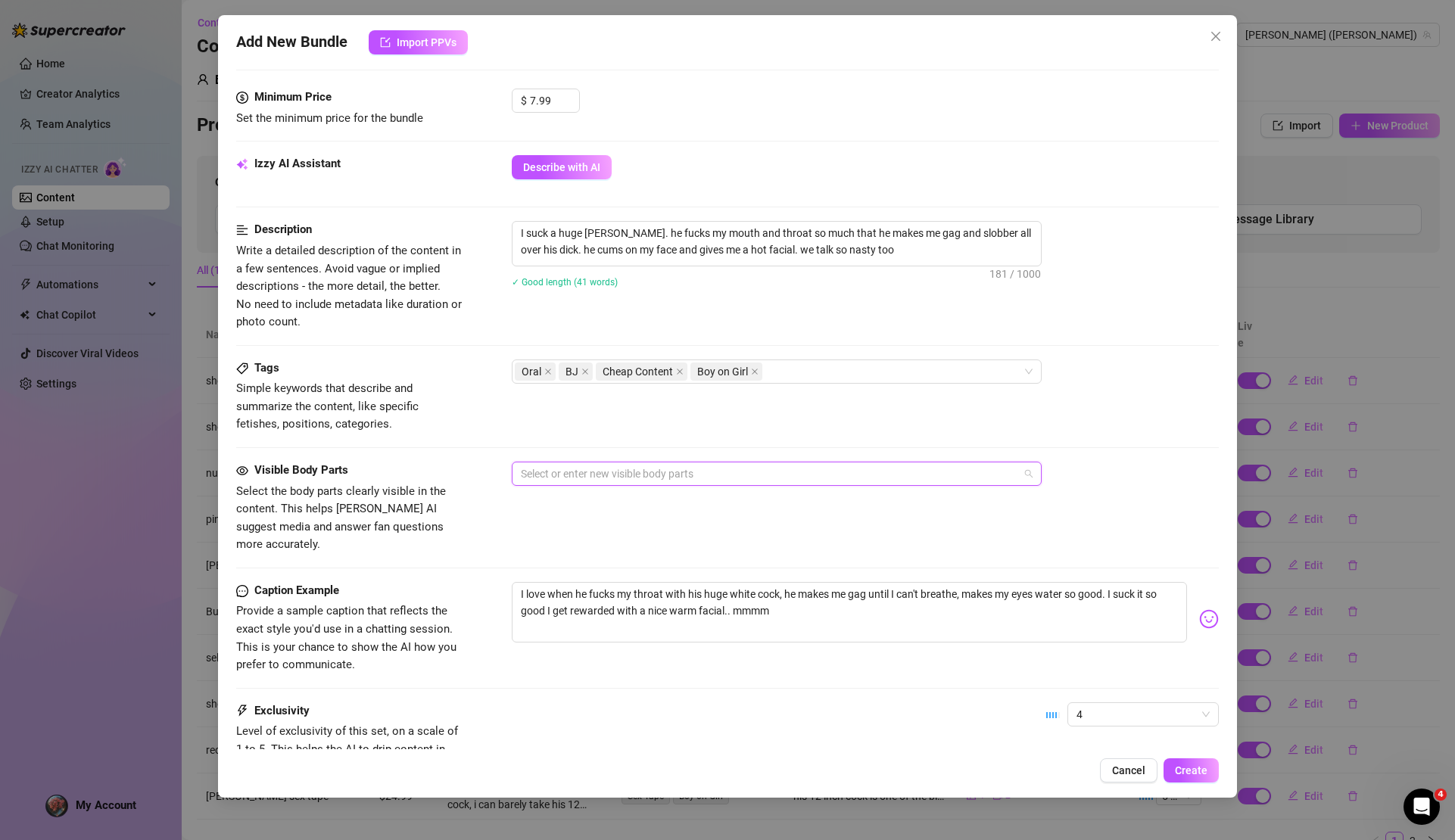
click at [597, 469] on div at bounding box center [769, 474] width 508 height 21
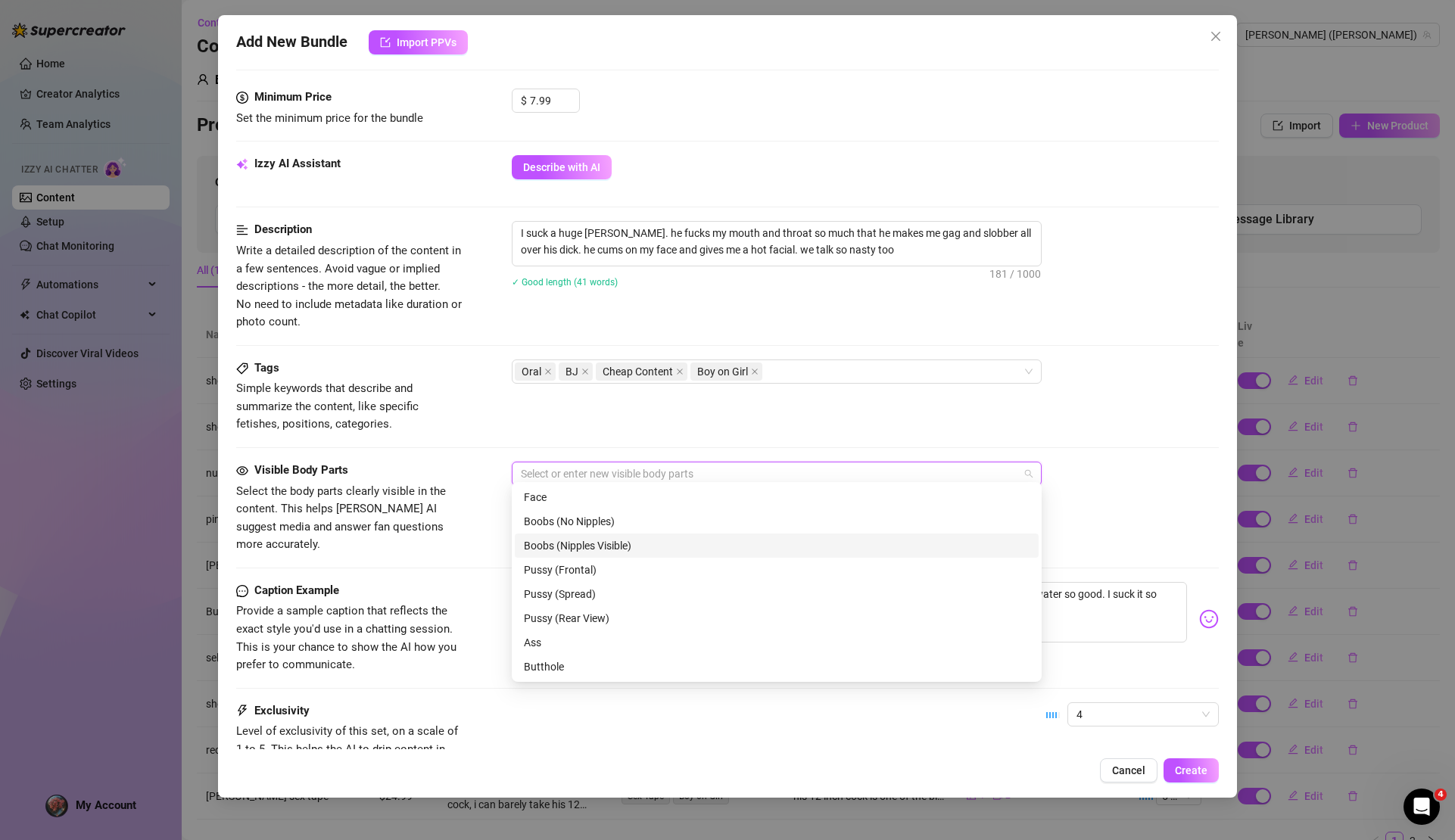
click at [558, 547] on div "Boobs (Nipples Visible)" at bounding box center [777, 545] width 506 height 16
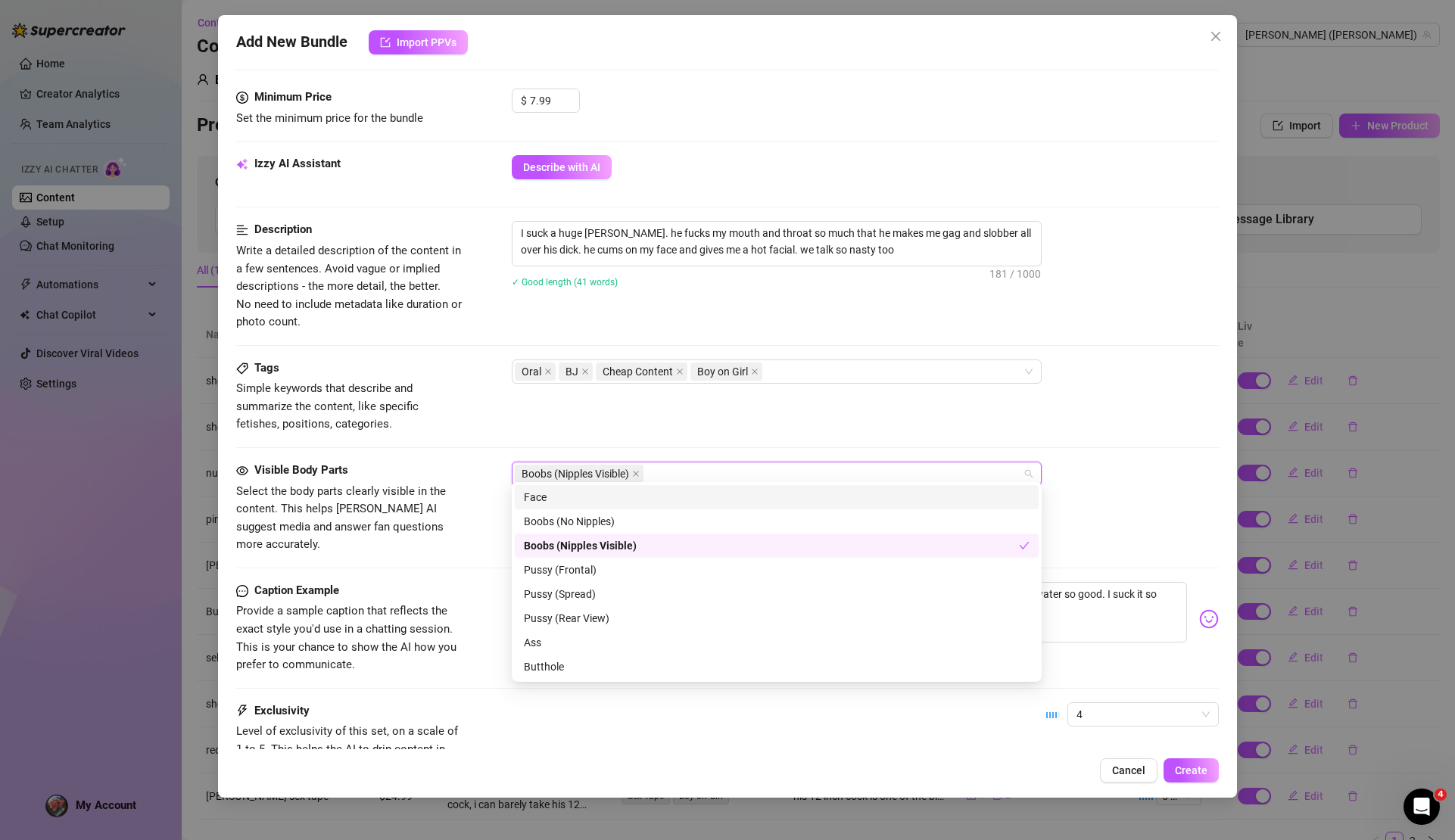
click at [544, 491] on div "Face" at bounding box center [777, 497] width 506 height 16
click at [547, 642] on div "Ass" at bounding box center [777, 642] width 506 height 16
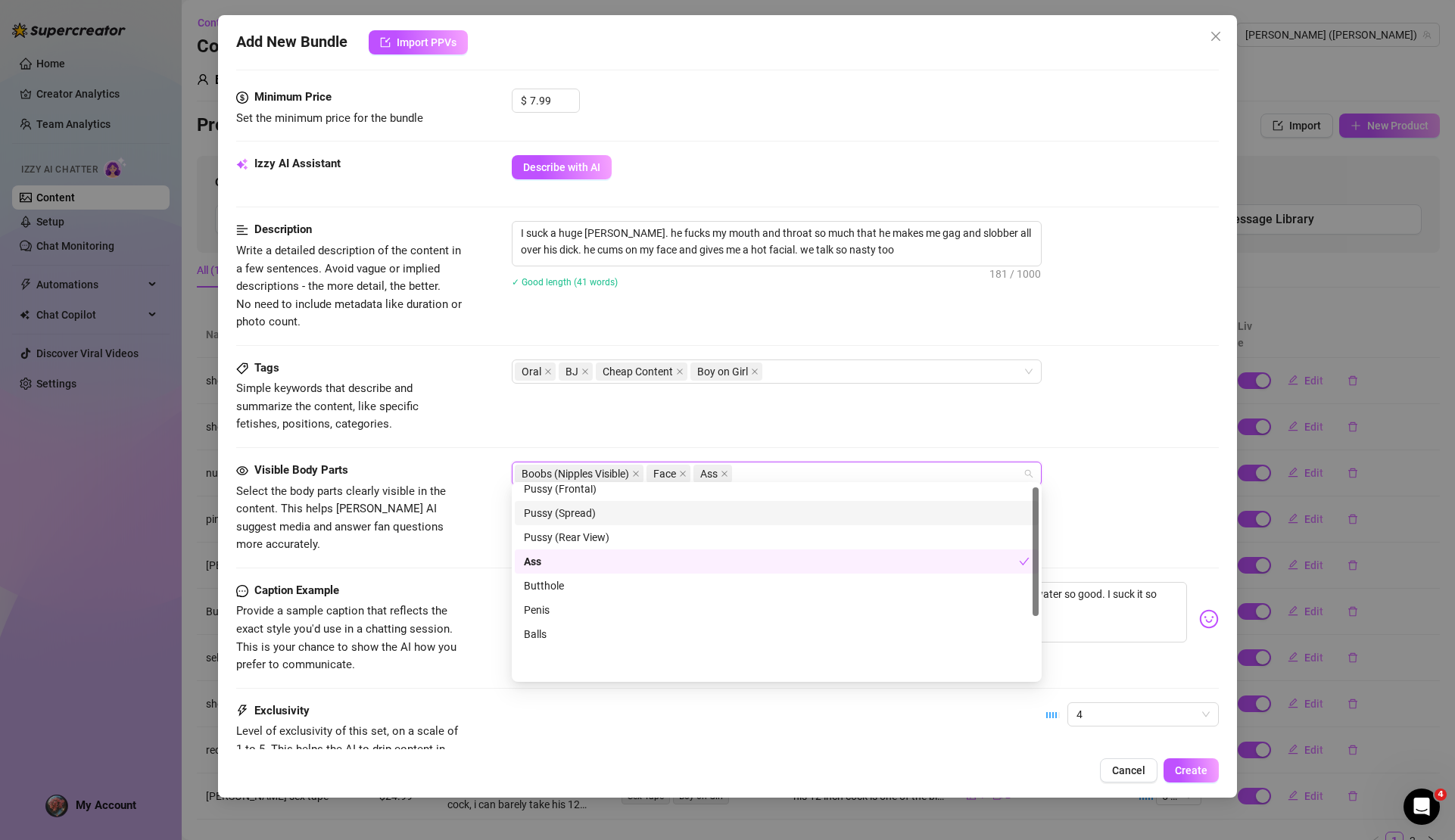
scroll to position [96, 0]
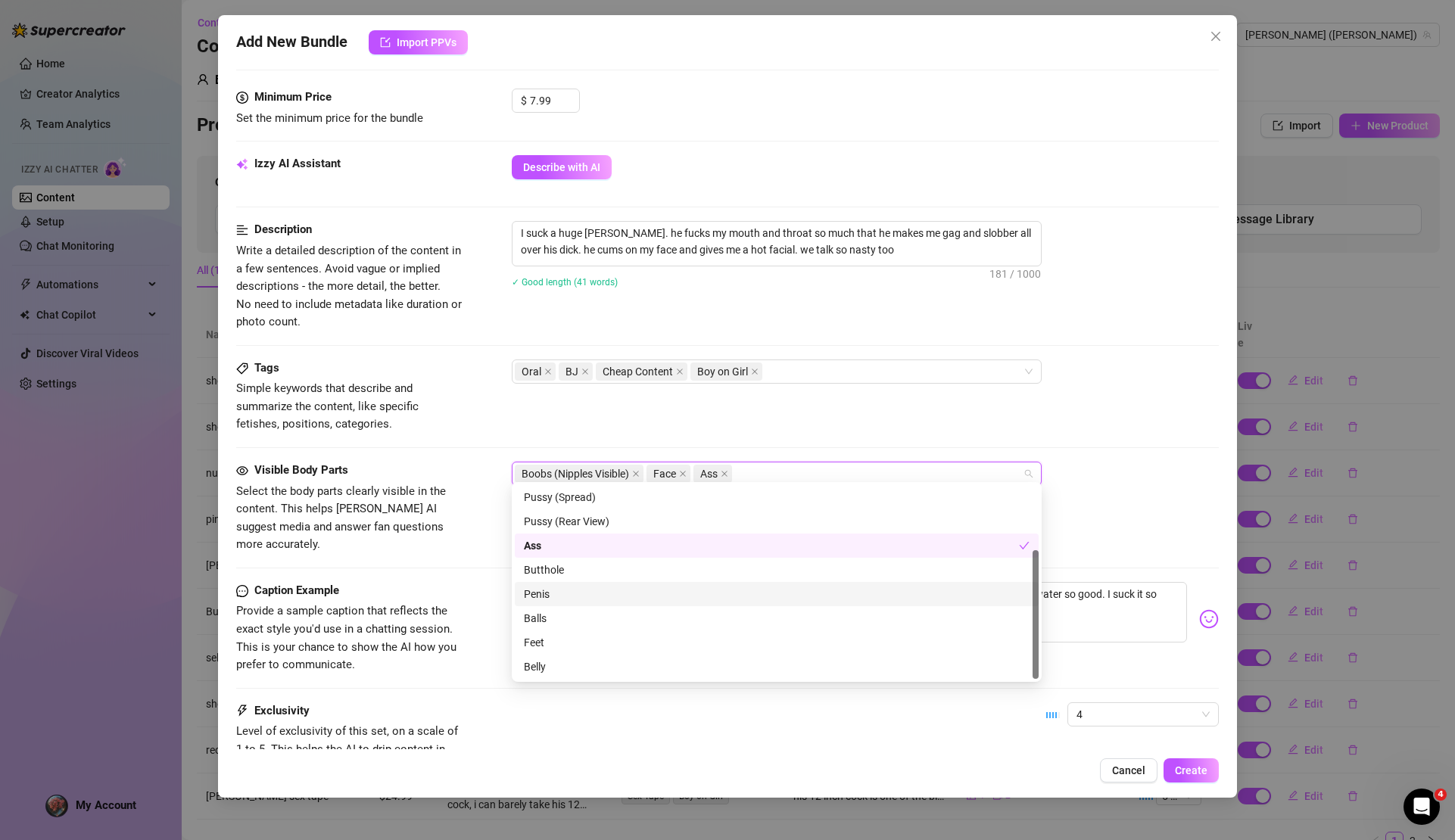
click at [576, 595] on div "Penis" at bounding box center [777, 593] width 506 height 16
click at [574, 613] on div "Balls" at bounding box center [777, 618] width 506 height 16
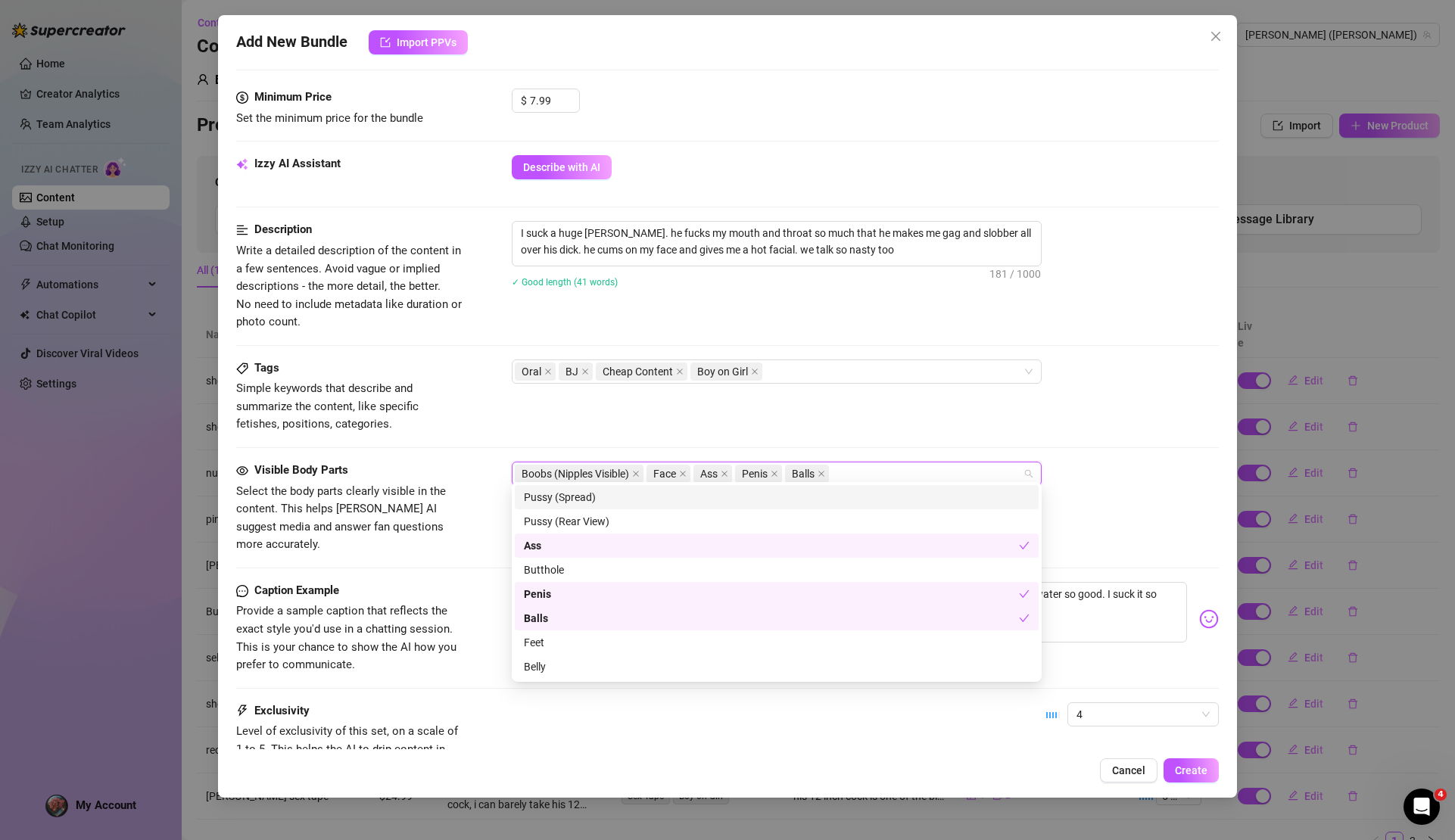
click at [832, 409] on div "Tags Simple keywords that describe and summarize the content, like specific fet…" at bounding box center [728, 396] width 982 height 74
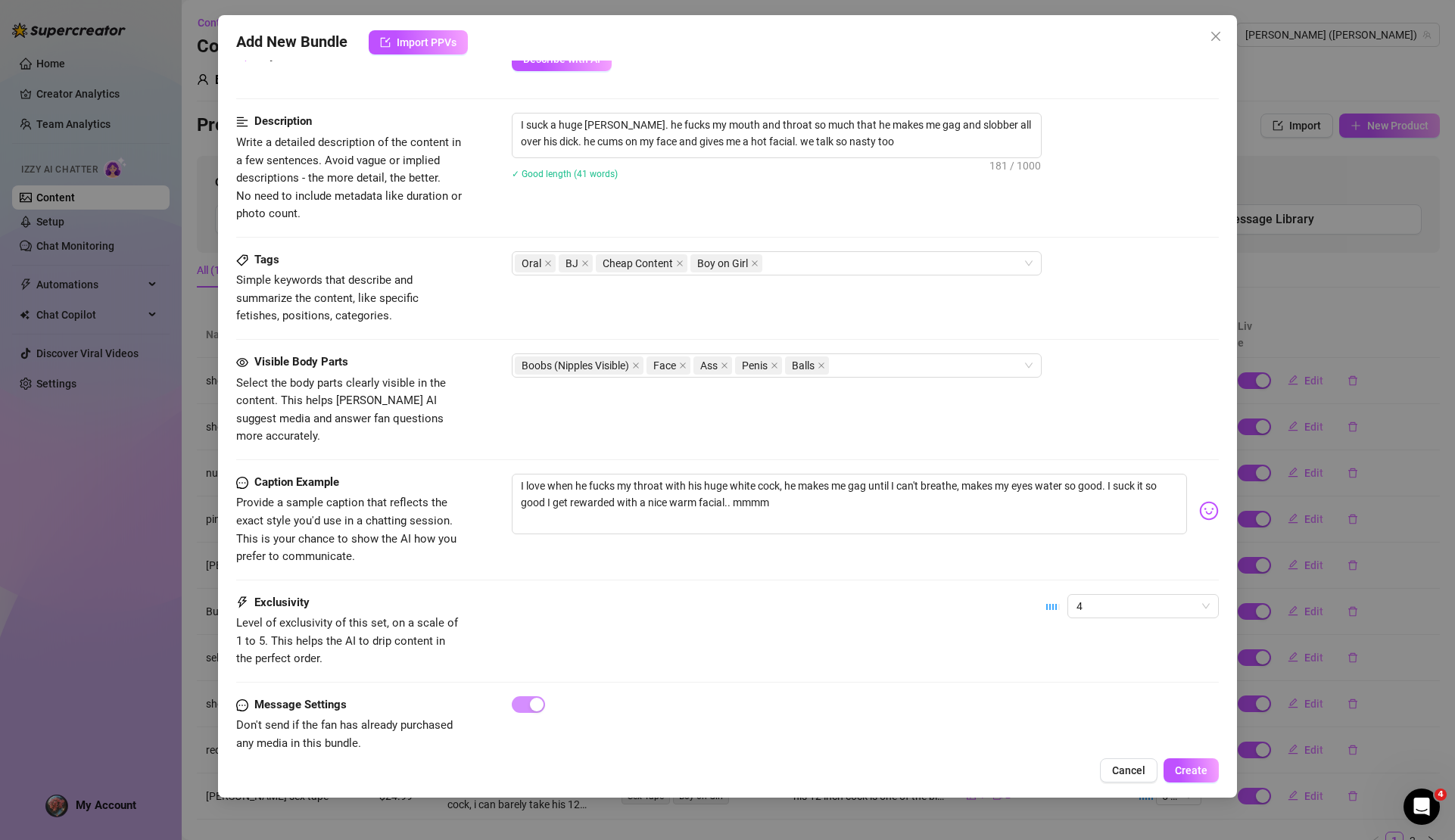
scroll to position [569, 0]
click at [1194, 774] on span "Create" at bounding box center [1192, 771] width 33 height 13
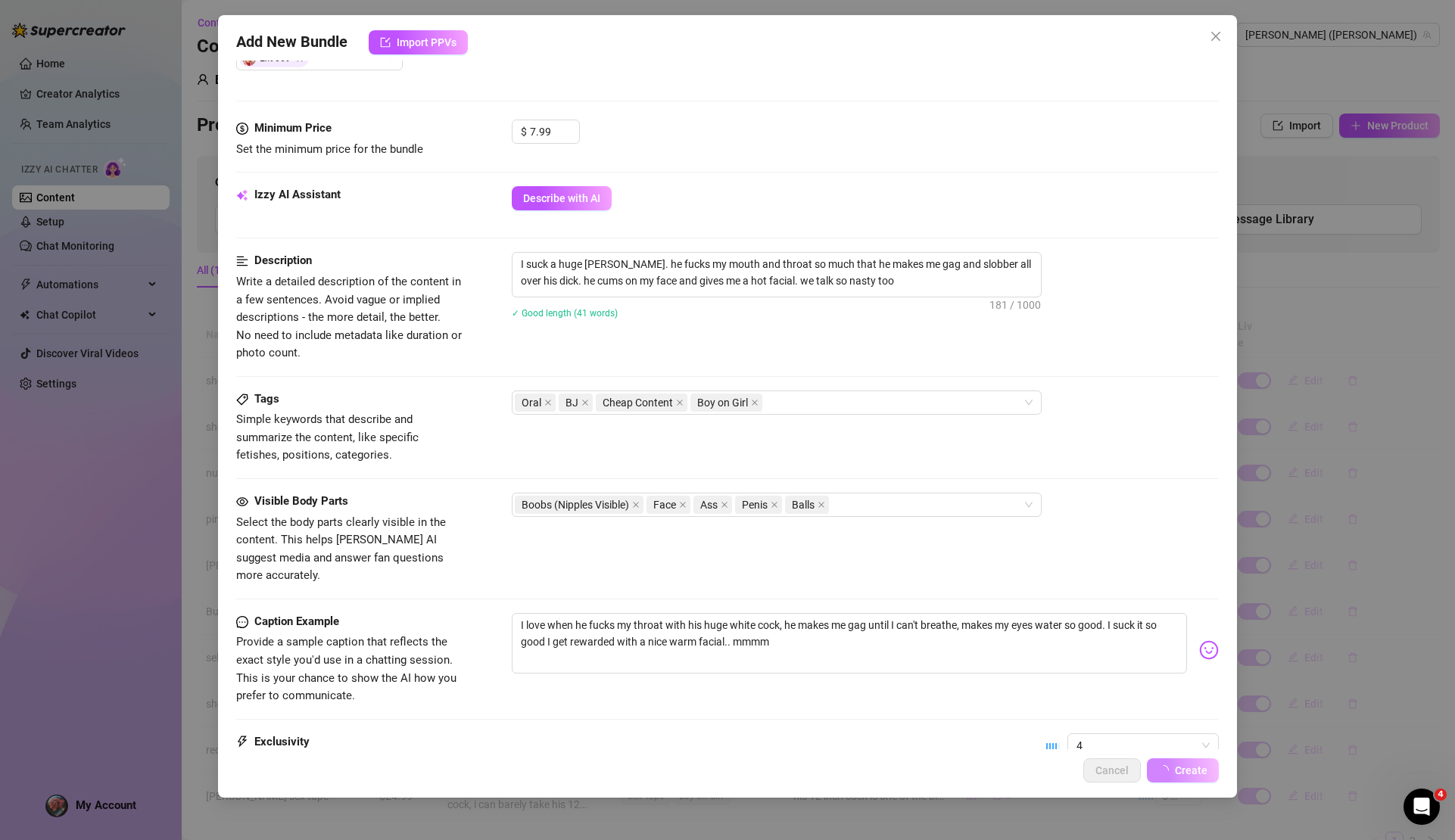
scroll to position [0, 0]
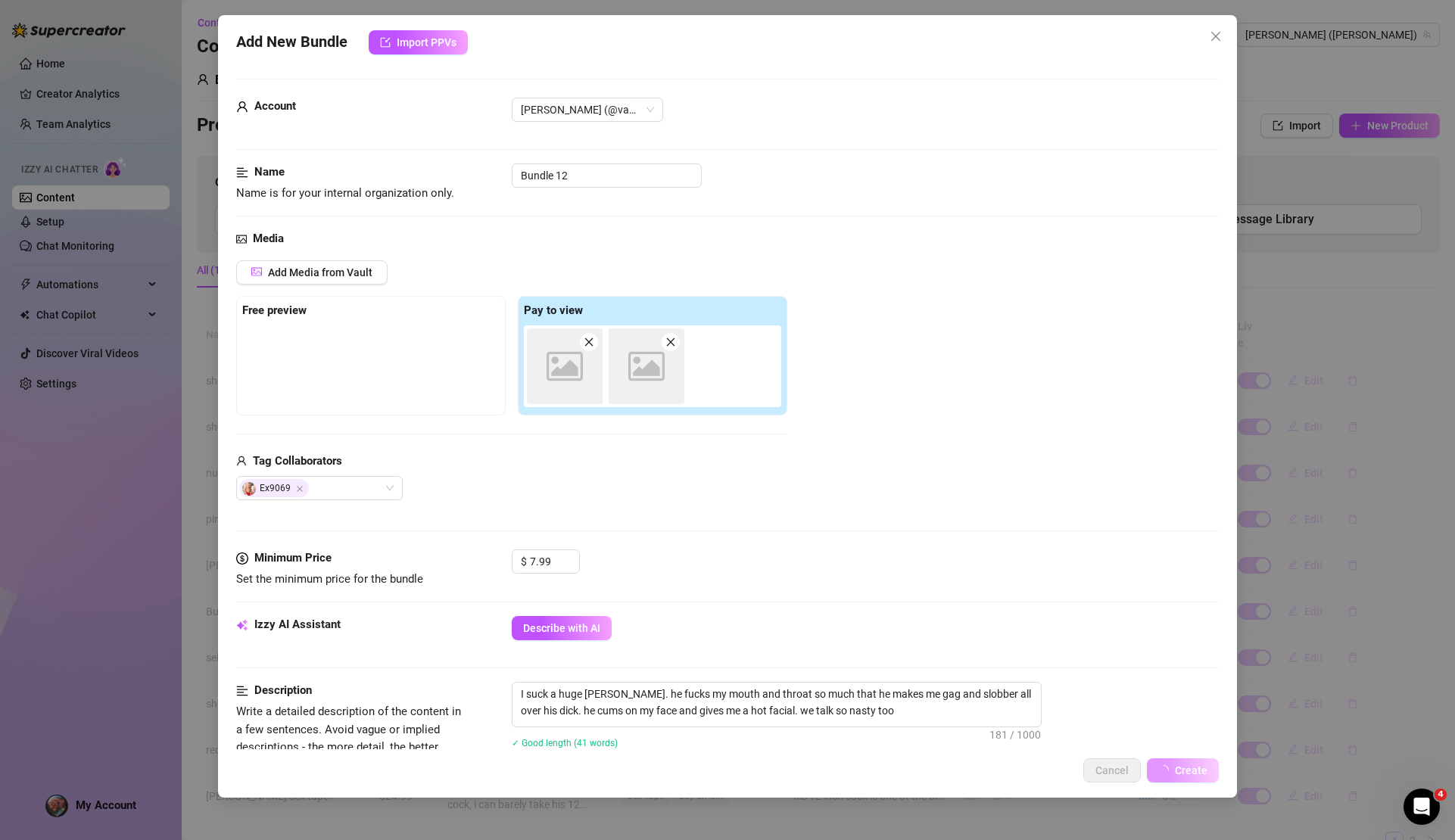
click at [1166, 764] on button "Create" at bounding box center [1183, 770] width 72 height 24
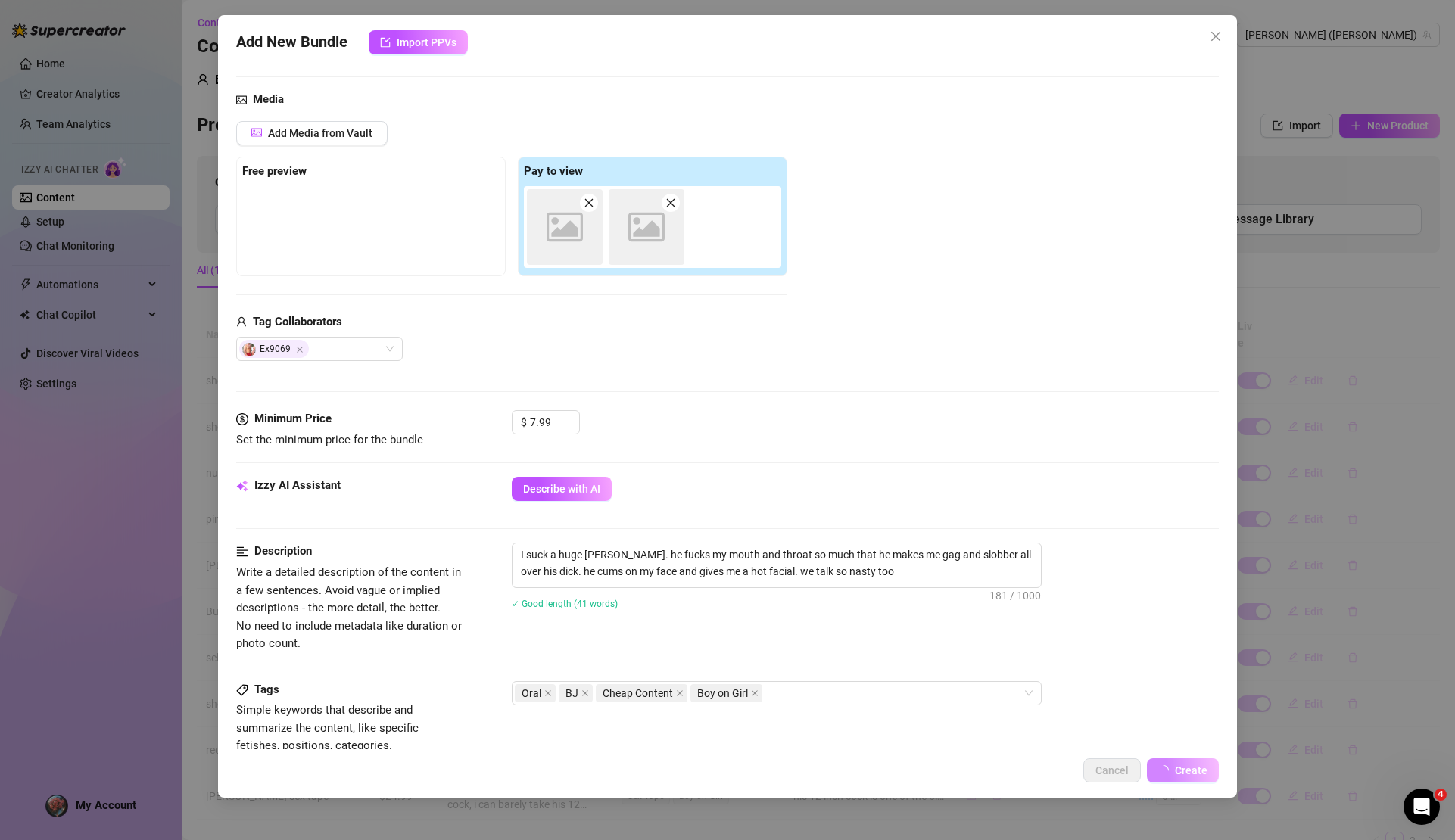
scroll to position [437, 0]
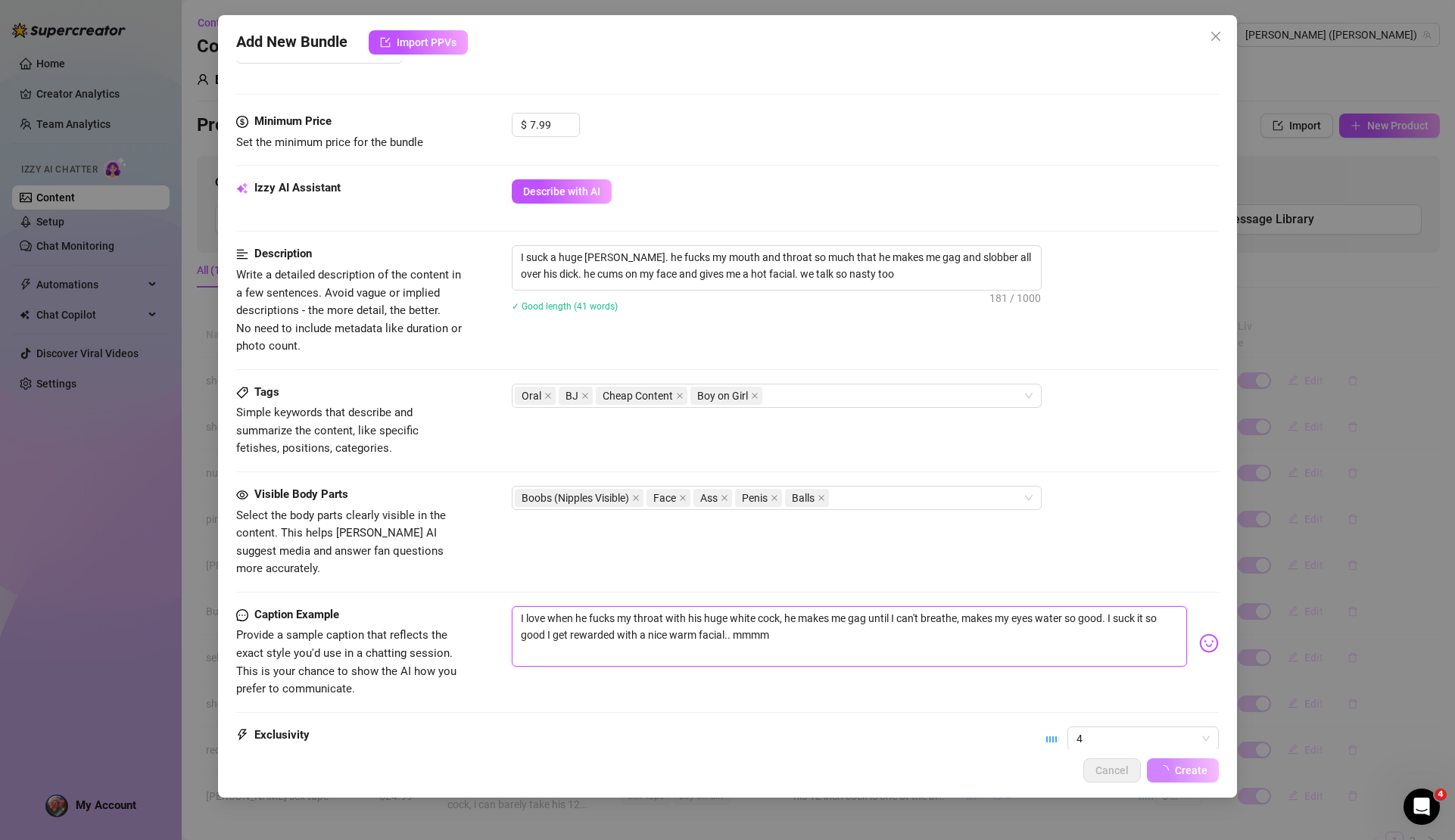
drag, startPoint x: 730, startPoint y: 613, endPoint x: 499, endPoint y: 594, distance: 231.8
click at [492, 607] on div "Caption Example Provide a sample caption that reflects the exact style you'd us…" at bounding box center [728, 653] width 982 height 93
click at [1218, 33] on icon "close" at bounding box center [1216, 36] width 13 height 13
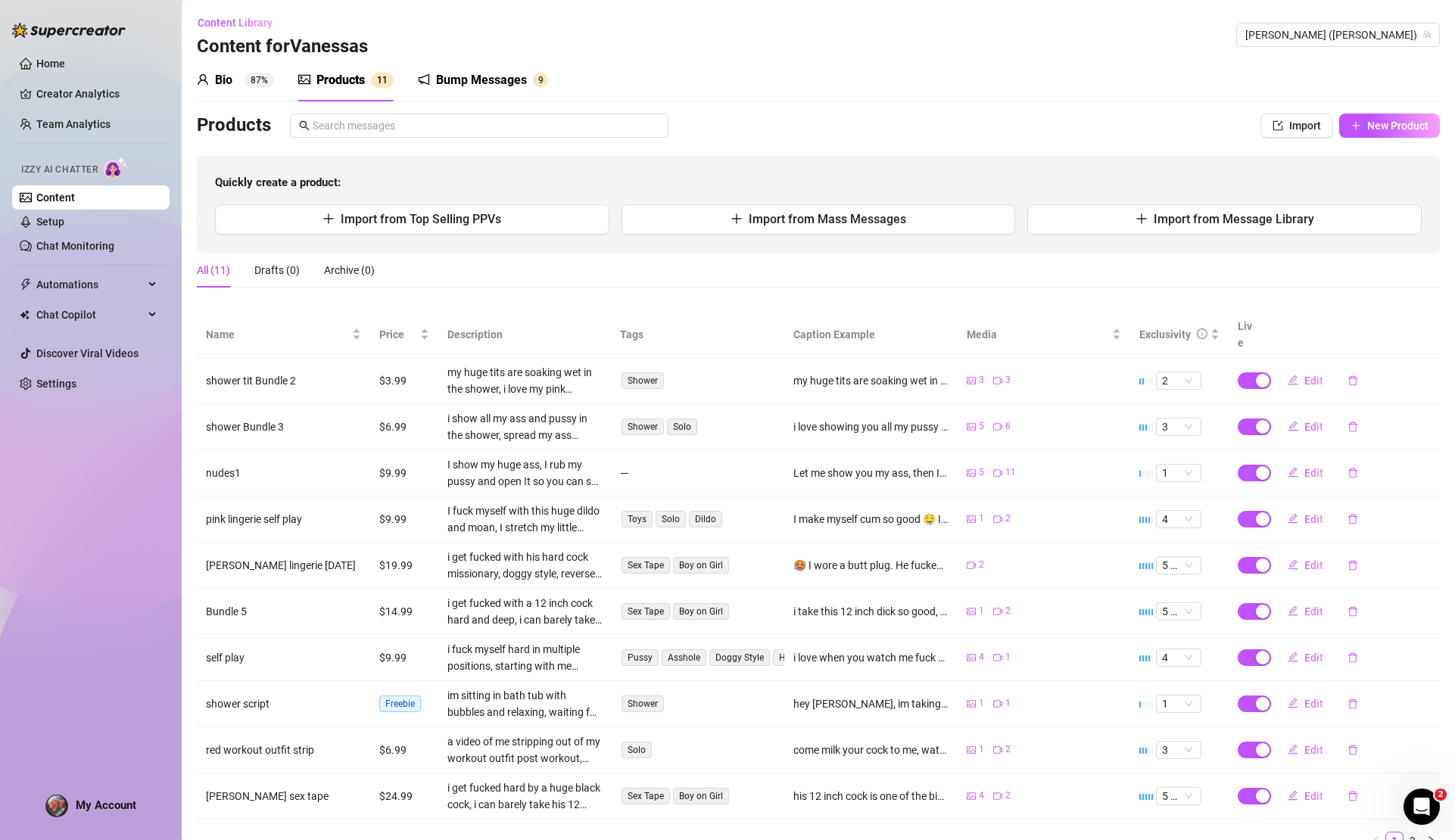
scroll to position [50, 0]
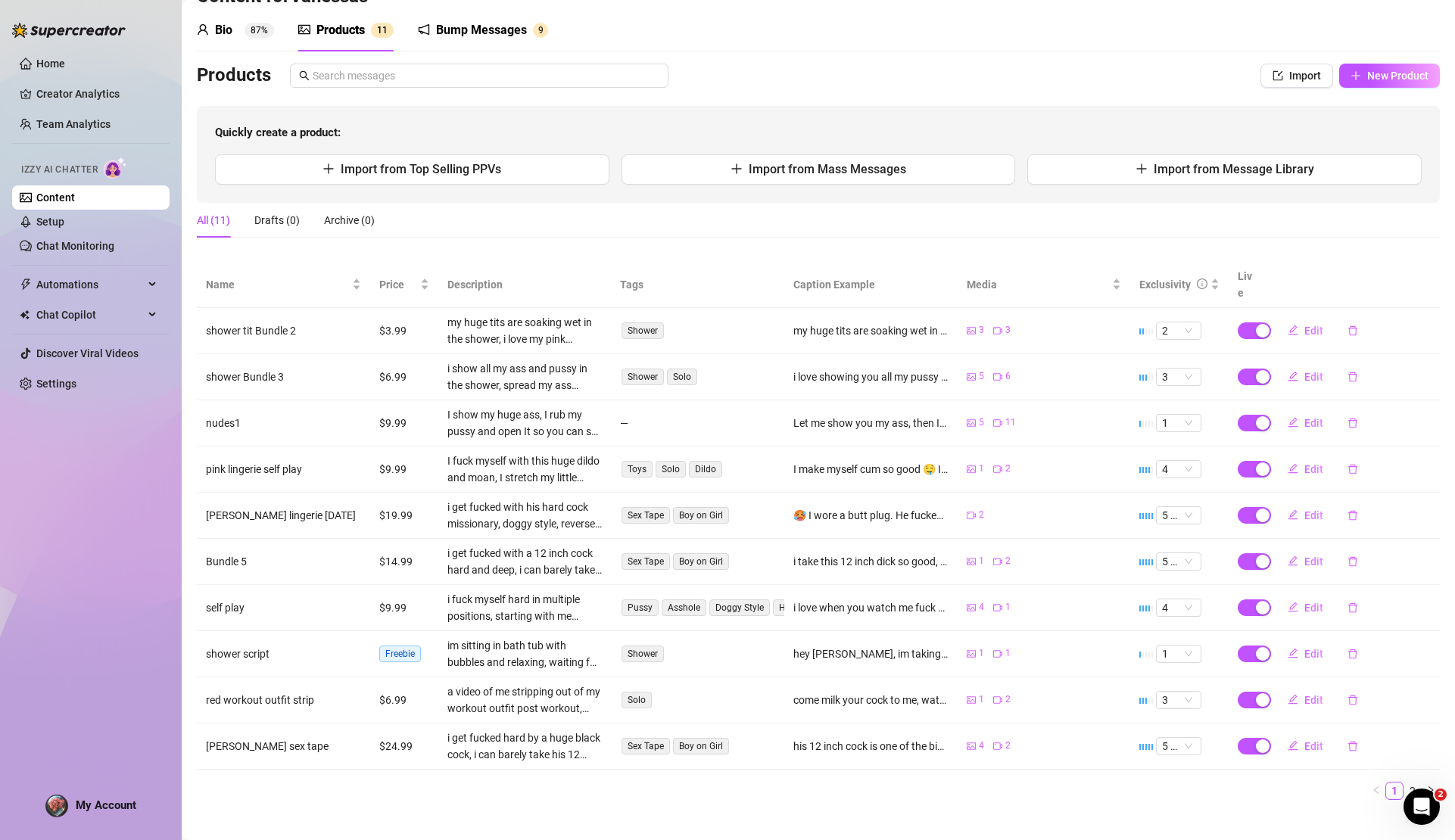
click at [371, 792] on div "Name Price Description Tags Caption Example Media Exclusivity Live shower tit B…" at bounding box center [818, 537] width 1244 height 551
click at [1304, 325] on span "Edit" at bounding box center [1314, 331] width 19 height 13
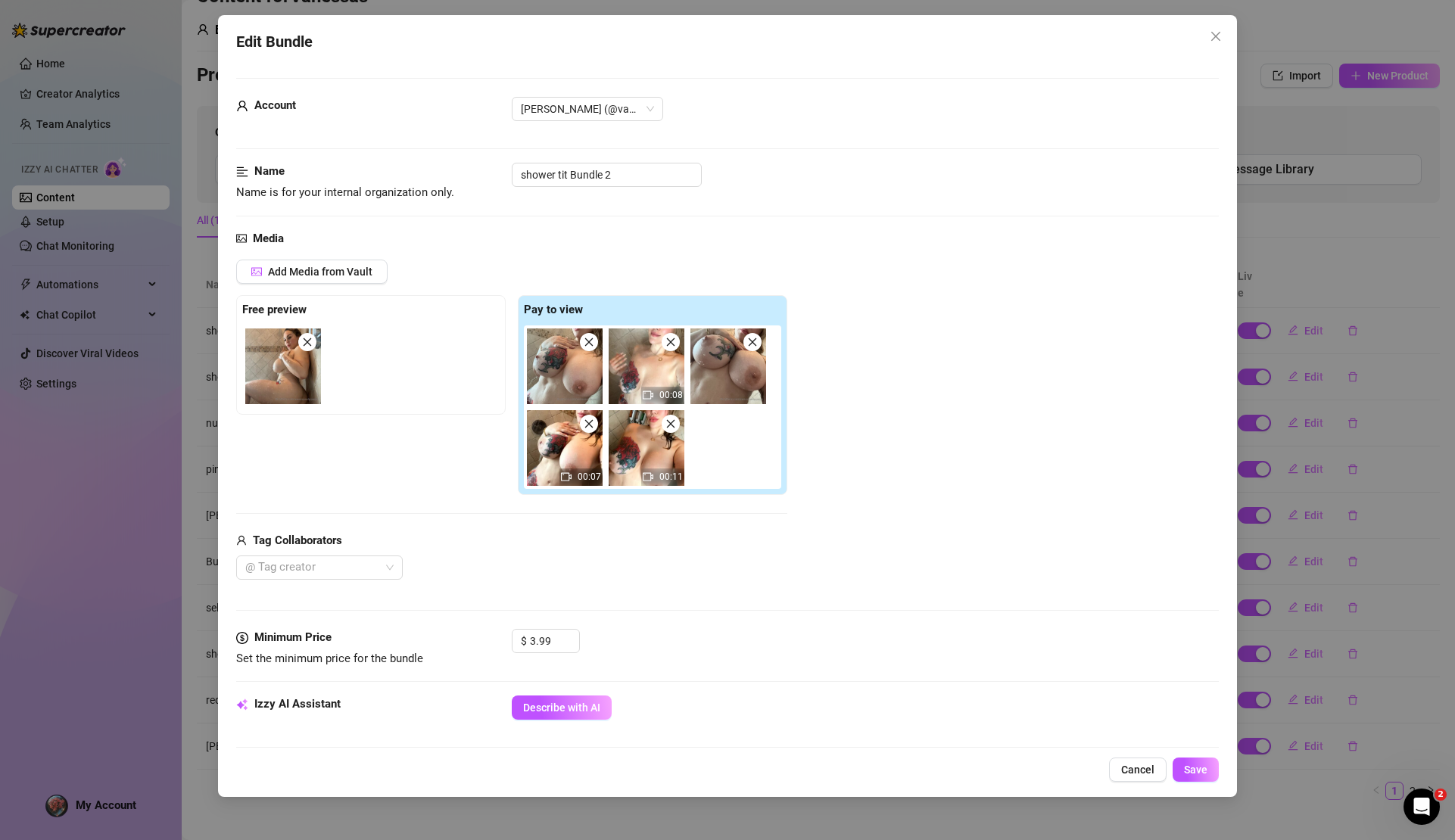
scroll to position [650, 0]
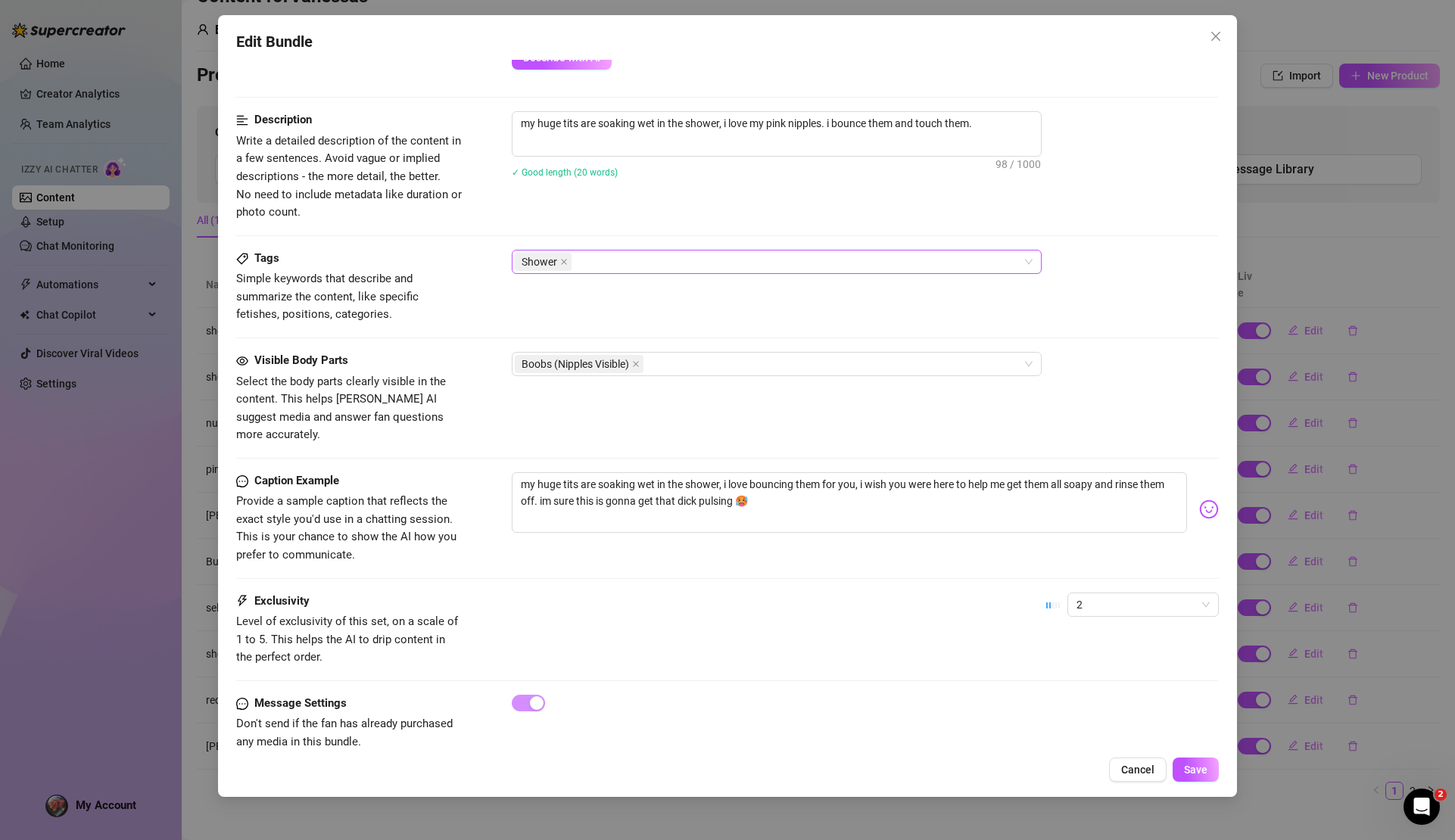
click at [600, 255] on div "Shower" at bounding box center [769, 262] width 508 height 21
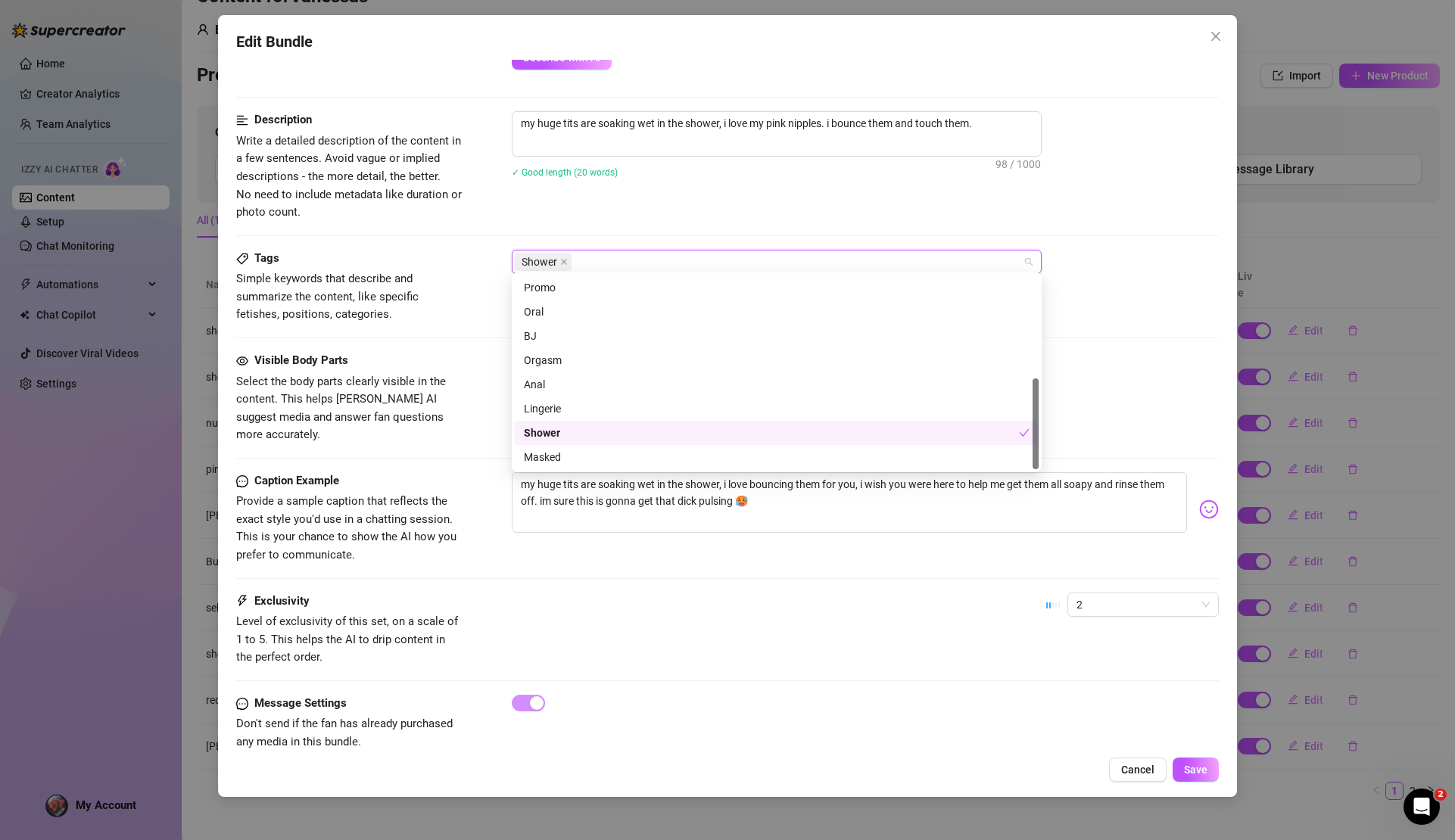
click at [480, 318] on div "Tags Simple keywords that describe and summarize the content, like specific fet…" at bounding box center [728, 301] width 982 height 102
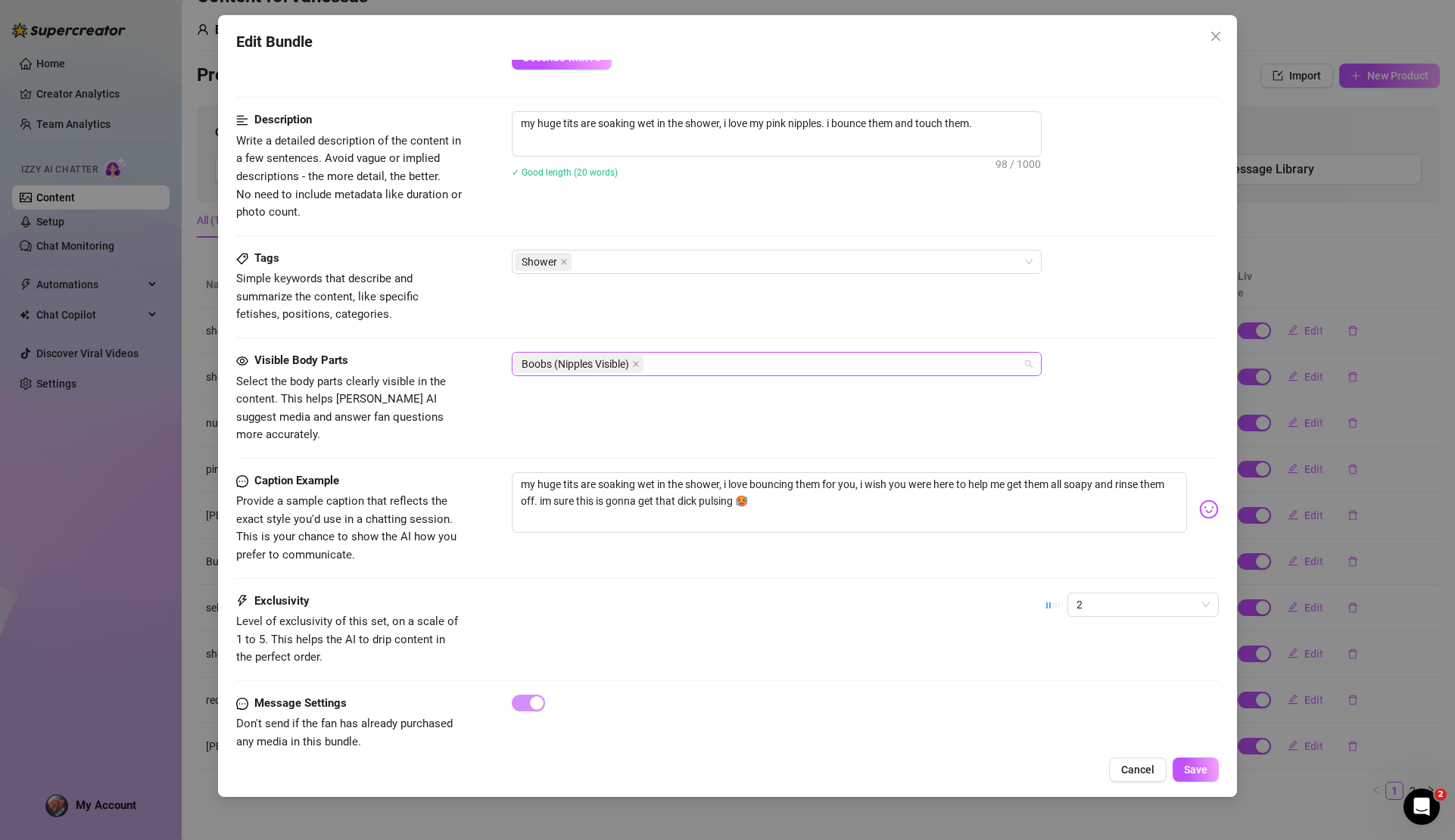
click at [719, 360] on div "Boobs (Nipples Visible)" at bounding box center [769, 365] width 508 height 21
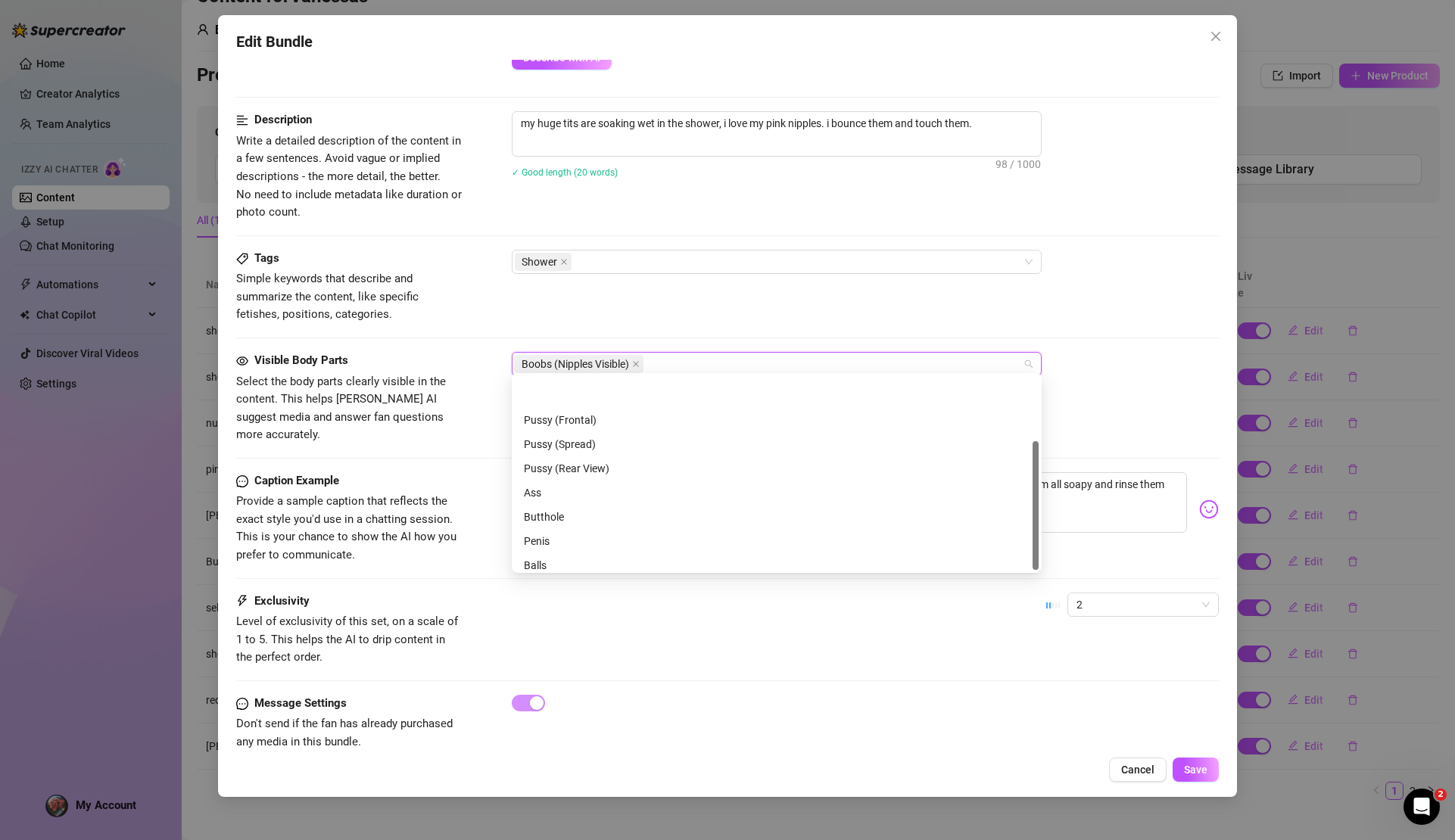
scroll to position [96, 0]
click at [713, 314] on div "Tags Simple keywords that describe and summarize the content, like specific fet…" at bounding box center [728, 286] width 982 height 74
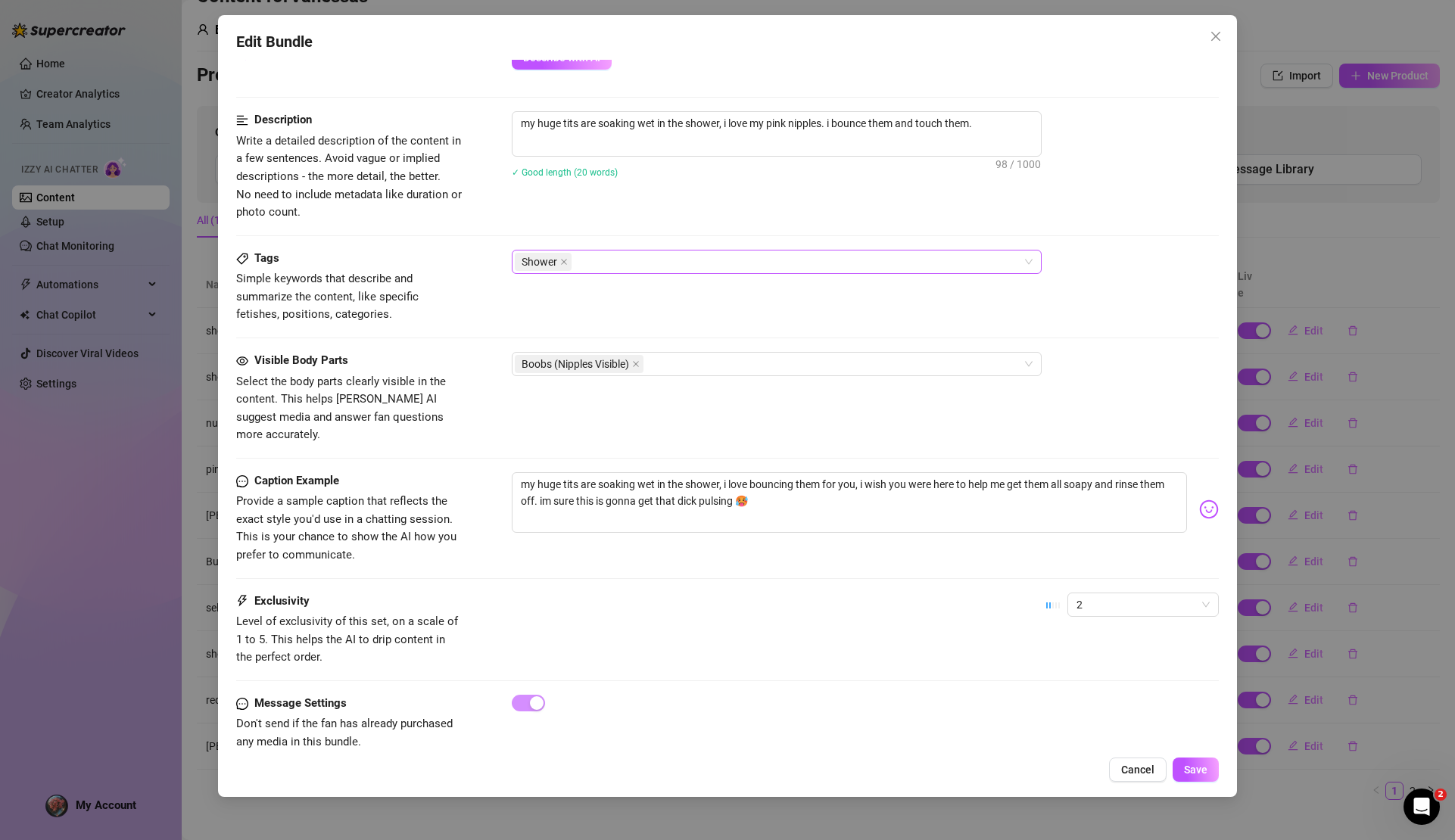
click at [678, 252] on div "Shower" at bounding box center [769, 262] width 508 height 21
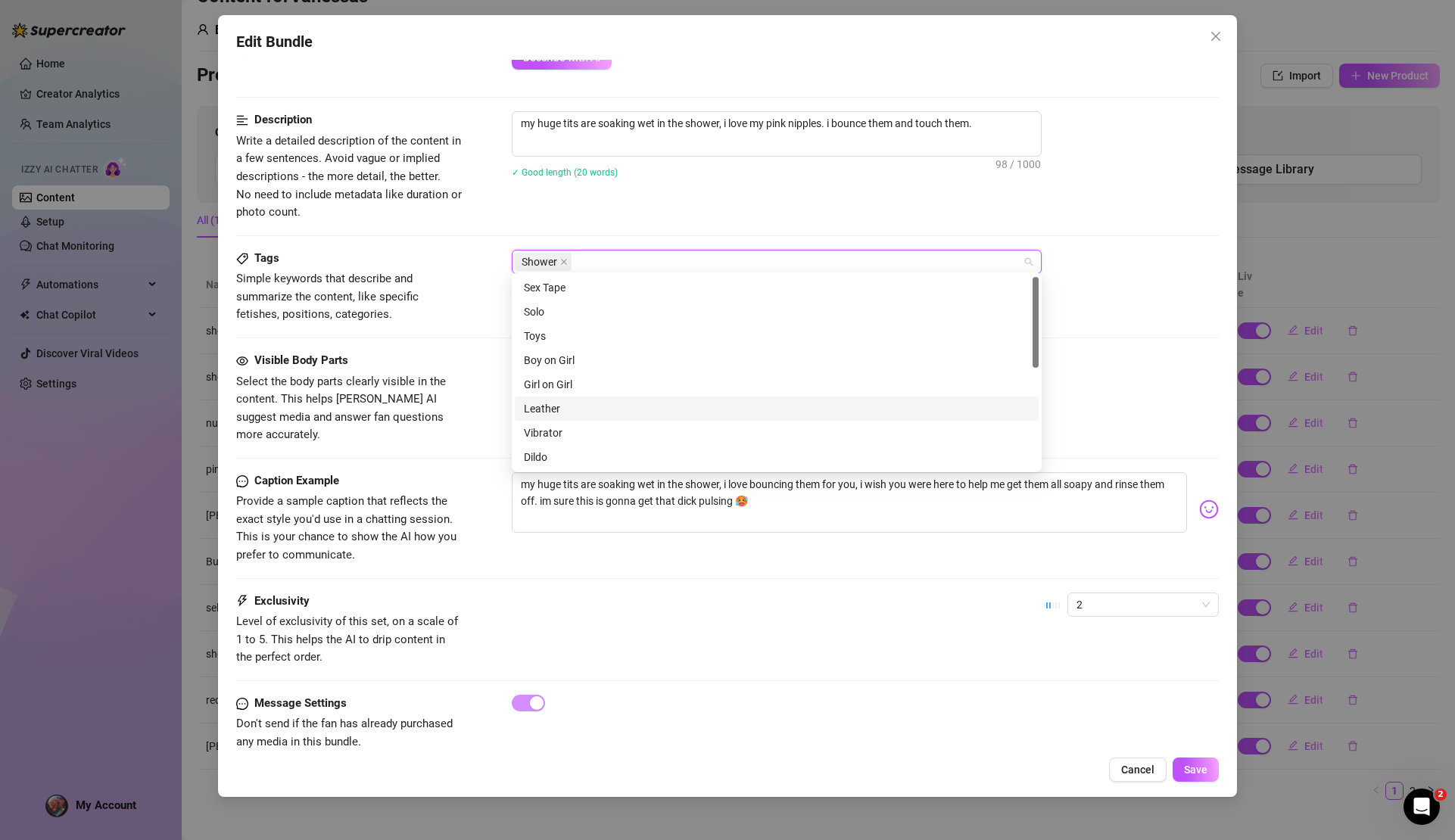
scroll to position [132, 0]
click at [634, 343] on div "Cheap Content" at bounding box center [777, 348] width 506 height 16
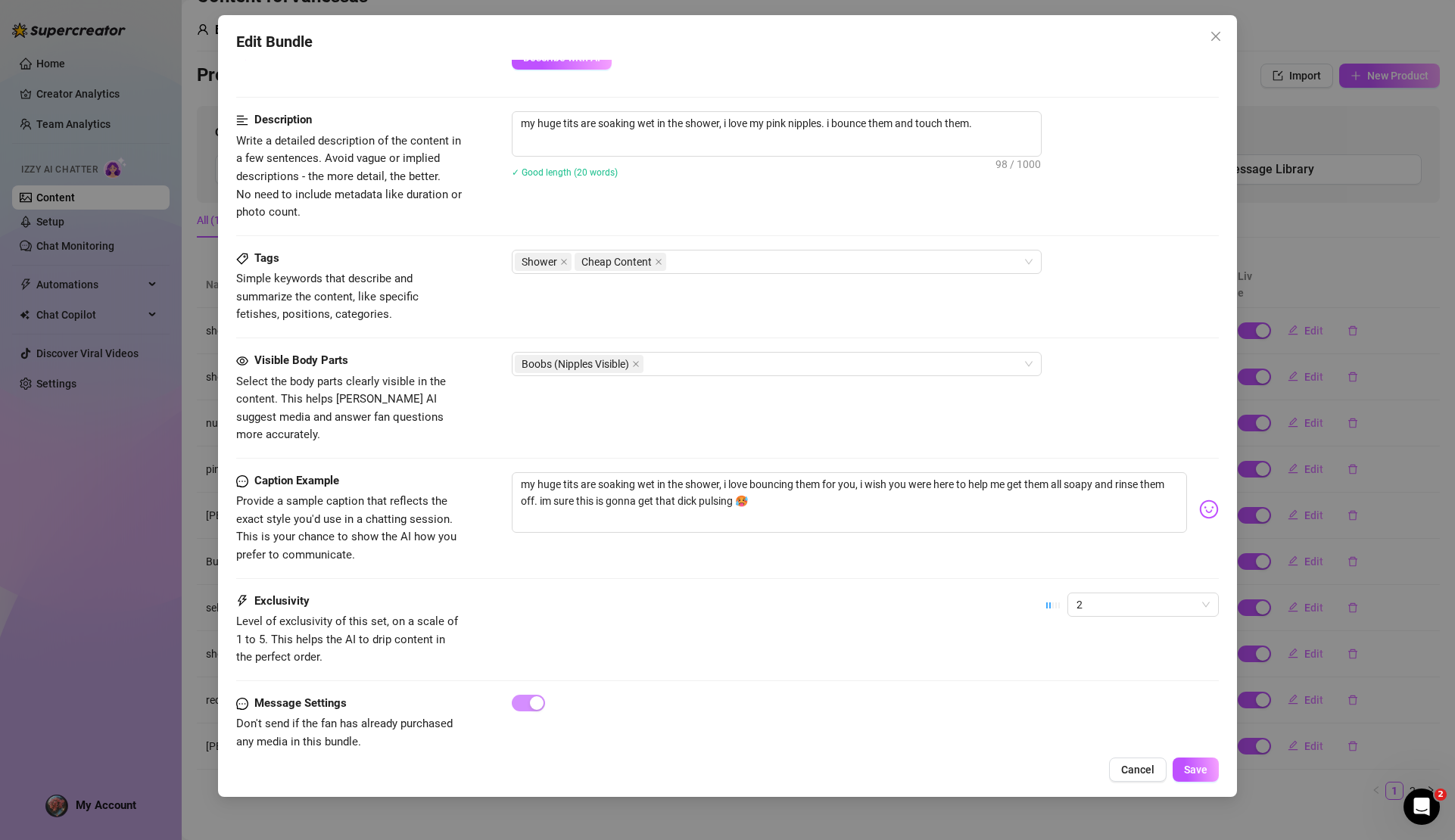
click at [1137, 304] on div "Tags Simple keywords that describe and summarize the content, like specific fet…" at bounding box center [728, 286] width 982 height 74
click at [691, 262] on div "Shower Cheap Content" at bounding box center [769, 262] width 508 height 21
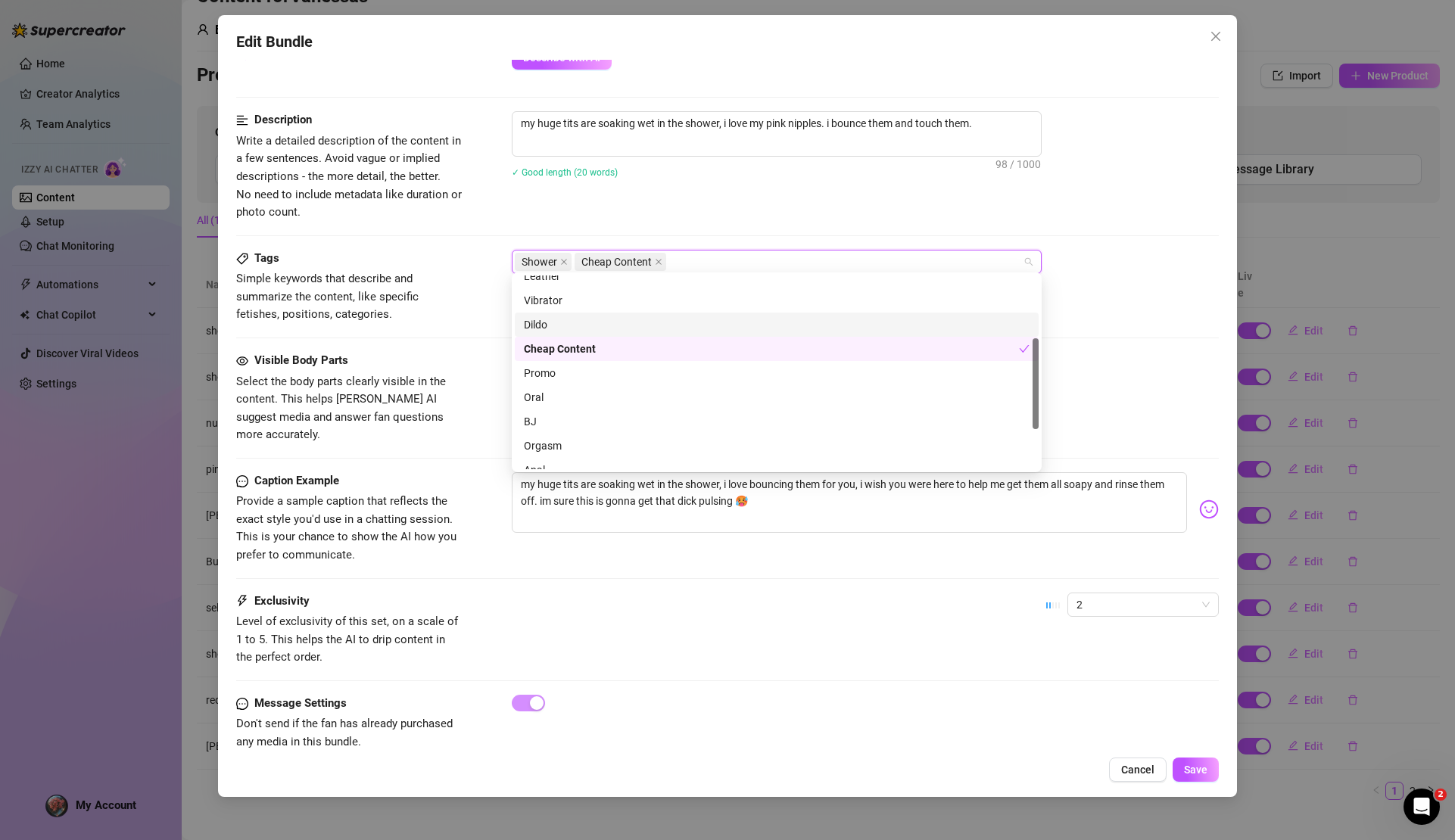
scroll to position [0, 0]
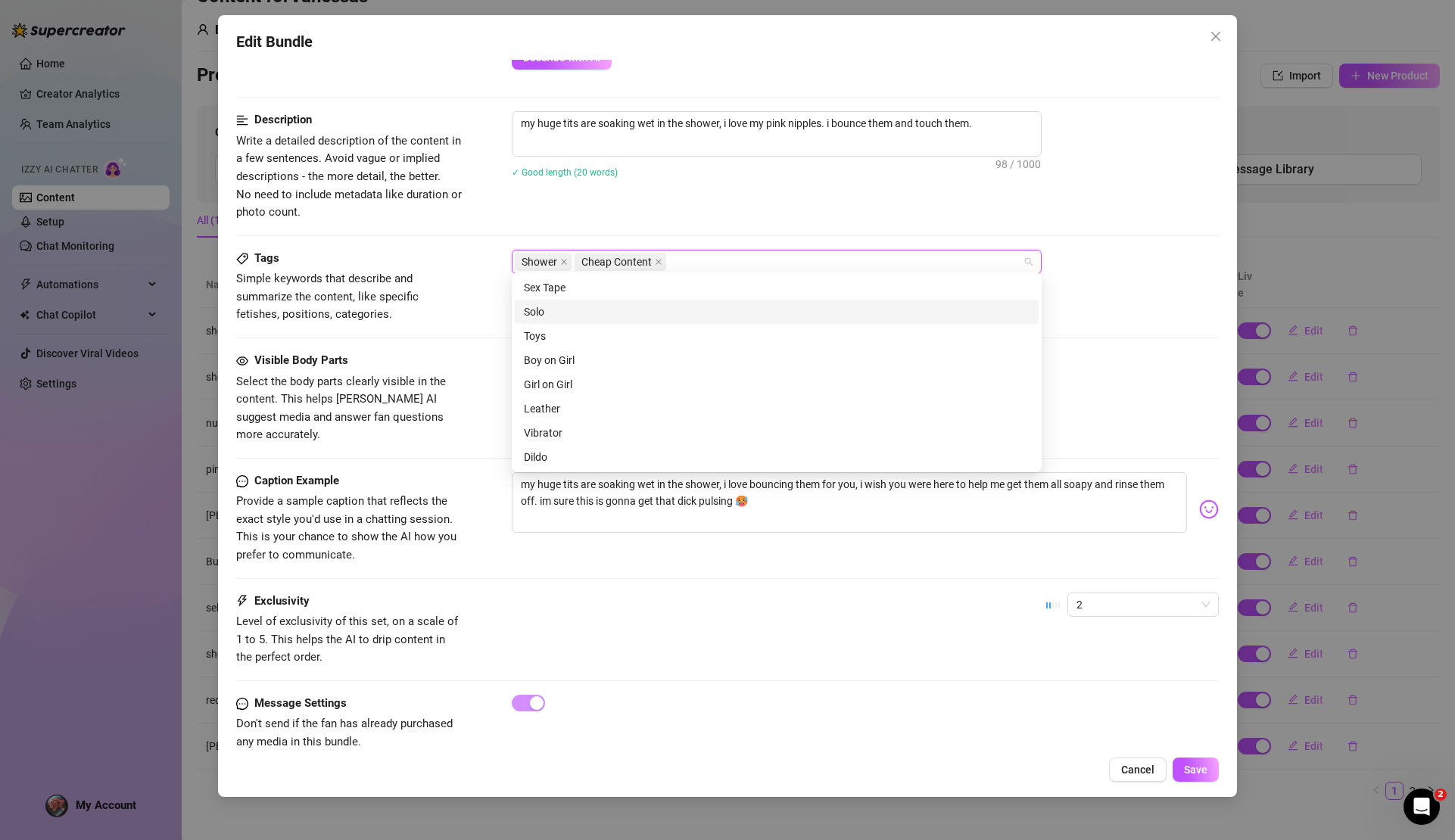
click at [681, 318] on div "Solo" at bounding box center [777, 312] width 506 height 16
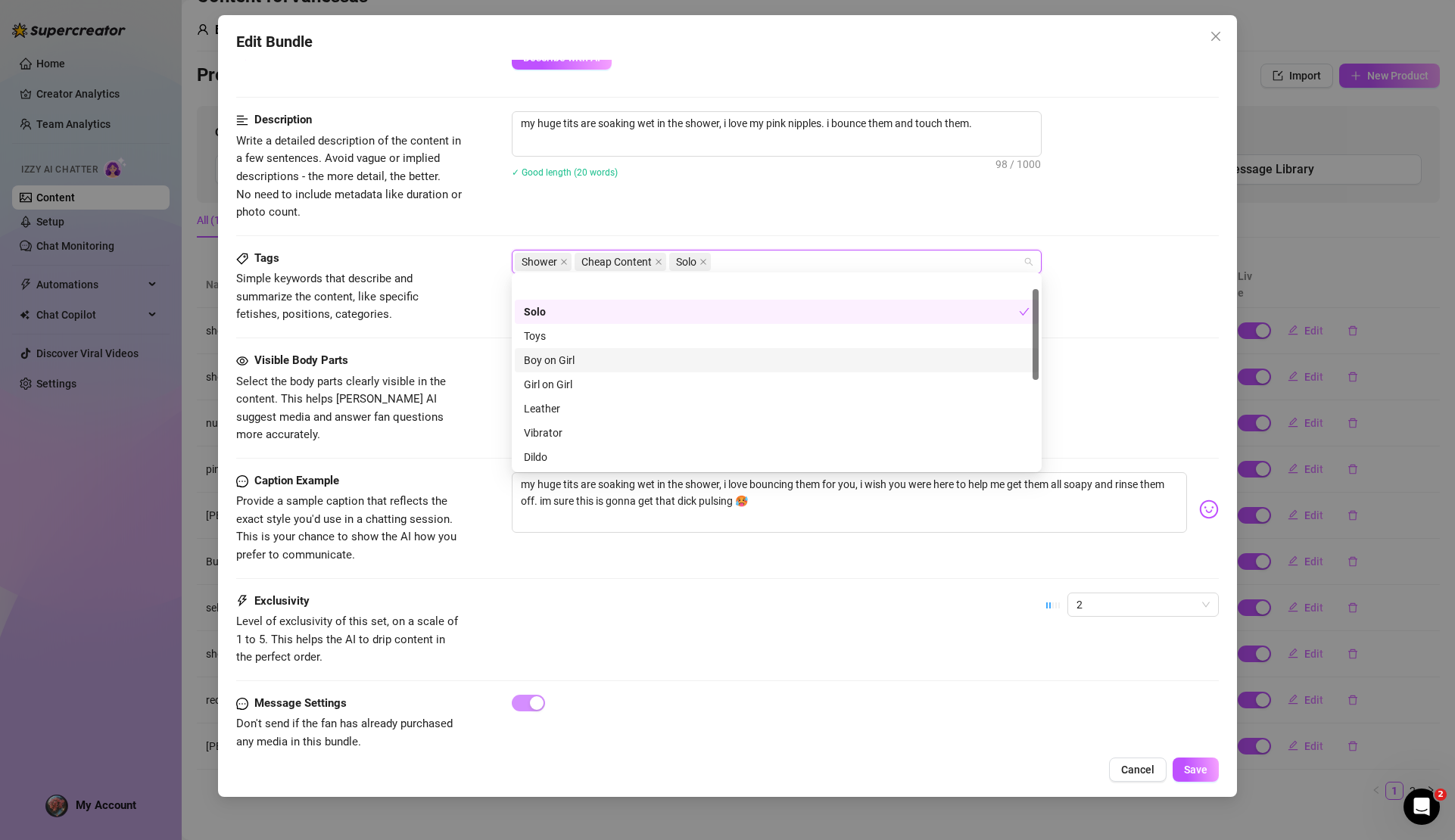
scroll to position [218, 0]
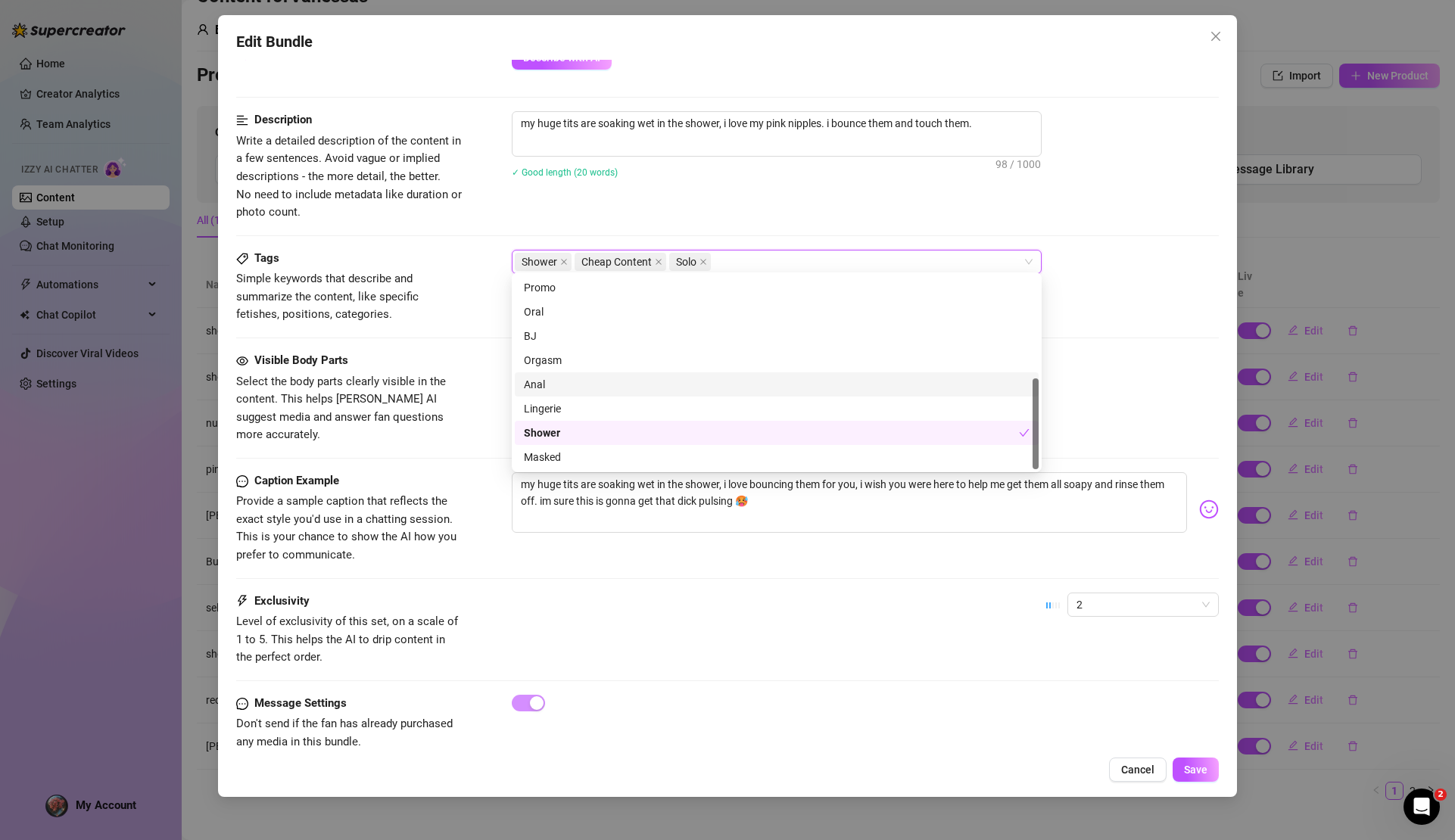
click at [1096, 366] on div "Boobs (Nipples Visible)" at bounding box center [865, 364] width 706 height 24
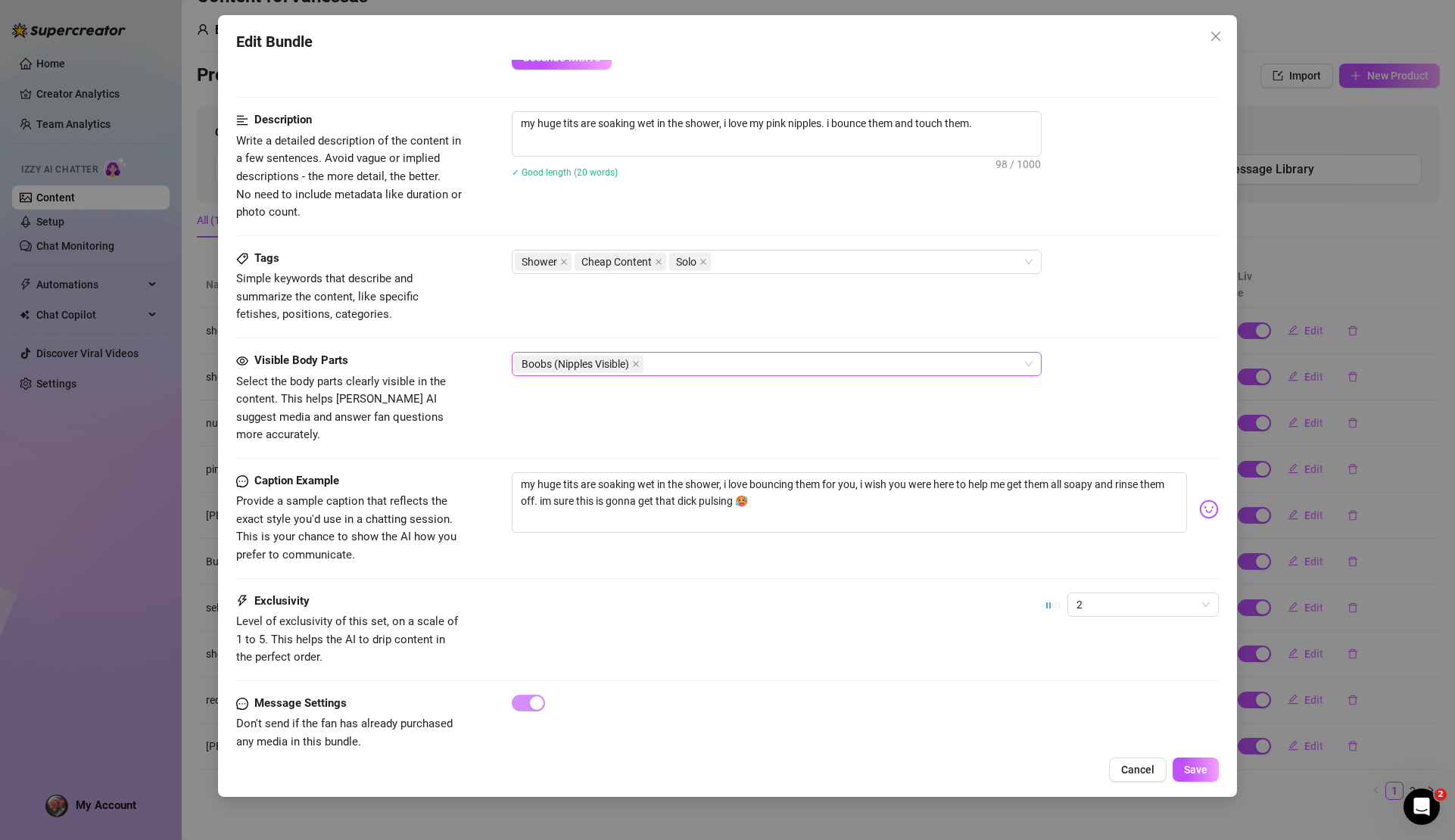
click at [776, 357] on div "Boobs (Nipples Visible)" at bounding box center [769, 365] width 508 height 21
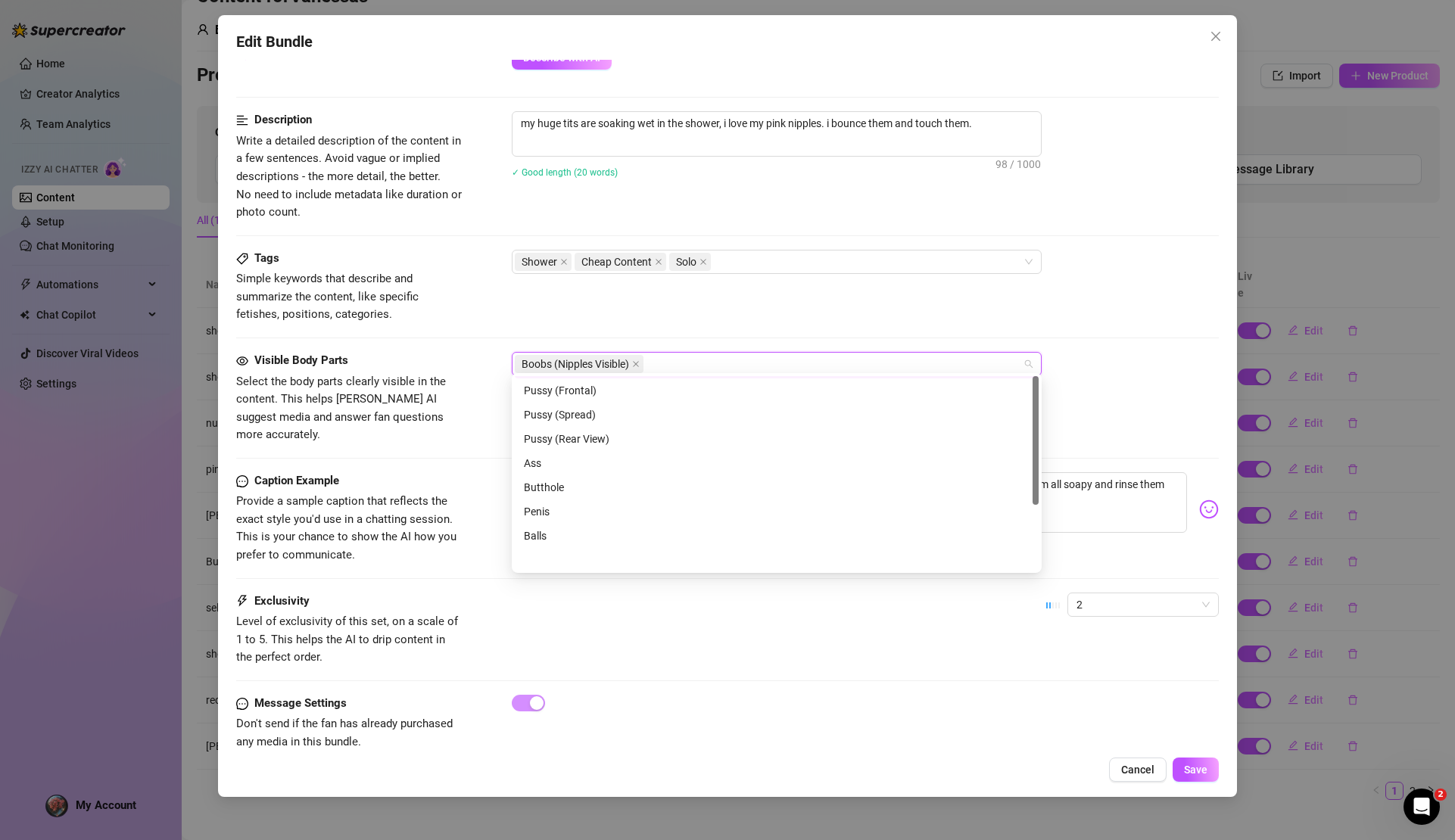
scroll to position [0, 0]
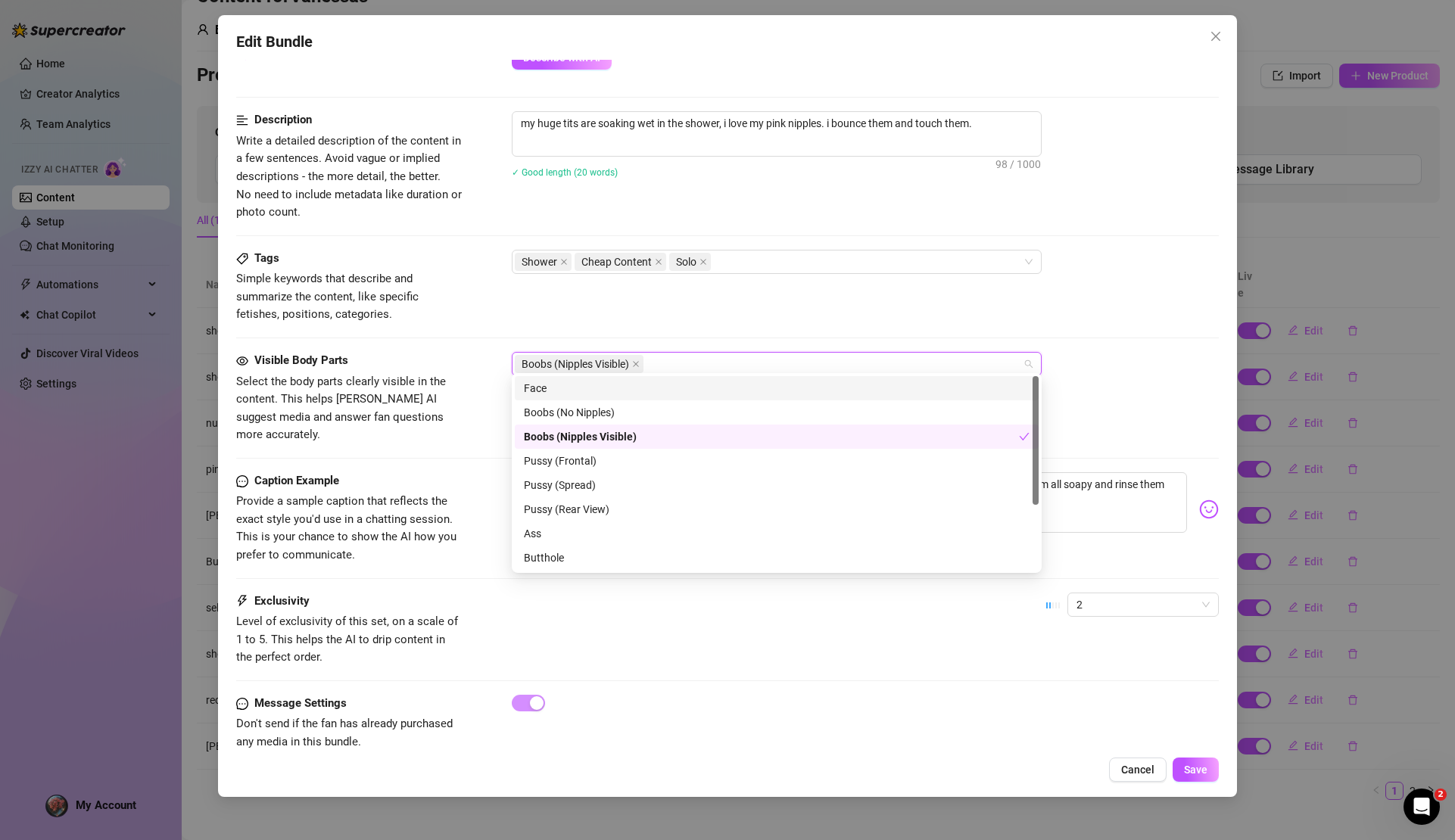
click at [573, 387] on div "Face" at bounding box center [777, 388] width 506 height 16
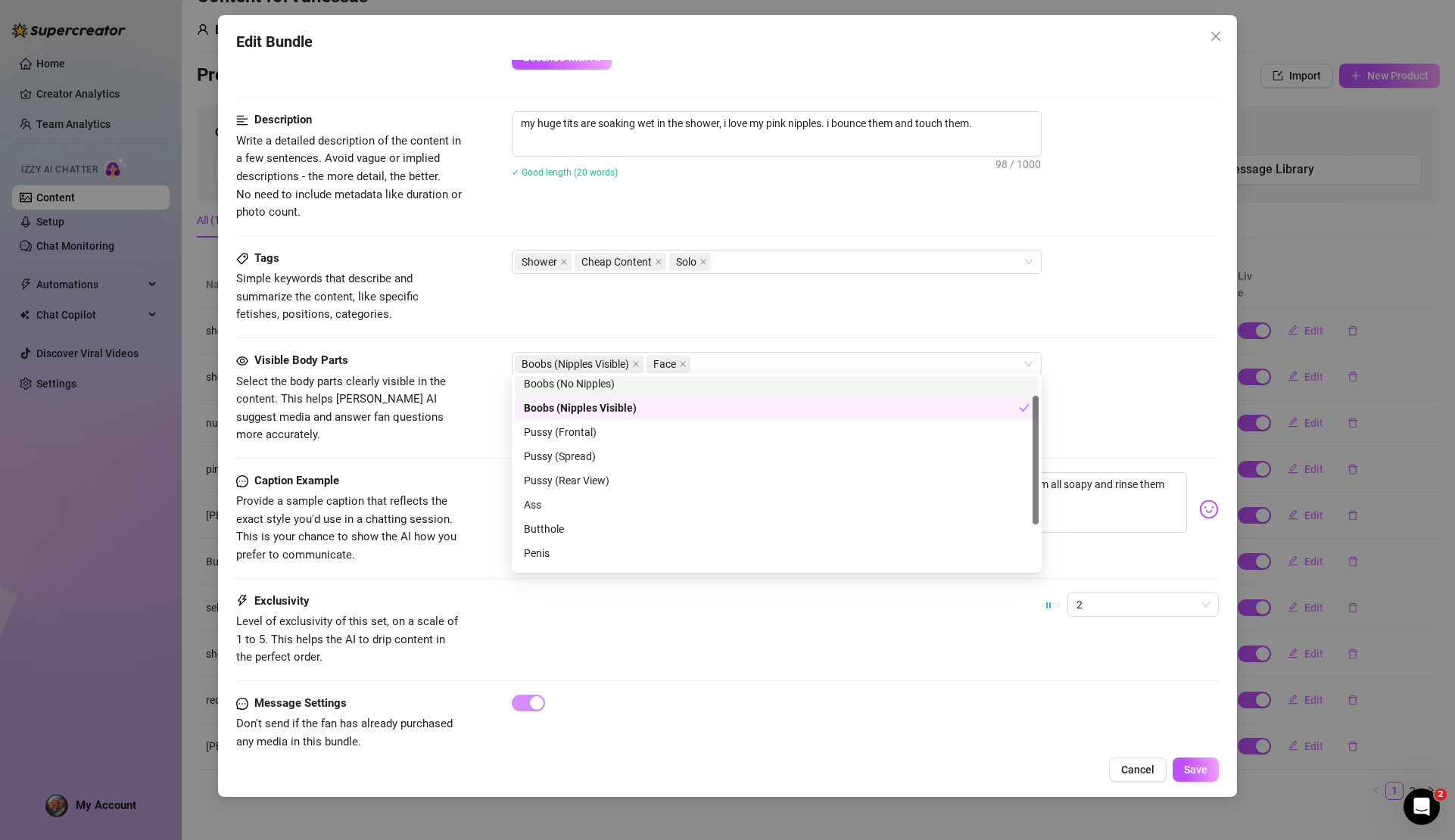
click at [1015, 314] on div "Tags Simple keywords that describe and summarize the content, like specific fet…" at bounding box center [728, 286] width 982 height 74
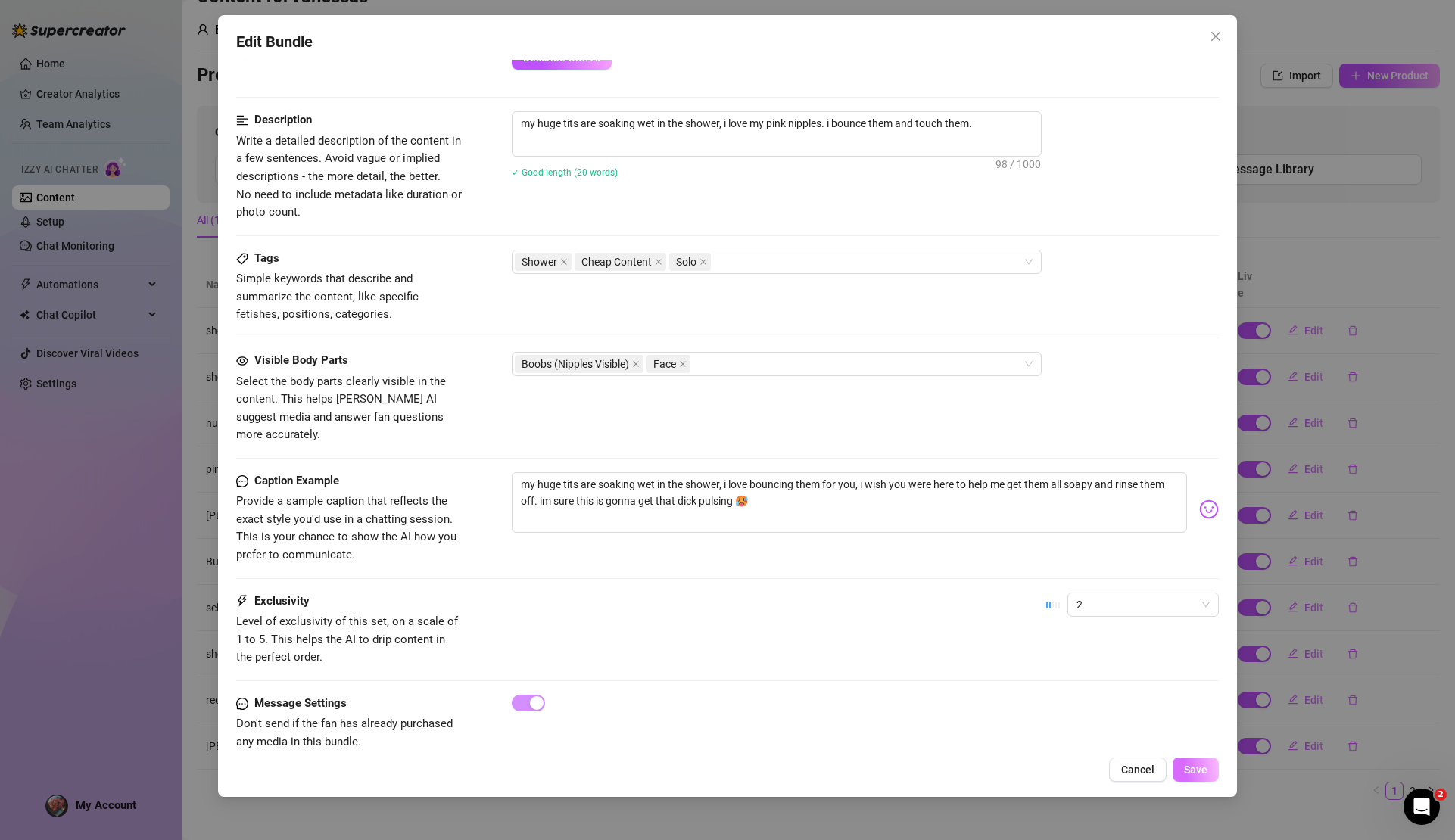
click at [1203, 774] on span "Save" at bounding box center [1195, 770] width 23 height 13
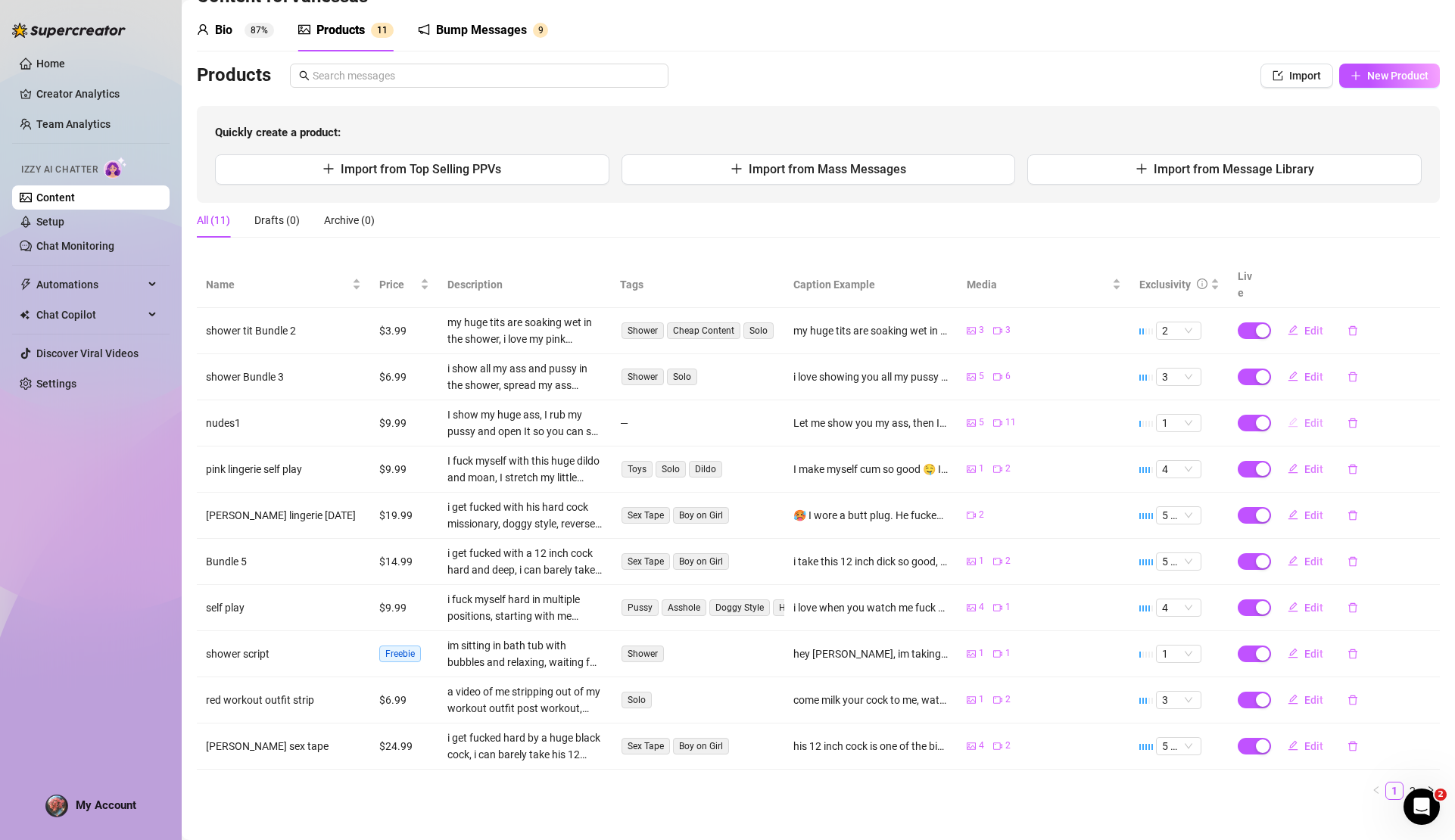
click at [1304, 417] on span "Edit" at bounding box center [1314, 422] width 19 height 13
type textarea "Let me show you my ass, then I play with my pussy and open it wide up so you ca…"
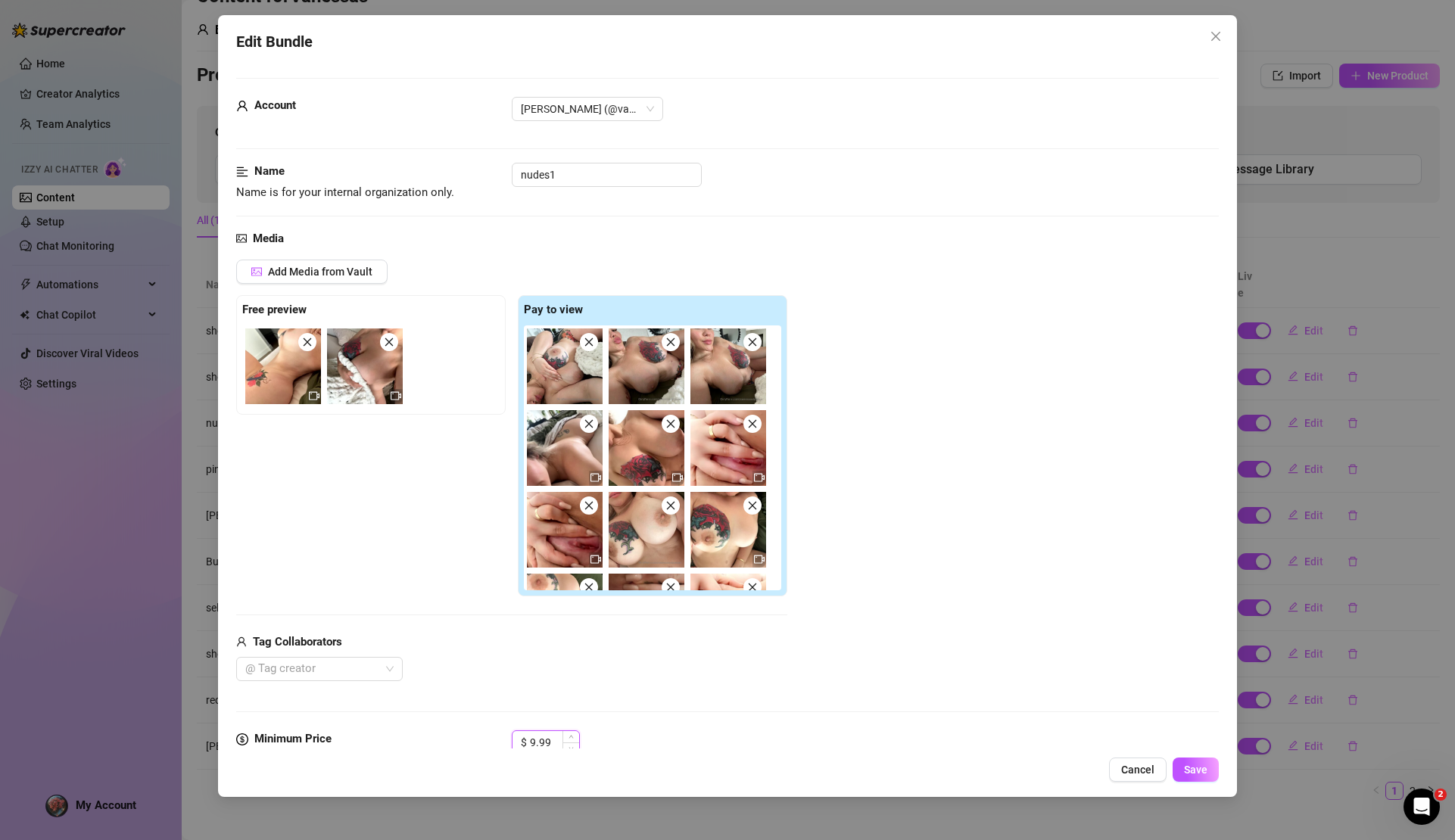
click at [562, 731] on input "9.99" at bounding box center [554, 743] width 49 height 23
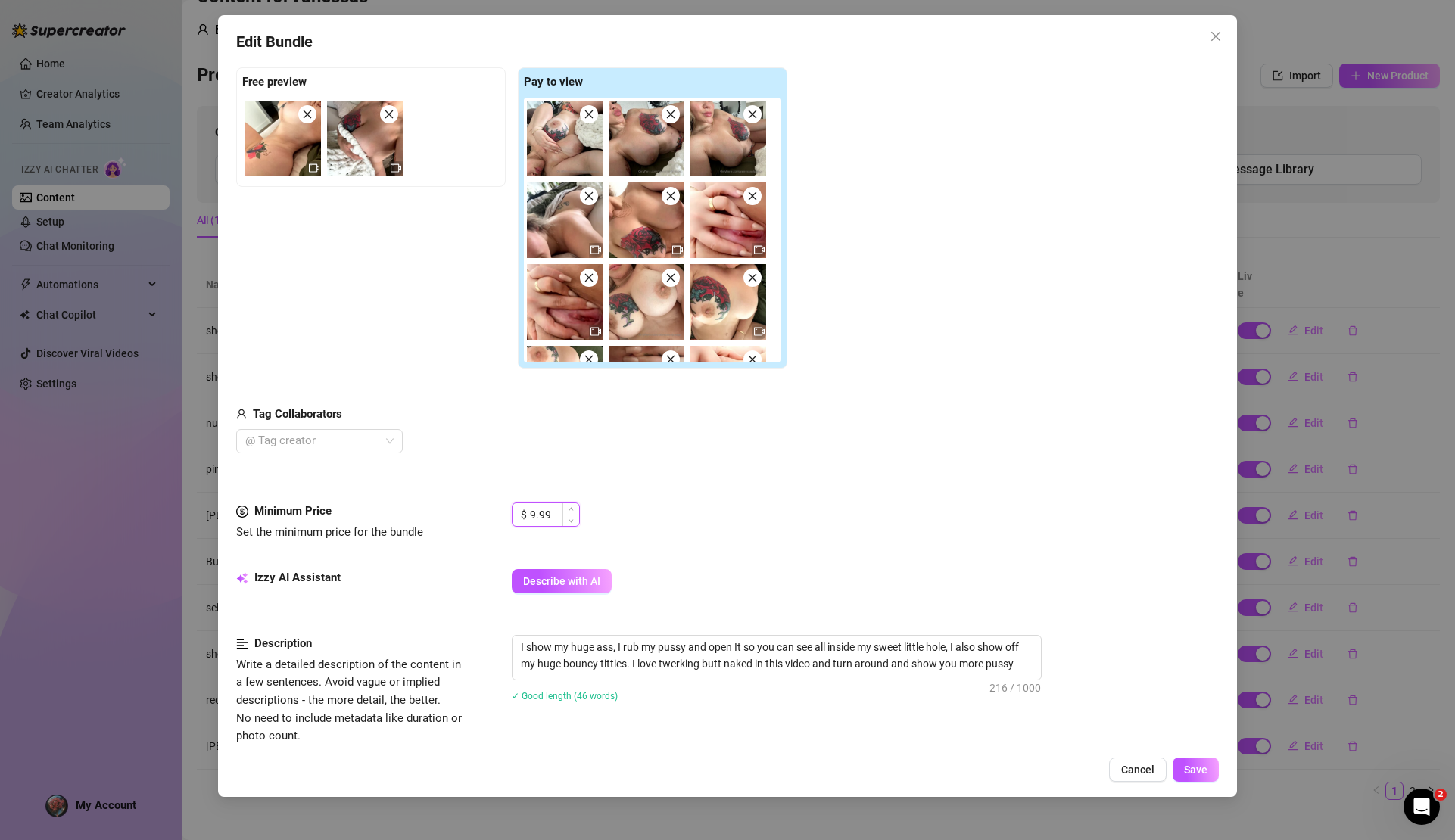
drag, startPoint x: 561, startPoint y: 512, endPoint x: 522, endPoint y: 512, distance: 39.0
click at [522, 512] on div "$ 9.99" at bounding box center [546, 514] width 69 height 24
type input "6"
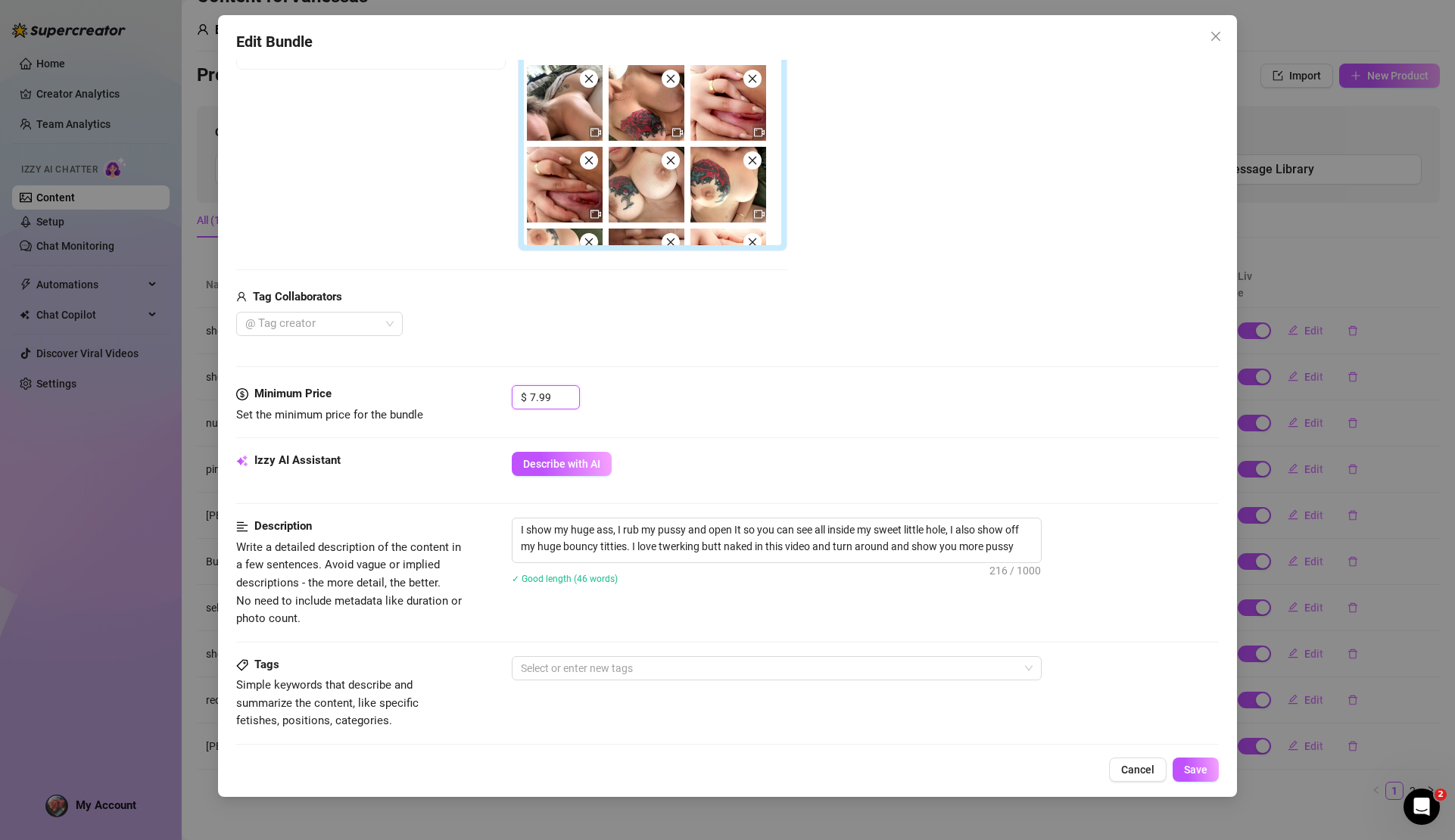
scroll to position [579, 0]
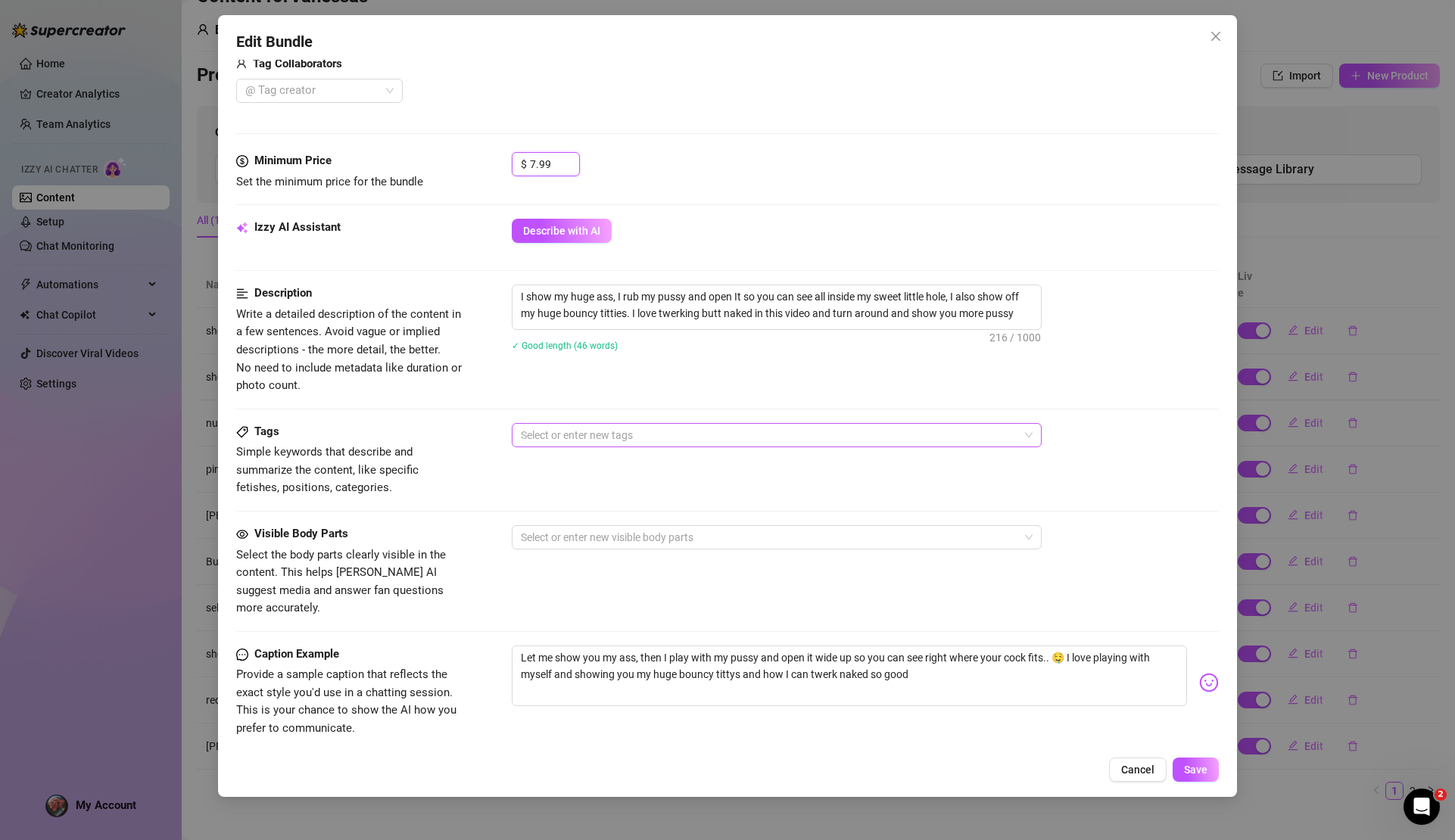
click at [611, 433] on div at bounding box center [769, 435] width 508 height 21
type input "7.99"
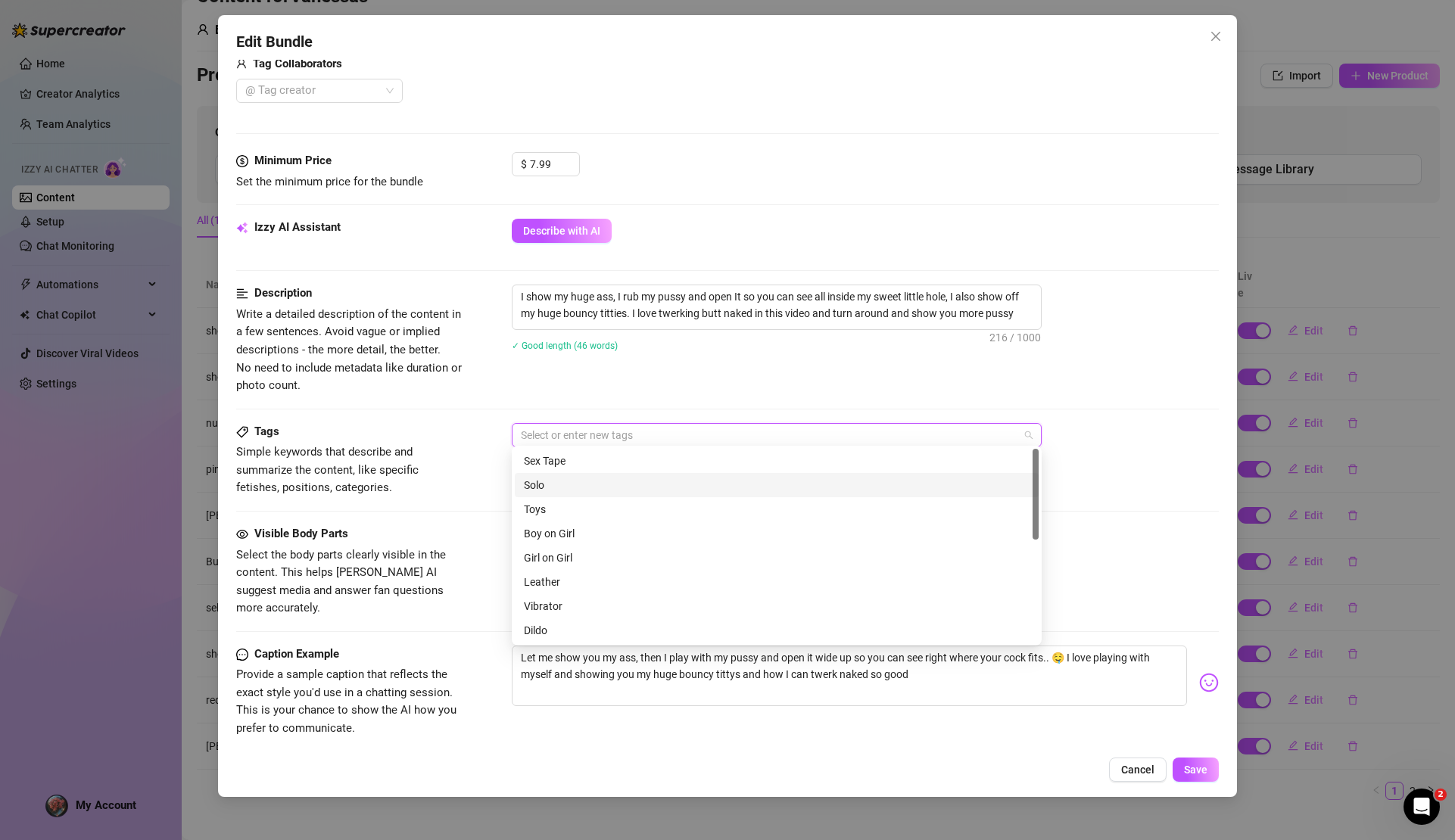
click at [579, 488] on div "Solo" at bounding box center [777, 484] width 506 height 16
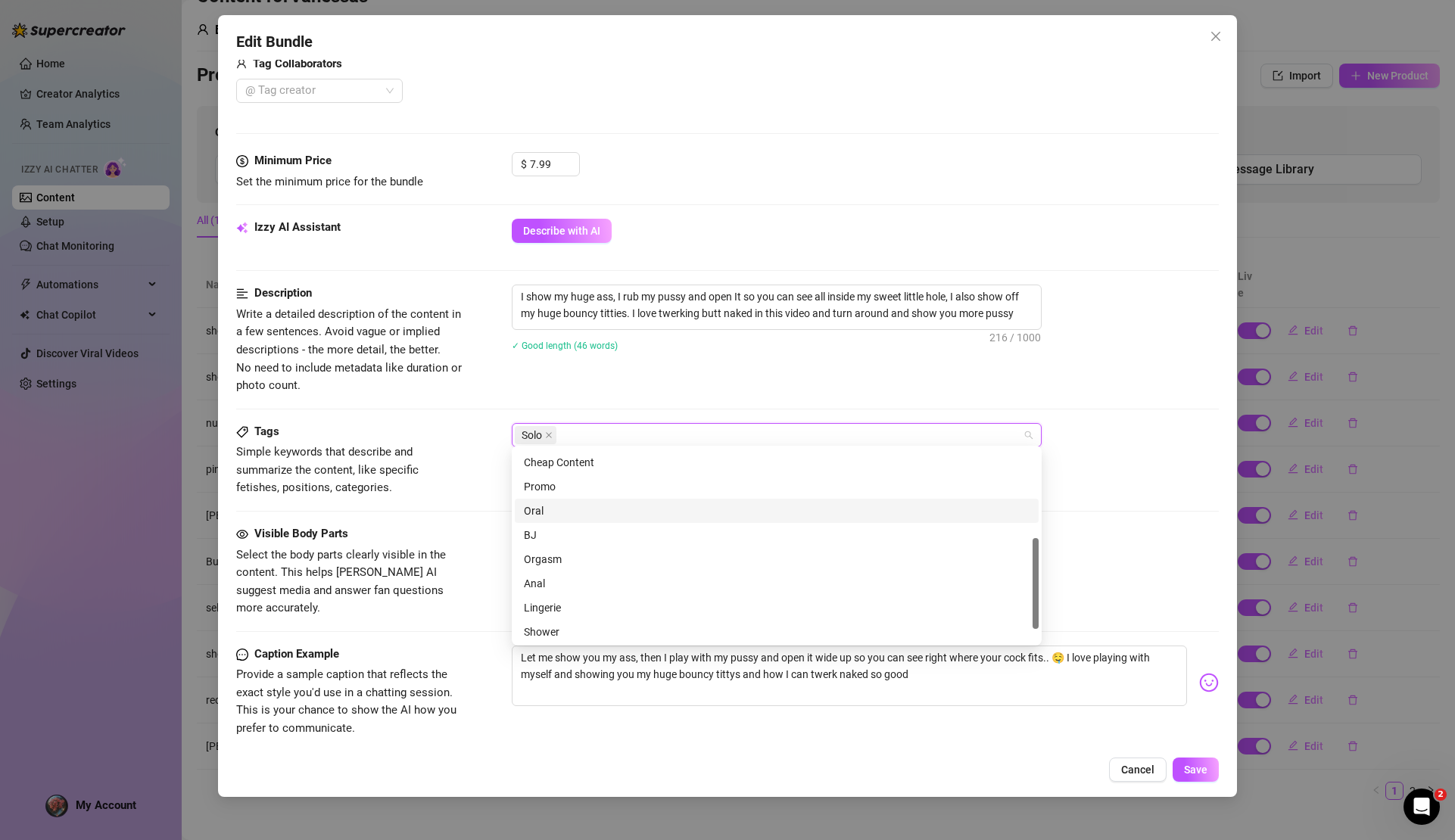
scroll to position [188, 0]
click at [568, 469] on div "Cheap Content" at bounding box center [777, 466] width 506 height 16
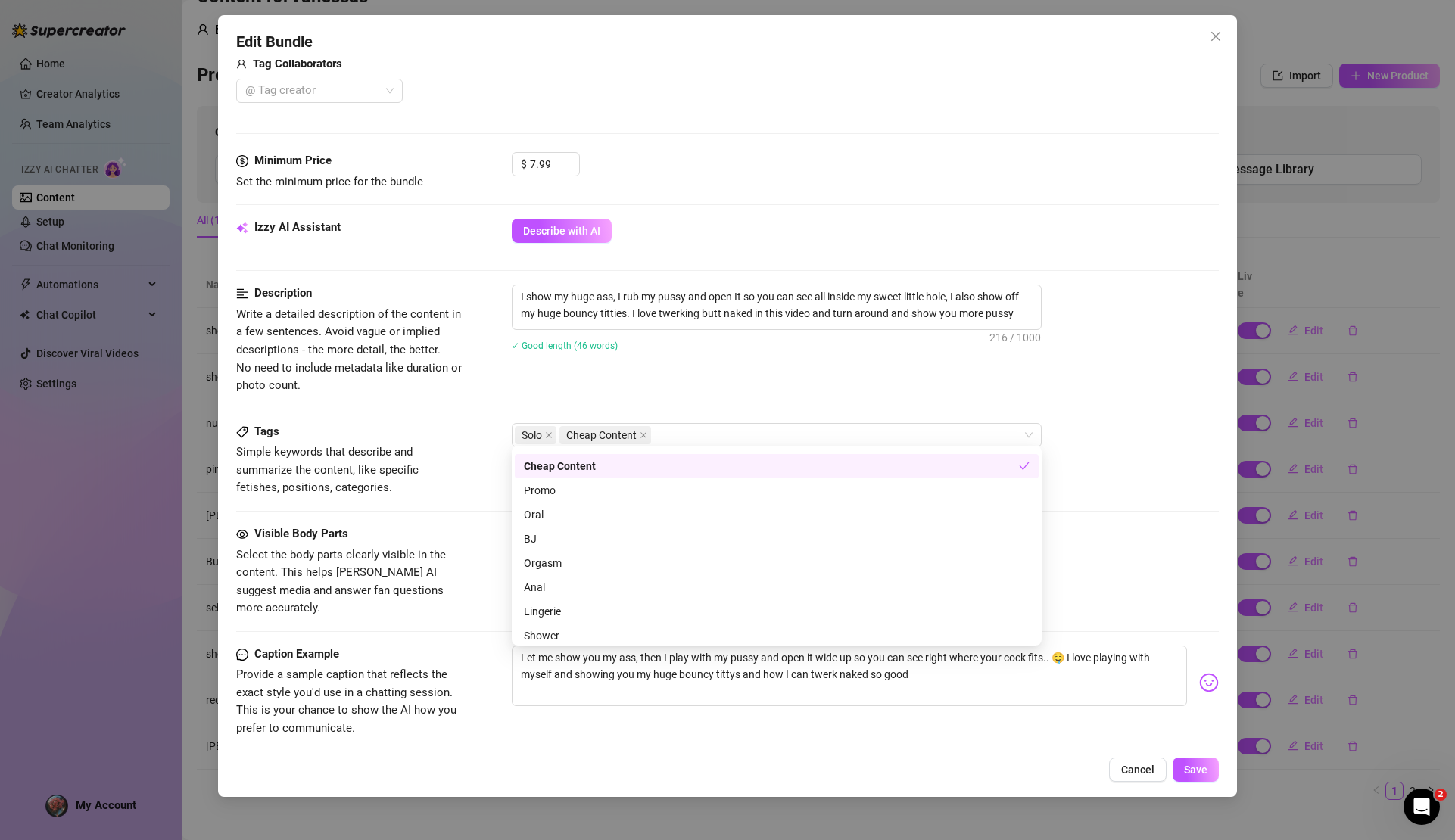
click at [709, 393] on div "Description Write a detailed description of the content in a few sentences. Avo…" at bounding box center [728, 353] width 982 height 138
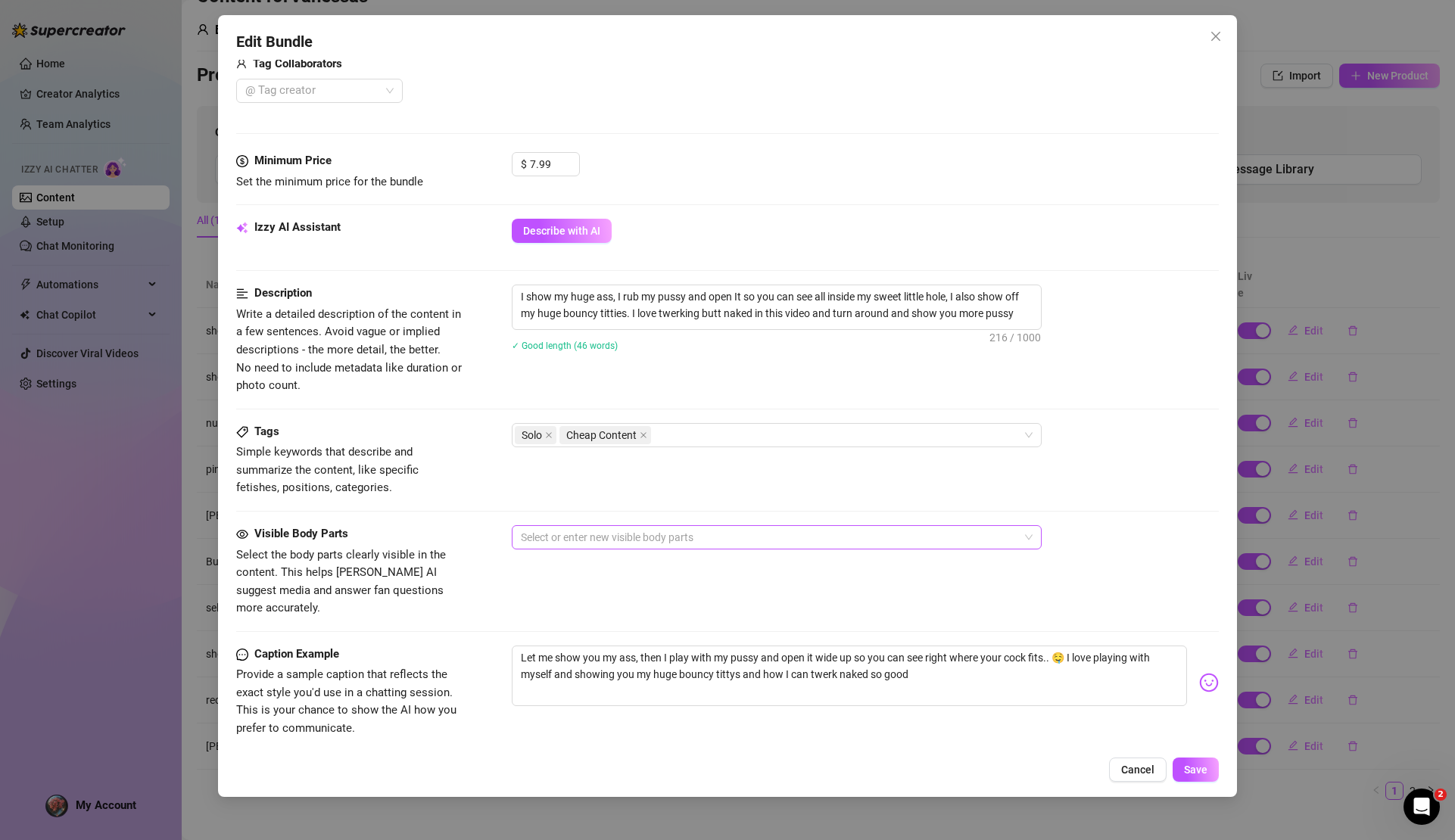
click at [557, 527] on div at bounding box center [769, 537] width 508 height 21
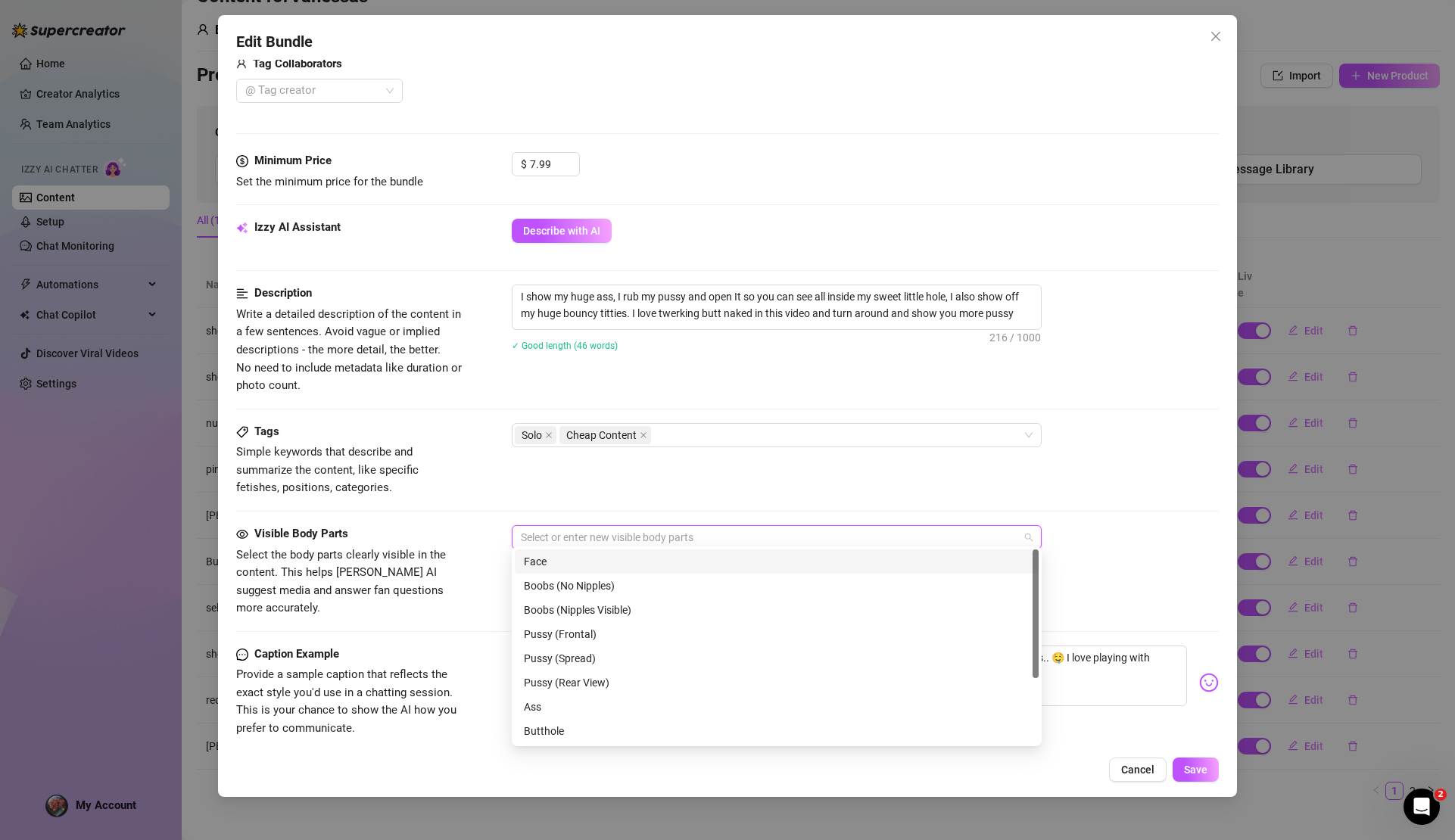
click at [558, 565] on div "Face" at bounding box center [777, 561] width 506 height 16
click at [564, 604] on div "Boobs (Nipples Visible)" at bounding box center [777, 610] width 506 height 16
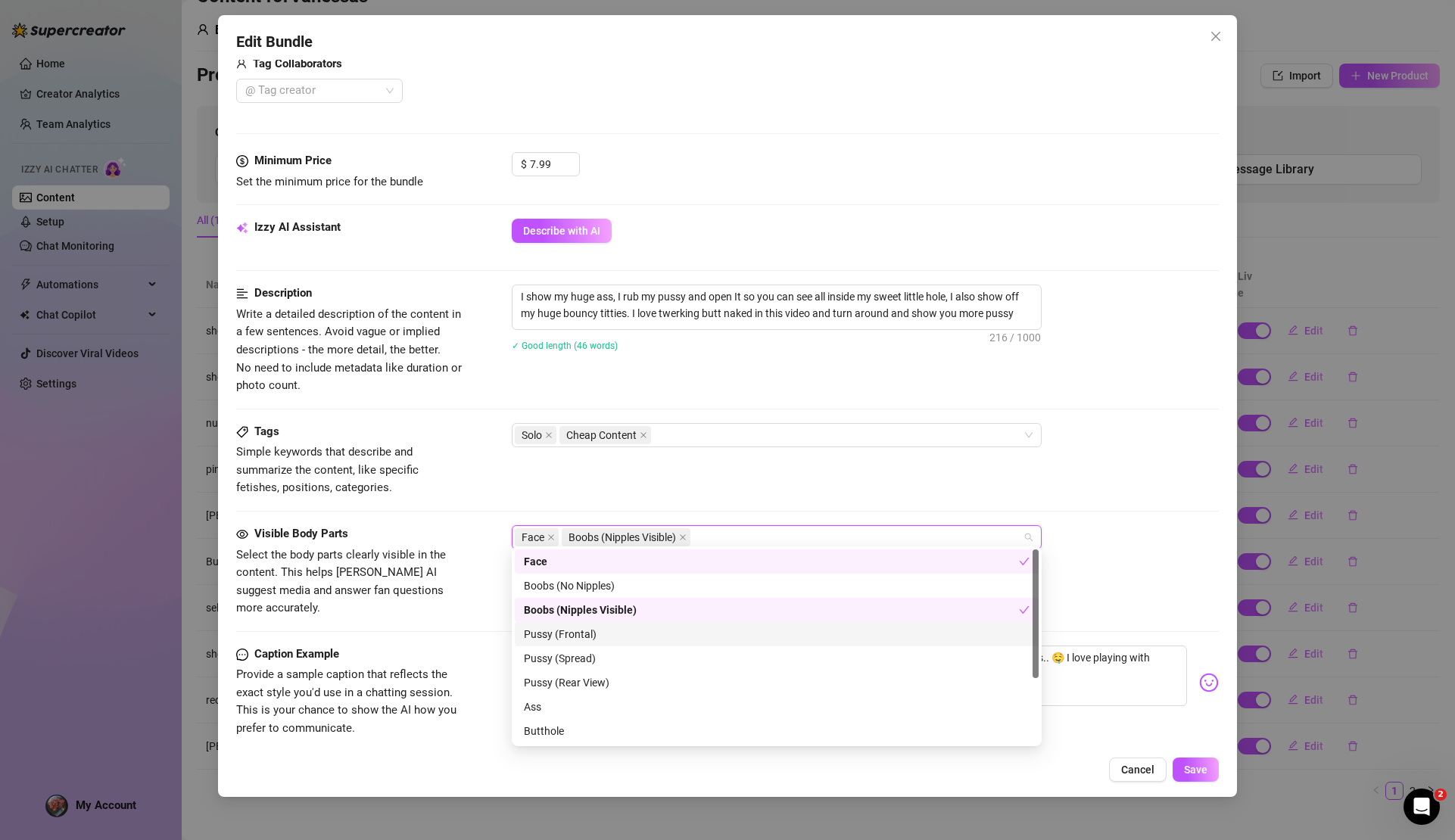
click at [567, 632] on div "Pussy (Frontal)" at bounding box center [777, 634] width 506 height 16
click at [576, 660] on div "Pussy (Spread)" at bounding box center [777, 658] width 506 height 16
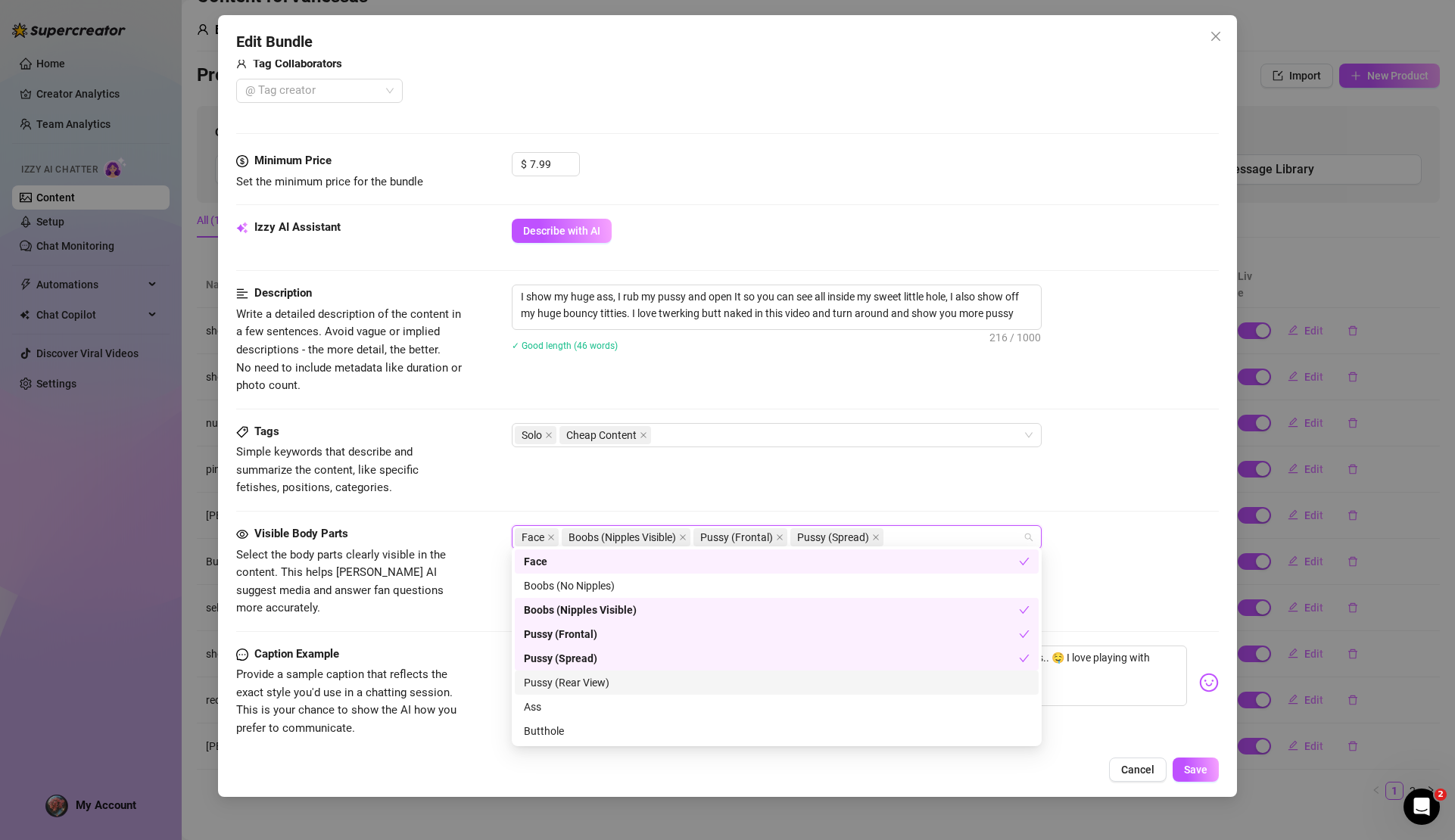
click at [574, 678] on div "Pussy (Rear View)" at bounding box center [777, 682] width 506 height 16
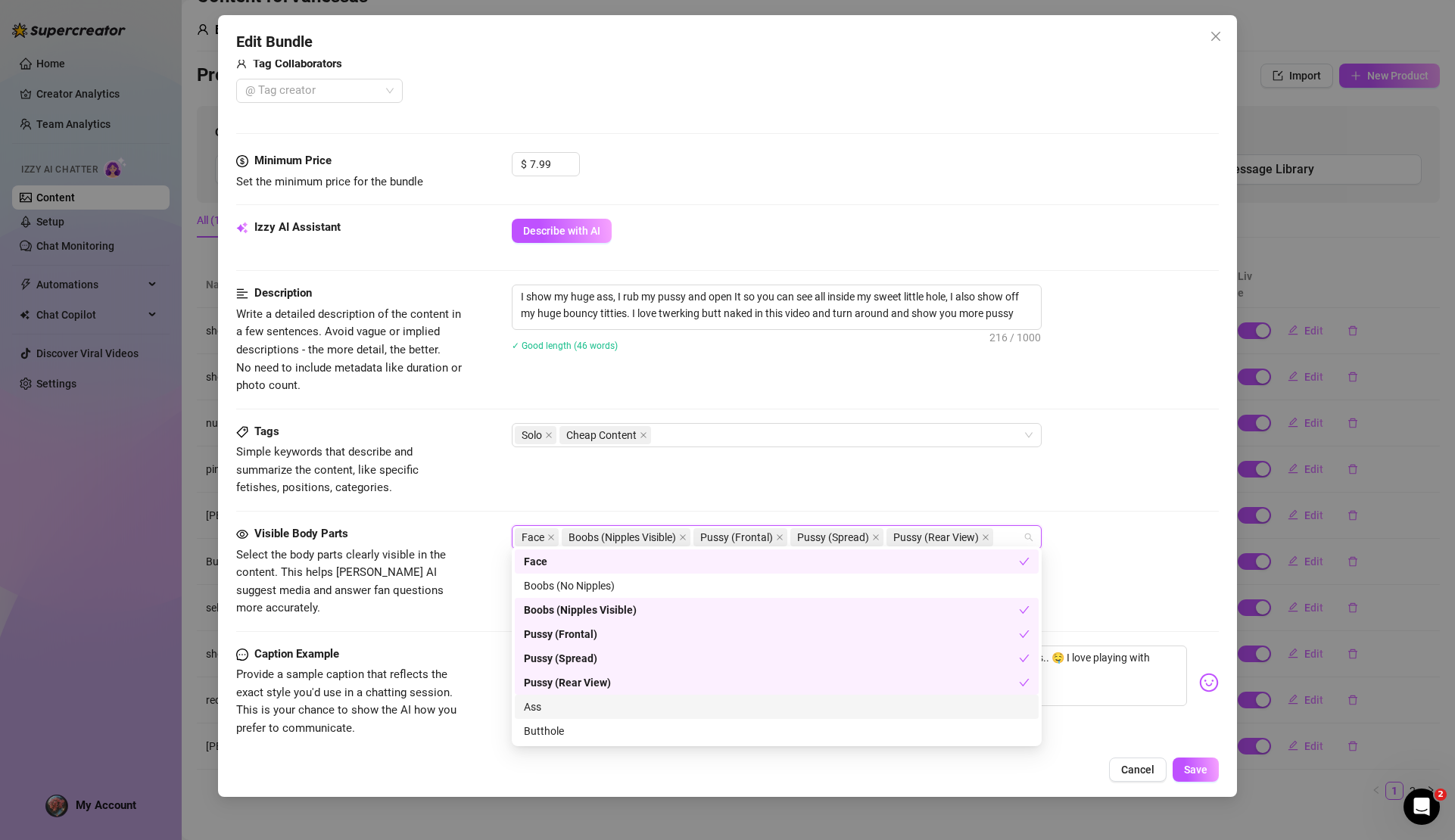
click at [563, 706] on div "Ass" at bounding box center [777, 706] width 506 height 16
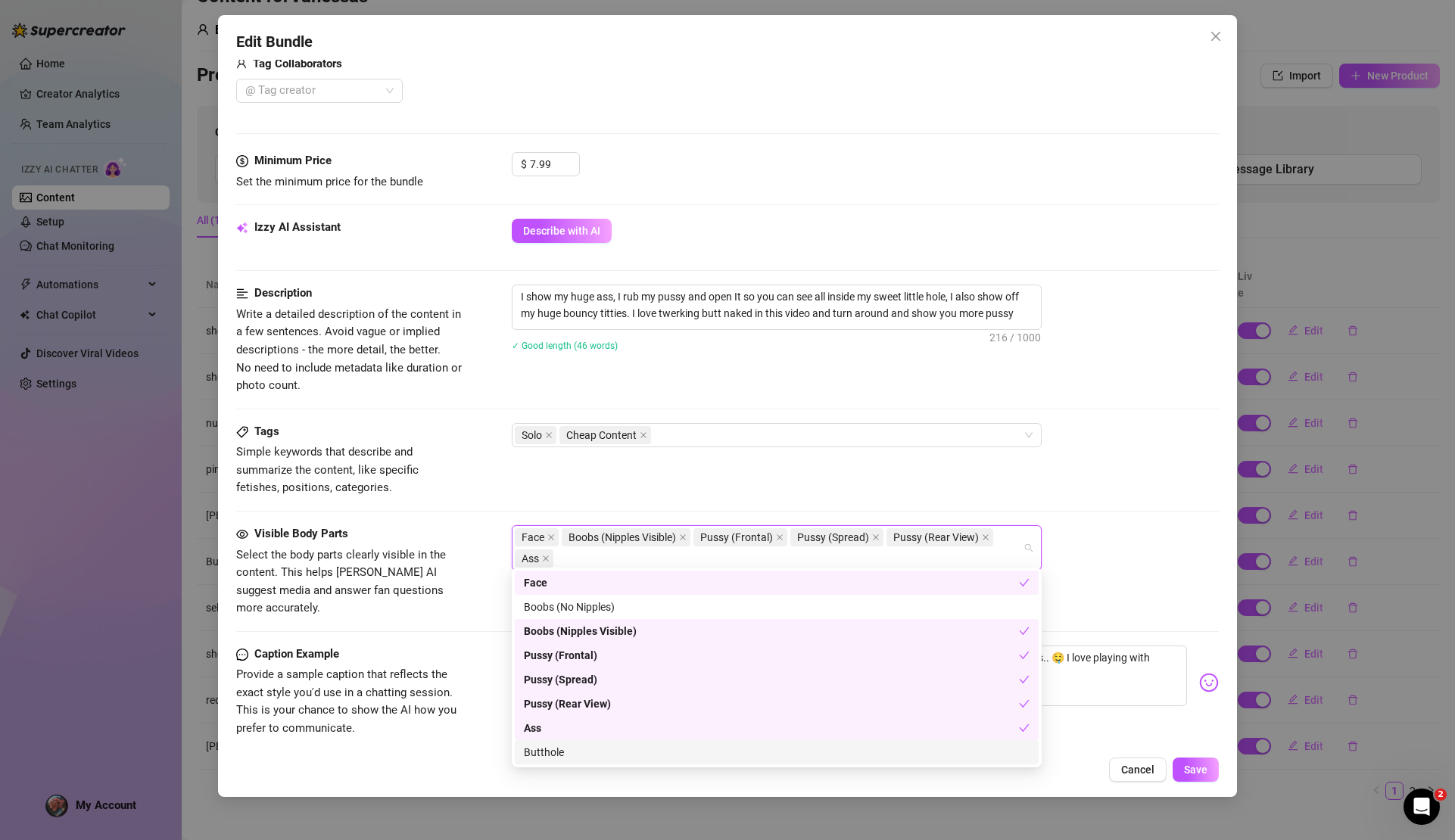
click at [554, 747] on div "Butthole" at bounding box center [777, 751] width 506 height 16
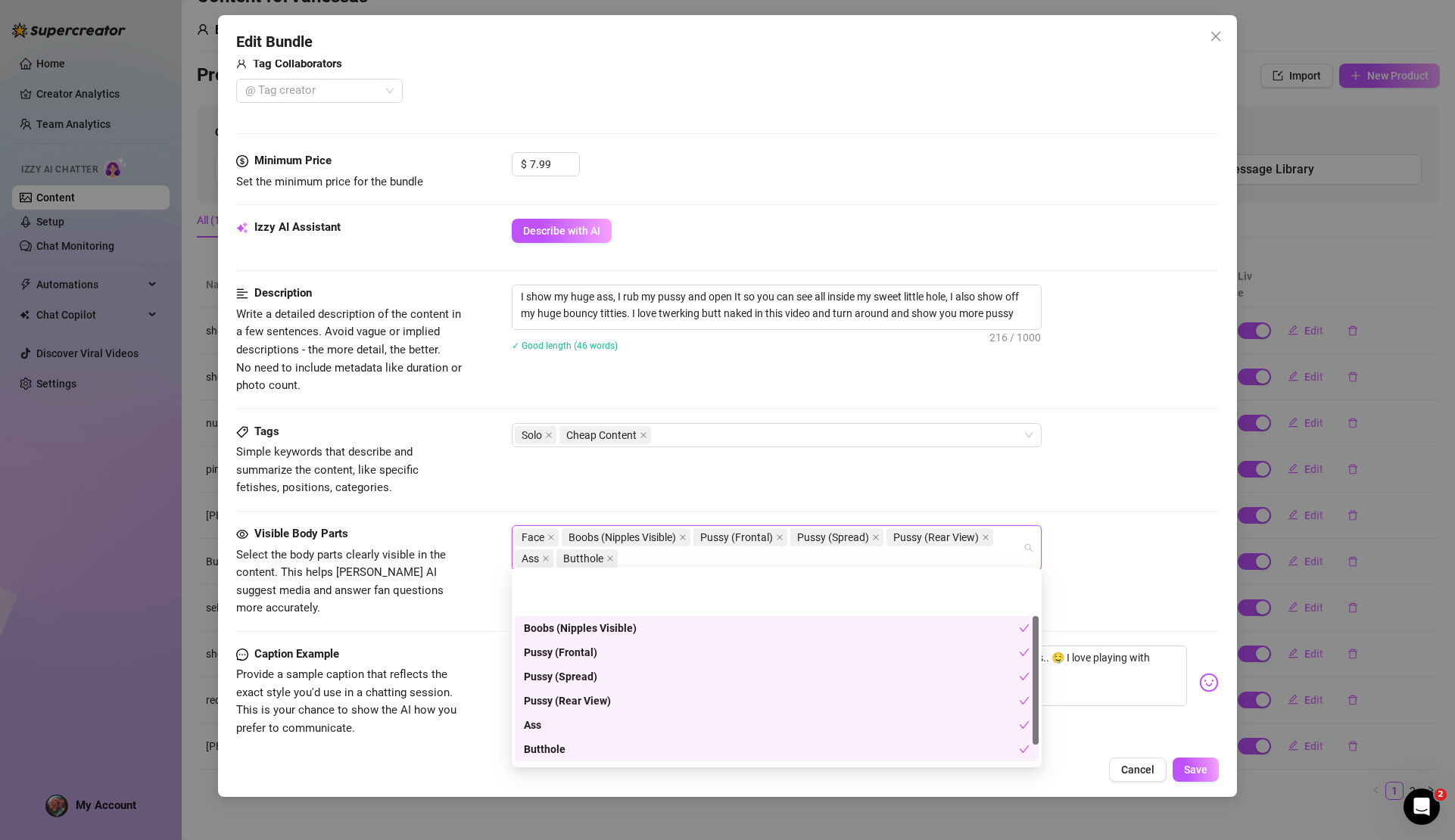
scroll to position [68, 0]
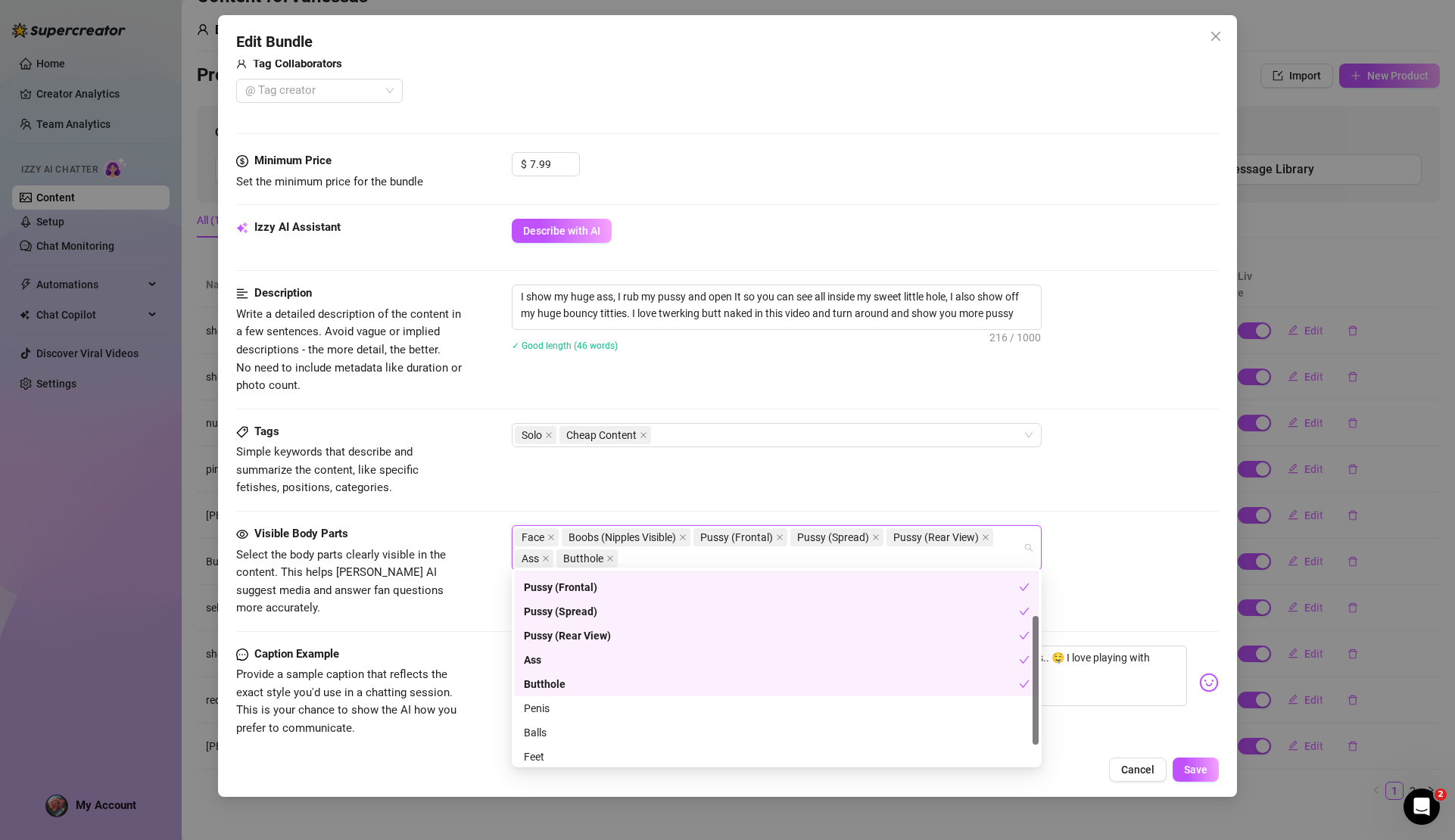
click at [560, 688] on div "Butthole" at bounding box center [771, 684] width 495 height 16
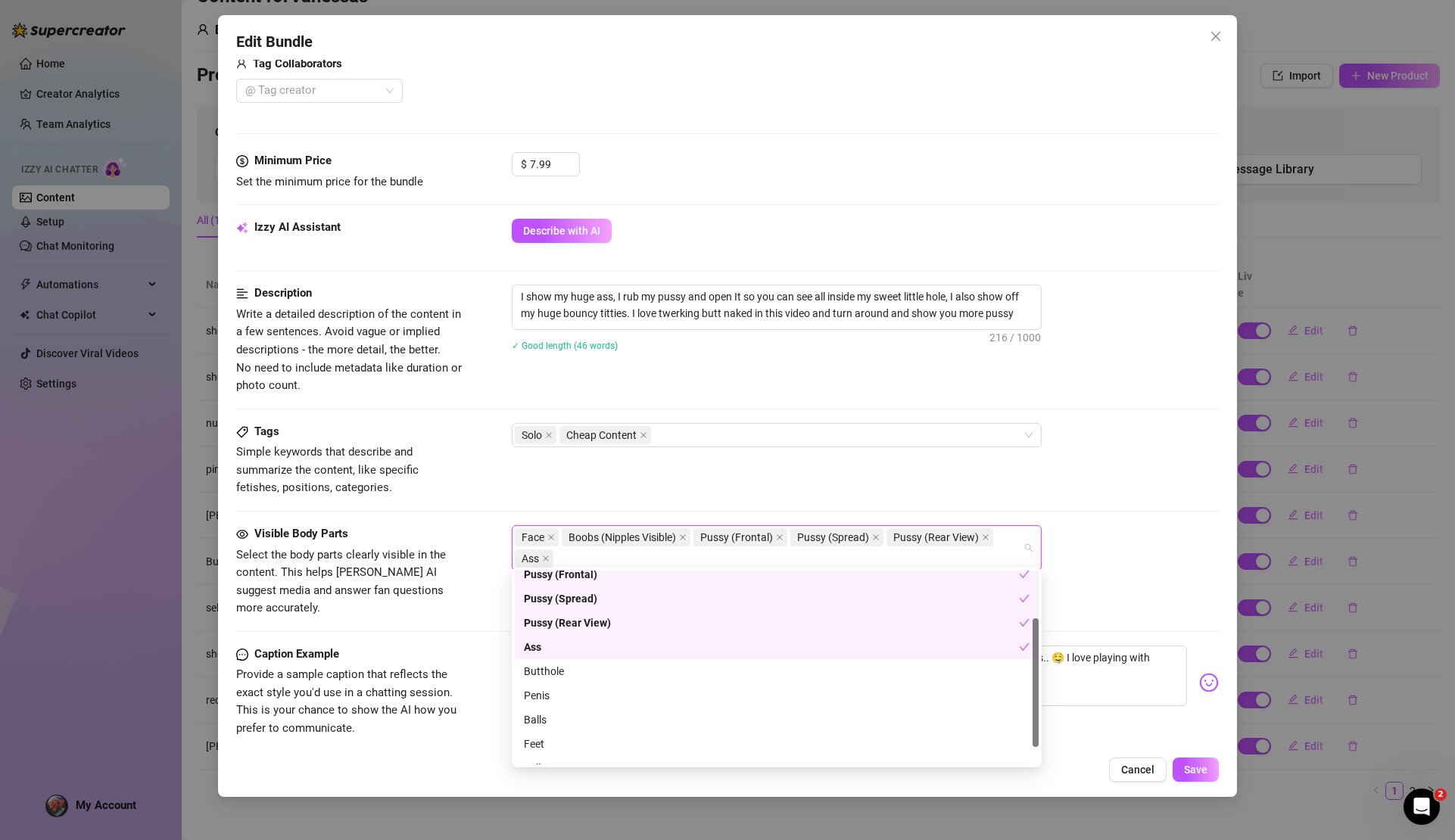
scroll to position [96, 0]
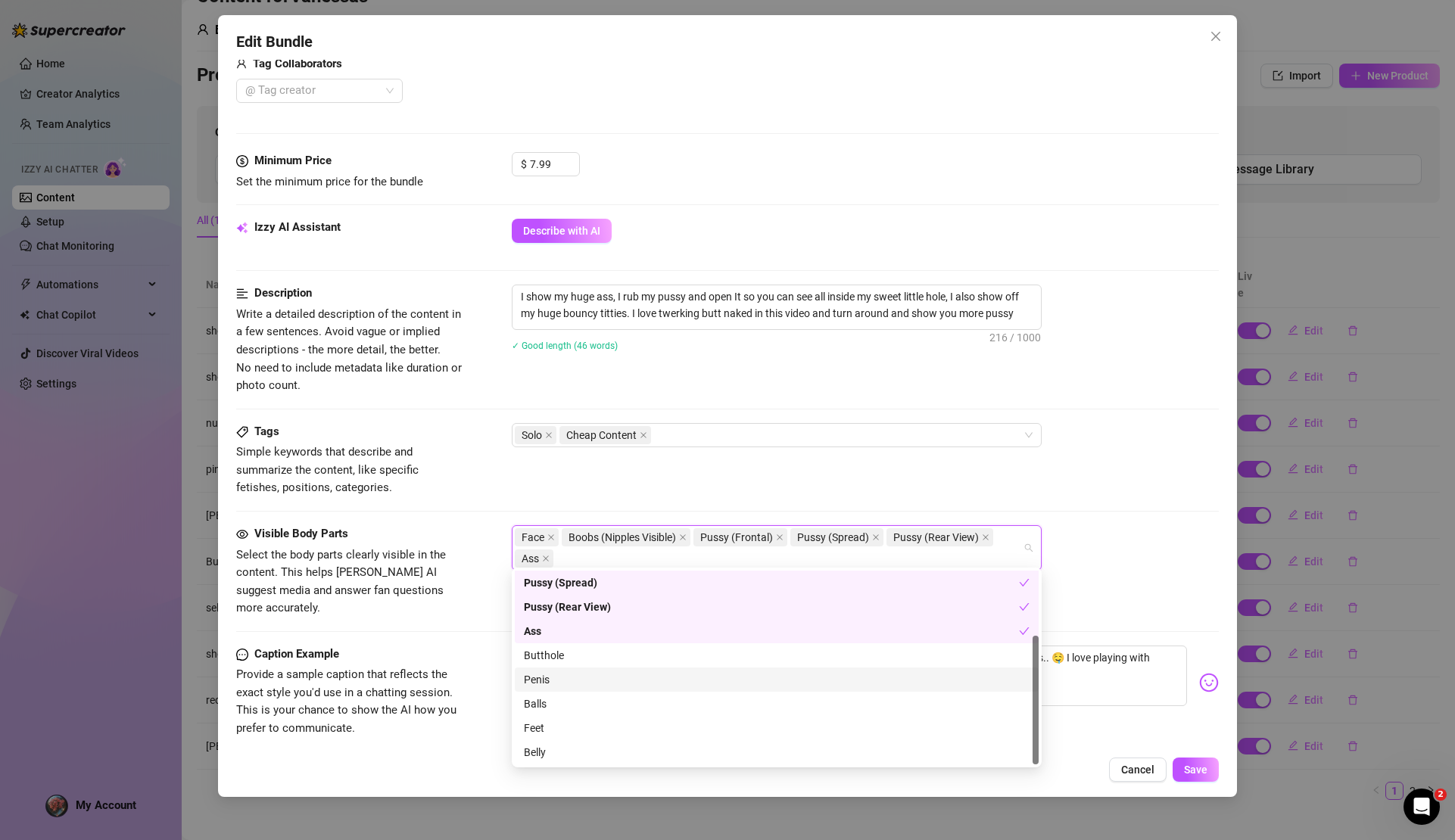
click at [1074, 551] on div "Face Boobs (Nipples Visible) Pussy (Frontal) Pussy (Spread) Pussy (Rear View) A…" at bounding box center [865, 548] width 706 height 45
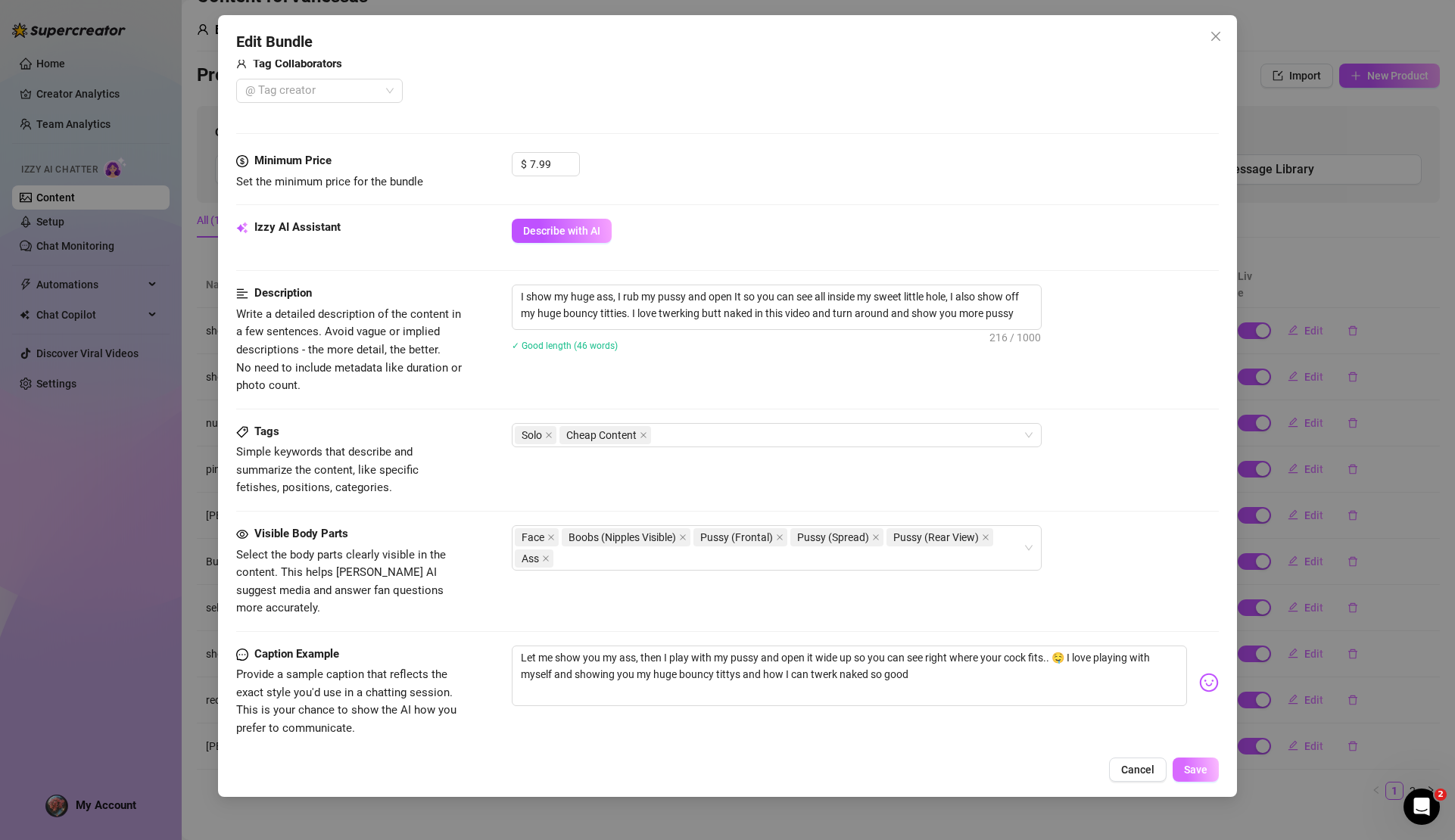
click at [1202, 768] on span "Save" at bounding box center [1195, 770] width 23 height 13
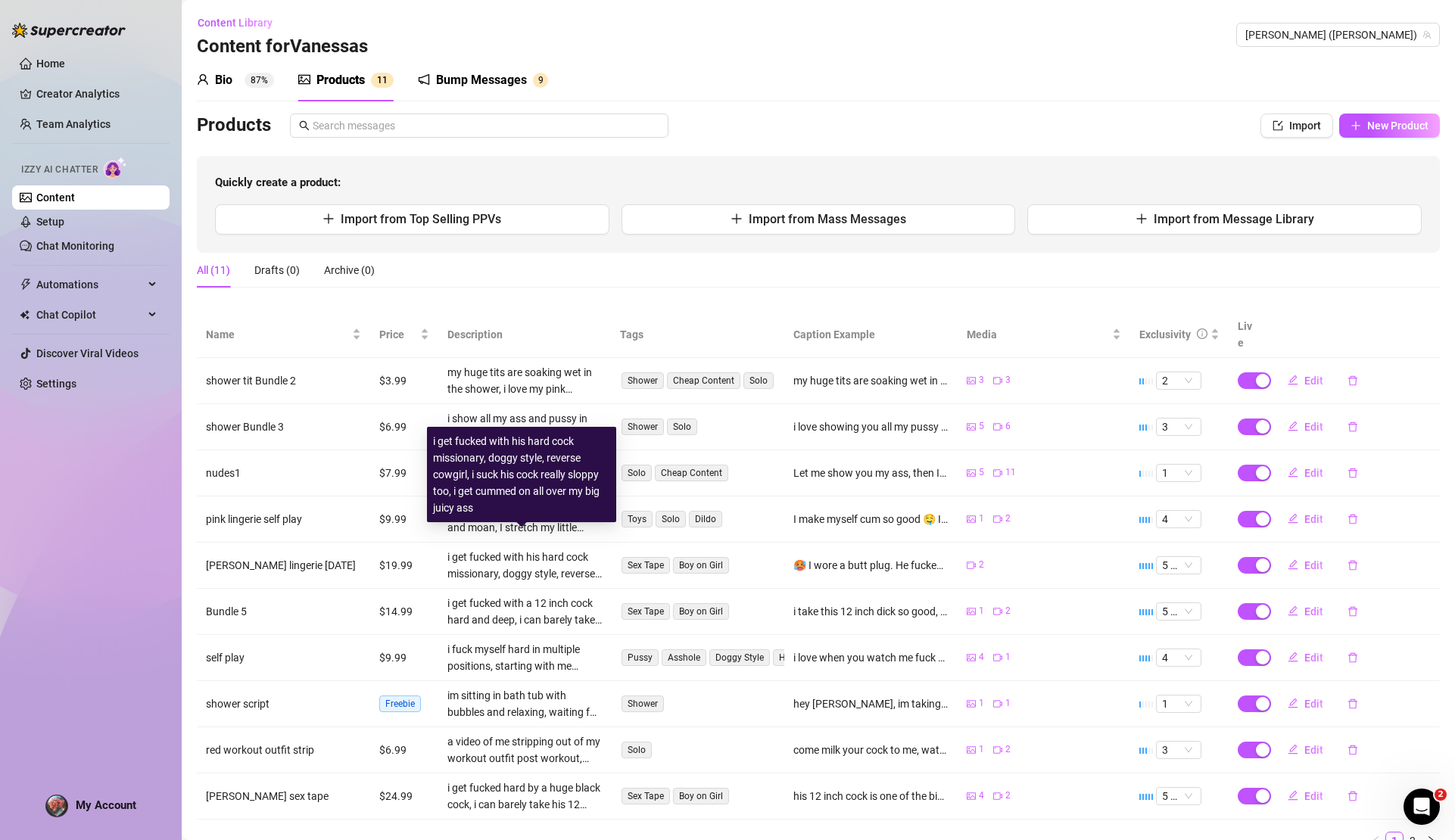
scroll to position [50, 0]
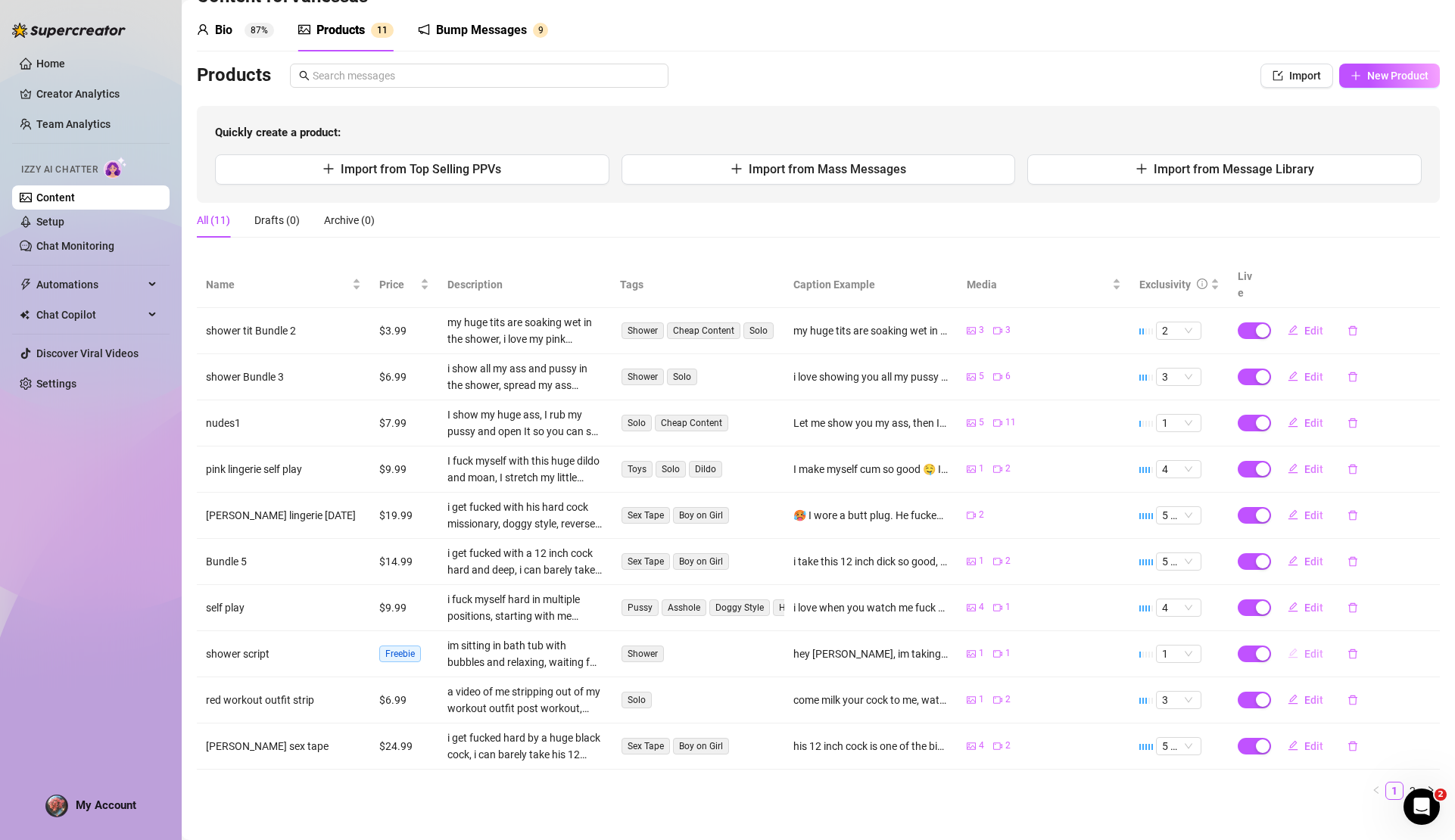
click at [1304, 648] on span "Edit" at bounding box center [1314, 654] width 19 height 13
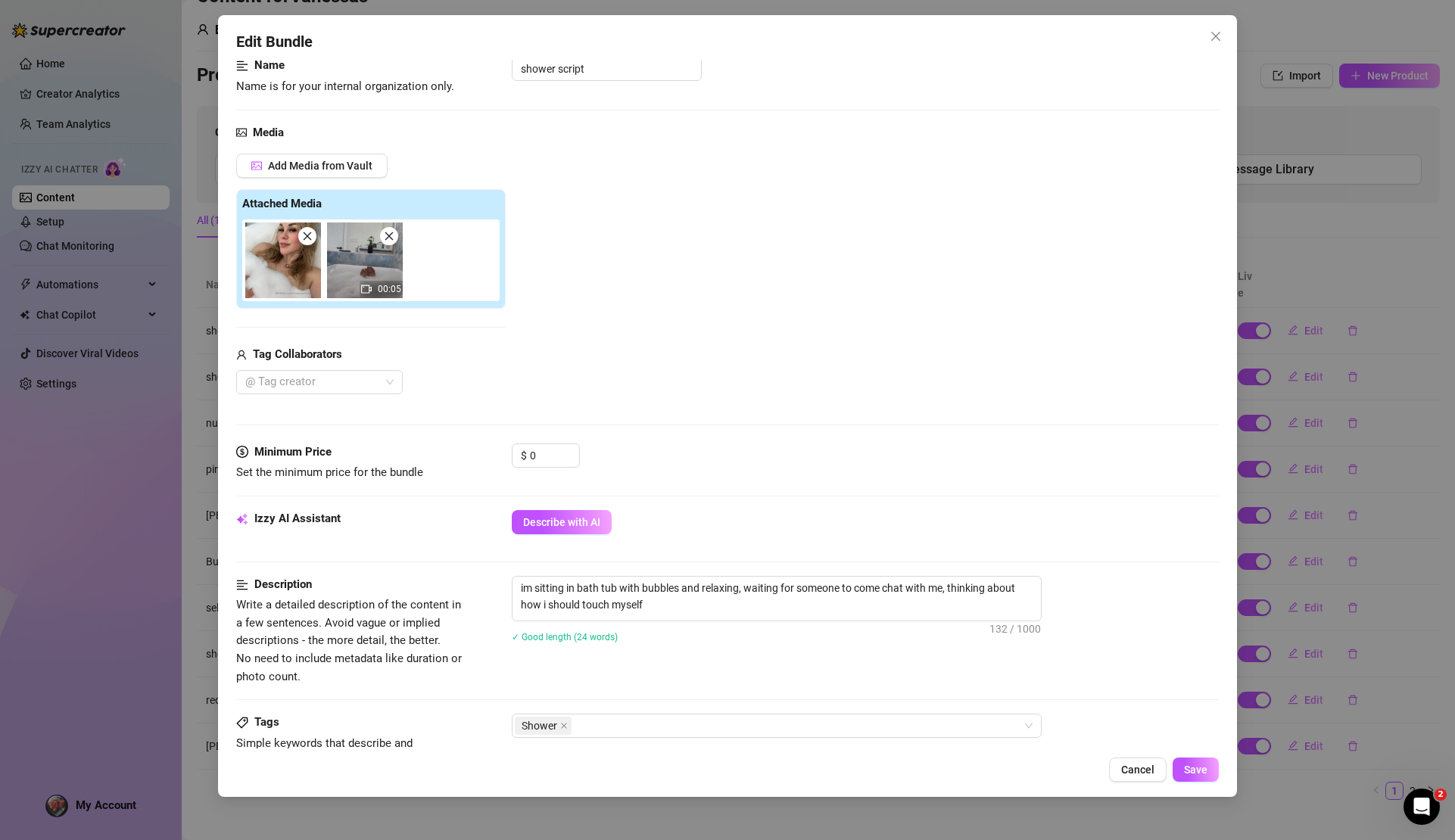
scroll to position [512, 0]
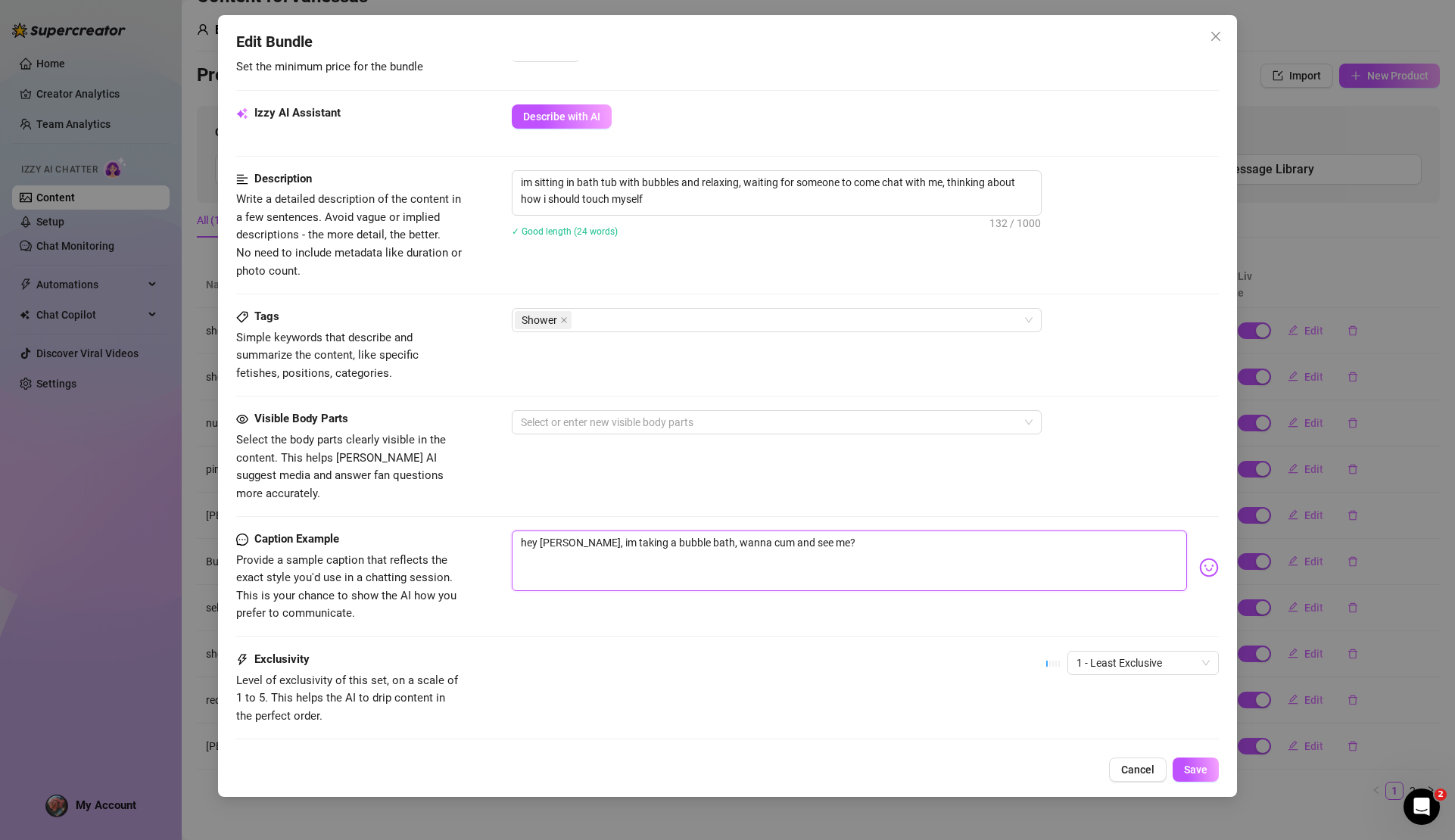
drag, startPoint x: 825, startPoint y: 520, endPoint x: 530, endPoint y: 505, distance: 295.4
click at [530, 530] on textarea "hey [PERSON_NAME], im taking a bubble bath, wanna cum and see me?" at bounding box center [849, 560] width 674 height 61
type textarea "b"
type textarea "bu"
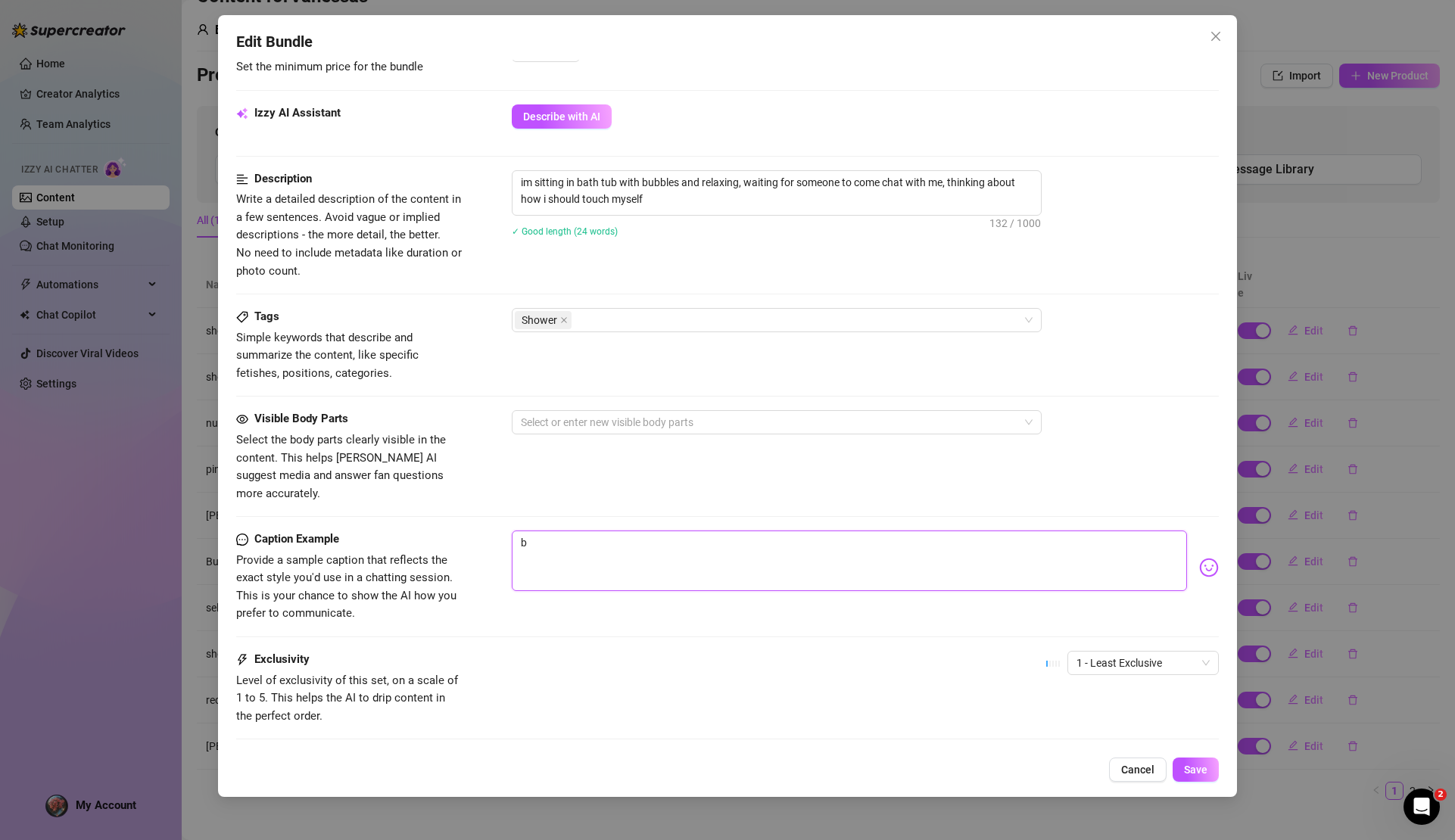
type textarea "bu"
type textarea "bub"
type textarea "bubb"
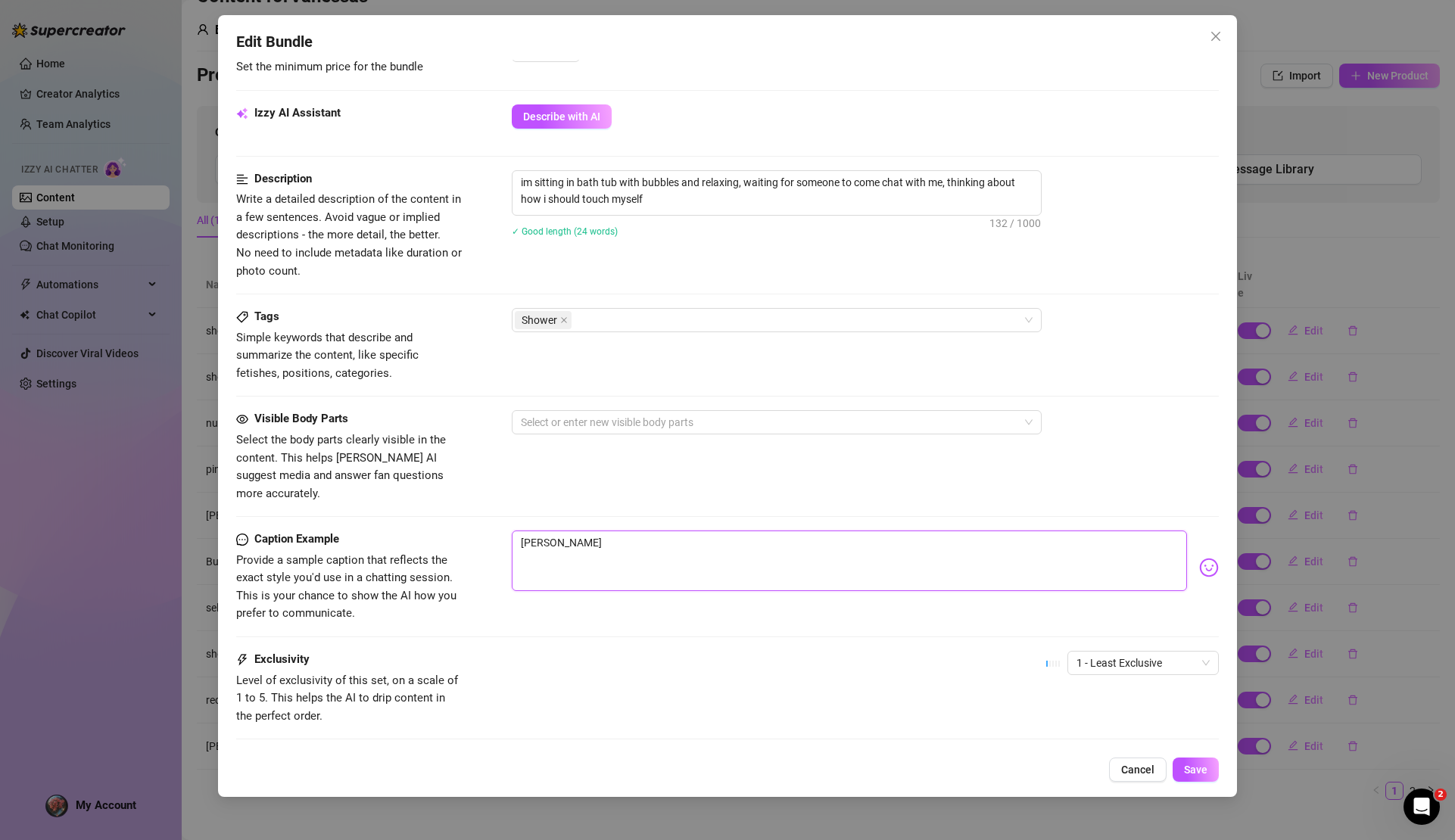
type textarea "bubbl"
type textarea "bubble"
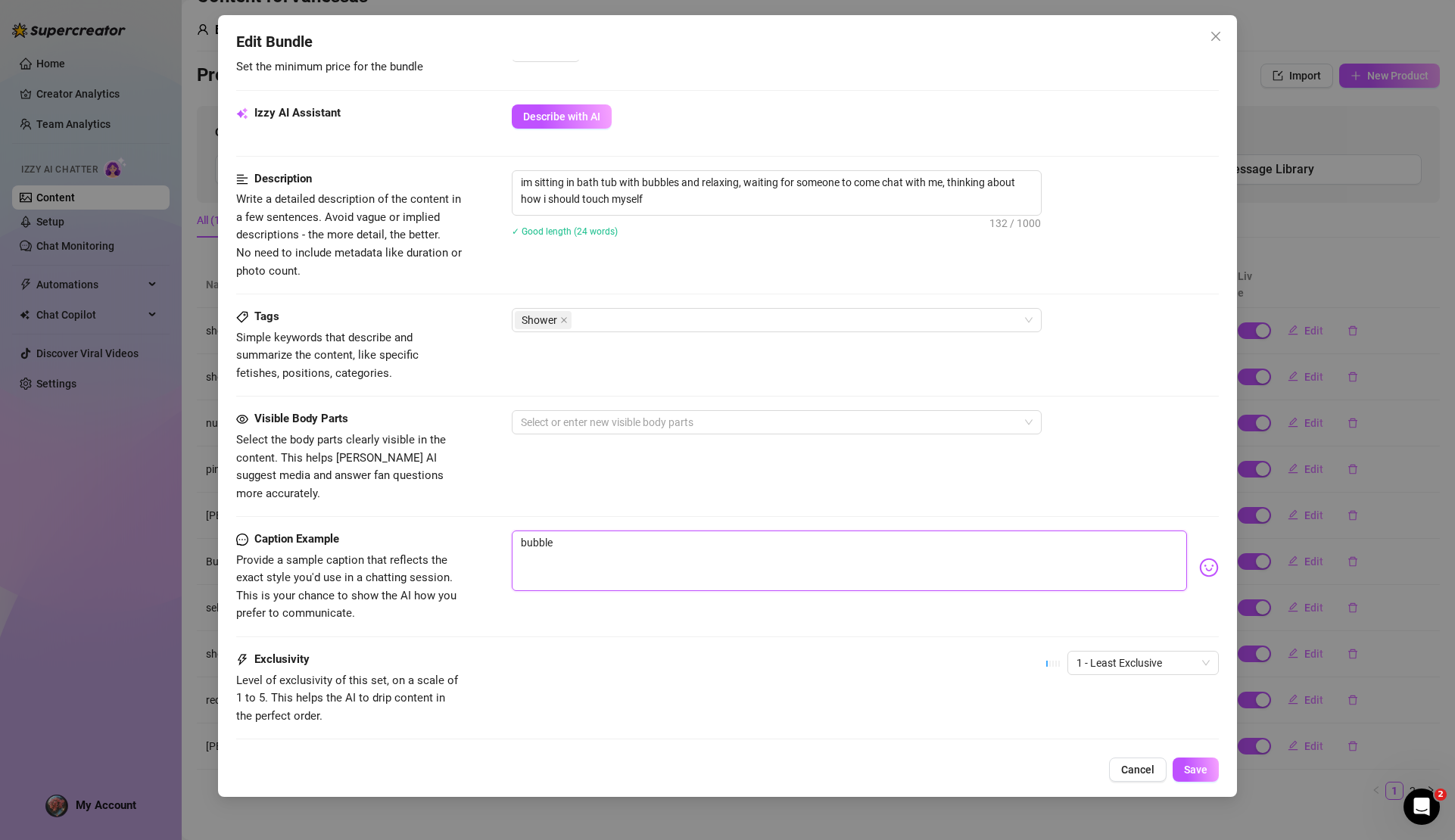
type textarea "bubble"
type textarea "bubble b"
type textarea "bubble ba"
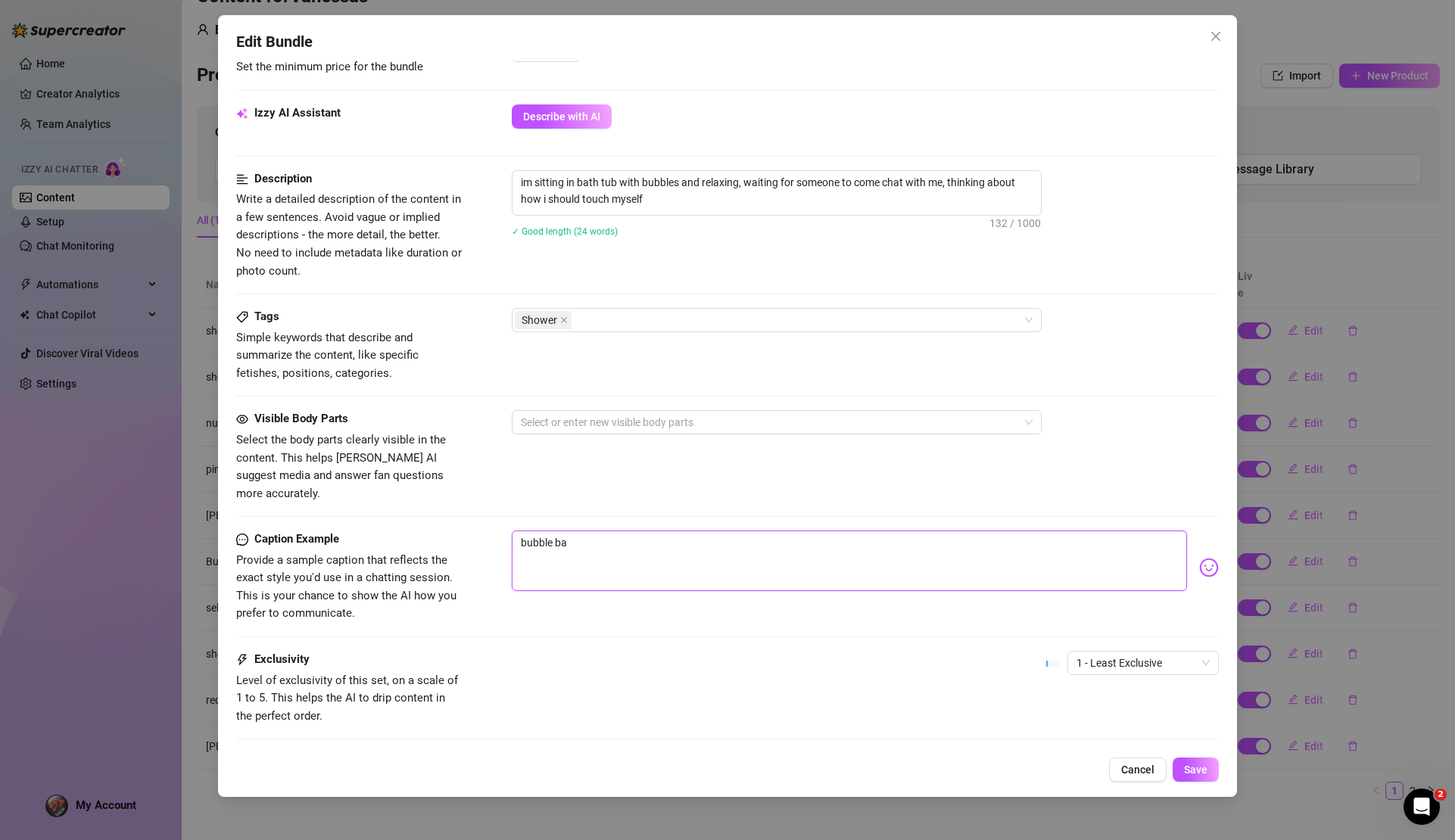
type textarea "bubble bat"
type textarea "bubble bath"
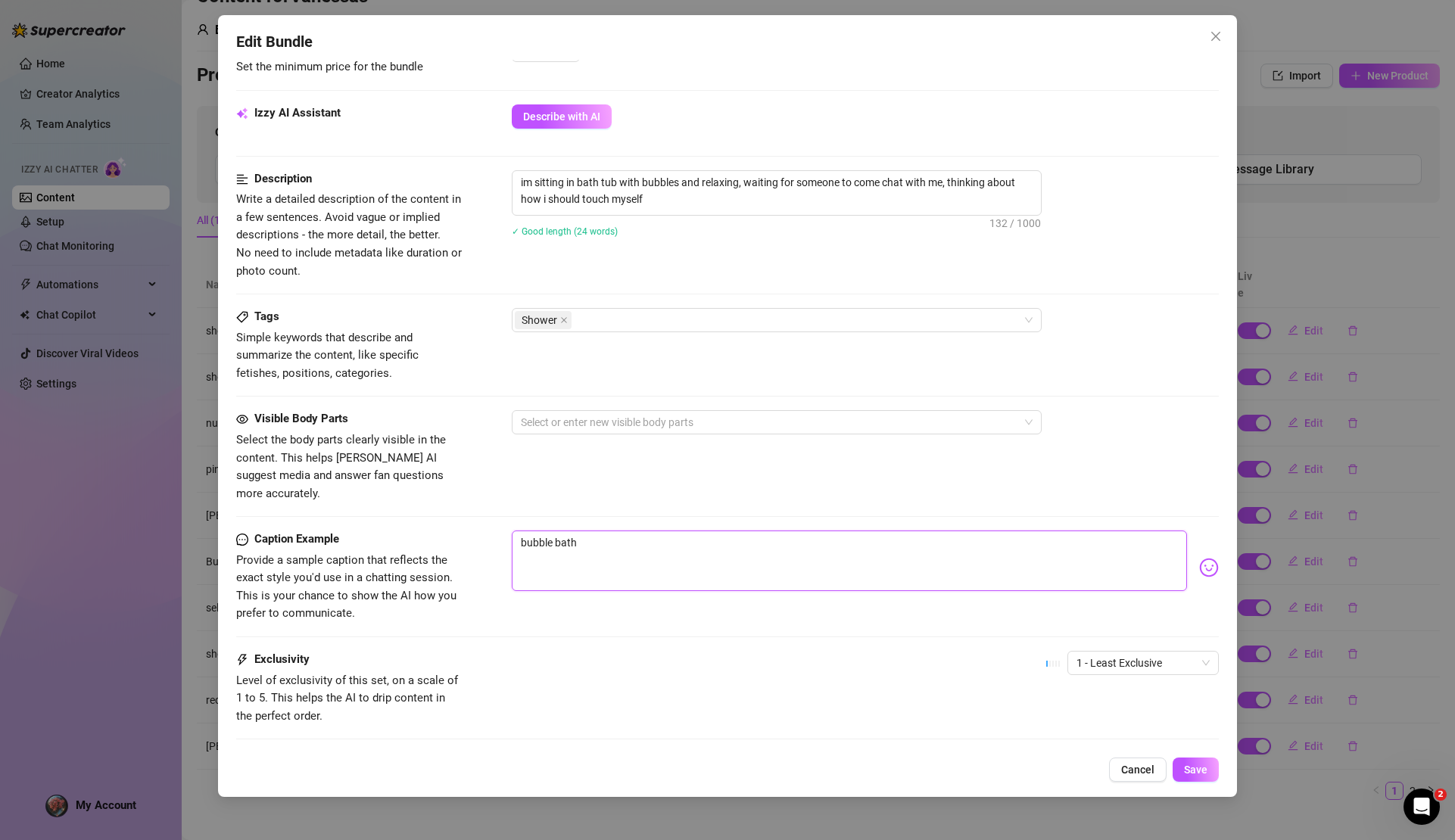
type textarea "bubble bath"
type textarea "bubble bath t"
type textarea "bubble bath ti"
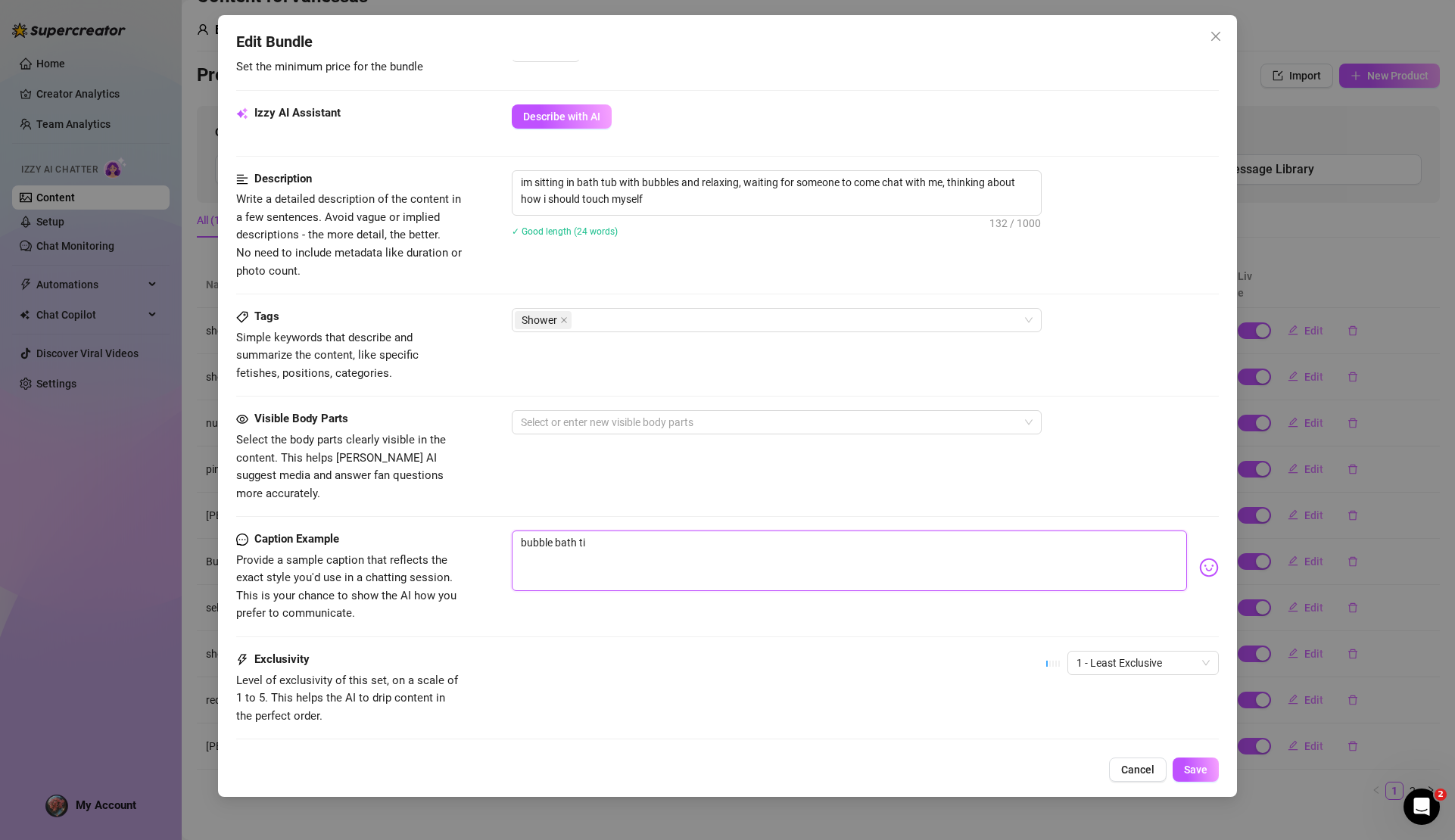
type textarea "bubble bath tim"
type textarea "bubble bath time"
click at [1207, 774] on span "Save" at bounding box center [1195, 770] width 23 height 13
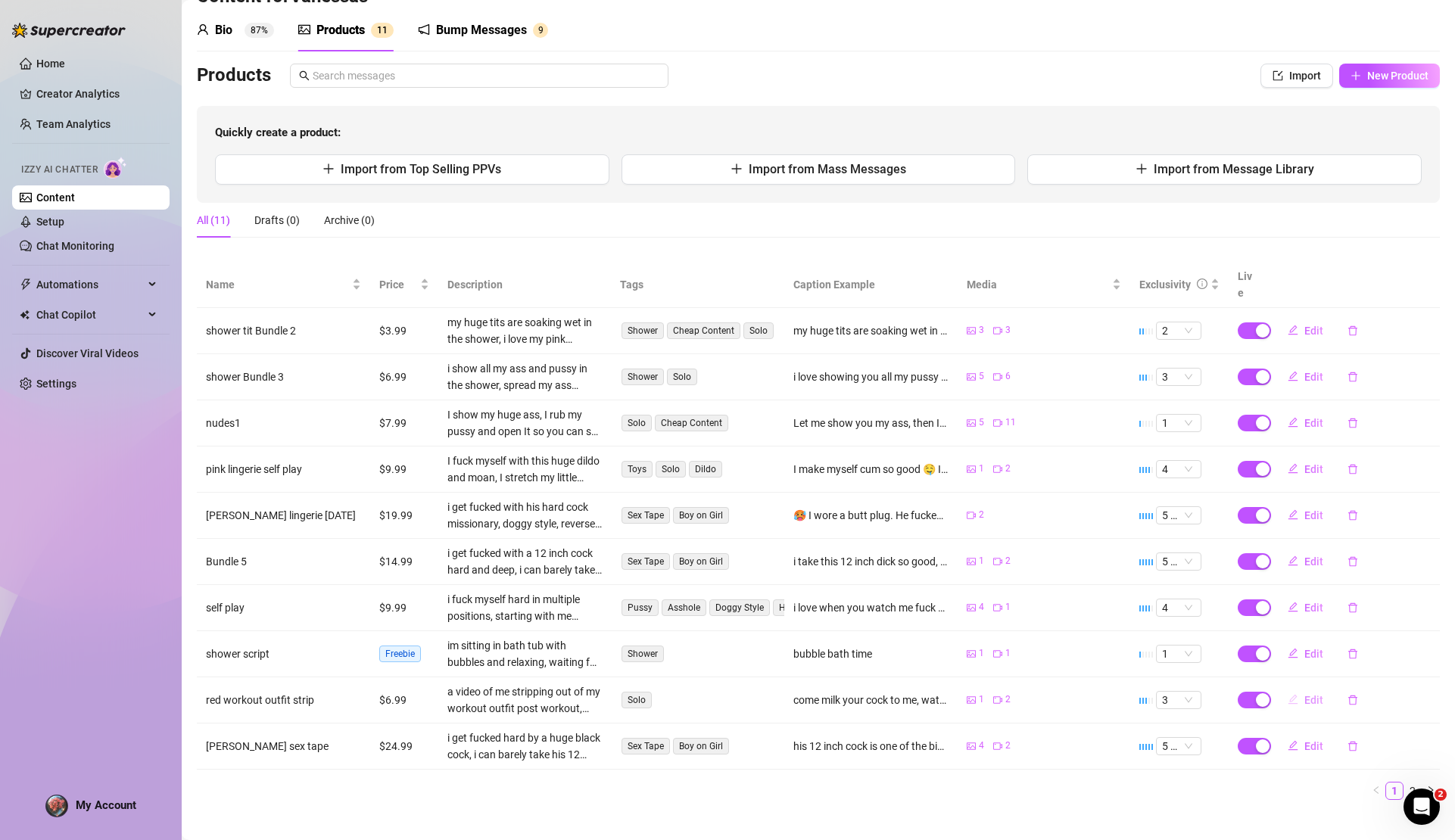
click at [1304, 694] on span "Edit" at bounding box center [1314, 700] width 19 height 13
type textarea "come milk your cock to me, watch me strip out of my gym clothes and take this s…"
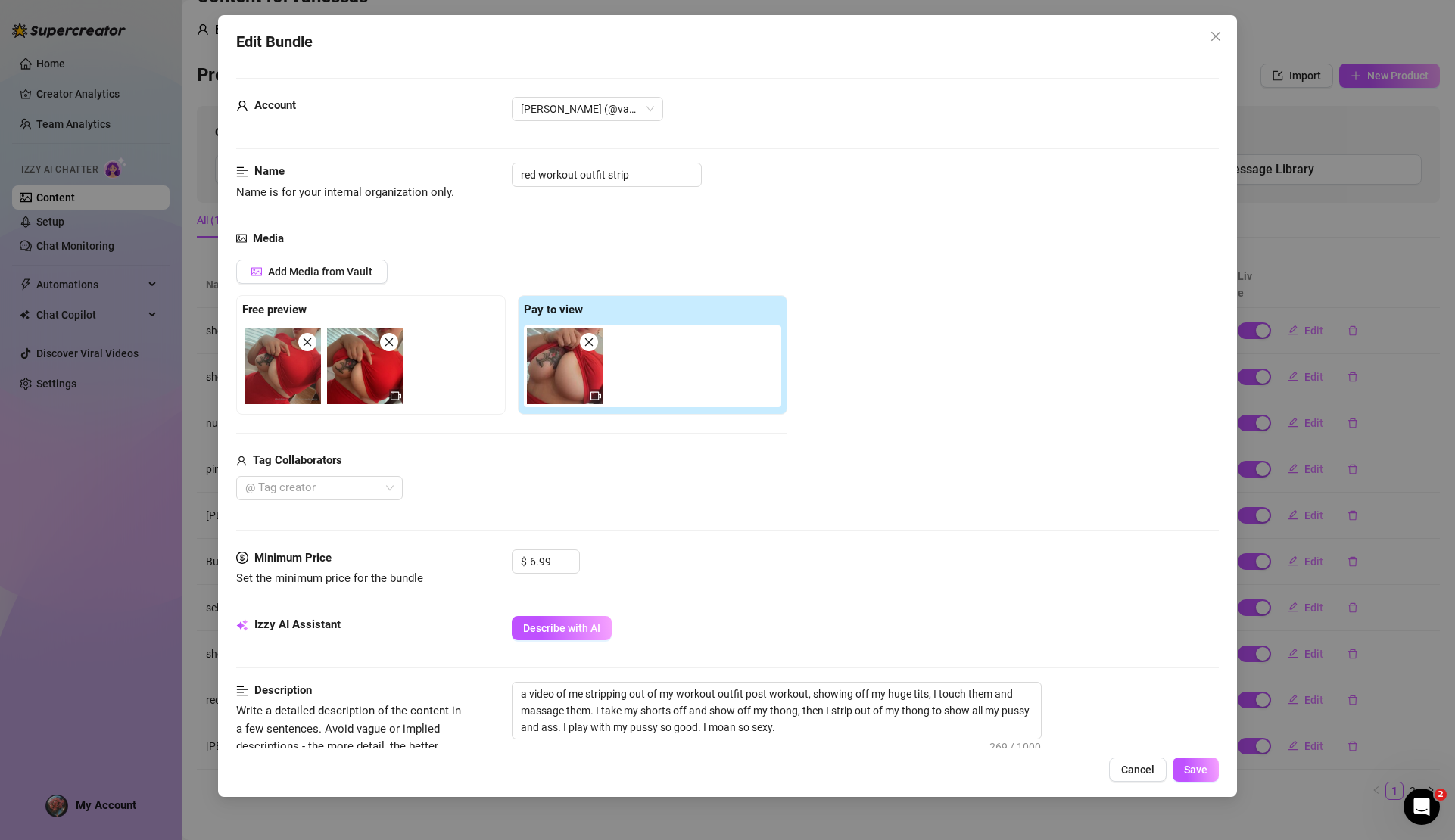
scroll to position [442, 0]
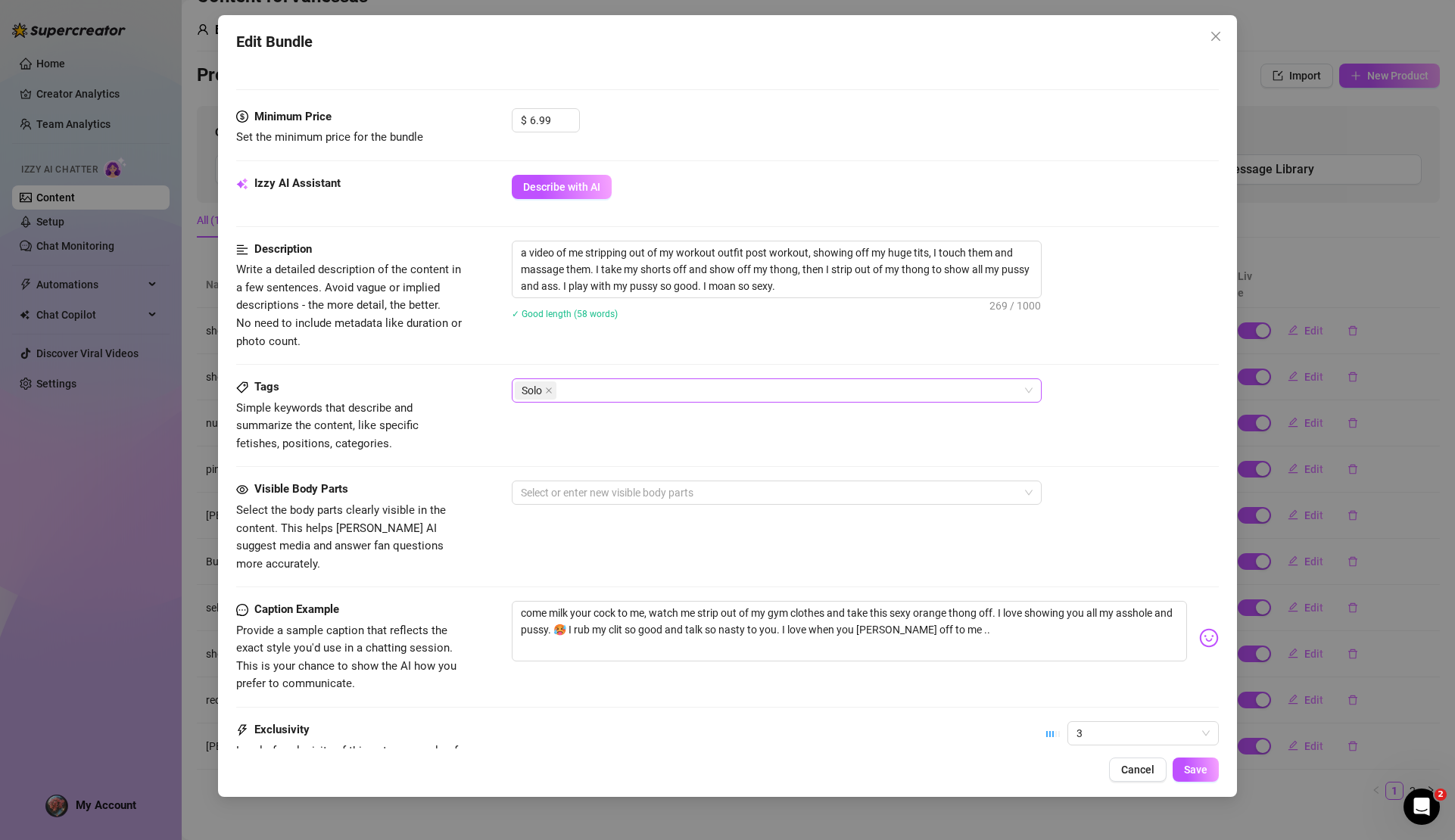
click at [663, 384] on div "Solo" at bounding box center [769, 391] width 508 height 21
click at [652, 420] on div "Cheap Content" at bounding box center [777, 414] width 506 height 16
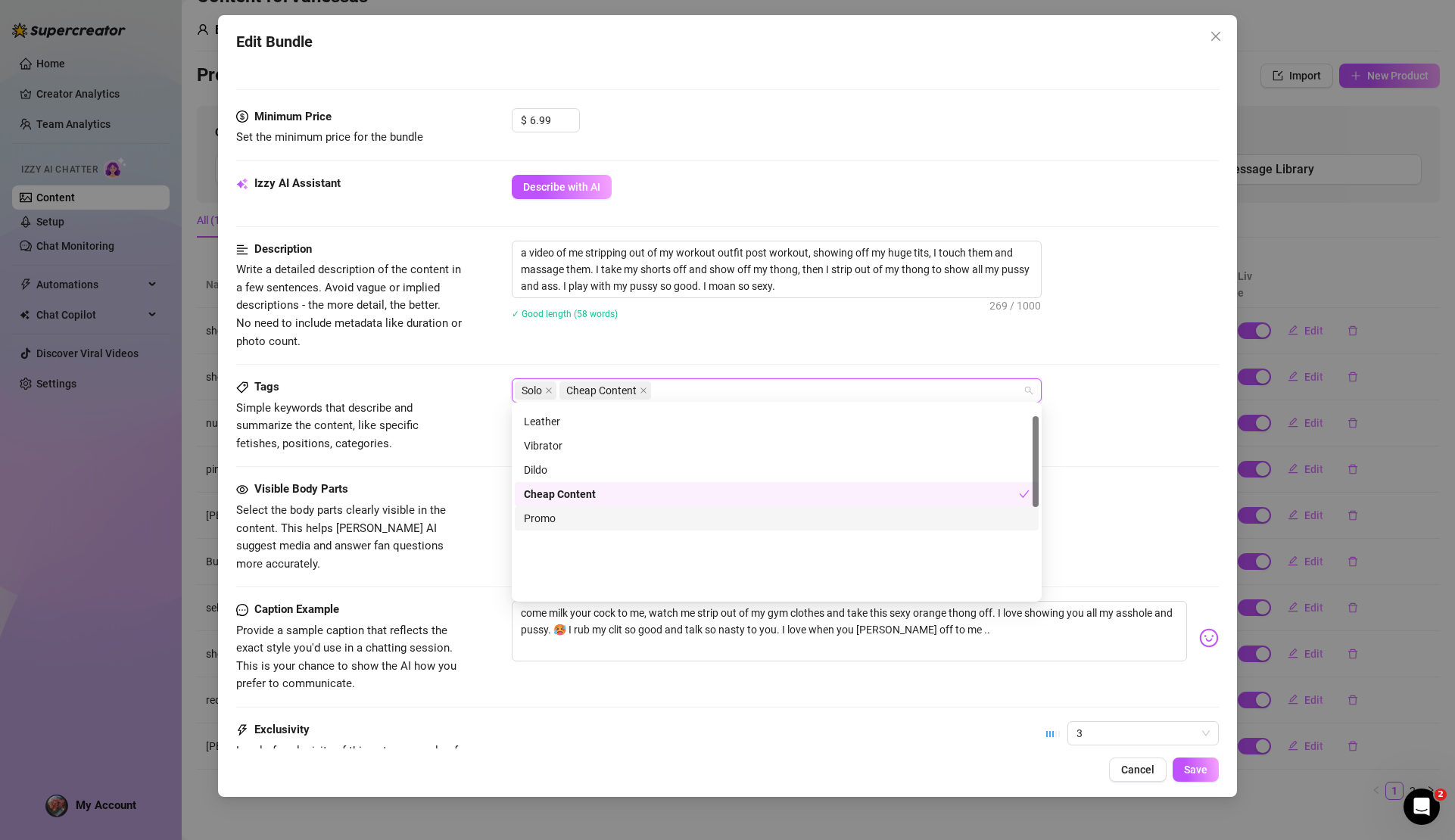
scroll to position [23, 0]
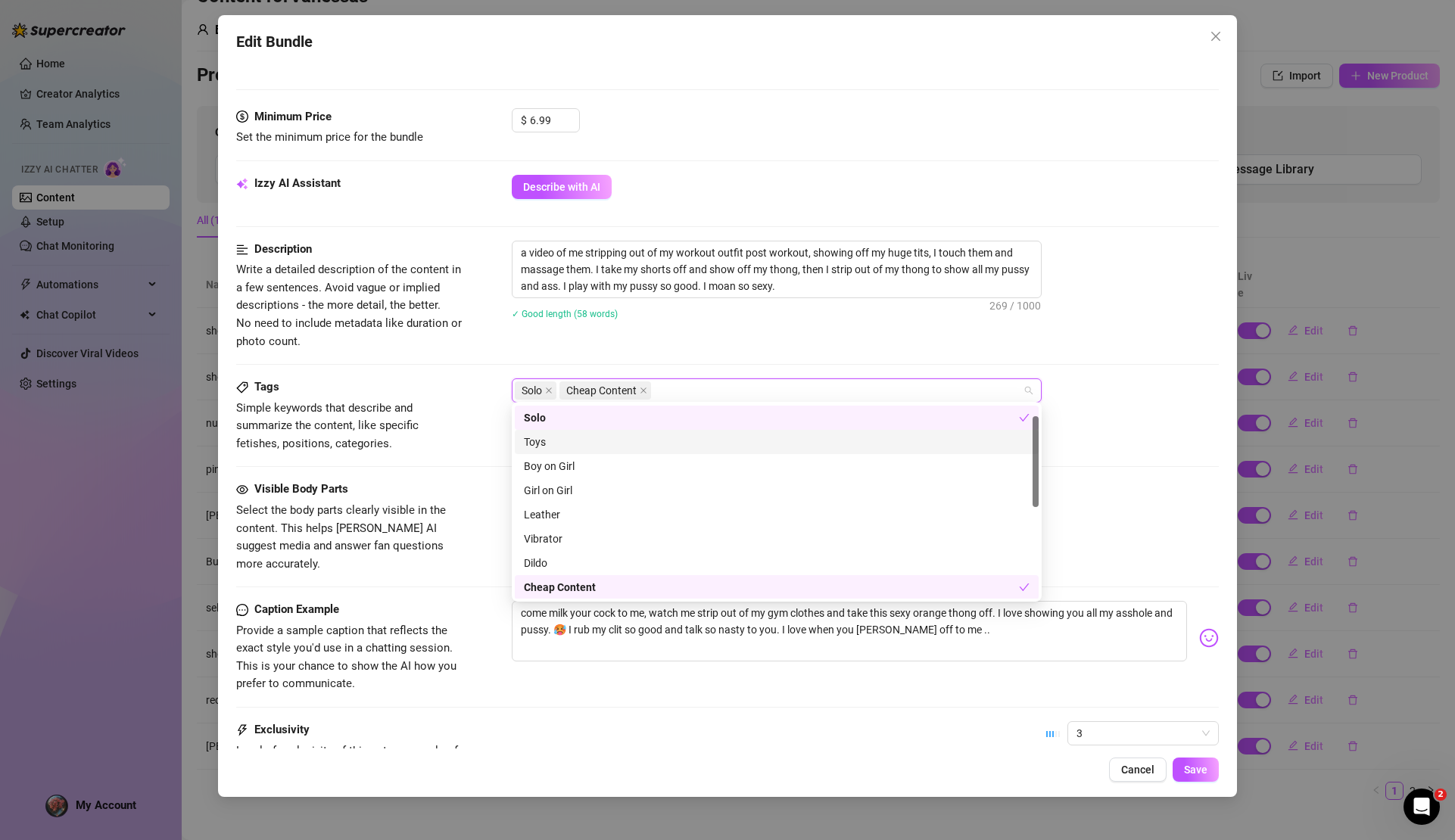
click at [590, 445] on div "Toys" at bounding box center [777, 442] width 506 height 16
click at [691, 387] on icon "close" at bounding box center [690, 391] width 8 height 8
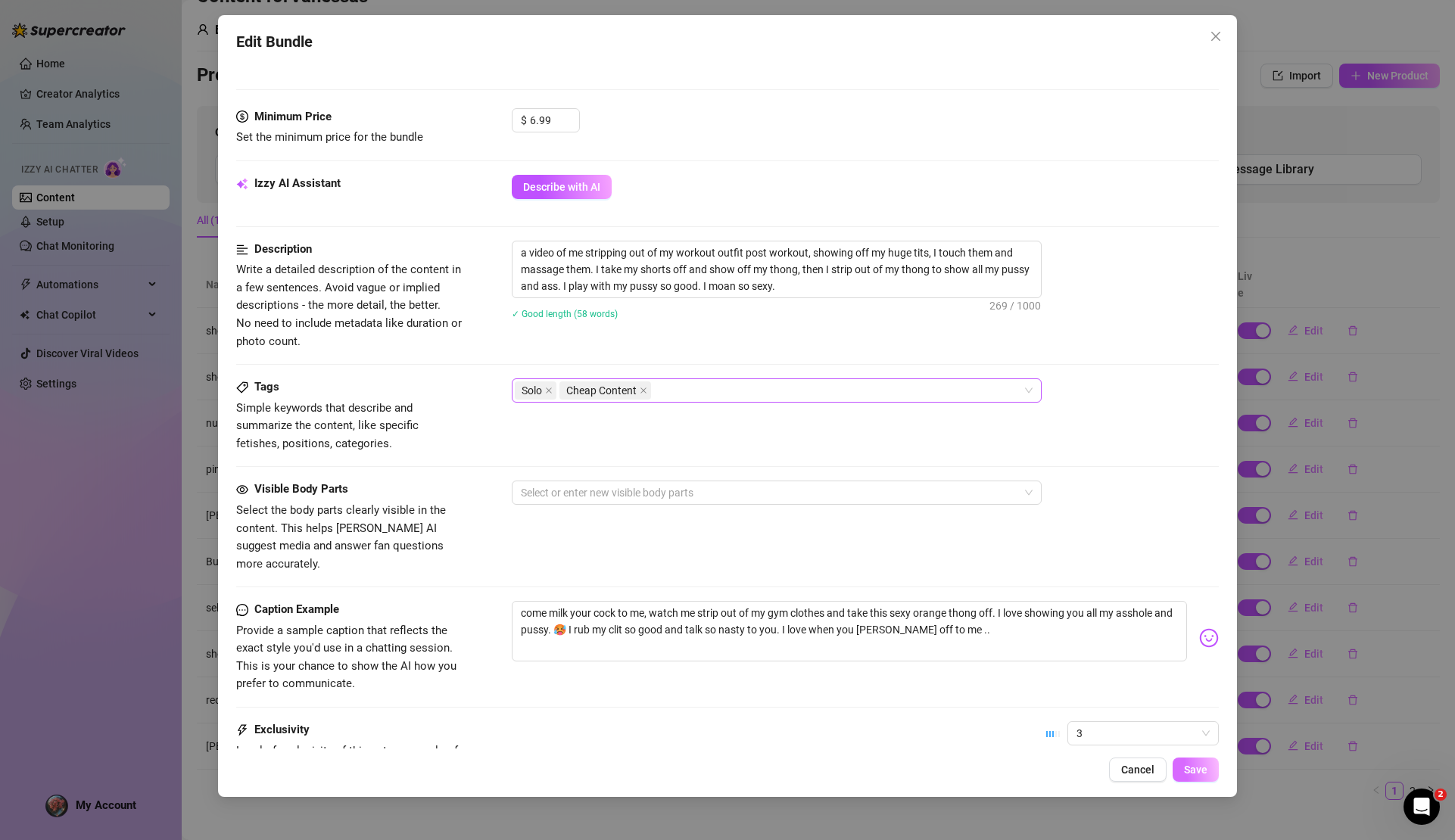
click at [1189, 769] on span "Save" at bounding box center [1195, 770] width 23 height 13
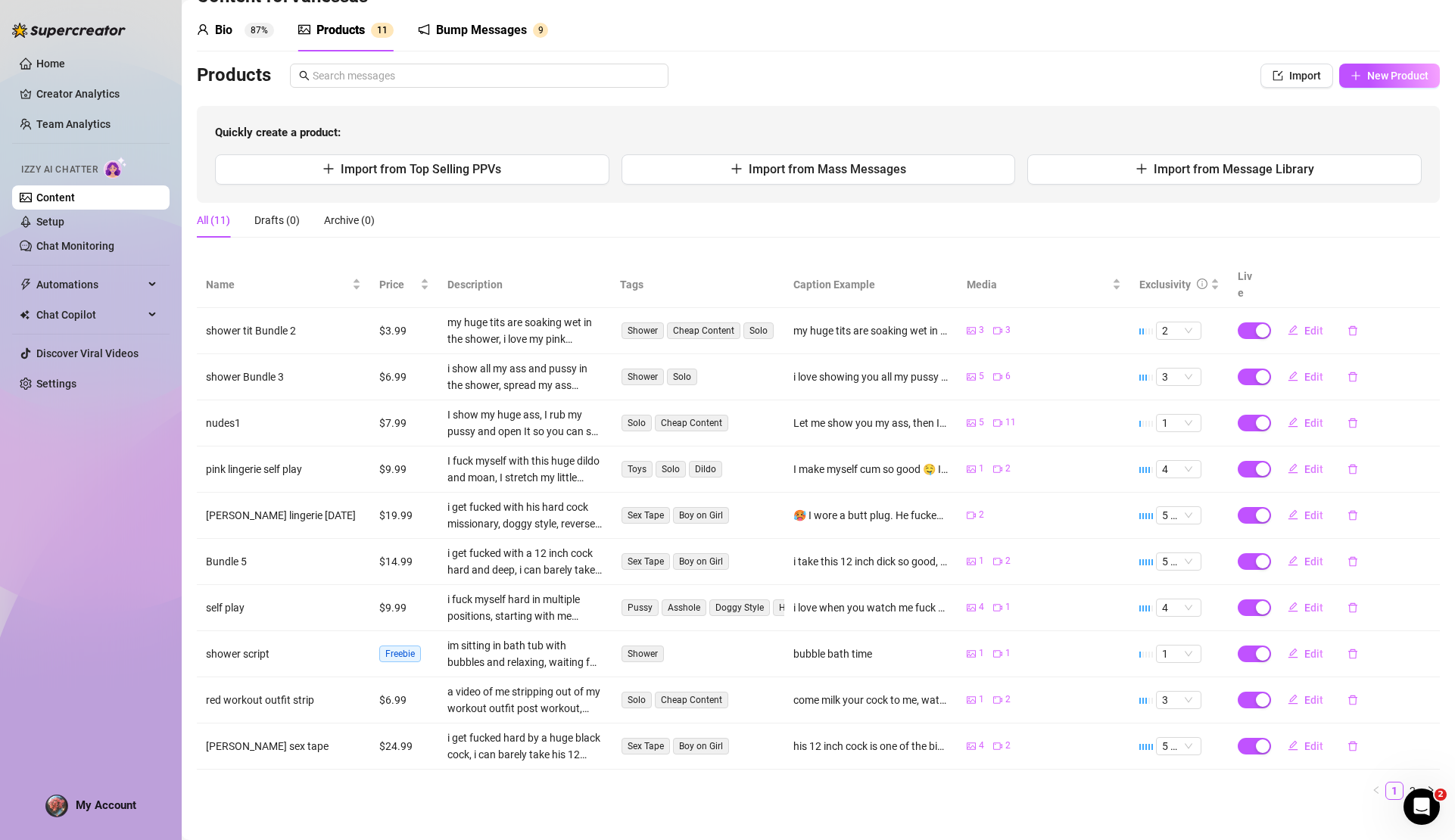
scroll to position [0, 0]
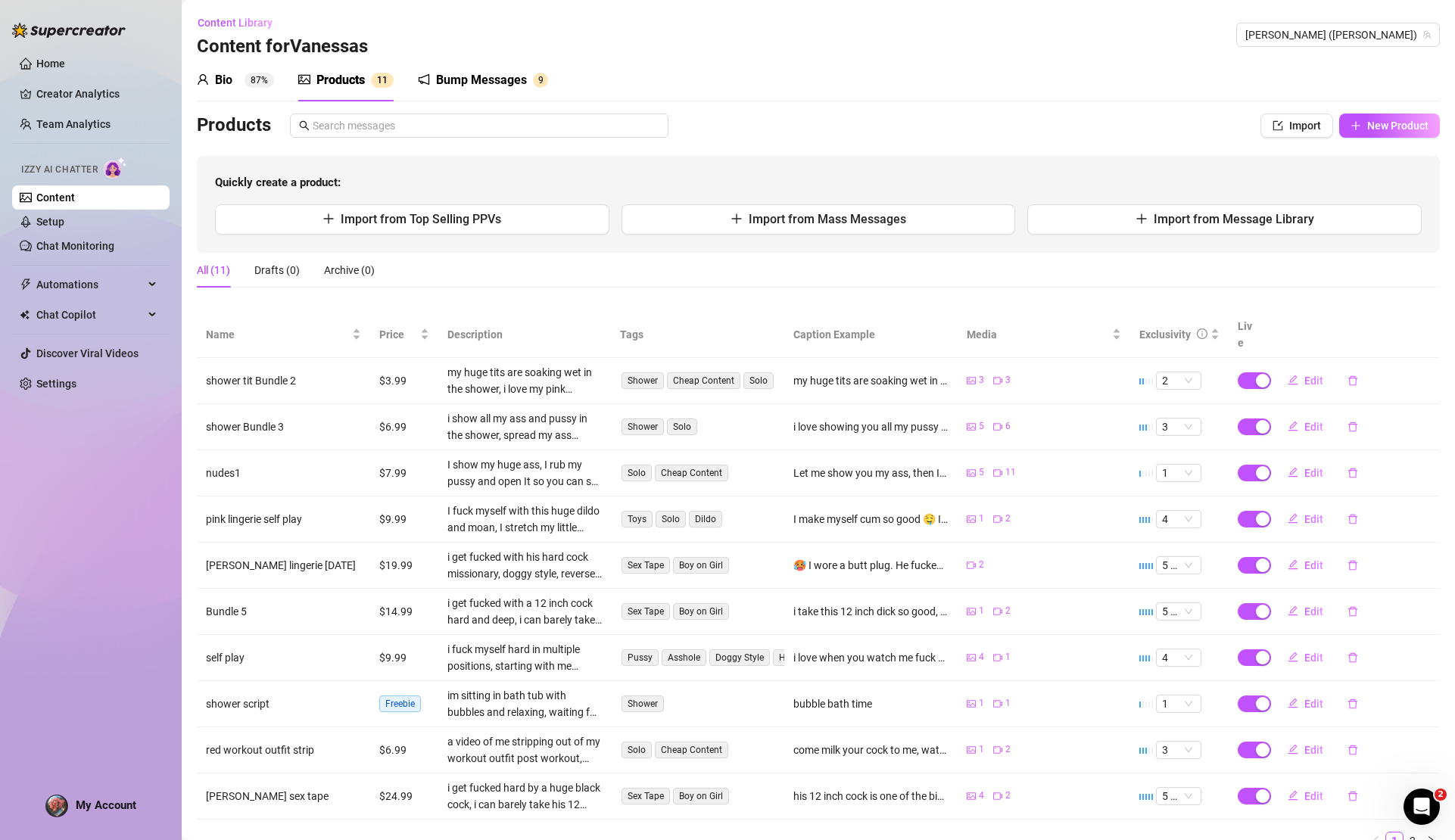
click at [224, 81] on div "Bio" at bounding box center [224, 80] width 17 height 18
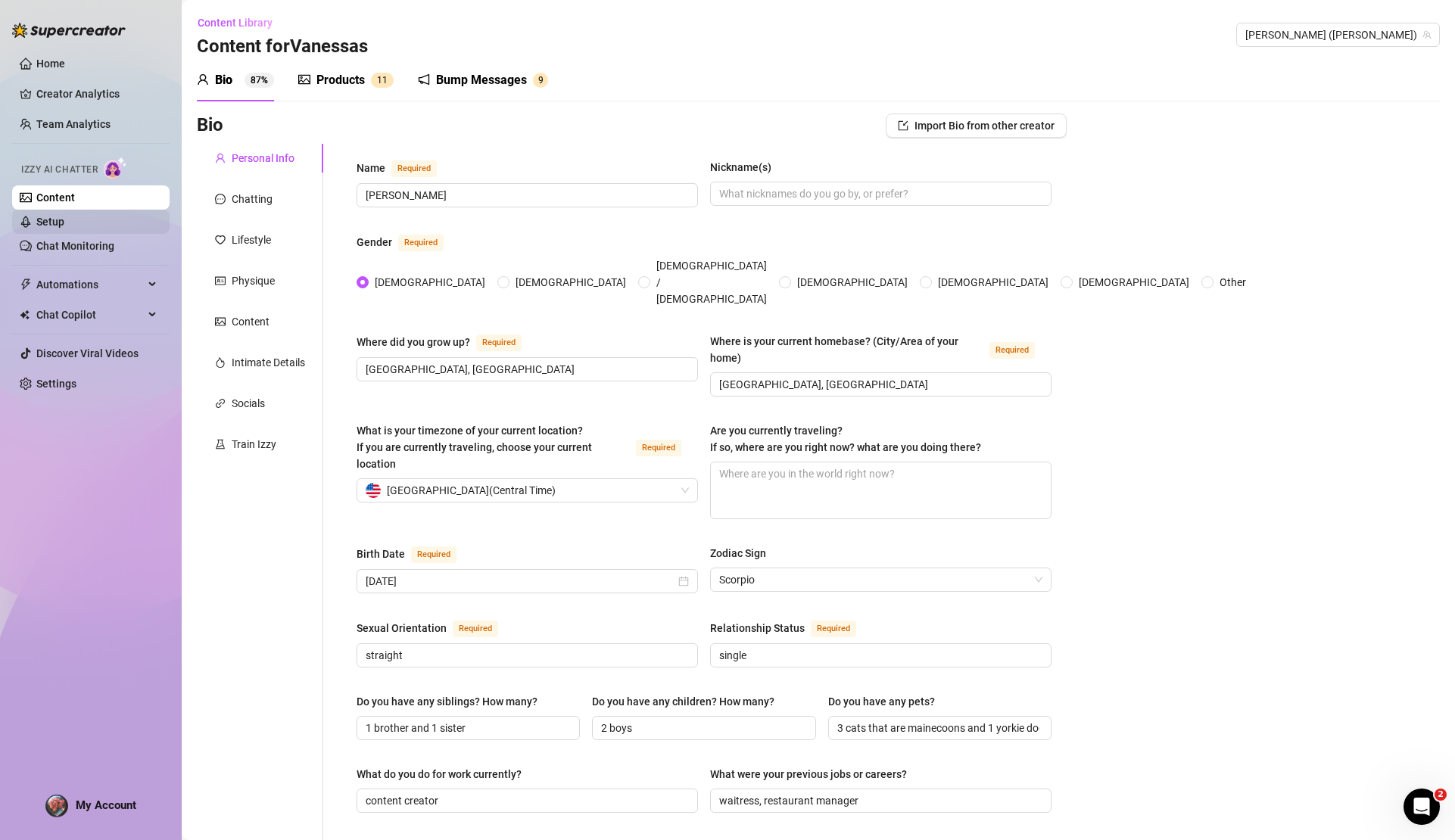
click at [47, 223] on link "Setup" at bounding box center [50, 222] width 28 height 13
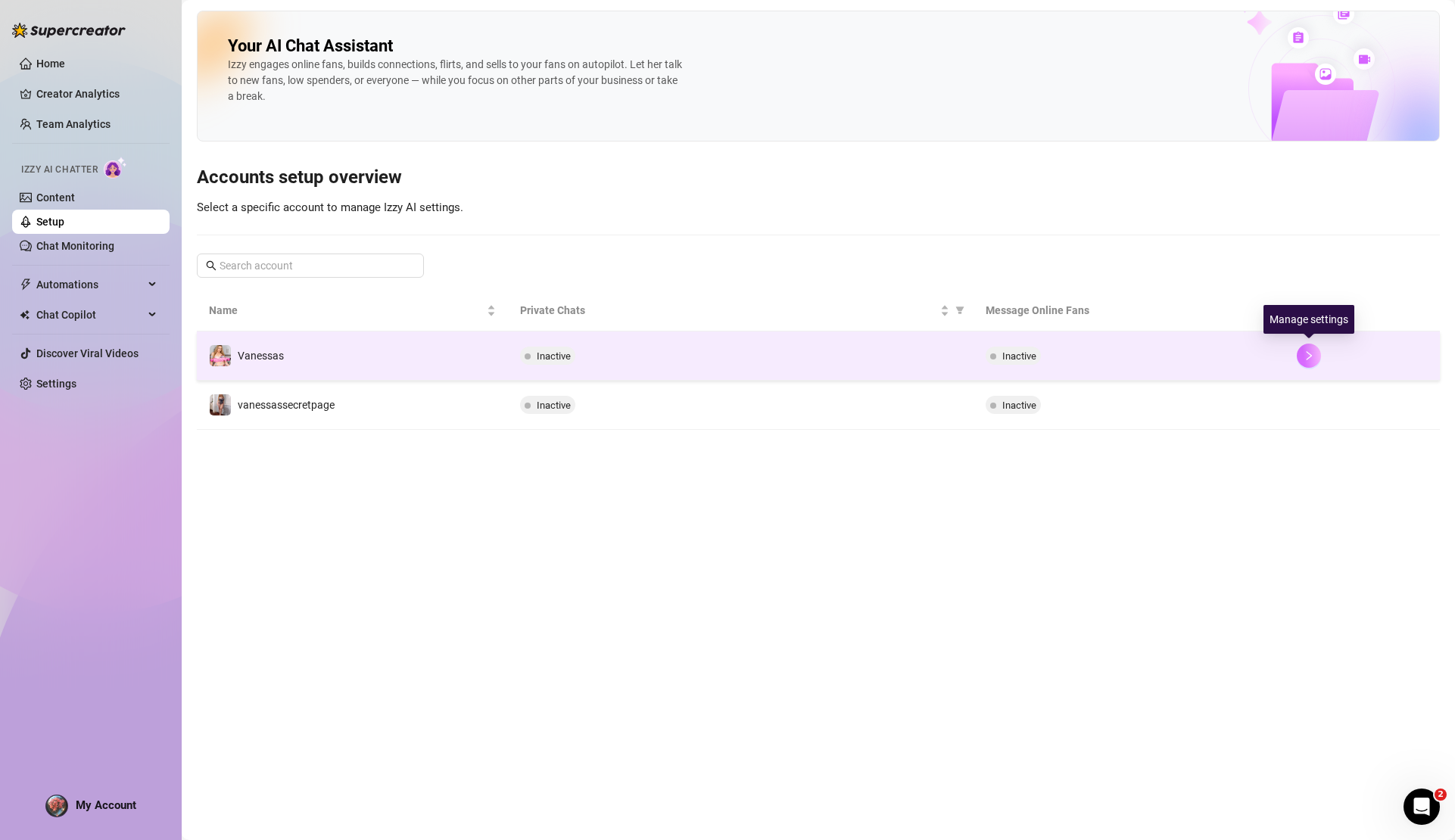
click at [1305, 350] on icon "right" at bounding box center [1308, 355] width 11 height 11
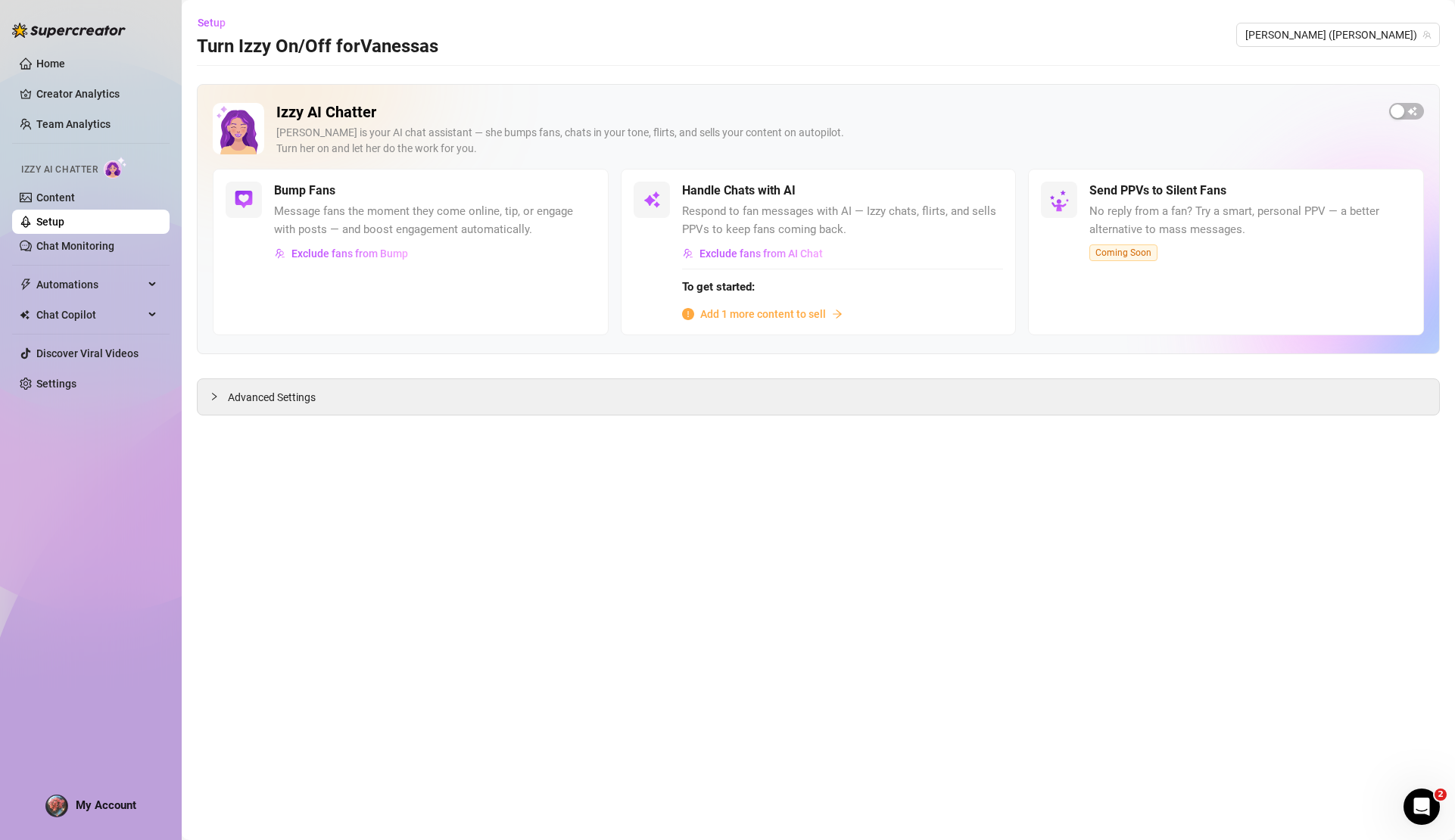
click at [755, 315] on span "Add 1 more content to sell" at bounding box center [763, 313] width 125 height 16
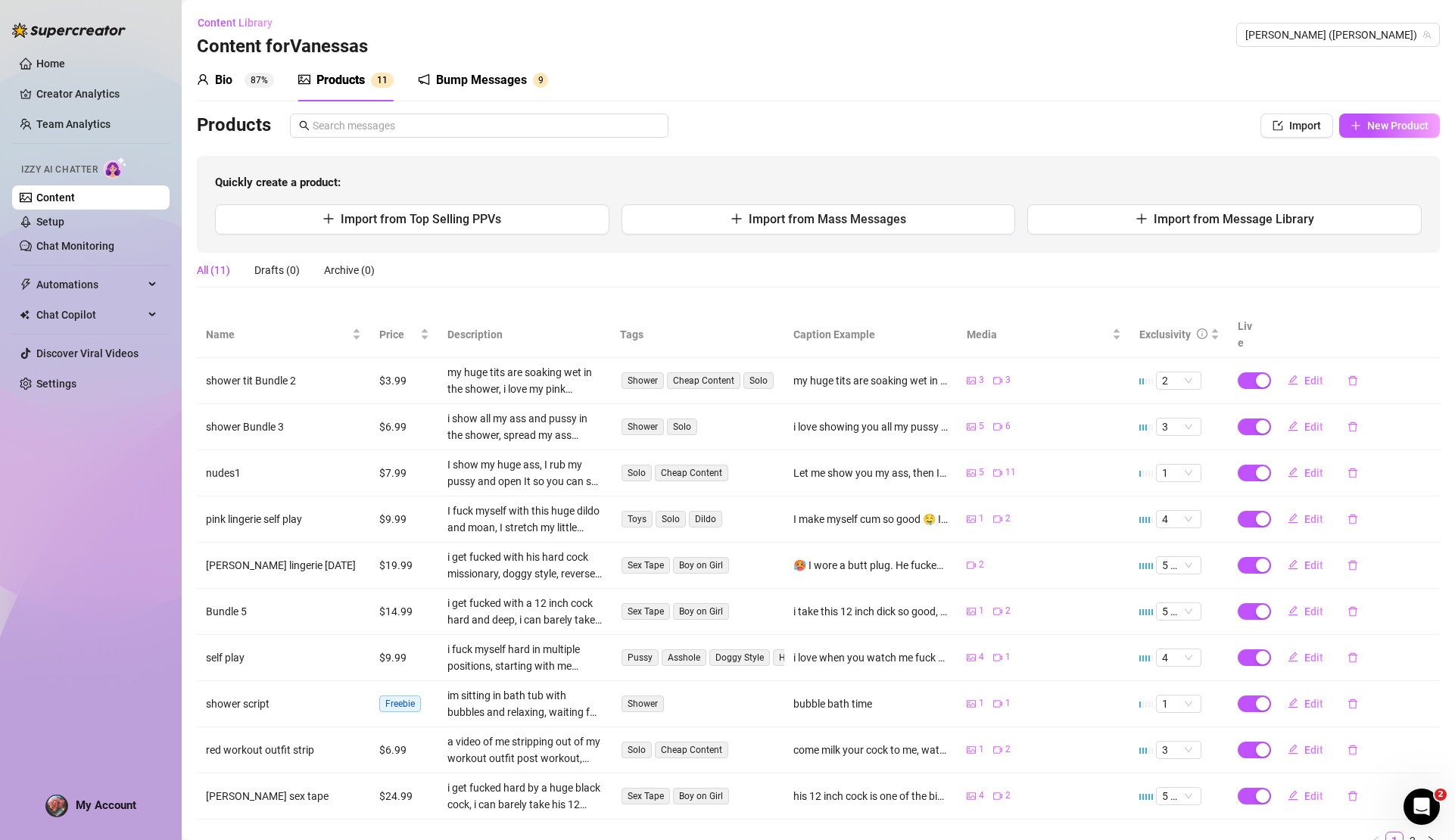
click at [359, 83] on div "Products" at bounding box center [341, 80] width 48 height 18
click at [355, 79] on div "Products" at bounding box center [341, 80] width 48 height 18
click at [749, 218] on span "Import from Mass Messages" at bounding box center [827, 219] width 157 height 14
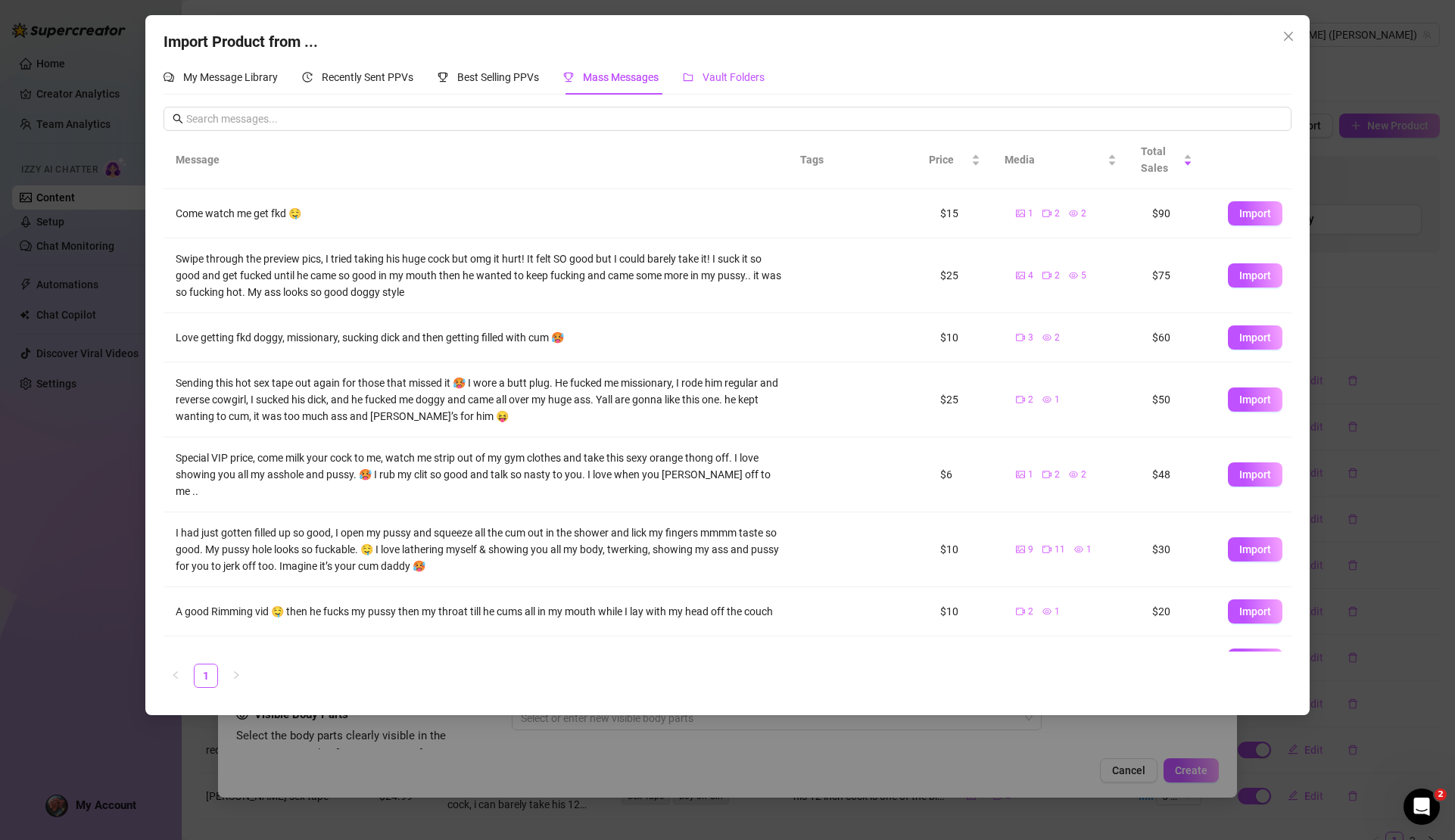
click at [731, 81] on span "Vault Folders" at bounding box center [733, 77] width 62 height 13
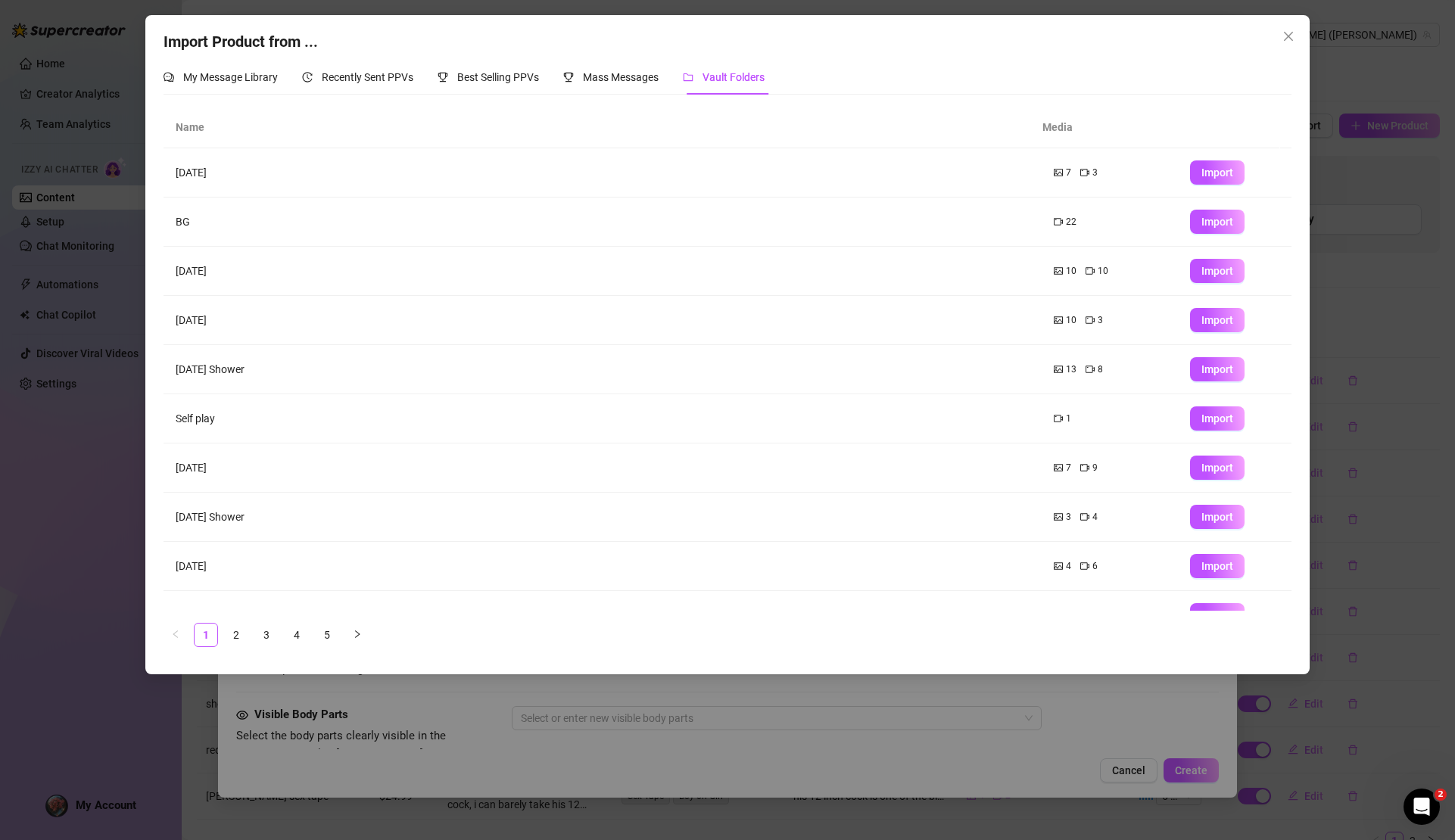
scroll to position [30, 0]
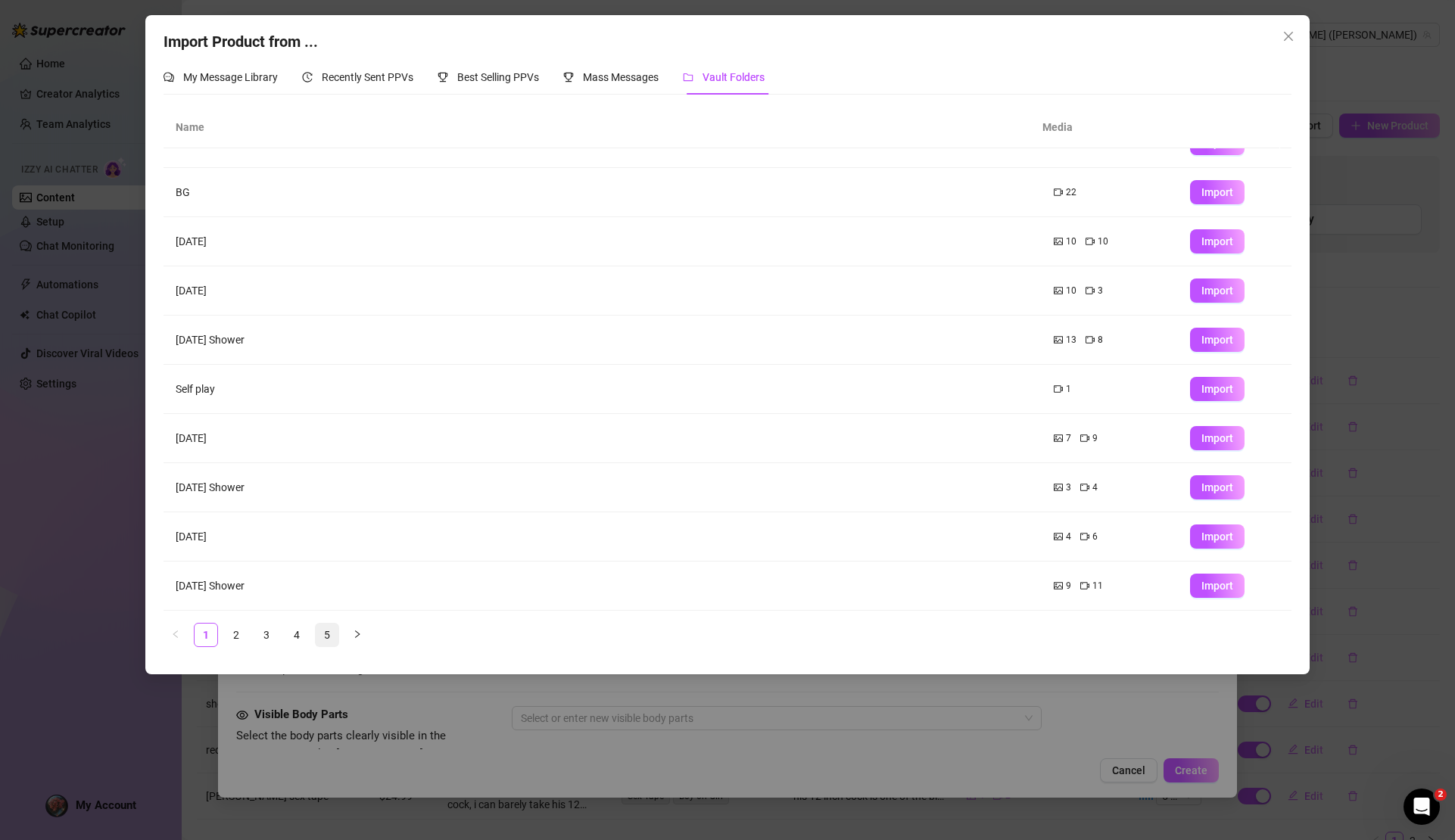
click at [326, 633] on link "5" at bounding box center [327, 636] width 23 height 23
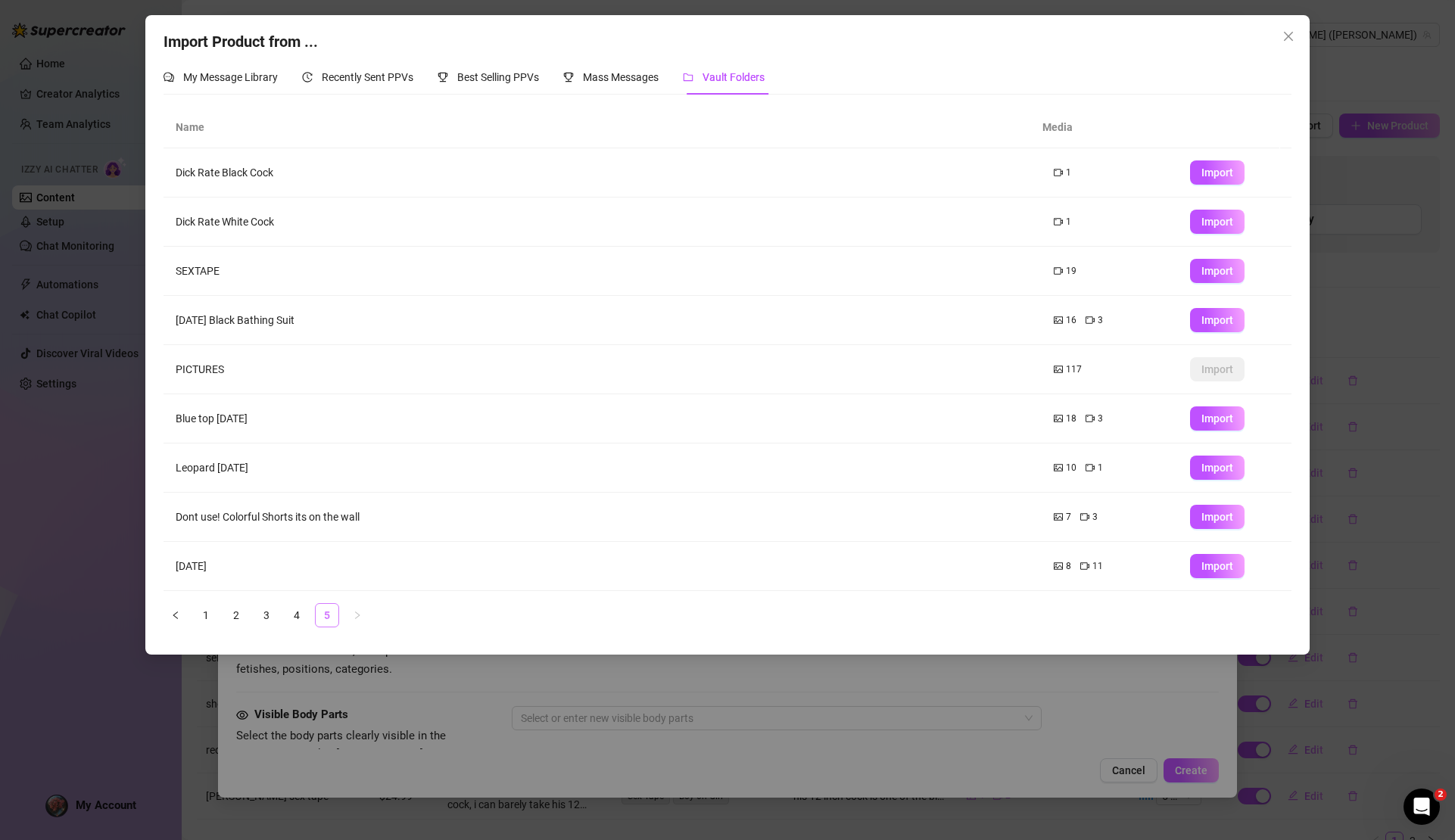
scroll to position [0, 0]
click at [295, 614] on link "4" at bounding box center [297, 615] width 23 height 23
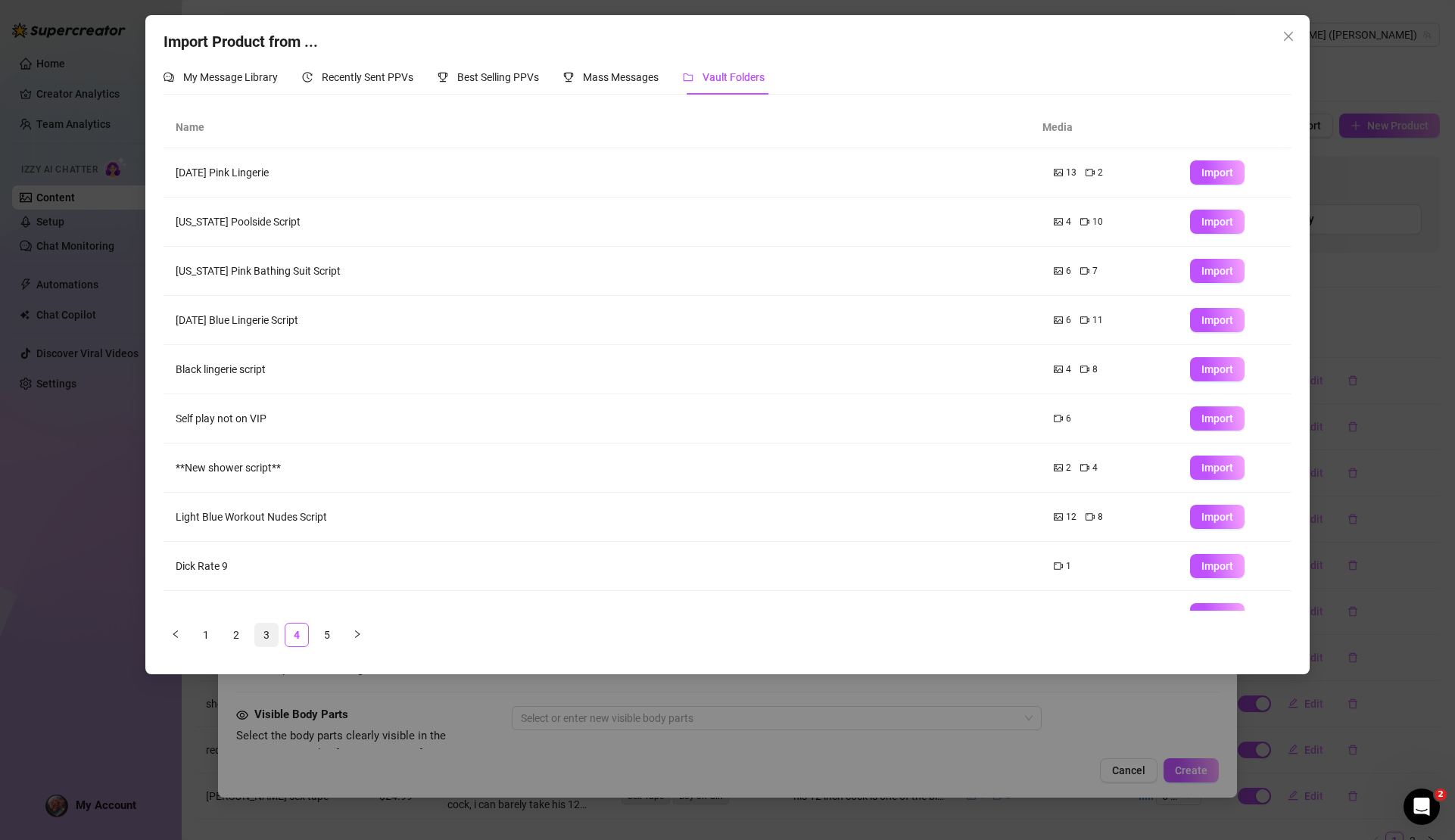
click at [271, 639] on link "3" at bounding box center [266, 636] width 23 height 23
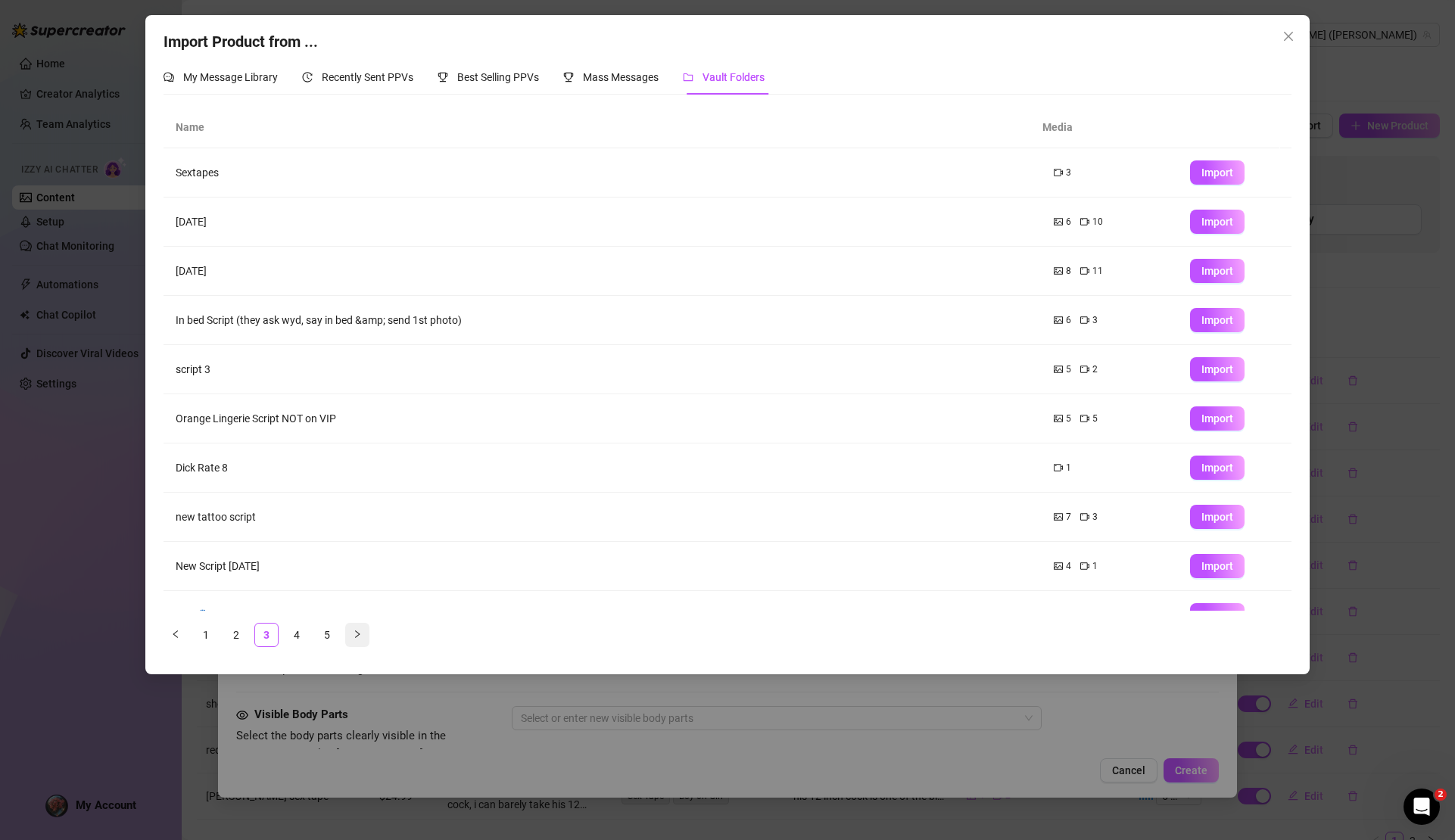
click at [354, 639] on button "button" at bounding box center [357, 635] width 24 height 24
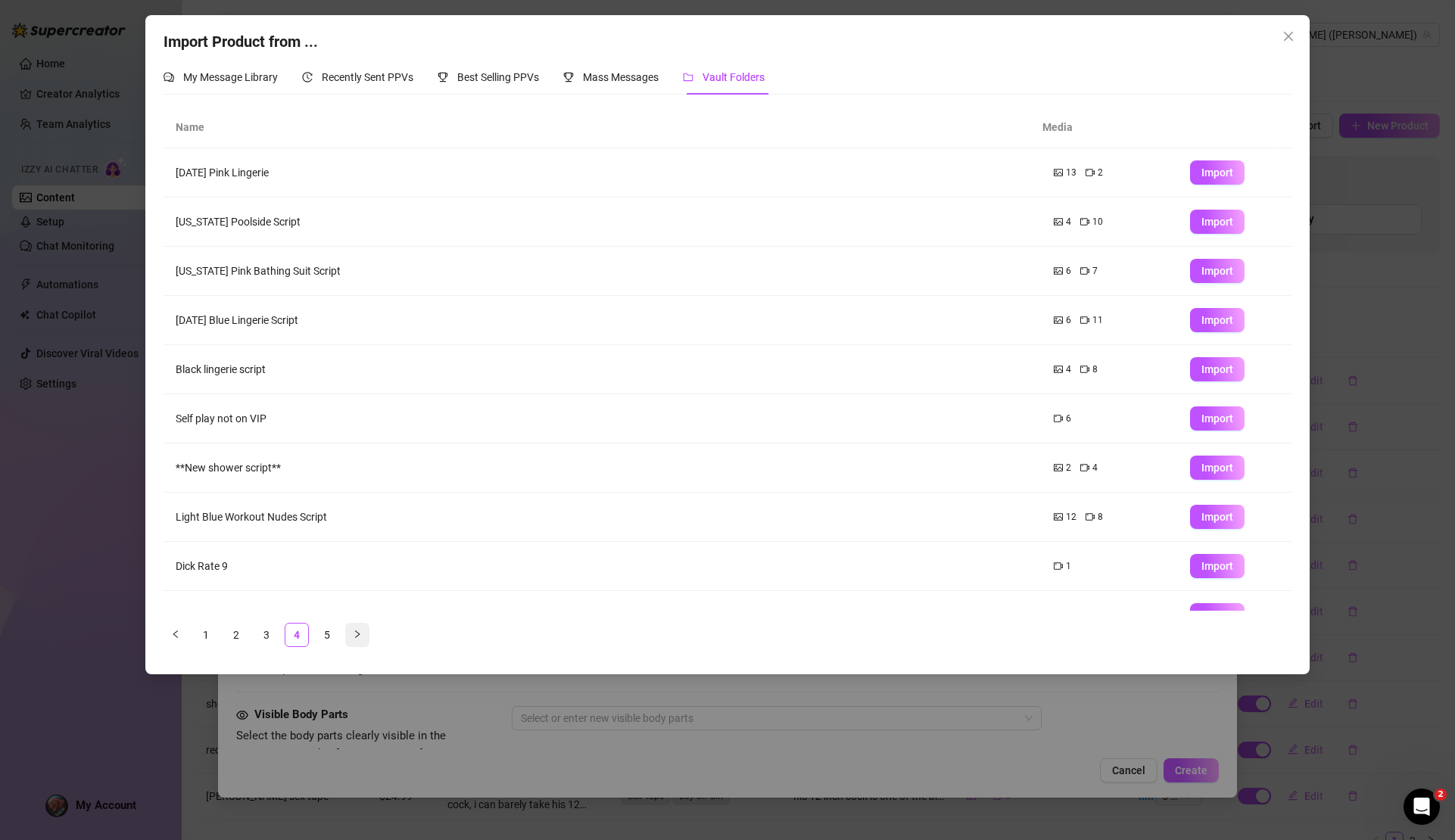
click at [355, 637] on icon "right" at bounding box center [357, 634] width 9 height 9
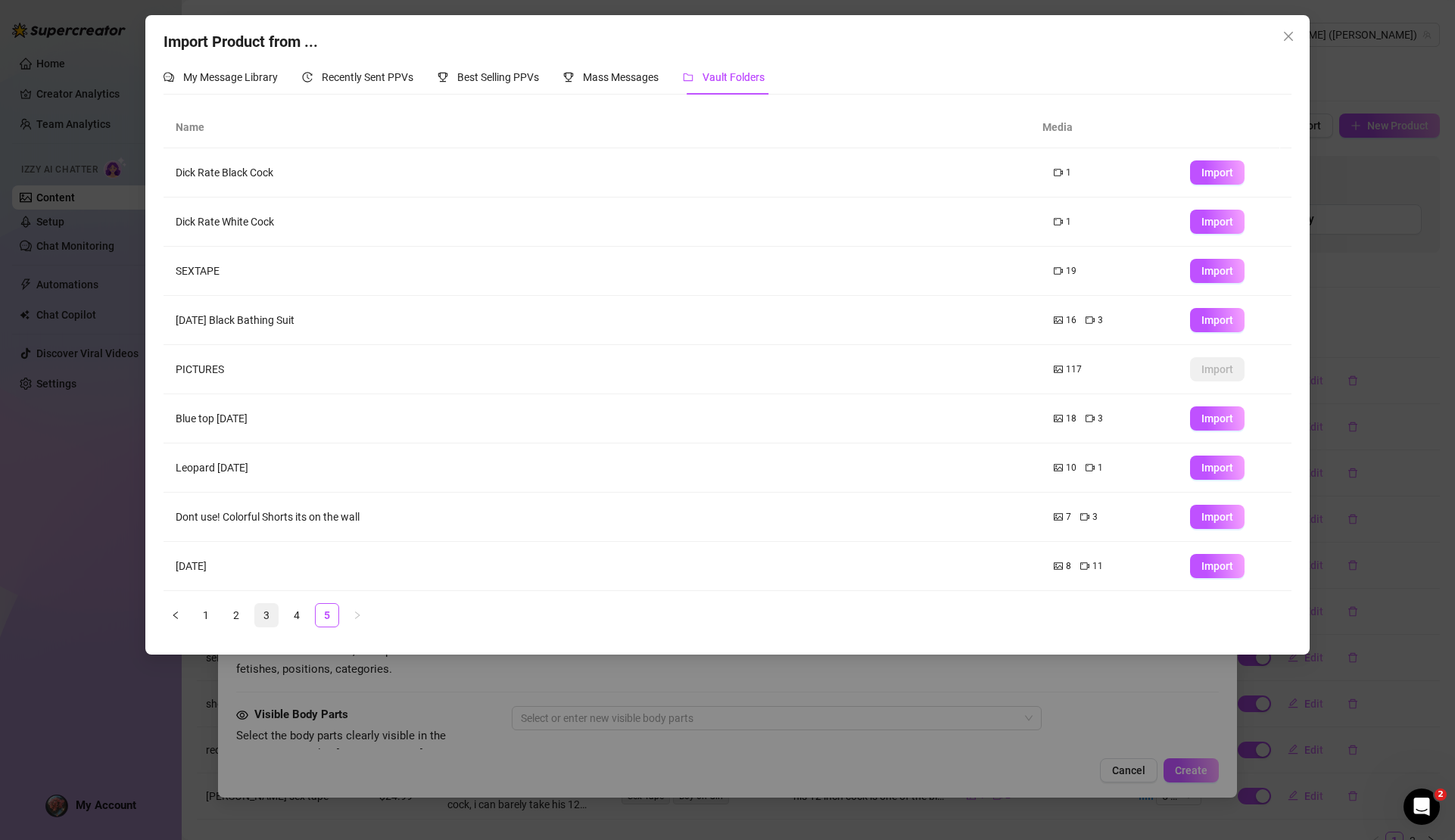
click at [273, 615] on link "3" at bounding box center [266, 615] width 23 height 23
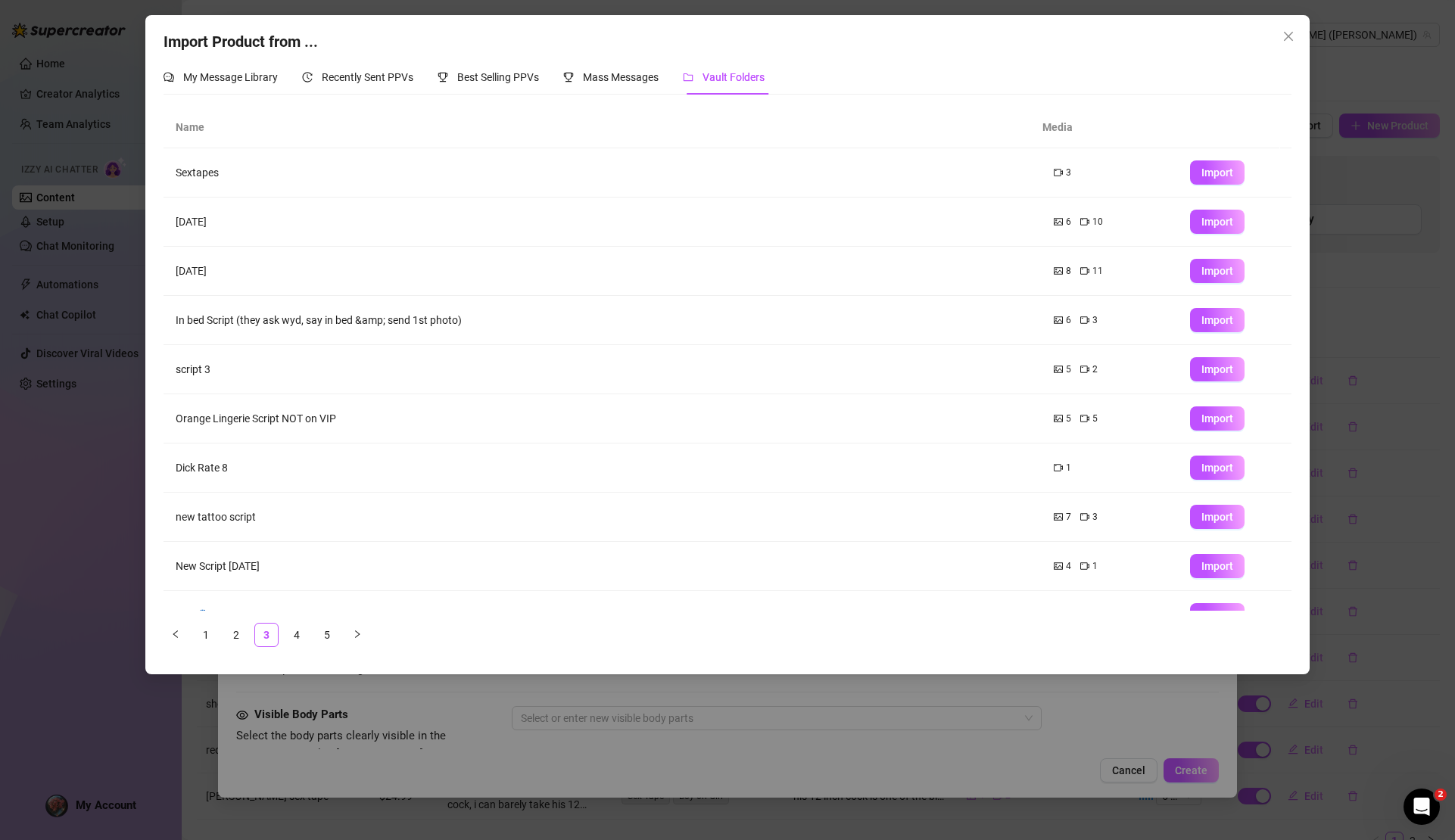
click at [1054, 174] on icon "video-camera" at bounding box center [1057, 172] width 9 height 9
click at [255, 79] on span "My Message Library" at bounding box center [231, 77] width 95 height 13
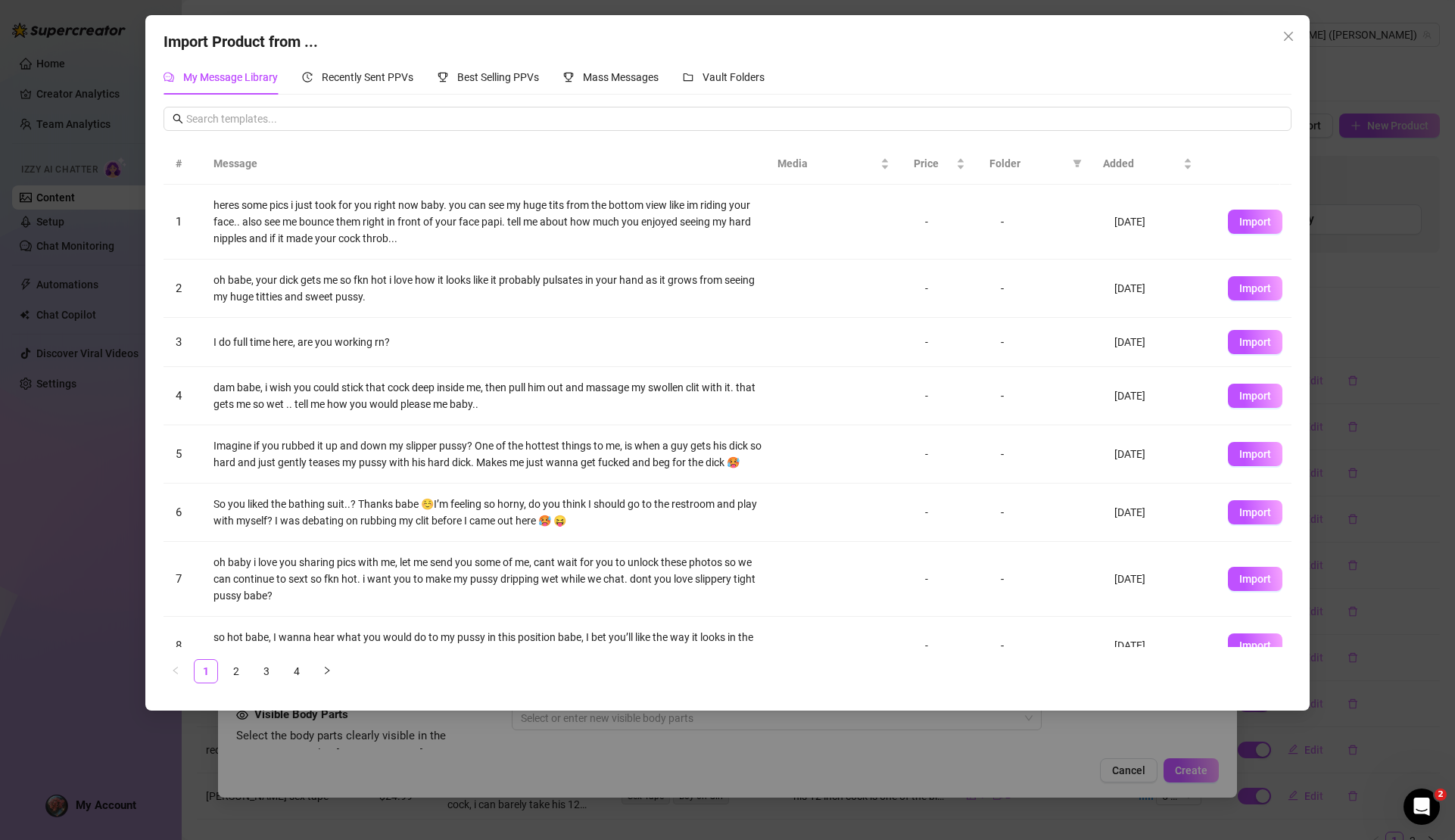
scroll to position [160, 0]
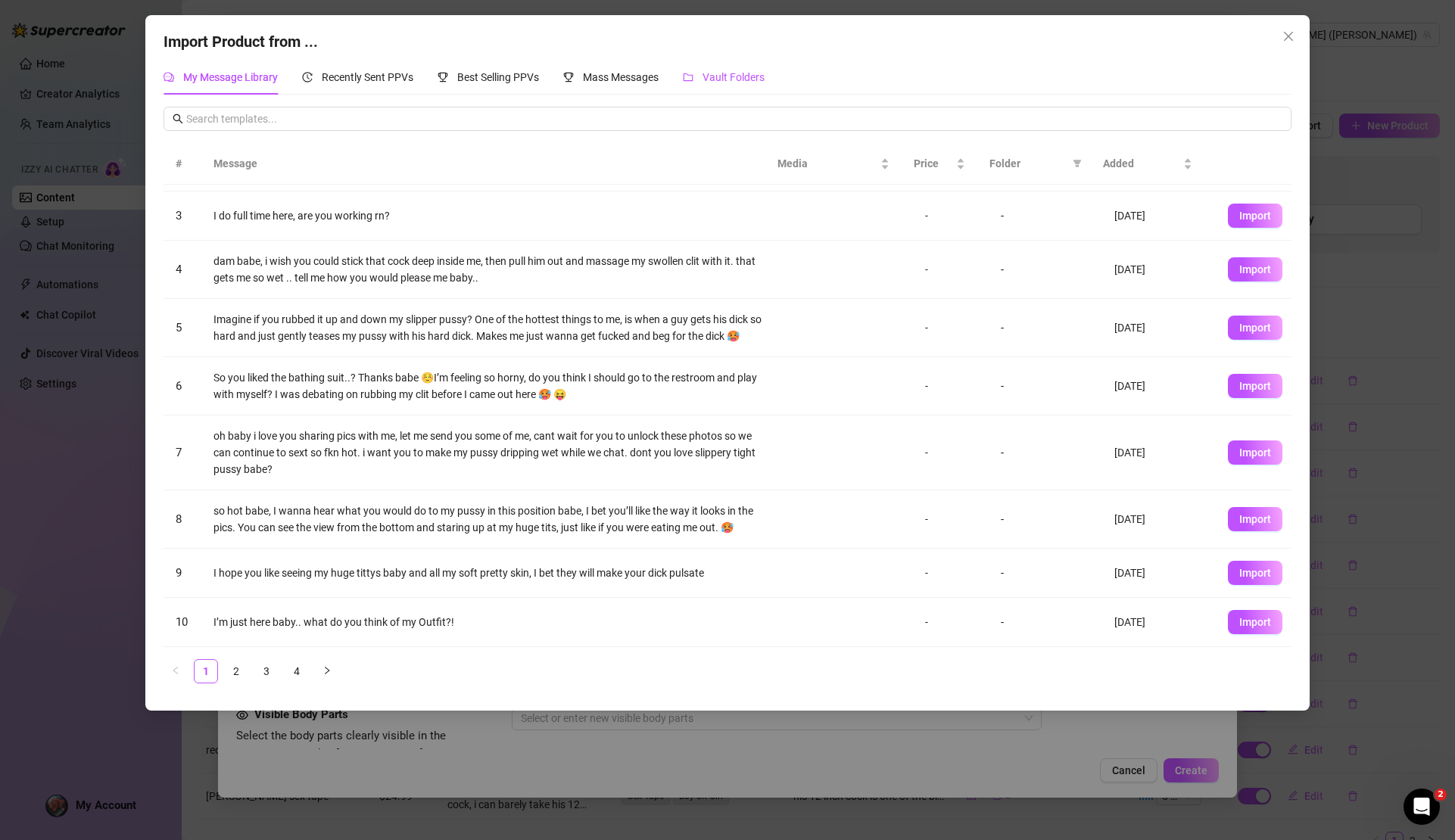
click at [721, 79] on span "Vault Folders" at bounding box center [733, 77] width 62 height 13
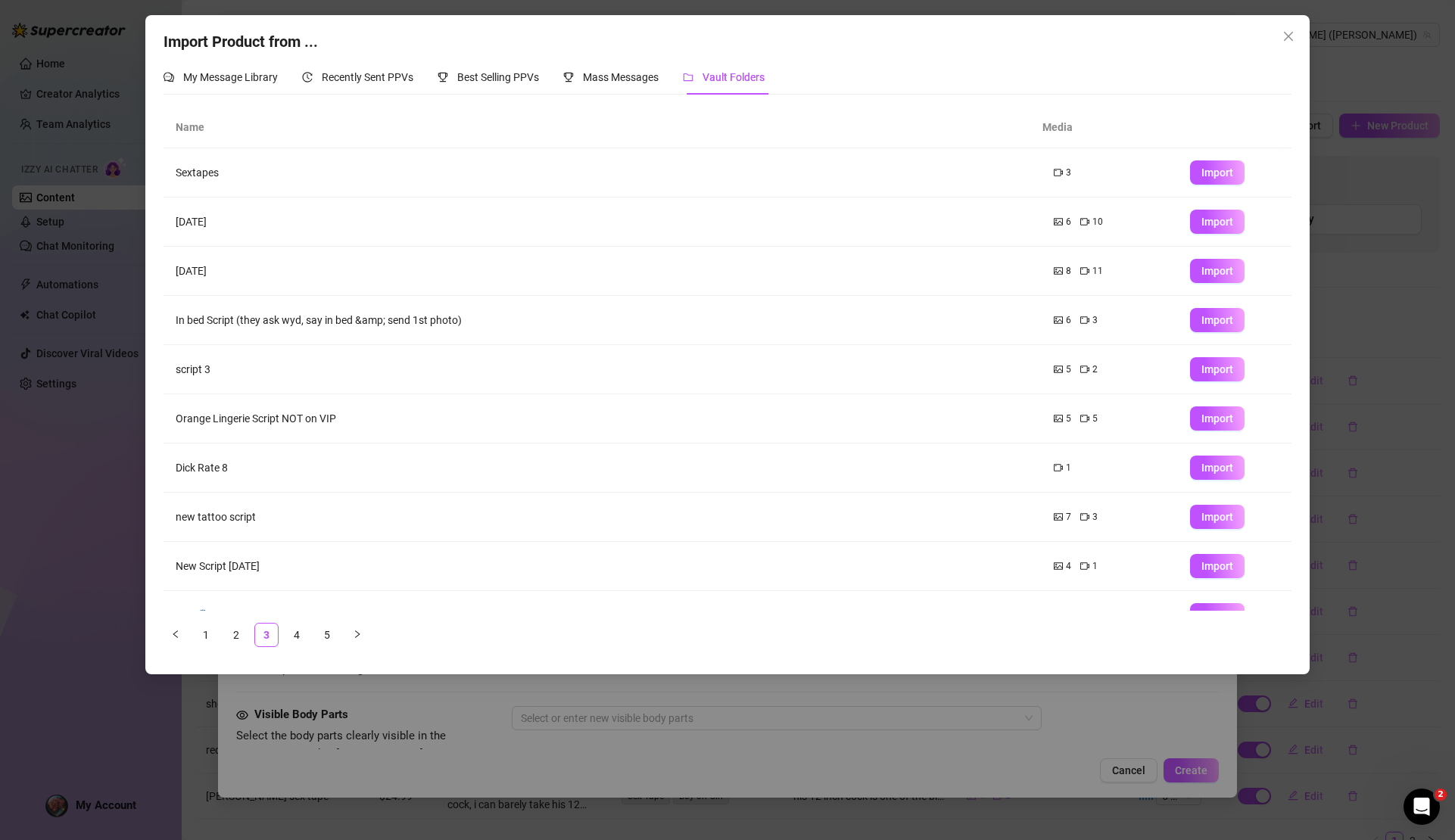
click at [727, 73] on span "Vault Folders" at bounding box center [733, 77] width 62 height 13
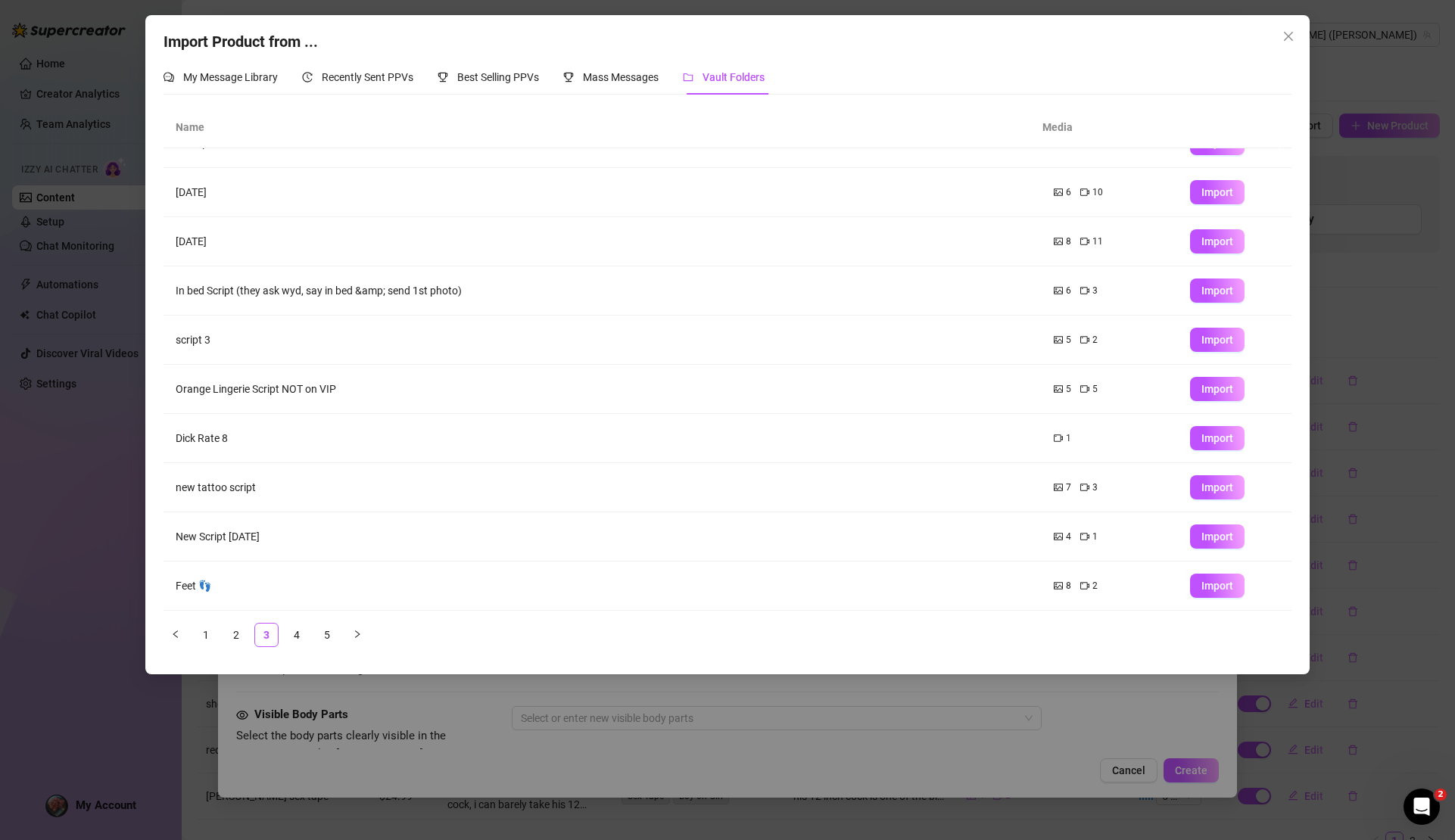
scroll to position [0, 0]
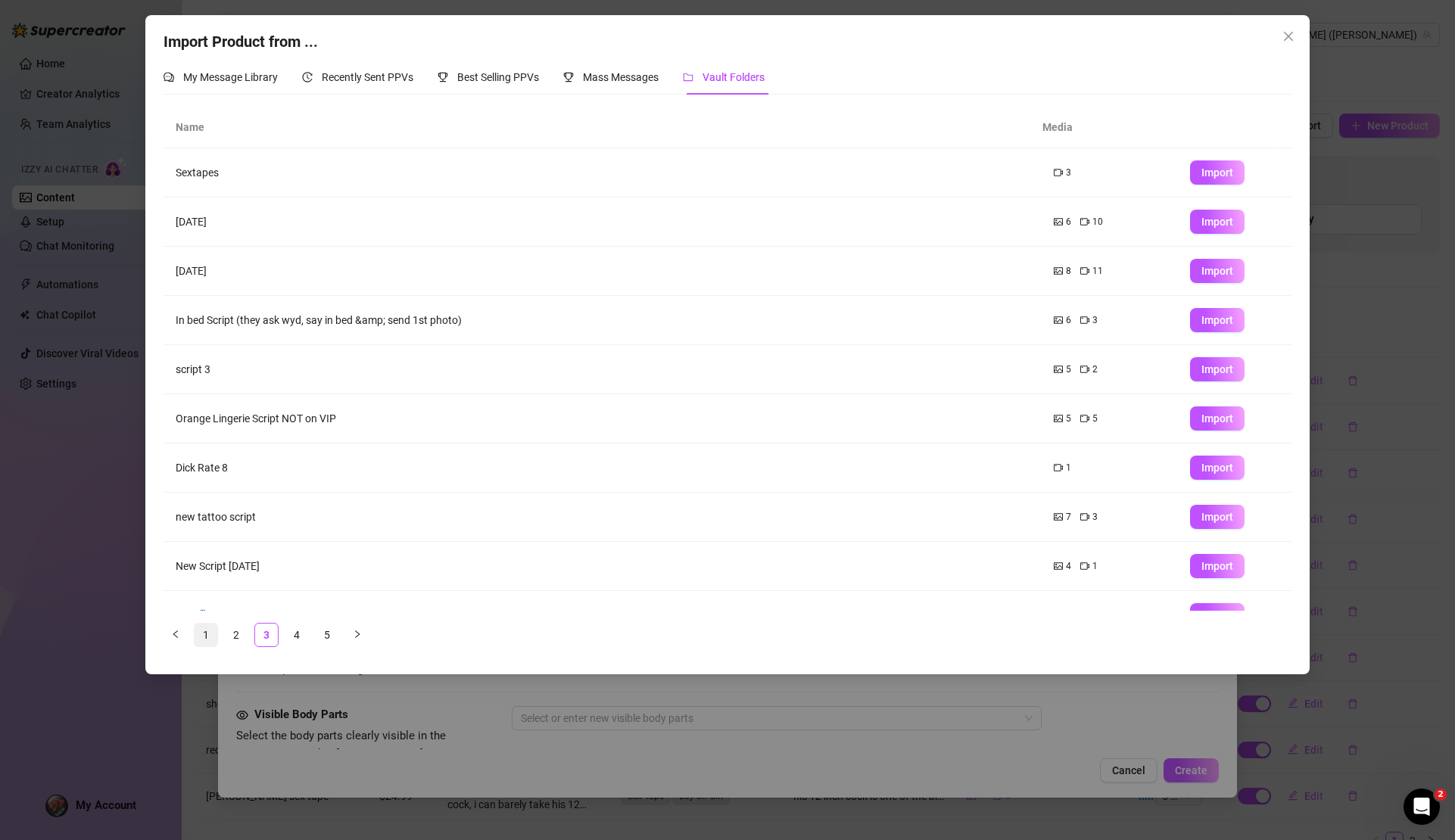
click at [200, 637] on link "1" at bounding box center [206, 636] width 23 height 23
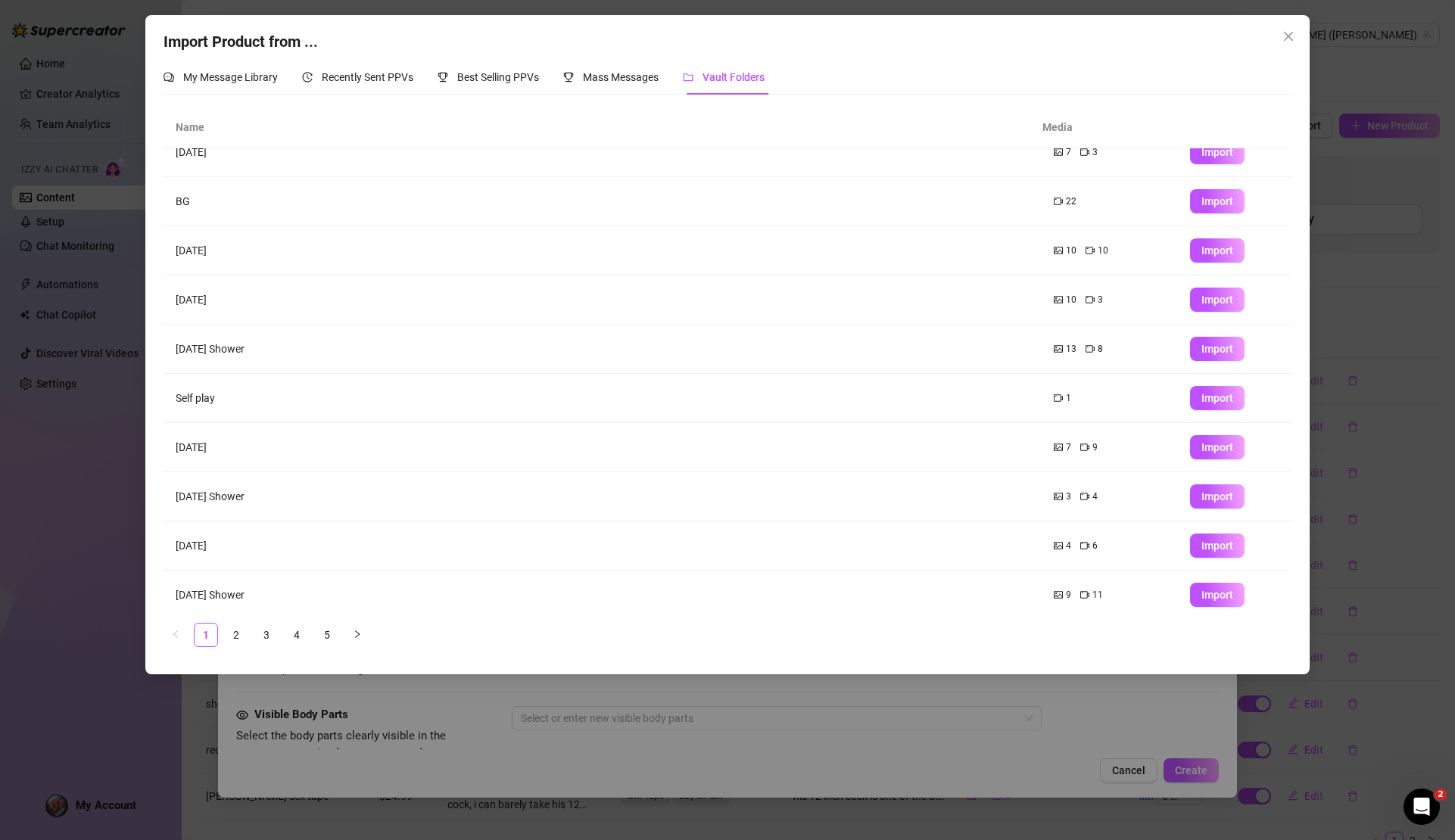
scroll to position [30, 0]
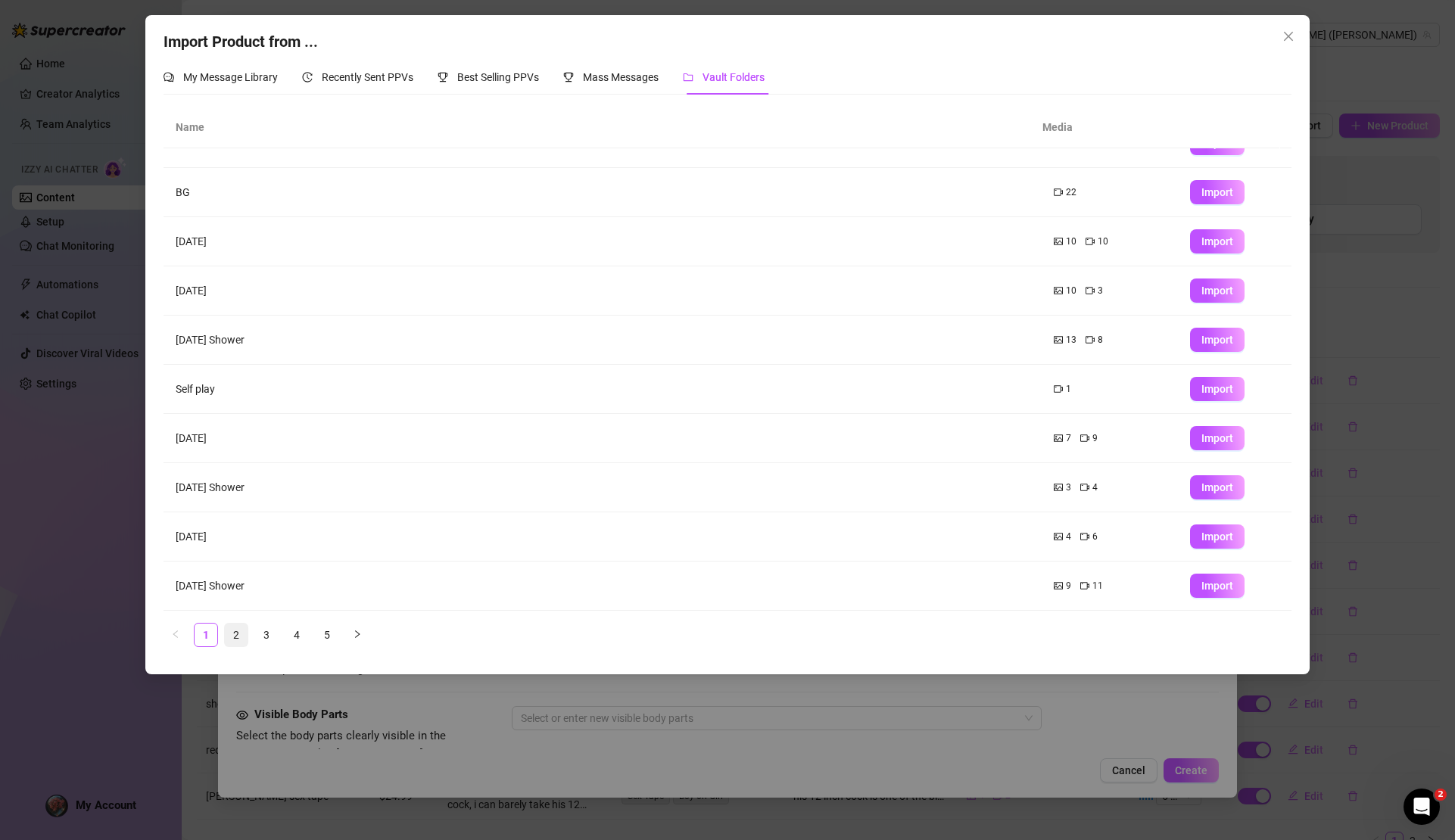
click at [235, 632] on link "2" at bounding box center [236, 636] width 23 height 23
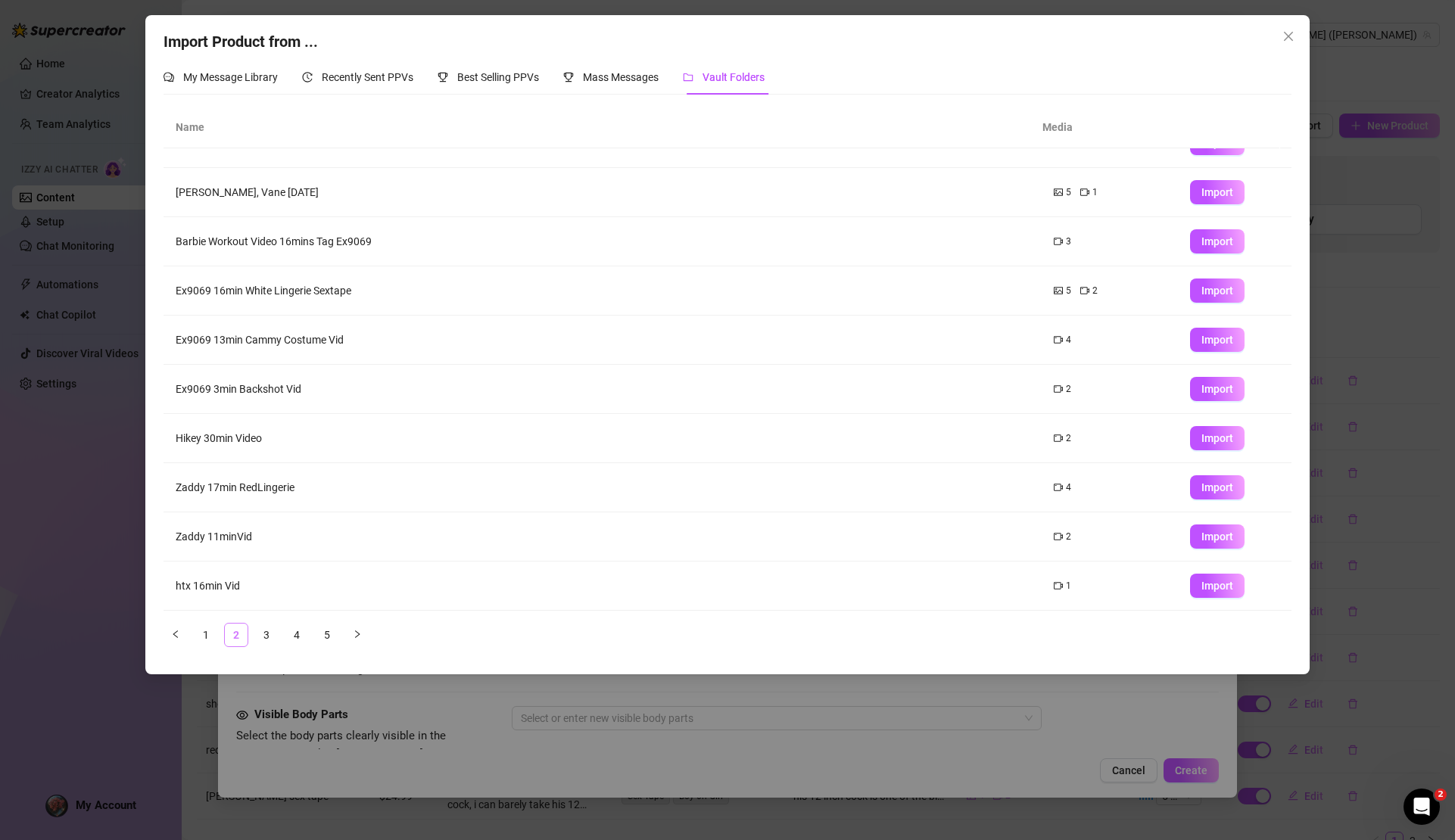
scroll to position [0, 0]
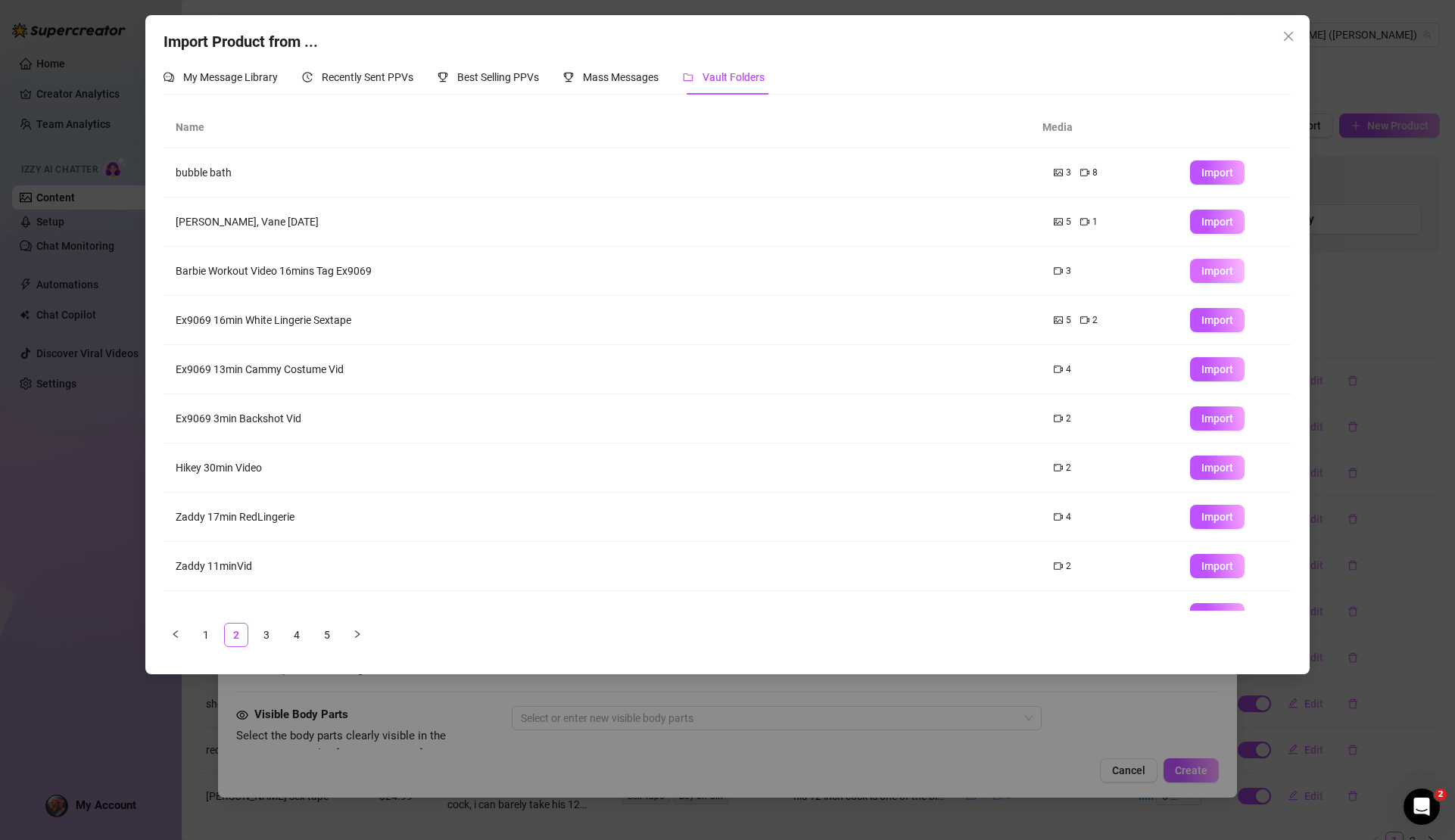
click at [1191, 271] on button "Import" at bounding box center [1218, 270] width 55 height 24
type textarea "Type your message here..."
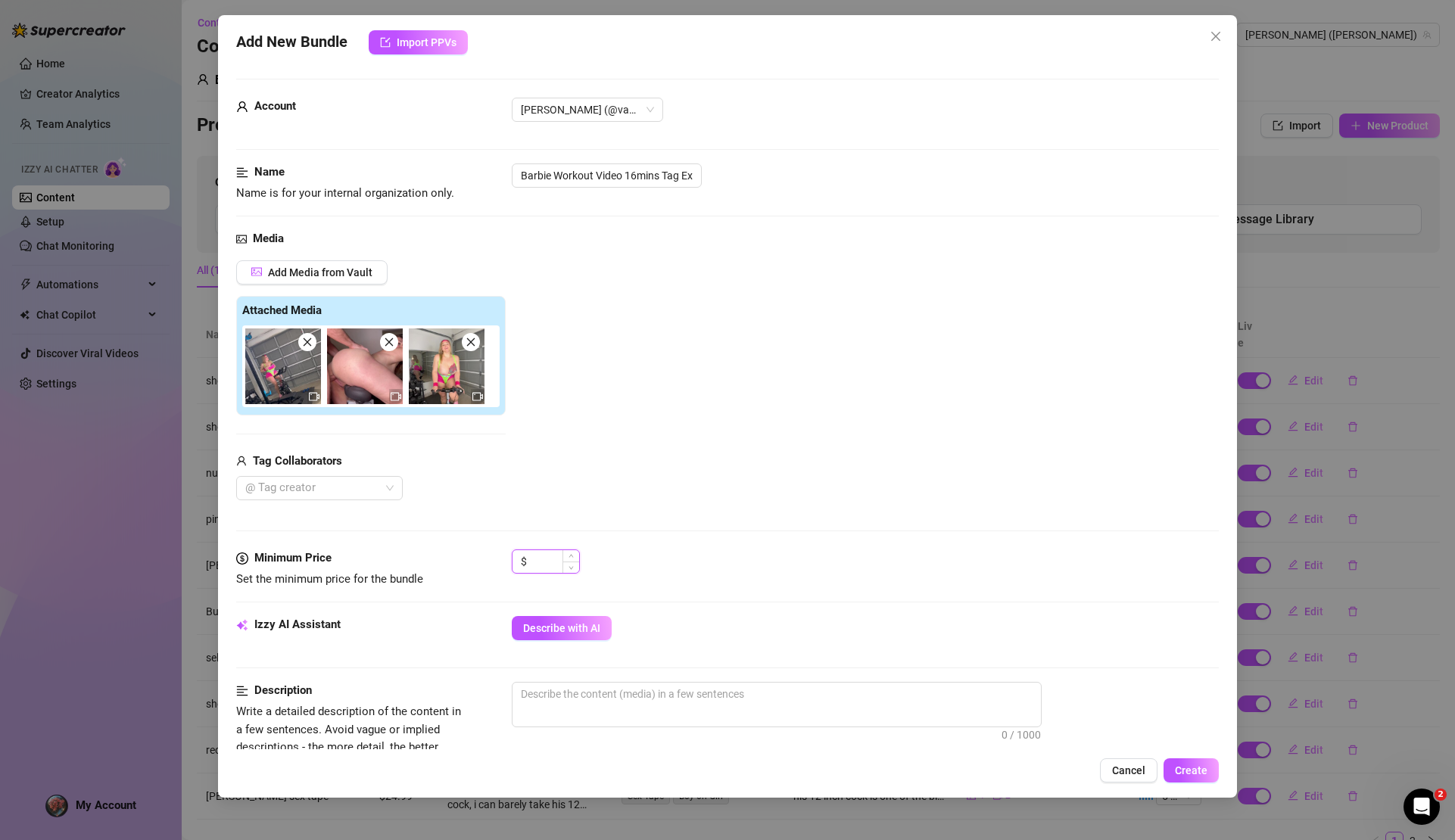
click at [535, 557] on input at bounding box center [554, 562] width 49 height 23
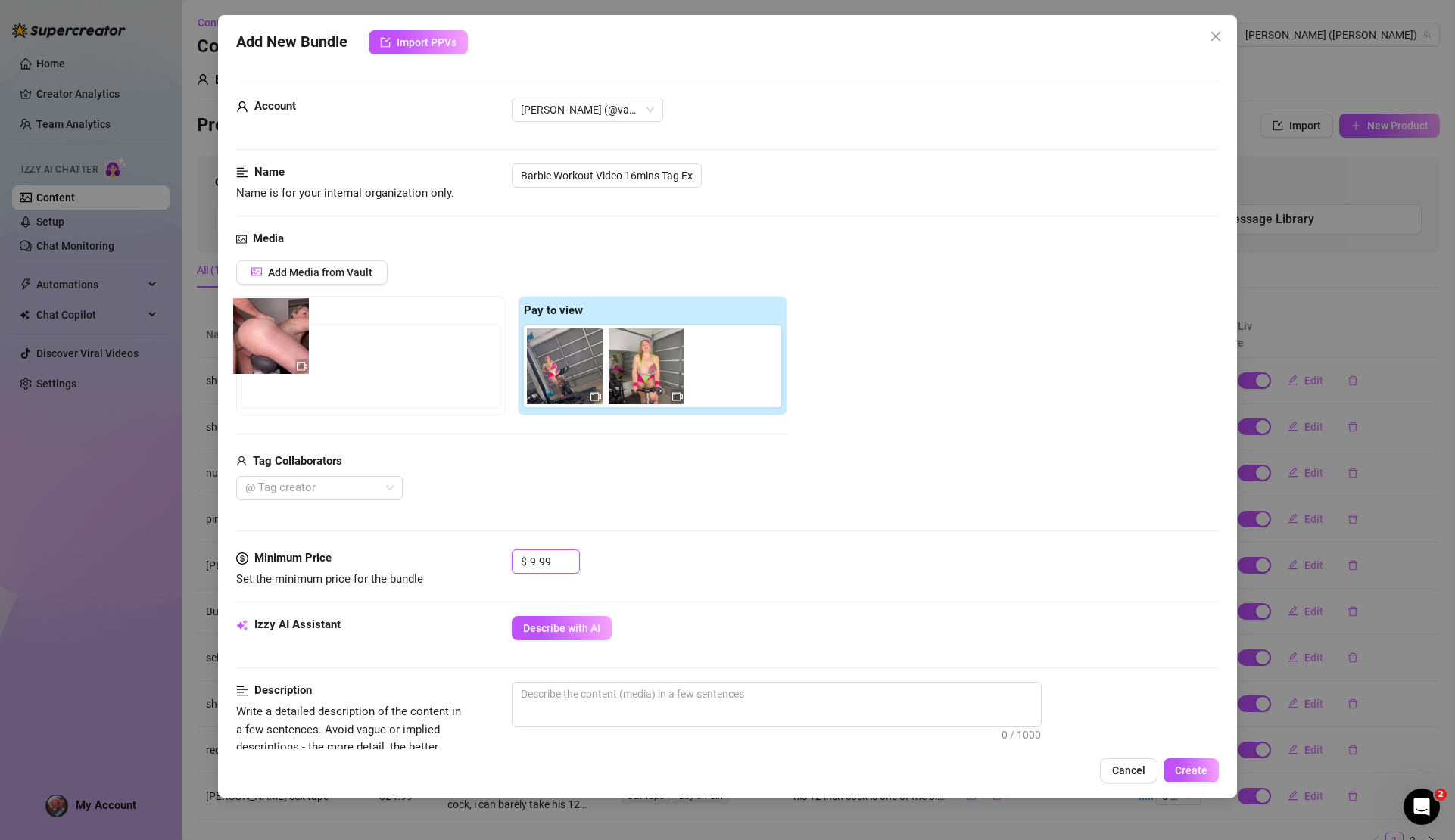
drag, startPoint x: 657, startPoint y: 376, endPoint x: 273, endPoint y: 346, distance: 385.2
click at [273, 346] on div "Free preview Pay to view" at bounding box center [511, 356] width 551 height 120
click at [343, 489] on div at bounding box center [312, 488] width 145 height 21
type input "9.99"
click at [397, 487] on div "@ Tag creator" at bounding box center [319, 488] width 167 height 24
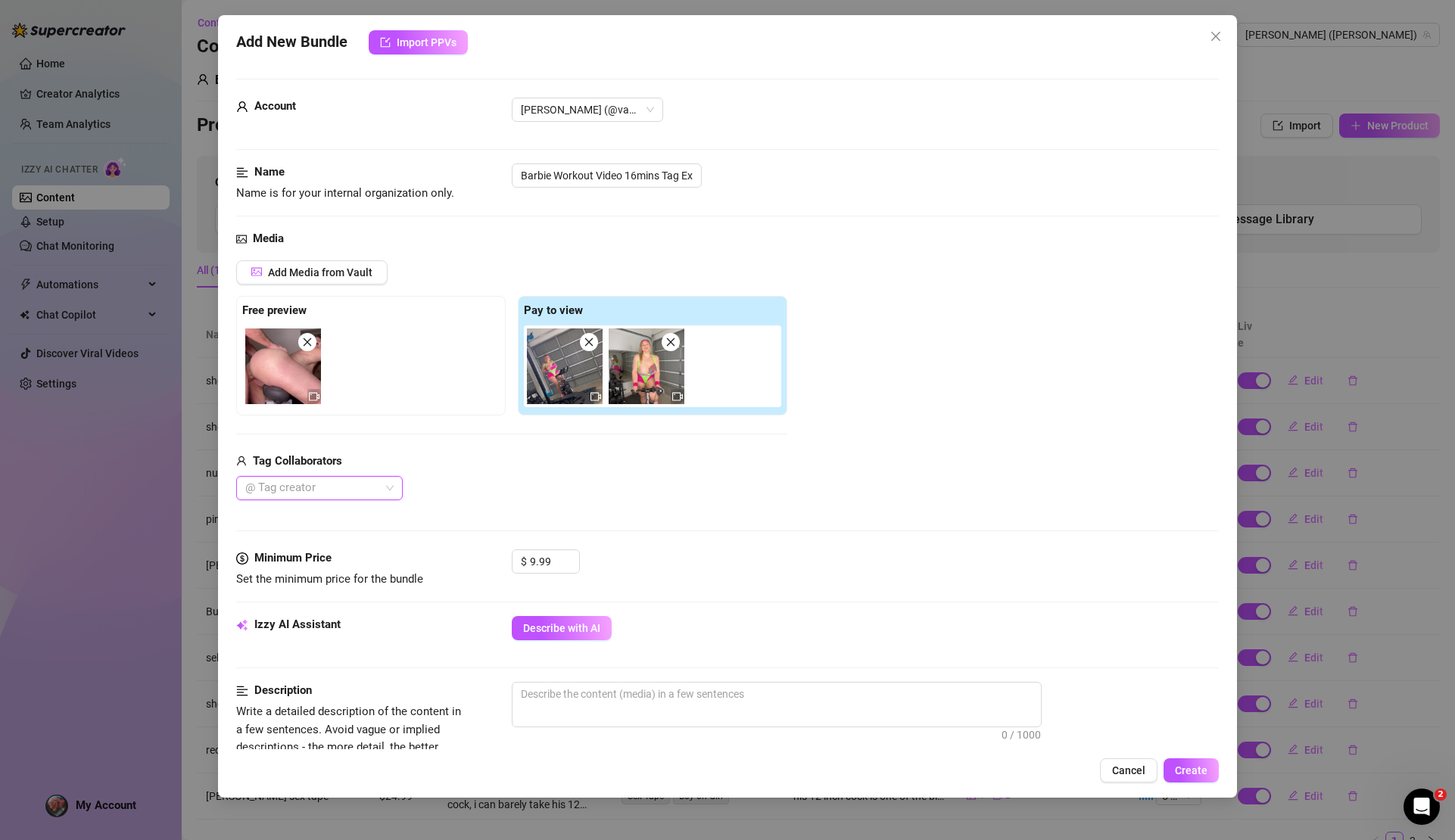
click at [388, 489] on div "@ Tag creator" at bounding box center [319, 488] width 167 height 24
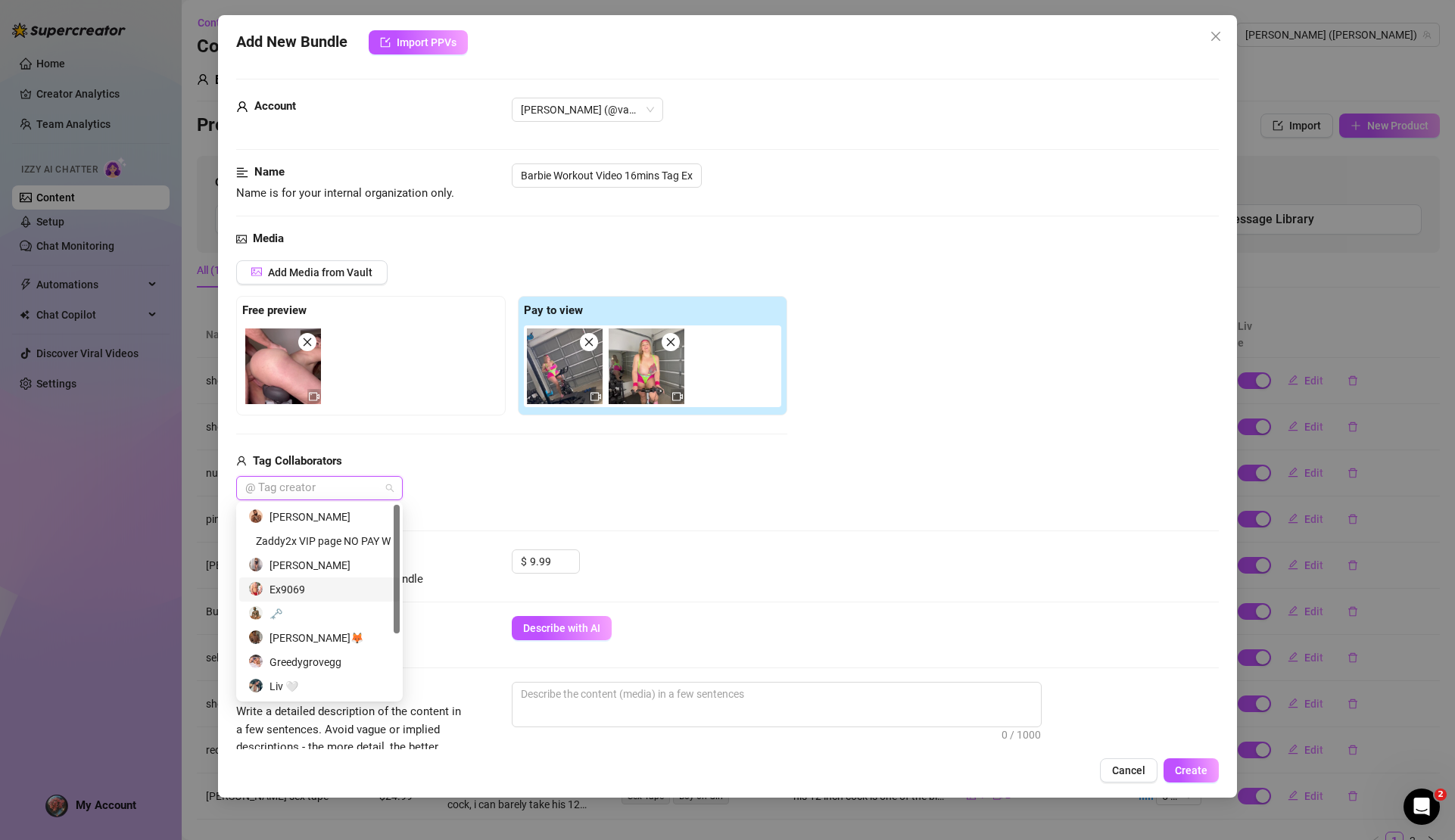
click at [331, 585] on div "Ex9069" at bounding box center [319, 589] width 143 height 16
click at [467, 476] on div "Ex9069" at bounding box center [511, 488] width 551 height 24
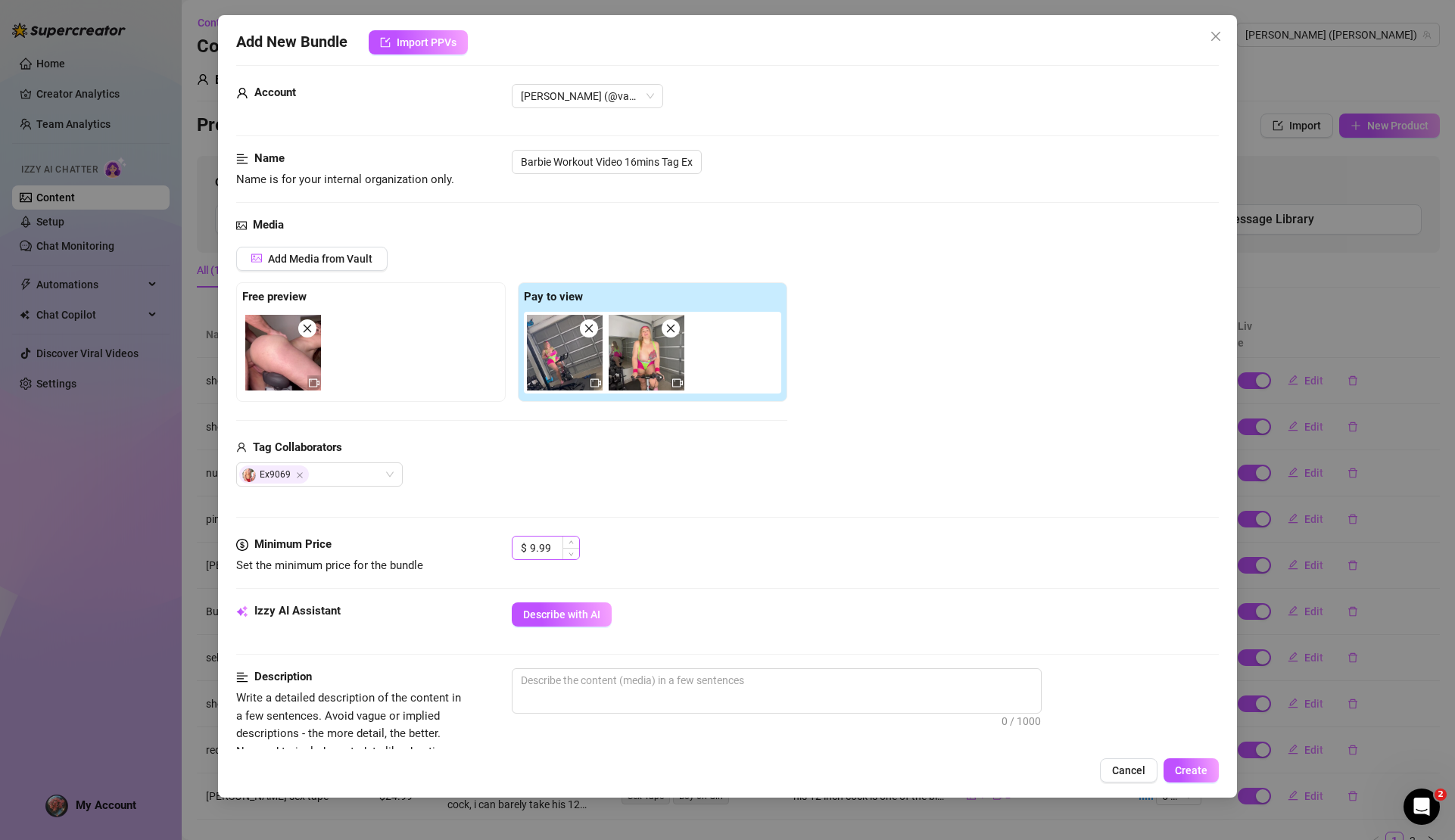
scroll to position [19, 0]
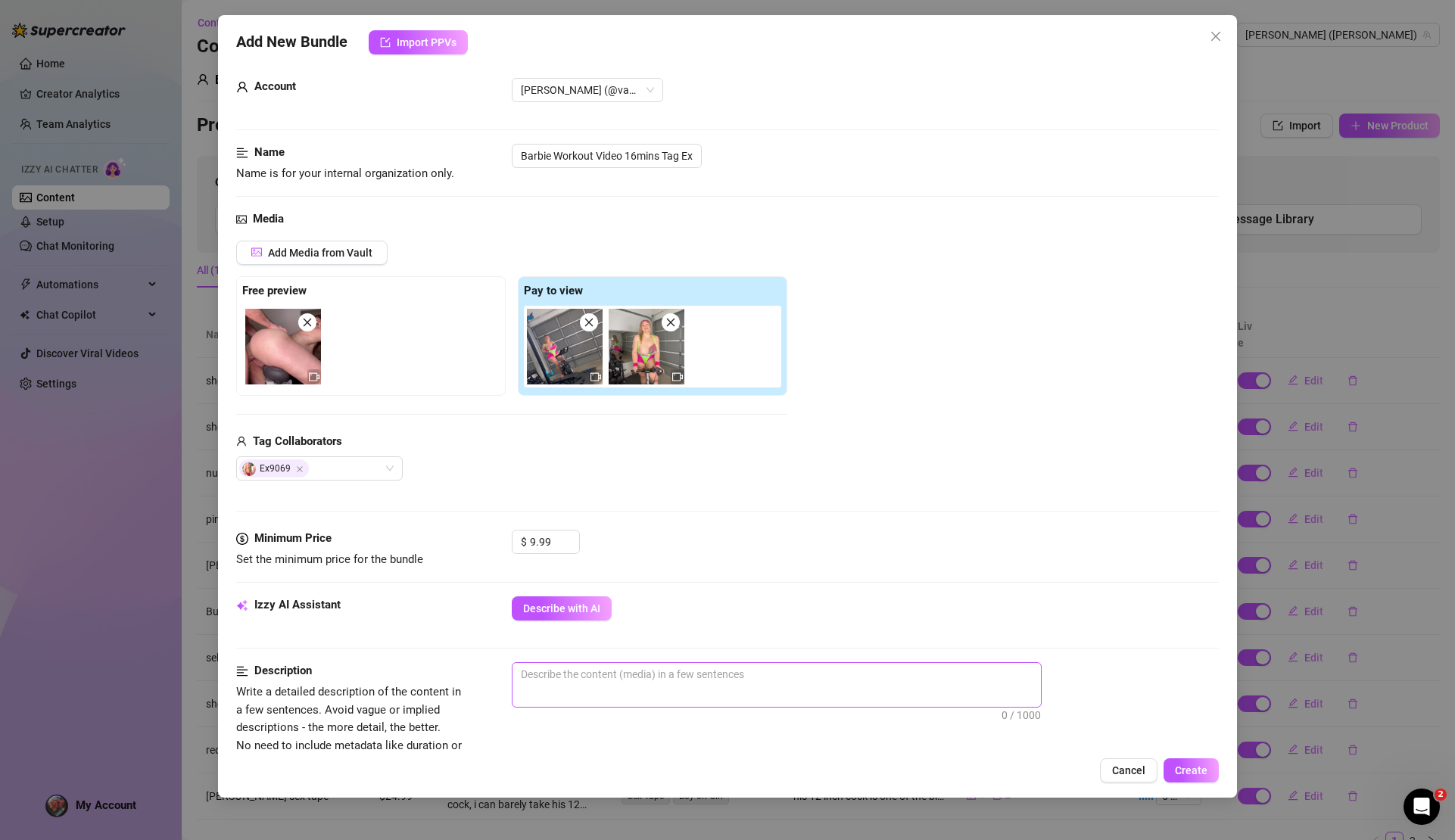
click at [584, 688] on span "0 / 1000" at bounding box center [777, 685] width 530 height 45
click at [587, 682] on textarea at bounding box center [777, 674] width 529 height 23
type textarea "i"
type textarea "I"
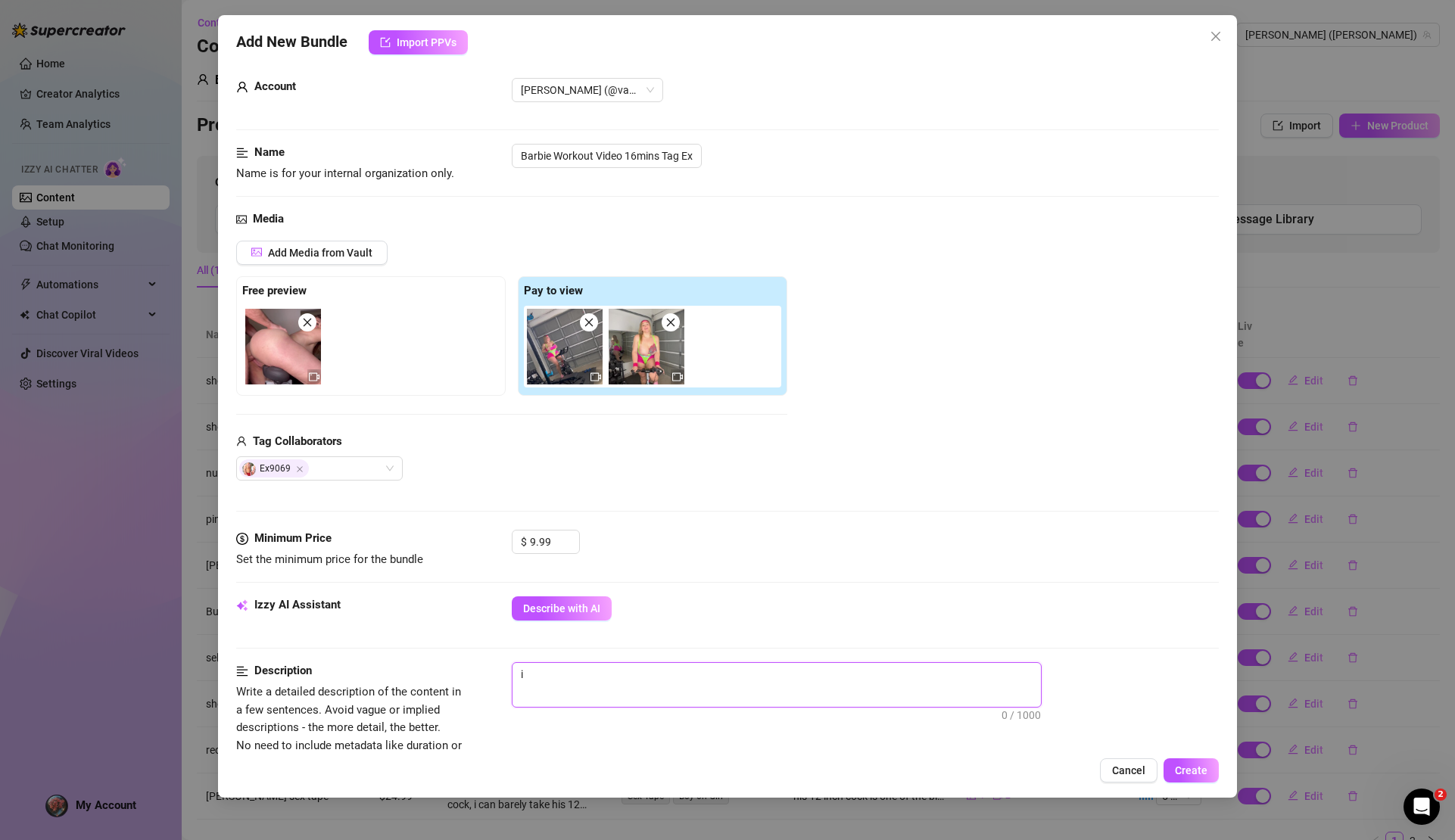
type textarea "I"
type textarea "I g"
type textarea "I ge"
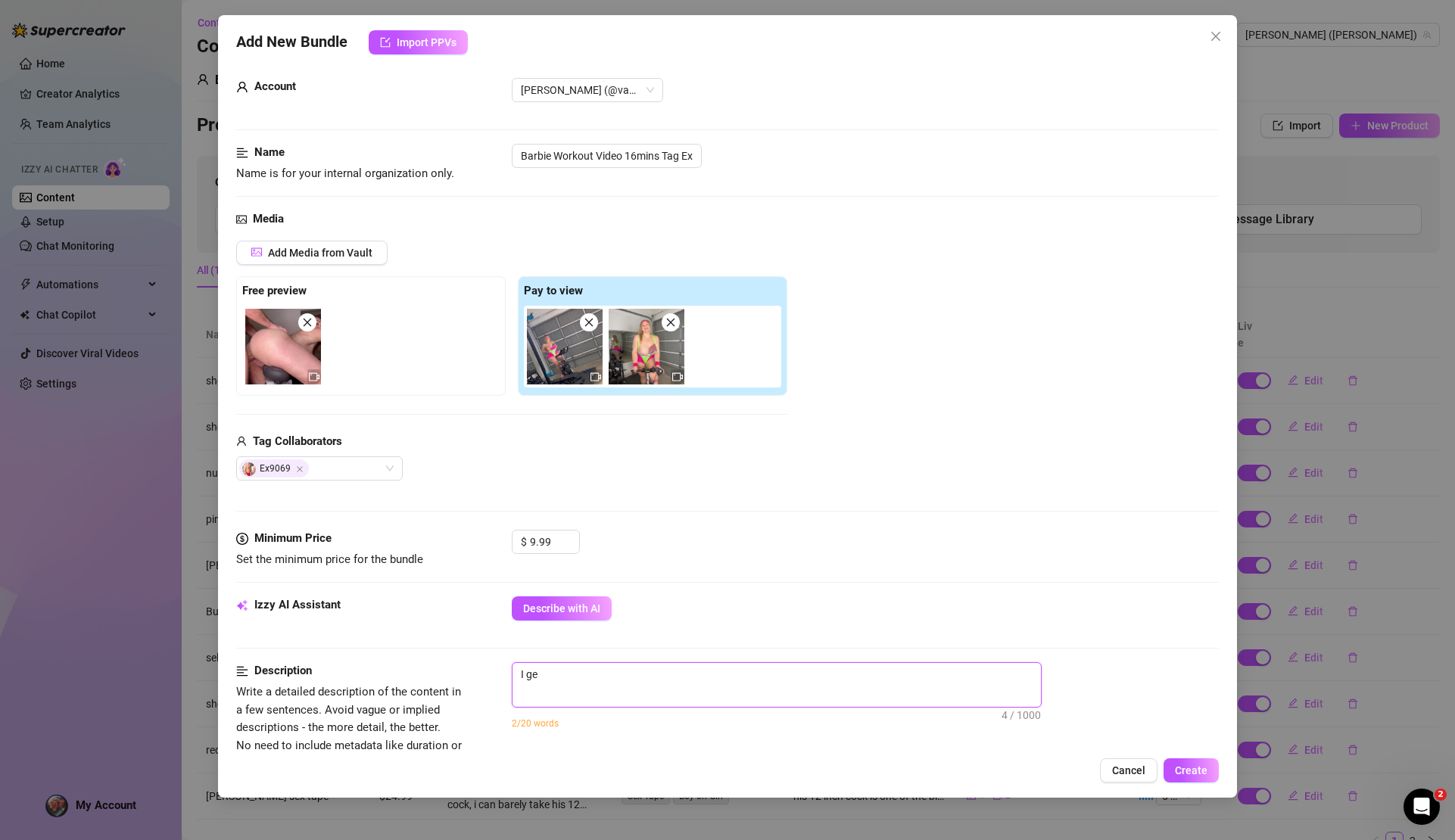
type textarea "I get"
type textarea "I get f"
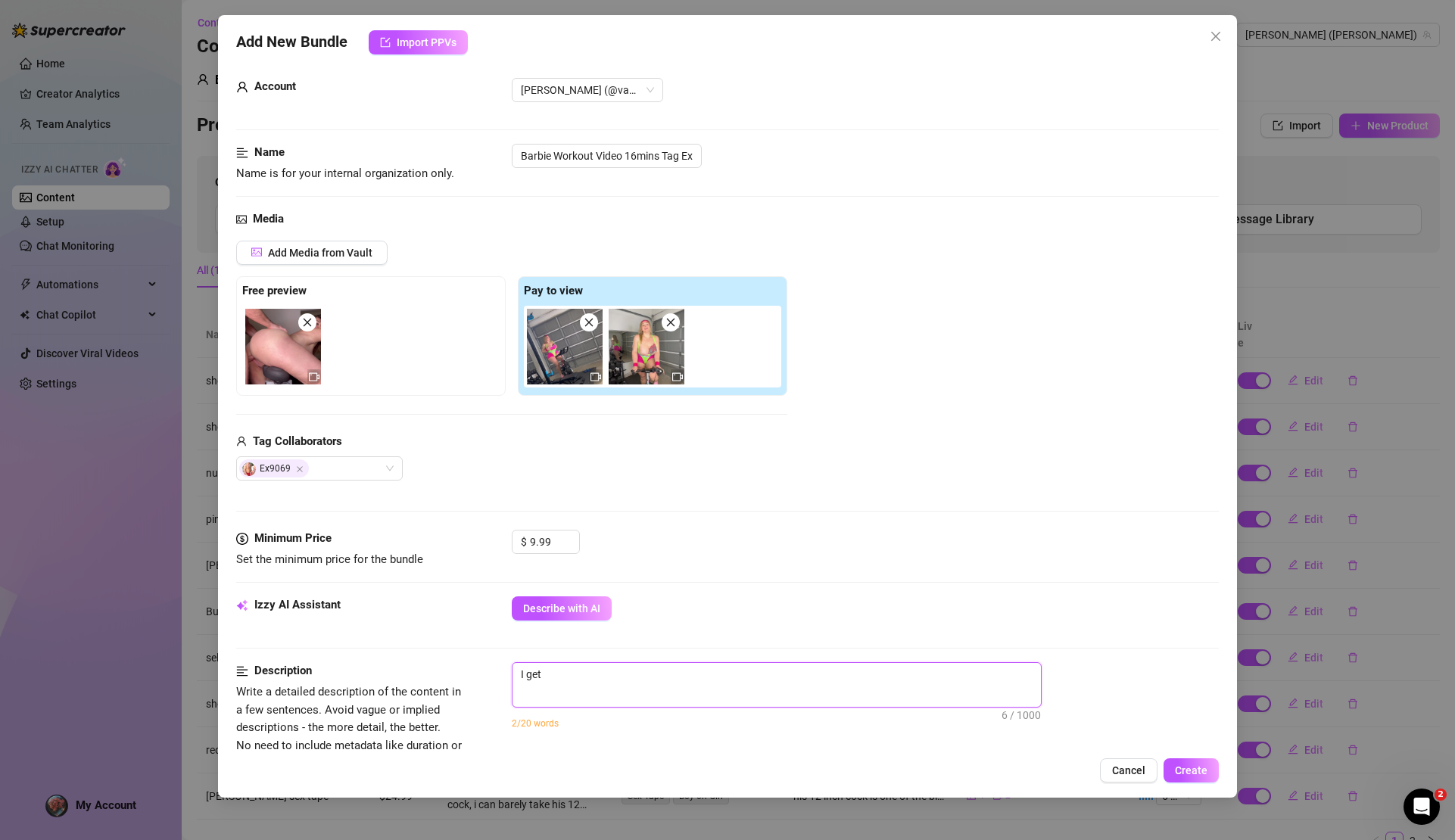
type textarea "I get f"
type textarea "I get fu"
type textarea "I get f"
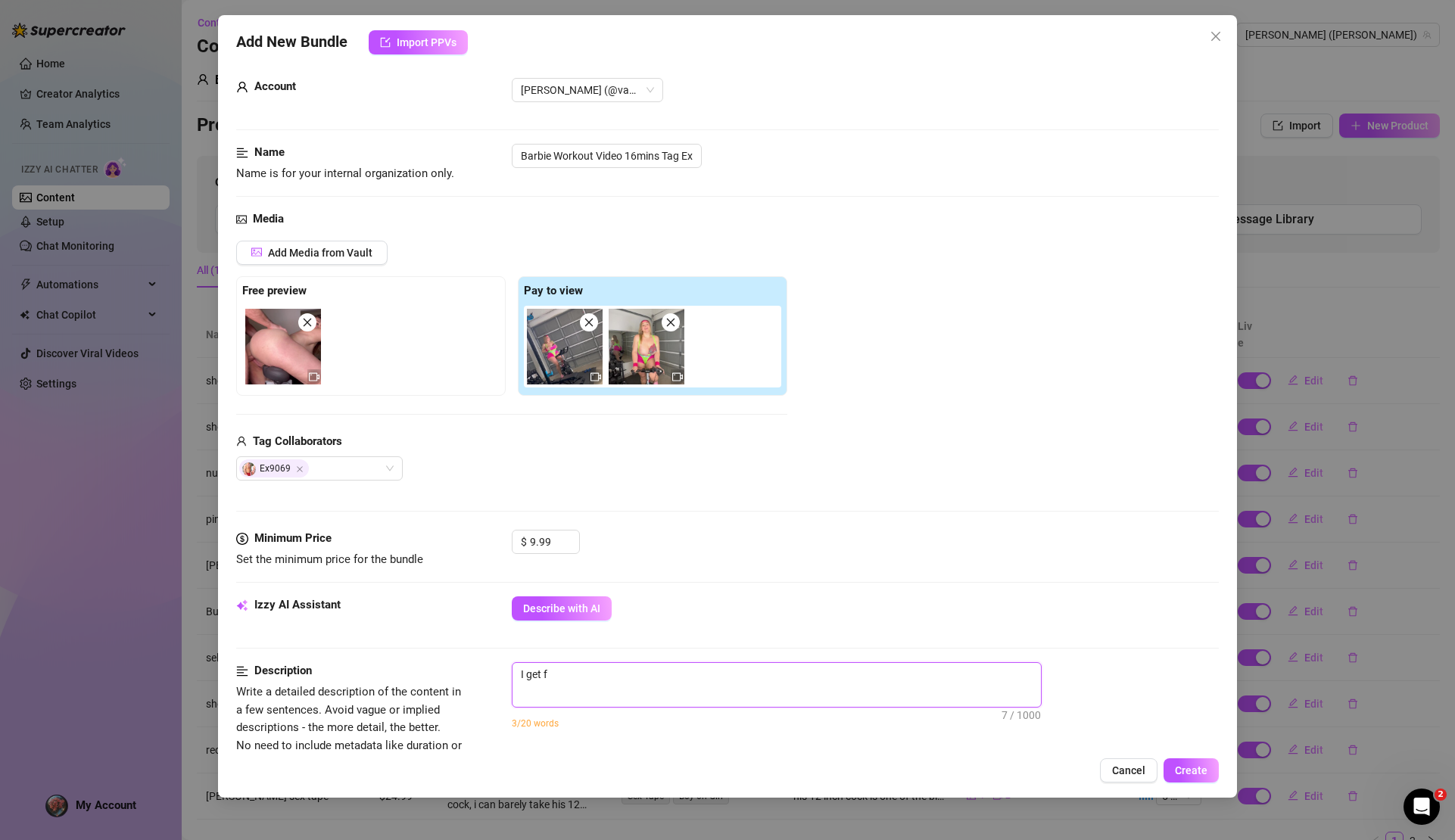
type textarea "I get fu"
type textarea "I get fuc"
type textarea "I get fuck"
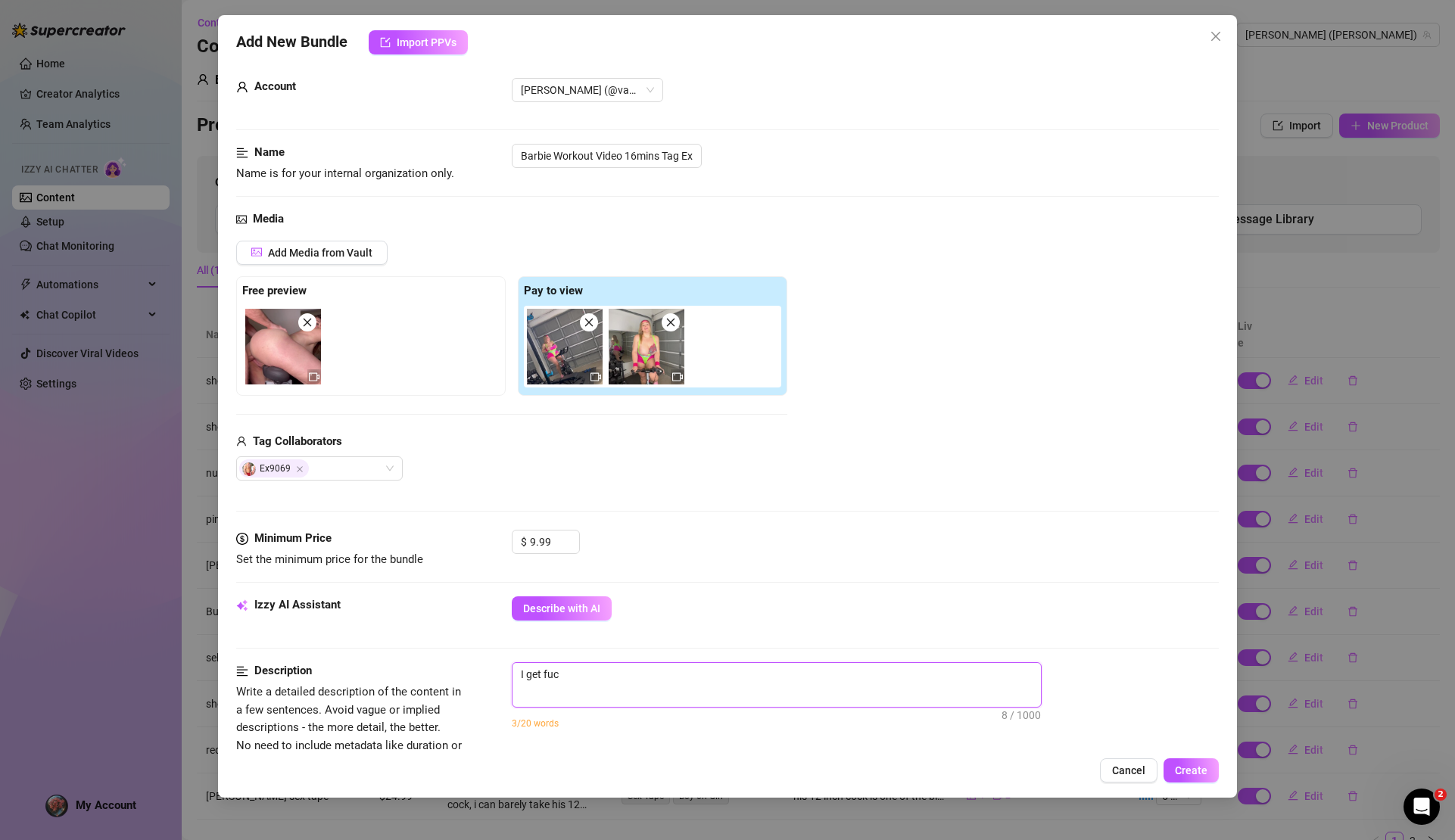
type textarea "I get fuck"
type textarea "I get fucke"
type textarea "I get fucked"
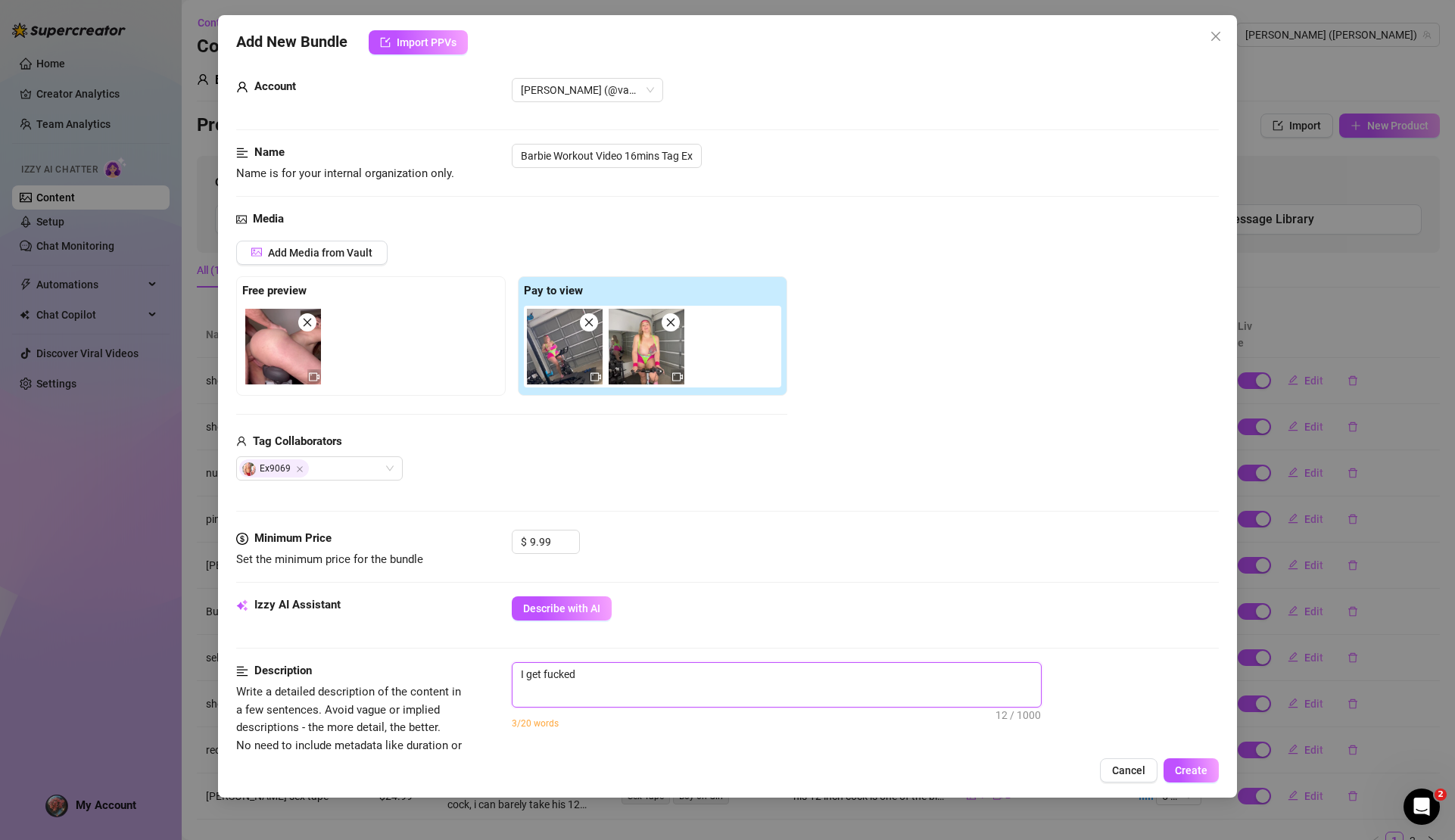
type textarea "I get fucked"
type textarea "I get fucked i"
type textarea "I get fucked in"
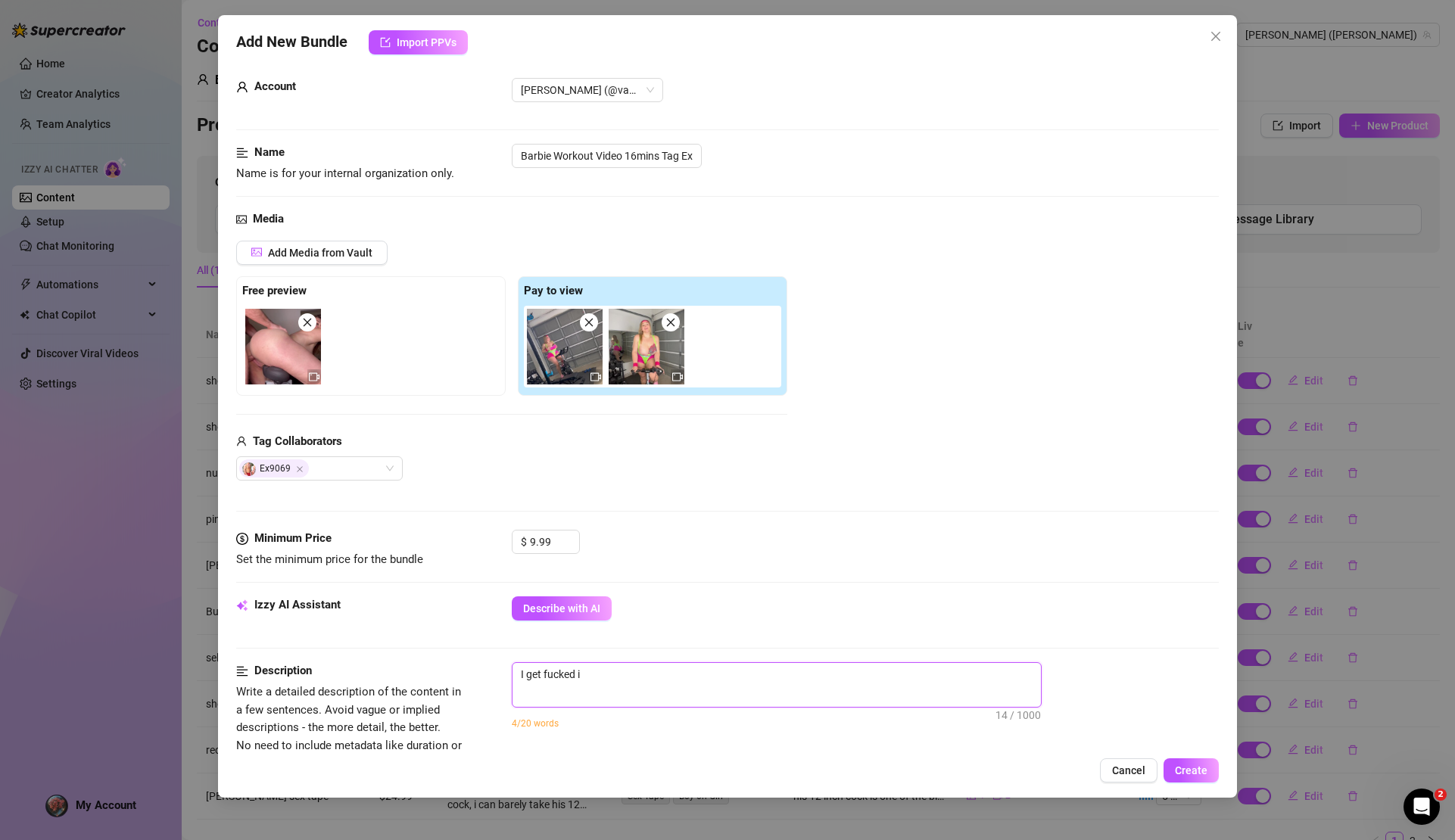
type textarea "I get fucked in"
type textarea "I get fucked in m"
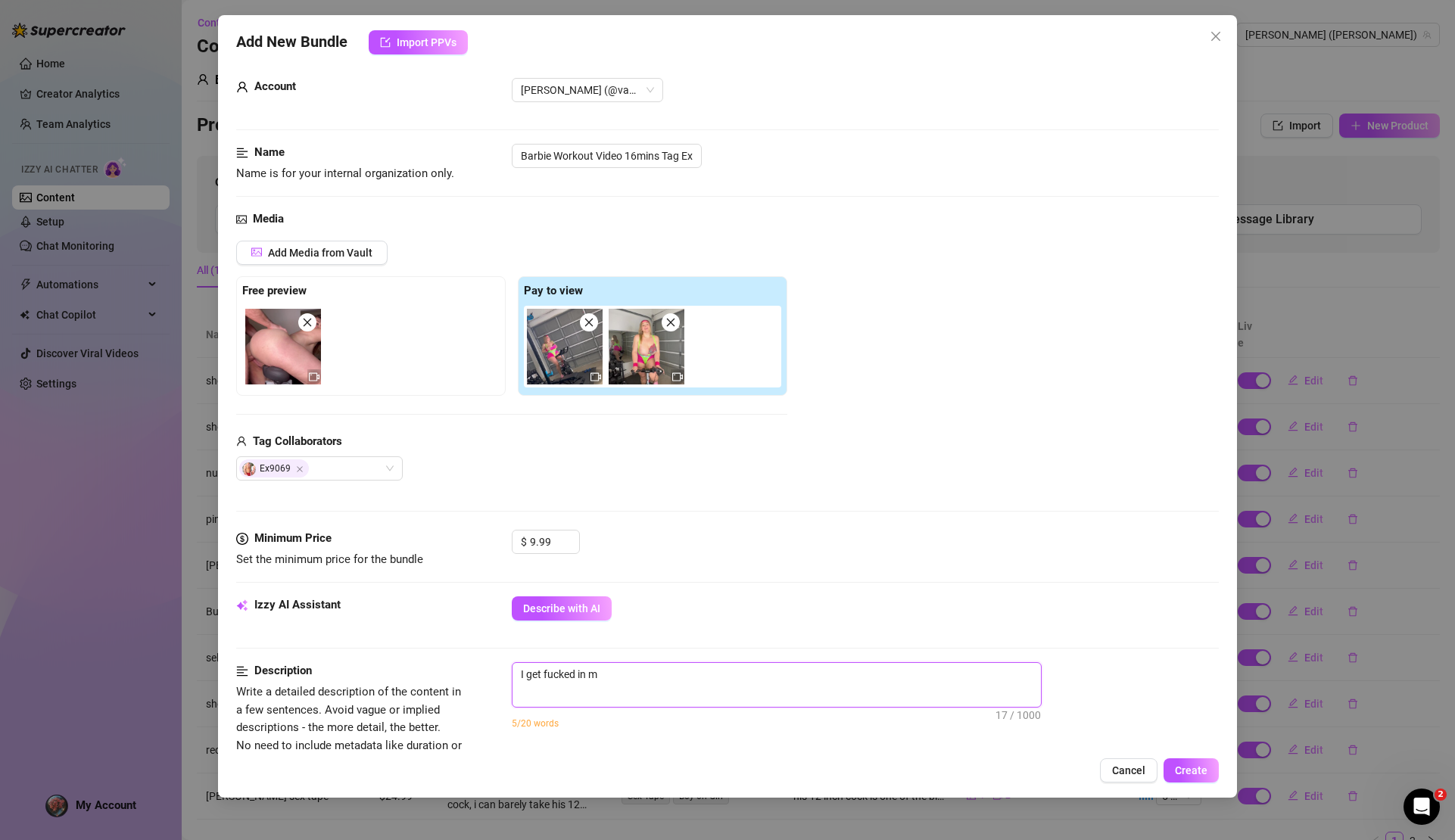
type textarea "I get fucked in my"
type textarea "I get fucked in my g"
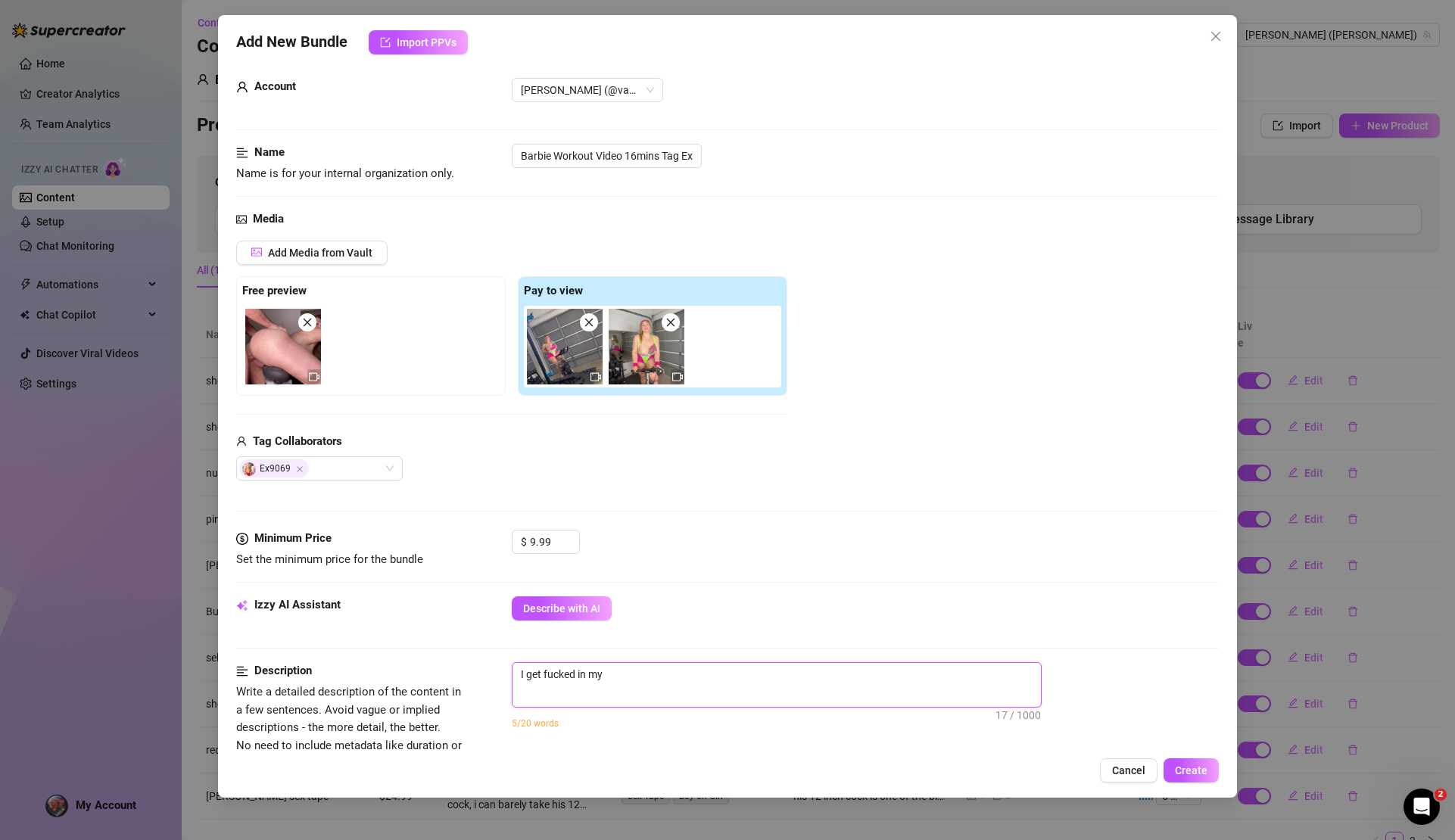
type textarea "I get fucked in my g"
type textarea "I get fucked in my ga"
type textarea "I get fucked in my gar"
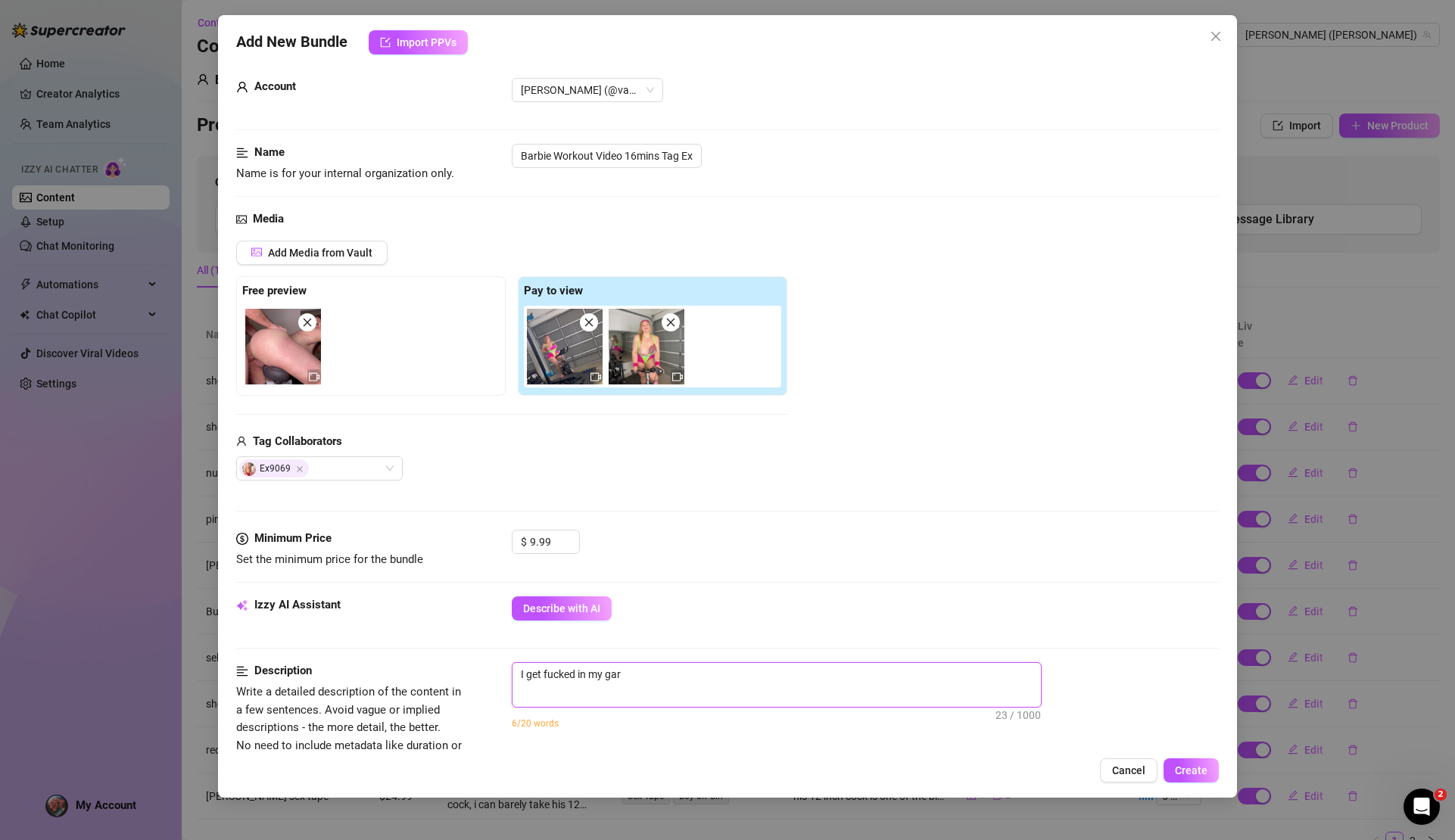
type textarea "I get fucked in my gara"
type textarea "I get fucked in my garag"
type textarea "I get fucked in my garage"
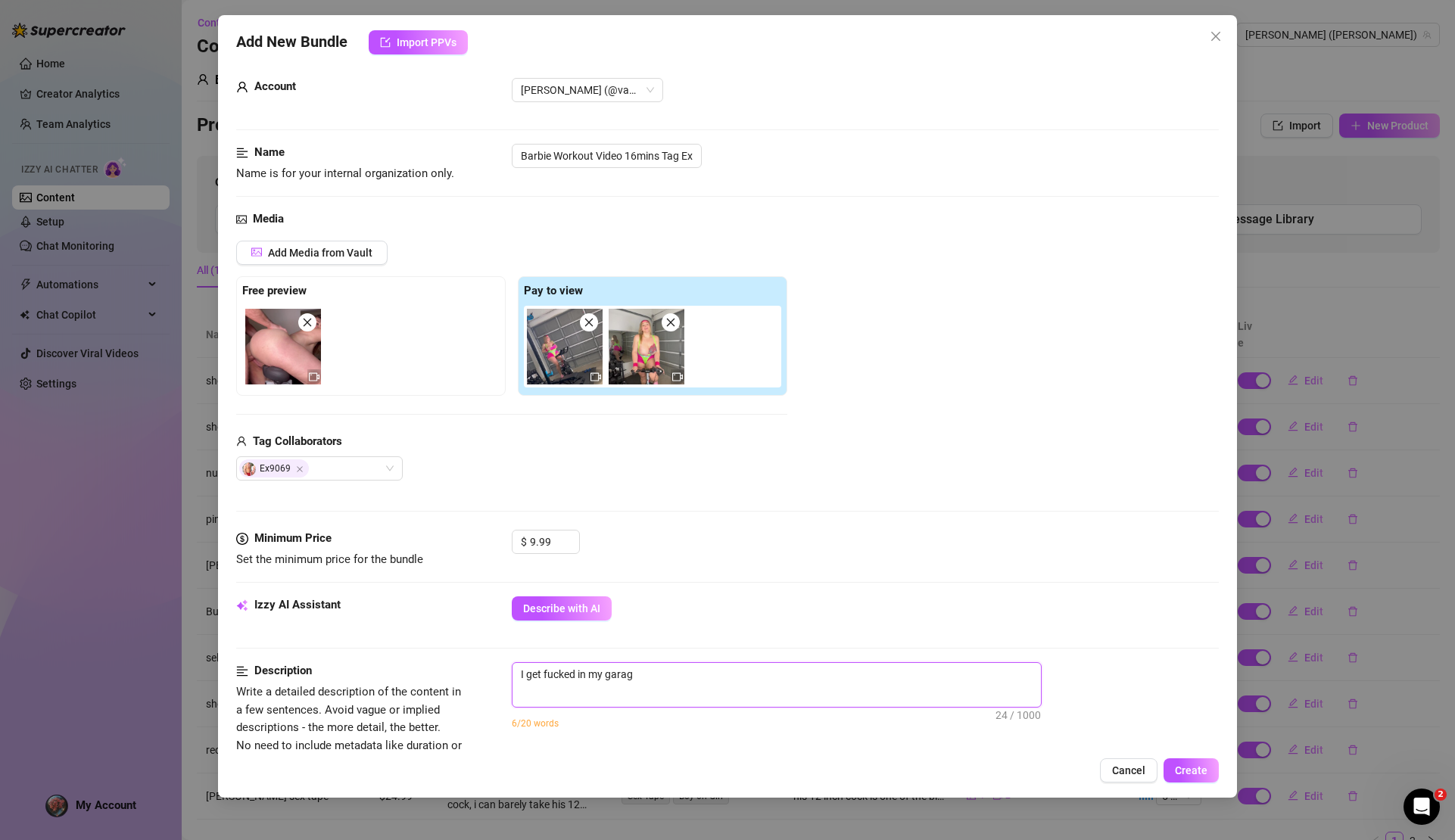
type textarea "I get fucked in my garage"
type textarea "I get fucked in my garage g"
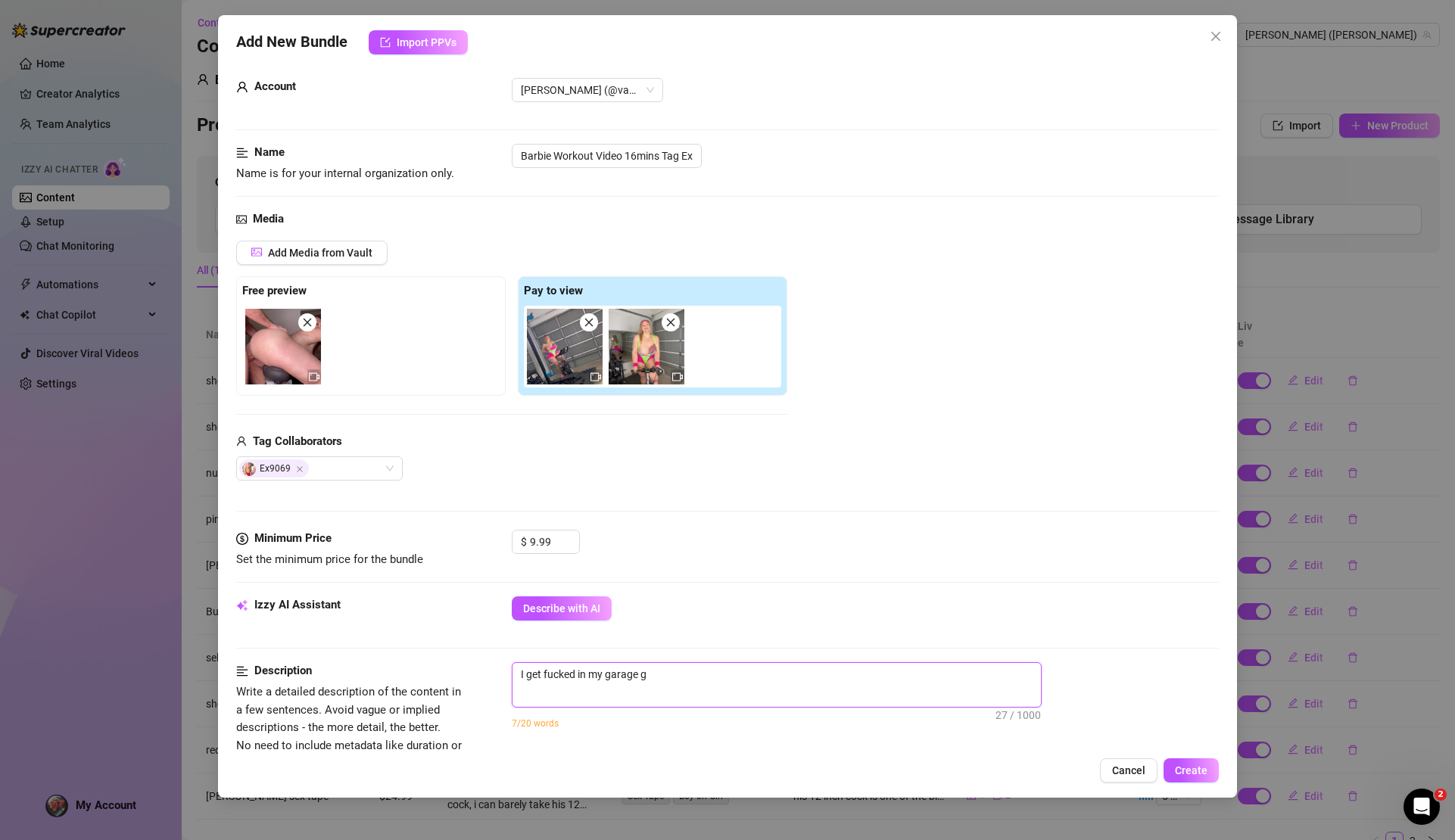
type textarea "I get fucked in my garage gy"
type textarea "I get fucked in my garage gym"
type textarea "I get fucked in my garage gym,"
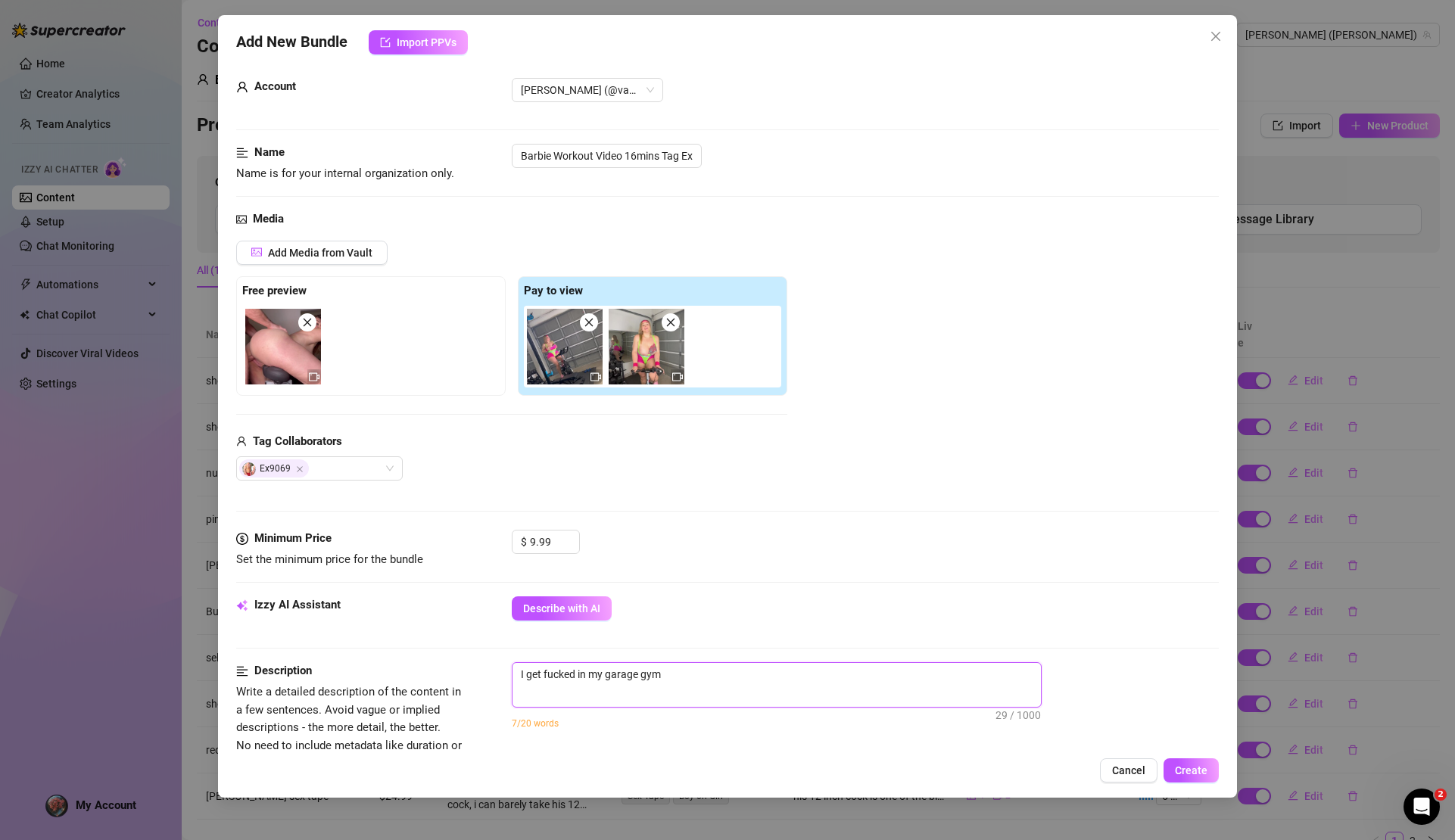
type textarea "I get fucked in my garage gym,"
type textarea "I get fucked in my garage gym, t"
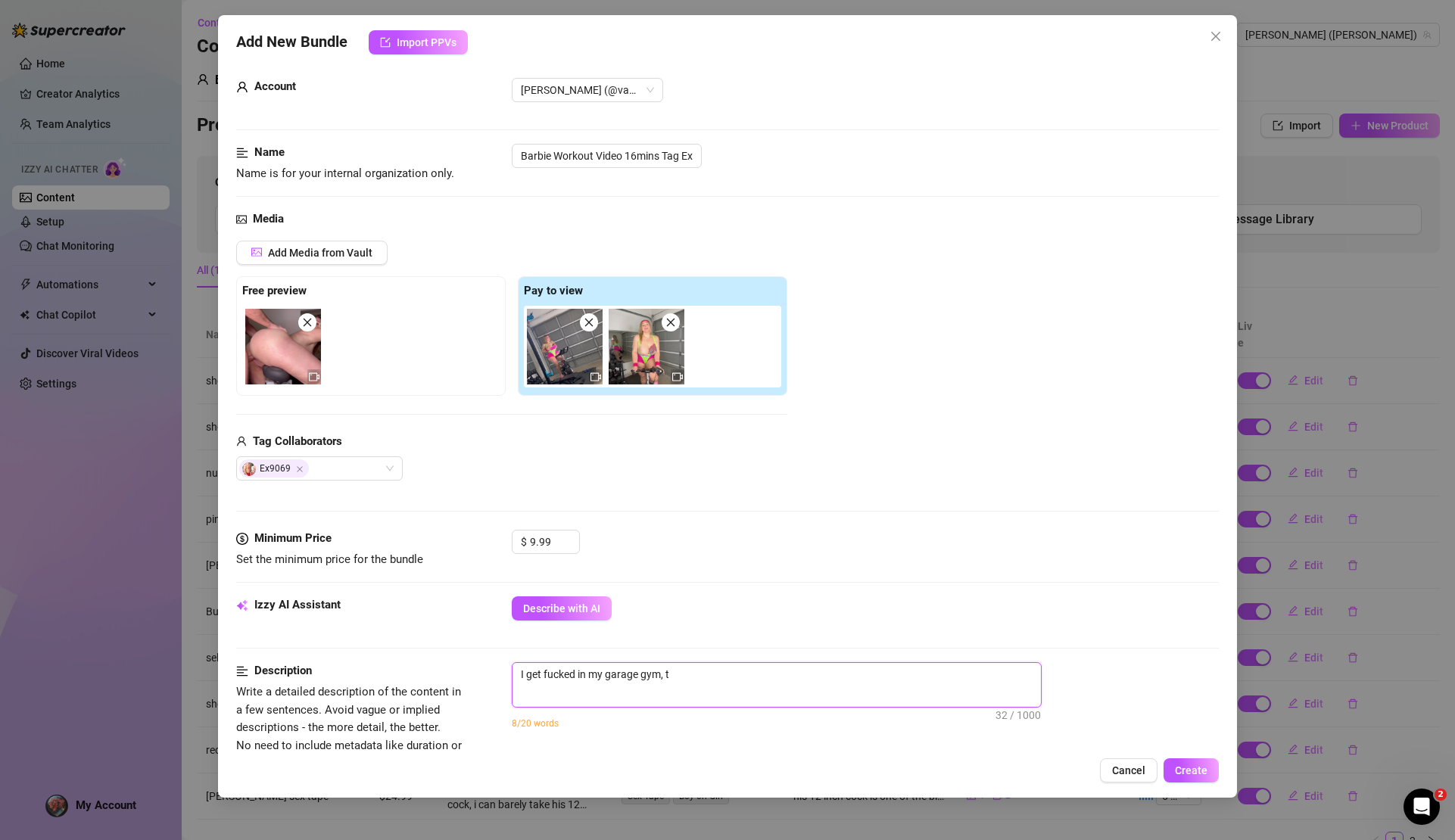
type textarea "I get fucked in my garage gym, th"
type textarea "I get fucked in my garage gym, the"
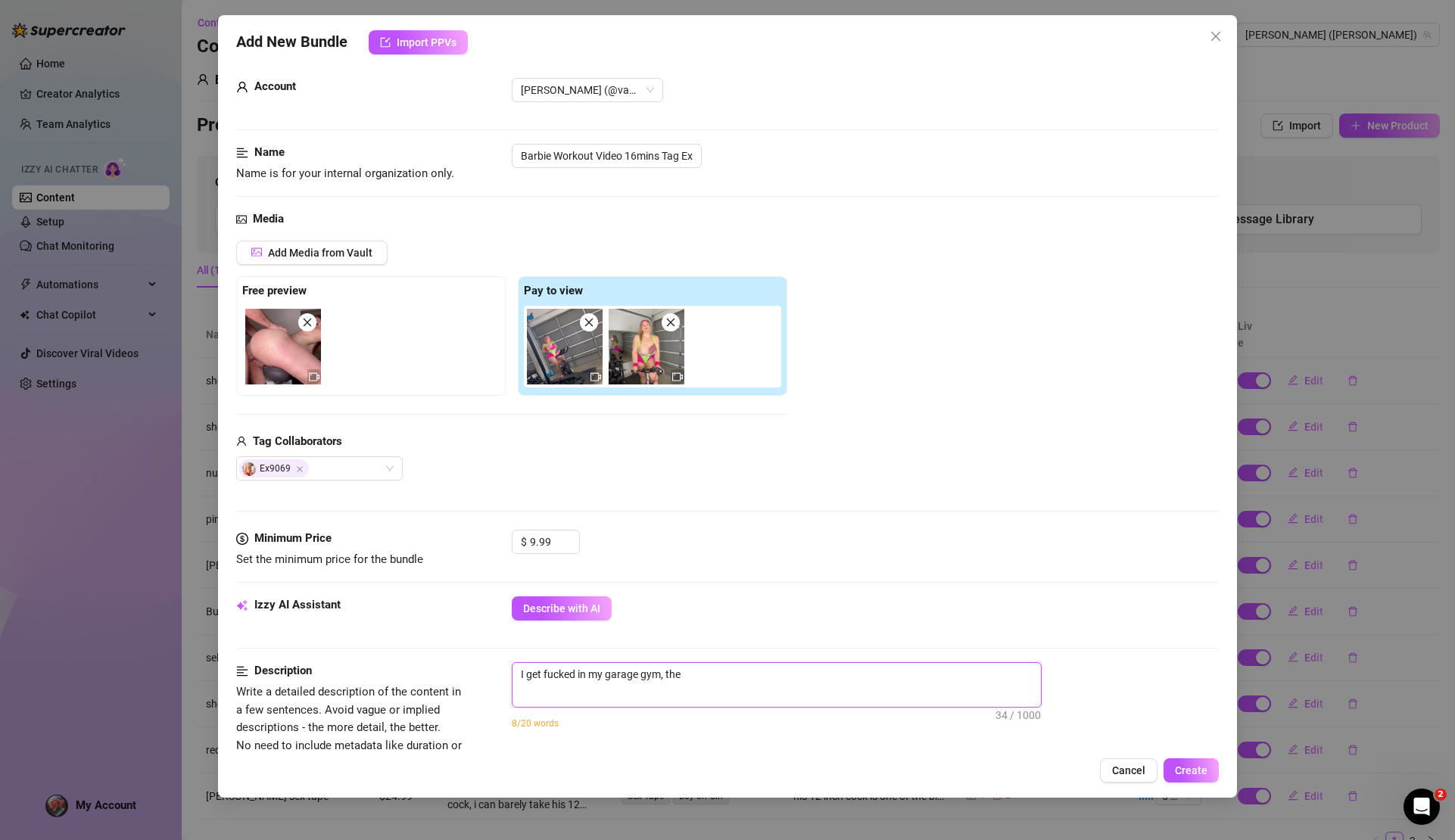
type textarea "I get fucked in my garage gym, the"
type textarea "I get fucked in my garage gym, the d"
type textarea "I get fucked in my garage gym, the do"
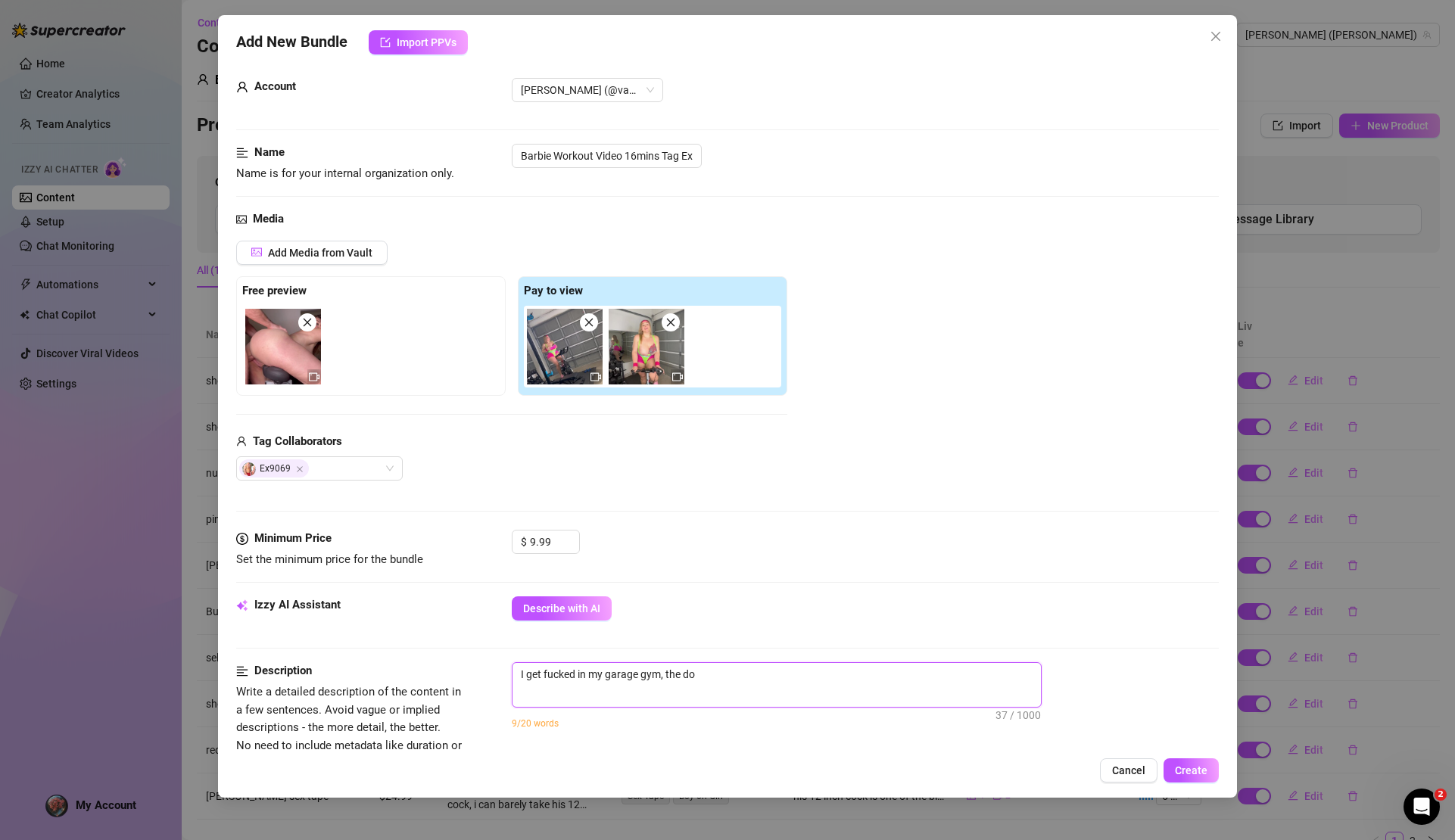
type textarea "I get fucked in my garage gym, the dog"
type textarea "I get fucked in my garage gym, the dogg"
type textarea "I get fucked in my garage gym, the doggy"
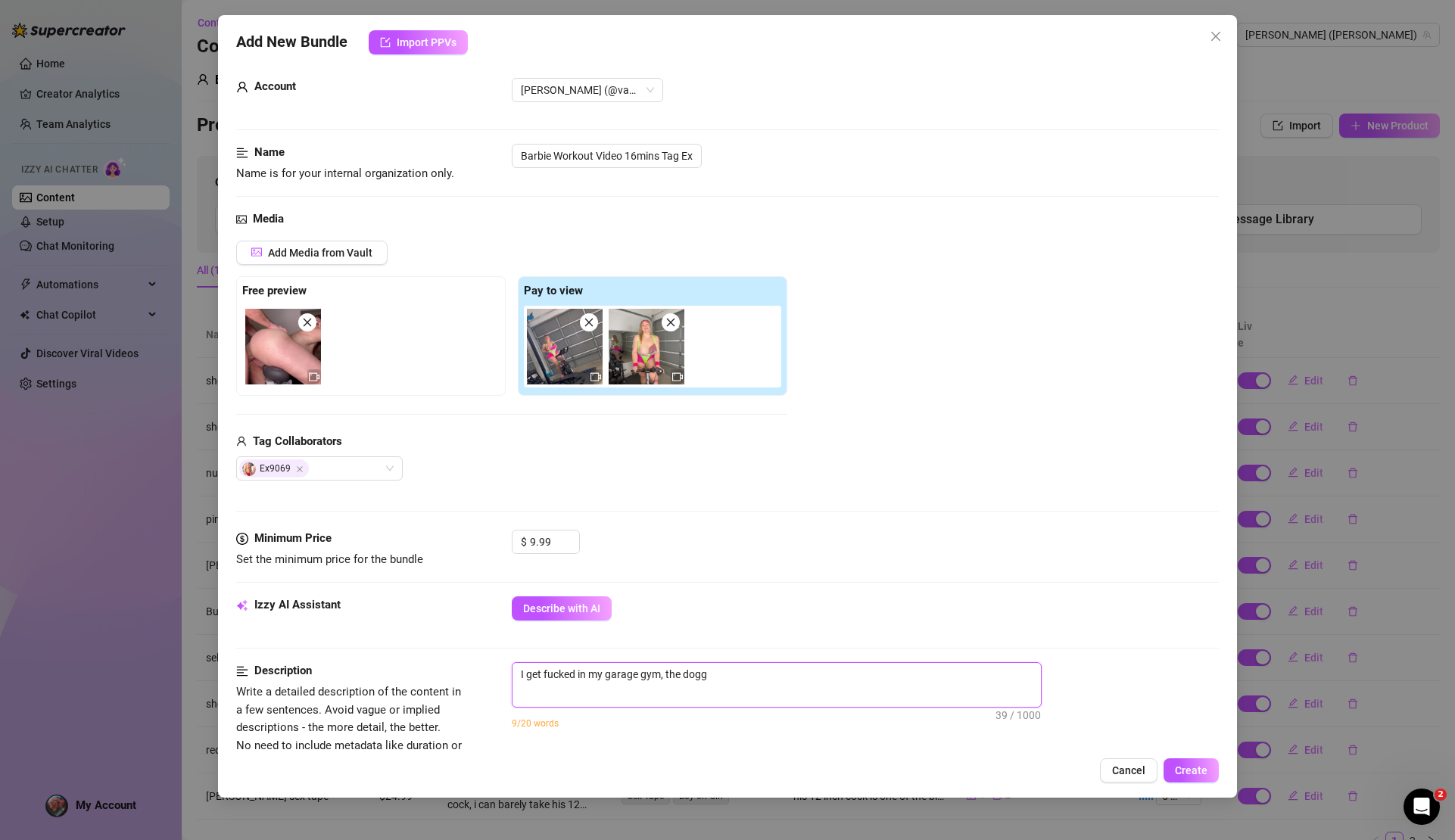
type textarea "I get fucked in my garage gym, the doggy"
type textarea "I get fucked in my garage gym, the doggy s"
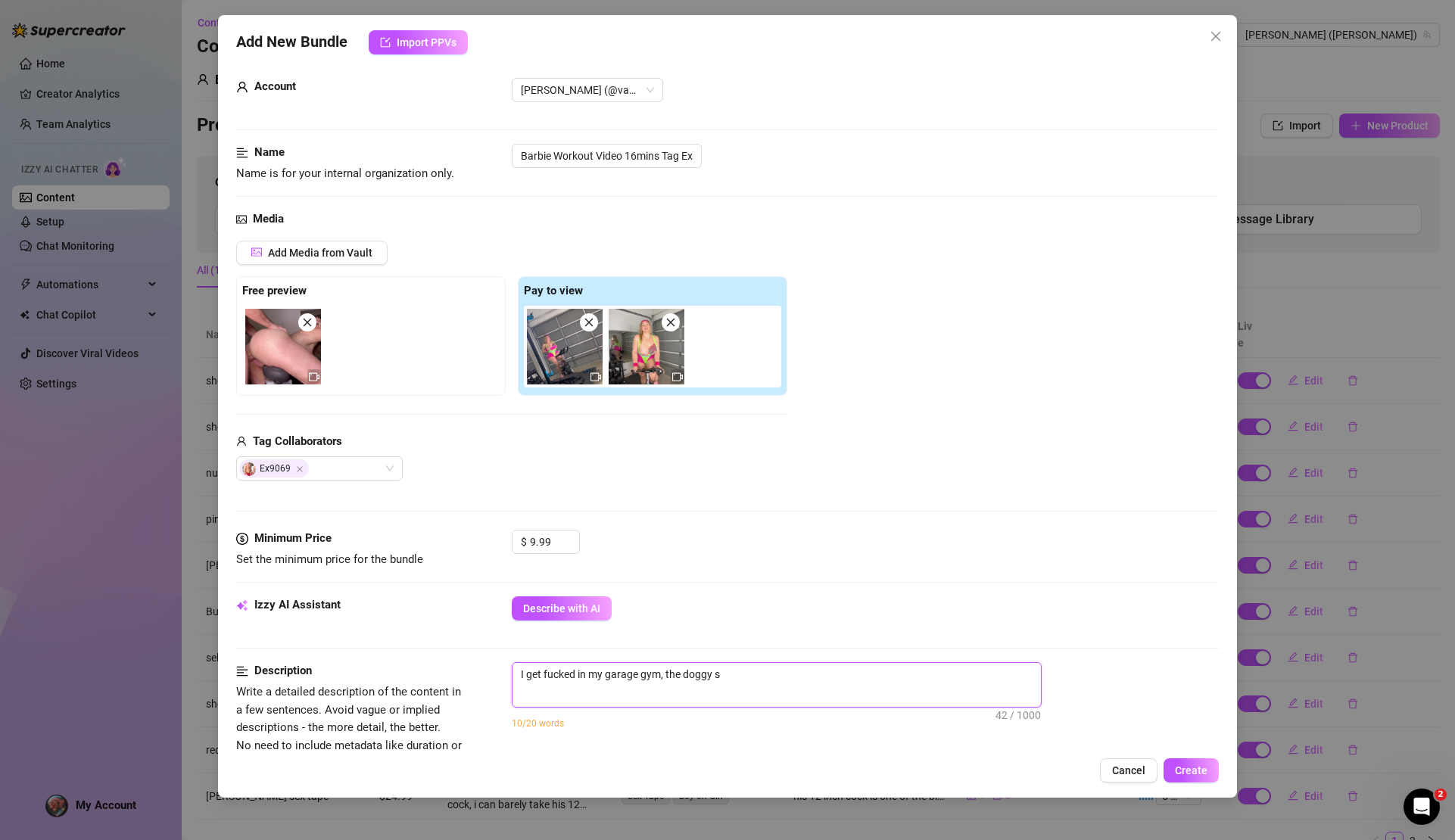
type textarea "I get fucked in my garage gym, the doggy st"
type textarea "I get fucked in my garage gym, the doggy sty"
type textarea "I get fucked in my garage gym, the doggy styl"
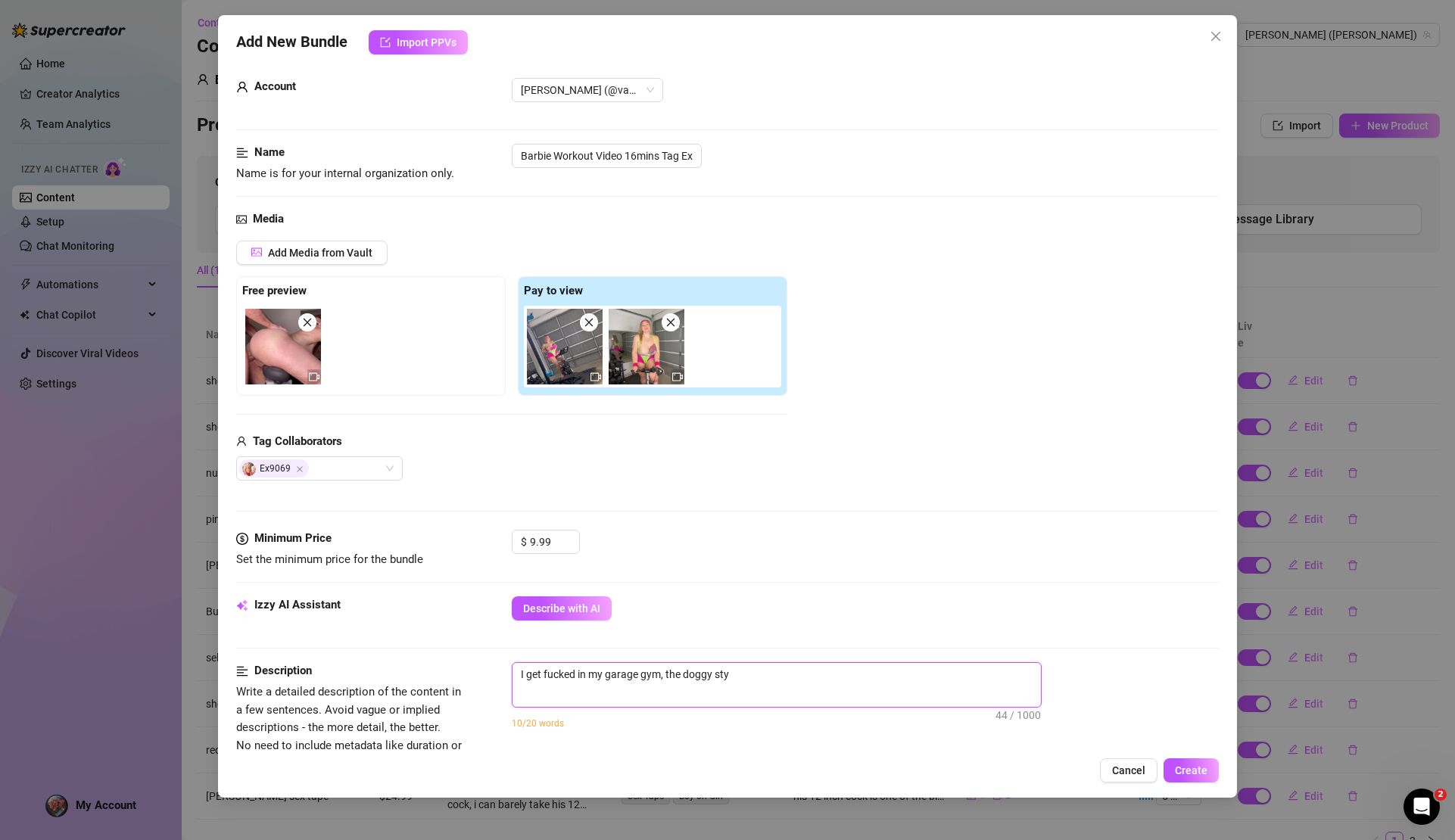
type textarea "I get fucked in my garage gym, the doggy styl"
type textarea "I get fucked in my garage gym, the doggy style"
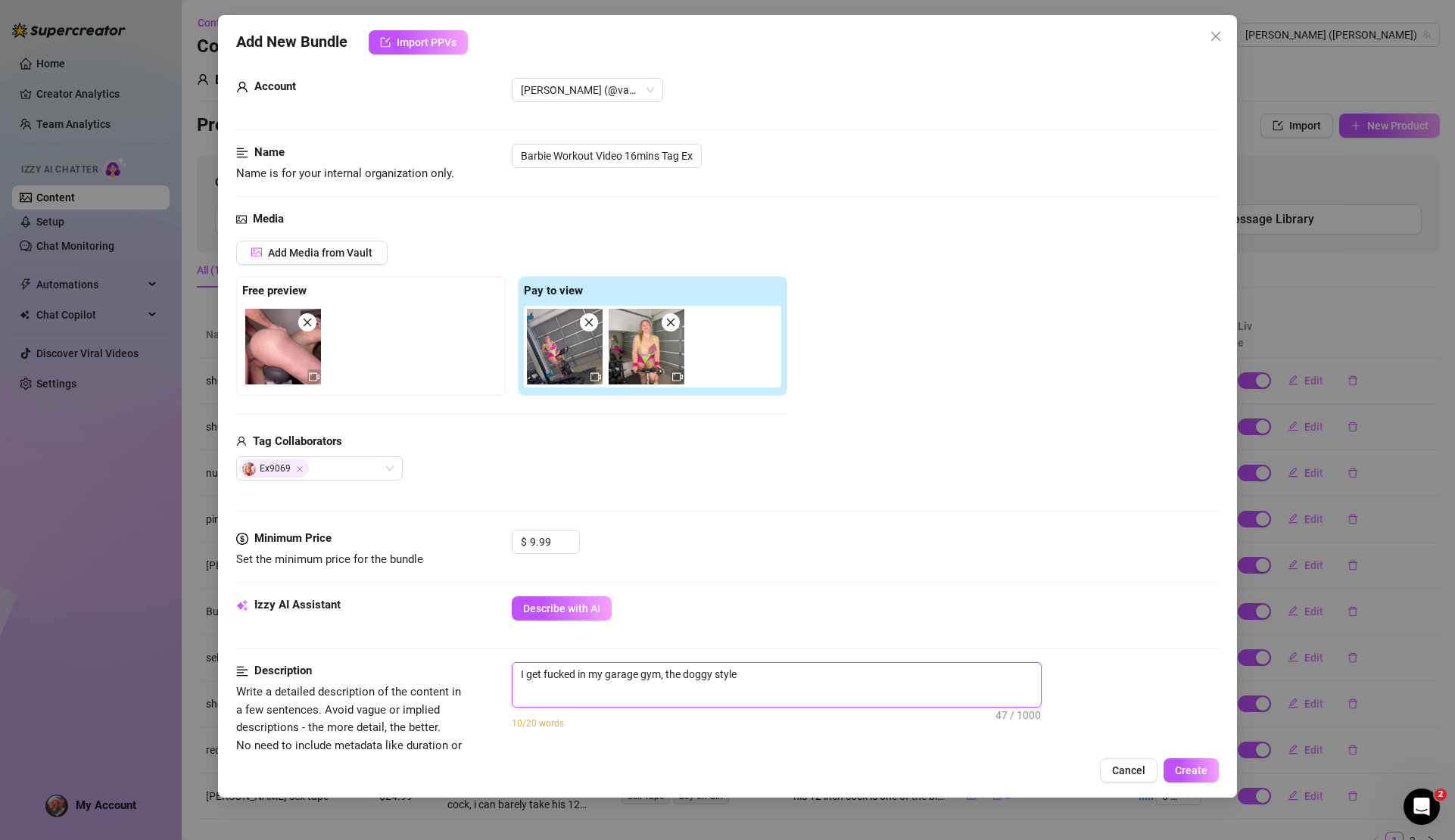
type textarea "I get fucked in my garage gym, the doggy style p"
type textarea "I get fucked in my garage gym, the doggy style po"
type textarea "I get fucked in my garage gym, the doggy style pov"
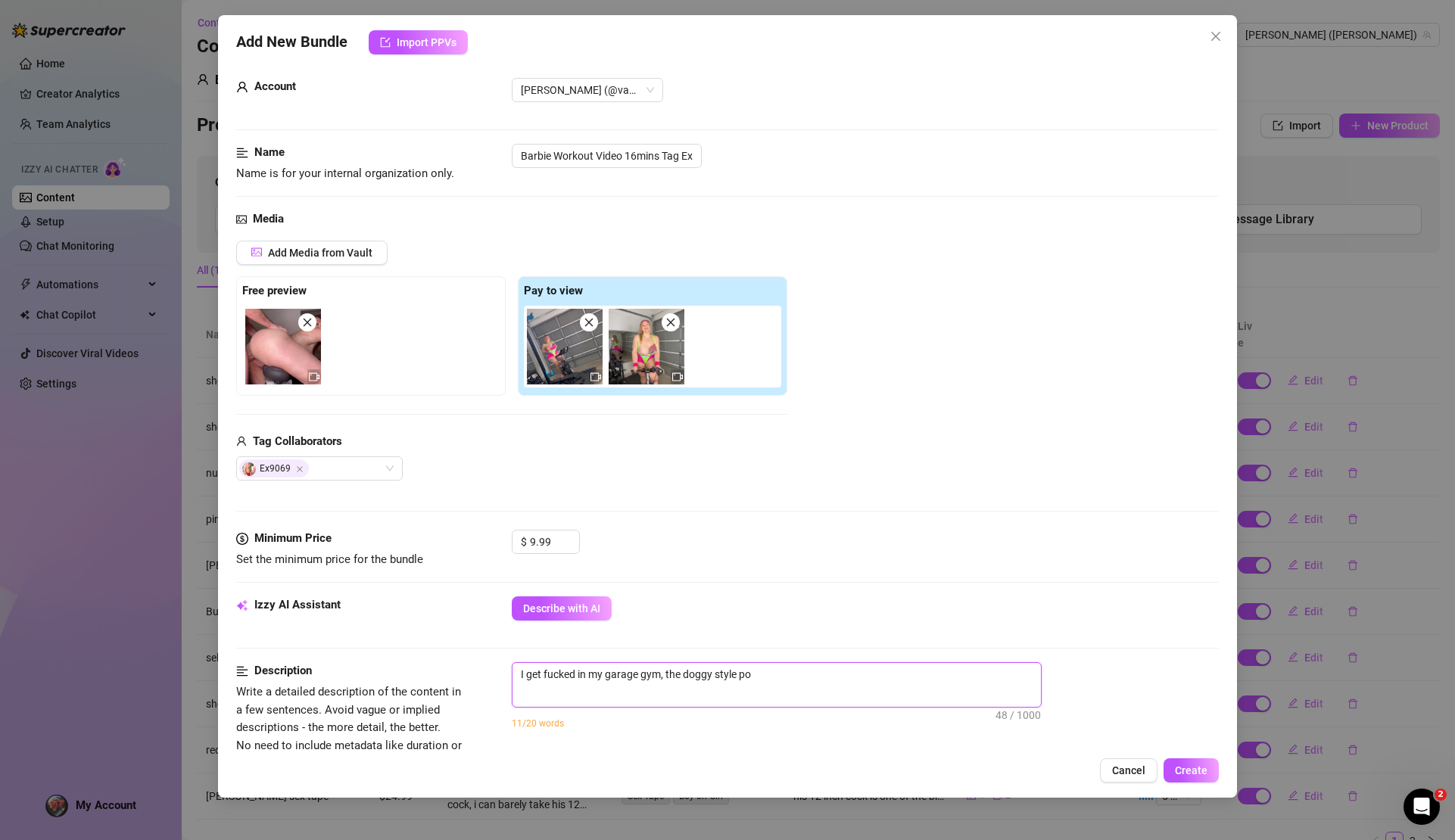
type textarea "I get fucked in my garage gym, the doggy style pov"
type textarea "I get fucked in my garage gym, the doggy style pot"
type textarea "I get fucked in my garage gym, the doggy style pot i"
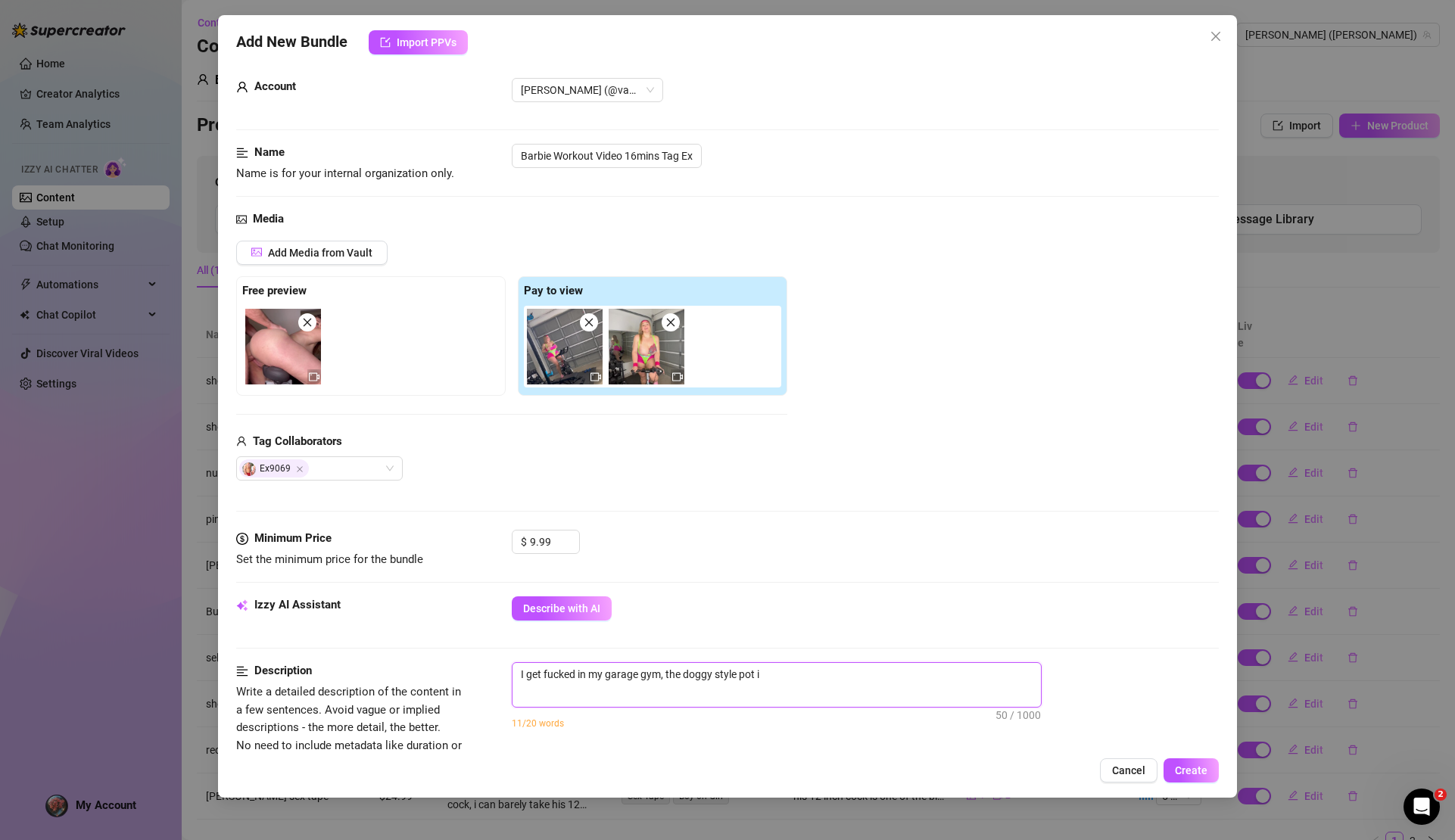
type textarea "I get fucked in my garage gym, the doggy style pot is"
type textarea "I get fucked in my garage gym, the doggy style pot is s"
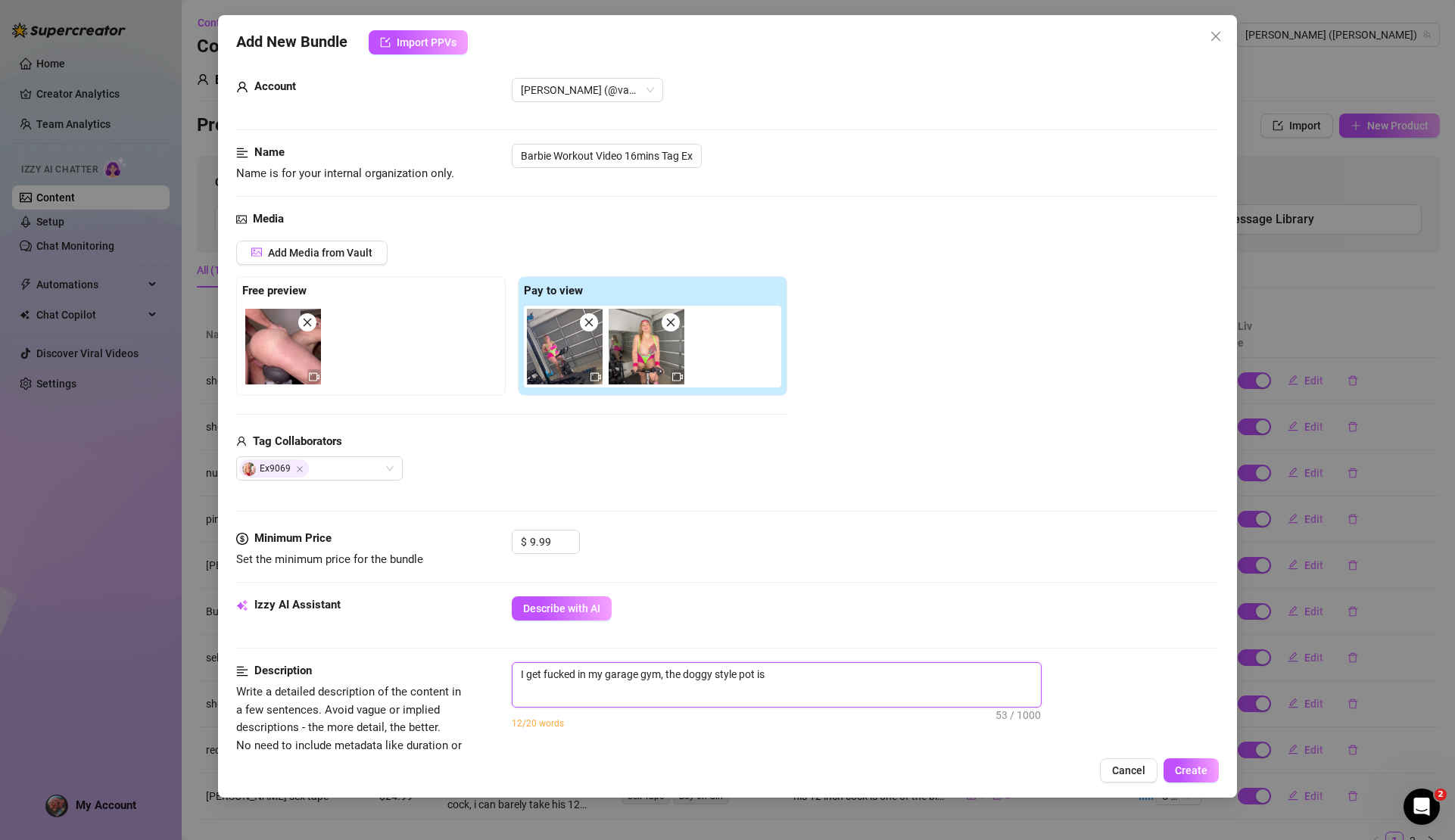
type textarea "I get fucked in my garage gym, the doggy style pot is s"
type textarea "I get fucked in my garage gym, the doggy style pot is so"
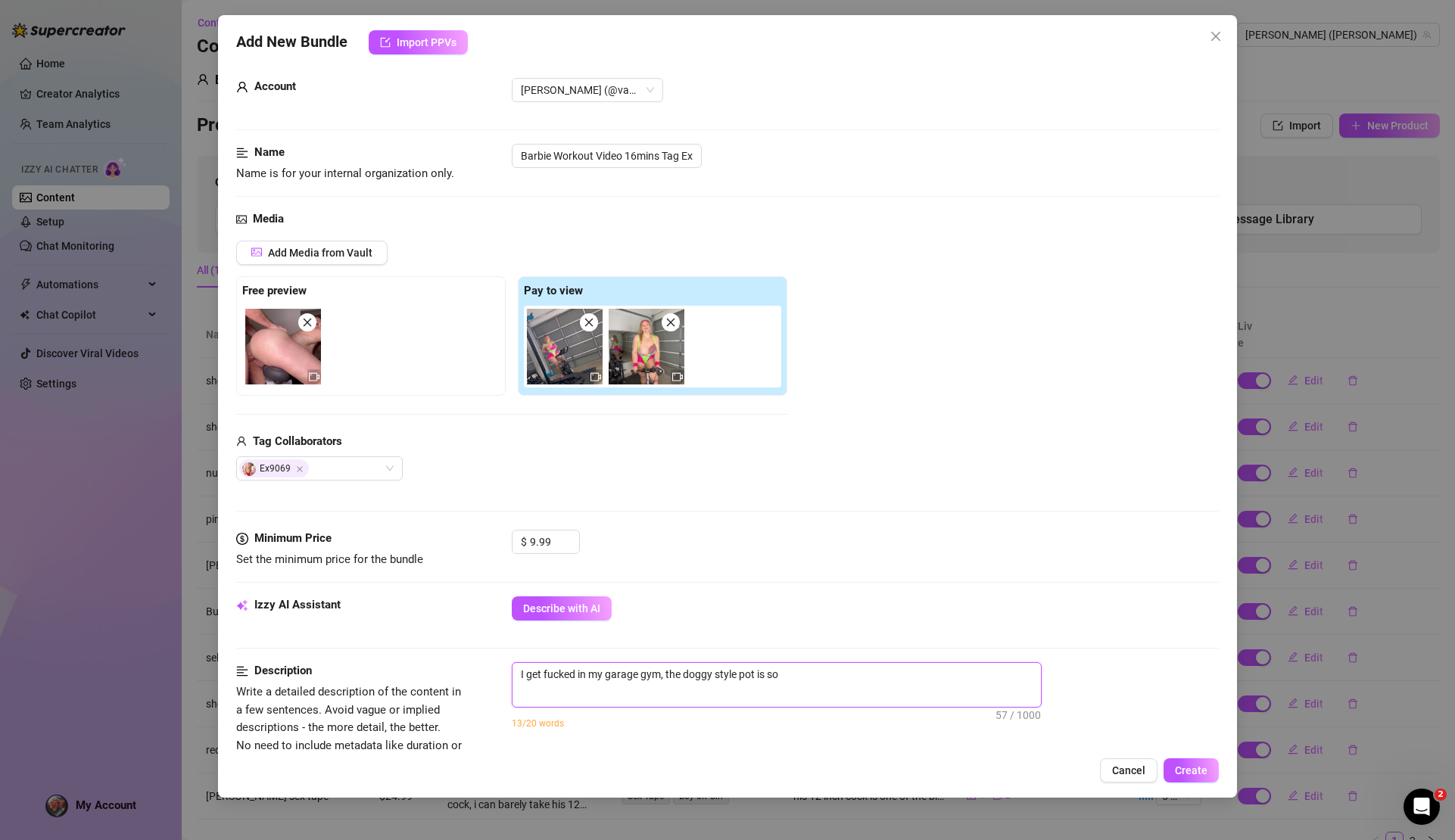
type textarea "I get fucked in my garage gym, the doggy style pot is so"
type textarea "I get fucked in my garage gym, the doggy style pot is s"
type textarea "I get fucked in my garage gym, the doggy style pot is"
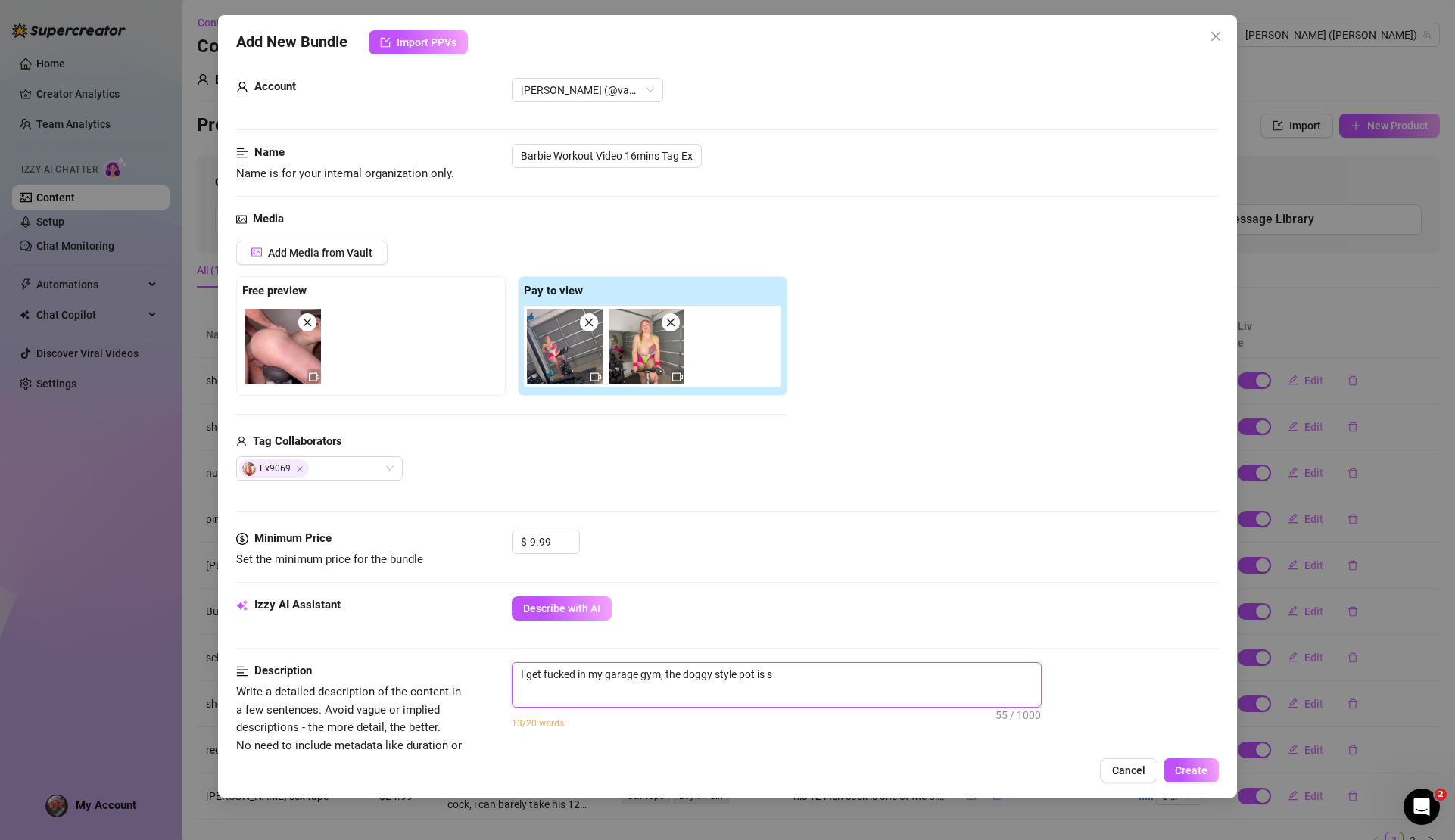
type textarea "I get fucked in my garage gym, the doggy style pot is"
type textarea "I get fucked in my garage gym, the doggy style pot i"
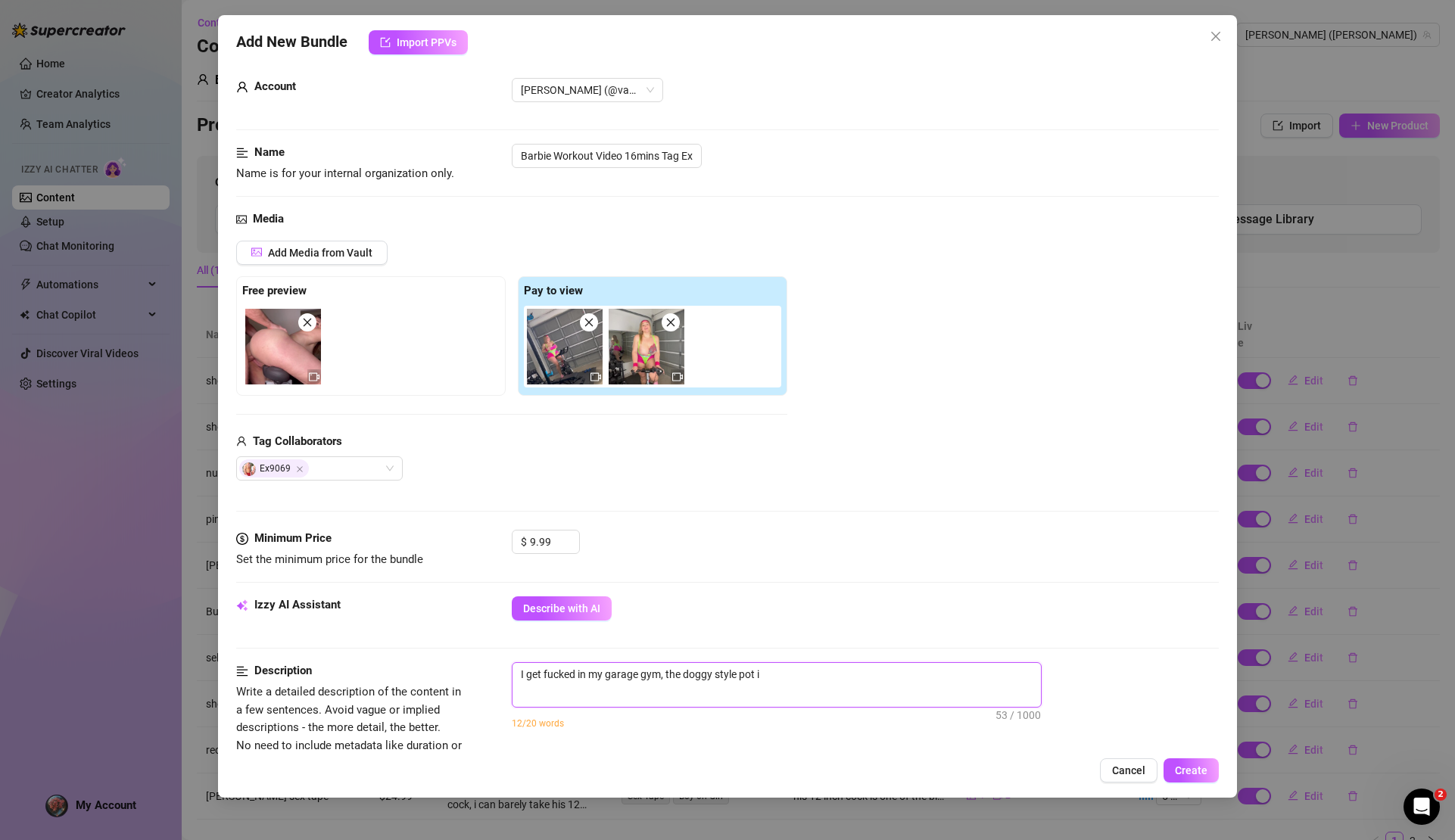
type textarea "I get fucked in my garage gym, the doggy style pot"
type textarea "I get fucked in my garage gym, the doggy style po"
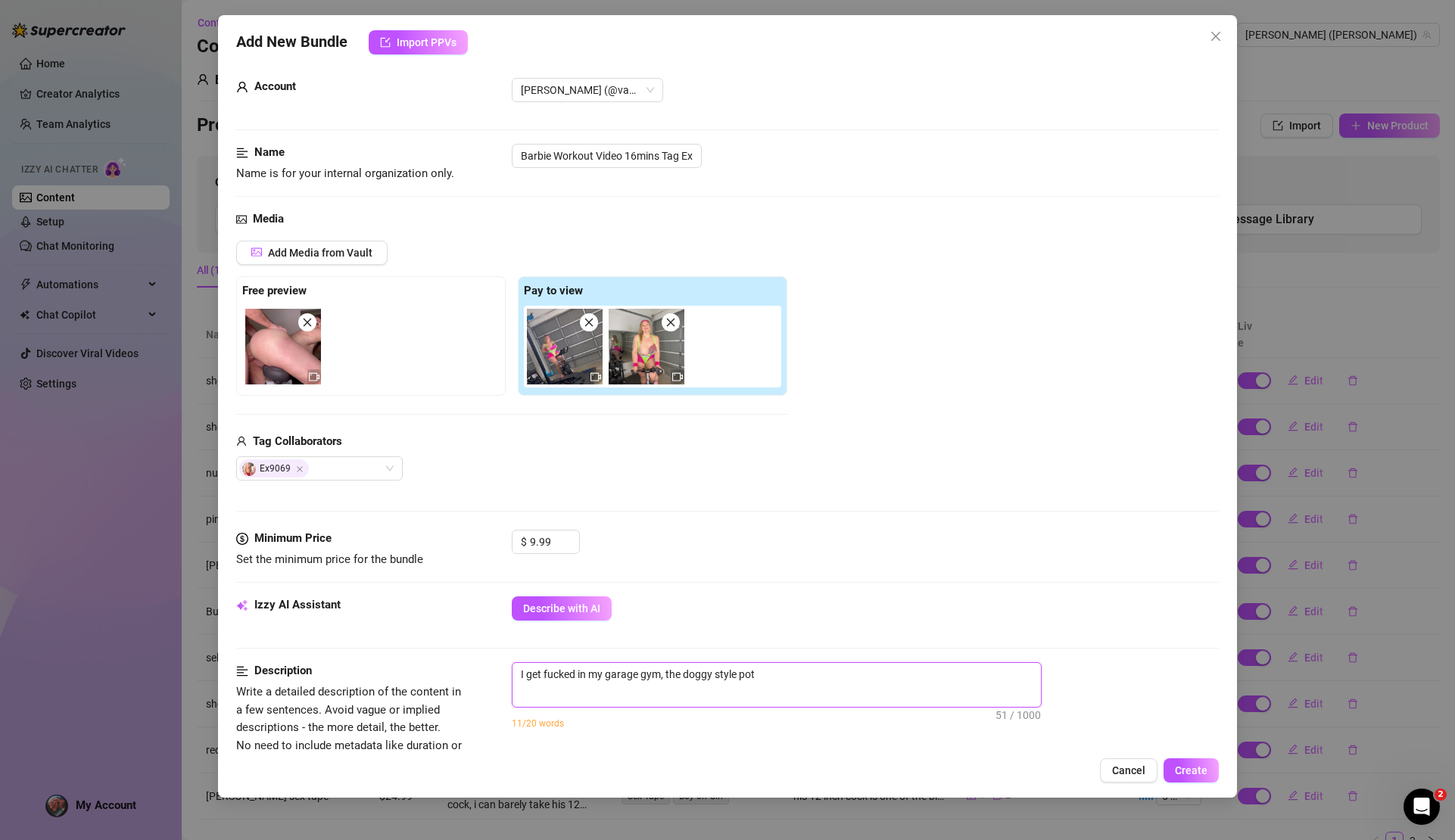
type textarea "I get fucked in my garage gym, the doggy style po"
type textarea "I get fucked in my garage gym, the doggy style pov"
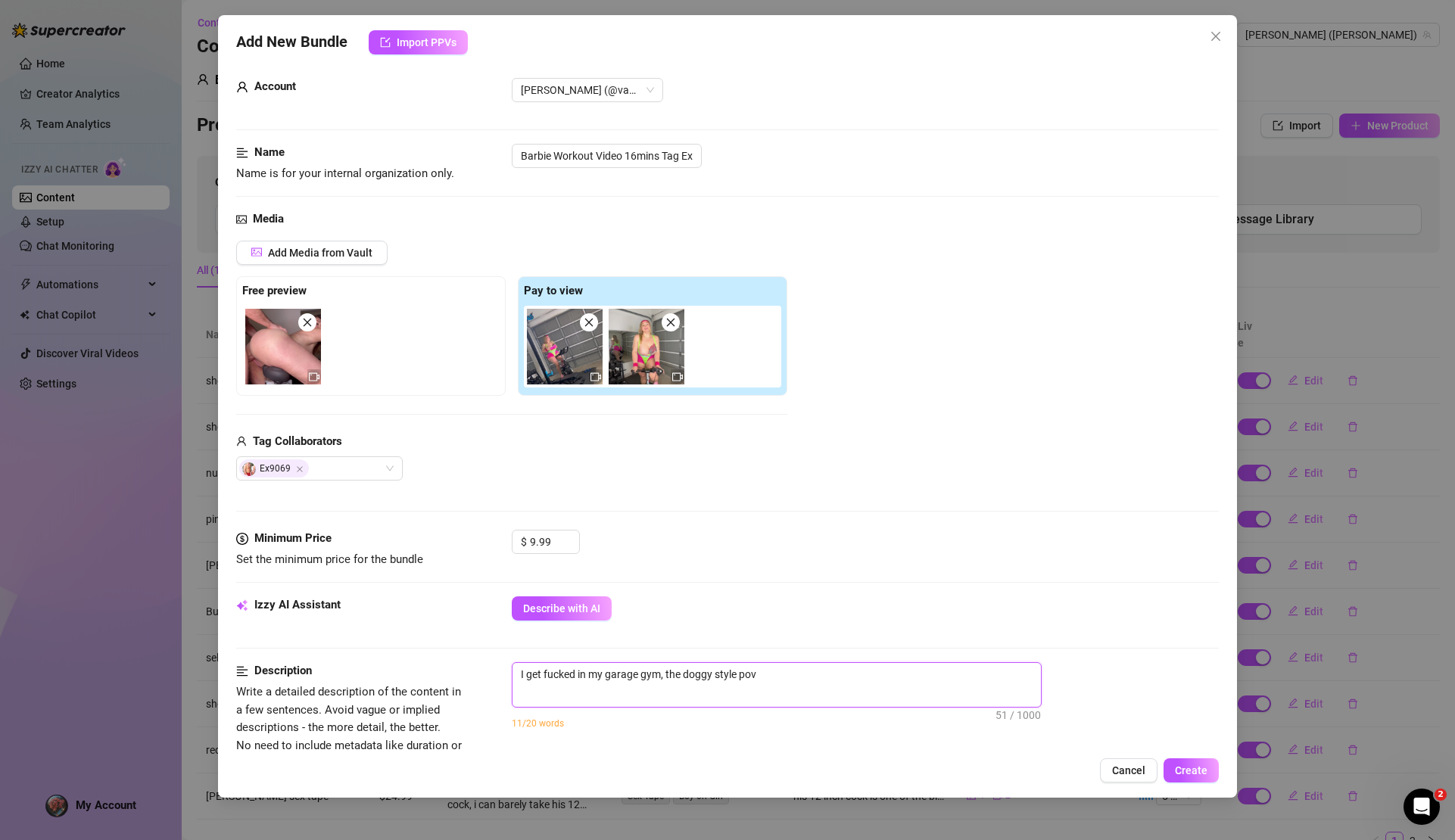
type textarea "I get fucked in my garage gym, the doggy style pov w"
type textarea "I get fucked in my garage gym, the doggy style pov wi"
type textarea "I get fucked in my garage gym, the doggy style pov wit"
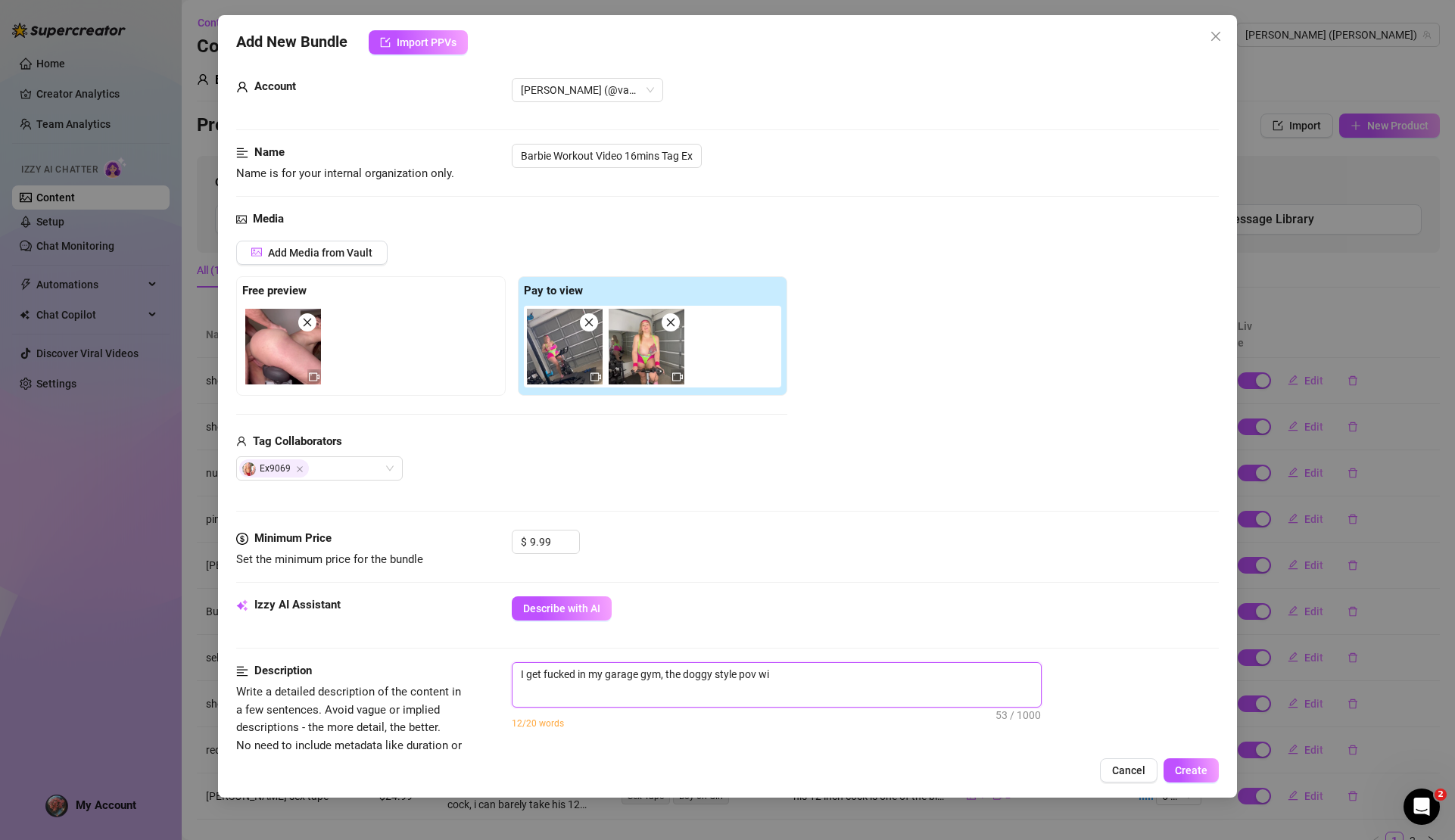
type textarea "I get fucked in my garage gym, the doggy style pov wit"
type textarea "I get fucked in my garage gym, the doggy style pov with"
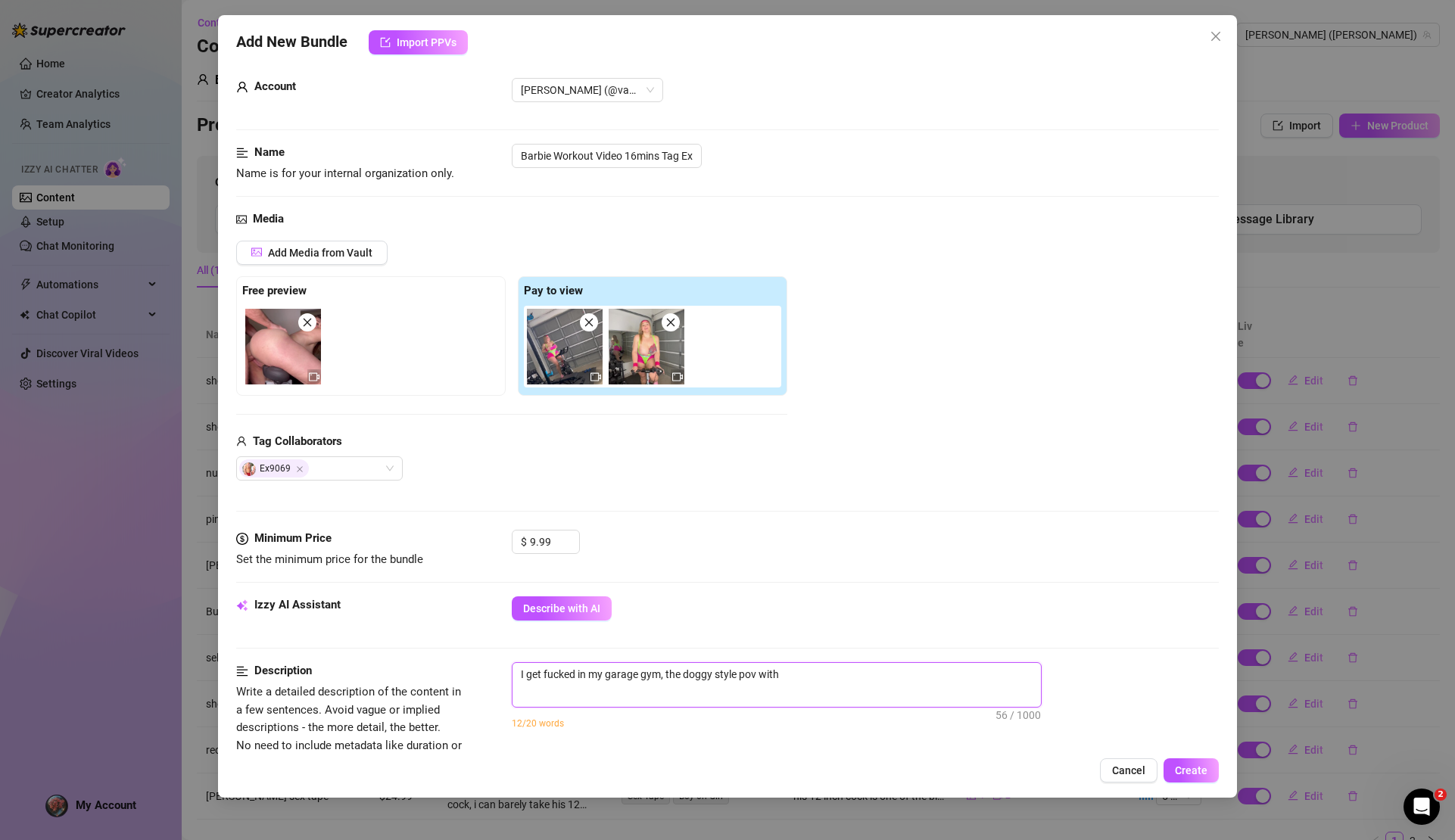
type textarea "I get fucked in my garage gym, the doggy style pov with m"
type textarea "I get fucked in my garage gym, the doggy style pov with my"
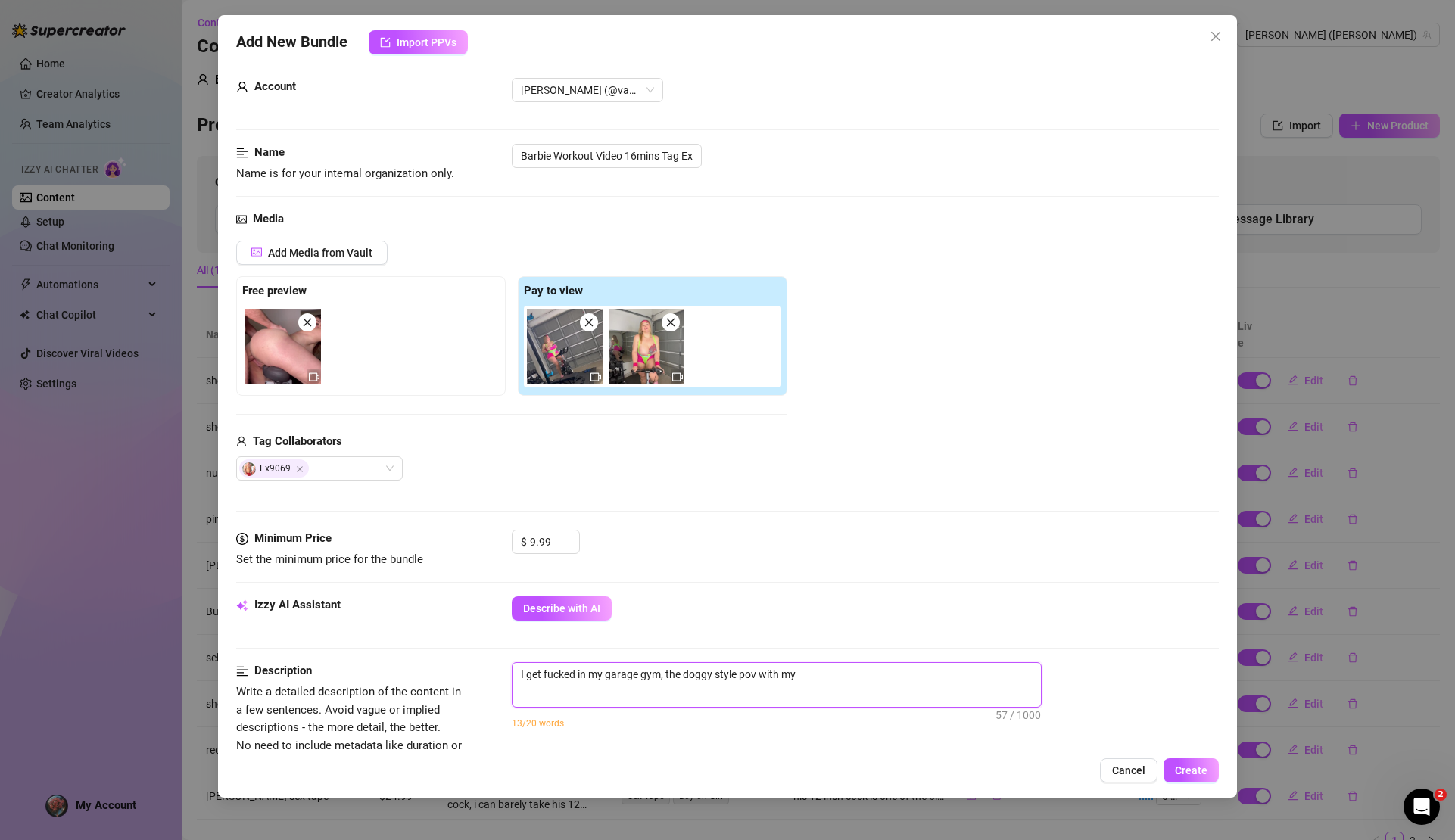
type textarea "I get fucked in my garage gym, the doggy style pov with my"
type textarea "I get fucked in my garage gym, the doggy style pov with my h"
type textarea "I get fucked in my garage gym, the doggy style pov with my hu"
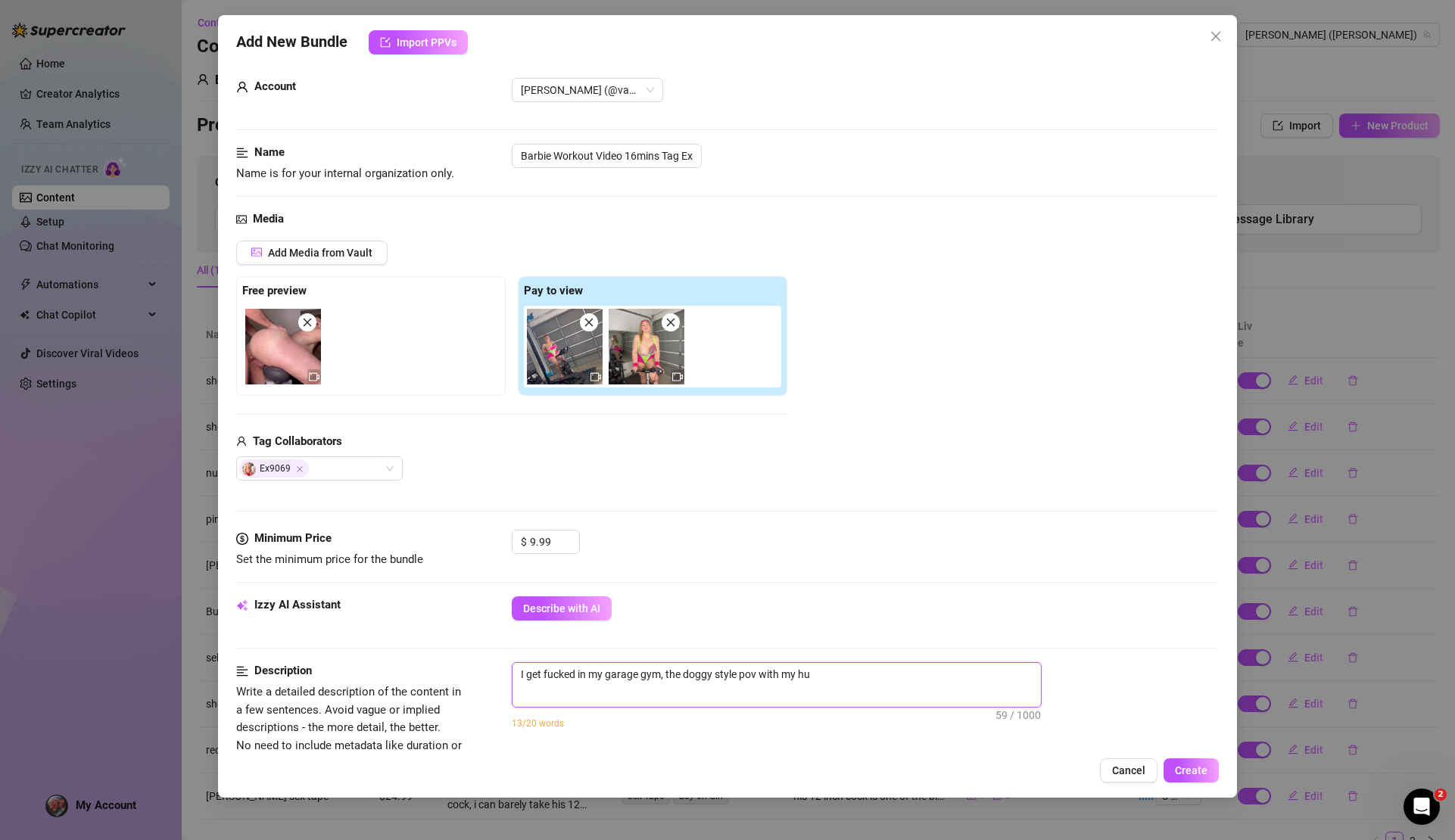
type textarea "I get fucked in my garage gym, the doggy style pov with my hug"
type textarea "I get fucked in my garage gym, the doggy style pov with my huge"
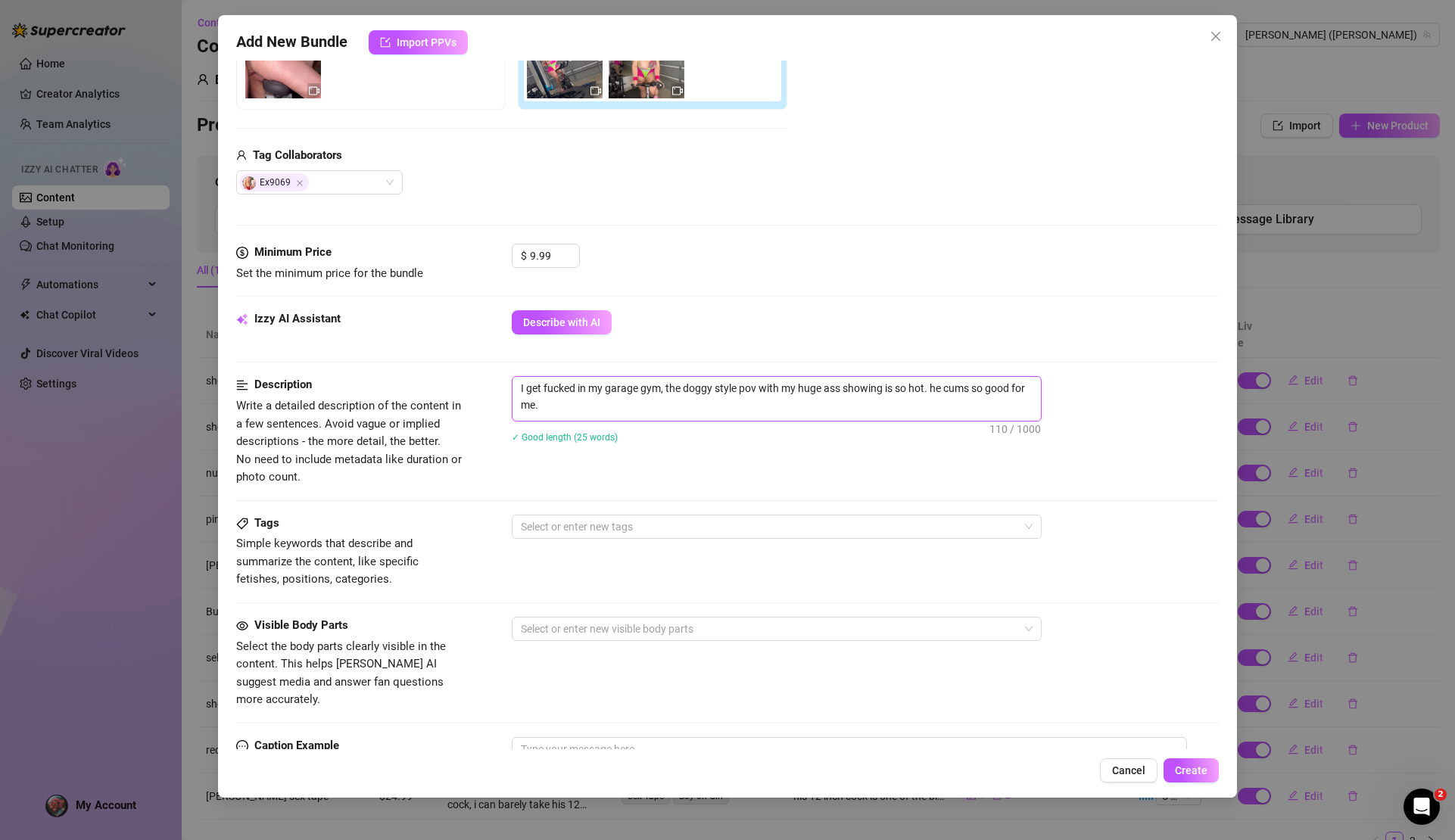
scroll to position [373, 0]
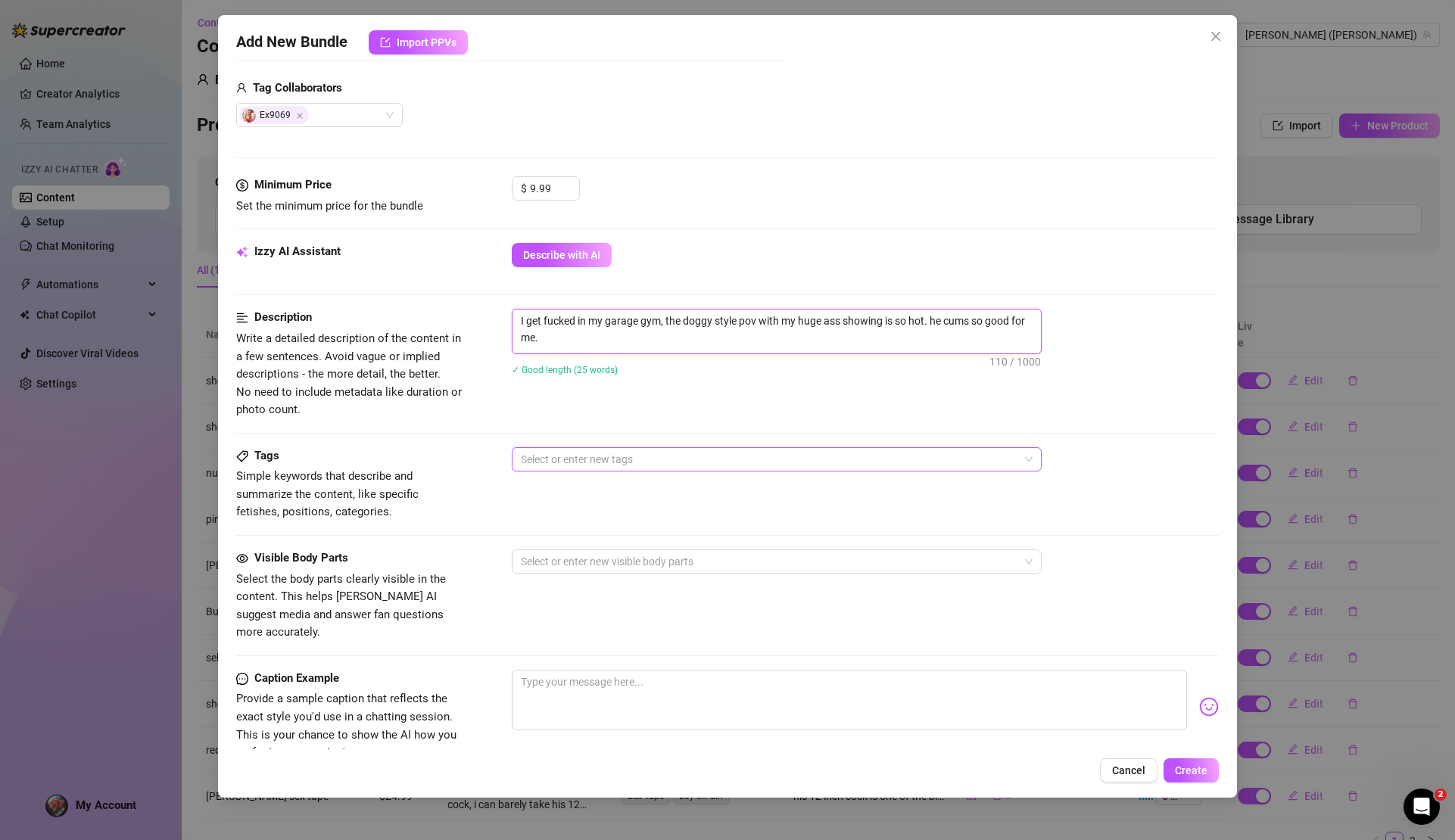
click at [649, 457] on div at bounding box center [769, 459] width 508 height 21
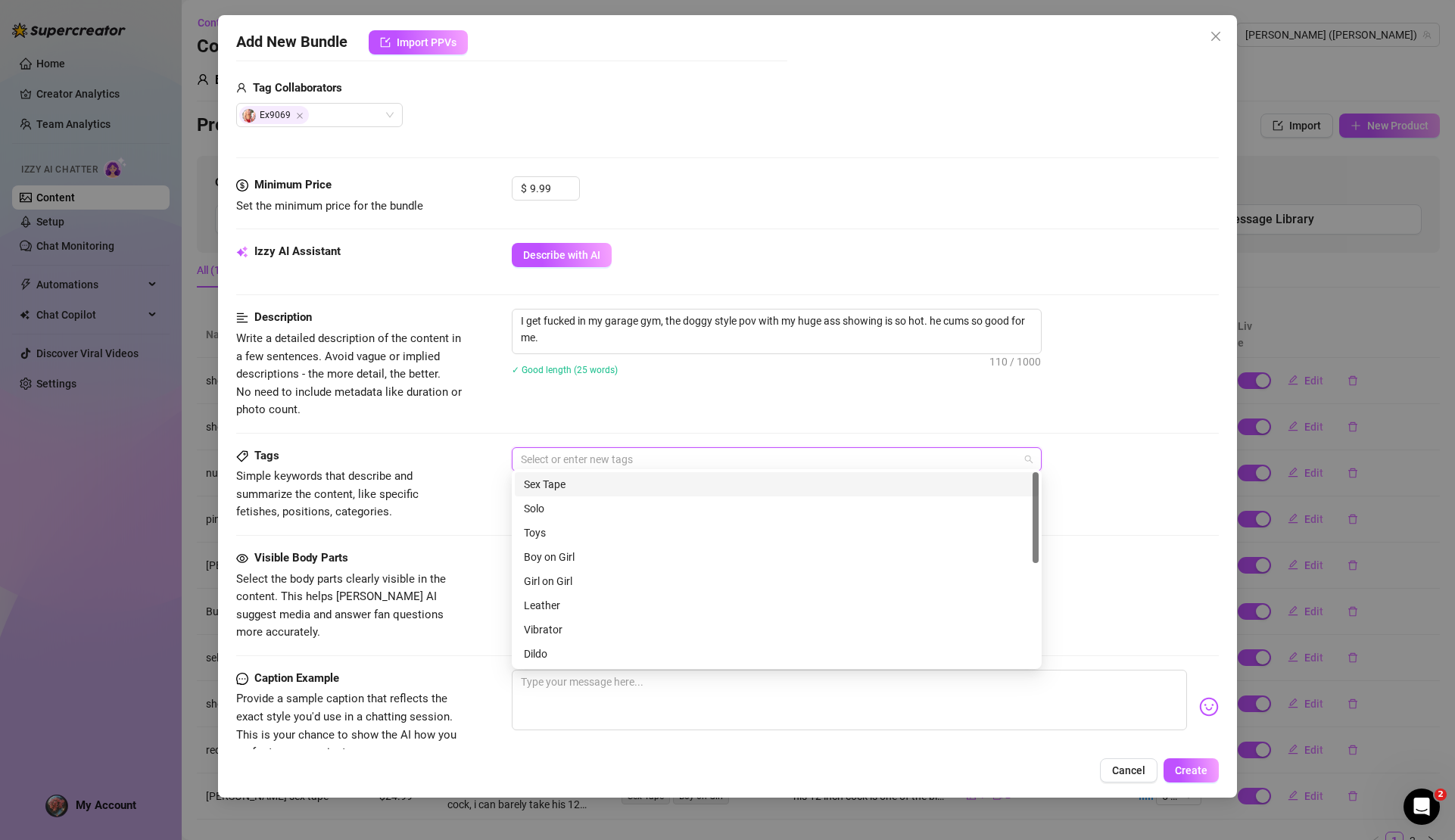
click at [639, 485] on div "Sex Tape" at bounding box center [777, 484] width 506 height 16
click at [603, 557] on div "Boy on Girl" at bounding box center [777, 556] width 506 height 16
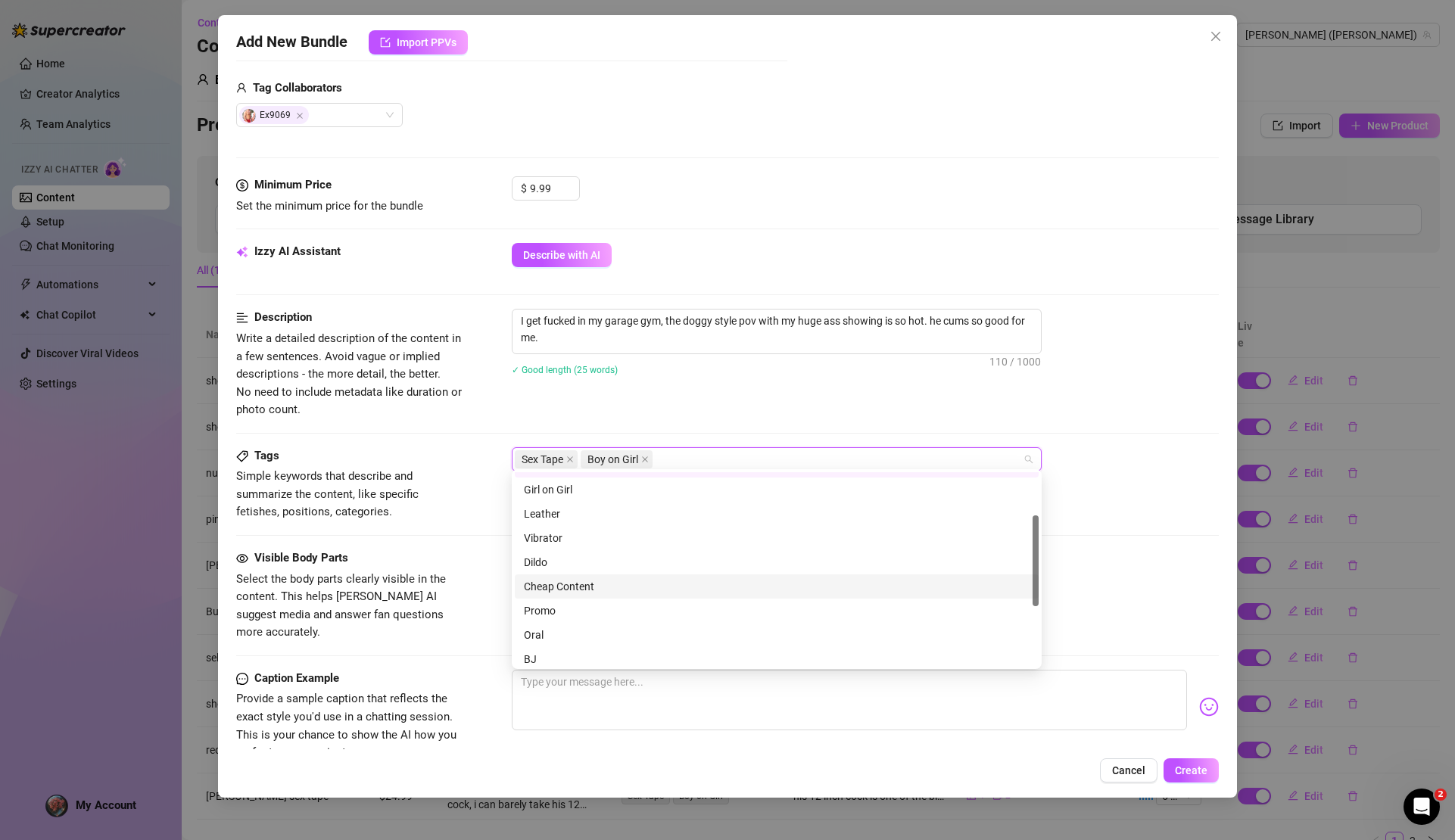
click at [601, 583] on div "Cheap Content" at bounding box center [777, 586] width 506 height 16
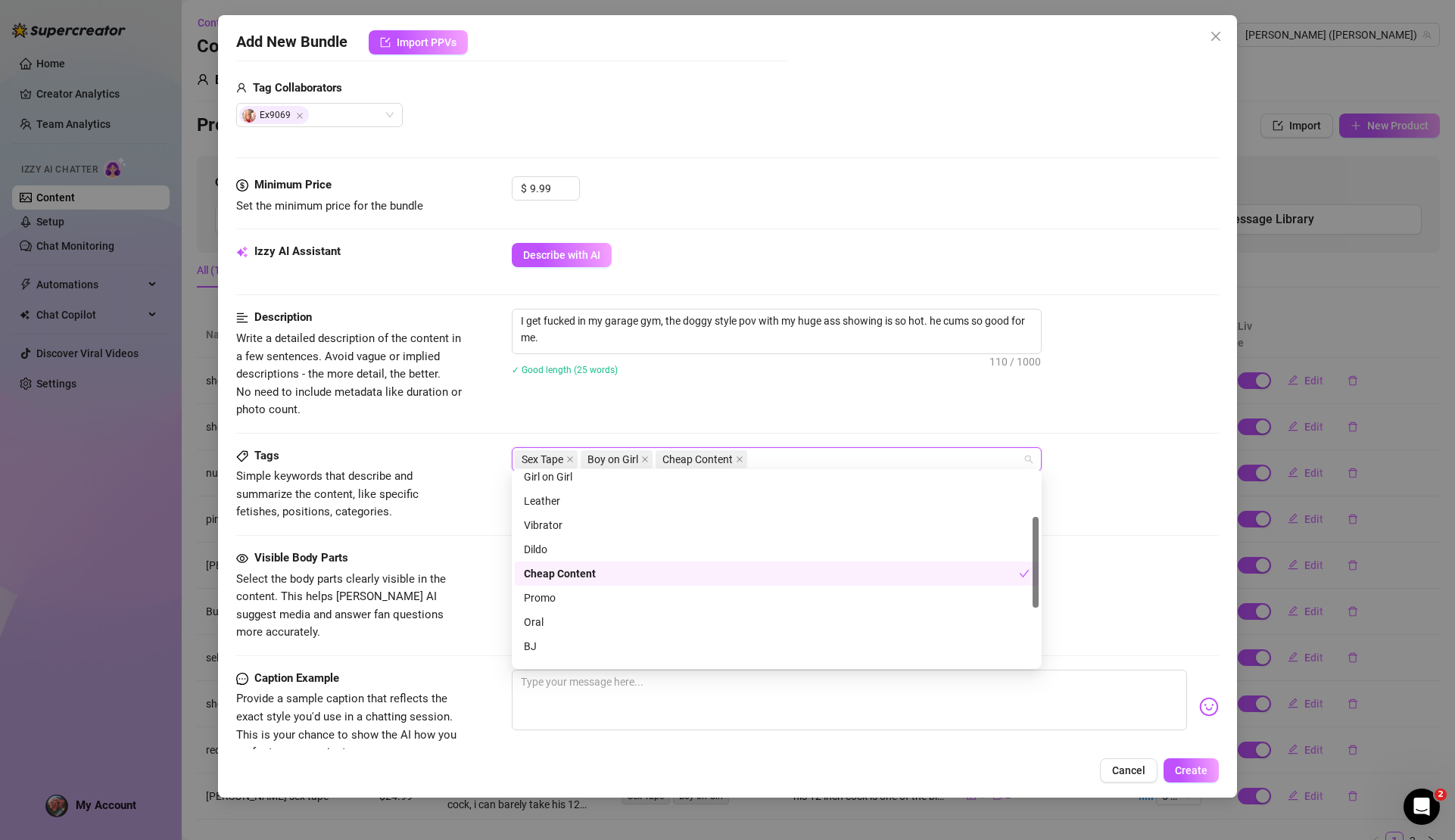
scroll to position [218, 0]
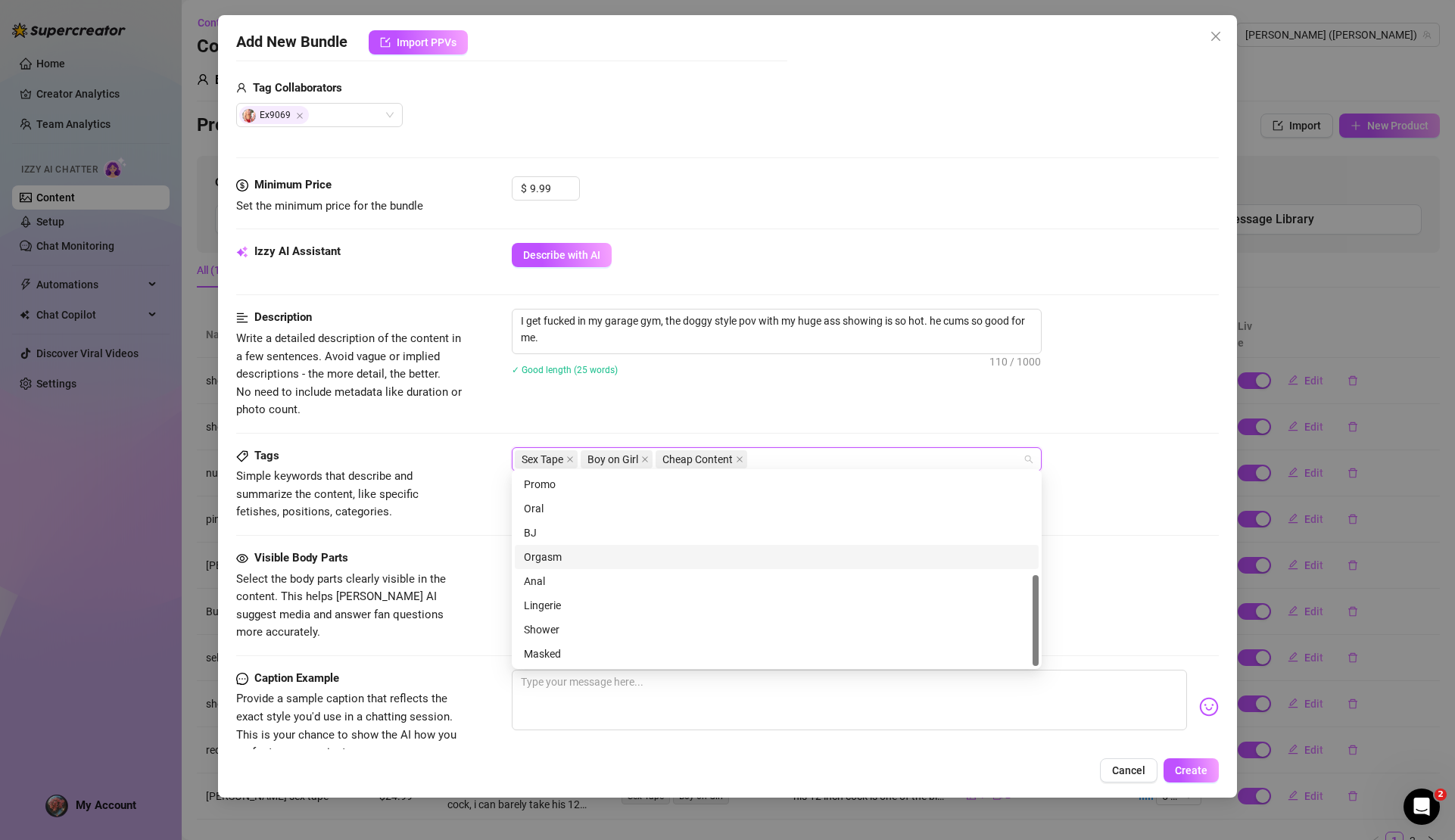
click at [473, 539] on div "Tags Simple keywords that describe and summarize the content, like specific fet…" at bounding box center [728, 499] width 982 height 102
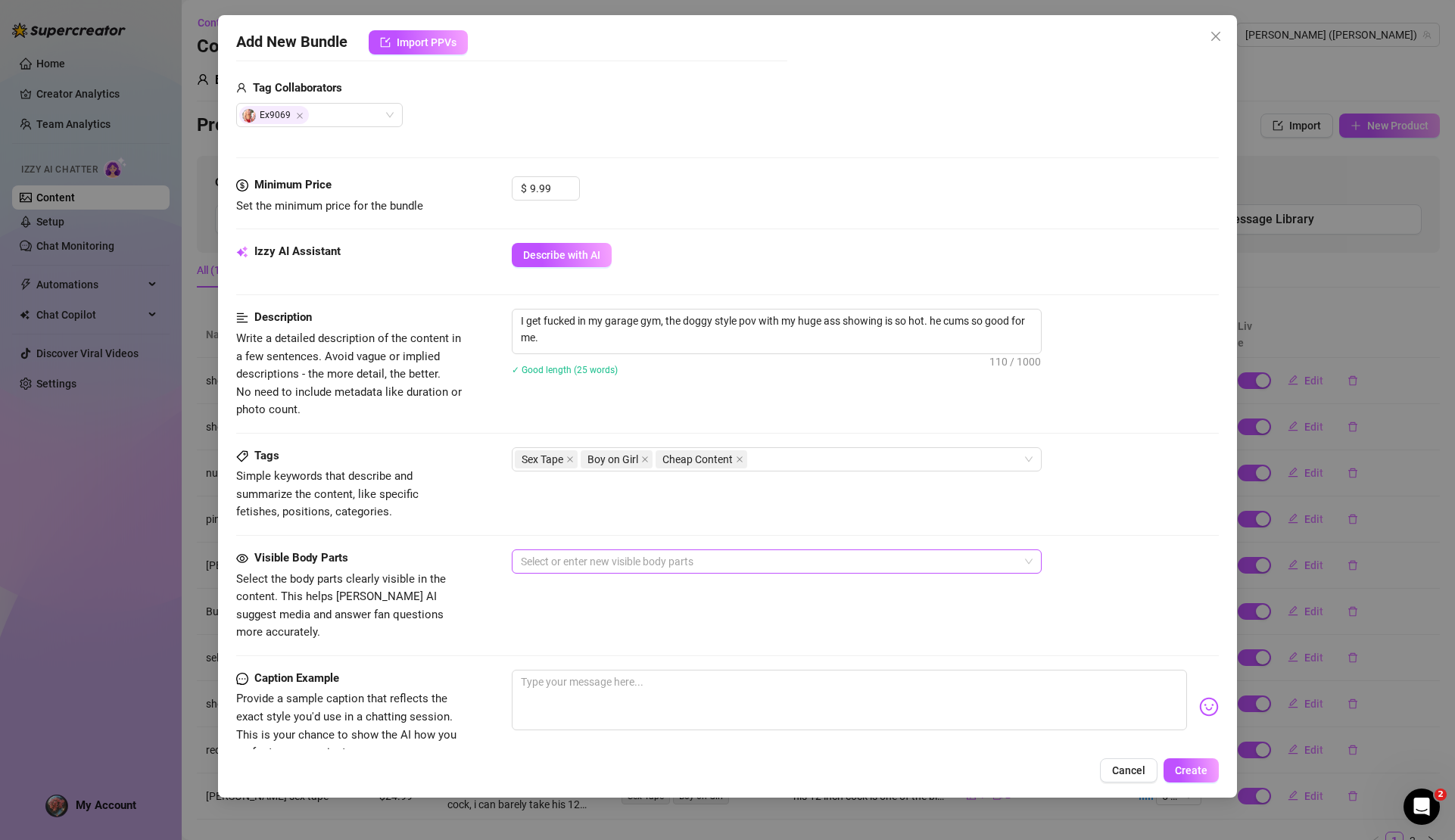
click at [569, 561] on div at bounding box center [769, 561] width 508 height 21
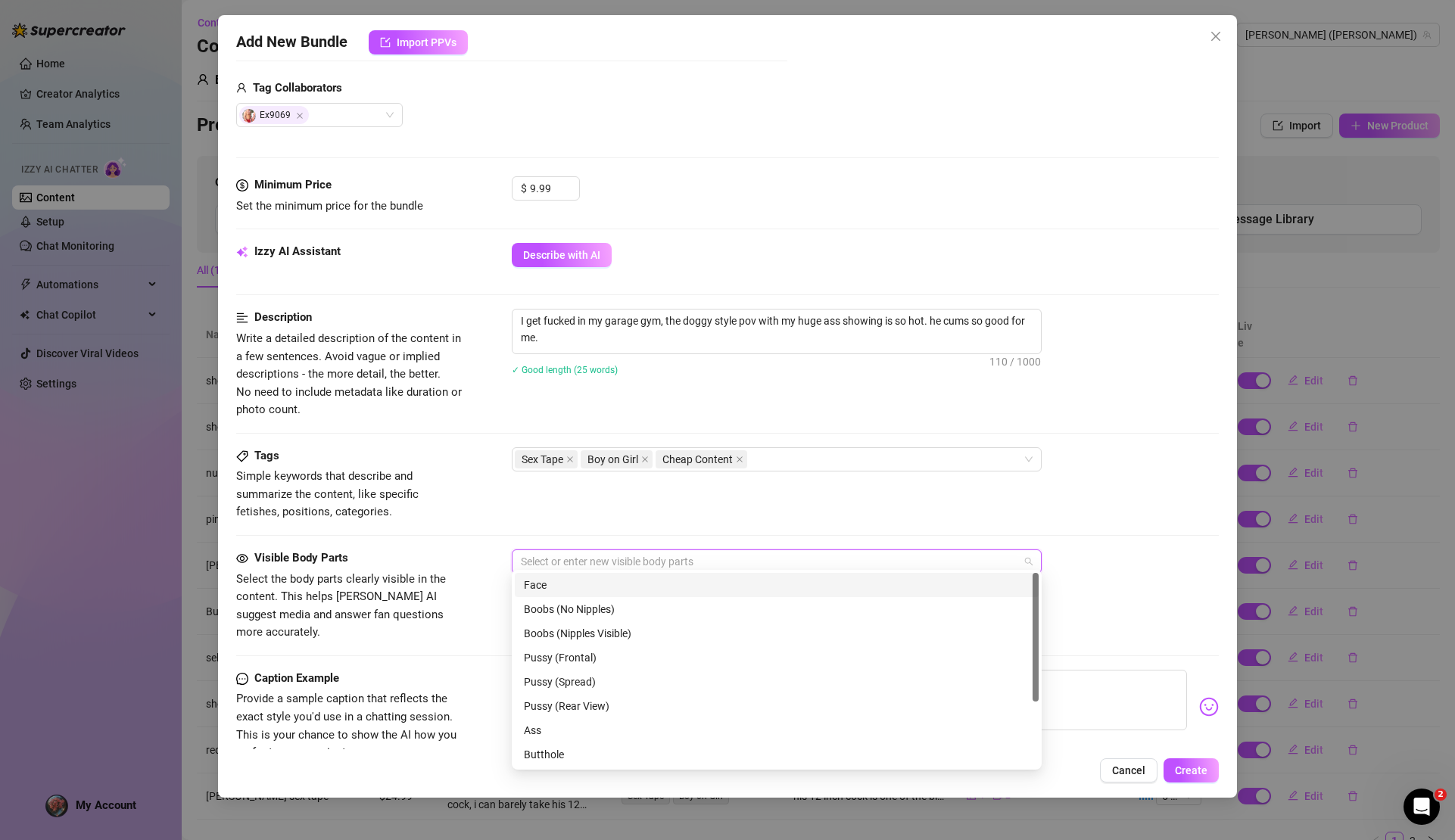
click at [574, 589] on div "Face" at bounding box center [777, 584] width 506 height 16
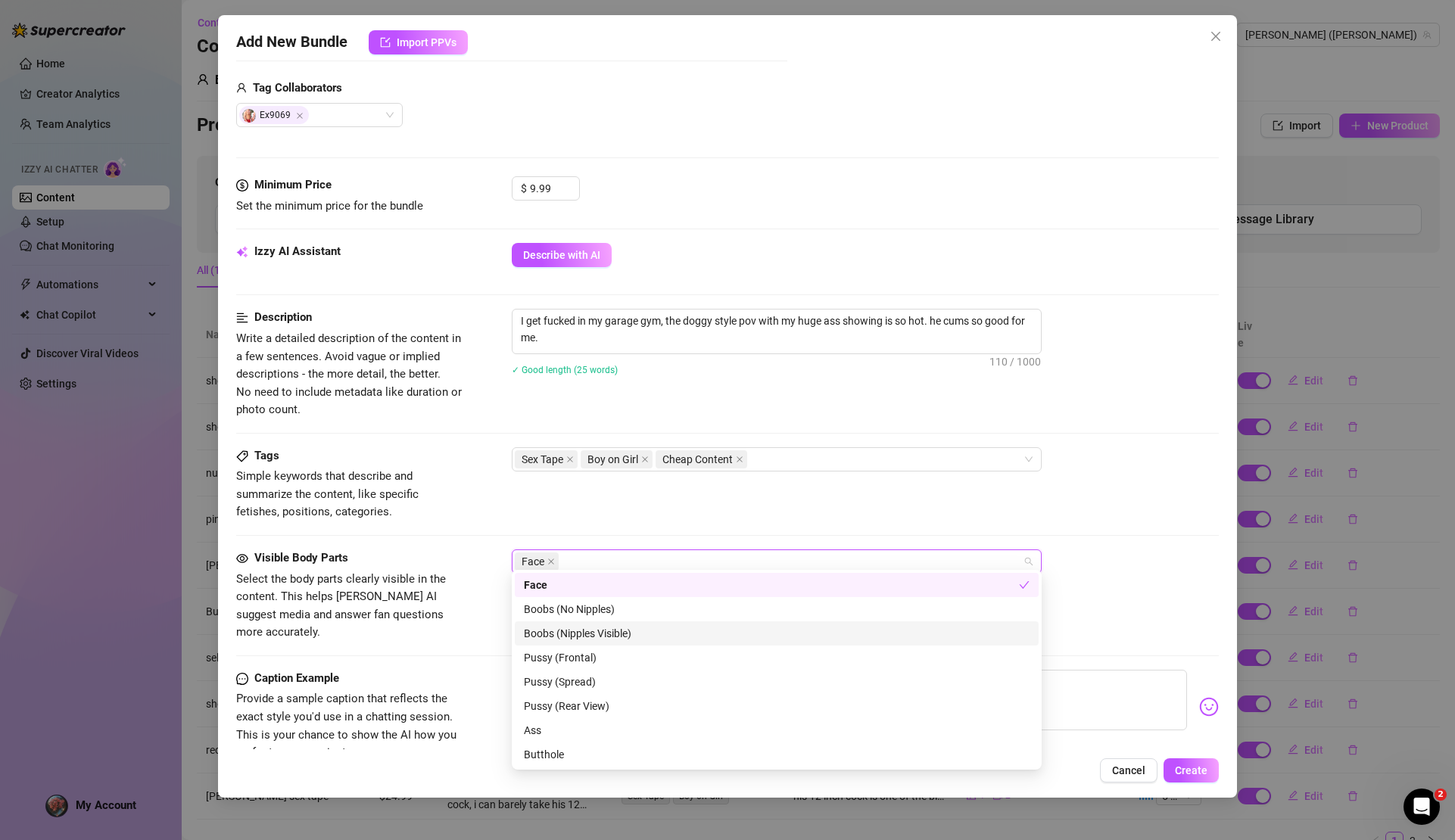
click at [537, 628] on div "Boobs (Nipples Visible)" at bounding box center [777, 633] width 506 height 16
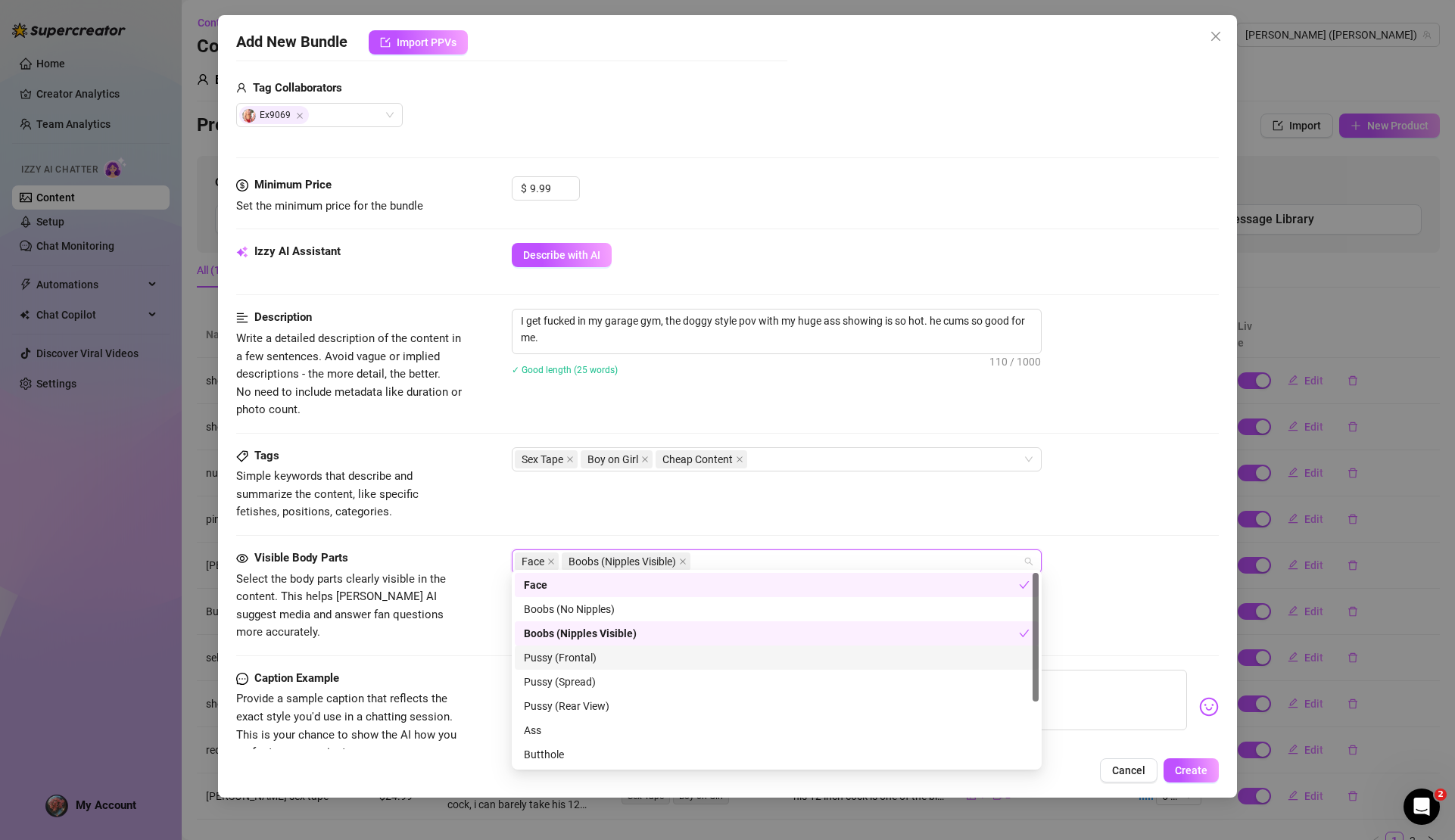
click at [602, 662] on div "Pussy (Frontal)" at bounding box center [777, 657] width 506 height 16
click at [600, 685] on div "Pussy (Spread)" at bounding box center [777, 681] width 506 height 16
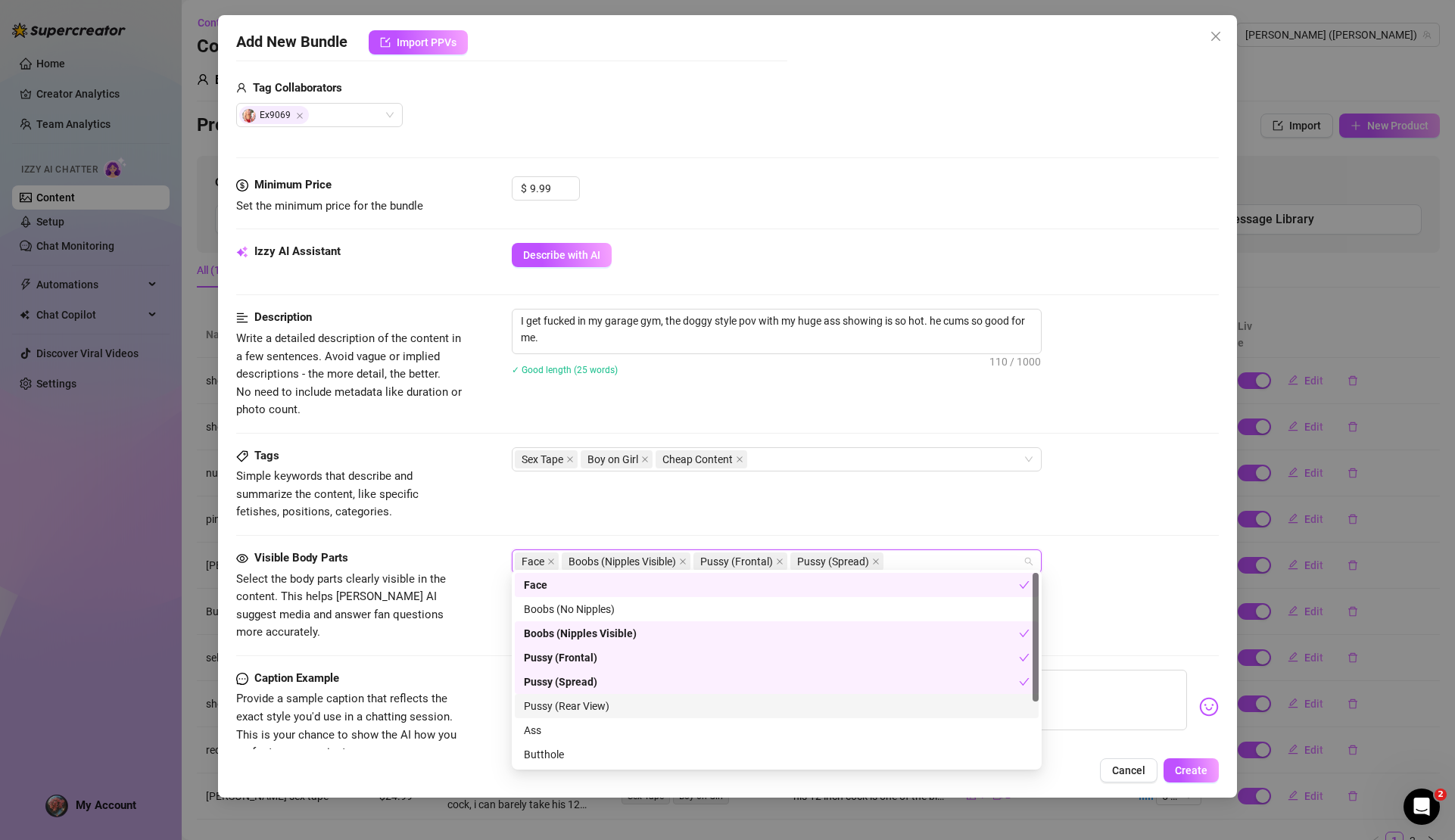
click at [613, 709] on div "Pussy (Rear View)" at bounding box center [777, 706] width 506 height 16
click at [595, 727] on div "Ass" at bounding box center [777, 730] width 506 height 16
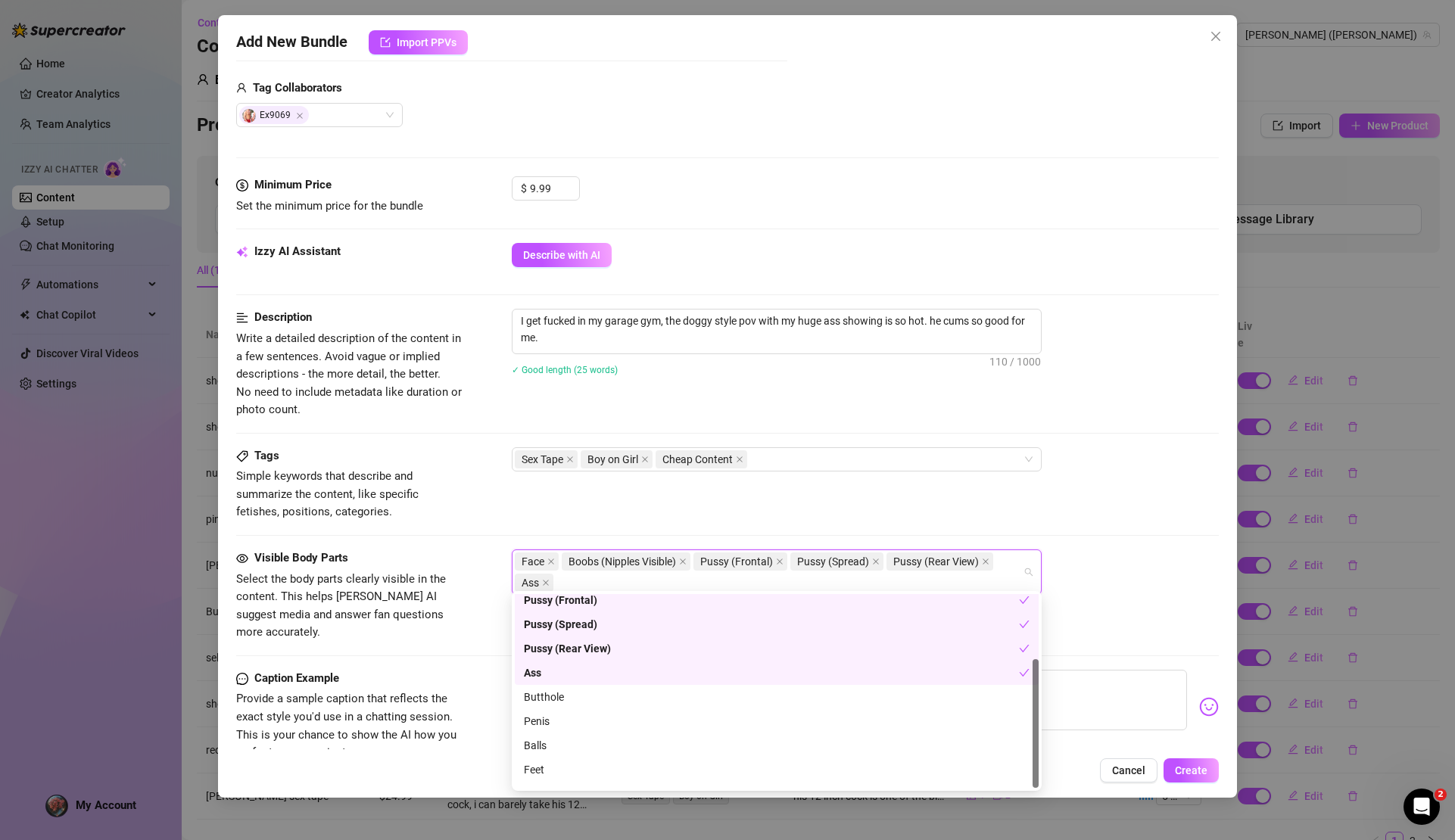
scroll to position [96, 0]
click at [605, 707] on div "Penis" at bounding box center [777, 702] width 506 height 16
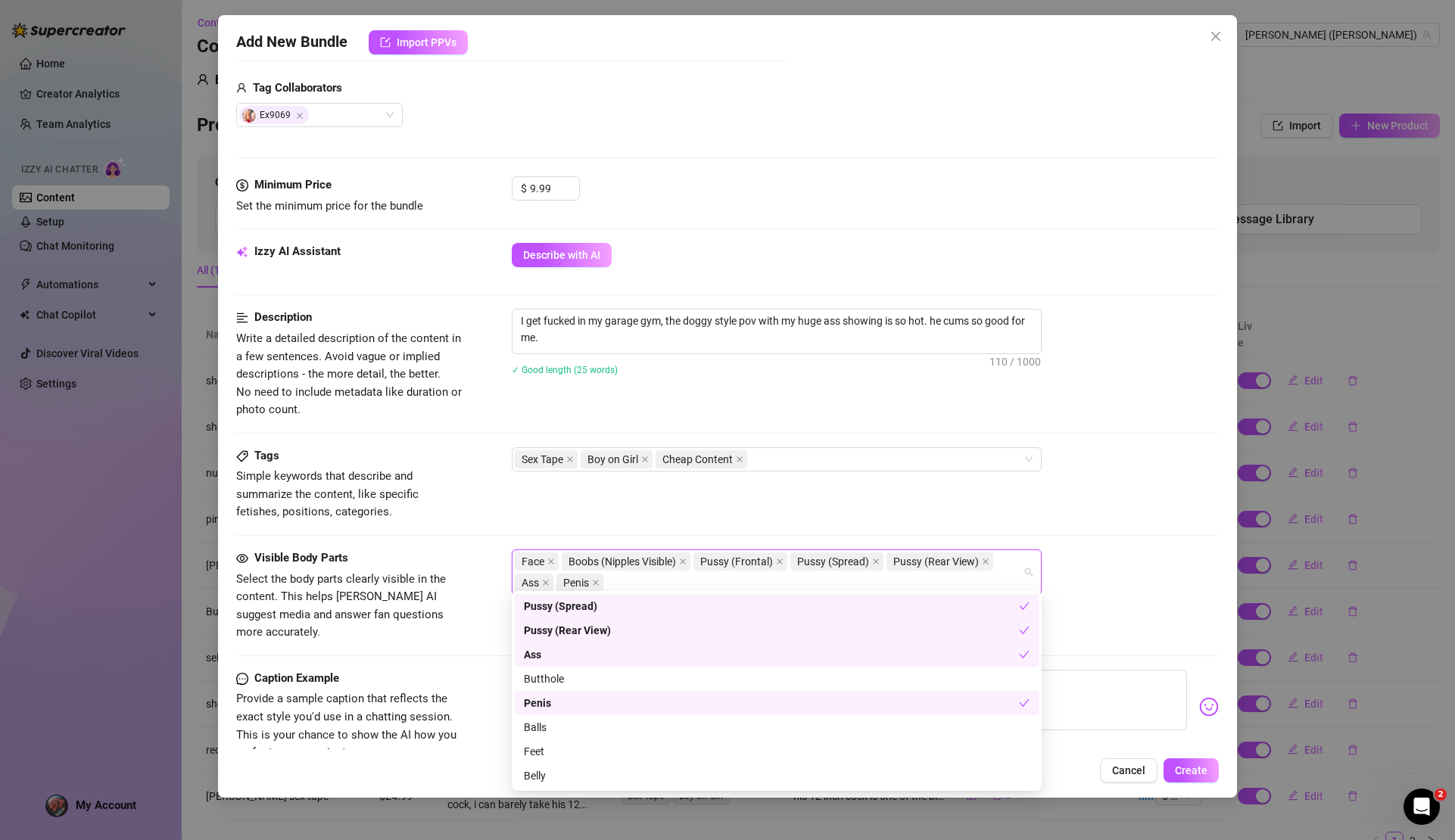
click at [600, 705] on div "Penis" at bounding box center [771, 702] width 495 height 16
click at [600, 705] on div "Penis" at bounding box center [777, 702] width 506 height 16
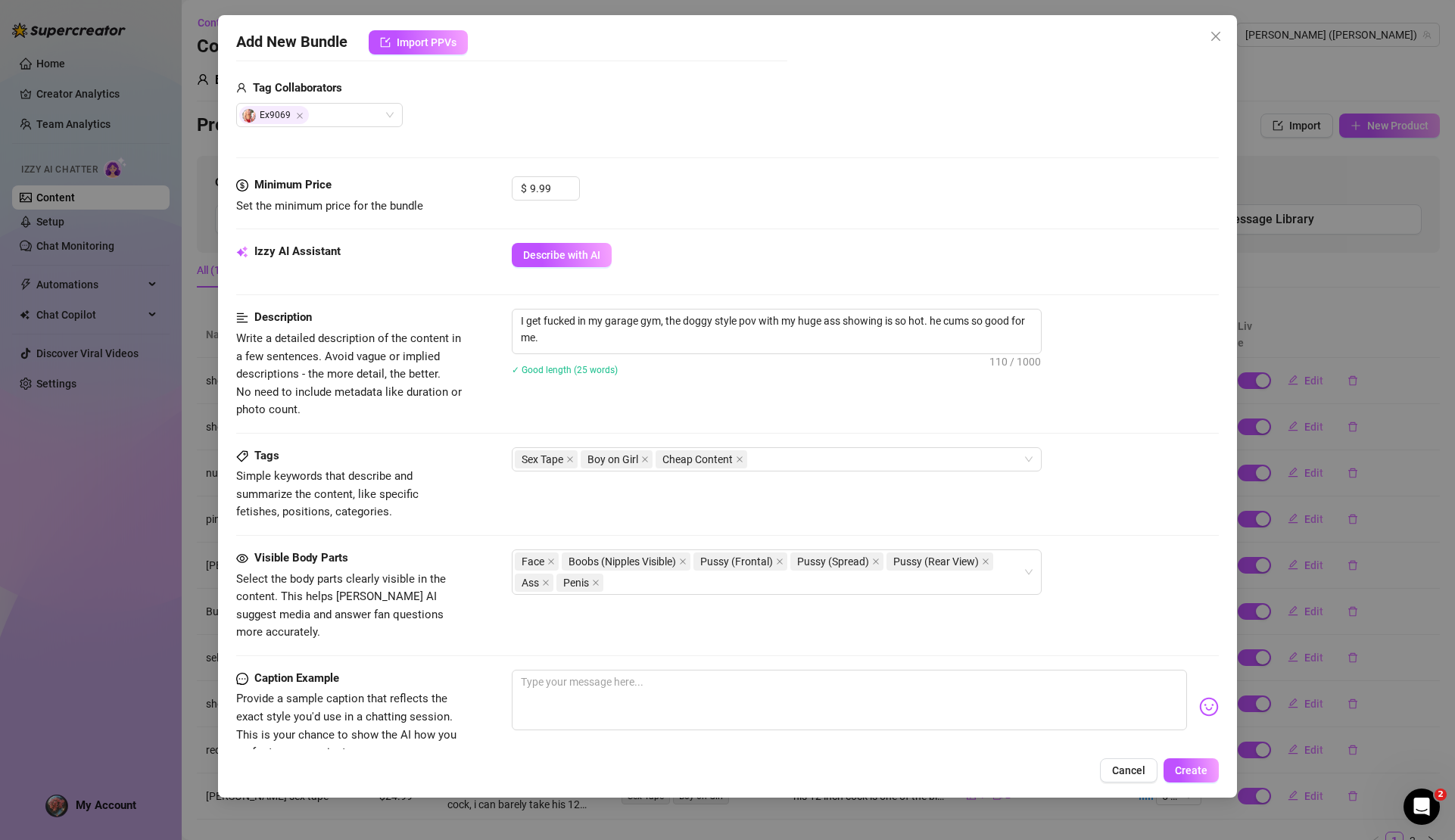
click at [1057, 517] on div "Tags Simple keywords that describe and summarize the content, like specific fet…" at bounding box center [728, 499] width 982 height 102
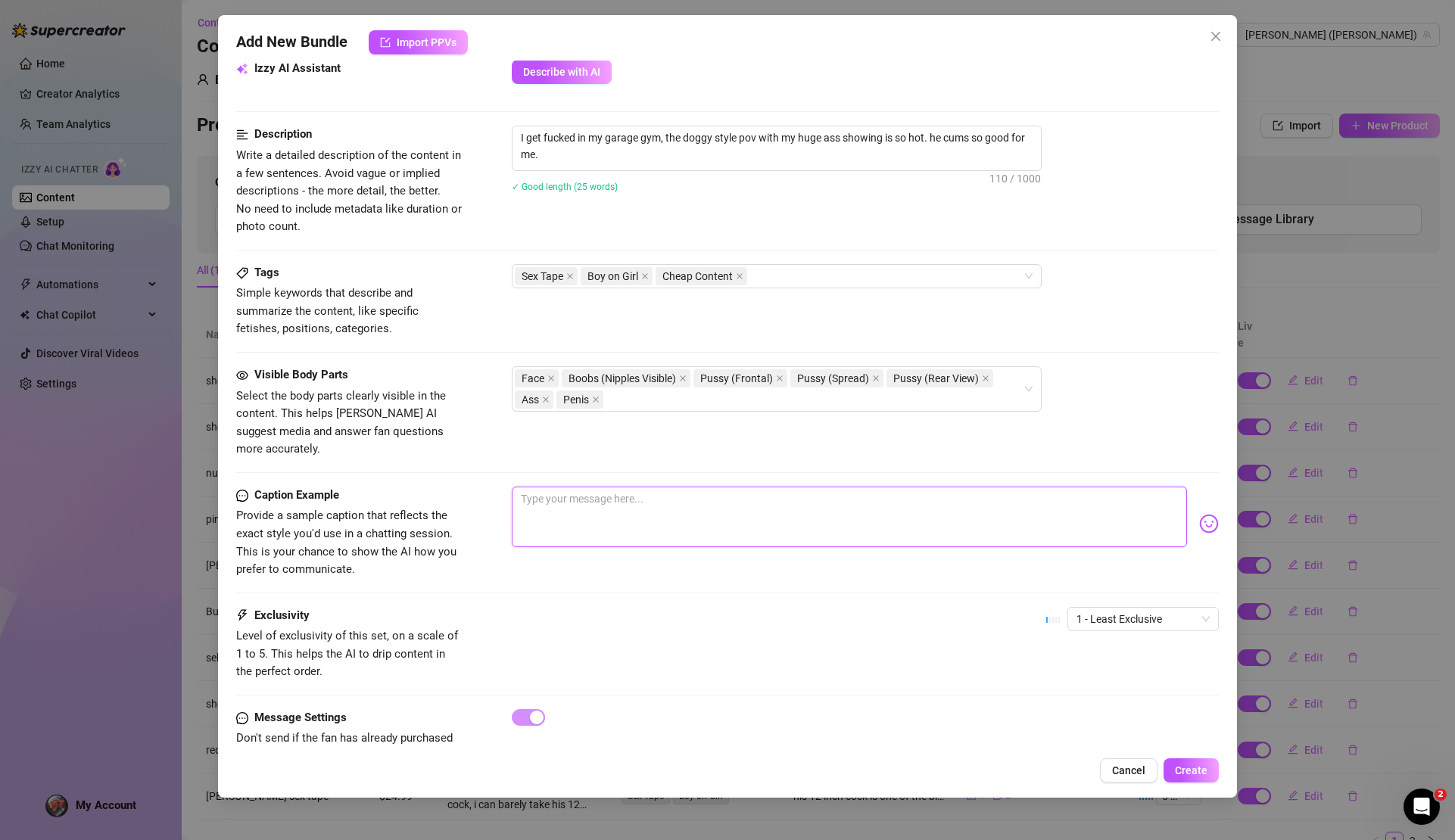
click at [566, 487] on textarea at bounding box center [849, 517] width 674 height 61
click at [700, 487] on textarea "I get fucked so good in my garage gym. im all sweaty and it's so hot! I make hi…" at bounding box center [849, 517] width 674 height 61
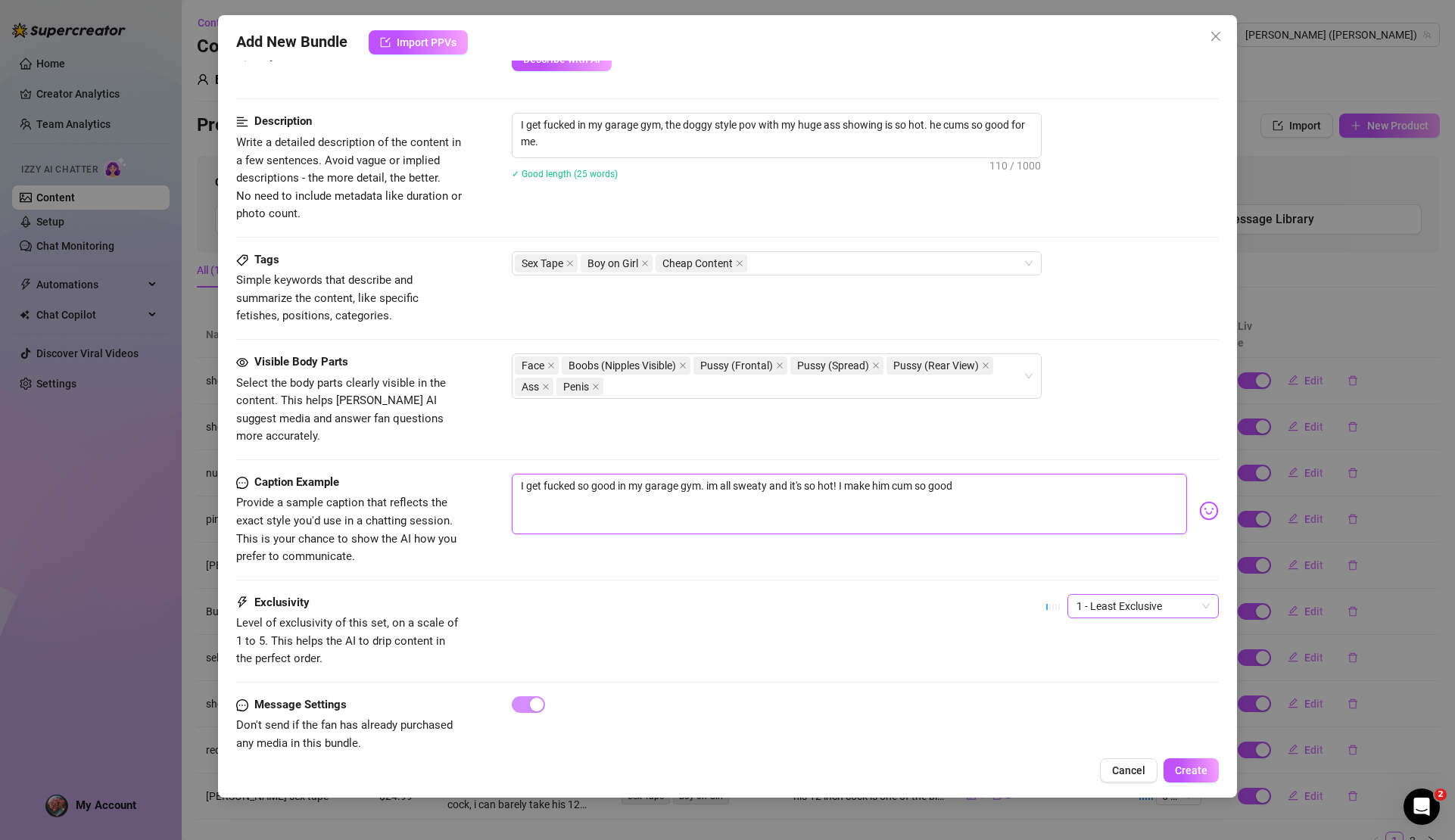
click at [1165, 595] on span "1 - Least Exclusive" at bounding box center [1143, 607] width 133 height 23
click at [1119, 705] on div "5 - Most Exclusive 🔥" at bounding box center [1132, 704] width 127 height 16
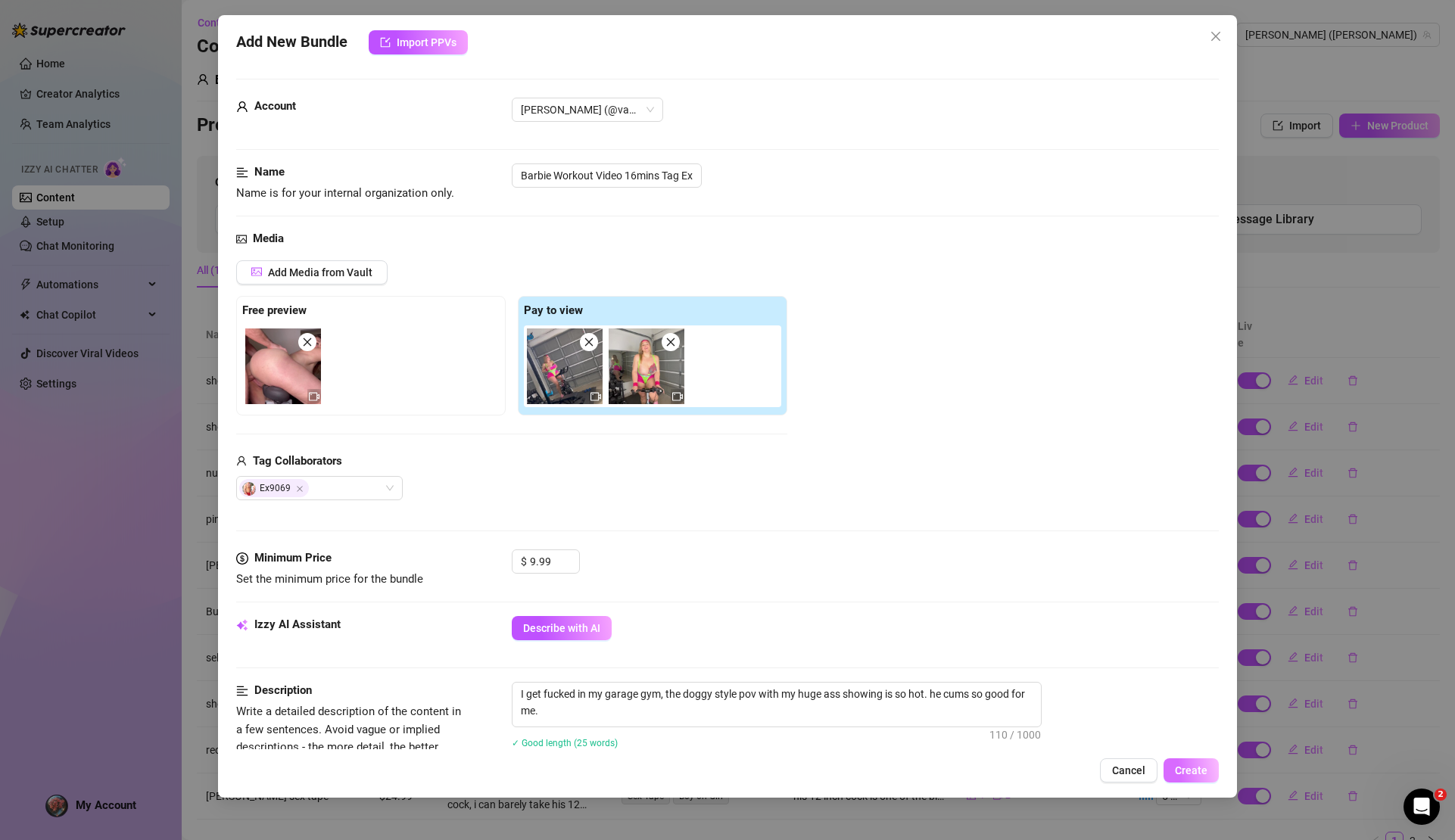
click at [1188, 772] on span "Create" at bounding box center [1192, 771] width 33 height 13
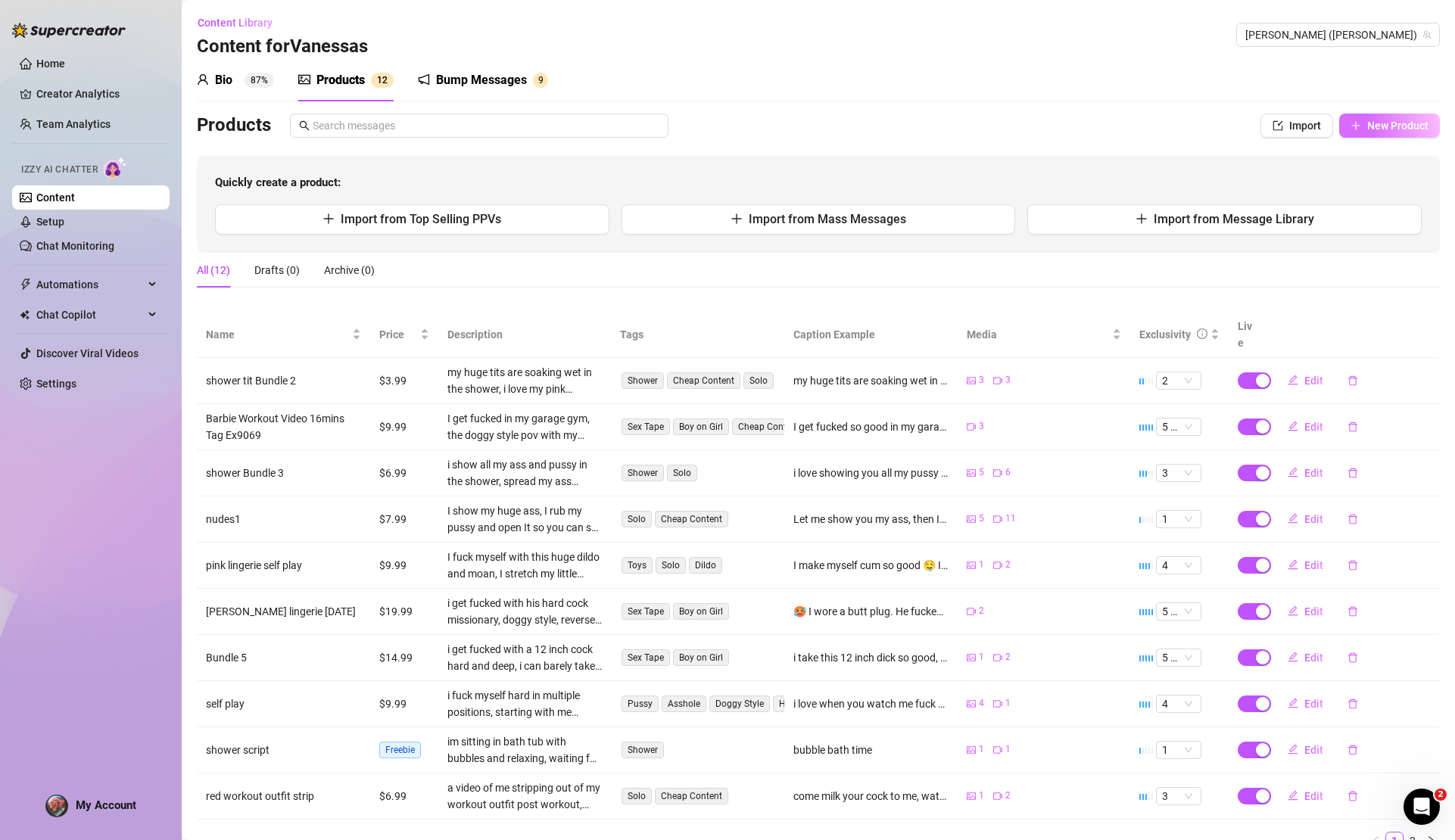
click at [1384, 122] on span "New Product" at bounding box center [1398, 125] width 62 height 13
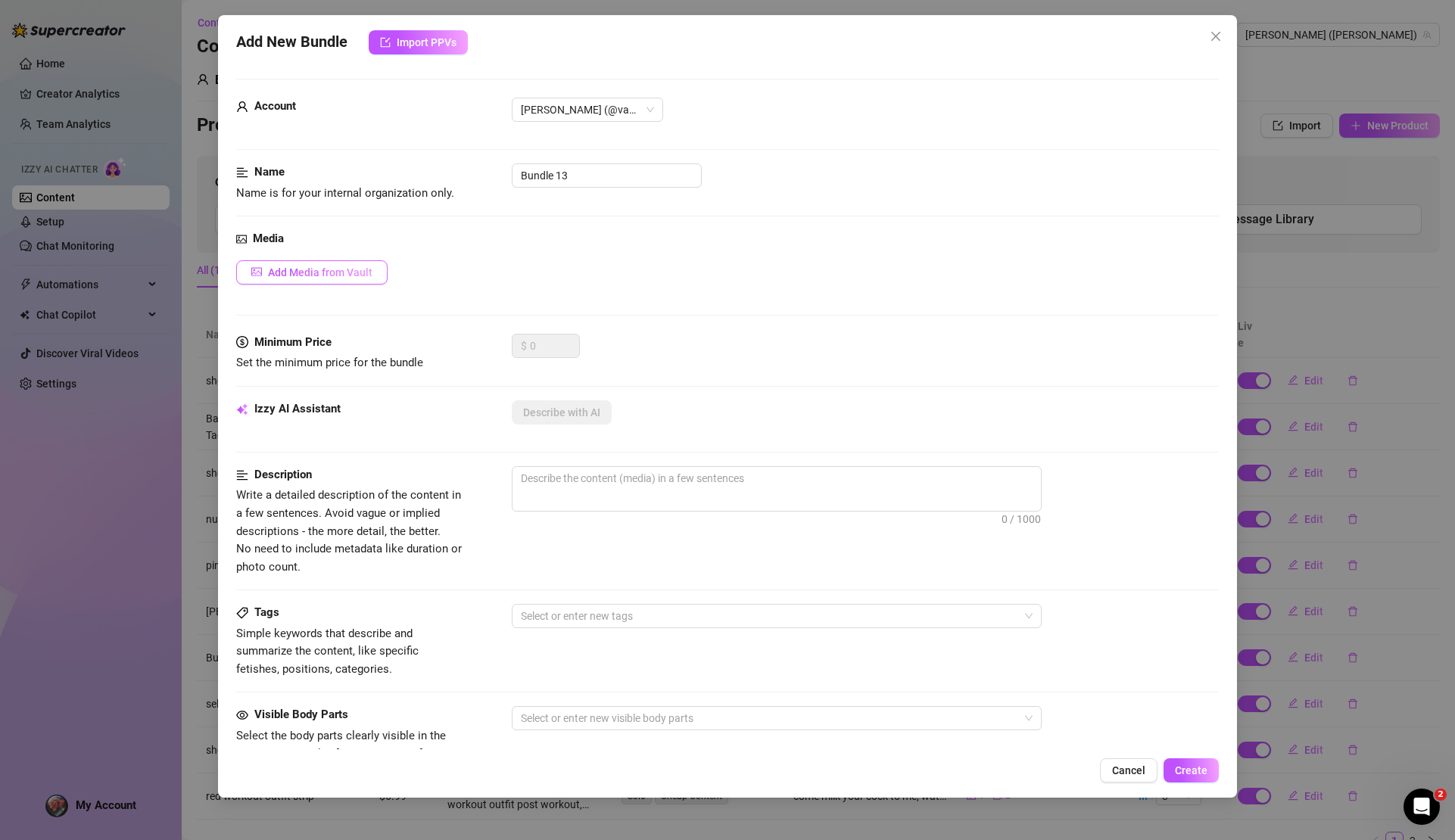
click at [354, 274] on span "Add Media from Vault" at bounding box center [320, 272] width 104 height 13
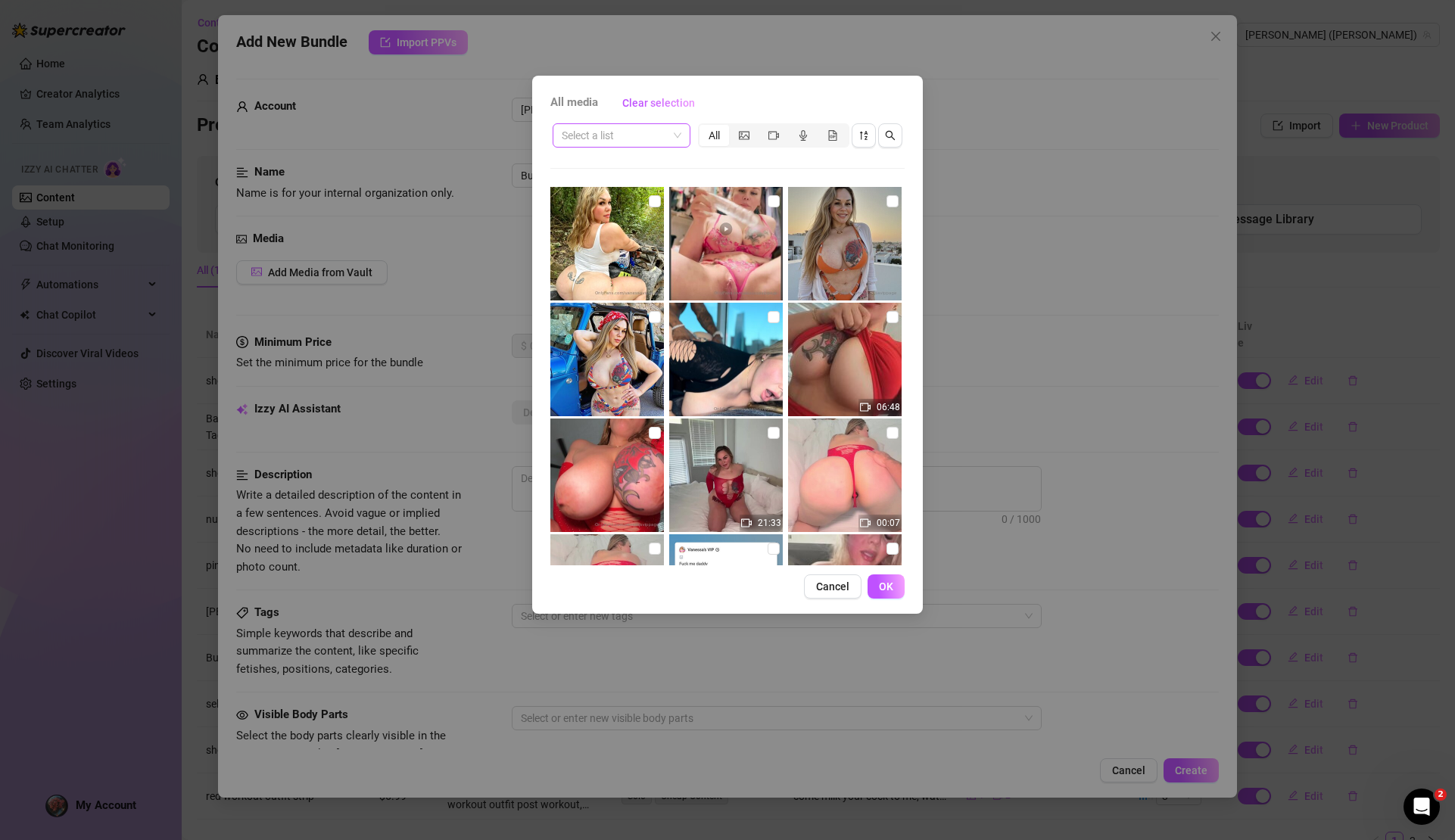
click at [678, 142] on span at bounding box center [621, 136] width 120 height 23
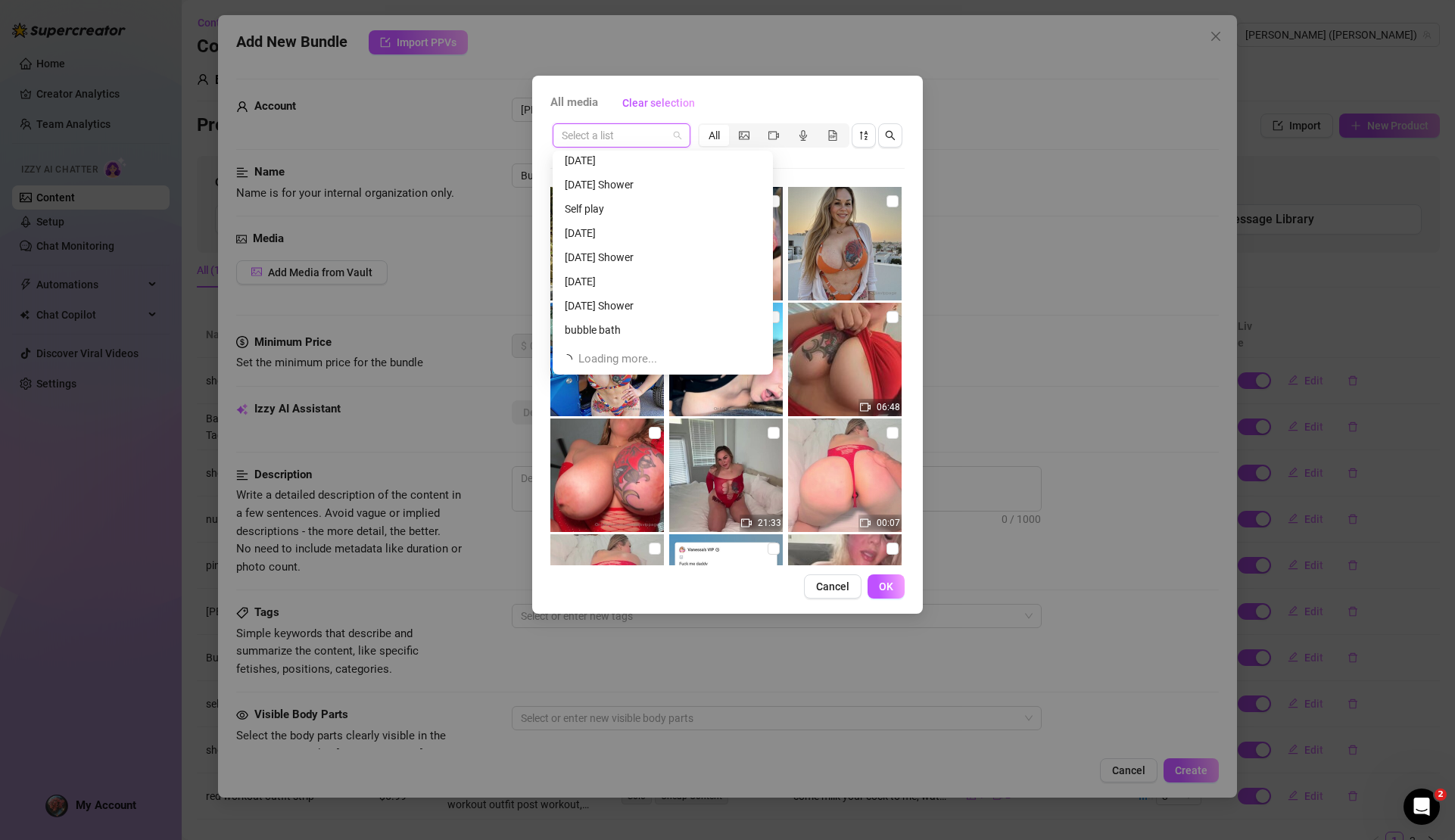
scroll to position [290, 0]
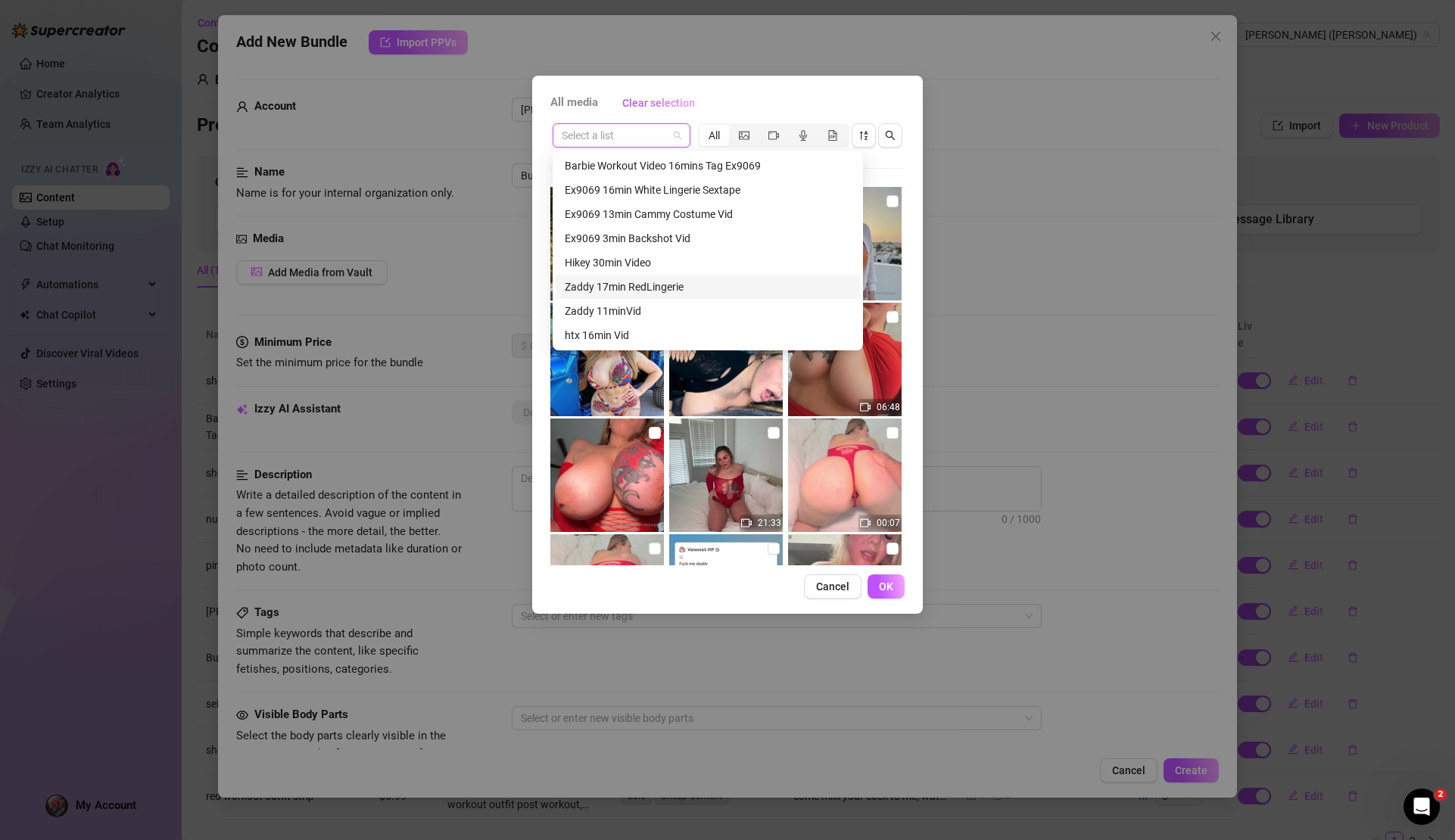
click at [656, 284] on div "Zaddy 17min RedLingerie" at bounding box center [707, 286] width 287 height 16
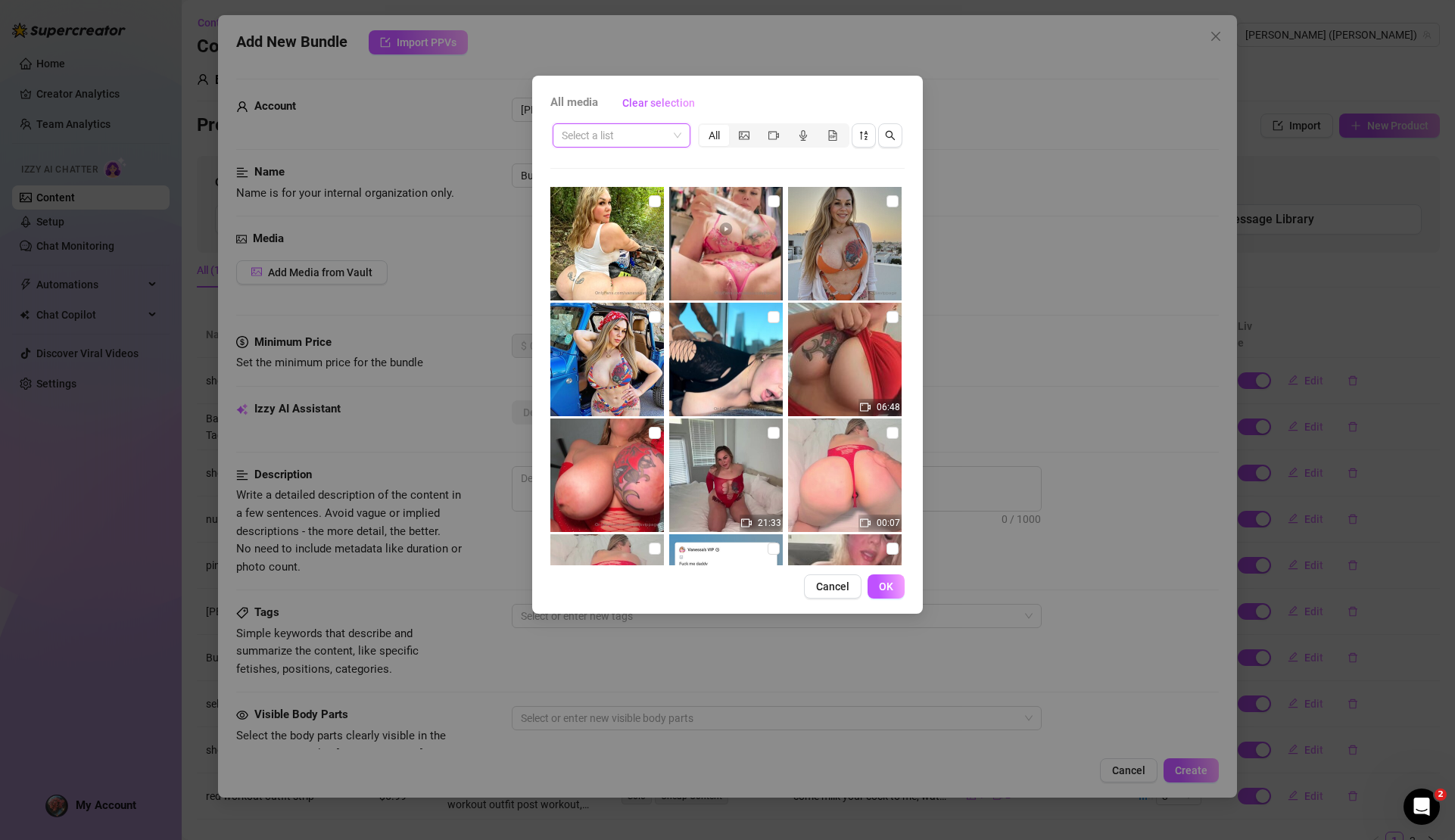
click at [665, 139] on input "search" at bounding box center [615, 136] width 106 height 23
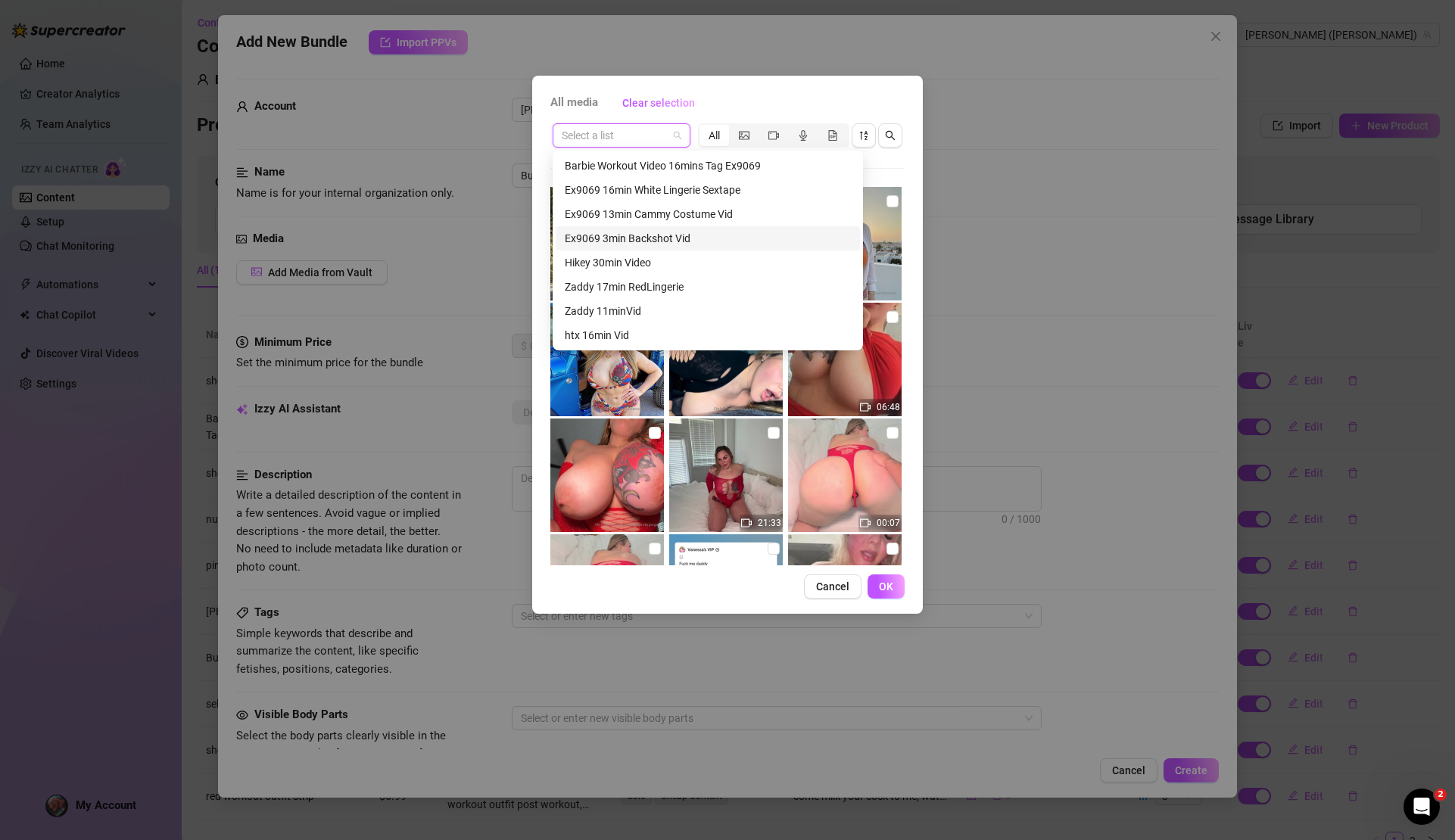
click at [662, 239] on div "Ex9069 3min Backshot Vid" at bounding box center [707, 238] width 287 height 16
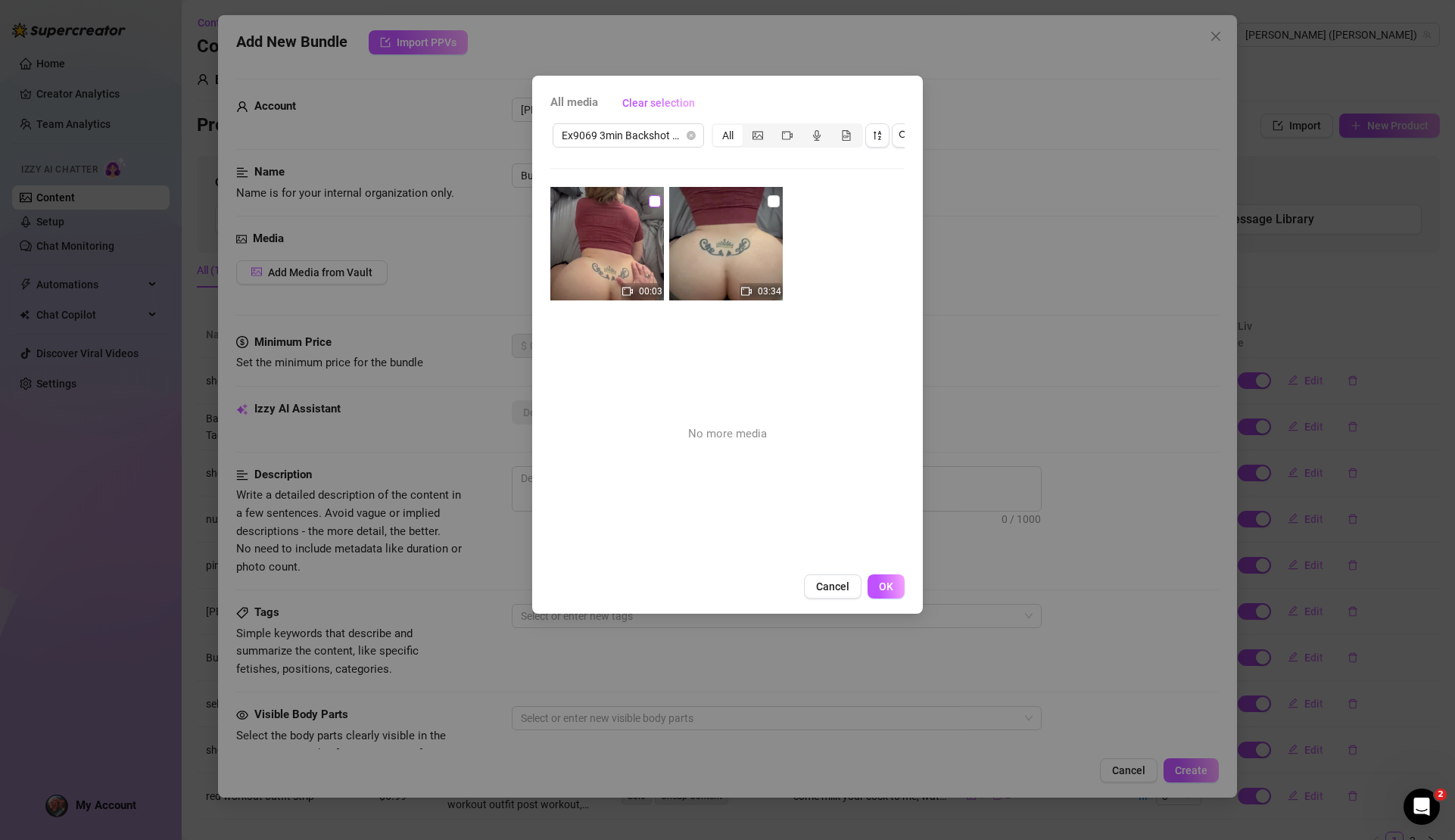
click at [649, 203] on input "checkbox" at bounding box center [655, 201] width 13 height 13
click at [772, 199] on span at bounding box center [774, 201] width 13 height 13
click at [772, 199] on input "checkbox" at bounding box center [774, 201] width 13 height 13
drag, startPoint x: 888, startPoint y: 598, endPoint x: 860, endPoint y: 542, distance: 62.6
click at [888, 592] on span "OK" at bounding box center [886, 586] width 14 height 13
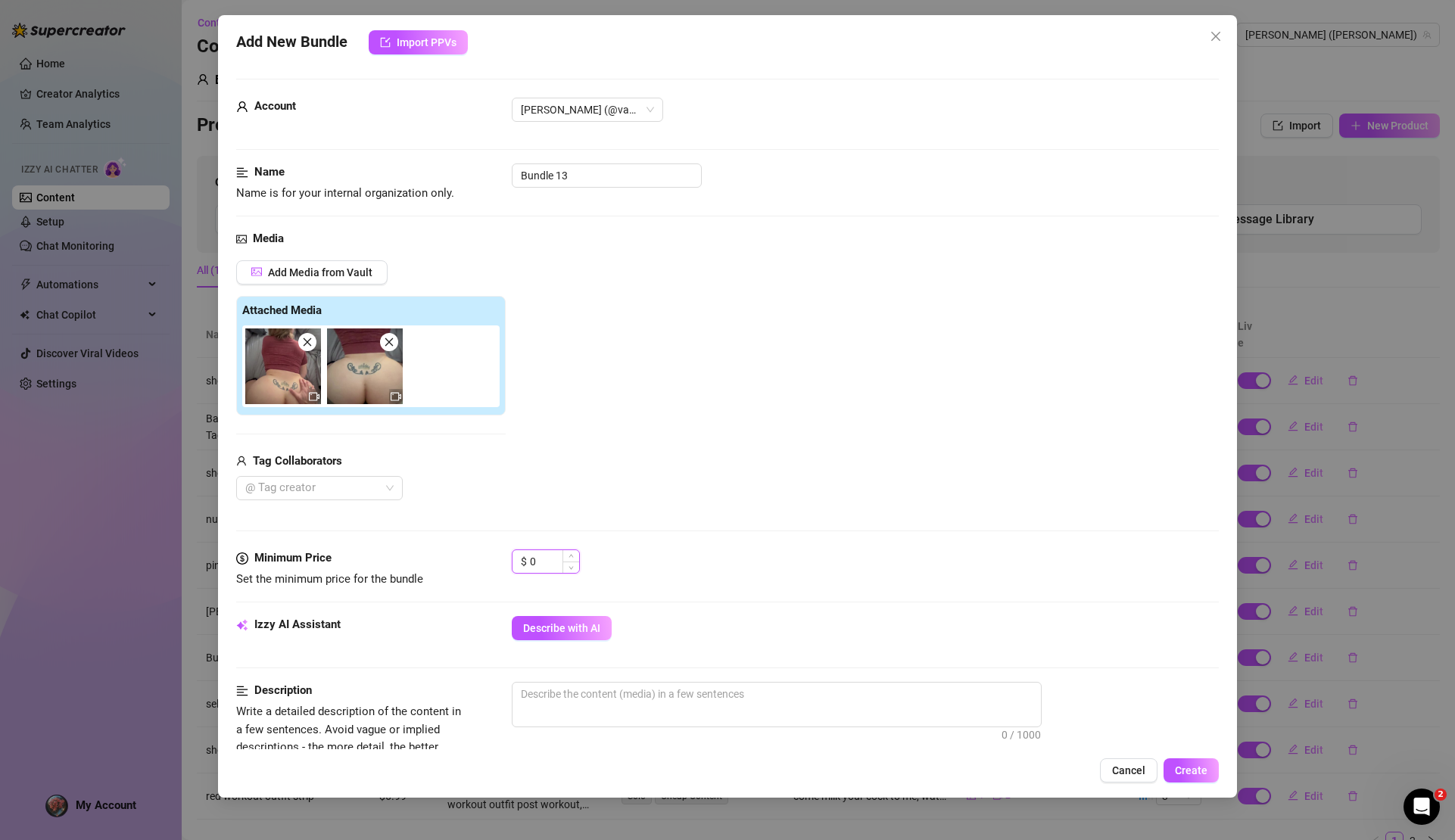
click at [531, 564] on input "0" at bounding box center [554, 562] width 49 height 23
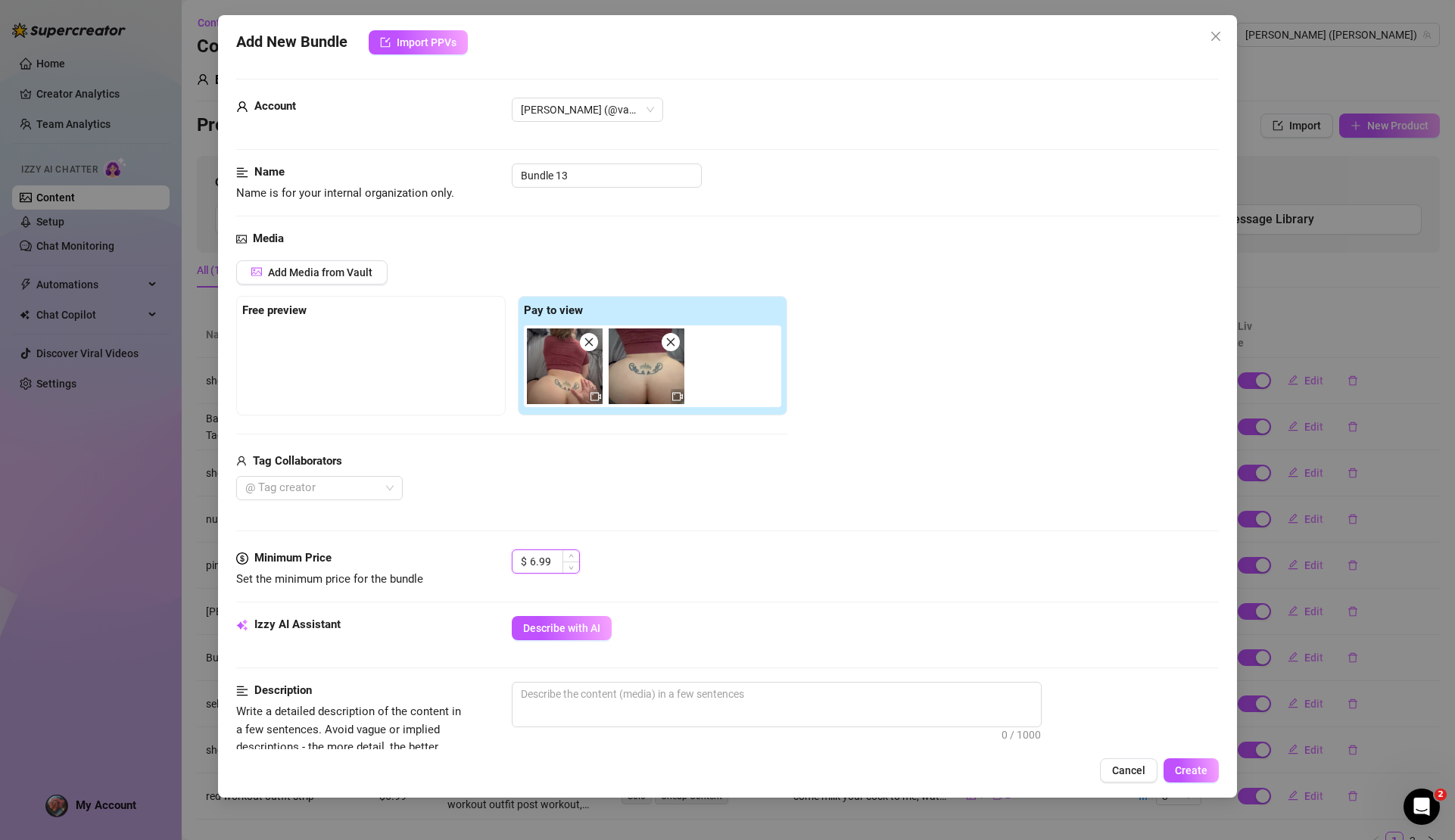
drag, startPoint x: 570, startPoint y: 562, endPoint x: 522, endPoint y: 567, distance: 48.3
click at [522, 567] on div "$ 6.99" at bounding box center [546, 561] width 69 height 24
click at [572, 557] on icon "up" at bounding box center [571, 556] width 5 height 3
click at [635, 509] on div "Media Add Media from Vault Free preview Pay to view Tag Collaborators @ Tag cre…" at bounding box center [728, 390] width 982 height 319
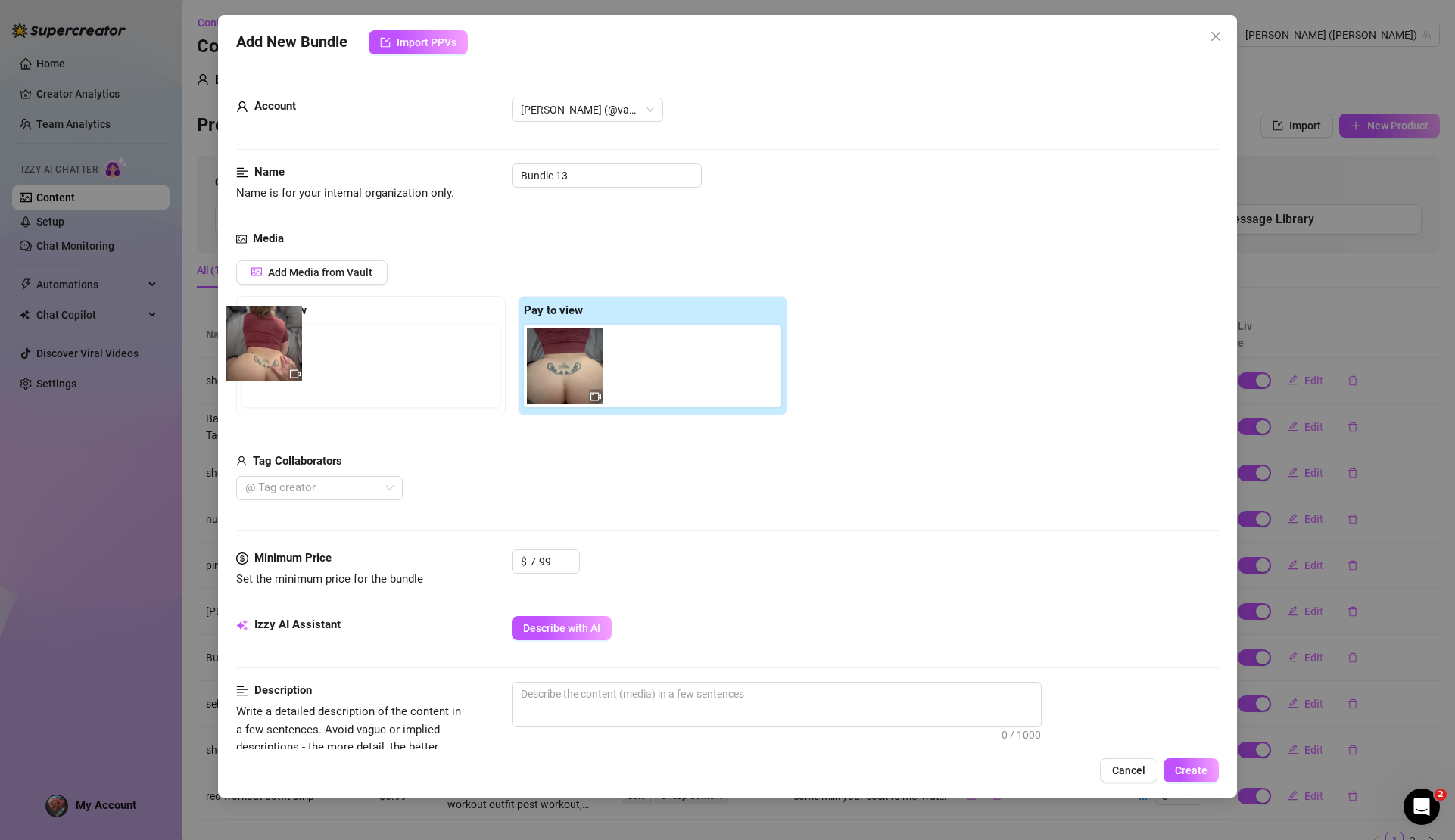
drag, startPoint x: 573, startPoint y: 380, endPoint x: 266, endPoint y: 361, distance: 307.6
click at [266, 361] on div "Free preview Pay to view" at bounding box center [511, 356] width 551 height 120
click at [340, 275] on span "Add Media from Vault" at bounding box center [320, 272] width 104 height 13
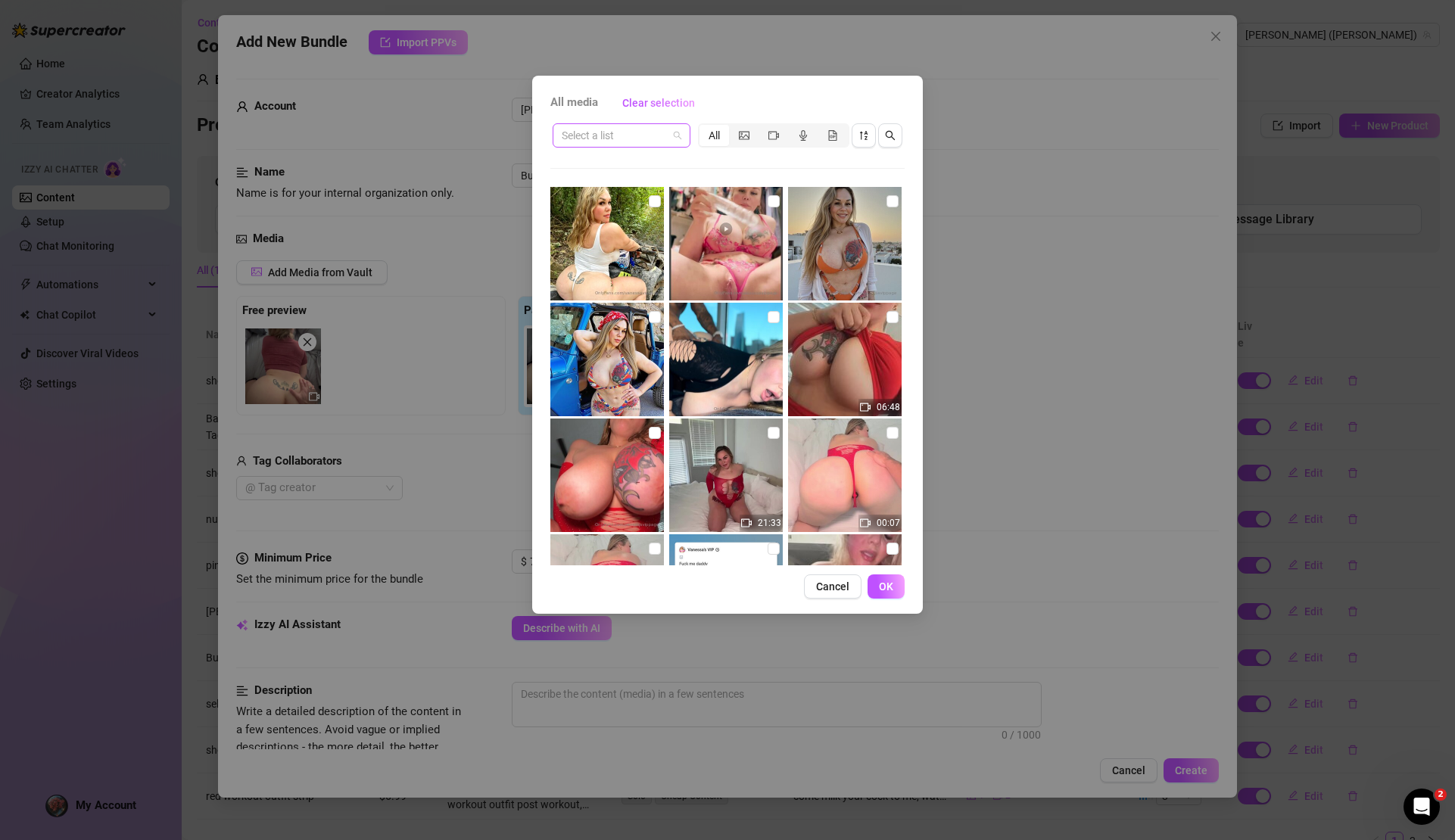
click at [678, 134] on span at bounding box center [621, 136] width 120 height 23
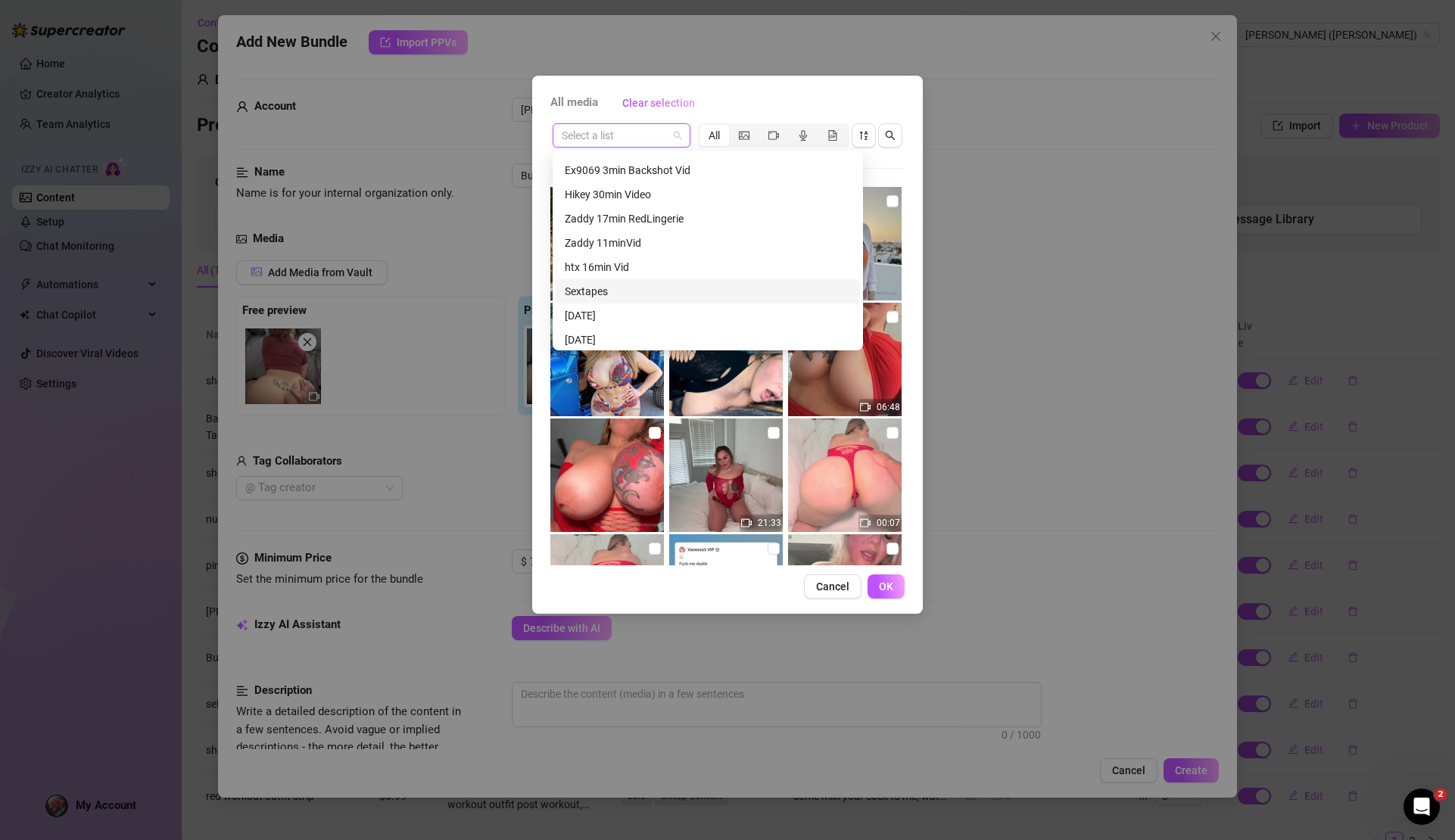
scroll to position [356, 0]
click at [641, 176] on div "Ex9069 3min Backshot Vid" at bounding box center [707, 173] width 287 height 16
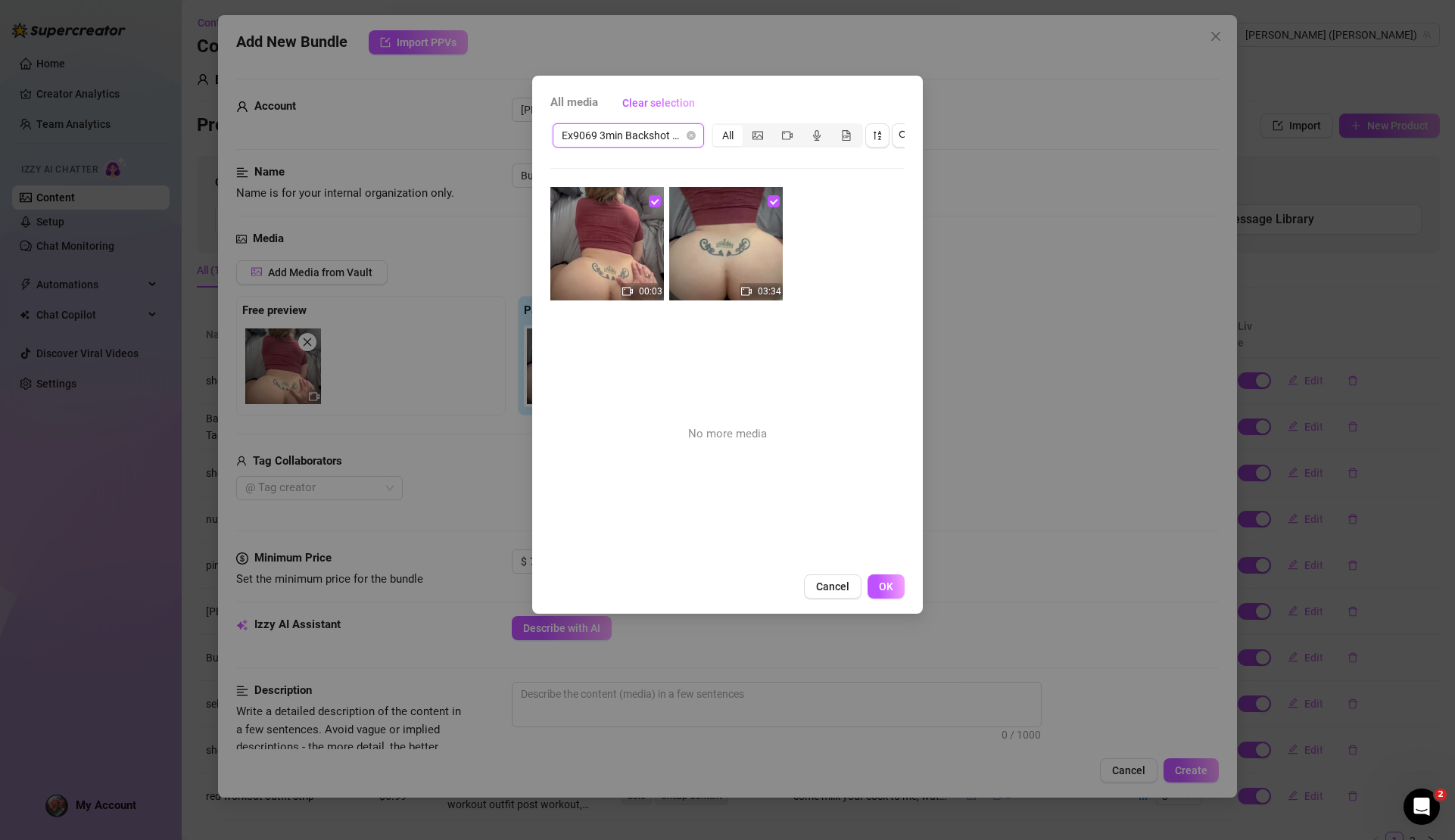
drag, startPoint x: 853, startPoint y: 592, endPoint x: 818, endPoint y: 565, distance: 44.2
click at [853, 592] on button "Cancel" at bounding box center [833, 586] width 58 height 24
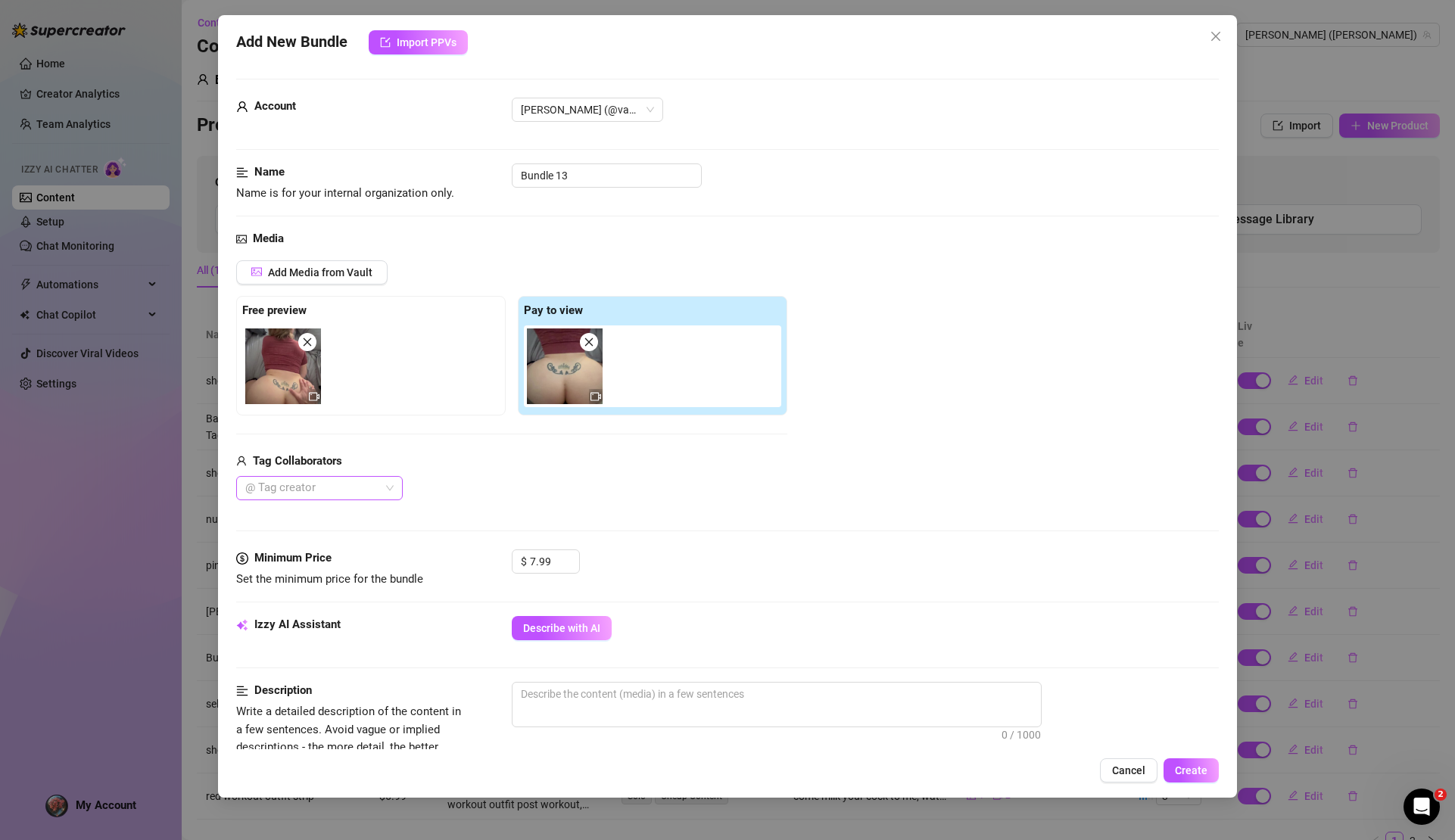
click at [378, 494] on div at bounding box center [312, 488] width 145 height 21
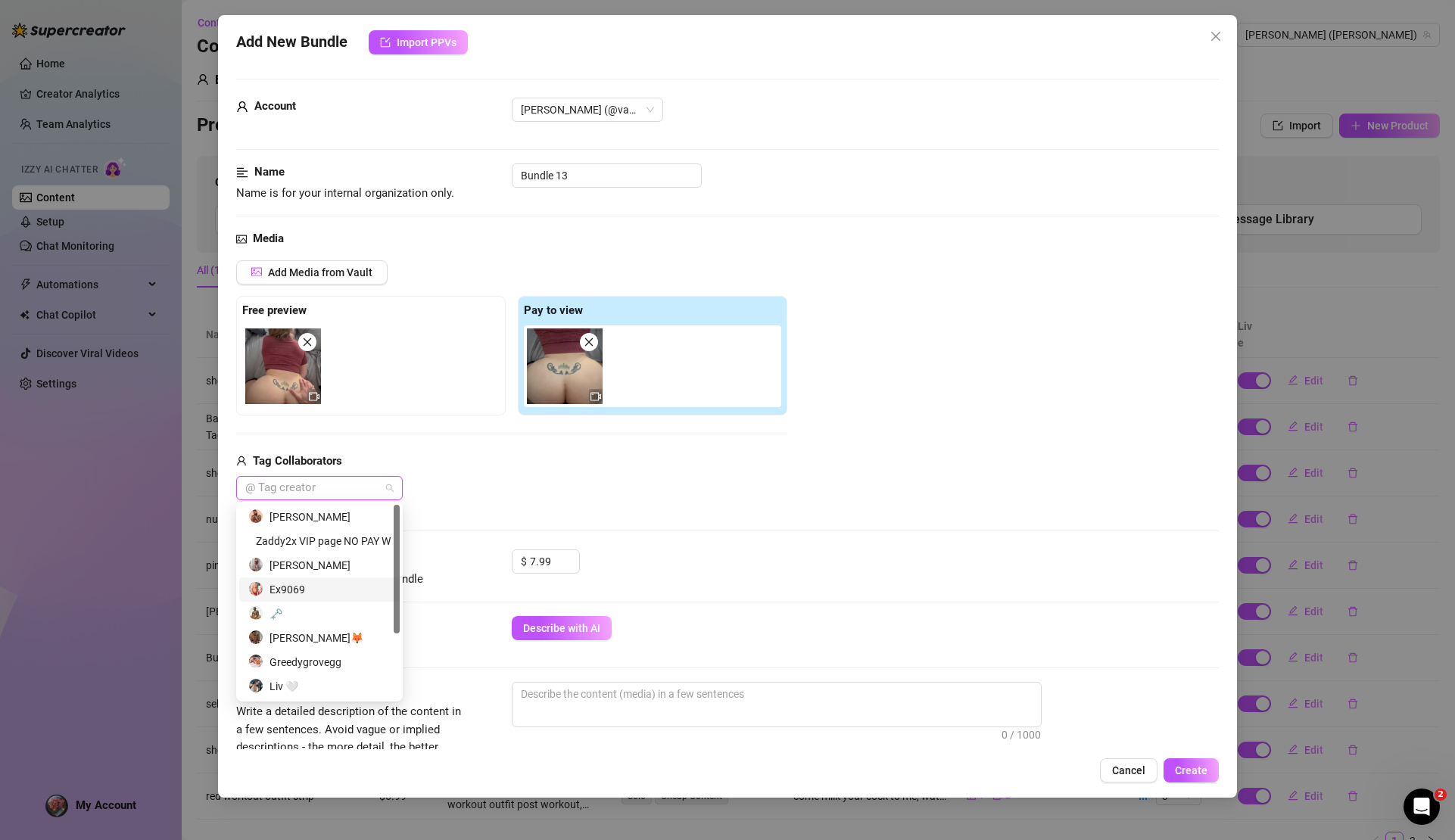
click at [325, 584] on div "Ex9069" at bounding box center [319, 589] width 143 height 16
click at [348, 589] on div "Ex9069" at bounding box center [314, 589] width 132 height 16
click at [357, 587] on div "Ex9069" at bounding box center [319, 589] width 143 height 16
click at [484, 500] on div "Media Add Media from Vault Free preview Pay to view Tag Collaborators Ex9069 Ex…" at bounding box center [728, 390] width 982 height 319
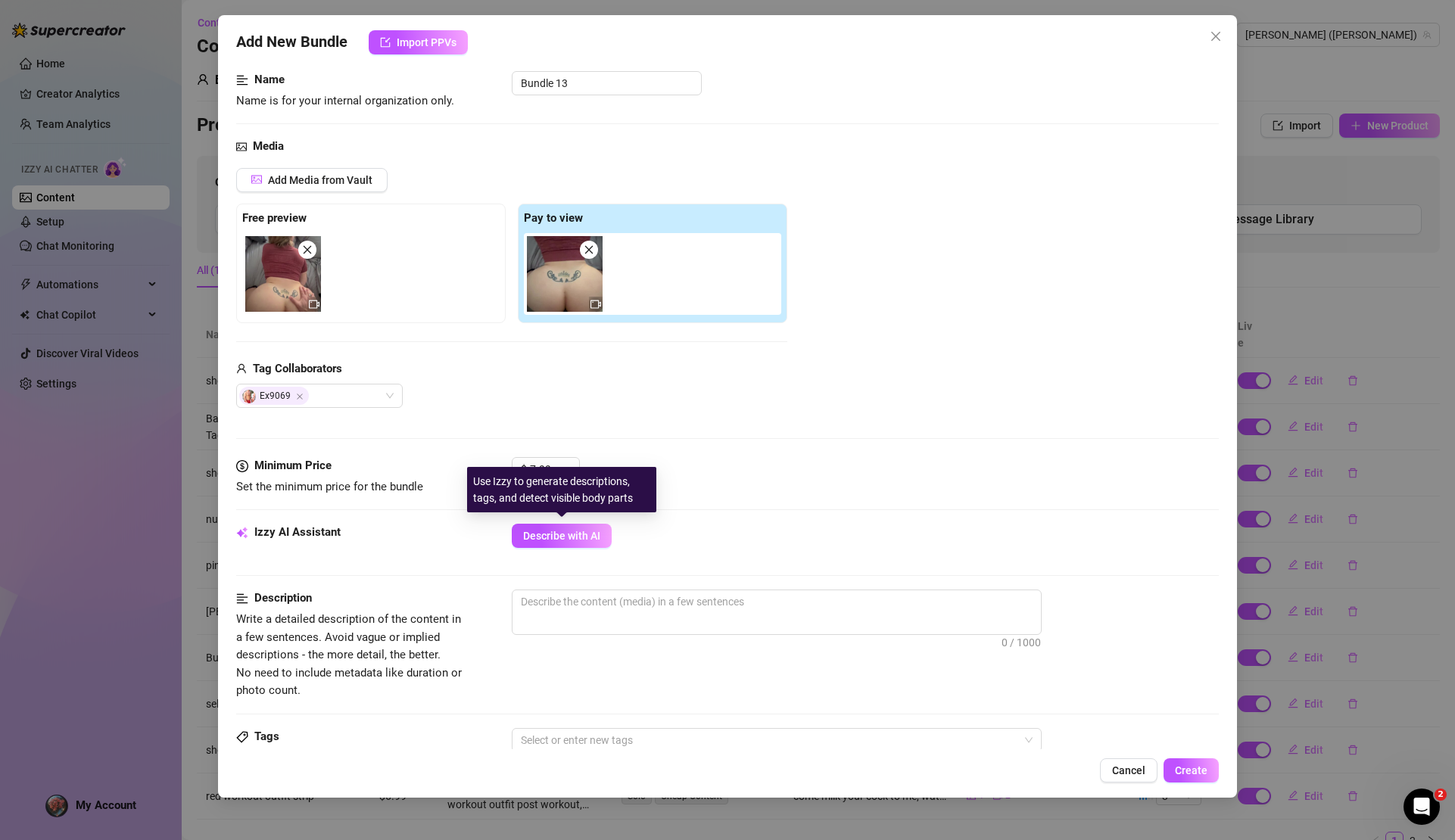
scroll to position [195, 0]
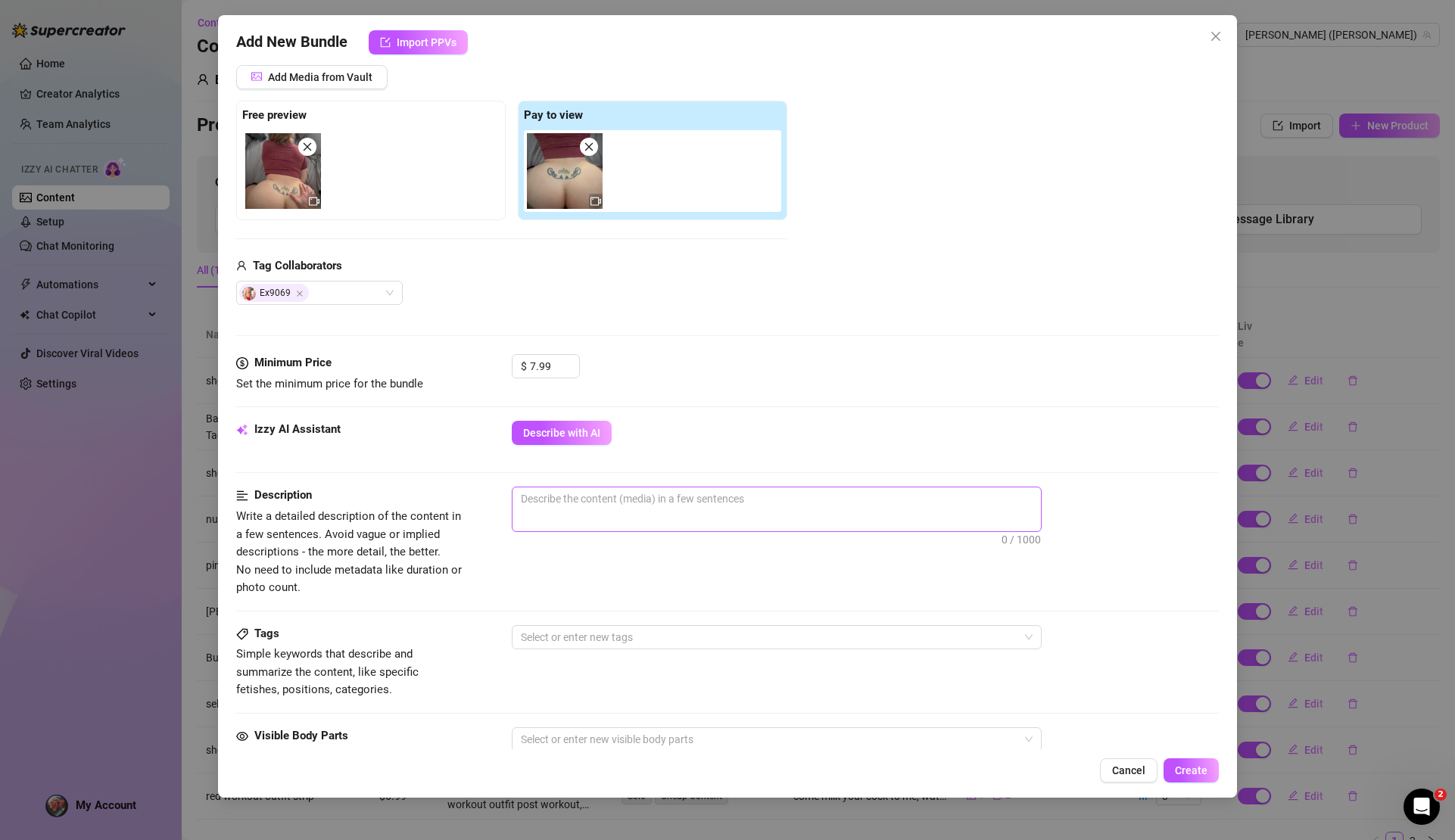
click at [554, 509] on span "0 / 1000" at bounding box center [777, 509] width 530 height 45
click at [541, 501] on textarea at bounding box center [777, 499] width 529 height 23
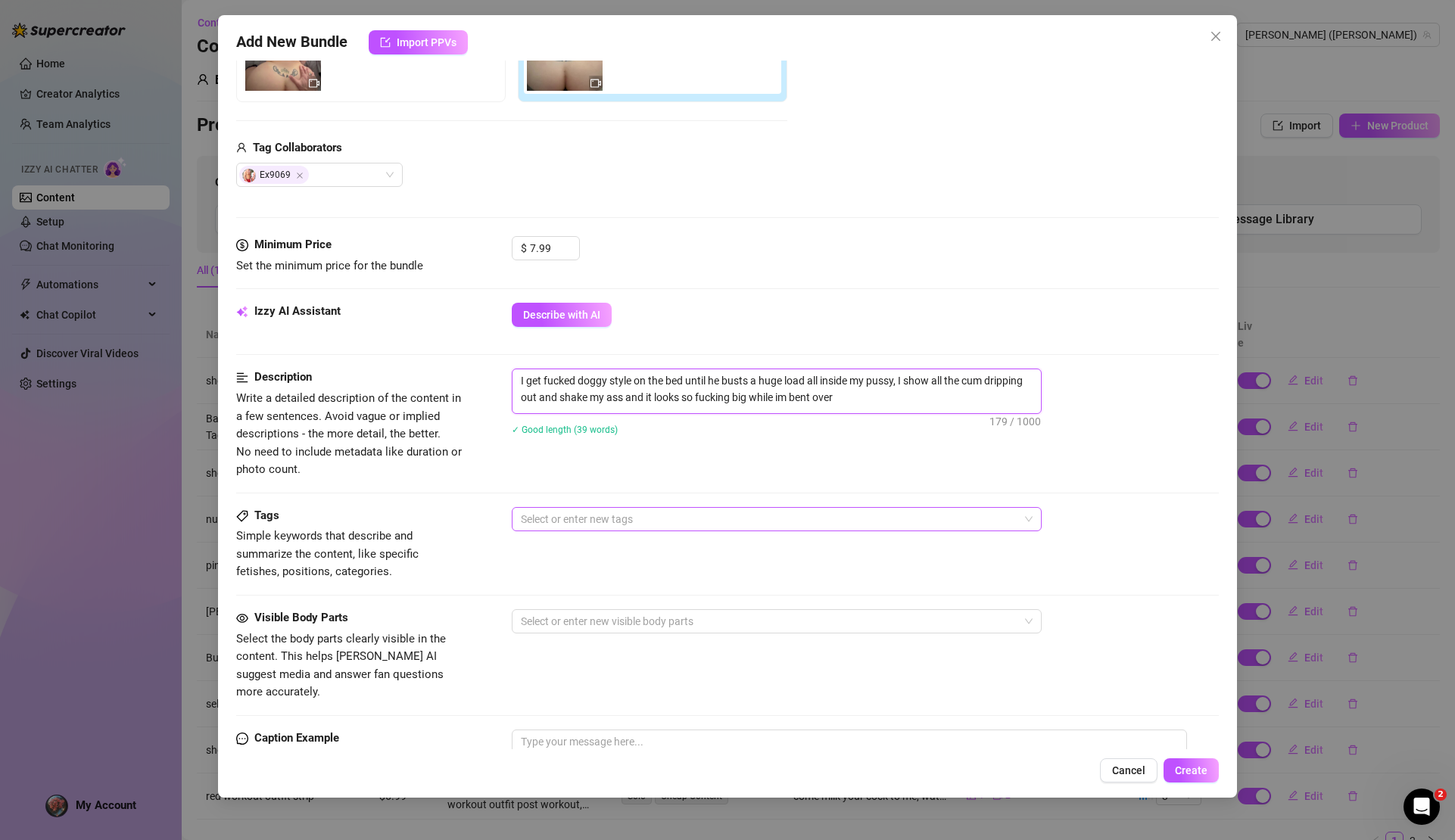
scroll to position [442, 0]
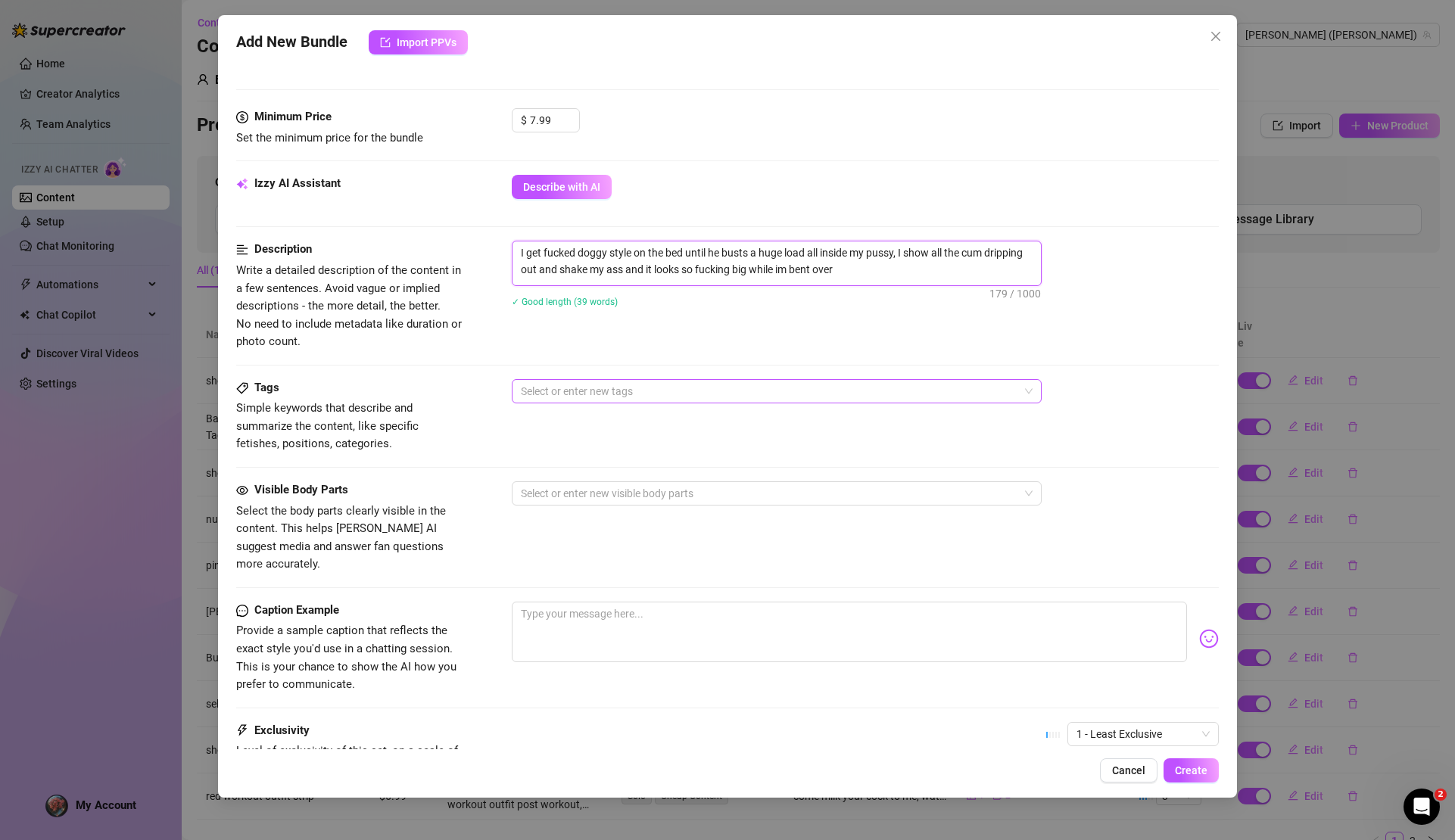
click at [730, 387] on div at bounding box center [769, 392] width 508 height 21
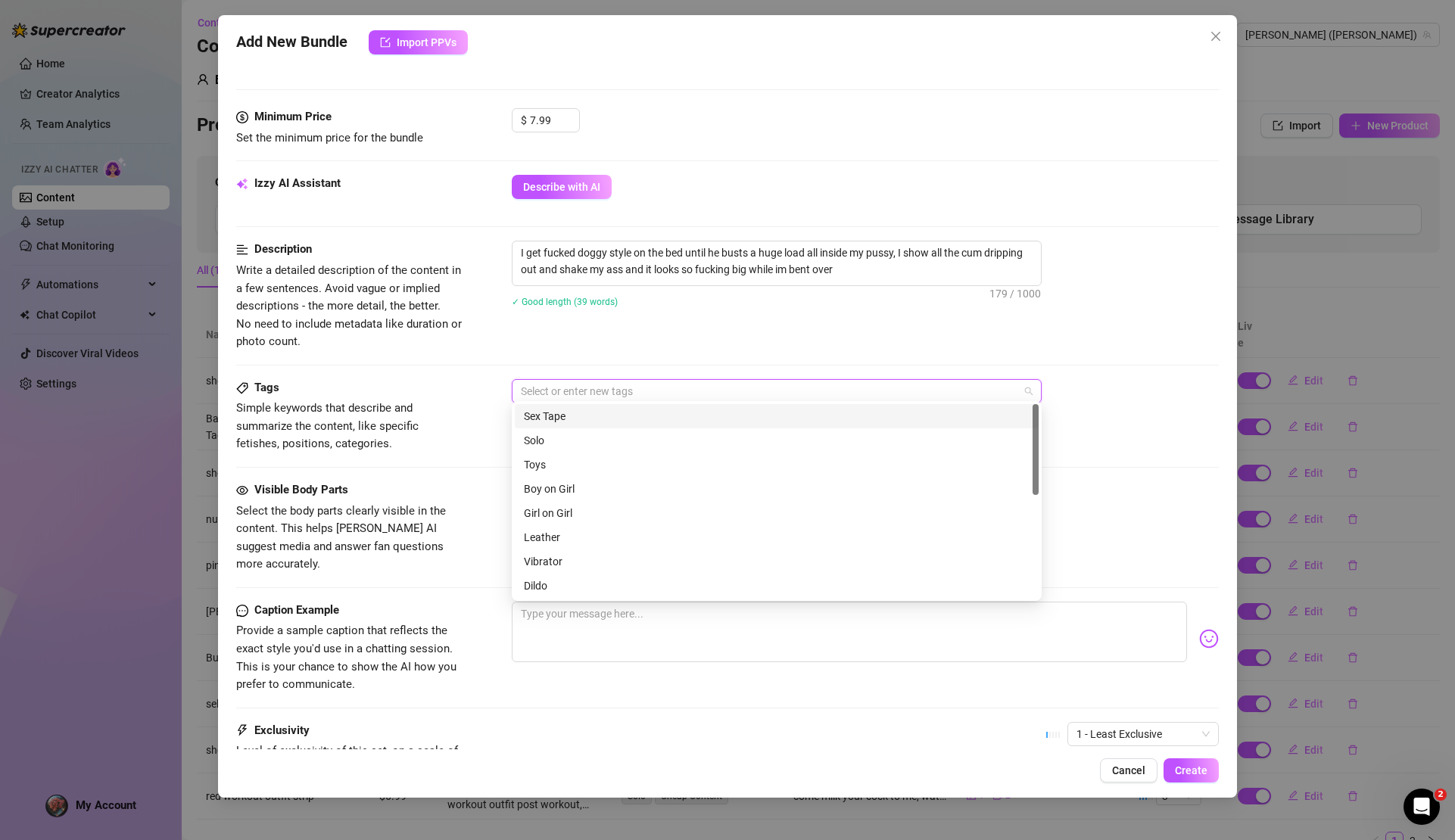
click at [630, 419] on div "Sex Tape" at bounding box center [777, 416] width 506 height 16
click at [607, 494] on div "Boy on Girl" at bounding box center [777, 488] width 506 height 16
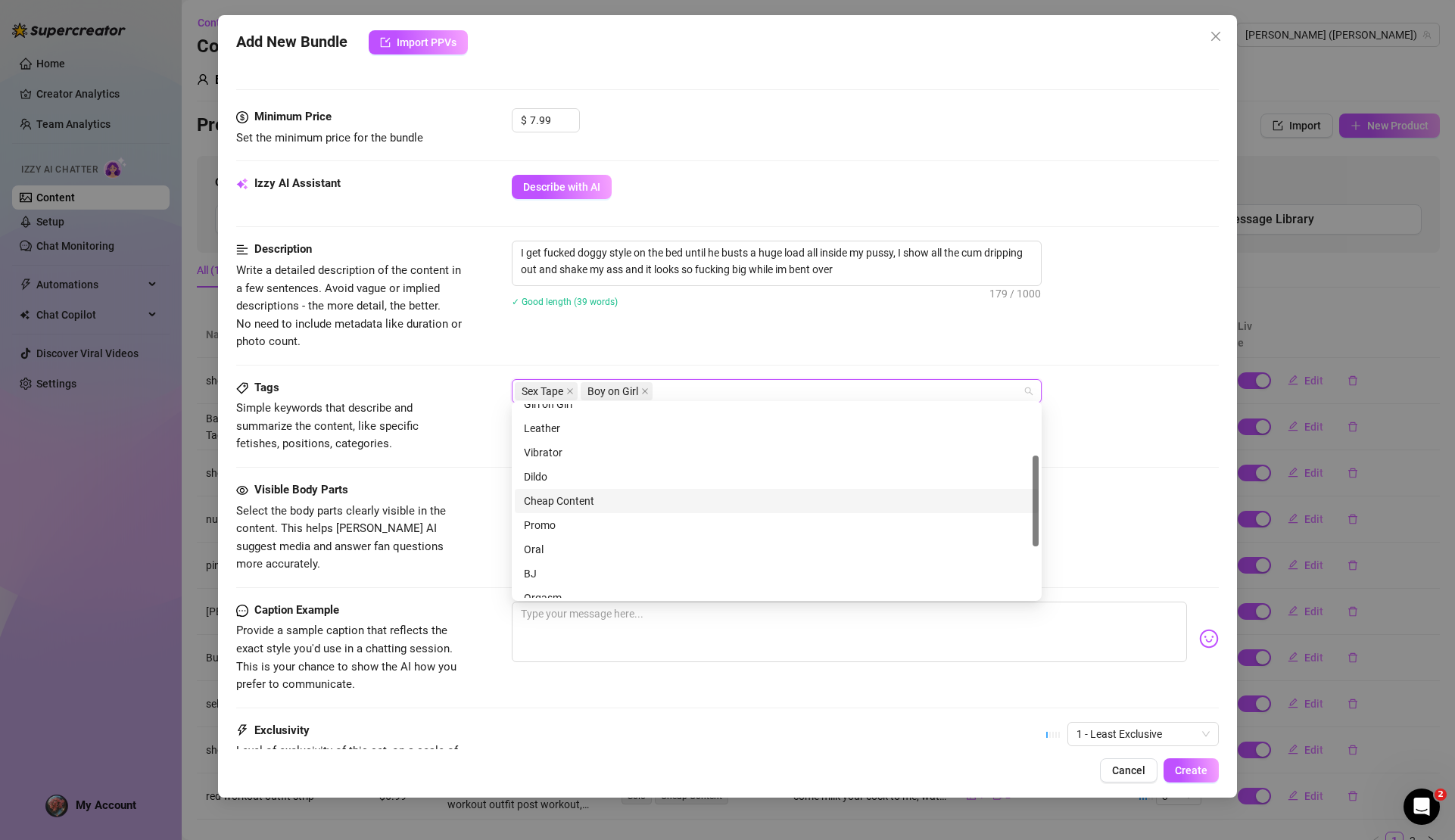
click at [612, 501] on div "Cheap Content" at bounding box center [777, 501] width 506 height 16
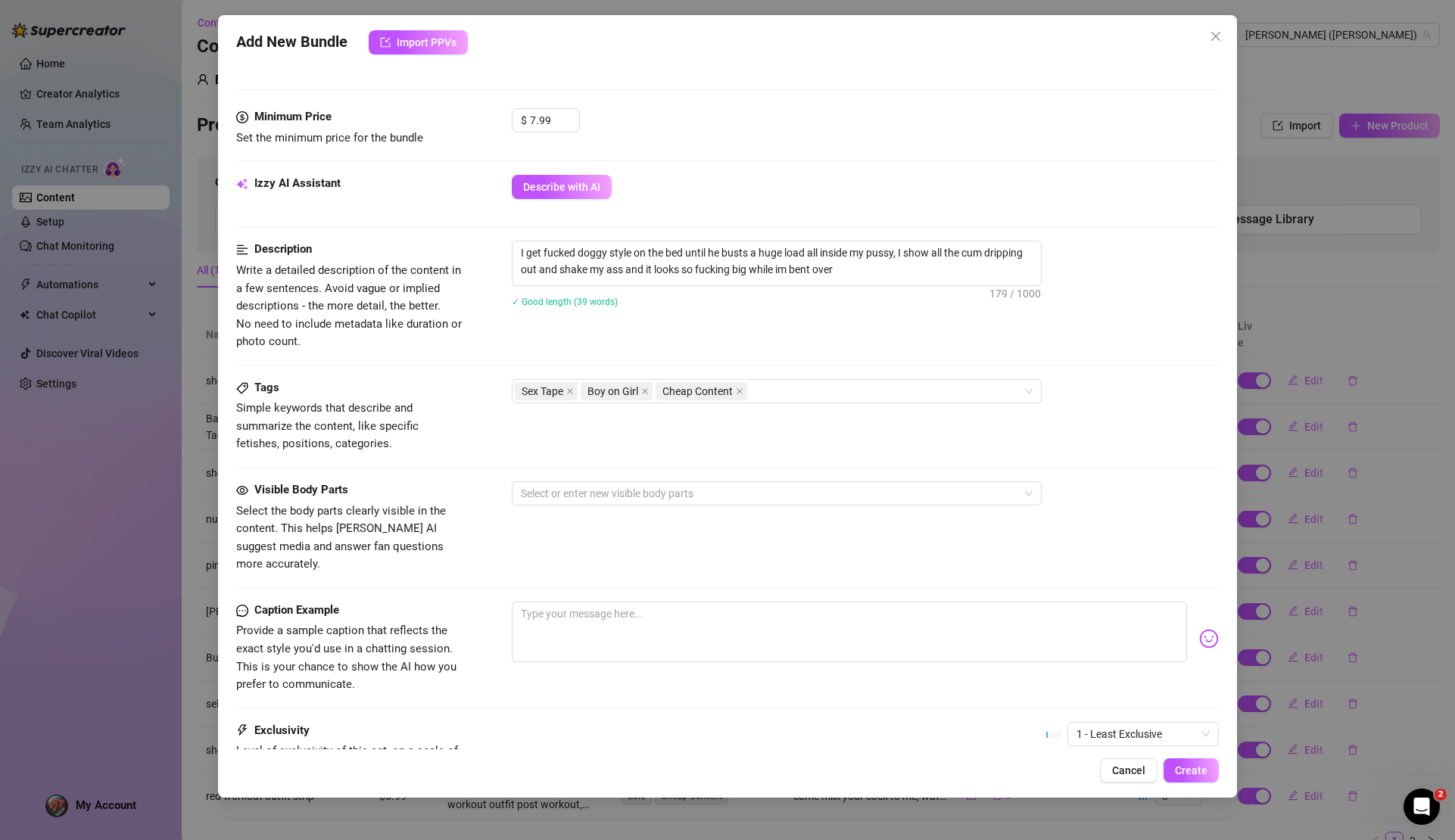
click at [1092, 455] on div "Tags Simple keywords that describe and summarize the content, like specific fet…" at bounding box center [728, 430] width 982 height 102
click at [615, 483] on div at bounding box center [769, 494] width 508 height 21
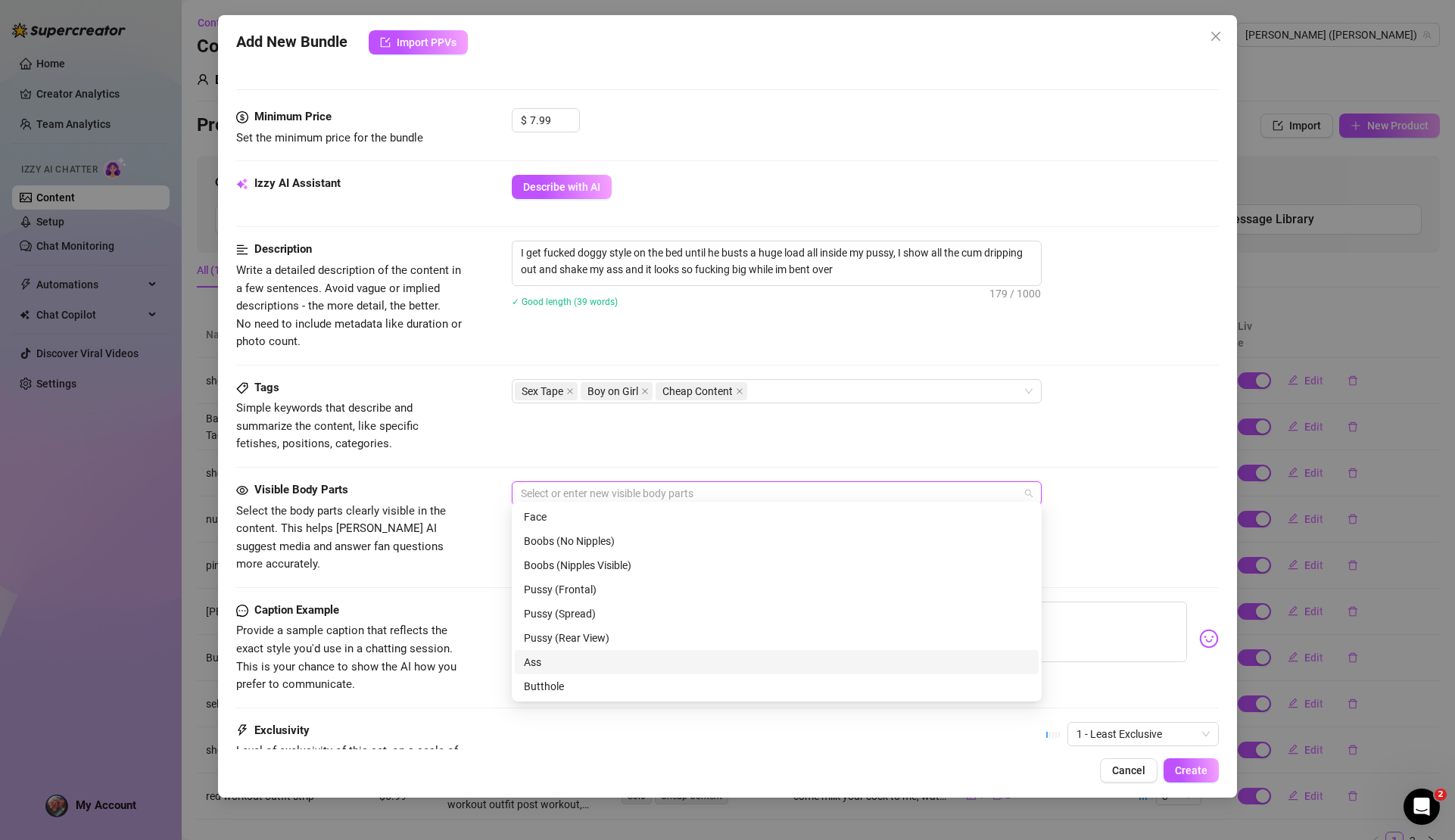
click at [561, 667] on div "Ass" at bounding box center [777, 662] width 506 height 16
click at [566, 684] on div "Butthole" at bounding box center [777, 686] width 506 height 16
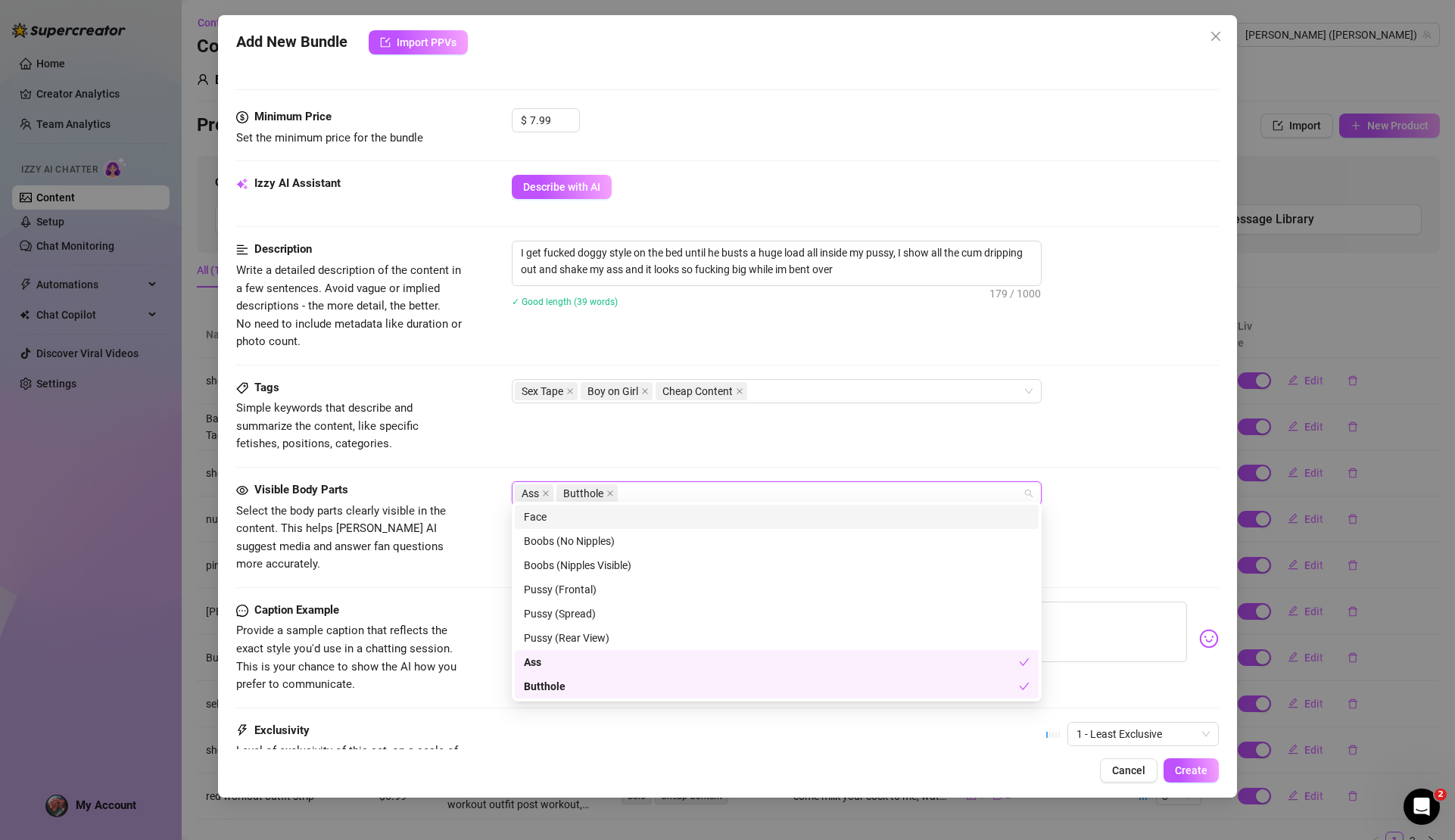
click at [573, 519] on div "Face" at bounding box center [777, 516] width 506 height 16
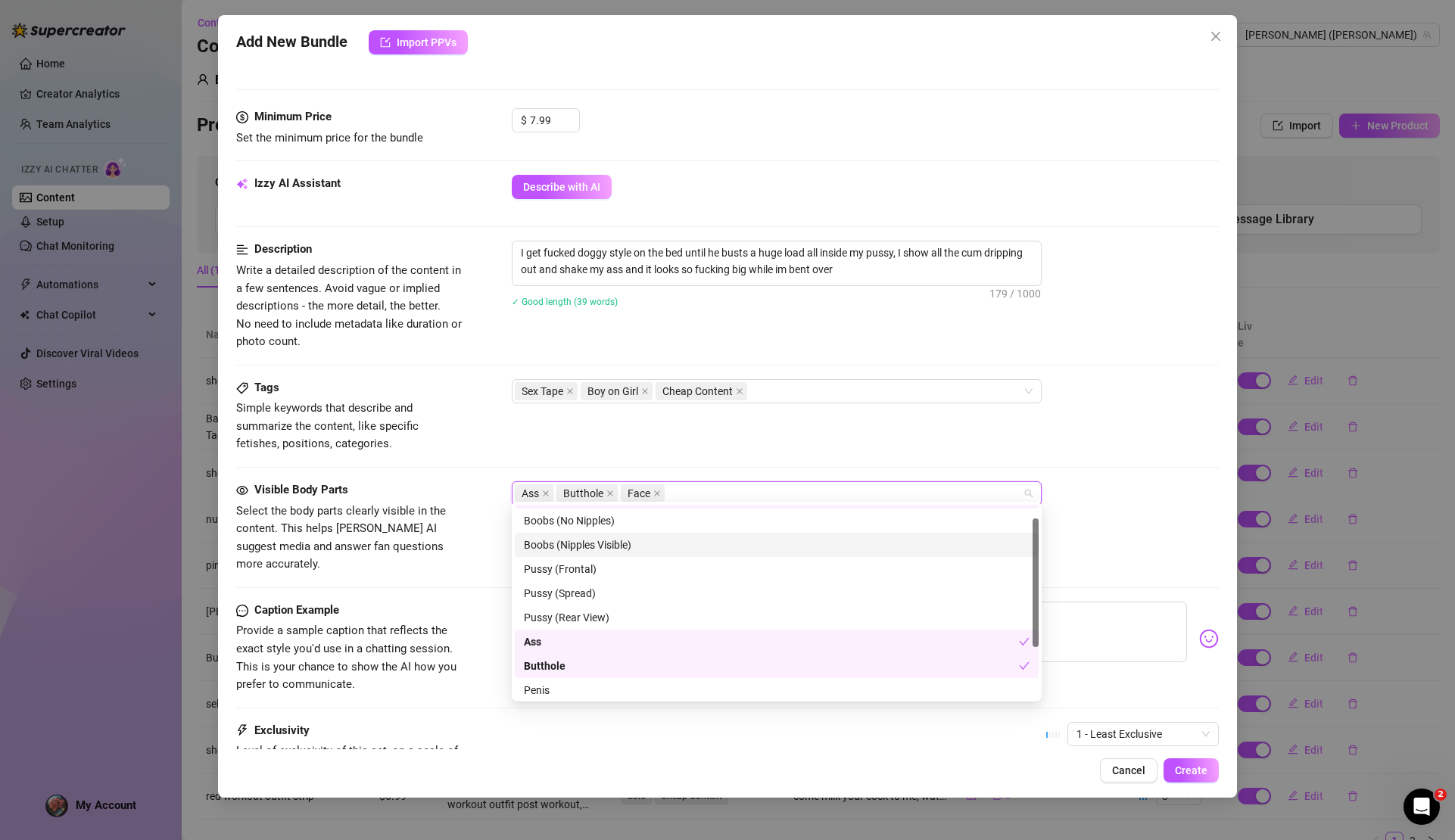
click at [627, 544] on div "Boobs (Nipples Visible)" at bounding box center [777, 544] width 506 height 16
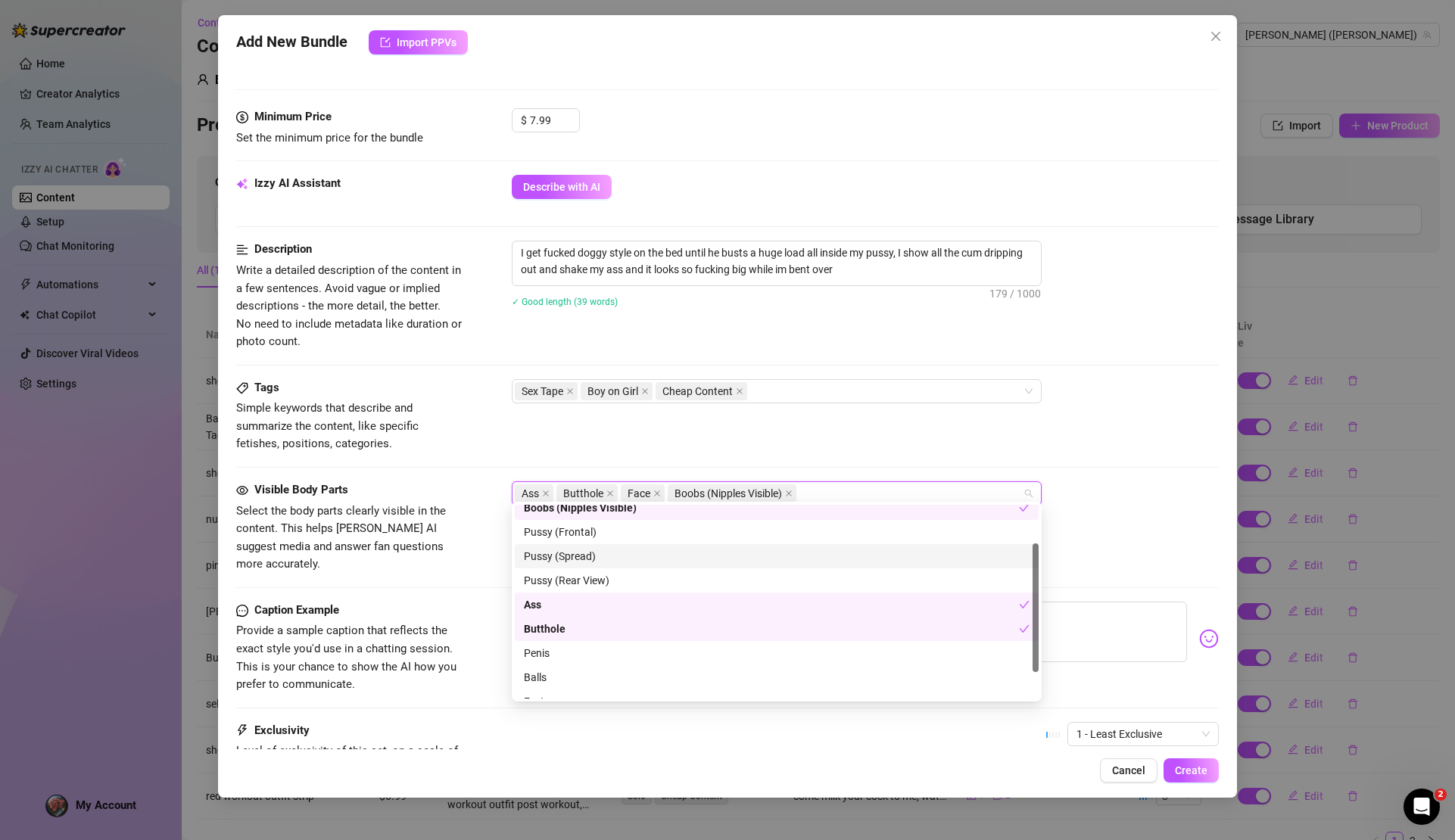
scroll to position [58, 0]
click at [617, 537] on div "Pussy (Frontal)" at bounding box center [777, 531] width 506 height 16
click at [618, 555] on div "Pussy (Spread)" at bounding box center [777, 555] width 506 height 16
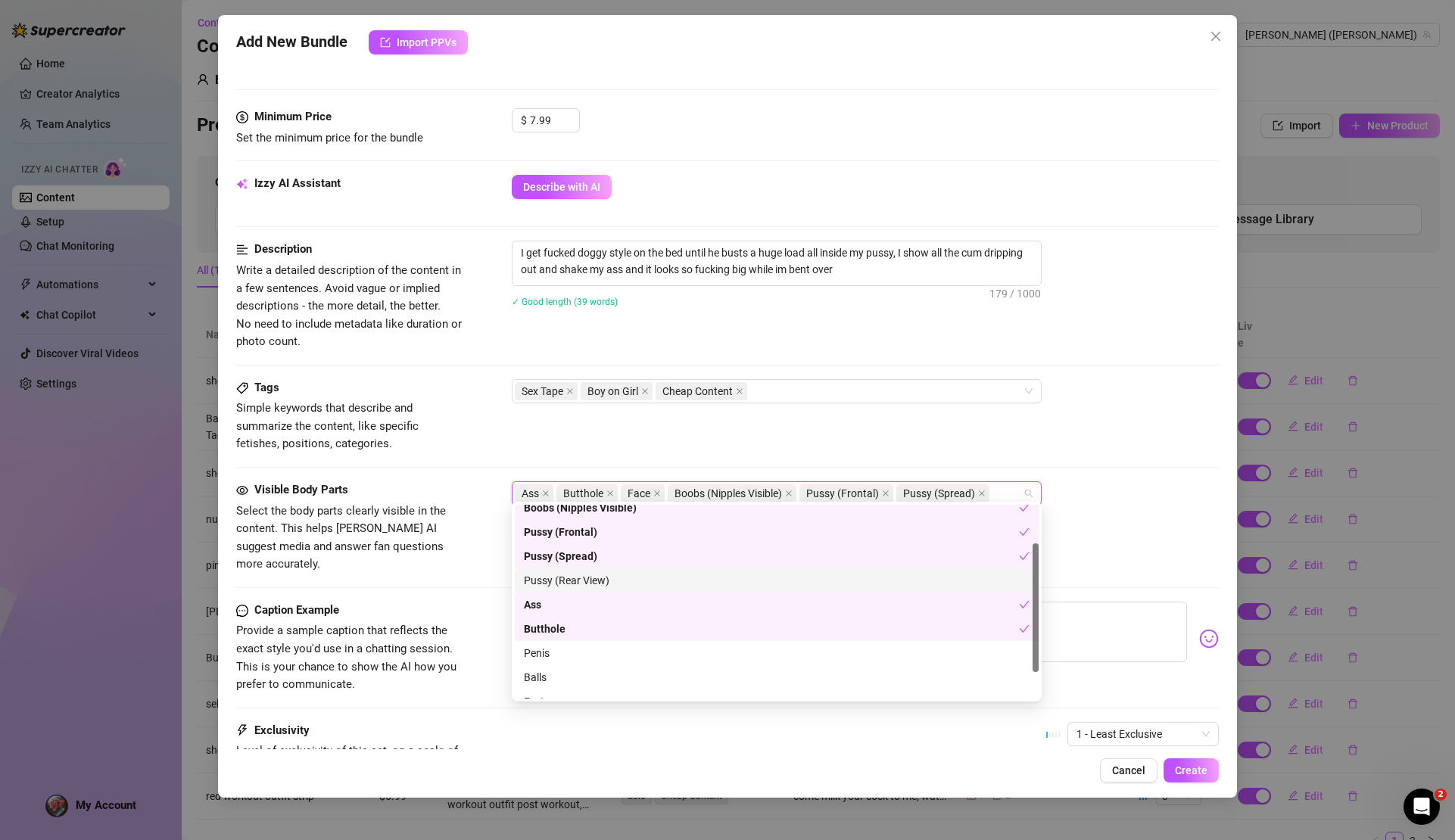
click at [628, 583] on div "Pussy (Rear View)" at bounding box center [777, 580] width 506 height 16
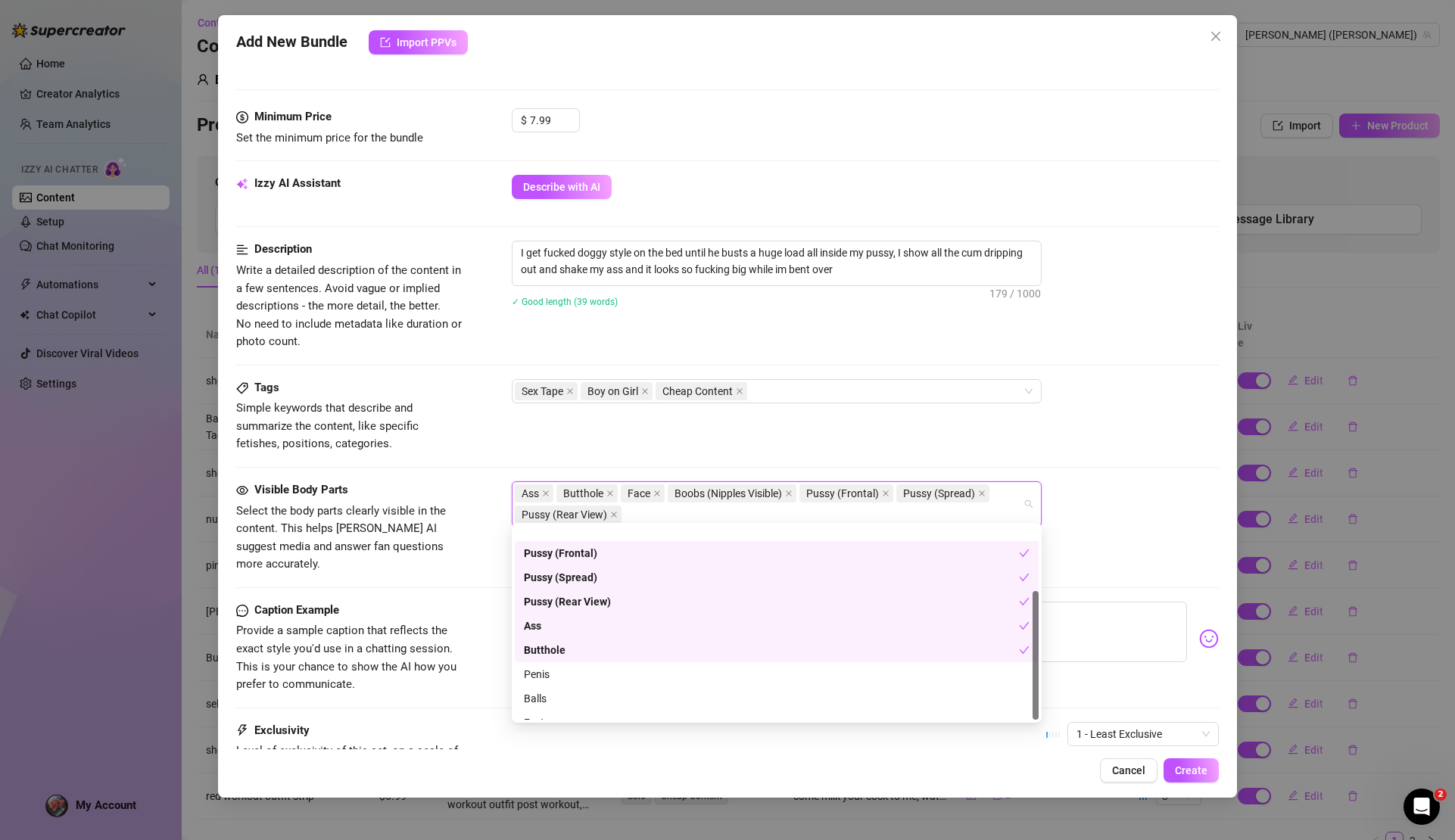
scroll to position [96, 0]
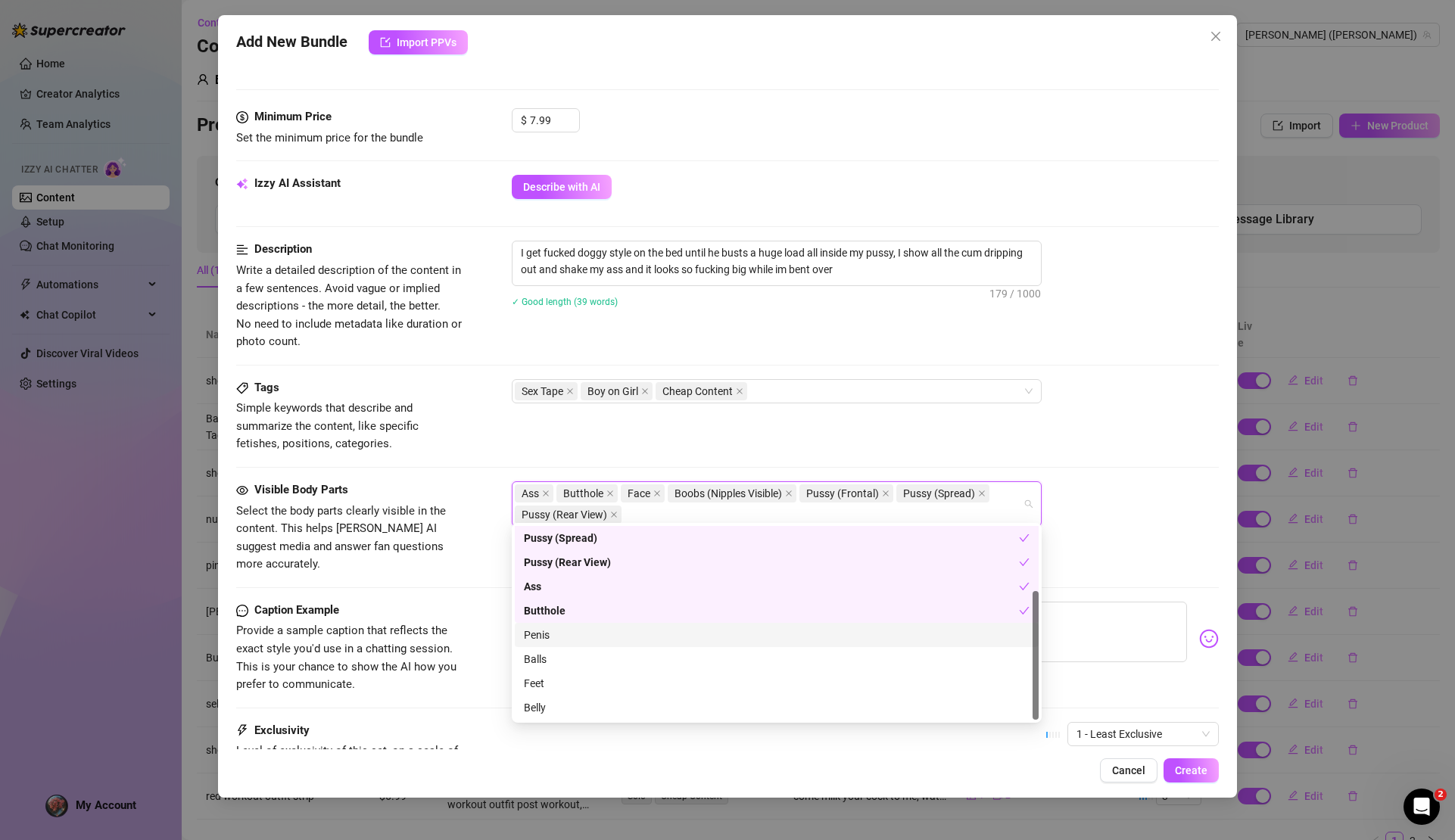
click at [616, 642] on div "Penis" at bounding box center [777, 635] width 506 height 16
click at [1079, 530] on div "Visible Body Parts Select the body parts clearly visible in the content. This h…" at bounding box center [728, 528] width 982 height 93
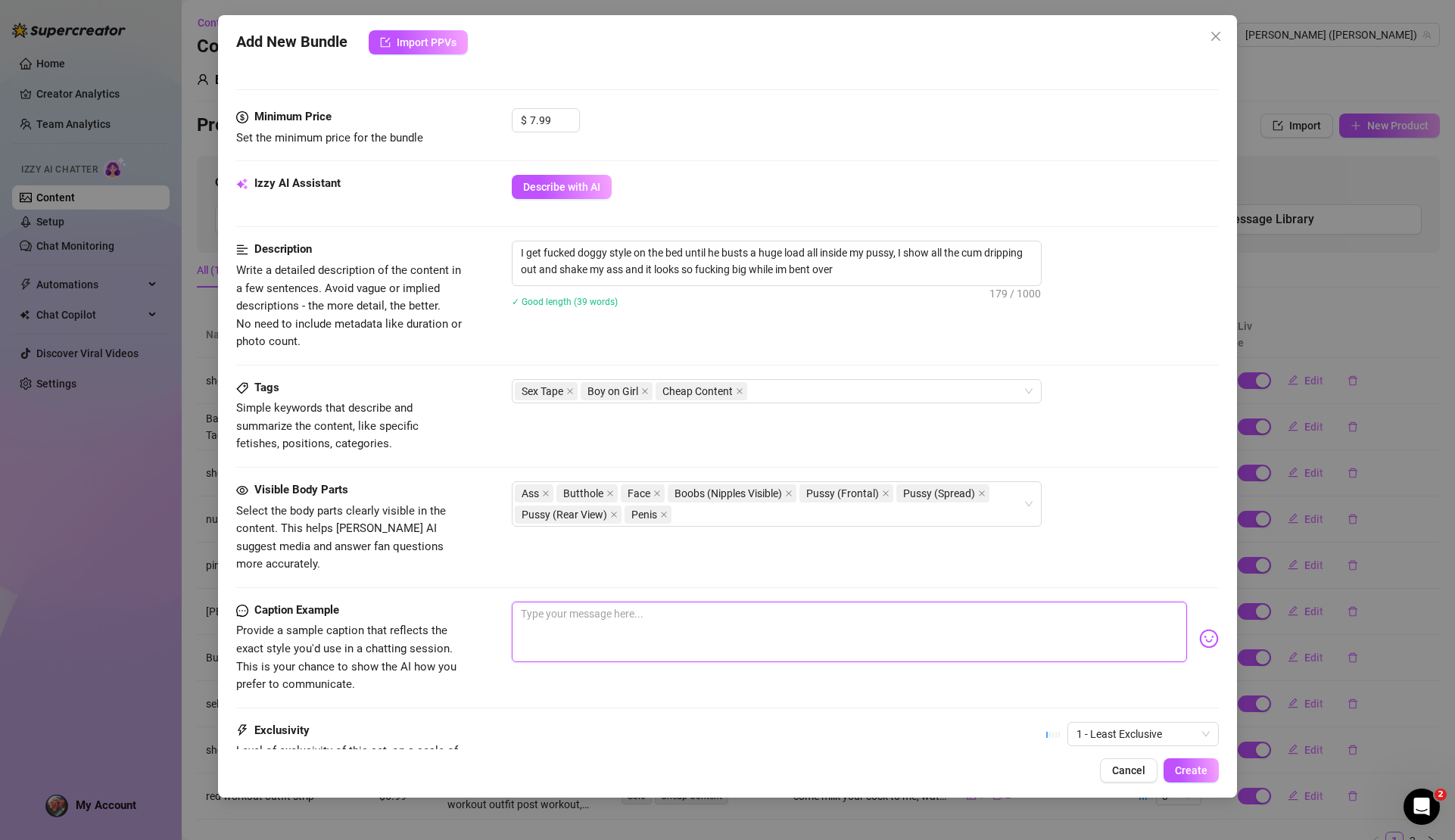
click at [606, 602] on textarea at bounding box center [849, 632] width 674 height 61
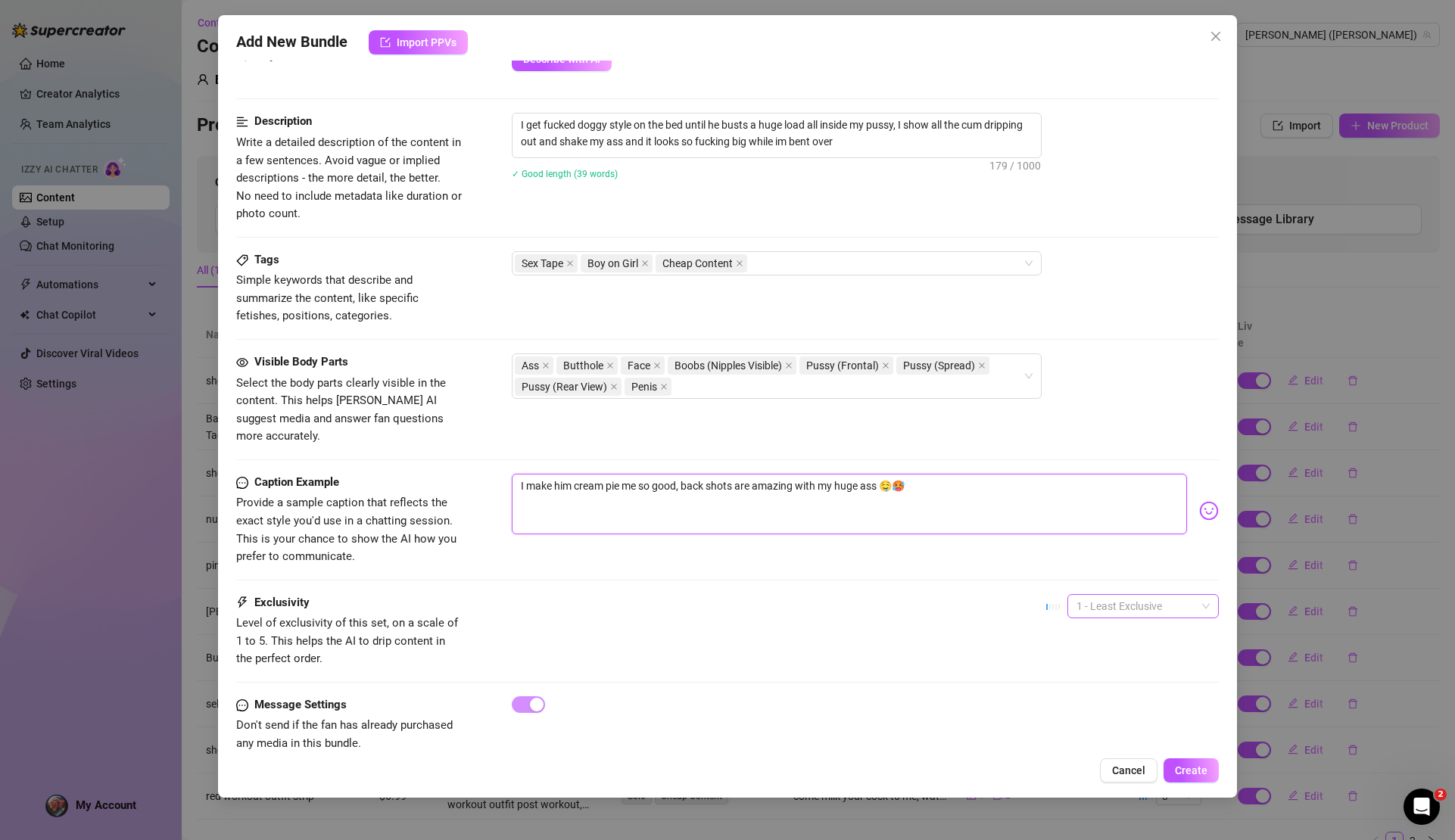
click at [1194, 595] on span "1 - Least Exclusive" at bounding box center [1143, 607] width 133 height 23
click at [1139, 699] on div "5 - Most Exclusive 🔥" at bounding box center [1132, 704] width 127 height 16
click at [1189, 769] on span "Create" at bounding box center [1192, 771] width 33 height 13
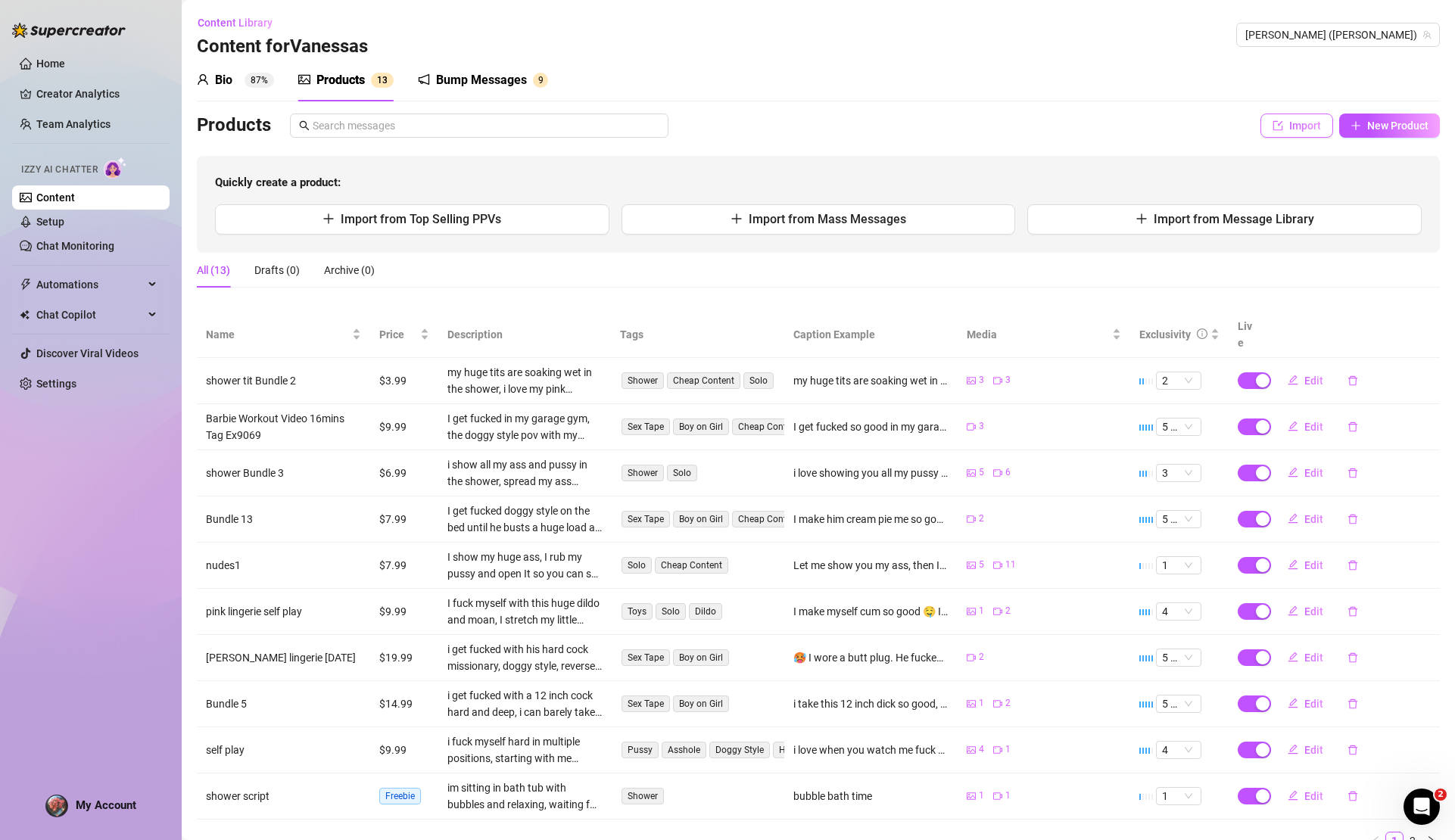
click at [1297, 125] on span "Import" at bounding box center [1305, 125] width 32 height 13
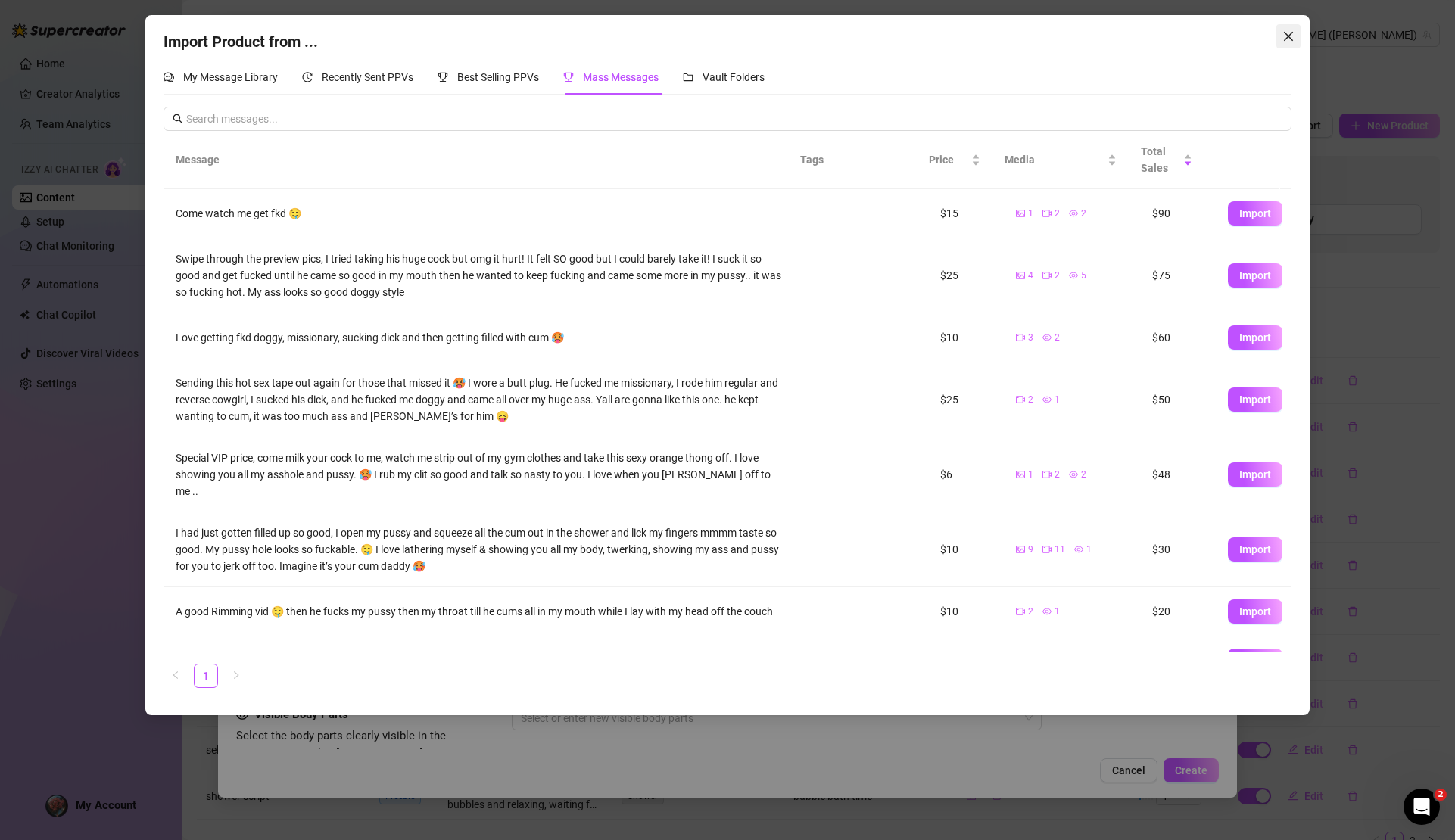
click at [1292, 32] on icon "close" at bounding box center [1288, 36] width 13 height 13
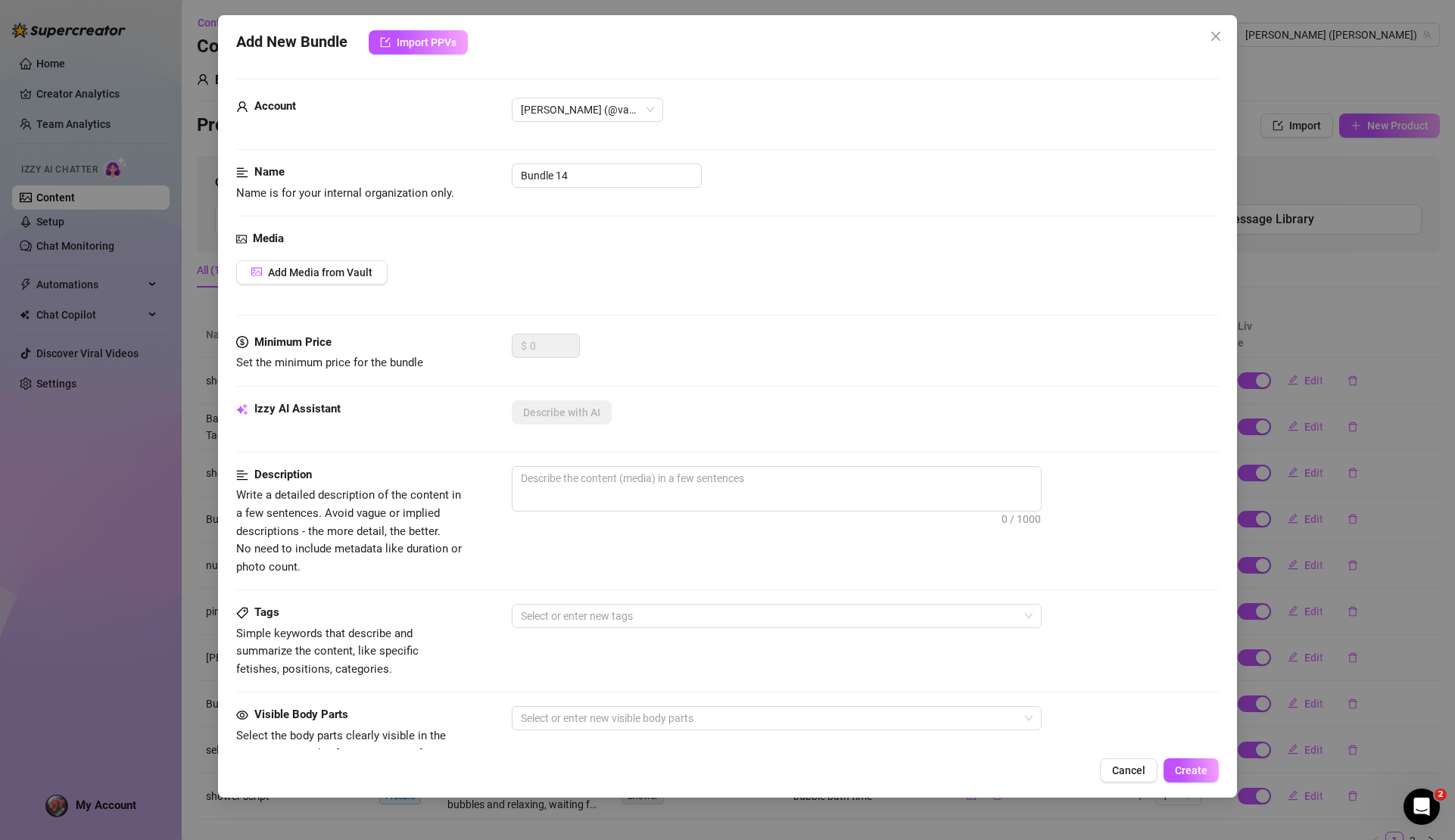
click at [1286, 38] on div "Import Product from ... My Message Library Recently Sent PPVs Best Selling PPVs…" at bounding box center [728, 420] width 1455 height 840
click at [1216, 37] on icon "close" at bounding box center [1216, 36] width 9 height 9
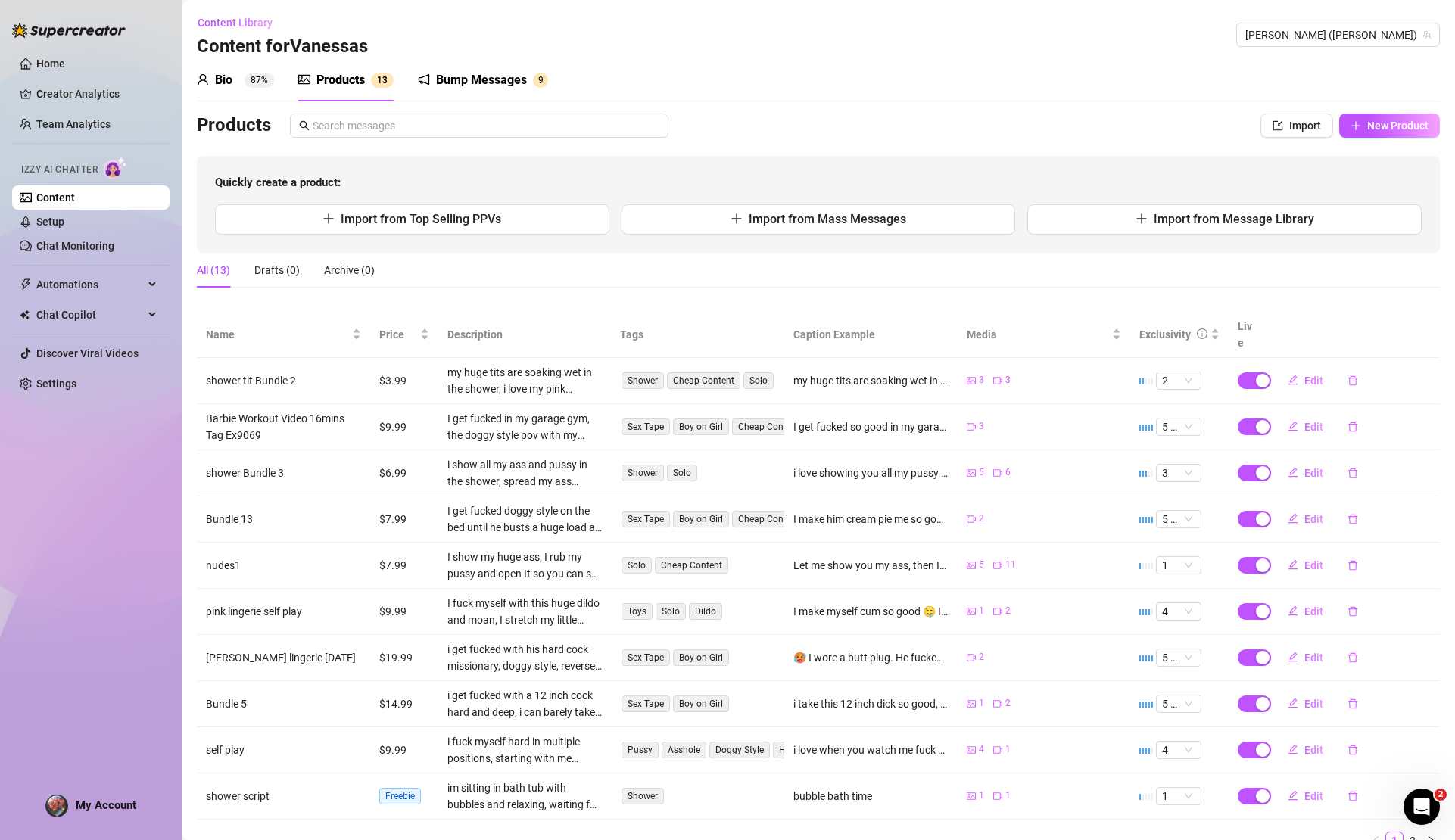
click at [1139, 788] on div at bounding box center [1147, 796] width 15 height 16
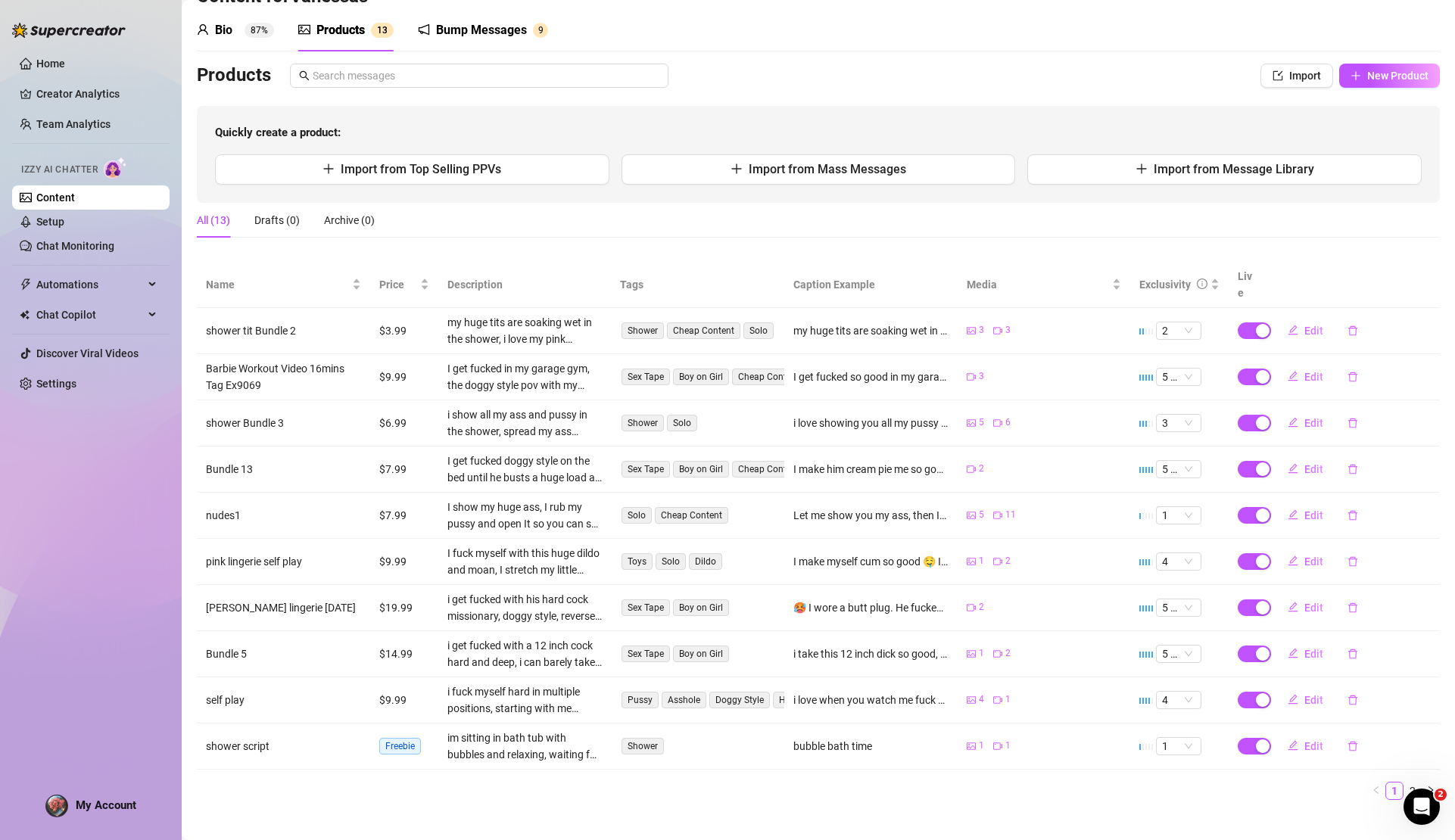
scroll to position [0, 0]
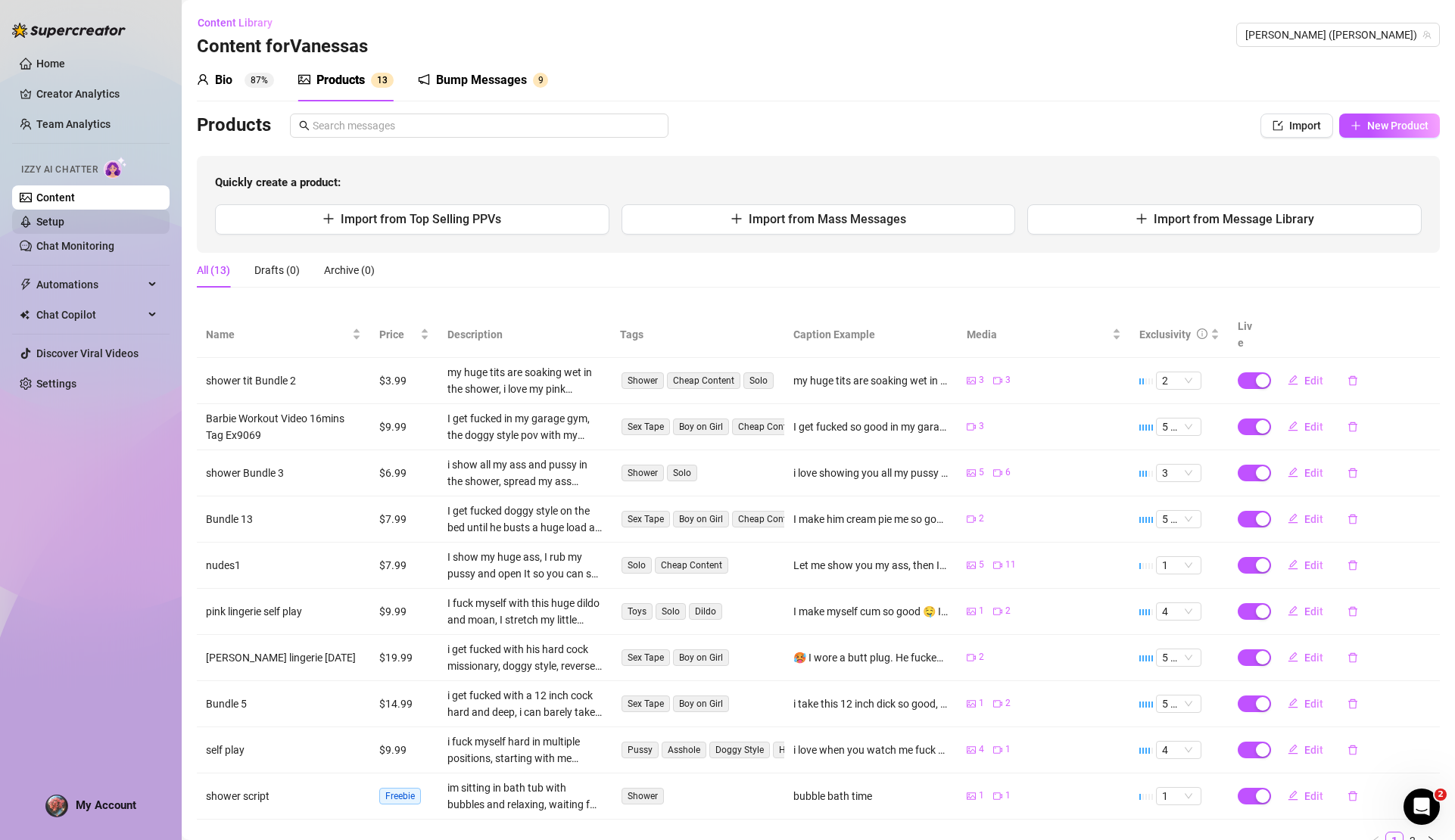
click at [65, 221] on link "Setup" at bounding box center [50, 222] width 28 height 13
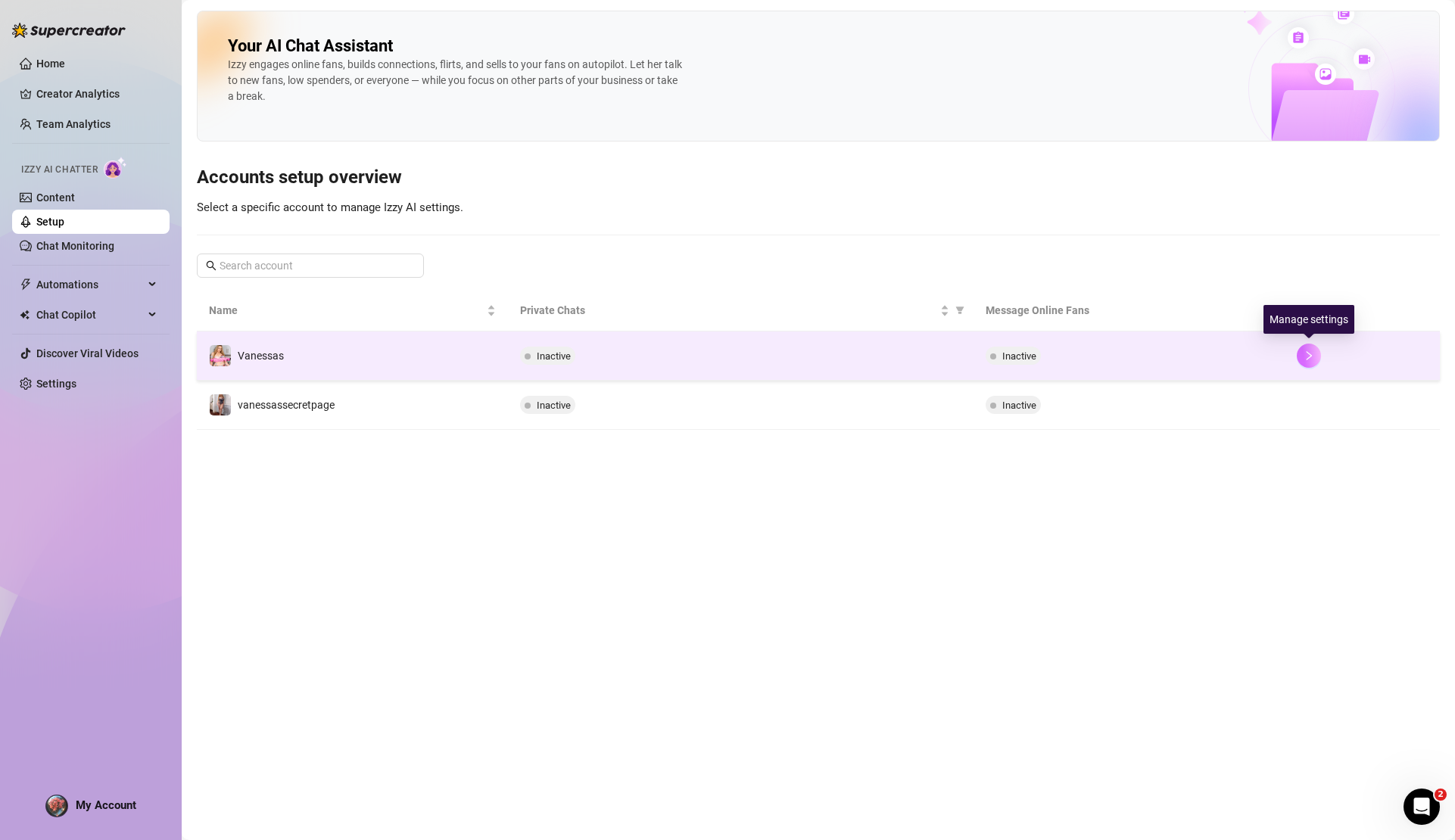
click at [1308, 356] on icon "right" at bounding box center [1308, 355] width 11 height 11
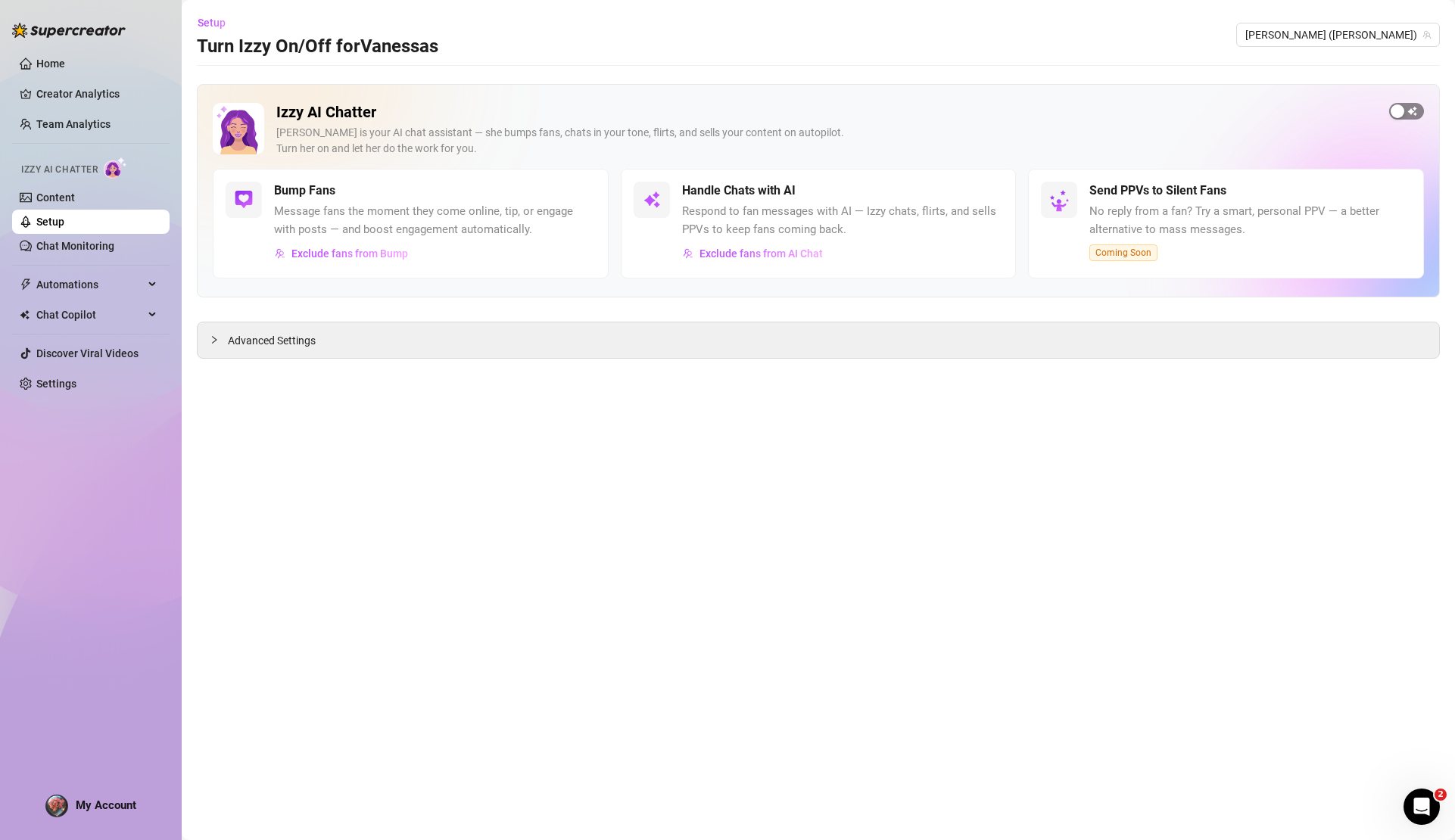
click at [1395, 106] on div "button" at bounding box center [1398, 111] width 14 height 14
click at [979, 194] on div "button" at bounding box center [978, 191] width 14 height 14
click at [1406, 796] on div "Open Intercom Messenger" at bounding box center [1420, 804] width 50 height 50
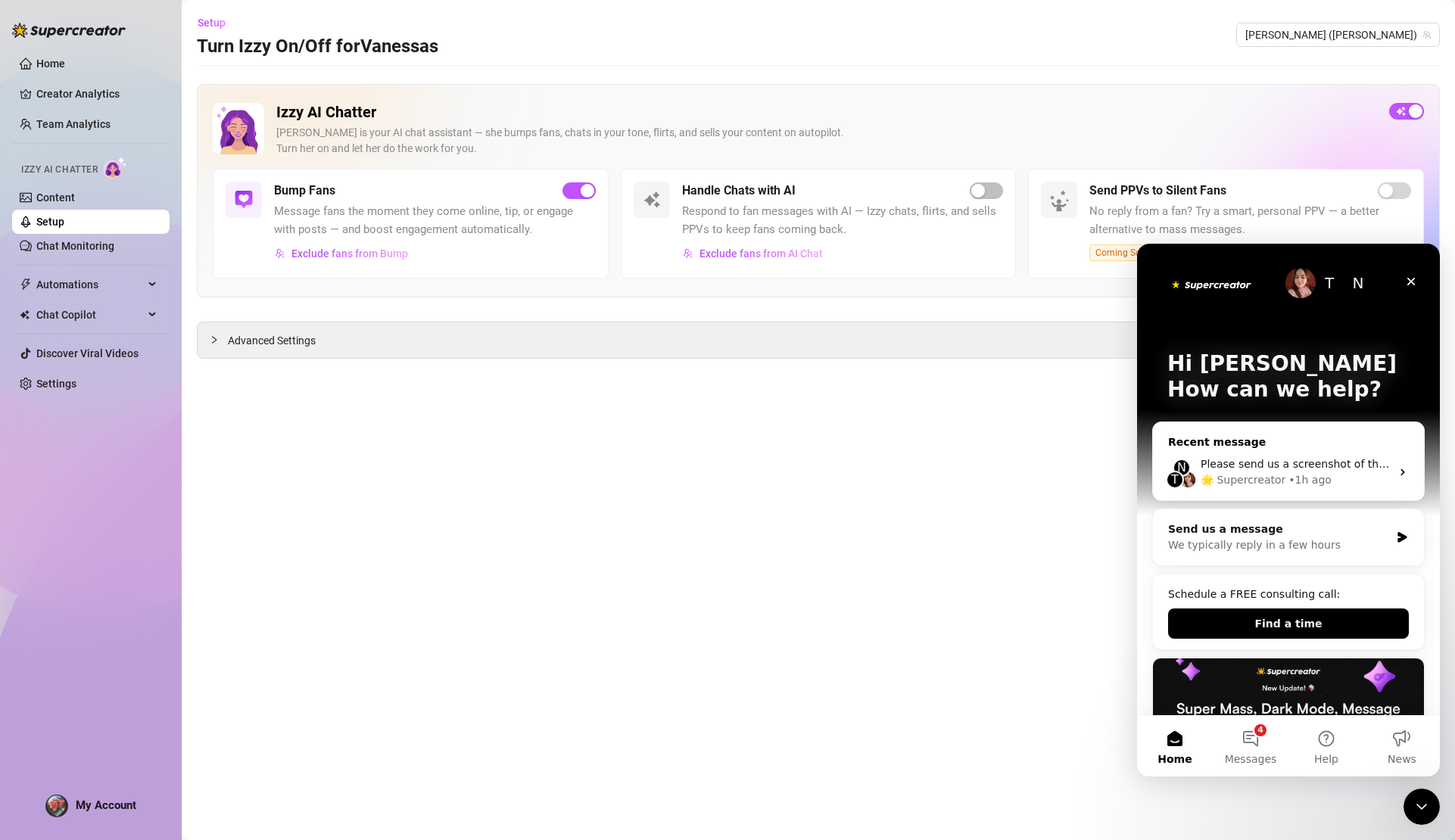
click at [1397, 469] on icon "Intercom messenger" at bounding box center [1403, 472] width 13 height 13
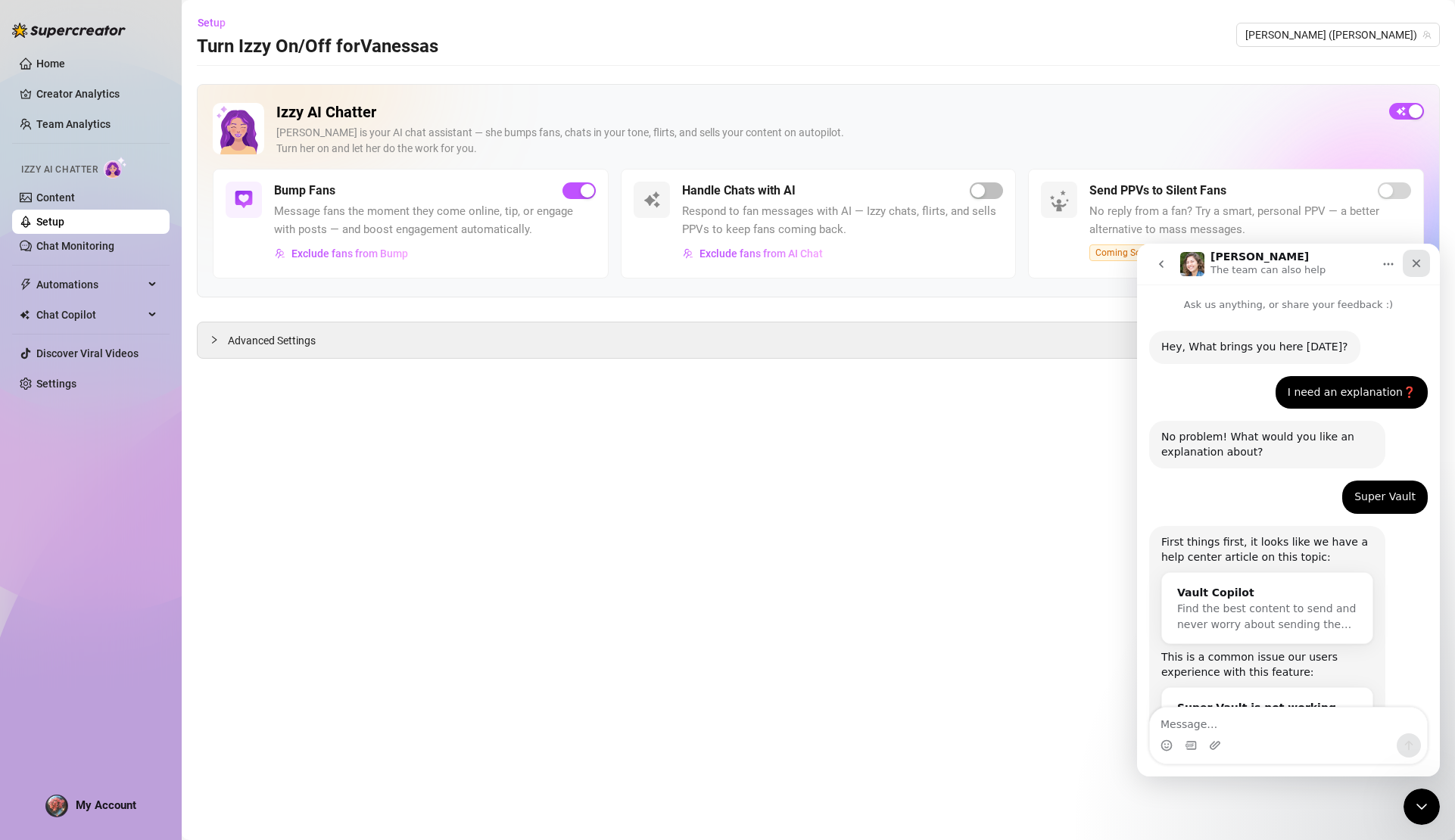
click at [1414, 266] on icon "Close" at bounding box center [1416, 263] width 9 height 9
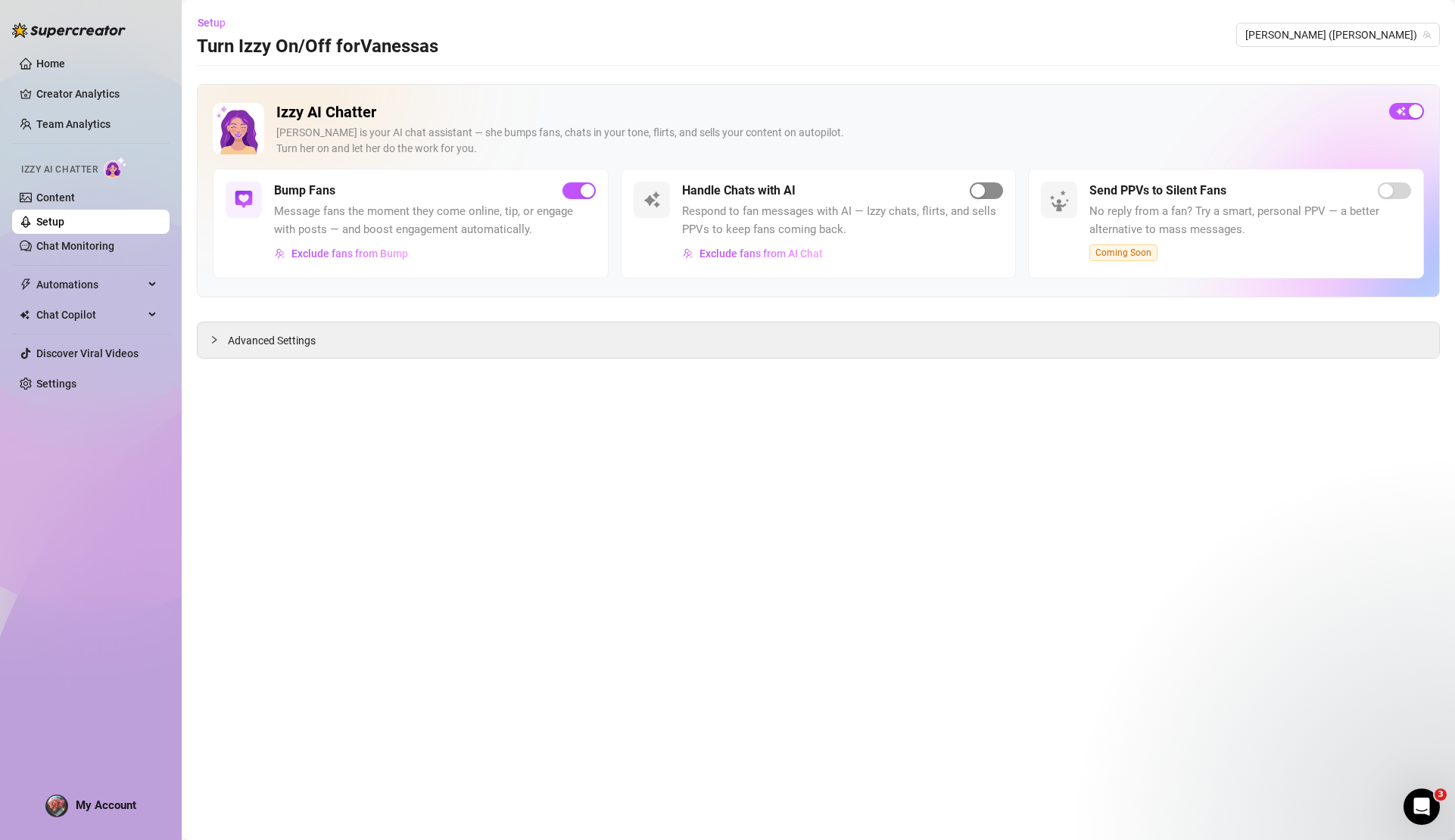
click at [977, 190] on div "button" at bounding box center [978, 191] width 14 height 14
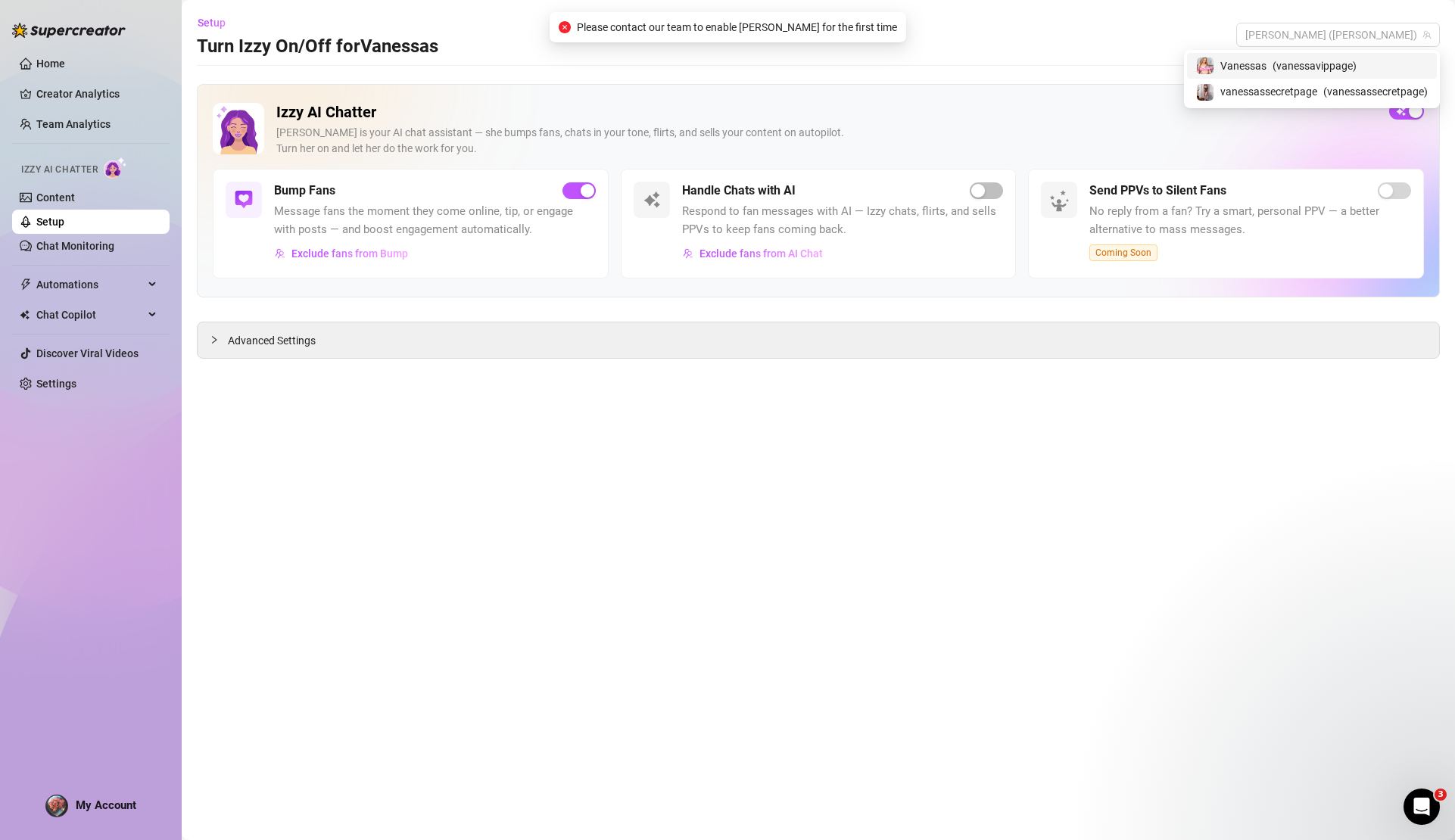
drag, startPoint x: 1411, startPoint y: 33, endPoint x: 1061, endPoint y: 59, distance: 351.0
click at [1117, 60] on main "Setup Turn Izzy On/Off for Vanessas Vanessas (vanessavippage) Izzy AI Chatter I…" at bounding box center [818, 420] width 1274 height 840
click at [1336, 87] on span "( vanessassecretpage )" at bounding box center [1376, 91] width 104 height 16
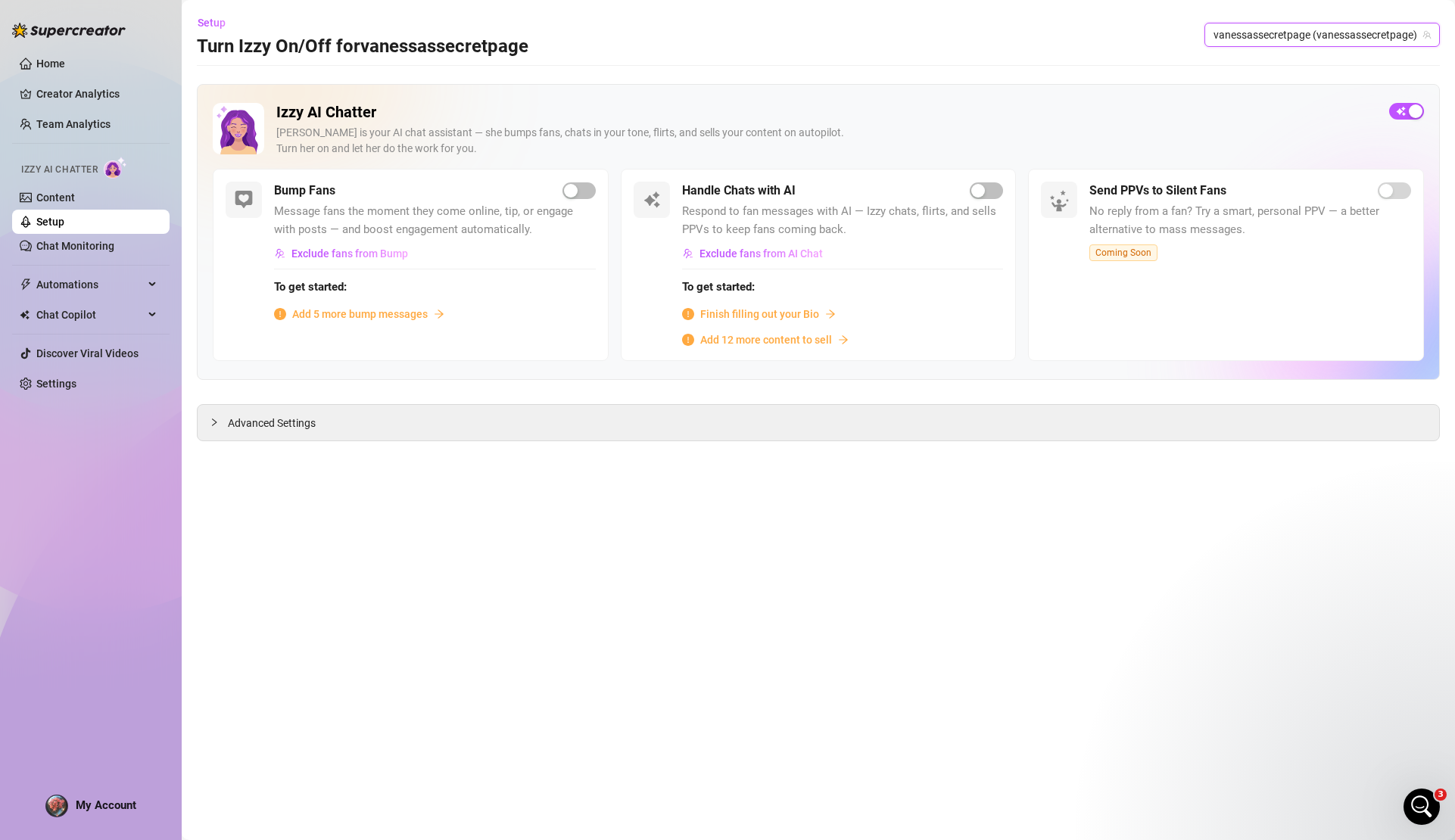
click at [812, 313] on span "Finish filling out your Bio" at bounding box center [759, 313] width 119 height 16
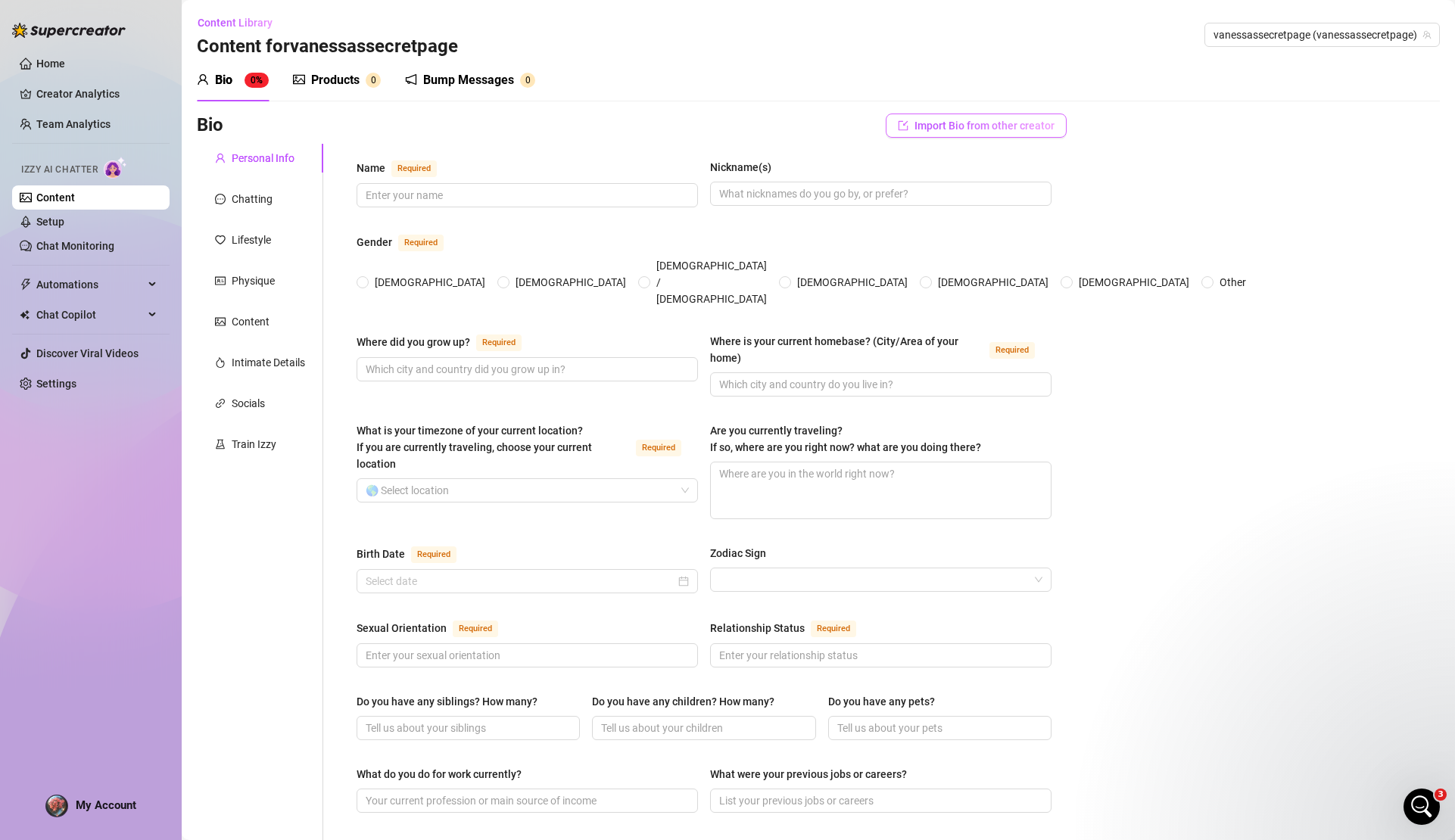
click at [947, 125] on span "Import Bio from other creator" at bounding box center [984, 125] width 140 height 13
click at [985, 171] on input "search" at bounding box center [962, 168] width 120 height 23
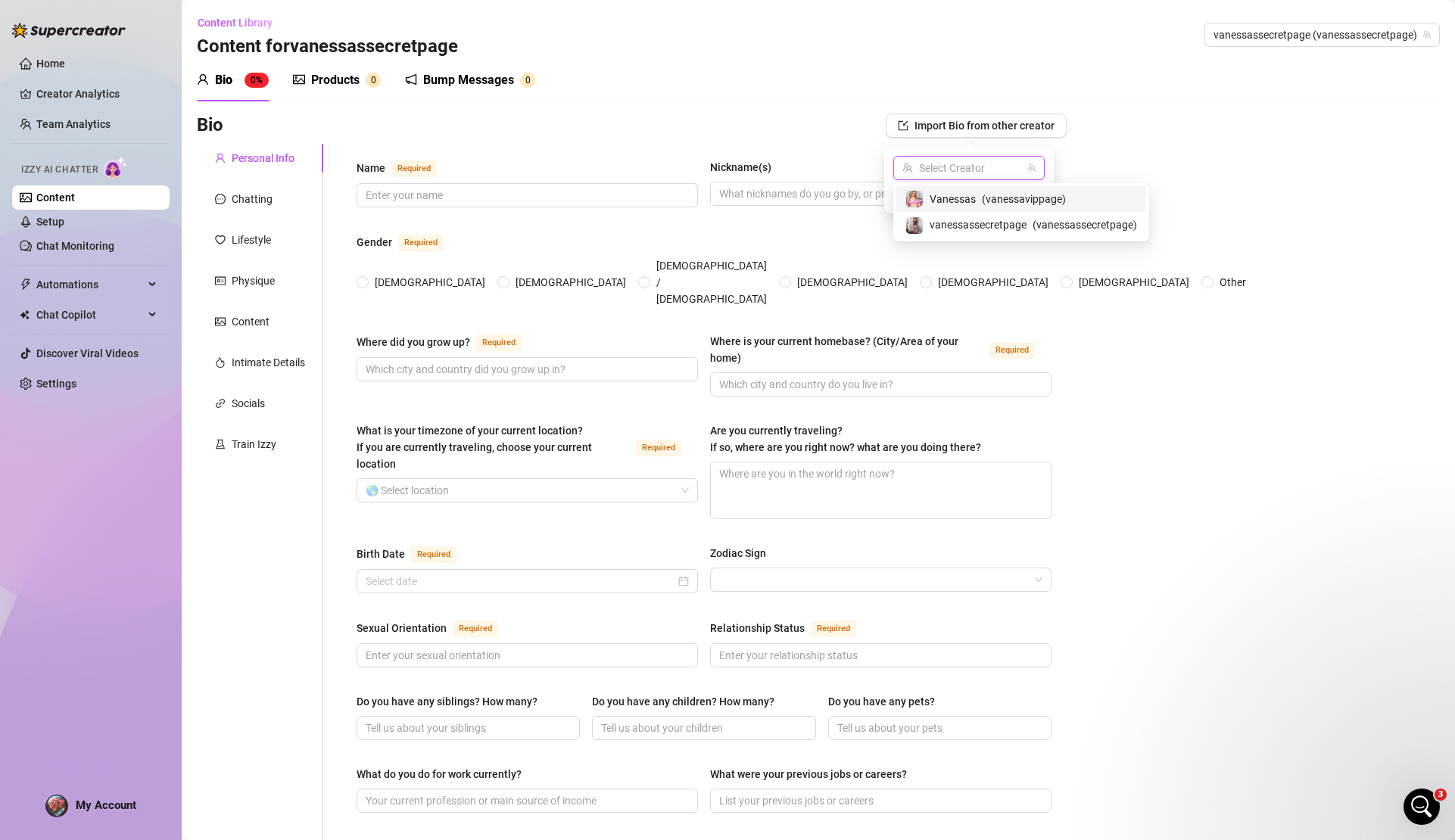
click at [990, 202] on span "( vanessavippage )" at bounding box center [1024, 199] width 84 height 16
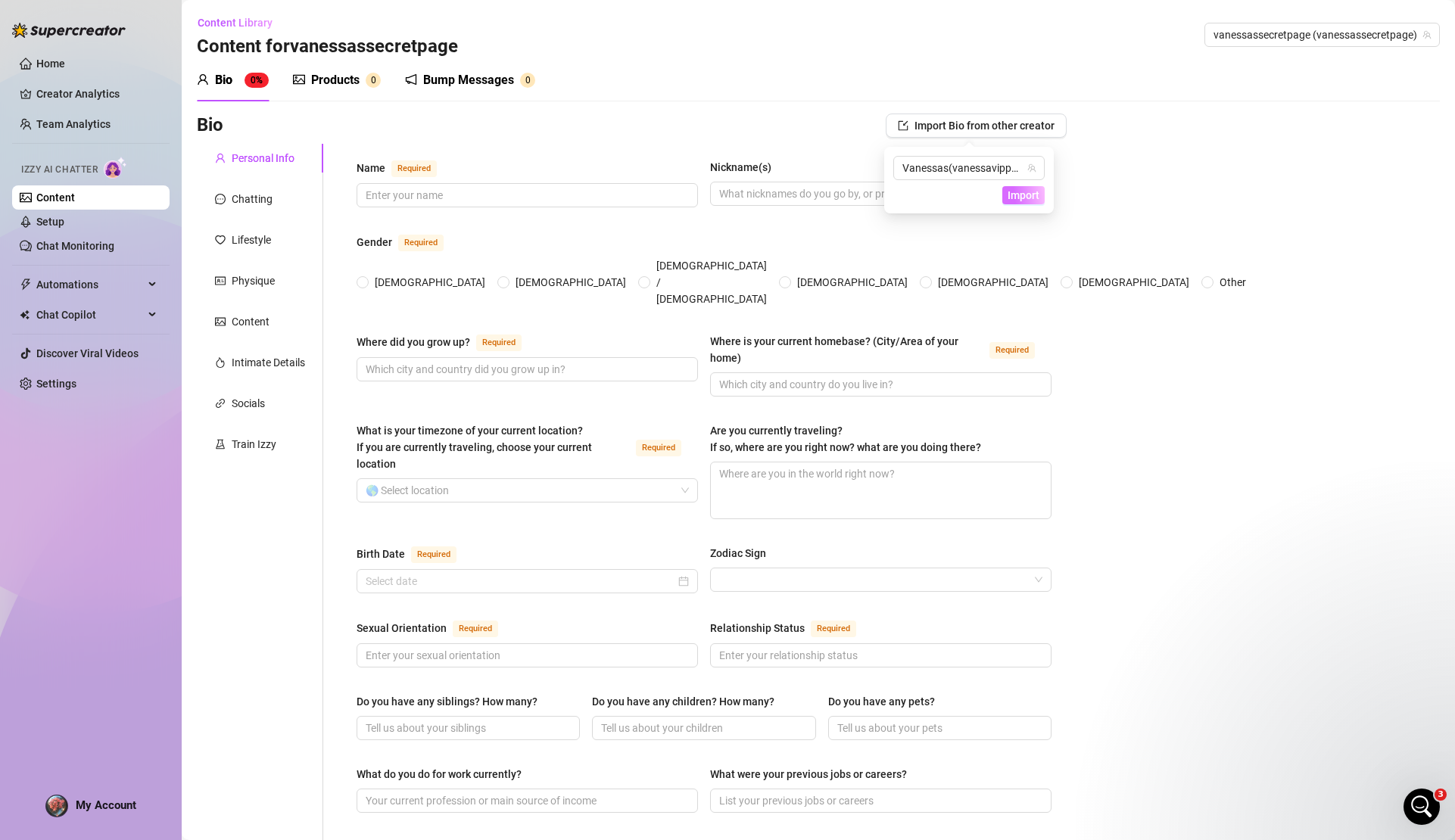
click at [1036, 197] on span "Import" at bounding box center [1024, 195] width 32 height 13
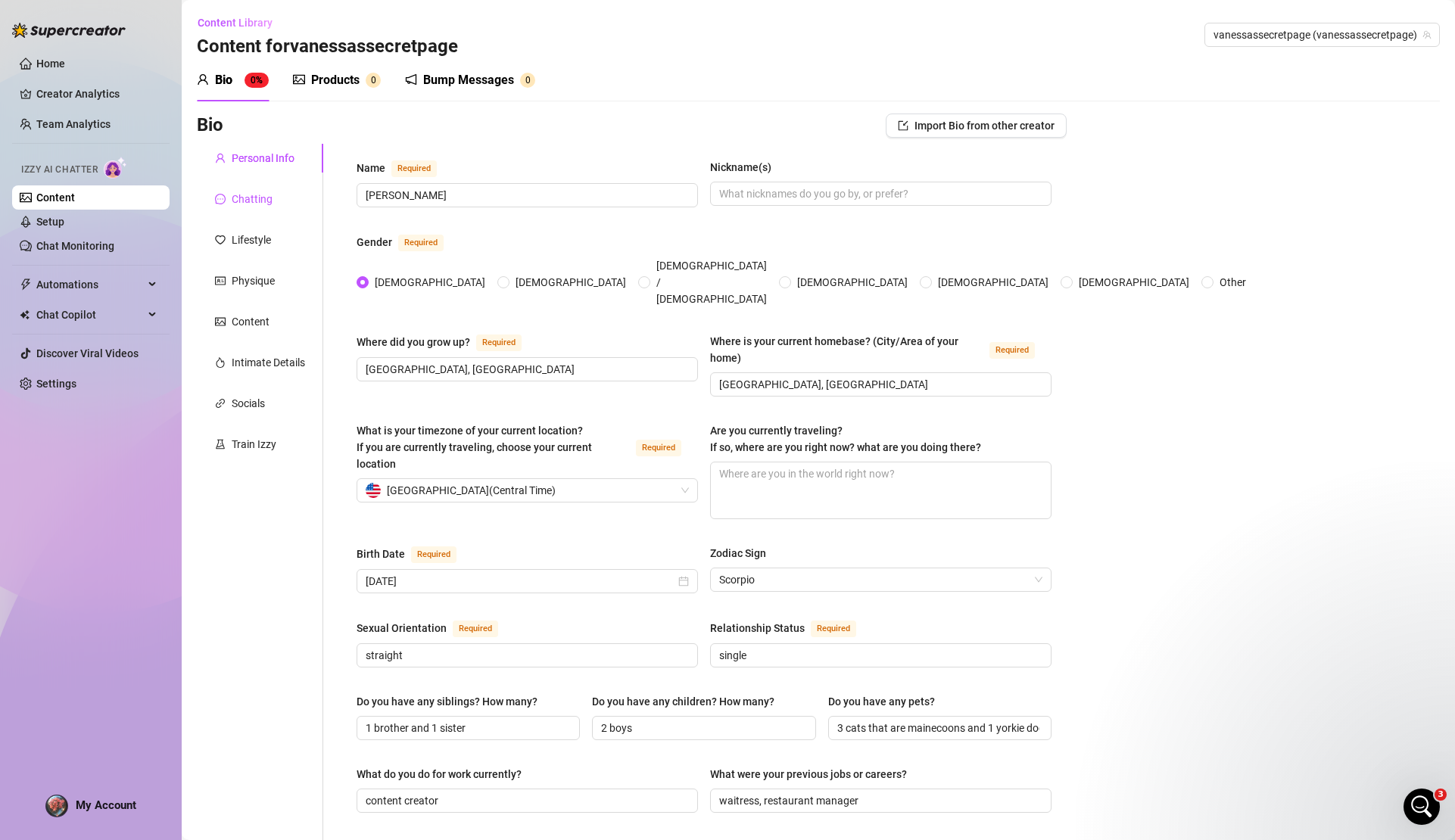
click at [270, 202] on div "Chatting" at bounding box center [252, 199] width 41 height 16
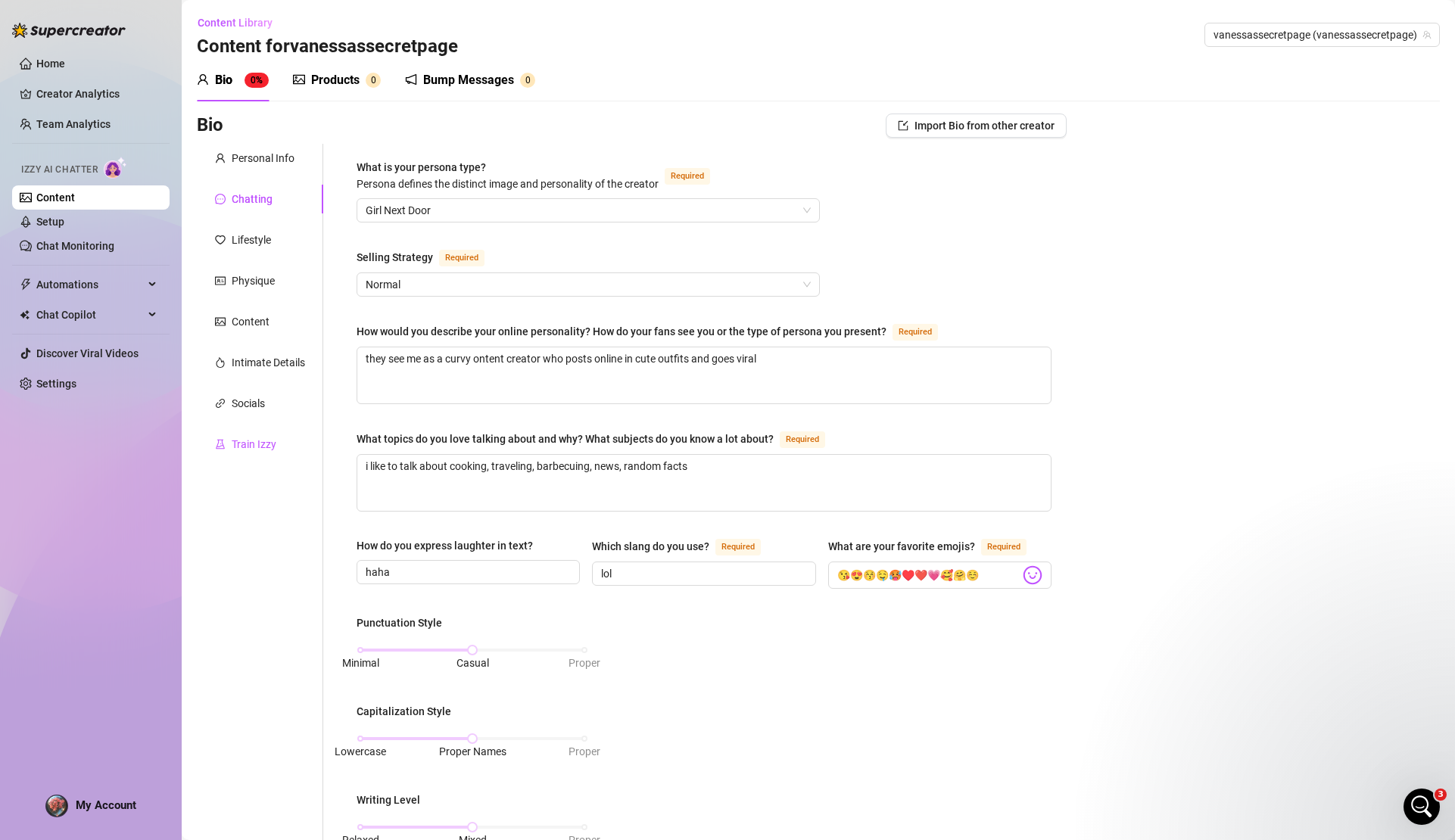
click at [247, 450] on div "Train Izzy" at bounding box center [254, 444] width 44 height 16
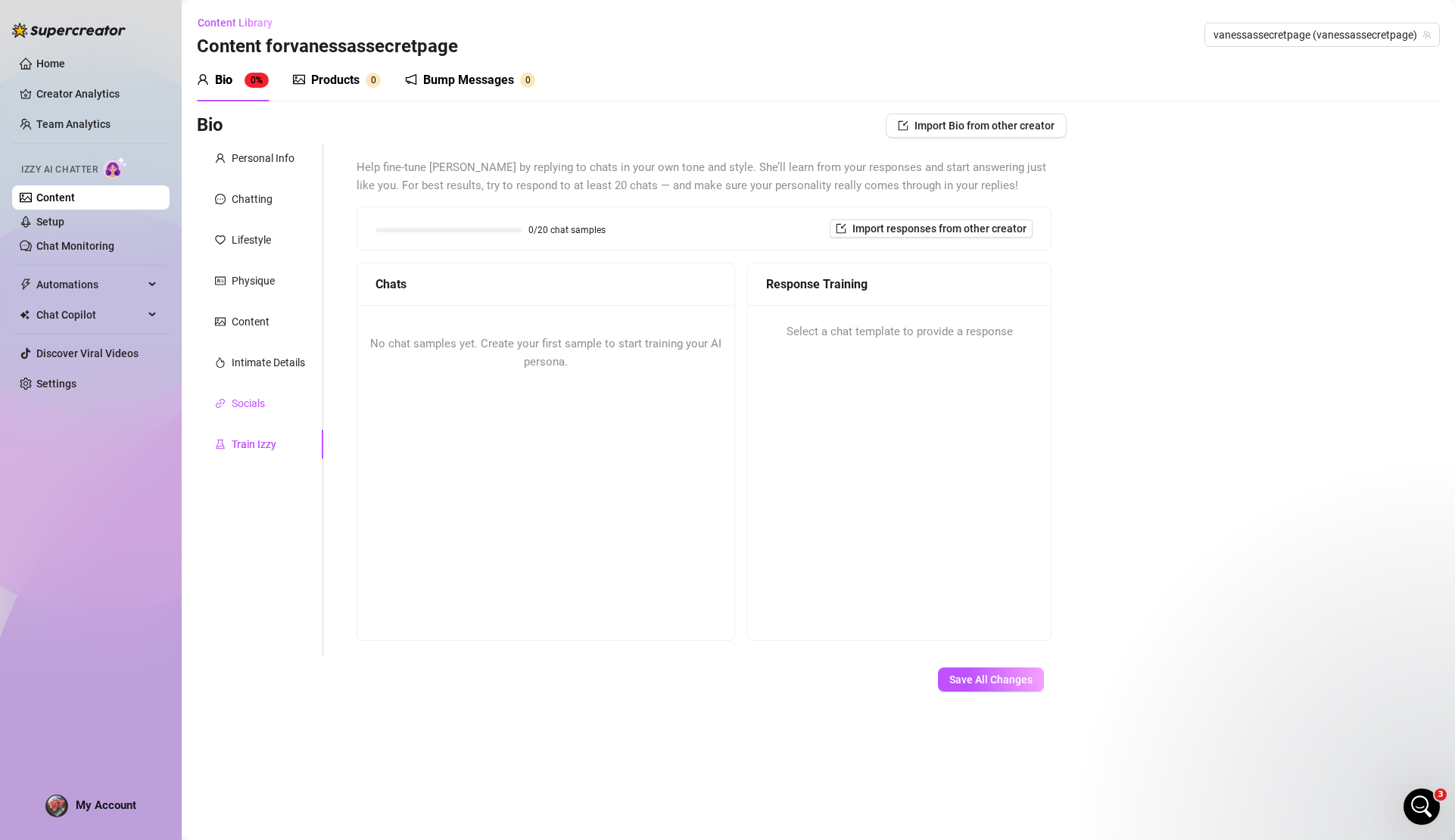
click at [257, 403] on div "Socials" at bounding box center [248, 403] width 34 height 16
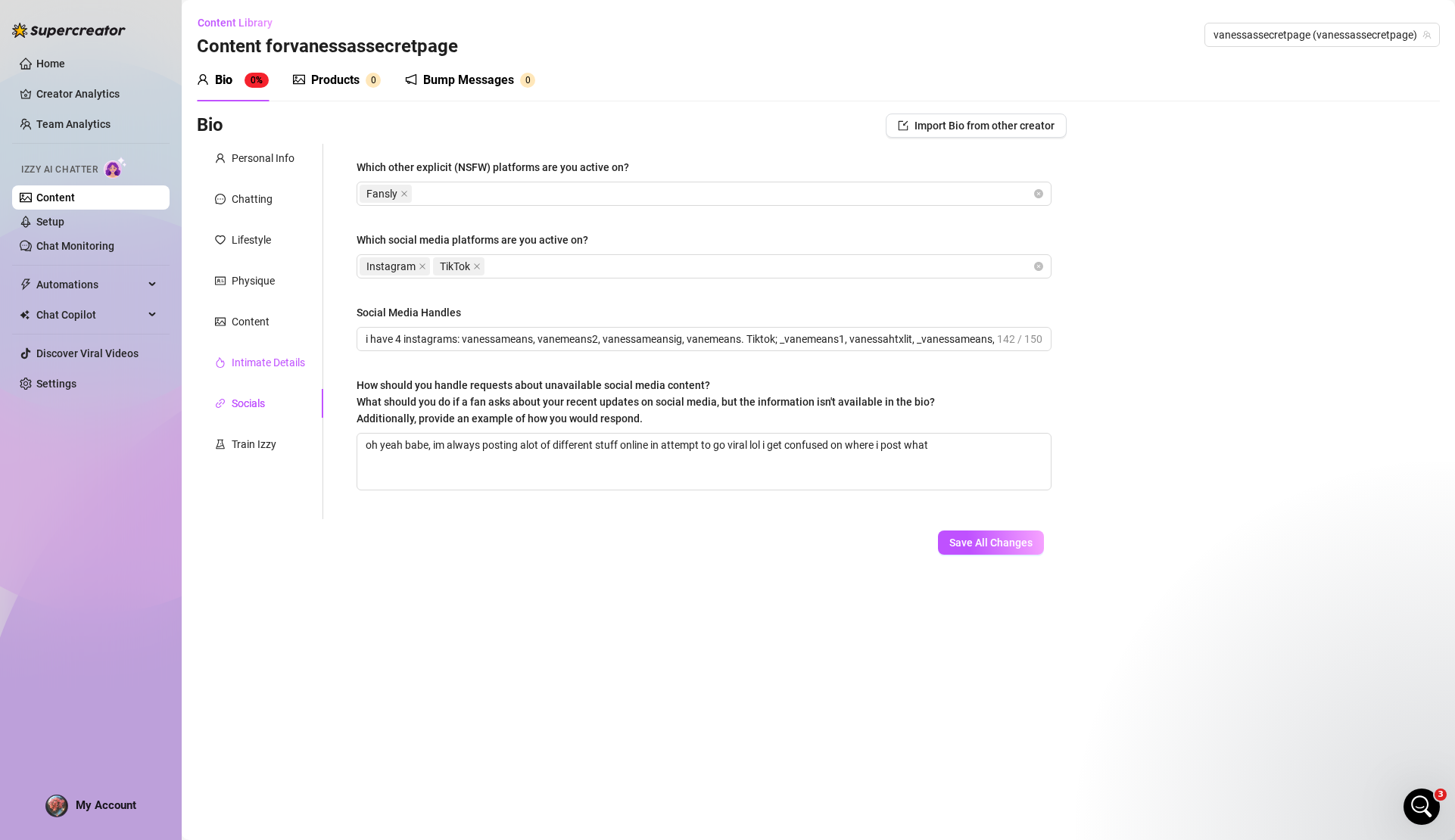
click at [272, 361] on div "Intimate Details" at bounding box center [268, 362] width 73 height 16
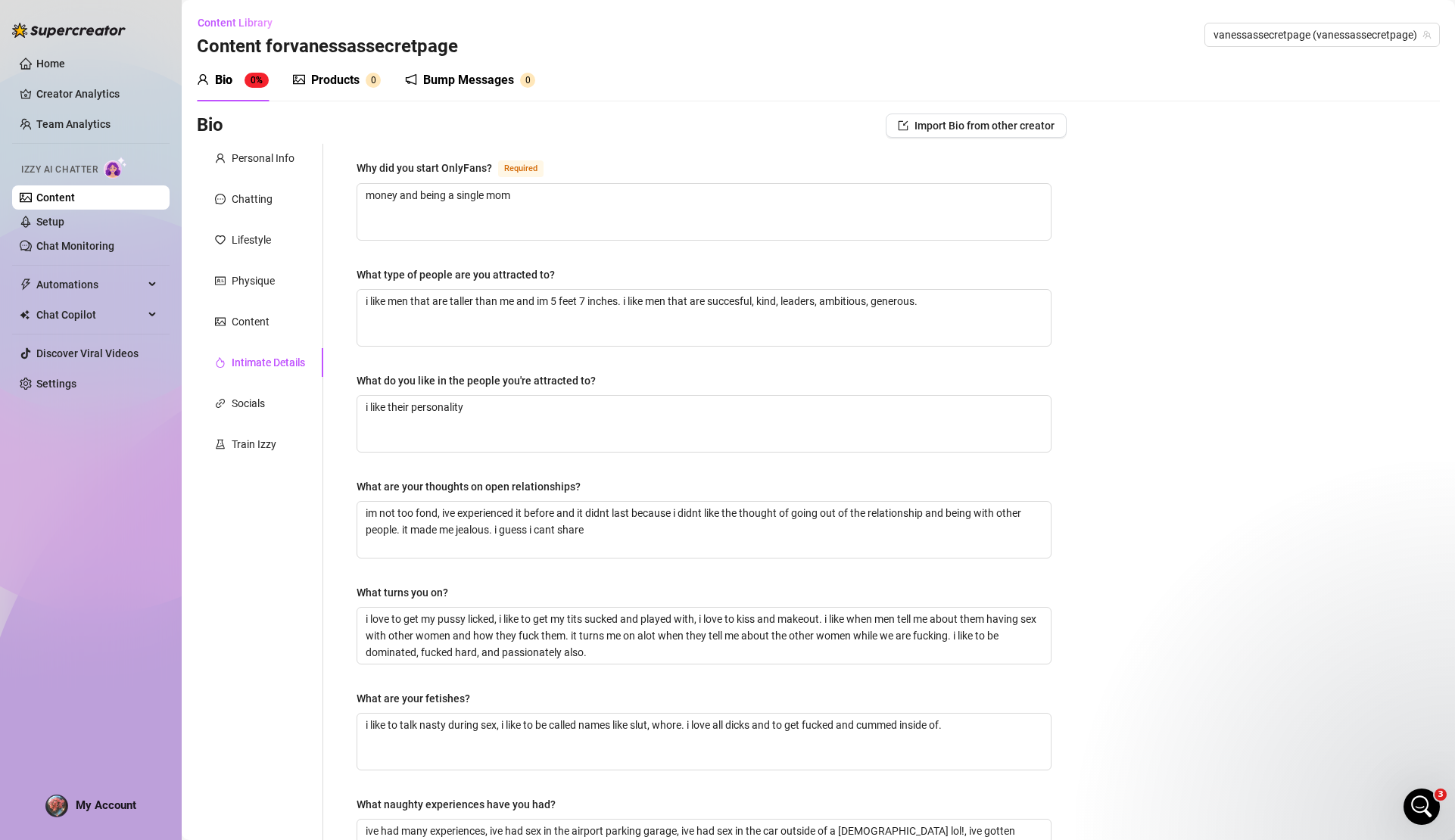
click at [350, 80] on div "Products" at bounding box center [336, 80] width 48 height 18
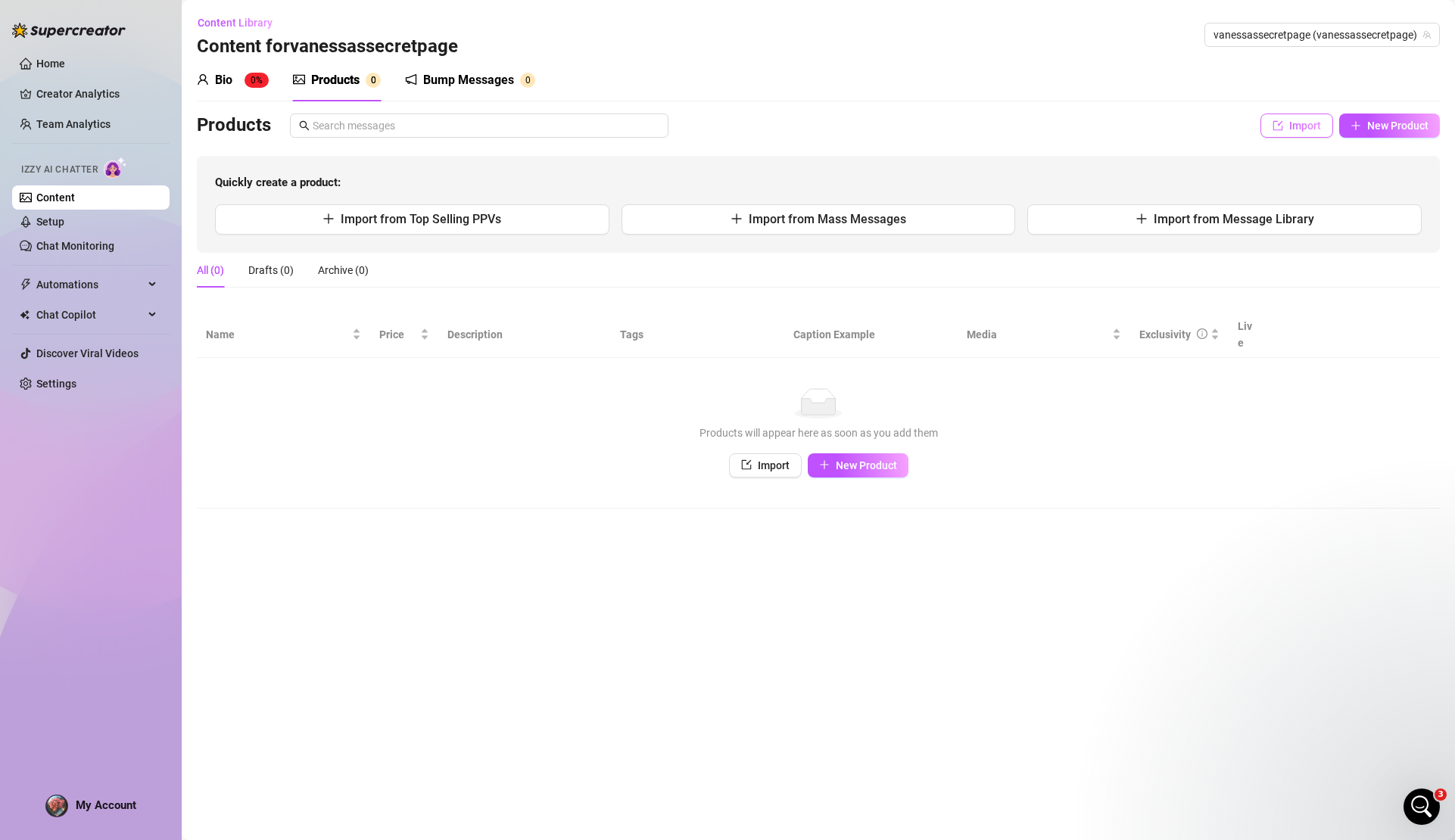
click at [1310, 124] on span "Import" at bounding box center [1305, 125] width 32 height 13
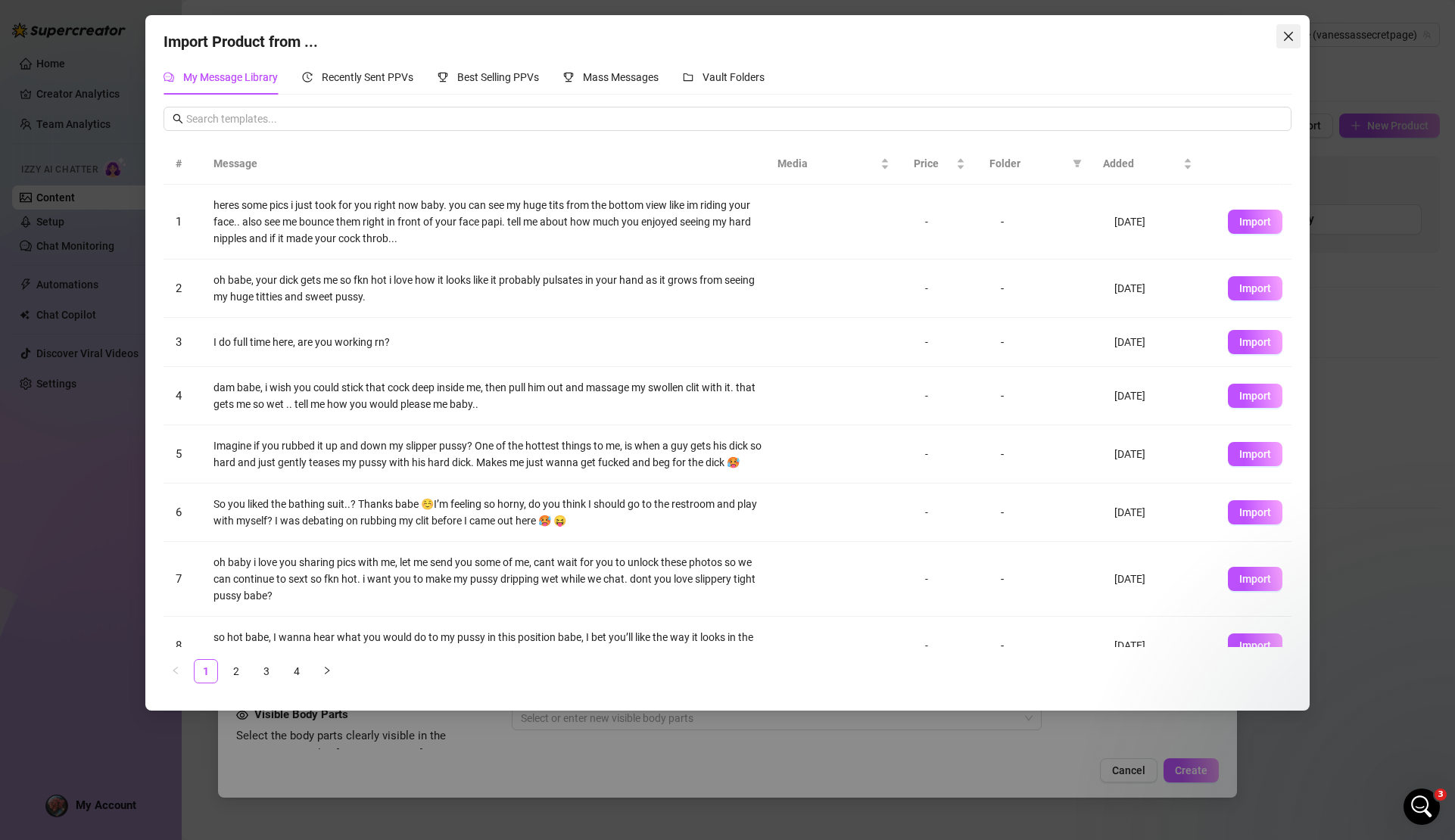
click at [1283, 36] on icon "close" at bounding box center [1288, 36] width 13 height 13
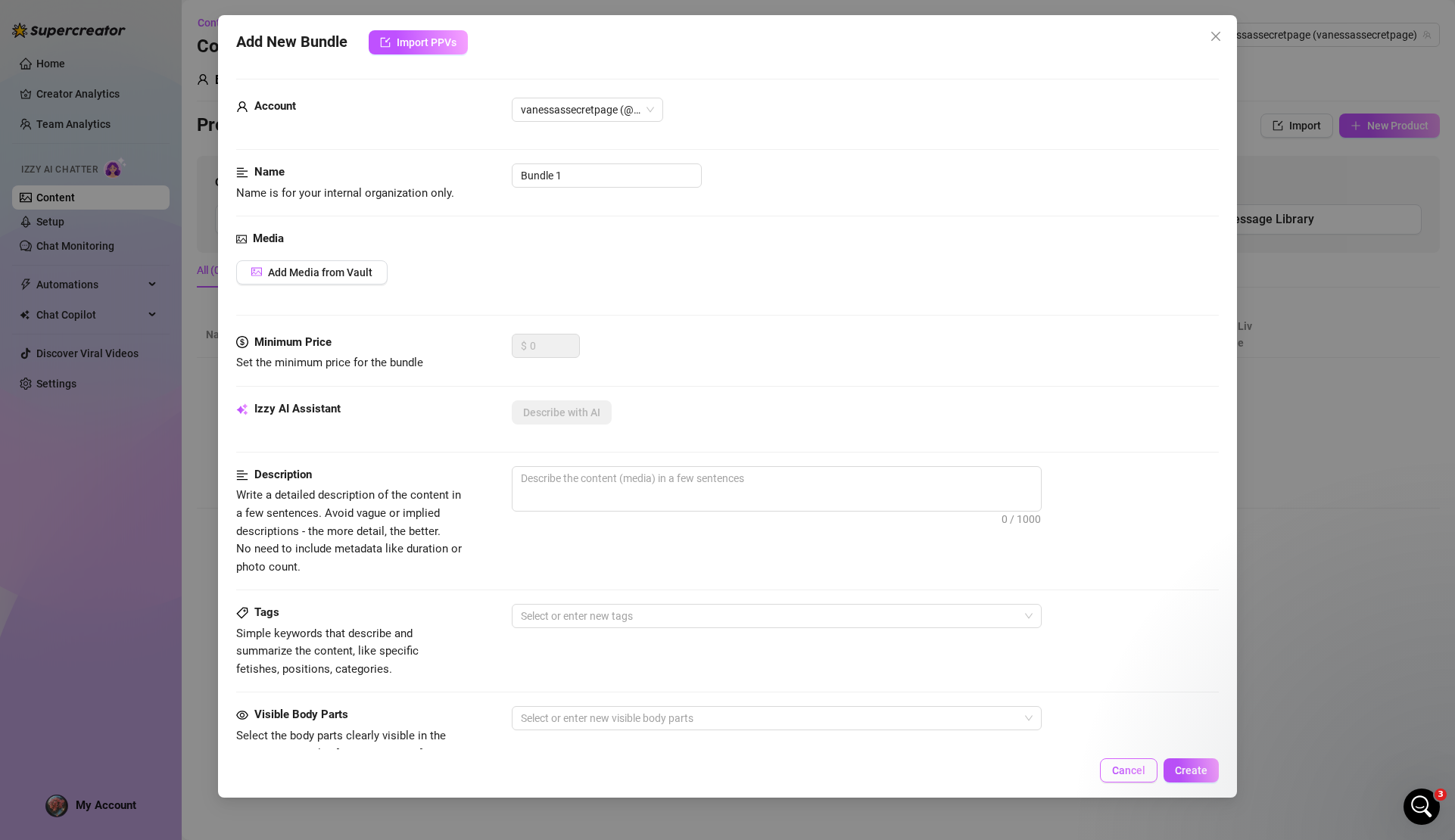
click at [1126, 769] on span "Cancel" at bounding box center [1129, 771] width 34 height 13
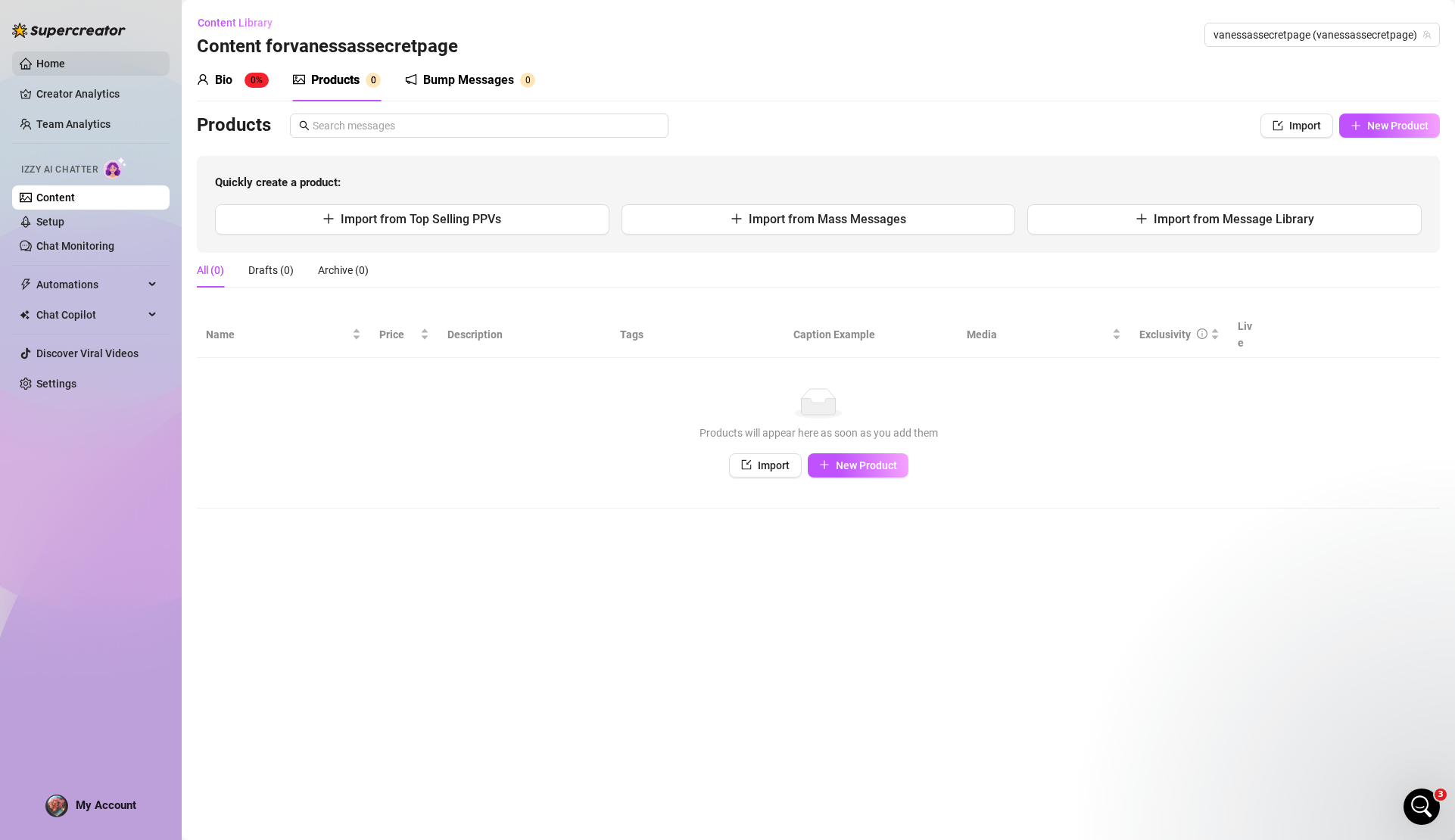
click at [65, 62] on link "Home" at bounding box center [51, 64] width 29 height 13
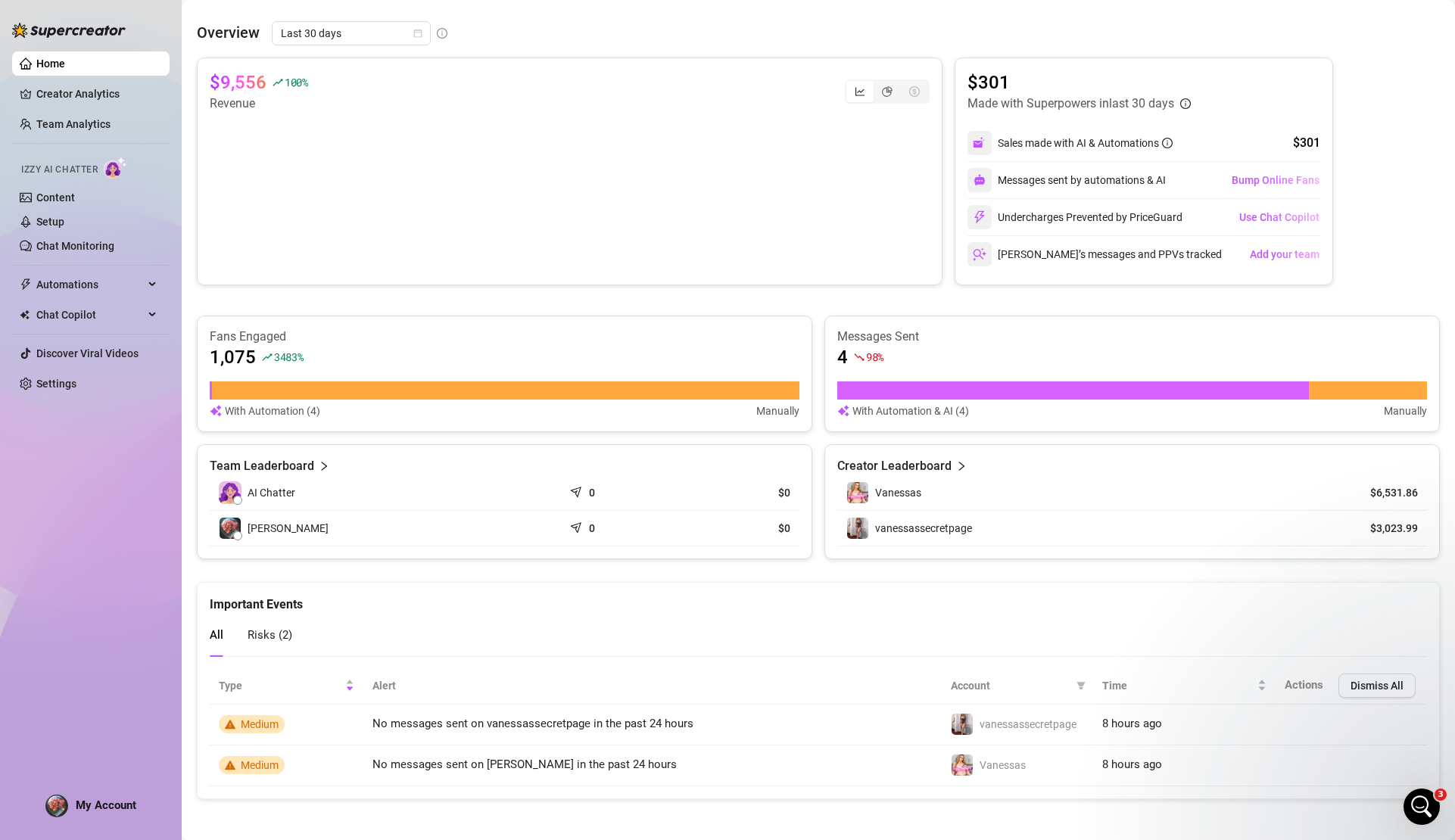
scroll to position [394, 0]
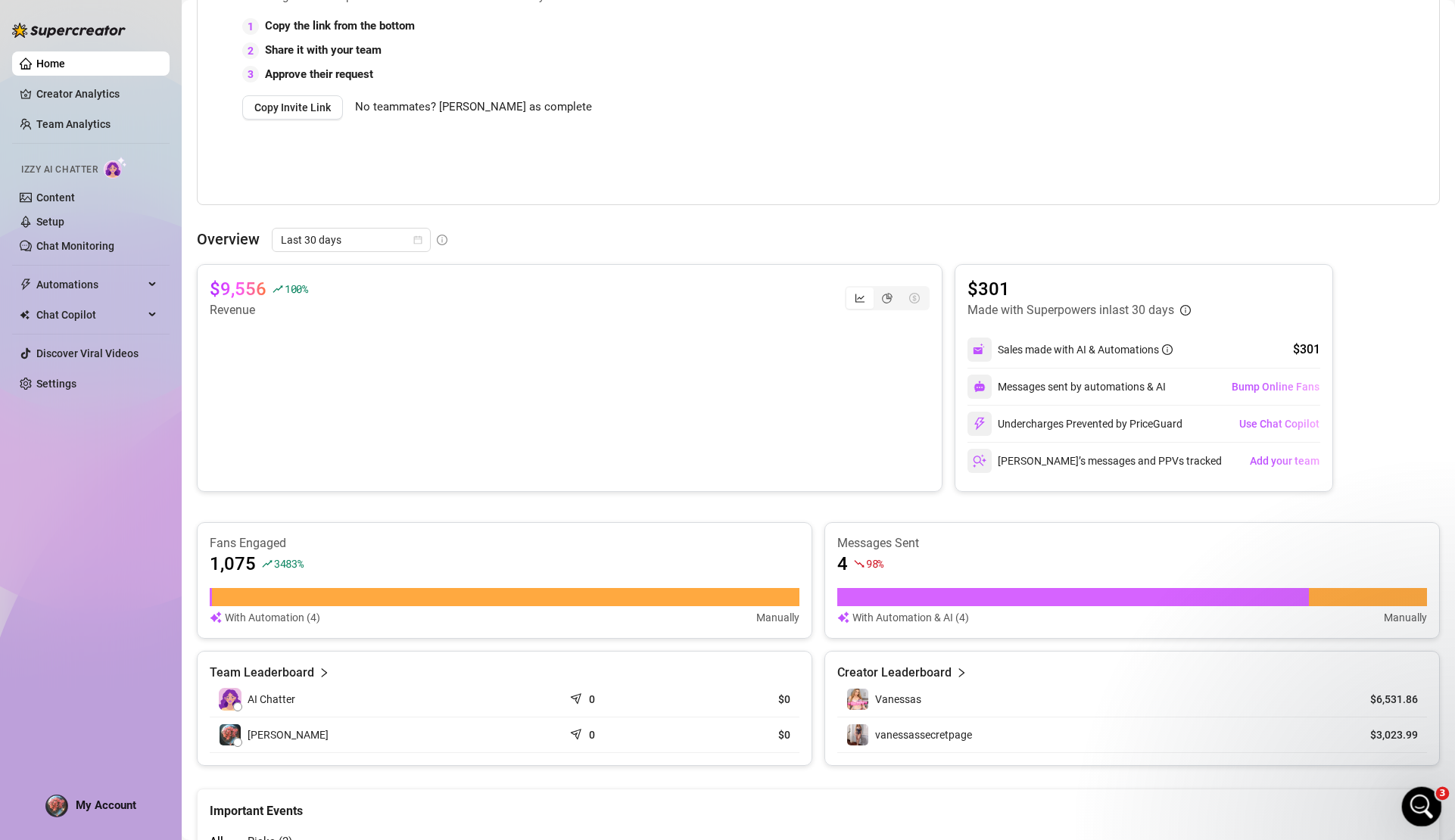
click at [1416, 796] on icon "Open Intercom Messenger" at bounding box center [1420, 805] width 25 height 25
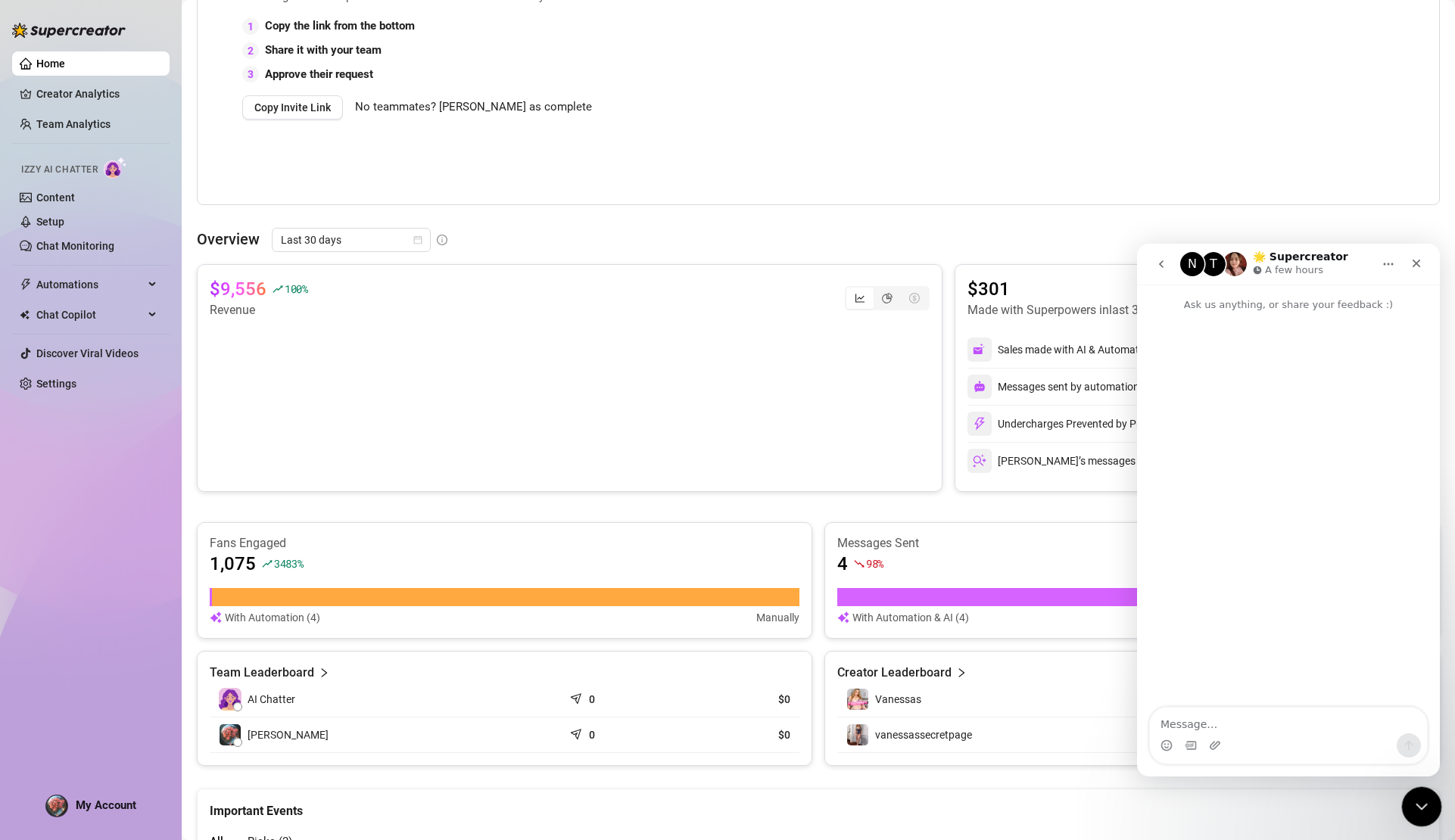
click at [1439, 793] on div at bounding box center [1422, 807] width 41 height 41
click at [1422, 803] on icon "Close Intercom Messenger" at bounding box center [1419, 804] width 18 height 18
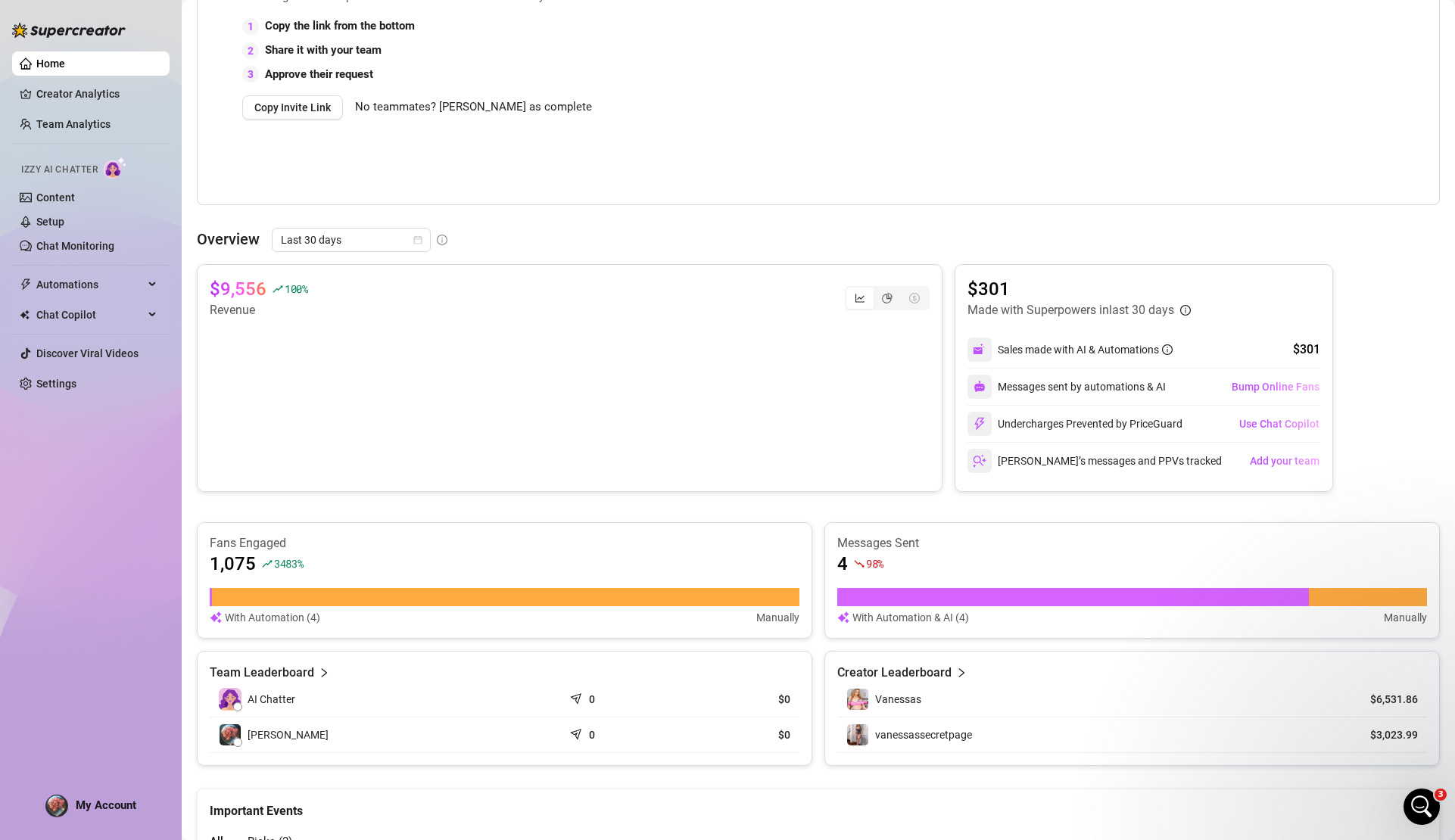
scroll to position [0, 0]
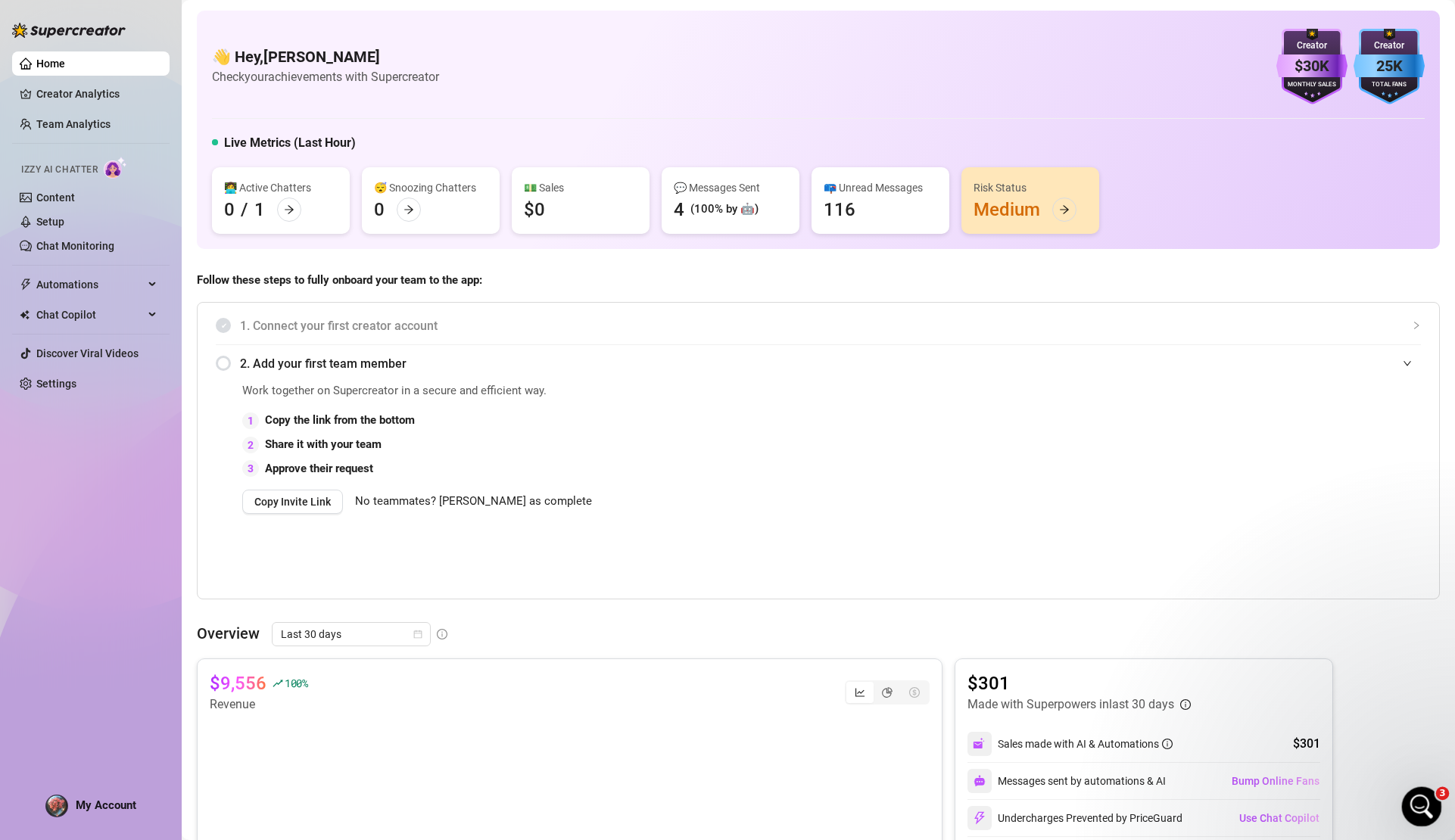
click at [1414, 800] on icon "Open Intercom Messenger" at bounding box center [1420, 805] width 25 height 25
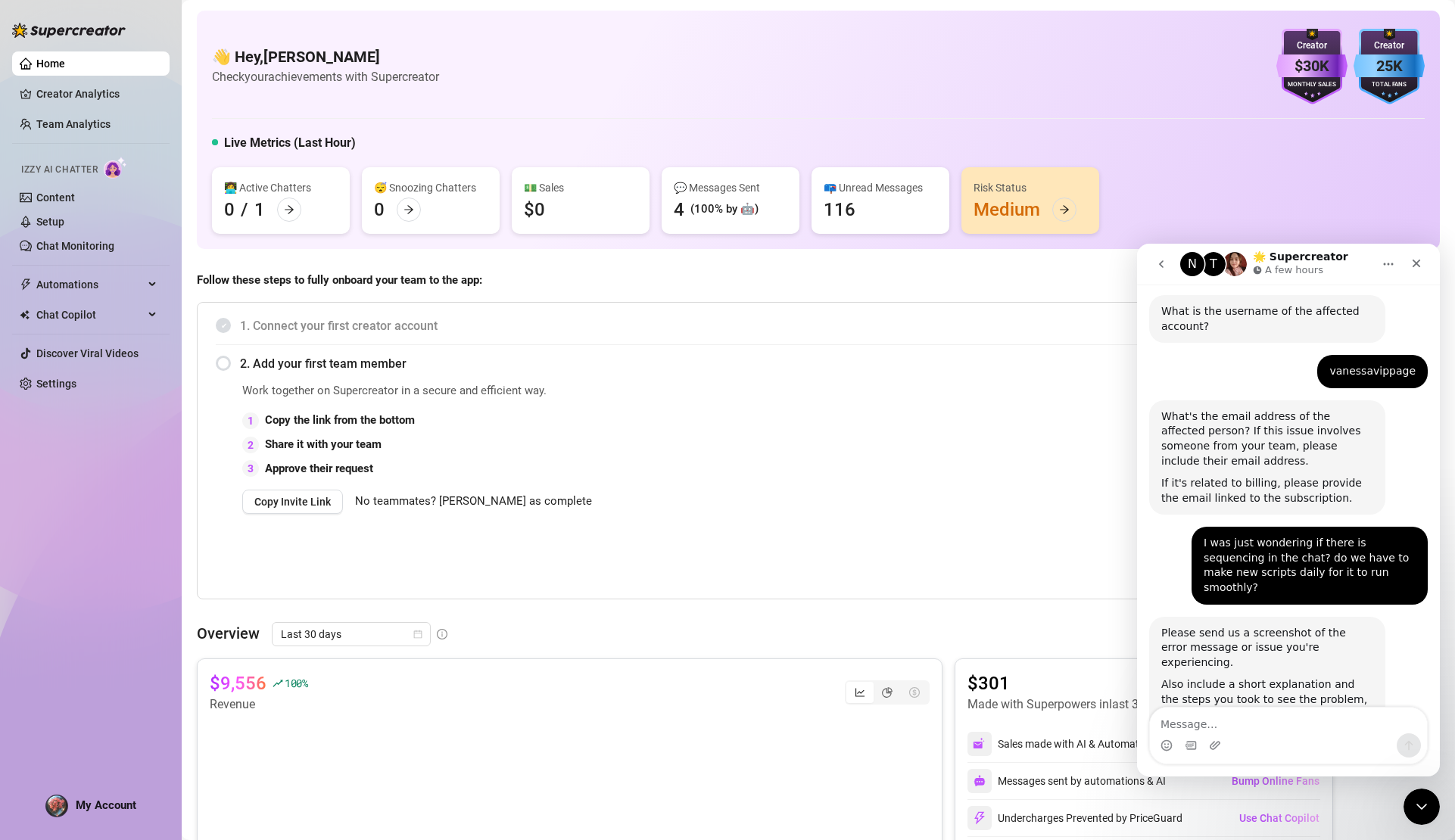
scroll to position [712, 0]
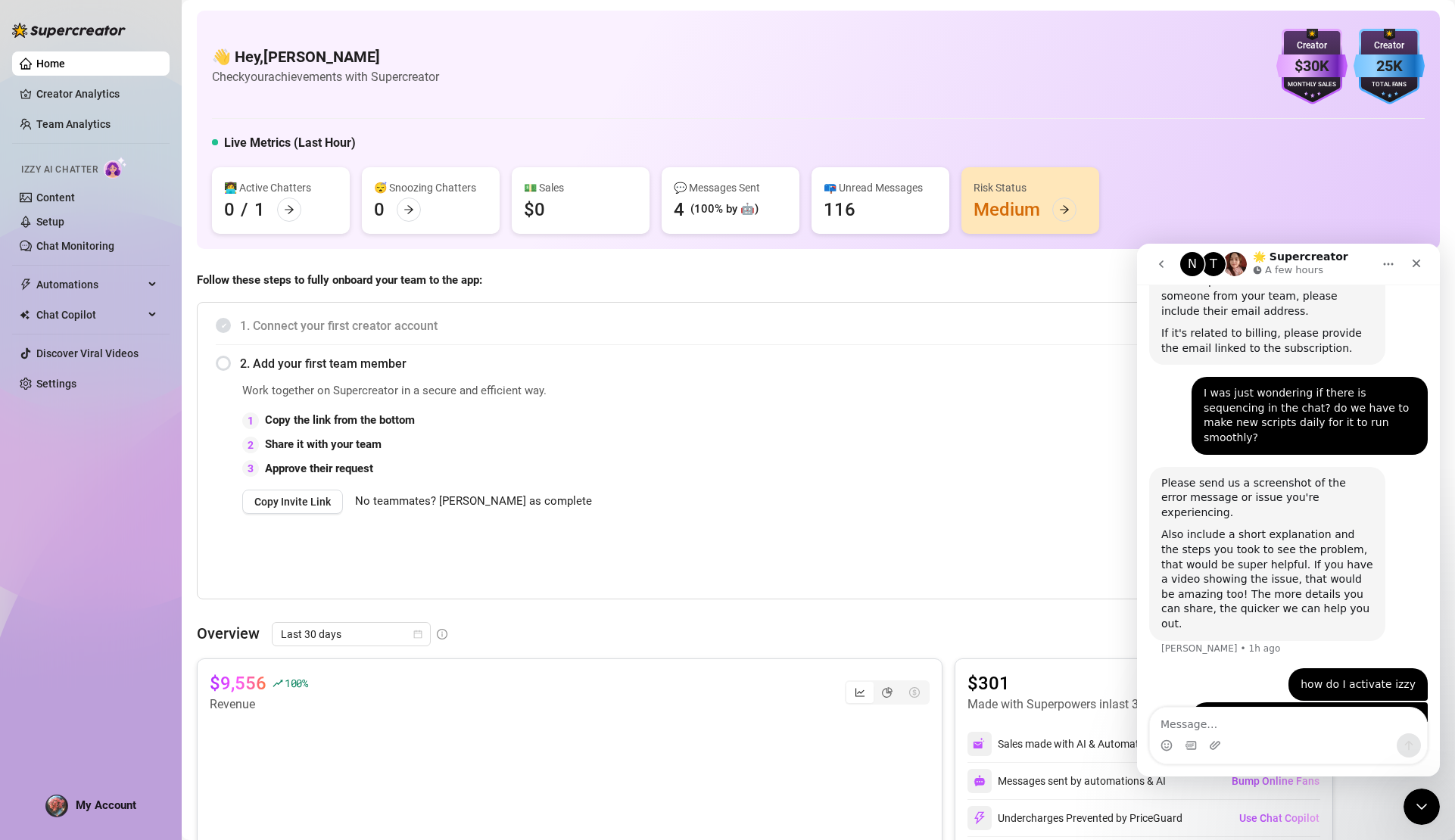
click at [93, 474] on div "Home Creator Analytics Team Analytics Izzy AI Chatter Content Setup Chat Monito…" at bounding box center [91, 413] width 157 height 826
click at [62, 192] on link "Content" at bounding box center [56, 198] width 39 height 13
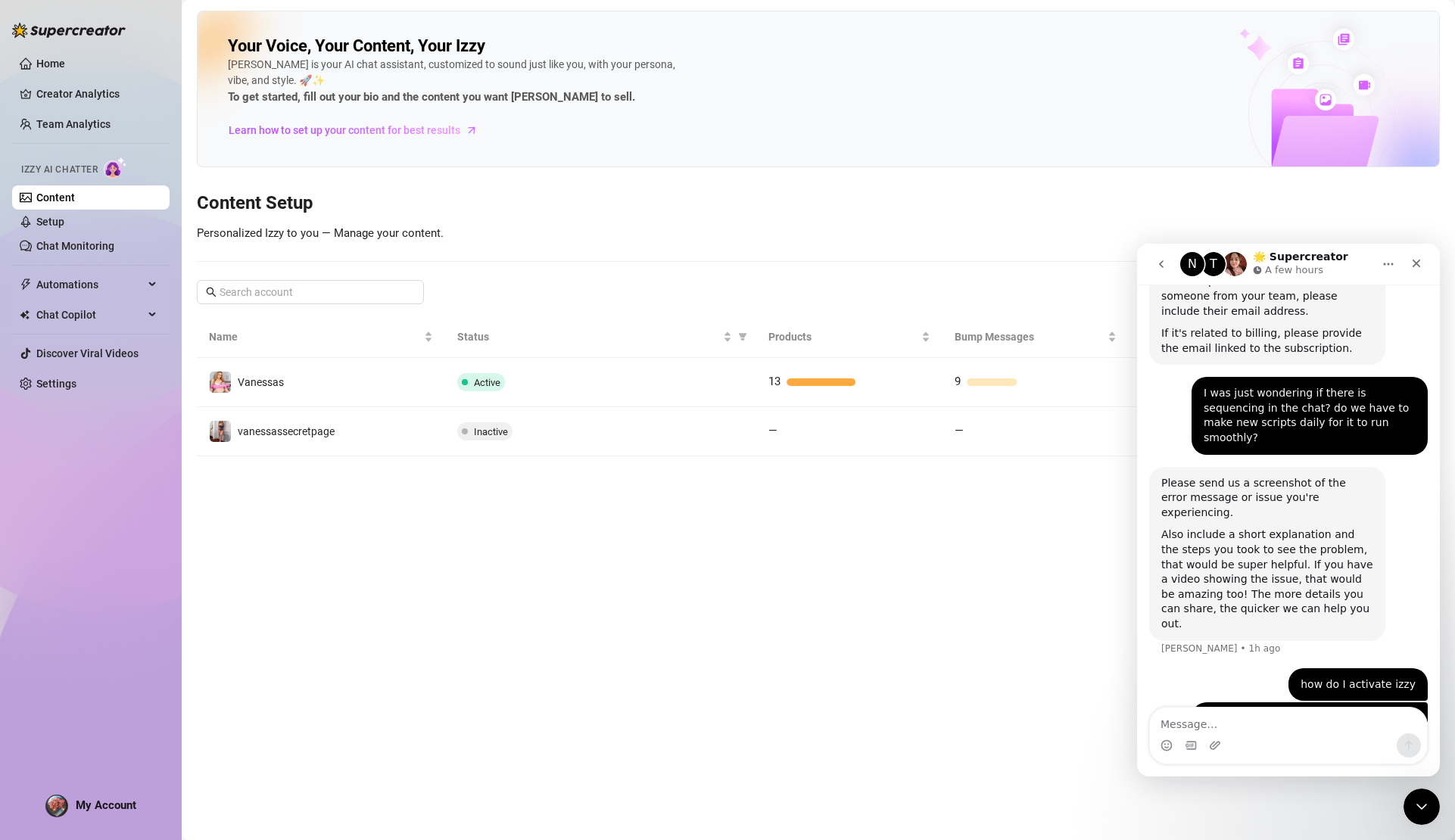
click at [62, 201] on link "Content" at bounding box center [56, 198] width 39 height 13
click at [66, 240] on link "Chat Monitoring" at bounding box center [75, 246] width 78 height 13
click at [59, 224] on link "Setup" at bounding box center [50, 222] width 28 height 13
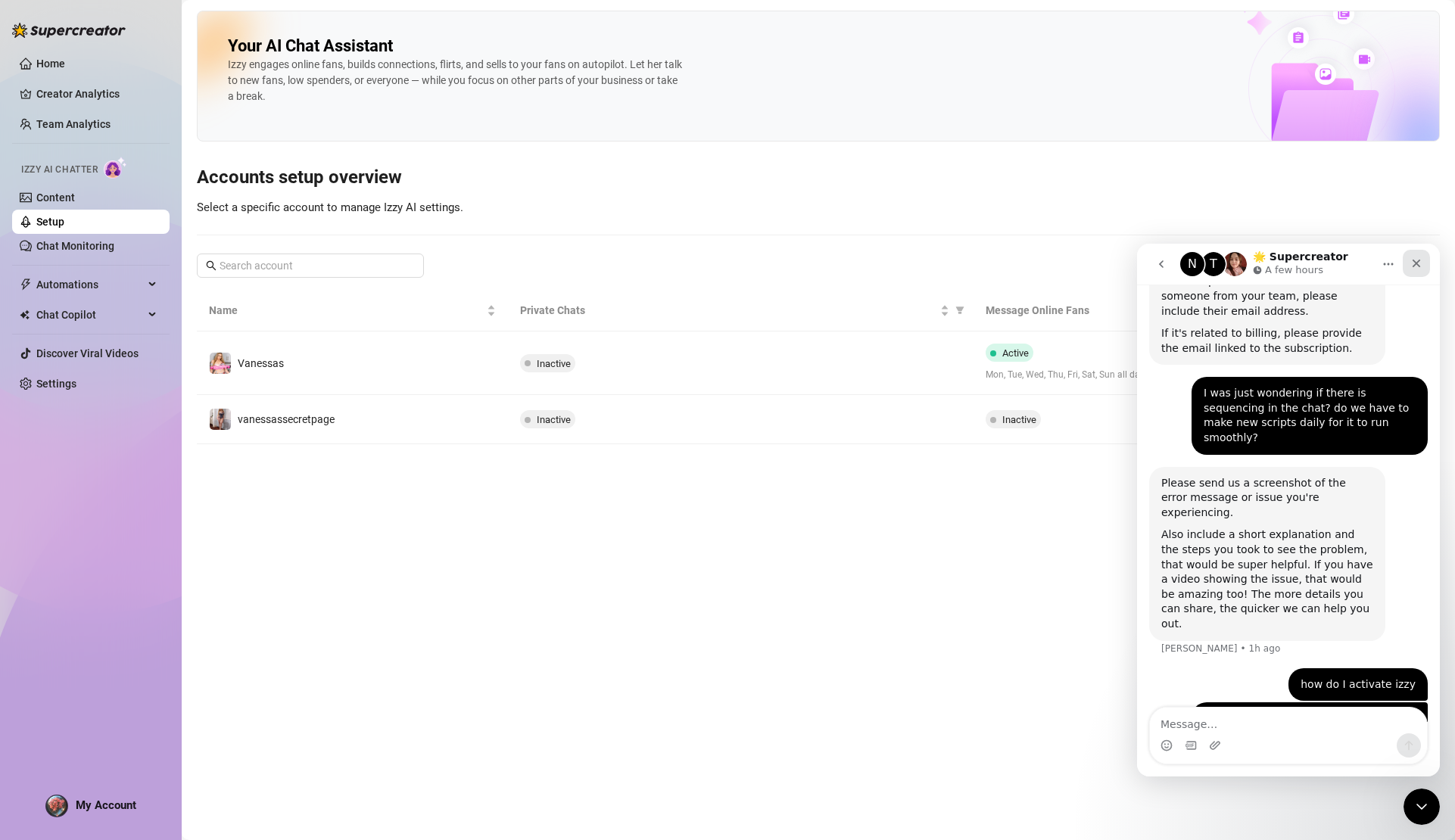
click at [1423, 266] on div "Close" at bounding box center [1416, 263] width 27 height 27
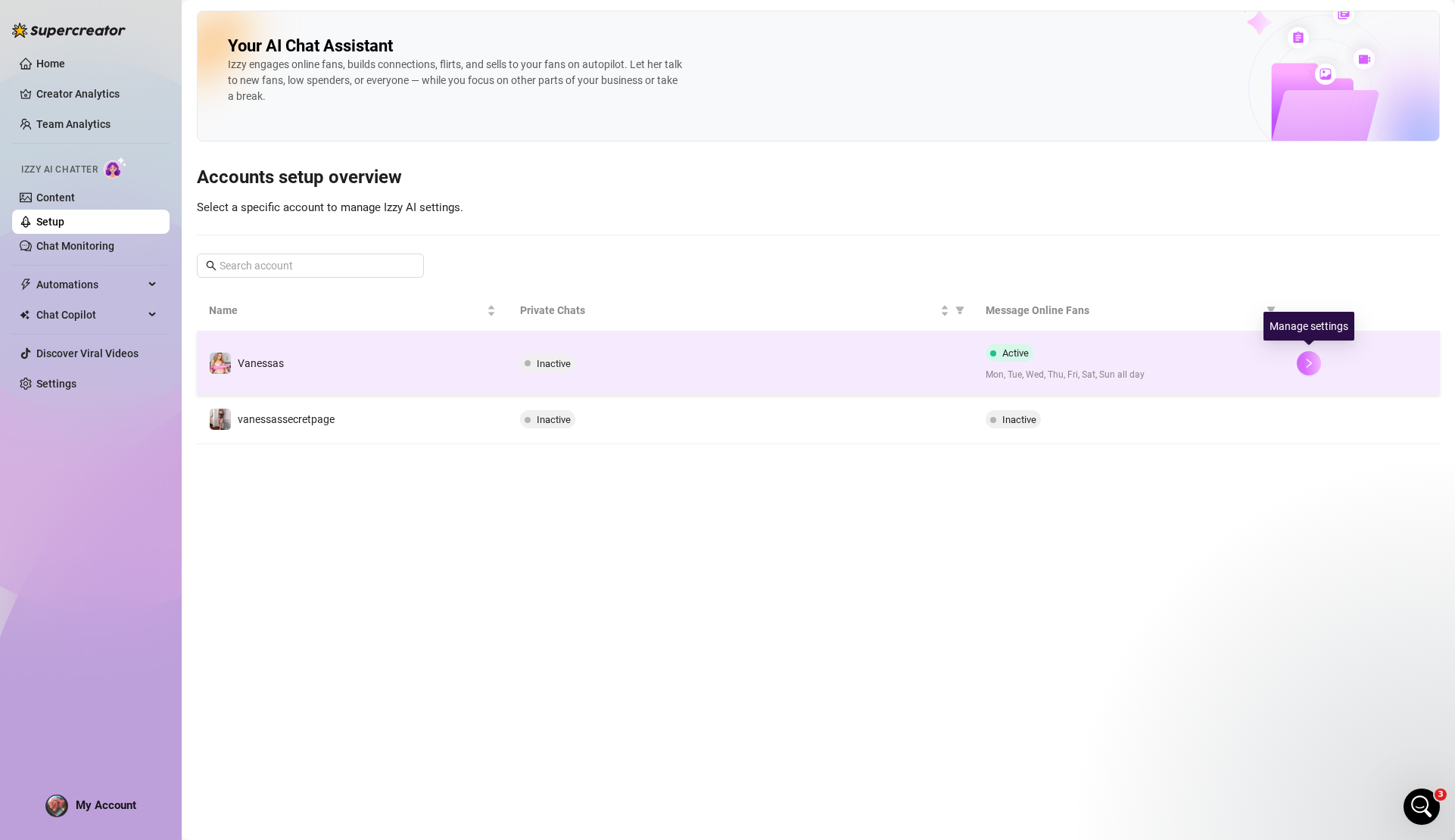
click at [1311, 364] on icon "right" at bounding box center [1308, 363] width 11 height 11
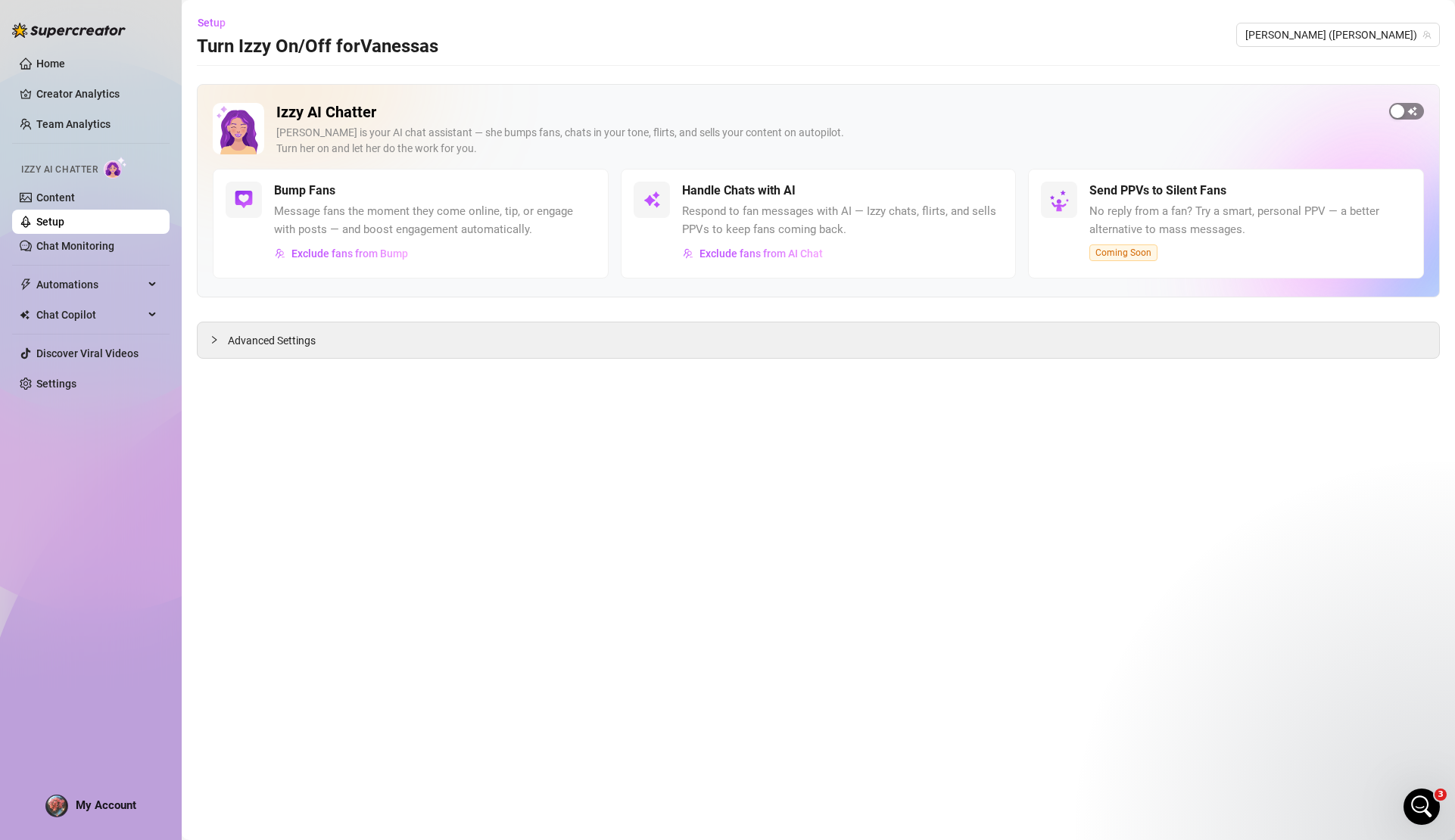
click at [1402, 114] on div "button" at bounding box center [1398, 111] width 14 height 14
click at [973, 187] on div "button" at bounding box center [978, 191] width 14 height 14
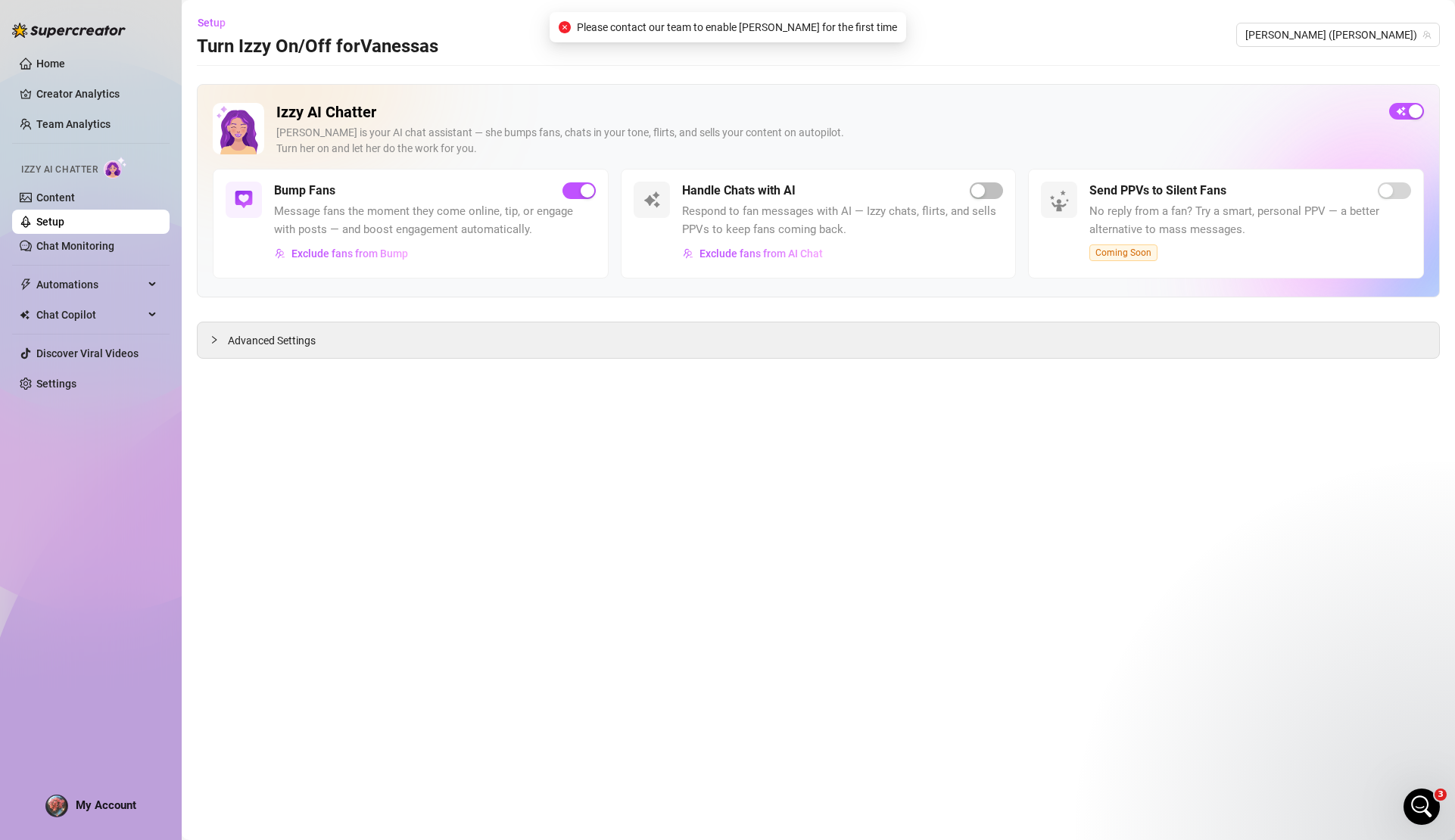
click at [808, 34] on span "Please contact our team to enable Izzy for the first time" at bounding box center [737, 27] width 320 height 16
click at [267, 336] on span "Advanced Settings" at bounding box center [271, 340] width 88 height 16
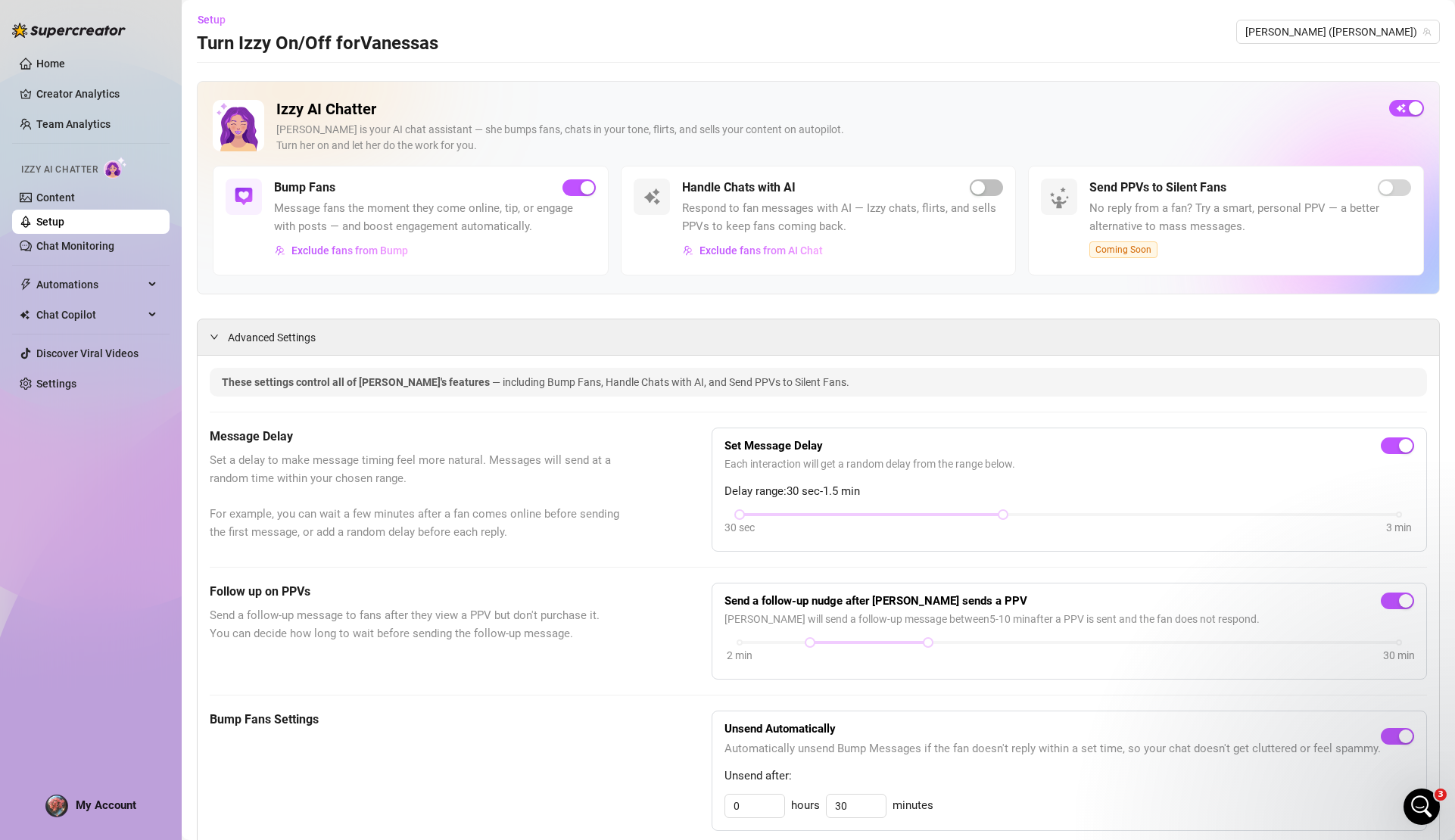
scroll to position [6, 0]
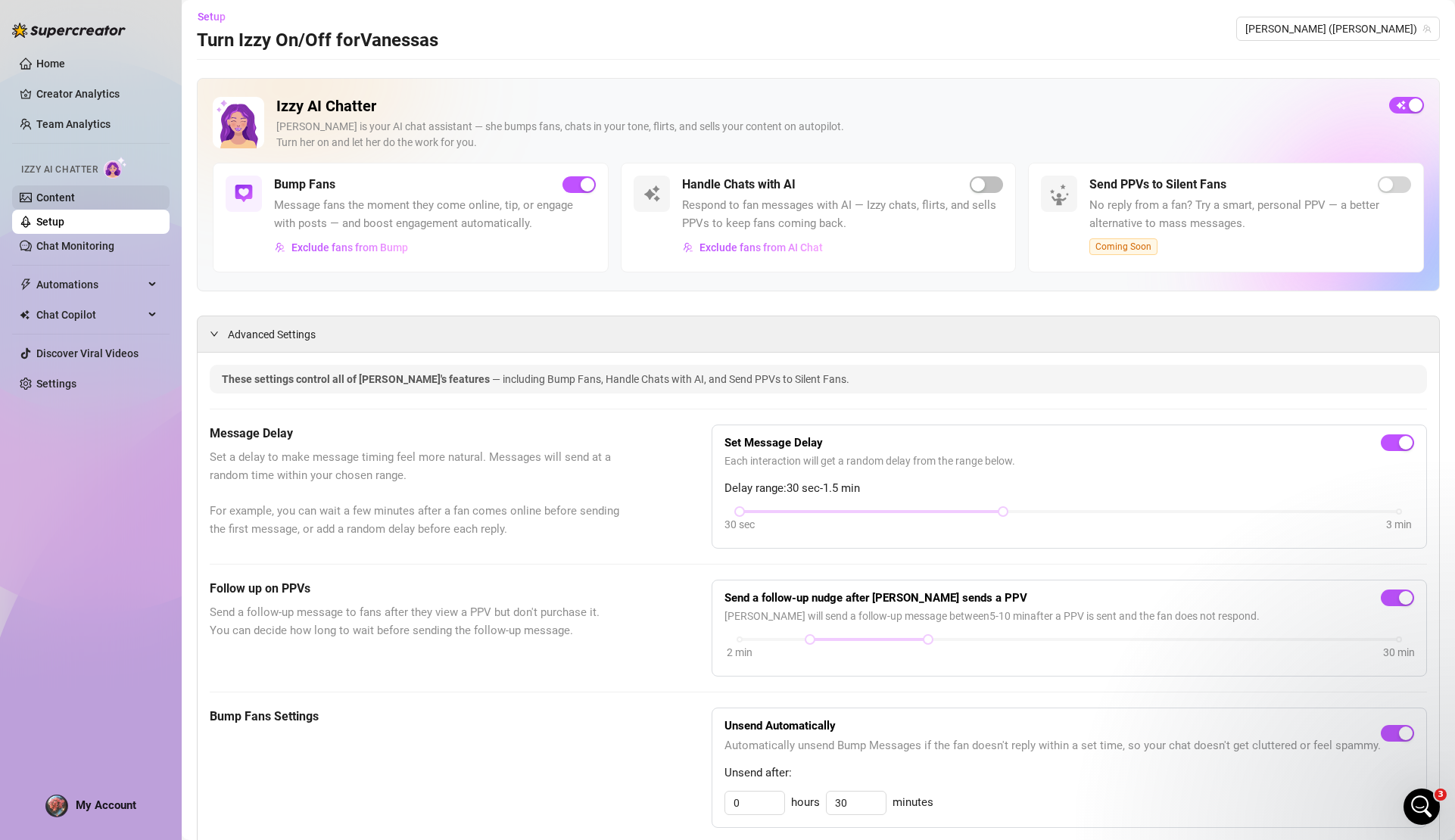
click at [58, 195] on link "Content" at bounding box center [56, 198] width 39 height 13
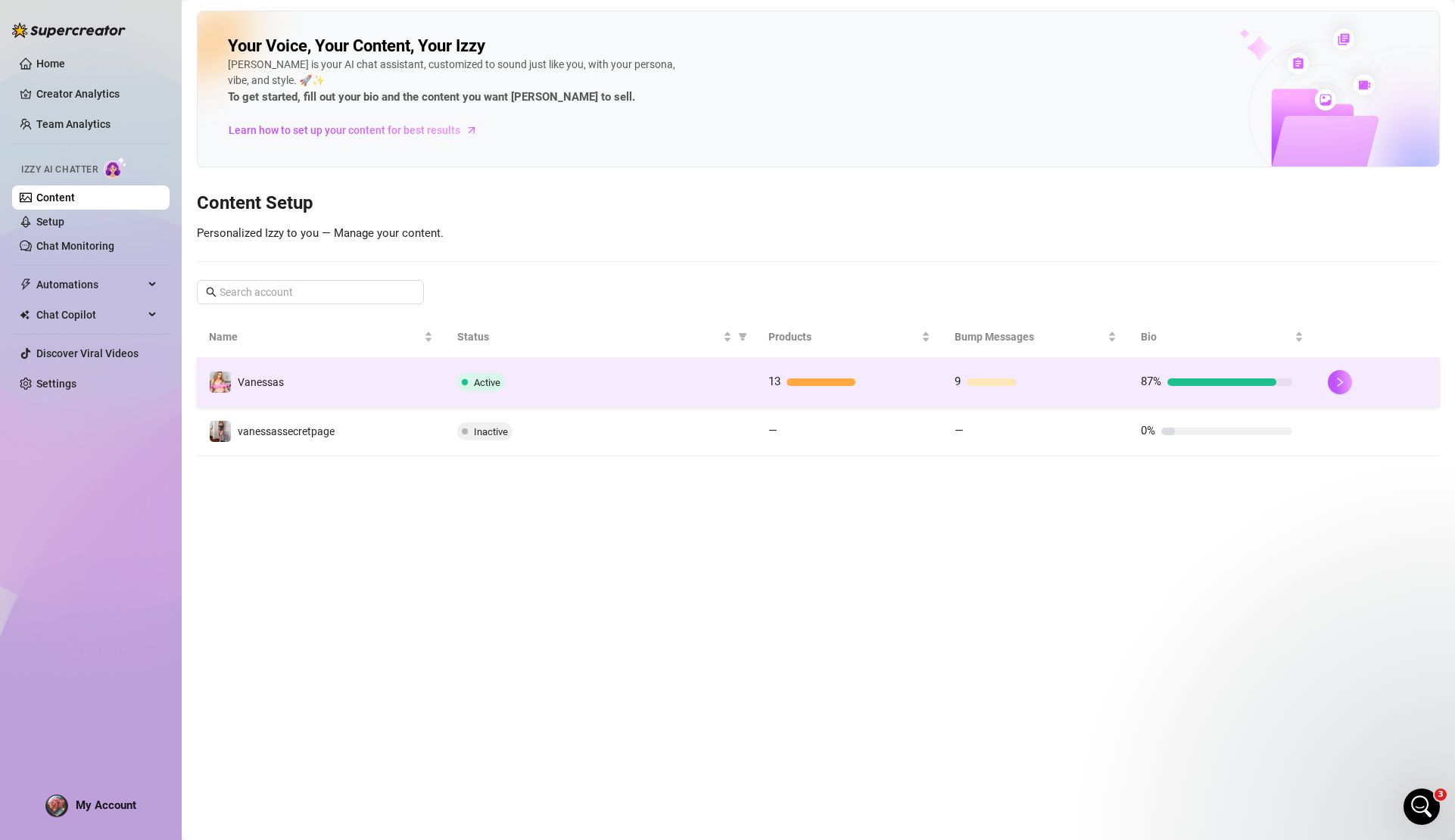
click at [603, 385] on div "Active" at bounding box center [600, 382] width 287 height 18
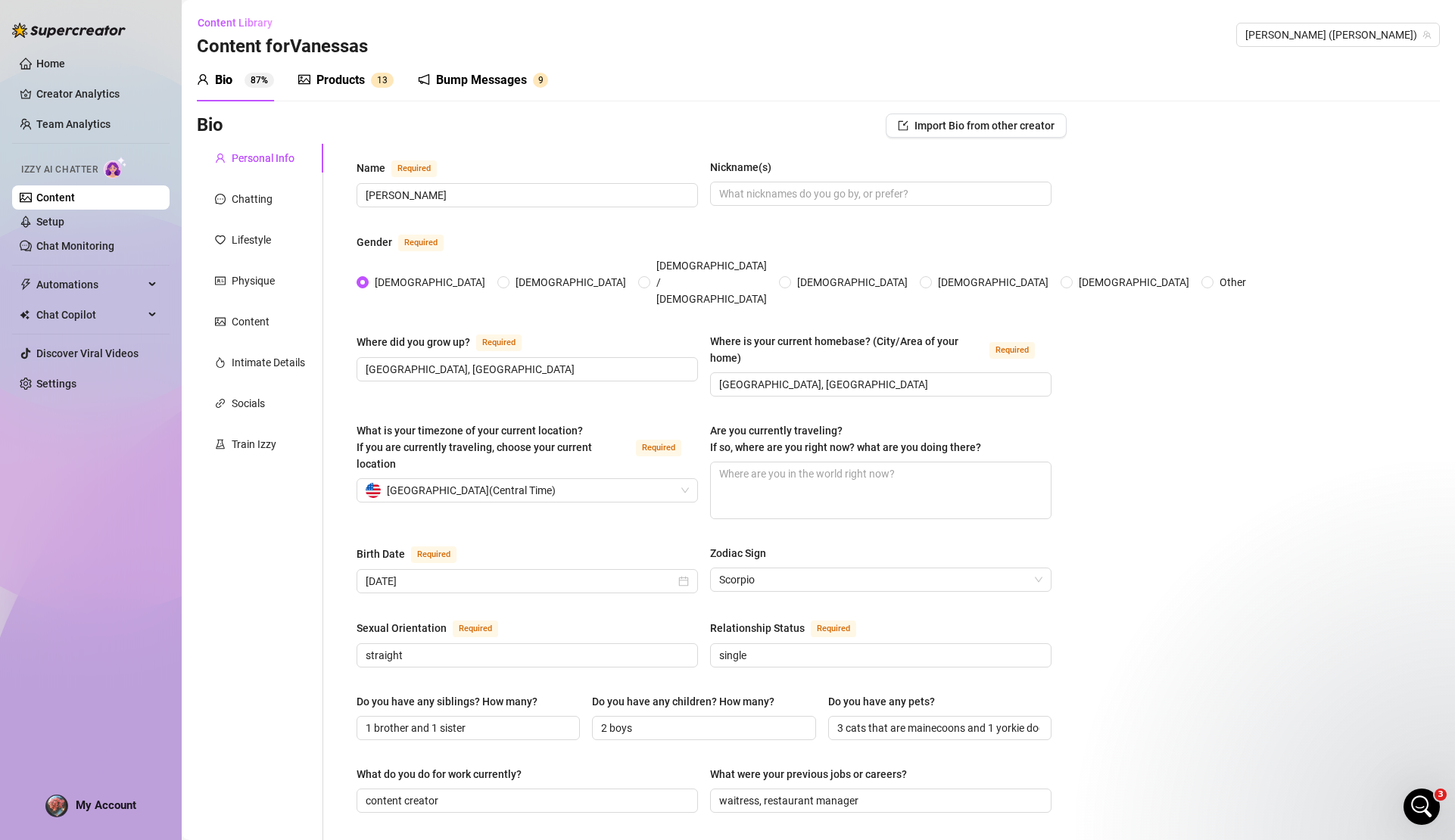
click at [474, 81] on div "Bump Messages" at bounding box center [481, 80] width 91 height 18
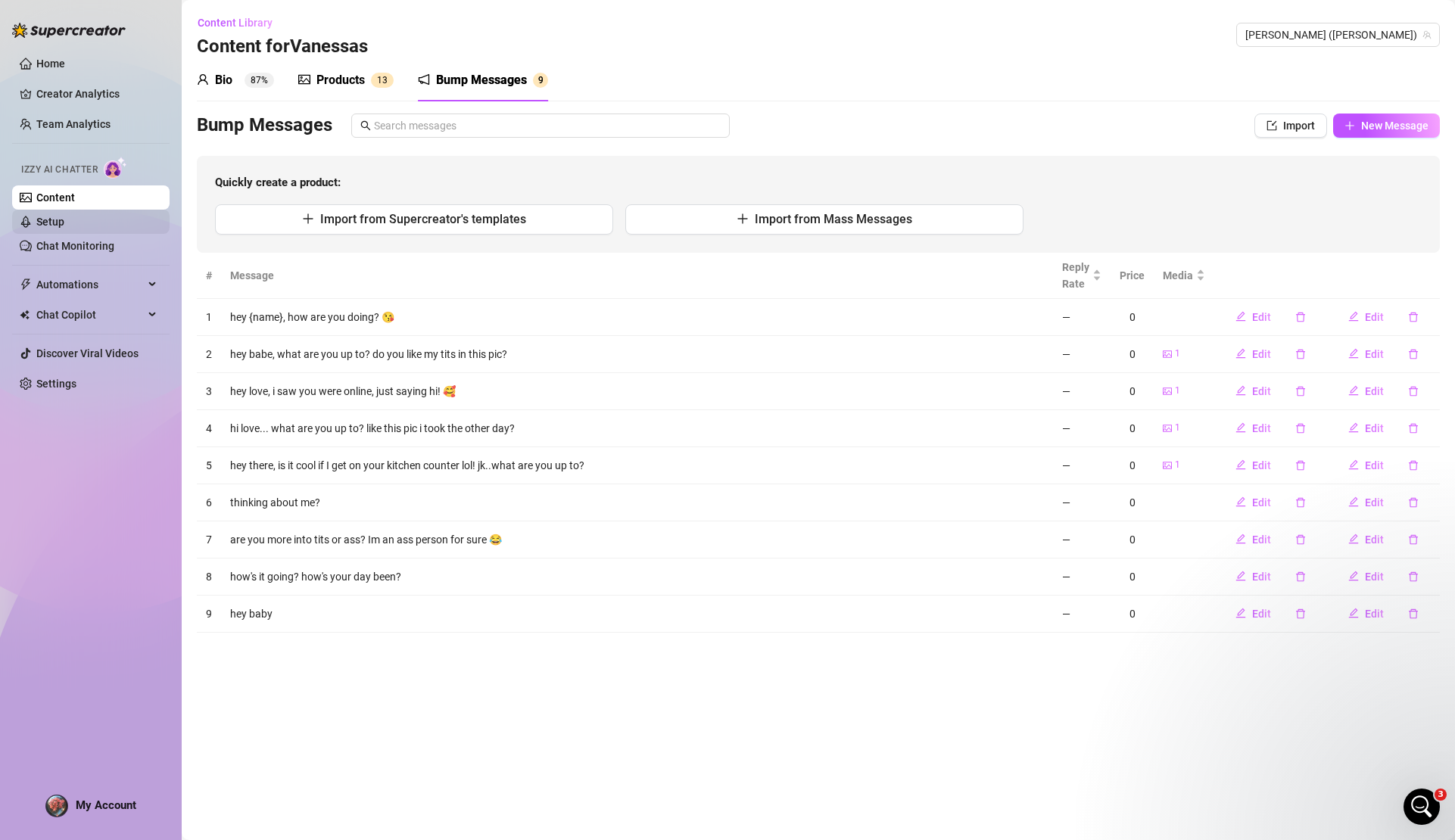
click at [65, 224] on link "Setup" at bounding box center [50, 222] width 28 height 13
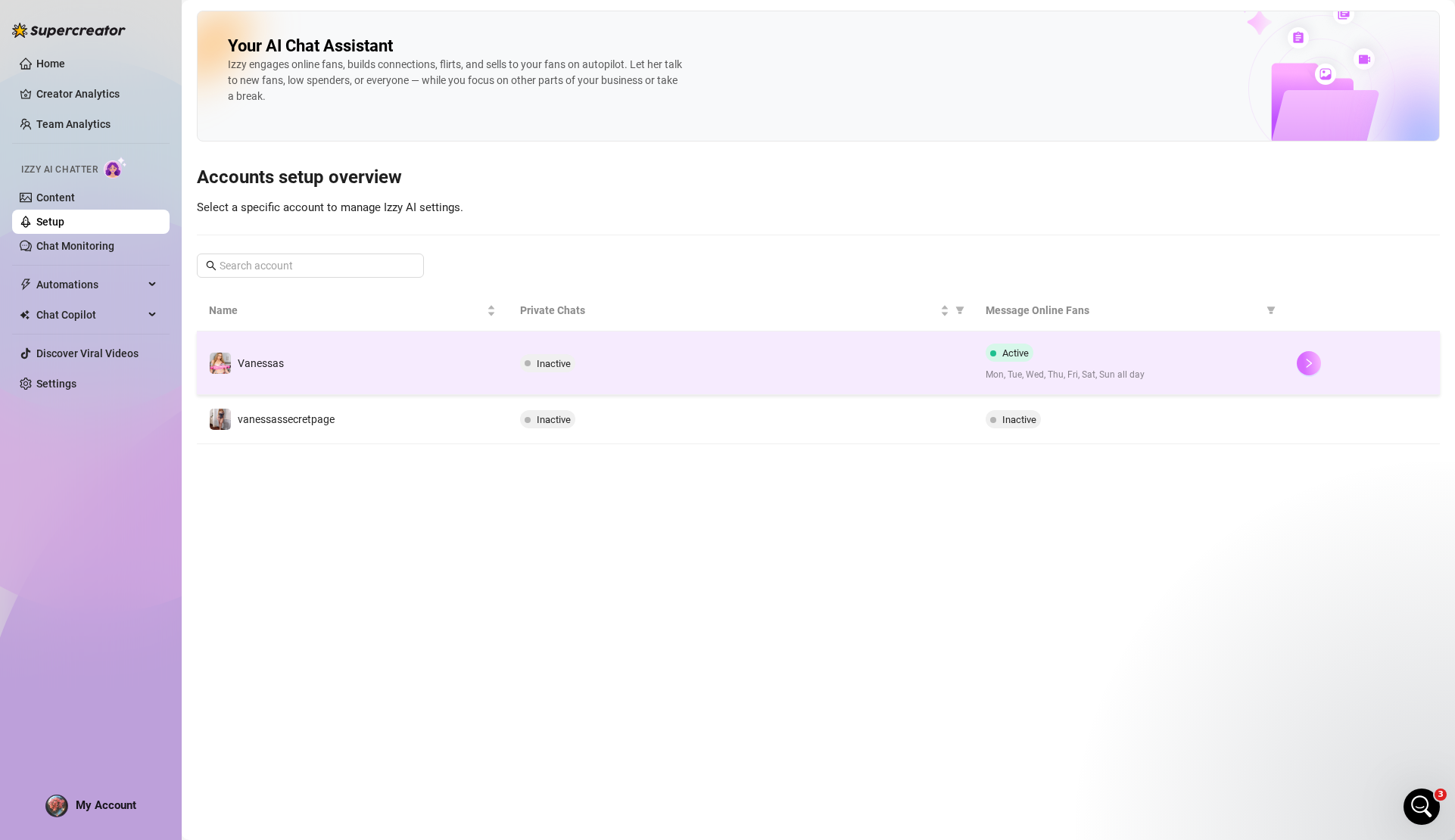
click at [1311, 366] on icon "right" at bounding box center [1308, 363] width 11 height 11
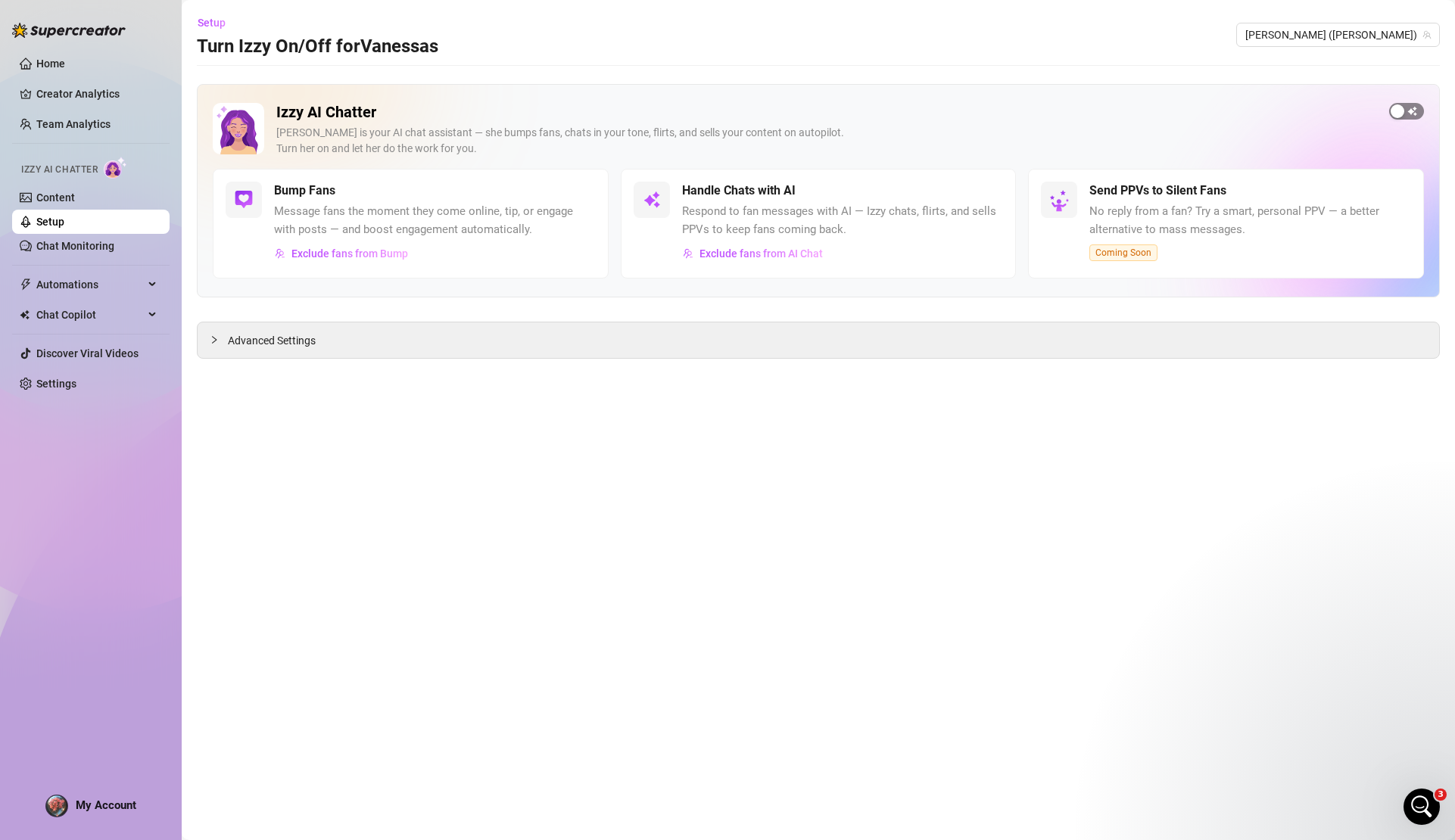
click at [1401, 113] on div "button" at bounding box center [1398, 111] width 14 height 14
click at [586, 188] on div "button" at bounding box center [588, 191] width 14 height 14
click at [1410, 111] on div "button" at bounding box center [1416, 111] width 14 height 14
click at [65, 63] on link "Home" at bounding box center [51, 64] width 29 height 13
